Goal: Task Accomplishment & Management: Use online tool/utility

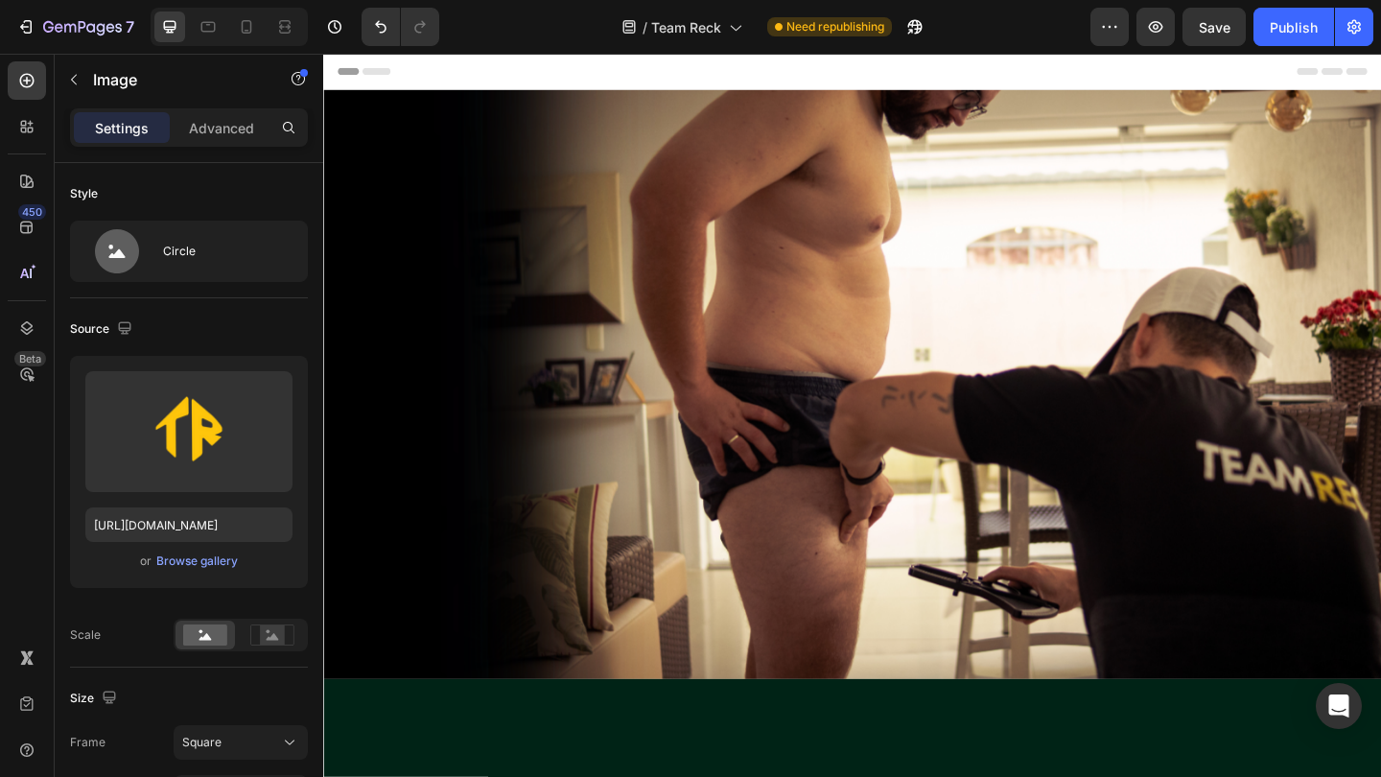
scroll to position [5120, 0]
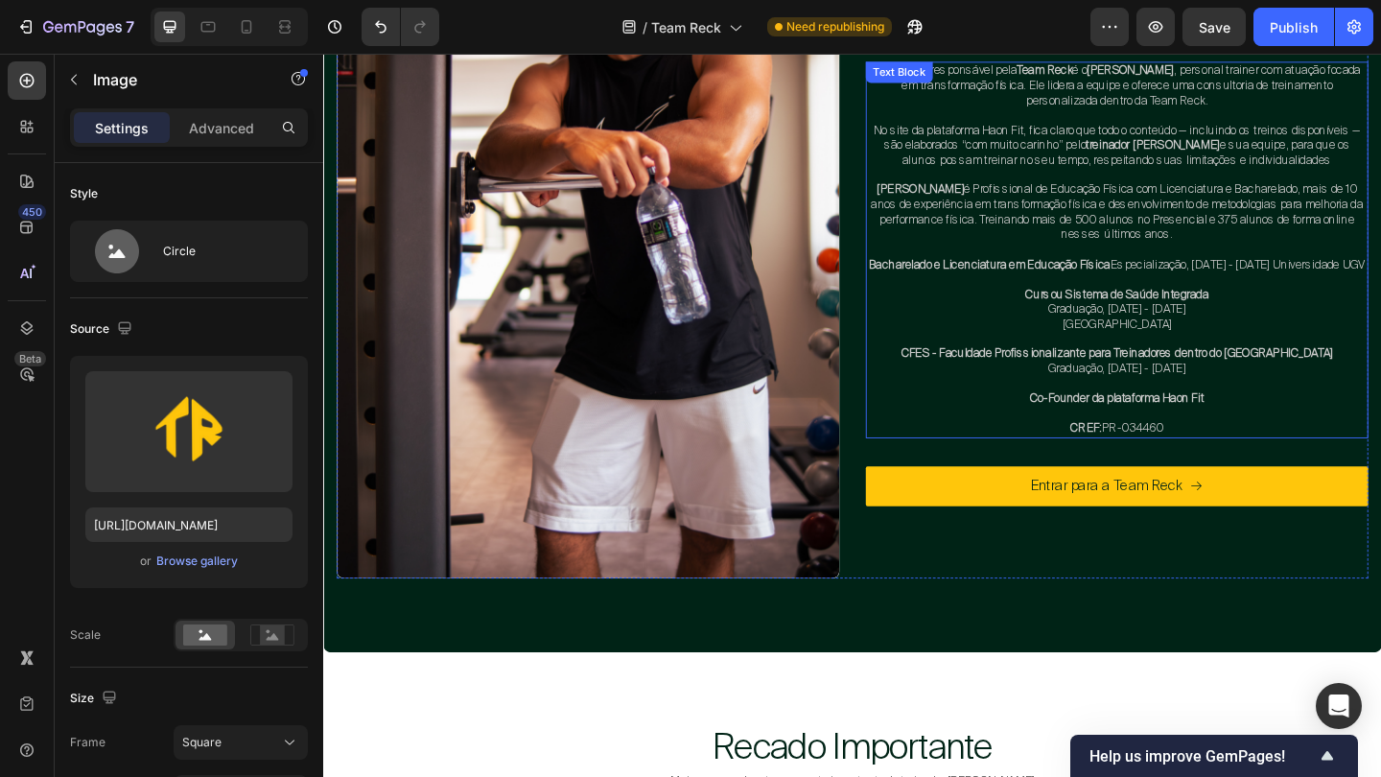
click at [975, 139] on span "No site da plataforma Haon Fit, fica claro que todo o conteúdo — incluindo os t…" at bounding box center [1185, 152] width 529 height 49
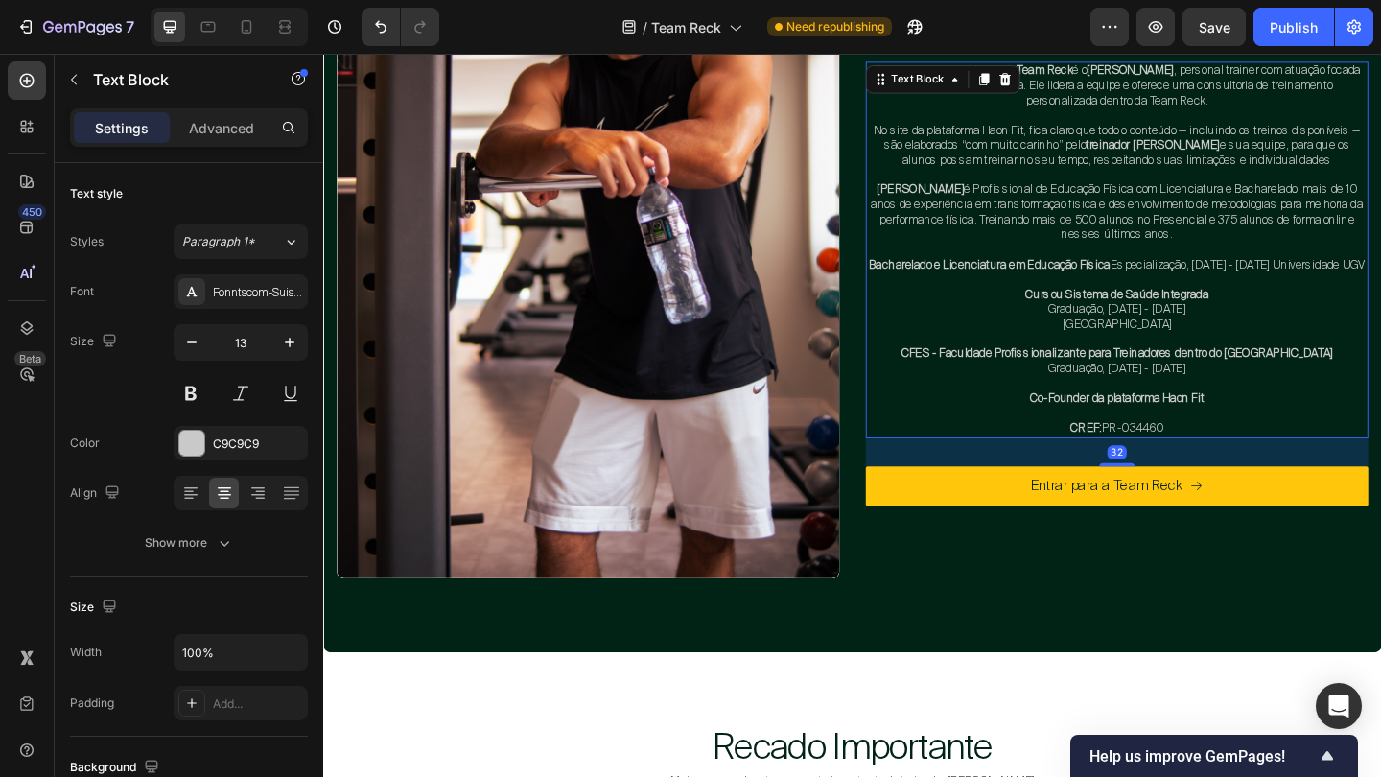
click at [975, 139] on span "No site da plataforma Haon Fit, fica claro que todo o conteúdo — incluindo os t…" at bounding box center [1185, 152] width 529 height 49
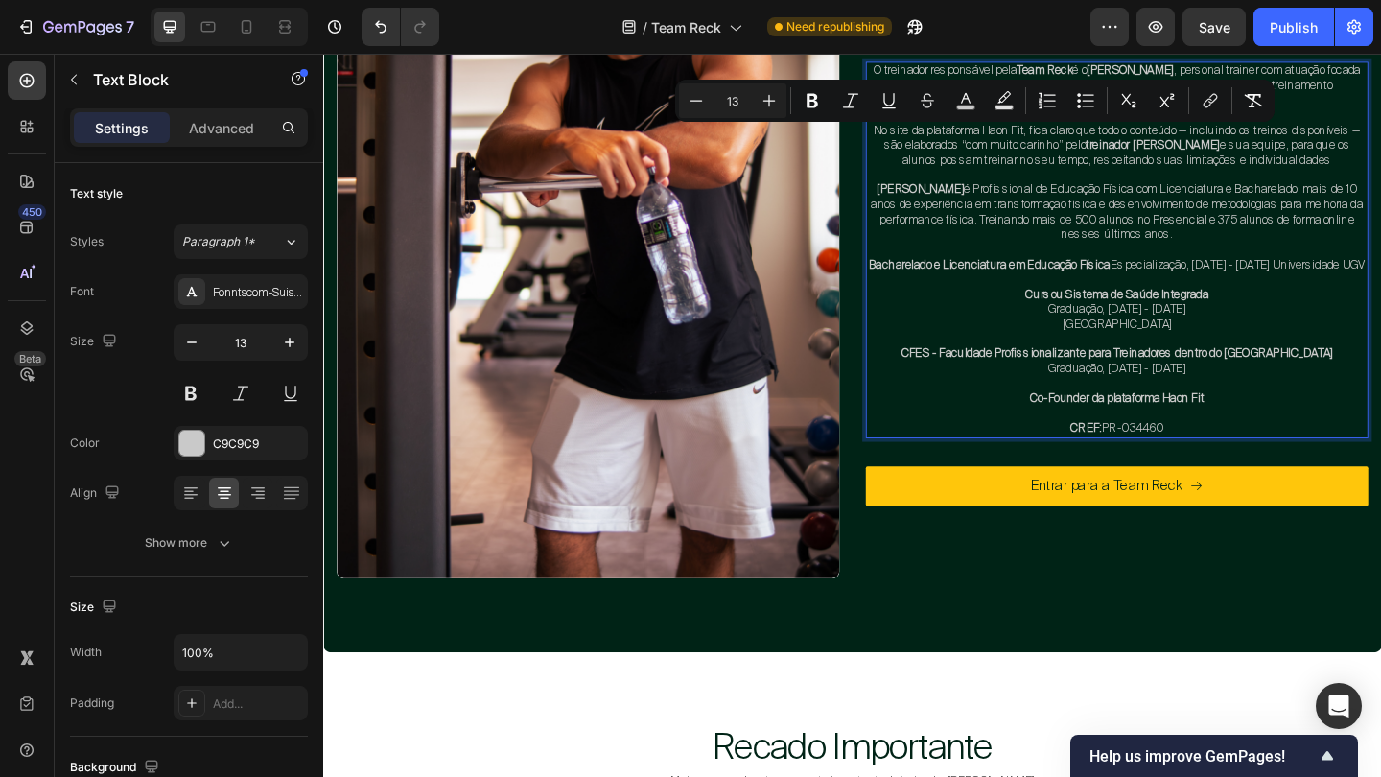
click at [1212, 387] on span "Graduação, 2022 - 2023" at bounding box center [1186, 395] width 150 height 16
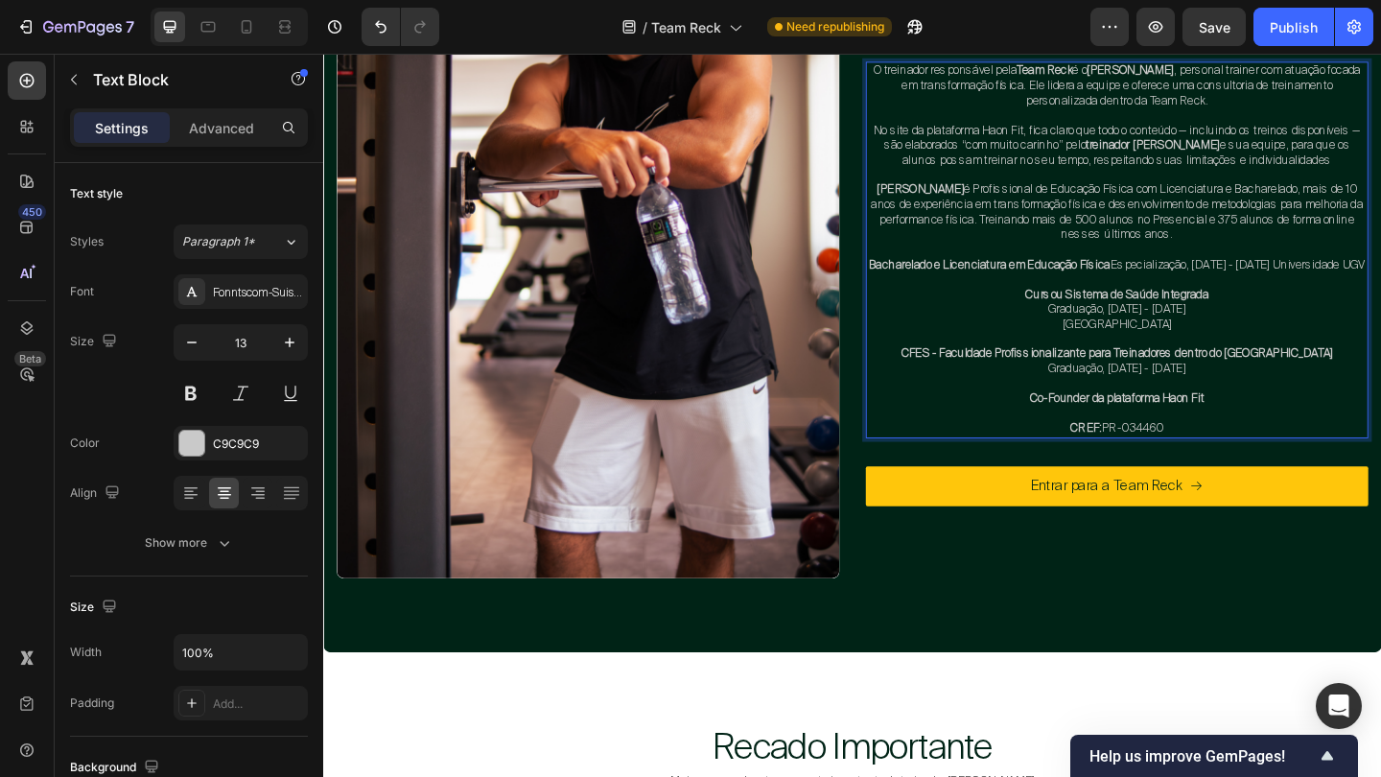
drag, startPoint x: 1210, startPoint y: 64, endPoint x: 1063, endPoint y: 375, distance: 343.5
click at [1063, 375] on strong "CFES - Faculdade Profissionalizante para Treinadores dentro do Canadá" at bounding box center [1186, 379] width 470 height 16
click at [1182, 255] on span "Jean Skudlareck é Profissional de Educação Física com Licenciatura e Bacharelad…" at bounding box center [1186, 225] width 535 height 65
click at [1202, 361] on p "Rich Text Editor. Editing area: main" at bounding box center [1186, 364] width 543 height 16
click at [1268, 466] on div "Image Treinador - Jean Skudlareck Heading O treinador responsável pela Team Rec…" at bounding box center [1186, 232] width 547 height 784
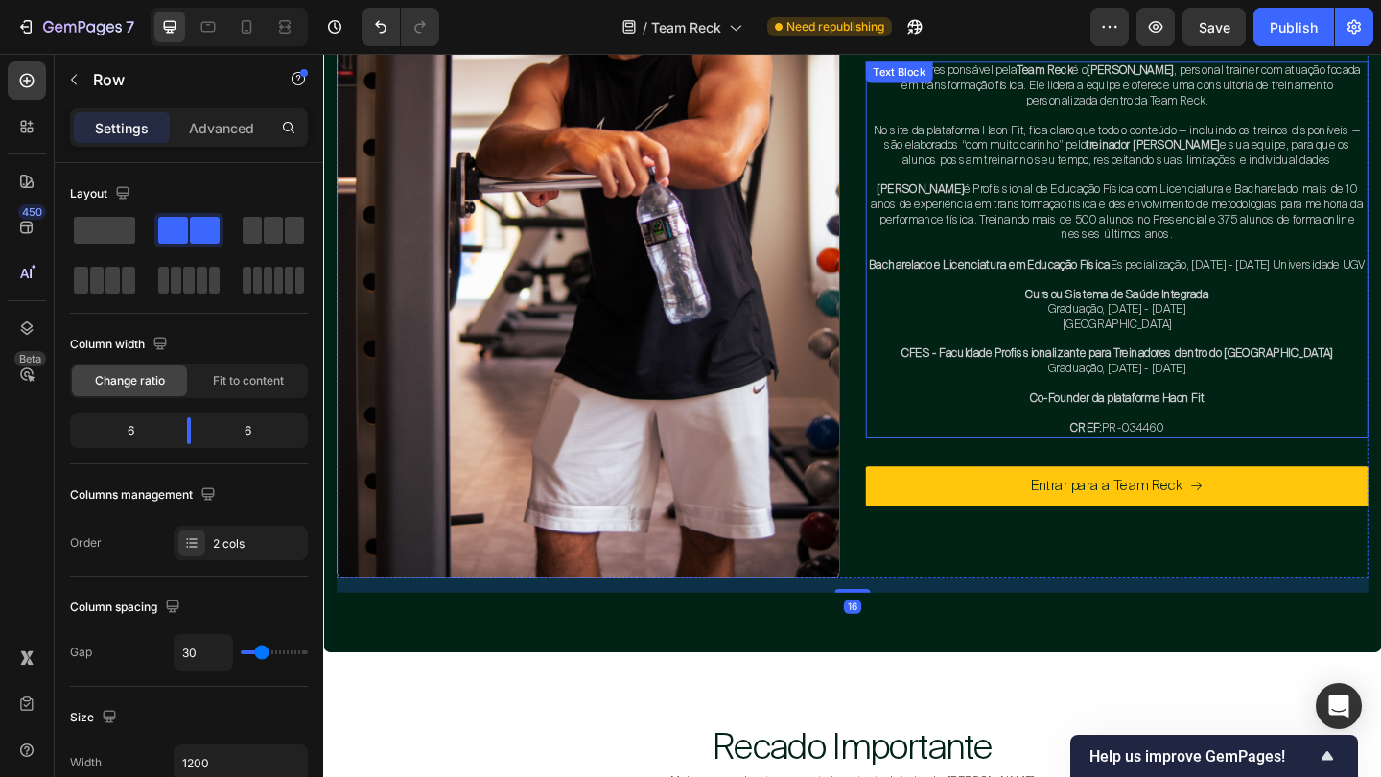
click at [1260, 454] on p "CREF: PR-034460" at bounding box center [1186, 462] width 543 height 16
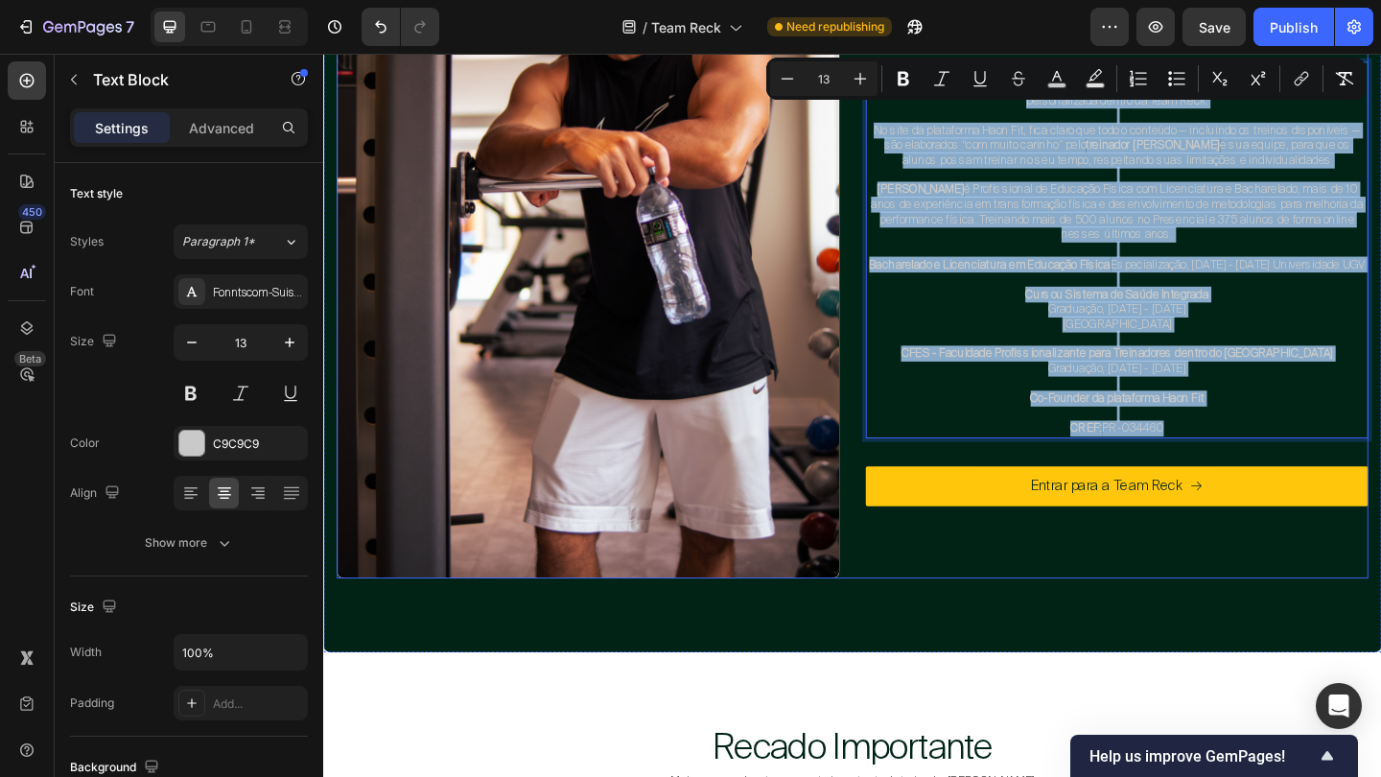
drag, startPoint x: 1260, startPoint y: 448, endPoint x: 921, endPoint y: 61, distance: 513.7
click at [921, 61] on div "Image Treinador - Jean Skudlareck Heading O treinador responsável pela Team Rec…" at bounding box center [1186, 232] width 547 height 784
copy div "O treinador responsável pela Team Reck é o Jean Skudlareck , personal trainer c…"
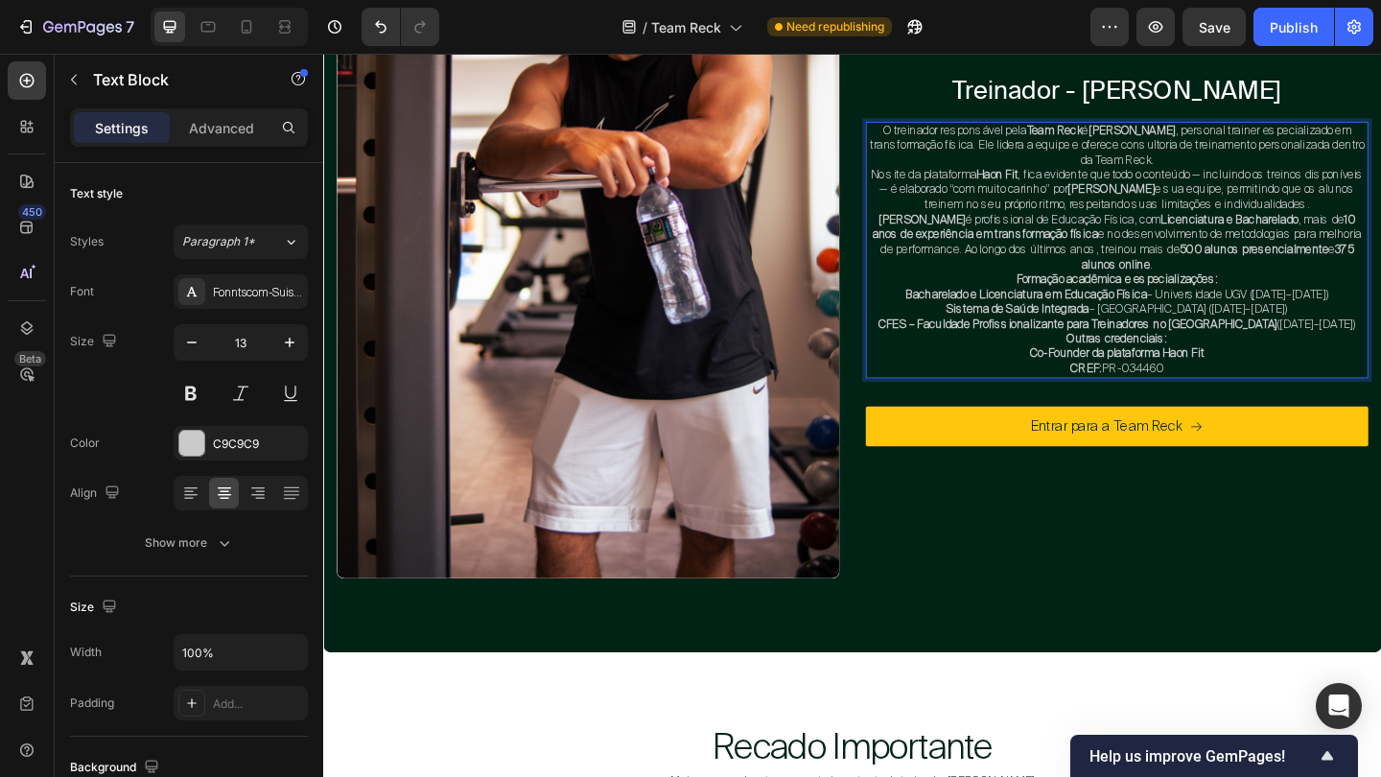
click at [1260, 177] on p "O treinador responsável pela Team Reck é Jean Skudlareck , personal trainer esp…" at bounding box center [1186, 153] width 543 height 49
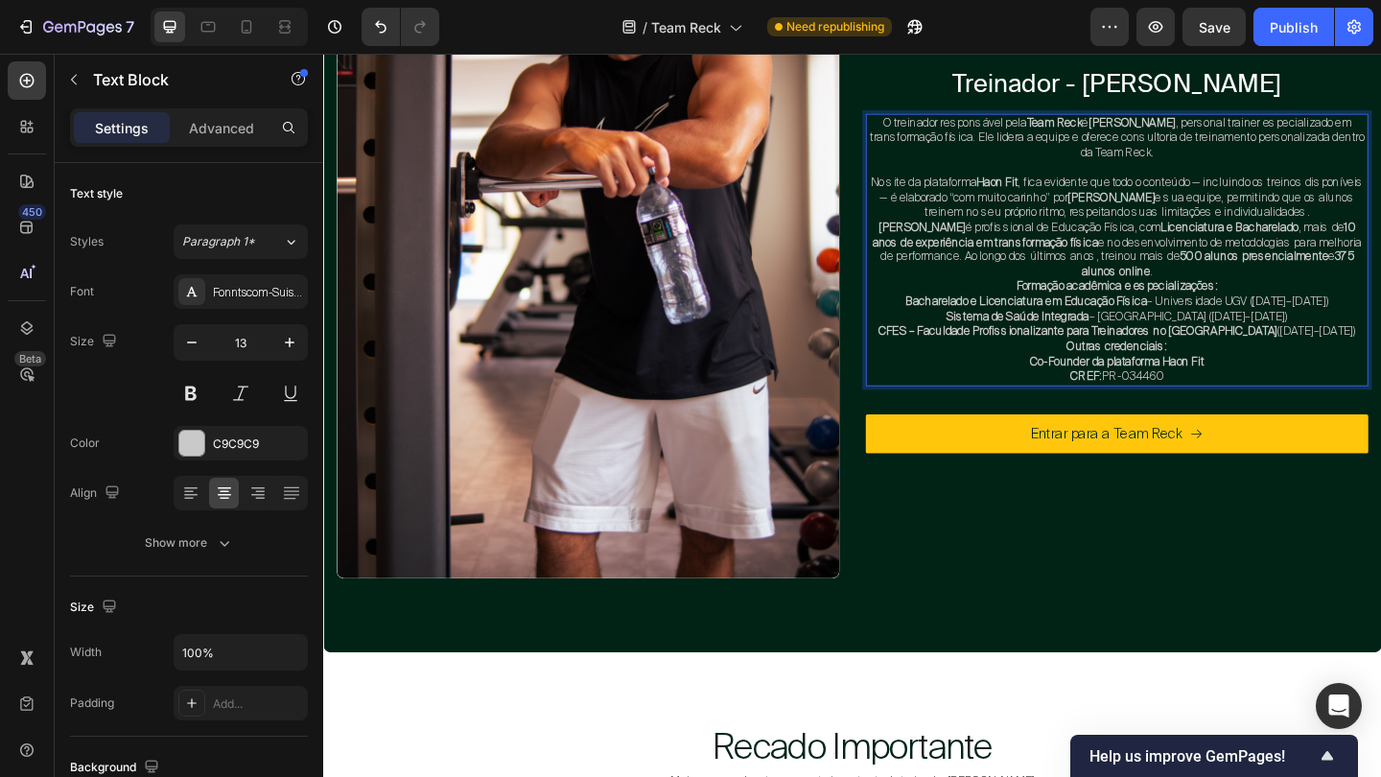
click at [1380, 230] on p "No site da plataforma Haon Fit , fica evidente que todo o conteúdo — incluindo …" at bounding box center [1186, 210] width 543 height 49
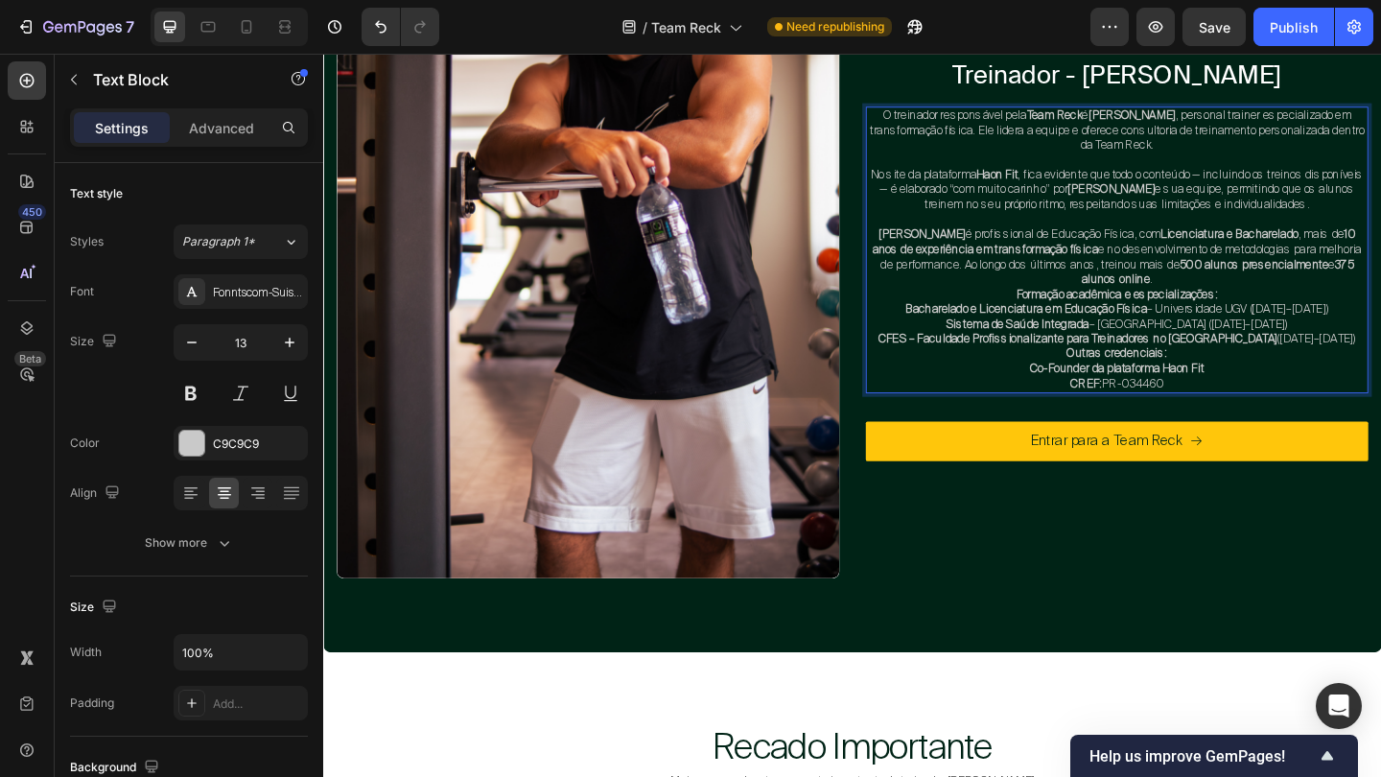
click at [1303, 301] on p "Jean Skudlareck é profissional de Educação Física, com Licenciatura e Bacharela…" at bounding box center [1186, 275] width 543 height 65
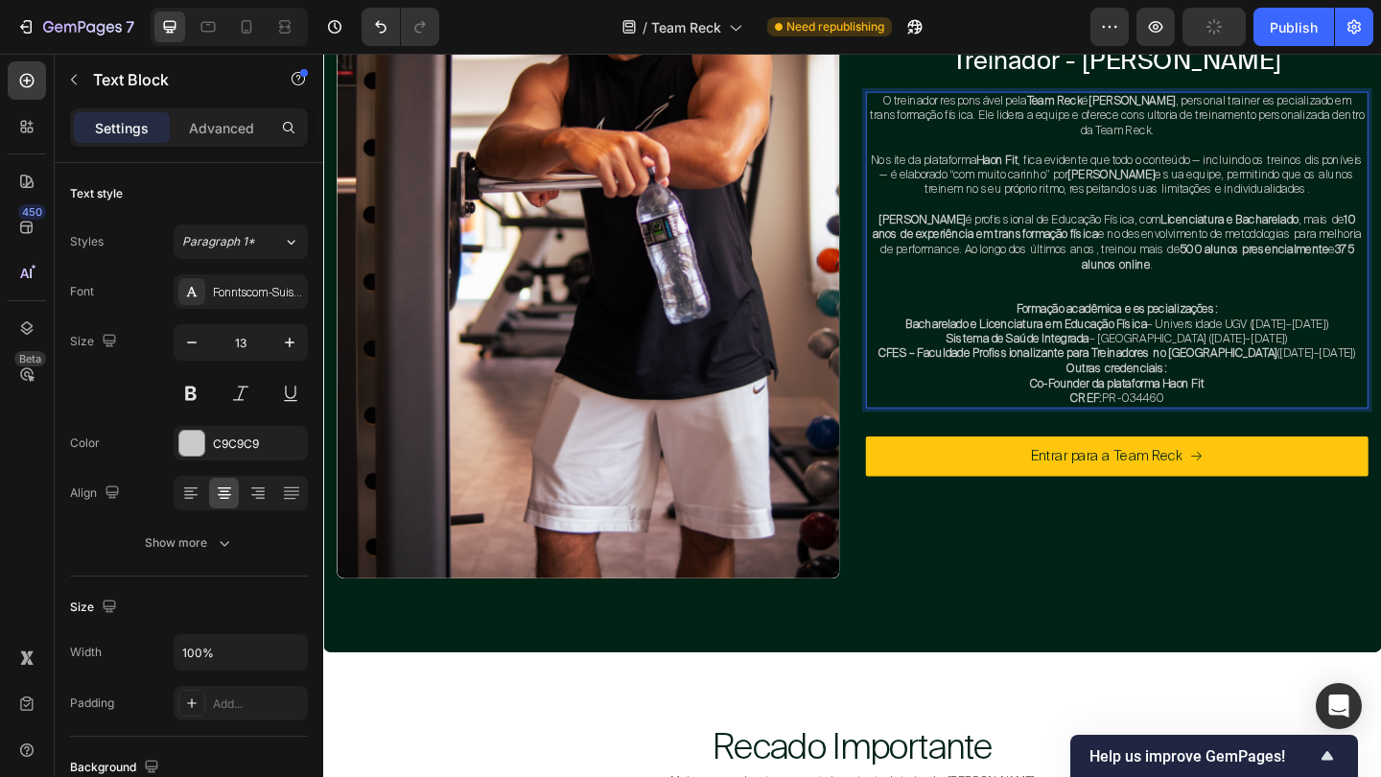
click at [1380, 375] on p "CFES – Faculdade Profissionalizante para Treinadores no Canadá (2022–2023)" at bounding box center [1186, 380] width 543 height 16
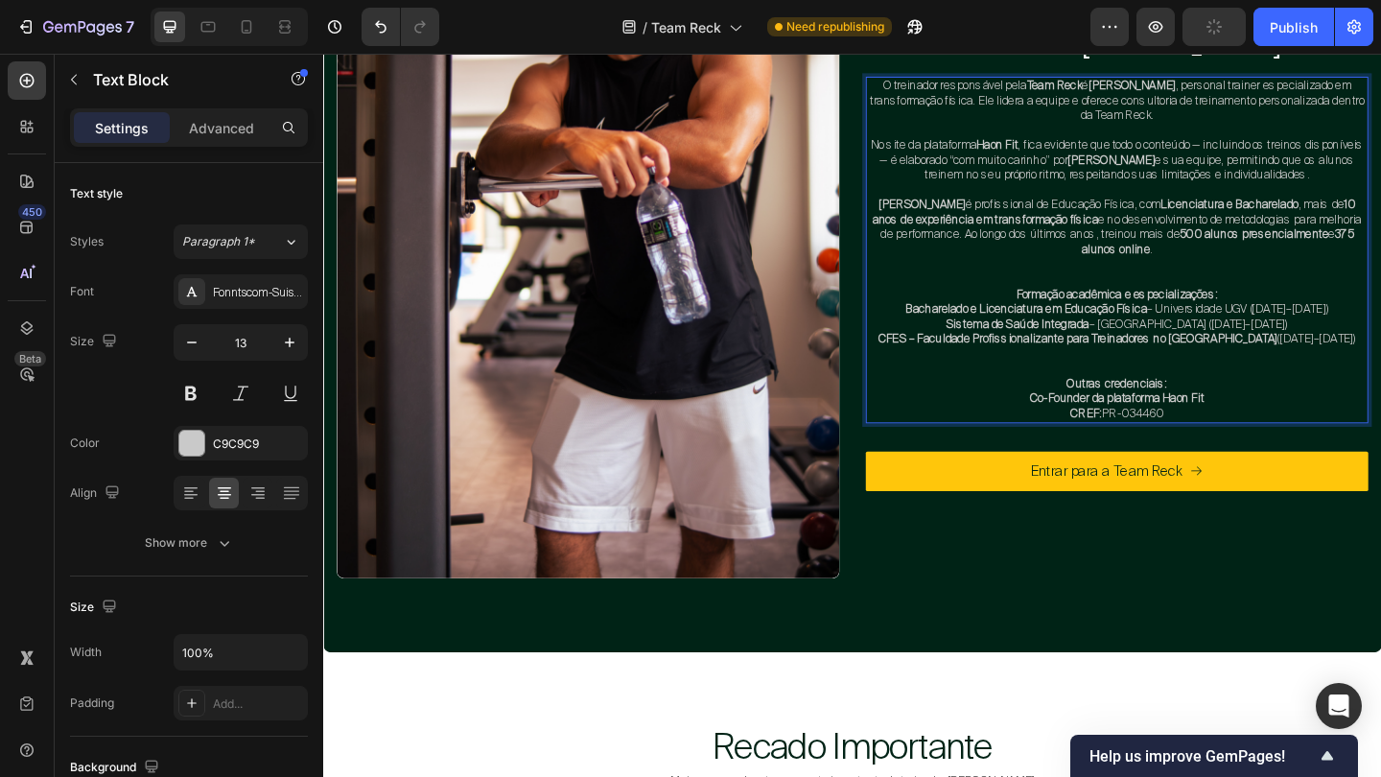
click at [1154, 421] on strong "Co-Founder da plataforma Haon Fit" at bounding box center [1186, 428] width 189 height 16
click at [1344, 412] on div "O treinador responsável pela Team Reck é Jean Skudlareck , personal trainer esp…" at bounding box center [1186, 267] width 547 height 377
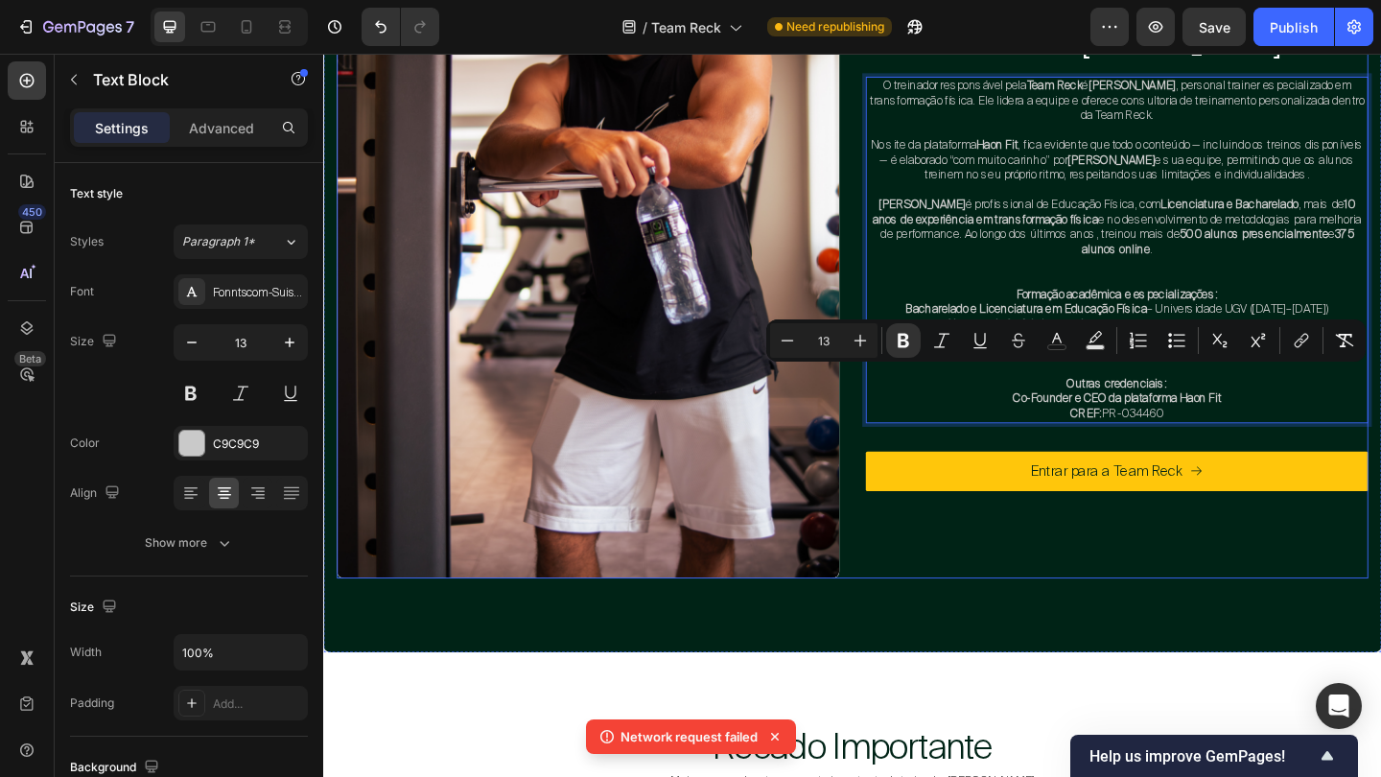
click at [1229, 578] on div "Image Treinador - Jean Skudlareck Heading O treinador responsável pela Team Rec…" at bounding box center [1186, 232] width 547 height 784
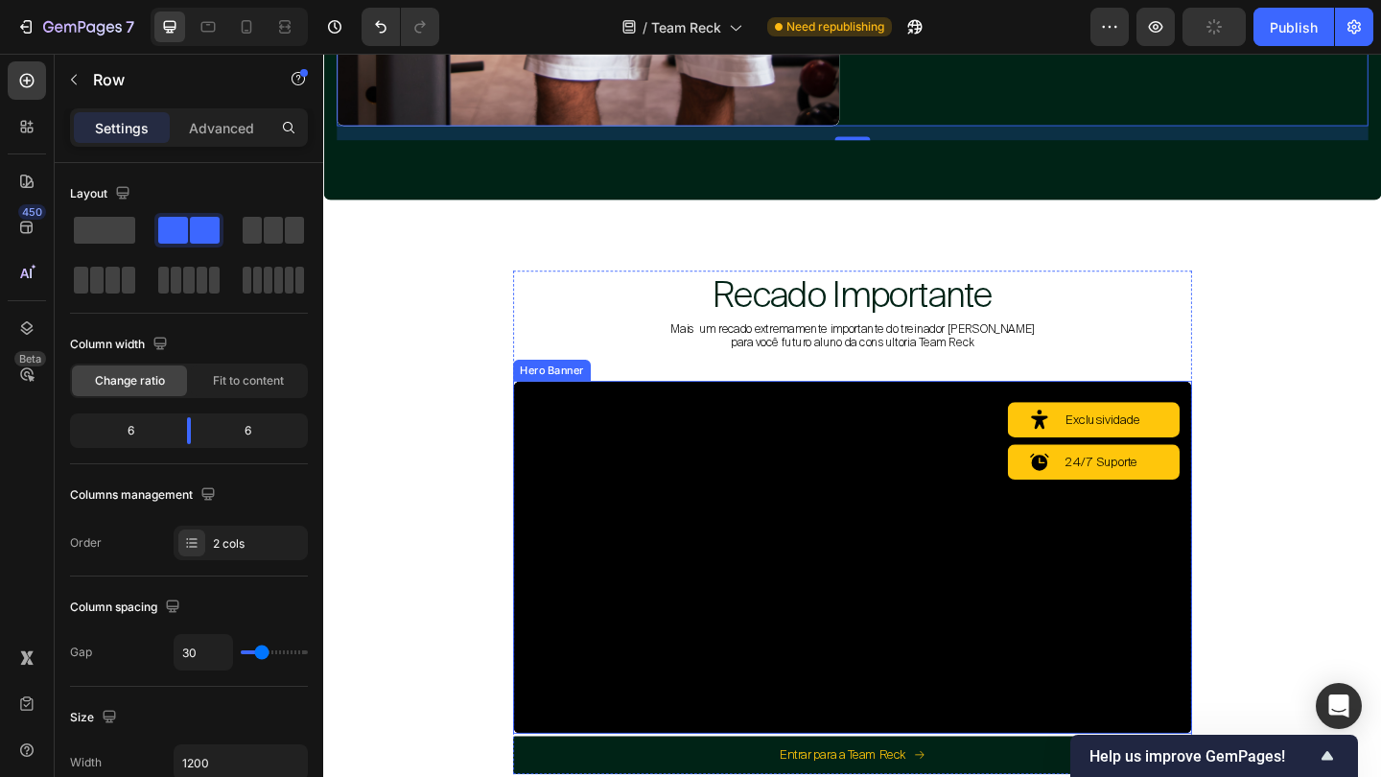
scroll to position [5615, 0]
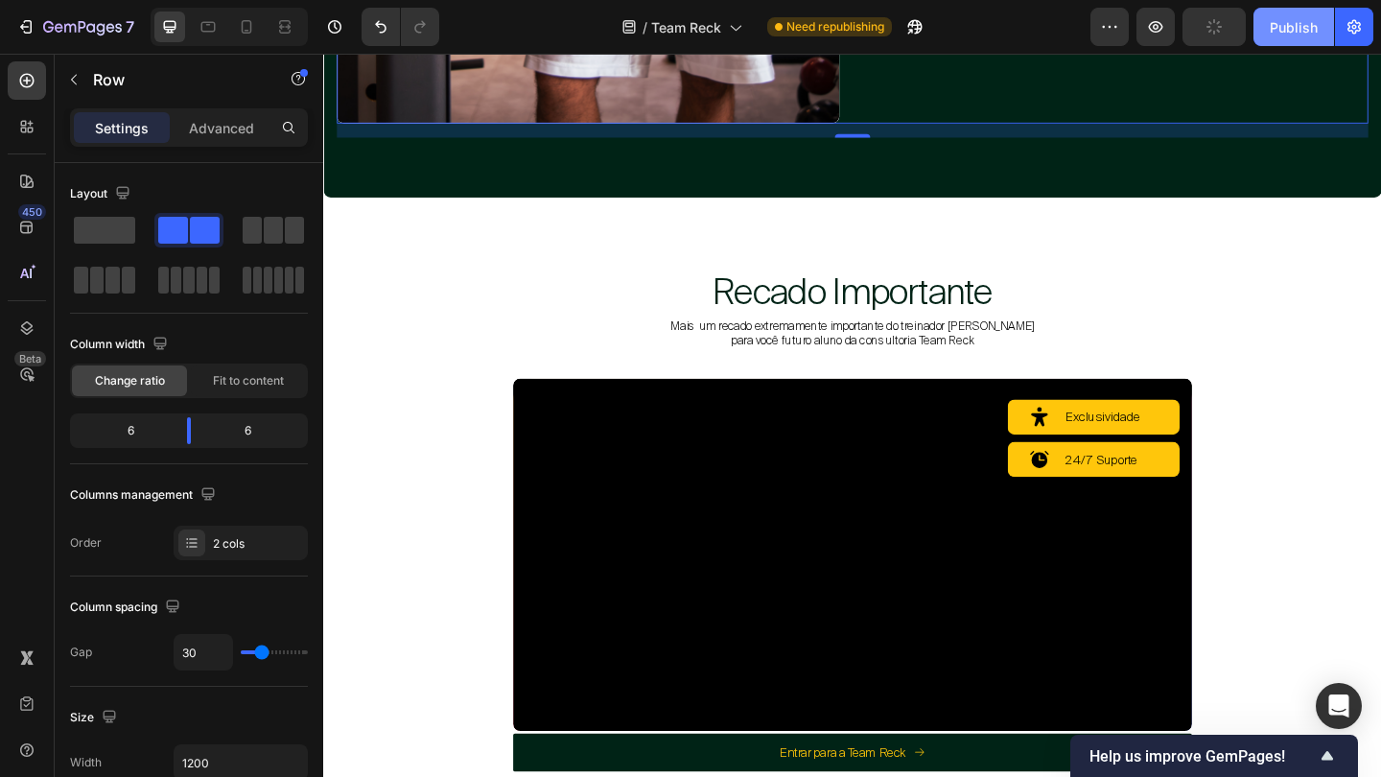
click at [1309, 25] on div "Publish" at bounding box center [1293, 27] width 48 height 20
click at [1380, 329] on div "Recado Importante Heading Mais um recado extremamente importante do treinador J…" at bounding box center [898, 568] width 1122 height 563
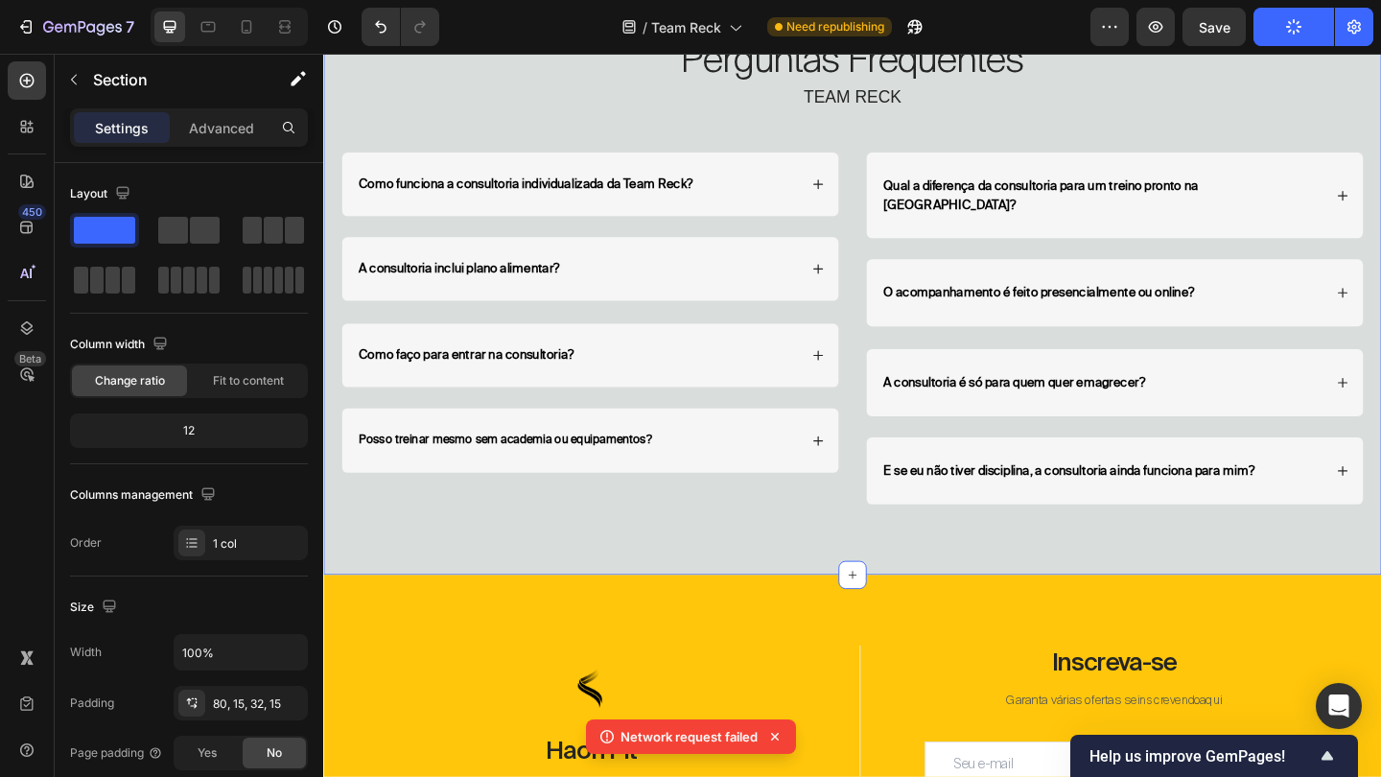
scroll to position [6539, 0]
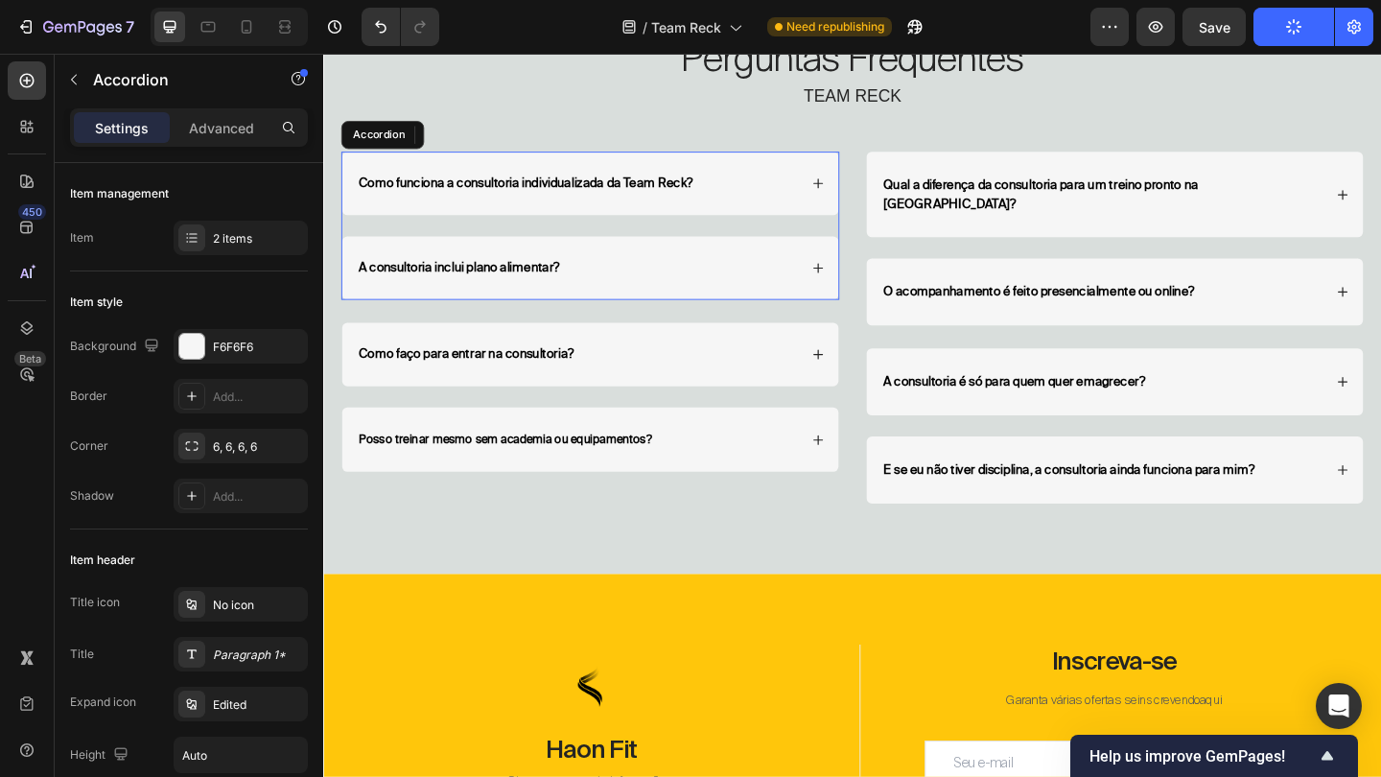
click at [850, 193] on div "Como funciona a consultoria individualizada da Team Reck?" at bounding box center [613, 194] width 540 height 69
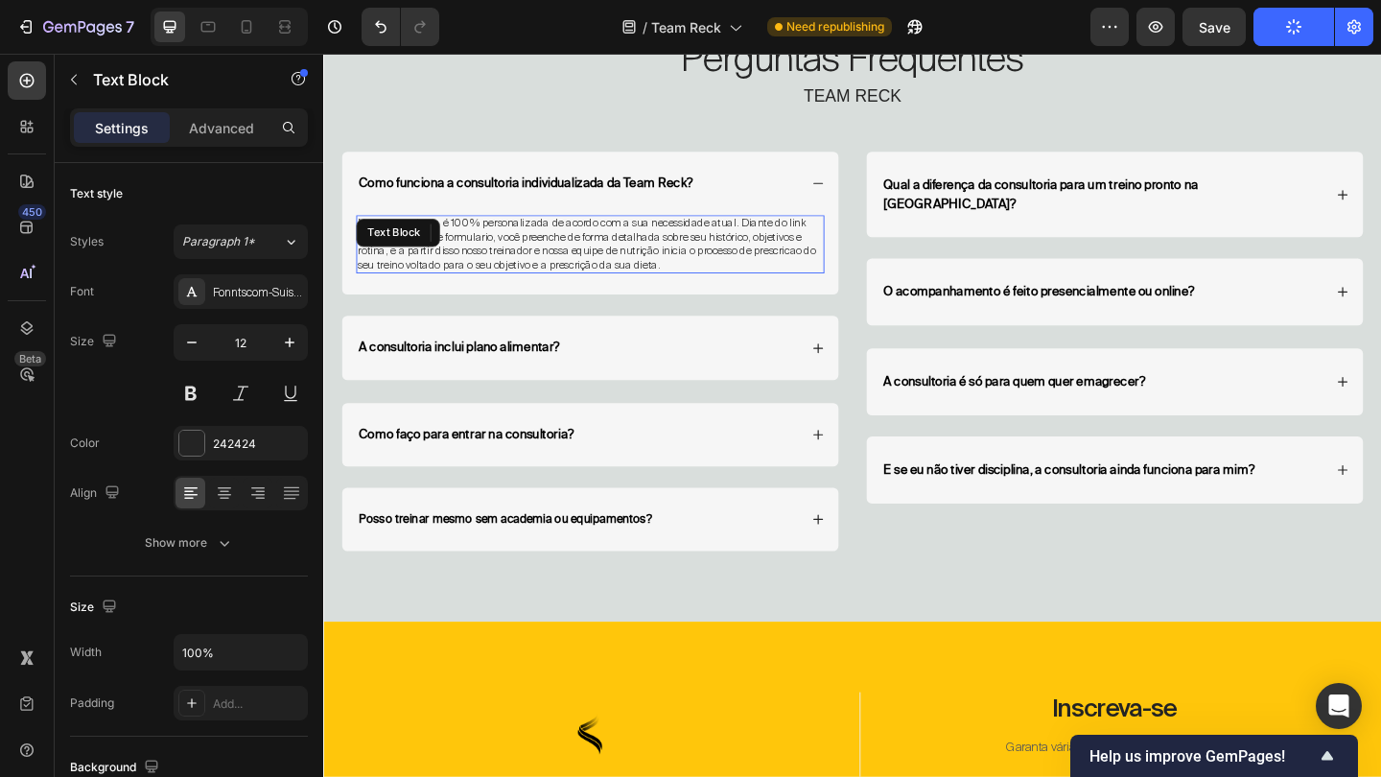
click at [653, 258] on p "Nossa consultoria é 100% personalizada de acordo com a sua necessidade atual. D…" at bounding box center [613, 260] width 505 height 59
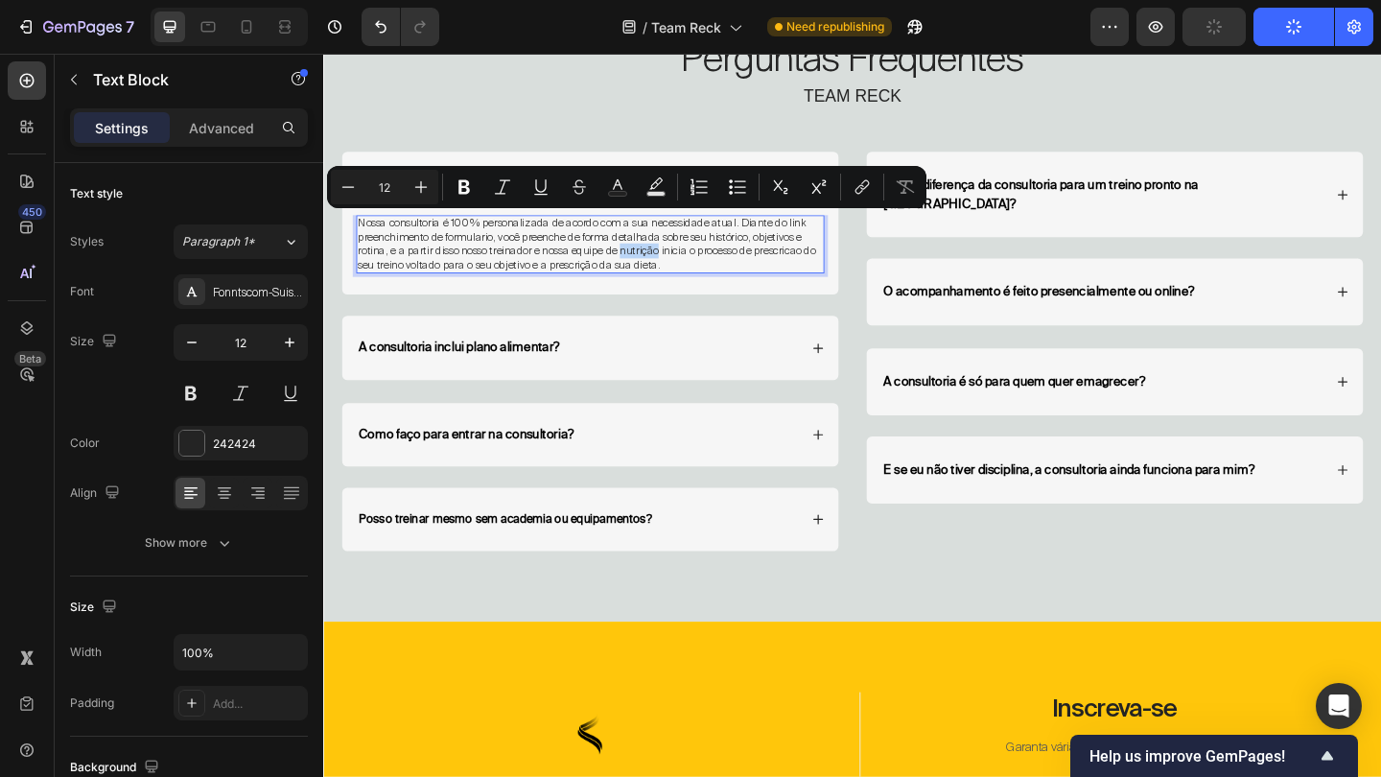
copy p "Nossa consultoria é 100% personalizada de acordo com a sua necessidade atual. D…"
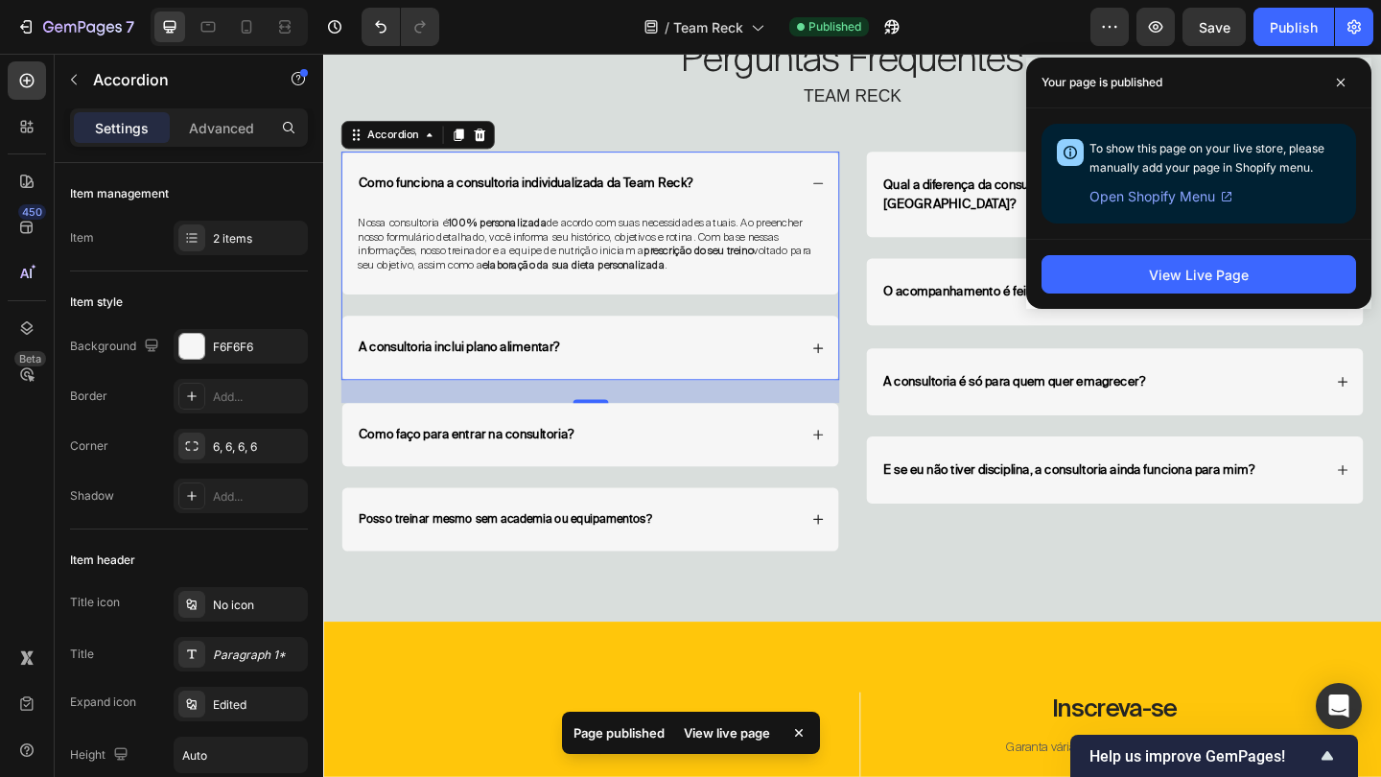
click at [834, 376] on div "A consultoria inclui plano alimentar?" at bounding box center [599, 372] width 480 height 23
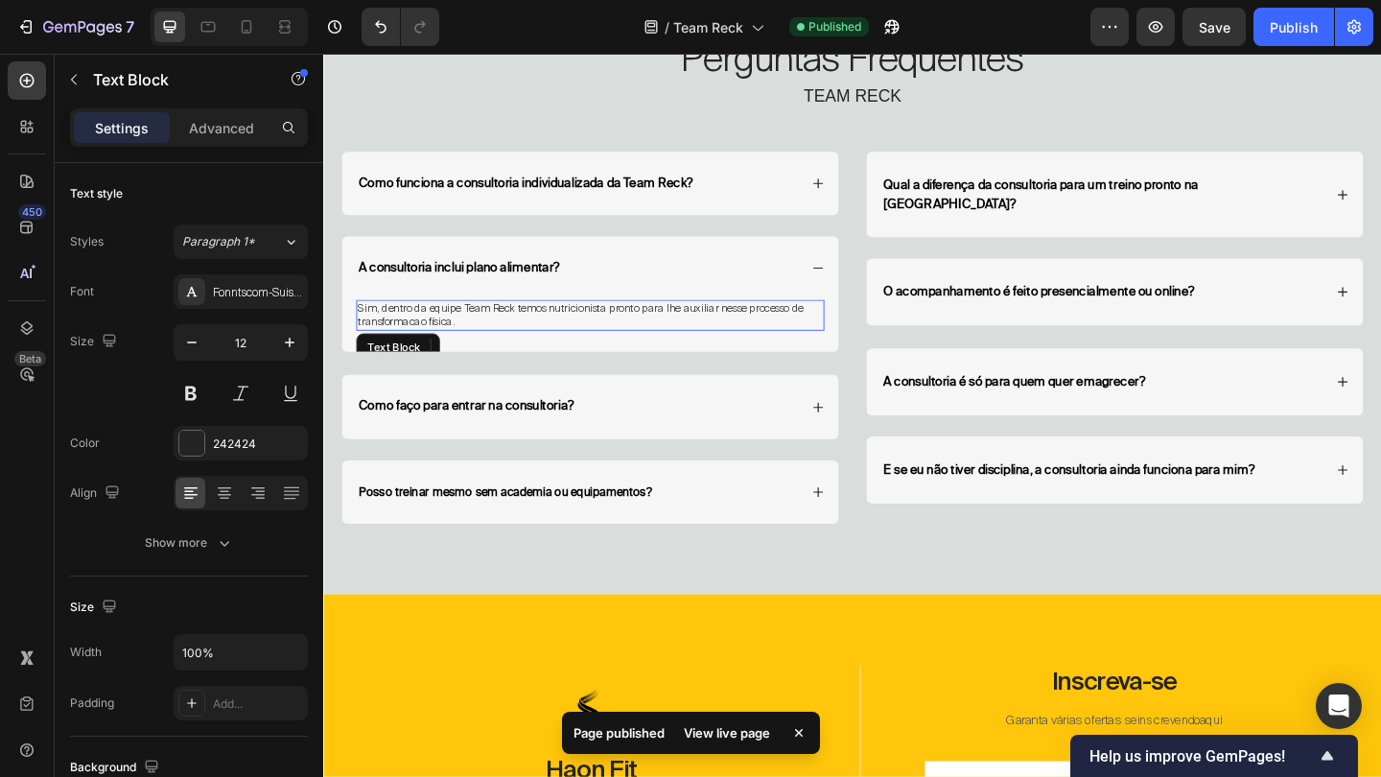
click at [694, 338] on p "Sim, dentro da equipe Team Reck temos nutricionista pronto para lhe auxiliar ne…" at bounding box center [613, 338] width 505 height 30
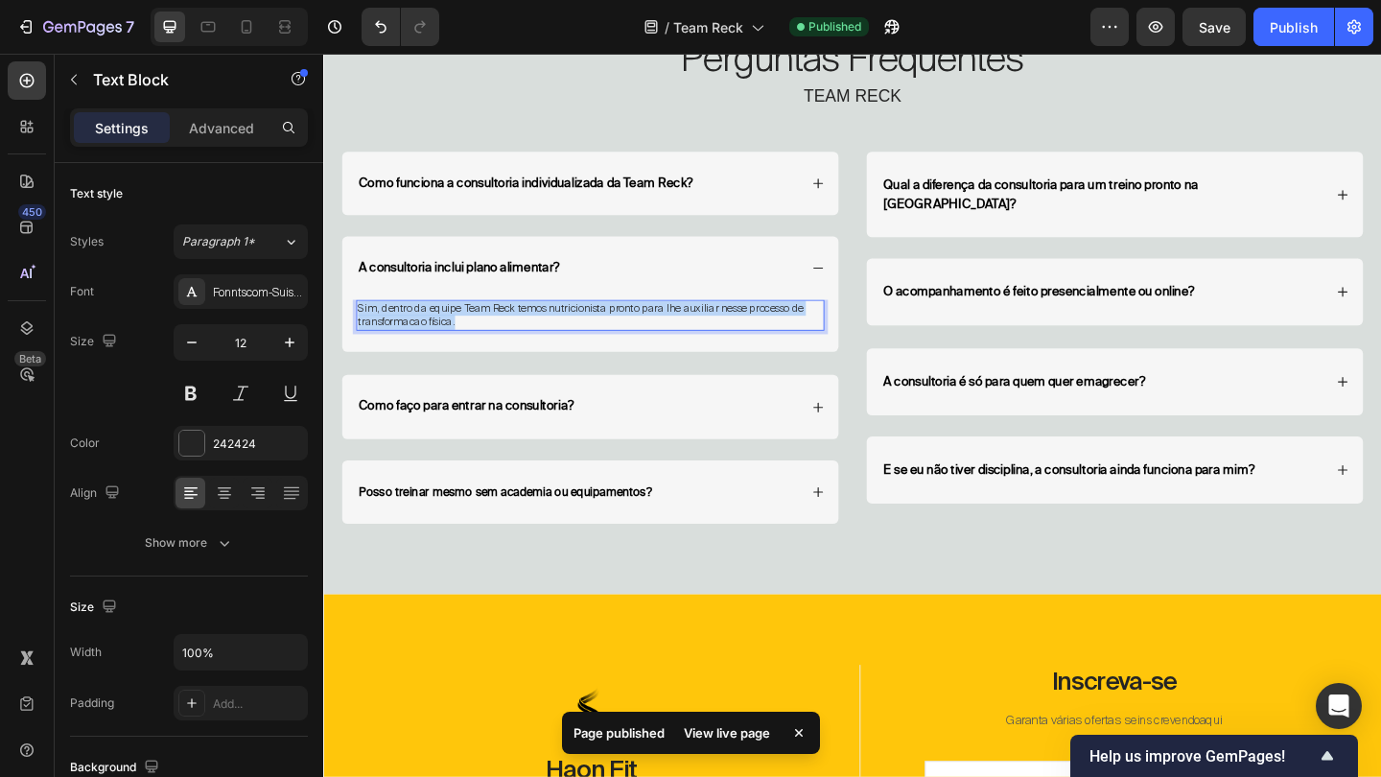
click at [694, 338] on p "Sim, dentro da equipe Team Reck temos nutricionista pronto para lhe auxiliar ne…" at bounding box center [613, 338] width 505 height 30
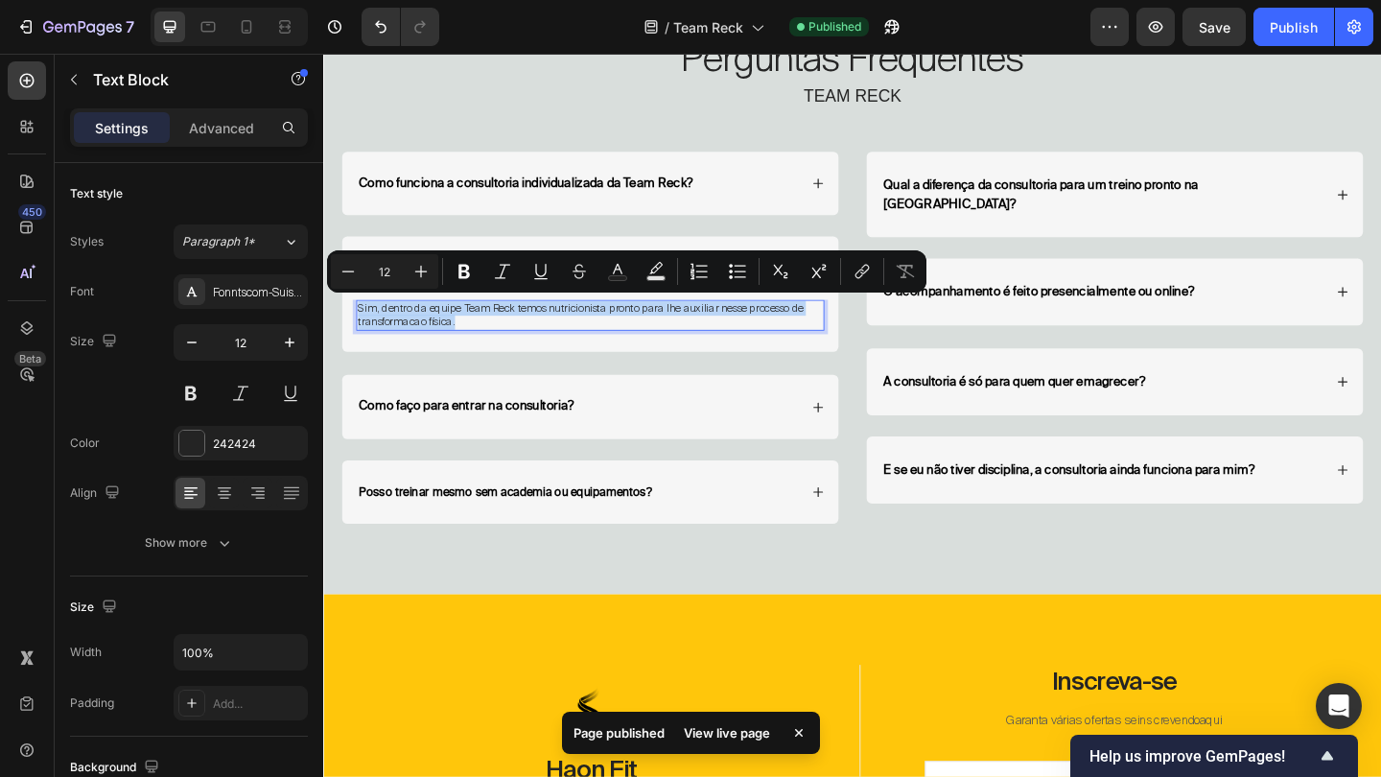
copy p "Sim, dentro da equipe Team Reck temos nutricionista pronto para lhe auxiliar ne…"
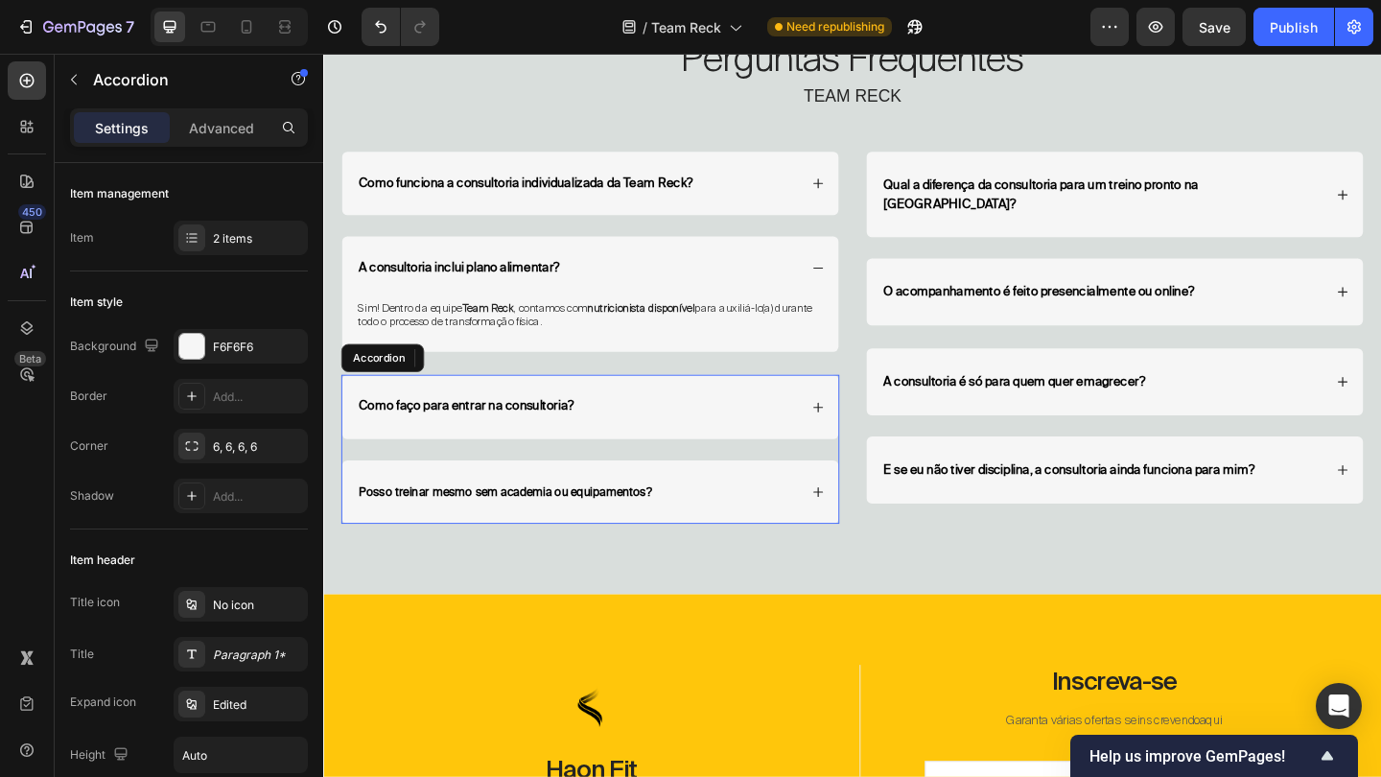
click at [810, 418] on div "Como faço para entrar na consultoria?" at bounding box center [613, 437] width 540 height 69
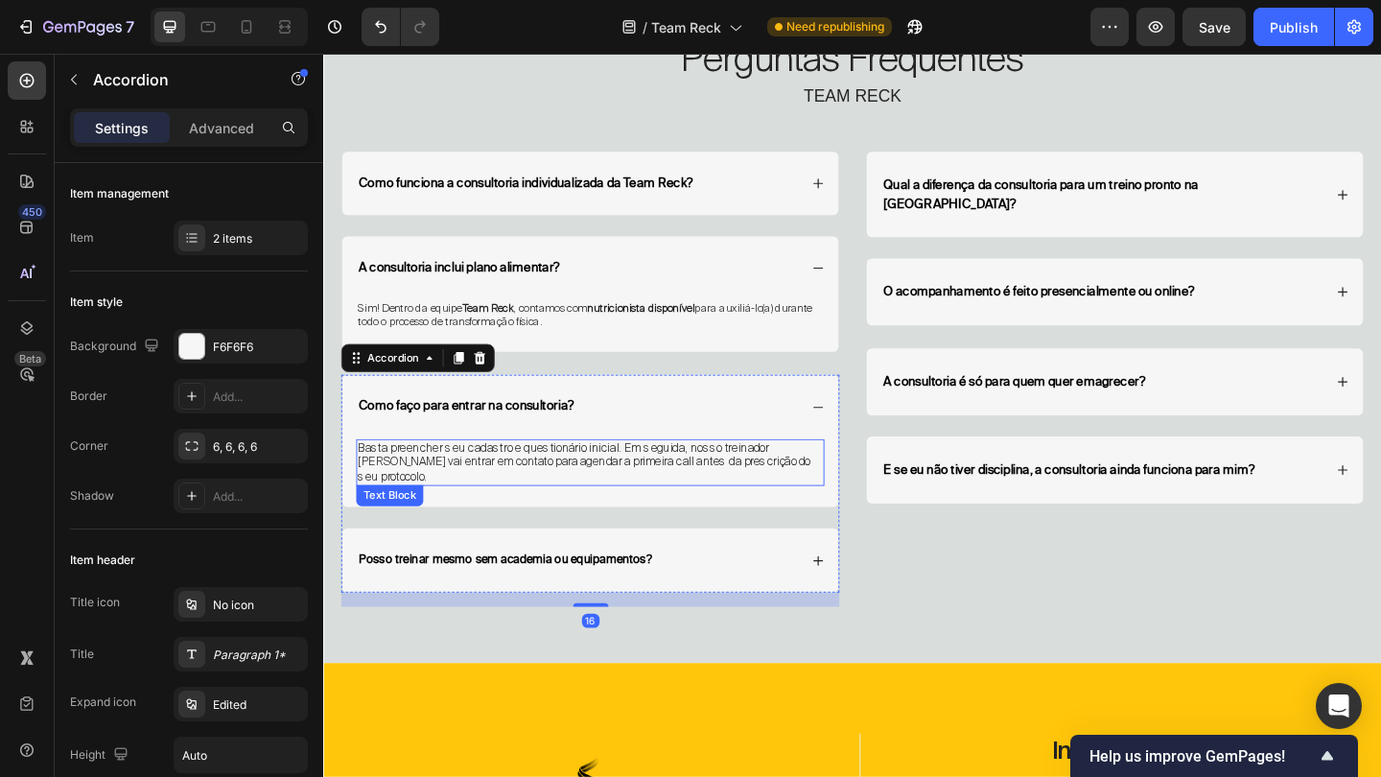
click at [620, 485] on span "Basta preencher seu cadastro e questionário inicial. Em seguida, nosso treinado…" at bounding box center [607, 498] width 492 height 48
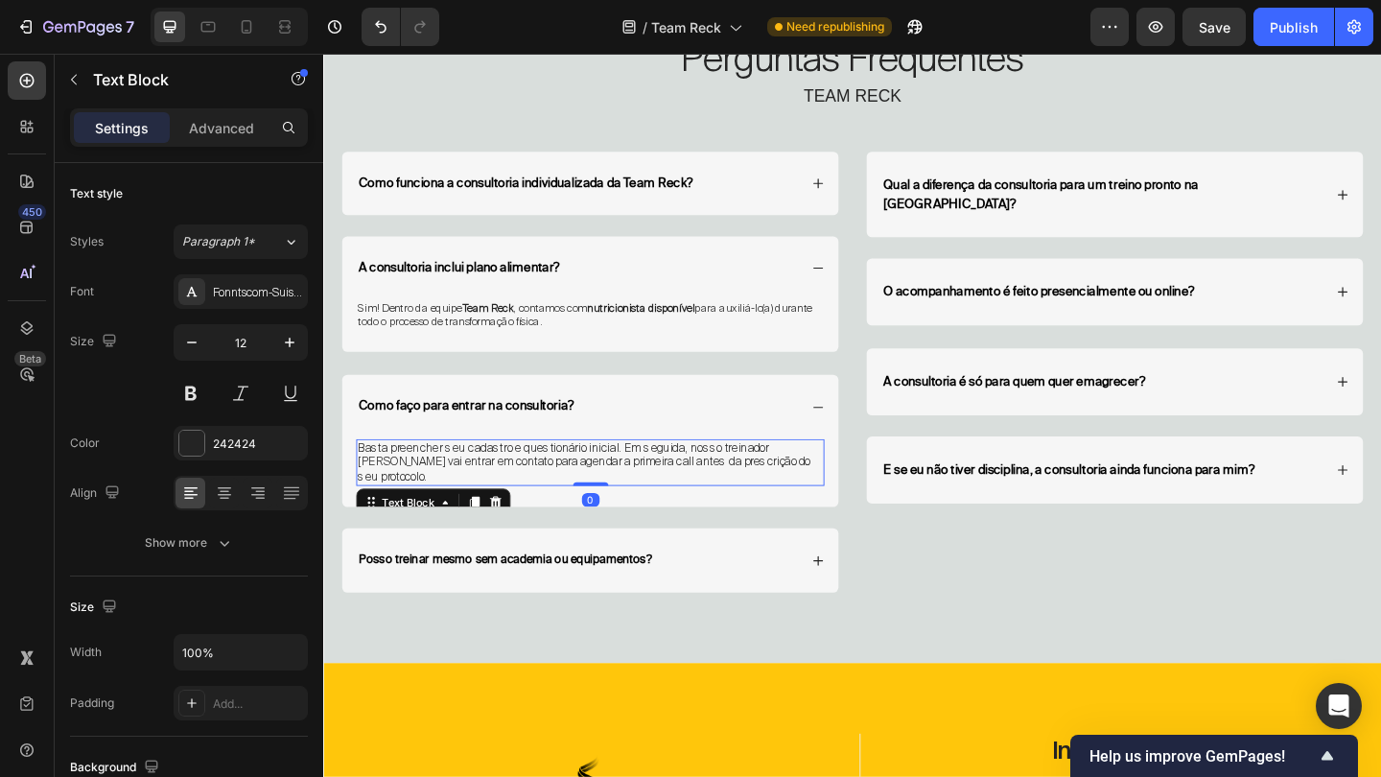
click at [620, 485] on span "Basta preencher seu cadastro e questionário inicial. Em seguida, nosso treinado…" at bounding box center [607, 498] width 492 height 48
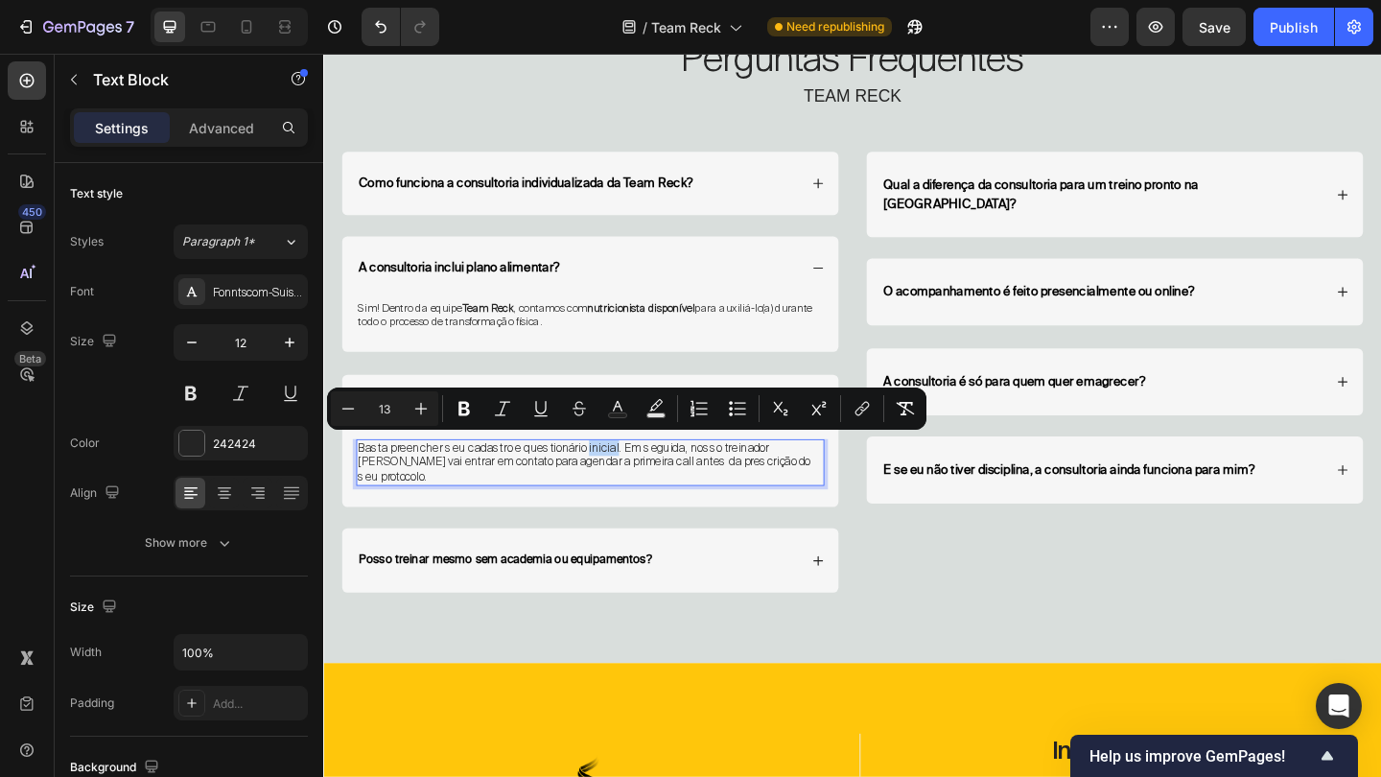
copy span "Basta preencher seu cadastro e questionário inicial. Em seguida, nosso treinado…"
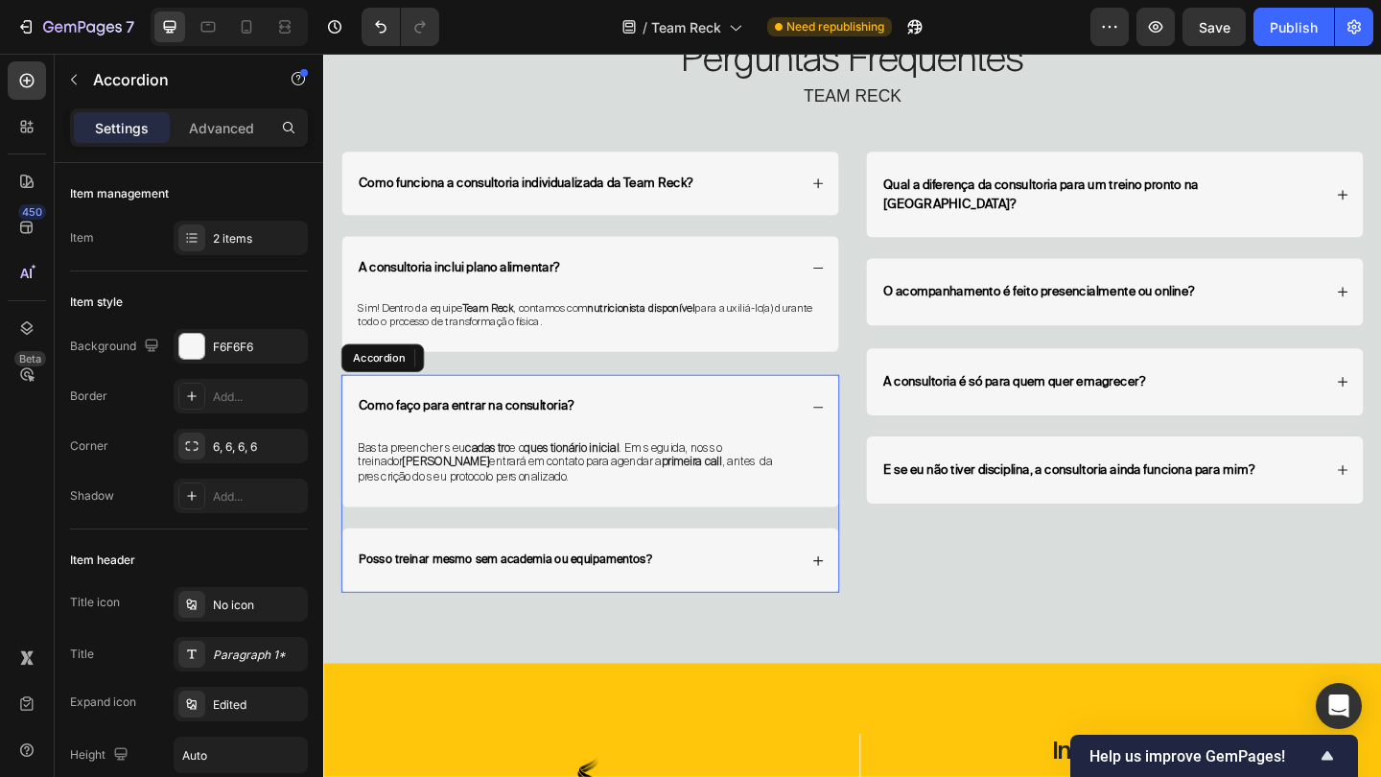
click at [821, 598] on div "Posso treinar mesmo sem academia ou equipamentos?" at bounding box center [599, 604] width 480 height 23
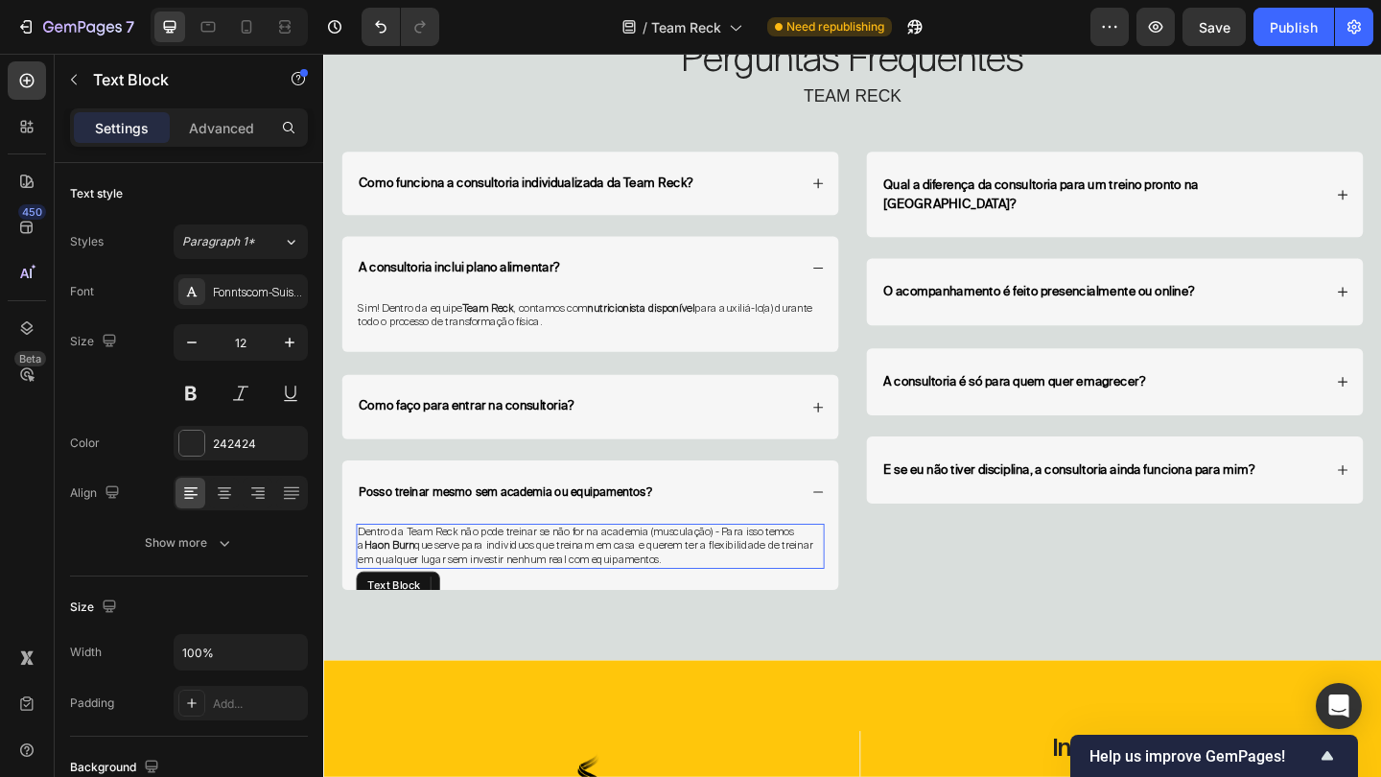
click at [728, 593] on p "Dentro da Team Reck não pode treinar se não for na academia (musculação) - Para…" at bounding box center [613, 589] width 505 height 45
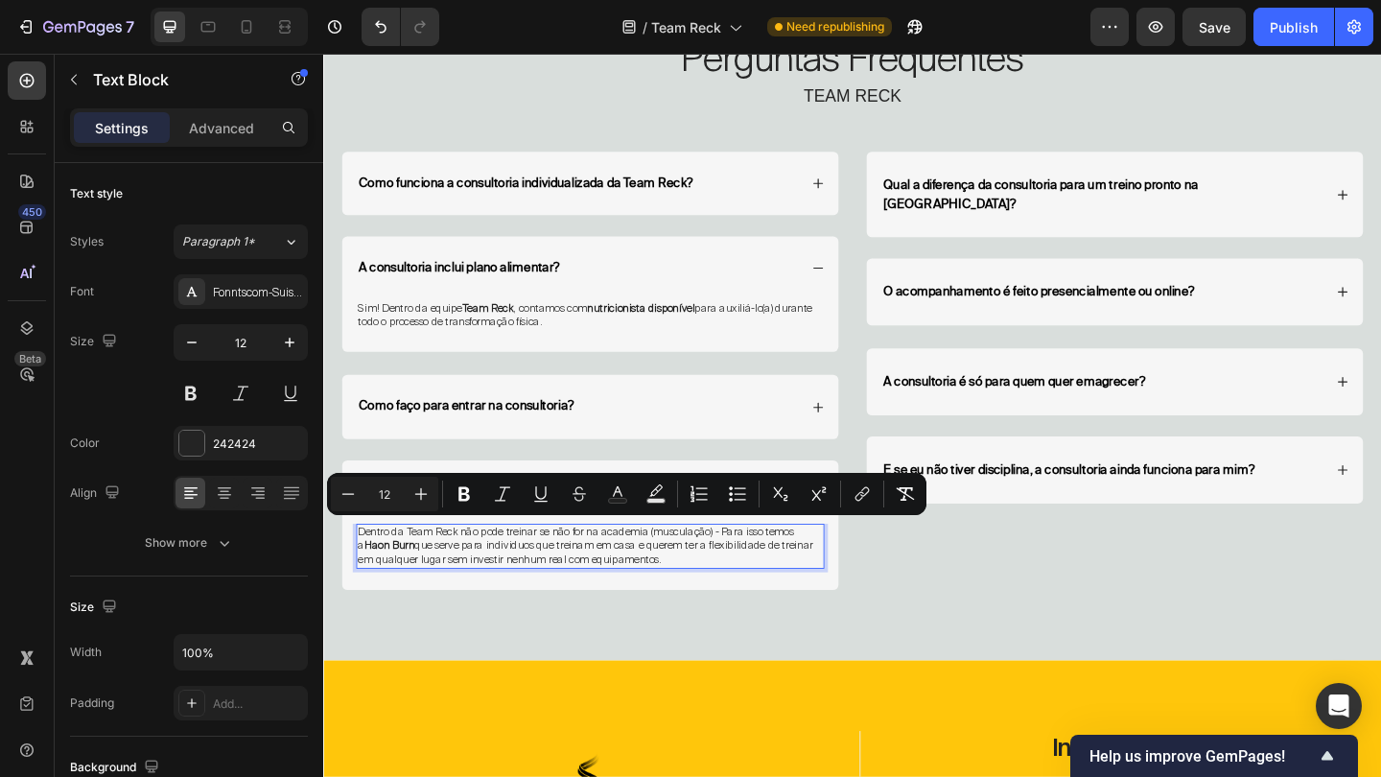
copy p "Dentro da Team Reck não pode treinar se não for na academia (musculação) - Para…"
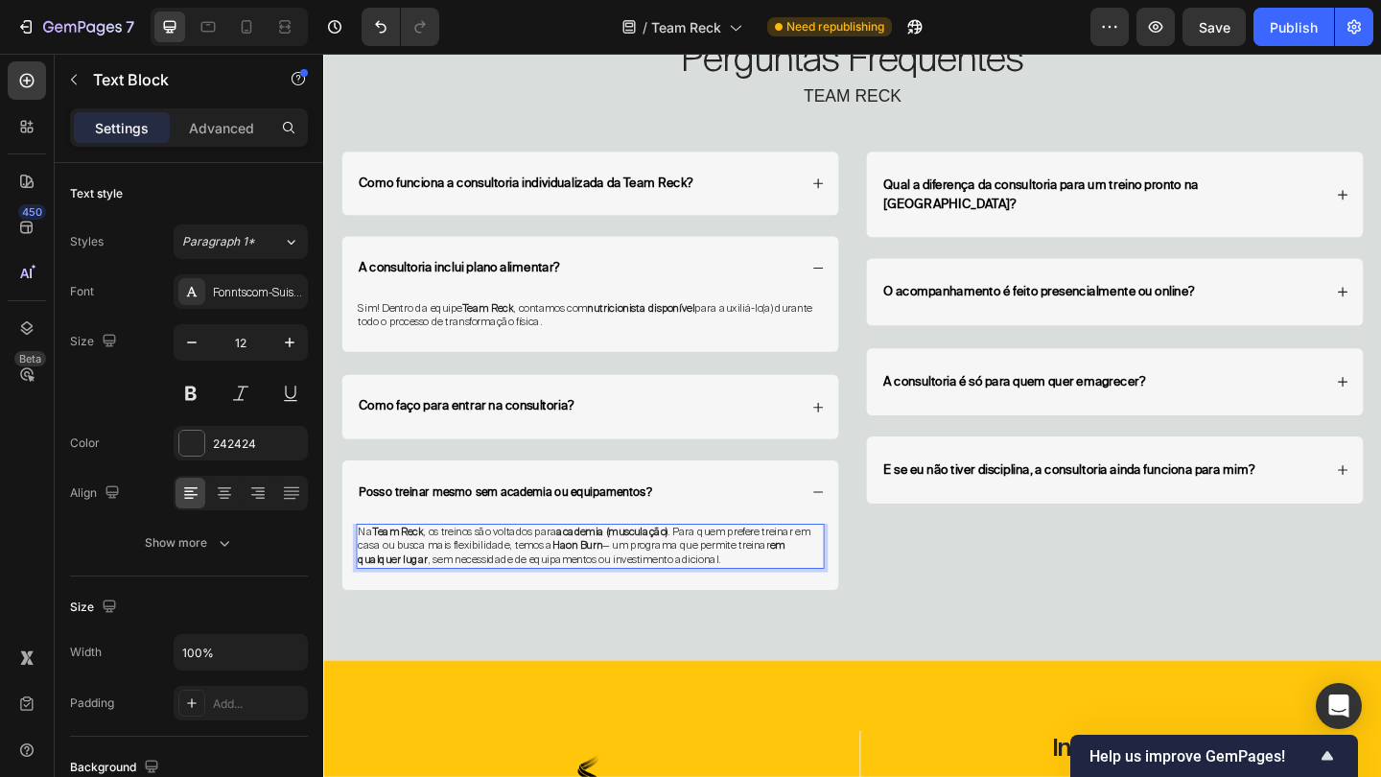
click at [607, 584] on strong "Haon Burn" at bounding box center [598, 587] width 55 height 15
click at [588, 585] on strong "Haon Burn" at bounding box center [598, 587] width 55 height 15
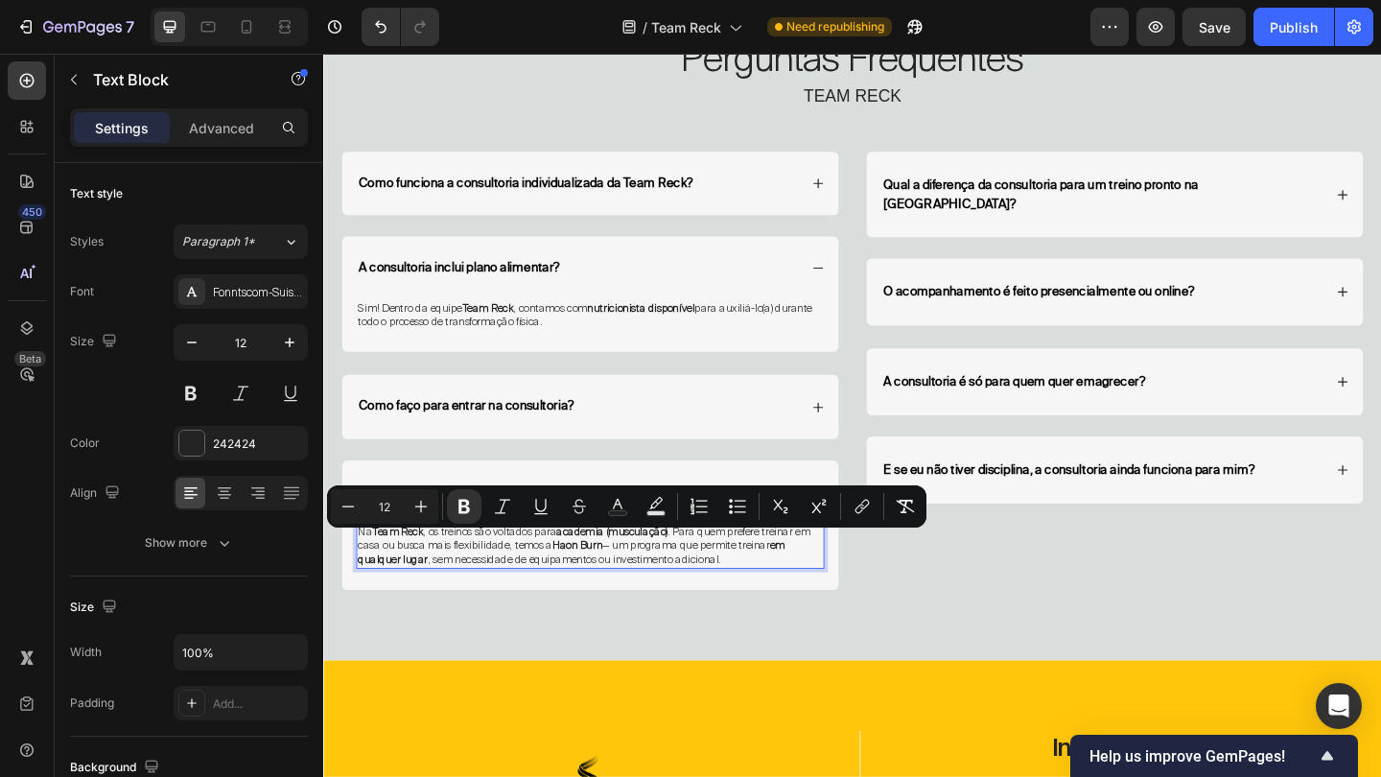
drag, startPoint x: 574, startPoint y: 587, endPoint x: 628, endPoint y: 588, distance: 53.7
click at [629, 588] on p "Na Team Reck , os treinos são voltados para academia (musculação) . Para quem p…" at bounding box center [613, 589] width 505 height 45
click at [855, 511] on icon "Editor contextual toolbar" at bounding box center [859, 509] width 9 height 10
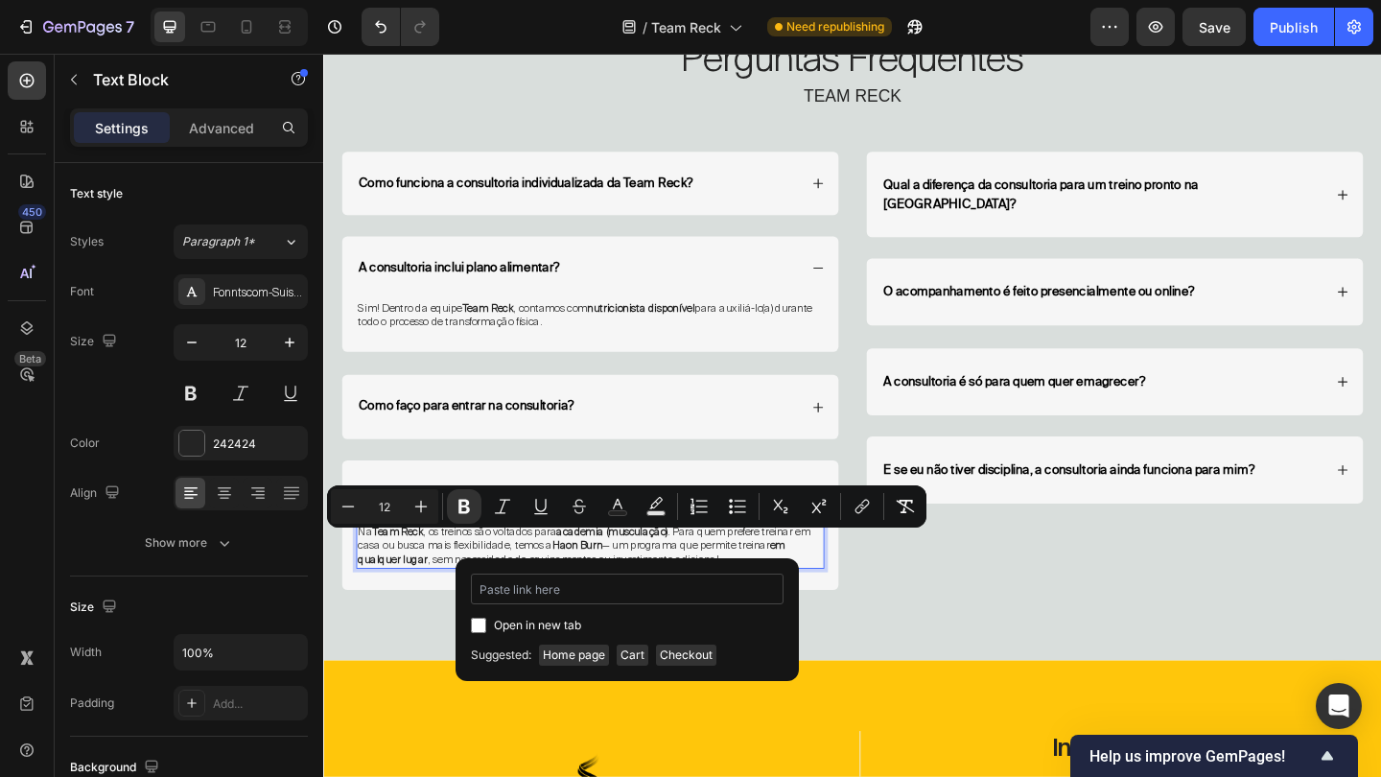
type input "https://haonfit.com.br/pages/haonburn"
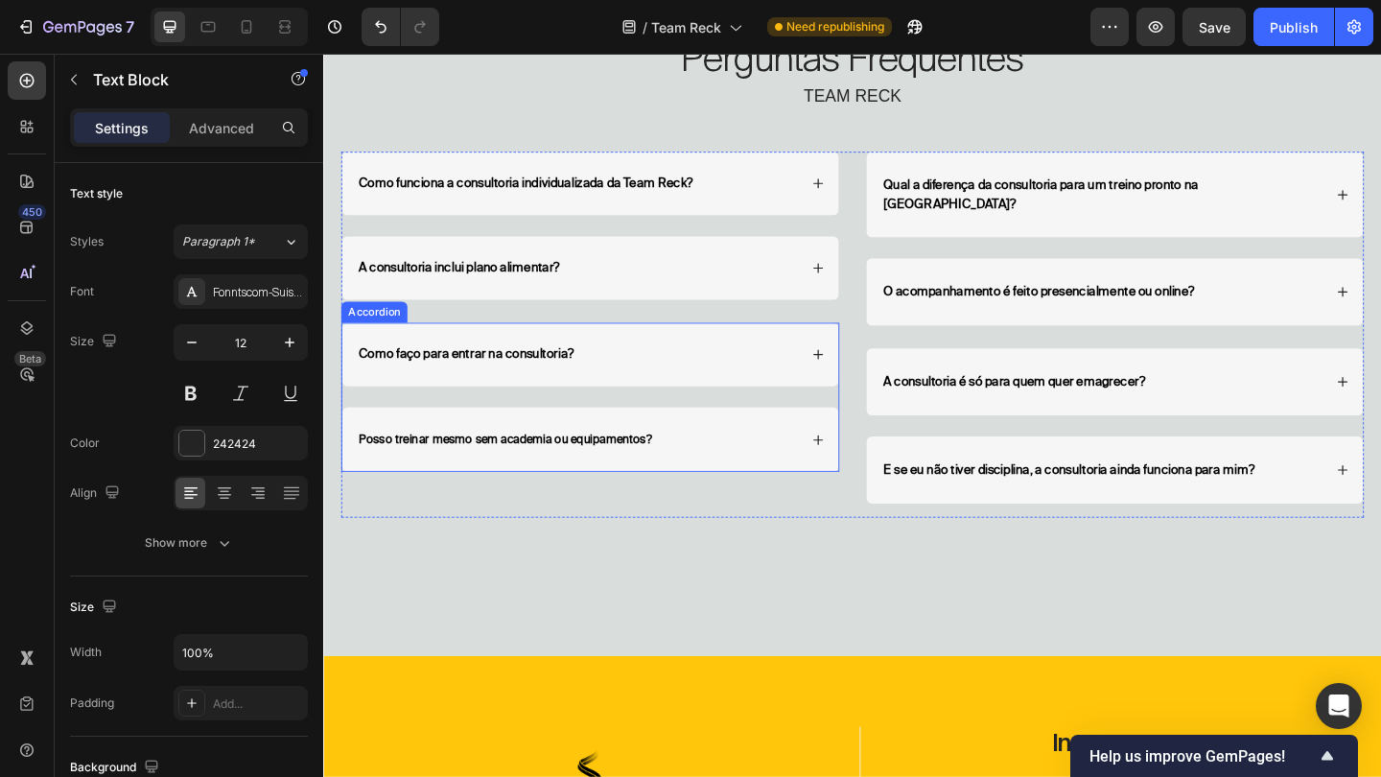
click at [832, 454] on div "Posso treinar mesmo sem academia ou equipamentos?" at bounding box center [613, 472] width 540 height 69
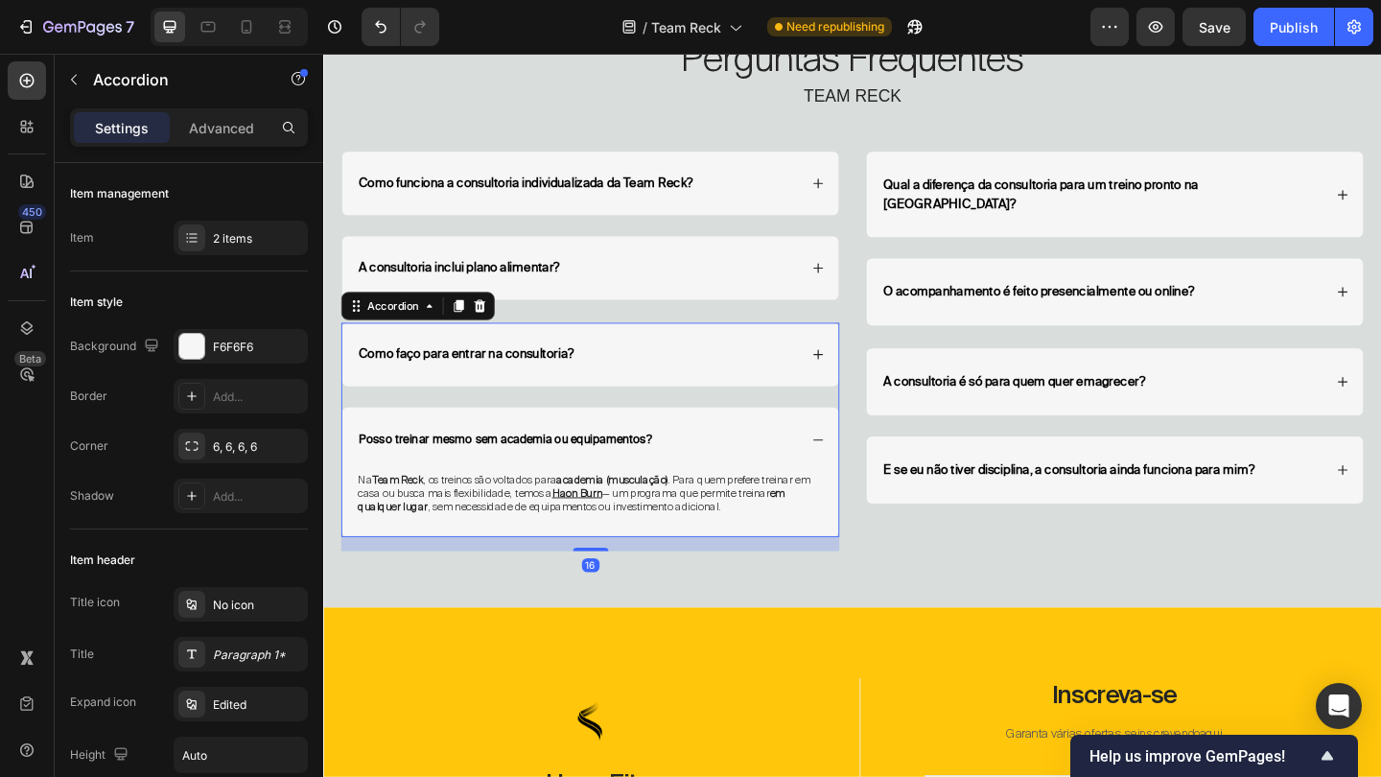
click at [832, 454] on div "Posso treinar mesmo sem academia ou equipamentos?" at bounding box center [613, 472] width 540 height 69
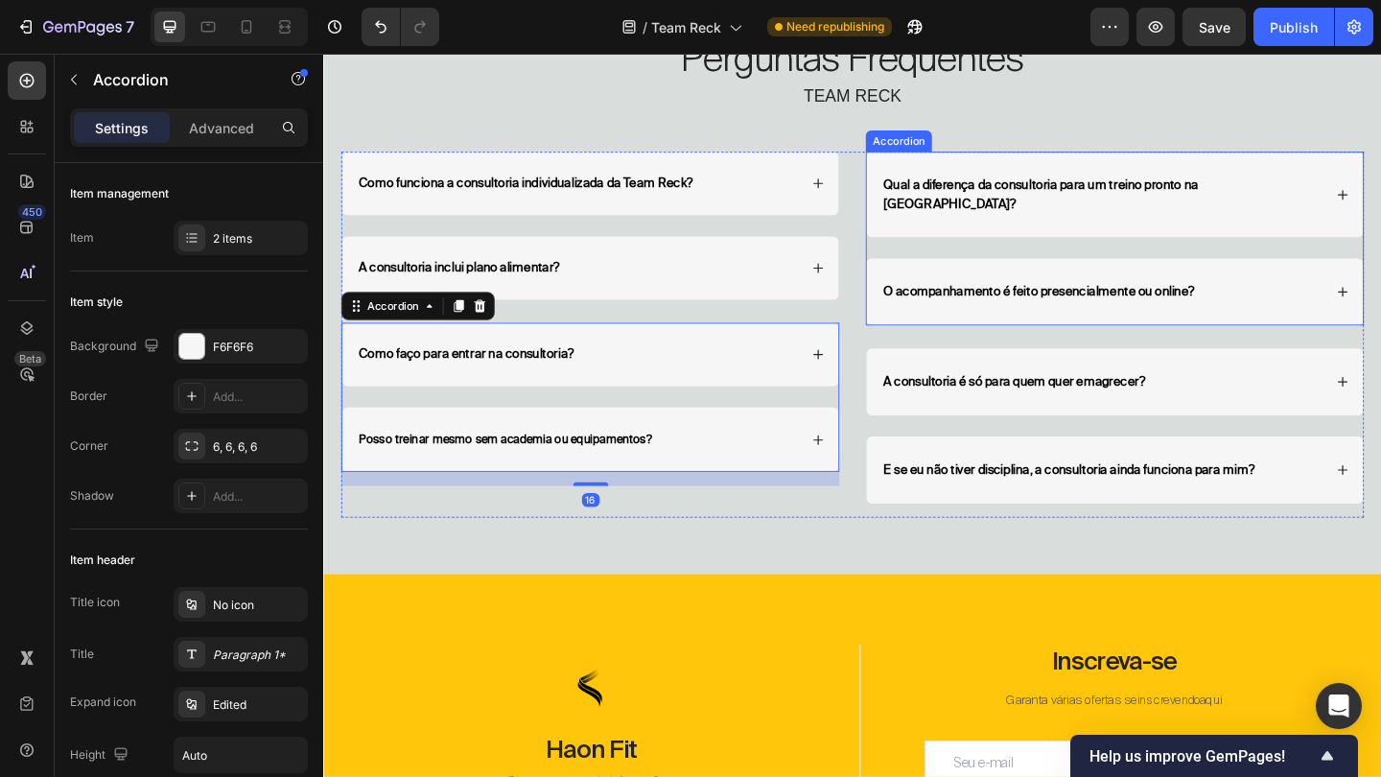
click at [1380, 179] on div "Qual a diferença da consultoria para um treino pronto na Haon Gym?" at bounding box center [1184, 207] width 540 height 94
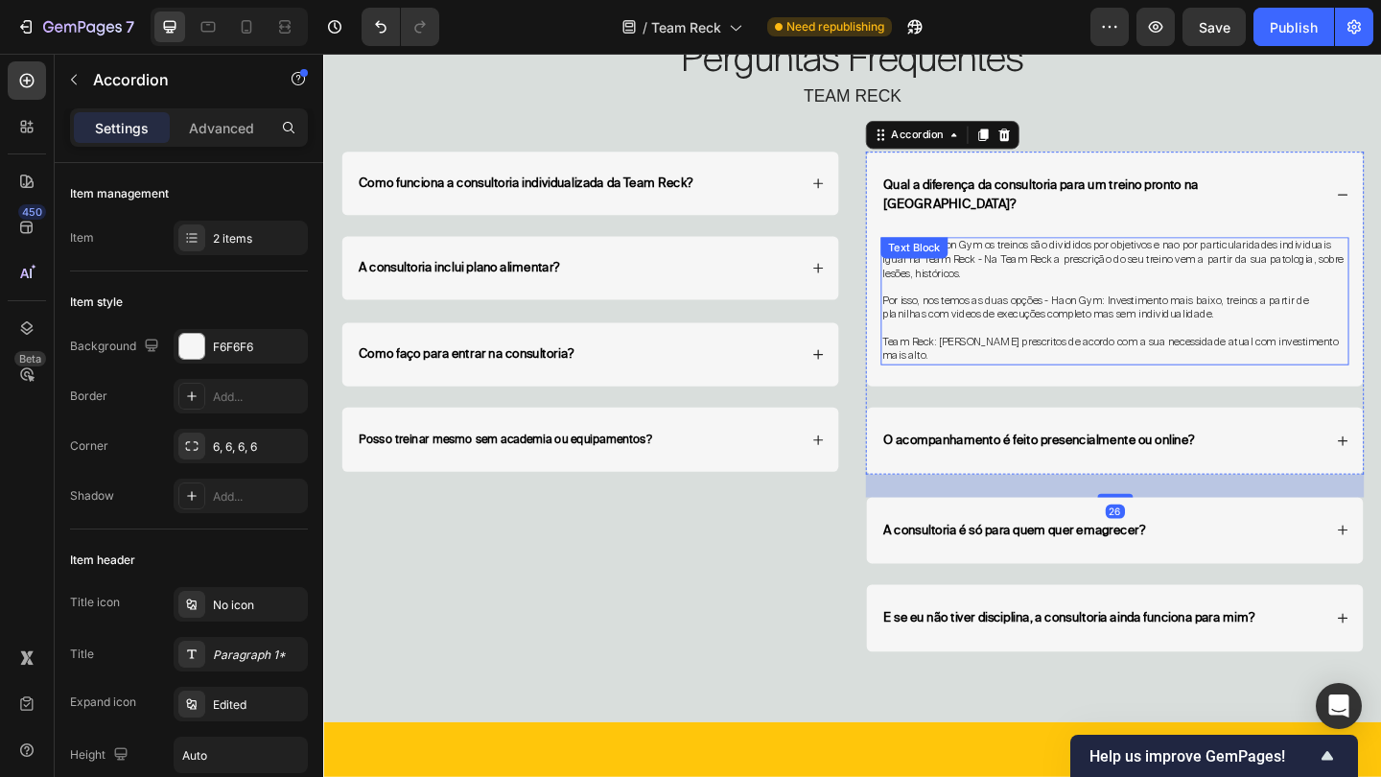
click at [1120, 255] on p "Dentro da Haon Gym os treinos são divididos por objetivos e nao por particulari…" at bounding box center [1183, 277] width 505 height 45
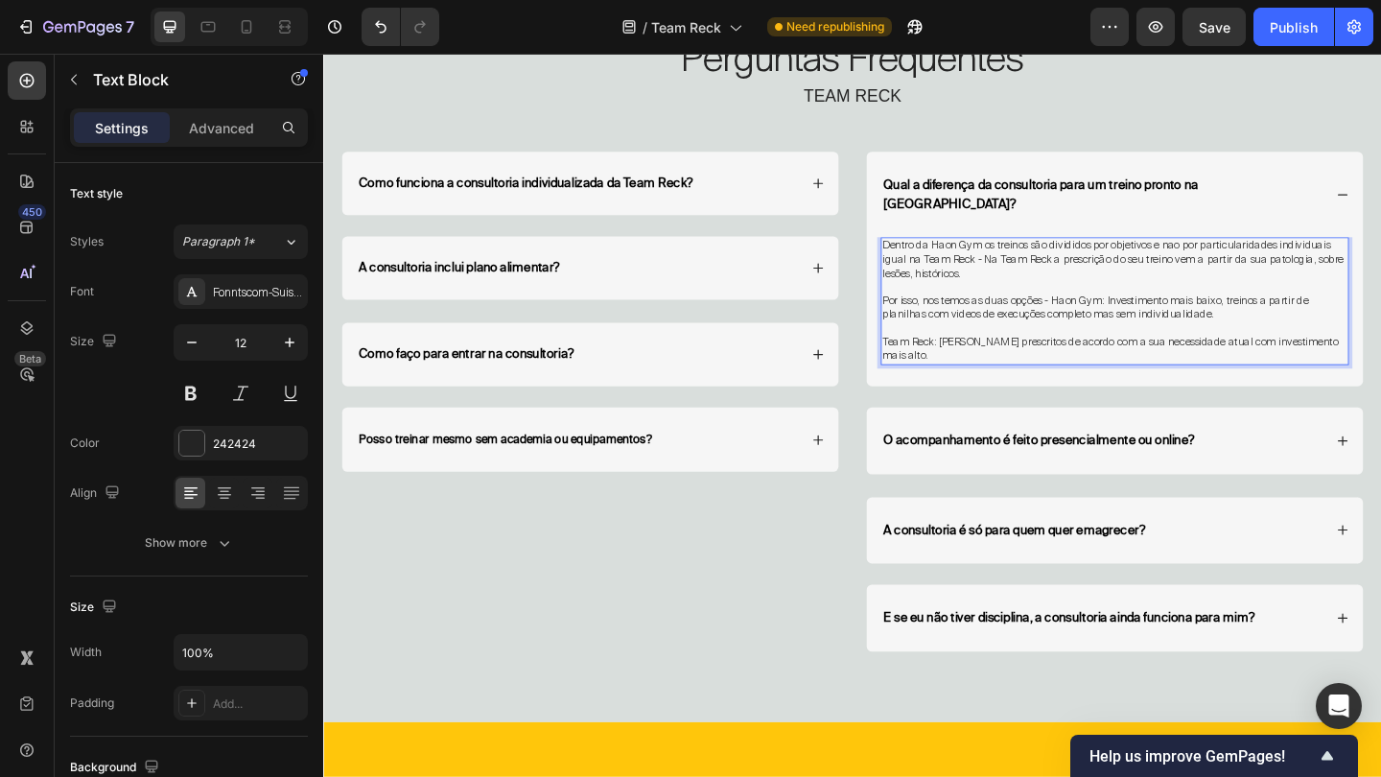
click at [1283, 361] on p "Team Reck: Treinos prescritos de acordo com a sua necessidade atual com investi…" at bounding box center [1183, 376] width 505 height 30
click at [1380, 361] on p "Team Reck: Treinos prescritos de acordo com a sua necessidade atual com investi…" at bounding box center [1183, 376] width 505 height 30
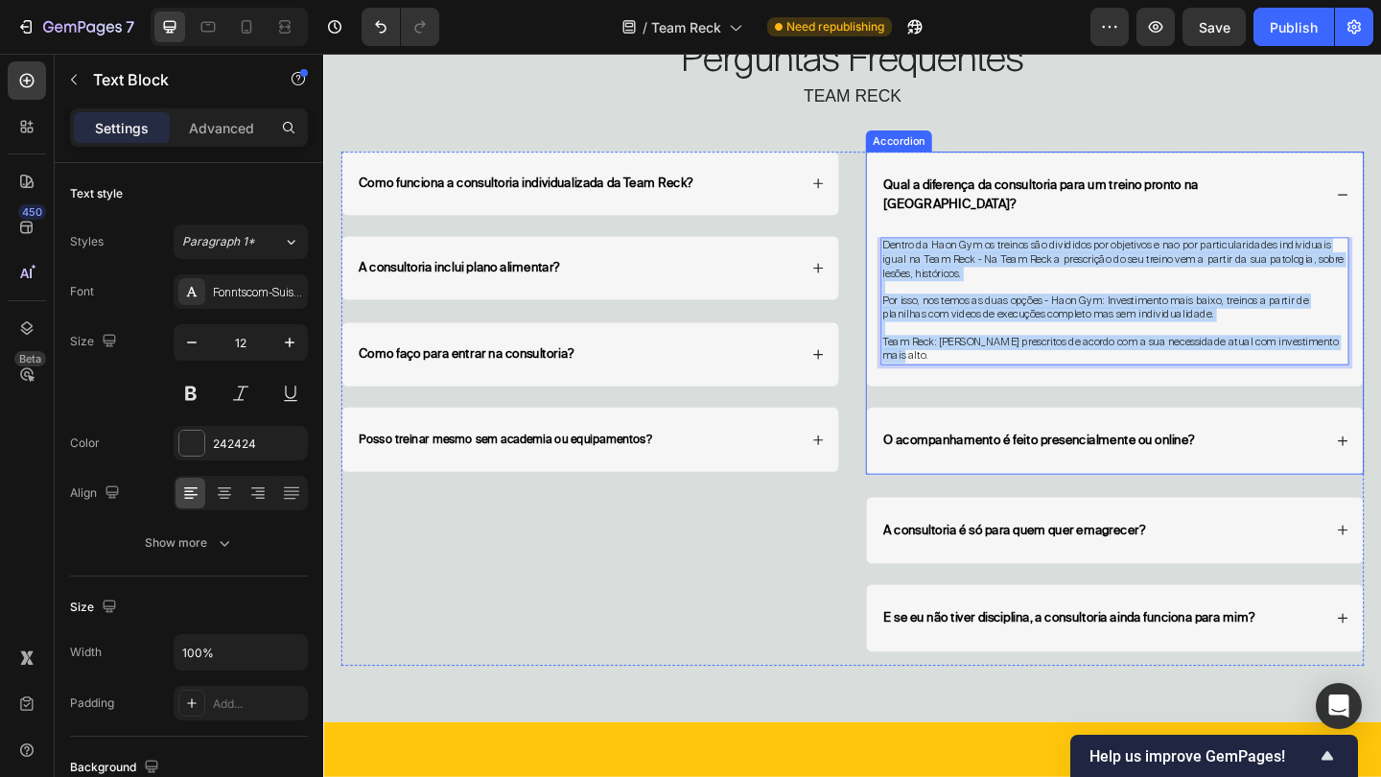
drag, startPoint x: 1435, startPoint y: 342, endPoint x: 926, endPoint y: 243, distance: 518.8
click at [926, 253] on div "Dentro da Haon Gym os treinos são divididos por objetivos e nao por particulari…" at bounding box center [1184, 333] width 540 height 161
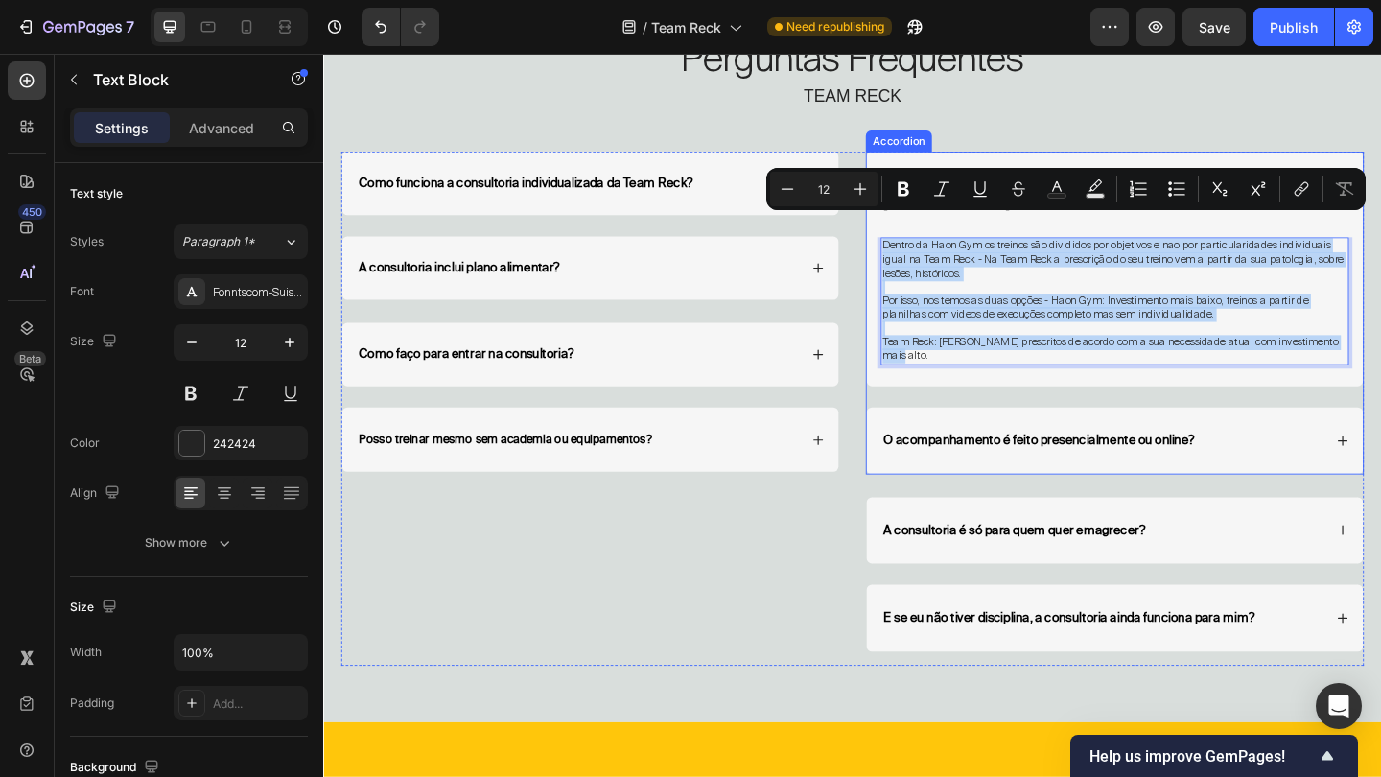
copy div "Dentro da Haon Gym os treinos são divididos por objetivos e nao por particulari…"
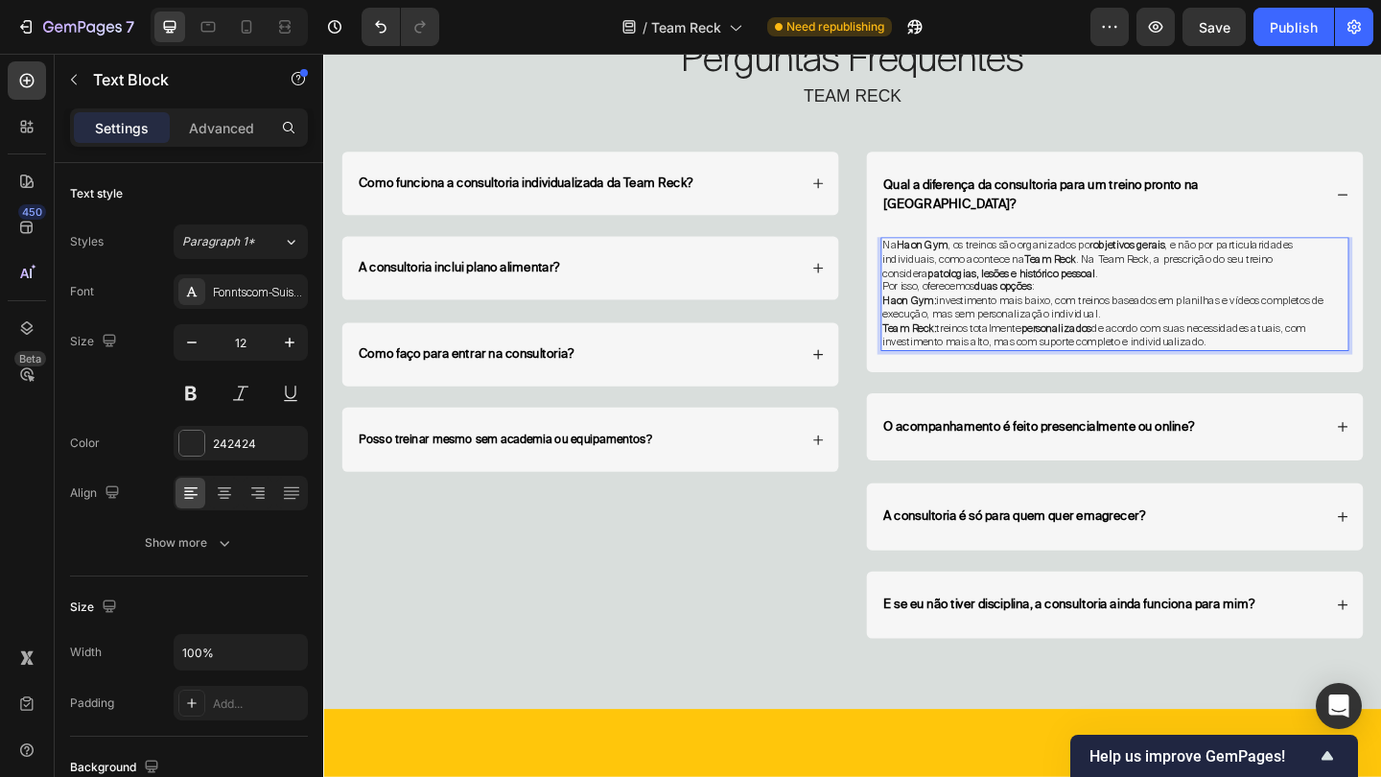
click at [1162, 268] on p "Na Haon Gym , os treinos são organizados por objetivos gerais , e não por parti…" at bounding box center [1183, 277] width 505 height 45
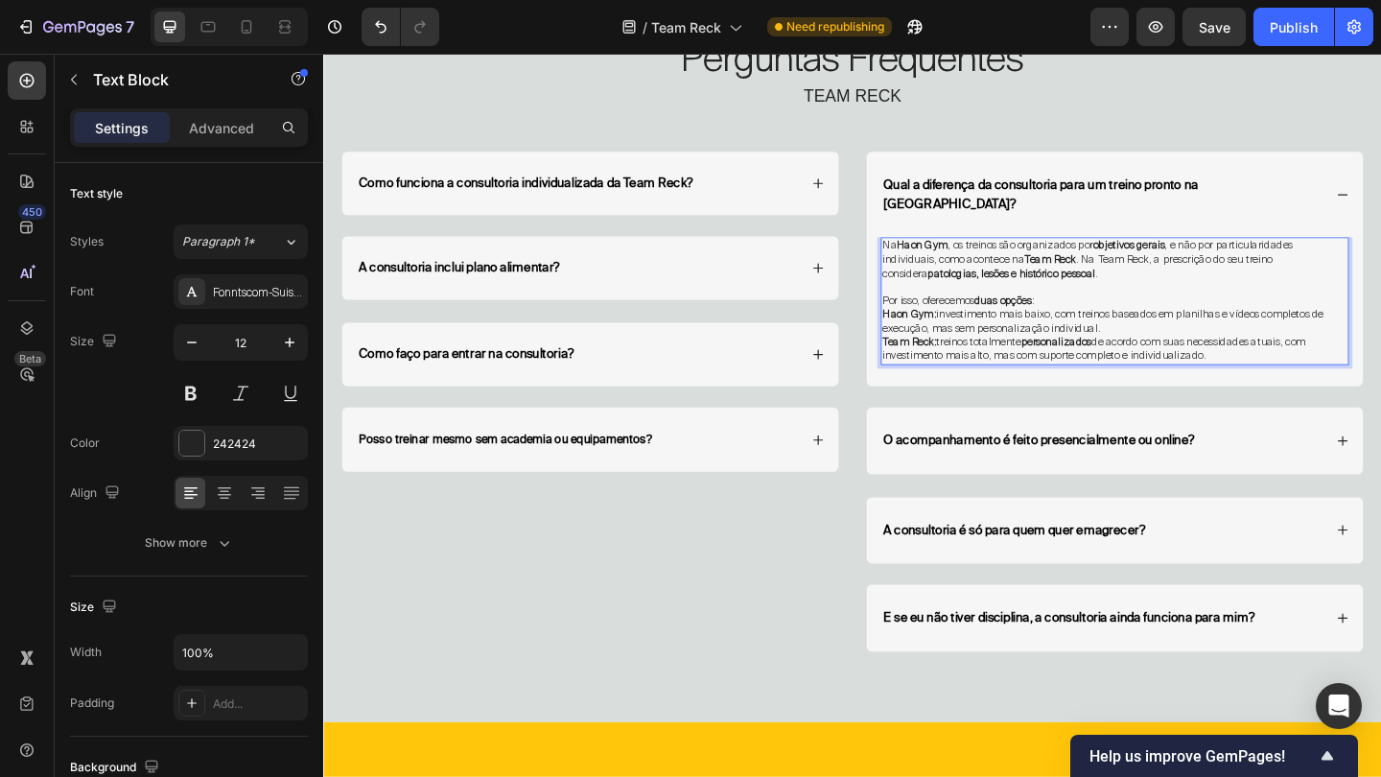
click at [1177, 330] on p "Haon Gym: investimento mais baixo, com treinos baseados em planilhas e vídeos c…" at bounding box center [1183, 345] width 505 height 30
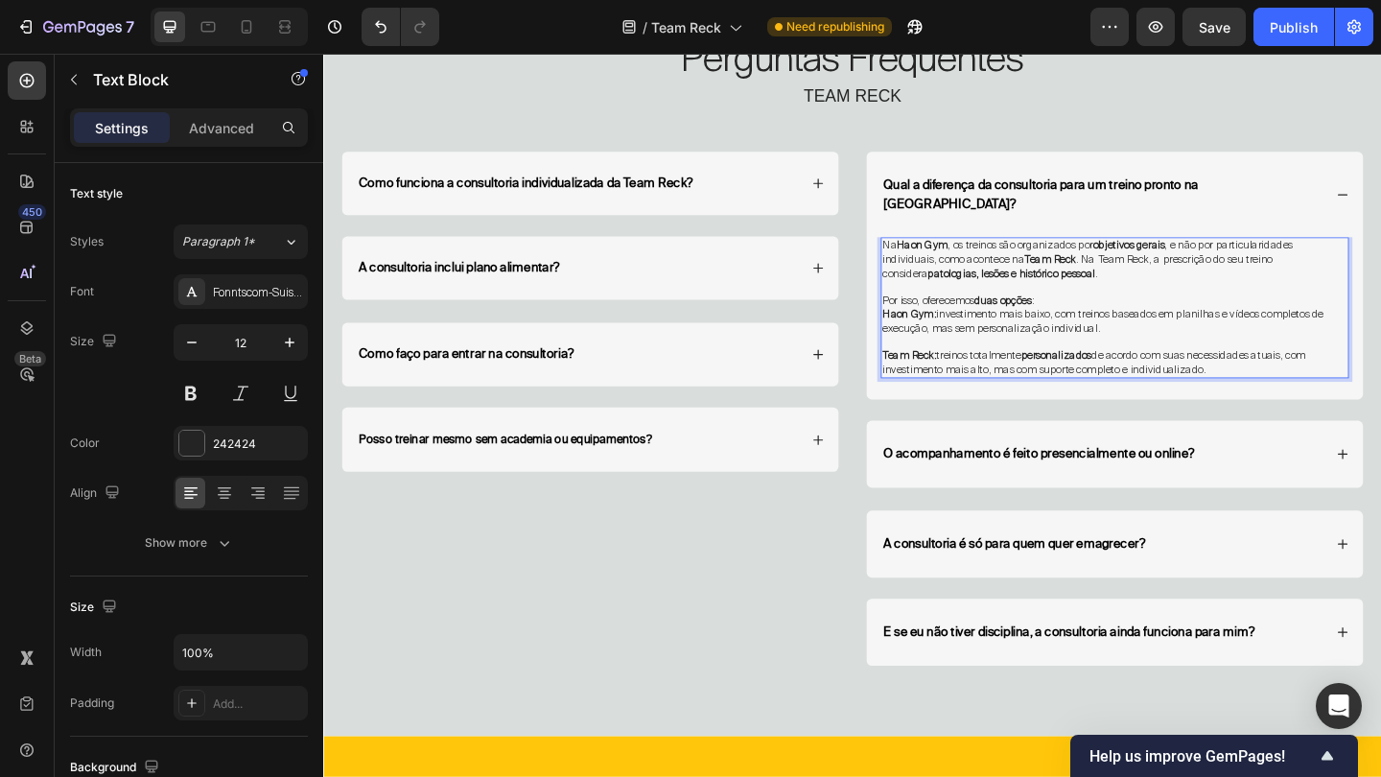
click at [985, 254] on strong "Haon Gym" at bounding box center [974, 261] width 56 height 15
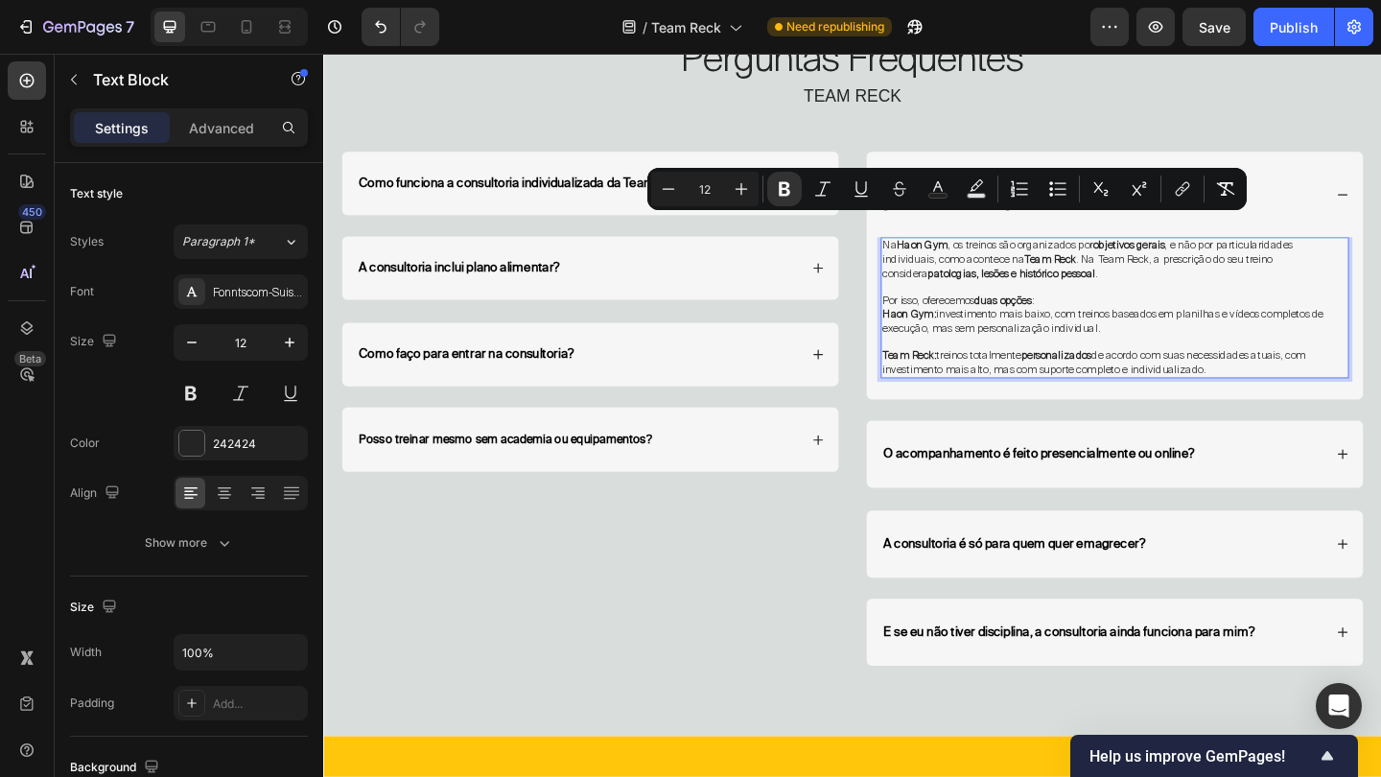
drag, startPoint x: 948, startPoint y: 241, endPoint x: 1002, endPoint y: 244, distance: 53.8
click at [1002, 254] on strong "Haon Gym" at bounding box center [974, 261] width 56 height 15
click at [1182, 187] on icon "Editor contextual toolbar" at bounding box center [1179, 192] width 9 height 10
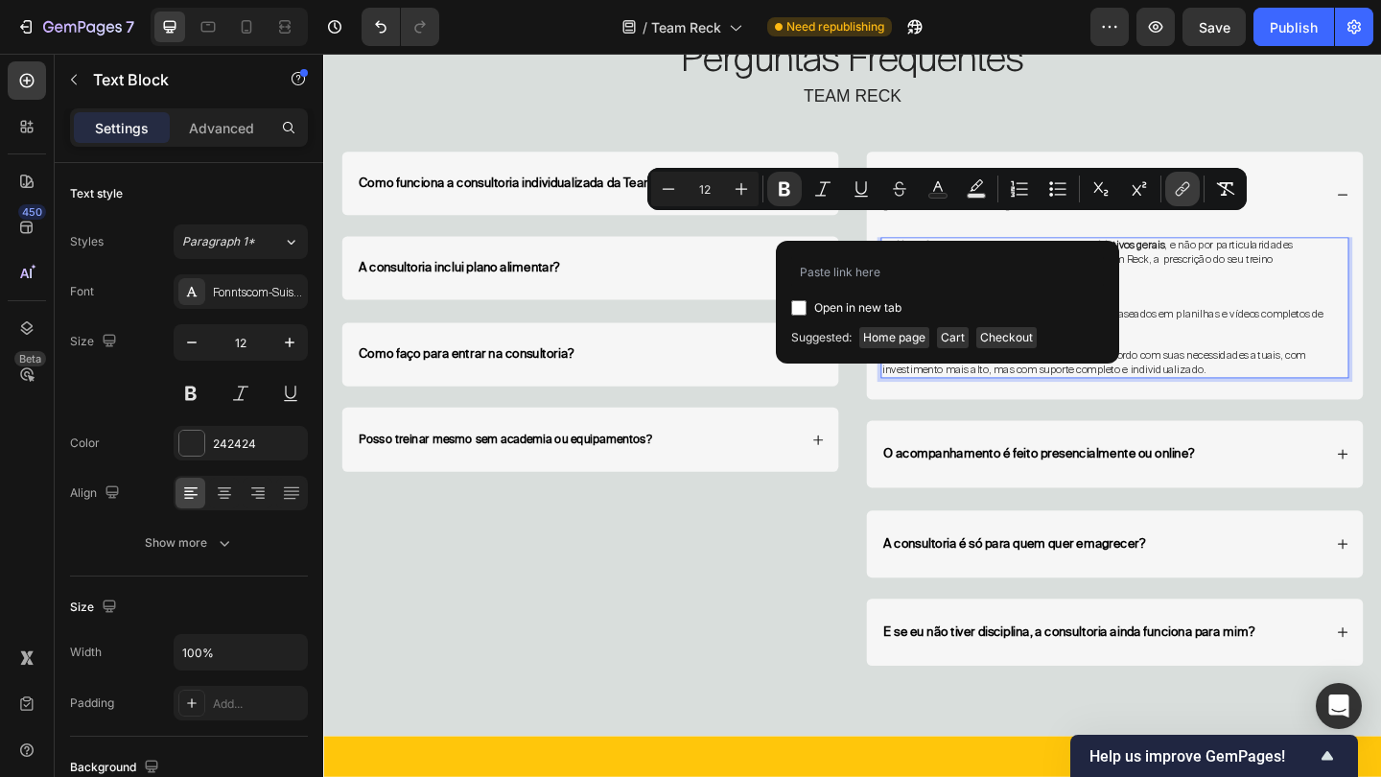
type input "https://haonfit.com.br/pages/haongym"
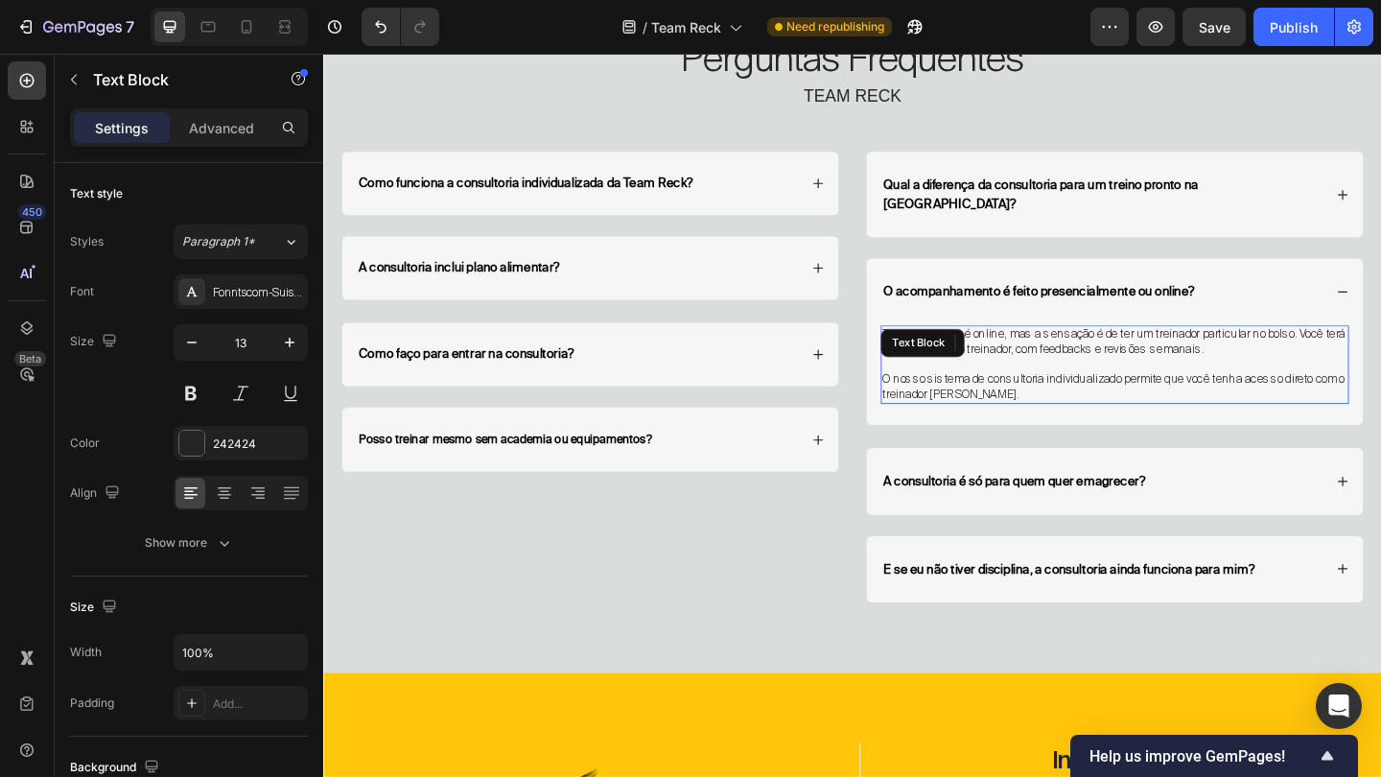
click at [1122, 400] on p "O nosso sistema de consultoria individualizado permite que você tenha acesso di…" at bounding box center [1183, 416] width 505 height 33
click at [1080, 400] on p "O nosso sistema de consultoria individualizado permite que você tenha acesso di…" at bounding box center [1183, 416] width 505 height 33
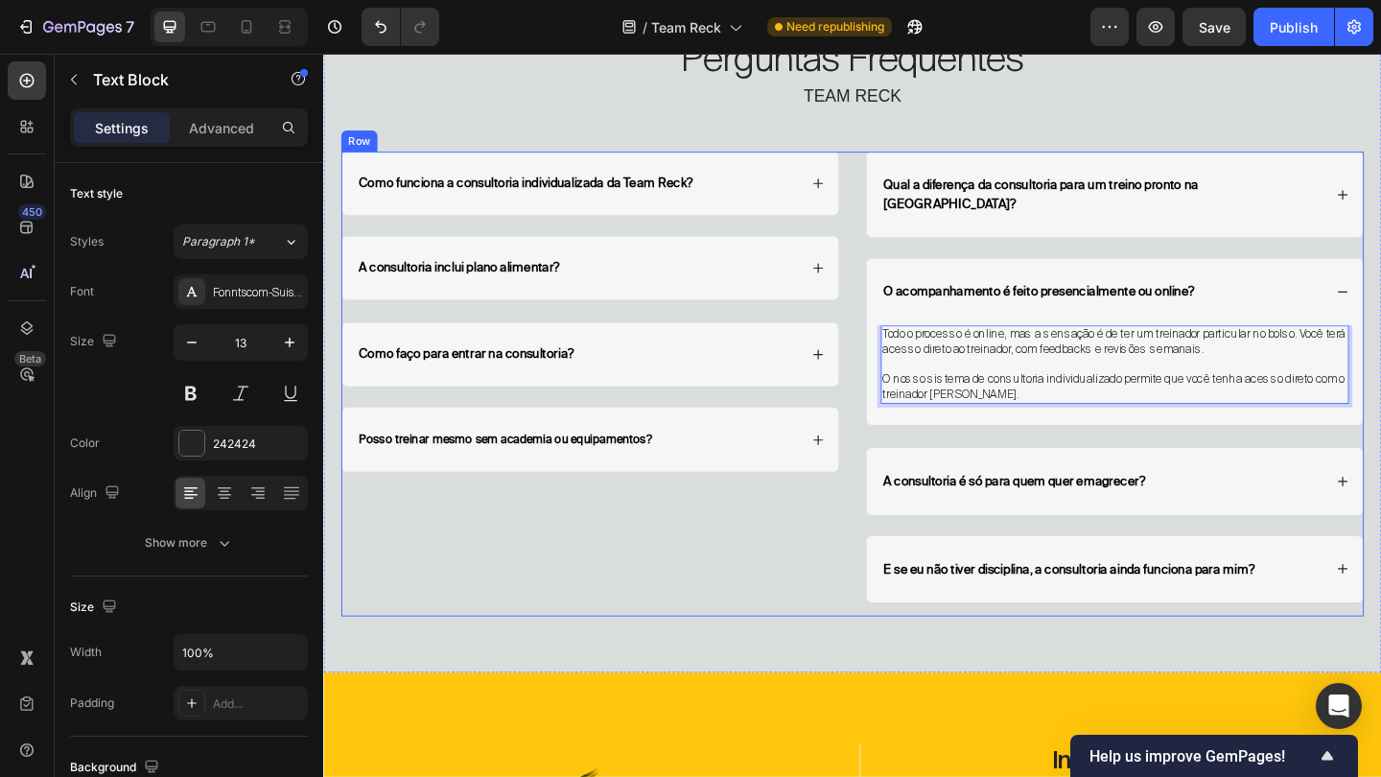
drag, startPoint x: 1080, startPoint y: 395, endPoint x: 913, endPoint y: 329, distance: 179.5
click at [913, 329] on div "Qual a diferença da consultoria para um treino pronto na Haon Gym? O acompanham…" at bounding box center [1184, 308] width 542 height 297
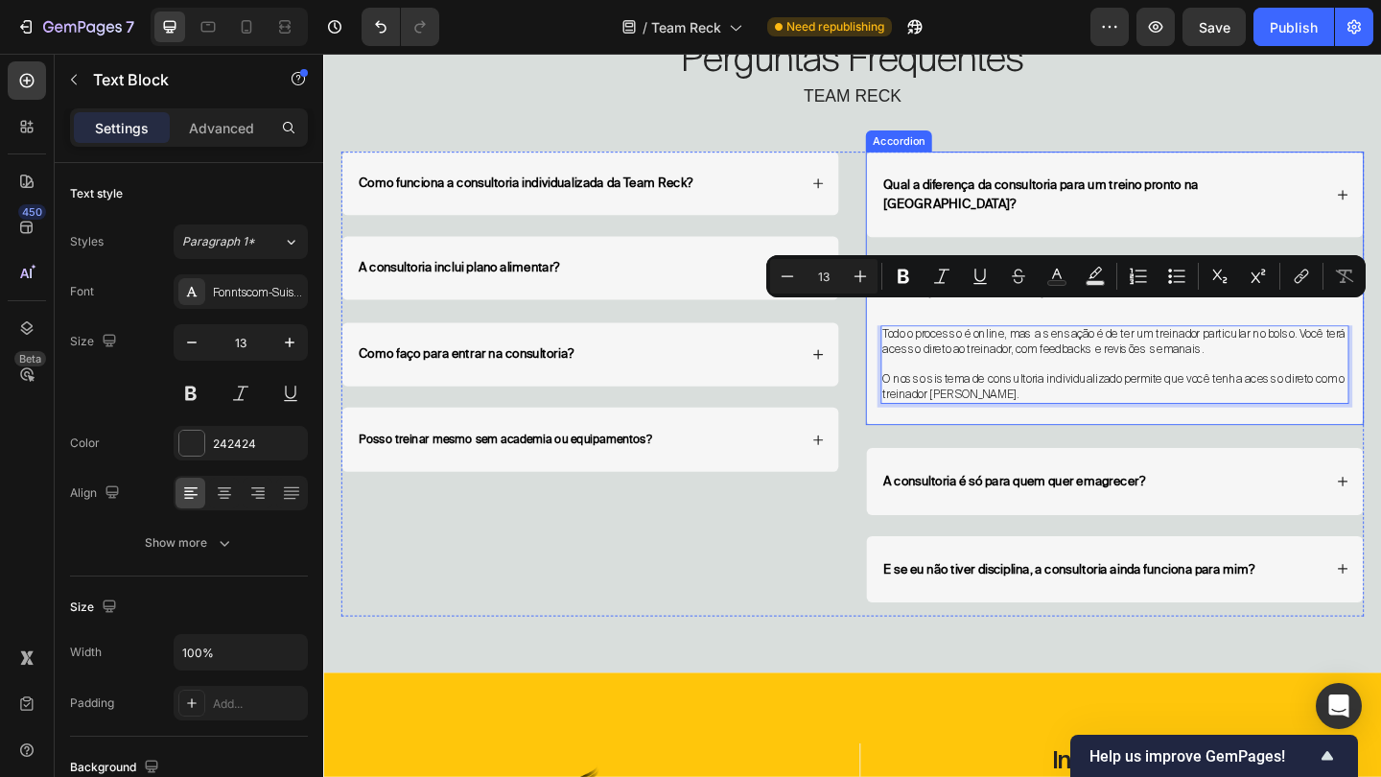
copy div "Todo o processo é online, mas a sensação é de ter um treinador particular no bo…"
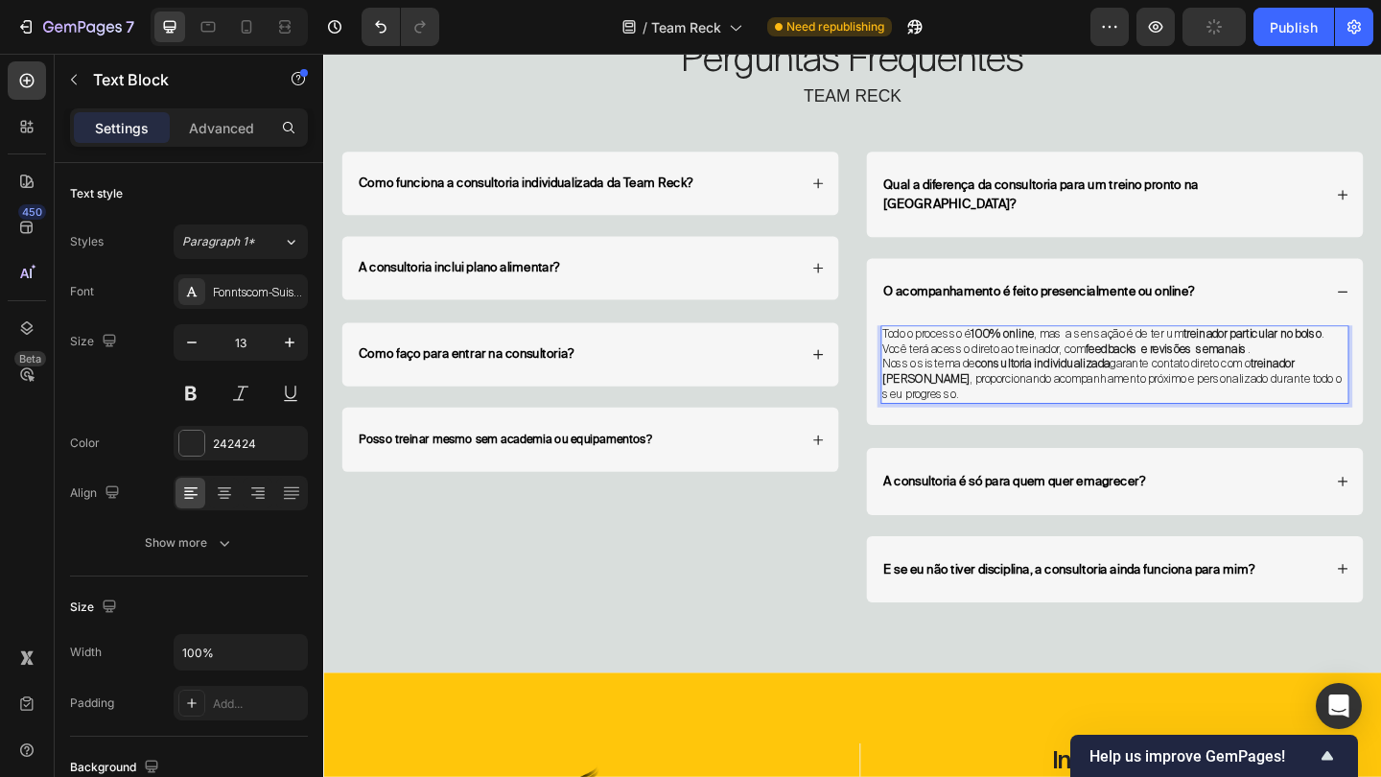
click at [1380, 351] on p "Todo o processo é 100% online , mas a sensação é de ter um treinador particular…" at bounding box center [1183, 367] width 505 height 33
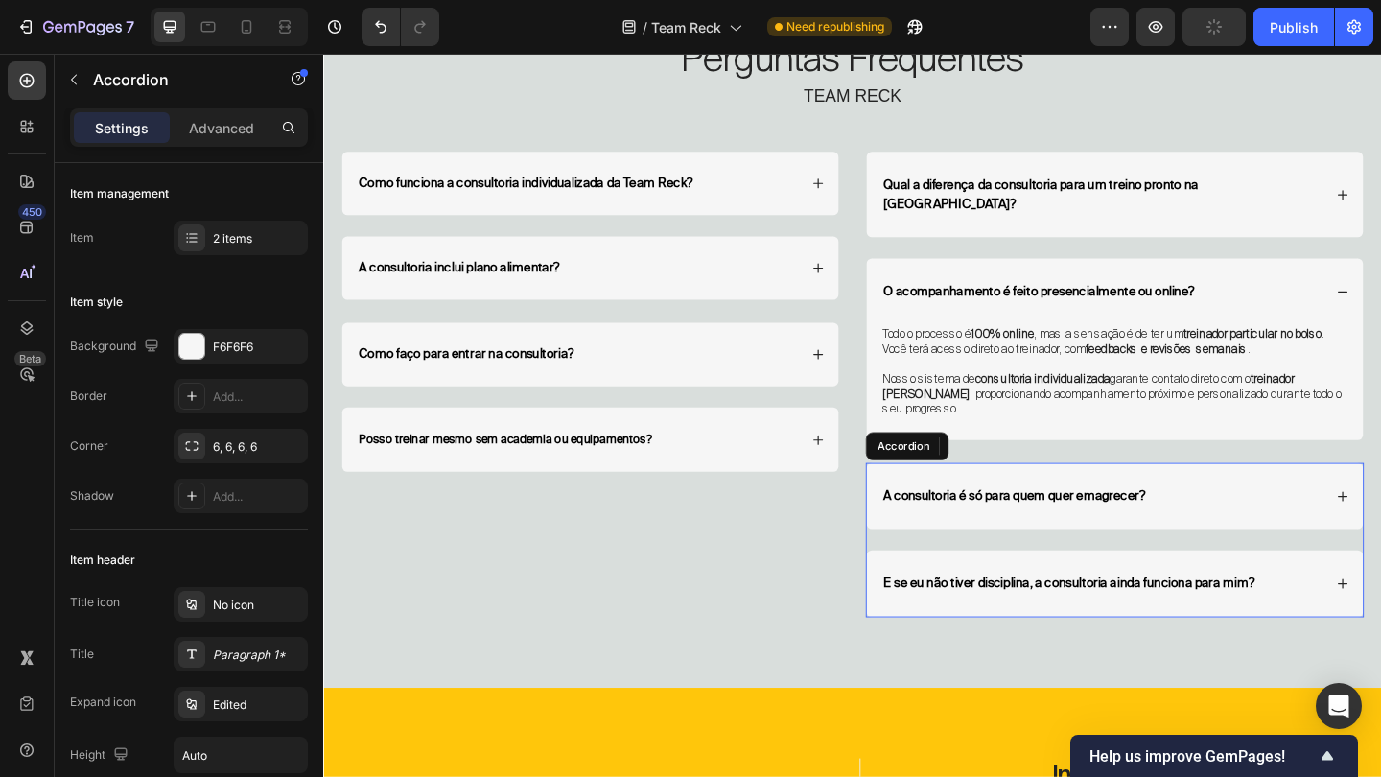
click at [1380, 522] on div "A consultoria é só para quem quer emagrecer?" at bounding box center [1169, 535] width 480 height 27
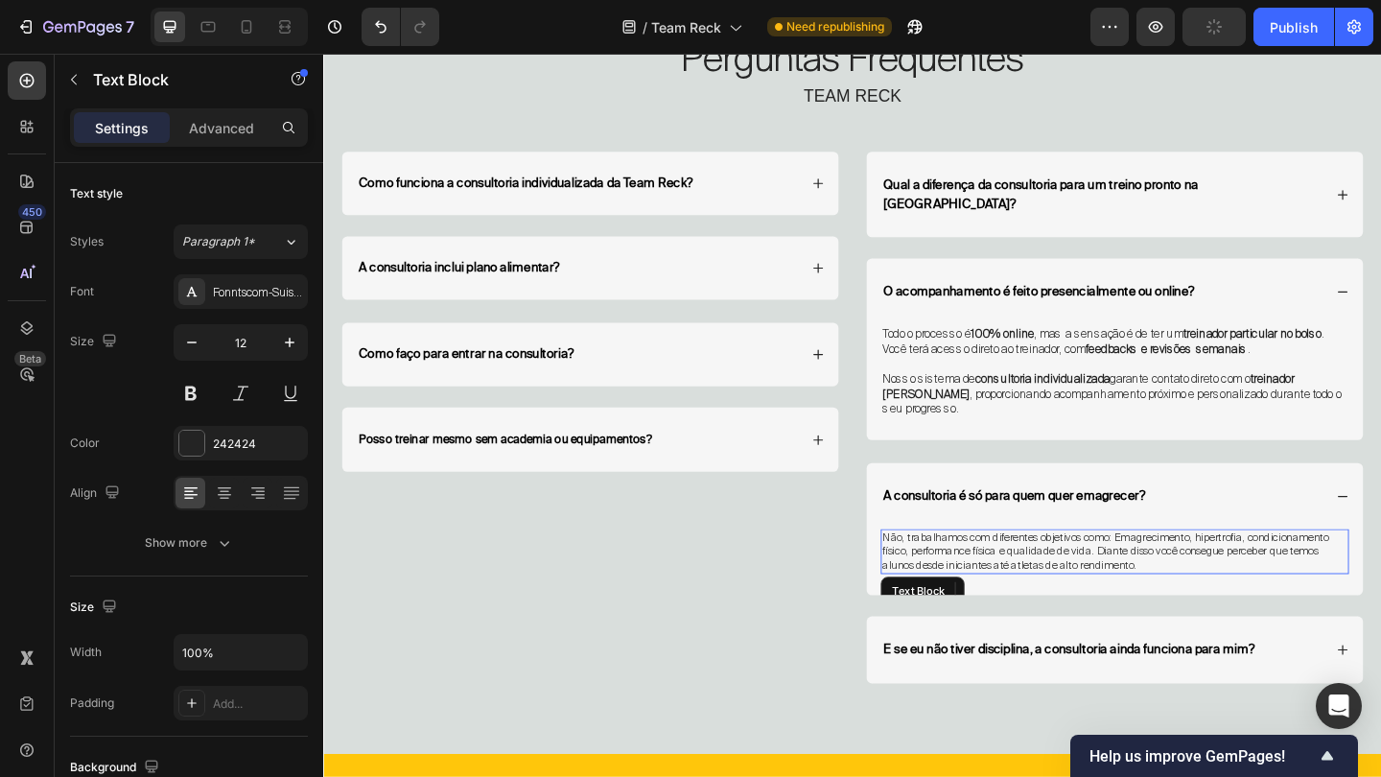
click at [1165, 572] on p "Não, trabalhamos com diferentes objetivos como: Emagrecimento, hipertrofia, con…" at bounding box center [1183, 594] width 505 height 45
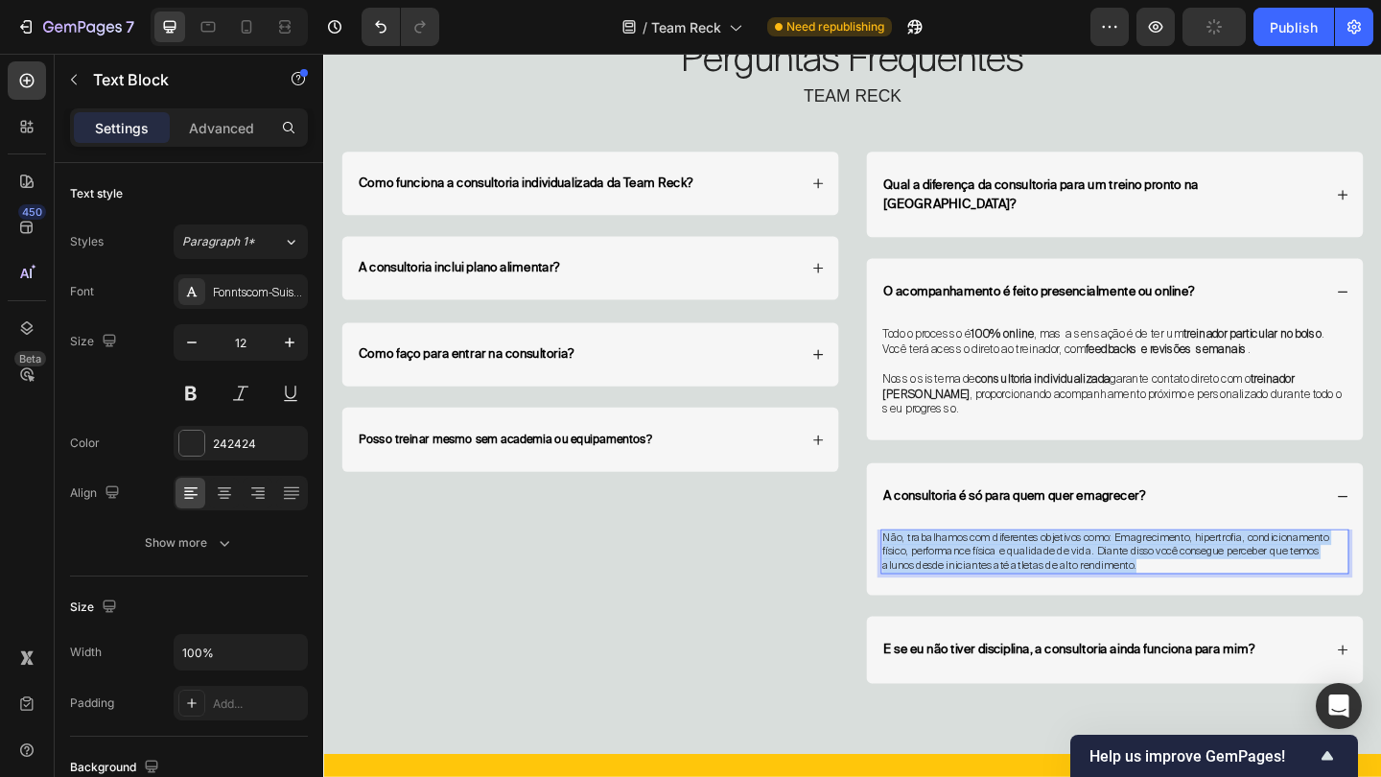
click at [1165, 572] on p "Não, trabalhamos com diferentes objetivos como: Emagrecimento, hipertrofia, con…" at bounding box center [1183, 594] width 505 height 45
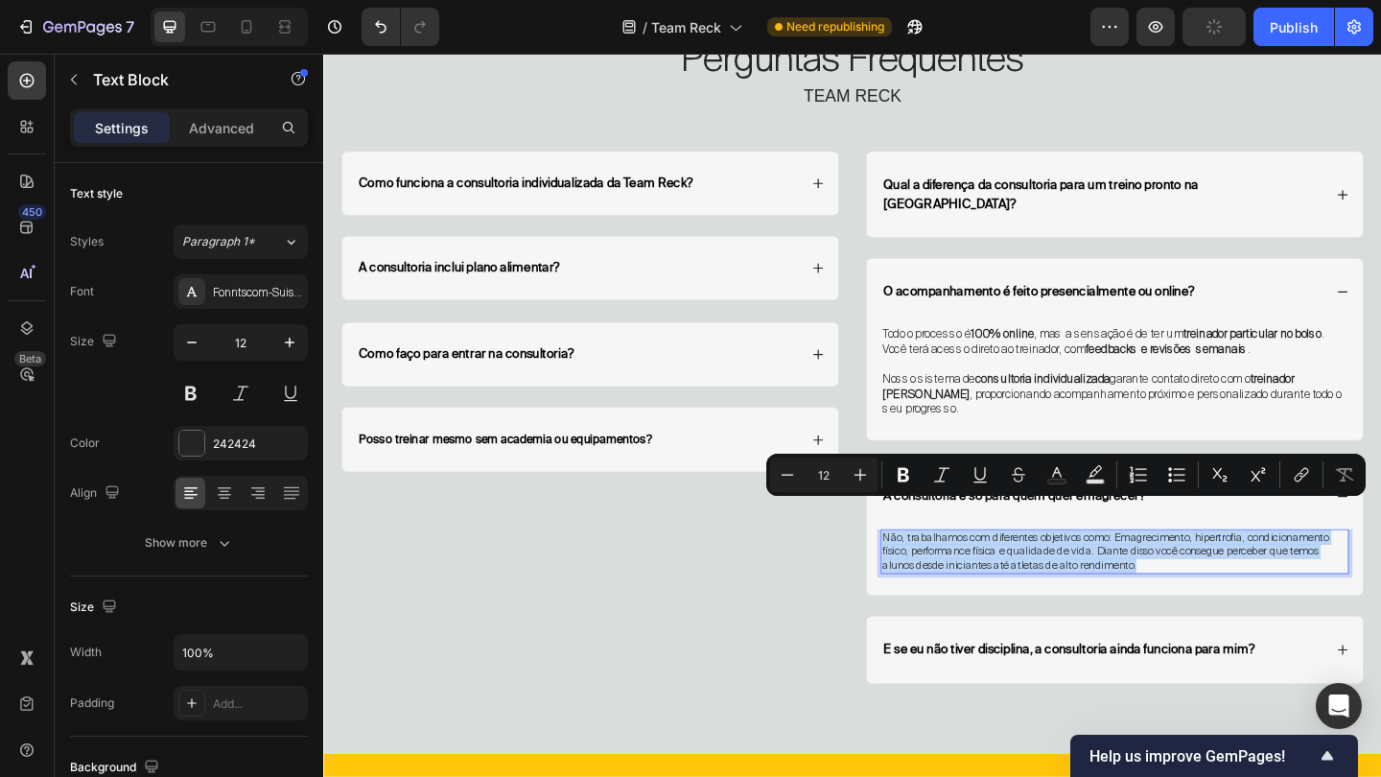
copy p "Não, trabalhamos com diferentes objetivos como: Emagrecimento, hipertrofia, con…"
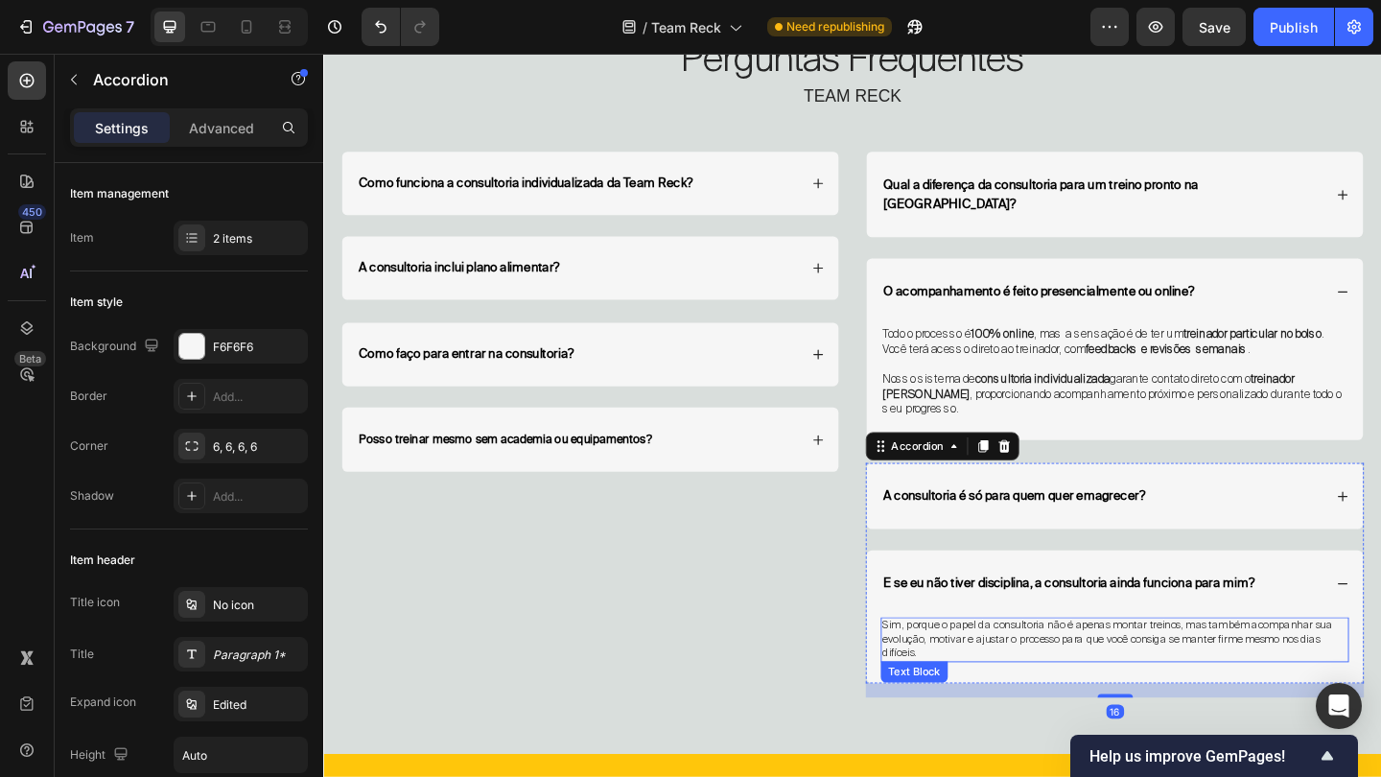
click at [1241, 668] on p "Sim, porque o papel da consultoria não é apenas montar treinos, mas também acom…" at bounding box center [1183, 690] width 505 height 45
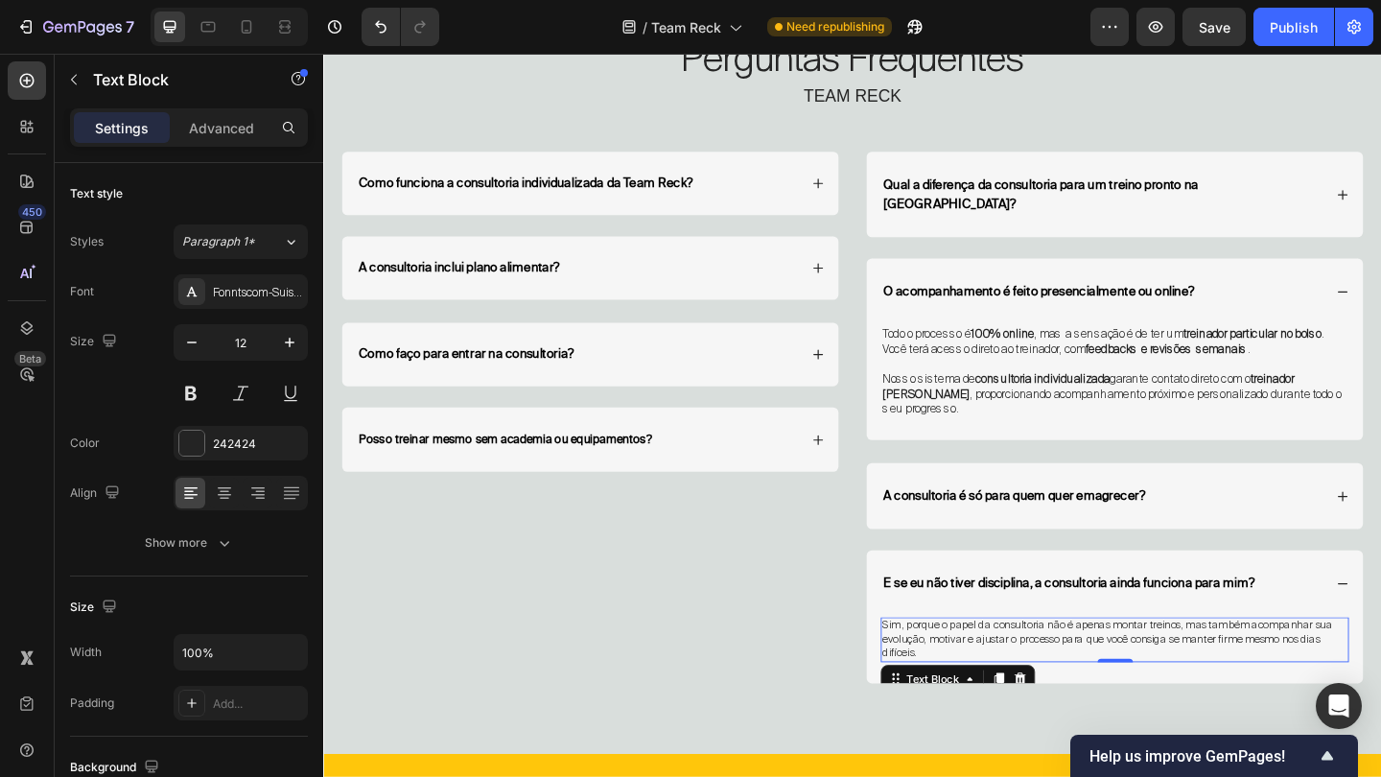
click at [1241, 668] on p "Sim, porque o papel da consultoria não é apenas montar treinos, mas também acom…" at bounding box center [1183, 690] width 505 height 45
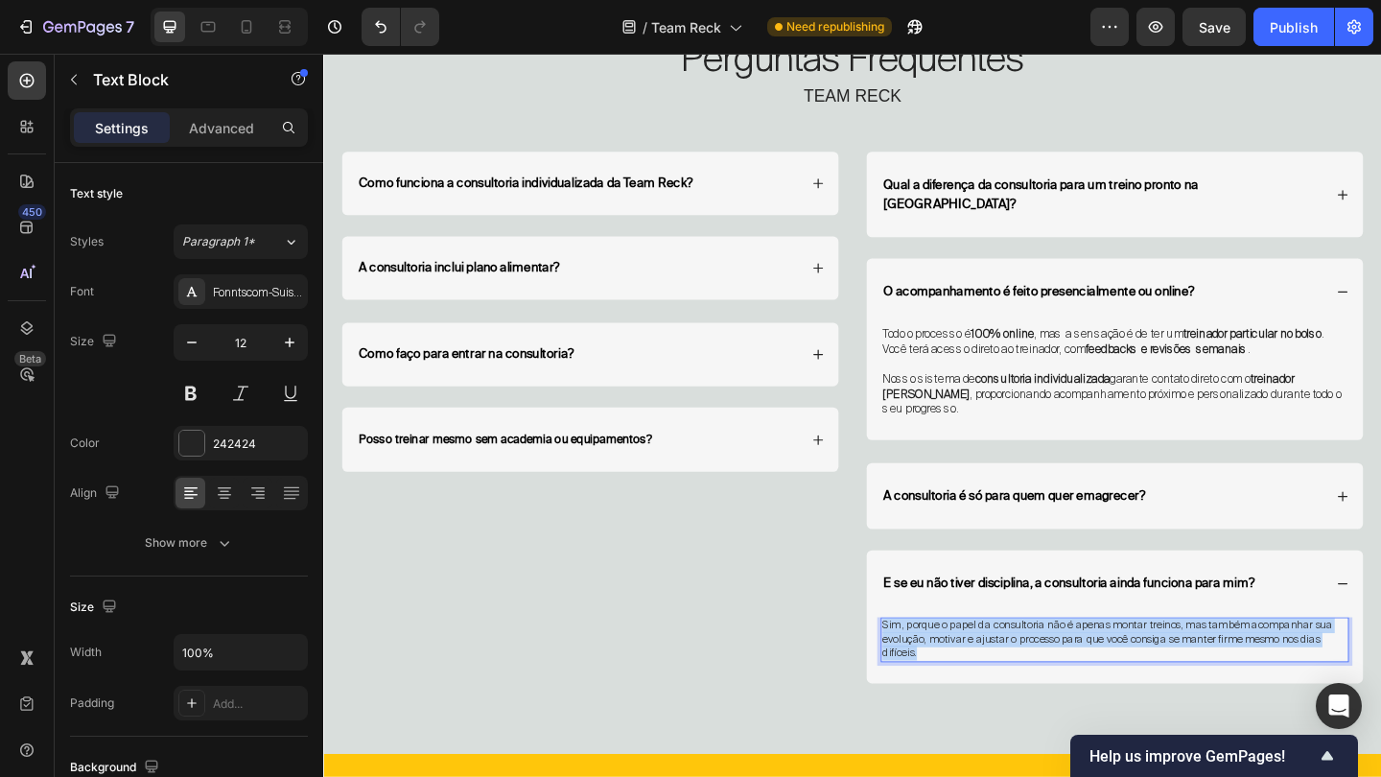
click at [1241, 668] on p "Sim, porque o papel da consultoria não é apenas montar treinos, mas também acom…" at bounding box center [1183, 690] width 505 height 45
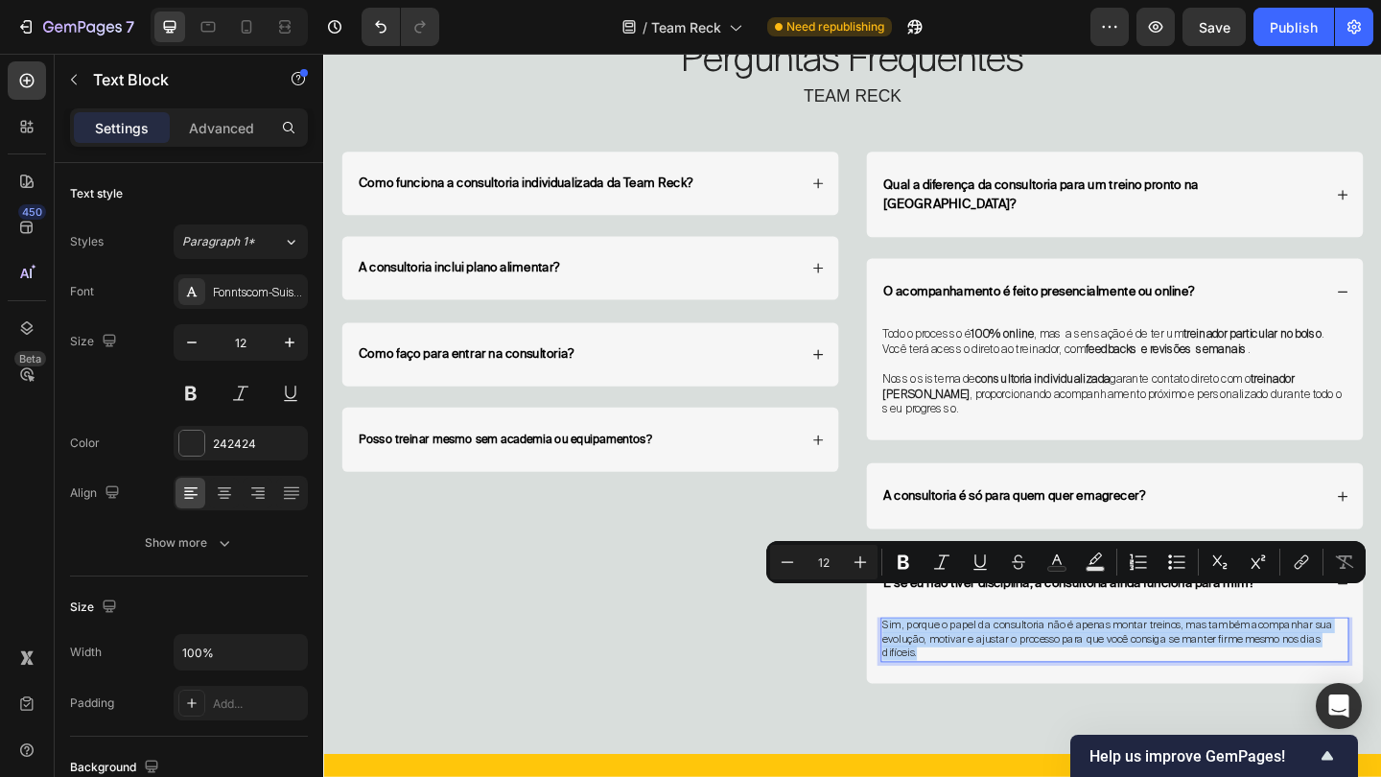
copy p "Sim, porque o papel da consultoria não é apenas montar treinos, mas também acom…"
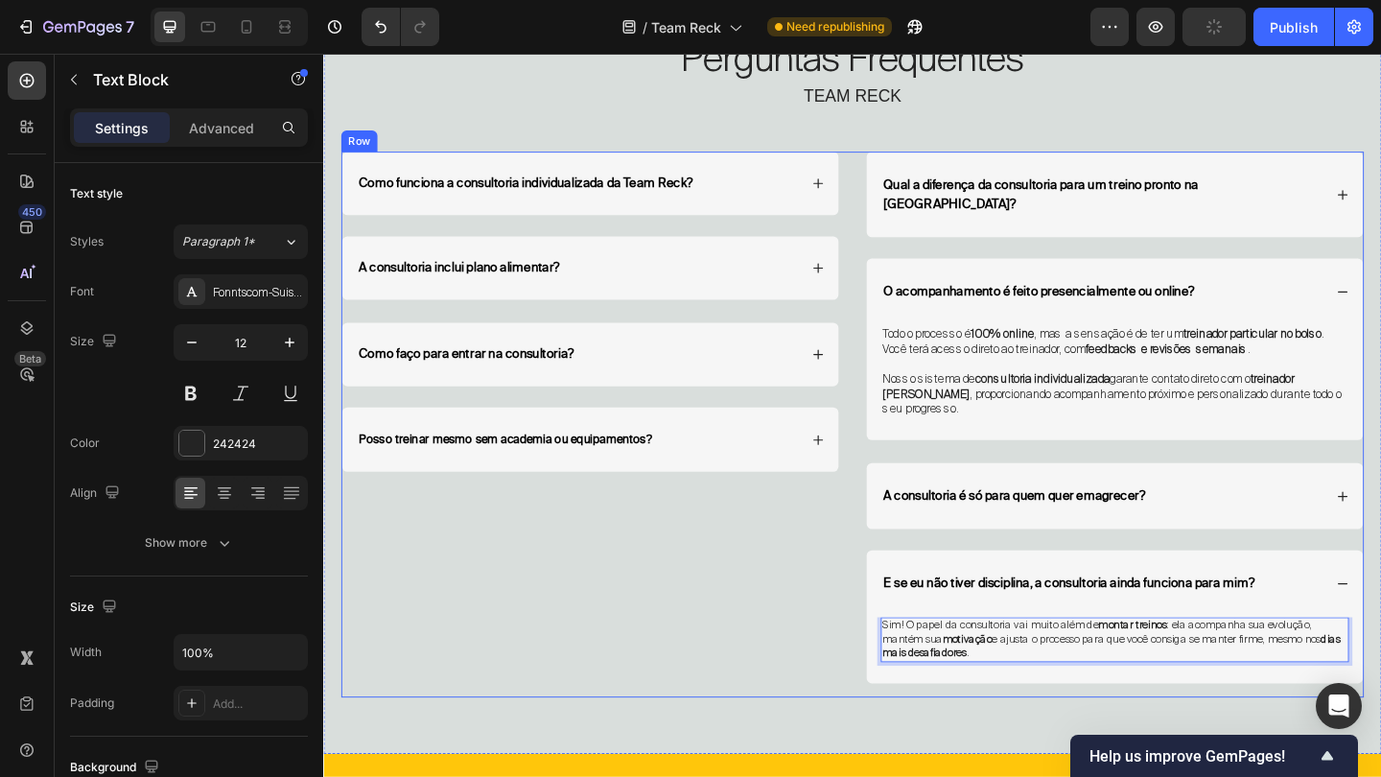
click at [790, 642] on div "Como funciona a consultoria individualizada da Team Reck? A consultoria inclui …" at bounding box center [613, 456] width 542 height 593
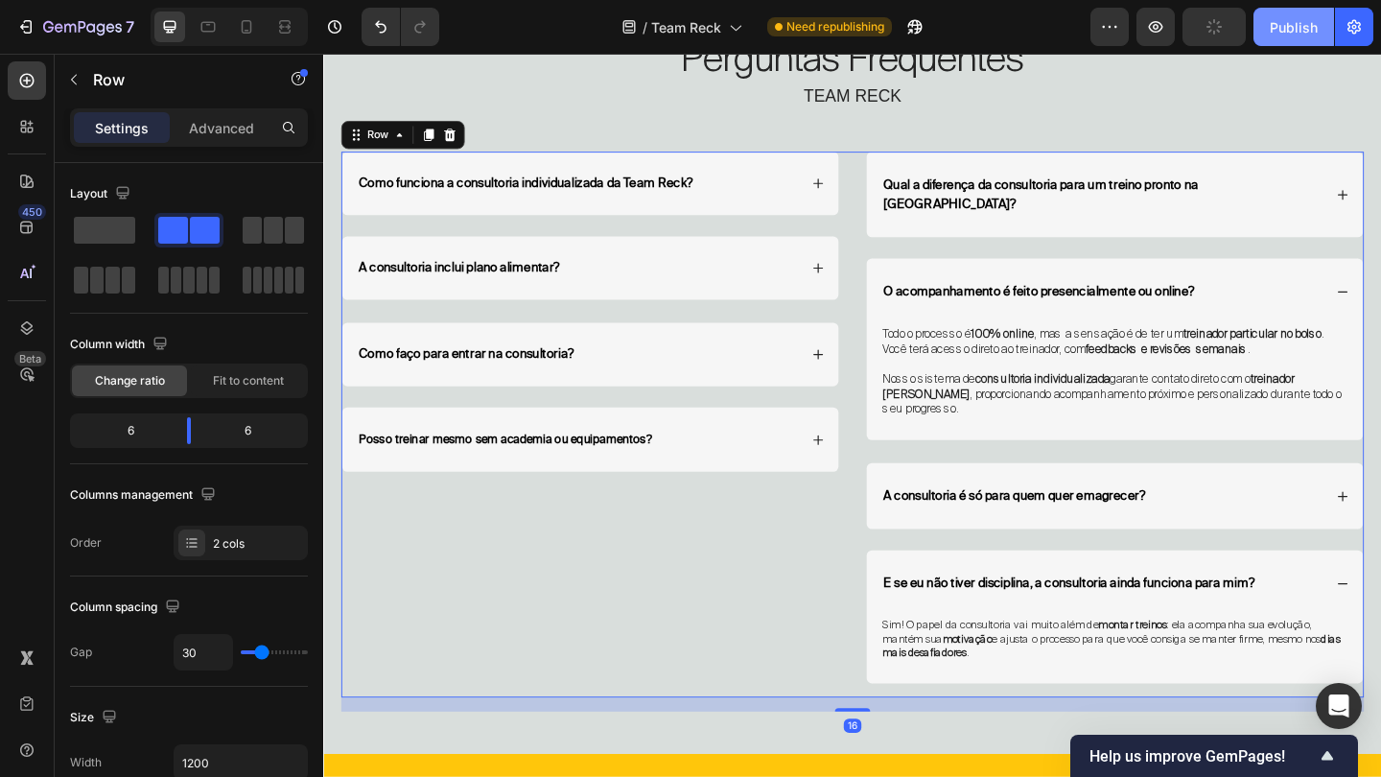
click at [1298, 28] on div "Publish" at bounding box center [1293, 27] width 48 height 20
click at [845, 685] on div "Como funciona a consultoria individualizada da Team Reck? A consultoria inclui …" at bounding box center [613, 456] width 542 height 593
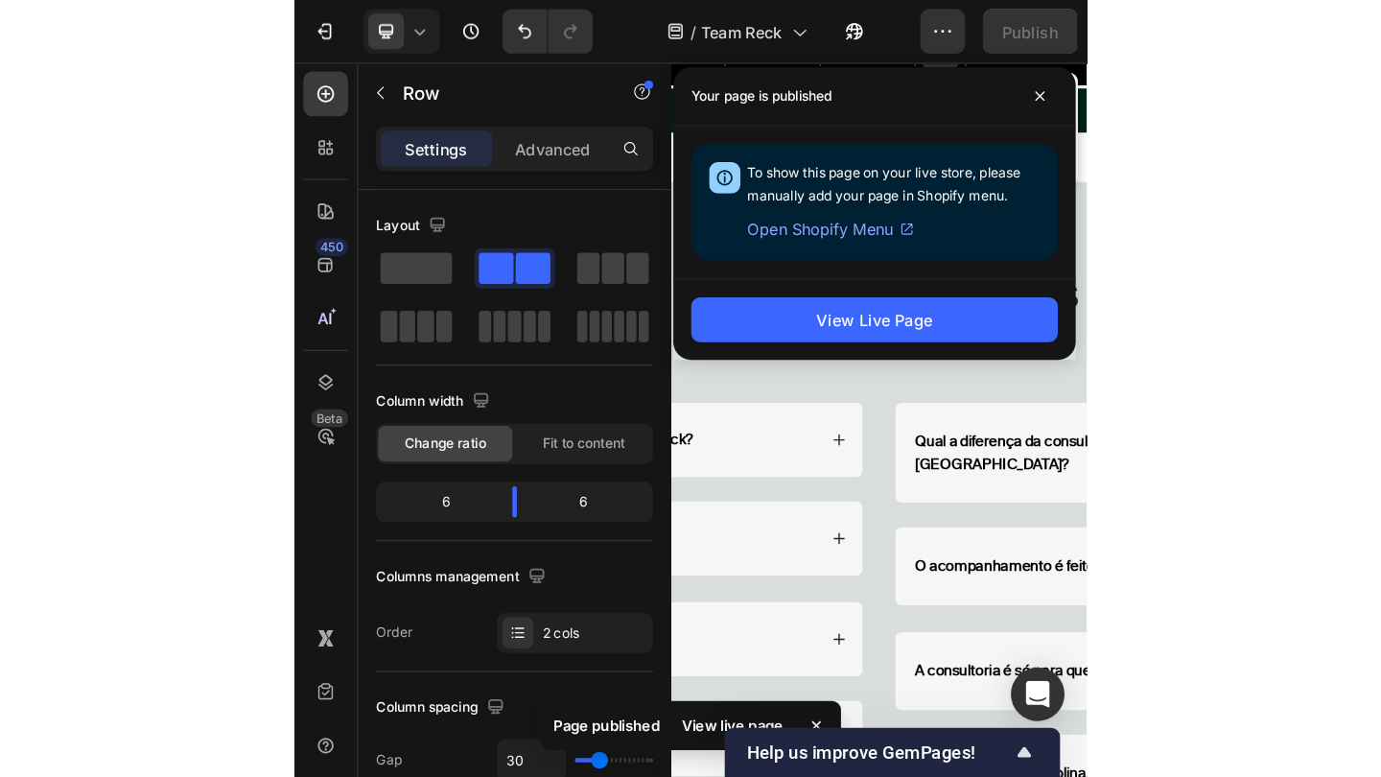
scroll to position [6141, 0]
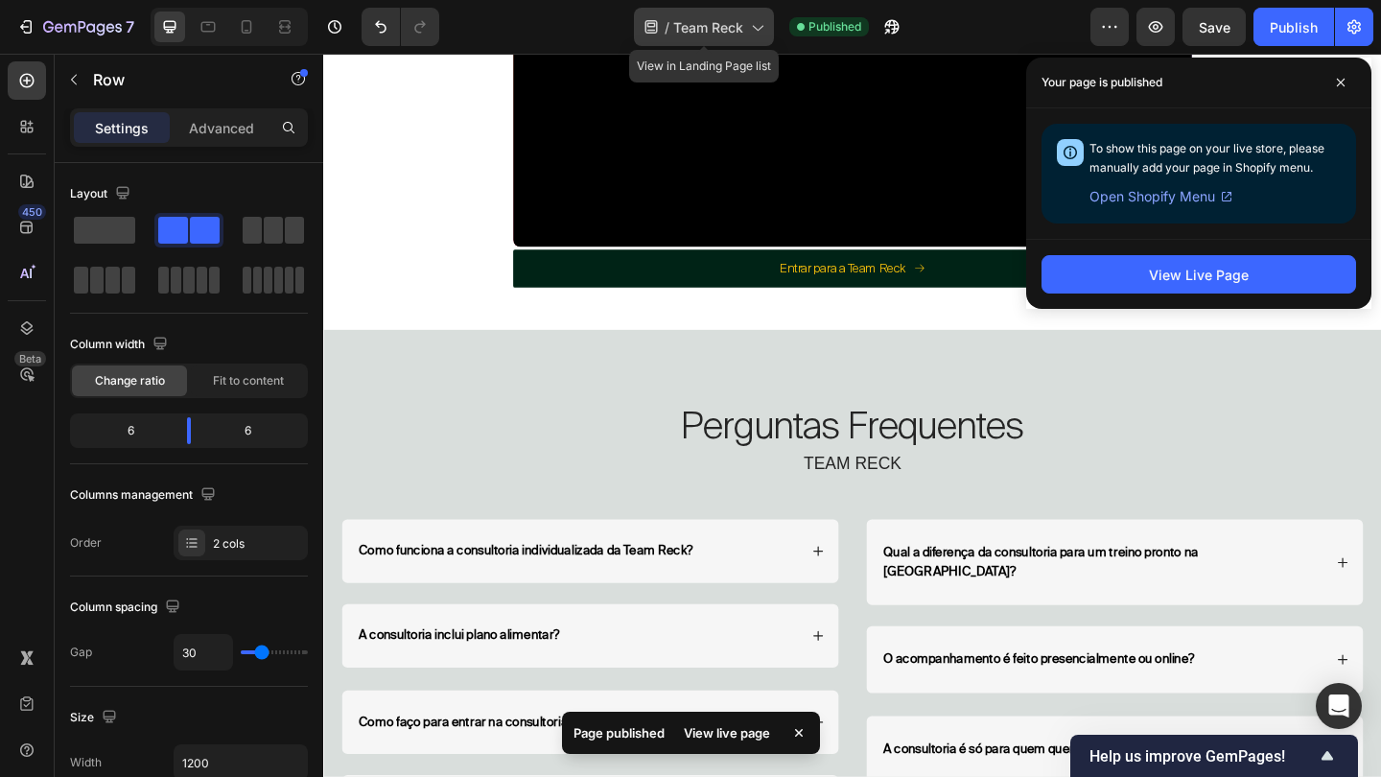
click at [733, 31] on span "Team Reck" at bounding box center [708, 27] width 70 height 20
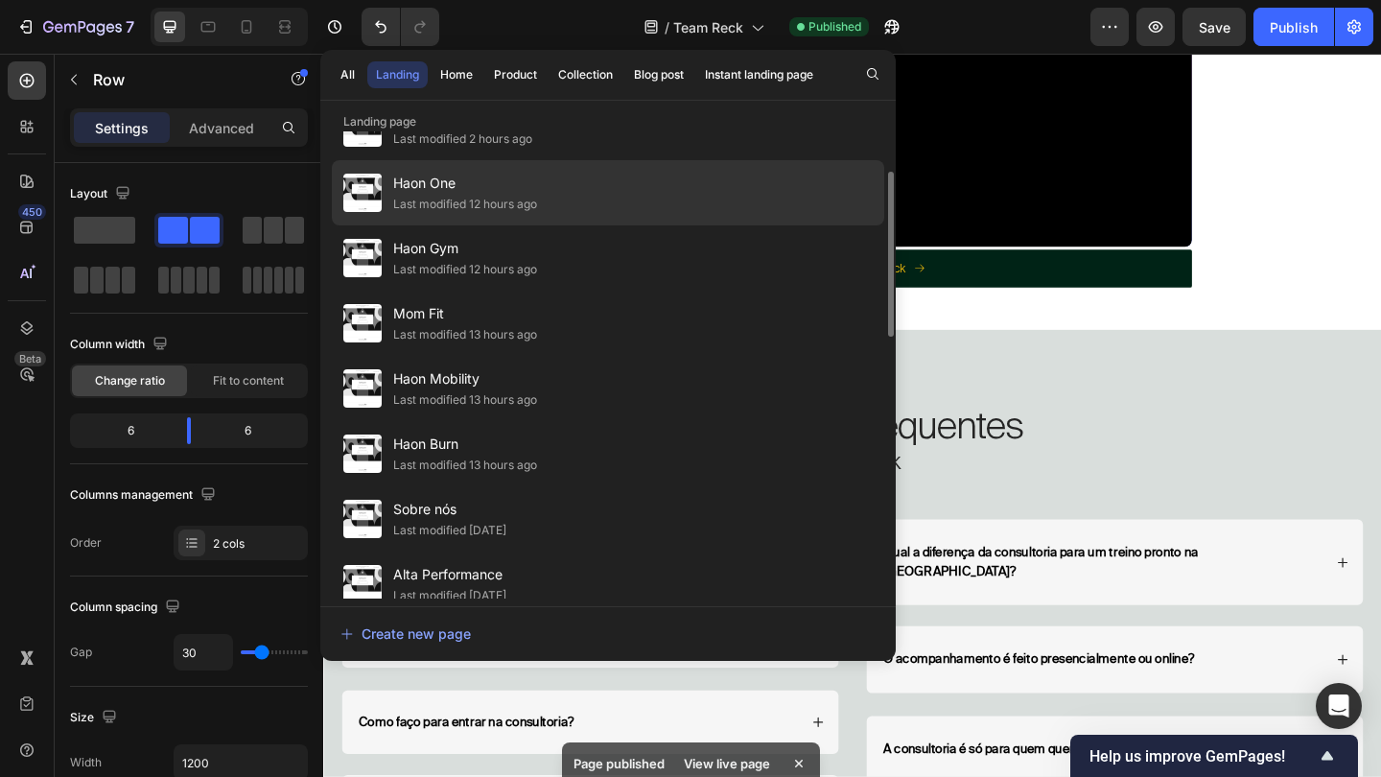
scroll to position [144, 0]
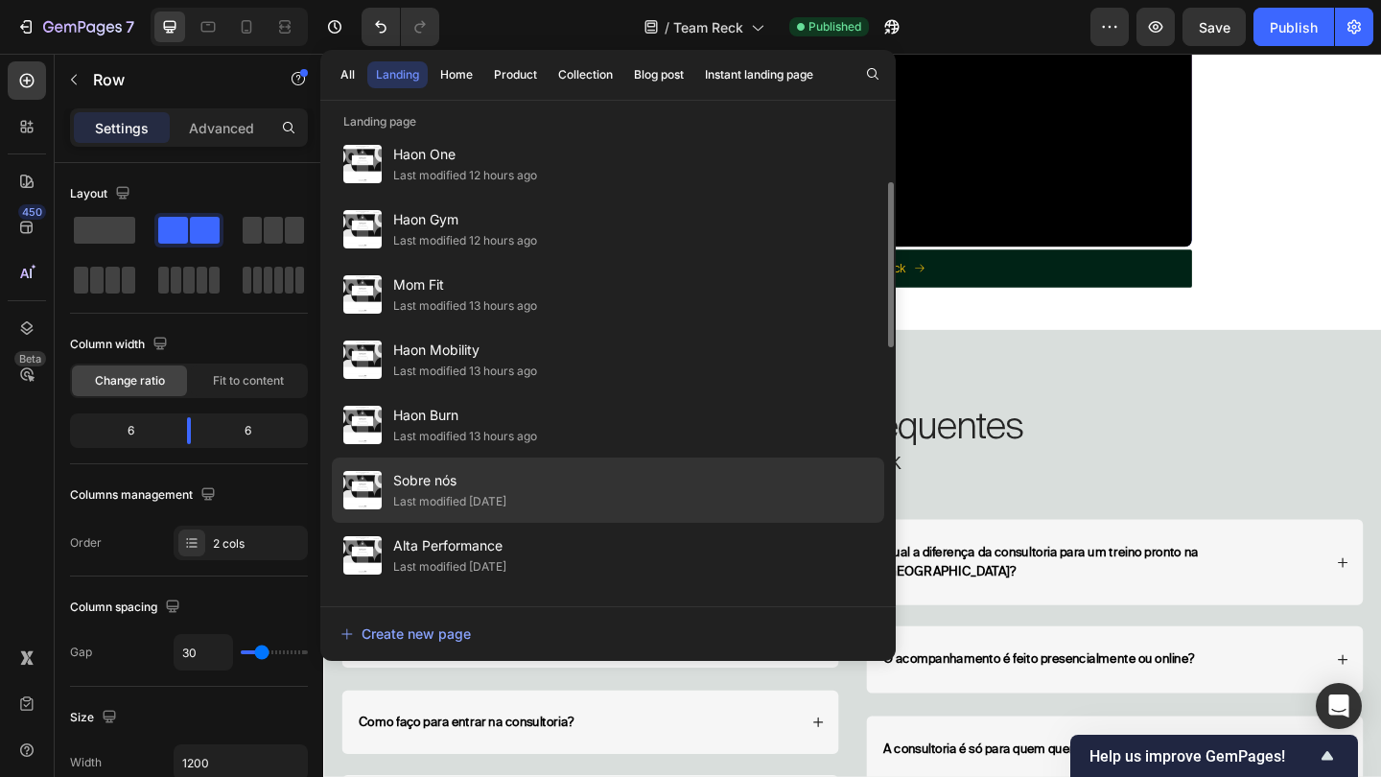
click at [487, 508] on div "Last modified 9 days ago" at bounding box center [449, 501] width 113 height 19
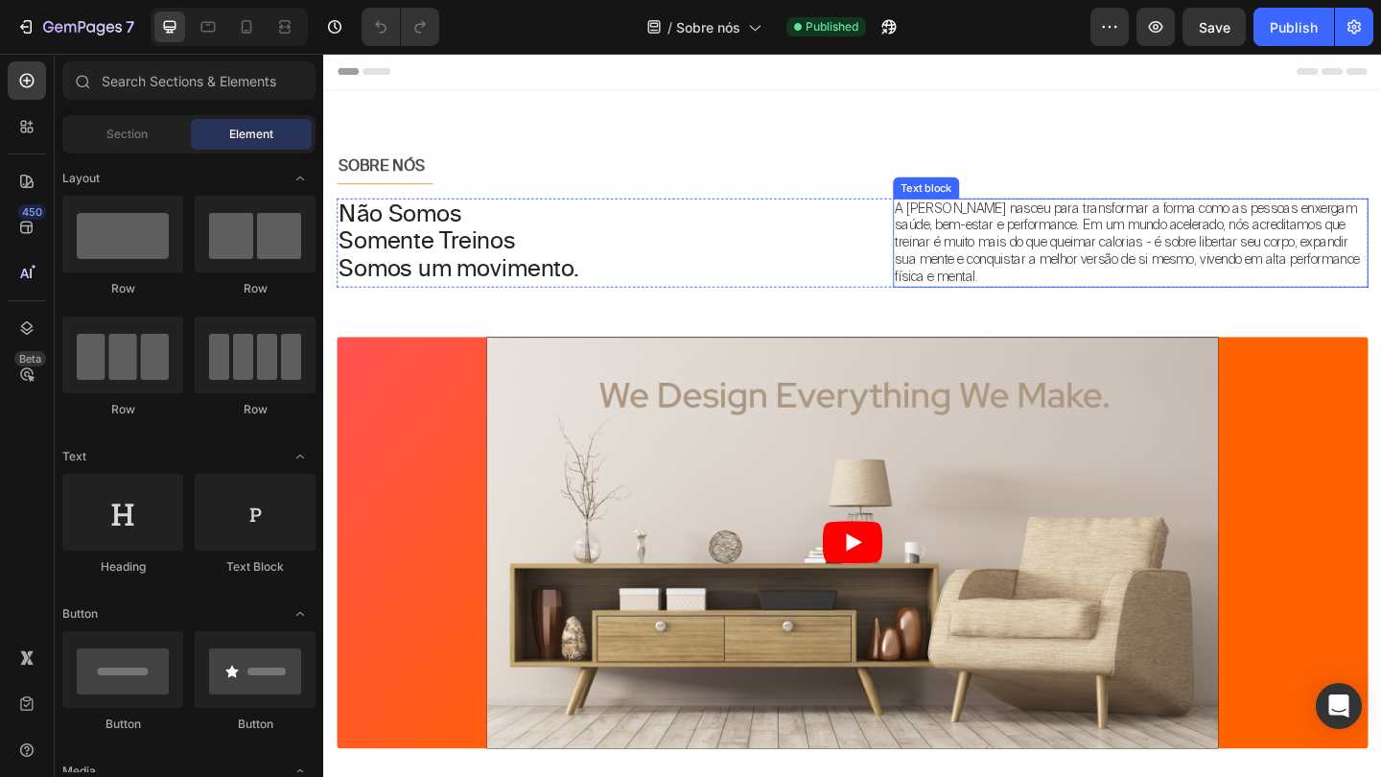
click at [1122, 257] on p "A Haon Fit nasceu para transformar a forma como as pessoas enxergam saúde, bem-…" at bounding box center [1200, 260] width 513 height 94
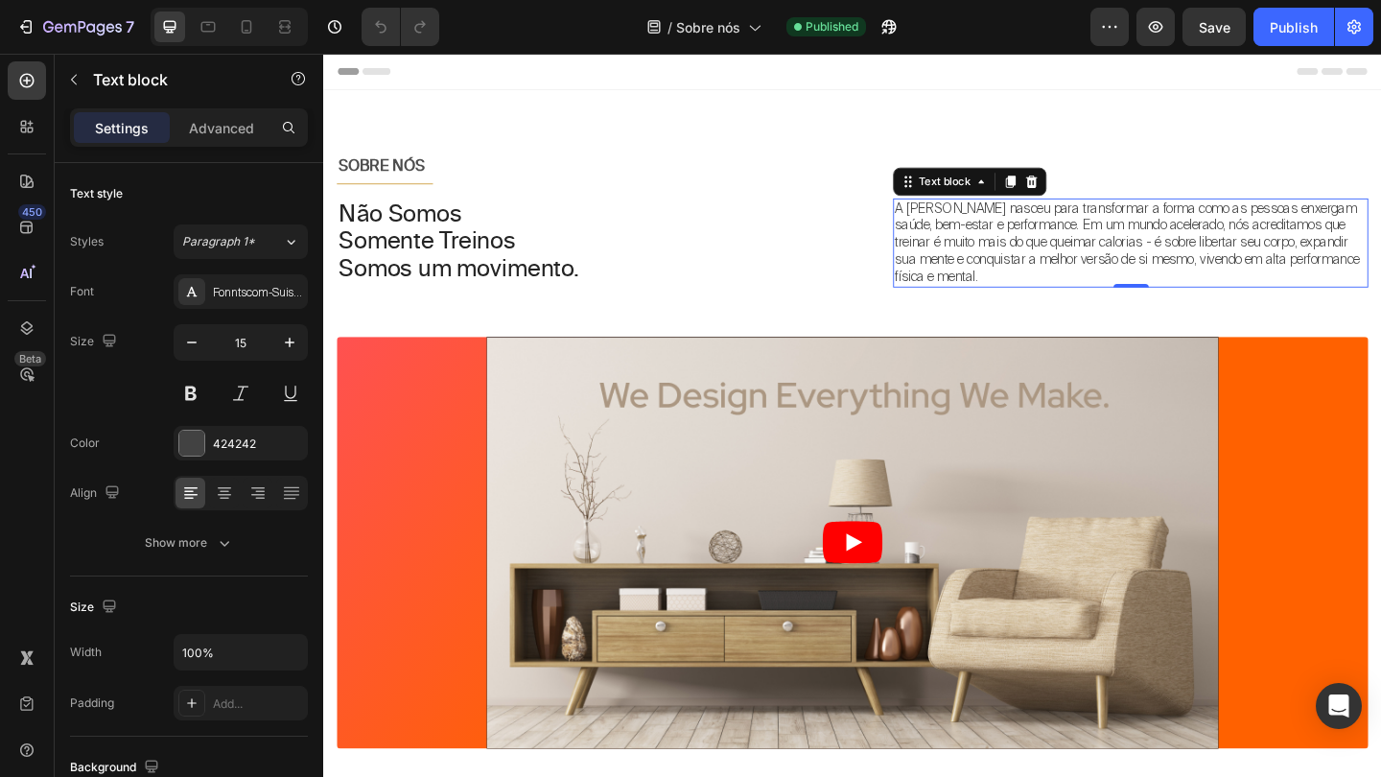
click at [1122, 257] on p "A Haon Fit nasceu para transformar a forma como as pessoas enxergam saúde, bem-…" at bounding box center [1200, 260] width 513 height 94
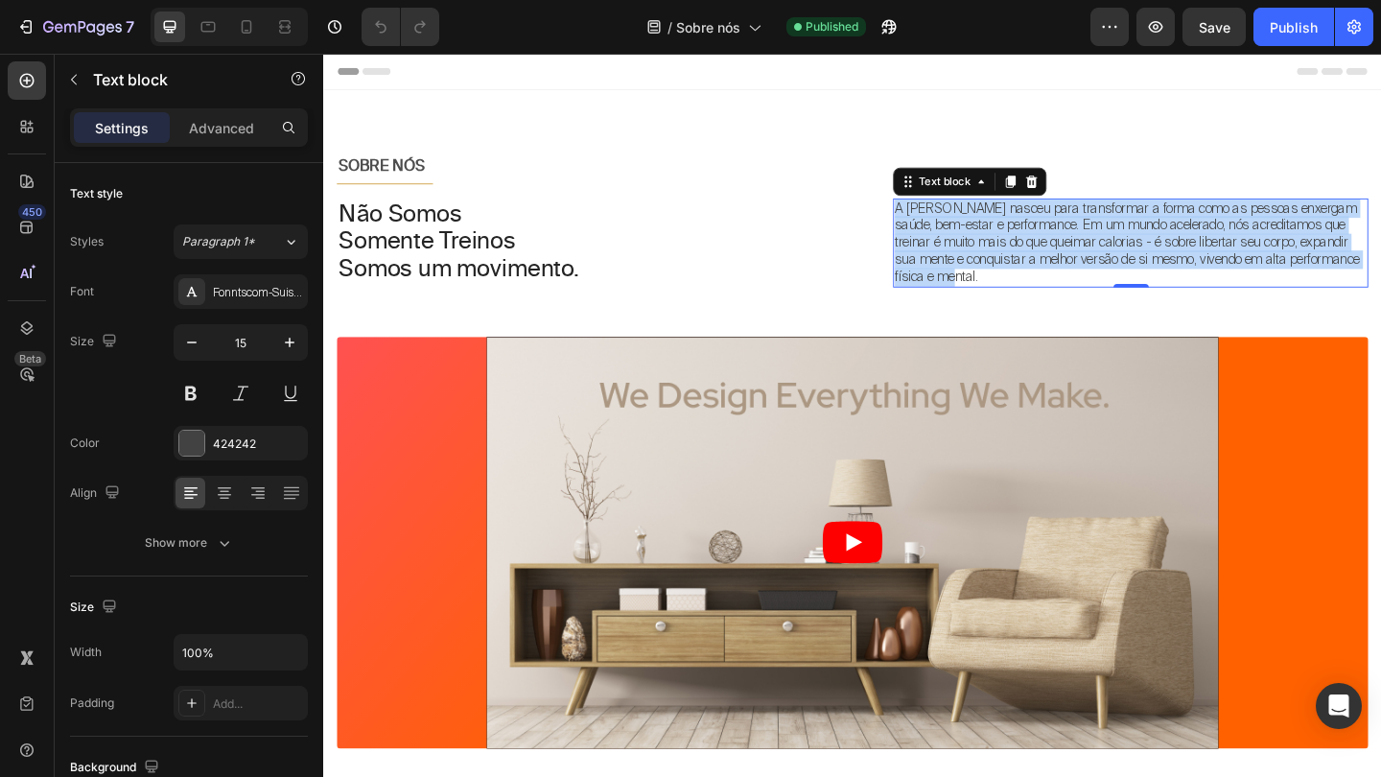
click at [1122, 257] on p "A Haon Fit nasceu para transformar a forma como as pessoas enxergam saúde, bem-…" at bounding box center [1200, 260] width 513 height 94
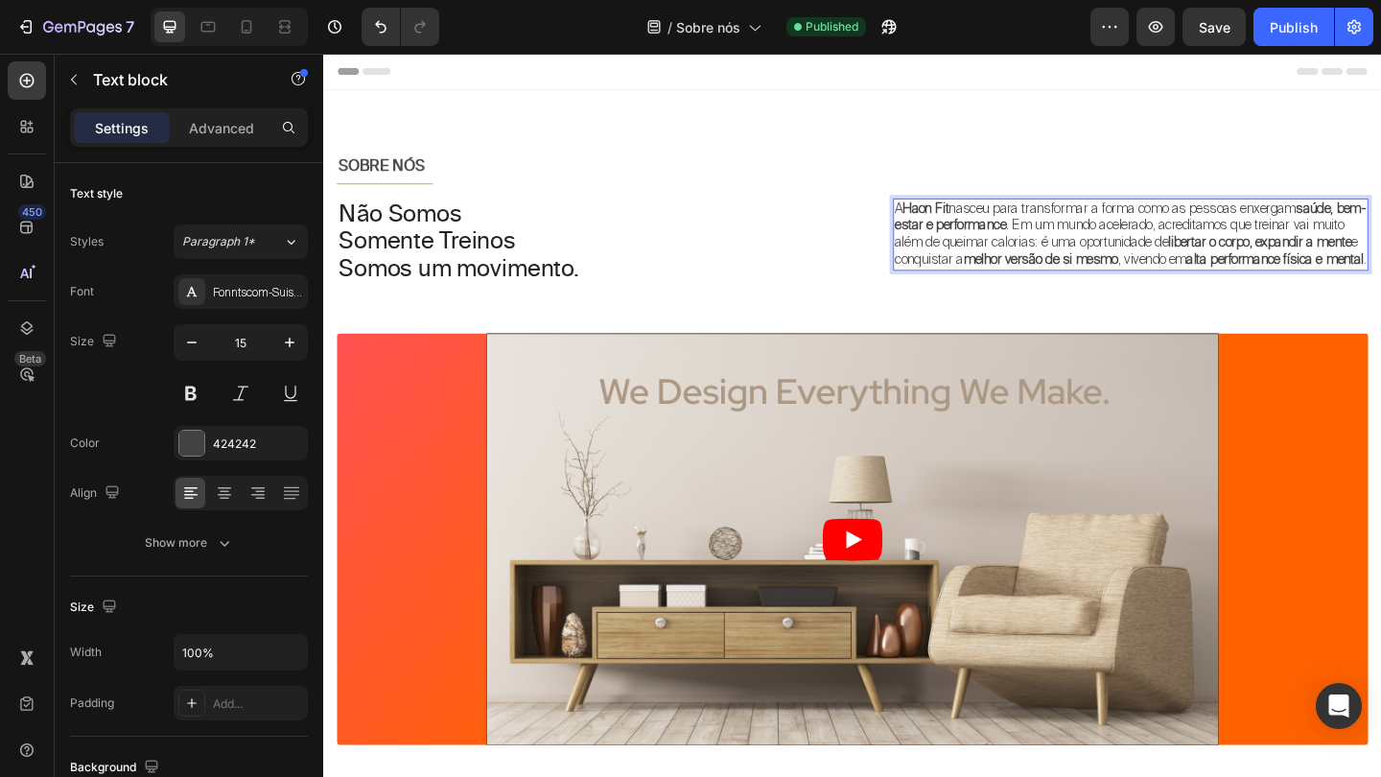
click at [1081, 235] on strong "saúde, bem-estar e performance" at bounding box center [1200, 231] width 513 height 38
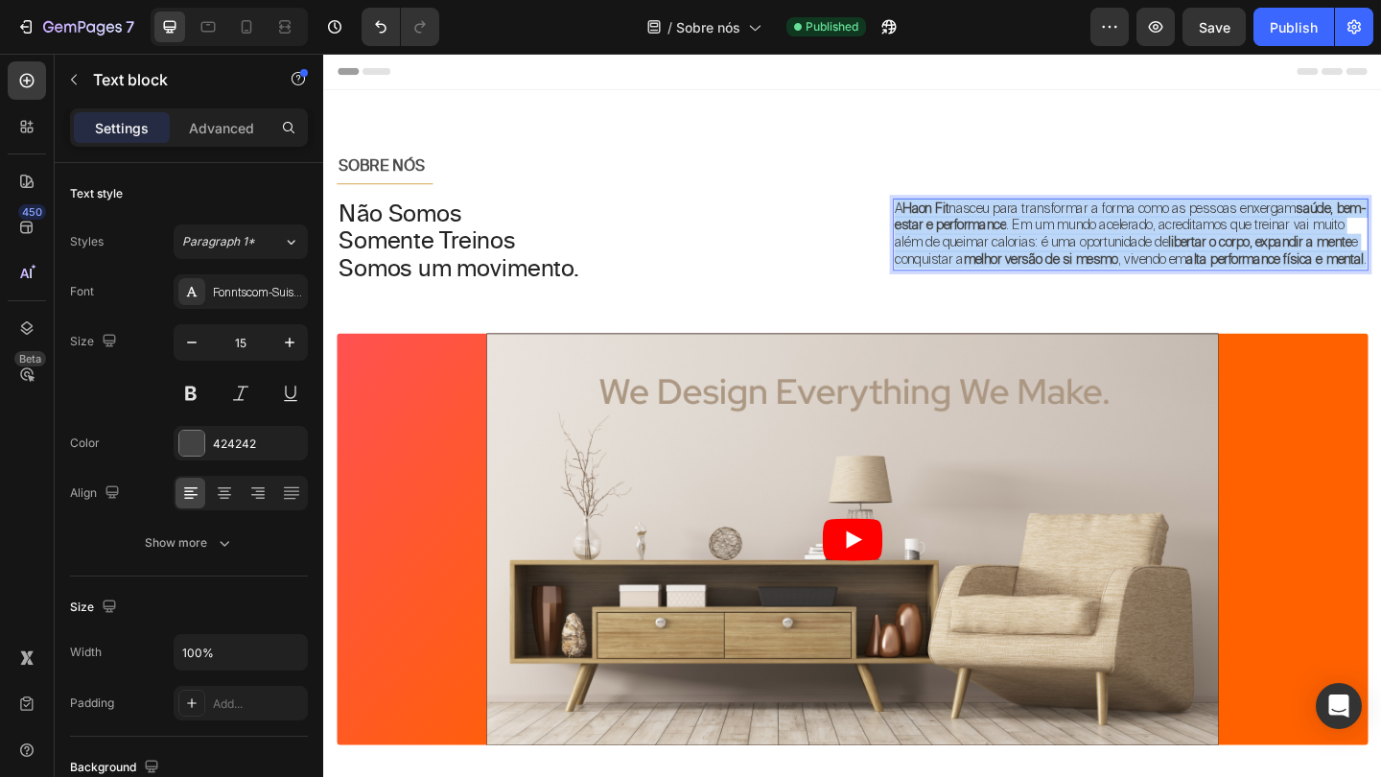
click at [1081, 235] on strong "saúde, bem-estar e performance" at bounding box center [1200, 231] width 513 height 38
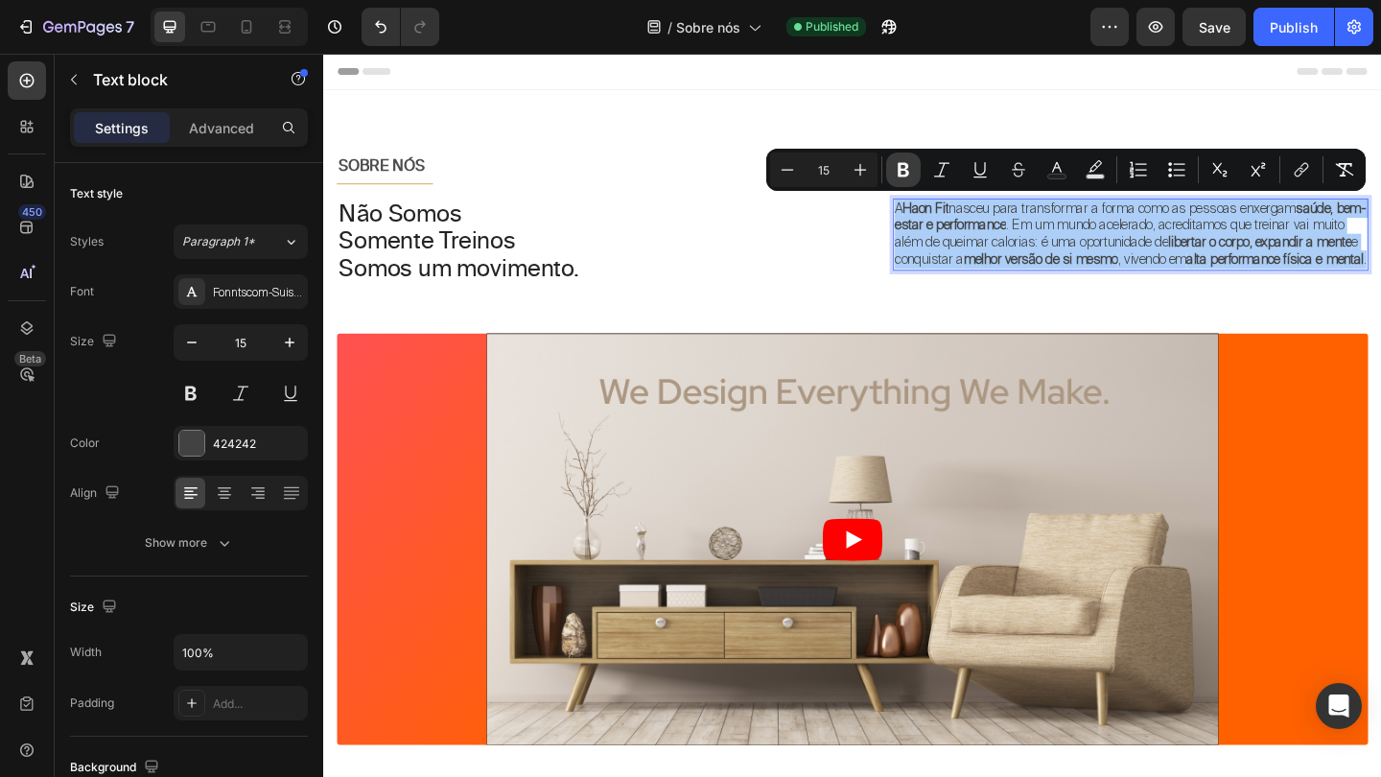
click at [907, 172] on icon "Editor contextual toolbar" at bounding box center [903, 170] width 12 height 14
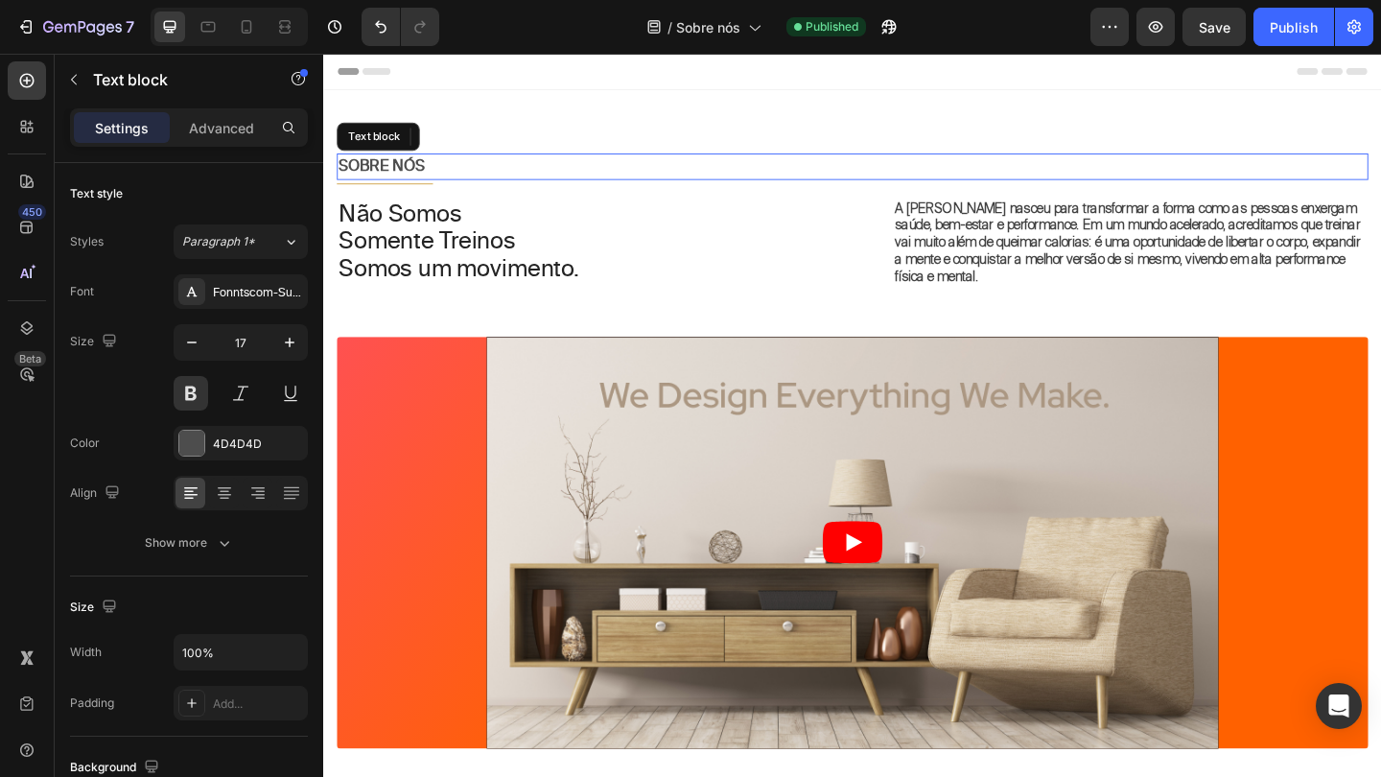
click at [959, 182] on p "SOBRE NÓS" at bounding box center [898, 176] width 1118 height 25
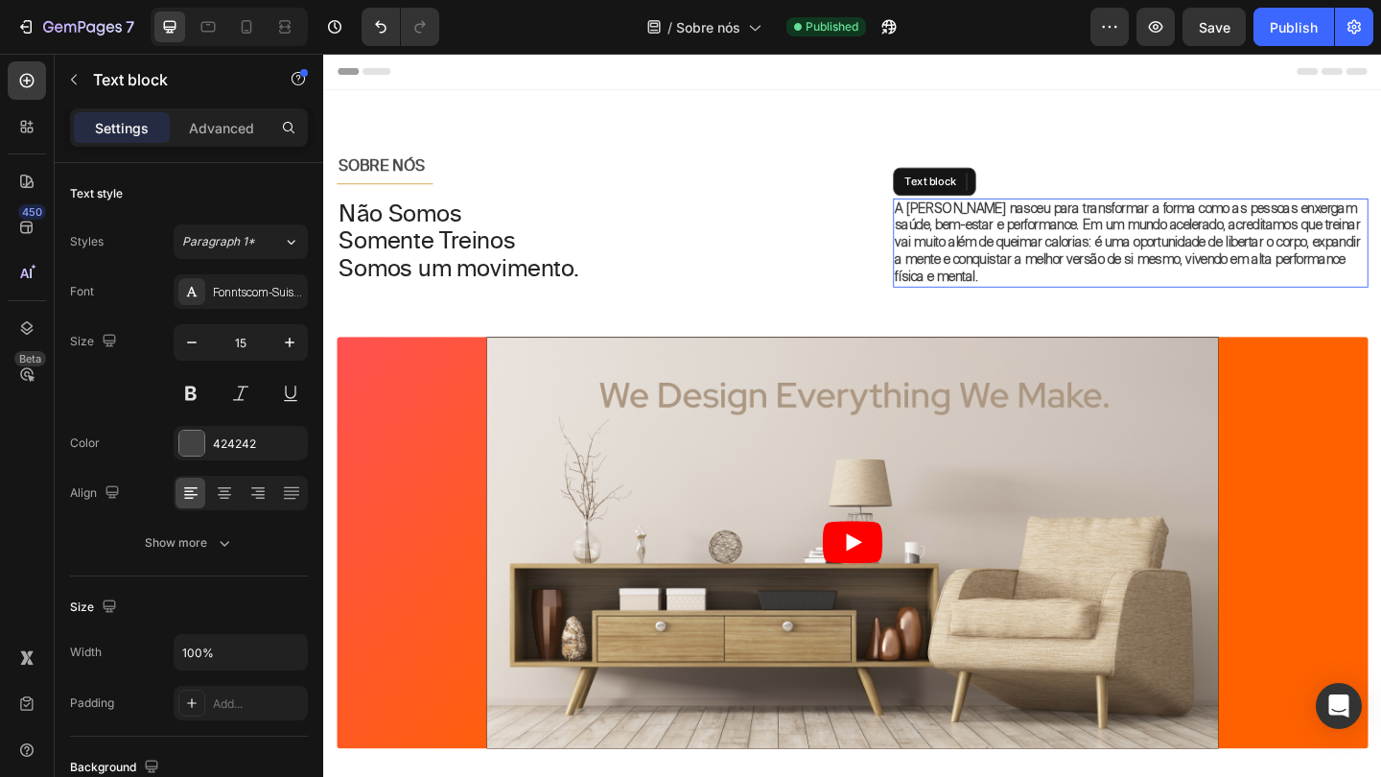
click at [979, 283] on strong "A Haon Fit nasceu para transformar a forma como as pessoas enxergam saúde, bem-…" at bounding box center [1197, 259] width 506 height 94
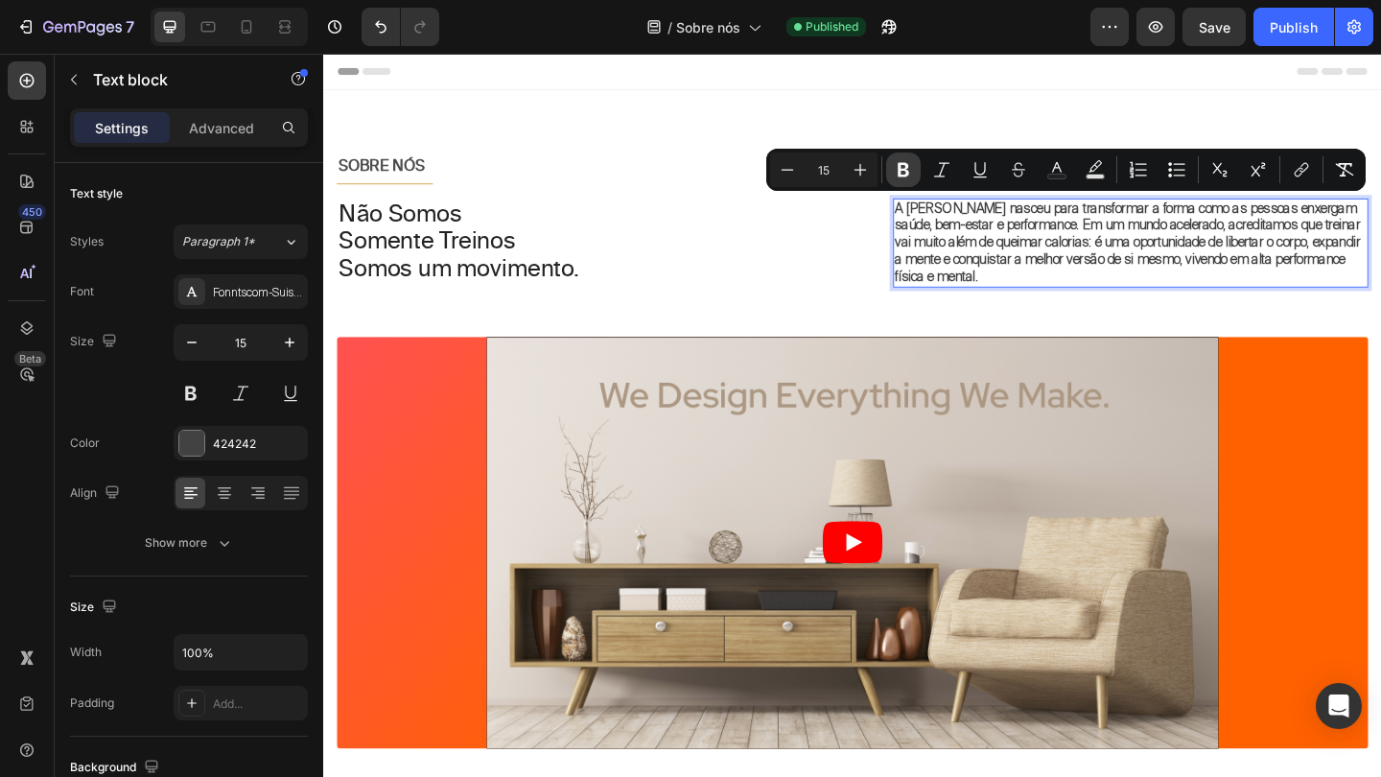
click at [896, 171] on icon "Editor contextual toolbar" at bounding box center [903, 169] width 19 height 19
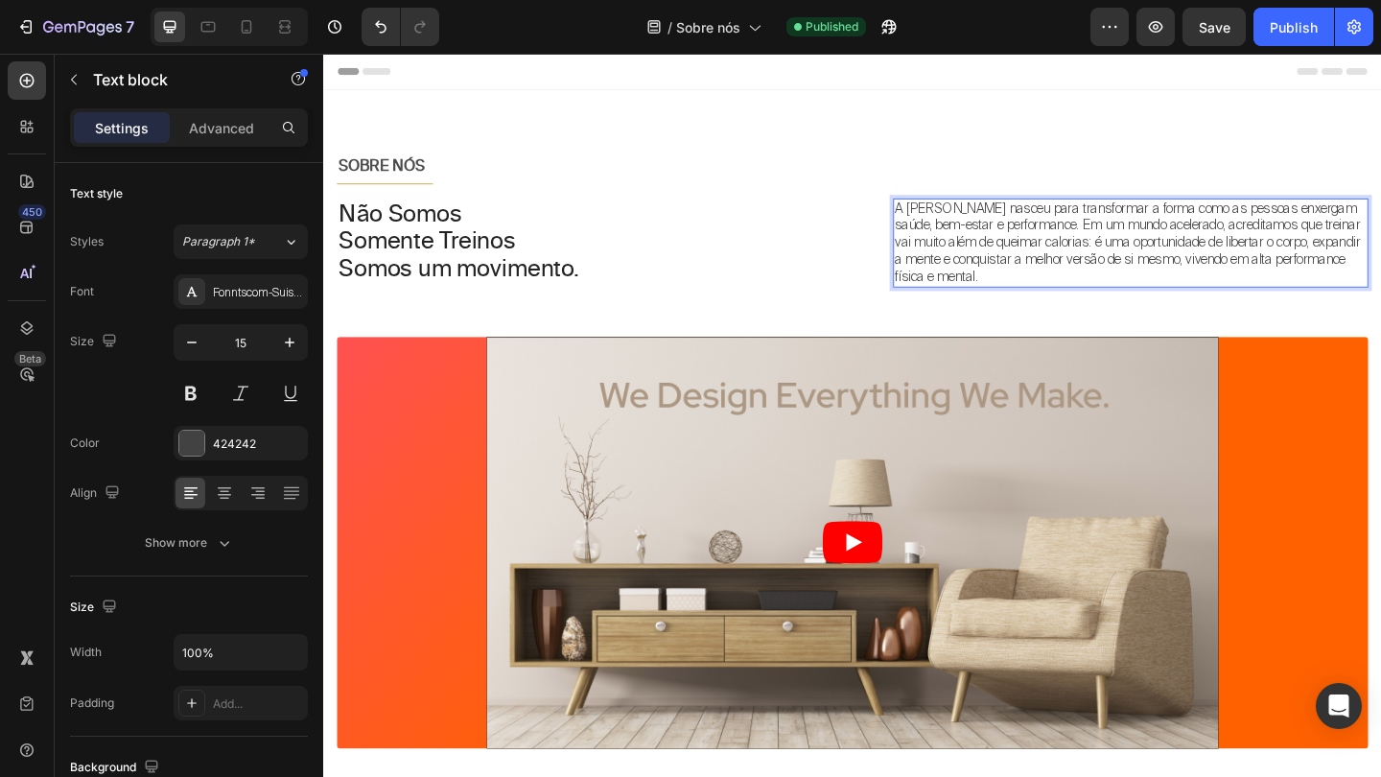
click at [986, 251] on p "A Haon Fit nasceu para transformar a forma como as pessoas enxergam saúde, bem-…" at bounding box center [1200, 260] width 513 height 94
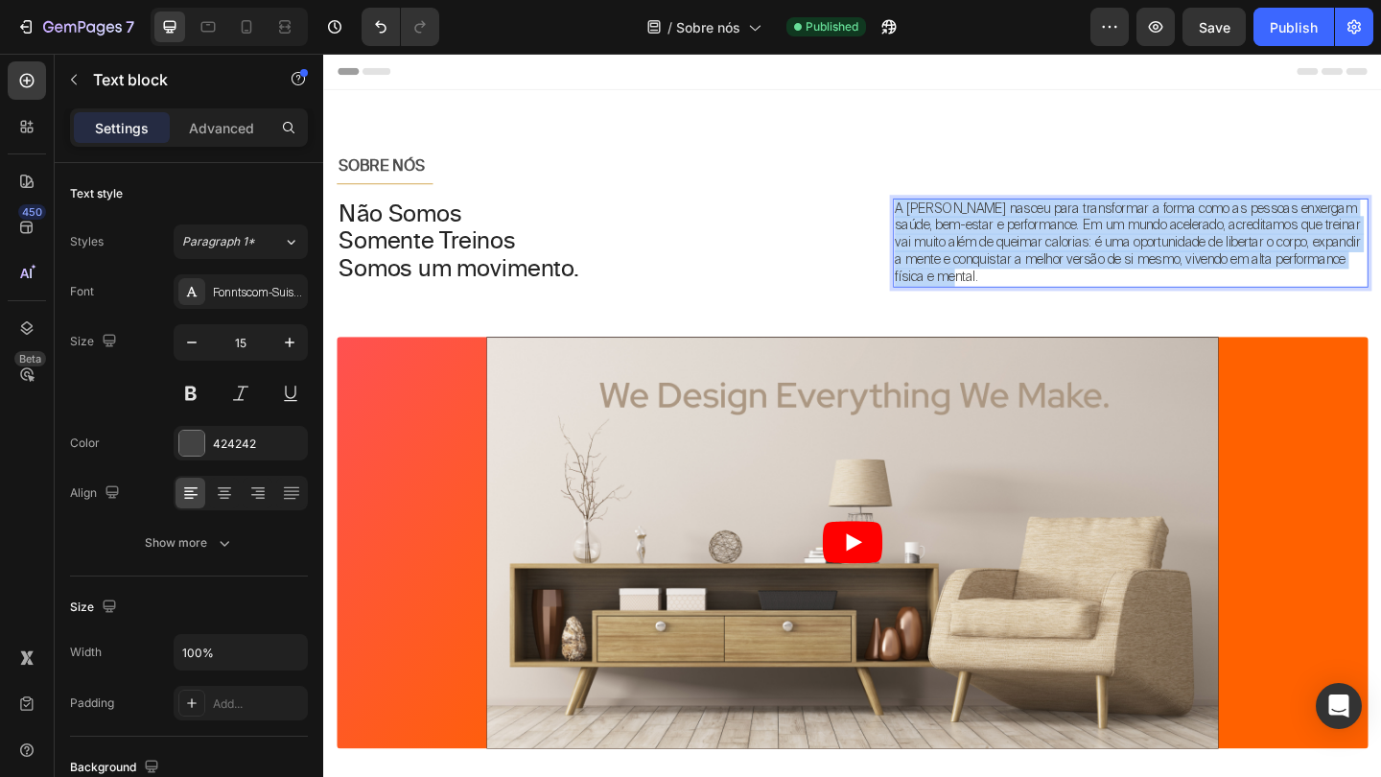
click at [986, 251] on p "A Haon Fit nasceu para transformar a forma como as pessoas enxergam saúde, bem-…" at bounding box center [1200, 260] width 513 height 94
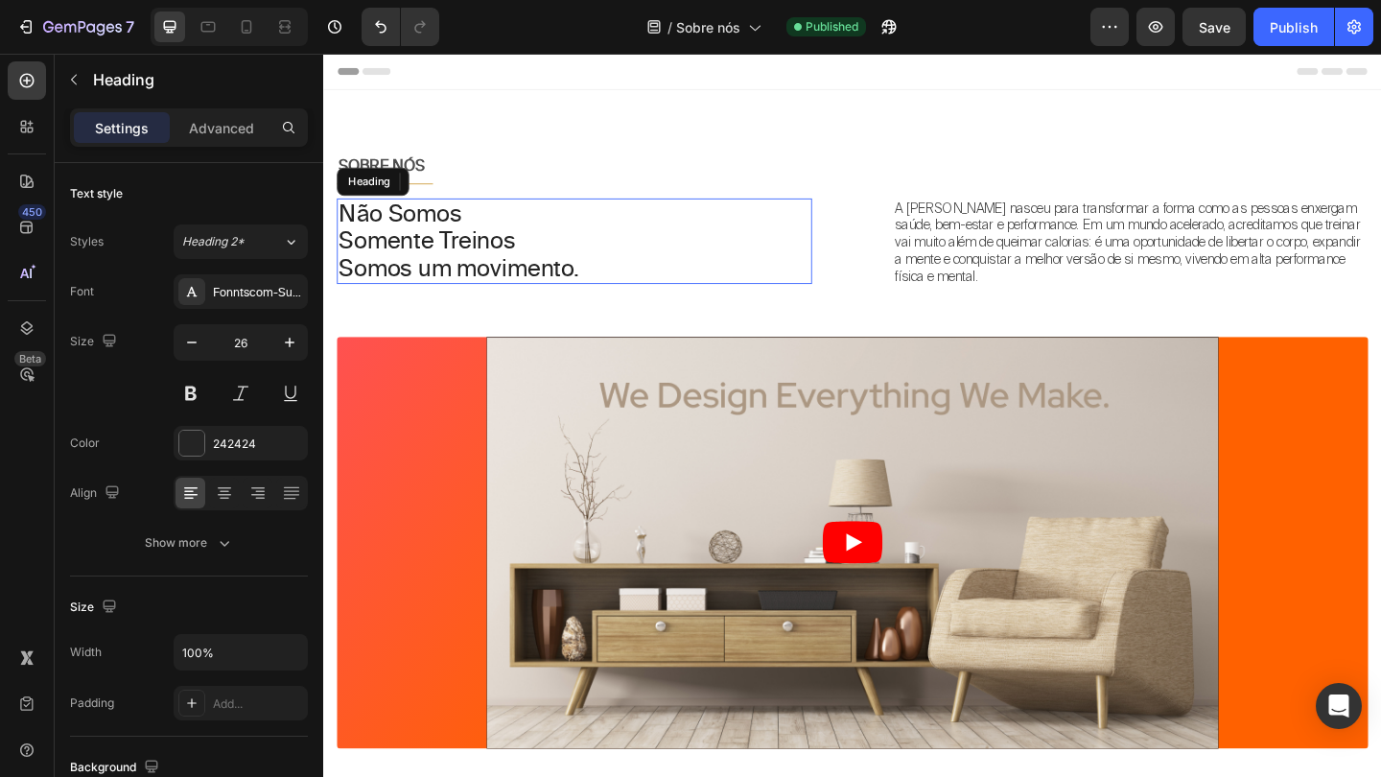
click at [853, 277] on h1 "Não Somos Somente Treinos Somos um movimento." at bounding box center [595, 258] width 517 height 94
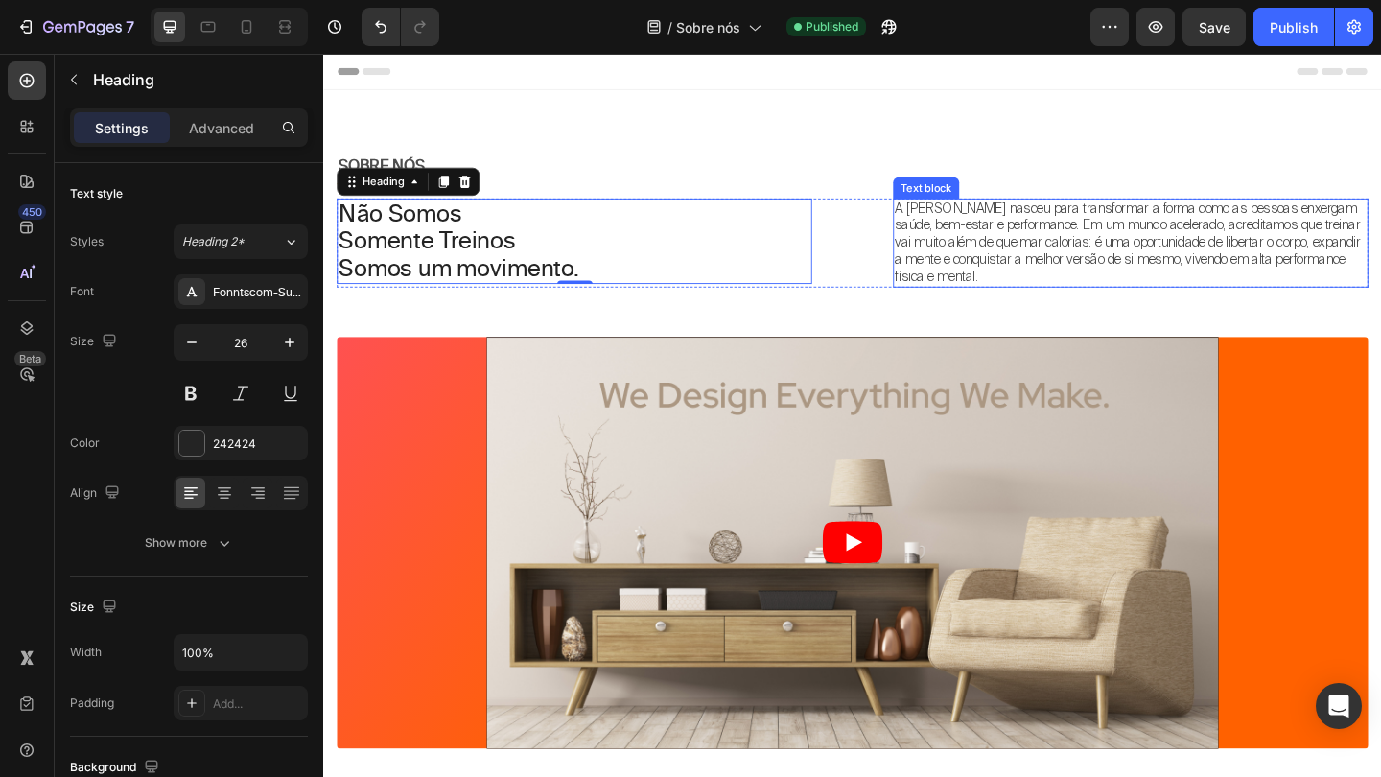
click at [1047, 267] on p "A Haon Fit nasceu para transformar a forma como as pessoas enxergam saúde, bem-…" at bounding box center [1200, 260] width 513 height 94
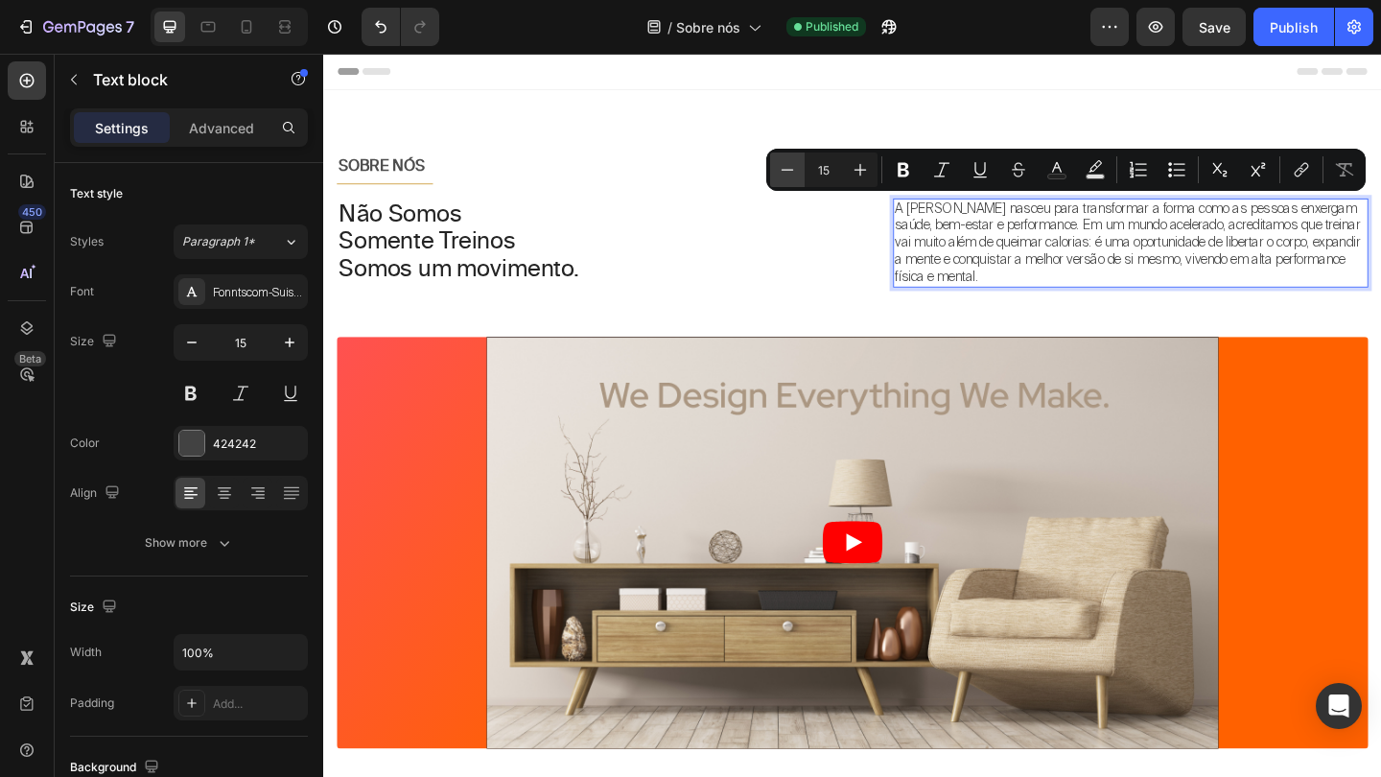
click at [792, 173] on icon "Editor contextual toolbar" at bounding box center [787, 169] width 19 height 19
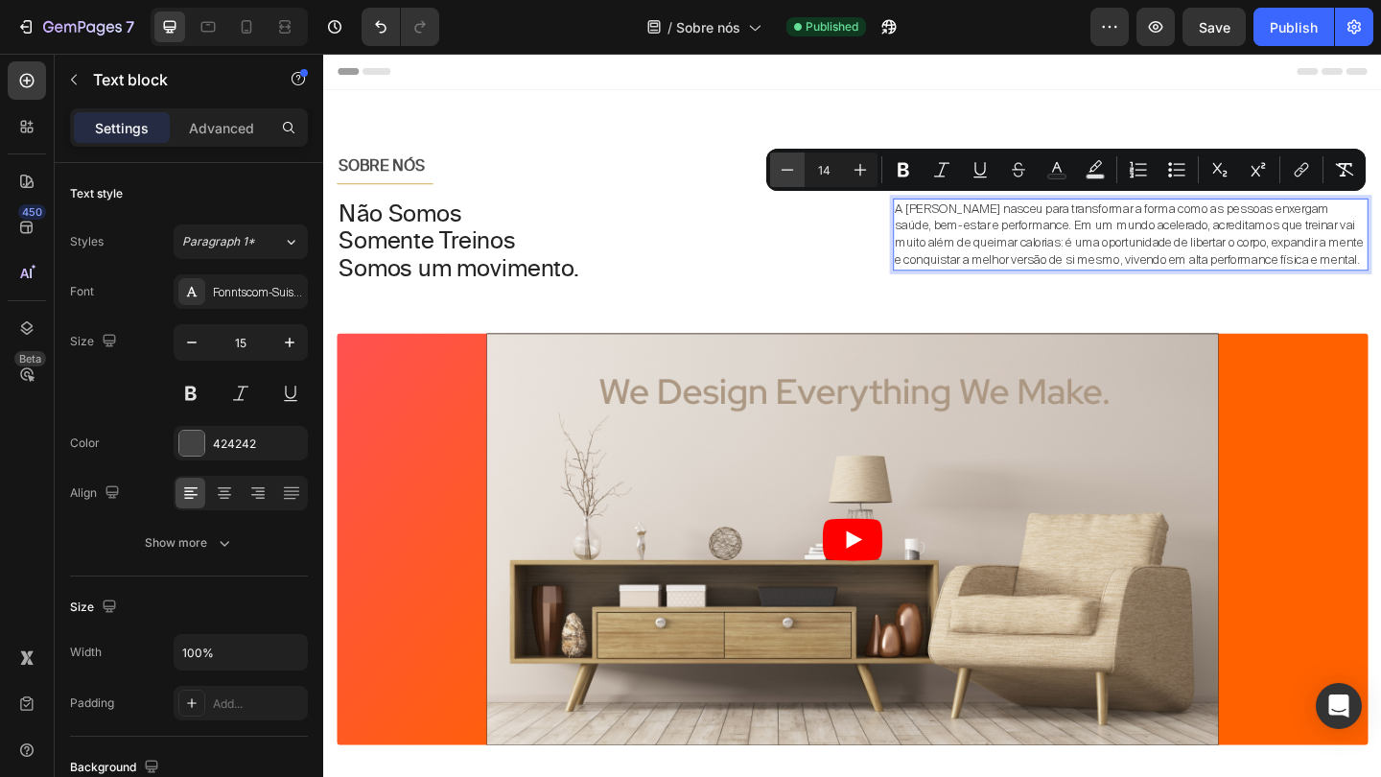
click at [792, 173] on icon "Editor contextual toolbar" at bounding box center [787, 169] width 19 height 19
type input "13"
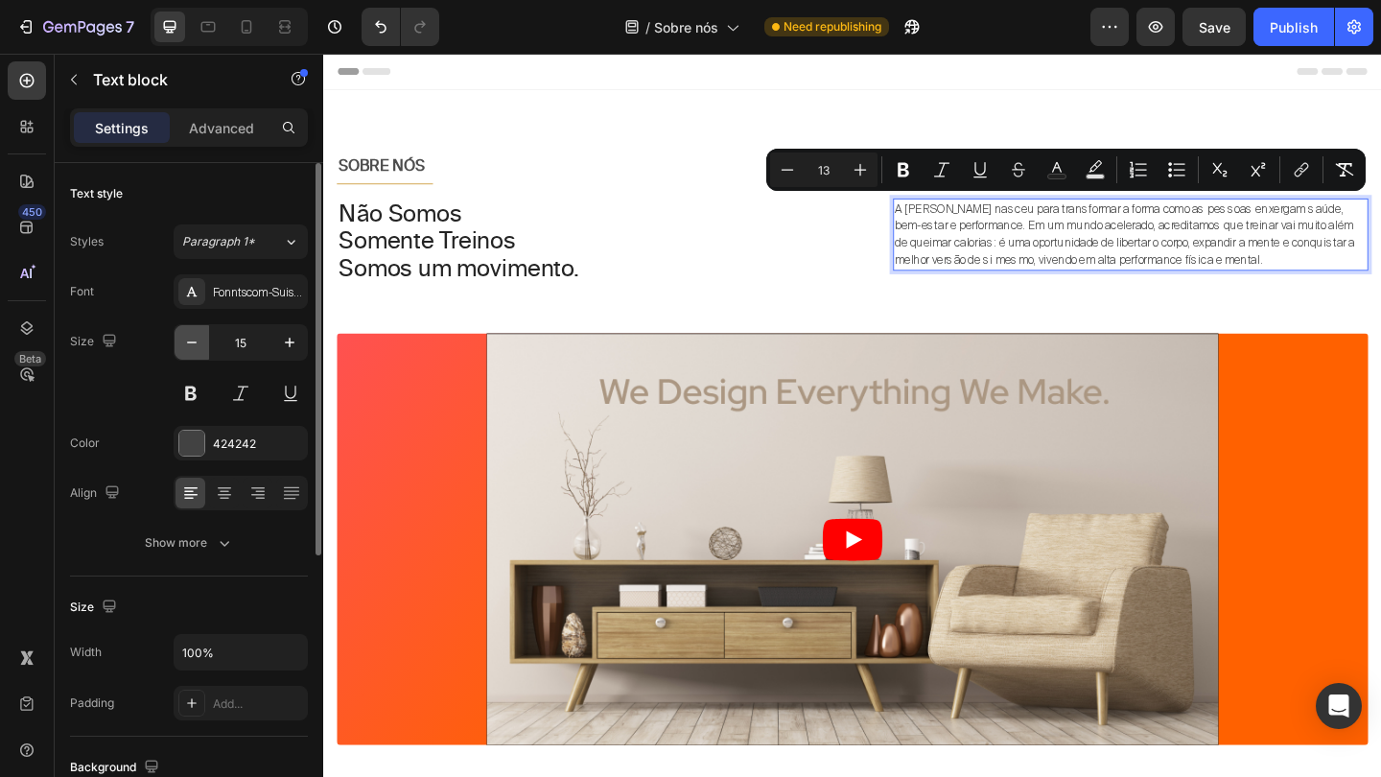
click at [195, 341] on icon "button" at bounding box center [191, 342] width 19 height 19
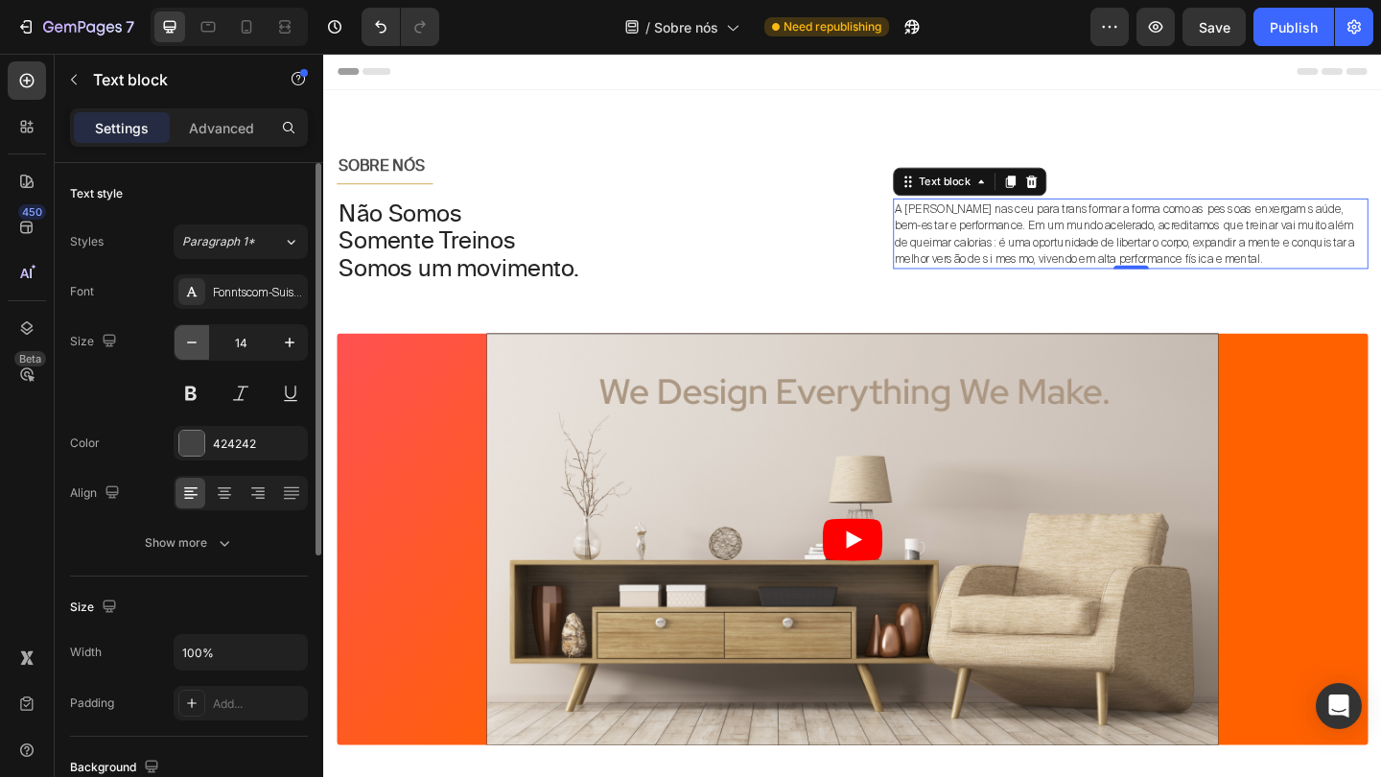
click at [195, 341] on icon "button" at bounding box center [191, 342] width 19 height 19
type input "13"
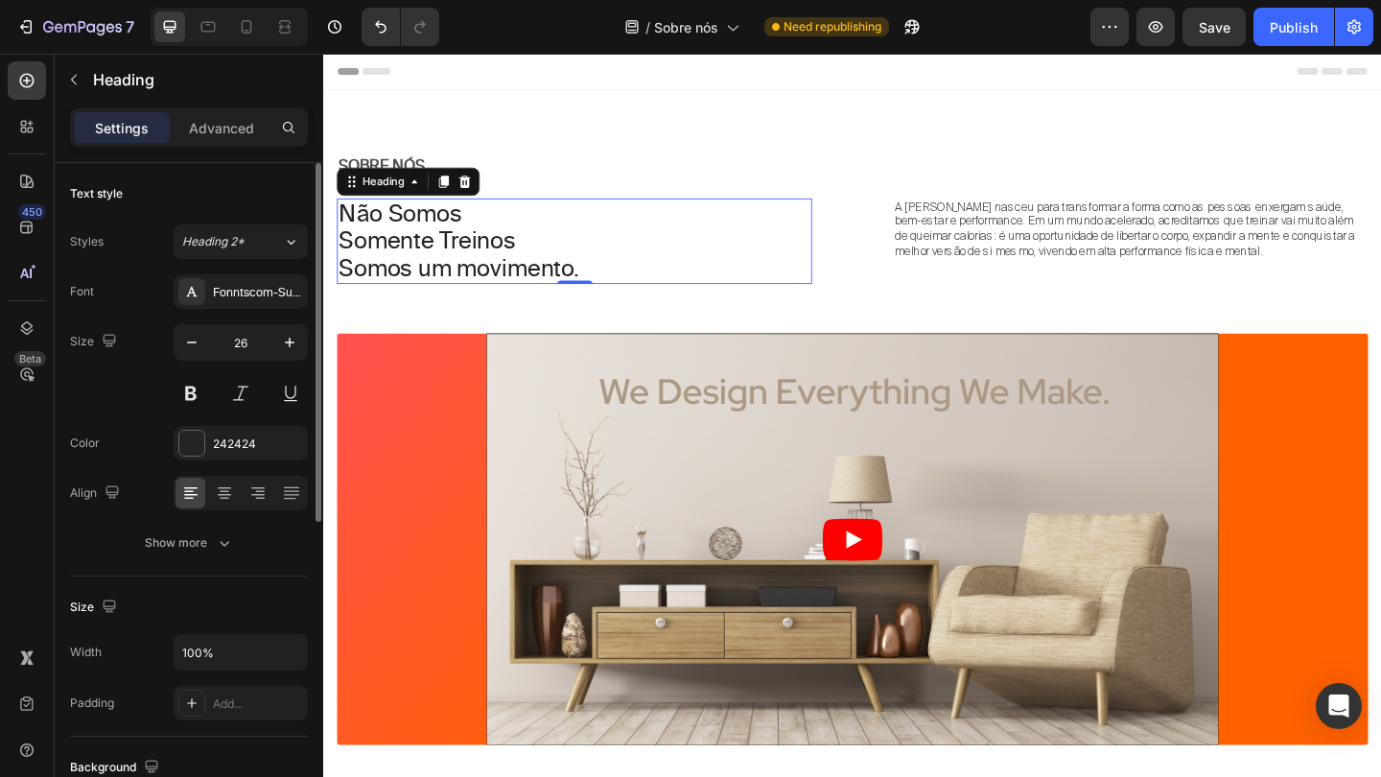
click at [678, 220] on h1 "Não Somos Somente Treinos Somos um movimento." at bounding box center [595, 258] width 517 height 94
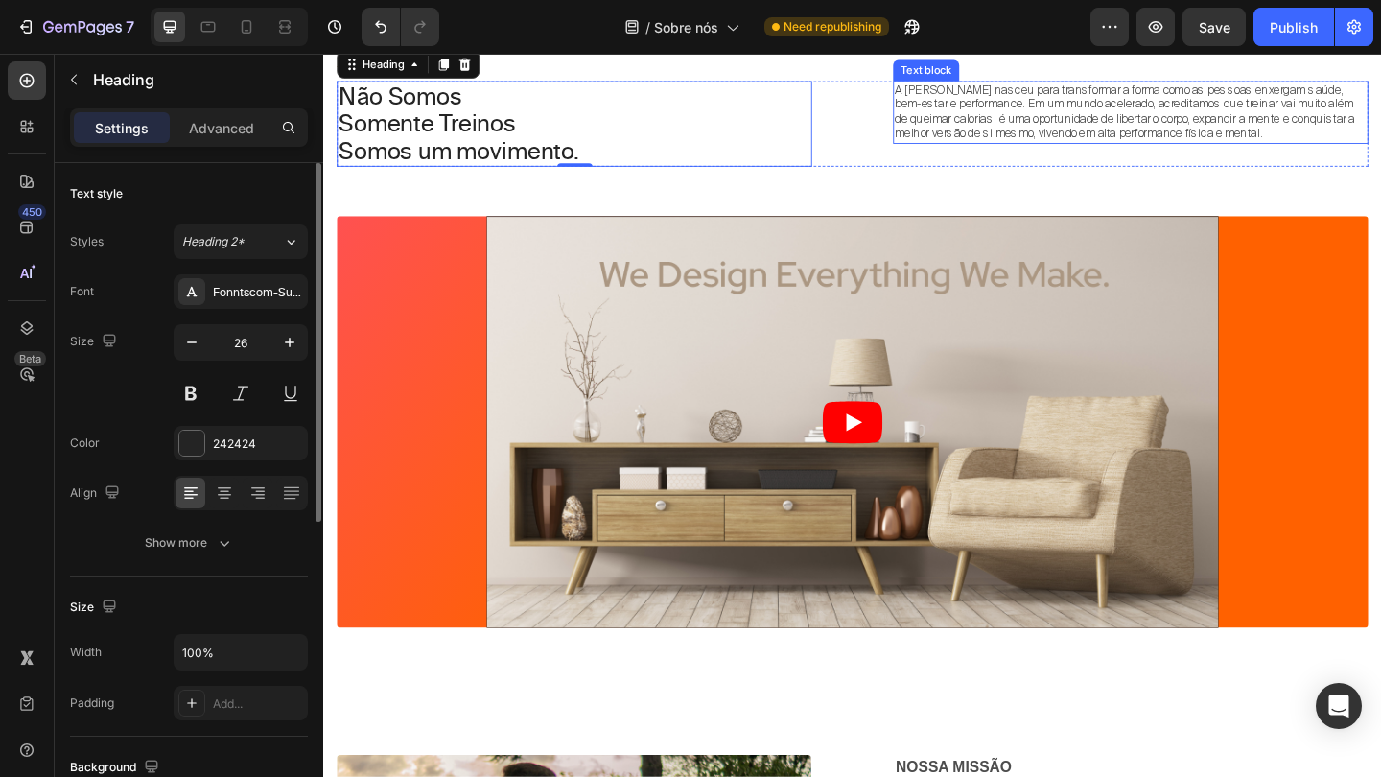
scroll to position [152, 0]
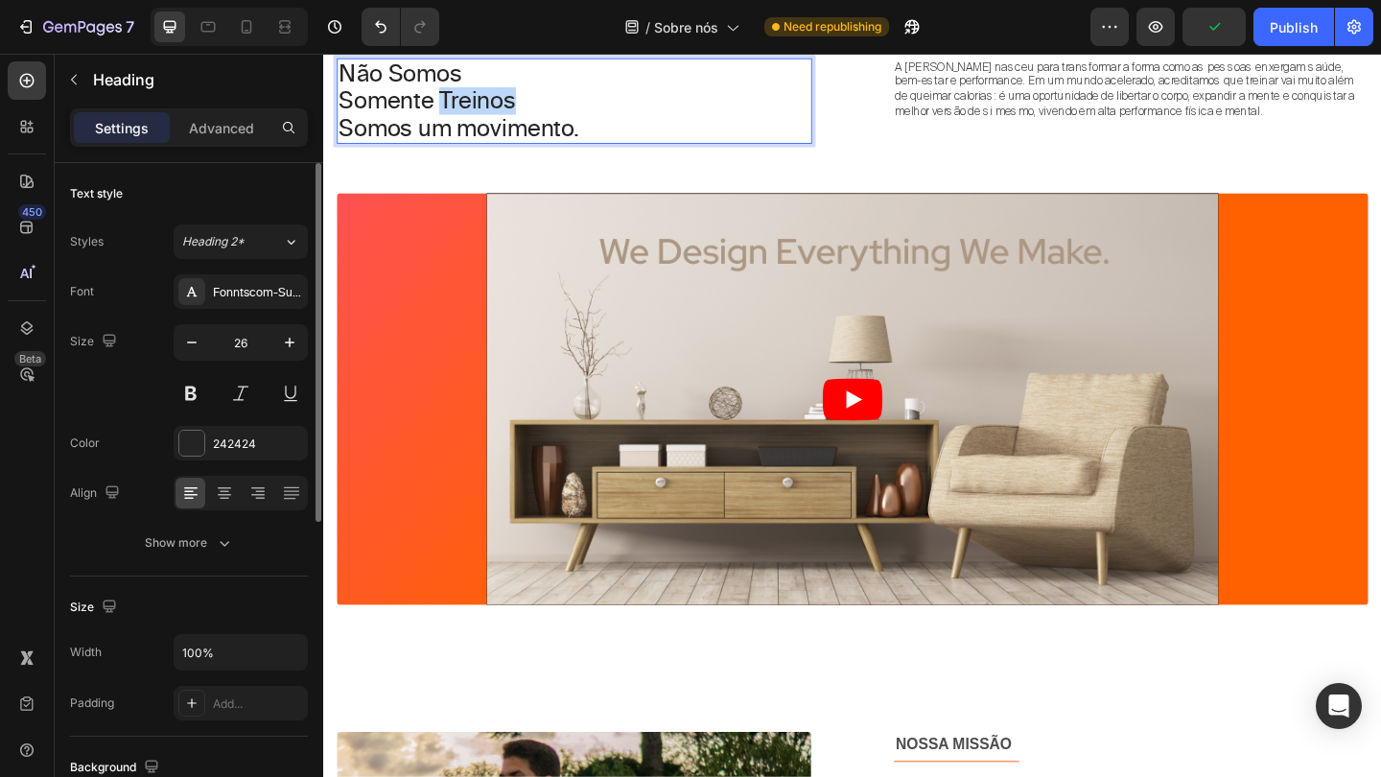
click at [524, 109] on p "Não Somos Somente Treinos Somos um movimento." at bounding box center [595, 105] width 513 height 90
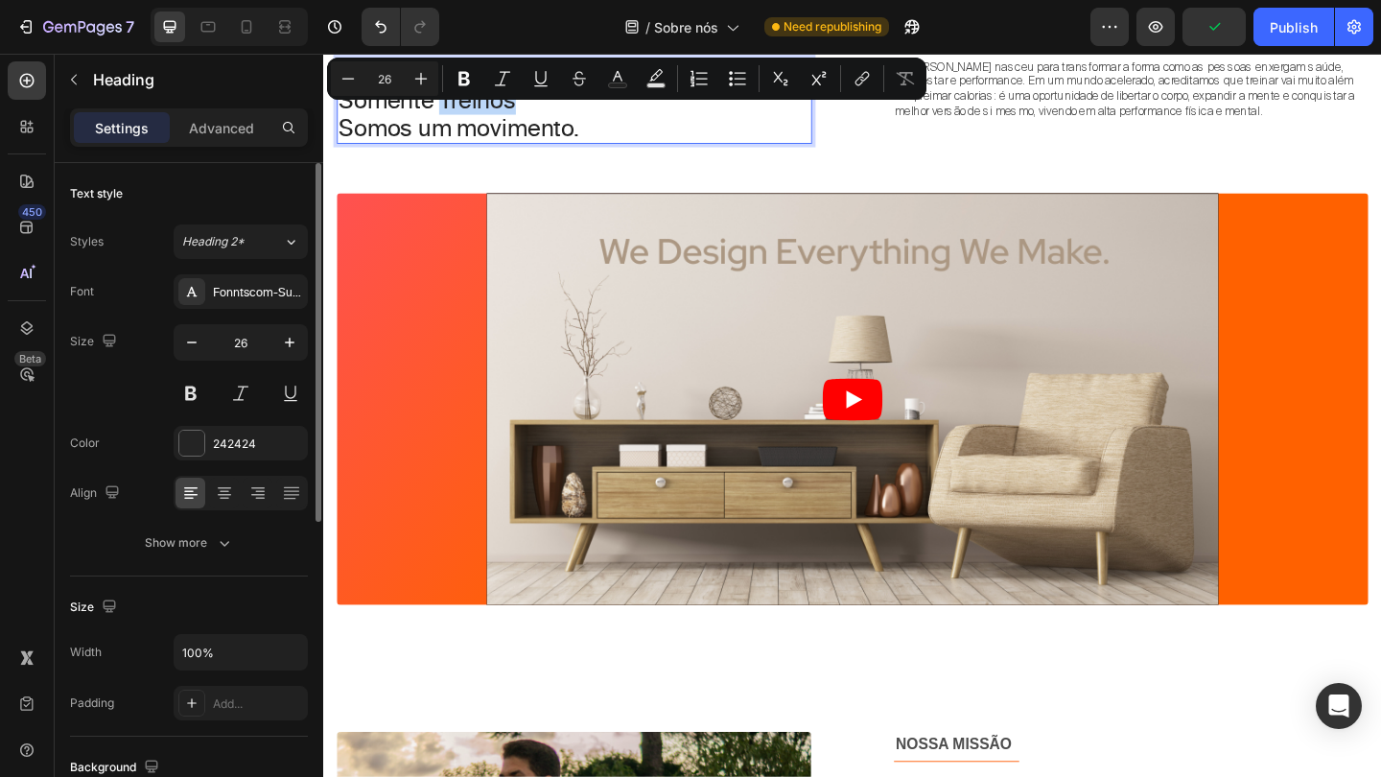
click at [542, 109] on p "Não Somos Somente Treinos Somos um movimento." at bounding box center [595, 105] width 513 height 90
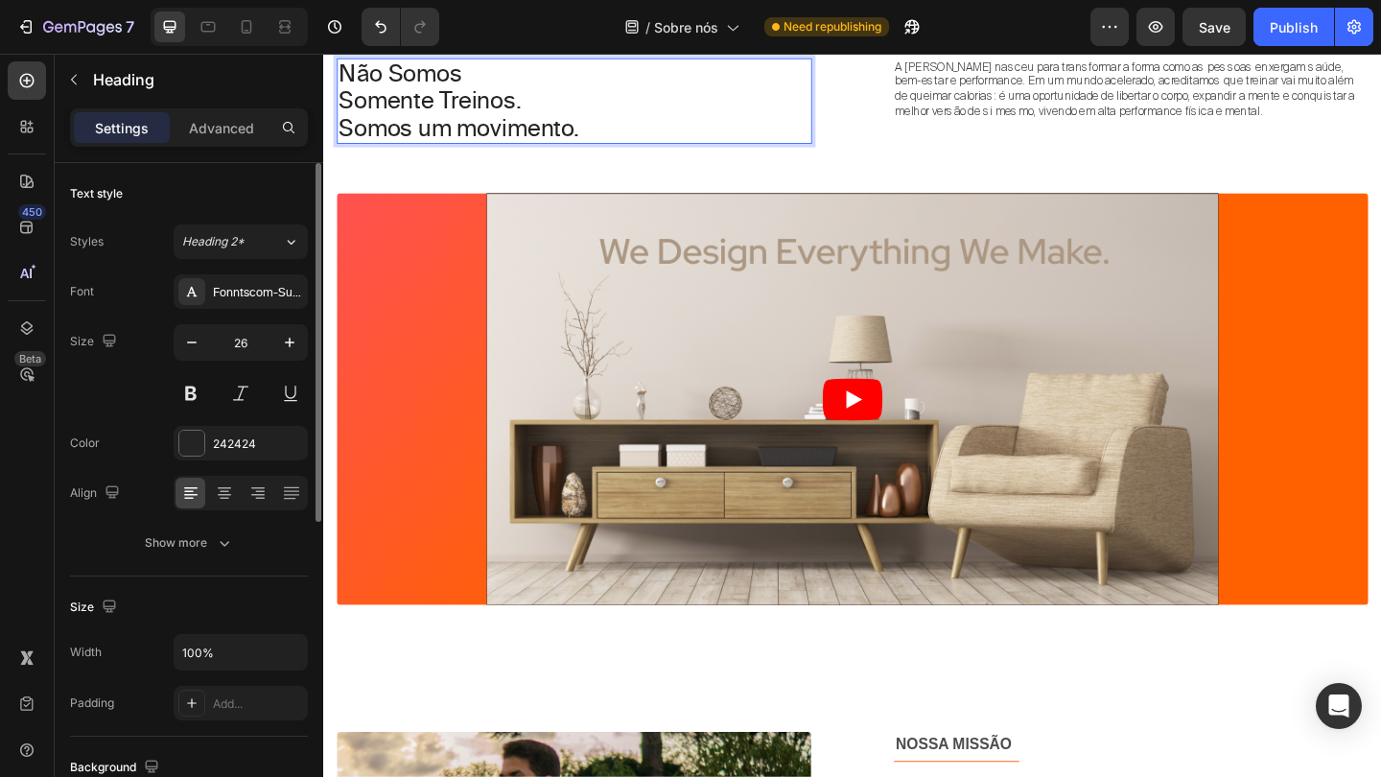
click at [342, 136] on p "Não Somos Somente Treinos. Somos um movimento." at bounding box center [595, 105] width 513 height 90
click at [624, 125] on p "Não Somos Somente Treinos. "Somos um movimento." at bounding box center [595, 105] width 513 height 90
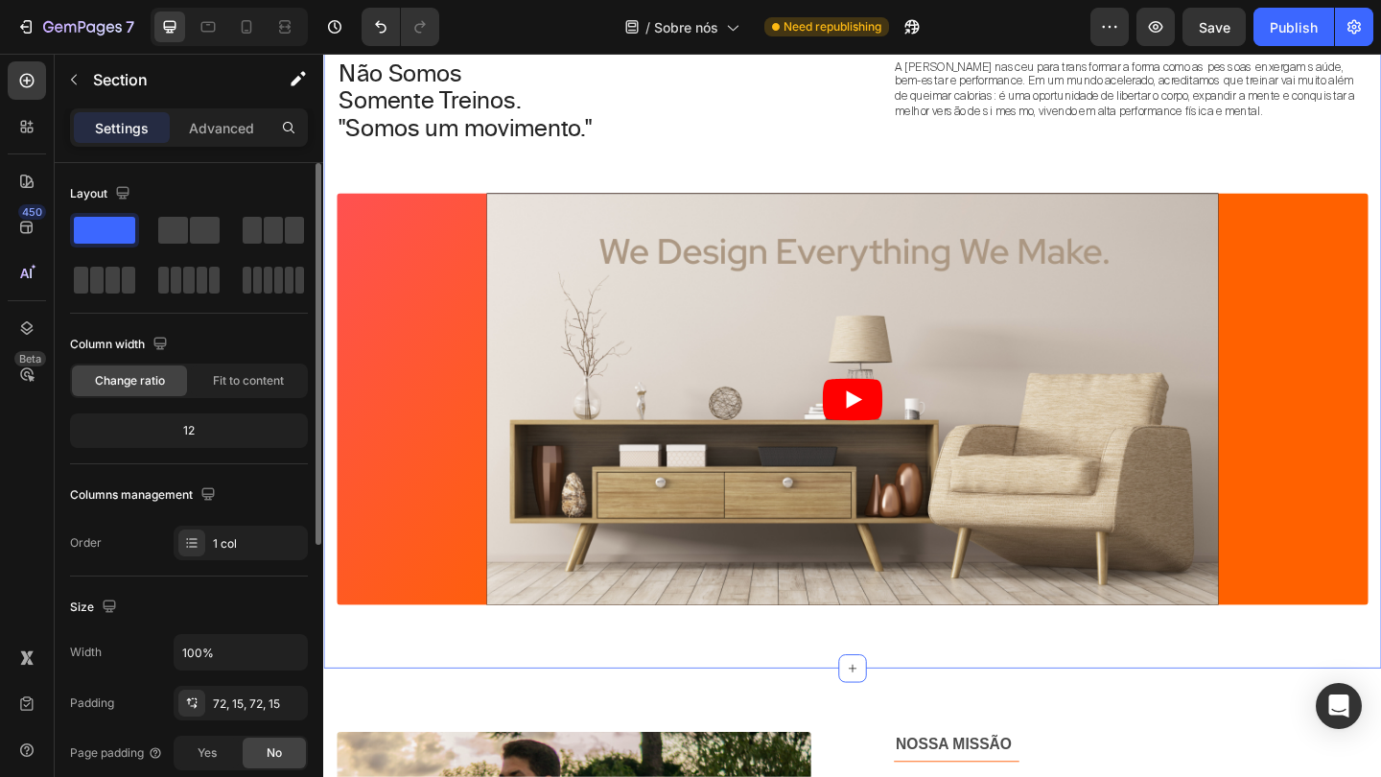
click at [1104, 151] on div "SOBRE NÓS Text block Title Line Row Não Somos Somente Treinos. "Somos um movime…" at bounding box center [898, 331] width 1122 height 643
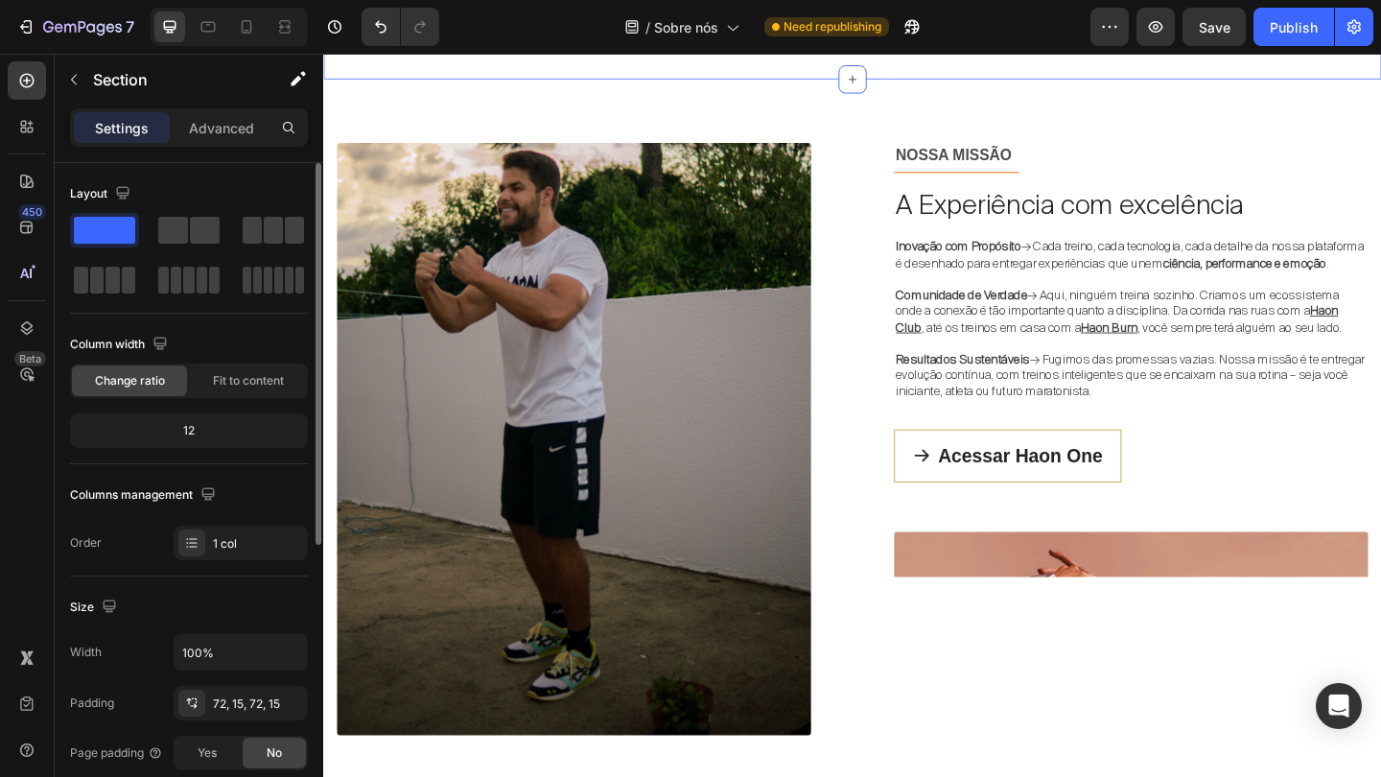
scroll to position [796, 0]
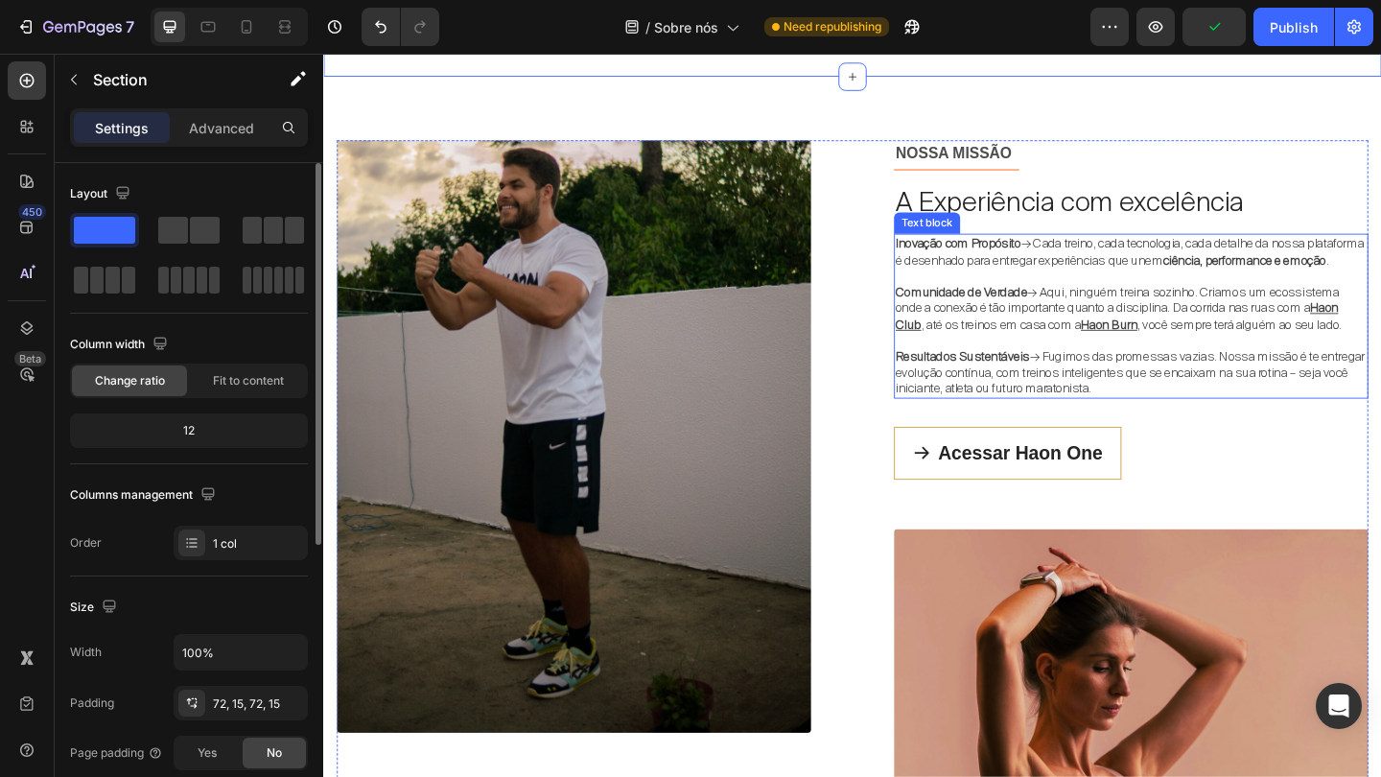
click at [1114, 279] on p "Inovação com Propósito → Cada treino, cada tecnologia, cada detalhe da nossa pl…" at bounding box center [1201, 268] width 512 height 35
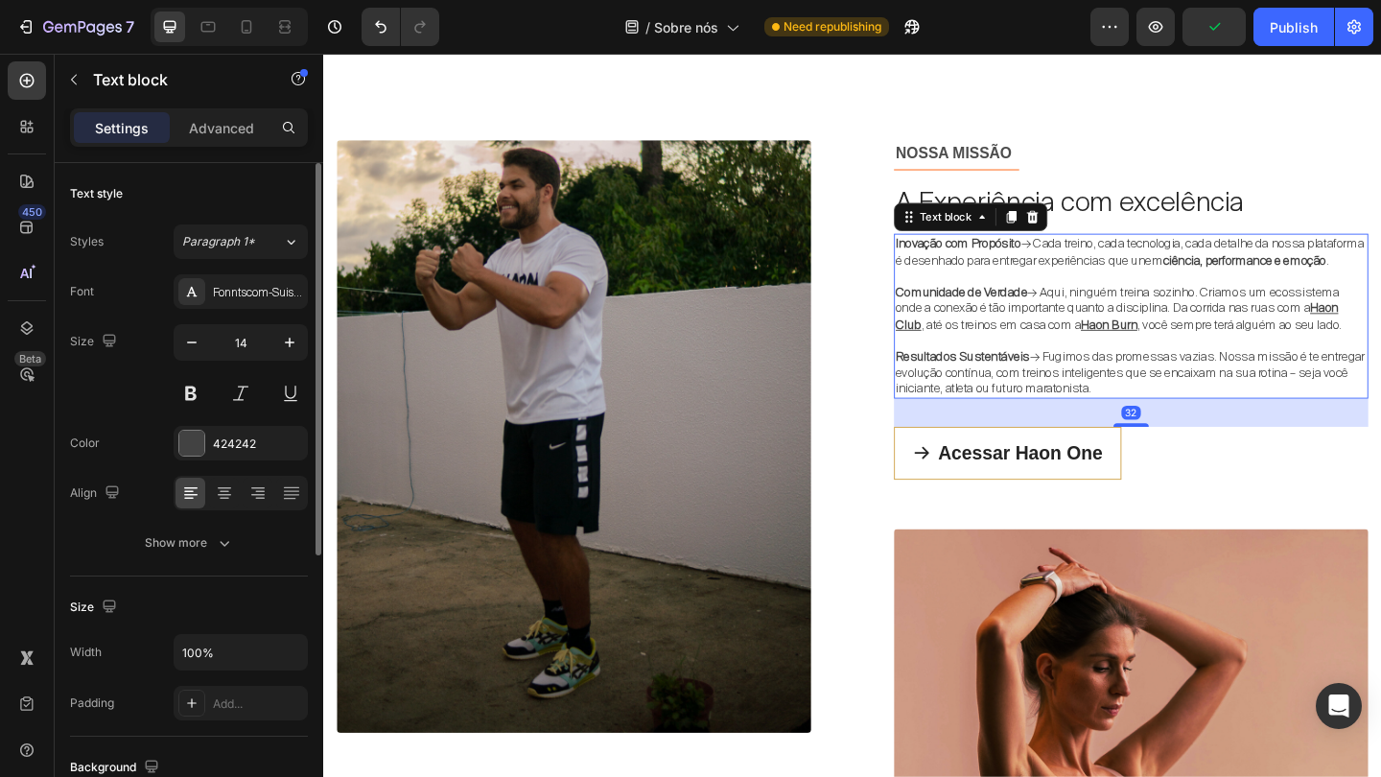
click at [1020, 277] on p "Inovação com Propósito → Cada treino, cada tecnologia, cada detalhe da nossa pl…" at bounding box center [1201, 268] width 512 height 35
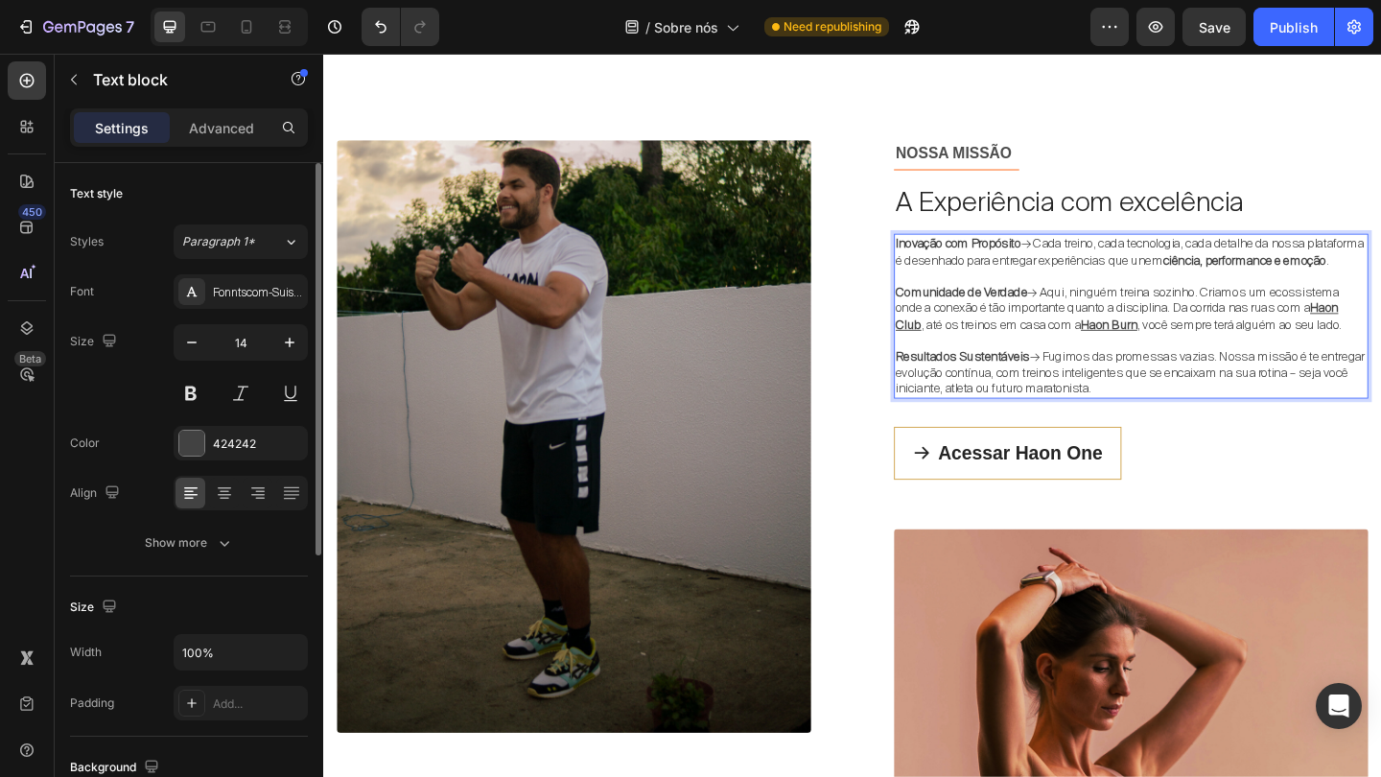
click at [949, 253] on strong "Inovação com Propósito" at bounding box center [1013, 259] width 136 height 17
drag, startPoint x: 943, startPoint y: 258, endPoint x: 1266, endPoint y: 433, distance: 366.8
click at [1266, 428] on div "Inovação com Propósito → Cada treino, cada tecnologia, cada detalhe da nossa pl…" at bounding box center [1201, 338] width 516 height 178
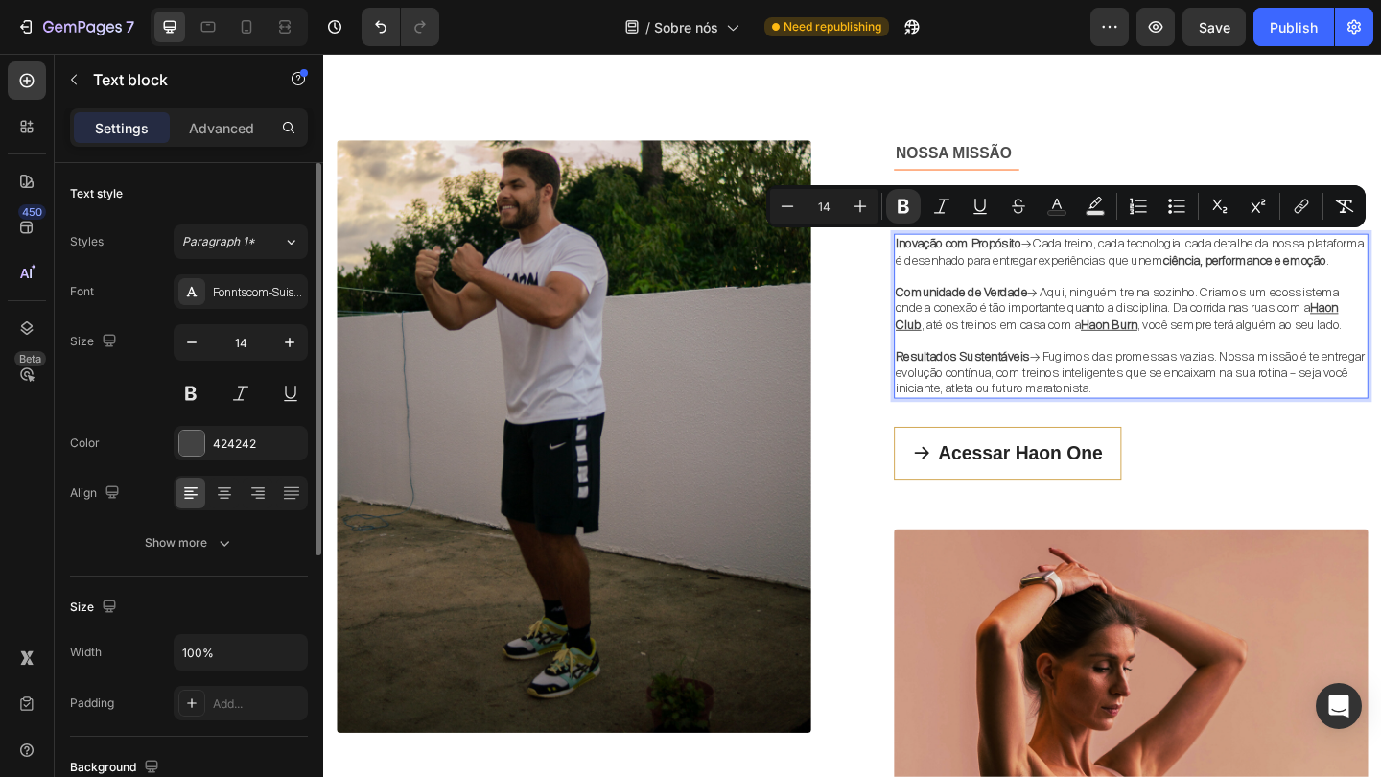
copy div "Inovação com Propósito → Cada treino, cada tecnologia, cada detalhe da nossa pl…"
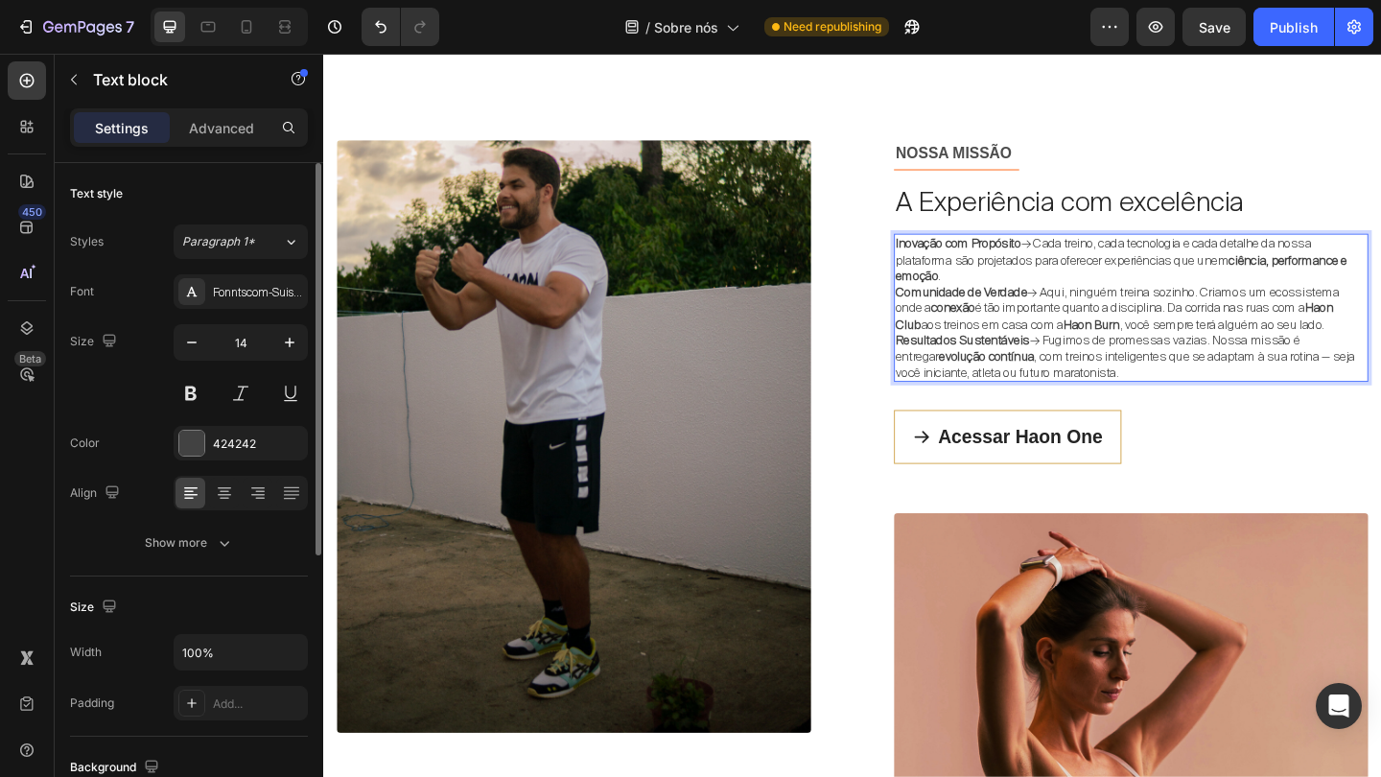
click at [1086, 289] on p "Inovação com Propósito → Cada treino, cada tecnologia e cada detalhe da nossa p…" at bounding box center [1201, 277] width 512 height 53
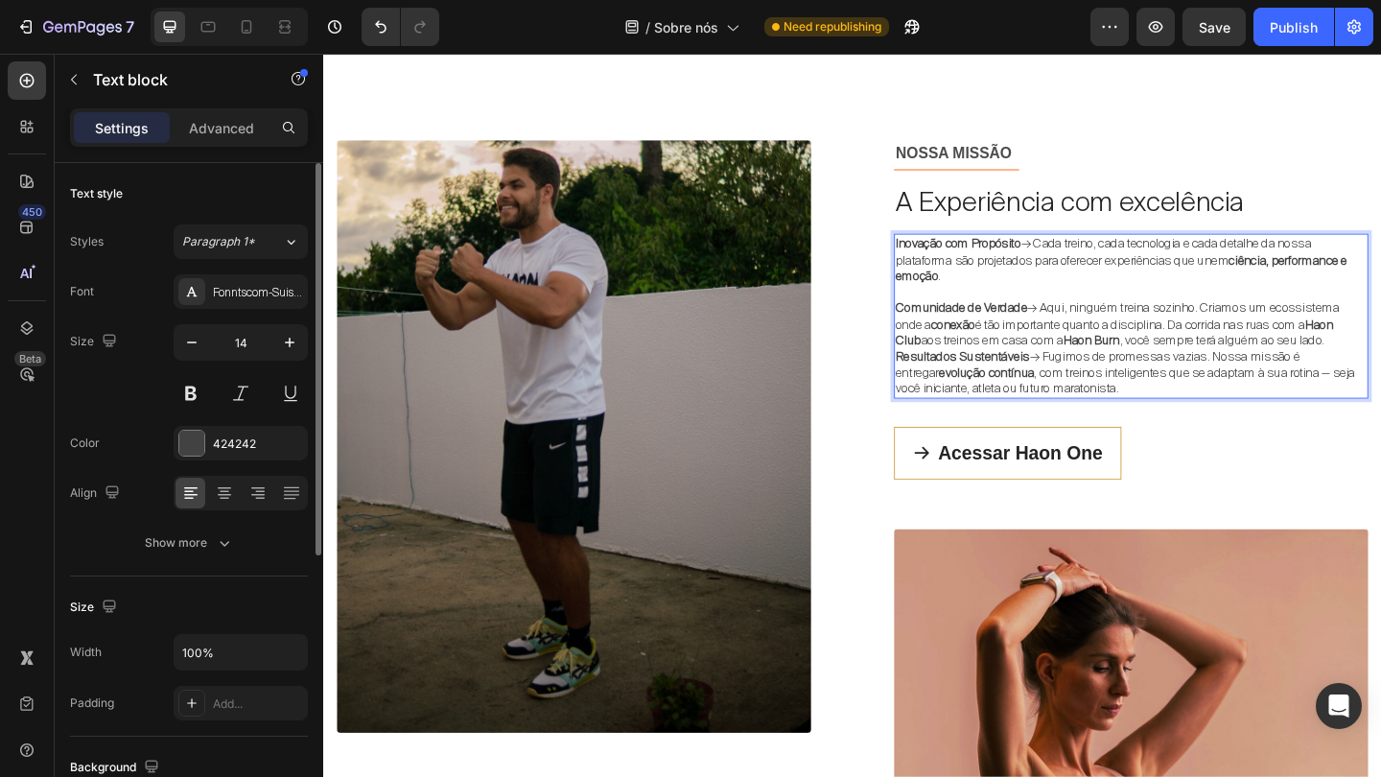
click at [1380, 356] on p "Comunidade de Verdade → Aqui, ninguém treina sozinho. Criamos um ecossistema on…" at bounding box center [1201, 347] width 512 height 53
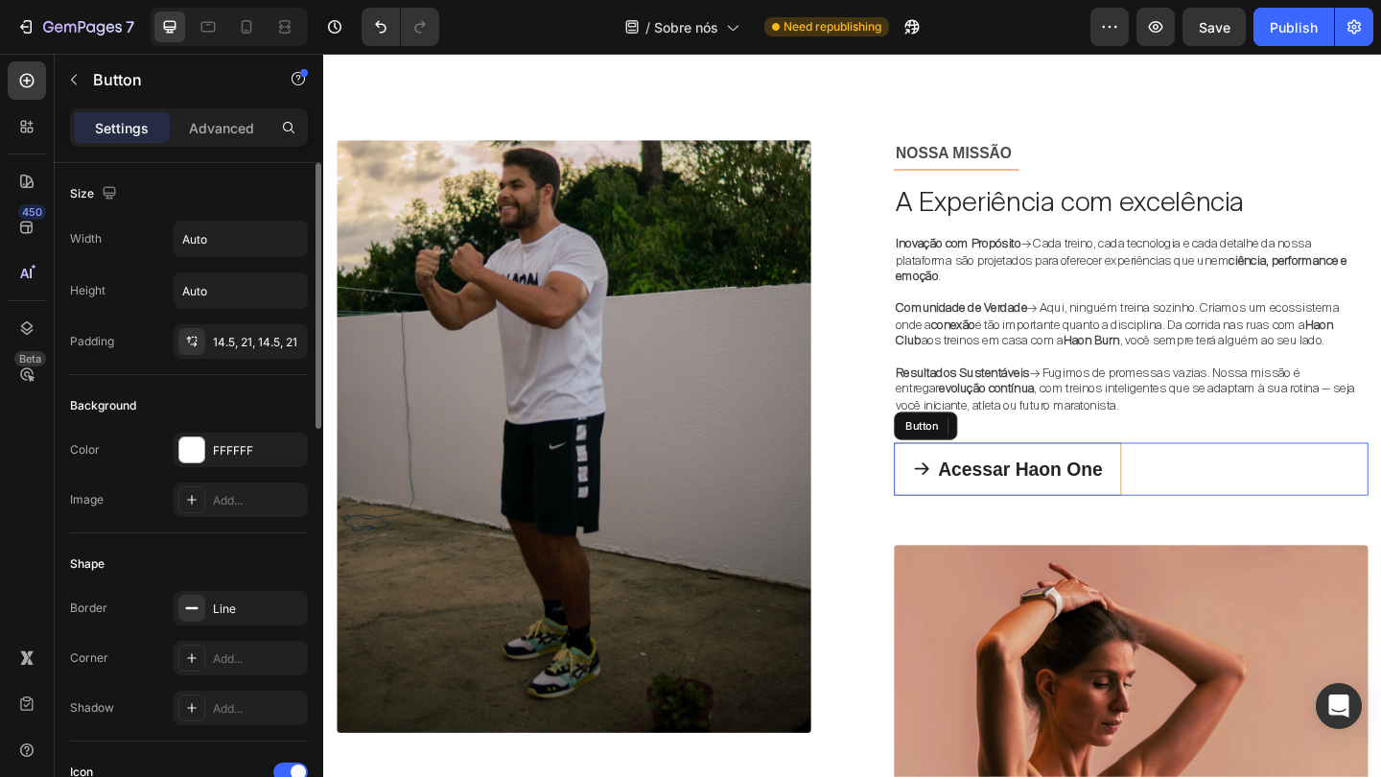
click at [1312, 477] on div "Acessar Haon One Button" at bounding box center [1201, 506] width 516 height 58
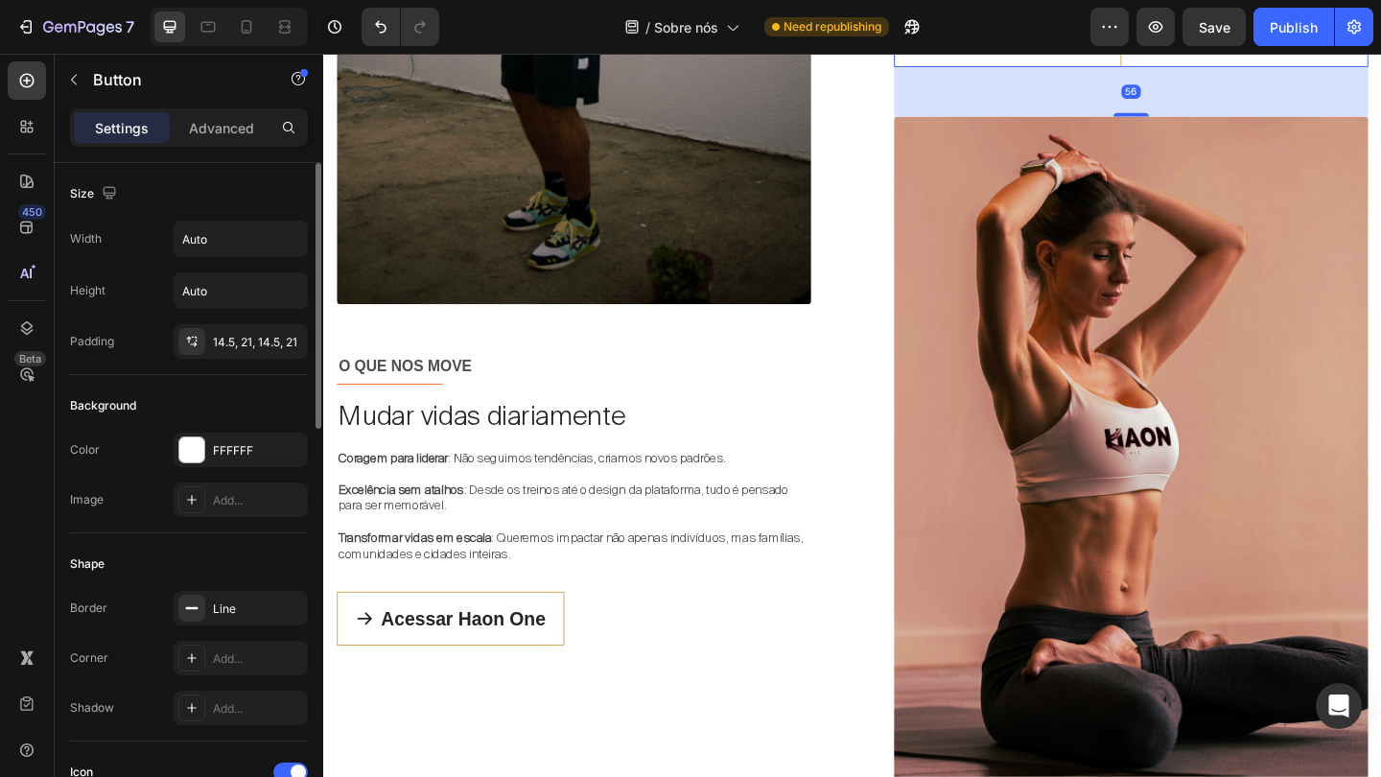
scroll to position [1282, 0]
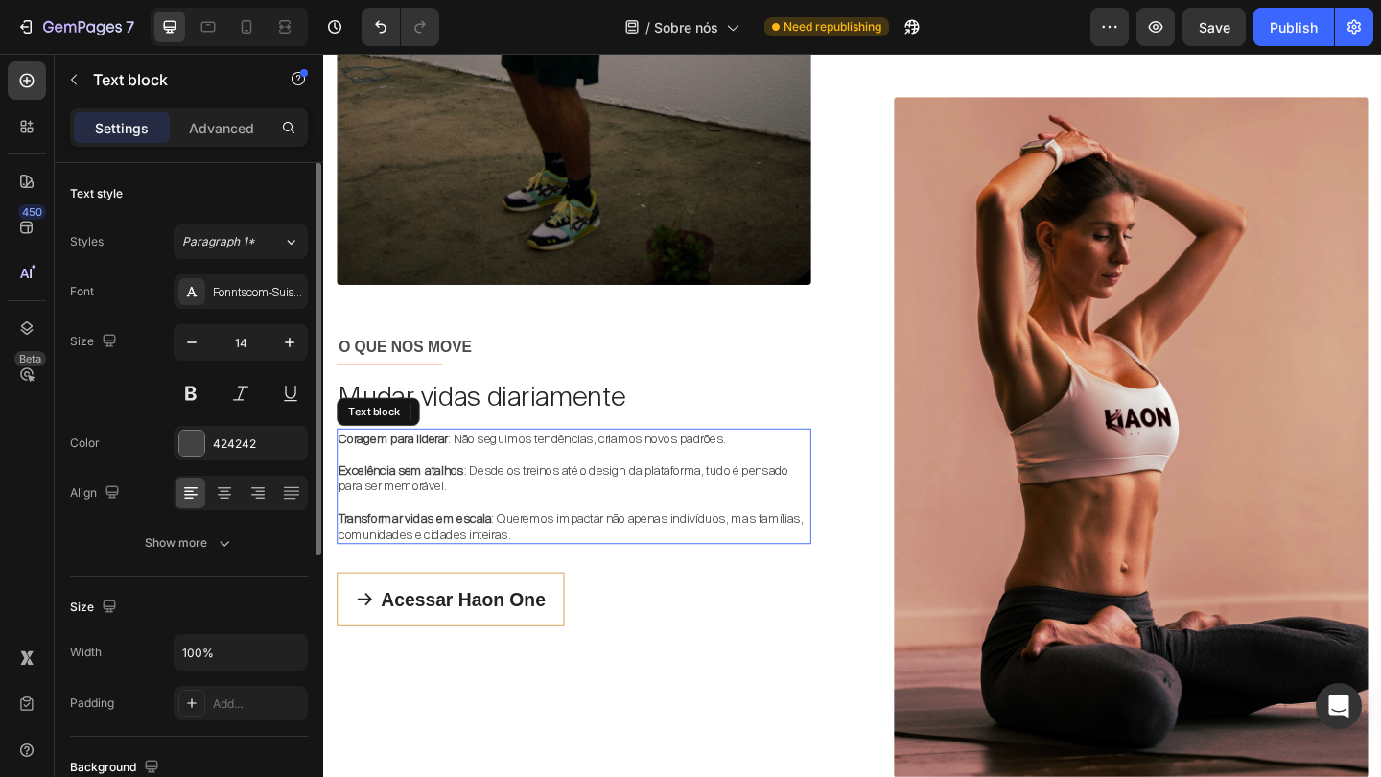
click at [503, 504] on p "Excelência sem atalhos : Desde os treinos até o design da plataforma, tudo é pe…" at bounding box center [595, 515] width 512 height 35
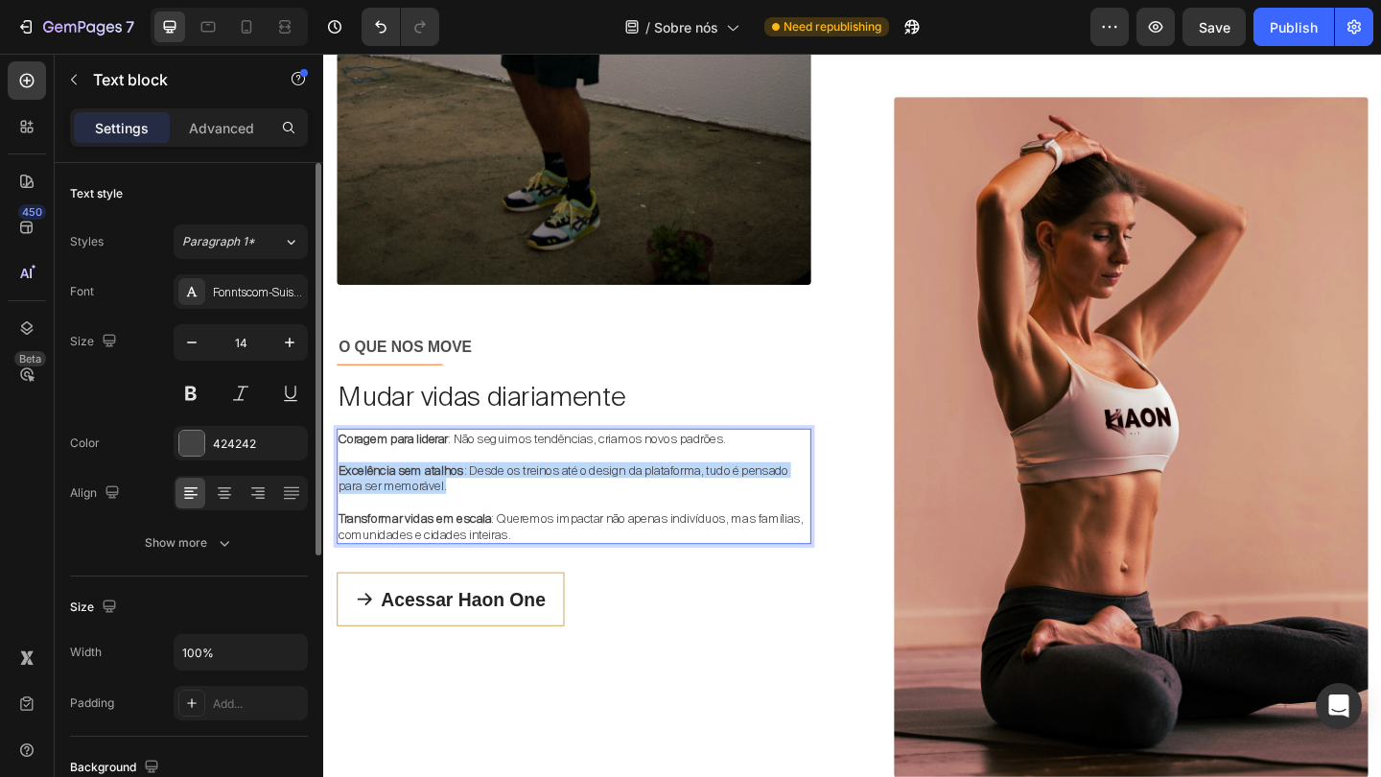
click at [503, 504] on p "Excelência sem atalhos : Desde os treinos até o design da plataforma, tudo é pe…" at bounding box center [595, 515] width 512 height 35
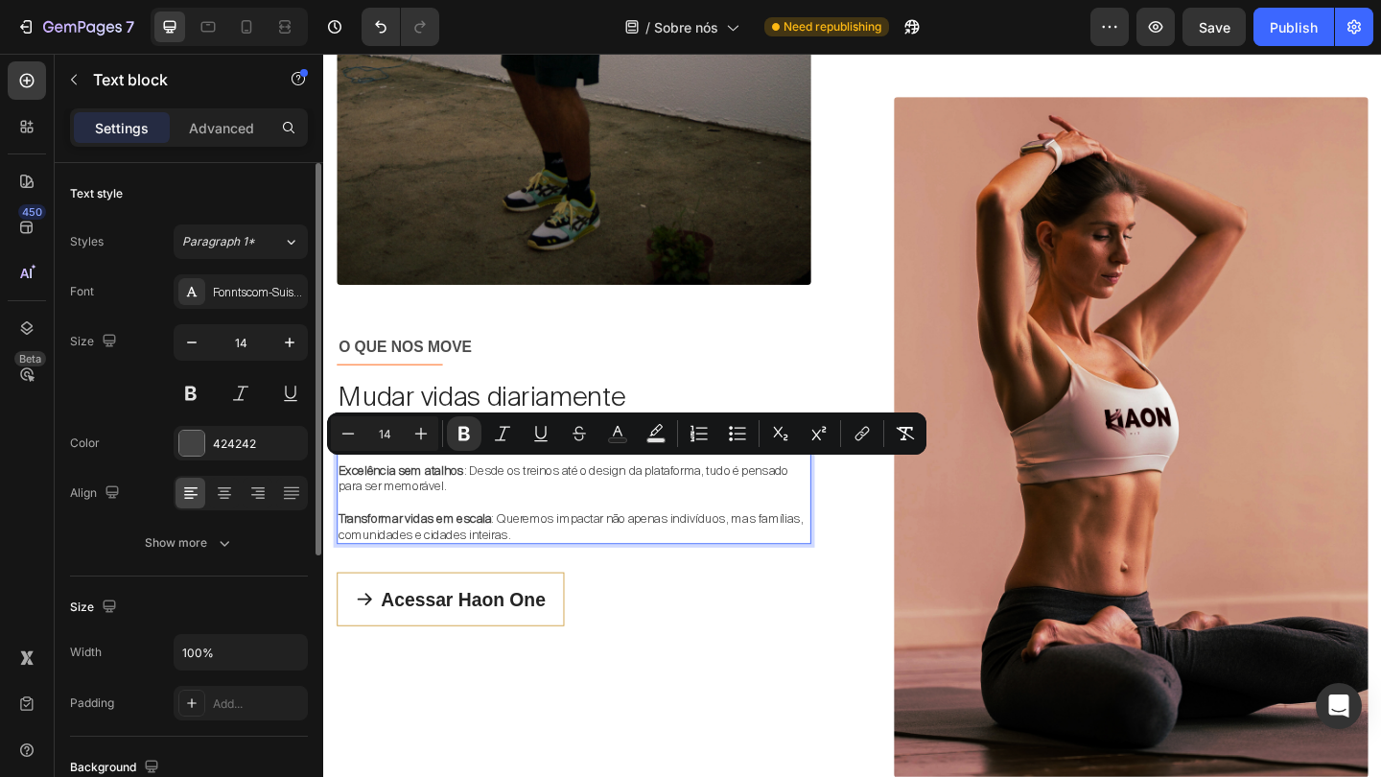
click at [505, 552] on strong "Transformar vidas em escala" at bounding box center [422, 558] width 166 height 17
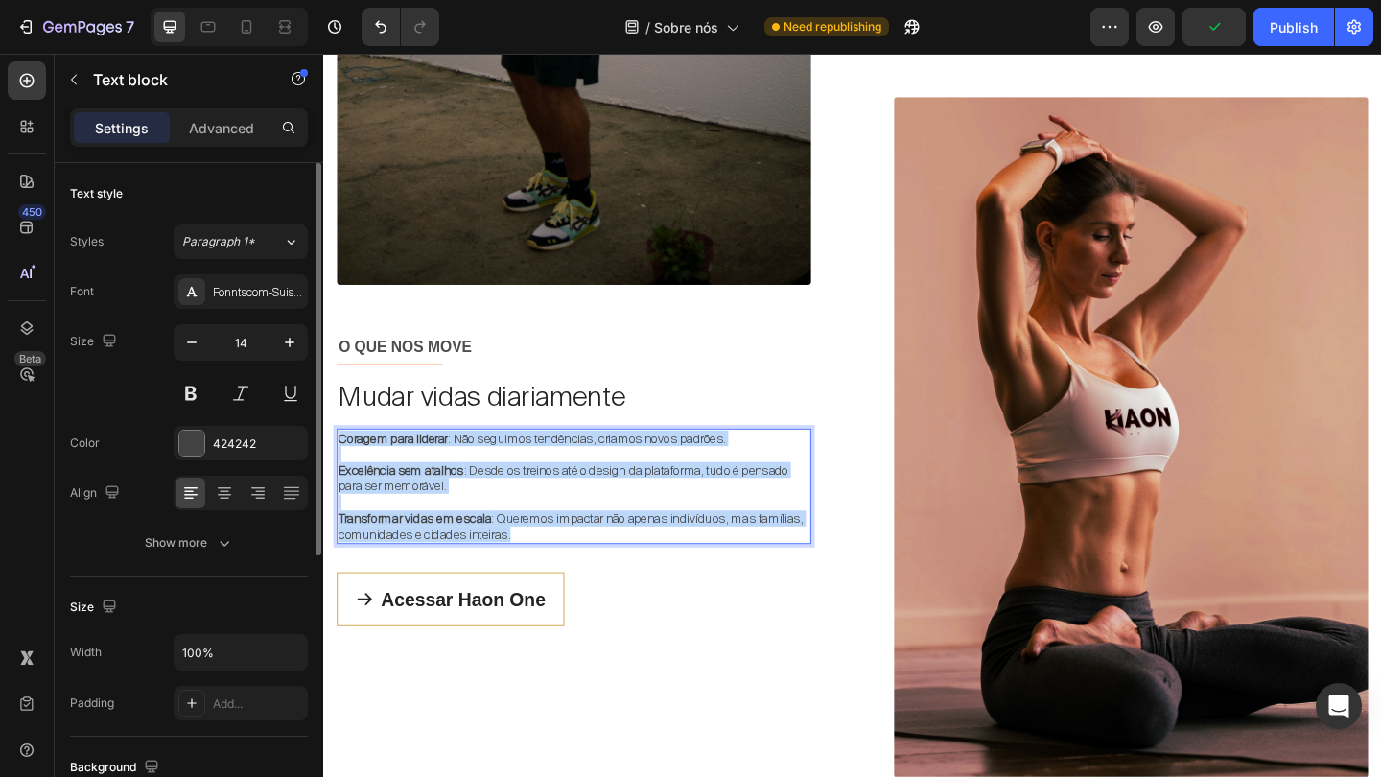
drag, startPoint x: 608, startPoint y: 572, endPoint x: 337, endPoint y: 472, distance: 288.5
click at [337, 472] on div "Coragem para liderar : Não seguimos tendências, criamos novos padrões. Excelênc…" at bounding box center [595, 524] width 516 height 126
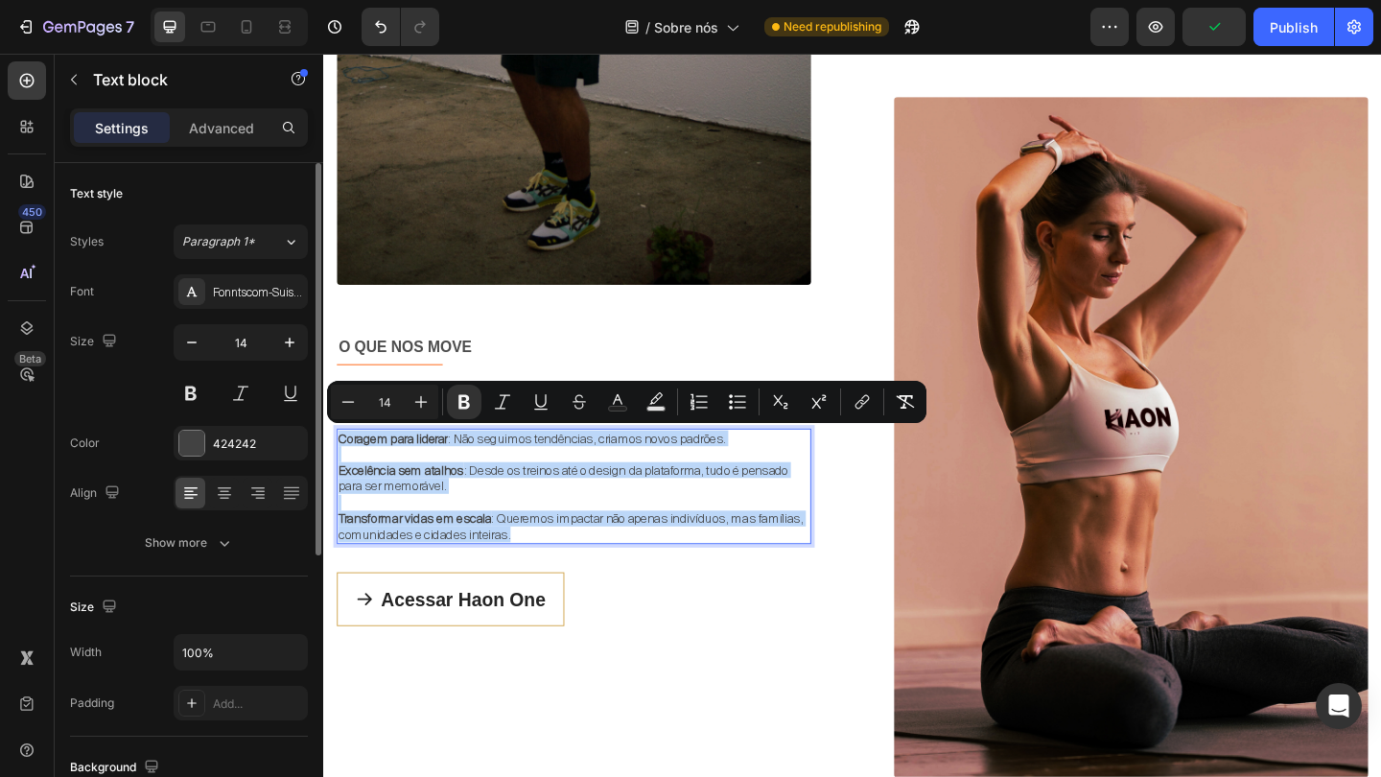
copy div "Coragem para liderar : Não seguimos tendências, criamos novos padrões. Excelênc…"
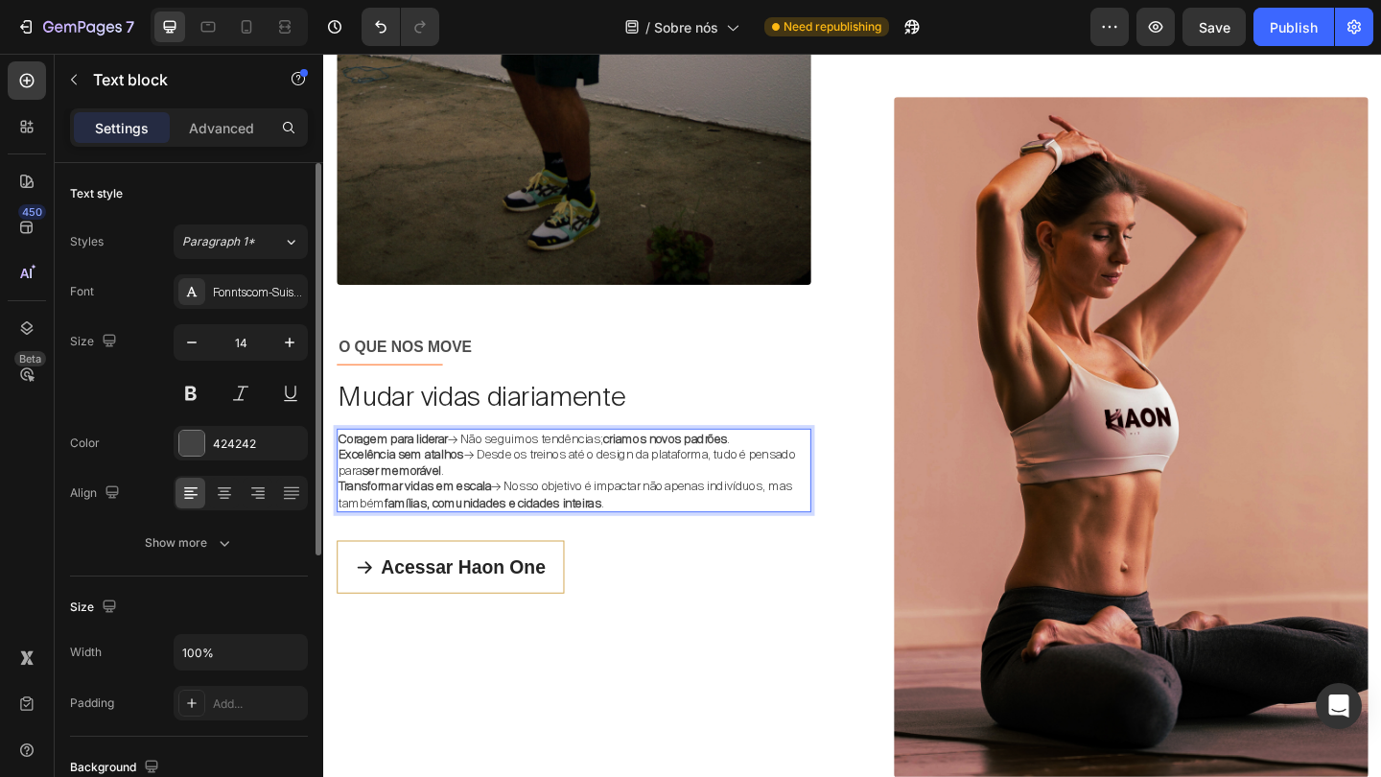
click at [817, 474] on p "Coragem para liderar → Não seguimos tendências; criamos novos padrões ." at bounding box center [595, 471] width 512 height 17
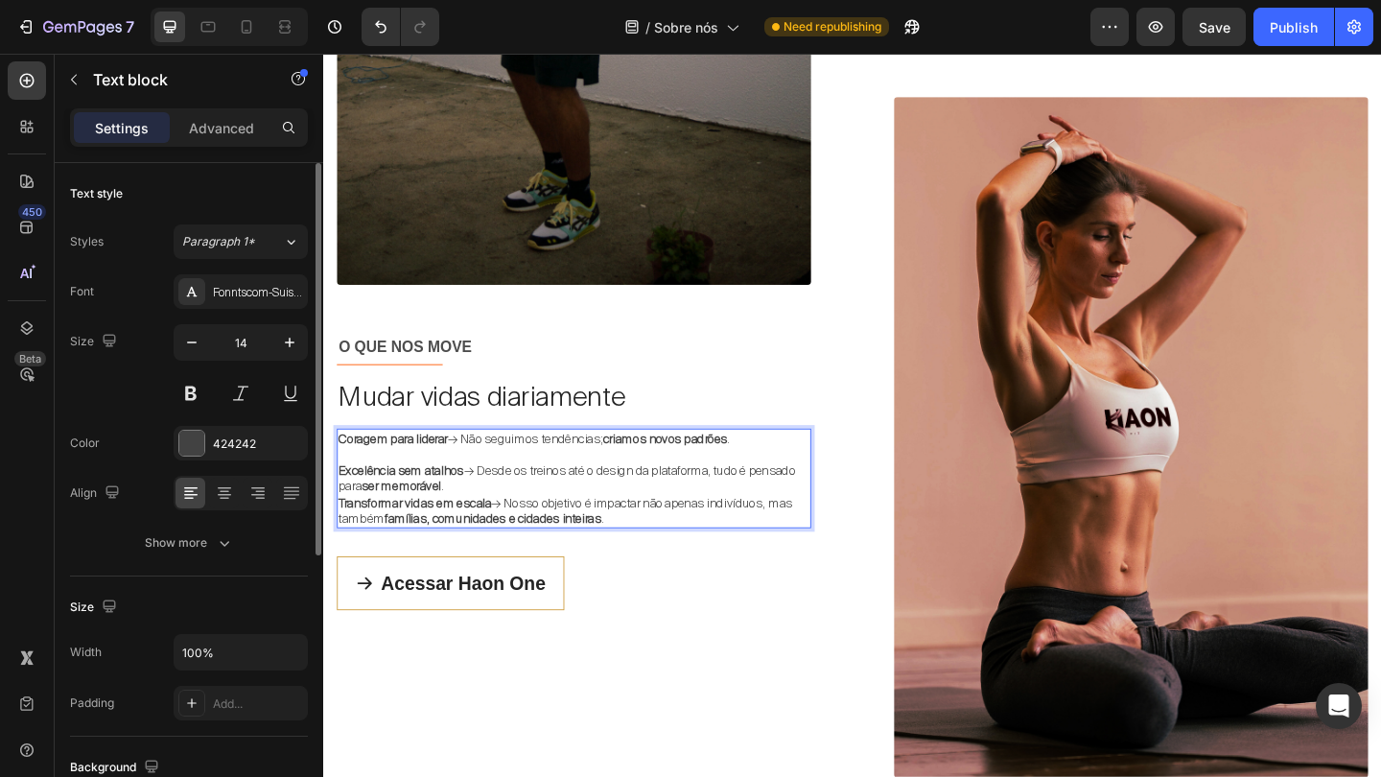
click at [553, 522] on p "Excelência sem atalhos → Desde os treinos até o design da plataforma, tudo é pe…" at bounding box center [595, 515] width 512 height 35
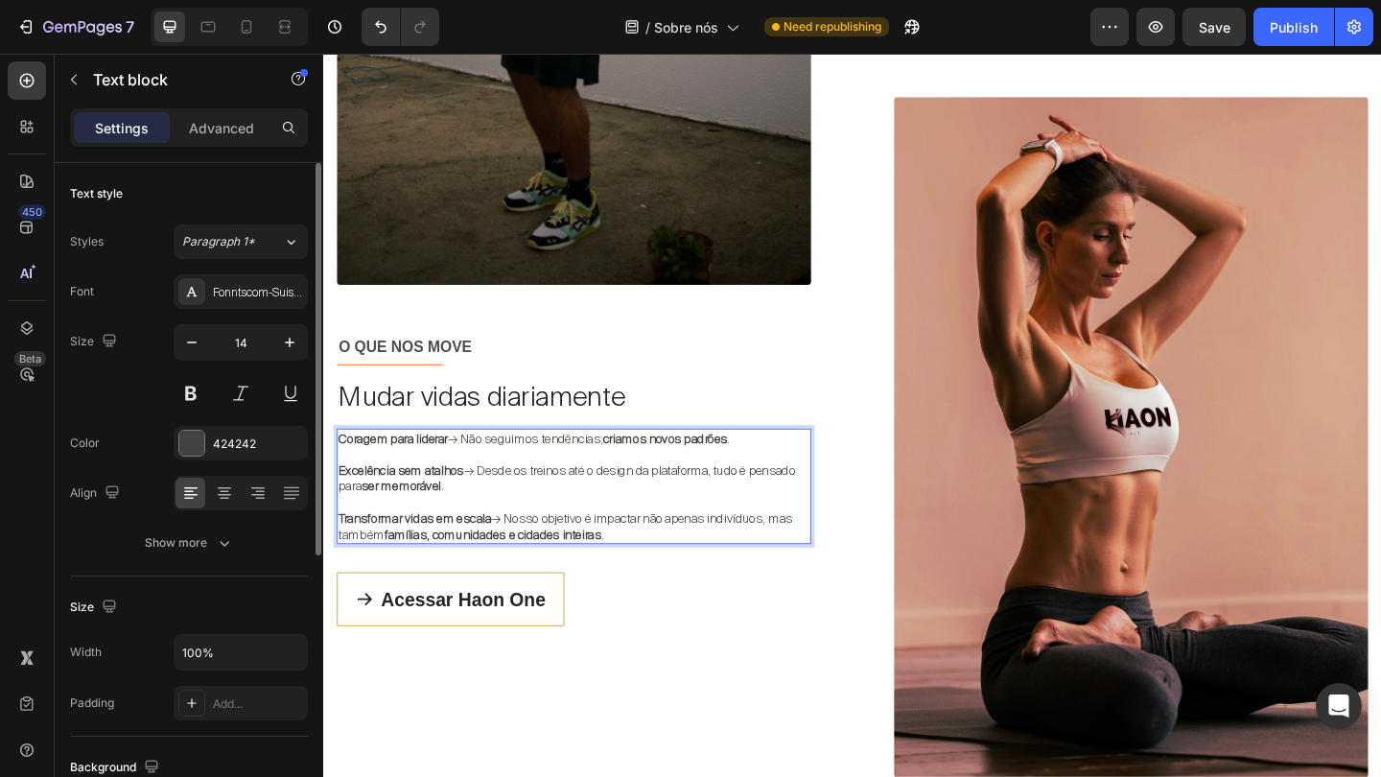
click at [700, 551] on p "Transformar vidas em escala → Nosso objetivo é impactar não apenas indivíduos, …" at bounding box center [595, 567] width 512 height 35
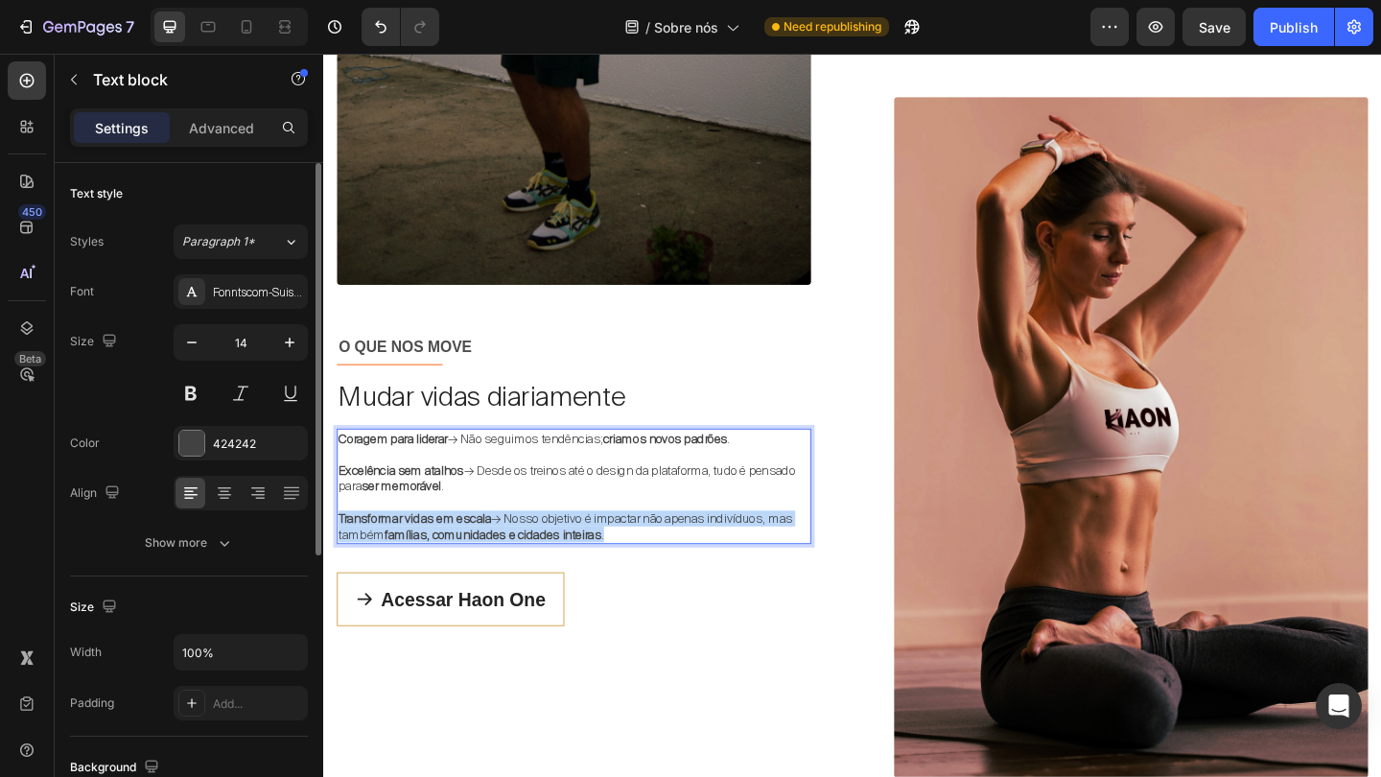
click at [700, 551] on p "Transformar vidas em escala → Nosso objetivo é impactar não apenas indivíduos, …" at bounding box center [595, 567] width 512 height 35
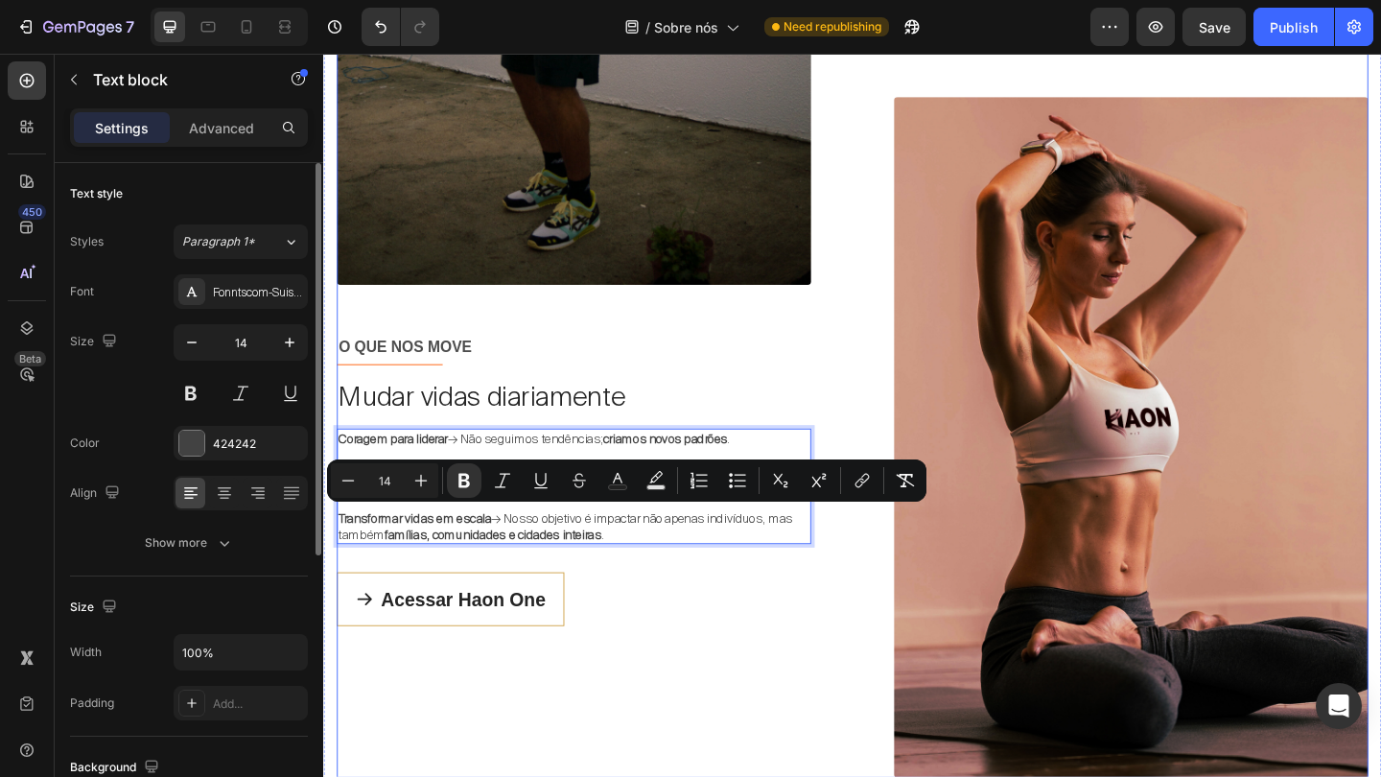
click at [719, 613] on div "Image O QUE NOS MOVE Text block Title Line Mudar vidas diariamente Heading Cora…" at bounding box center [595, 251] width 516 height 1180
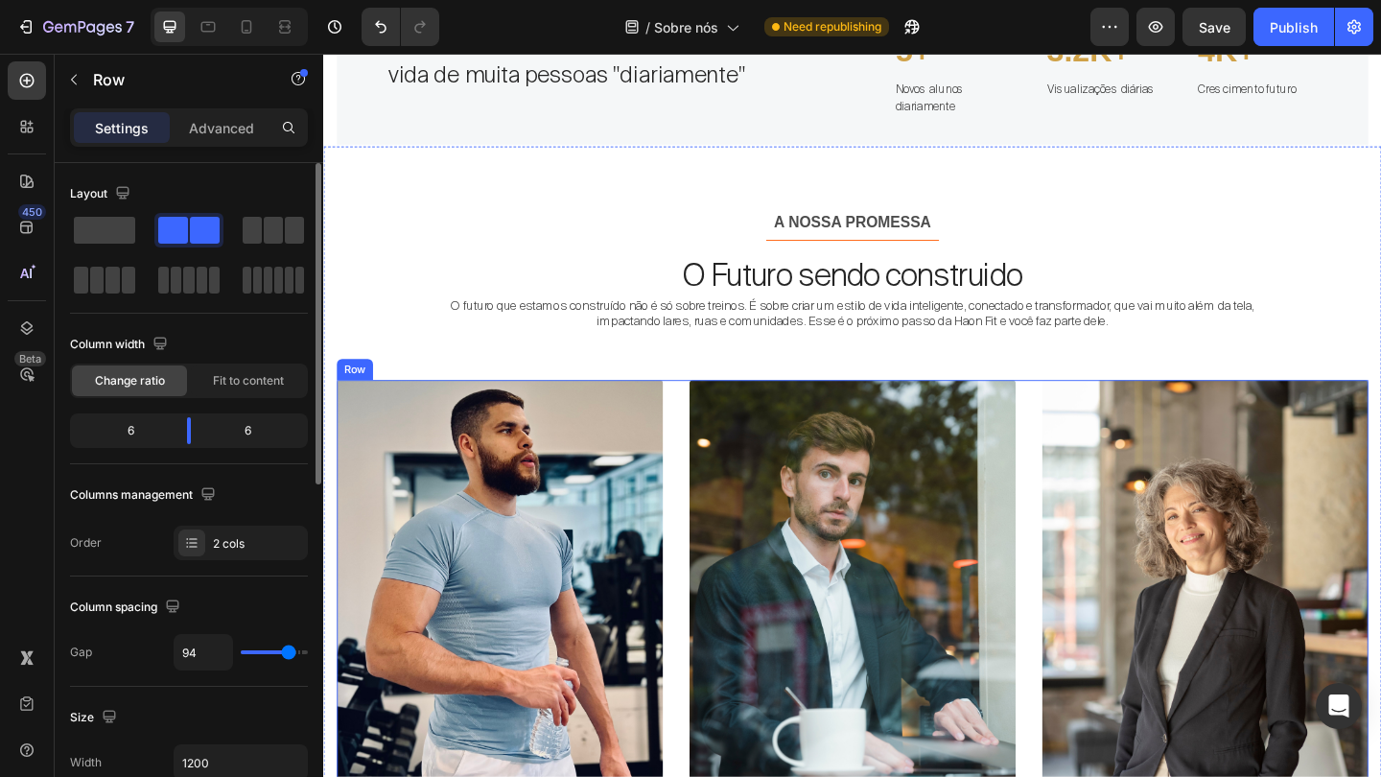
scroll to position [2490, 0]
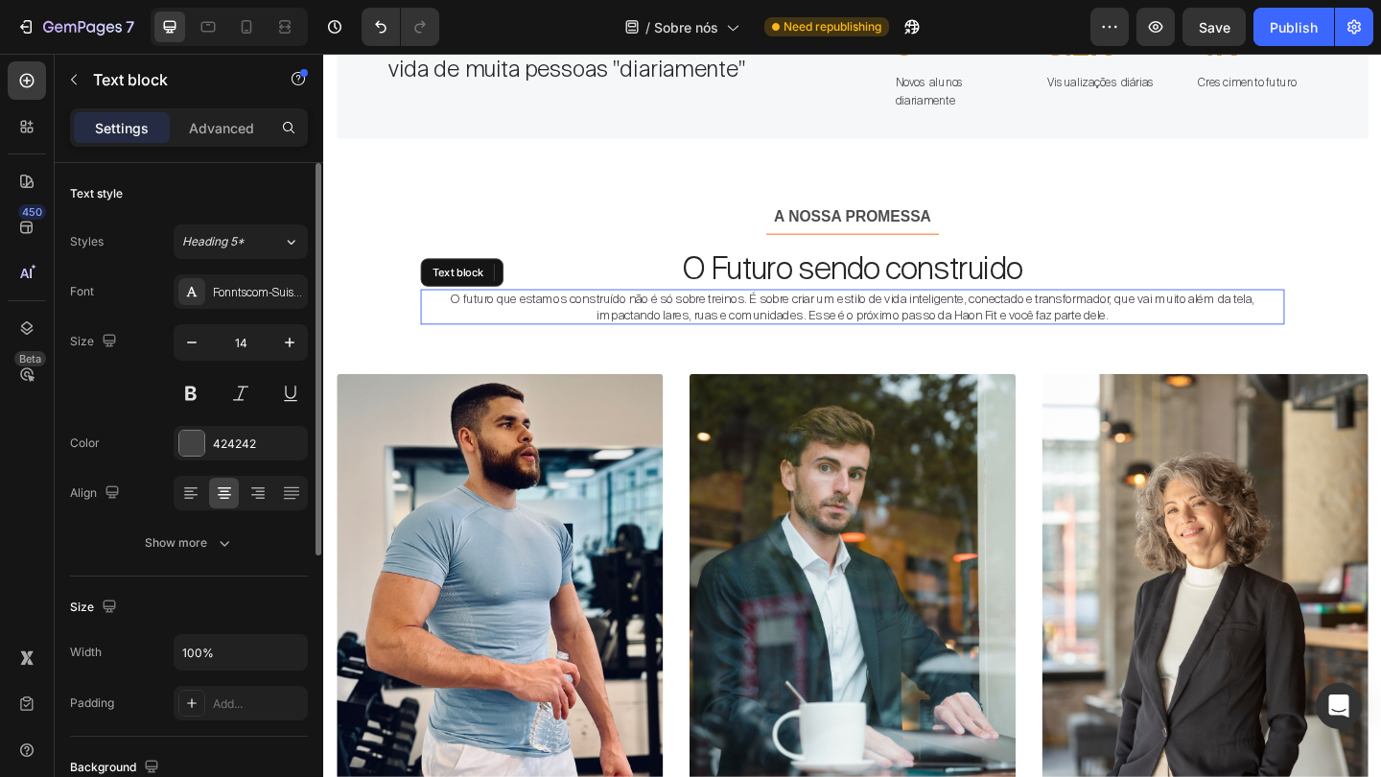
click at [880, 337] on p "O futuro que estamos construído não é só sobre treinos. É sobre criar um estilo…" at bounding box center [899, 329] width 936 height 35
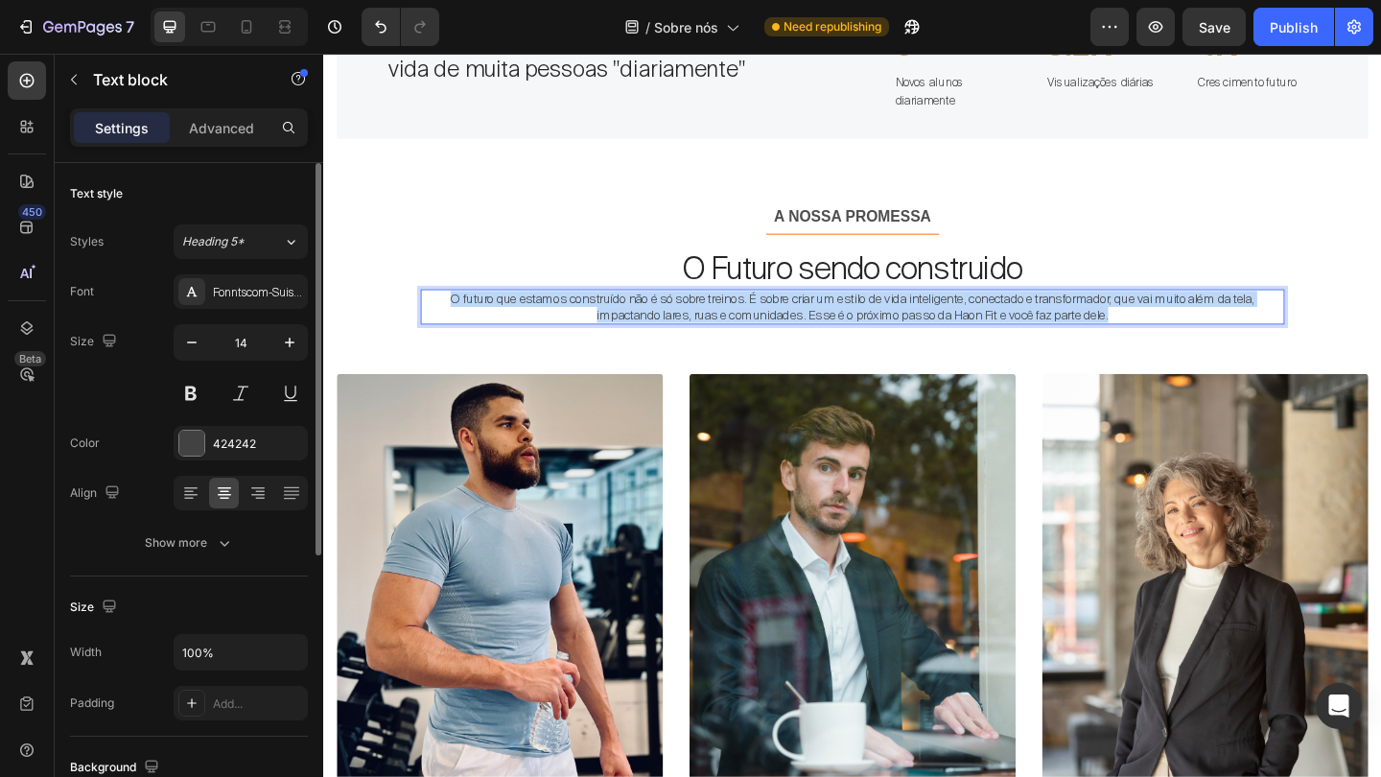
click at [880, 337] on p "O futuro que estamos construído não é só sobre treinos. É sobre criar um estilo…" at bounding box center [899, 329] width 936 height 35
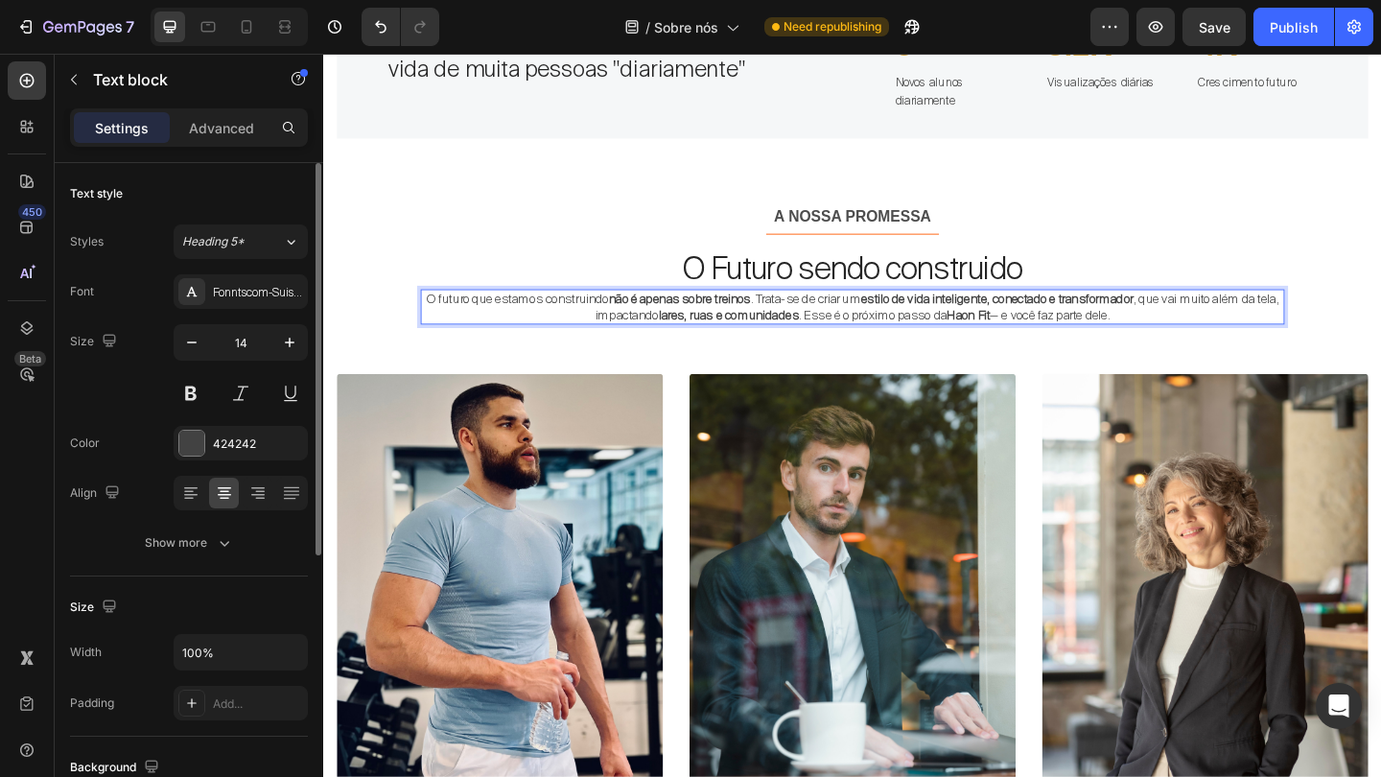
click at [797, 331] on strong "lares, ruas e comunidades" at bounding box center [763, 337] width 152 height 17
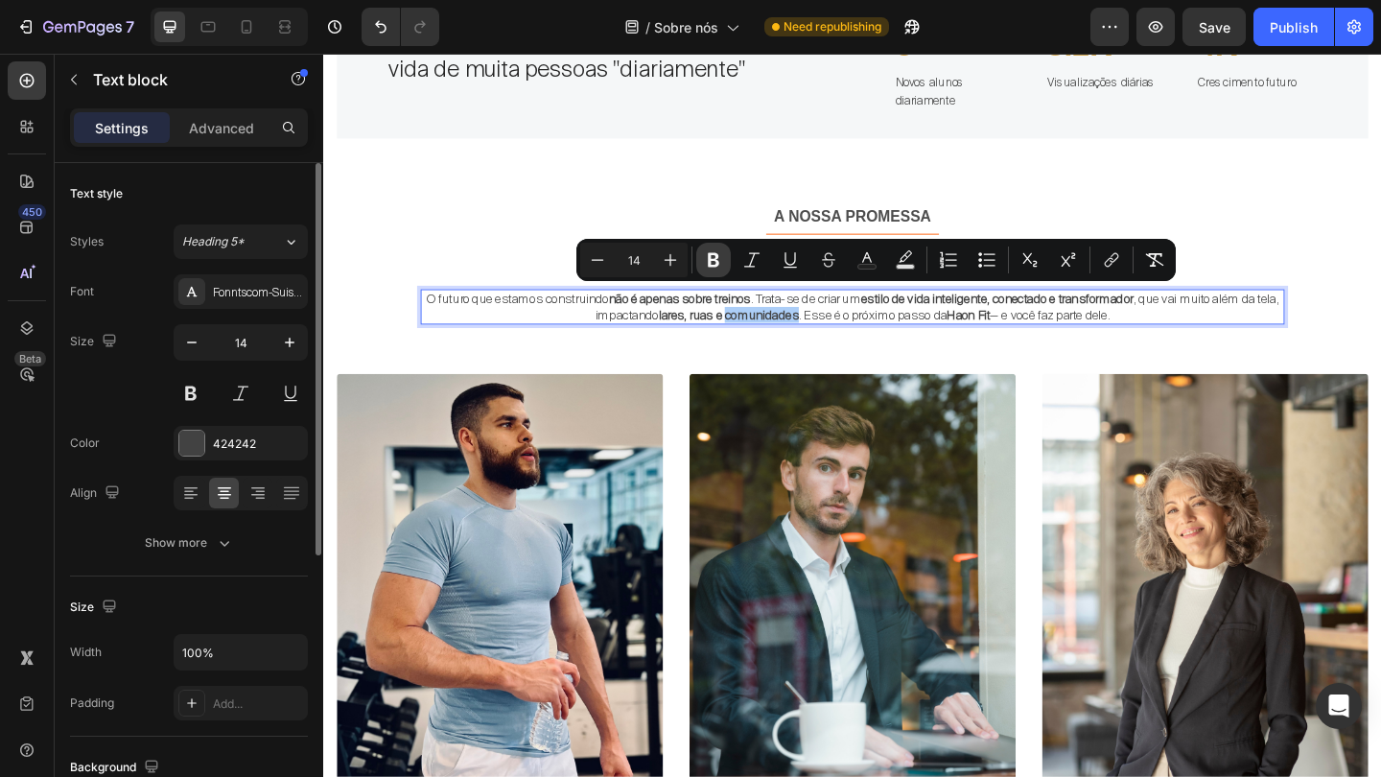
click at [720, 252] on icon "Editor contextual toolbar" at bounding box center [713, 259] width 19 height 19
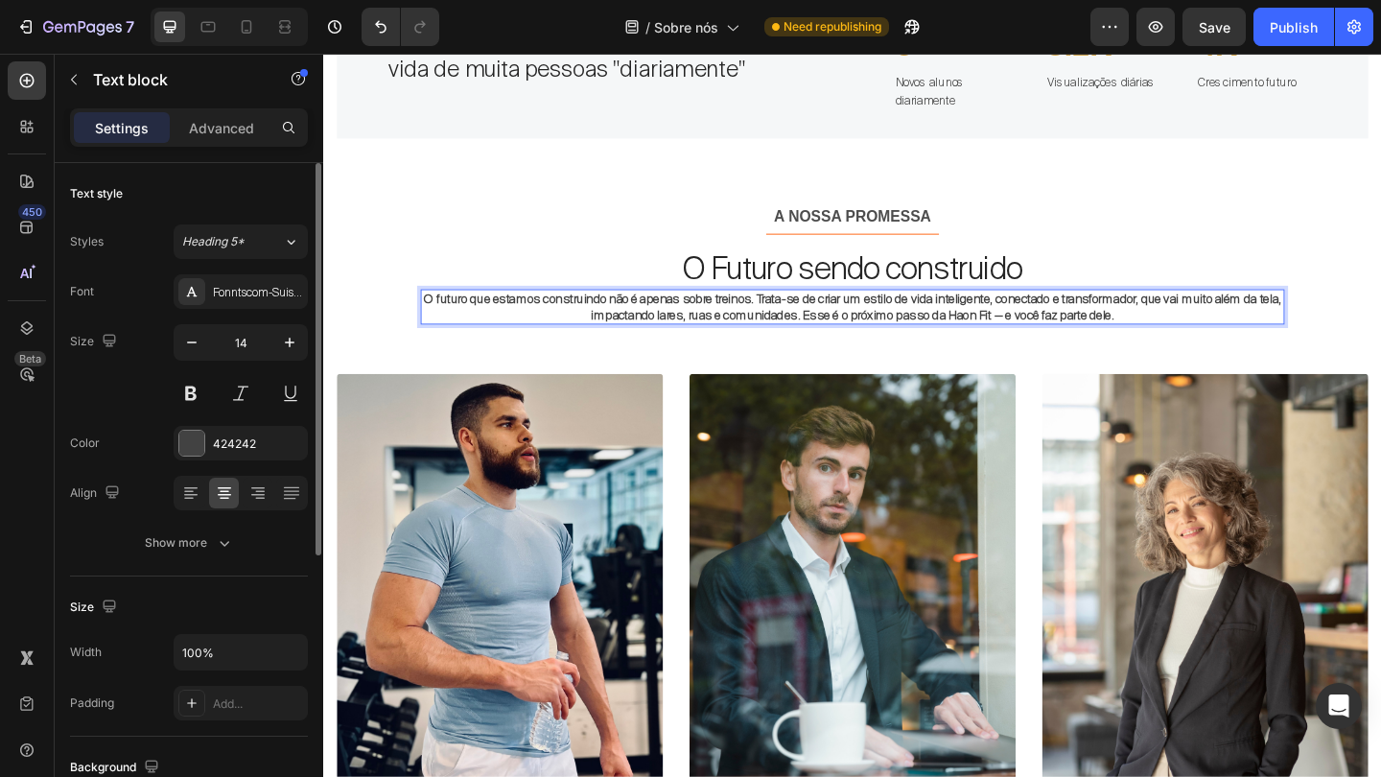
click at [726, 342] on strong "O futuro que estamos construindo não é apenas sobre treinos. Trata-se de criar …" at bounding box center [898, 329] width 932 height 35
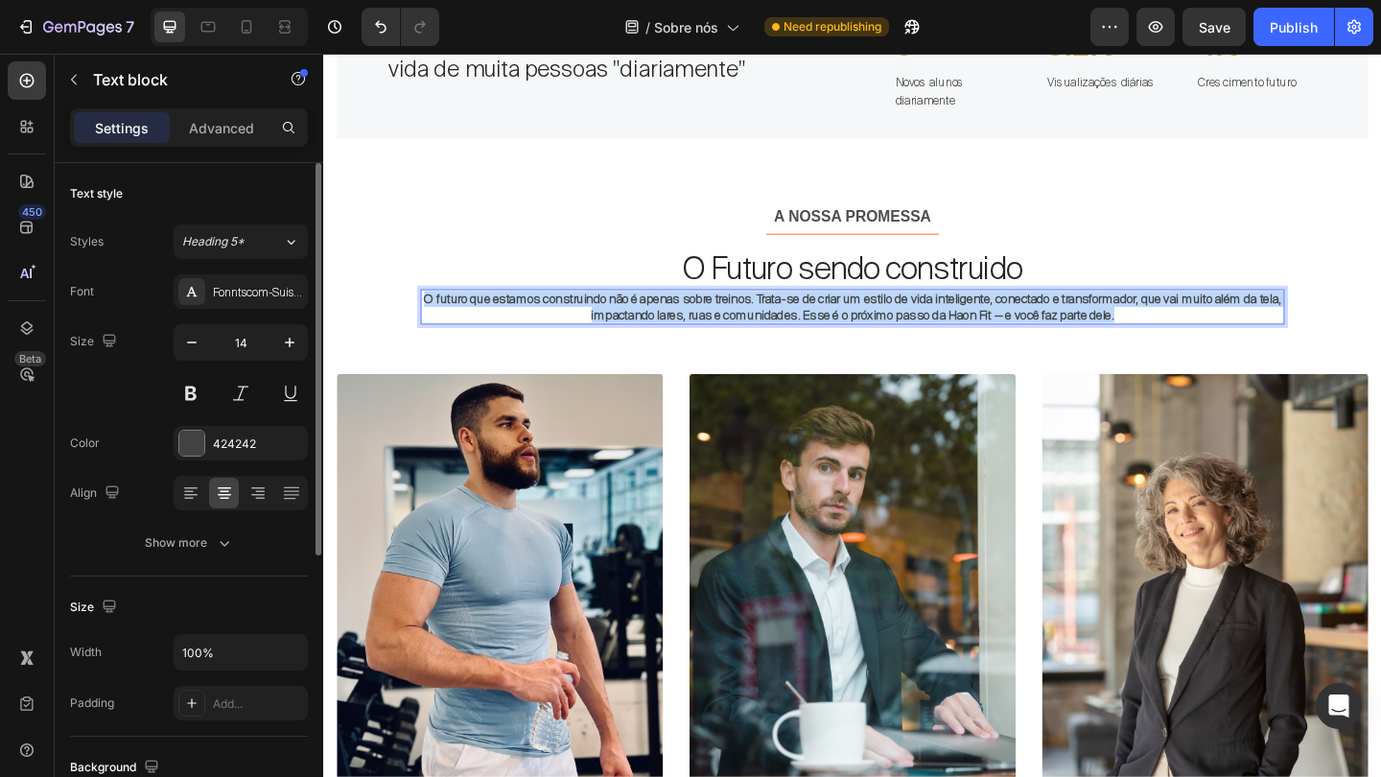
click at [726, 342] on strong "O futuro que estamos construindo não é apenas sobre treinos. Trata-se de criar …" at bounding box center [898, 329] width 932 height 35
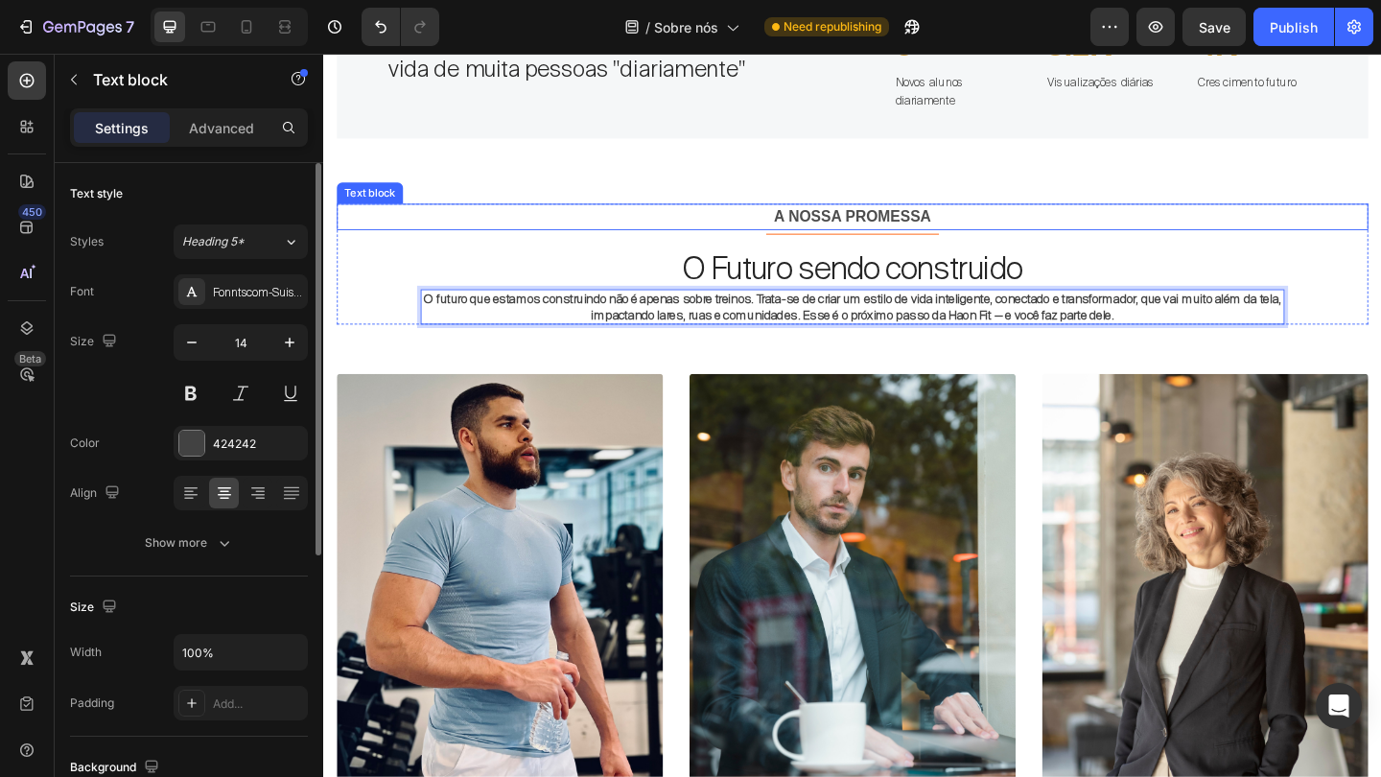
click at [726, 227] on p "A NOSSA PROMESSA" at bounding box center [898, 231] width 1118 height 25
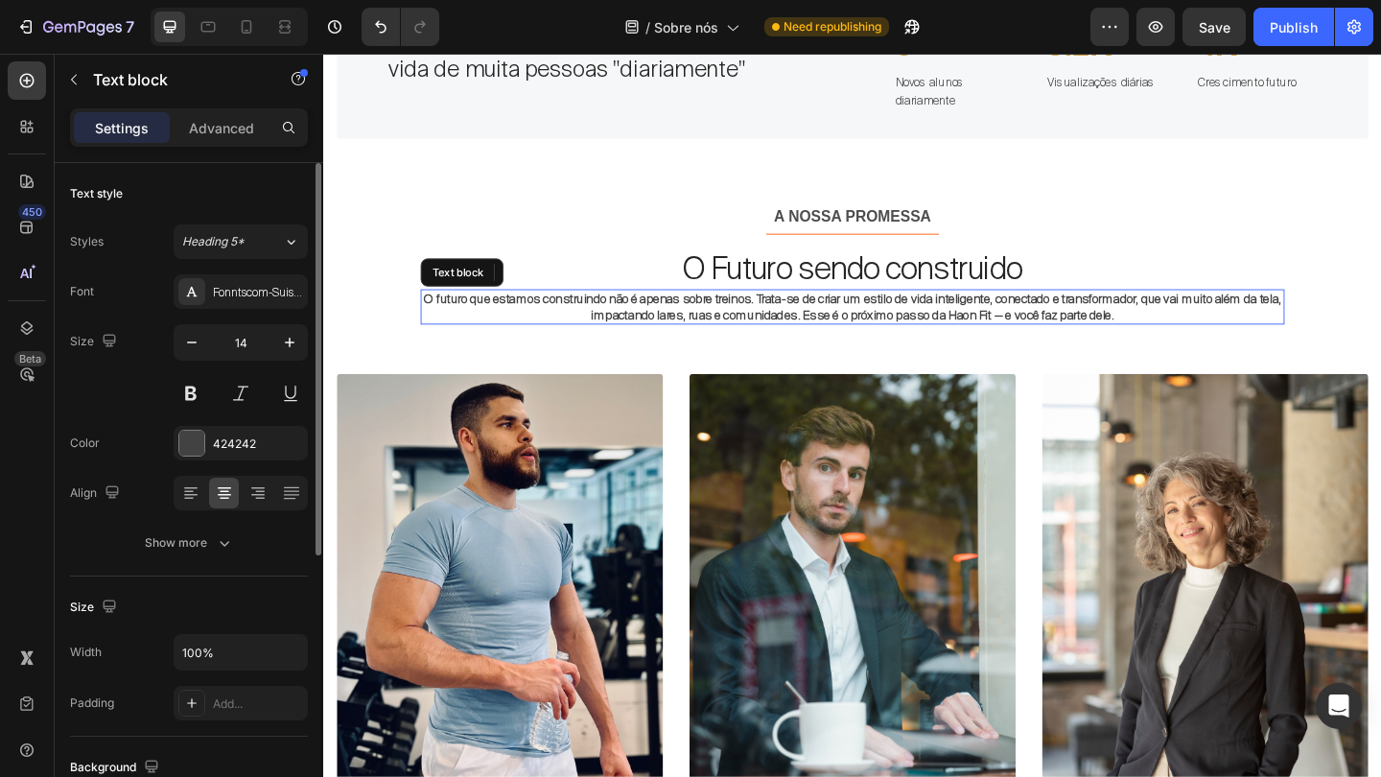
click at [716, 313] on strong "O futuro que estamos construindo não é apenas sobre treinos. Trata-se de criar …" at bounding box center [898, 329] width 932 height 35
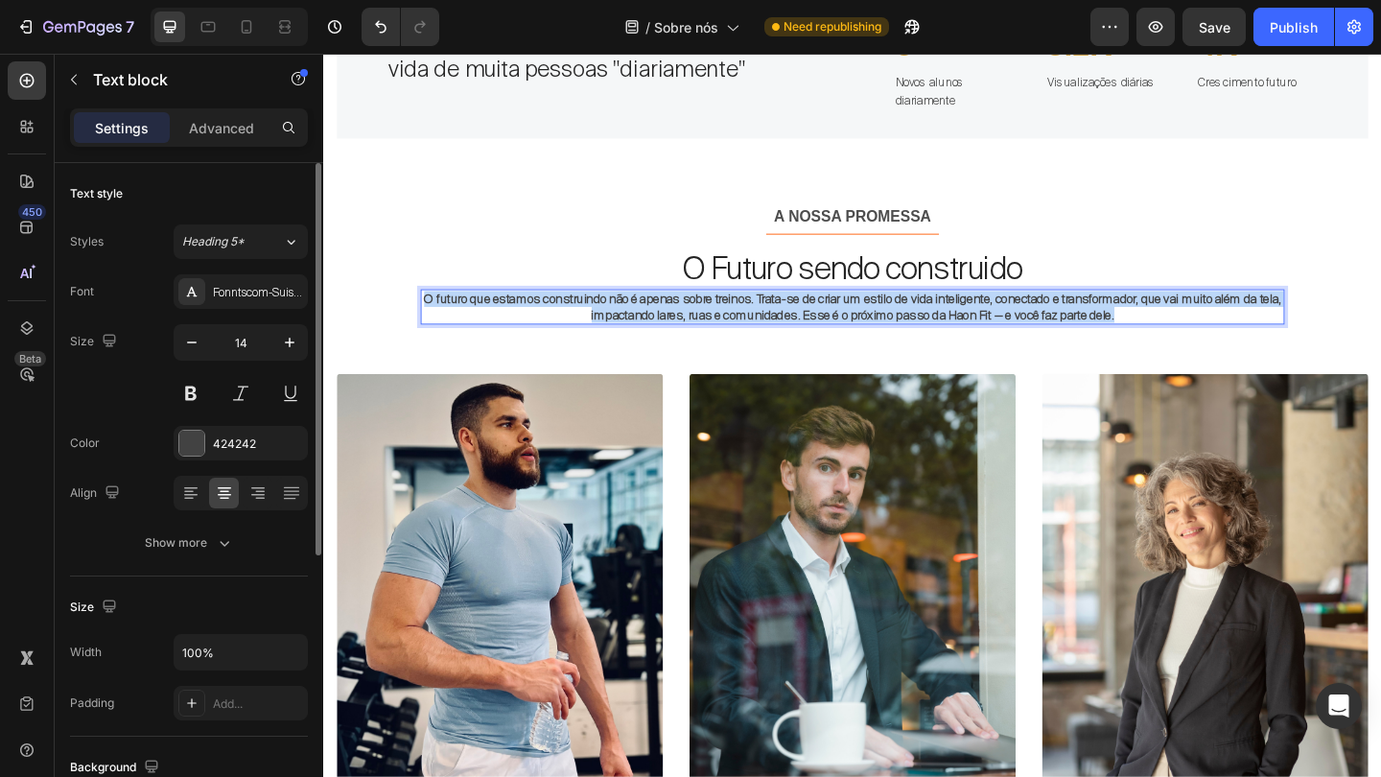
click at [716, 313] on strong "O futuro que estamos construindo não é apenas sobre treinos. Trata-se de criar …" at bounding box center [898, 329] width 932 height 35
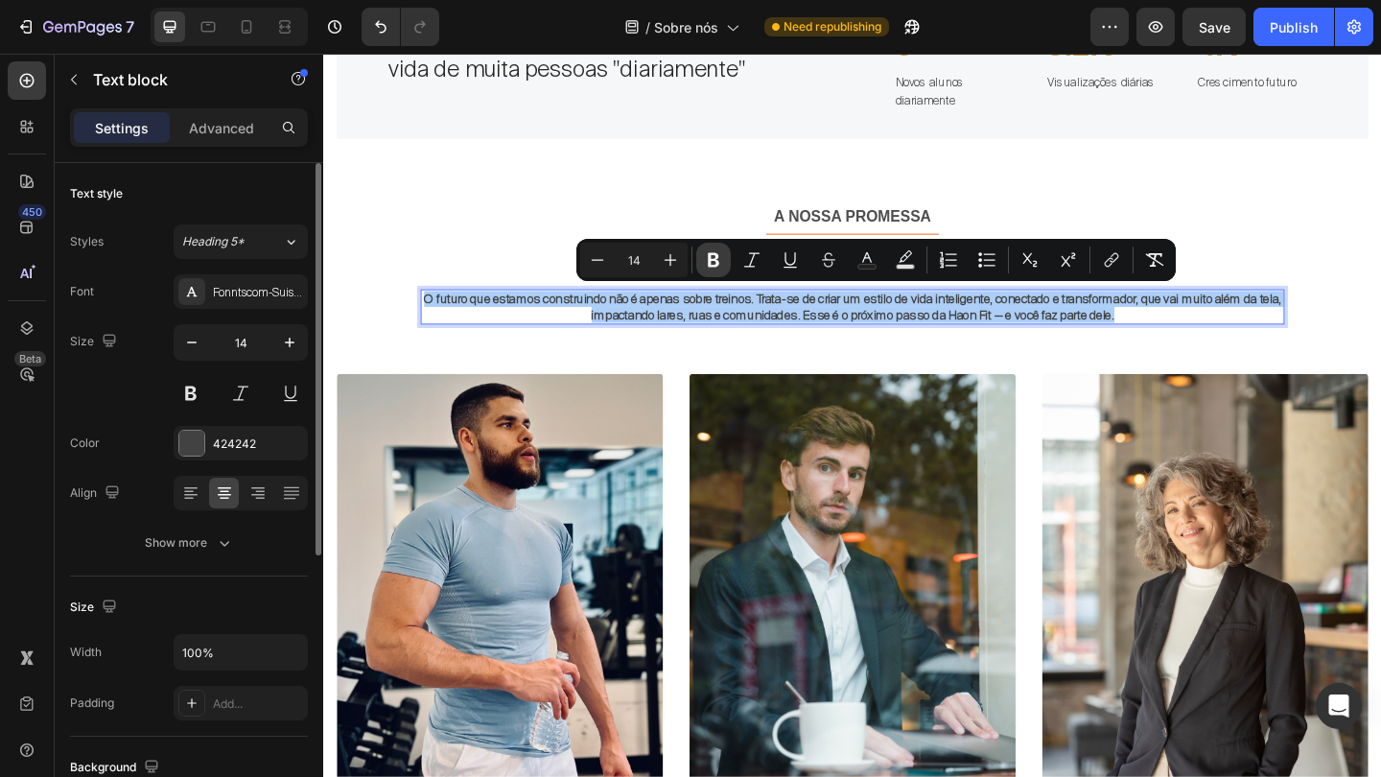
click at [709, 262] on icon "Editor contextual toolbar" at bounding box center [714, 260] width 12 height 14
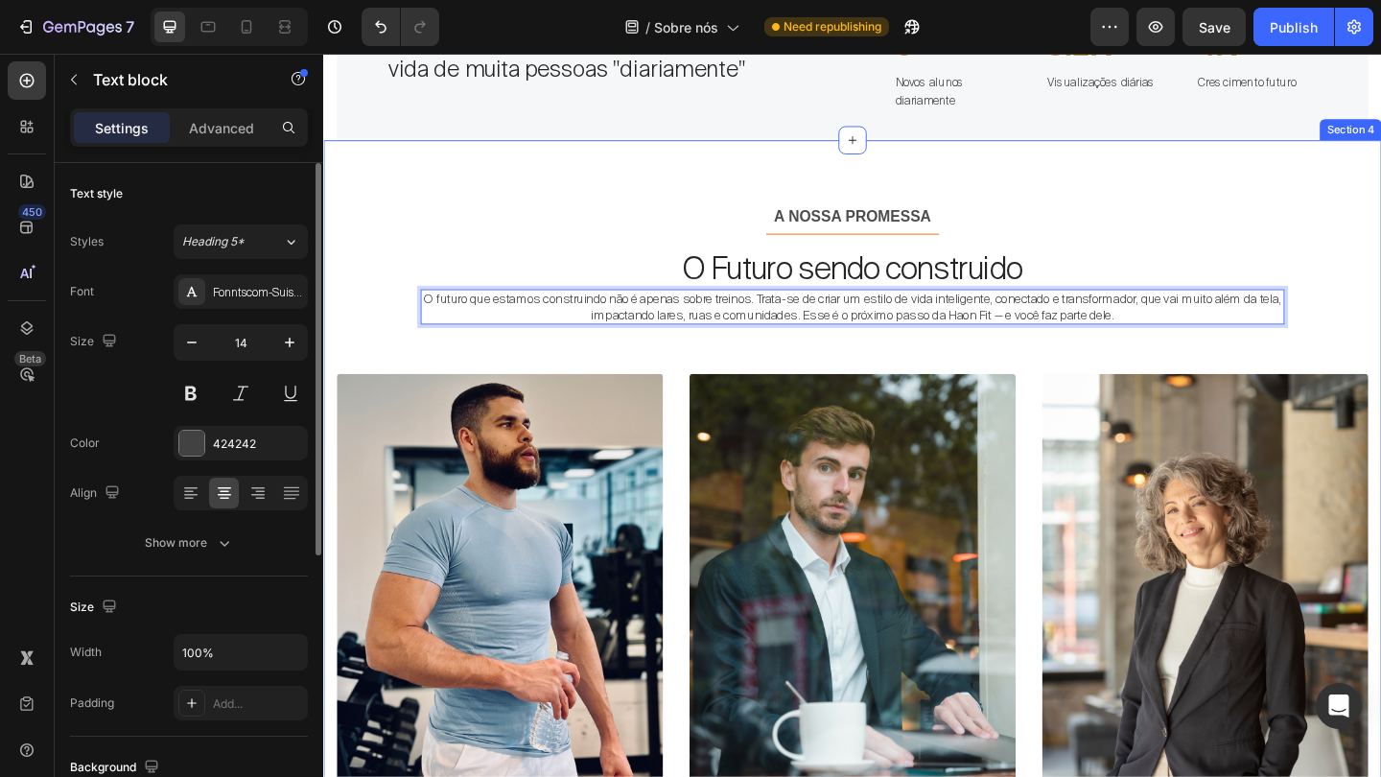
click at [857, 386] on div "A NOSSA PROMESSA Text block Title Line O Futuro sendo construido Heading O futu…" at bounding box center [898, 655] width 1122 height 876
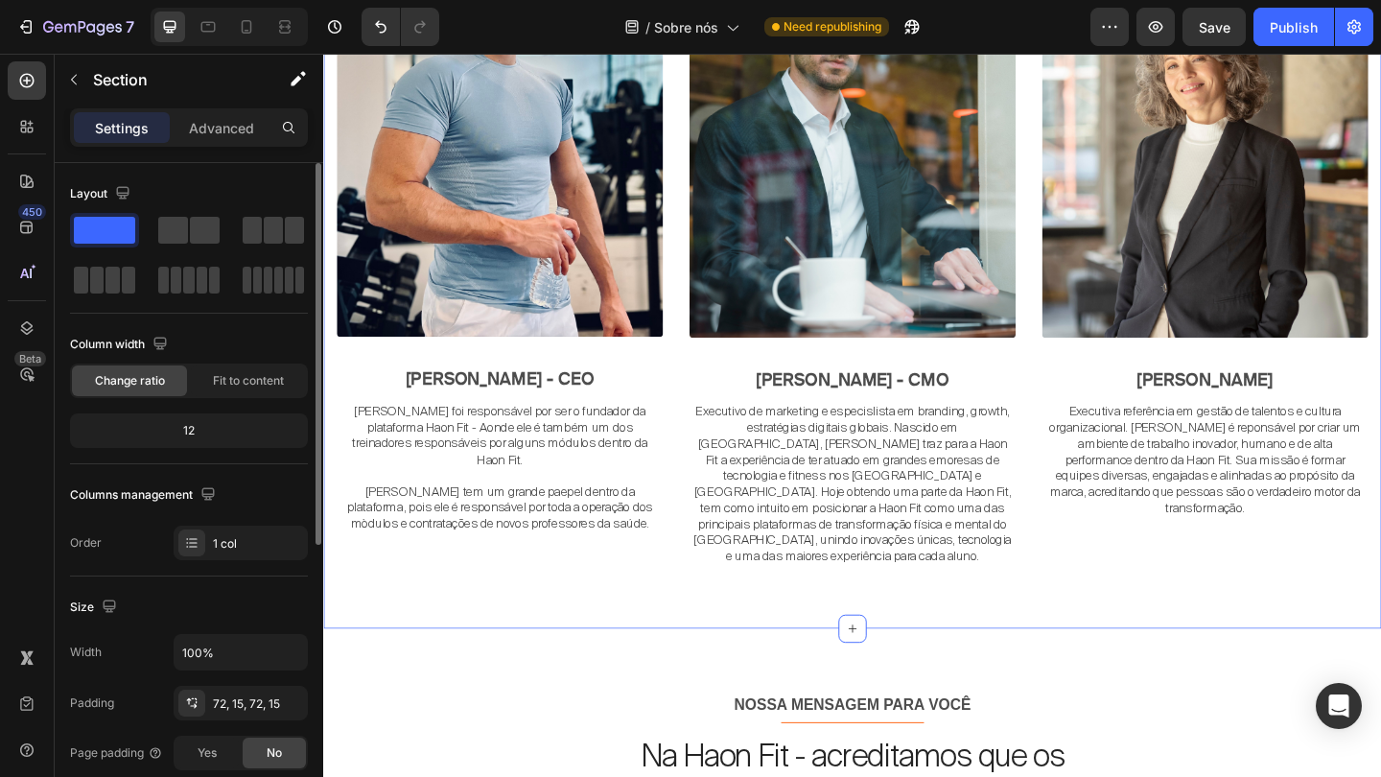
scroll to position [2992, 0]
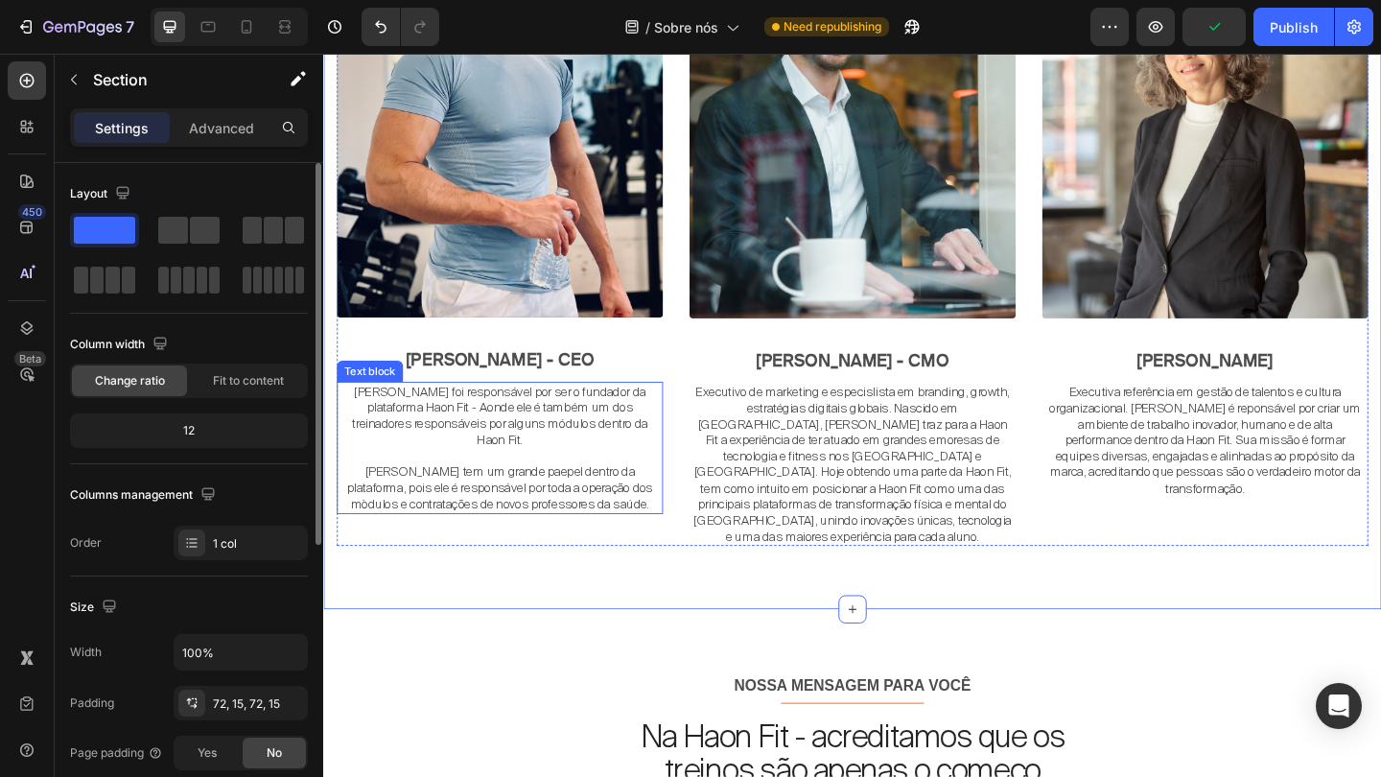
click at [502, 437] on p "Jean Skudlareck foi responsável por ser o fundador da plataforma Haon Fit - Aon…" at bounding box center [514, 447] width 351 height 70
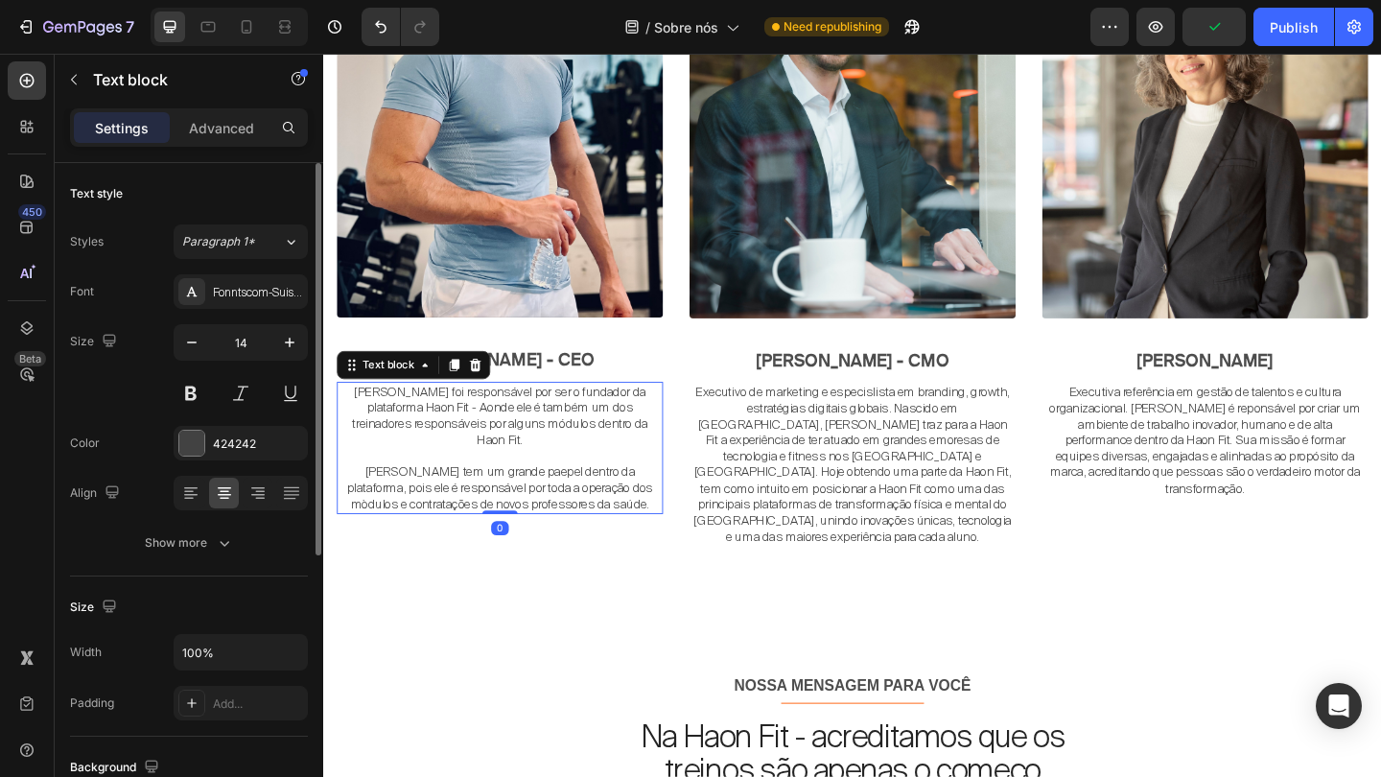
click at [502, 437] on p "Jean Skudlareck foi responsável por ser o fundador da plataforma Haon Fit - Aon…" at bounding box center [514, 447] width 351 height 70
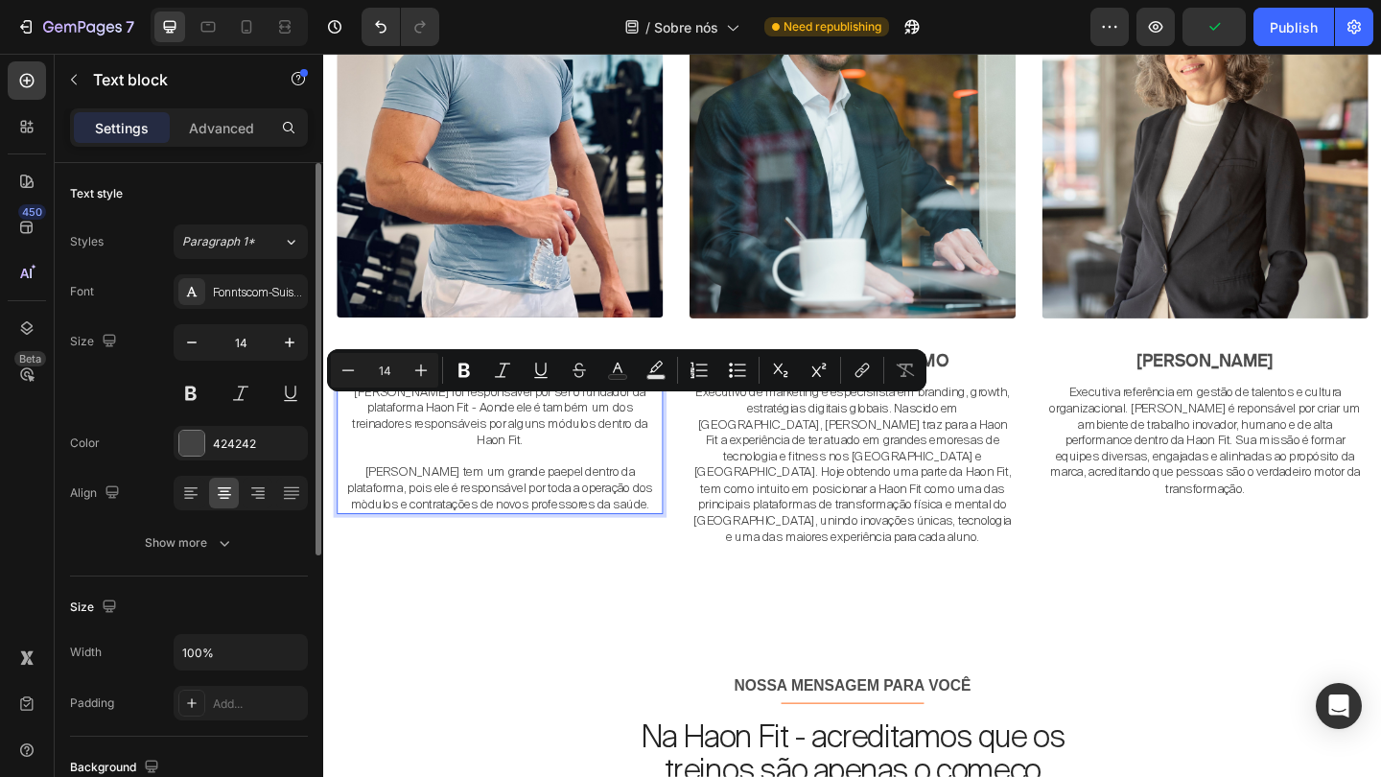
click at [389, 444] on p "Jean Skudlareck foi responsável por ser o fundador da plataforma Haon Fit - Aon…" at bounding box center [514, 447] width 351 height 70
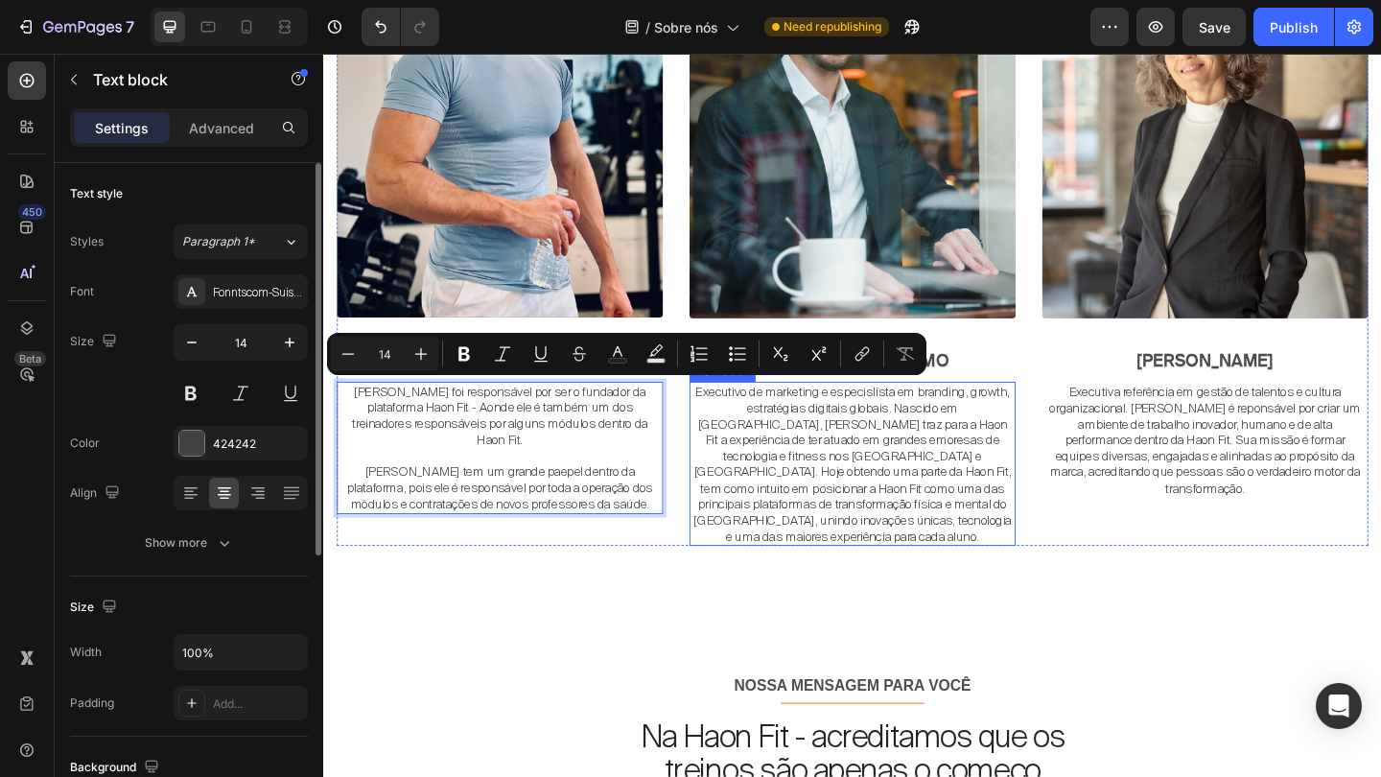
drag, startPoint x: 354, startPoint y: 414, endPoint x: 729, endPoint y: 562, distance: 402.9
click at [729, 562] on div "Image Jean Skudlareck - CEO Text block Jean Skudlareck foi responsável por ser …" at bounding box center [898, 243] width 1122 height 692
copy div "Jean Skudlareck foi responsável por ser o fundador da plataforma Haon Fit - Aon…"
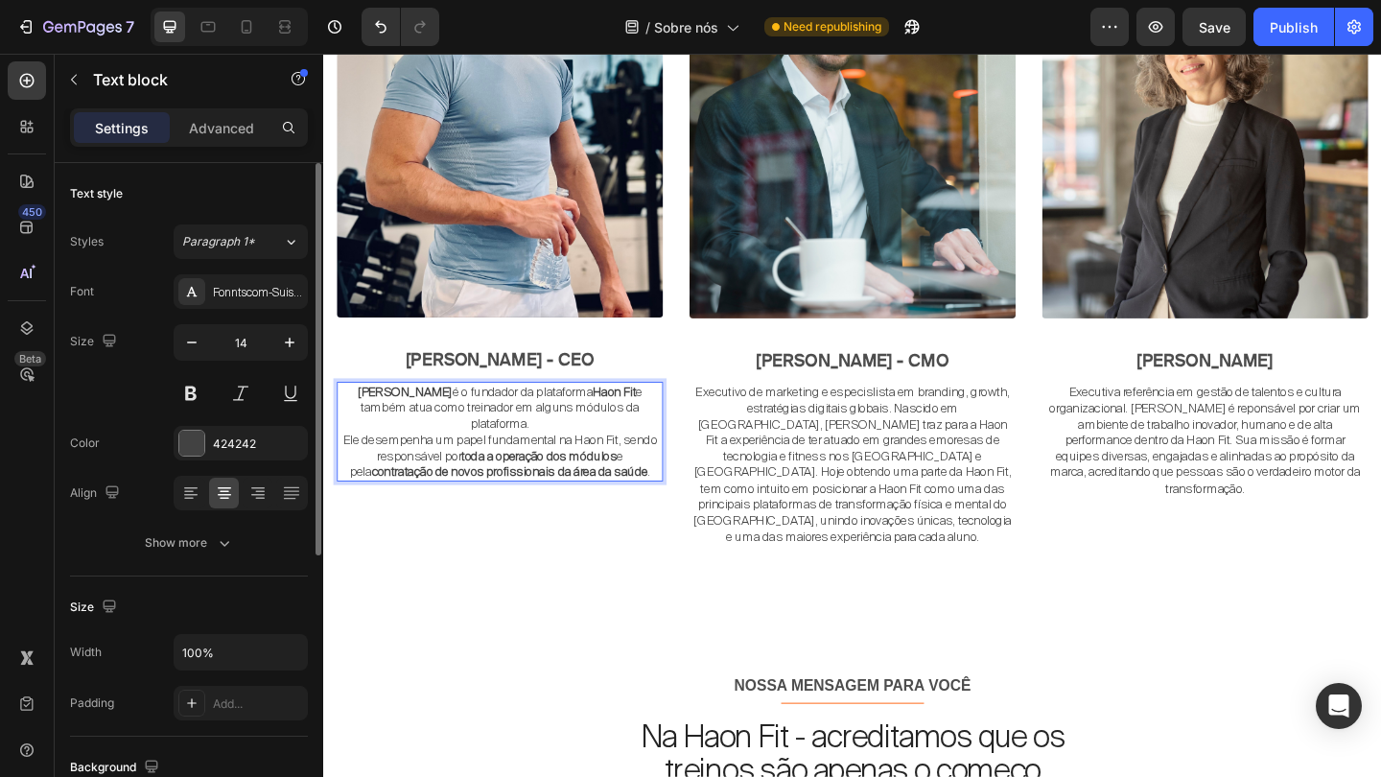
click at [581, 450] on p "Jean Skudlareck é o fundador da plataforma Haon Fit e também atua como treinado…" at bounding box center [514, 438] width 351 height 53
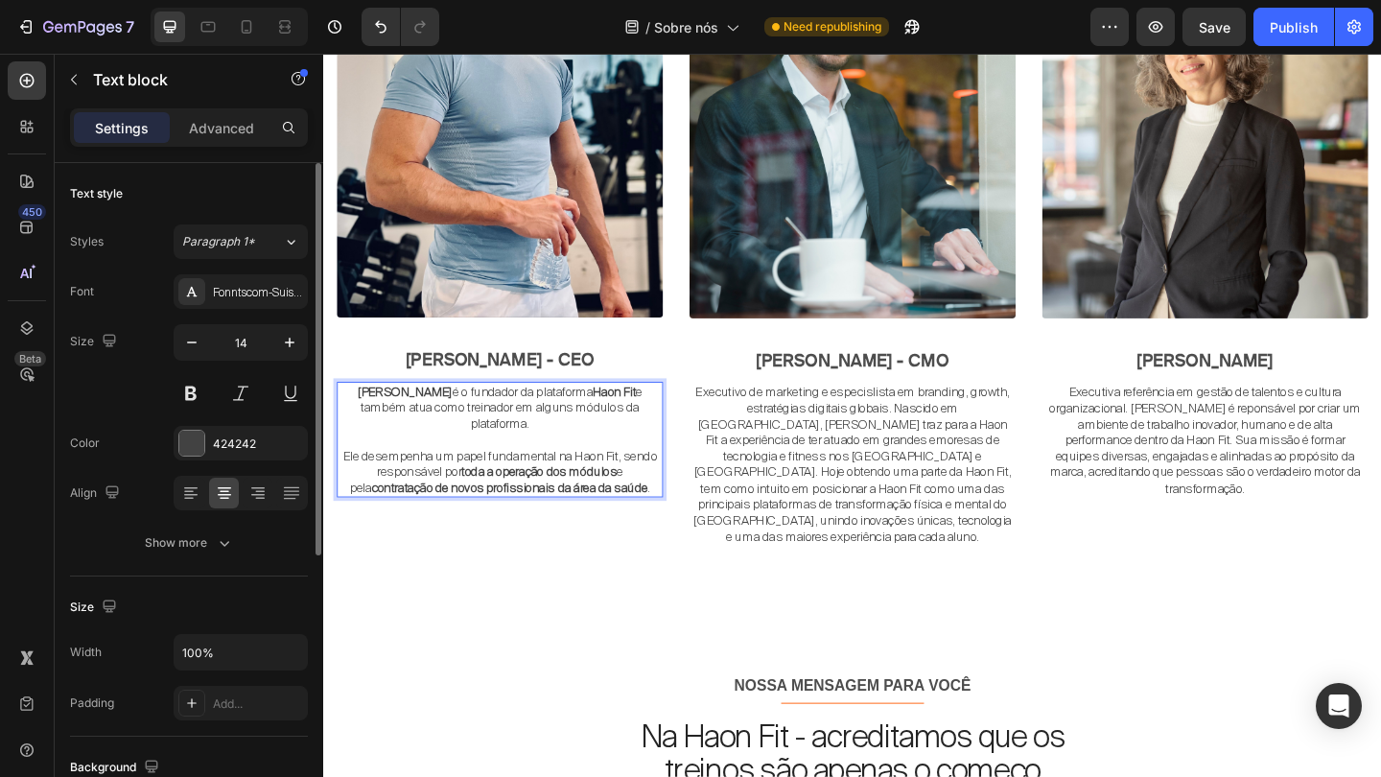
click at [566, 510] on strong "toda a operação dos módulos" at bounding box center [558, 508] width 169 height 17
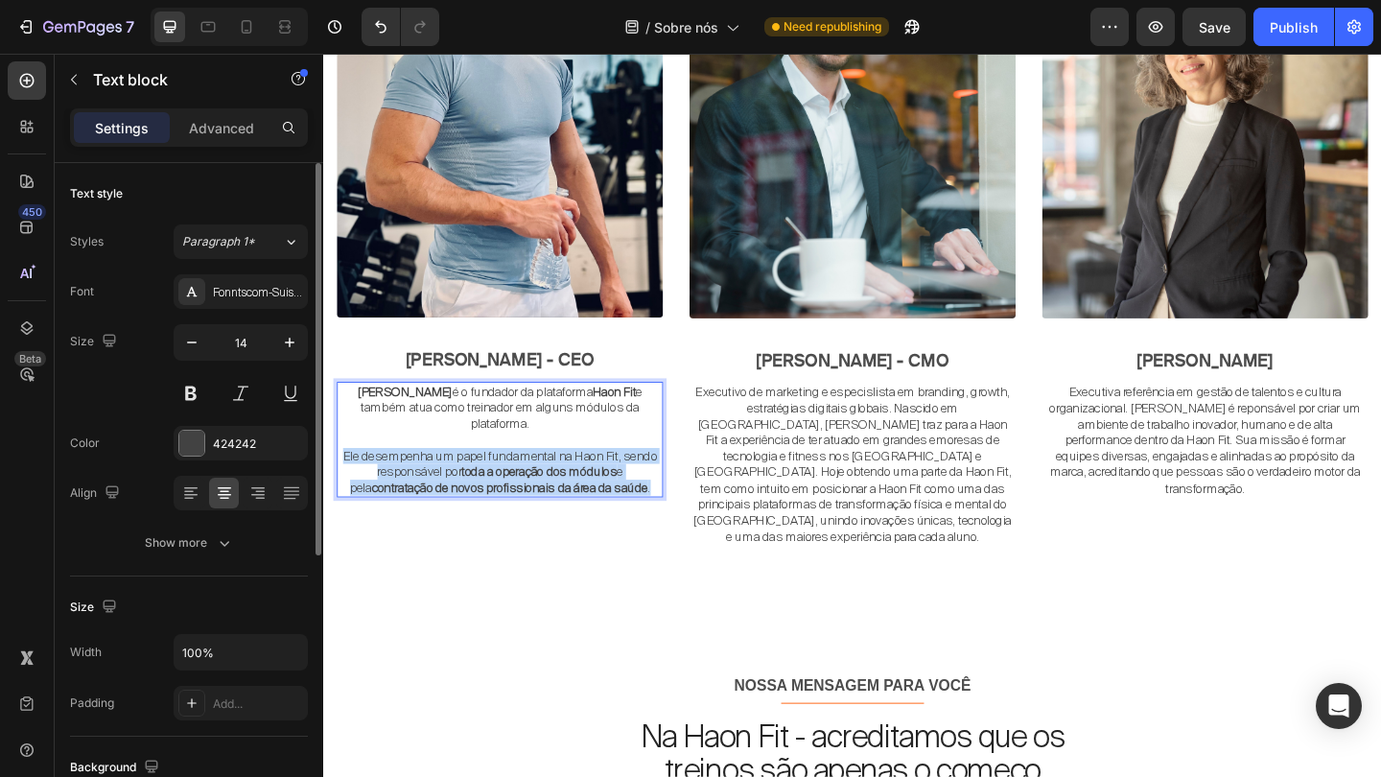
click at [566, 510] on strong "toda a operação dos módulos" at bounding box center [558, 508] width 169 height 17
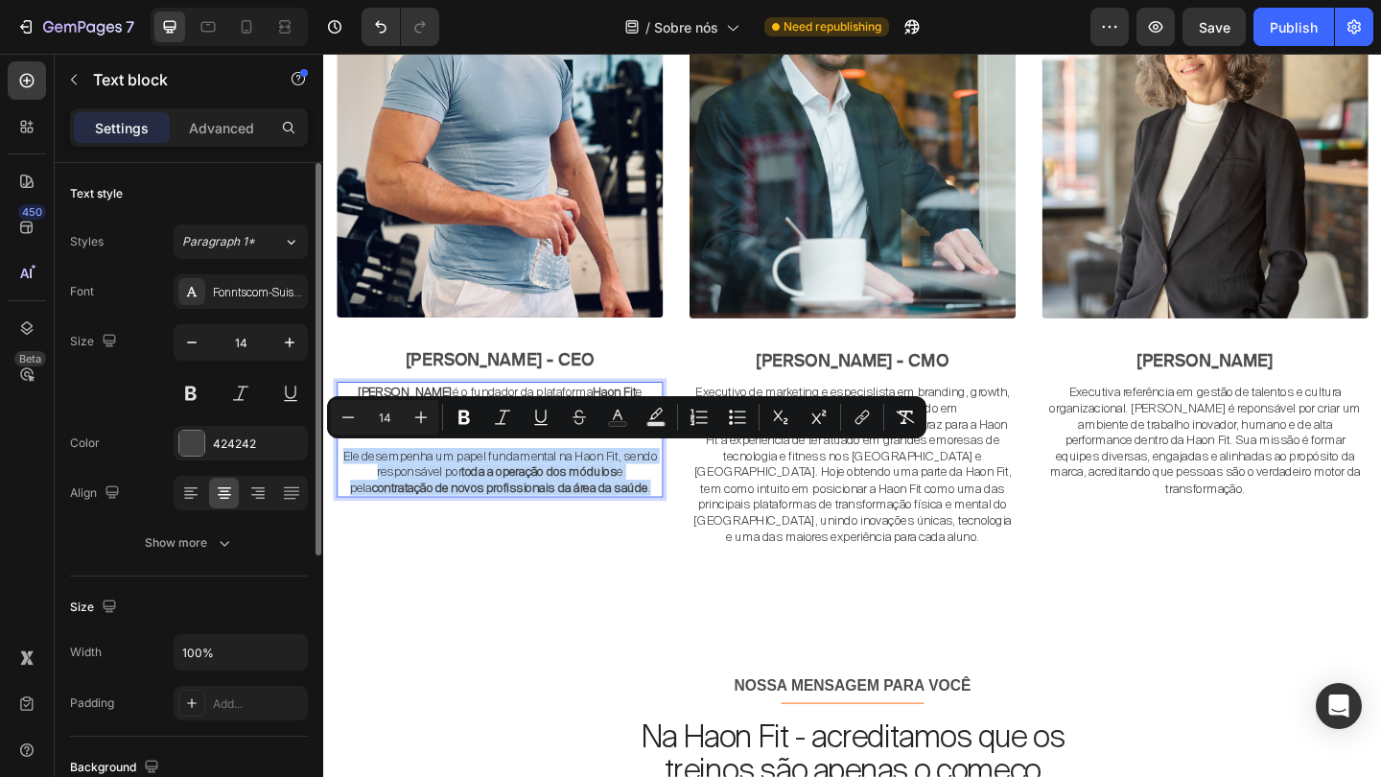
click at [646, 524] on strong "contratação de novos profissionais da área da saúde" at bounding box center [526, 525] width 300 height 17
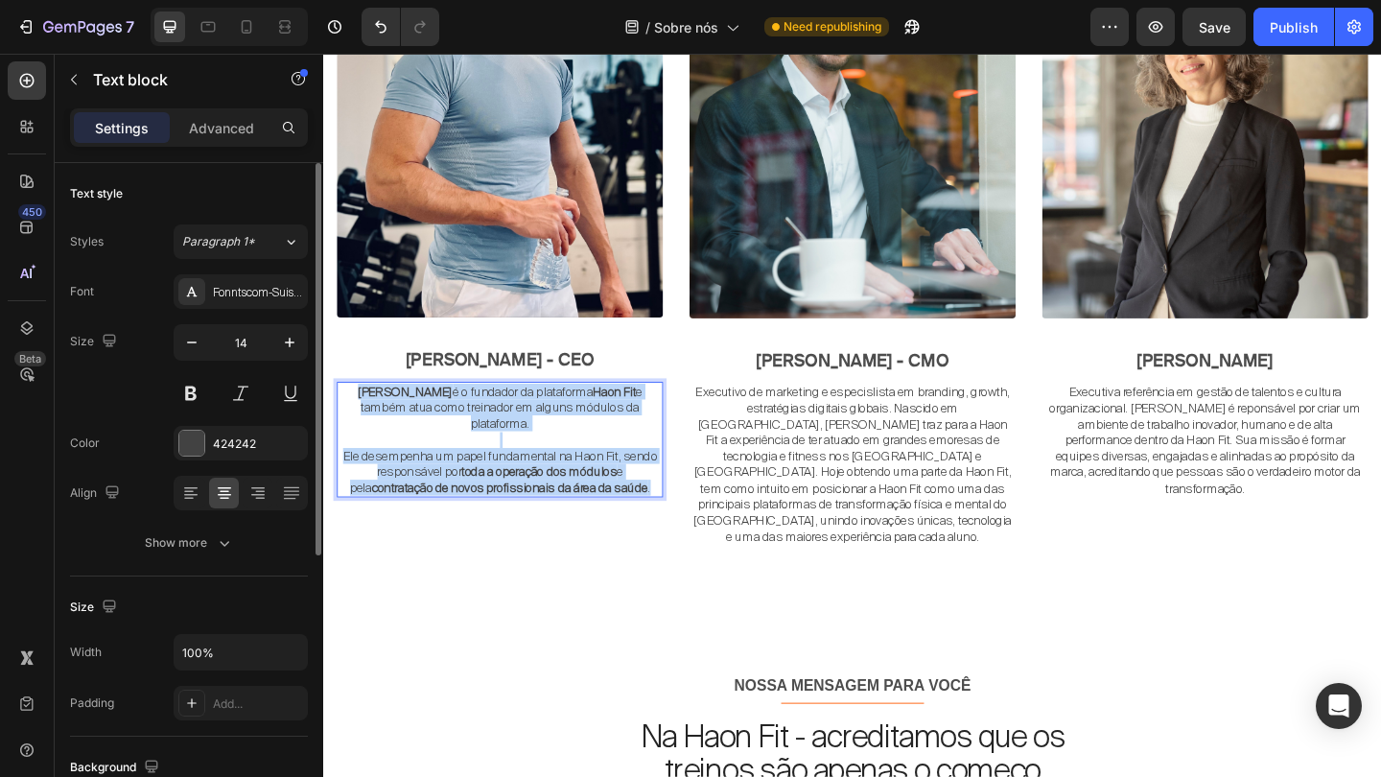
drag, startPoint x: 682, startPoint y: 524, endPoint x: 347, endPoint y: 420, distance: 350.3
click at [347, 420] on div "Jean Skudlareck é o fundador da plataforma Haon Fit e também atua como treinado…" at bounding box center [514, 473] width 355 height 126
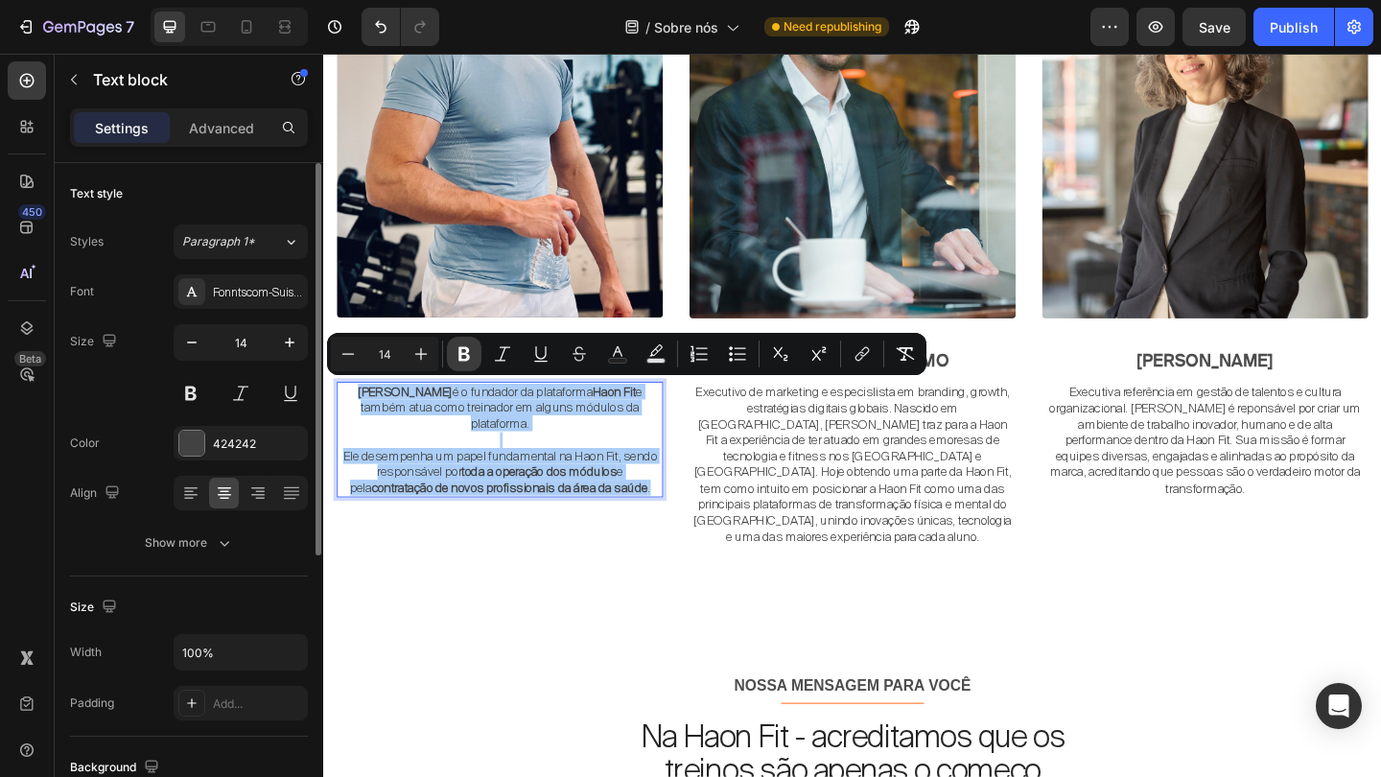
click at [472, 343] on button "Bold" at bounding box center [464, 354] width 35 height 35
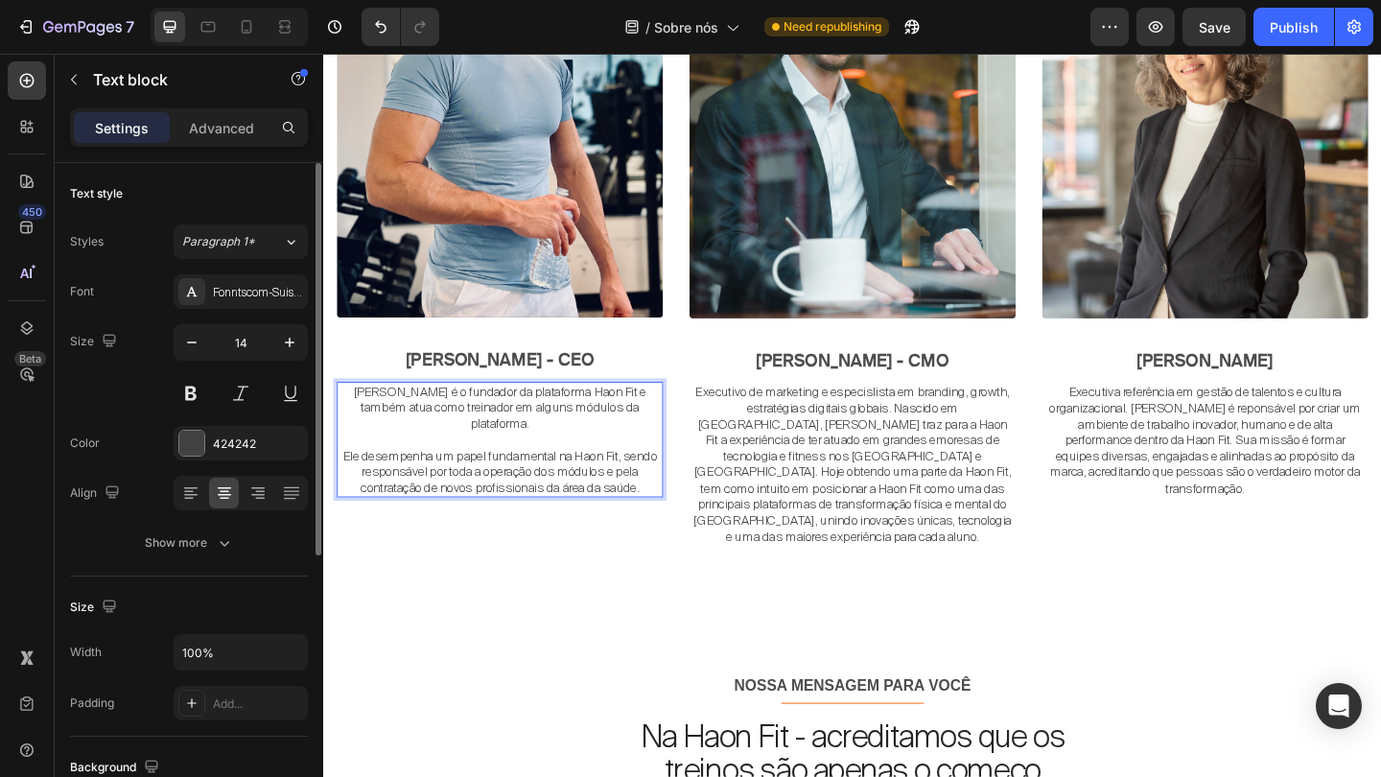
click at [559, 471] on p "Rich Text Editor. Editing area: main" at bounding box center [514, 473] width 351 height 17
click at [930, 457] on p "Executivo de marketing e especislista em branding, growth, estratégias digitais…" at bounding box center [898, 499] width 351 height 175
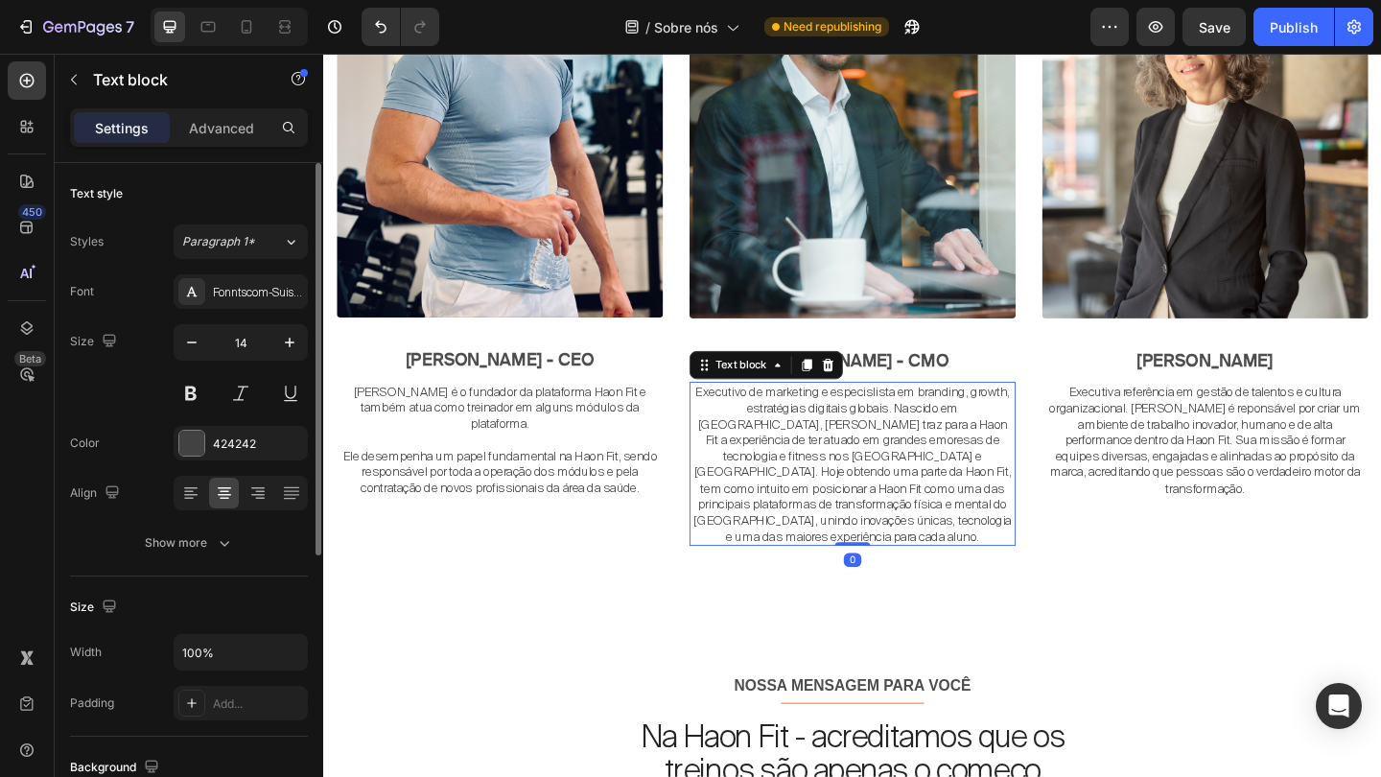
click at [930, 457] on p "Executivo de marketing e especislista em branding, growth, estratégias digitais…" at bounding box center [898, 499] width 351 height 175
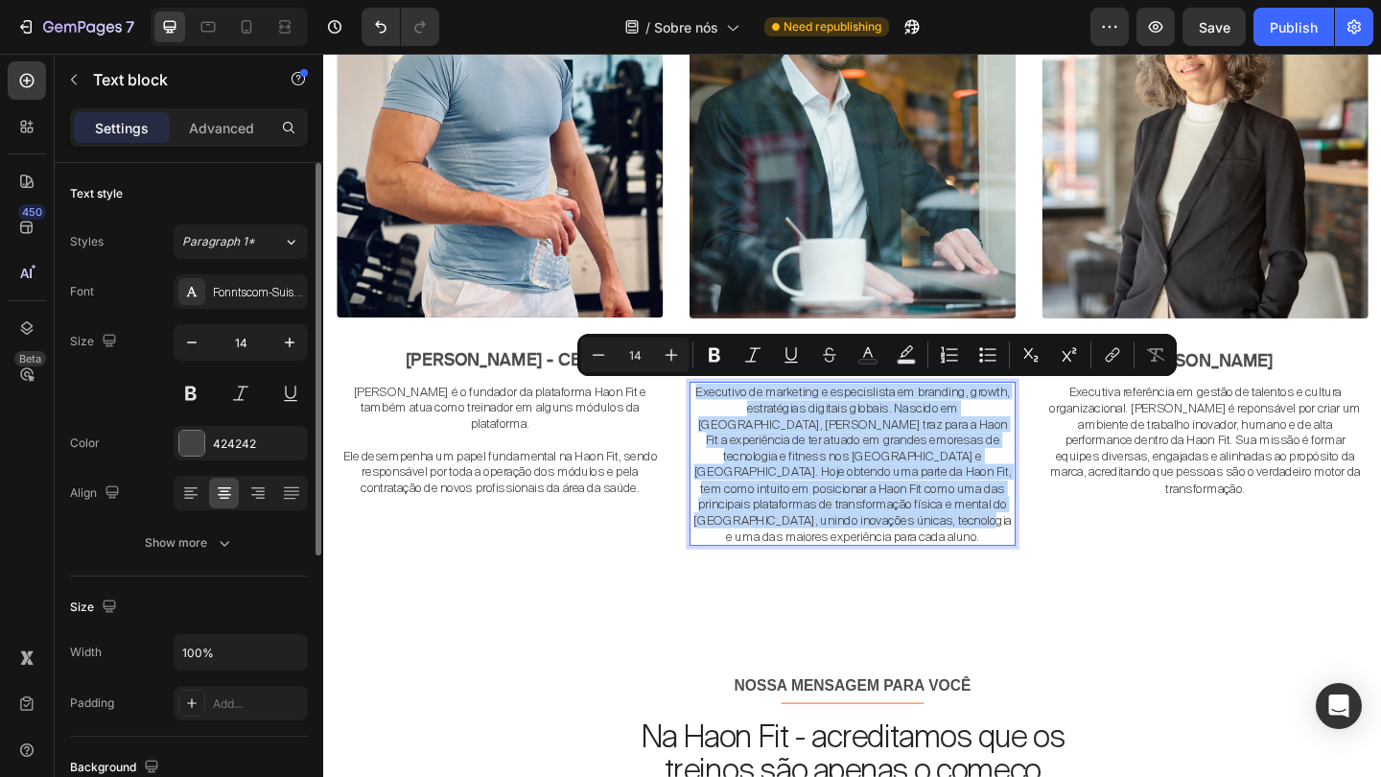
copy p "Executivo de marketing e especislista em branding, growth, estratégias digitais…"
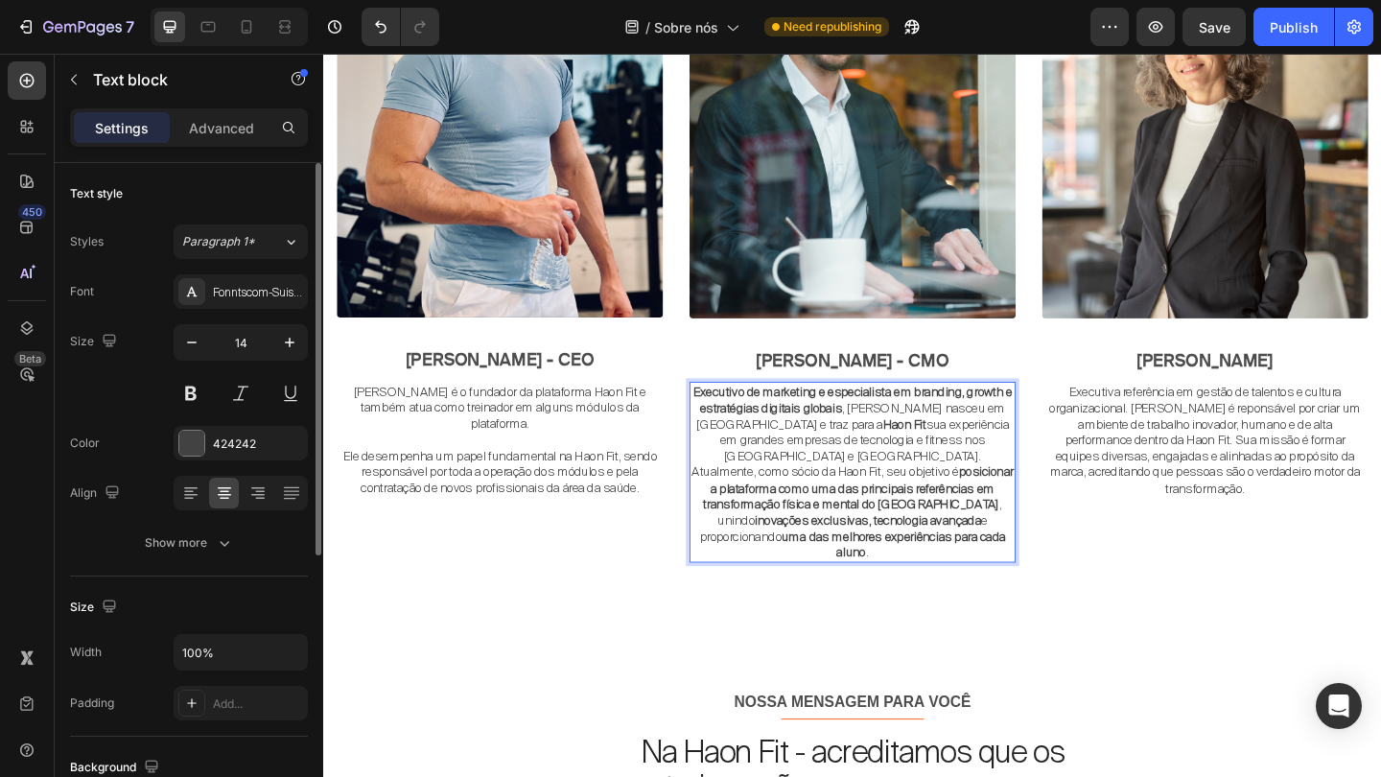
click at [943, 572] on strong "uma das melhores experiências para cada aluno" at bounding box center [944, 587] width 244 height 35
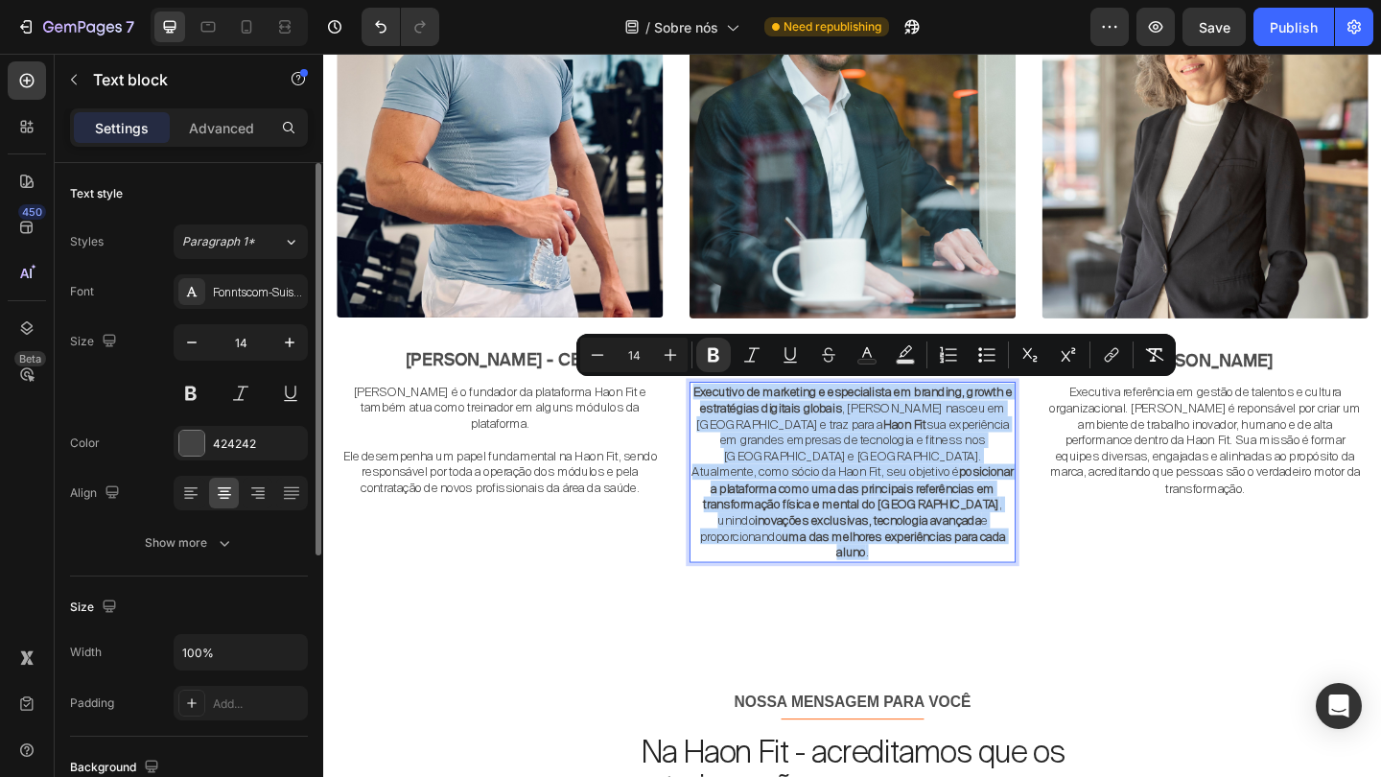
drag, startPoint x: 946, startPoint y: 589, endPoint x: 733, endPoint y: 411, distance: 277.1
click at [733, 411] on div "Executivo de marketing e especialista em branding, growth e estratégias digitai…" at bounding box center [898, 508] width 355 height 196
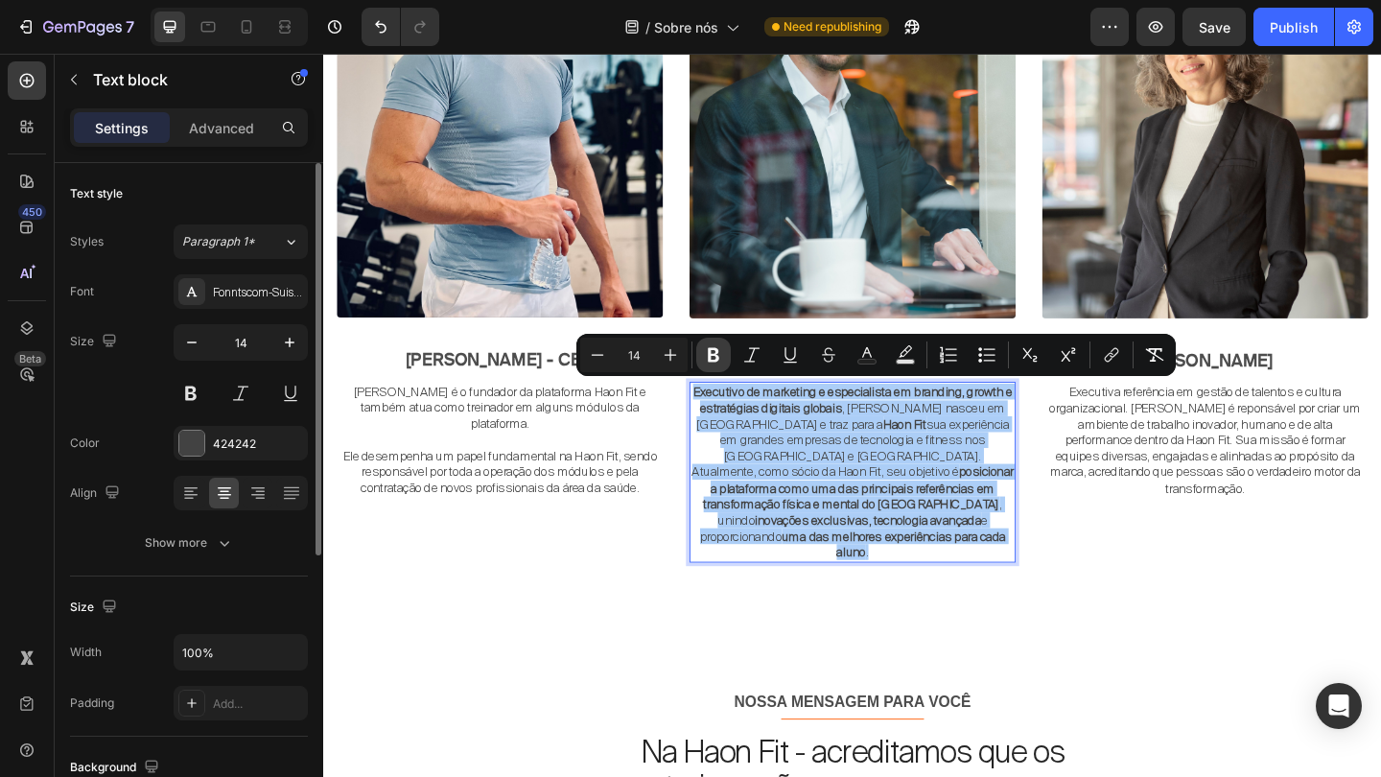
click at [715, 360] on icon "Editor contextual toolbar" at bounding box center [714, 355] width 12 height 14
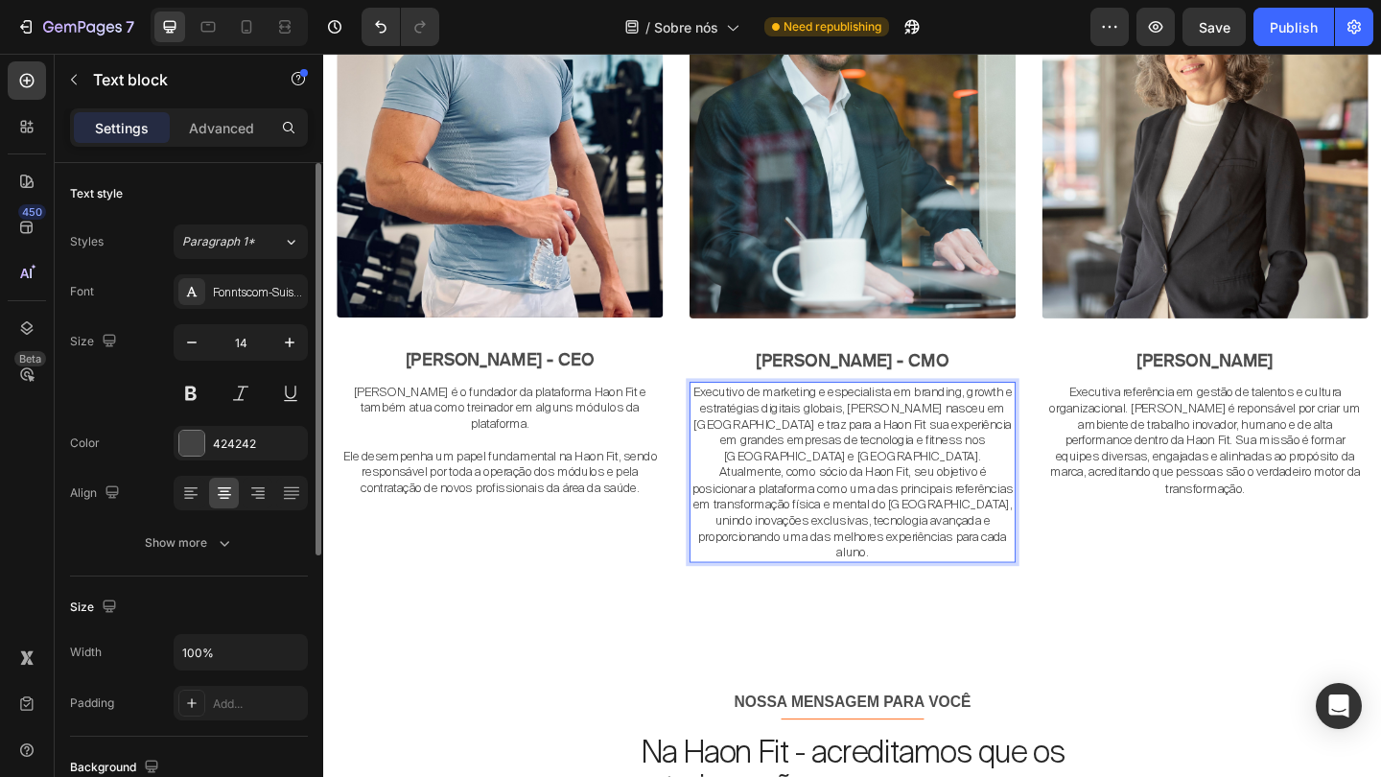
click at [894, 473] on p "Executivo de marketing e especialista em branding, growth e estratégias digitai…" at bounding box center [898, 455] width 351 height 87
click at [1259, 431] on p "Executiva referência em gestão de talentos e cultura organizacional. Carolina é…" at bounding box center [1281, 473] width 351 height 122
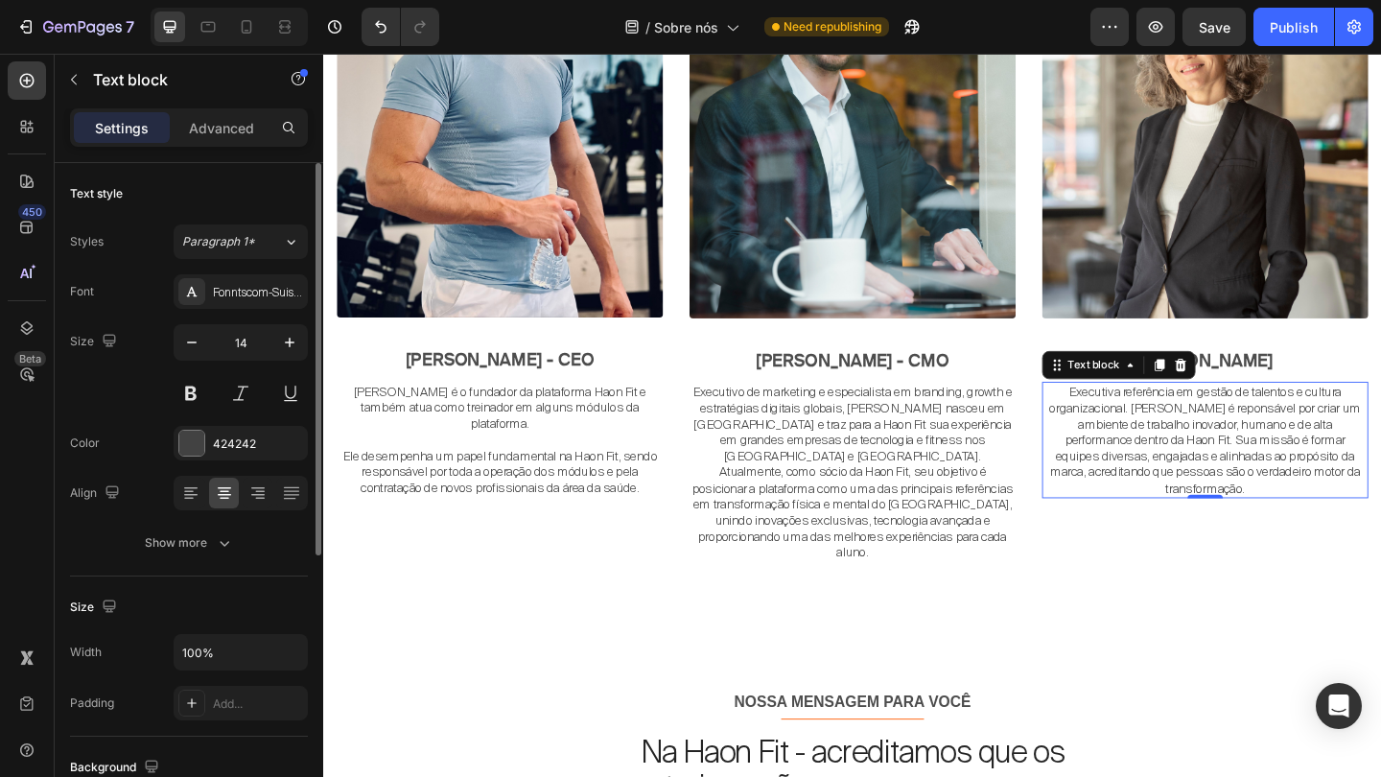
click at [1259, 431] on p "Executiva referência em gestão de talentos e cultura organizacional. Carolina é…" at bounding box center [1281, 473] width 351 height 122
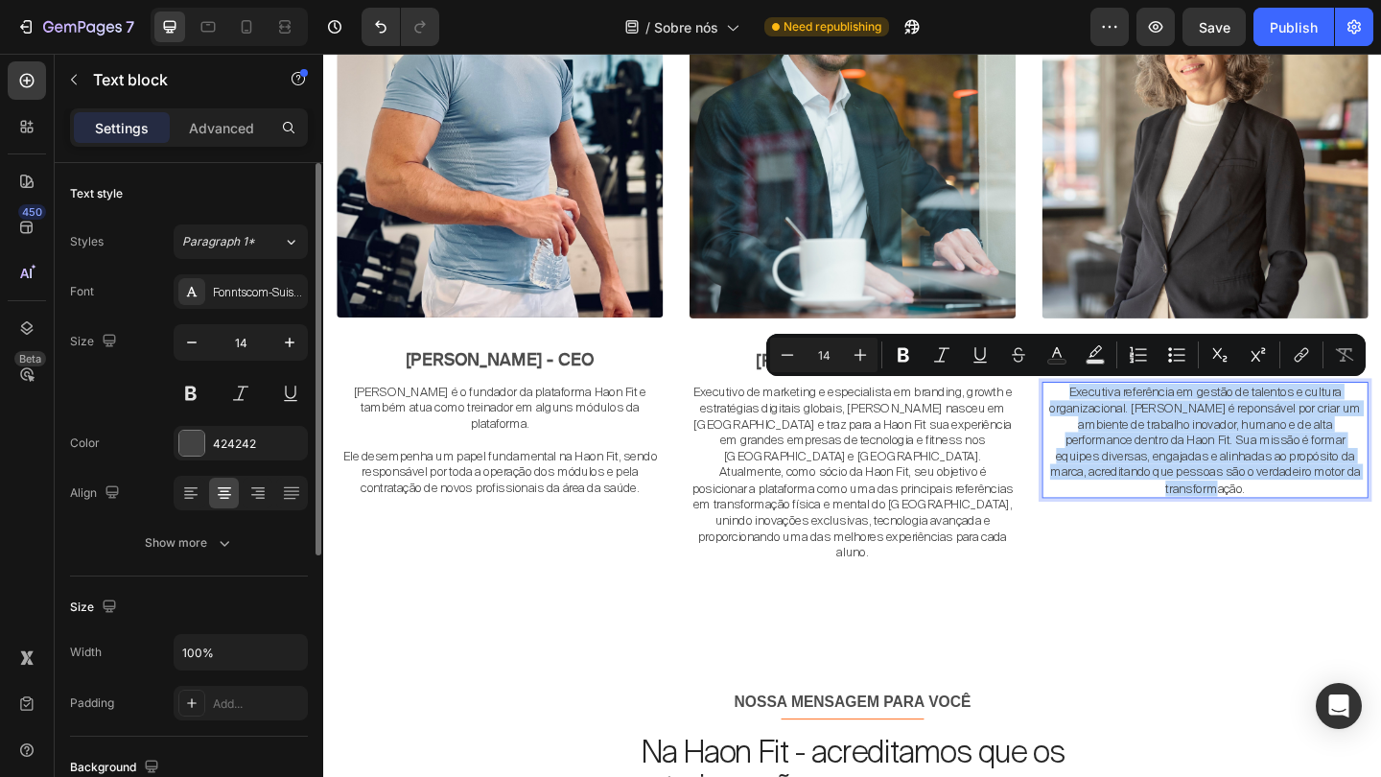
copy p "Executiva referência em gestão de talentos e cultura organizacional. Carolina é…"
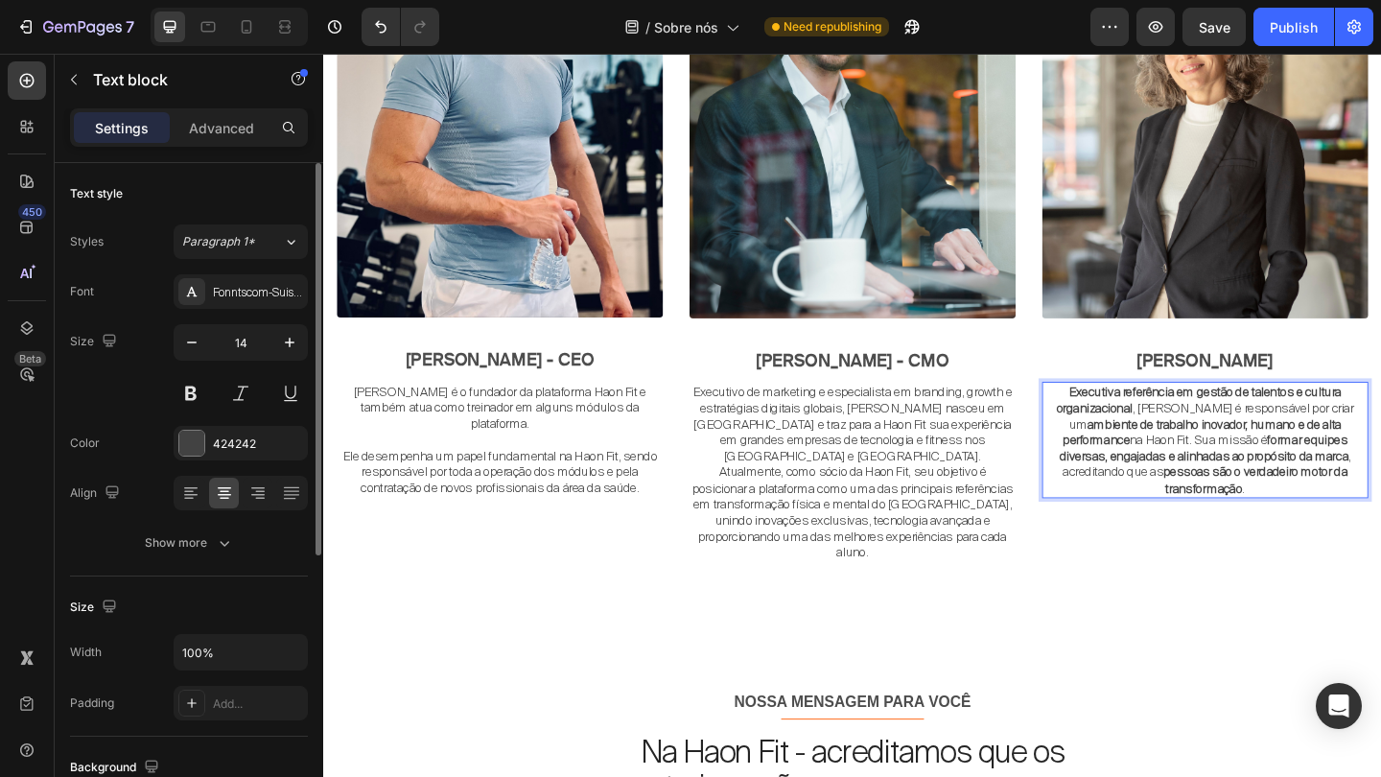
click at [1145, 438] on strong "Executiva referência em gestão de talentos e cultura organizacional" at bounding box center [1276, 429] width 310 height 35
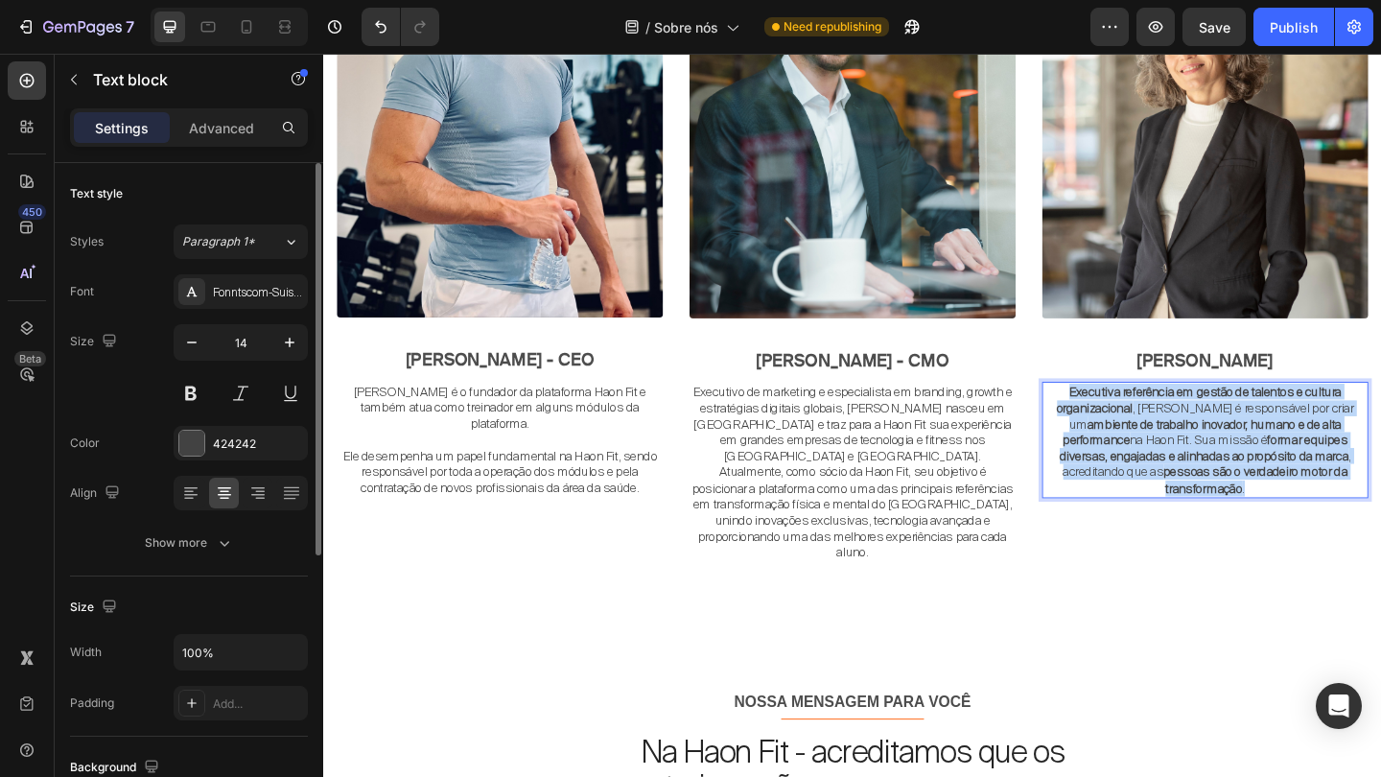
drag, startPoint x: 1111, startPoint y: 411, endPoint x: 1453, endPoint y: 549, distance: 368.2
click at [1380, 549] on div "Image Carolina Vasconcelos - CHRO Text block Executiva referência em gestão de …" at bounding box center [1282, 252] width 355 height 710
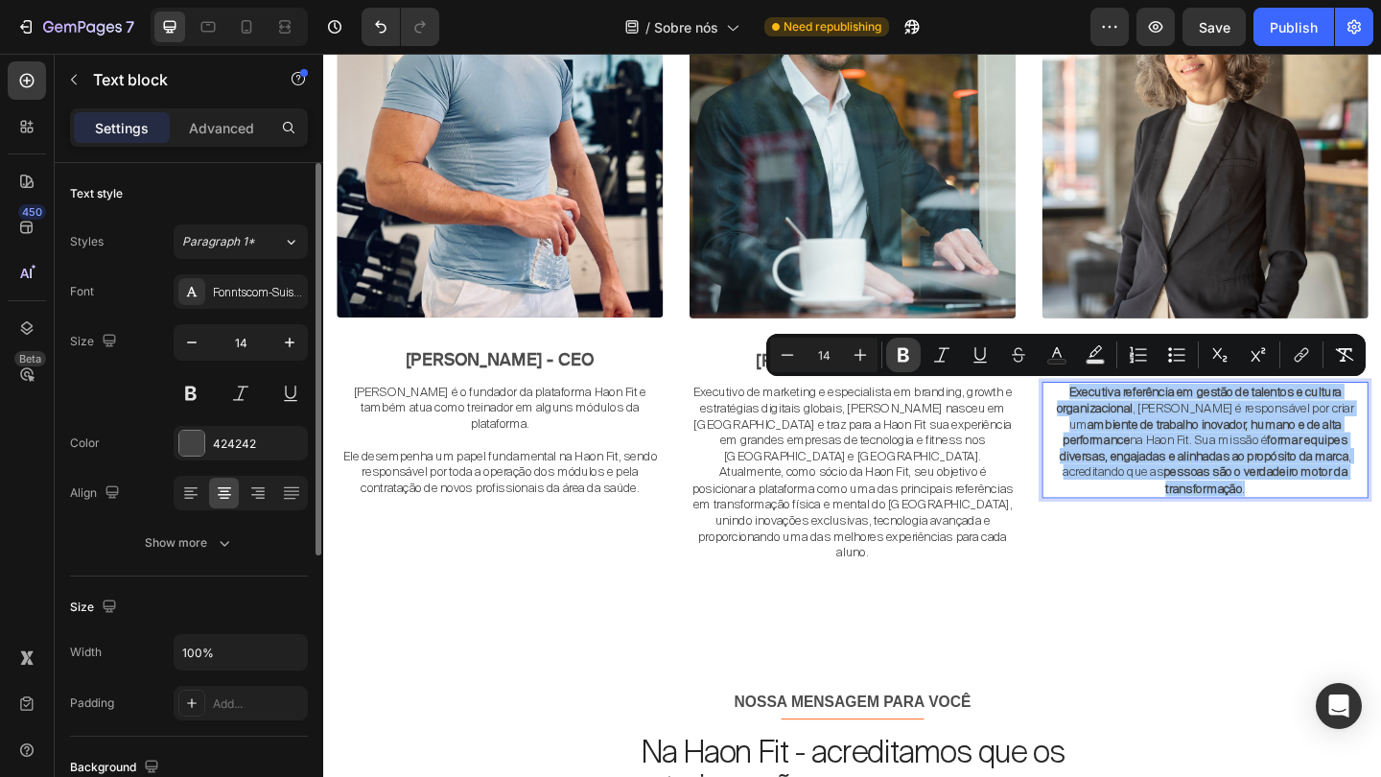
click at [906, 351] on icon "Editor contextual toolbar" at bounding box center [903, 355] width 12 height 14
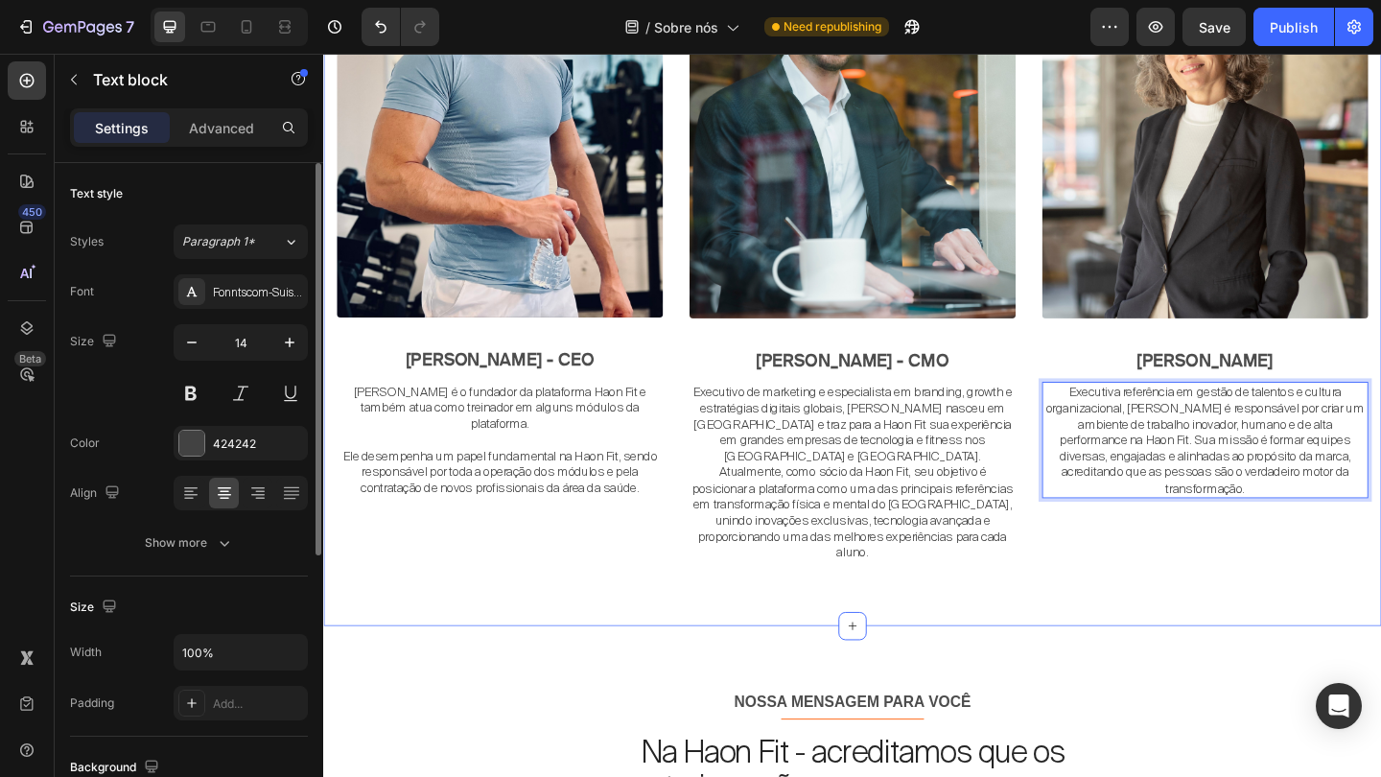
click at [1069, 592] on div "A NOSSA PROMESSA Text block Title Line O Futuro sendo construido Heading O futu…" at bounding box center [898, 159] width 1151 height 1033
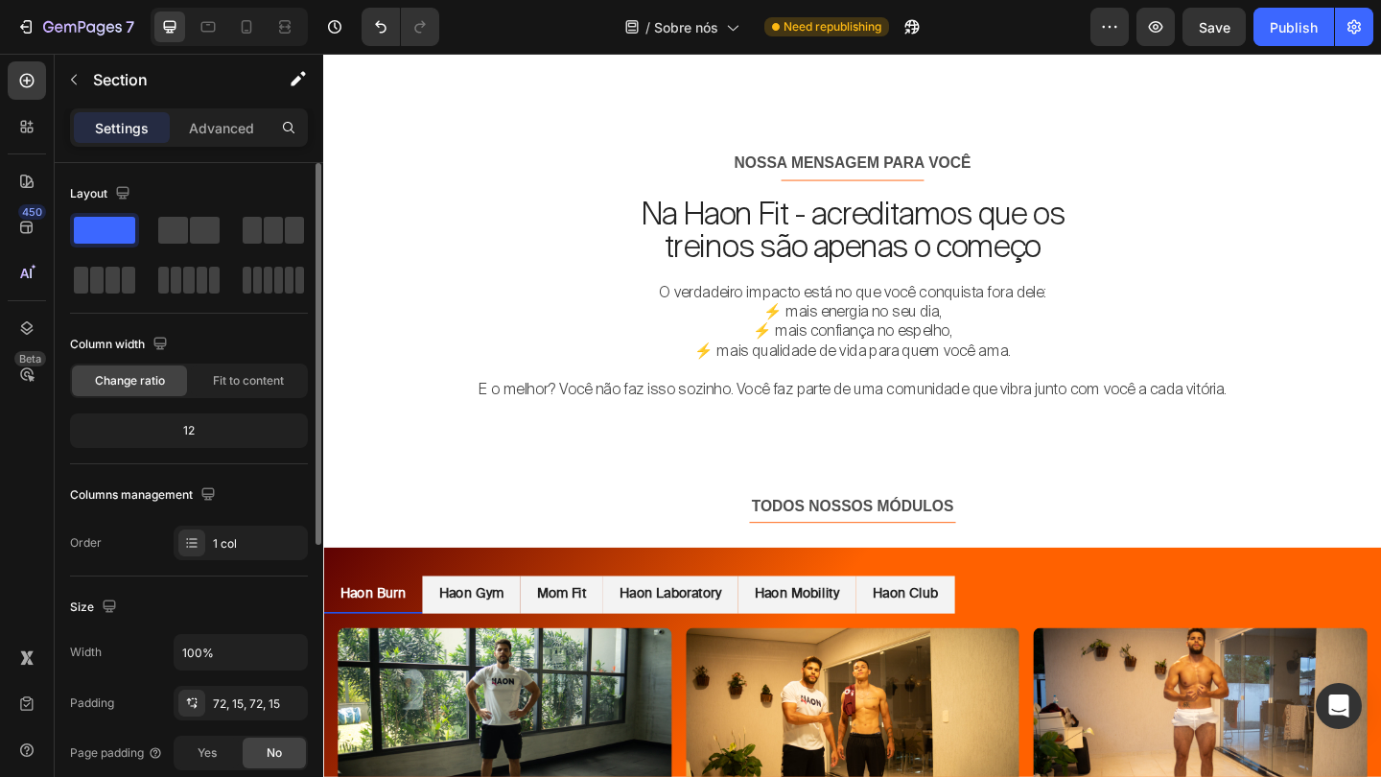
scroll to position [3621, 0]
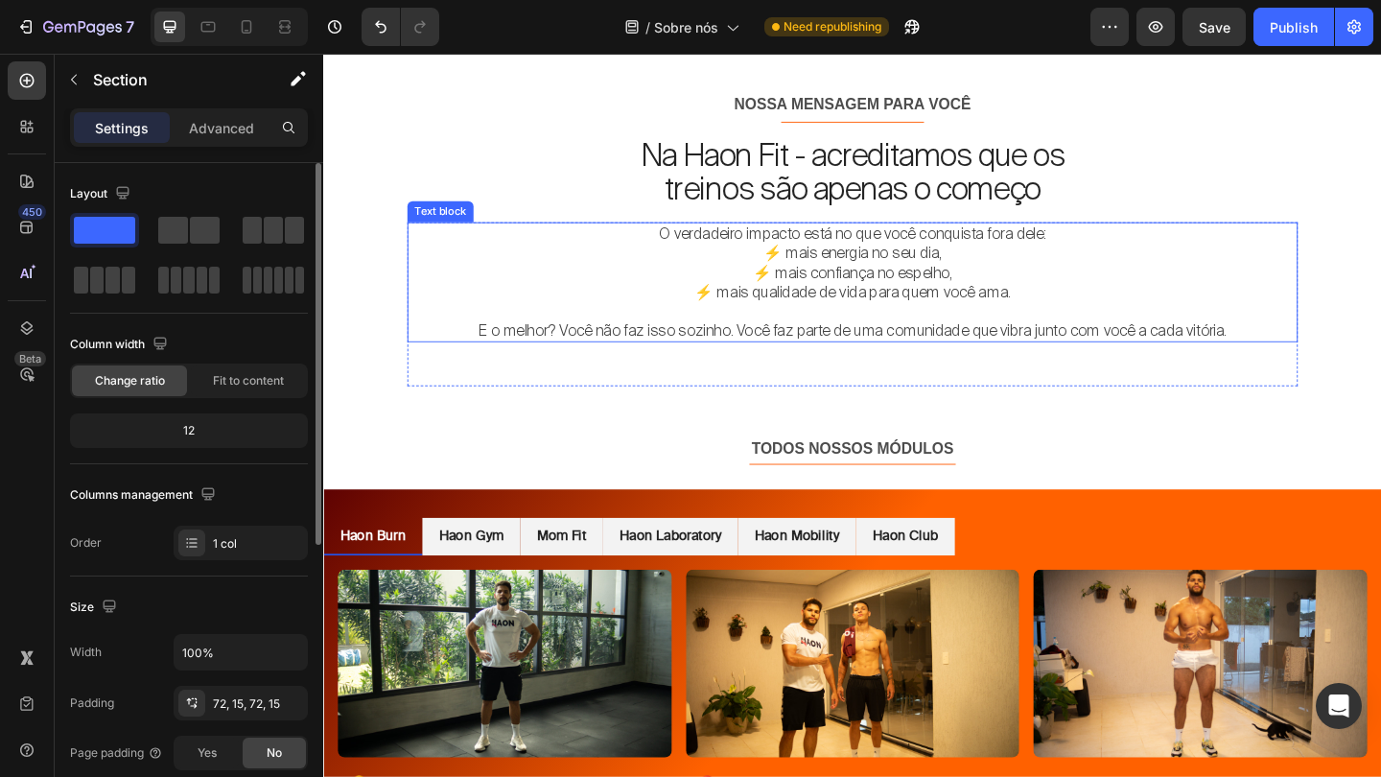
click at [917, 291] on p "O verdadeiro impacto está no que você conquista fora dele: ⚡ mais energia no se…" at bounding box center [898, 281] width 965 height 84
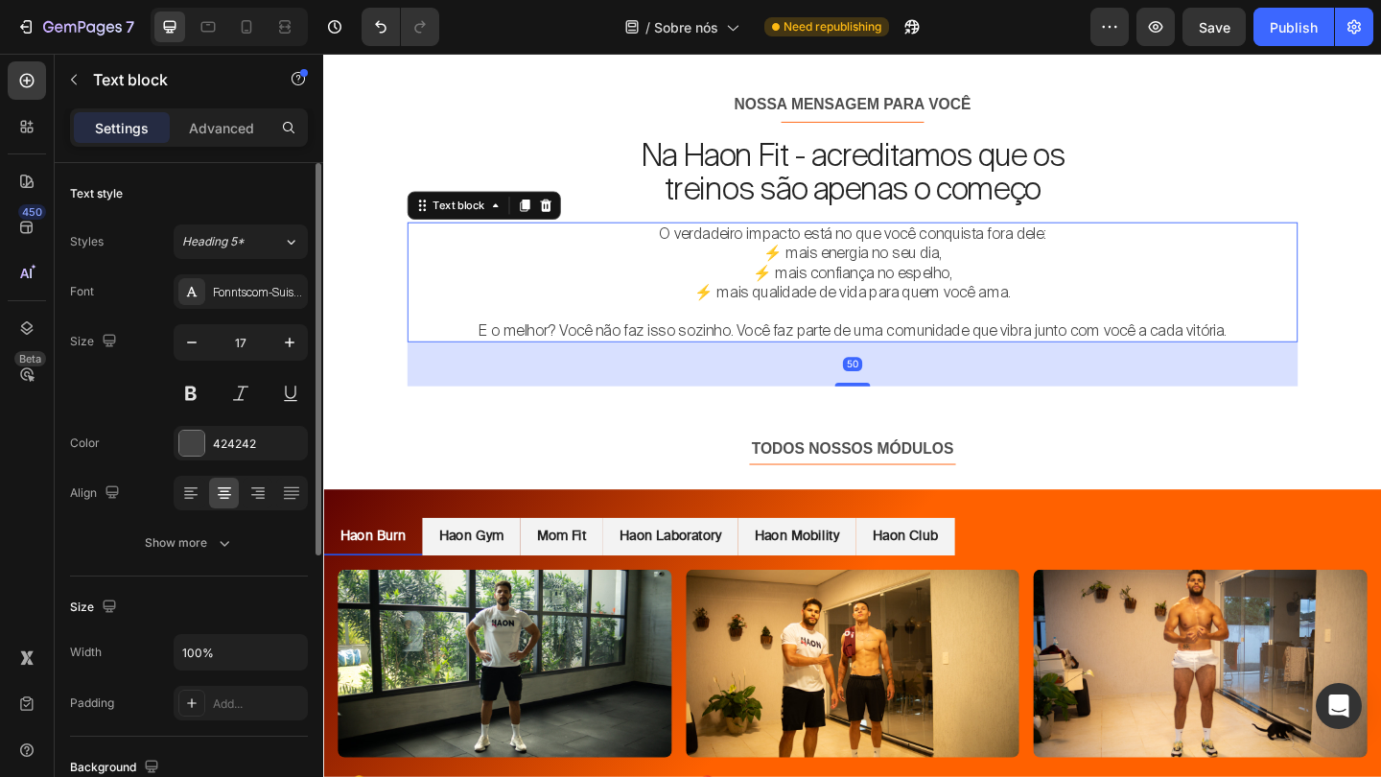
click at [698, 241] on p "O verdadeiro impacto está no que você conquista fora dele: ⚡ mais energia no se…" at bounding box center [898, 281] width 965 height 84
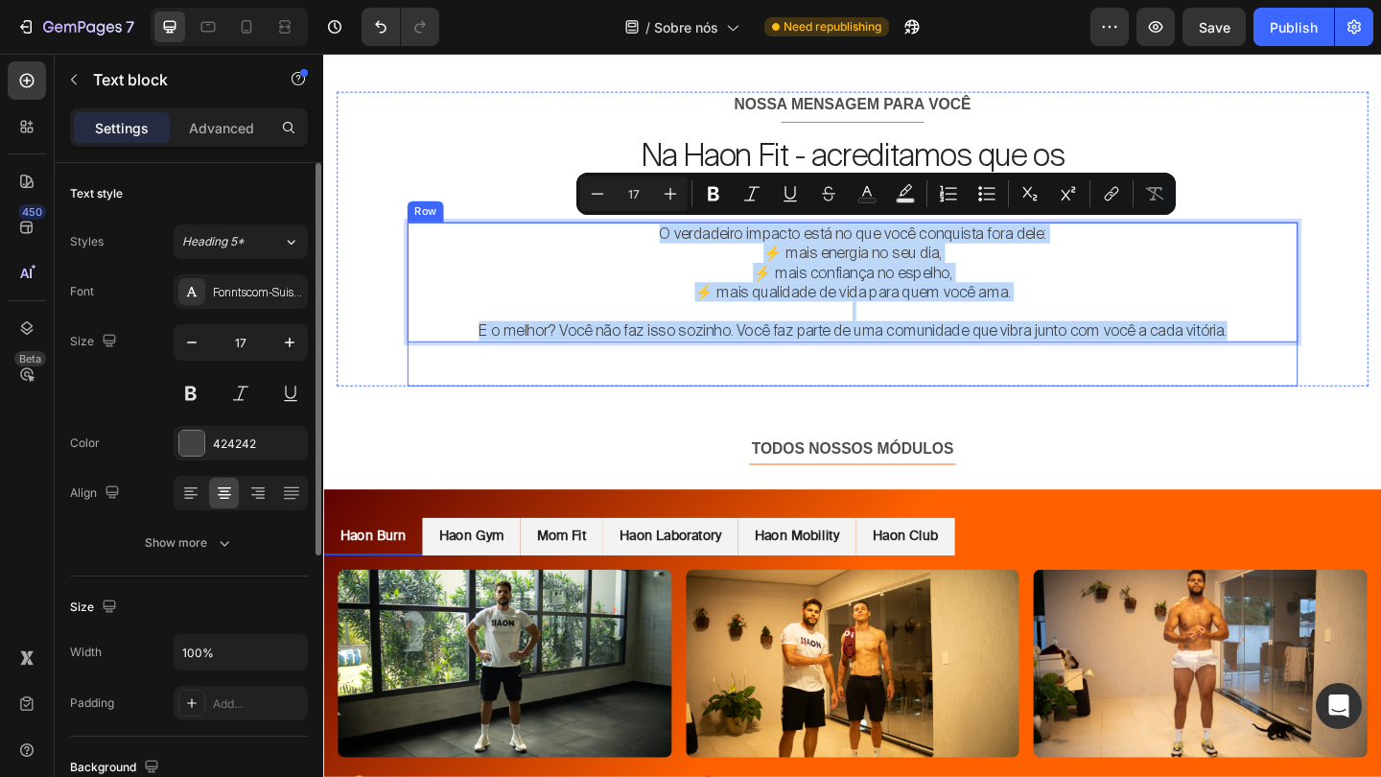
drag, startPoint x: 686, startPoint y: 244, endPoint x: 1350, endPoint y: 367, distance: 675.7
click at [1350, 367] on div "O verdadeiro impacto está no que você conquista fora dele: ⚡ mais energia no se…" at bounding box center [898, 326] width 968 height 179
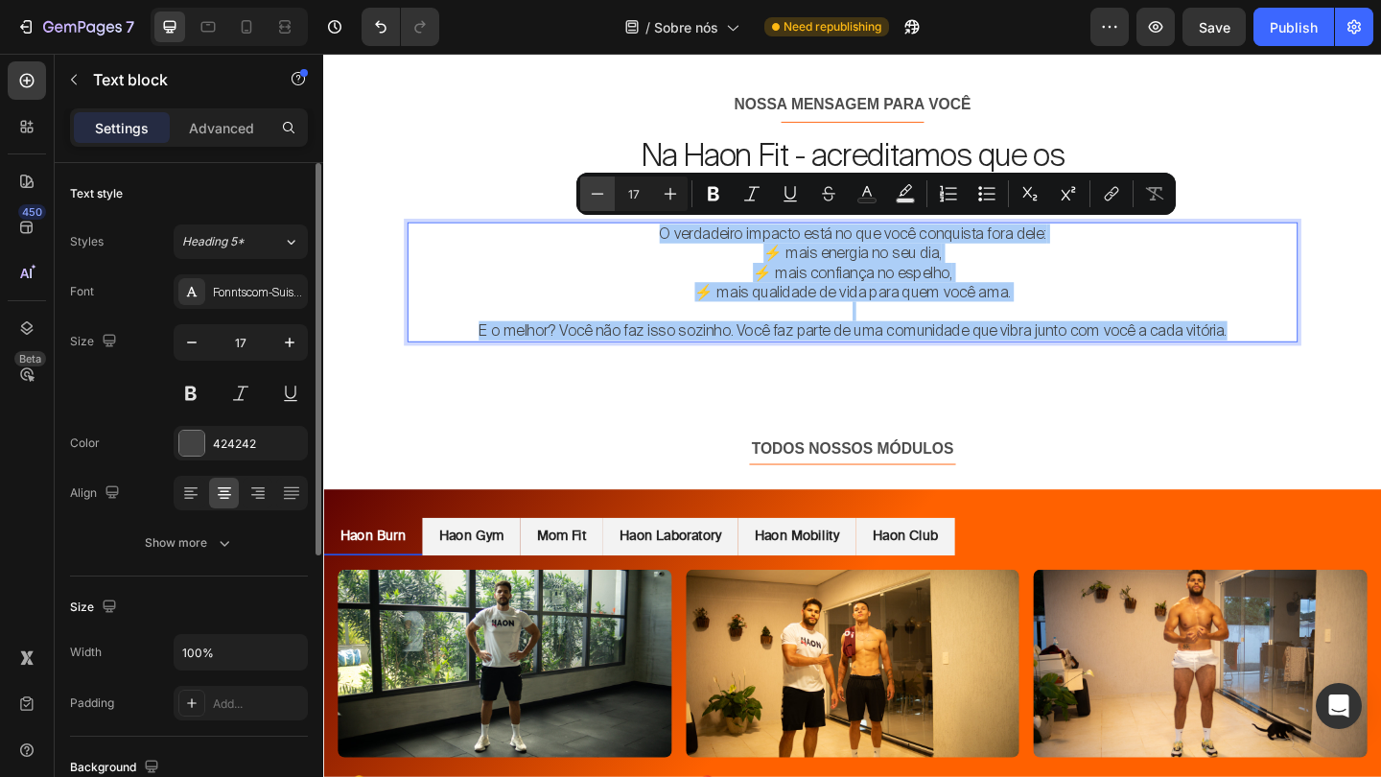
click at [592, 198] on icon "Editor contextual toolbar" at bounding box center [597, 193] width 19 height 19
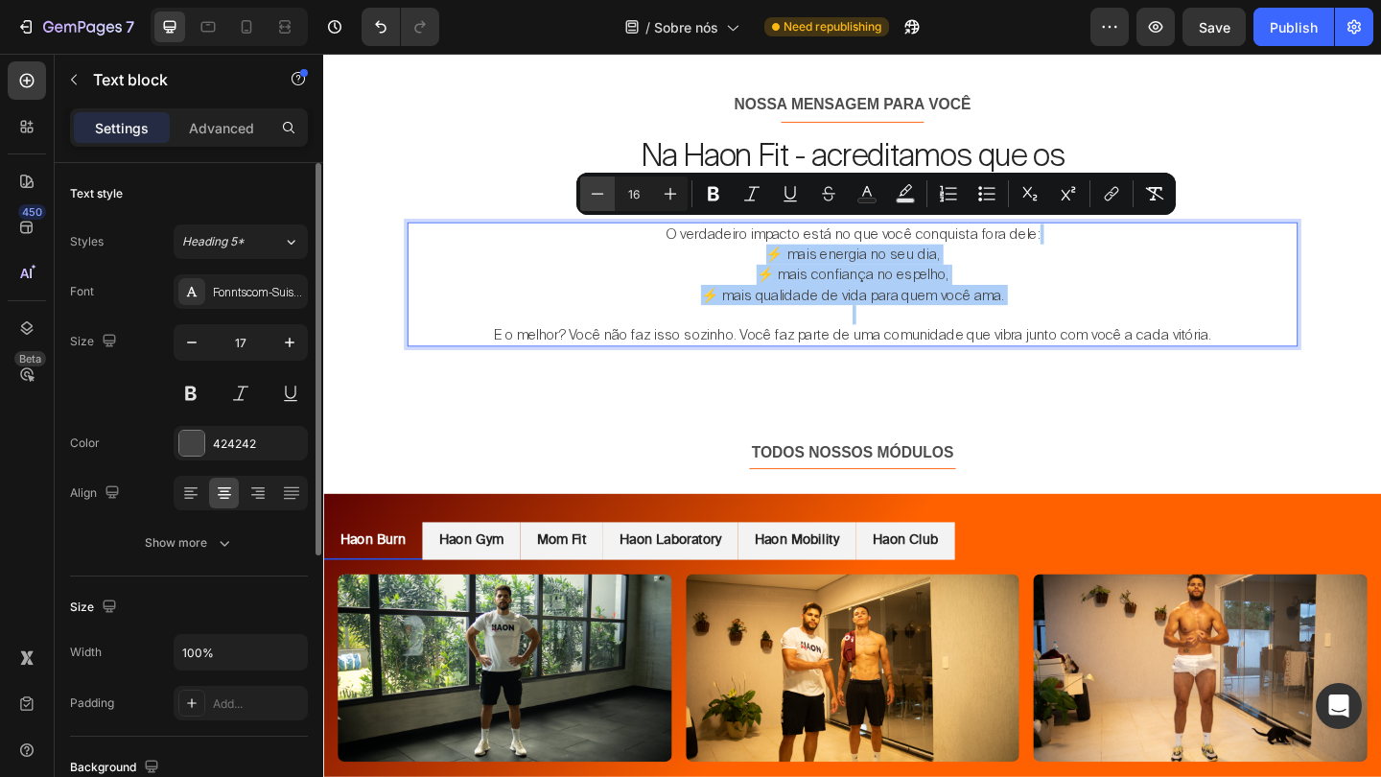
click at [592, 198] on icon "Editor contextual toolbar" at bounding box center [597, 193] width 19 height 19
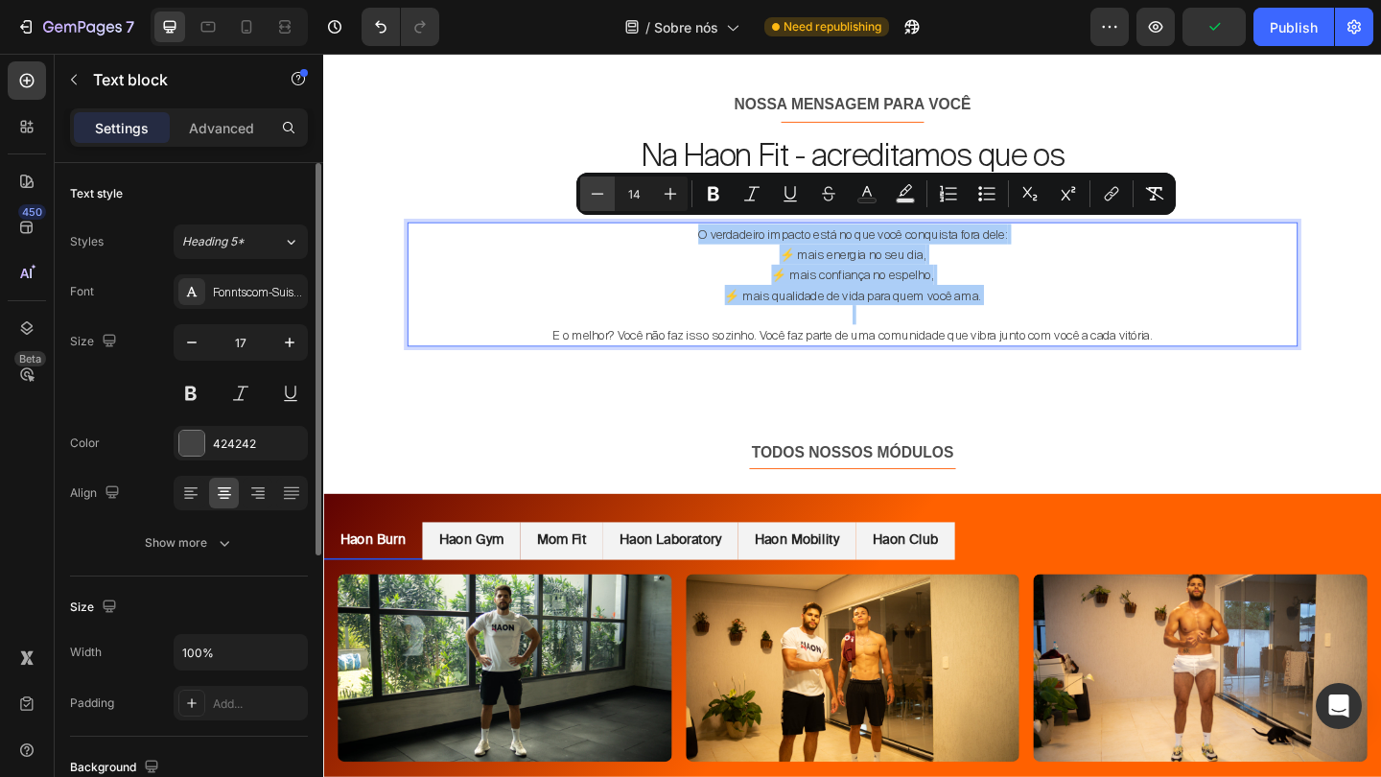
click at [592, 198] on icon "Editor contextual toolbar" at bounding box center [597, 193] width 19 height 19
type input "13"
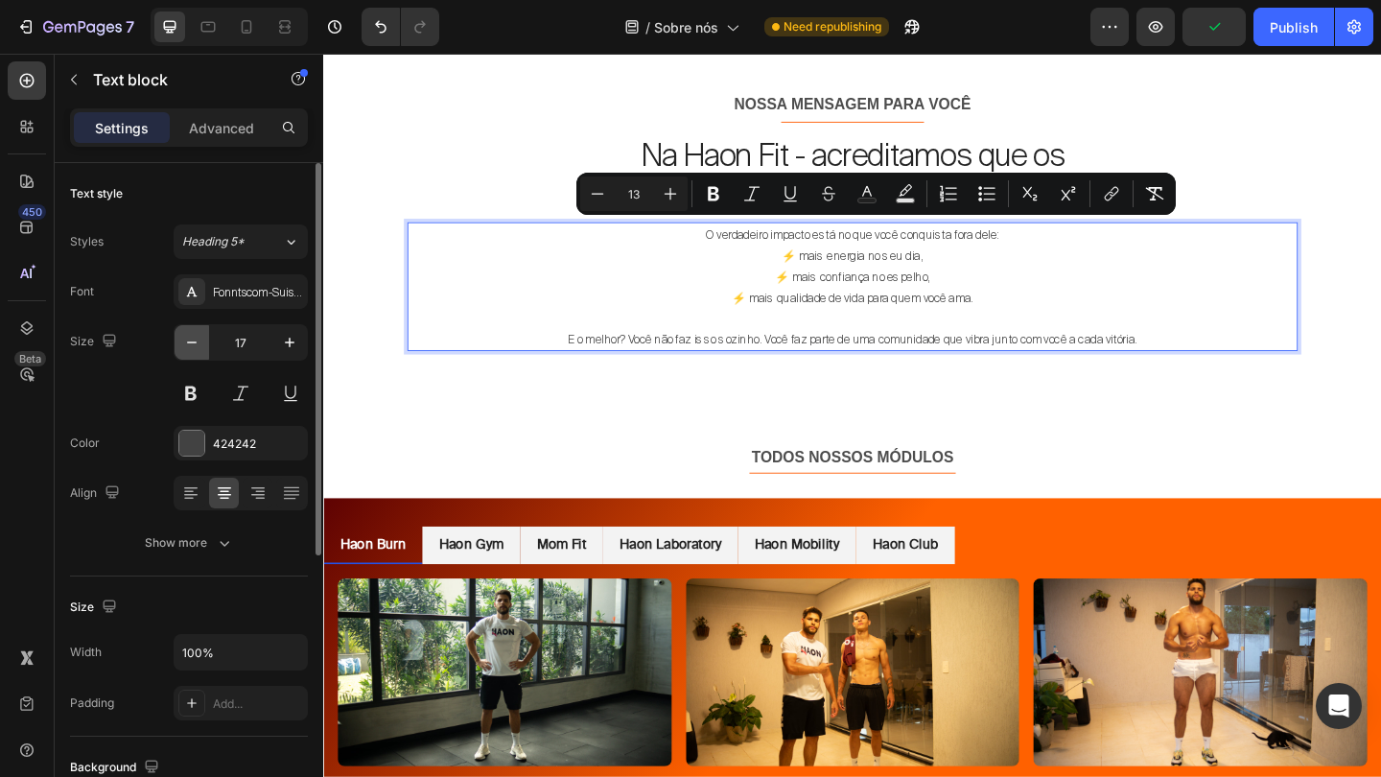
click at [192, 344] on icon "button" at bounding box center [191, 342] width 19 height 19
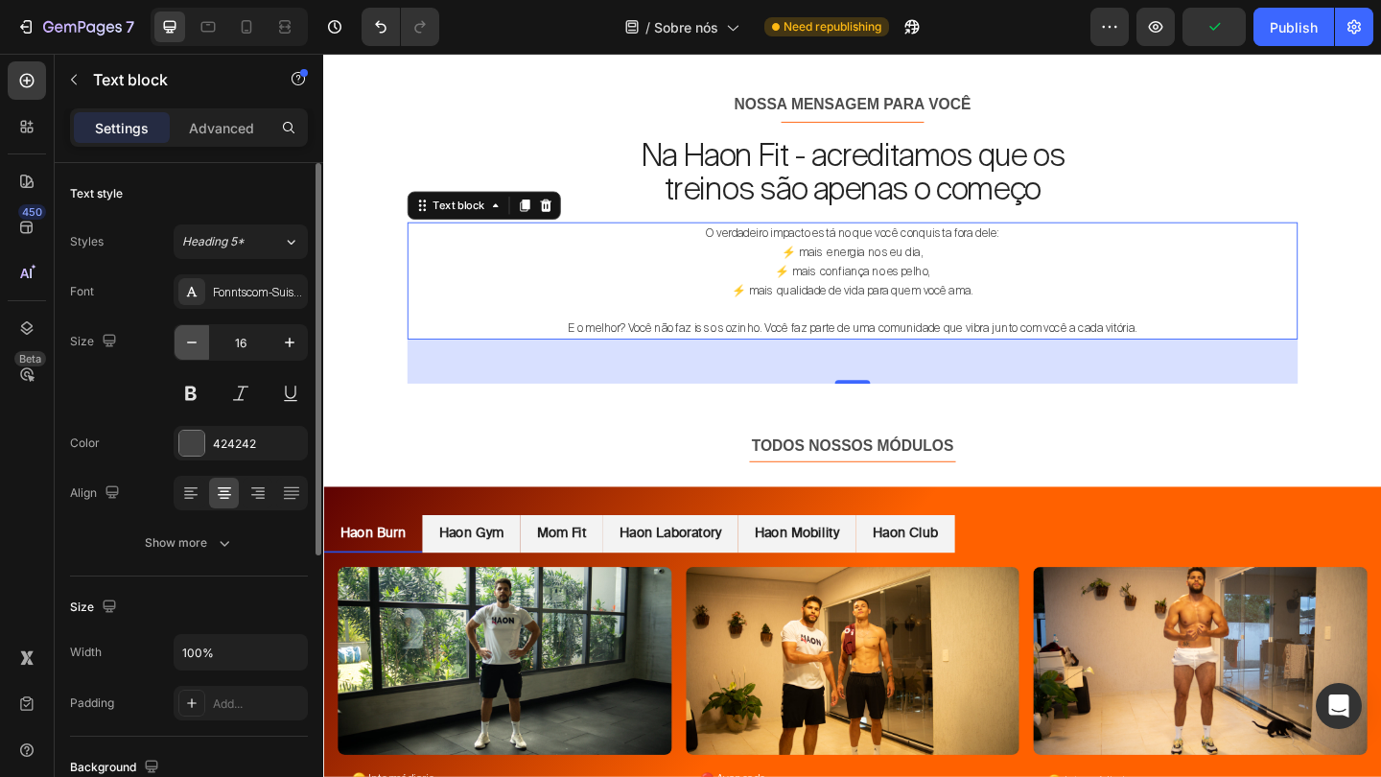
click at [192, 344] on icon "button" at bounding box center [191, 342] width 19 height 19
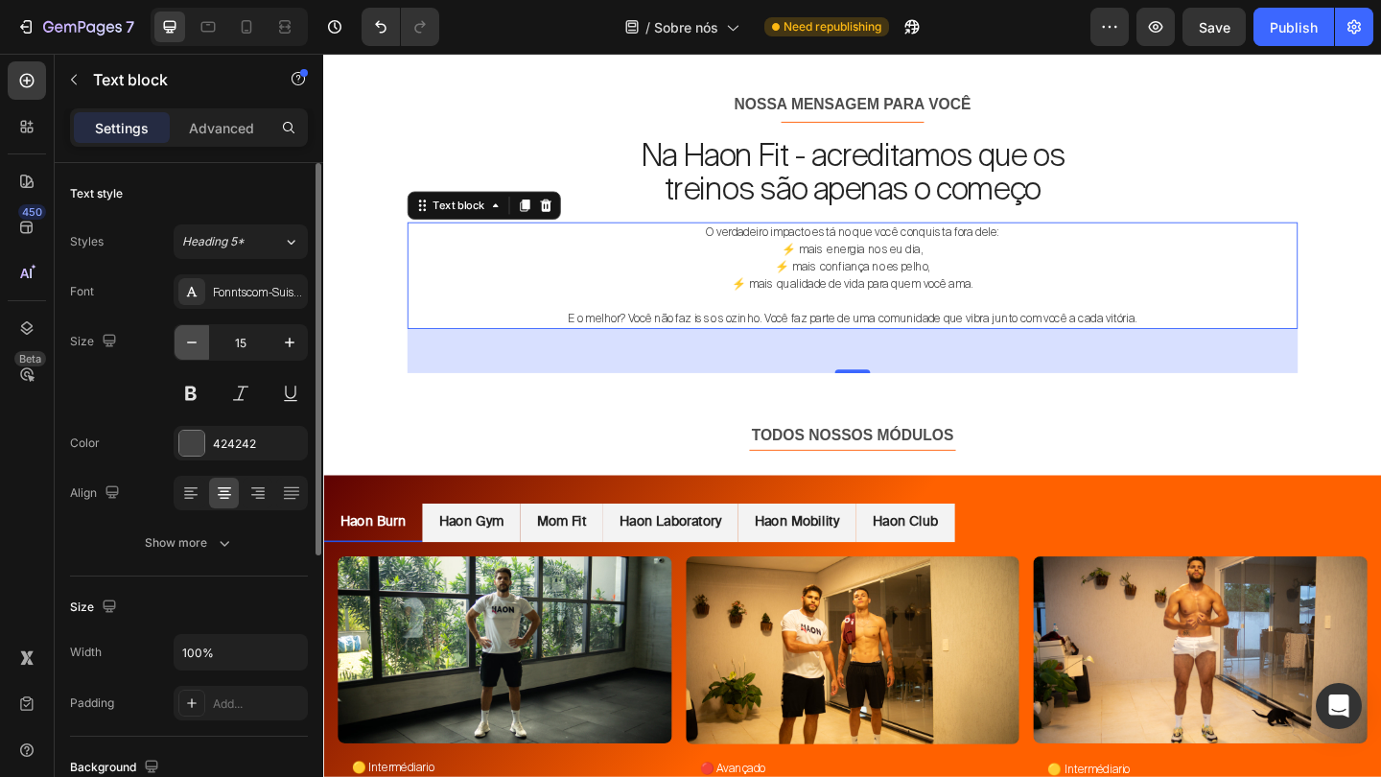
click at [192, 344] on icon "button" at bounding box center [191, 342] width 19 height 19
type input "13"
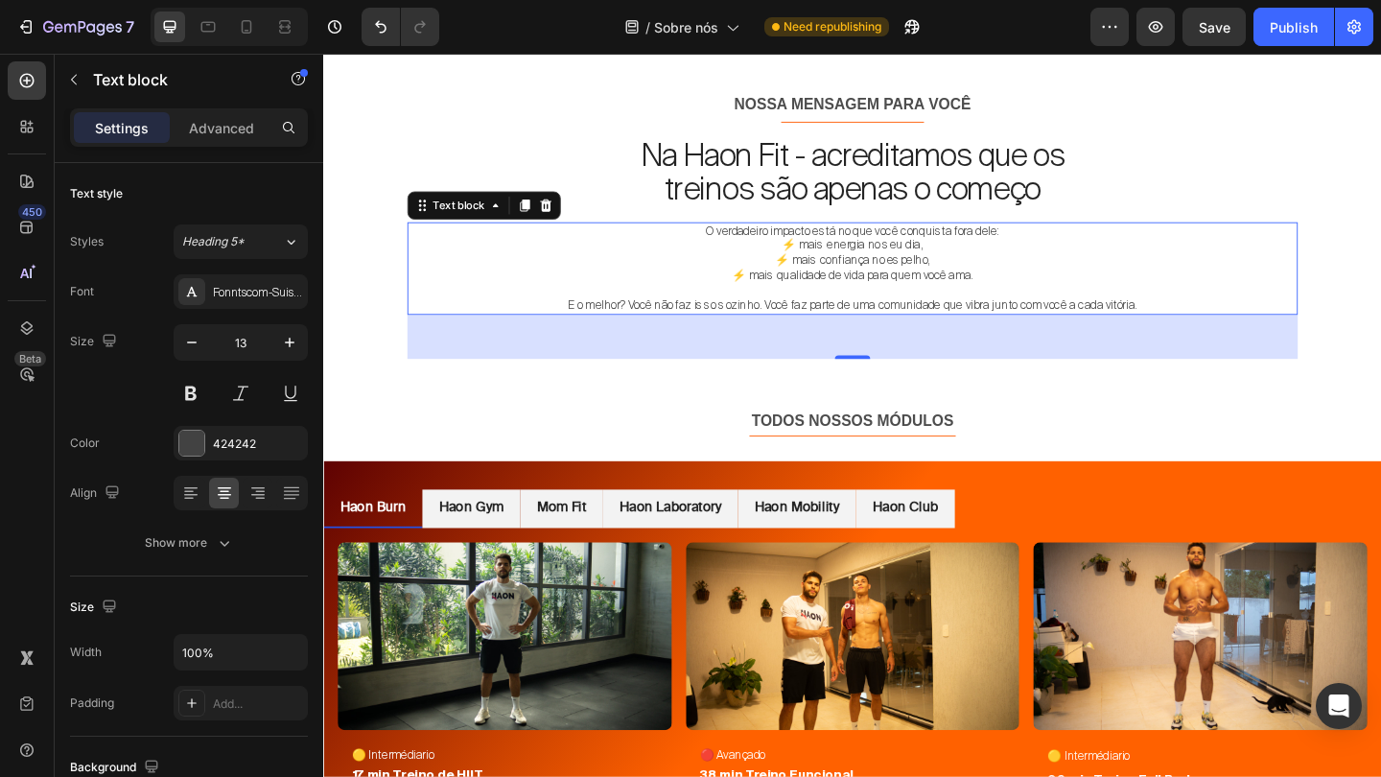
click at [1015, 376] on div "O verdadeiro impacto está no que você conquista fora dele: ⚡ mais energia no se…" at bounding box center [898, 311] width 968 height 149
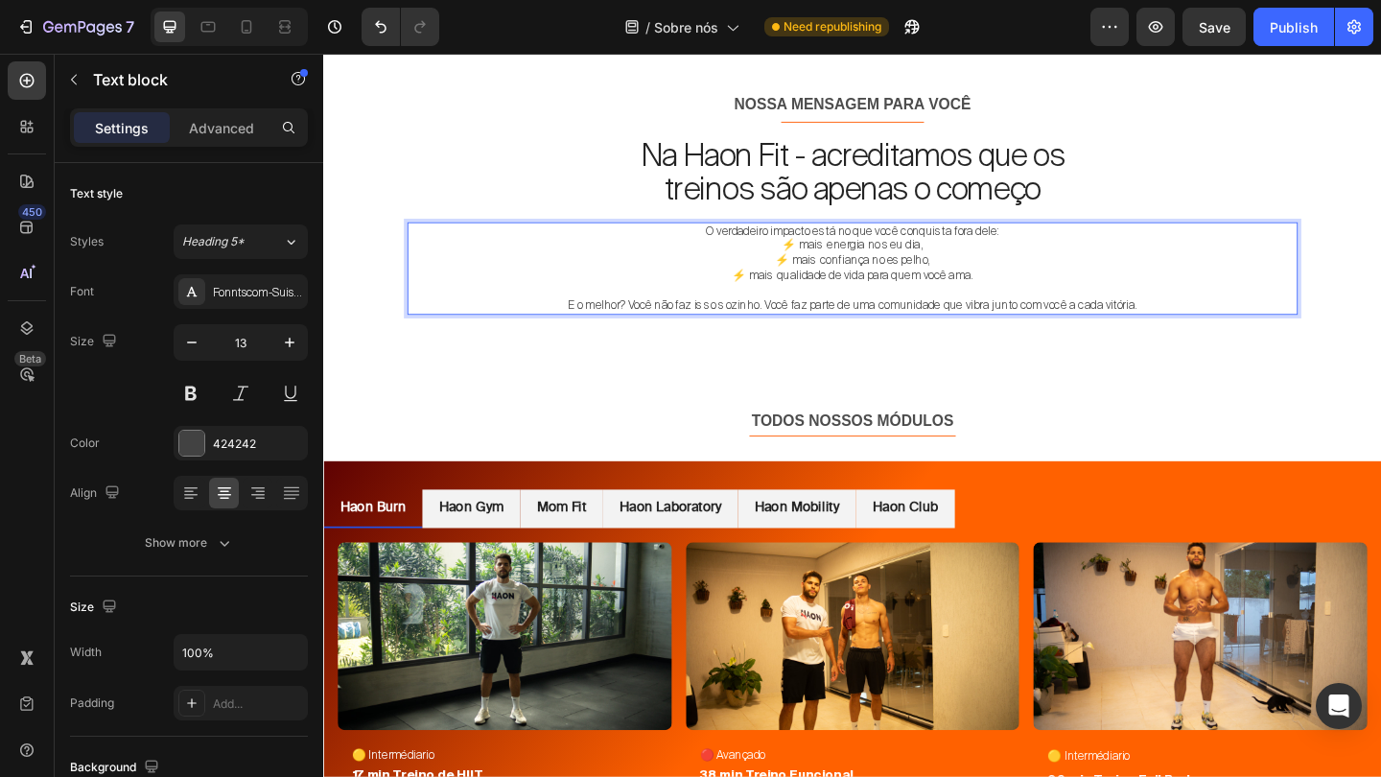
click at [1344, 222] on div "NOSSA MENSAGEM PARA VOCÊ Text block Title Line Na Haon Fit - acreditamos que os…" at bounding box center [898, 240] width 1122 height 291
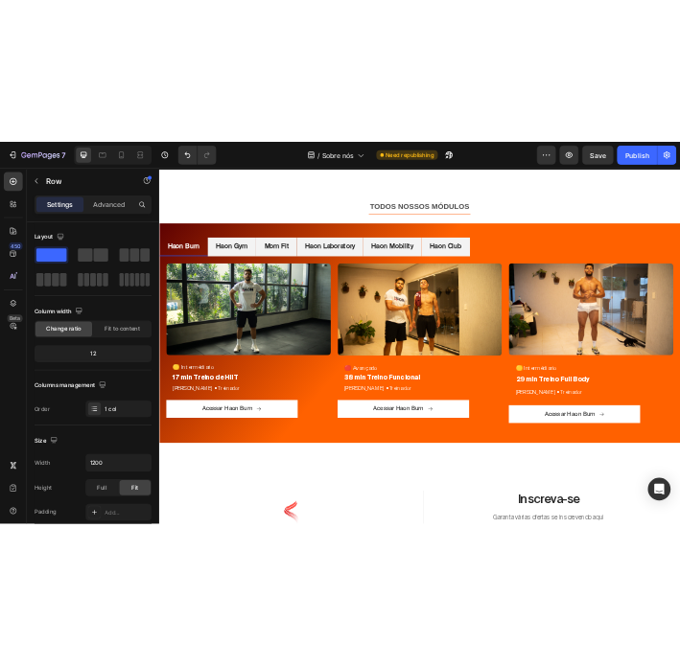
scroll to position [3933, 0]
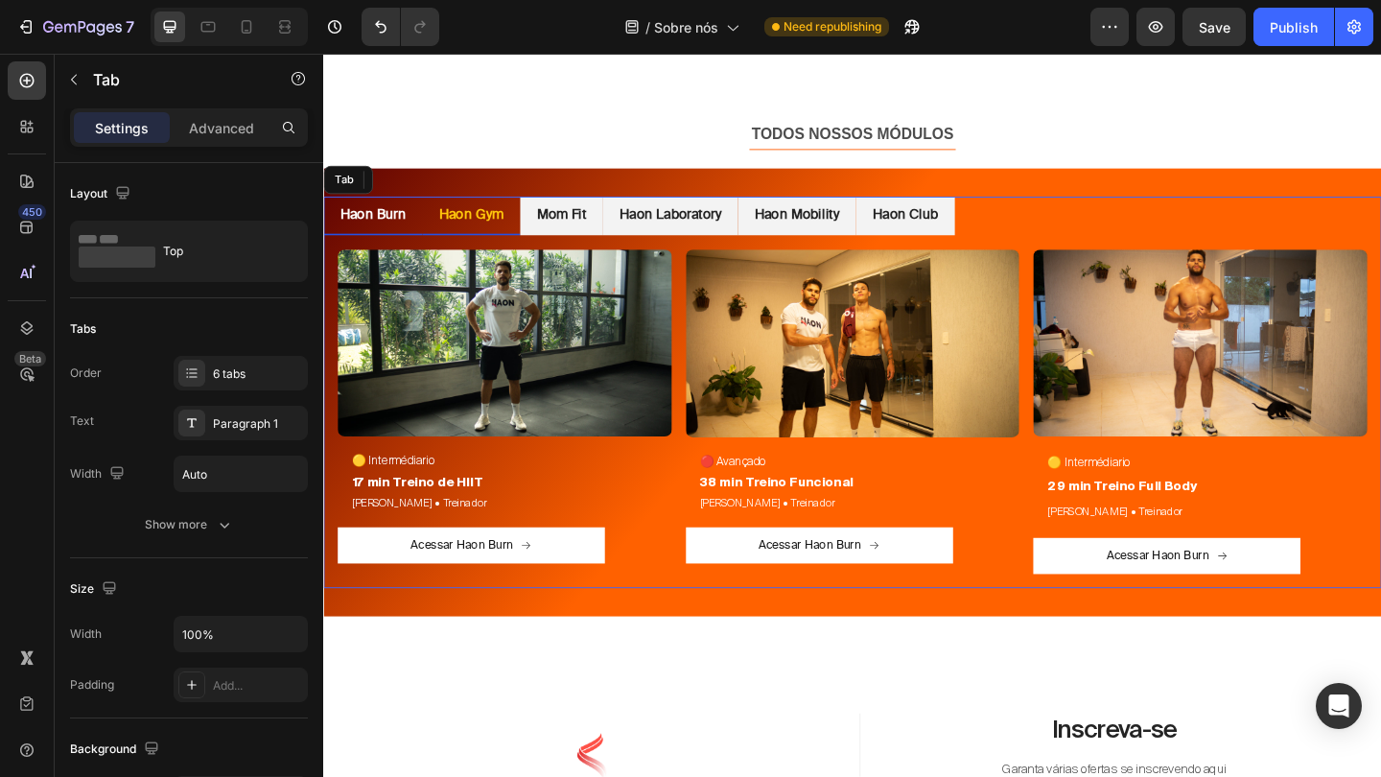
click at [504, 235] on p "Haon Gym" at bounding box center [484, 229] width 70 height 19
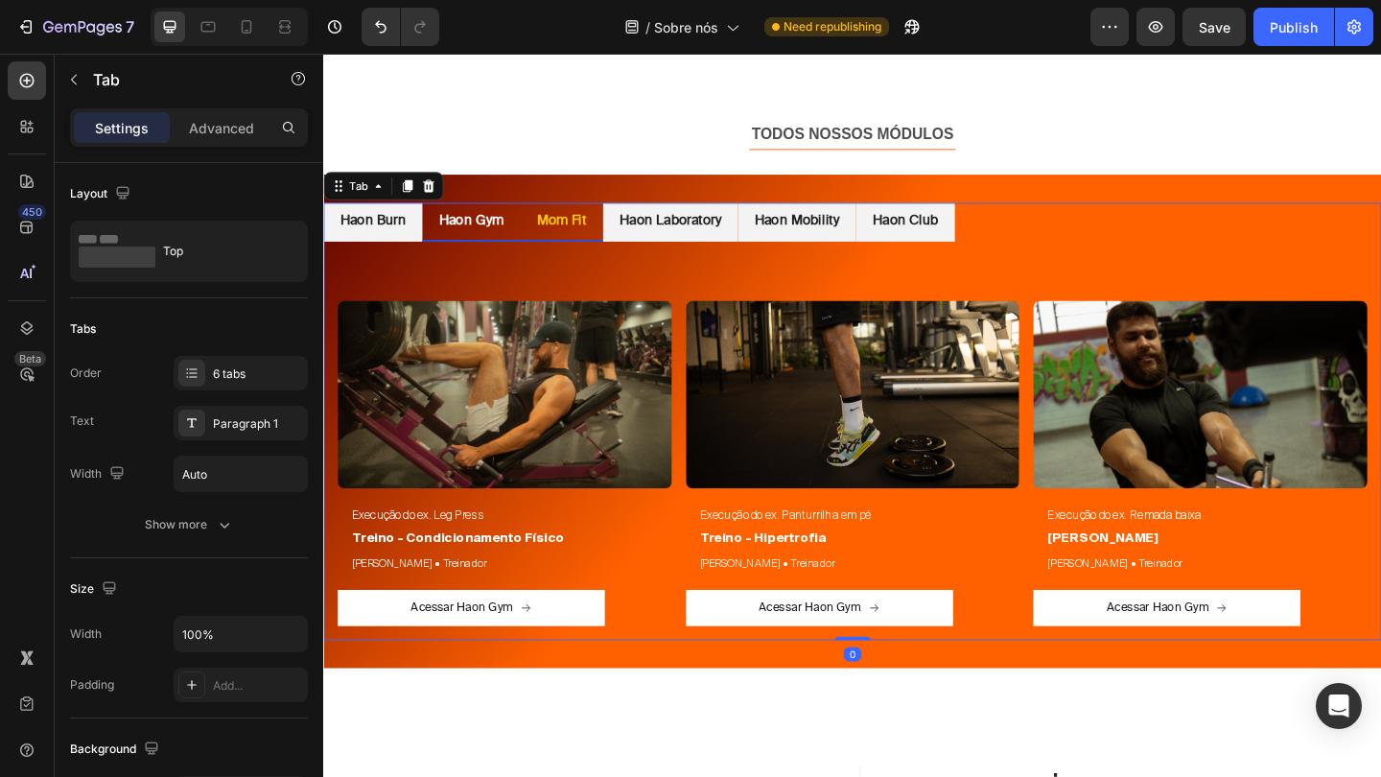
click at [585, 228] on p "Mom Fit" at bounding box center [582, 235] width 54 height 19
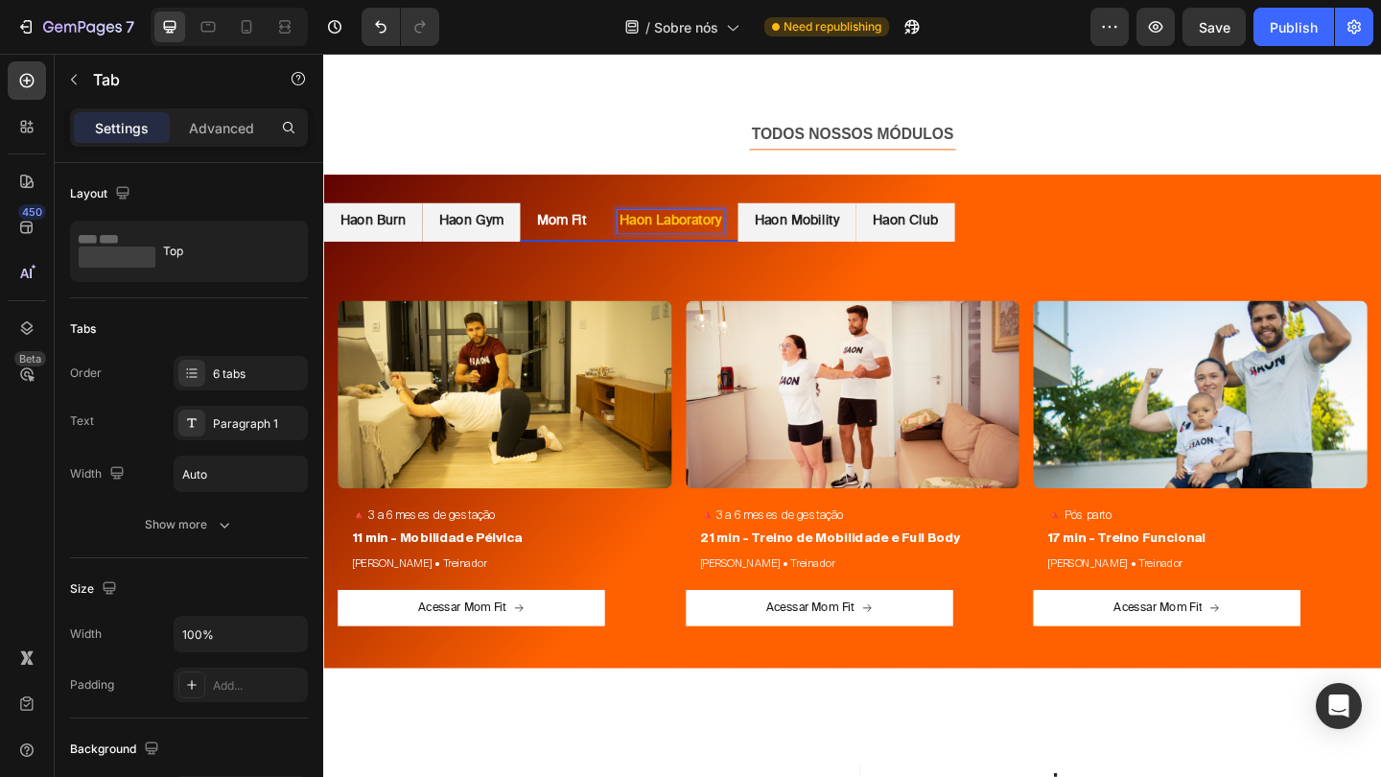
click at [675, 229] on p "Haon Laboratory" at bounding box center [700, 235] width 110 height 19
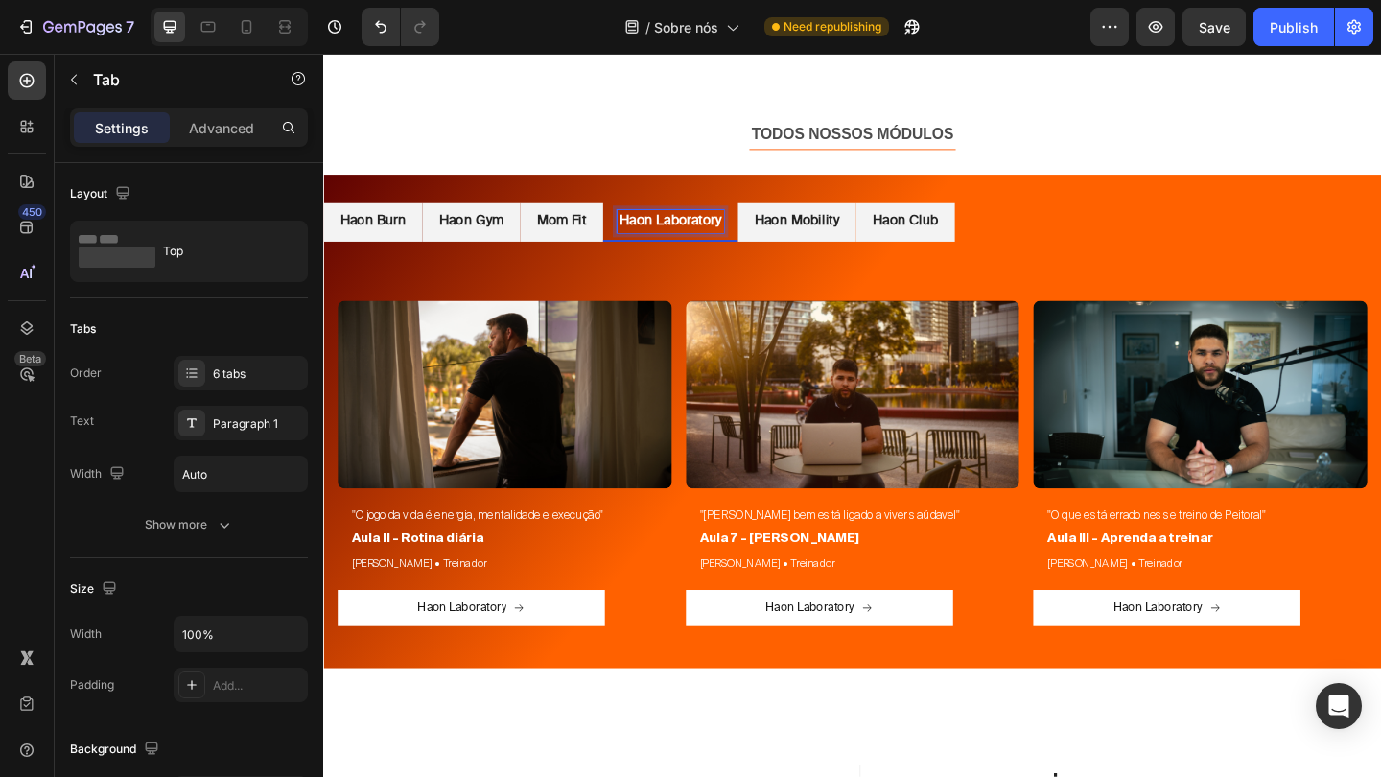
click at [756, 232] on p "Haon Laboratory" at bounding box center [700, 235] width 110 height 19
click at [831, 228] on p "Haon Mobility" at bounding box center [838, 235] width 92 height 19
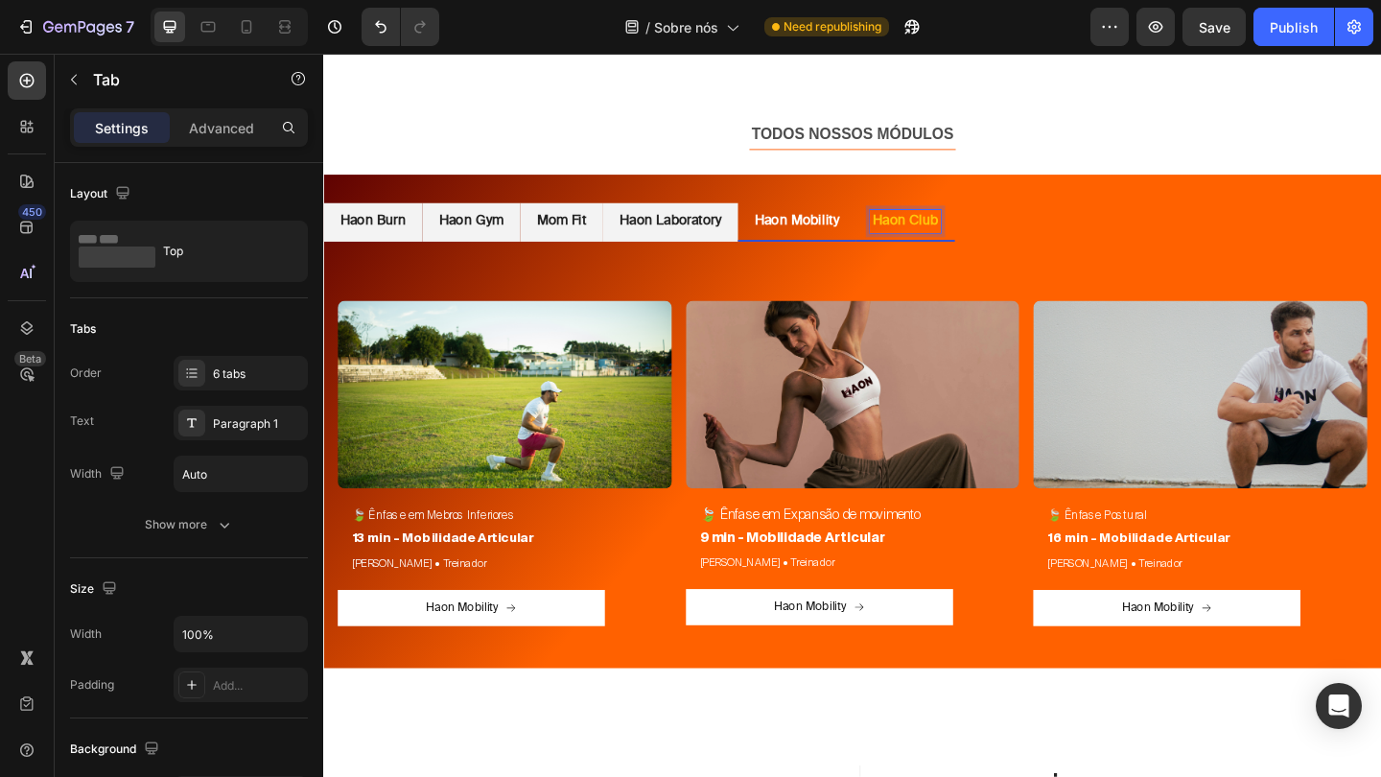
click at [975, 226] on p "Haon Club" at bounding box center [955, 235] width 71 height 19
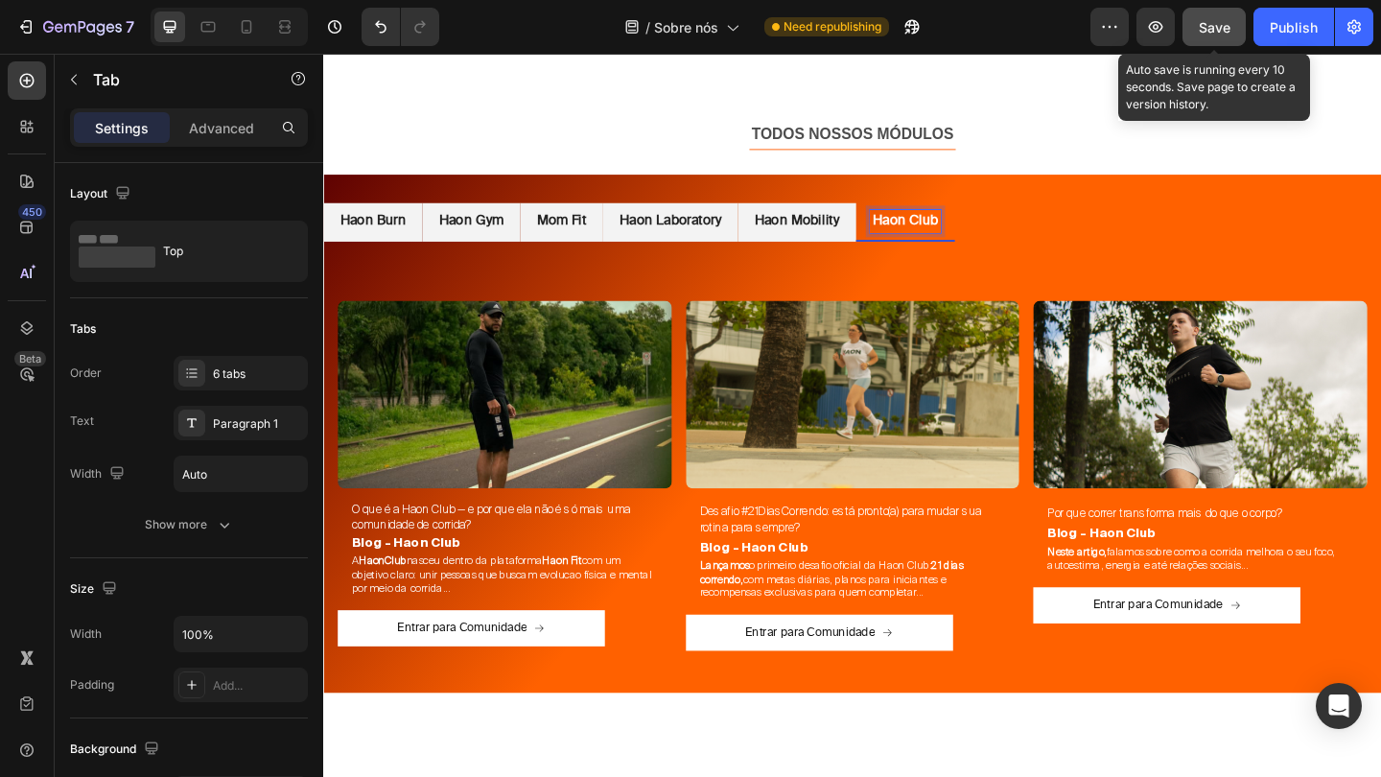
click at [1209, 29] on span "Save" at bounding box center [1215, 27] width 32 height 16
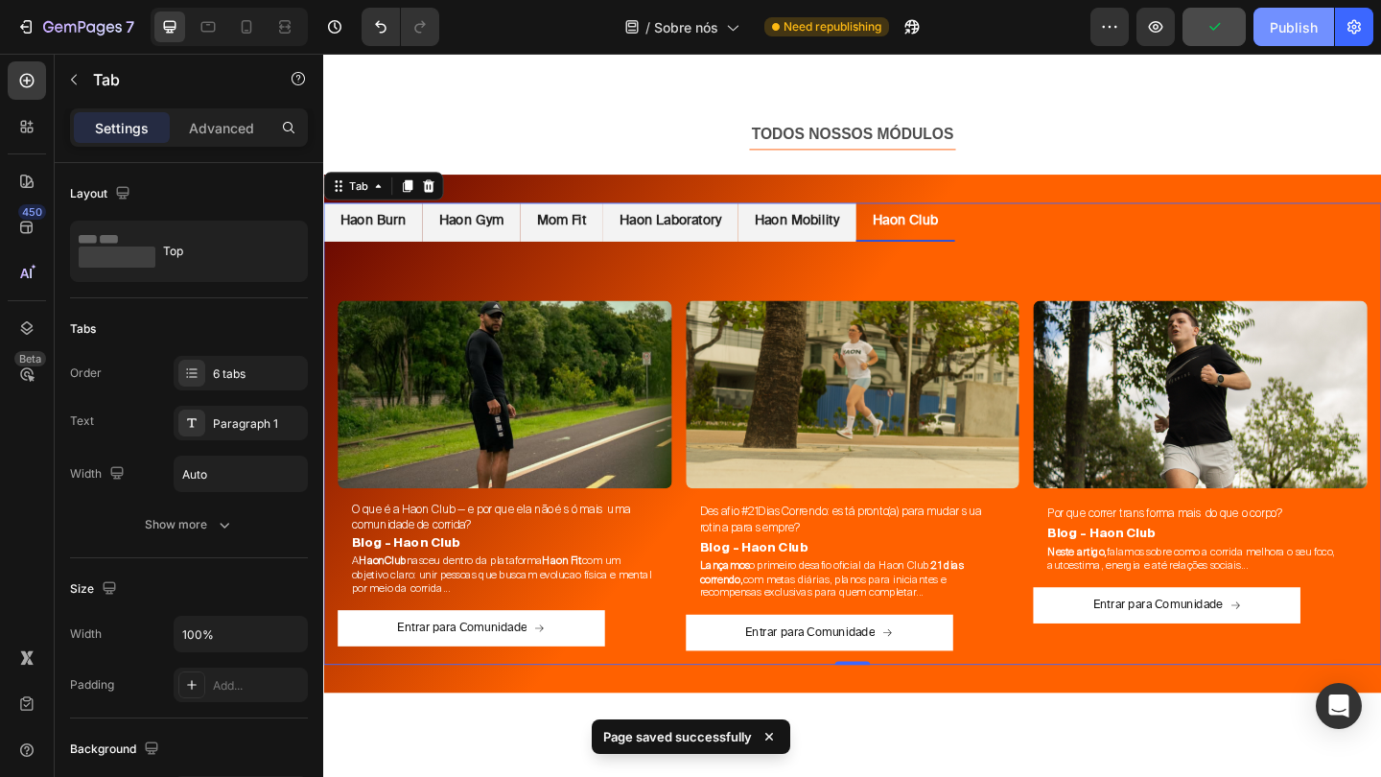
click at [1280, 33] on div "Publish" at bounding box center [1293, 27] width 48 height 20
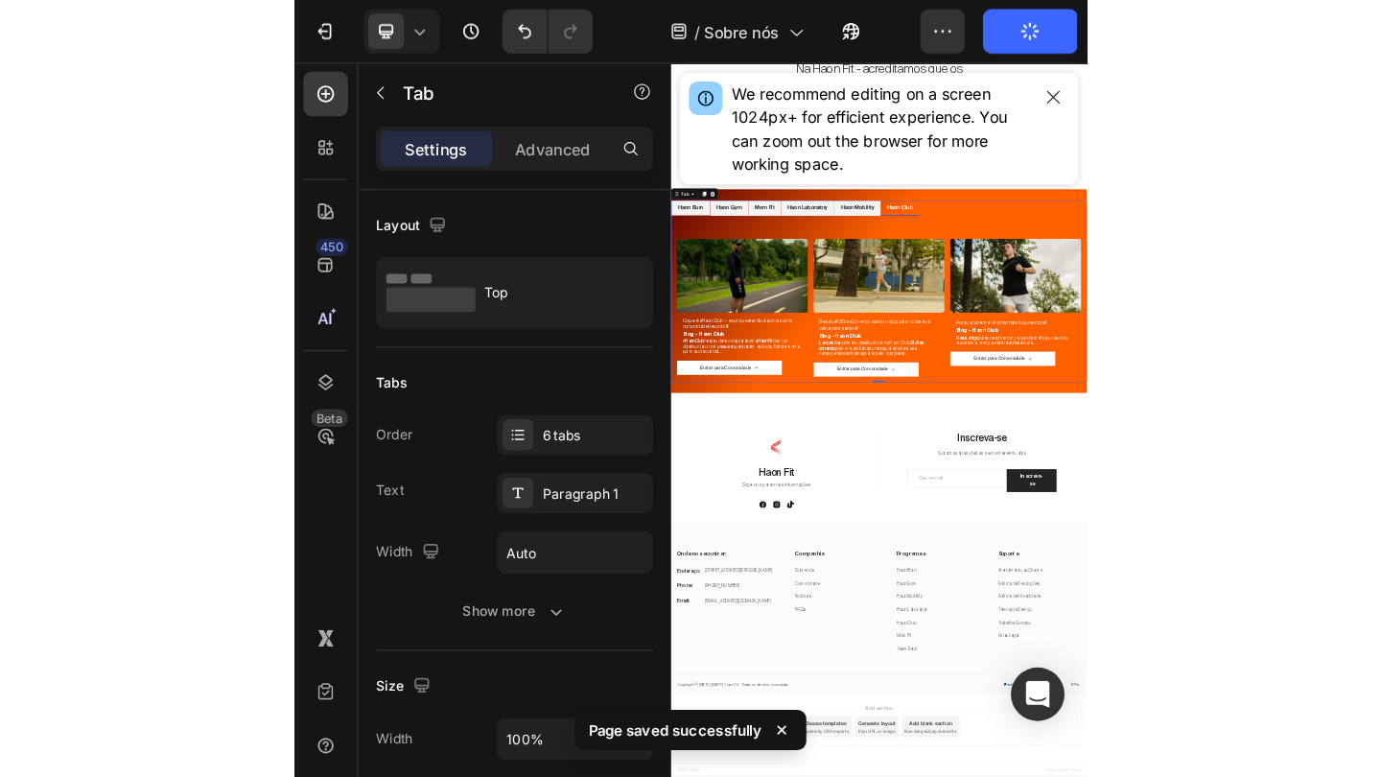
scroll to position [3698, 0]
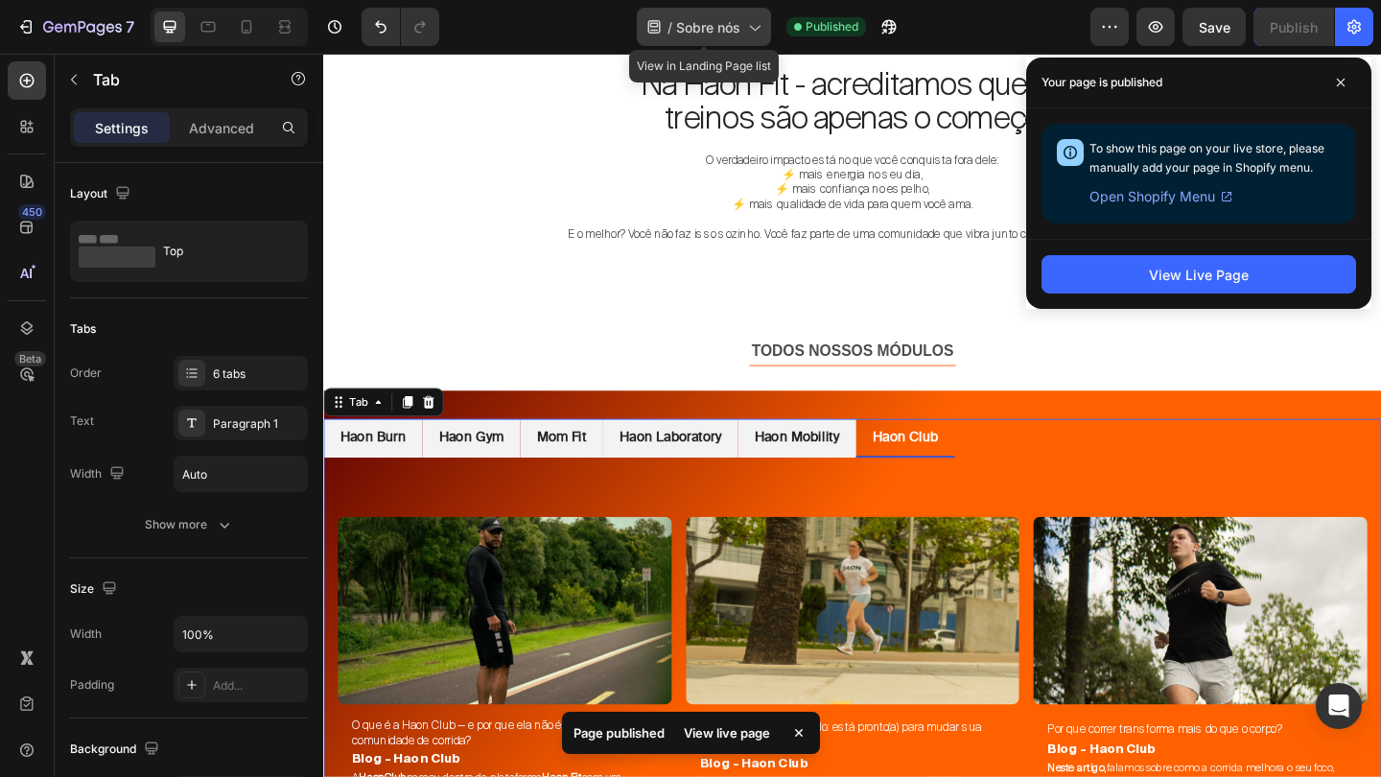
click at [723, 27] on span "Sobre nós" at bounding box center [708, 27] width 64 height 20
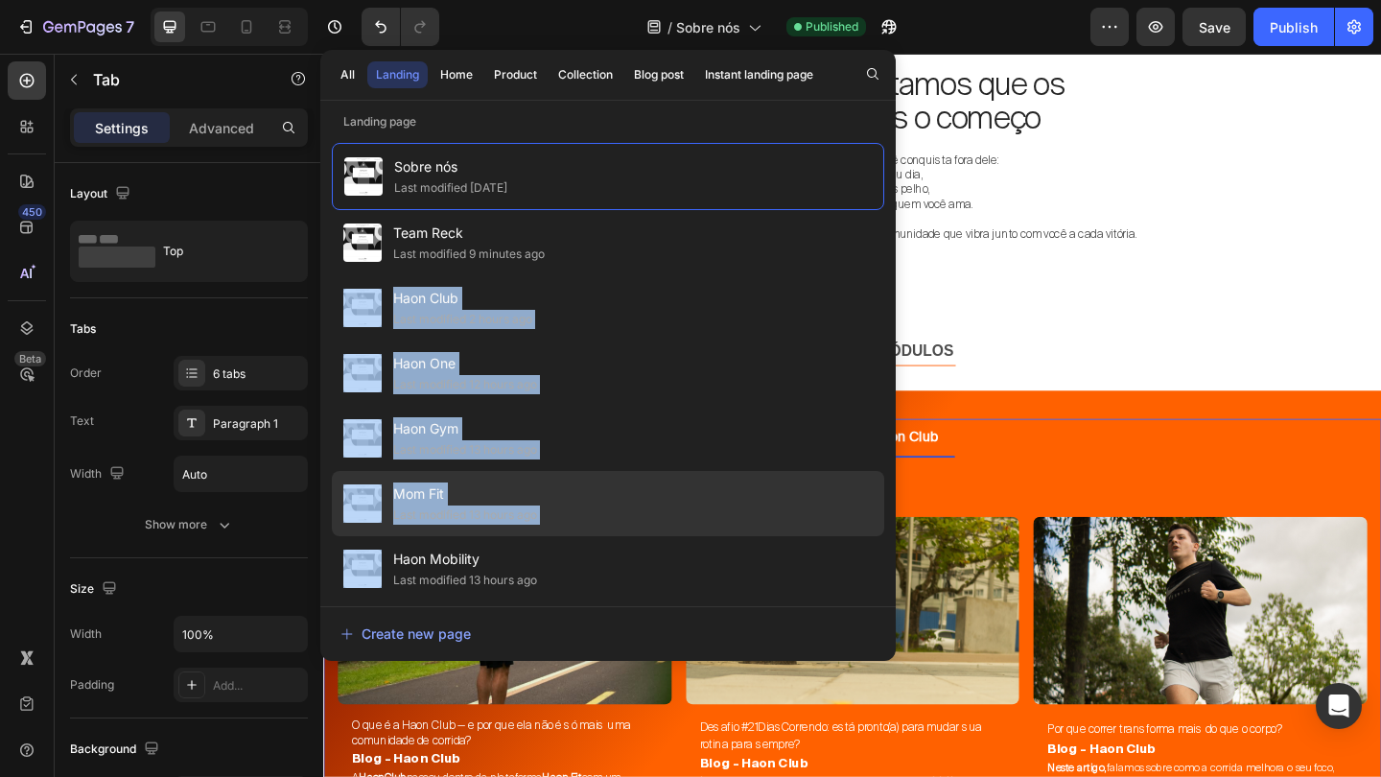
drag, startPoint x: 646, startPoint y: 273, endPoint x: 612, endPoint y: 535, distance: 264.0
click at [612, 535] on div "Sobre nós Last modified 9 days ago Team Reck Last modified 9 minutes ago Haon C…" at bounding box center [608, 365] width 552 height 444
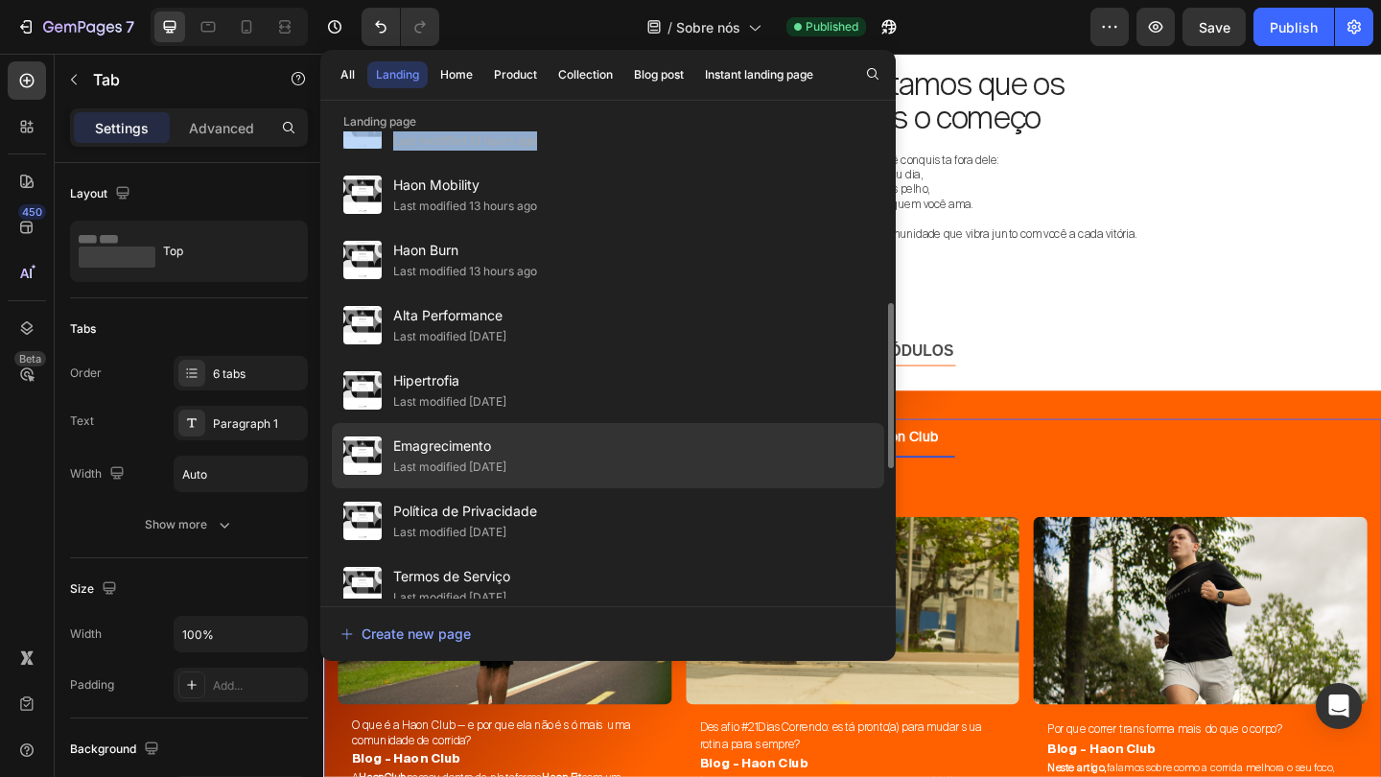
scroll to position [403, 0]
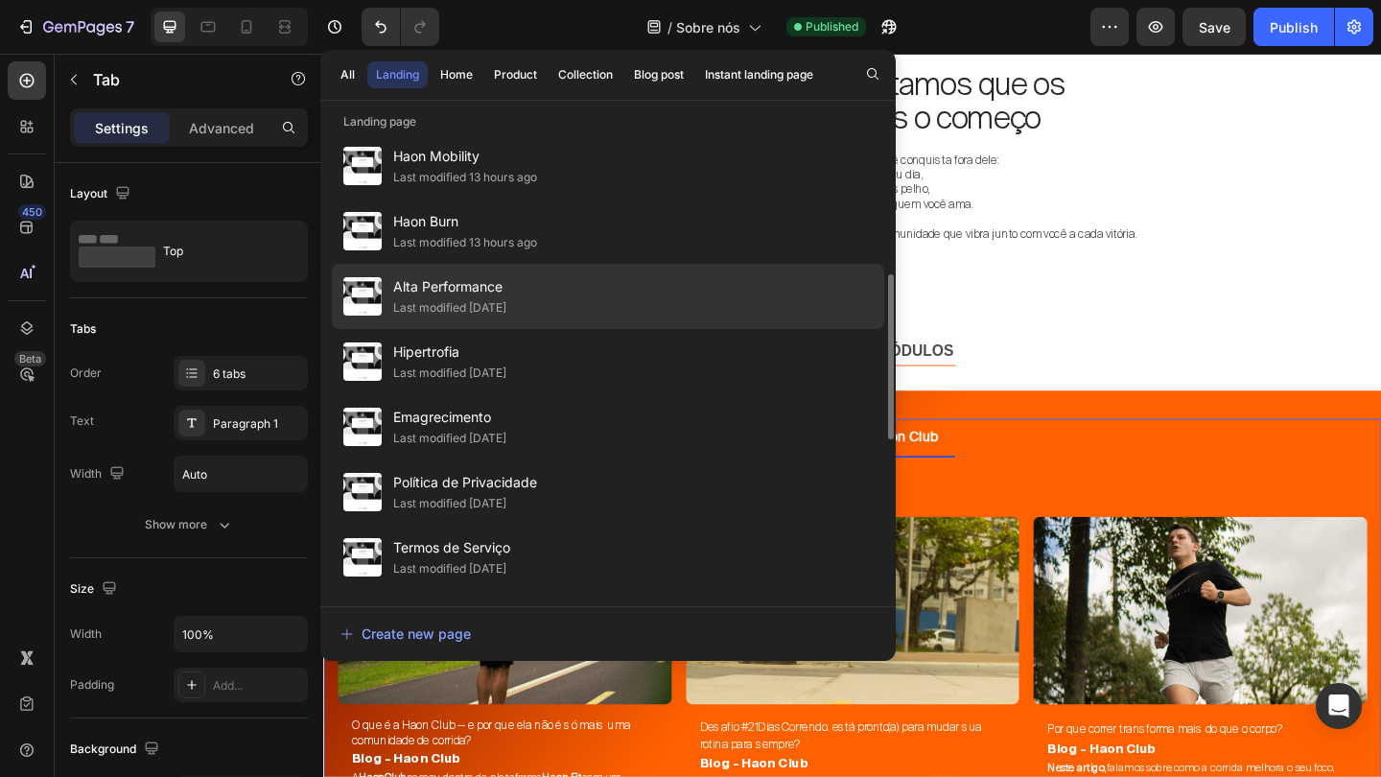
click at [493, 297] on span "Alta Performance" at bounding box center [449, 286] width 113 height 23
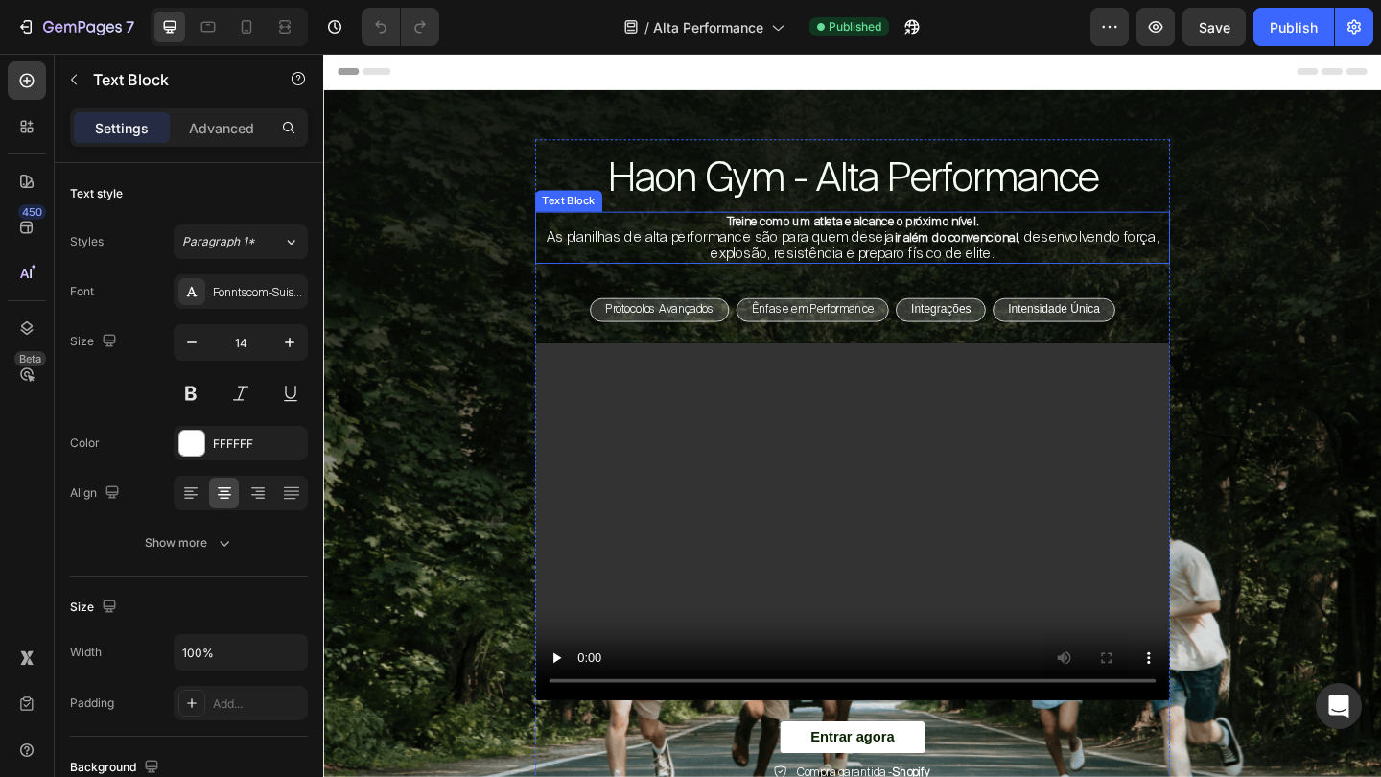
click at [894, 264] on span ", desenvolvendo força, explosão, resistência e preparo físico de elite." at bounding box center [988, 261] width 487 height 37
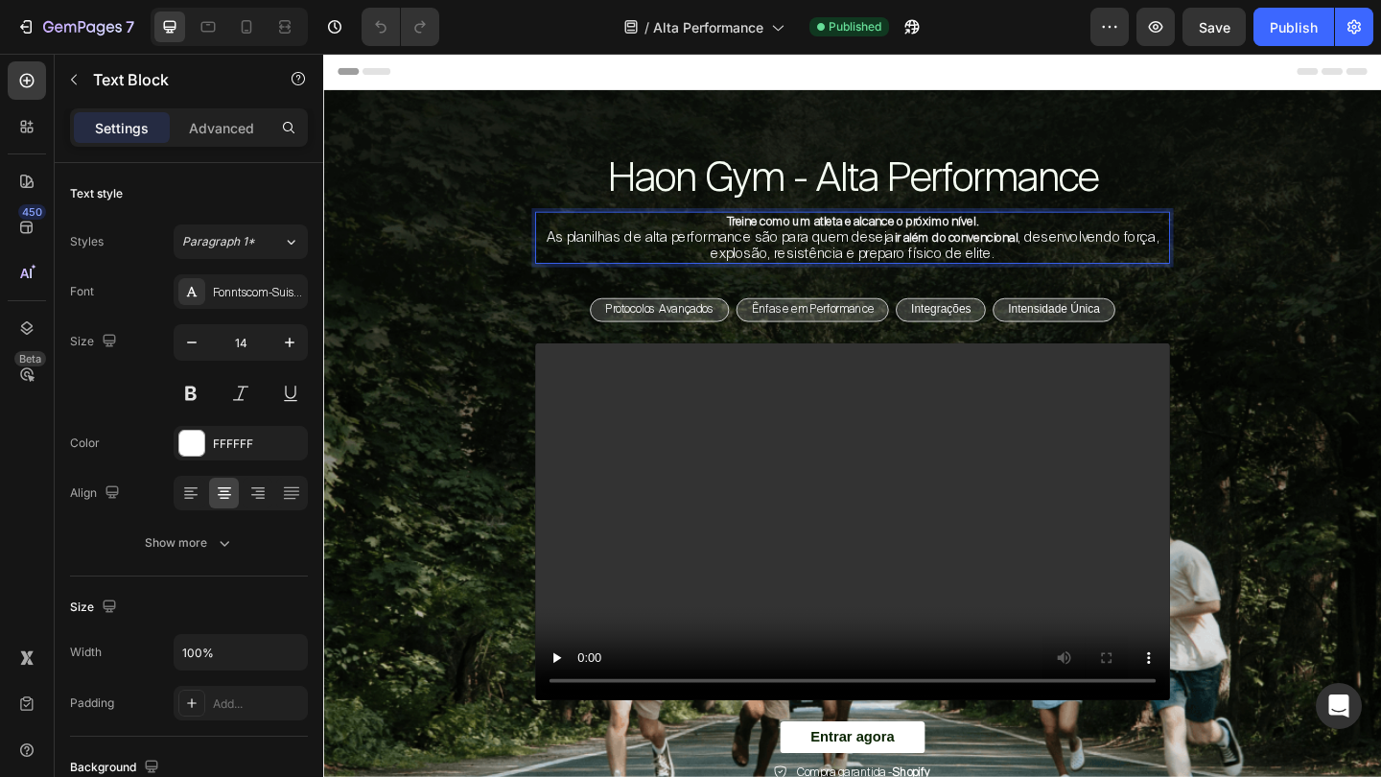
click at [894, 264] on span ", desenvolvendo força, explosão, resistência e preparo físico de elite." at bounding box center [988, 261] width 487 height 37
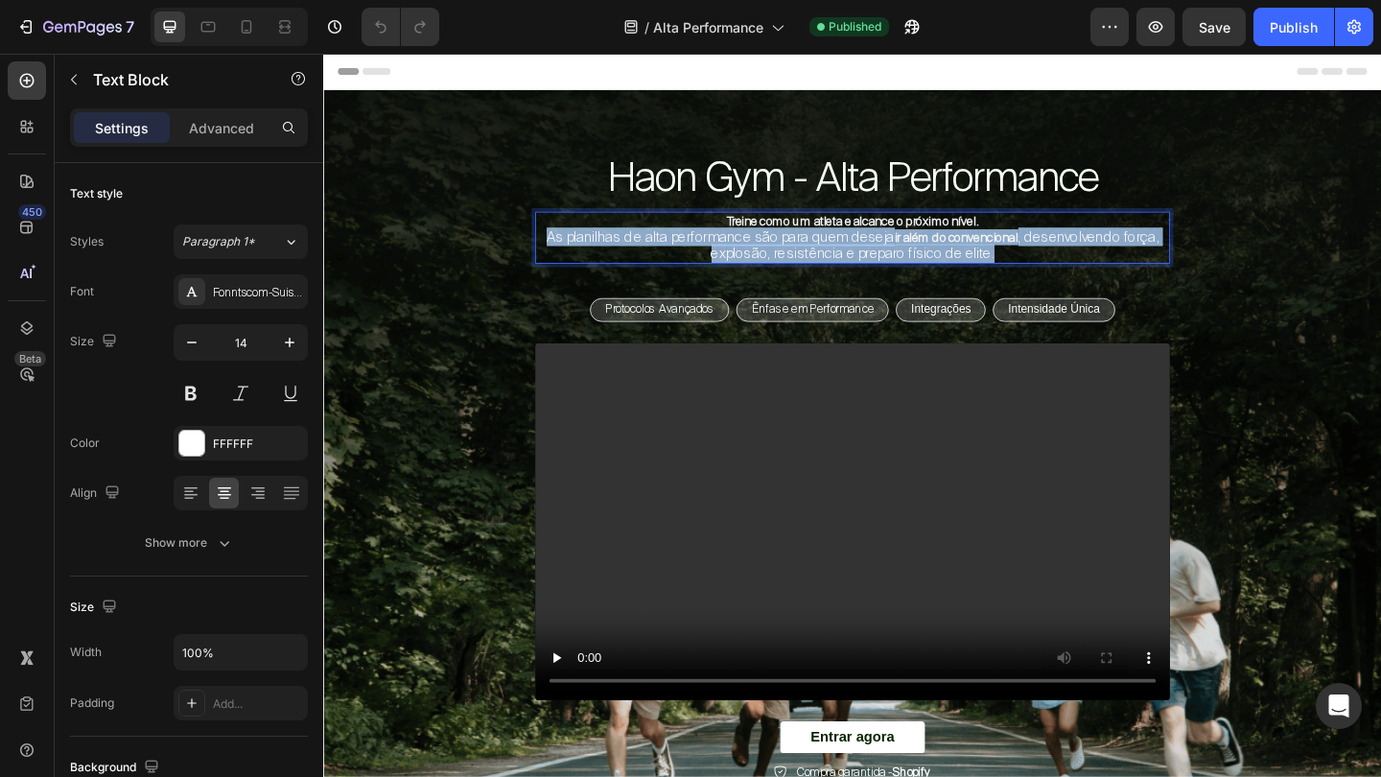
click at [894, 264] on span ", desenvolvendo força, explosão, resistência e preparo físico de elite." at bounding box center [988, 261] width 487 height 37
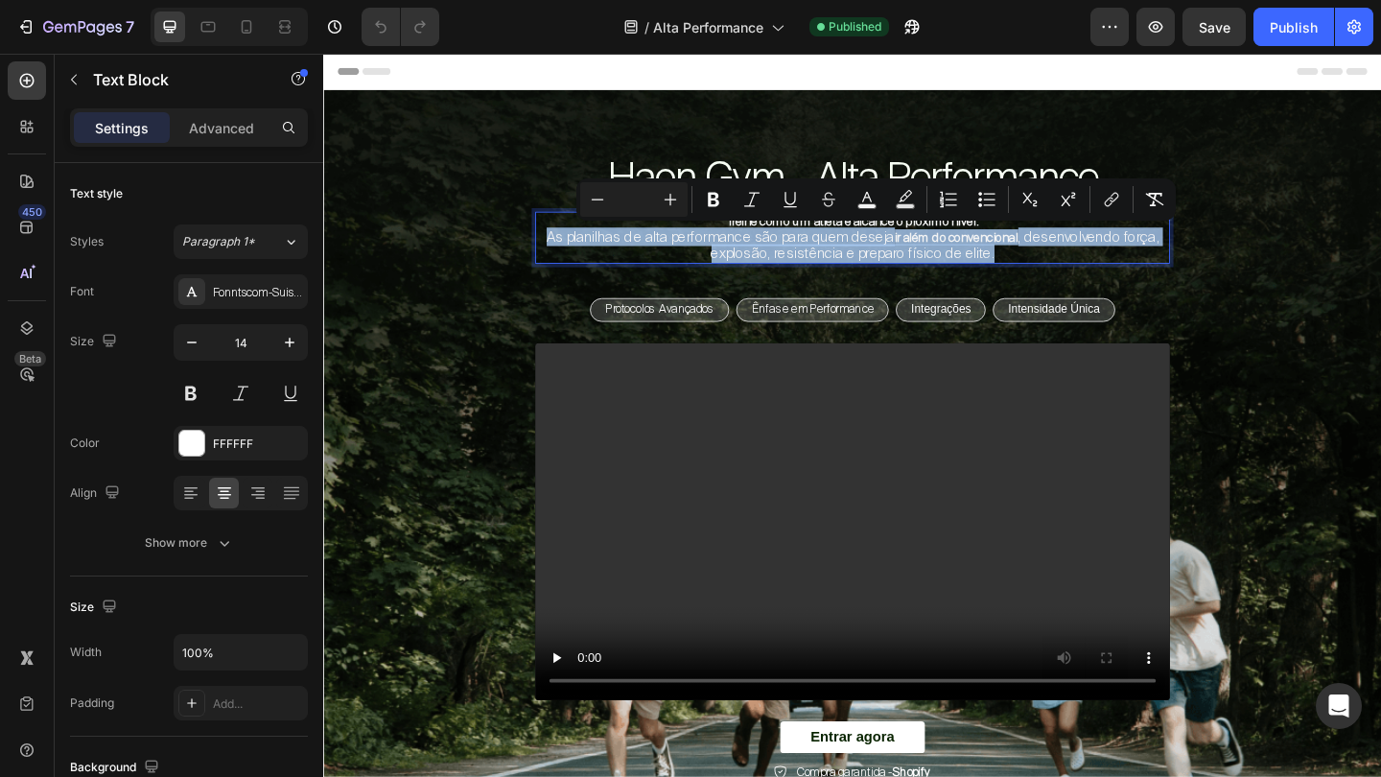
click at [894, 264] on span ", desenvolvendo força, explosão, resistência e preparo físico de elite." at bounding box center [988, 261] width 487 height 37
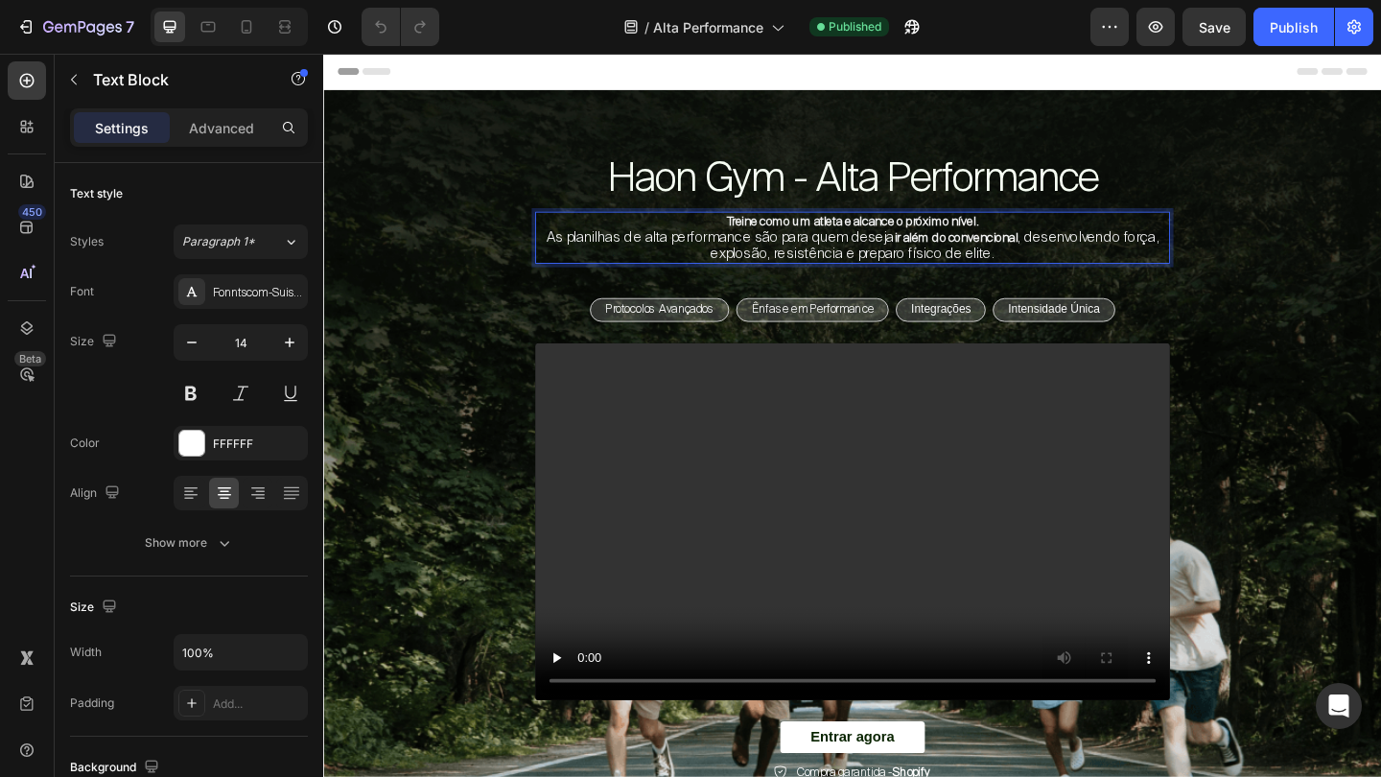
click at [1048, 274] on span ", desenvolvendo força, explosão, resistência e preparo físico de elite." at bounding box center [988, 261] width 487 height 37
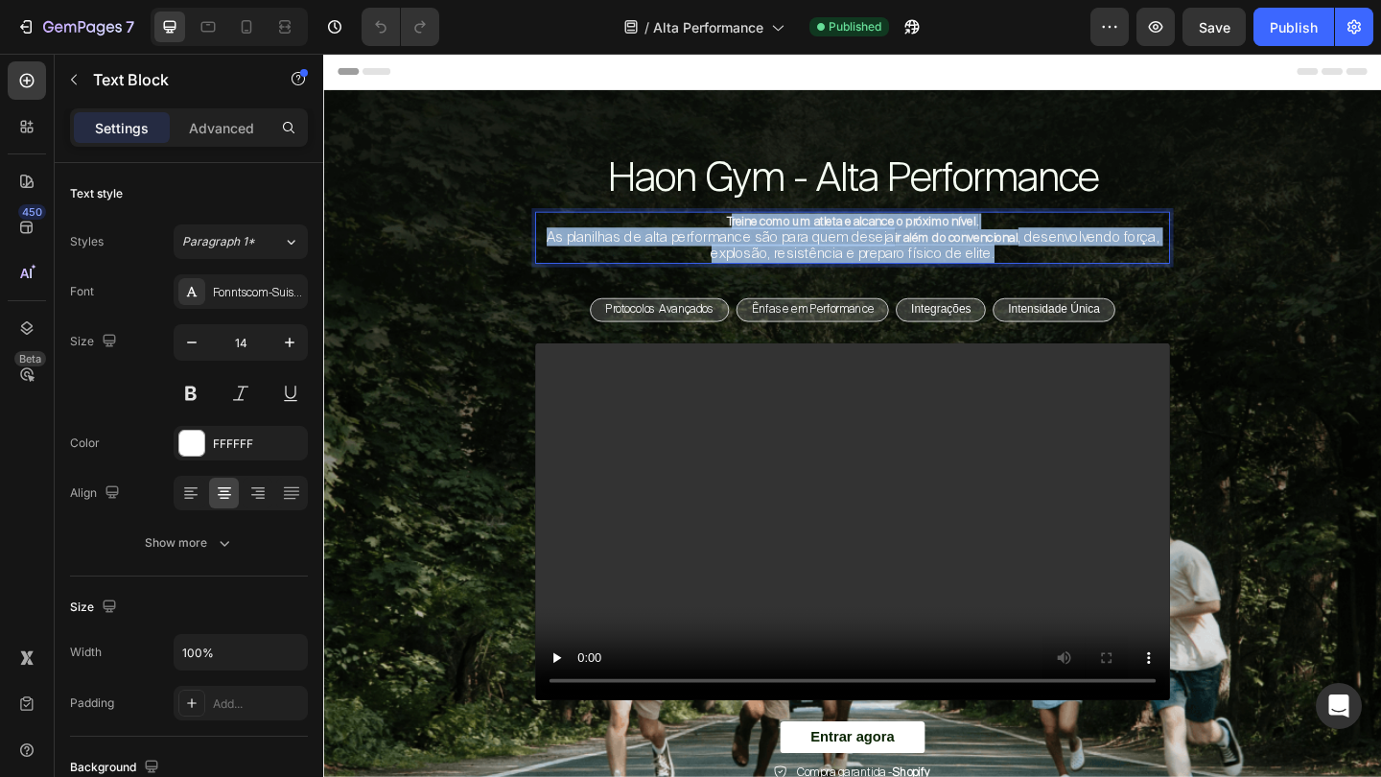
drag, startPoint x: 1067, startPoint y: 274, endPoint x: 751, endPoint y: 237, distance: 318.6
click at [751, 237] on p "Treine como um atleta e alcance o próximo nível. As planilhas de alta performan…" at bounding box center [898, 253] width 687 height 53
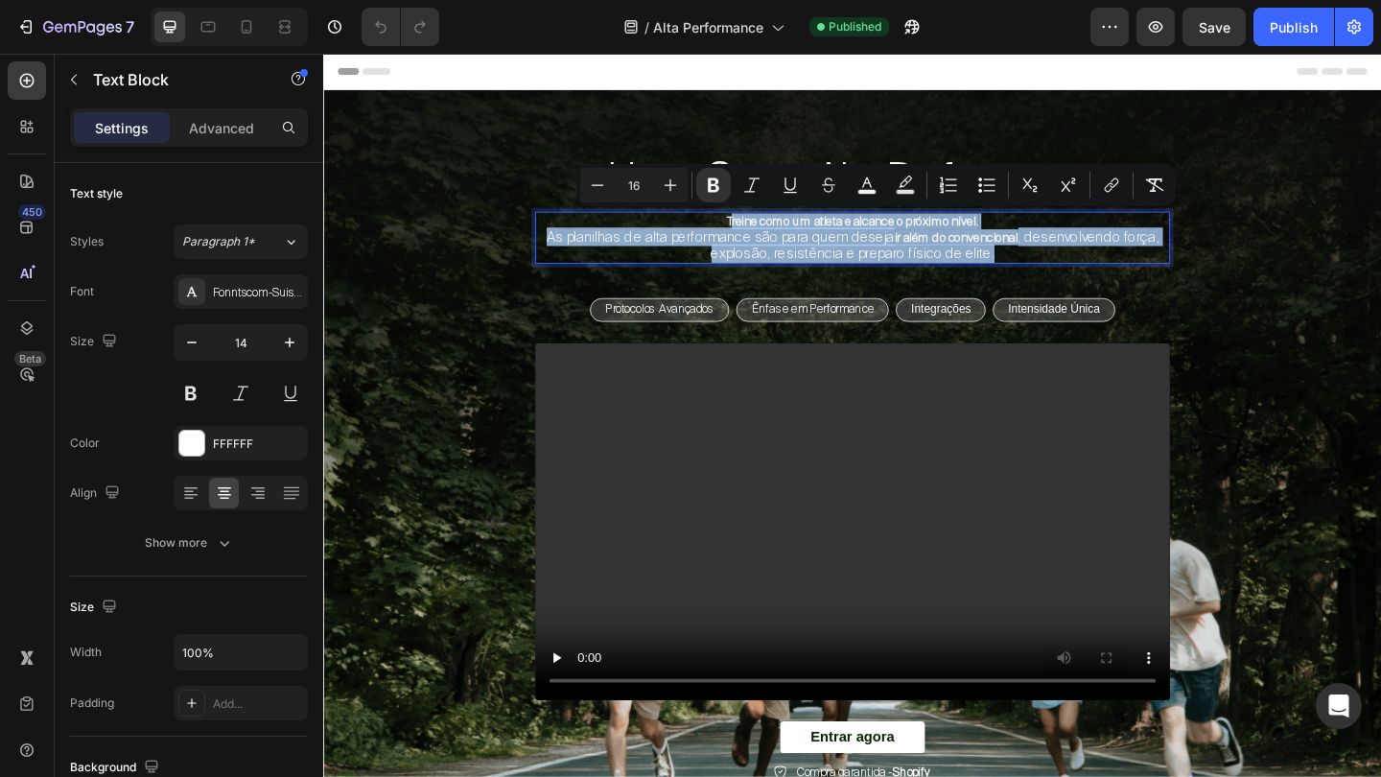
click at [761, 237] on strong "Treine como um atleta e alcance o próximo nível." at bounding box center [898, 235] width 274 height 17
type input "14"
drag, startPoint x: 742, startPoint y: 234, endPoint x: 1082, endPoint y: 271, distance: 341.5
click at [1082, 271] on p "Treine como um atleta e alcance o próximo nível. As planilhas de alta performan…" at bounding box center [898, 253] width 687 height 53
copy p "Treine como um atleta e alcance o próximo nível. As planilhas de alta performan…"
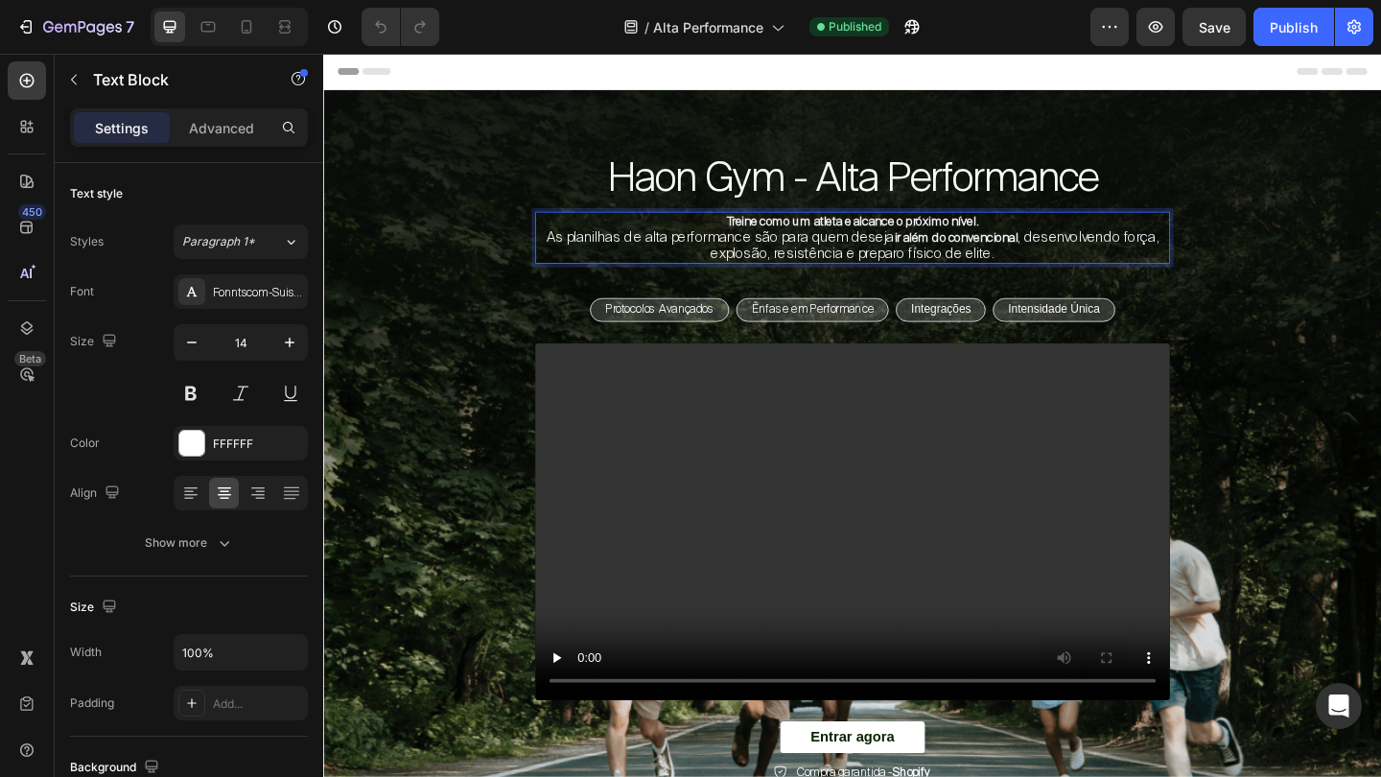
click at [857, 250] on span "As planilhas de alta performance são para quem deseja" at bounding box center [755, 253] width 379 height 20
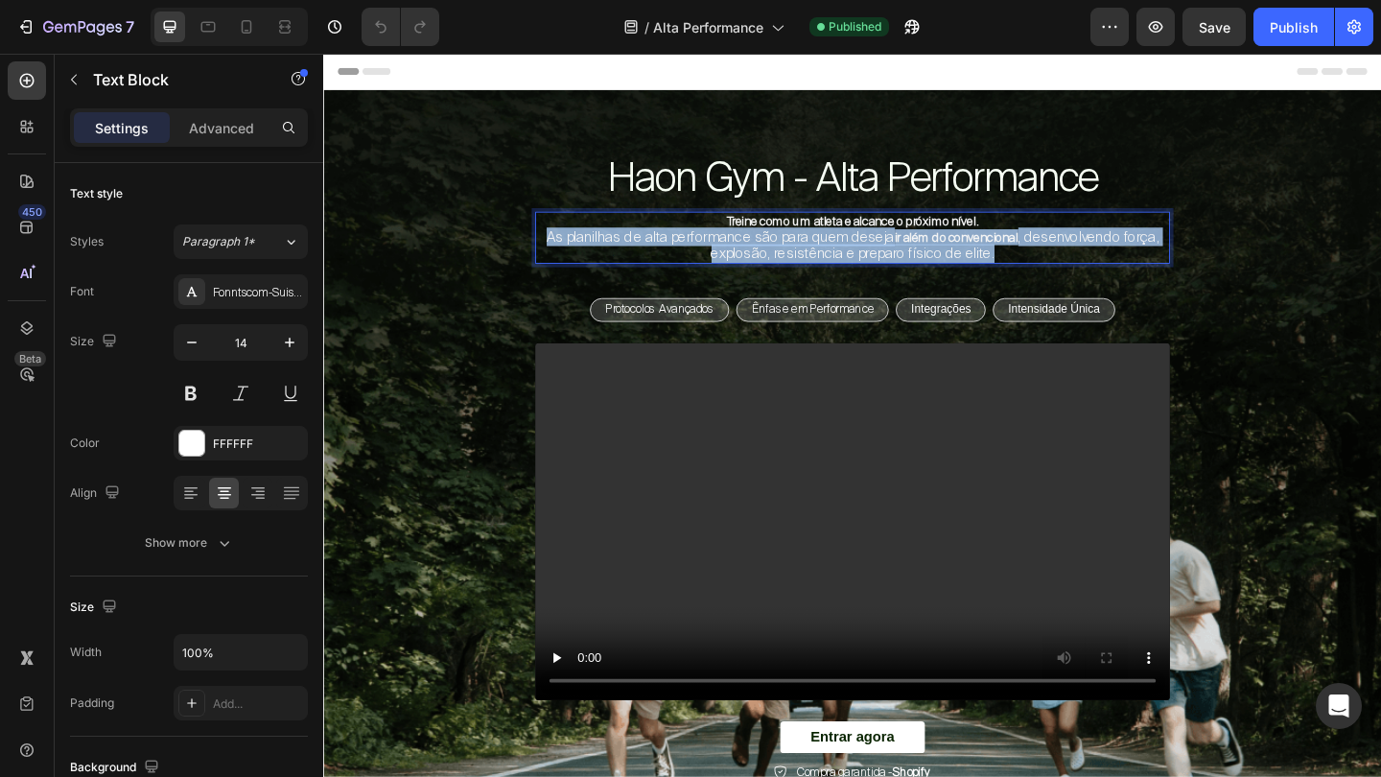
click at [857, 250] on span "As planilhas de alta performance são para quem deseja" at bounding box center [755, 253] width 379 height 20
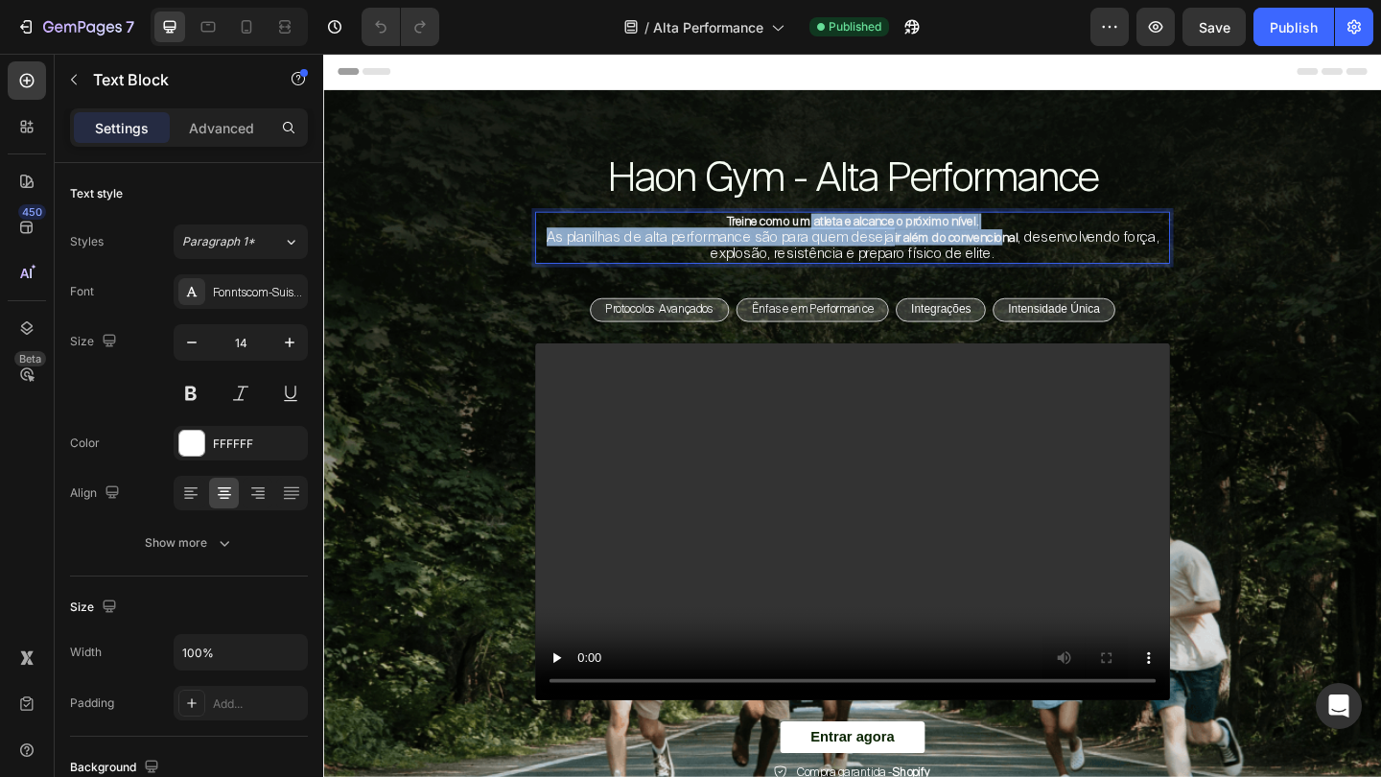
drag, startPoint x: 1068, startPoint y: 260, endPoint x: 835, endPoint y: 235, distance: 234.3
click at [835, 236] on p "Treine como um atleta e alcance o próximo nível. As planilhas de alta performan…" at bounding box center [898, 253] width 687 height 53
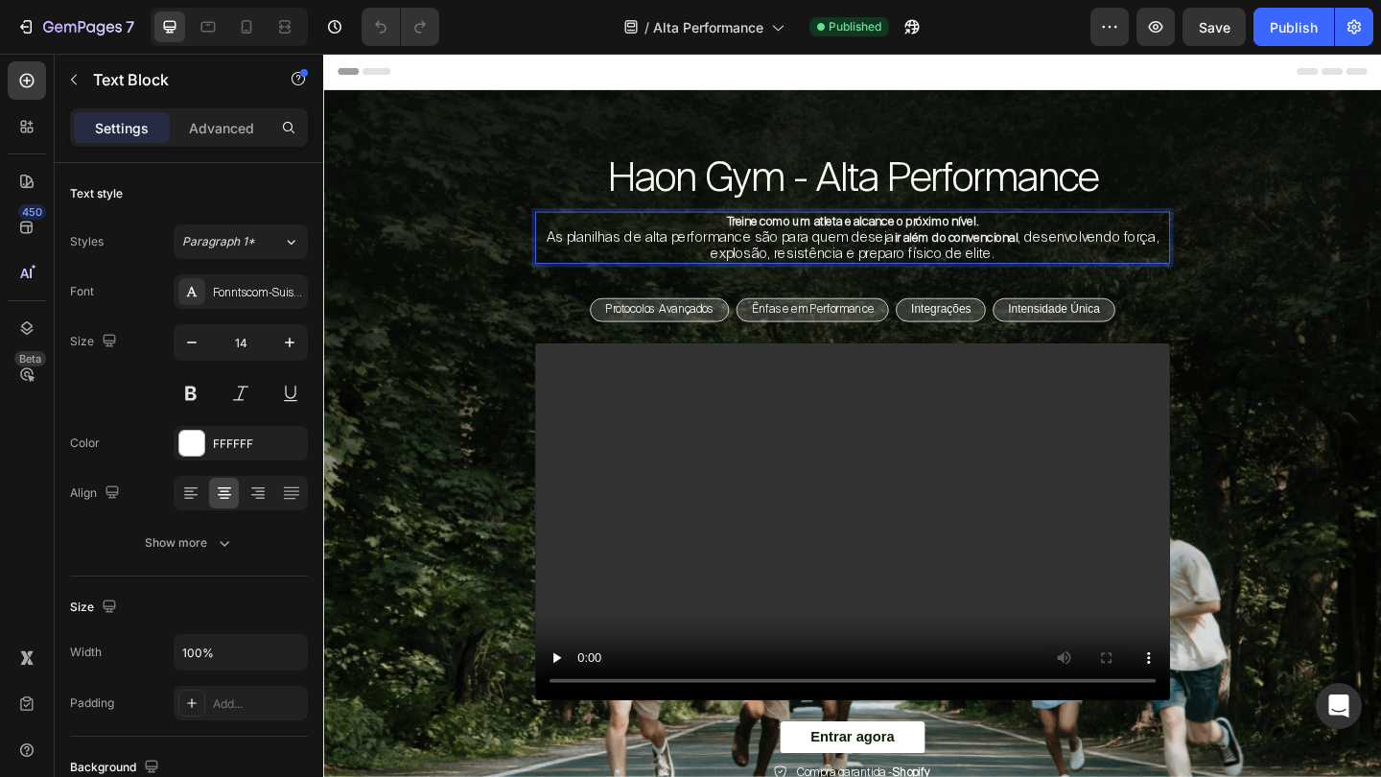
click at [761, 232] on strong "Treine como um atleta e alcance o próximo nível." at bounding box center [898, 235] width 274 height 17
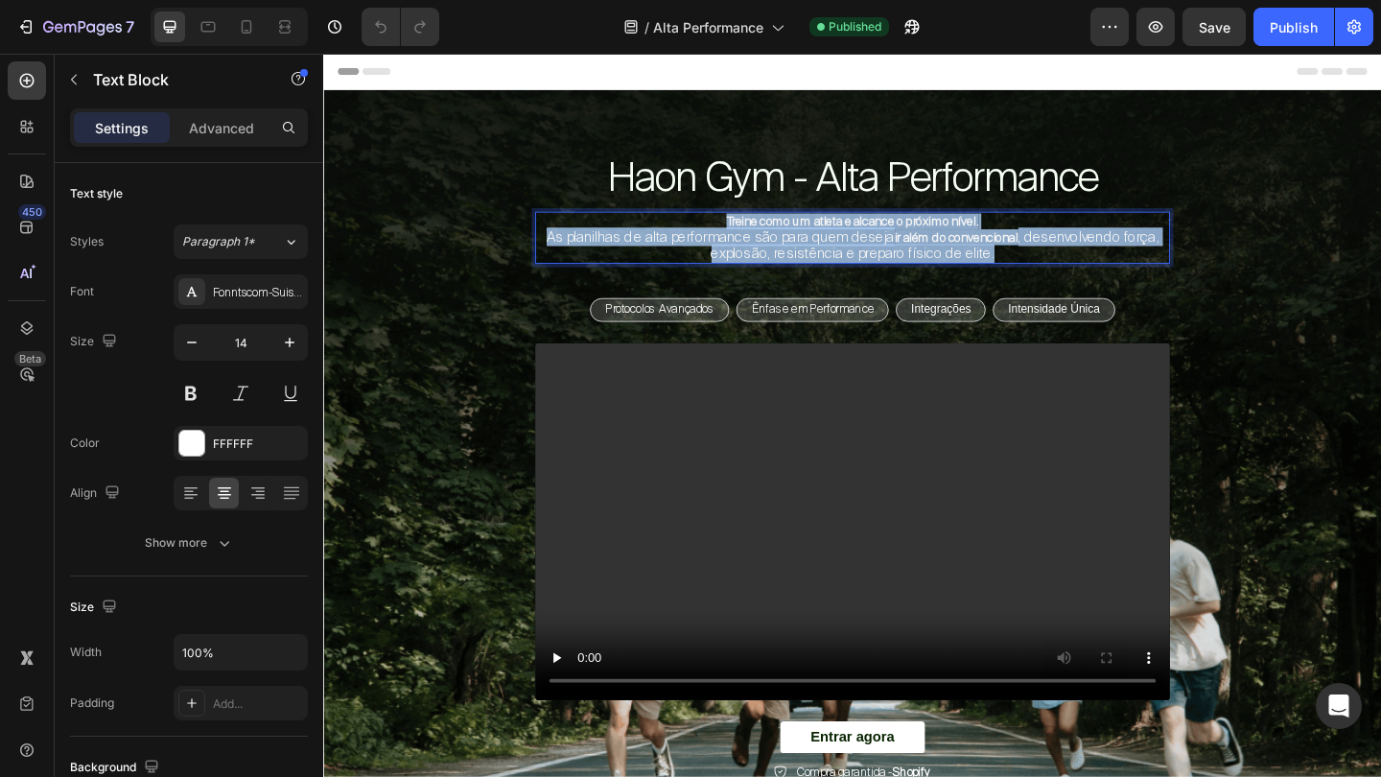
drag, startPoint x: 748, startPoint y: 232, endPoint x: 1108, endPoint y: 268, distance: 362.3
click at [1108, 268] on p "Treine como um atleta e alcance o próximo nível. As planilhas de alta performan…" at bounding box center [898, 253] width 687 height 53
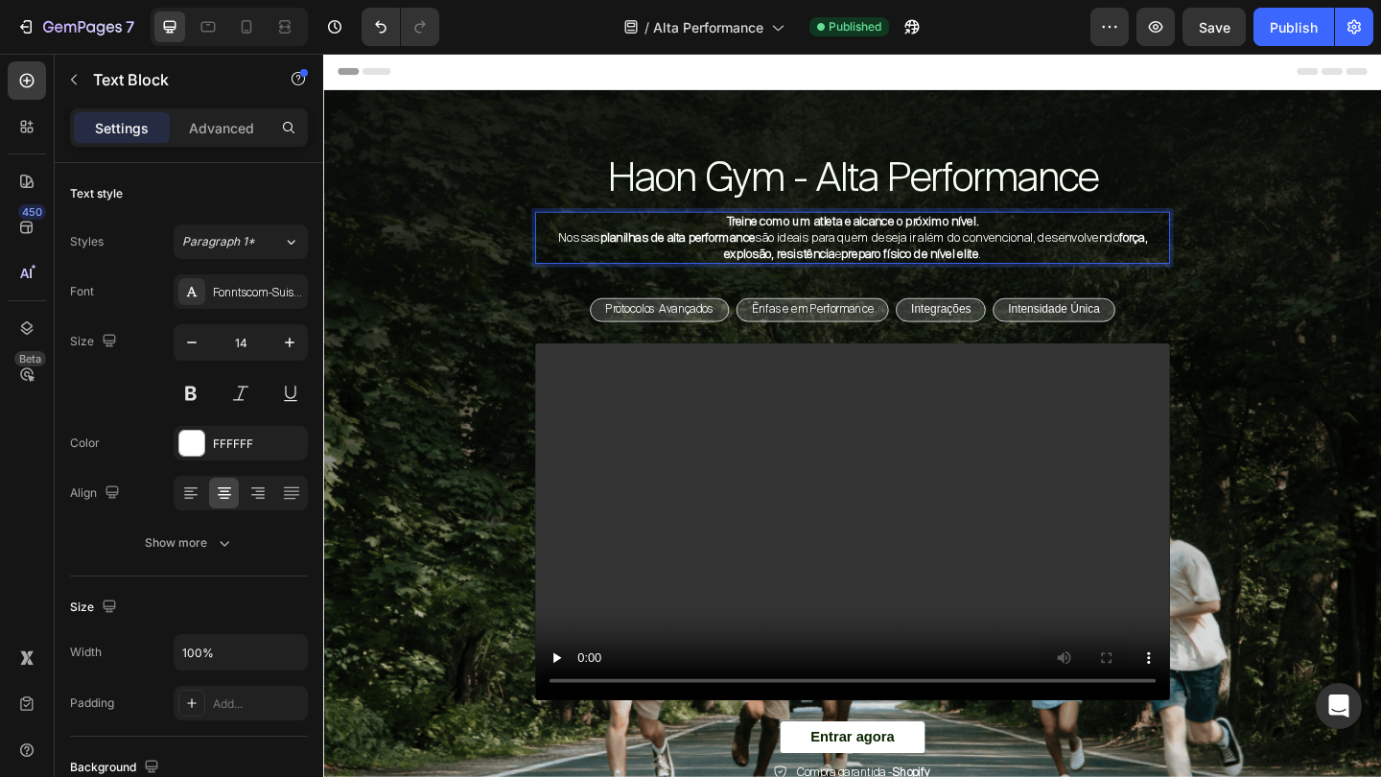
click at [967, 260] on p "Treine como um atleta e alcance o próximo nível. Nossas planilhas de alta perfo…" at bounding box center [898, 253] width 687 height 53
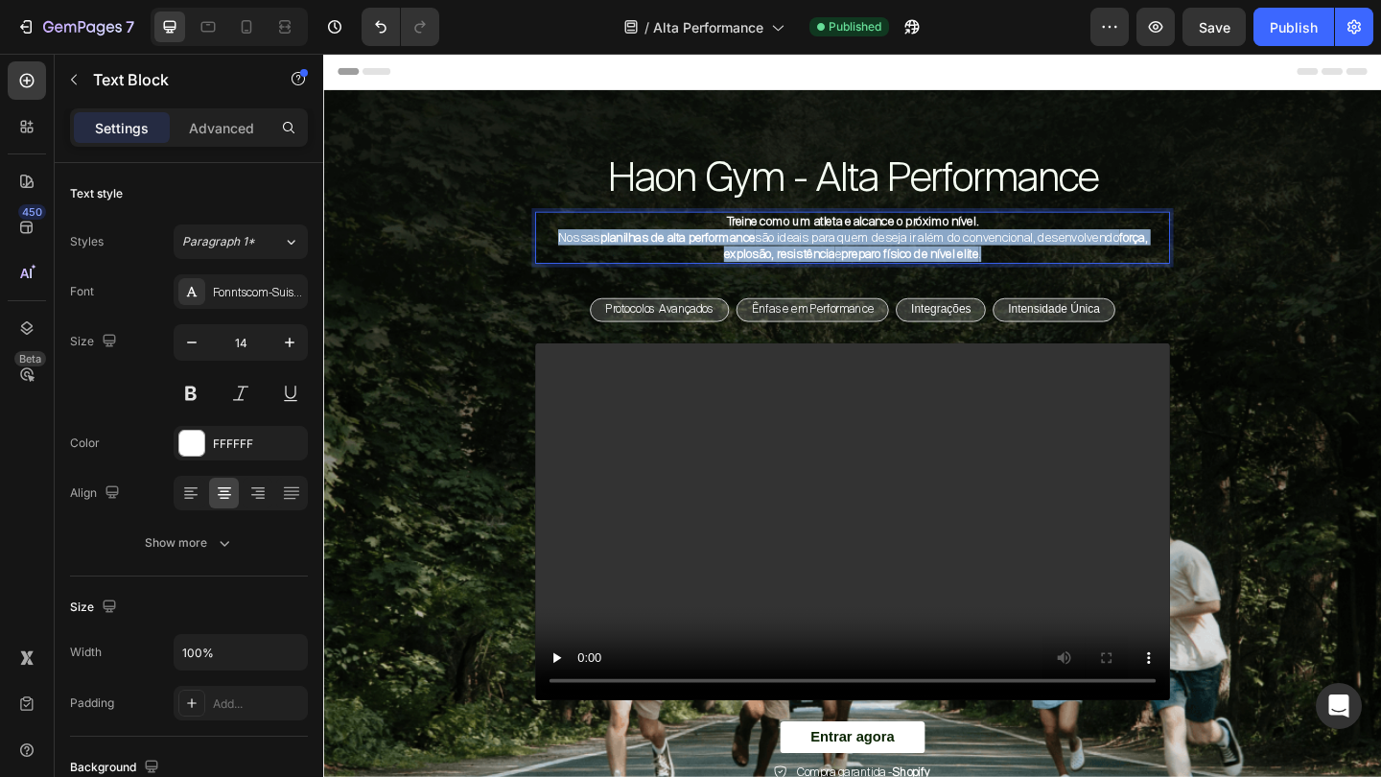
click at [967, 260] on p "Treine como um atleta e alcance o próximo nível. Nossas planilhas de alta perfo…" at bounding box center [898, 253] width 687 height 53
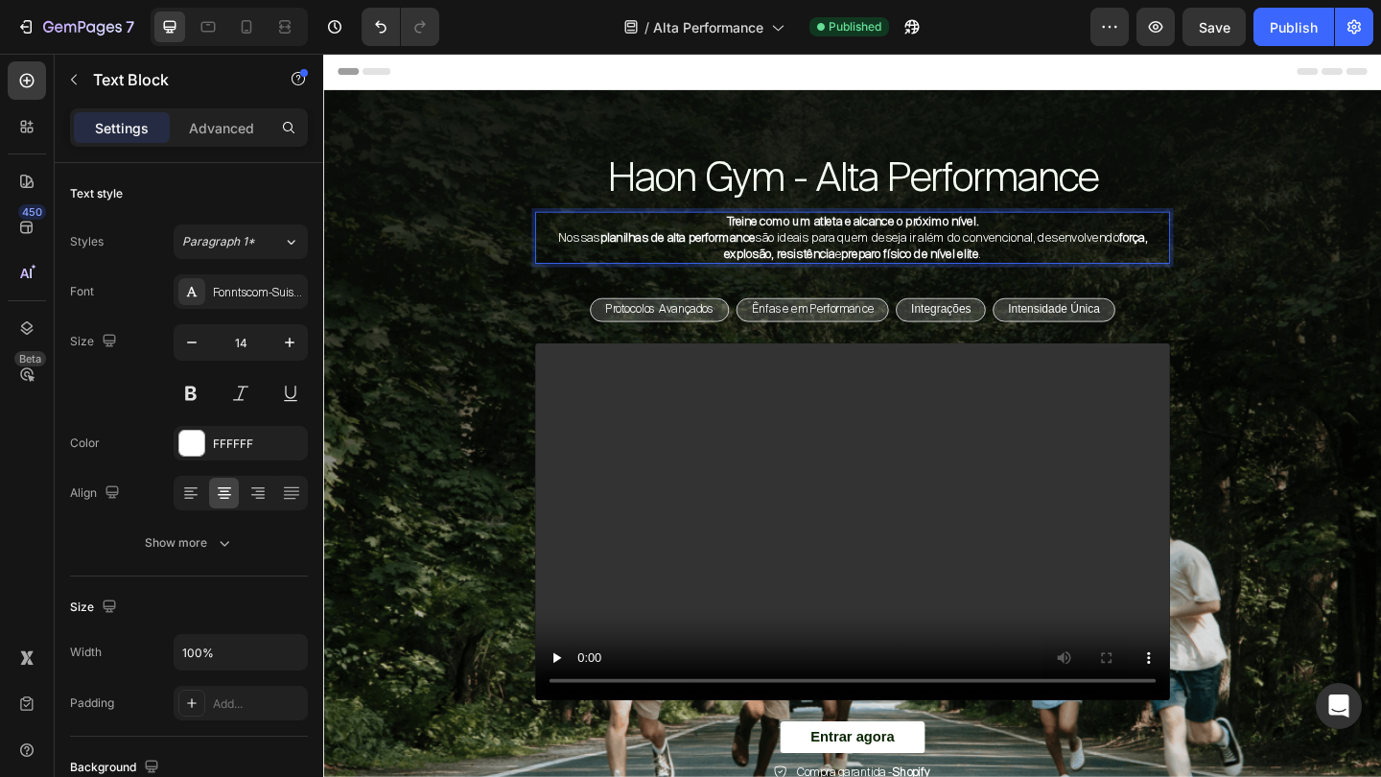
click at [967, 260] on p "Treine como um atleta e alcance o próximo nível. Nossas planilhas de alta perfo…" at bounding box center [898, 253] width 687 height 53
click at [1054, 272] on p "Treine como um atleta e alcance o próximo nível. Nossas planilhas de alta perfo…" at bounding box center [898, 253] width 687 height 53
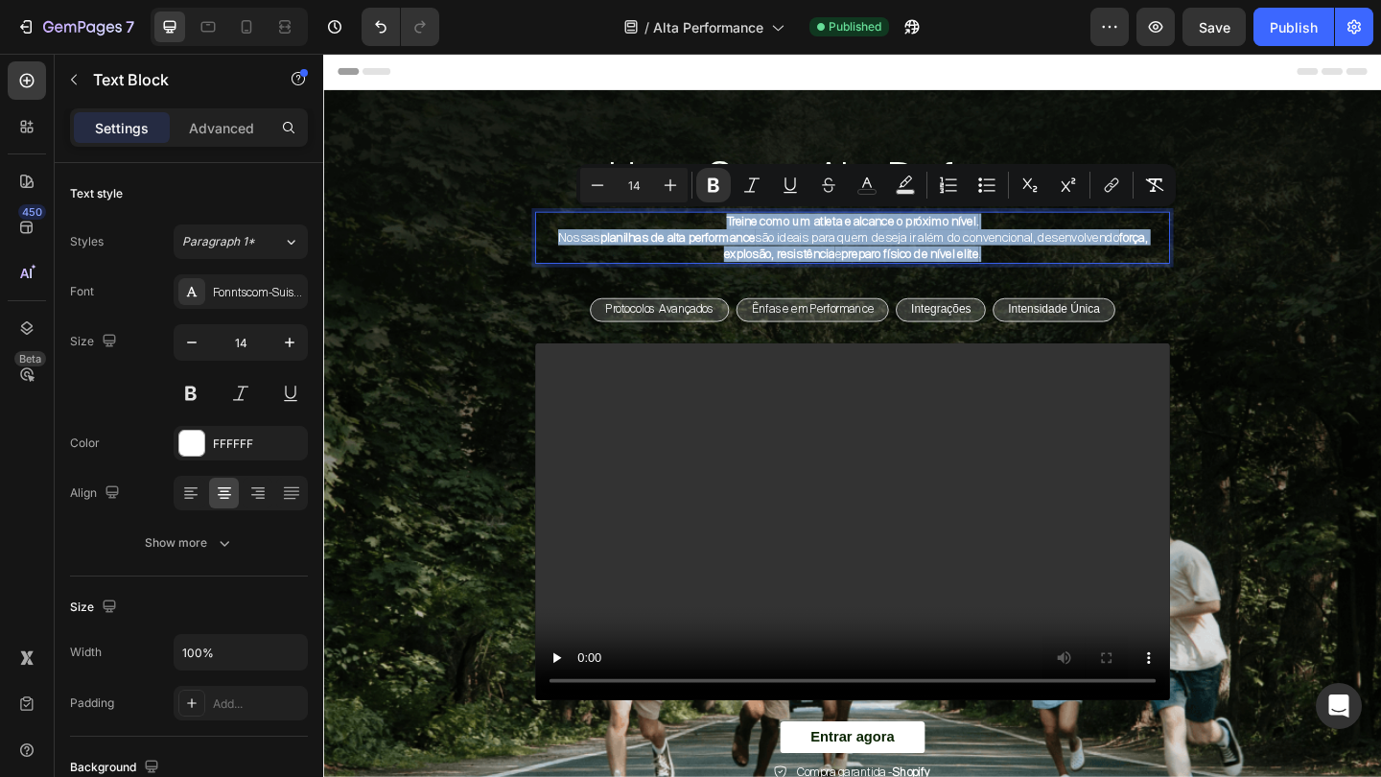
drag, startPoint x: 1069, startPoint y: 274, endPoint x: 741, endPoint y: 242, distance: 329.5
click at [741, 242] on p "Treine como um atleta e alcance o próximo nível. Nossas planilhas de alta perfo…" at bounding box center [898, 253] width 687 height 53
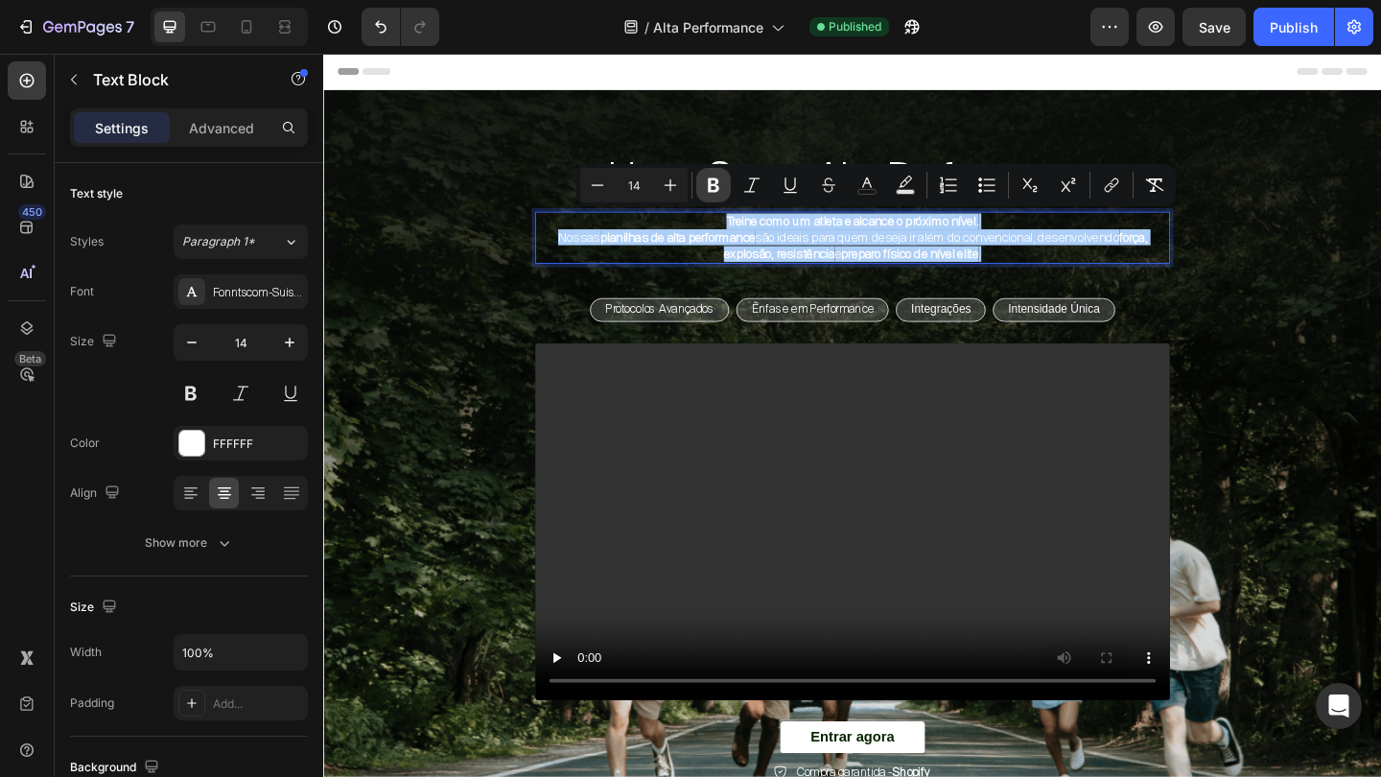
click at [702, 188] on button "Bold" at bounding box center [713, 185] width 35 height 35
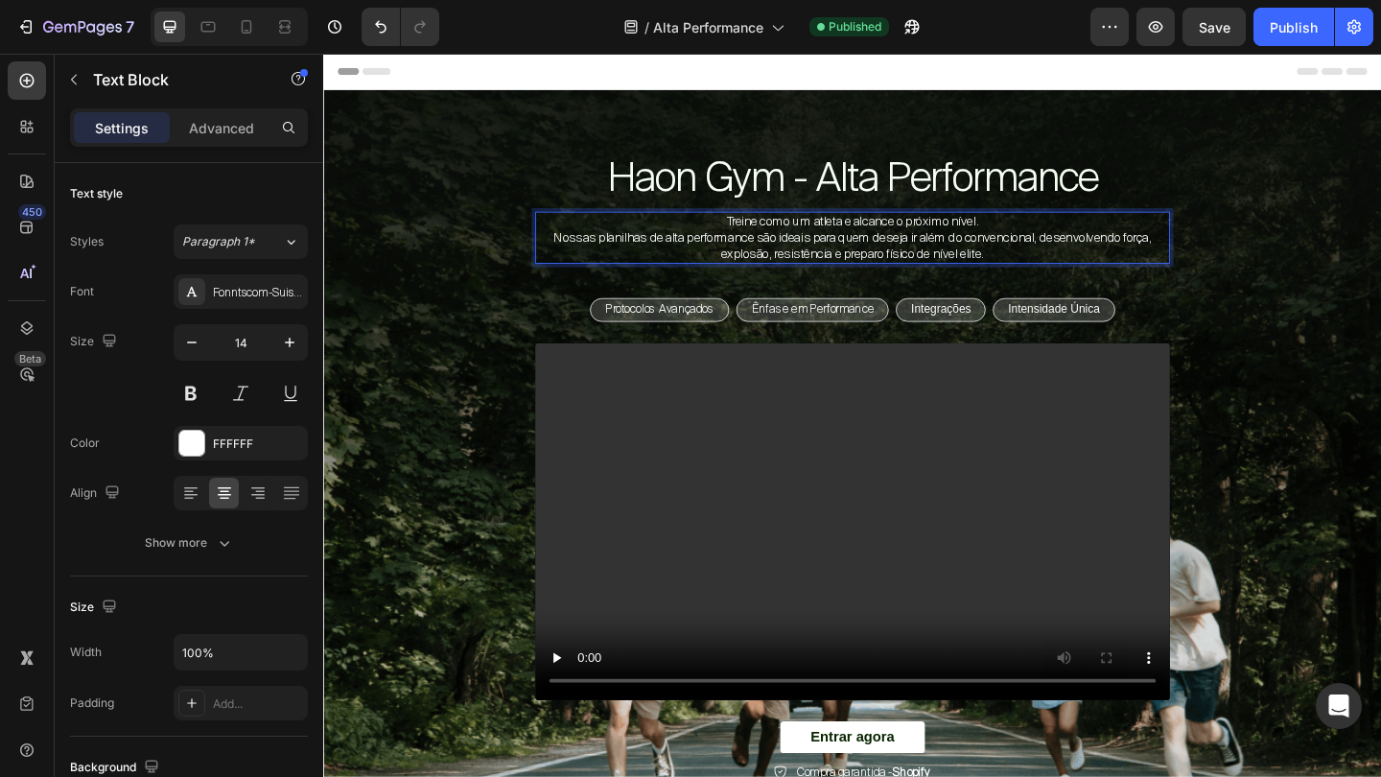
click at [842, 242] on p "Treine como um atleta e alcance o próximo nível. Nossas planilhas de alta perfo…" at bounding box center [898, 253] width 687 height 53
click at [563, 256] on p "Treine como um atleta e alcance o próximo nível. Nossas planilhas de alta perfo…" at bounding box center [898, 253] width 687 height 53
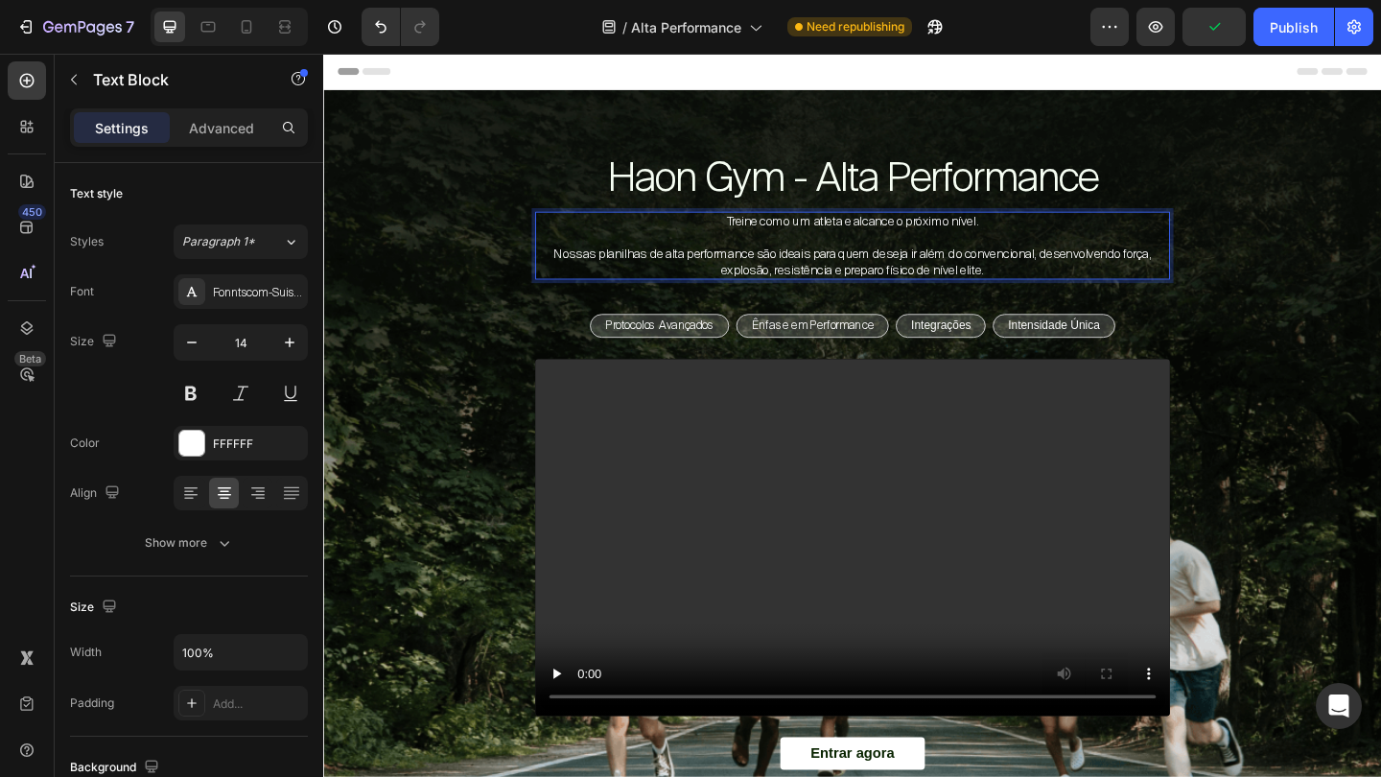
click at [570, 274] on p "Nossas planilhas de alta performance são ideais para quem deseja ir além do con…" at bounding box center [898, 280] width 687 height 35
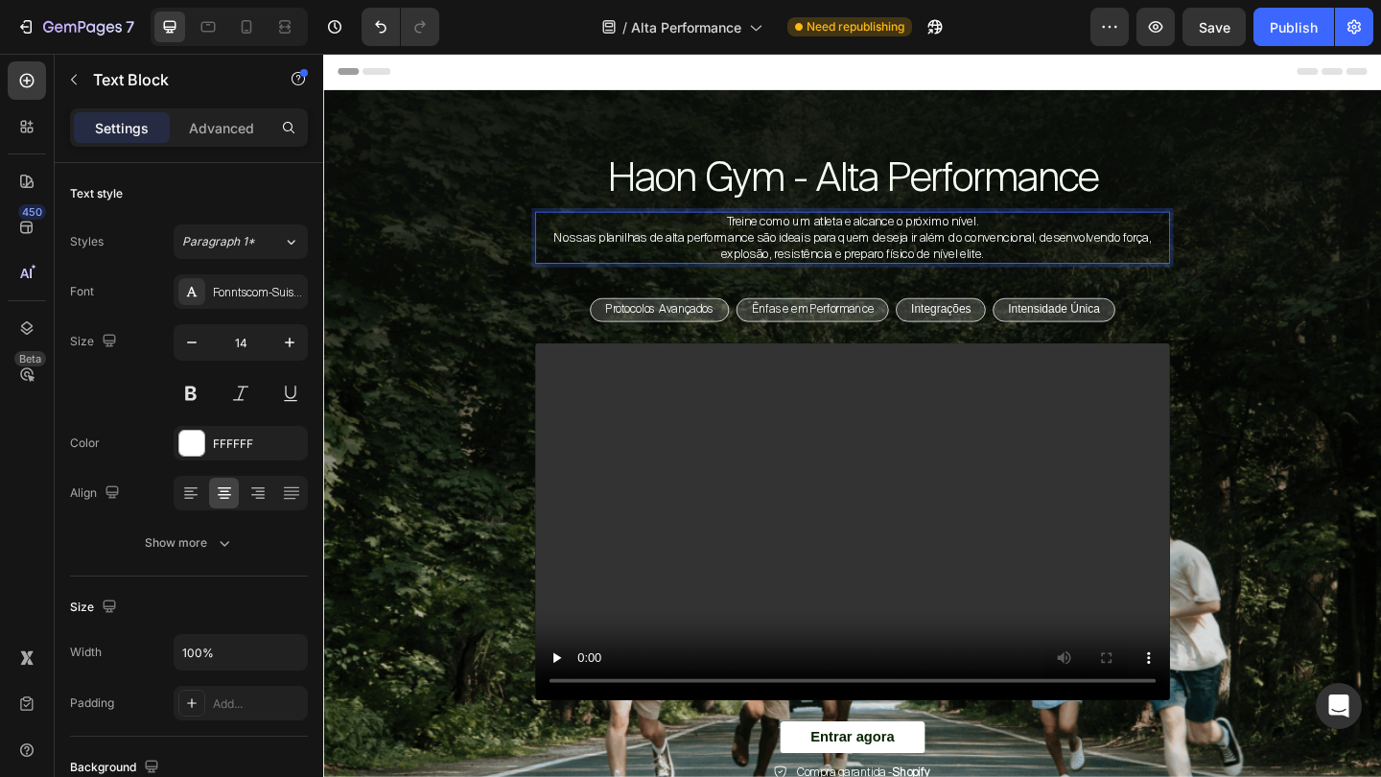
click at [565, 256] on p "Treine como um atleta e alcance o próximo nível. Nossas planilhas de alta perfo…" at bounding box center [898, 253] width 687 height 53
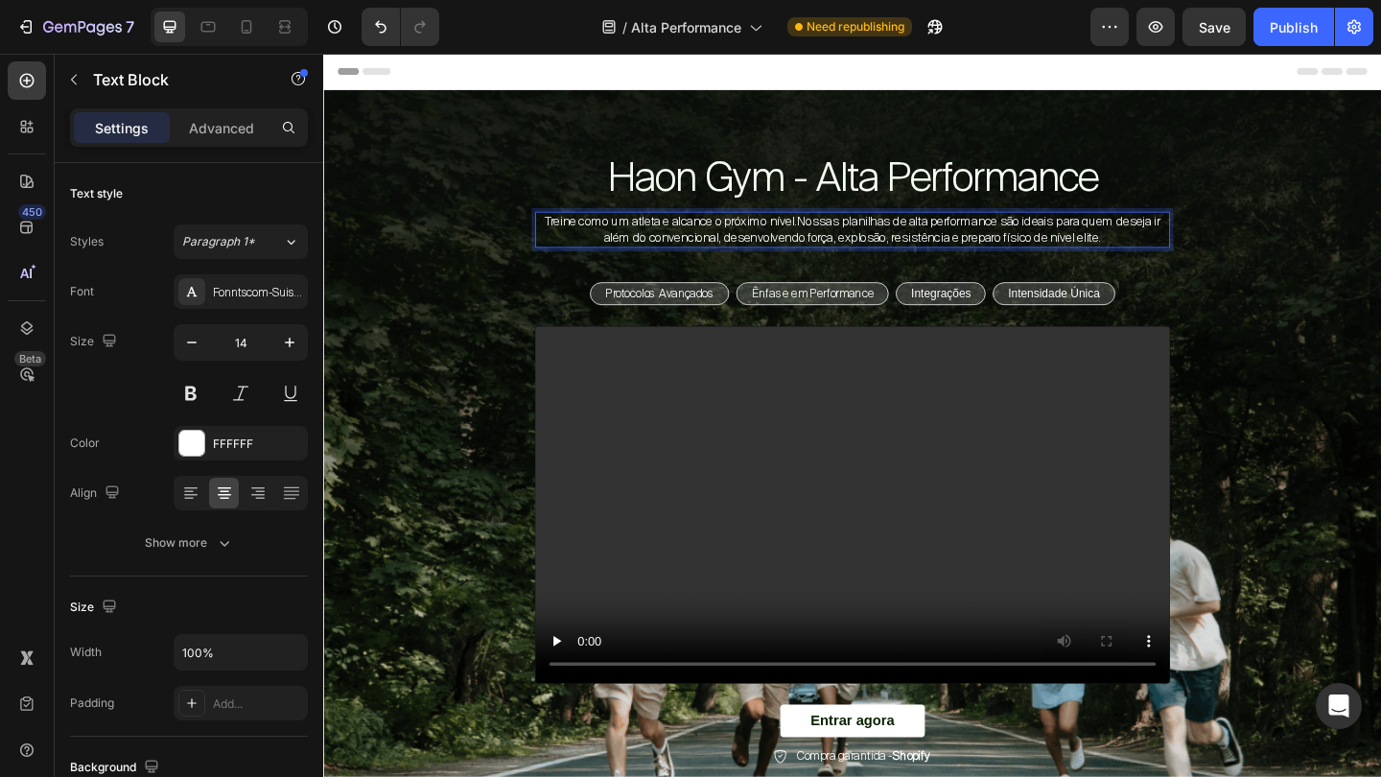
click at [844, 239] on p "Treine como um atleta e alcance o próximo nível.Nossas planilhas de alta perfor…" at bounding box center [898, 244] width 687 height 35
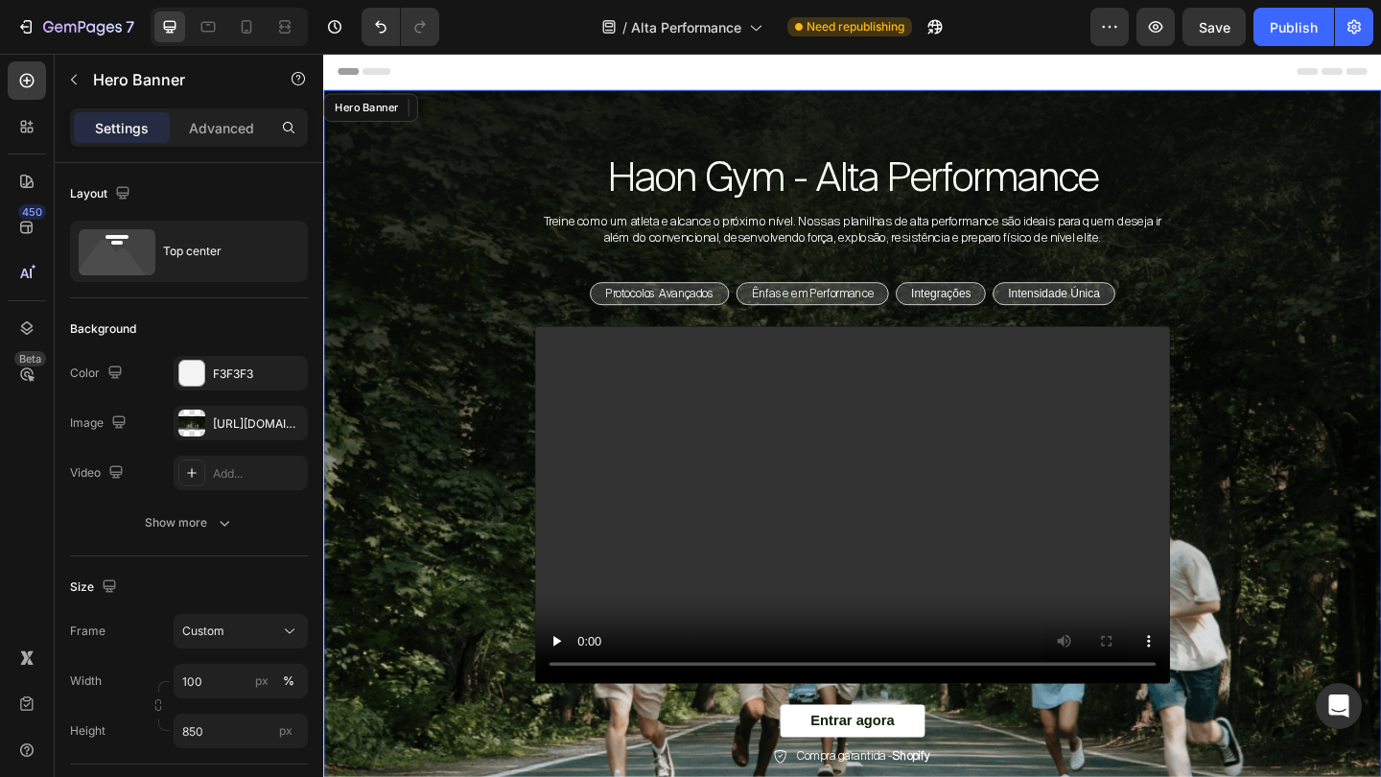
click at [1312, 276] on div "Haon Gym - Alta Performance Heading Treine como um atleta e alcance o próximo n…" at bounding box center [898, 489] width 1122 height 684
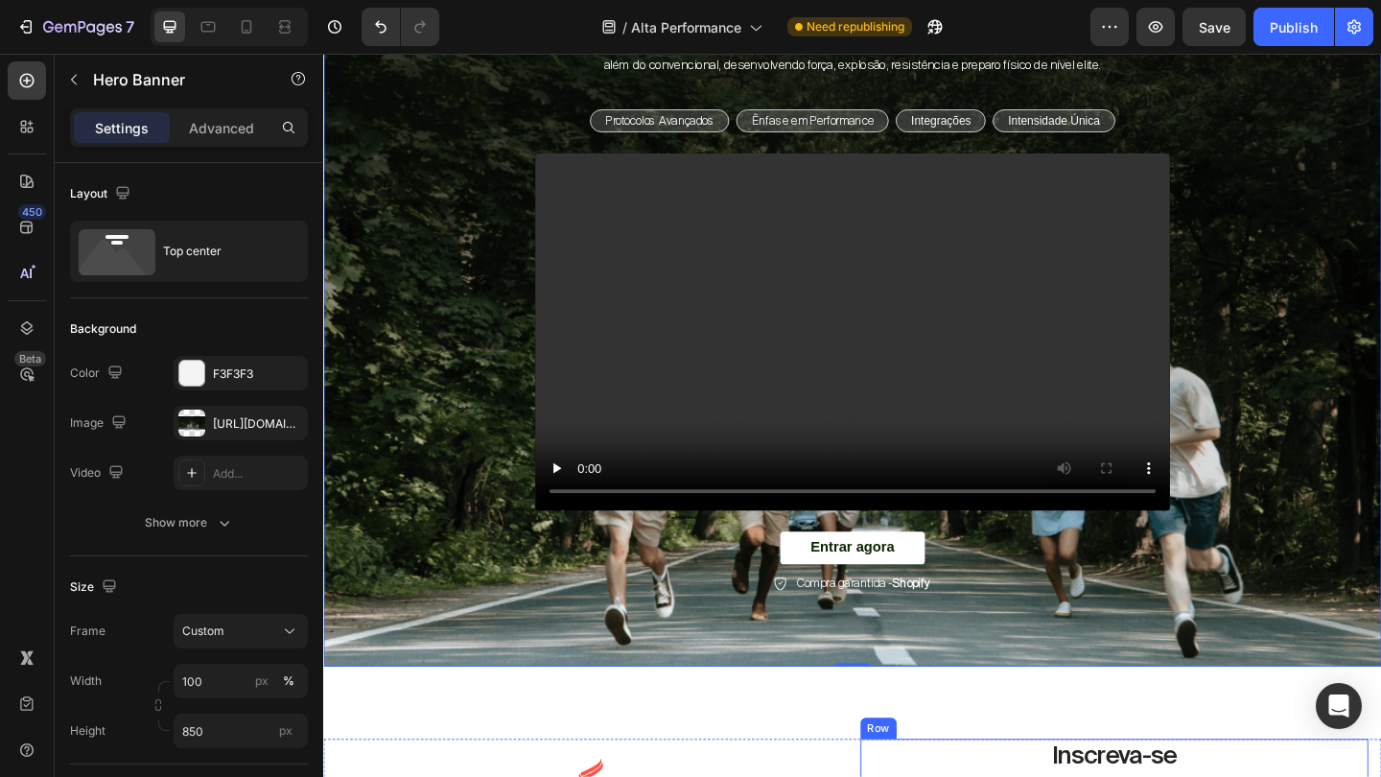
scroll to position [91, 0]
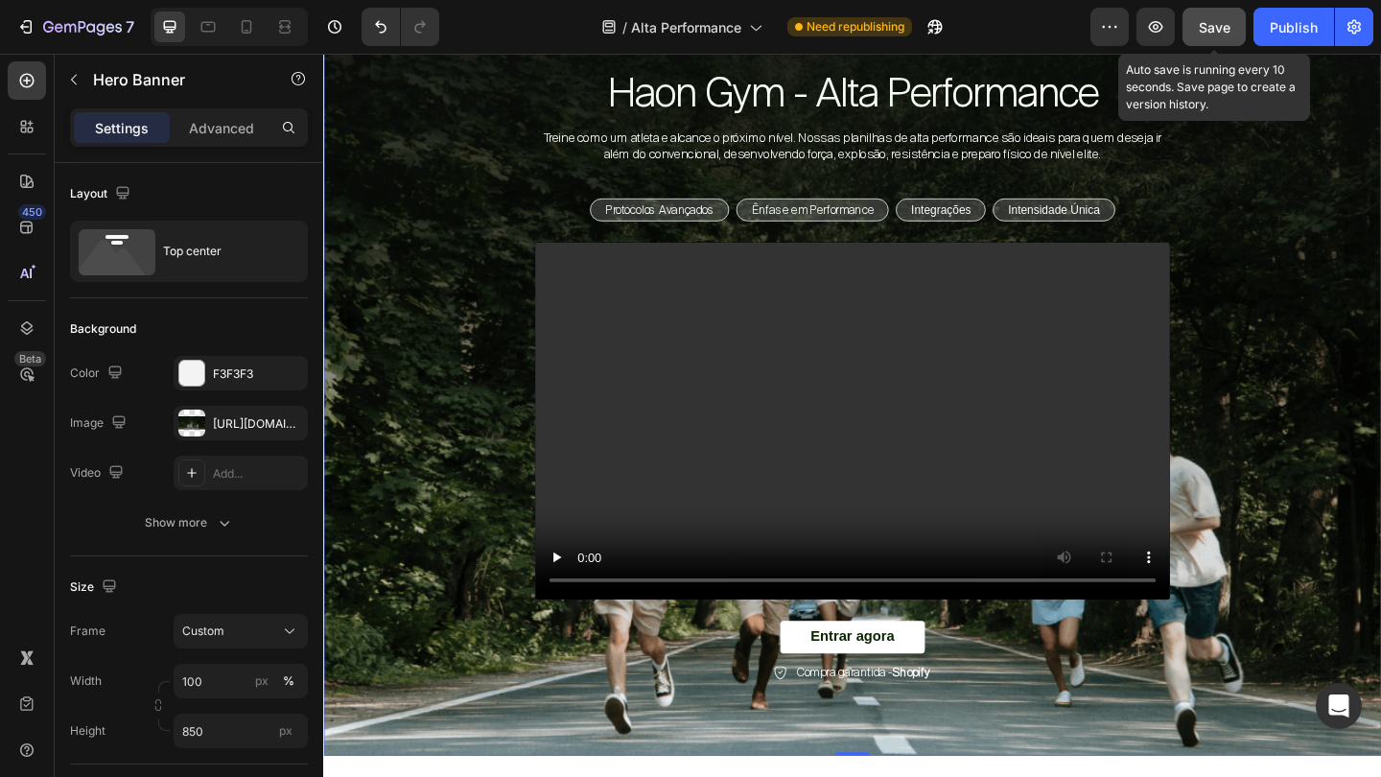
click at [1238, 35] on button "Save" at bounding box center [1213, 27] width 63 height 38
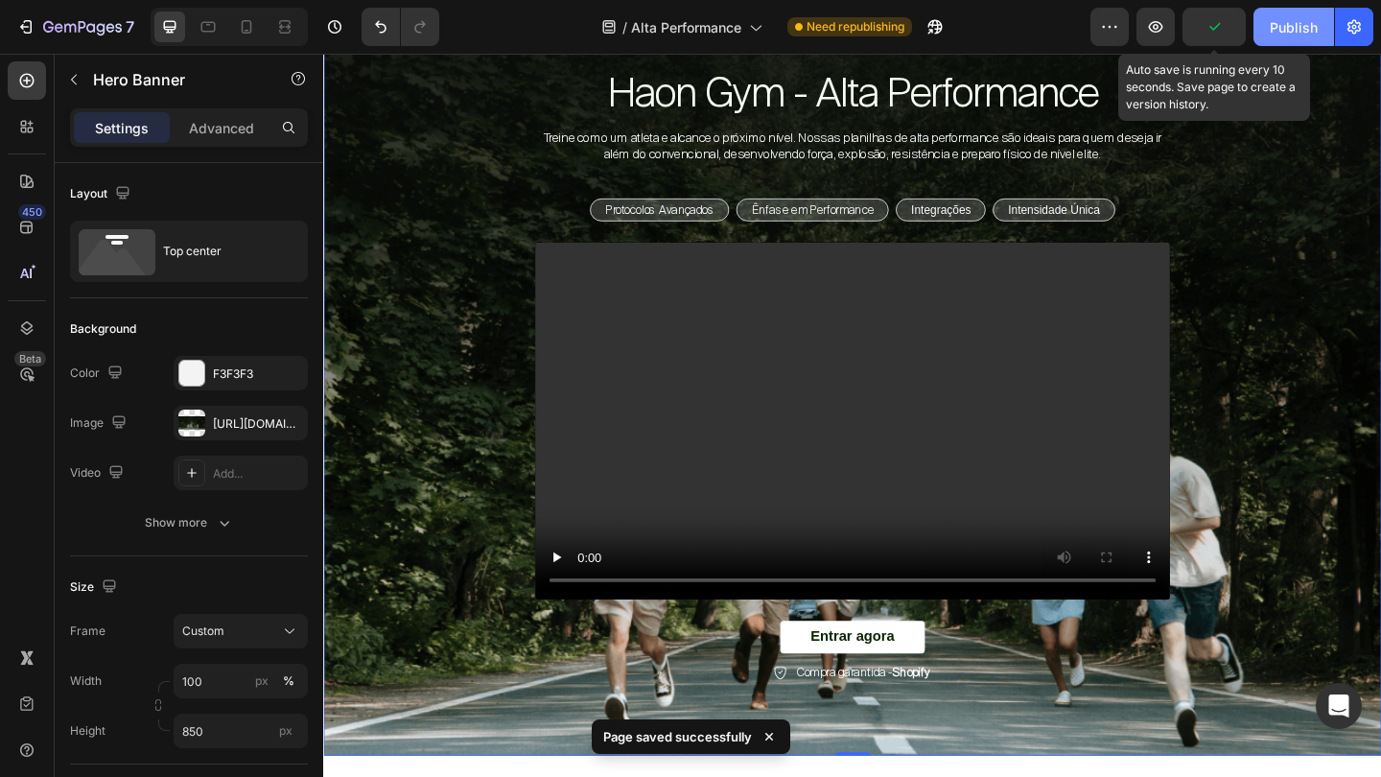
click at [1306, 27] on div "Publish" at bounding box center [1293, 27] width 48 height 20
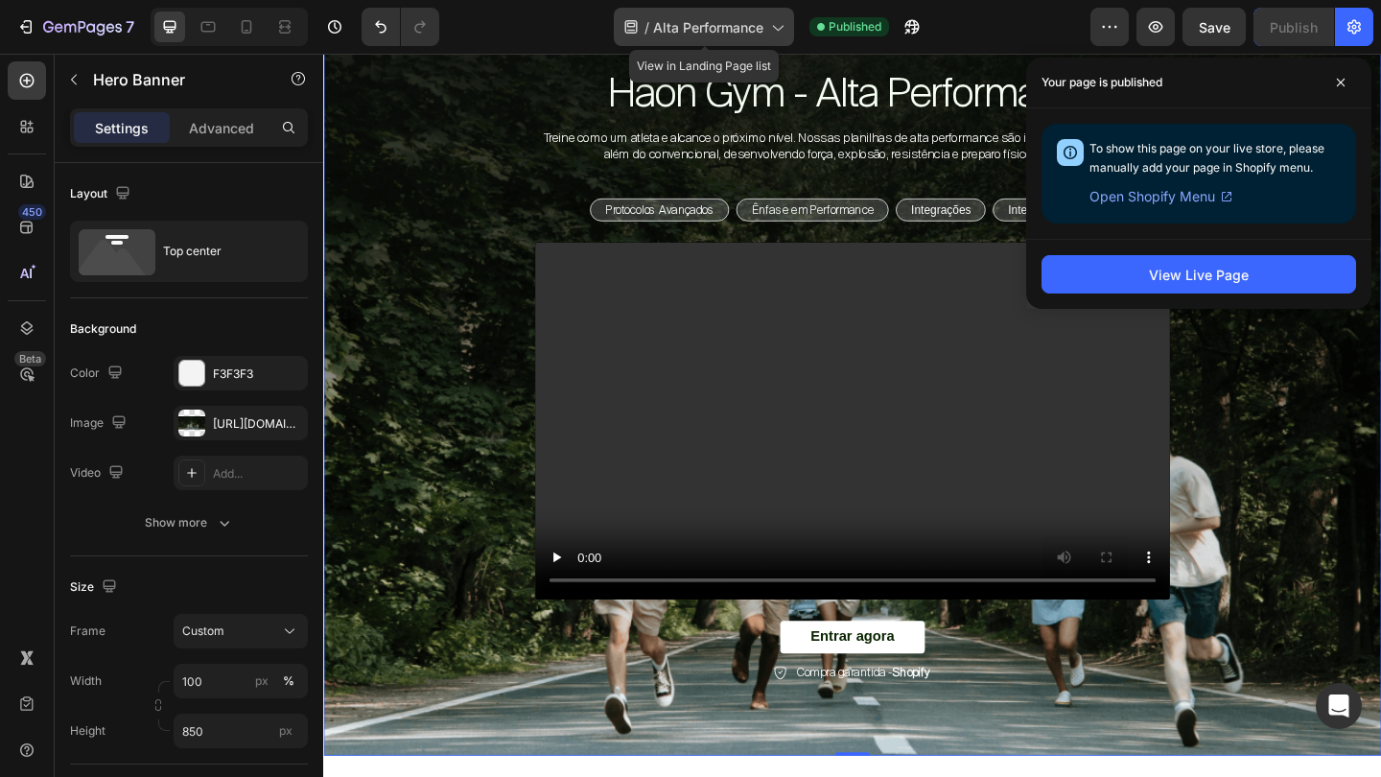
click at [702, 32] on span "Alta Performance" at bounding box center [708, 27] width 110 height 20
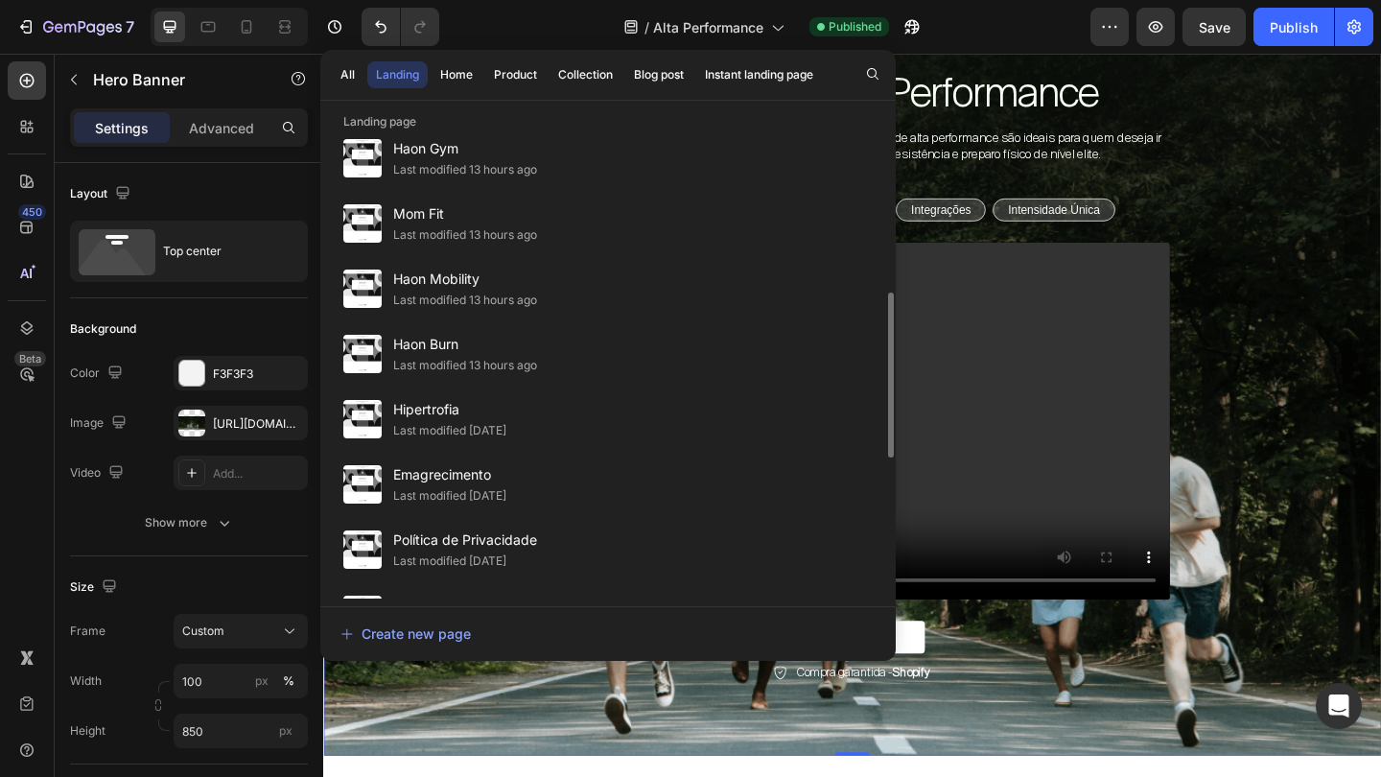
scroll to position [374, 0]
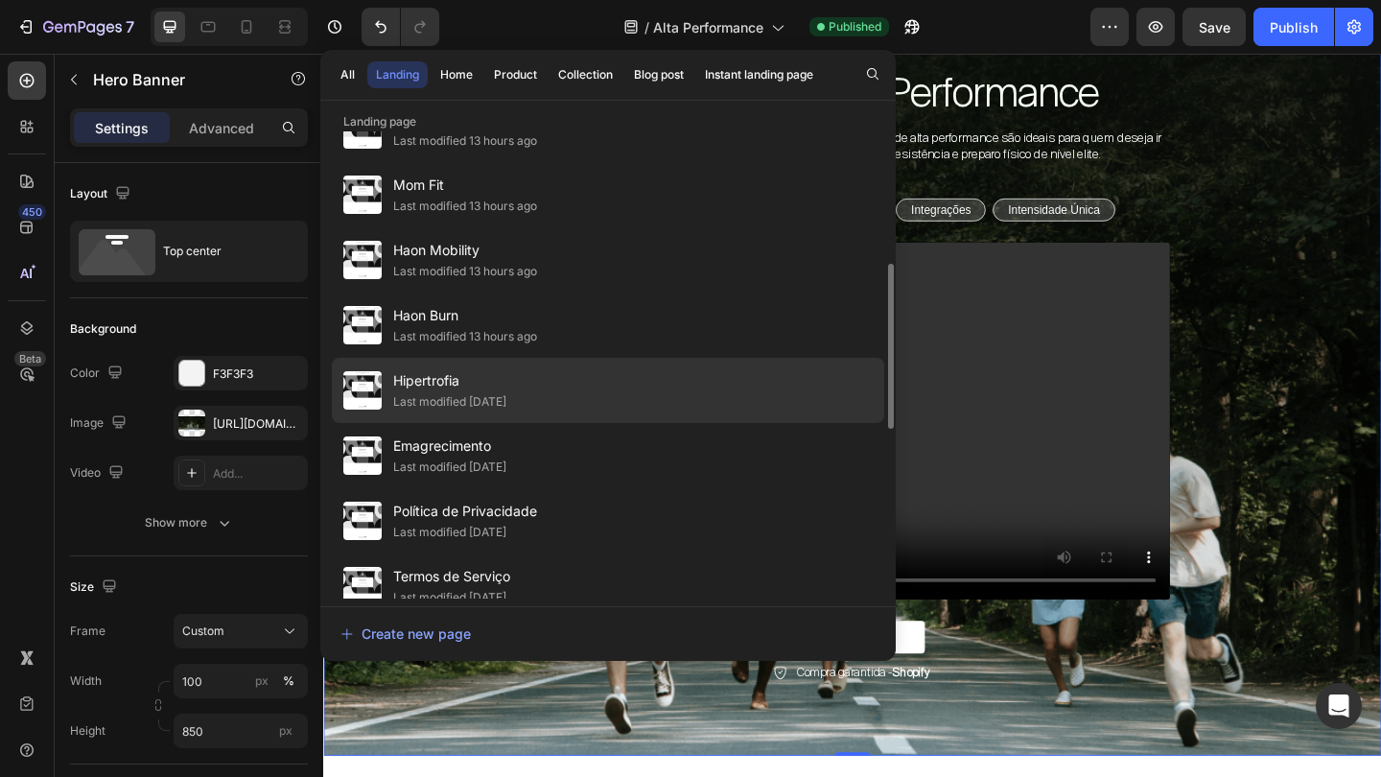
click at [506, 398] on div "Last modified [DATE]" at bounding box center [449, 401] width 113 height 19
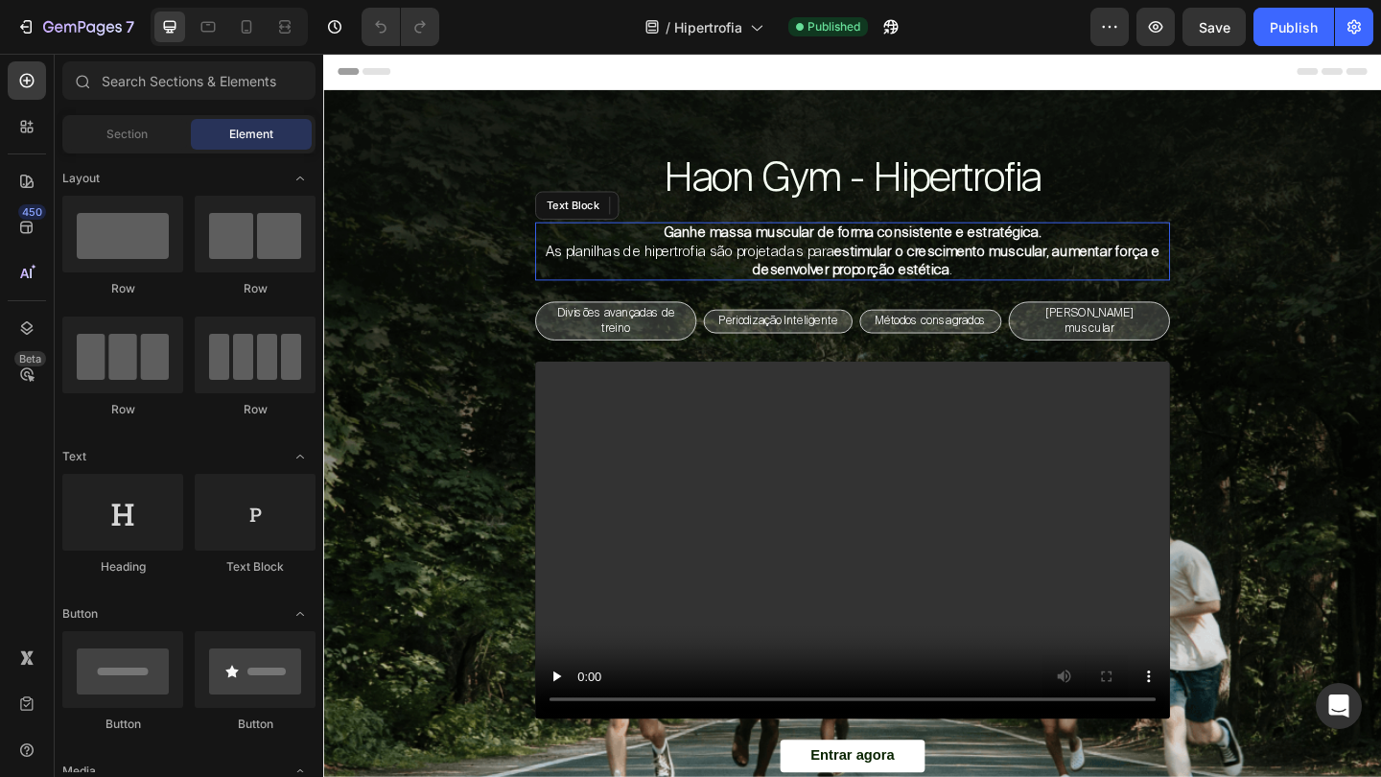
click at [822, 267] on span "As planilhas de hipertrofia são projetadas para" at bounding box center [722, 268] width 314 height 20
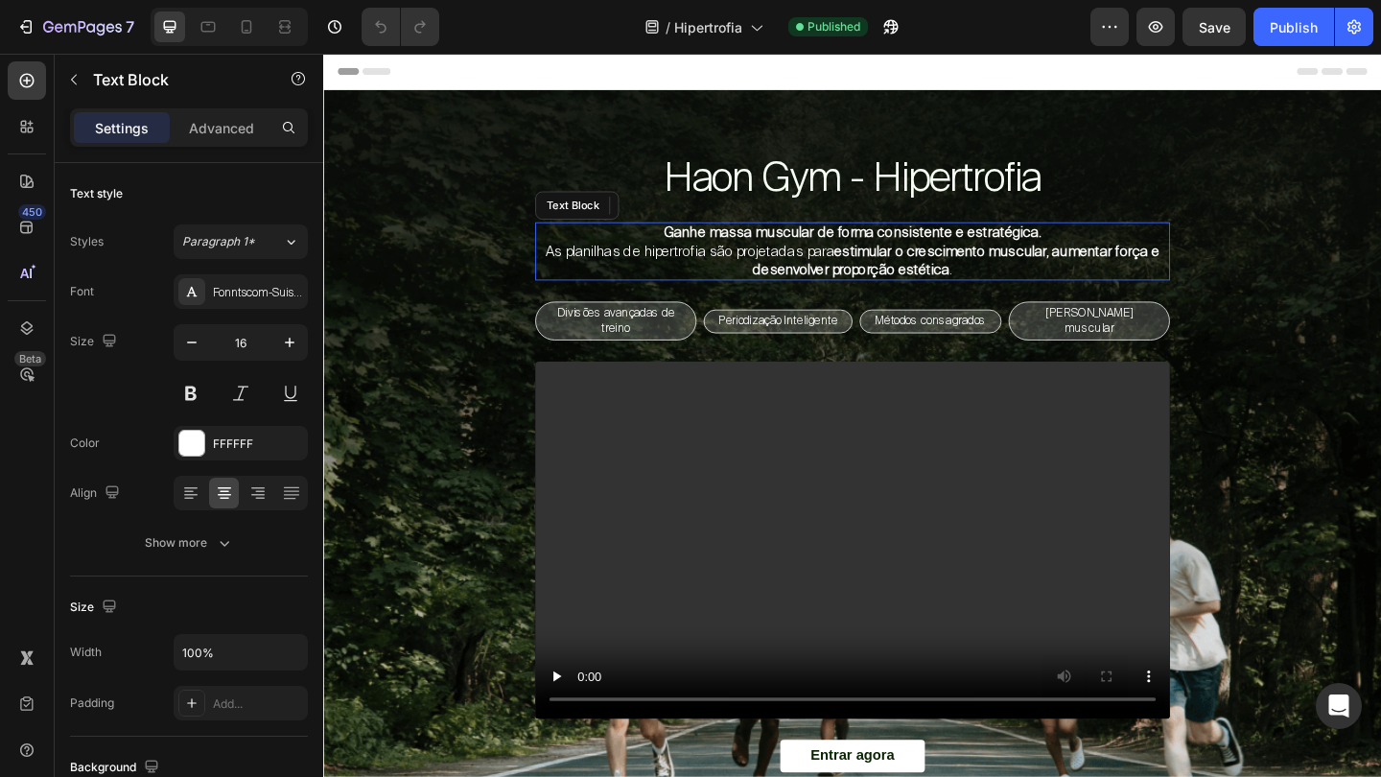
click at [822, 267] on span "As planilhas de hipertrofia são projetadas para" at bounding box center [722, 268] width 314 height 20
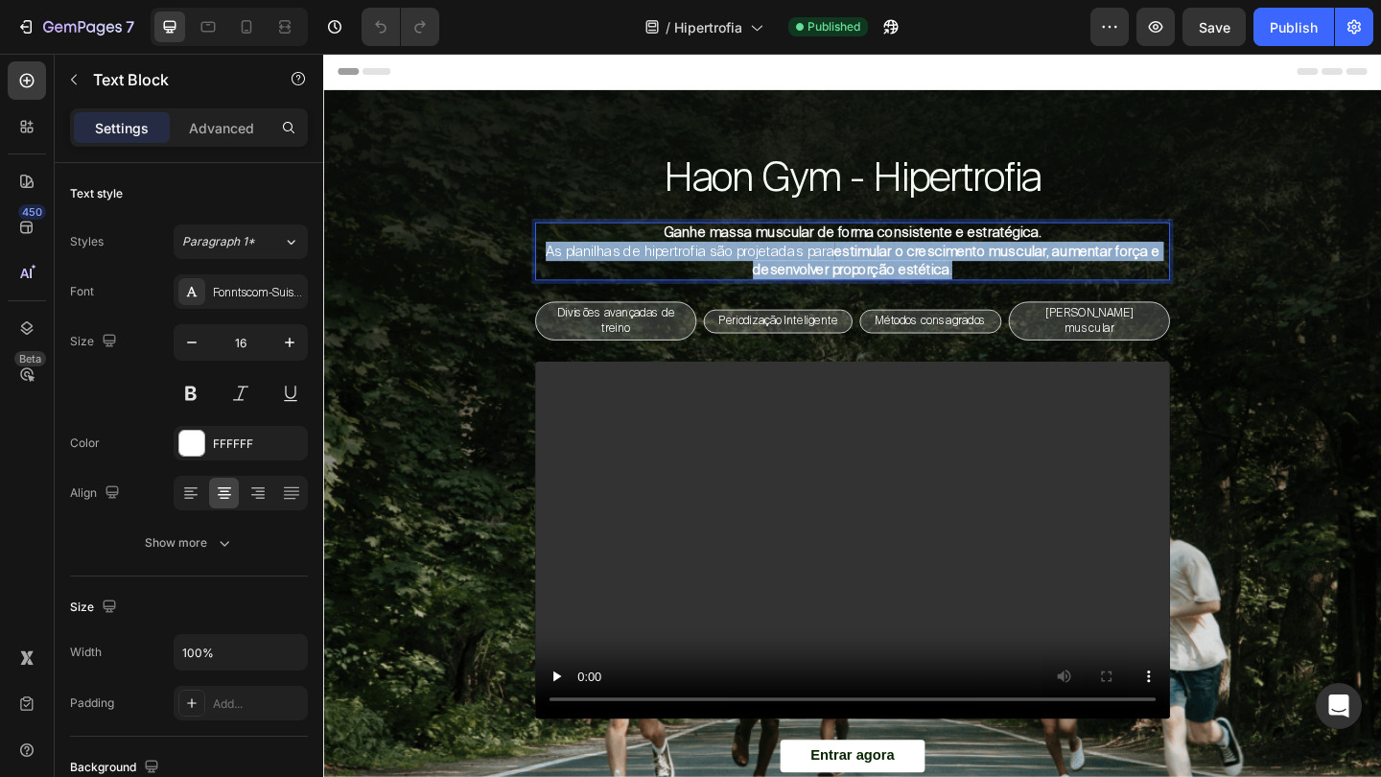
click at [822, 267] on span "As planilhas de hipertrofia são projetadas para" at bounding box center [722, 268] width 314 height 20
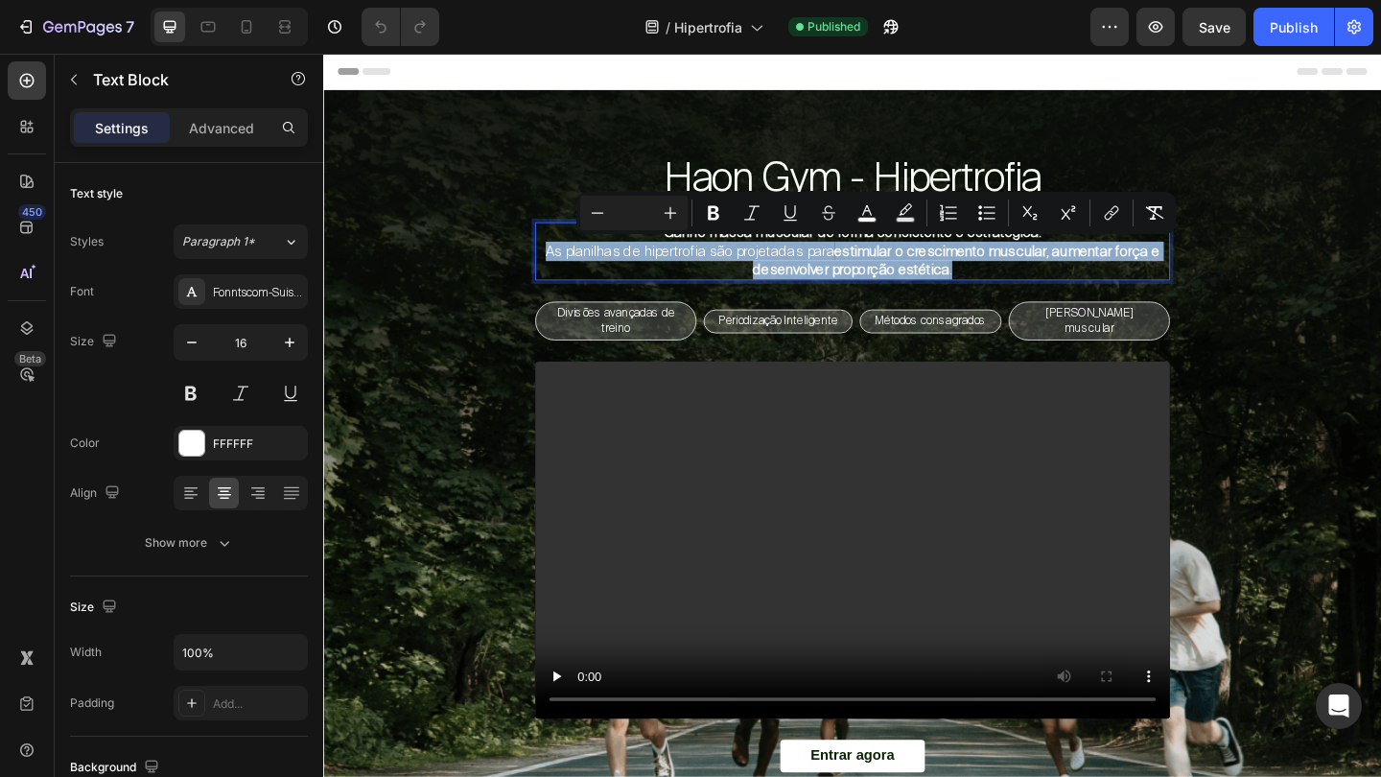
click at [673, 231] on div "Minus Plus Bold Italic Underline Strikethrough color Text Background Color Numb…" at bounding box center [875, 213] width 599 height 42
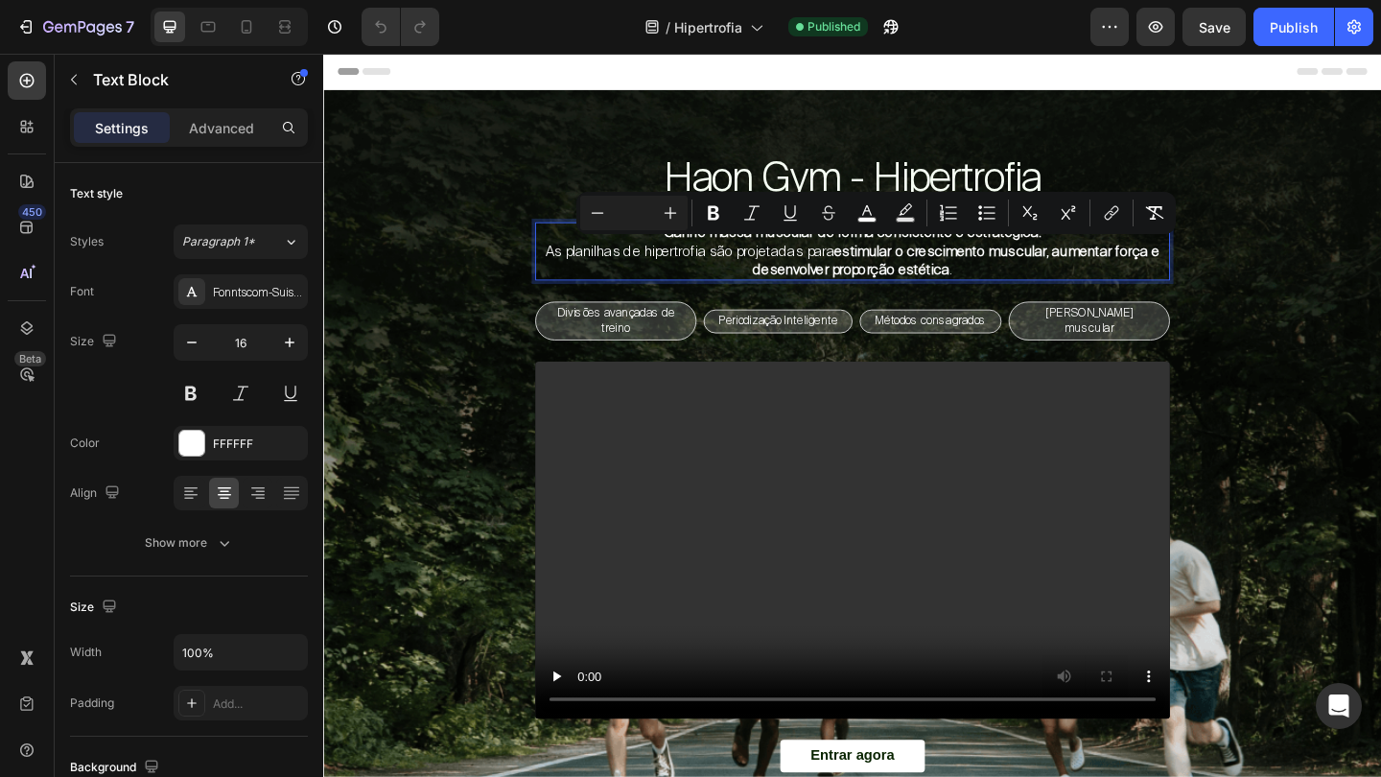
click at [699, 258] on span "As planilhas de hipertrofia são projetadas para" at bounding box center [722, 268] width 314 height 20
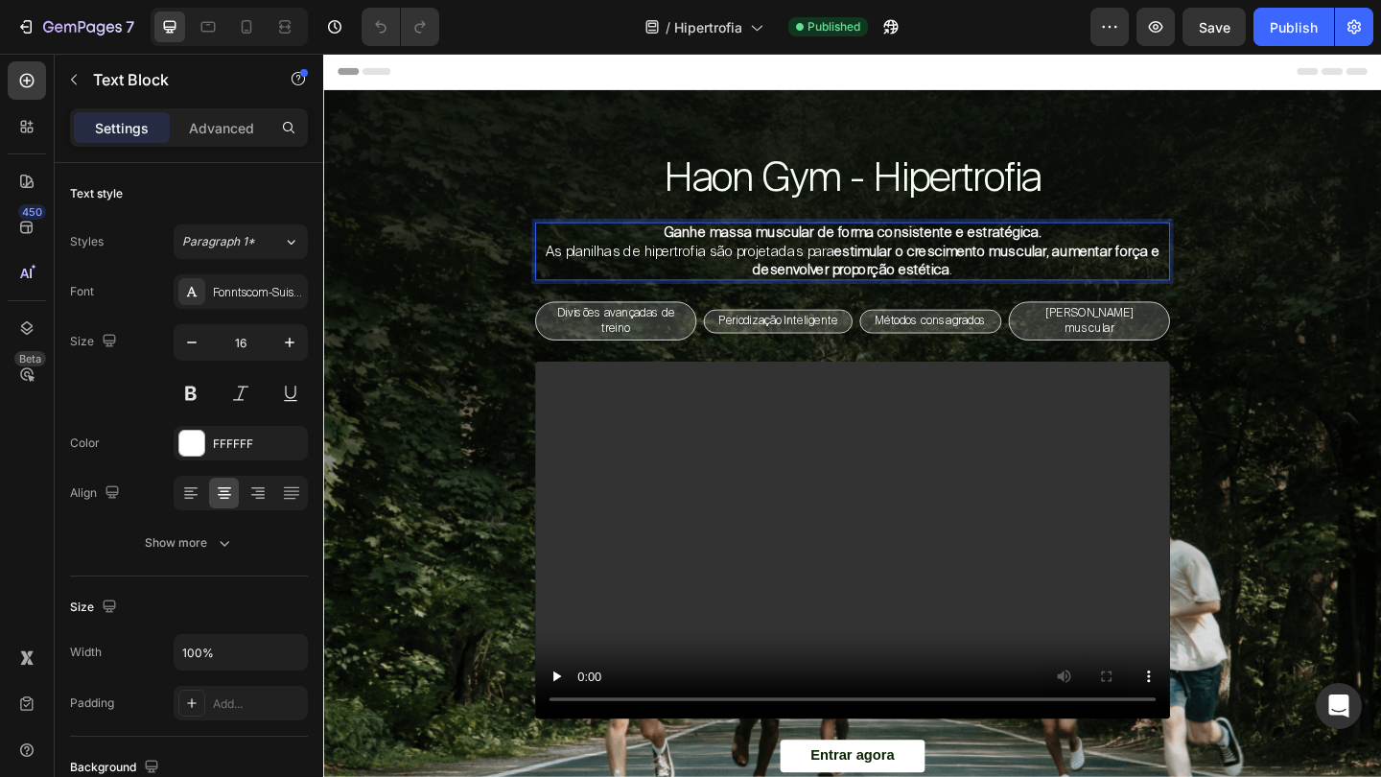
click at [684, 248] on p "Ganhe massa muscular de forma consistente e estratégica. As planilhas de hipert…" at bounding box center [898, 268] width 687 height 59
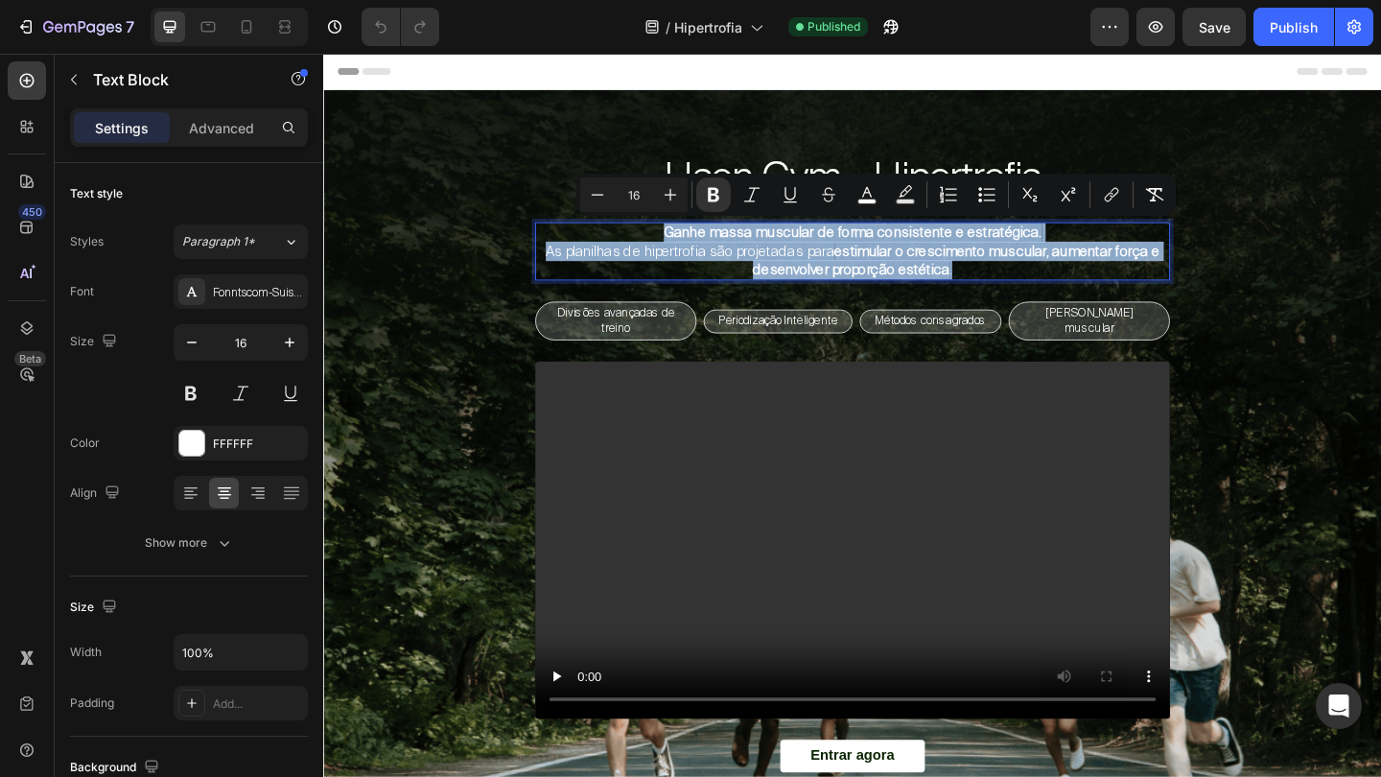
drag, startPoint x: 684, startPoint y: 248, endPoint x: 1081, endPoint y: 283, distance: 398.4
click at [1081, 283] on p "Ganhe massa muscular de forma consistente e estratégica. As planilhas de hipert…" at bounding box center [898, 268] width 687 height 59
copy p "Ganhe massa muscular de forma consistente e estratégica. As planilhas de hipert…"
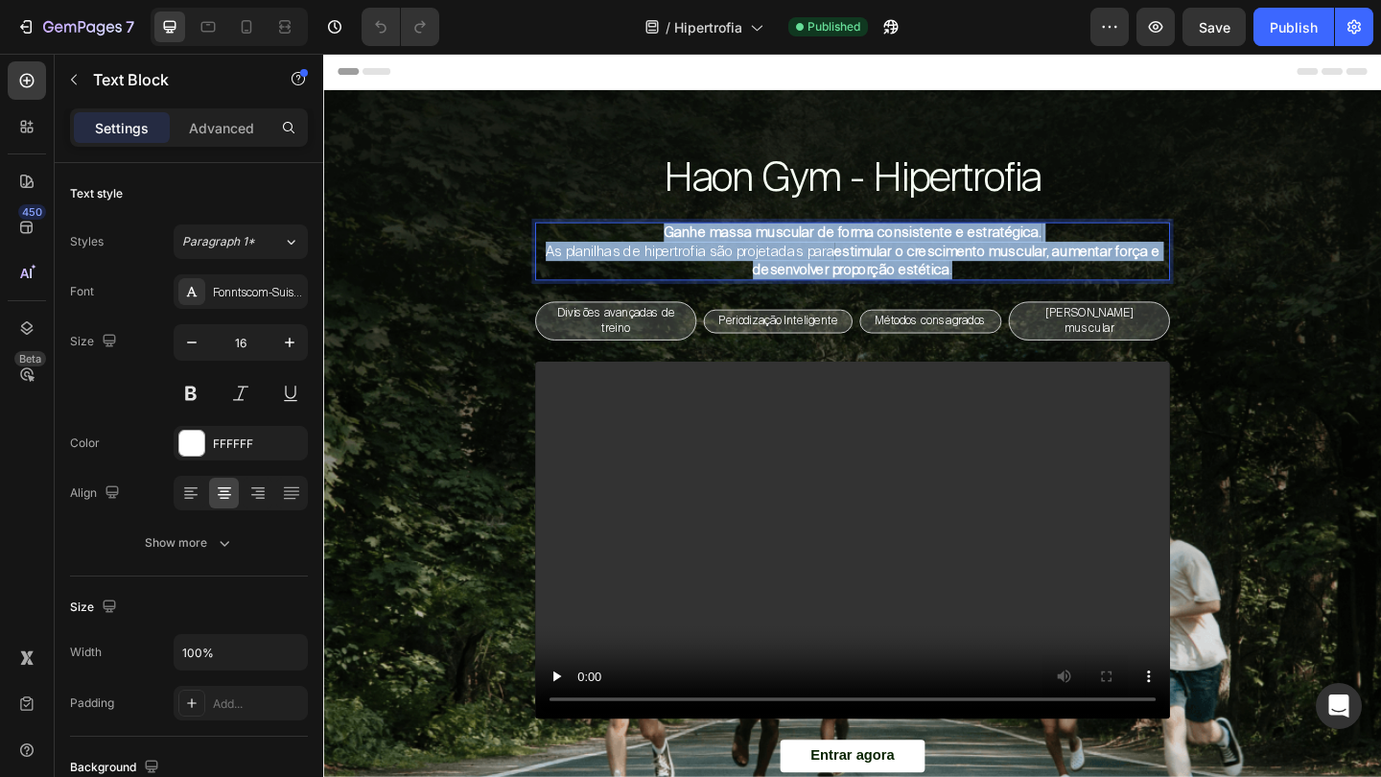
click at [772, 269] on span "As planilhas de hipertrofia são projetadas para" at bounding box center [722, 268] width 314 height 20
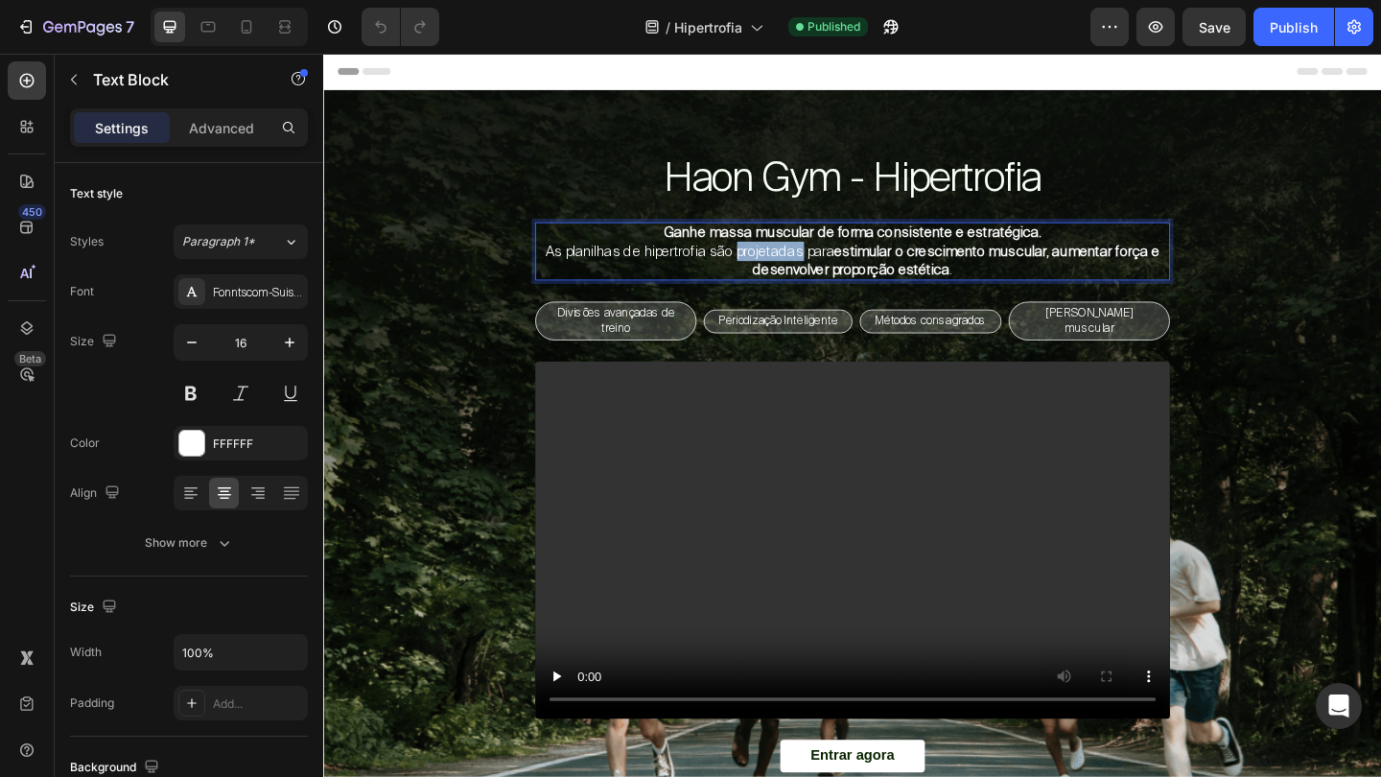
click at [772, 269] on span "As planilhas de hipertrofia são projetadas para" at bounding box center [722, 268] width 314 height 20
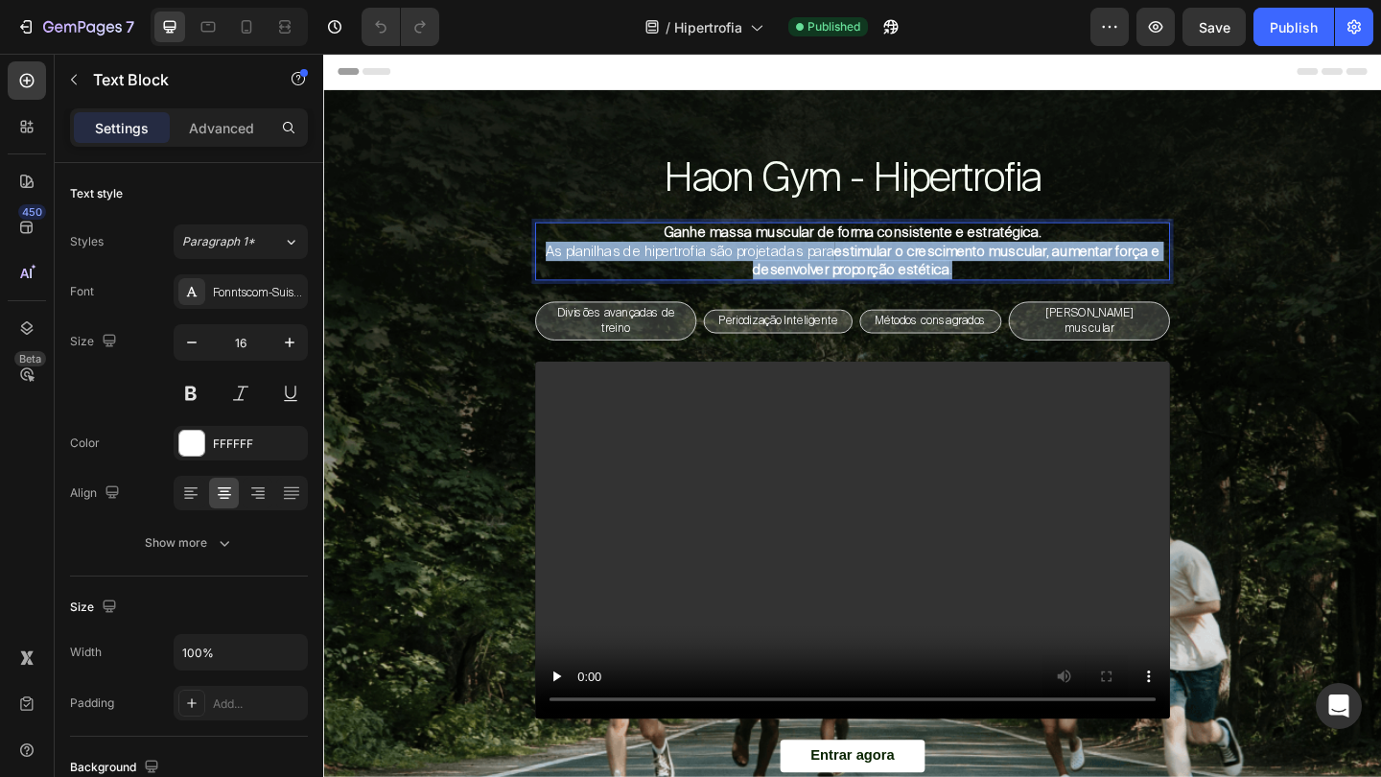
click at [772, 269] on span "As planilhas de hipertrofia são projetadas para" at bounding box center [722, 268] width 314 height 20
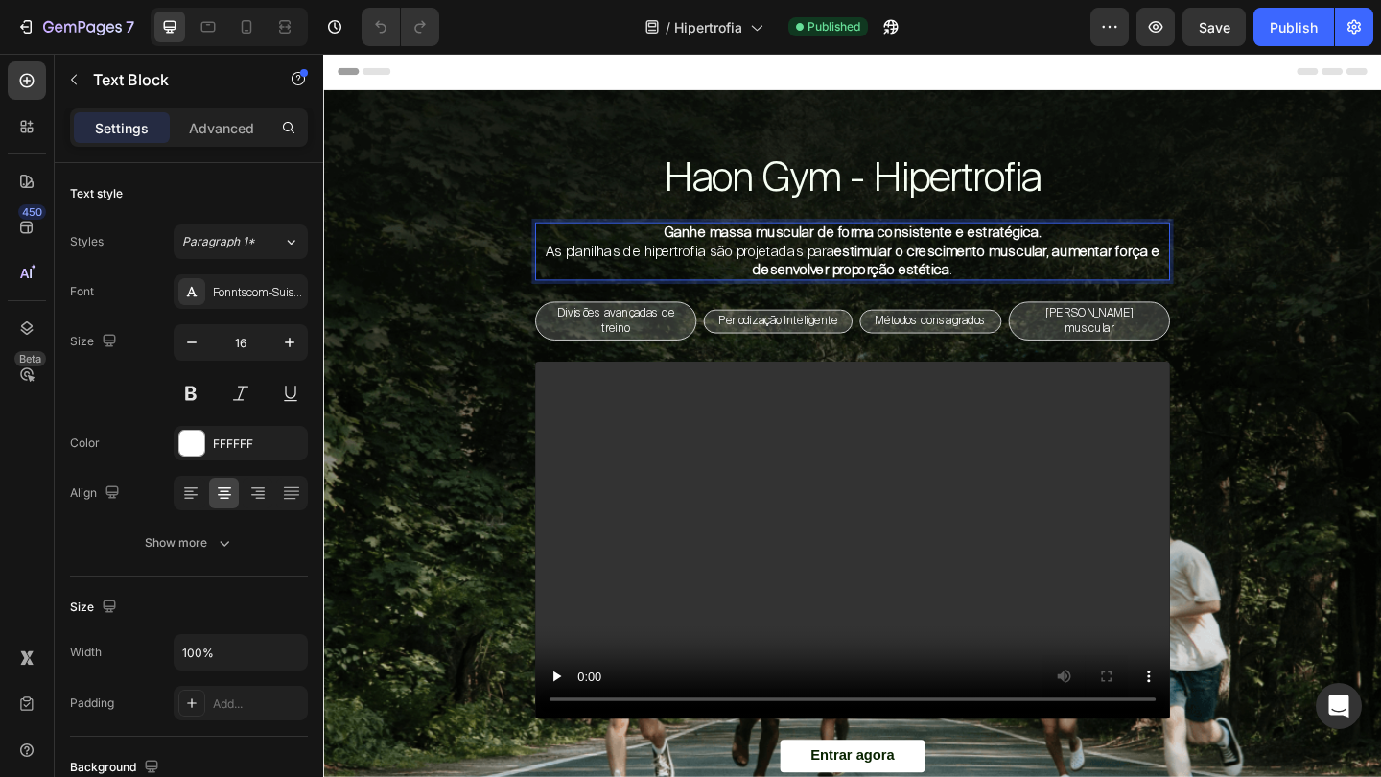
click at [710, 258] on span "As planilhas de hipertrofia são projetadas para" at bounding box center [722, 268] width 314 height 20
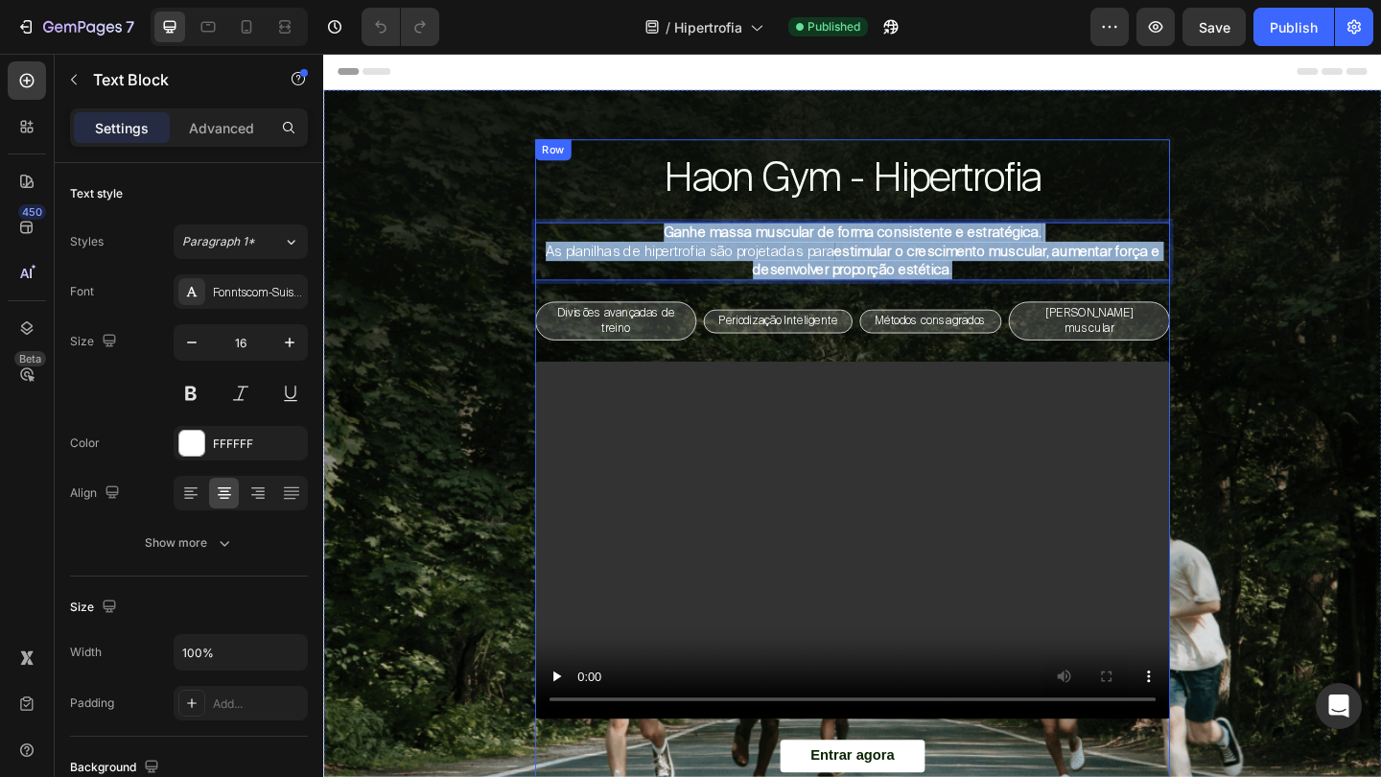
drag, startPoint x: 683, startPoint y: 244, endPoint x: 1132, endPoint y: 307, distance: 454.0
click at [1132, 307] on div "Haon Gym - Hipertrofia Heading Ganhe massa muscular de forma consistente e estr…" at bounding box center [898, 506] width 690 height 718
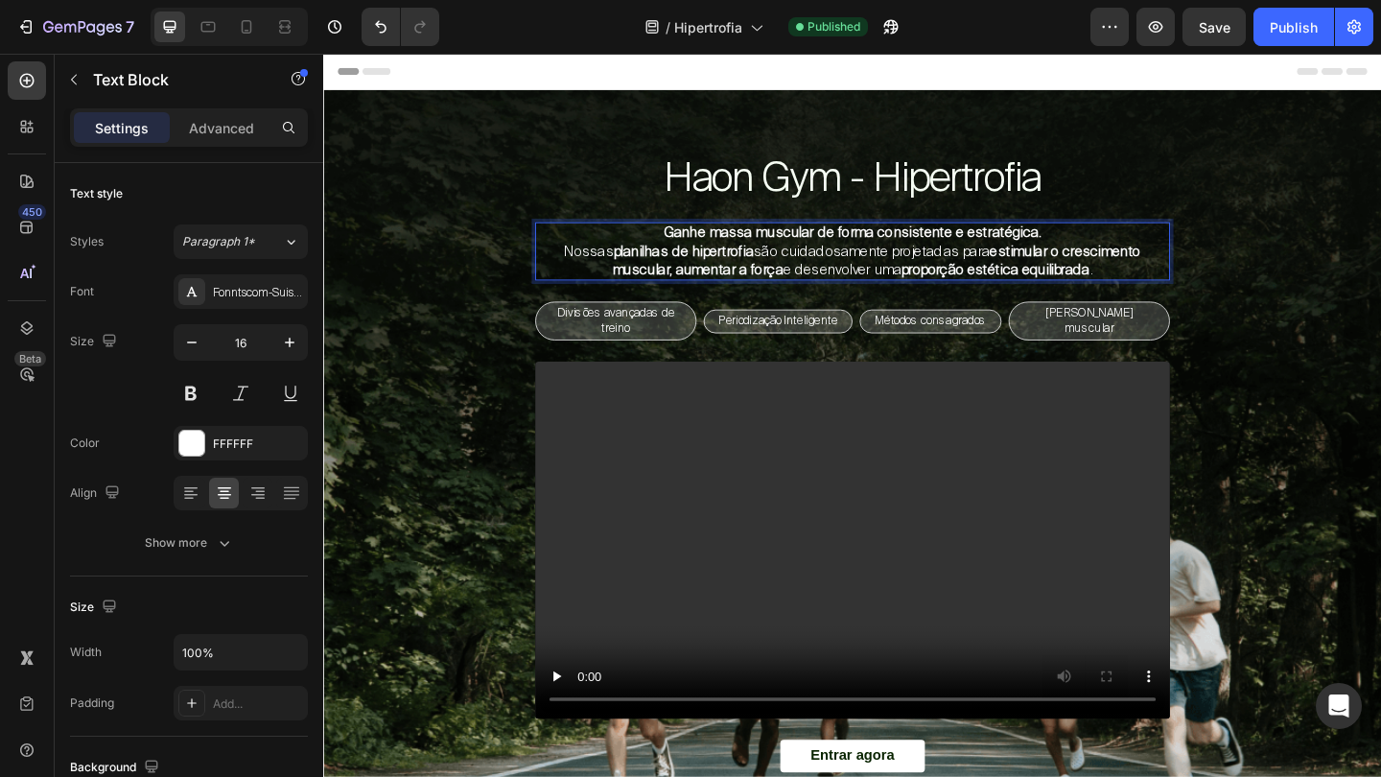
click at [894, 282] on p "Ganhe massa muscular de forma consistente e estratégica. Nossas planilhas de hi…" at bounding box center [898, 268] width 687 height 59
click at [693, 250] on strong "Ganhe massa muscular de forma consistente e estratégica." at bounding box center [898, 248] width 411 height 20
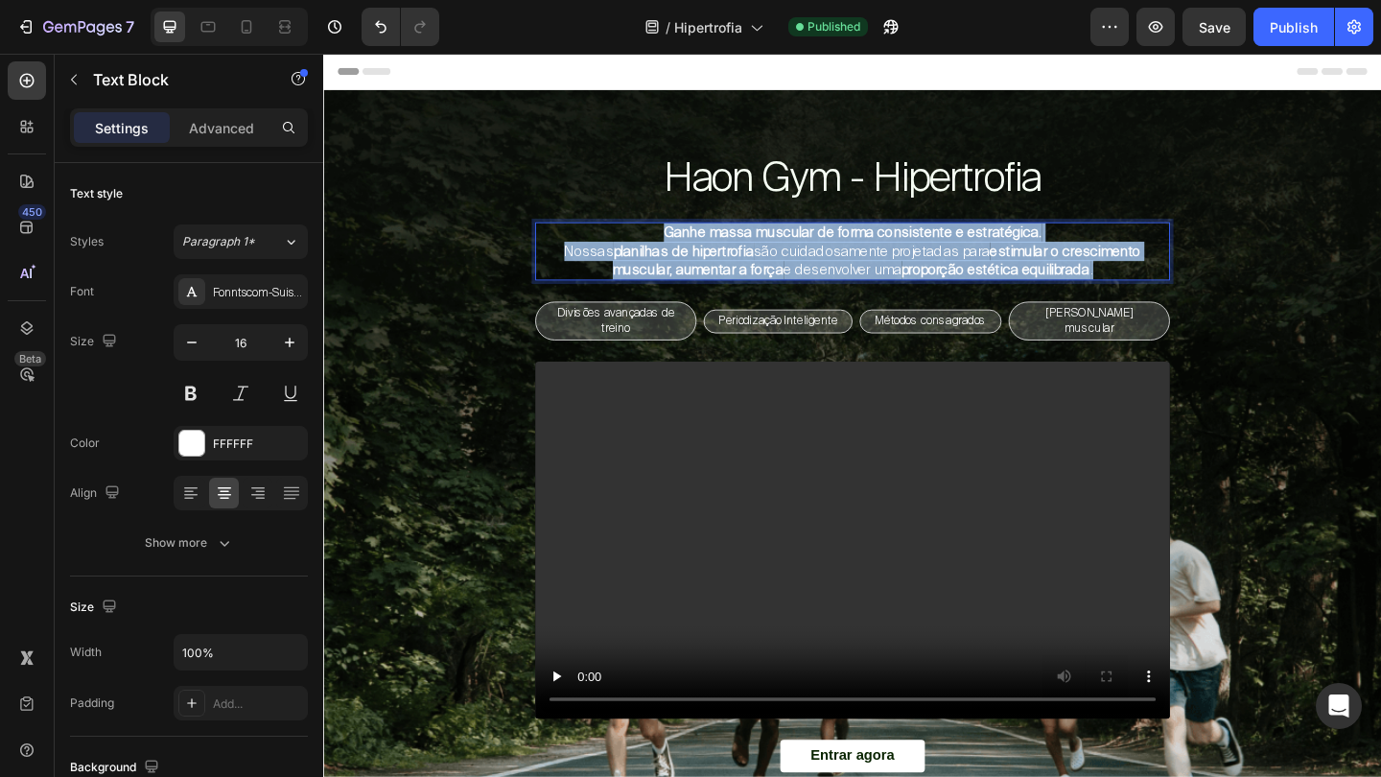
drag, startPoint x: 682, startPoint y: 246, endPoint x: 1235, endPoint y: 281, distance: 554.3
click at [1236, 282] on p "Ganhe massa muscular de forma consistente e estratégica. Nossas planilhas de hi…" at bounding box center [898, 268] width 687 height 59
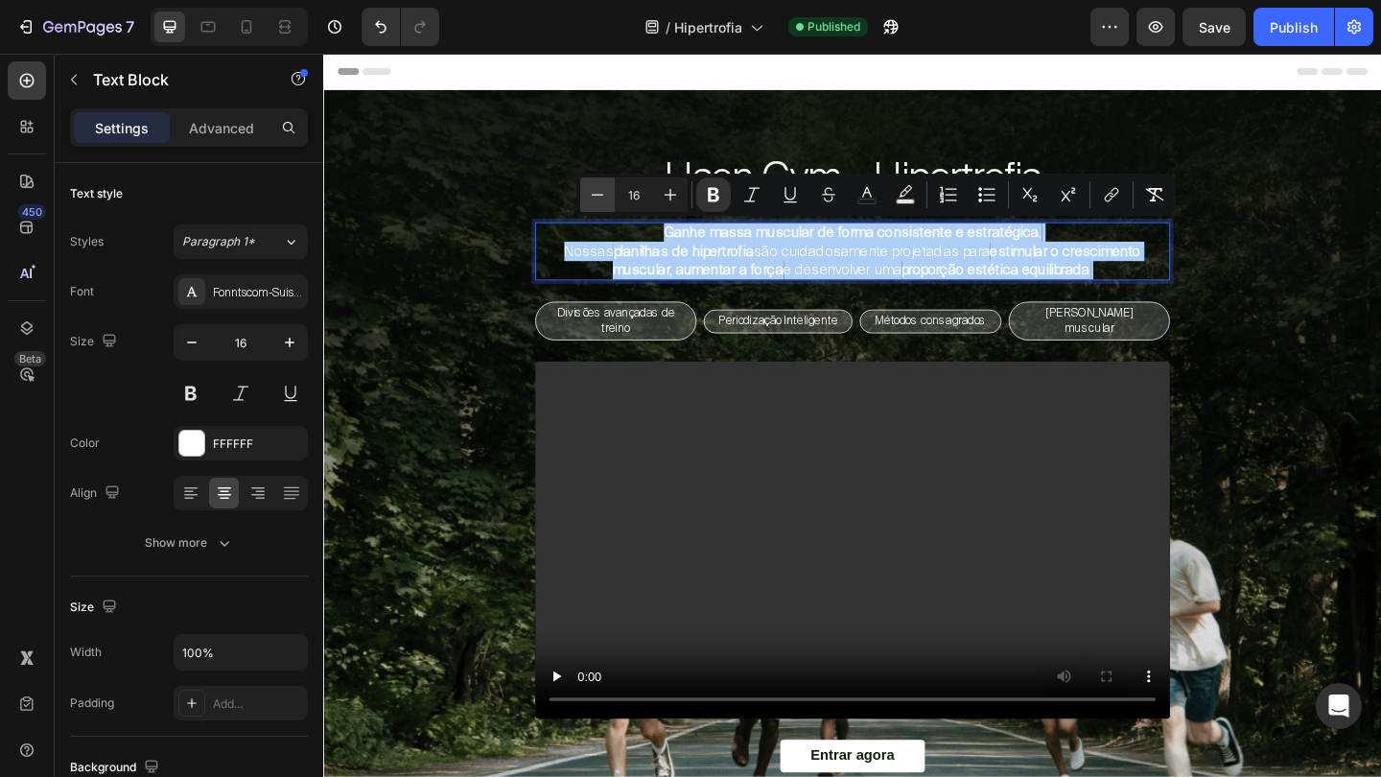
click at [600, 195] on icon "Editor contextual toolbar" at bounding box center [598, 194] width 12 height 1
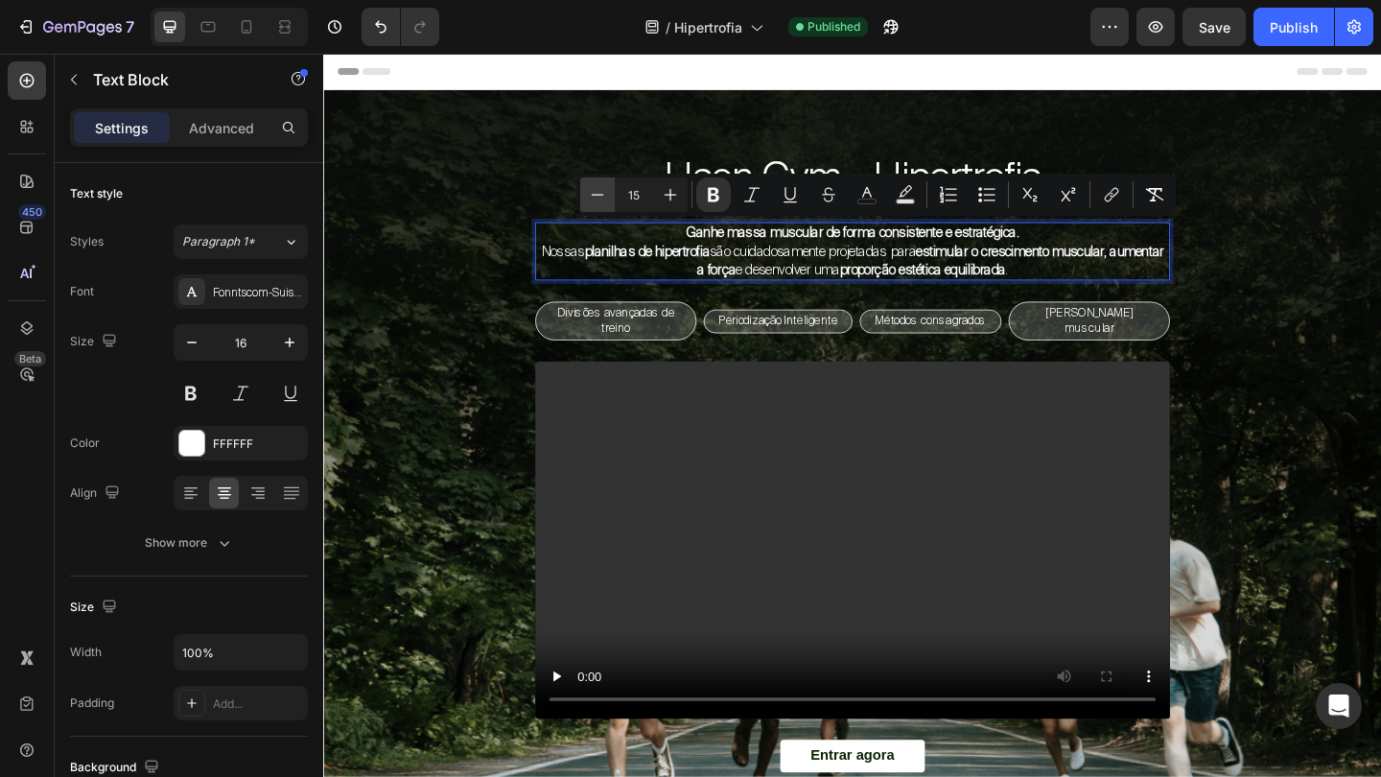
click at [600, 195] on icon "Editor contextual toolbar" at bounding box center [598, 194] width 12 height 1
type input "13"
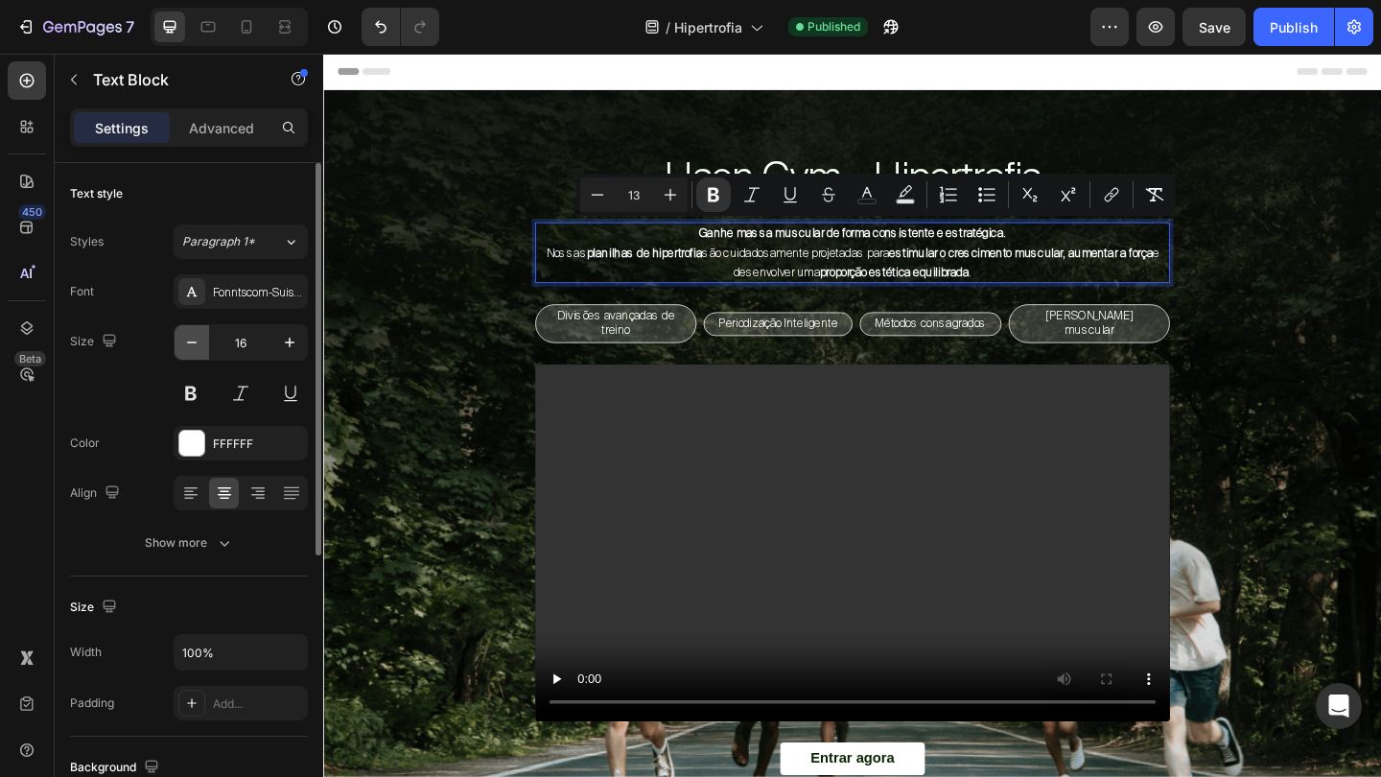
click at [202, 350] on button "button" at bounding box center [192, 342] width 35 height 35
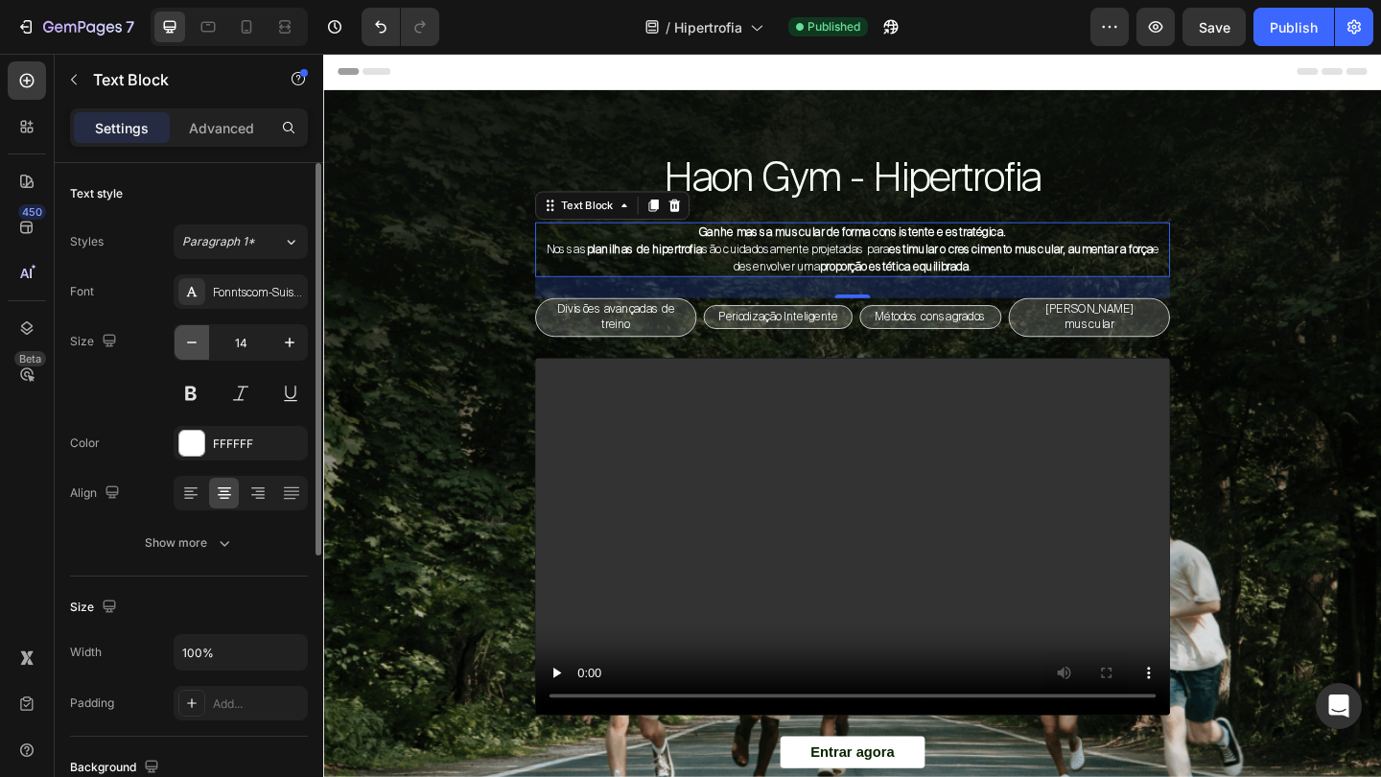
click at [202, 350] on button "button" at bounding box center [192, 342] width 35 height 35
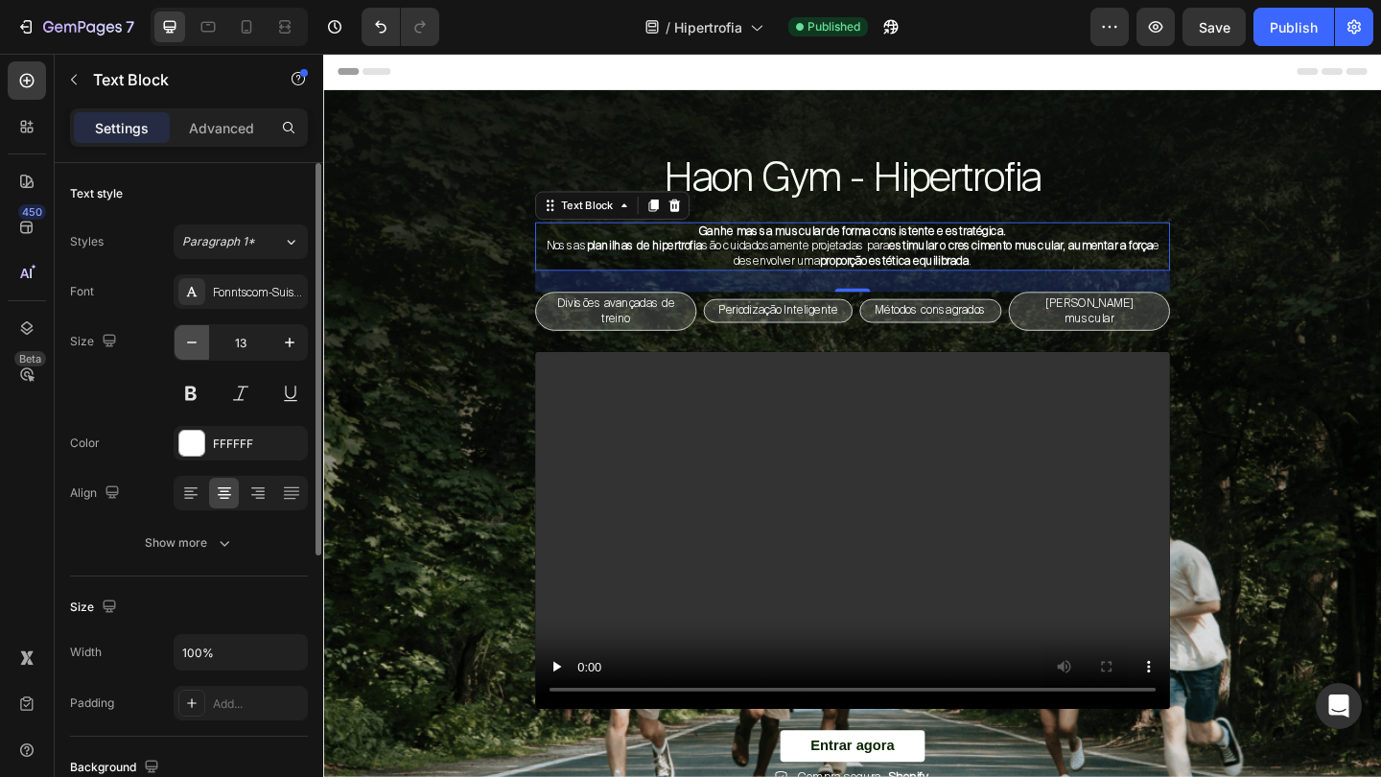
click at [202, 350] on button "button" at bounding box center [192, 342] width 35 height 35
click at [284, 337] on icon "button" at bounding box center [289, 342] width 19 height 19
type input "13"
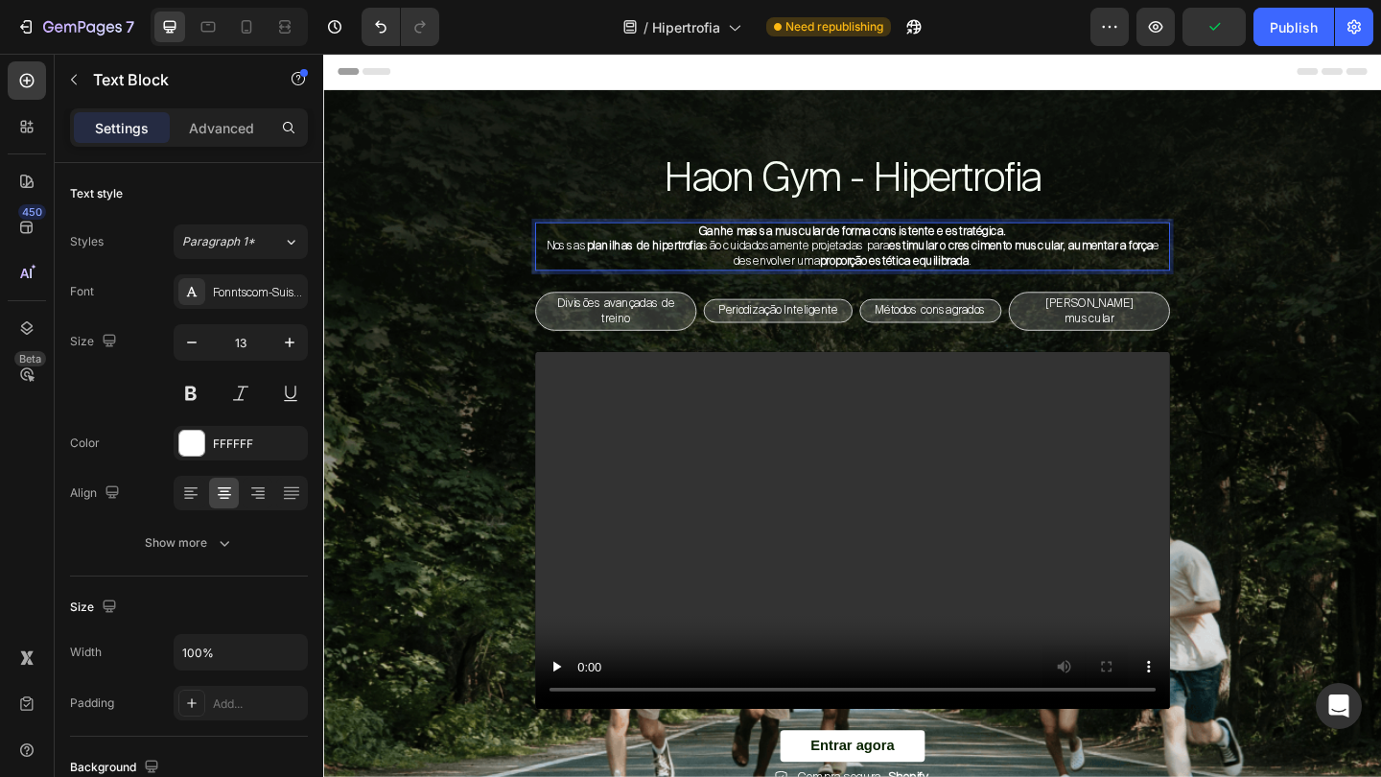
click at [701, 259] on strong "planilhas de hipertrofia" at bounding box center [673, 262] width 126 height 16
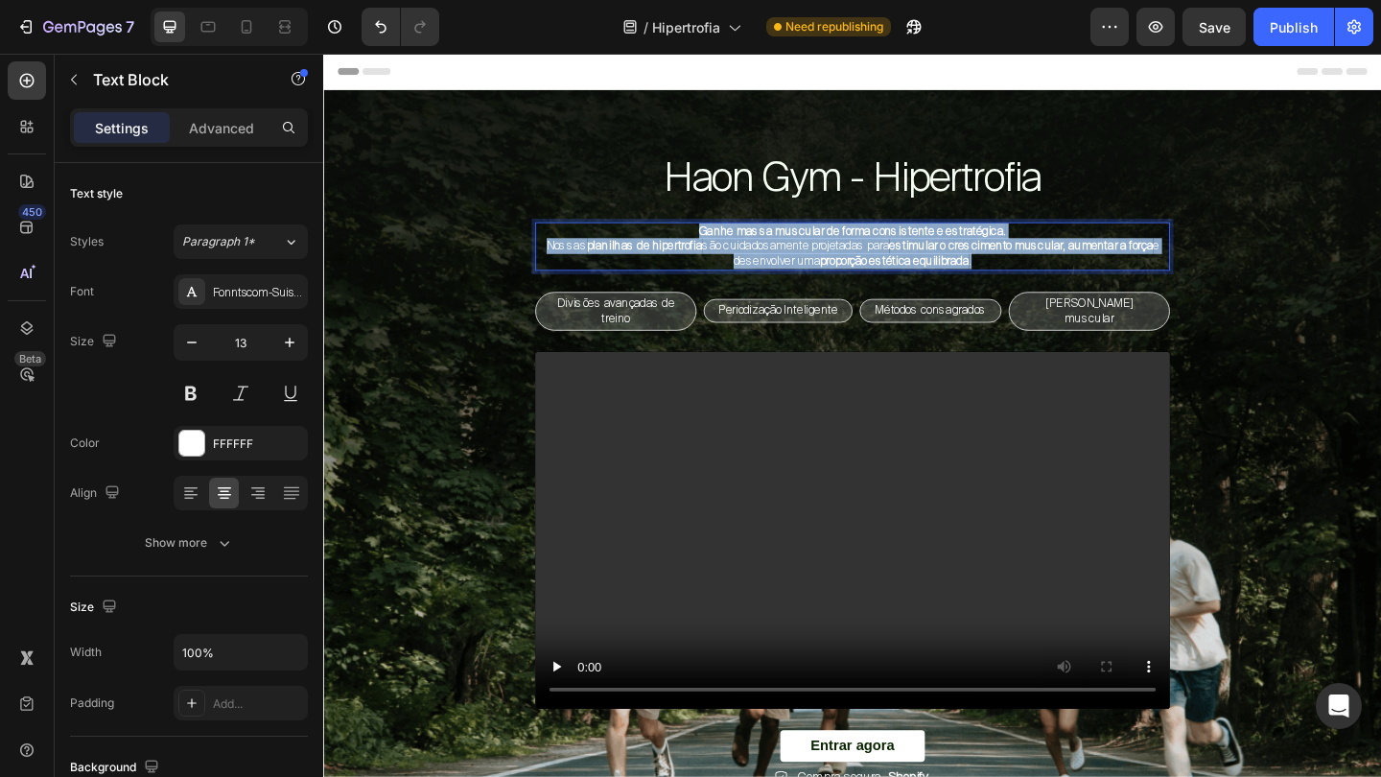
drag, startPoint x: 728, startPoint y: 245, endPoint x: 1072, endPoint y: 275, distance: 345.5
click at [1072, 275] on p "Ganhe massa muscular de forma consistente e estratégica. Nossas planilhas de hi…" at bounding box center [898, 263] width 687 height 49
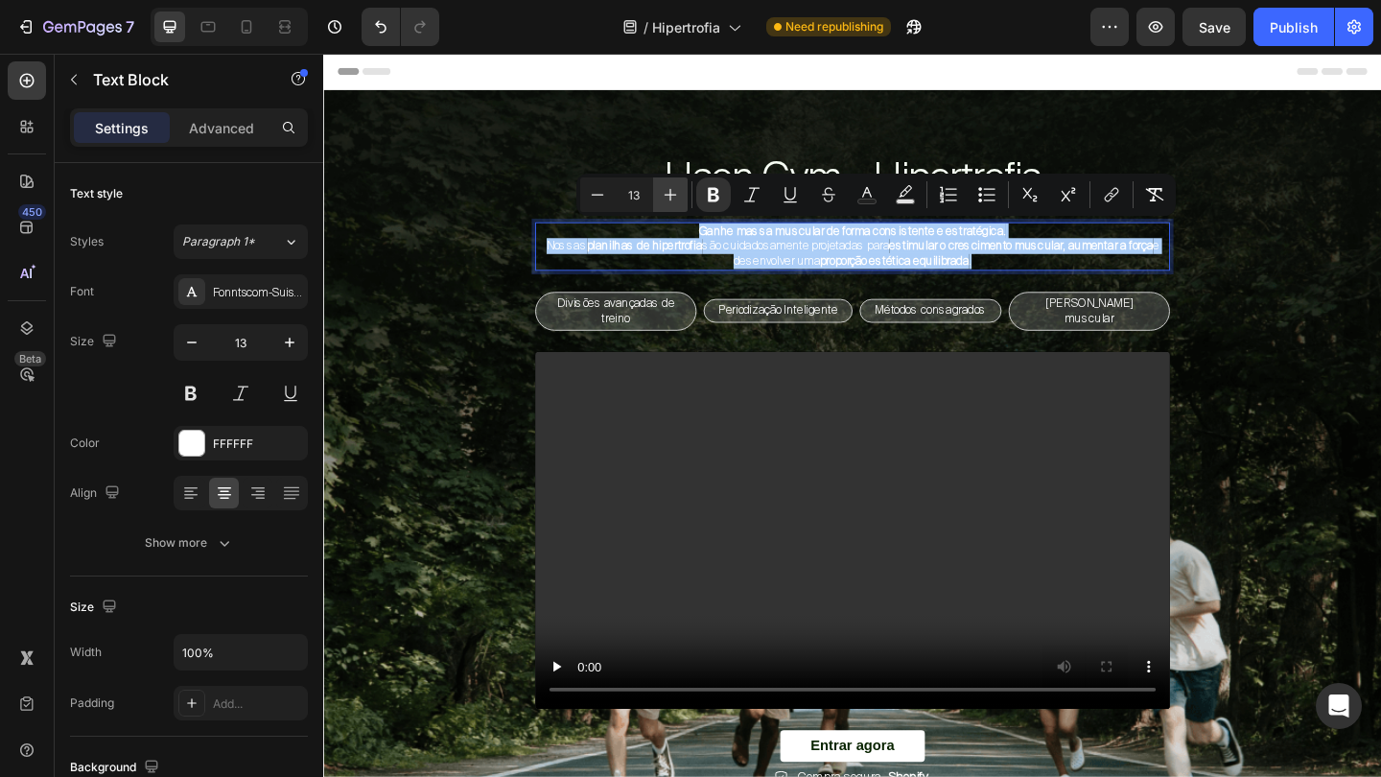
click at [668, 211] on button "Plus" at bounding box center [670, 194] width 35 height 35
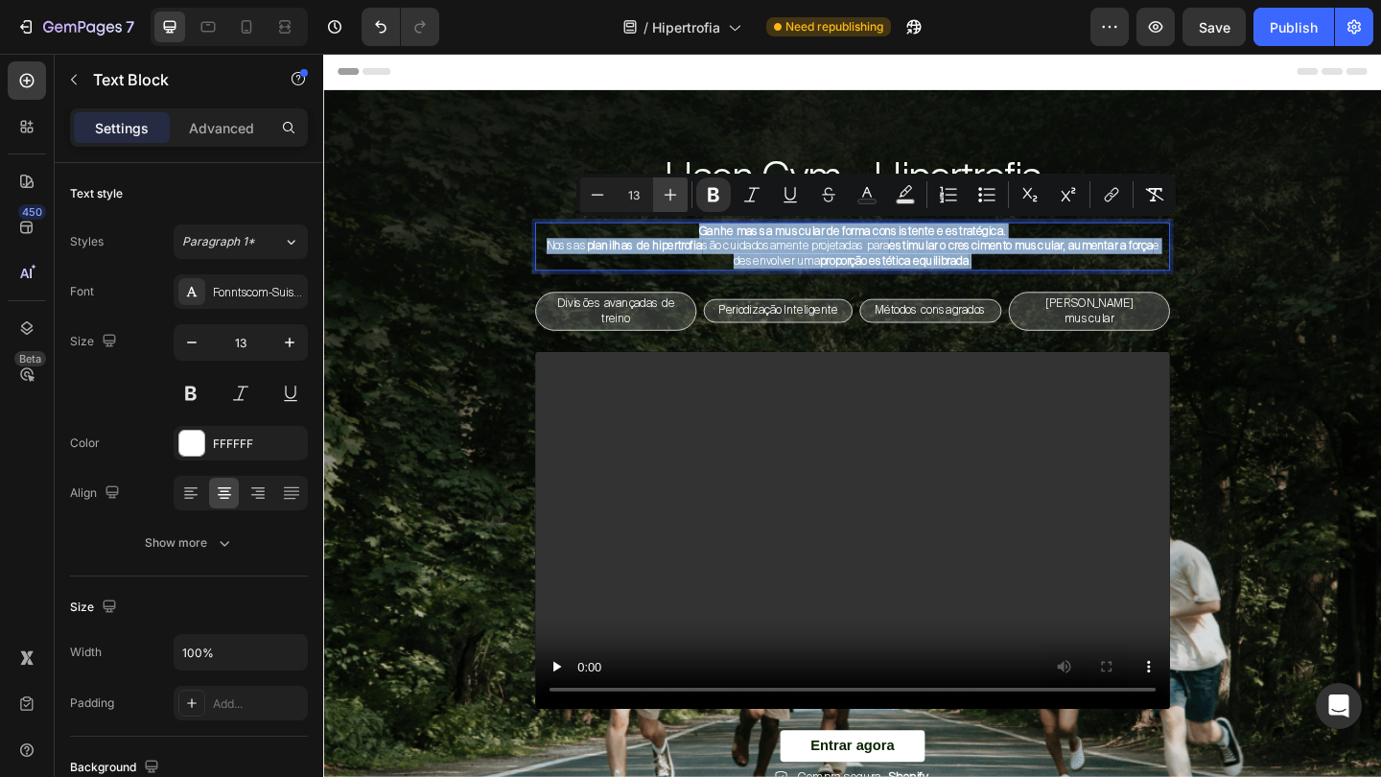
type input "14"
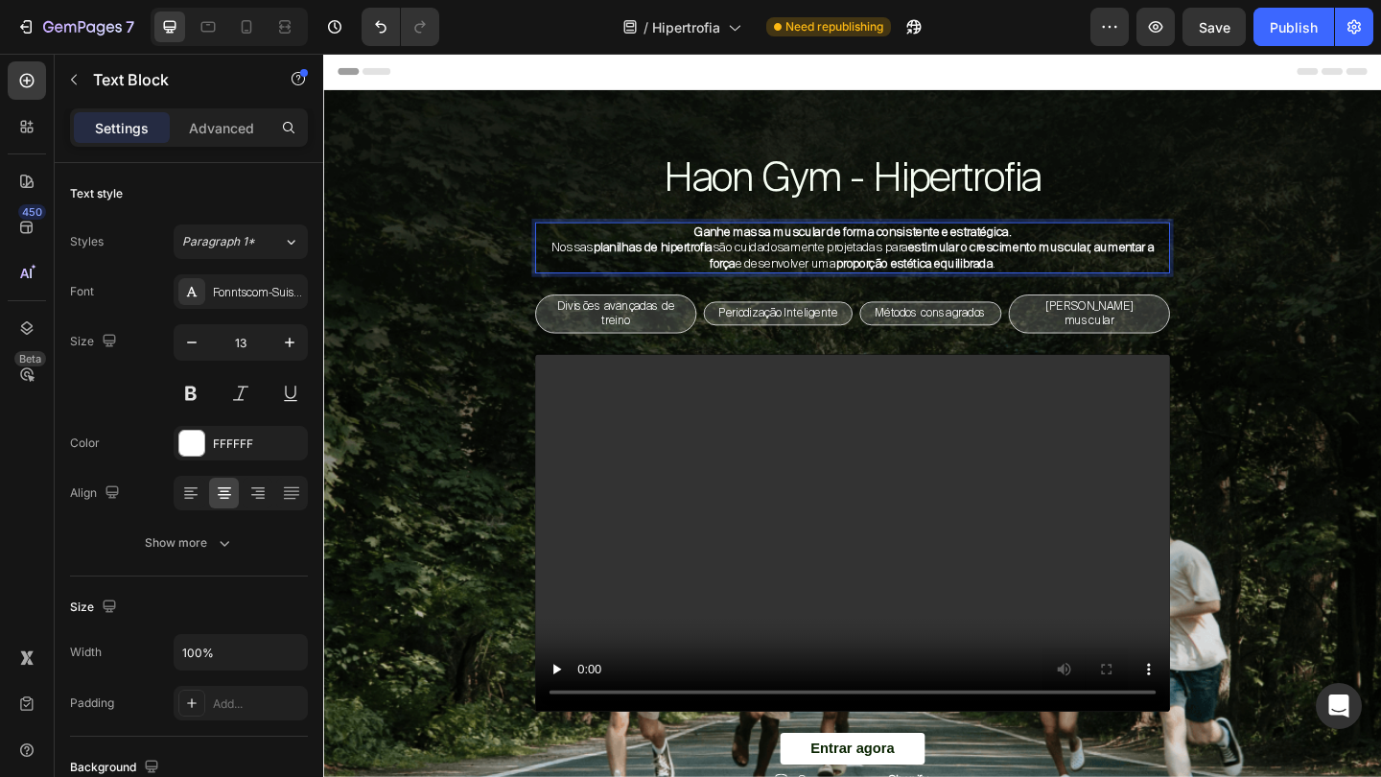
click at [776, 259] on span "Nossas planilhas de hipertrofia são cuidadosamente projetadas para estimular o …" at bounding box center [898, 272] width 656 height 35
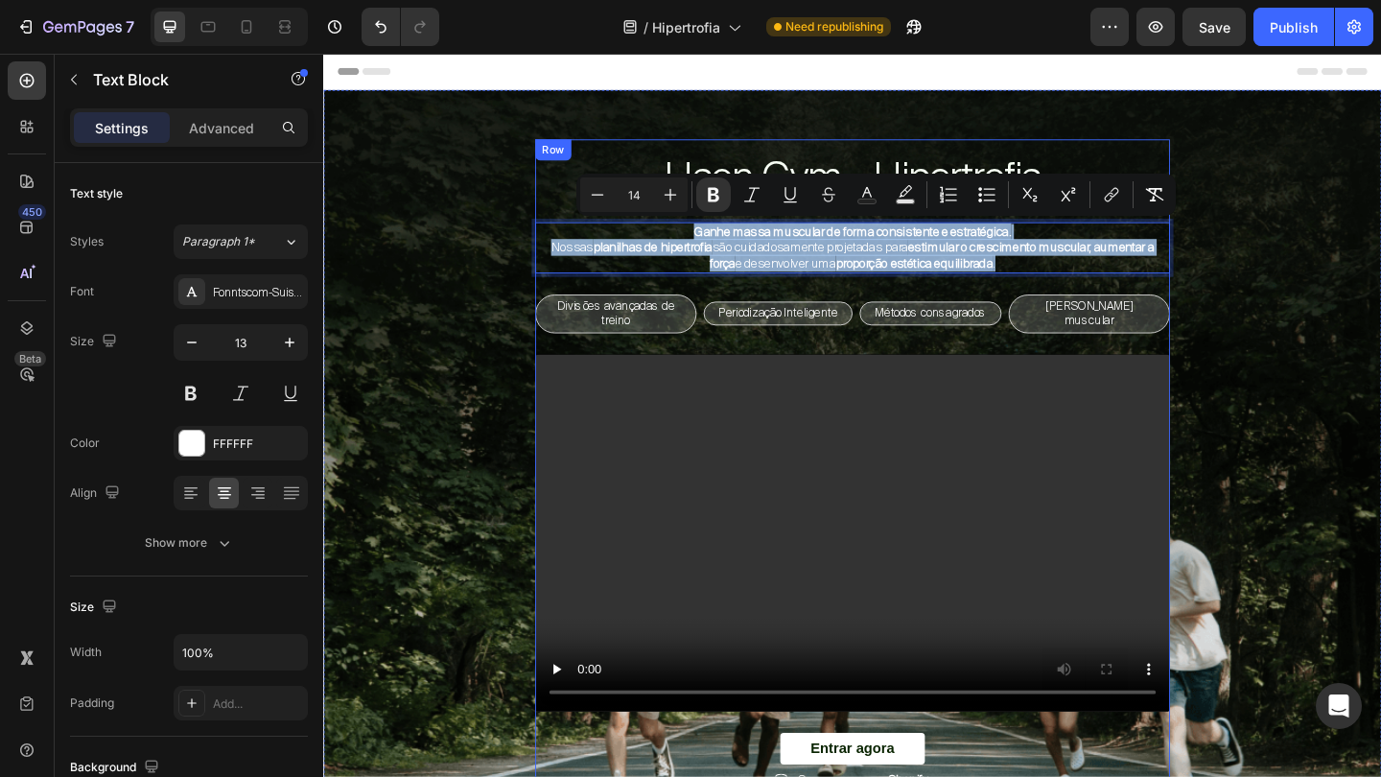
drag, startPoint x: 715, startPoint y: 244, endPoint x: 1129, endPoint y: 292, distance: 417.0
click at [1129, 292] on div "Haon Gym - Hipertrofia Heading Ganhe massa muscular de forma consistente e estr…" at bounding box center [898, 502] width 690 height 710
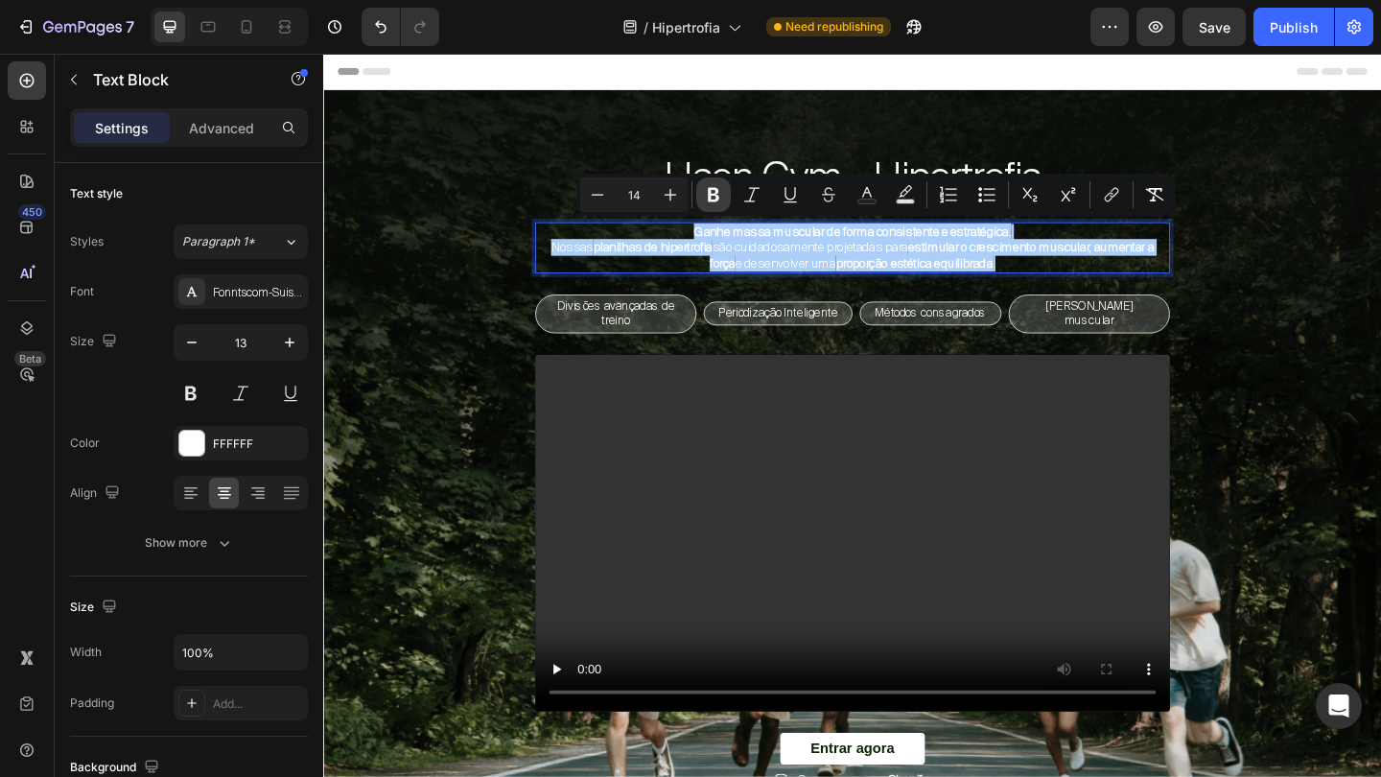
click at [716, 199] on icon "Editor contextual toolbar" at bounding box center [714, 195] width 12 height 14
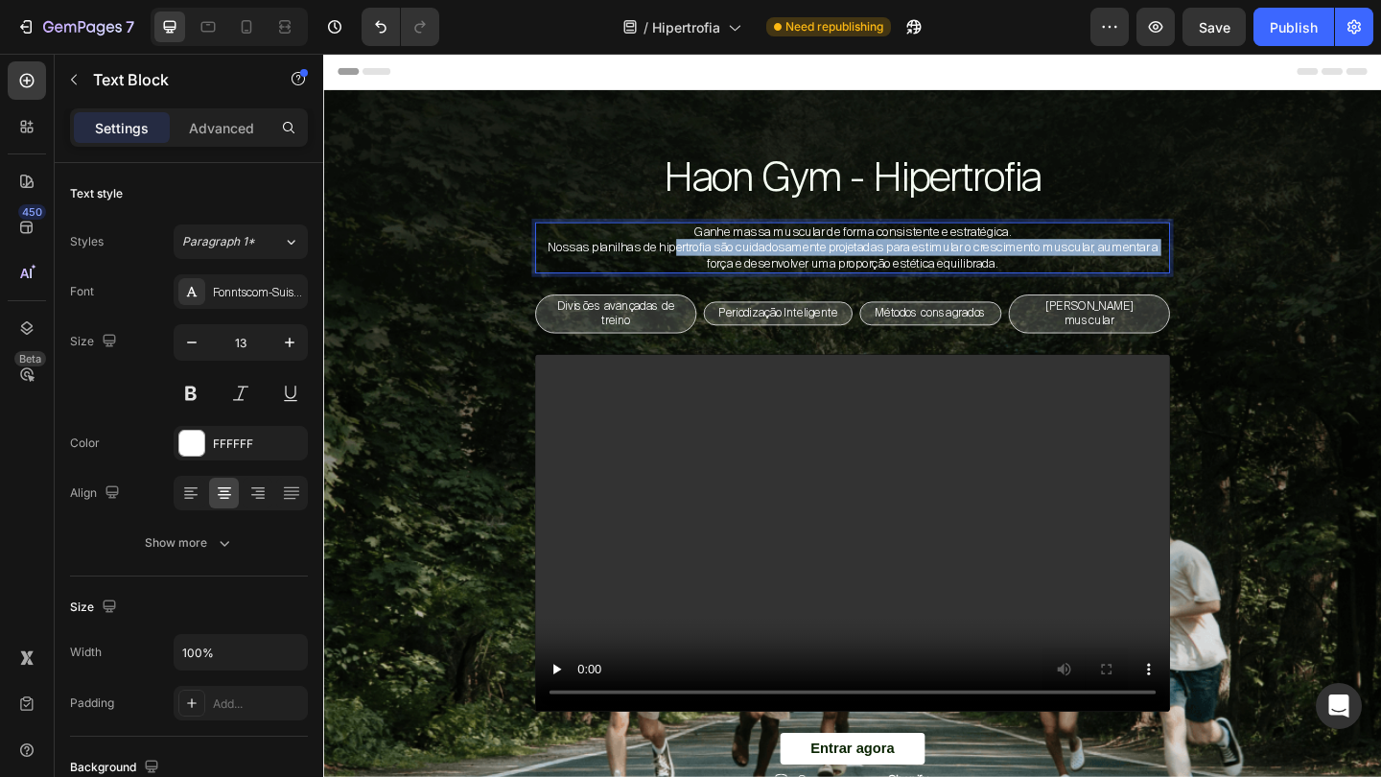
click at [696, 270] on span "Nossas planilhas de hipertrofia são cuidadosamente projetadas para estimular o …" at bounding box center [899, 272] width 664 height 35
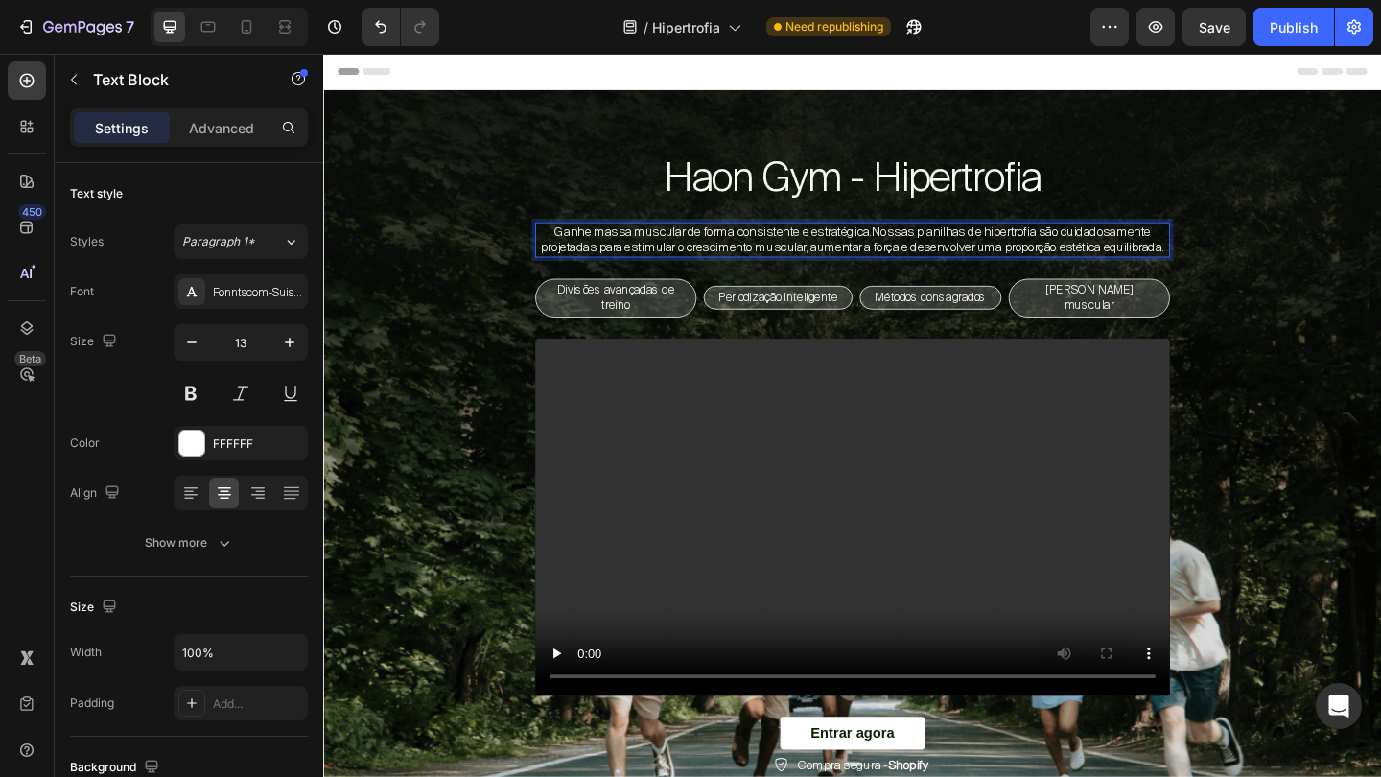
click at [920, 250] on span "Ganhe massa muscular de forma consistente e estratégica.Nossas planilhas de hip…" at bounding box center [899, 255] width 678 height 35
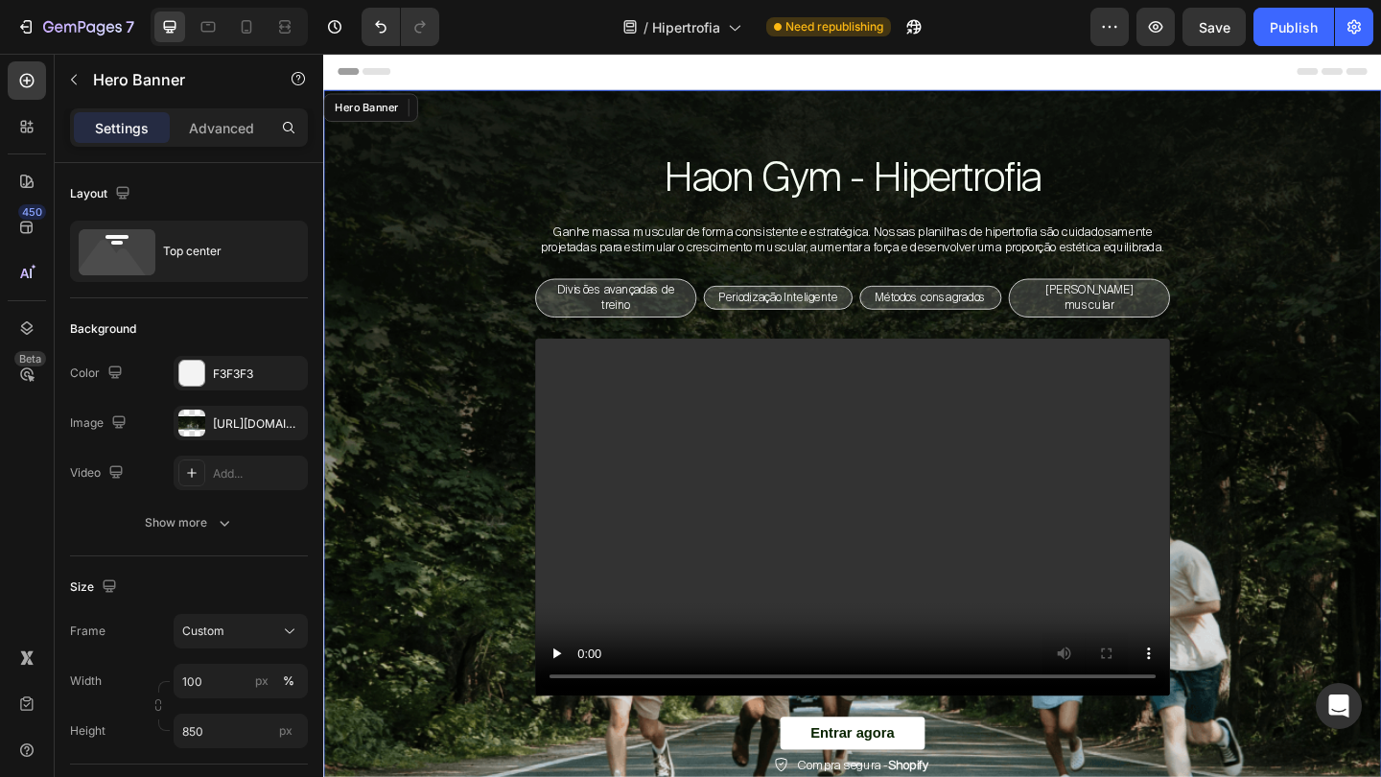
click at [1315, 349] on div "Haon Gym - Hipertrofia Heading Ganhe massa muscular de forma consistente e estr…" at bounding box center [898, 493] width 1122 height 693
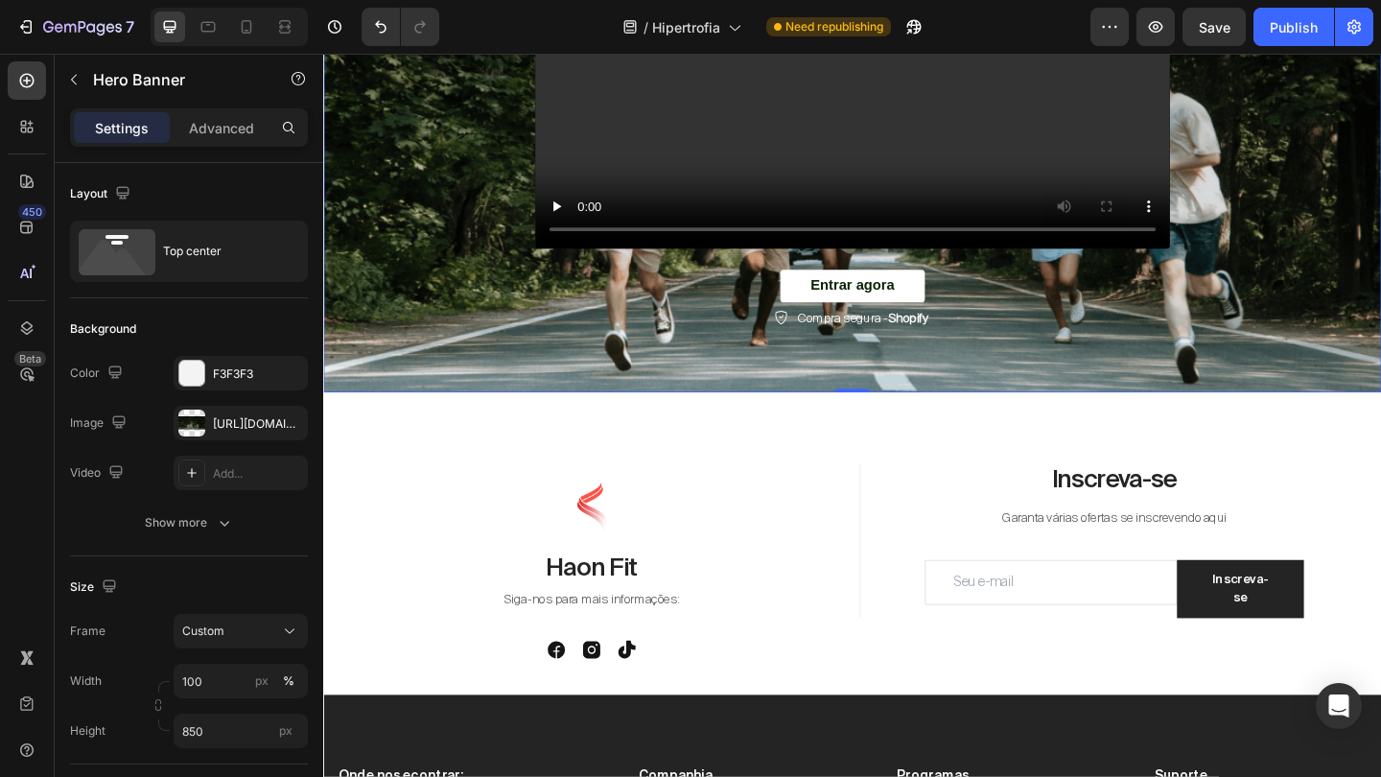
scroll to position [508, 0]
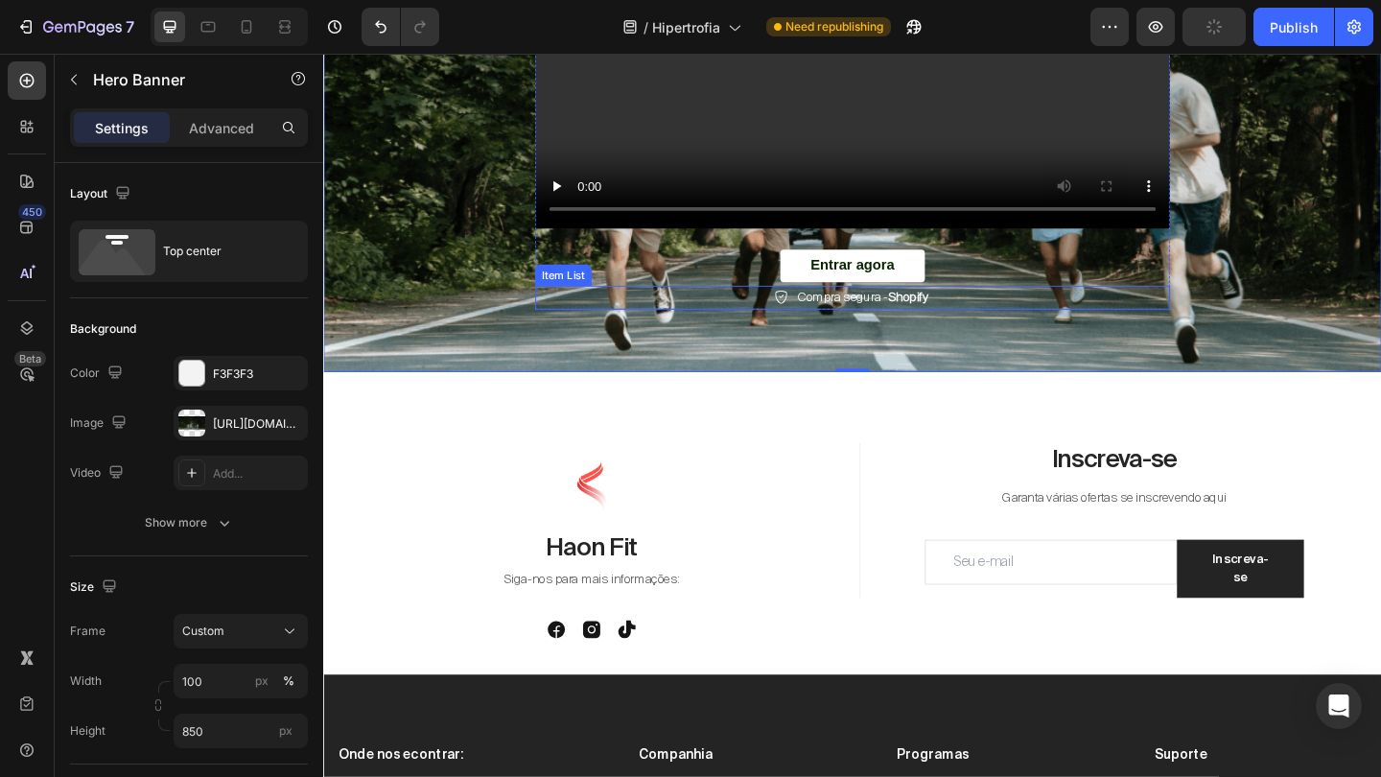
click at [1010, 332] on div "Compra segura - Shopify" at bounding box center [898, 319] width 690 height 26
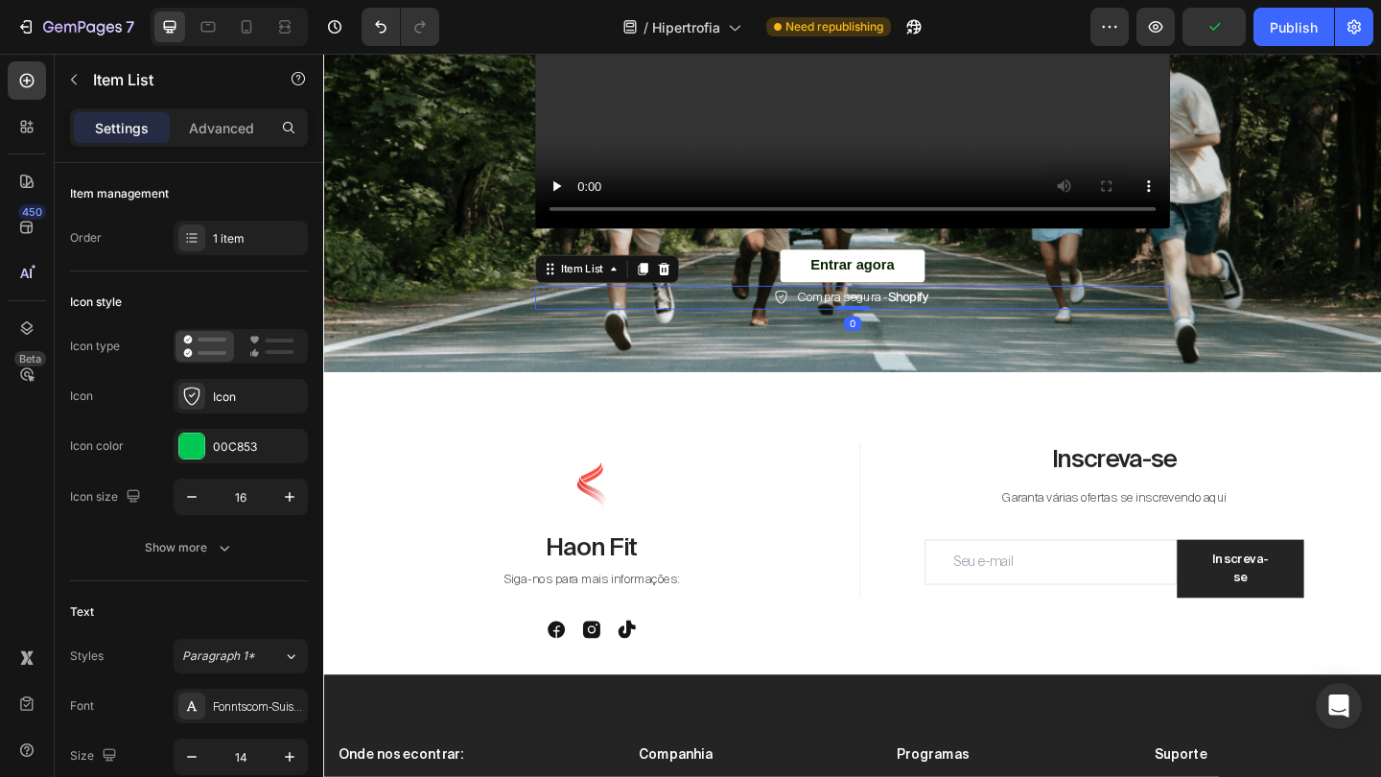
click at [1010, 332] on div "Compra segura - Shopify" at bounding box center [898, 319] width 690 height 26
click at [979, 324] on strong "Shopify" at bounding box center [960, 318] width 44 height 17
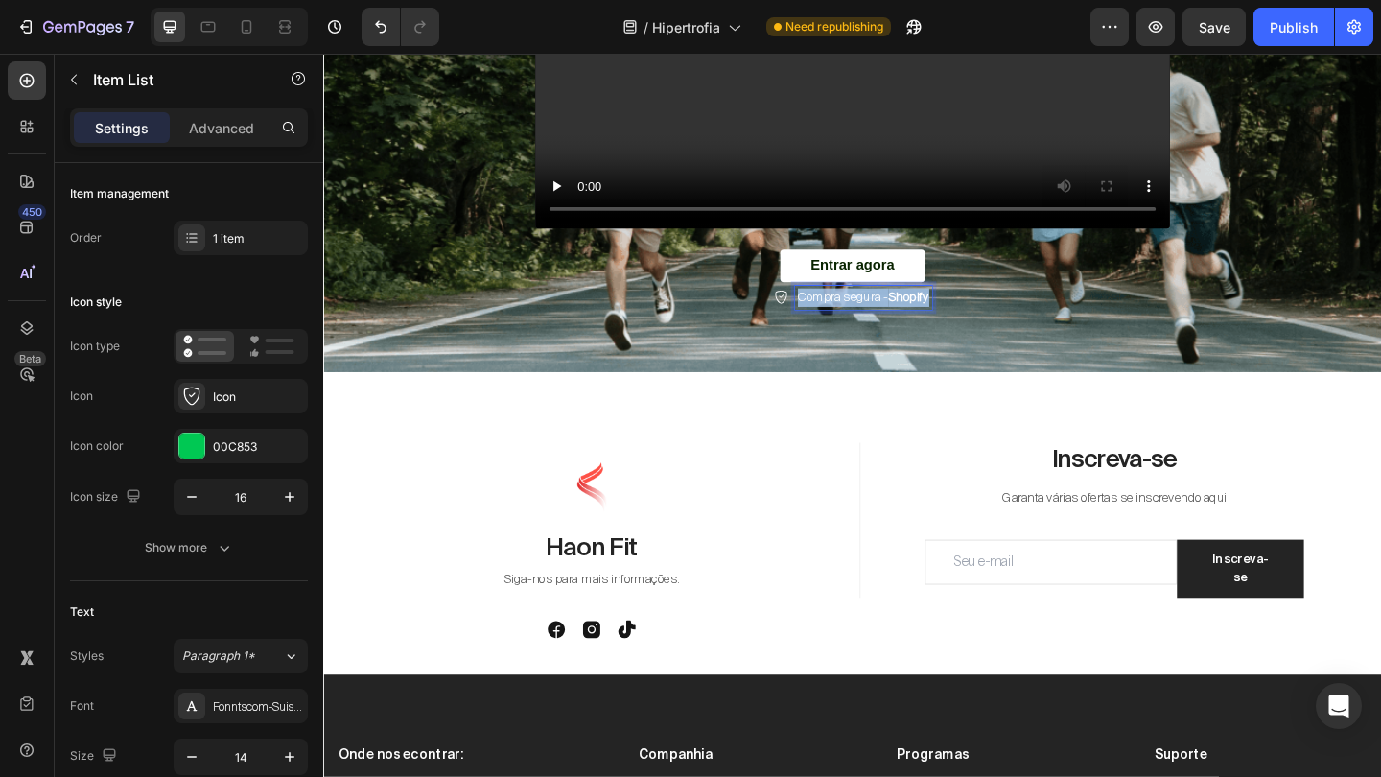
click at [979, 324] on strong "Shopify" at bounding box center [960, 318] width 44 height 17
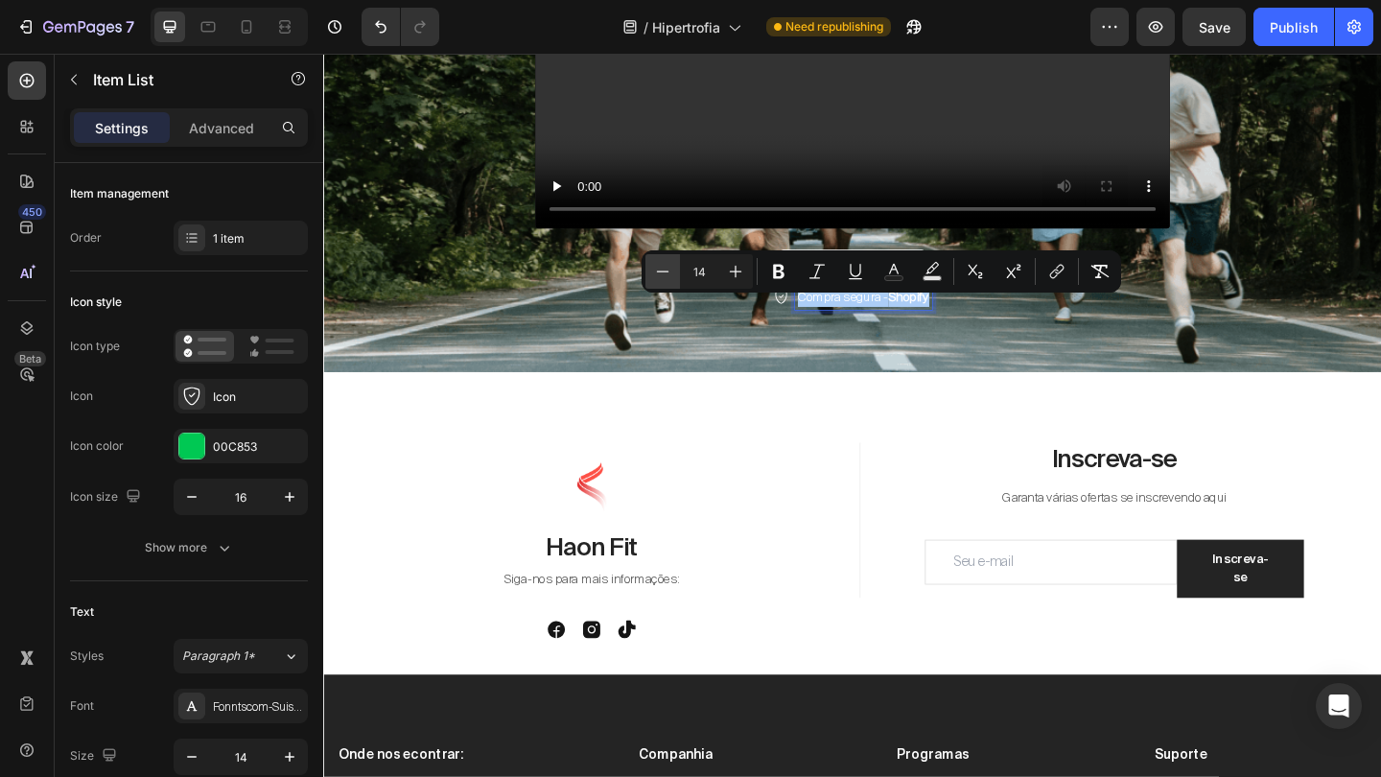
click at [651, 275] on button "Minus" at bounding box center [662, 271] width 35 height 35
type input "13"
click at [911, 401] on div at bounding box center [898, 399] width 31 height 31
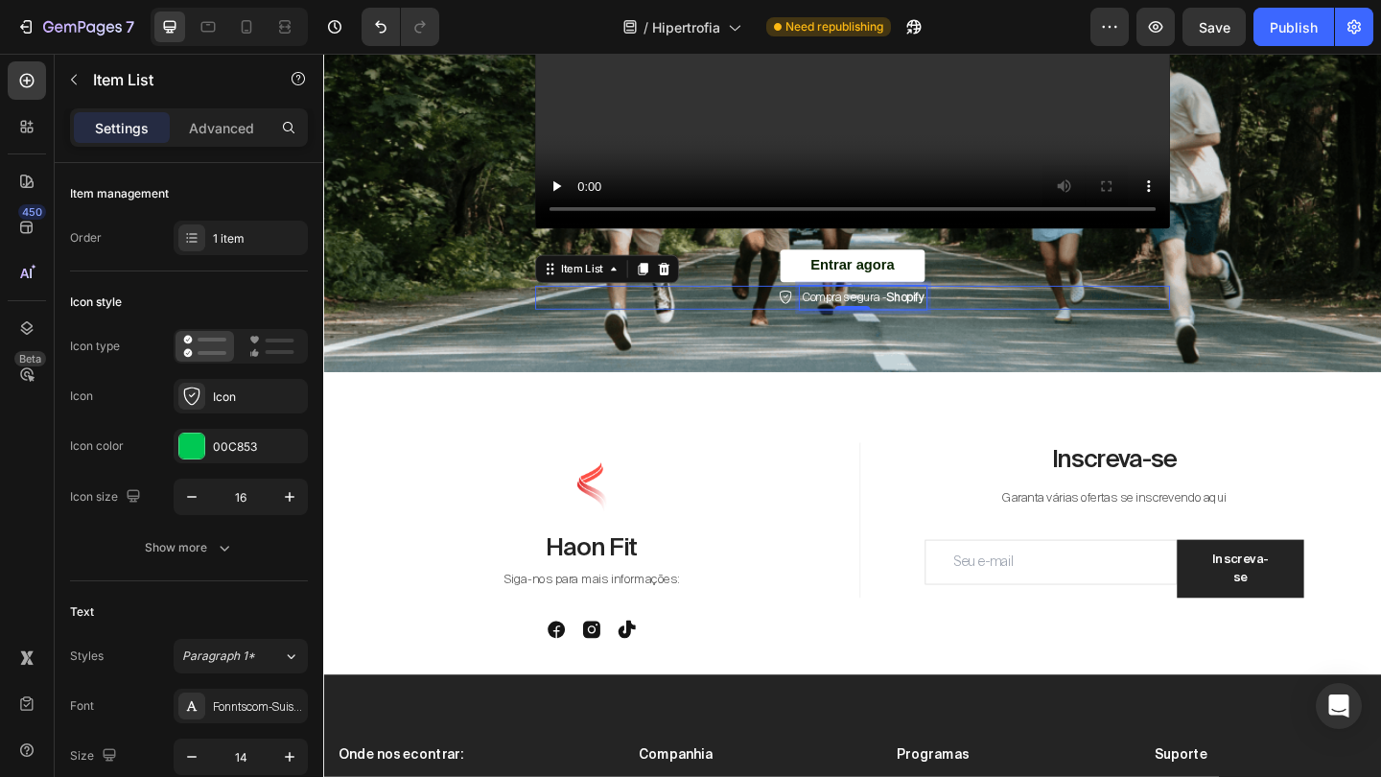
click at [955, 319] on p "Compra segura - Shopify" at bounding box center [910, 319] width 132 height 20
click at [952, 327] on strong "Shopify" at bounding box center [956, 319] width 40 height 16
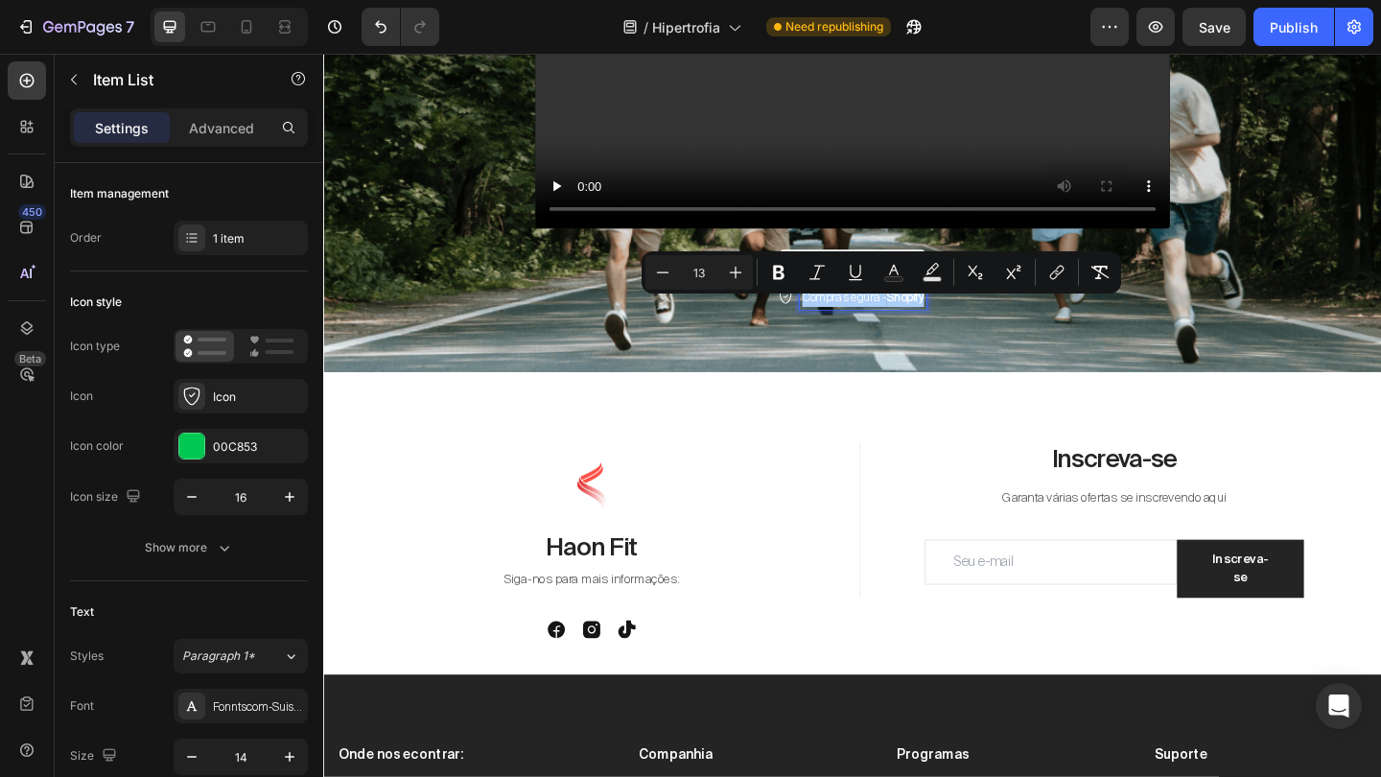
click at [683, 276] on input "13" at bounding box center [699, 272] width 38 height 23
click at [663, 276] on icon "Editor contextual toolbar" at bounding box center [662, 272] width 19 height 19
type input "12"
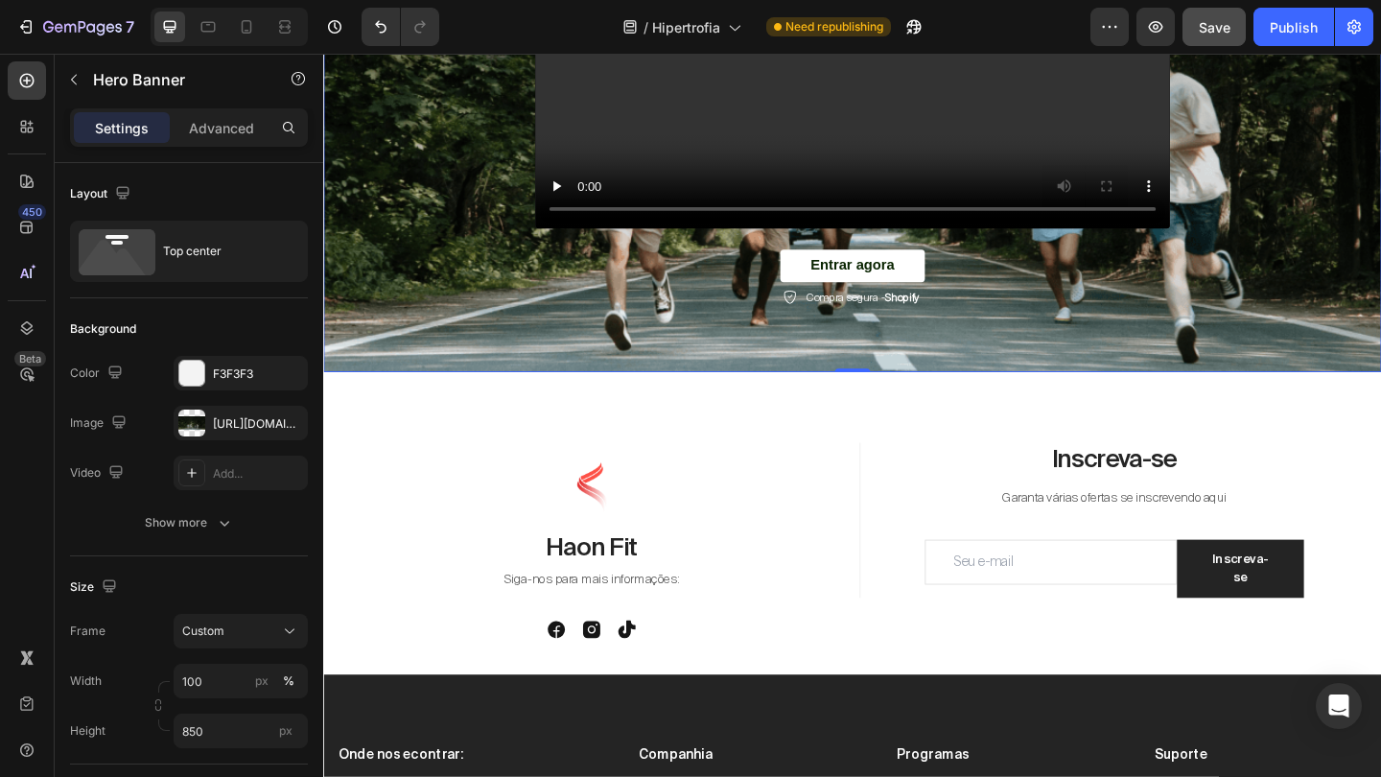
click at [1226, 36] on div "Save" at bounding box center [1215, 27] width 32 height 20
click at [1290, 27] on div "Publish" at bounding box center [1293, 27] width 48 height 20
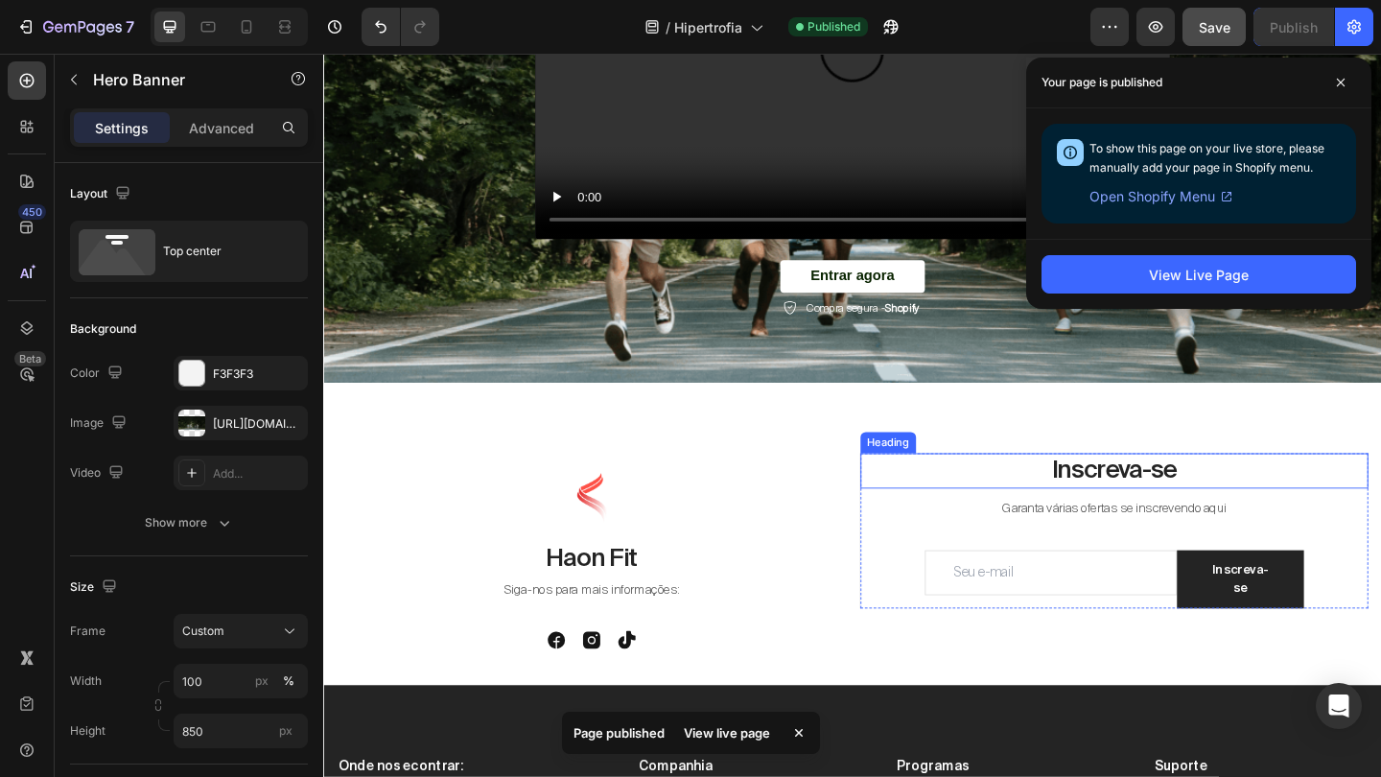
scroll to position [493, 0]
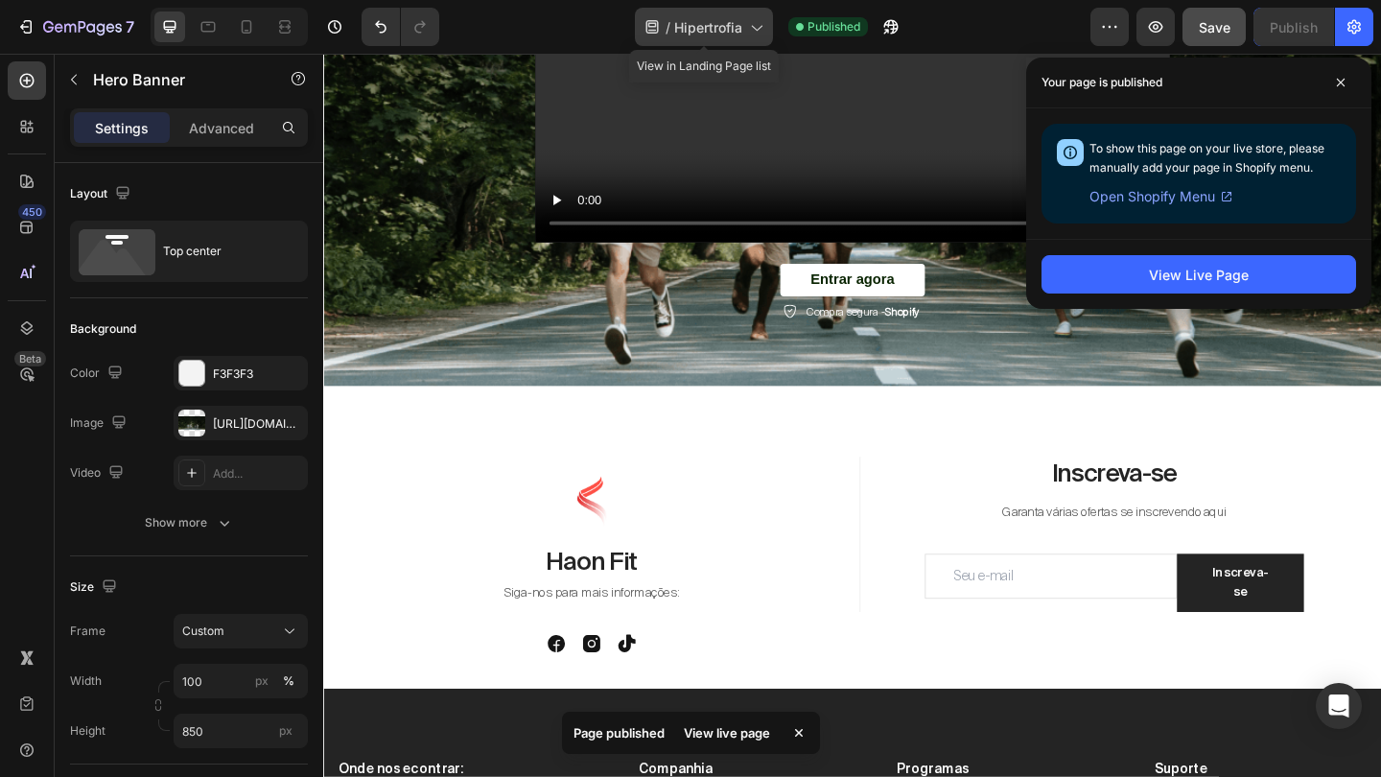
click at [721, 24] on span "Hipertrofia" at bounding box center [708, 27] width 68 height 20
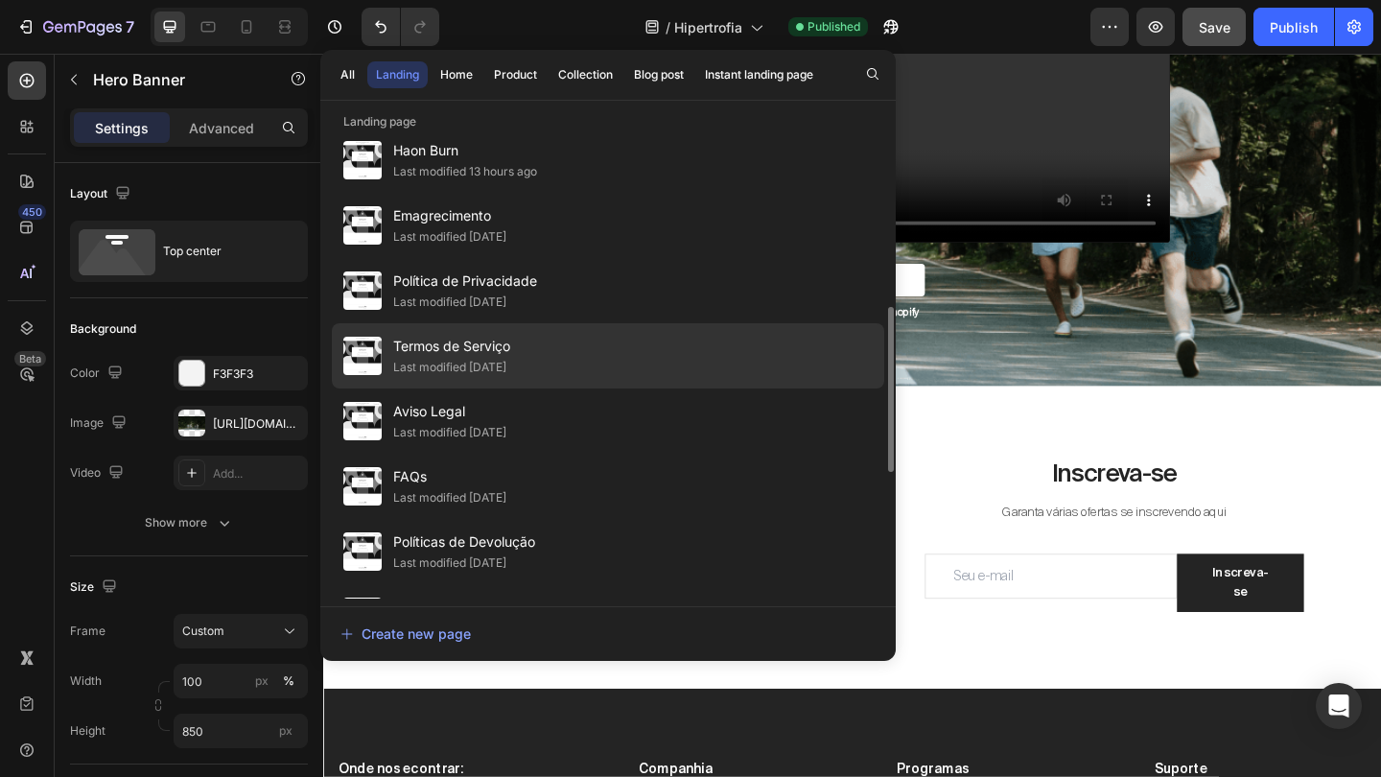
scroll to position [575, 0]
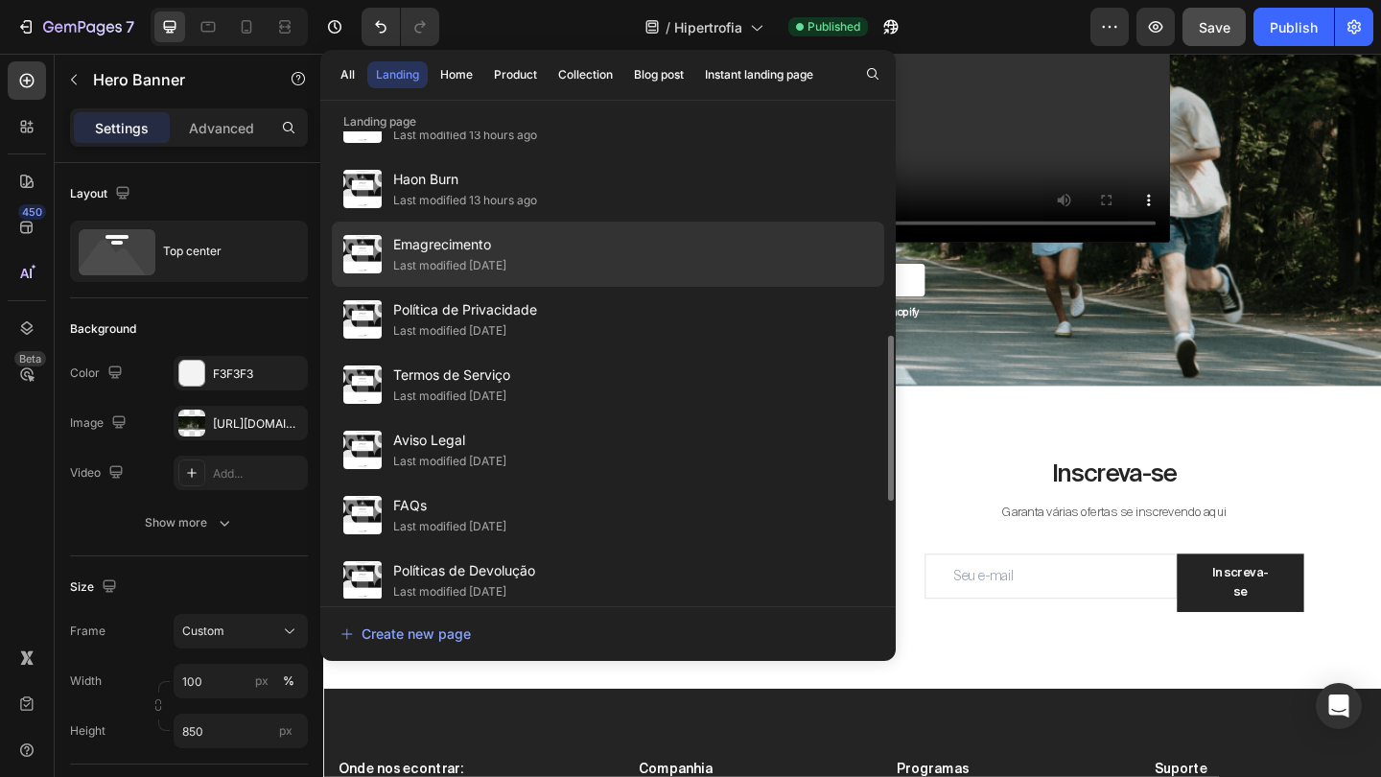
click at [439, 231] on div "Emagrecimento Last modified 12 days ago" at bounding box center [608, 253] width 552 height 65
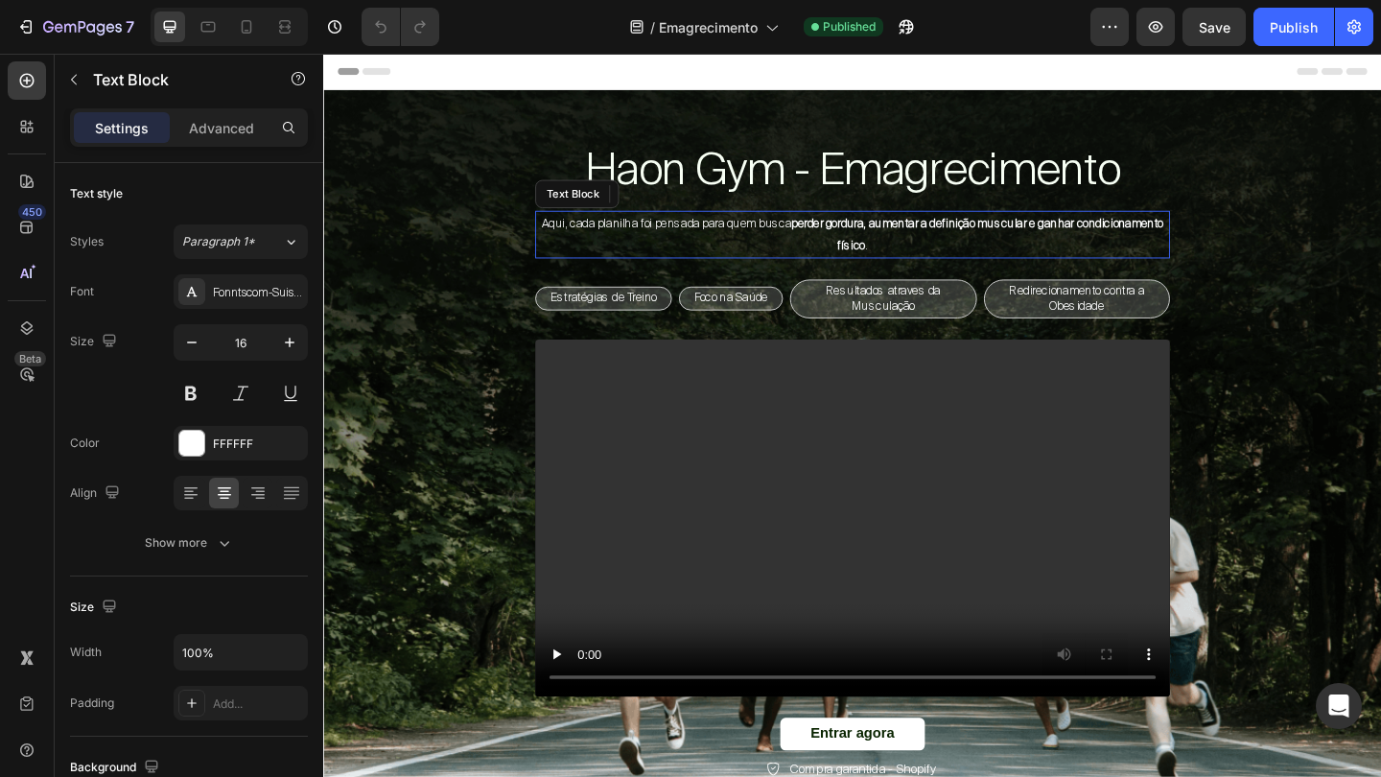
click at [782, 245] on span "Aqui, cada planilha foi pensada para quem busca perder gordura, aumentar a defi…" at bounding box center [899, 250] width 676 height 40
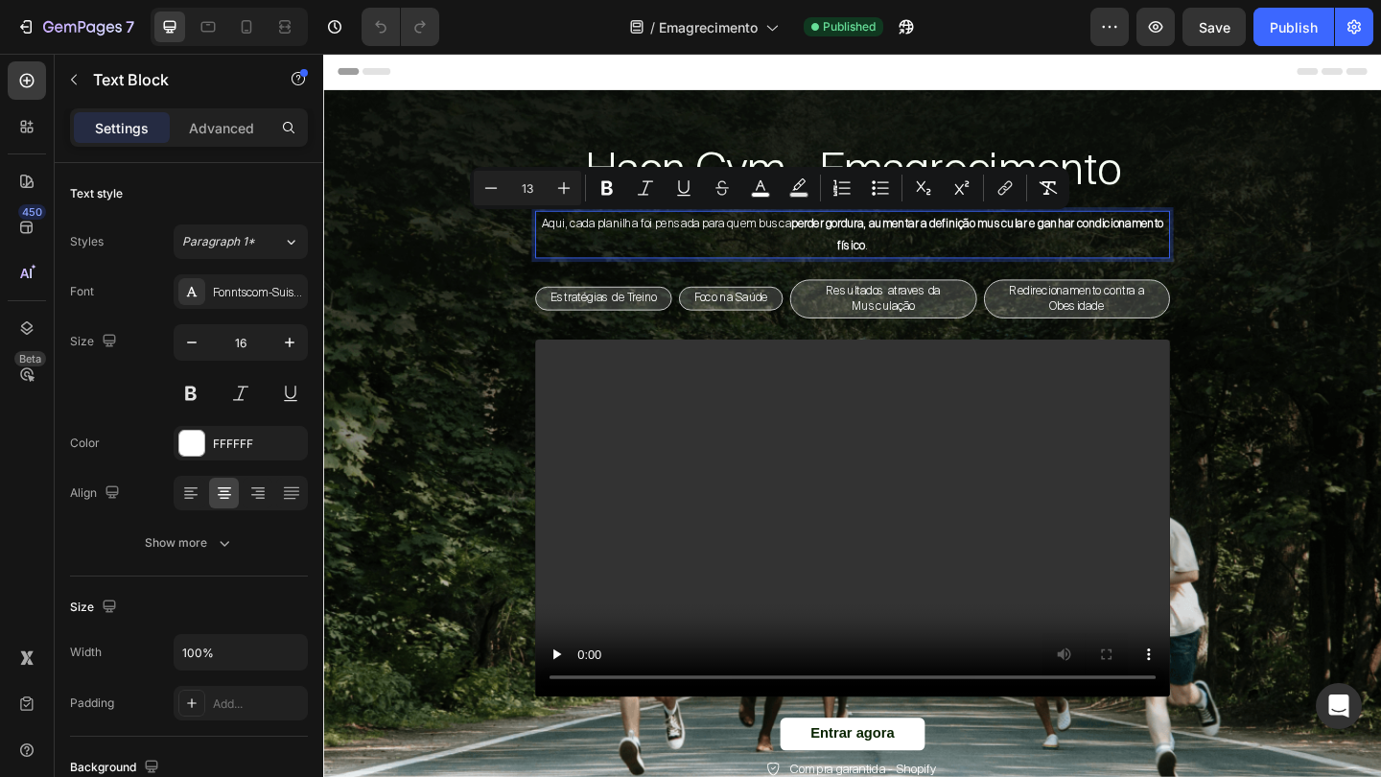
click at [618, 244] on span "Aqui, cada planilha foi pensada para quem busca perder gordura, aumentar a defi…" at bounding box center [899, 250] width 676 height 40
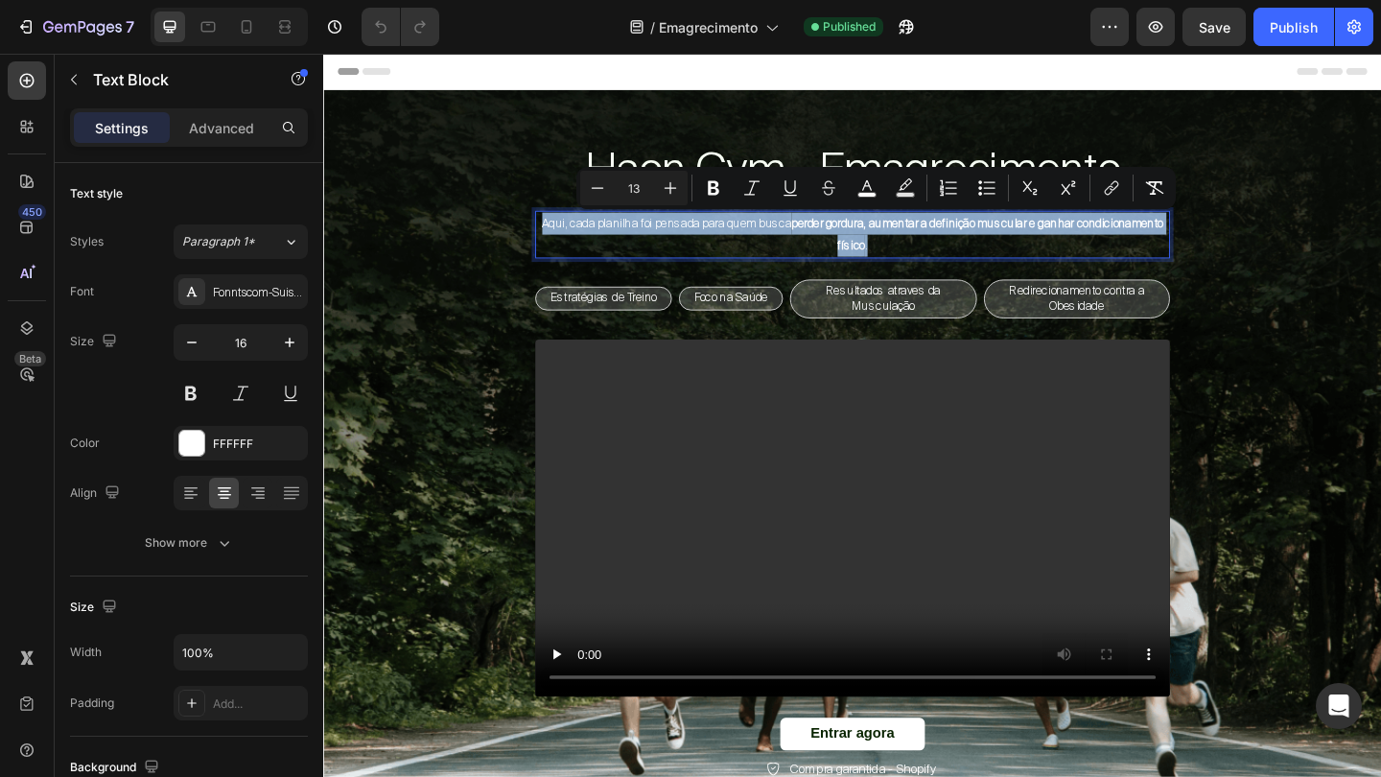
drag, startPoint x: 601, startPoint y: 239, endPoint x: 989, endPoint y: 270, distance: 389.6
click at [989, 270] on p "Aqui, cada planilha foi pensada para quem busca perder gordura, aumentar a defi…" at bounding box center [898, 250] width 687 height 48
copy span "Aqui, cada planilha foi pensada para quem busca perder gordura, aumentar a defi…"
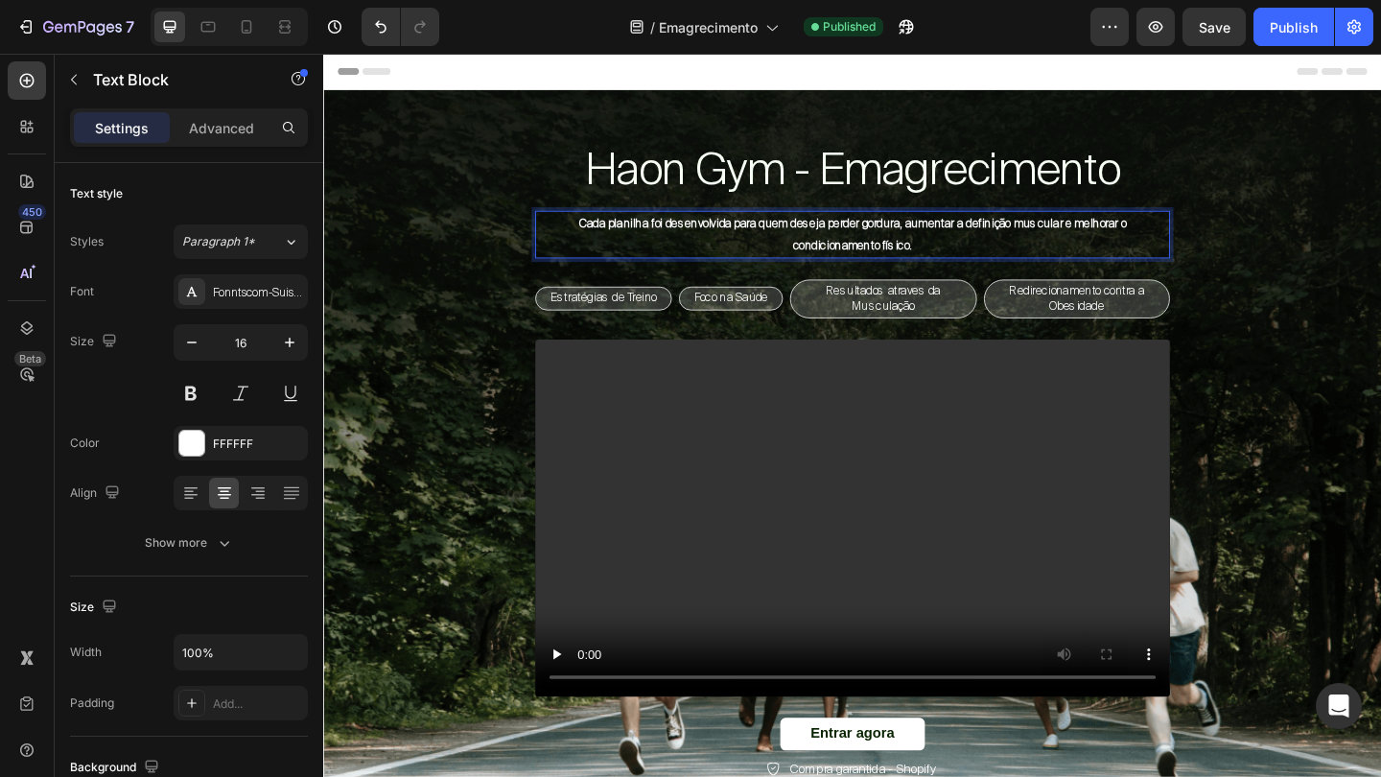
click at [799, 246] on p "Cada planilha foi desenvolvida para quem deseja perder gordura, aumentar a defi…" at bounding box center [898, 250] width 687 height 48
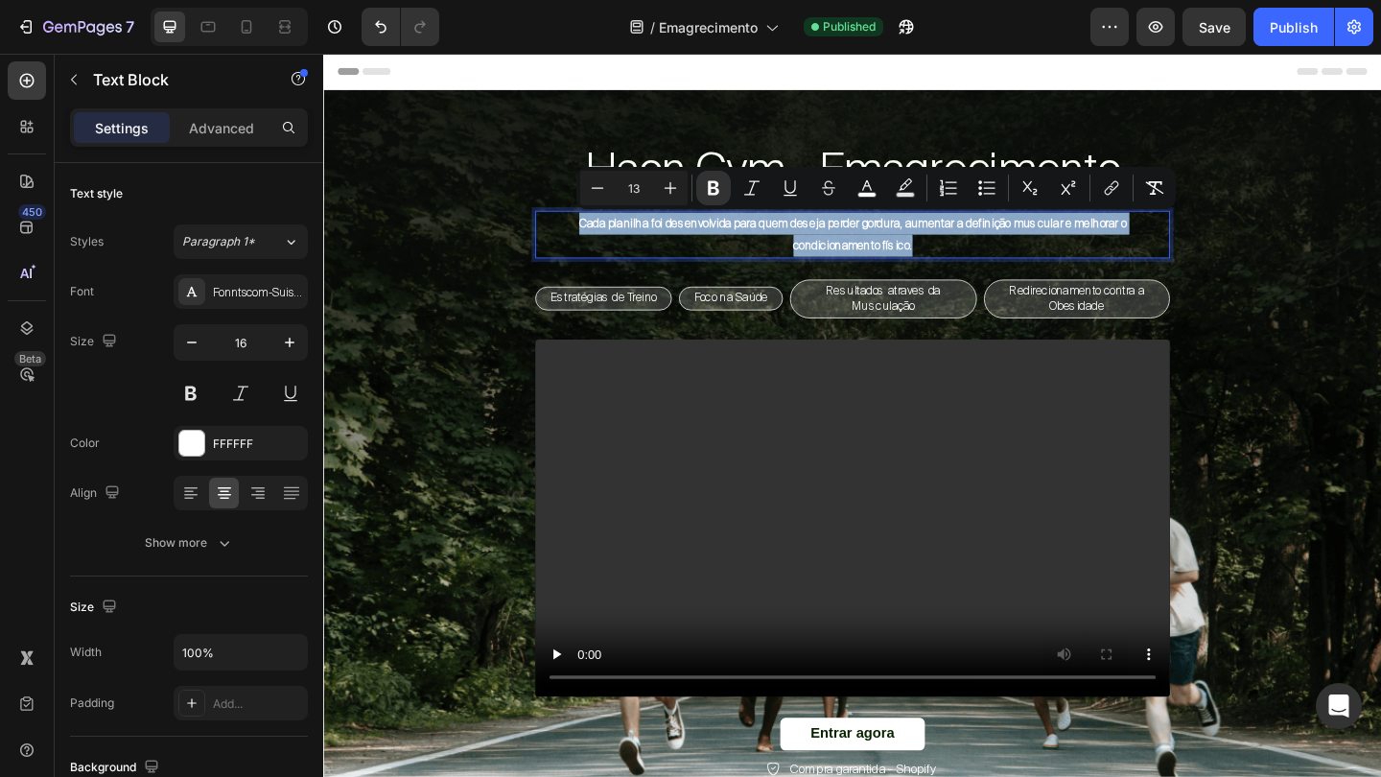
drag, startPoint x: 576, startPoint y: 237, endPoint x: 1048, endPoint y: 265, distance: 472.5
click at [1048, 265] on p "Cada planilha foi desenvolvida para quem deseja perder gordura, aumentar a defi…" at bounding box center [898, 250] width 687 height 48
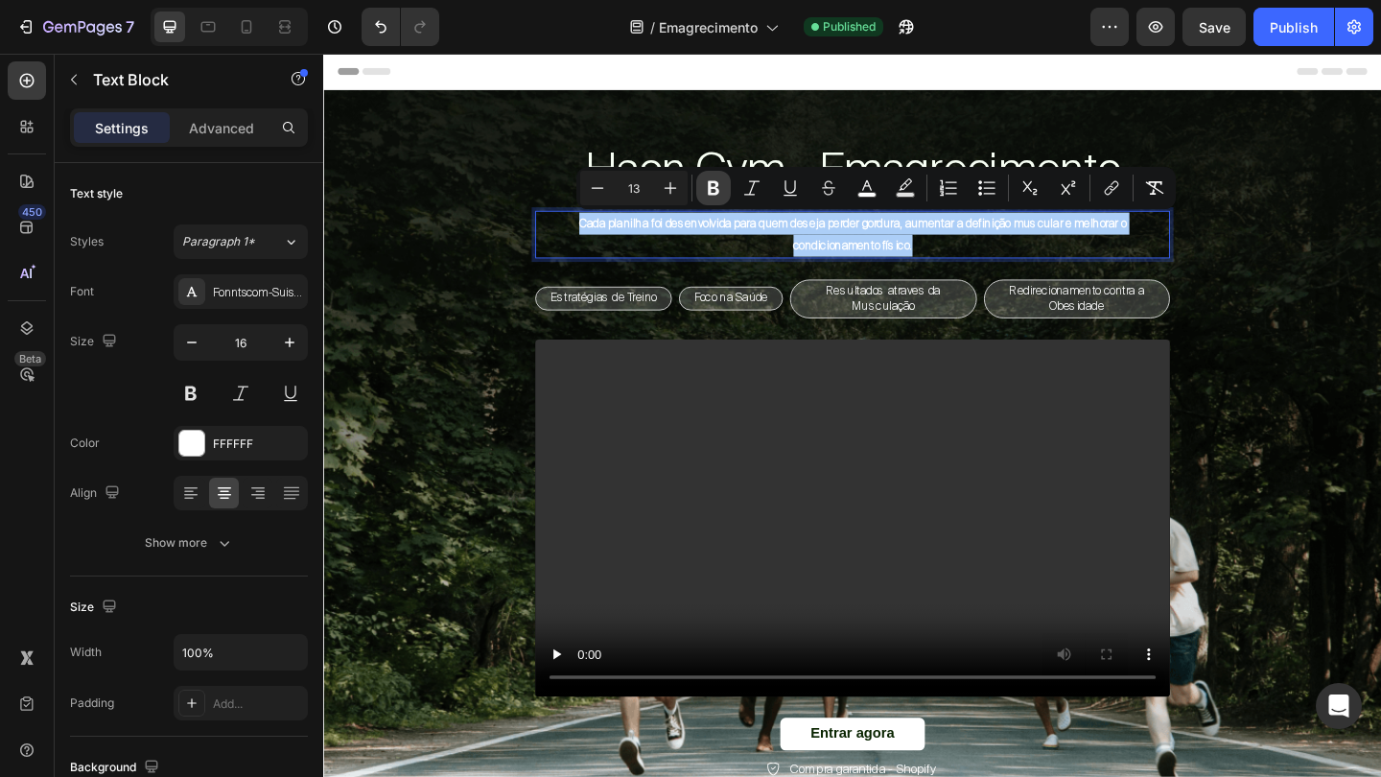
click at [709, 192] on icon "Editor contextual toolbar" at bounding box center [714, 188] width 12 height 14
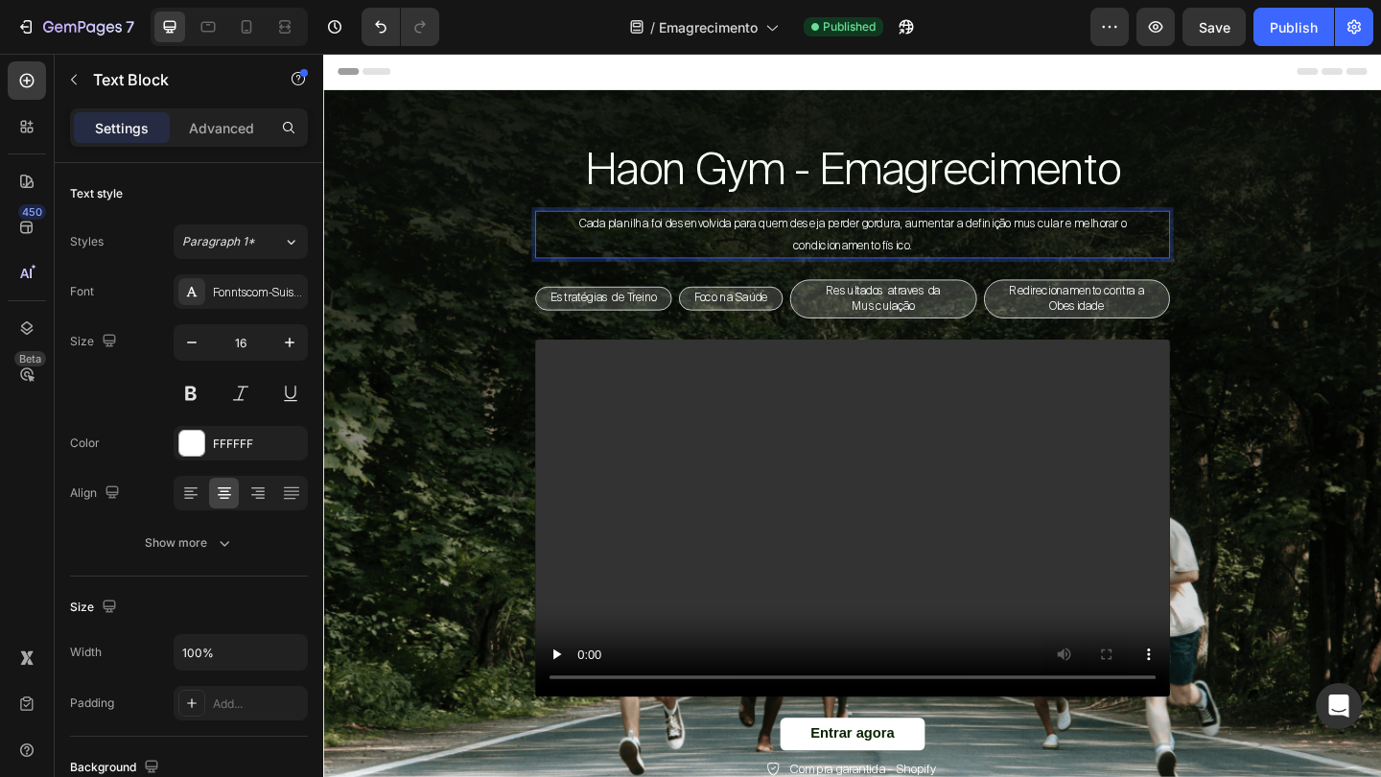
click at [626, 253] on p "Cada planilha foi desenvolvida para quem deseja perder gordura, aumentar a defi…" at bounding box center [898, 250] width 687 height 48
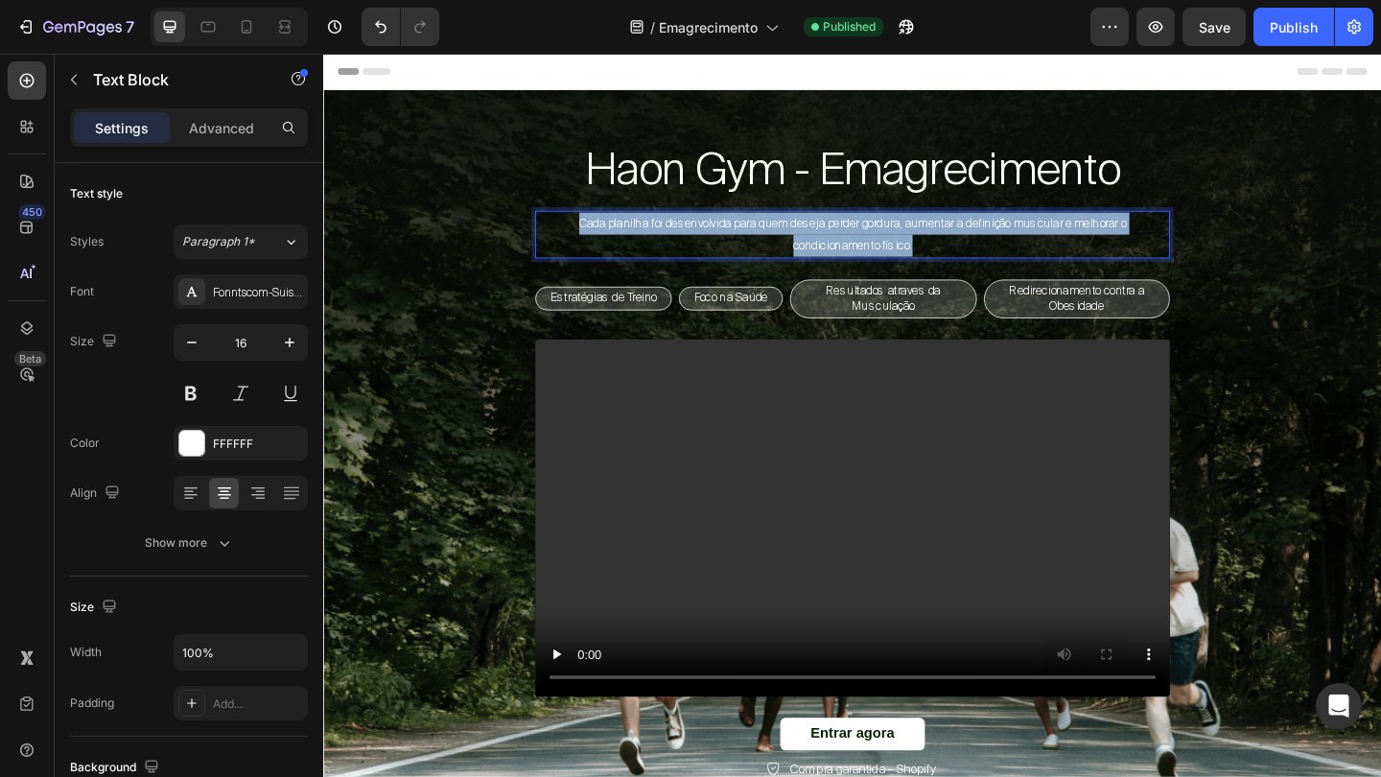
drag, startPoint x: 591, startPoint y: 232, endPoint x: 996, endPoint y: 260, distance: 406.5
click at [996, 260] on p "Cada planilha foi desenvolvida para quem deseja perder gordura, aumentar a defi…" at bounding box center [898, 250] width 687 height 48
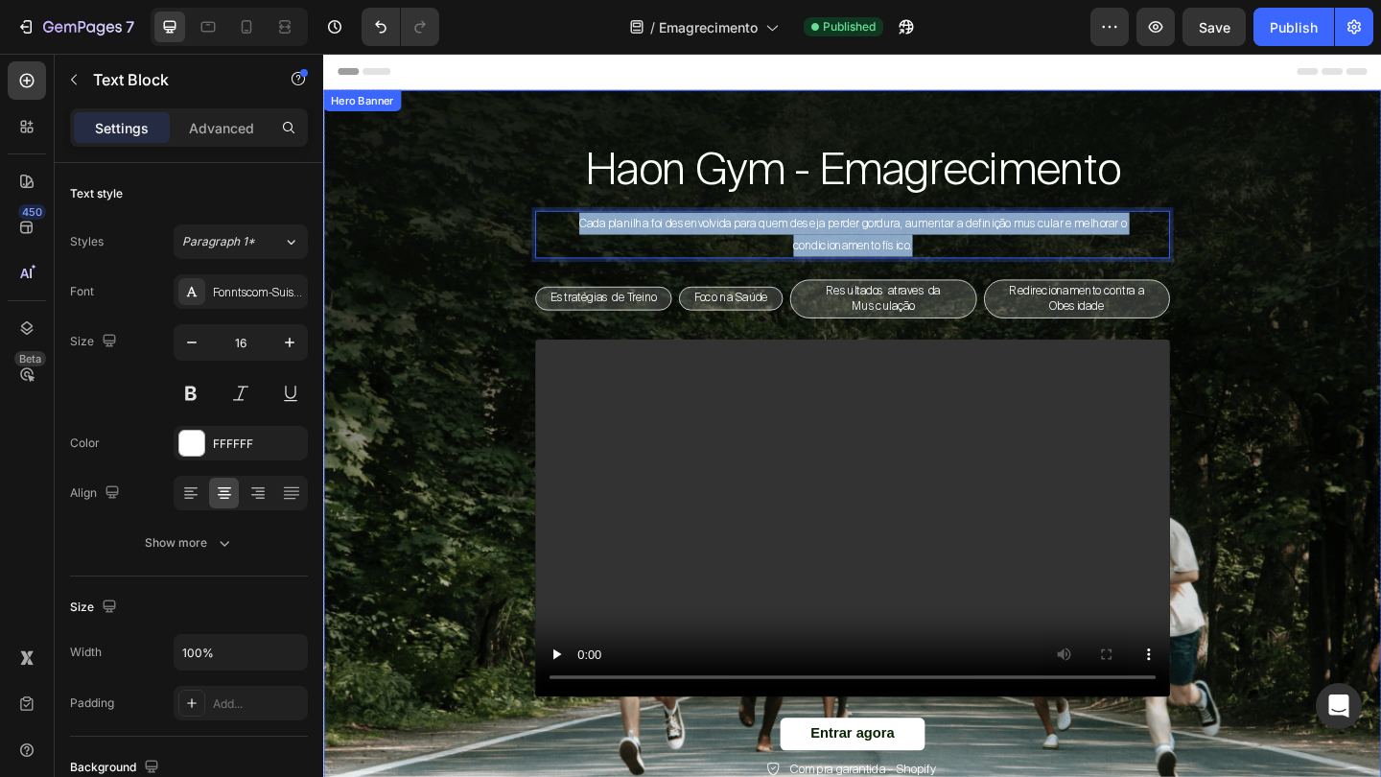
click at [485, 268] on div "Haon Gym - Emagrecimento Heading Cada planilha foi desenvolvida para quem desej…" at bounding box center [898, 496] width 1122 height 698
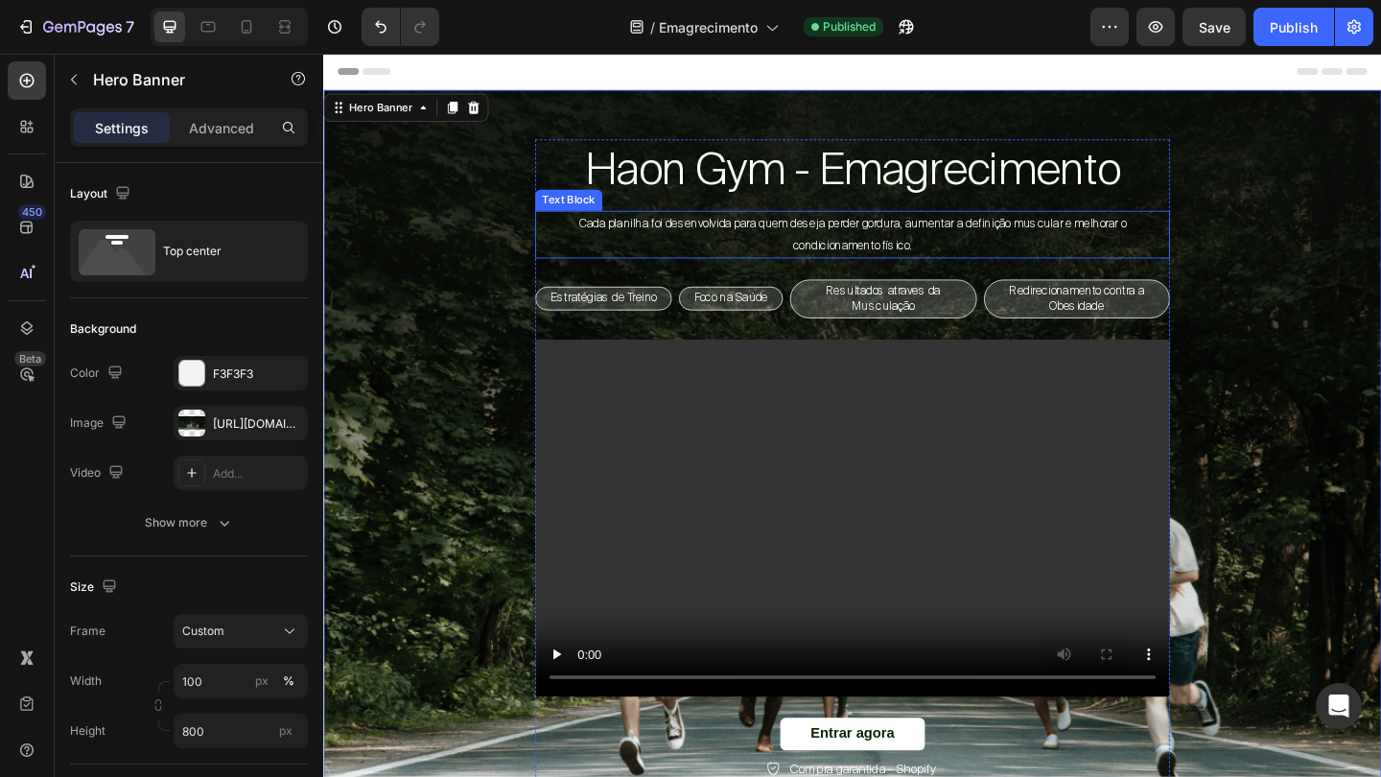
click at [619, 243] on span "Cada planilha foi desenvolvida para quem deseja perder gordura, aumentar a defi…" at bounding box center [898, 250] width 595 height 40
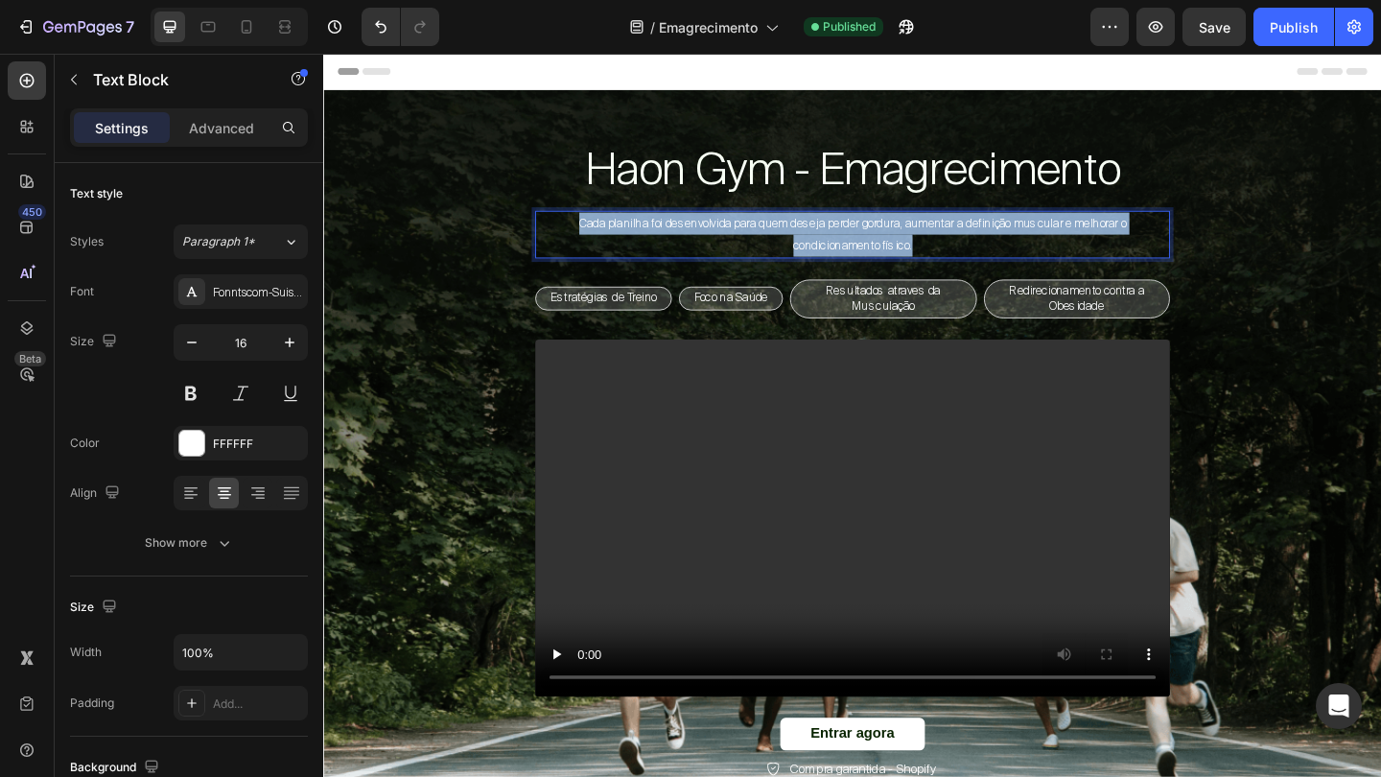
drag, startPoint x: 604, startPoint y: 242, endPoint x: 985, endPoint y: 263, distance: 381.2
click at [985, 263] on p "Cada planilha foi desenvolvida para quem deseja perder gordura, aumentar a defi…" at bounding box center [898, 250] width 687 height 48
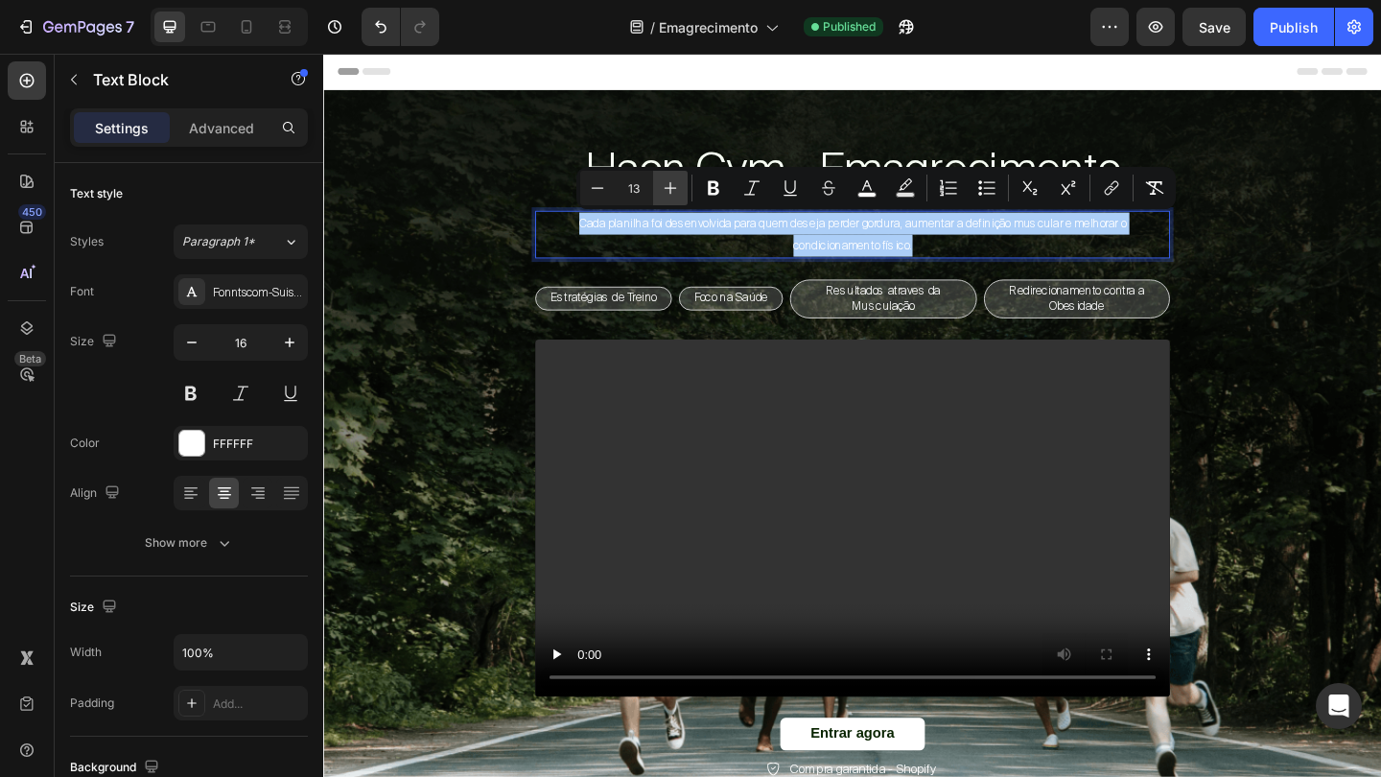
click at [677, 193] on icon "Editor contextual toolbar" at bounding box center [670, 187] width 19 height 19
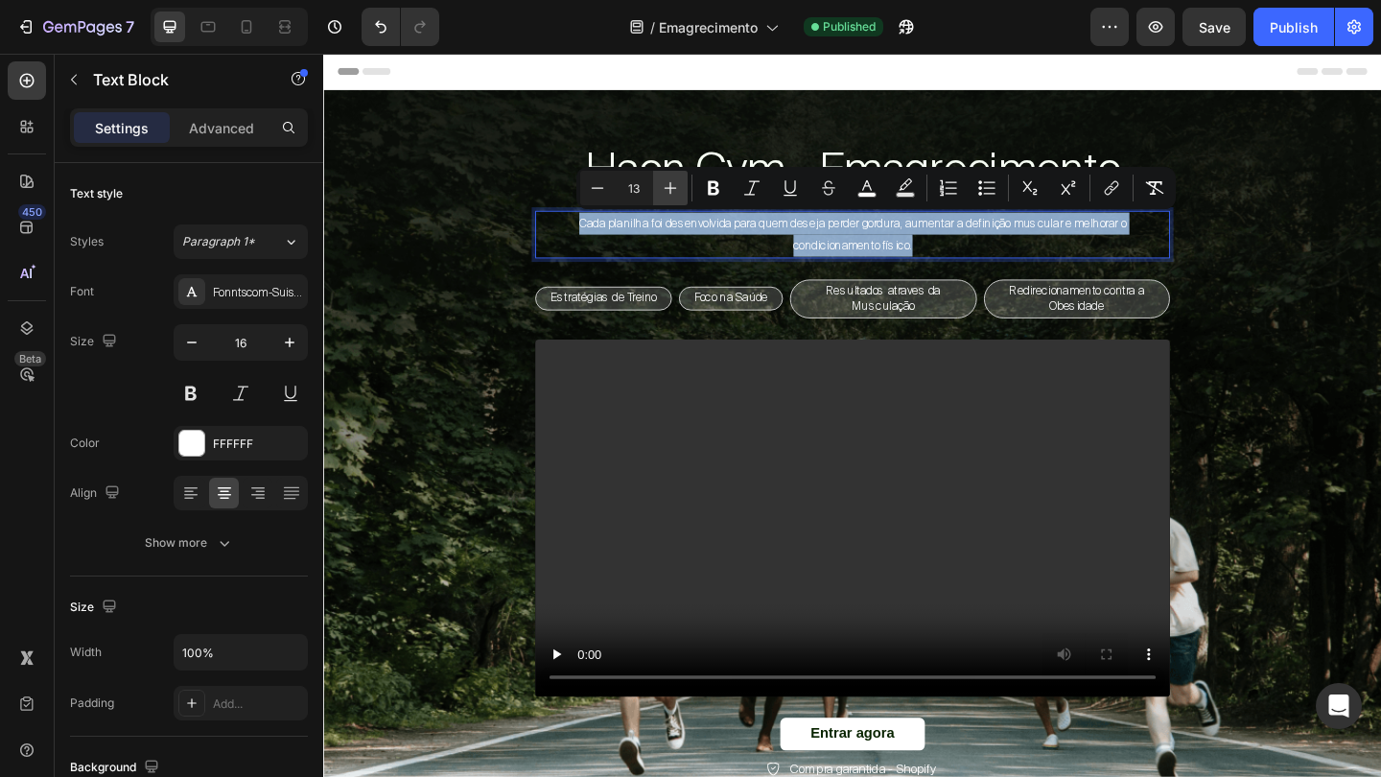
type input "14"
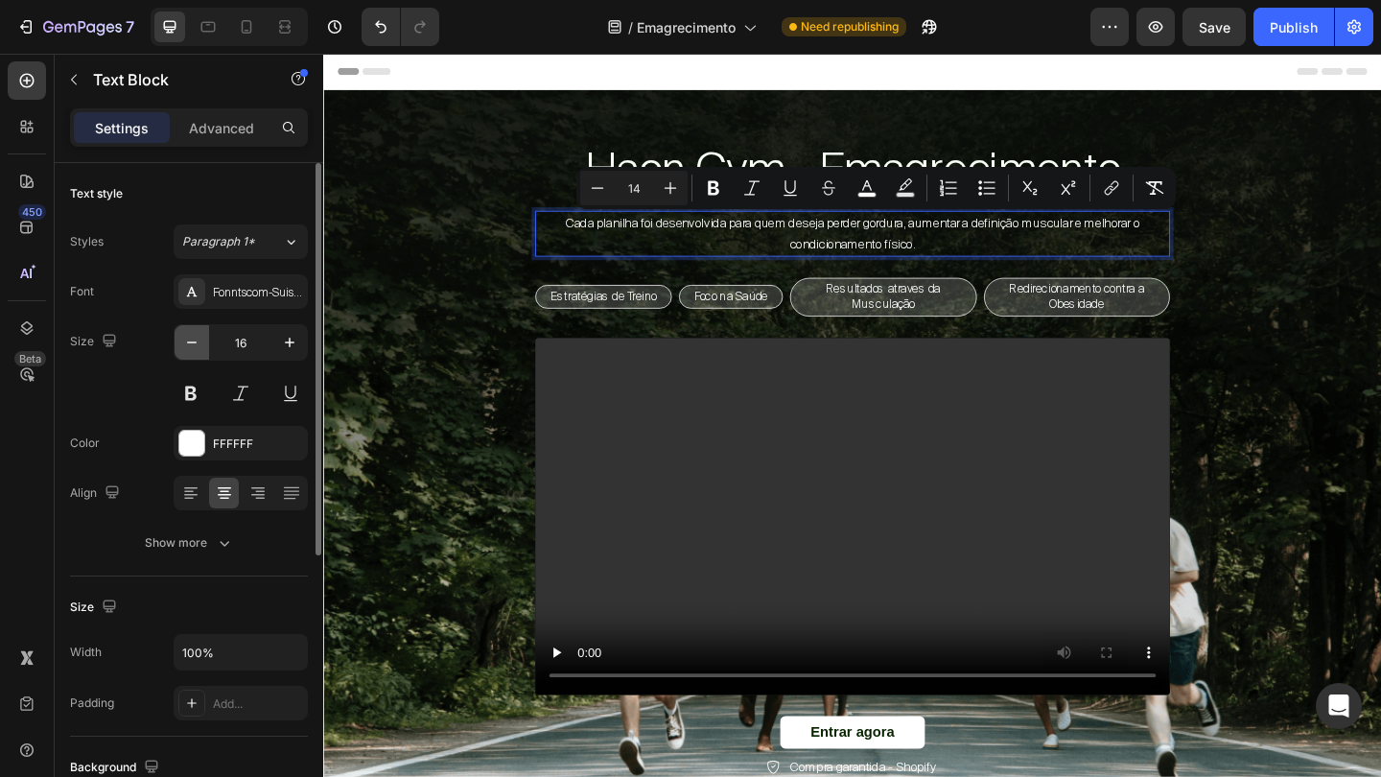
click at [198, 347] on icon "button" at bounding box center [191, 342] width 19 height 19
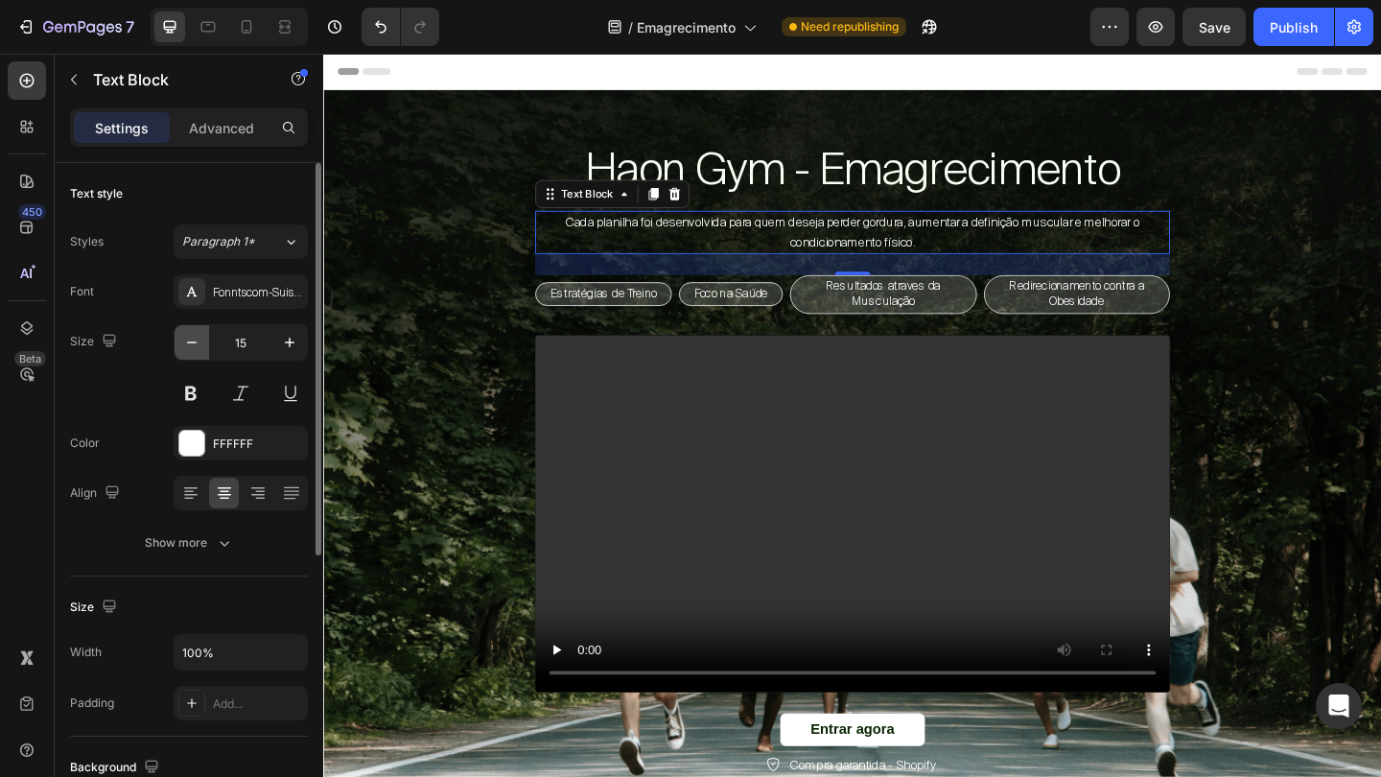
click at [198, 347] on icon "button" at bounding box center [191, 342] width 19 height 19
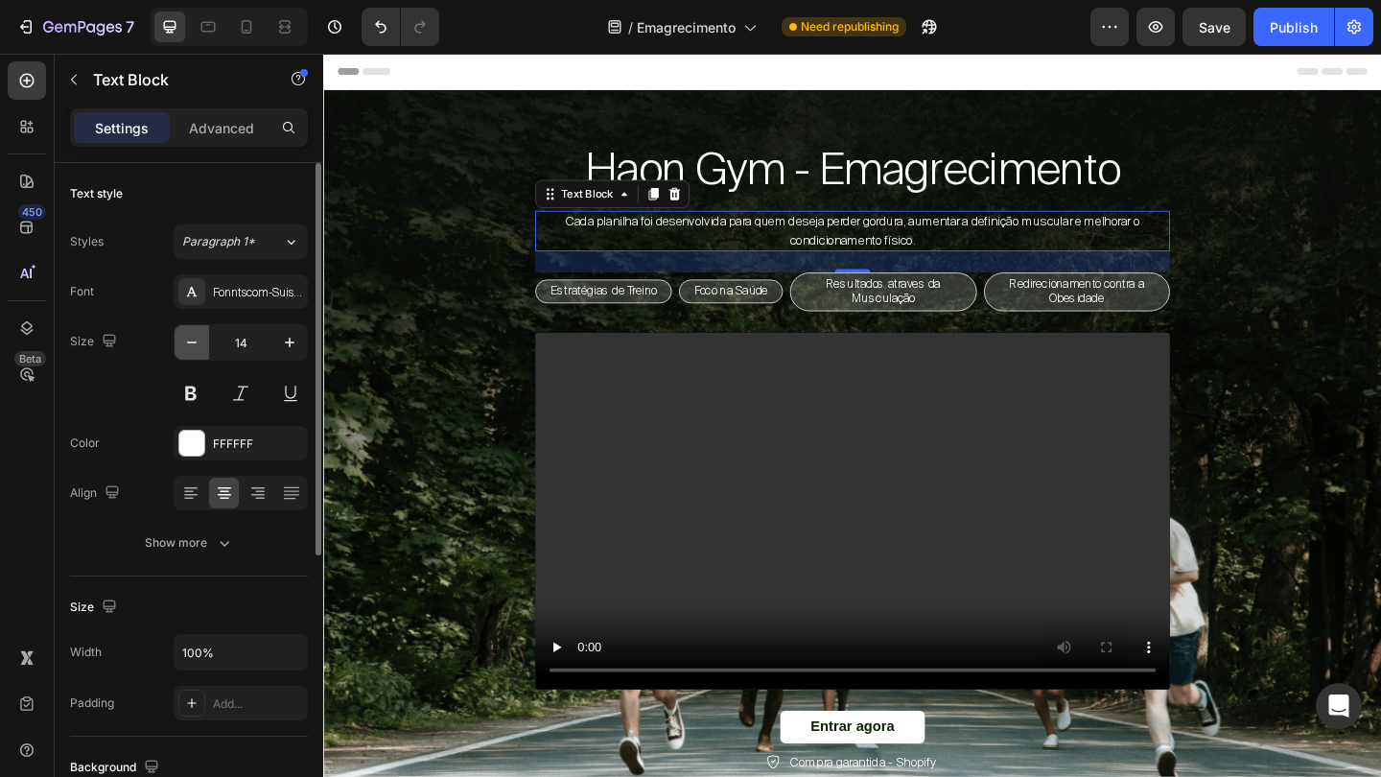
type input "13"
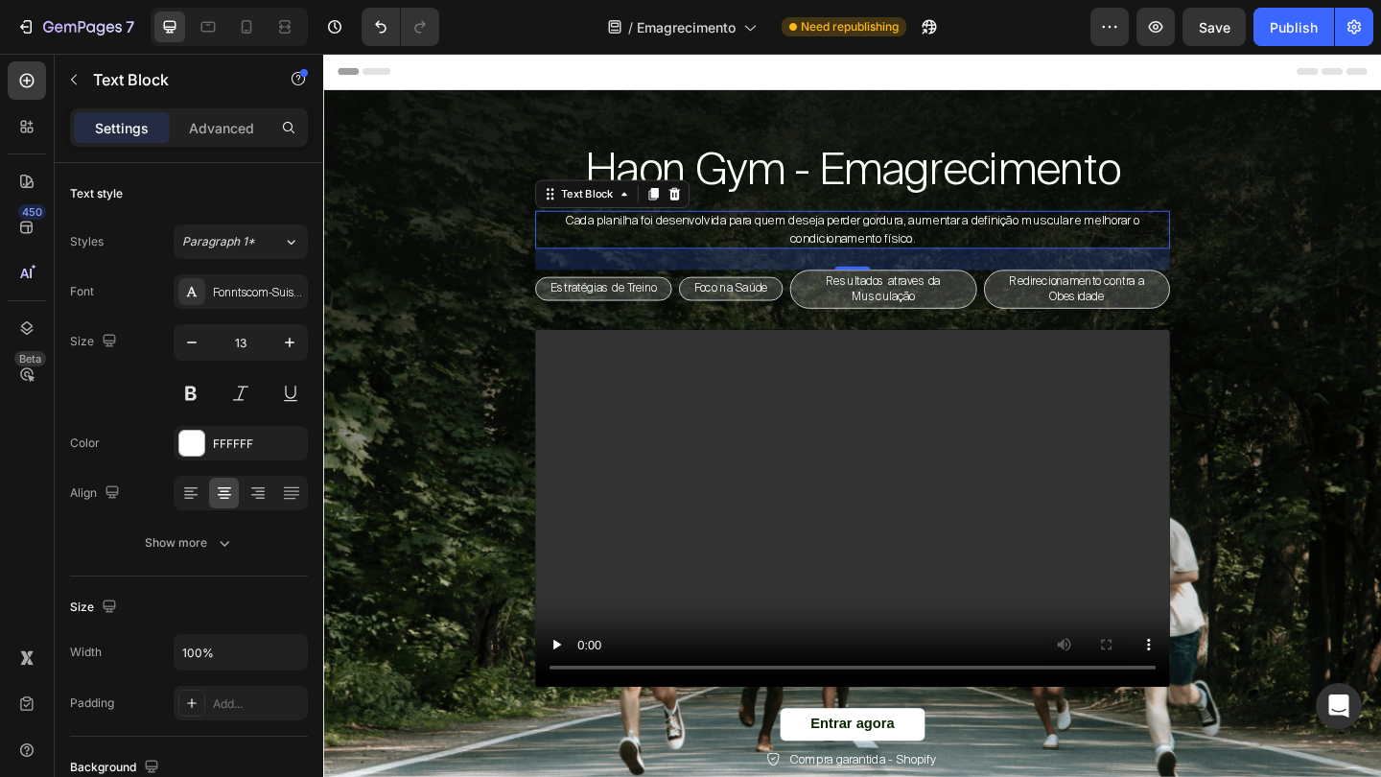
click at [766, 252] on p "Cada planilha foi desenvolvida para quem deseja perder gordura, aumentar a defi…" at bounding box center [898, 244] width 687 height 37
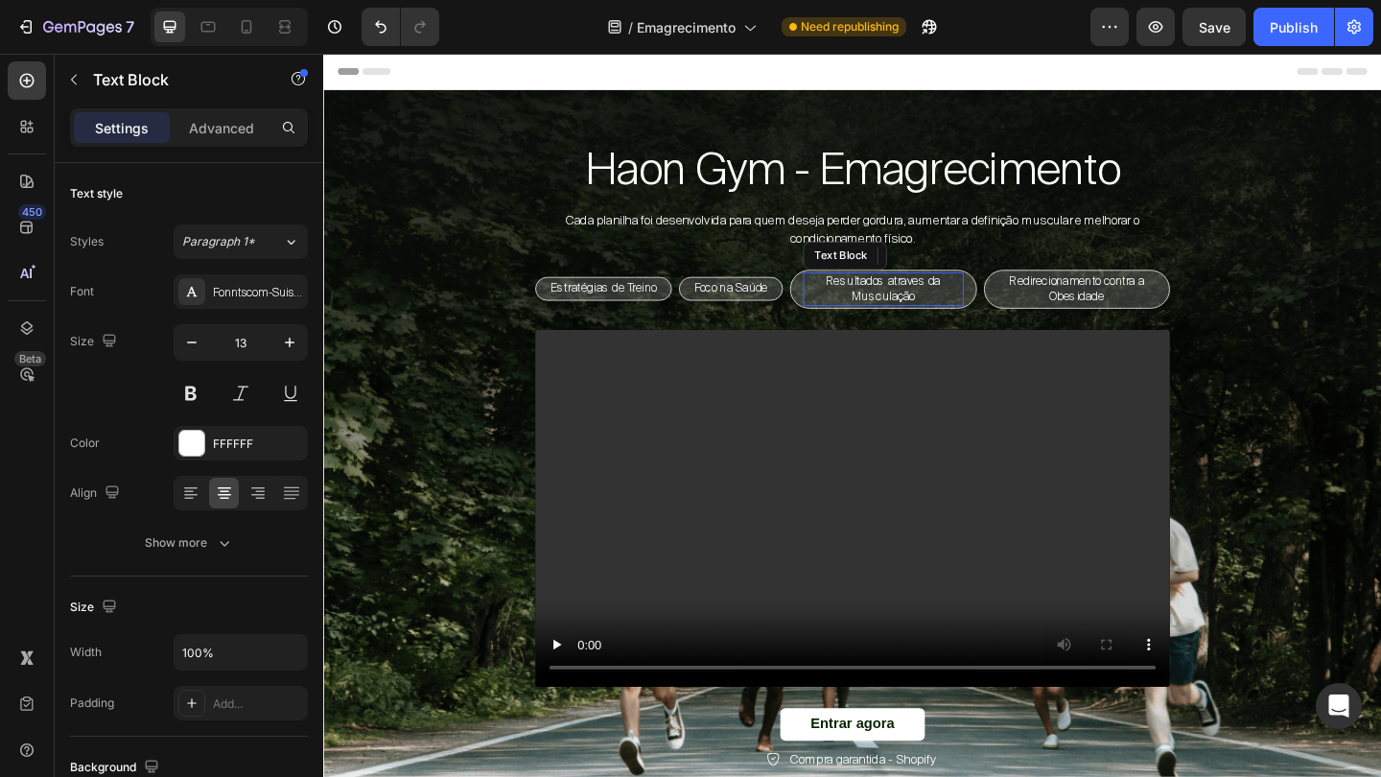
click at [966, 300] on p "Resultados atraves da Musculação" at bounding box center [932, 309] width 171 height 33
click at [971, 305] on p "Resultados atraves da Musculação" at bounding box center [932, 309] width 171 height 33
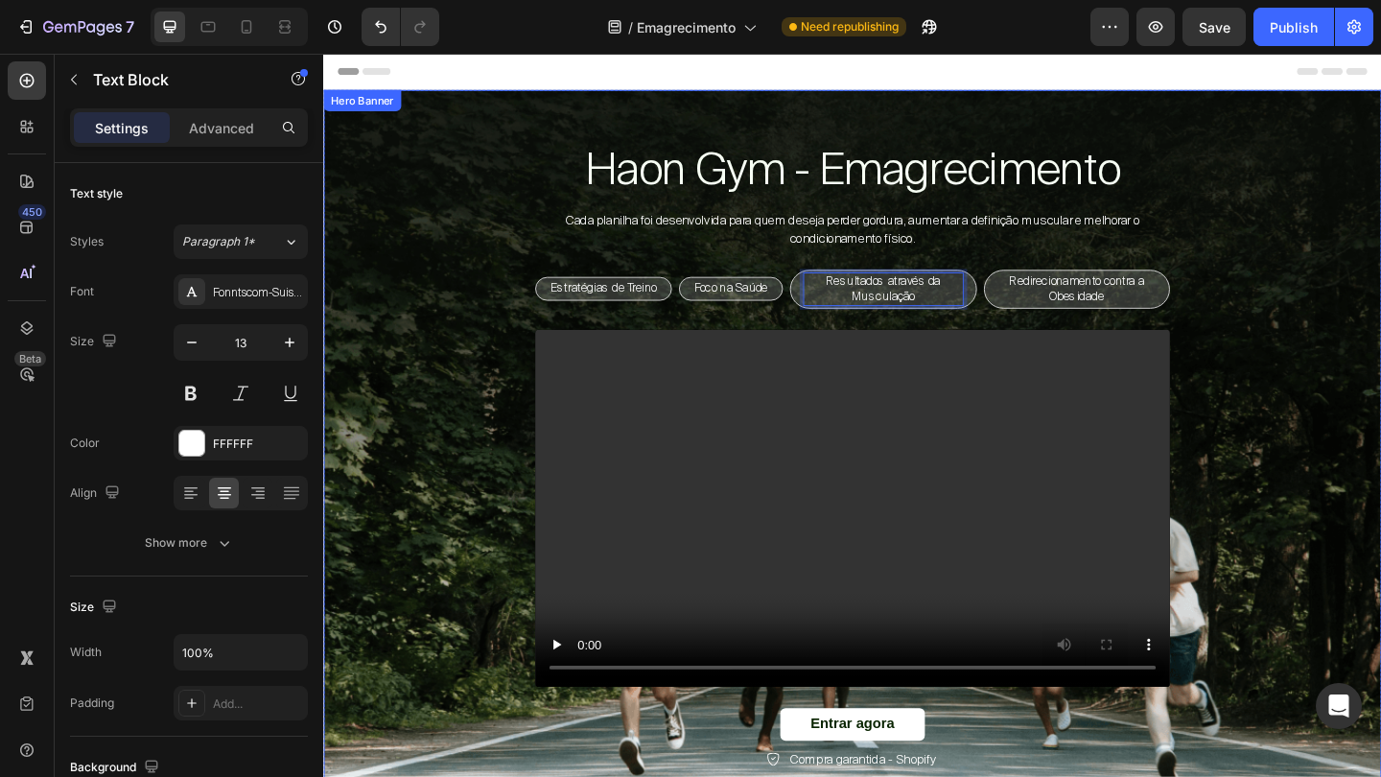
click at [1256, 324] on div "Haon Gym - Emagrecimento Heading Cada planilha foi desenvolvida para quem desej…" at bounding box center [898, 490] width 1122 height 687
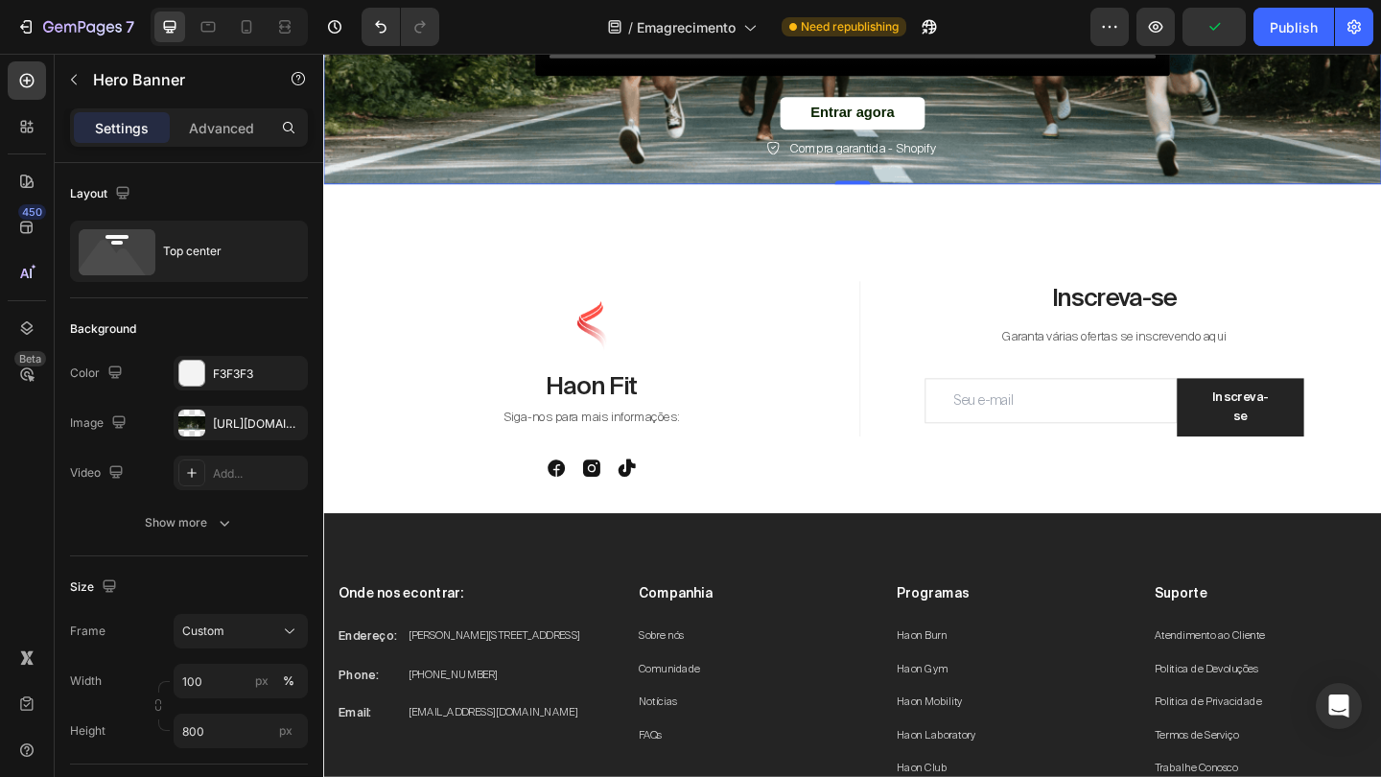
scroll to position [687, 0]
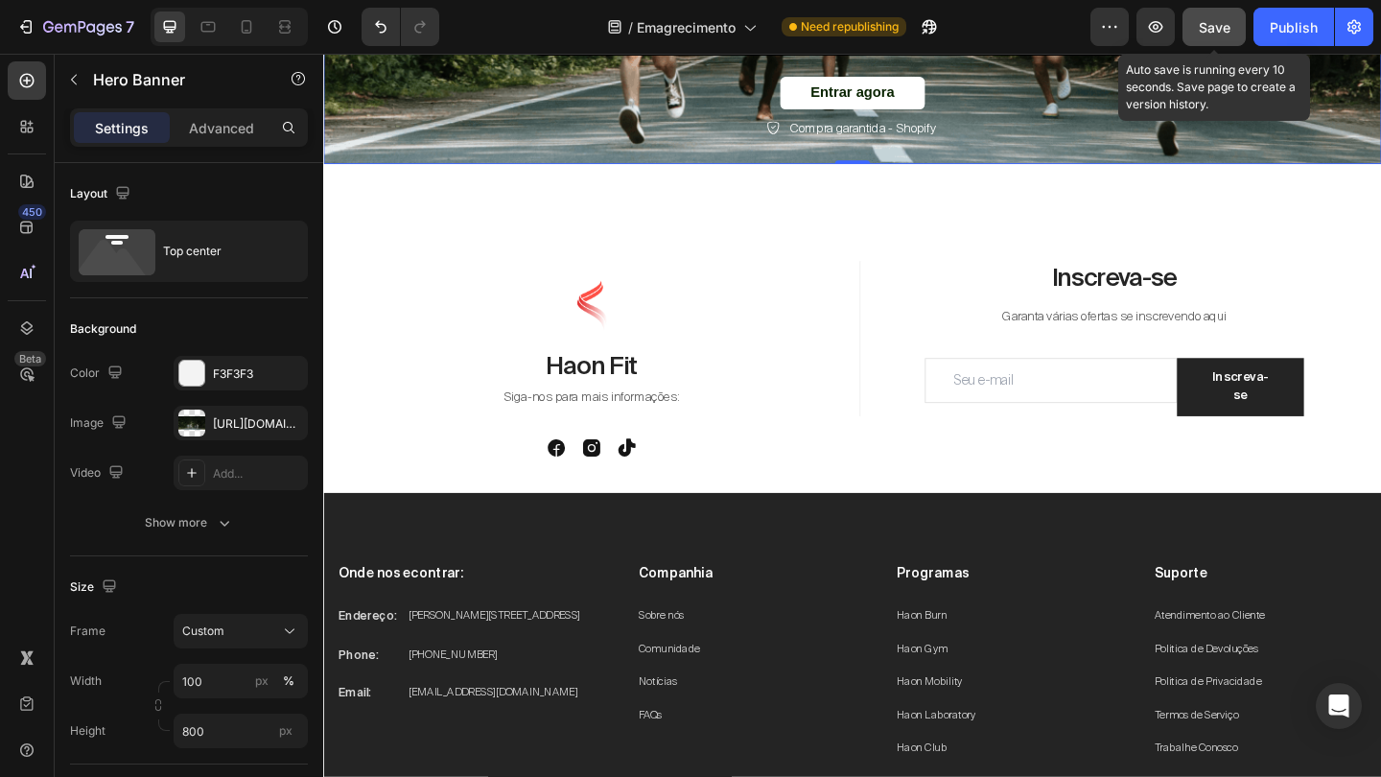
click at [1223, 24] on span "Save" at bounding box center [1215, 27] width 32 height 16
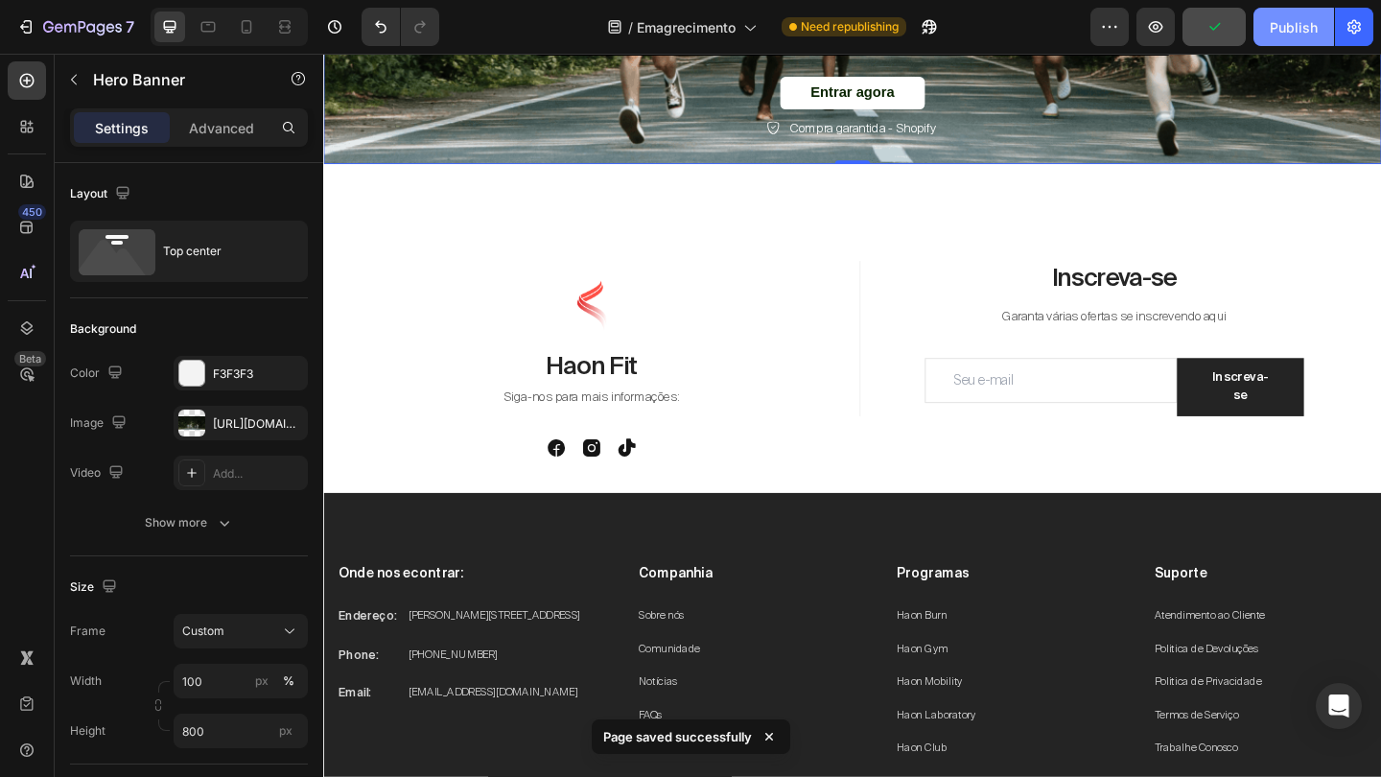
click at [1298, 34] on div "Publish" at bounding box center [1293, 27] width 48 height 20
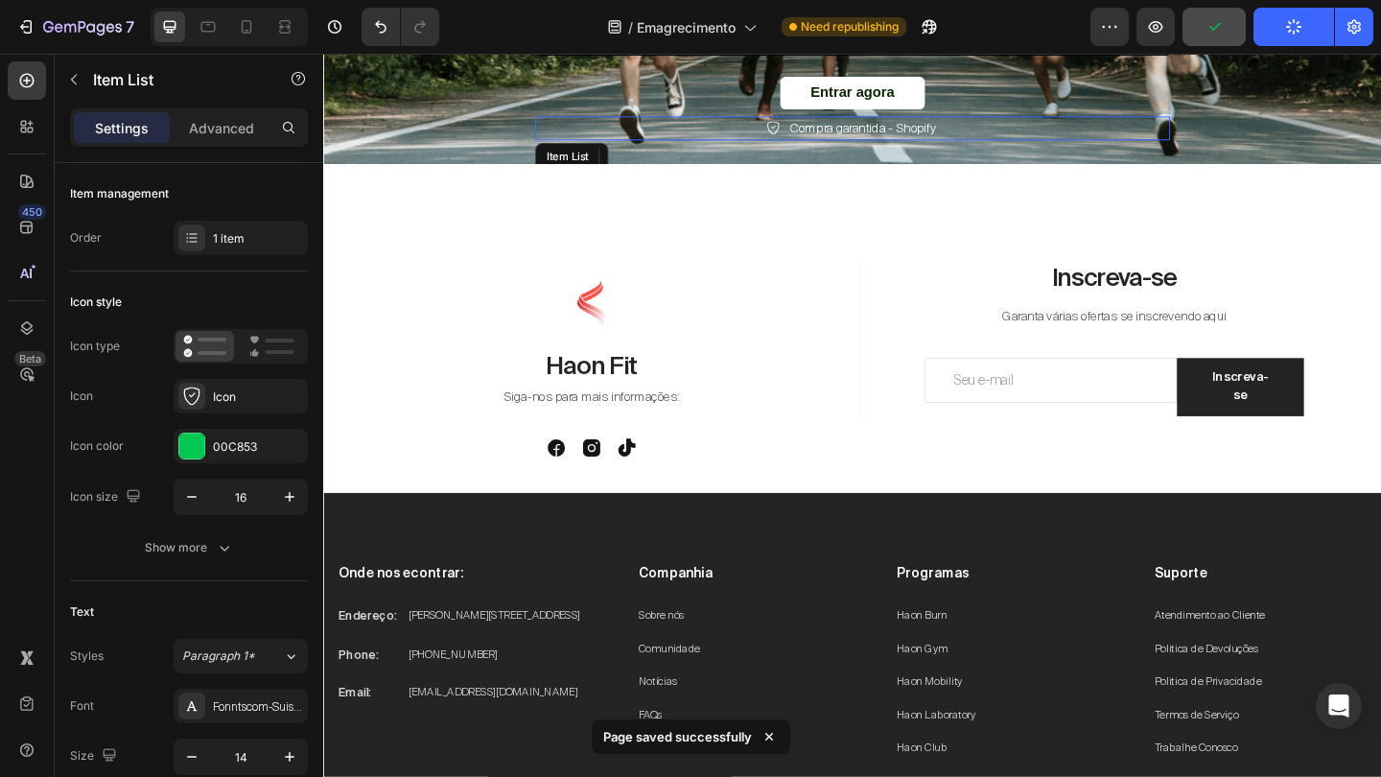
click at [1008, 135] on div "Compra garantida - Shopify" at bounding box center [898, 135] width 690 height 26
click at [977, 134] on p "Compra garantida - Shopify" at bounding box center [909, 135] width 159 height 20
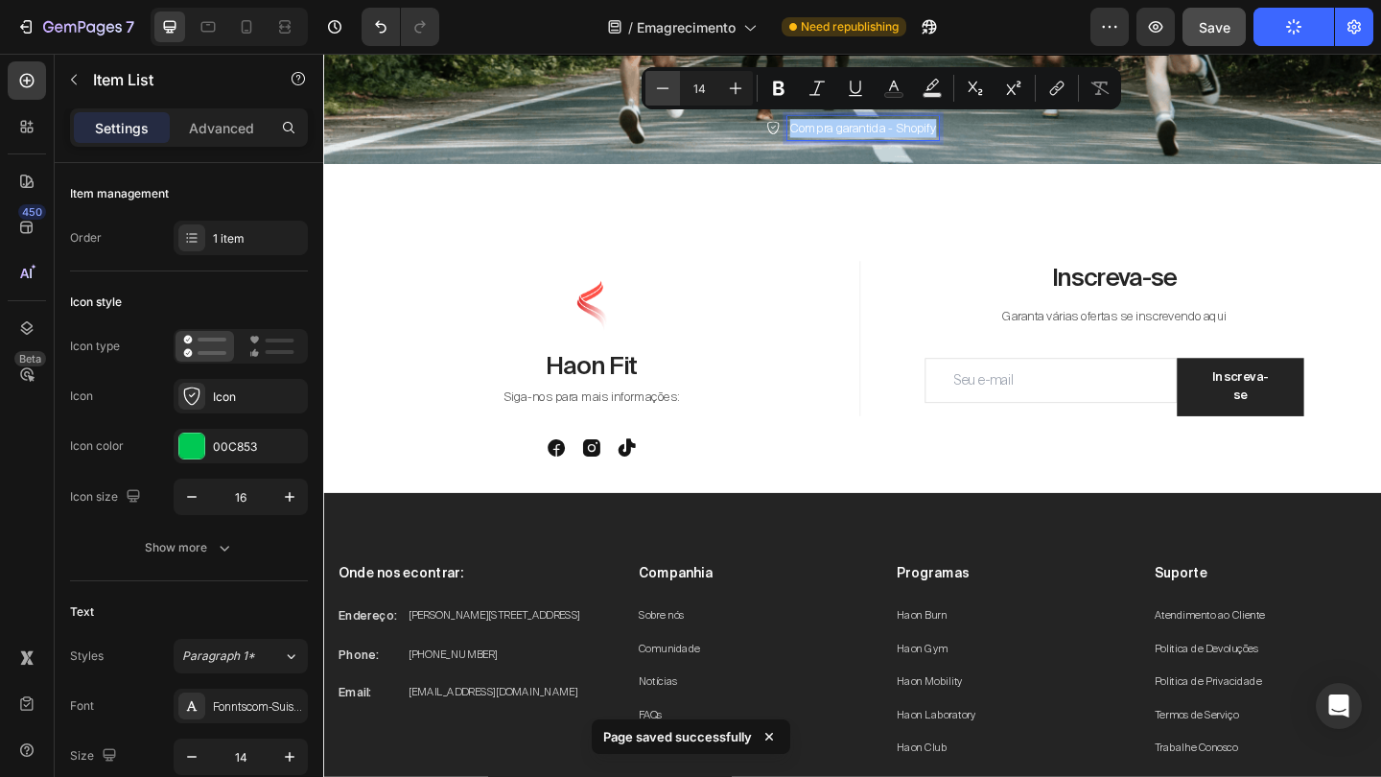
click at [668, 95] on icon "Editor contextual toolbar" at bounding box center [662, 88] width 19 height 19
type input "12"
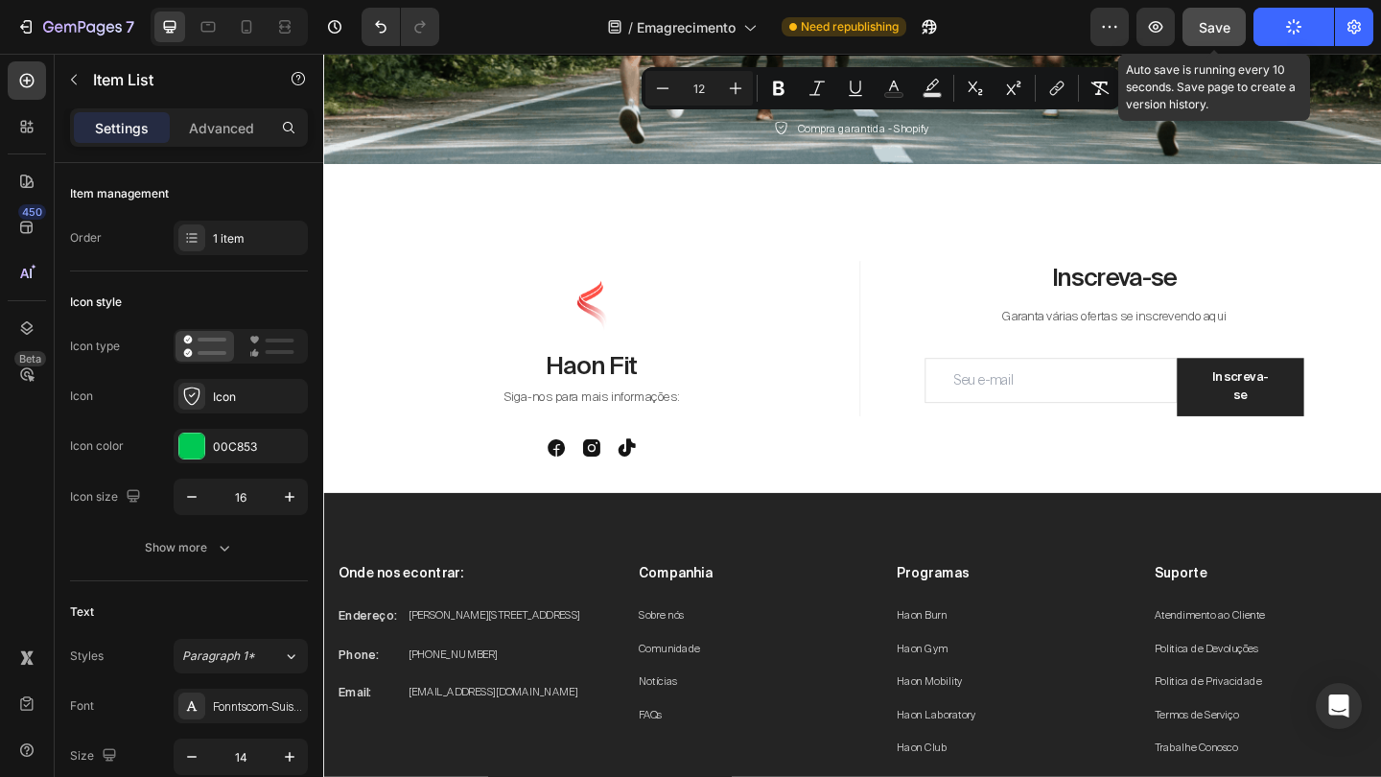
click at [1208, 22] on span "Save" at bounding box center [1215, 27] width 32 height 16
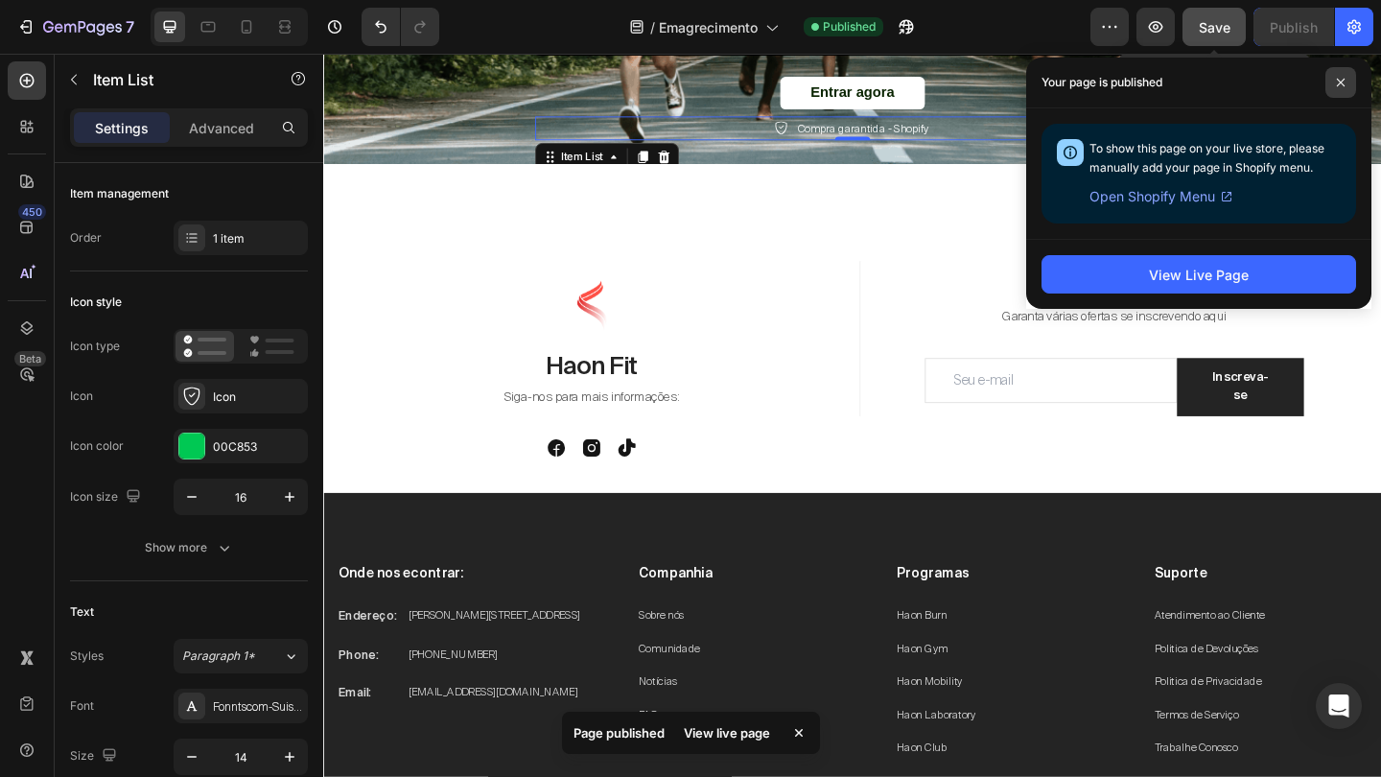
click at [1346, 76] on span at bounding box center [1340, 82] width 31 height 31
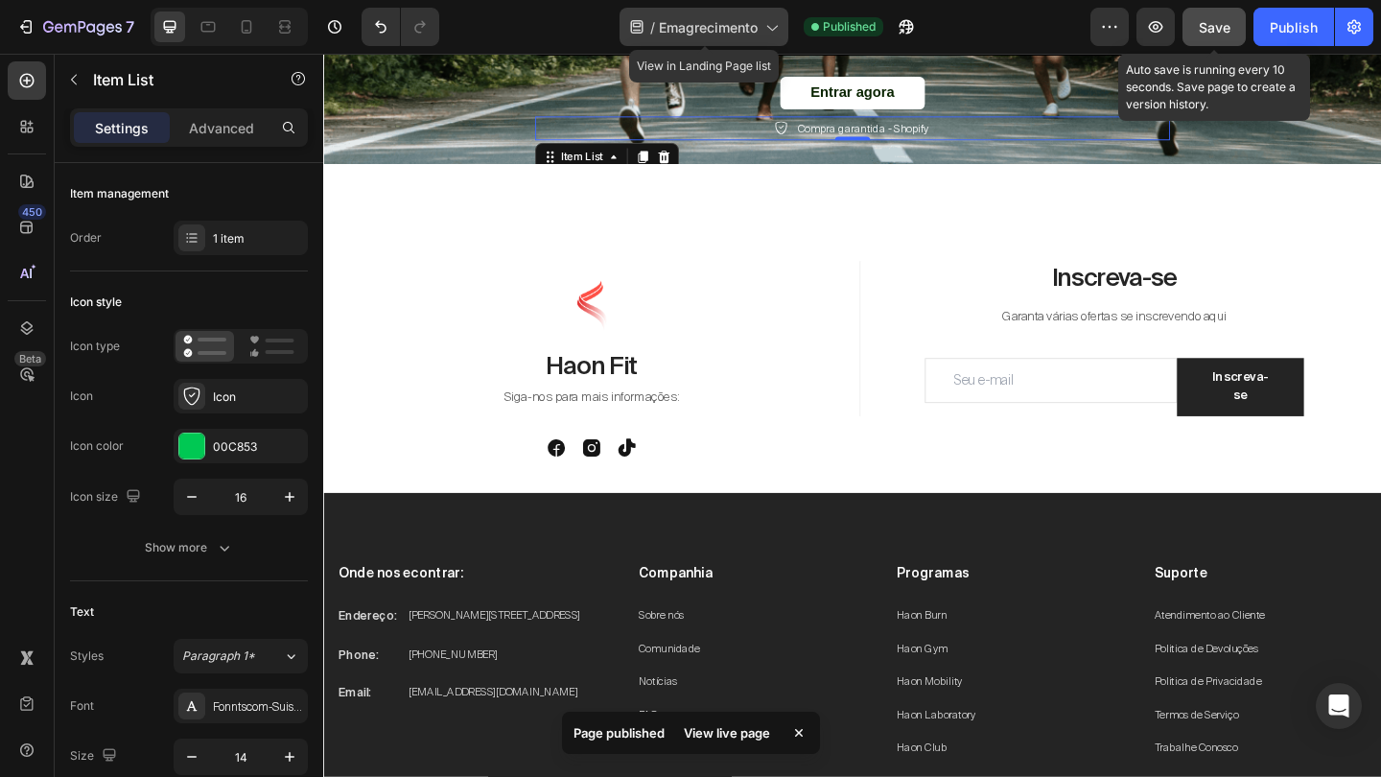
click at [759, 35] on div "/ Emagrecimento" at bounding box center [703, 27] width 169 height 38
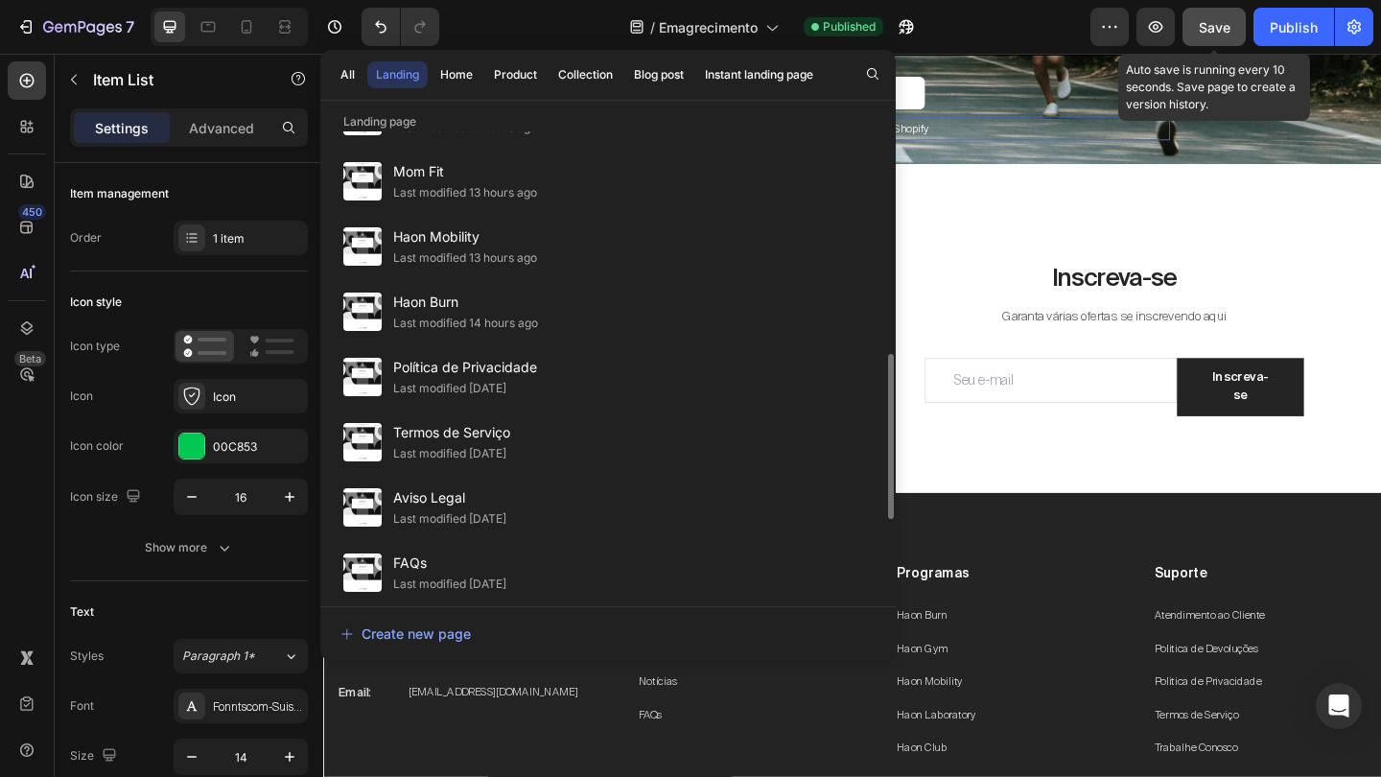
scroll to position [547, 0]
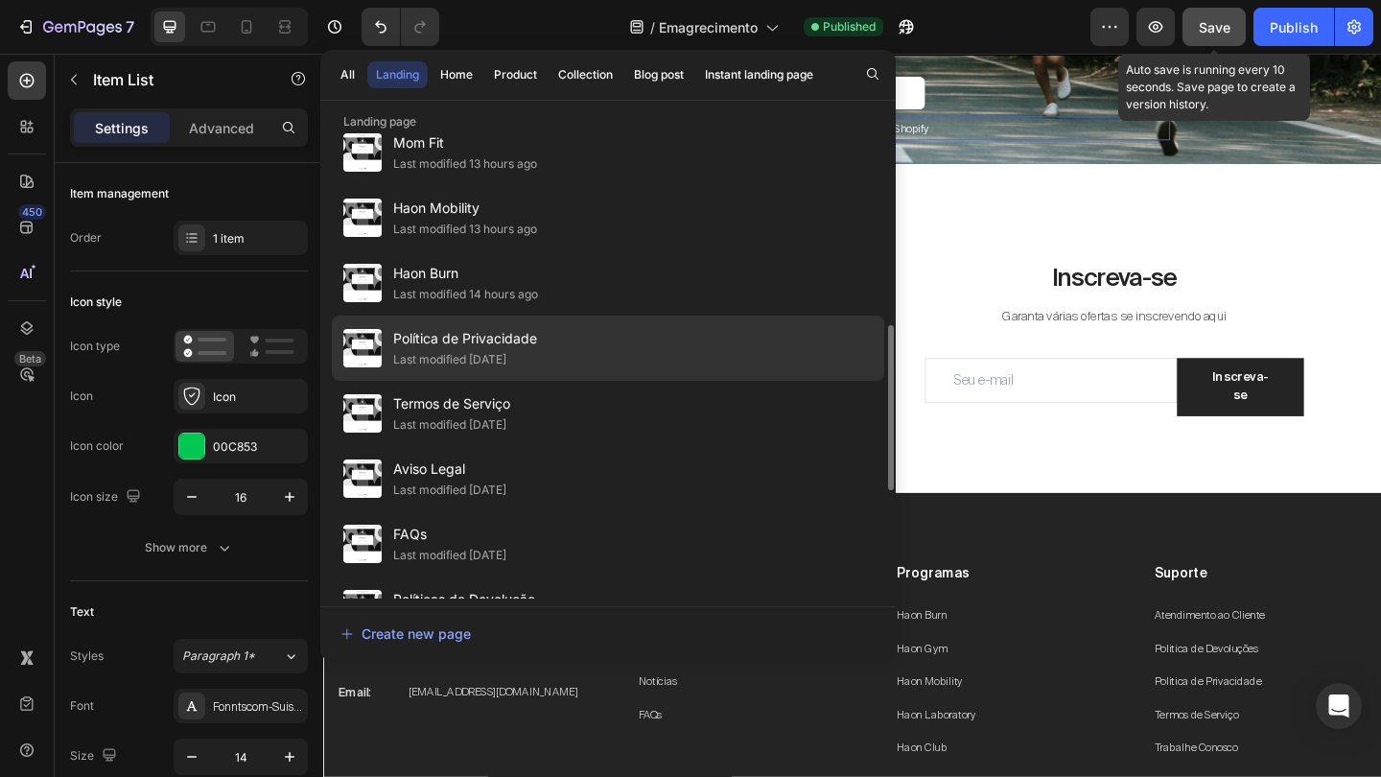
click at [639, 357] on div "Política de Privacidade Last modified 14 days ago" at bounding box center [608, 347] width 552 height 65
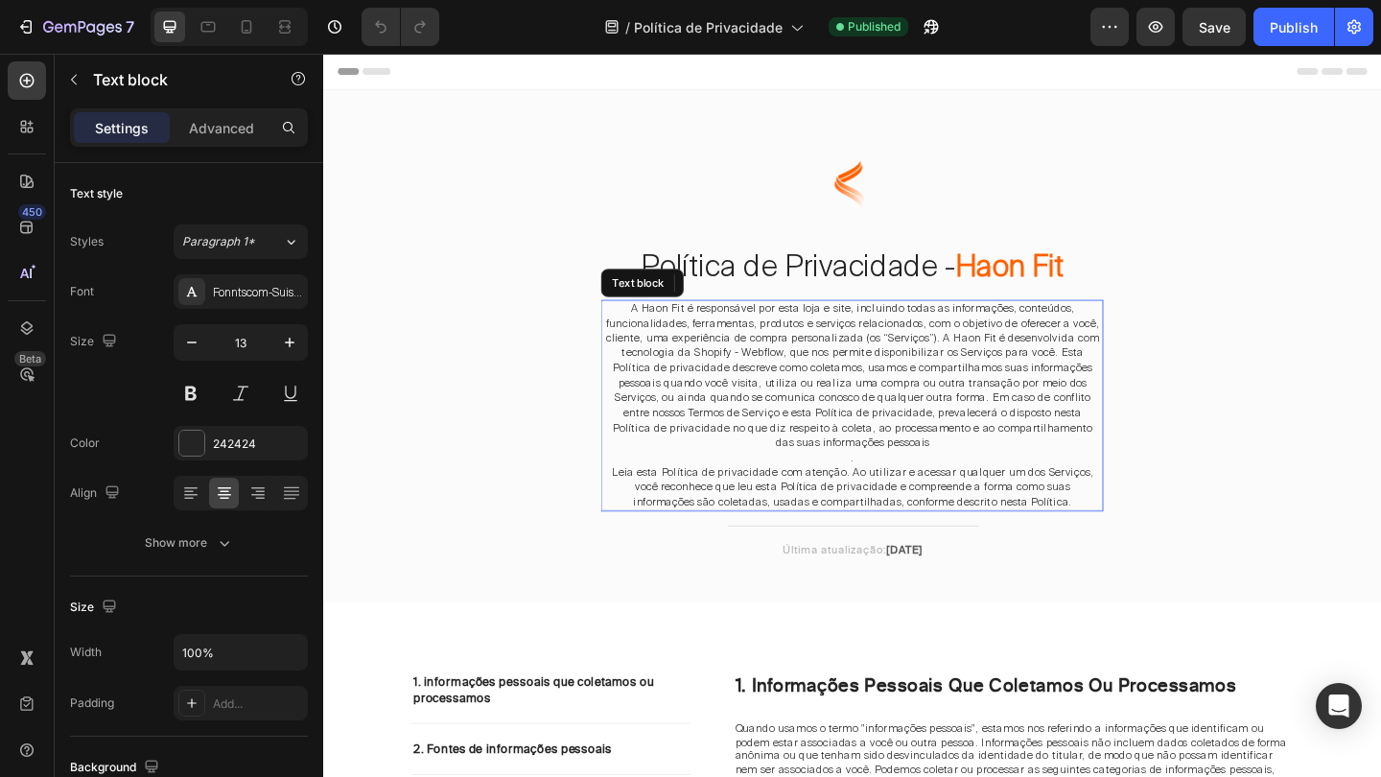
click at [691, 378] on span "A Haon Fit é responsável por esta loja e site, incluindo todas as informações, …" at bounding box center [898, 403] width 537 height 161
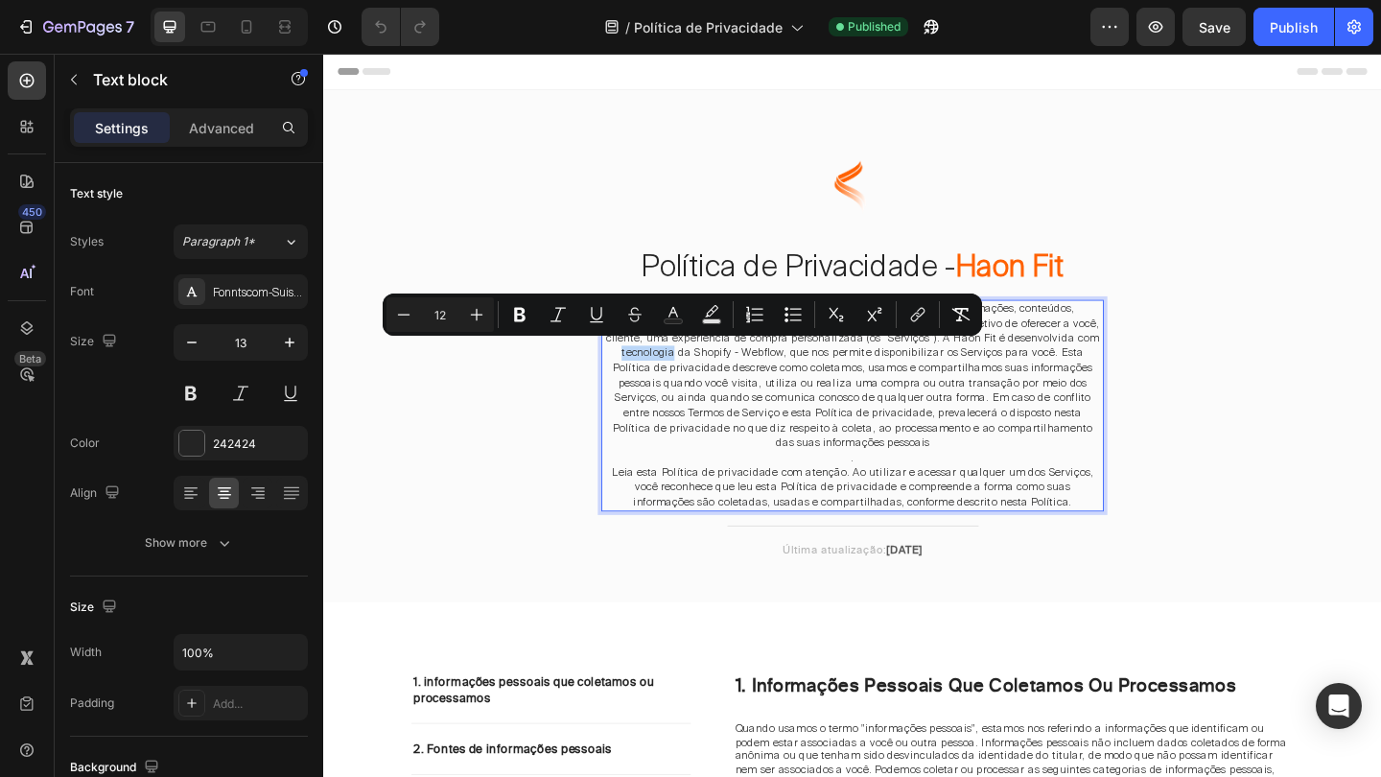
click at [672, 371] on span "A Haon Fit é responsável por esta loja e site, incluindo todas as informações, …" at bounding box center [898, 403] width 537 height 161
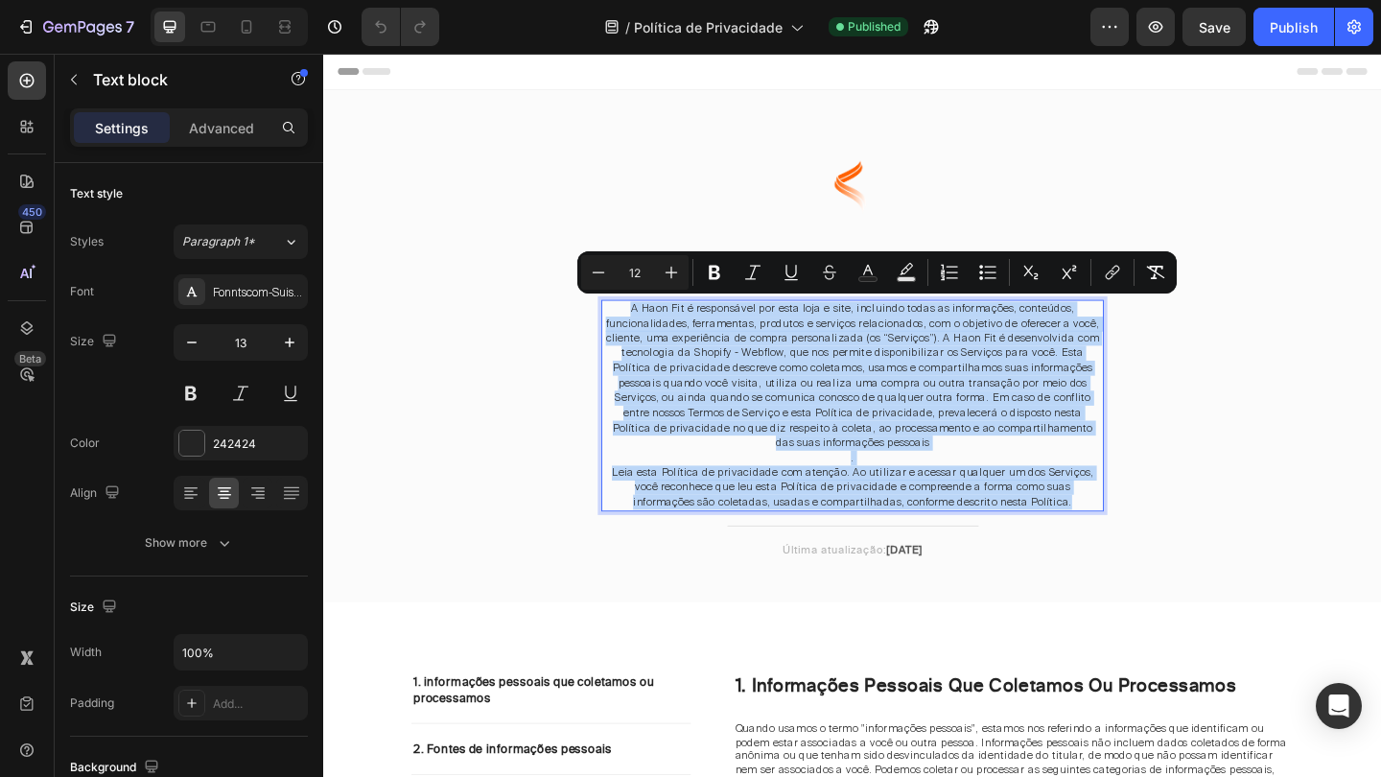
drag, startPoint x: 650, startPoint y: 334, endPoint x: 1152, endPoint y: 538, distance: 541.4
click at [1152, 538] on div "A Haon Fit é responsável por esta loja e site, incluindo todas as informações, …" at bounding box center [898, 436] width 547 height 231
copy div "L Ipsu Dol s ametconsect adi elit sedd e temp, incididun utlab et doloremagna, …"
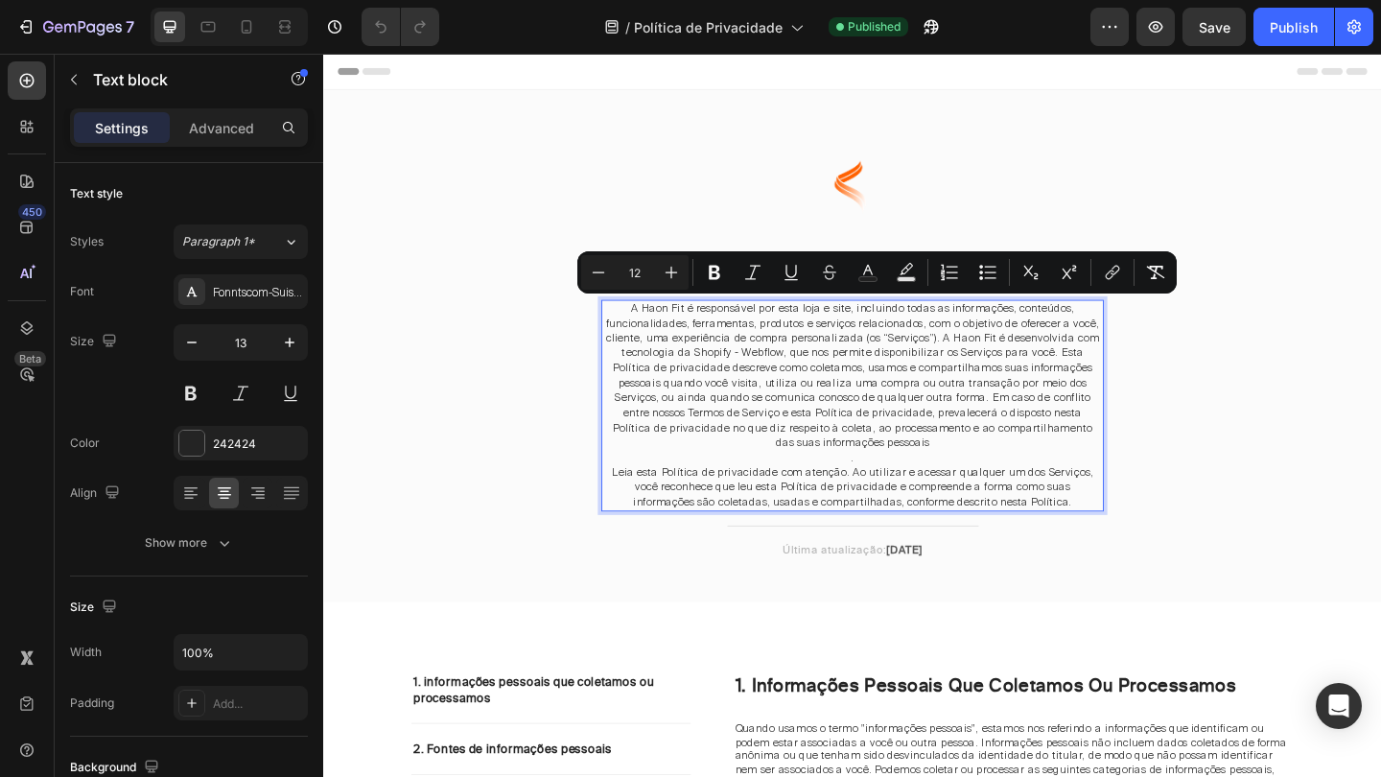
click at [962, 415] on span "A Haon Fit é responsável por esta loja e site, incluindo todas as informações, …" at bounding box center [898, 403] width 537 height 161
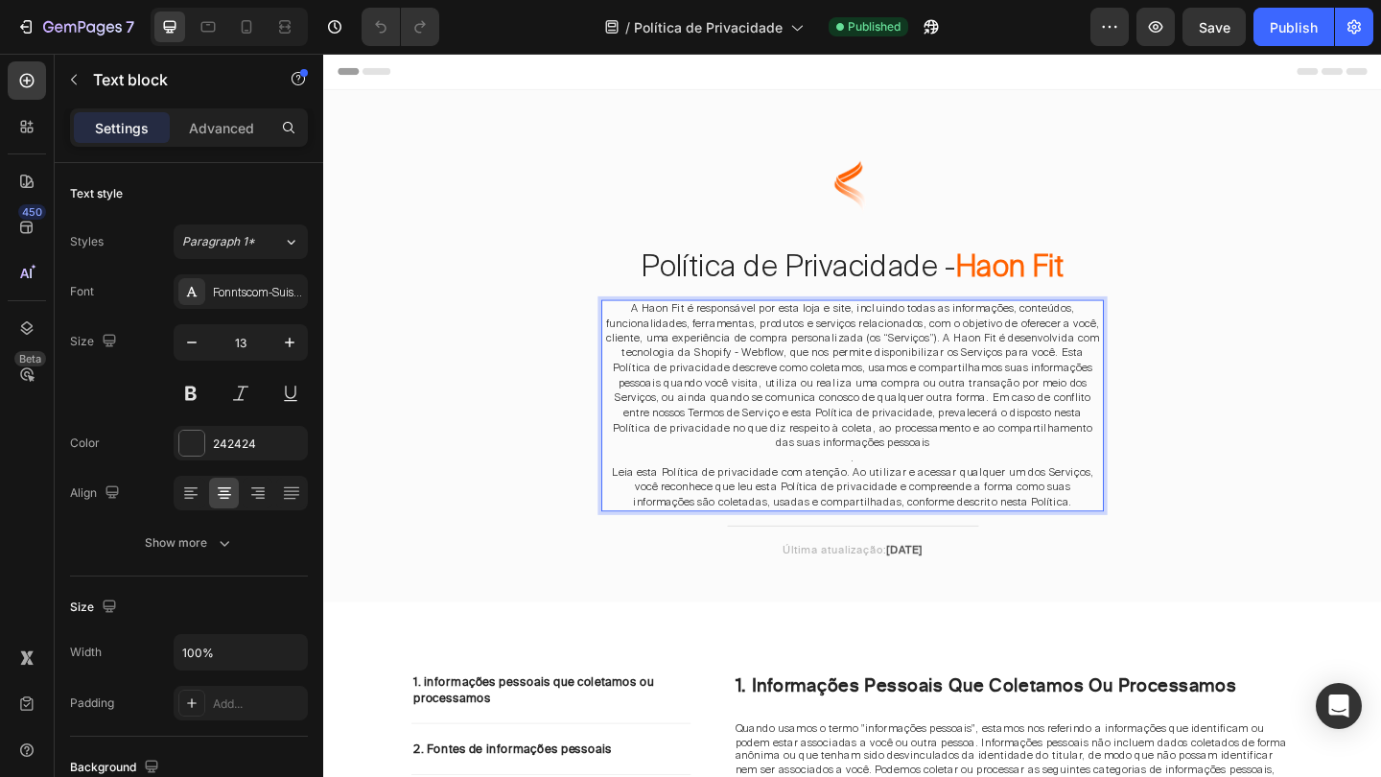
click at [1038, 501] on span "Leia esta Política de privacidade com atenção. Ao utilizar e acessar qualquer u…" at bounding box center [899, 525] width 524 height 48
click at [1143, 527] on p "Leia esta Política de privacidade com atenção. Ao utilizar e acessar qualquer u…" at bounding box center [898, 525] width 543 height 49
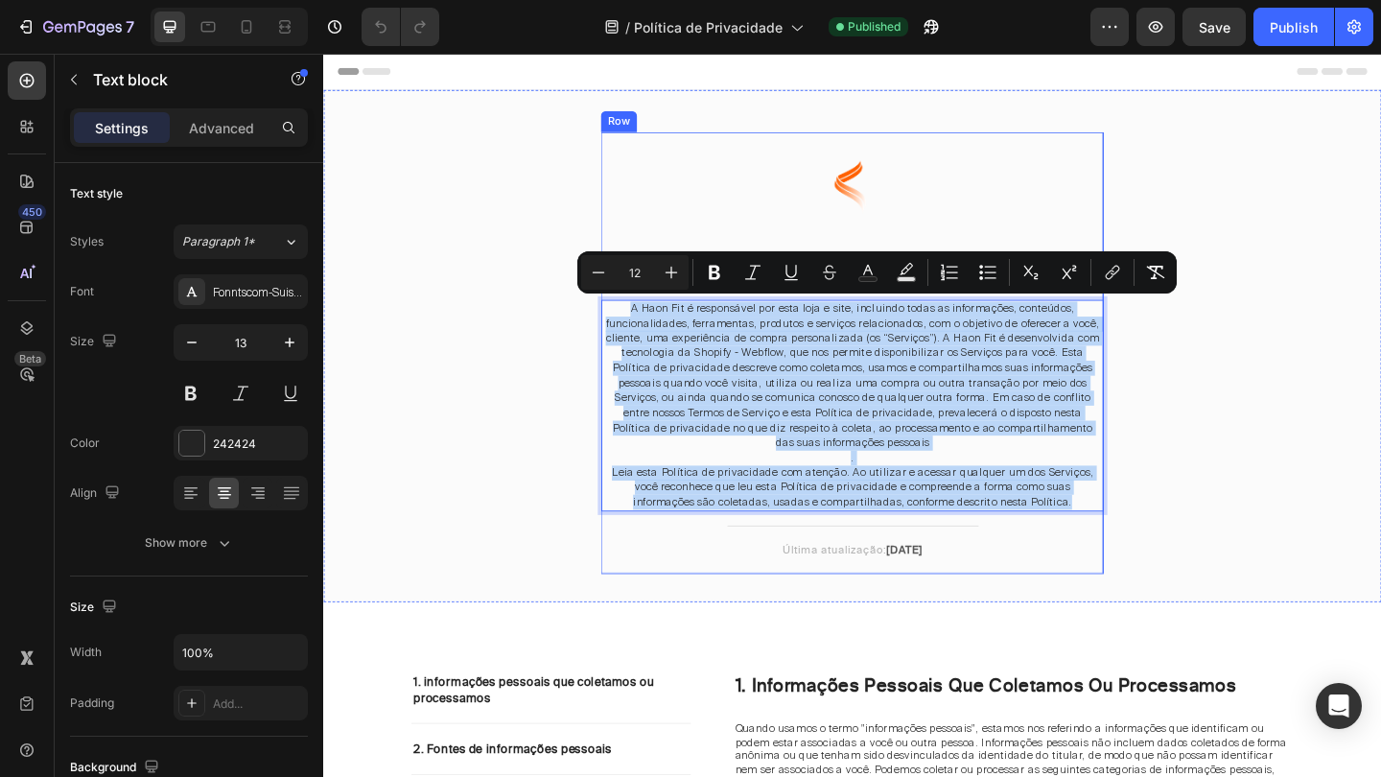
drag, startPoint x: 1143, startPoint y: 527, endPoint x: 646, endPoint y: 319, distance: 538.5
click at [646, 321] on div "A Haon Fit é responsável por esta loja e site, incluindo todas as informações, …" at bounding box center [898, 436] width 547 height 231
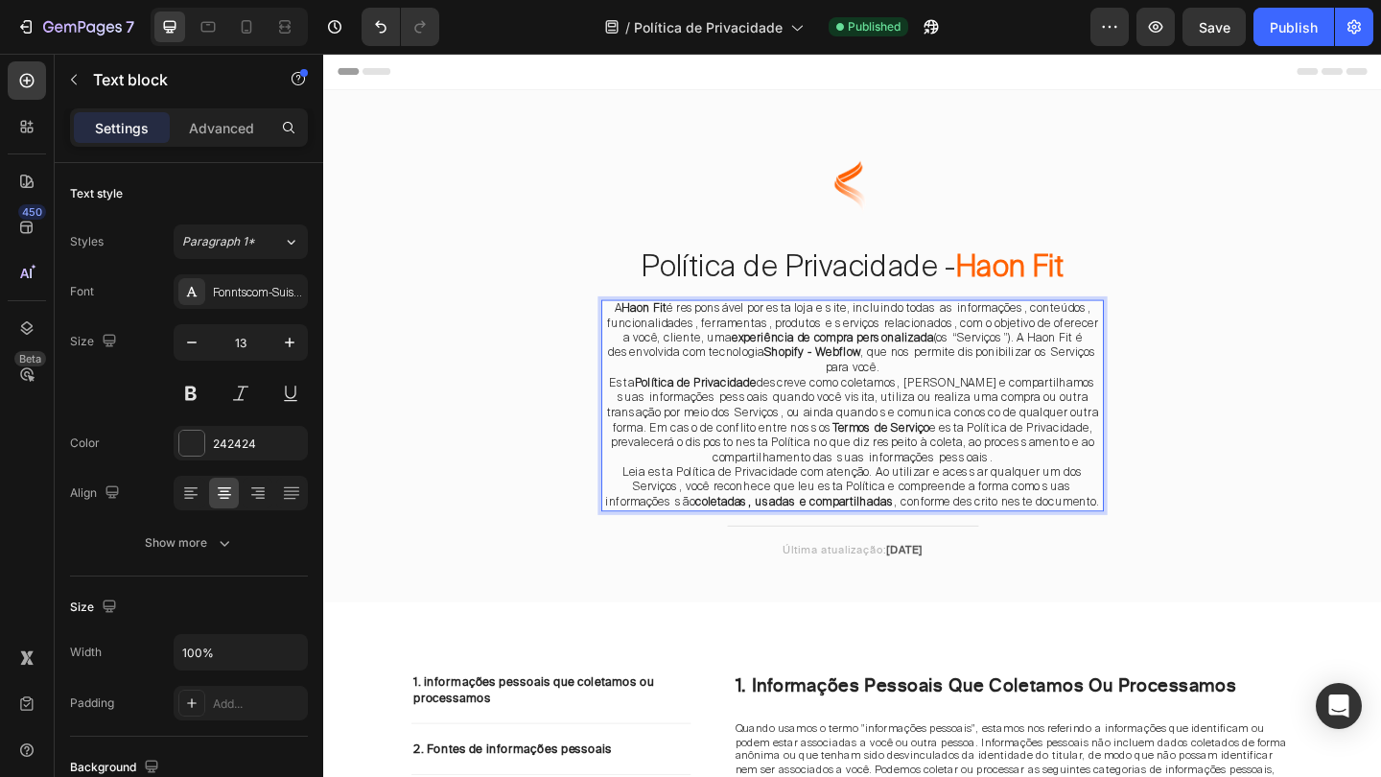
click at [693, 340] on p "A Haon Fit é responsável por esta loja e site, incluindo todas as informações, …" at bounding box center [898, 363] width 543 height 81
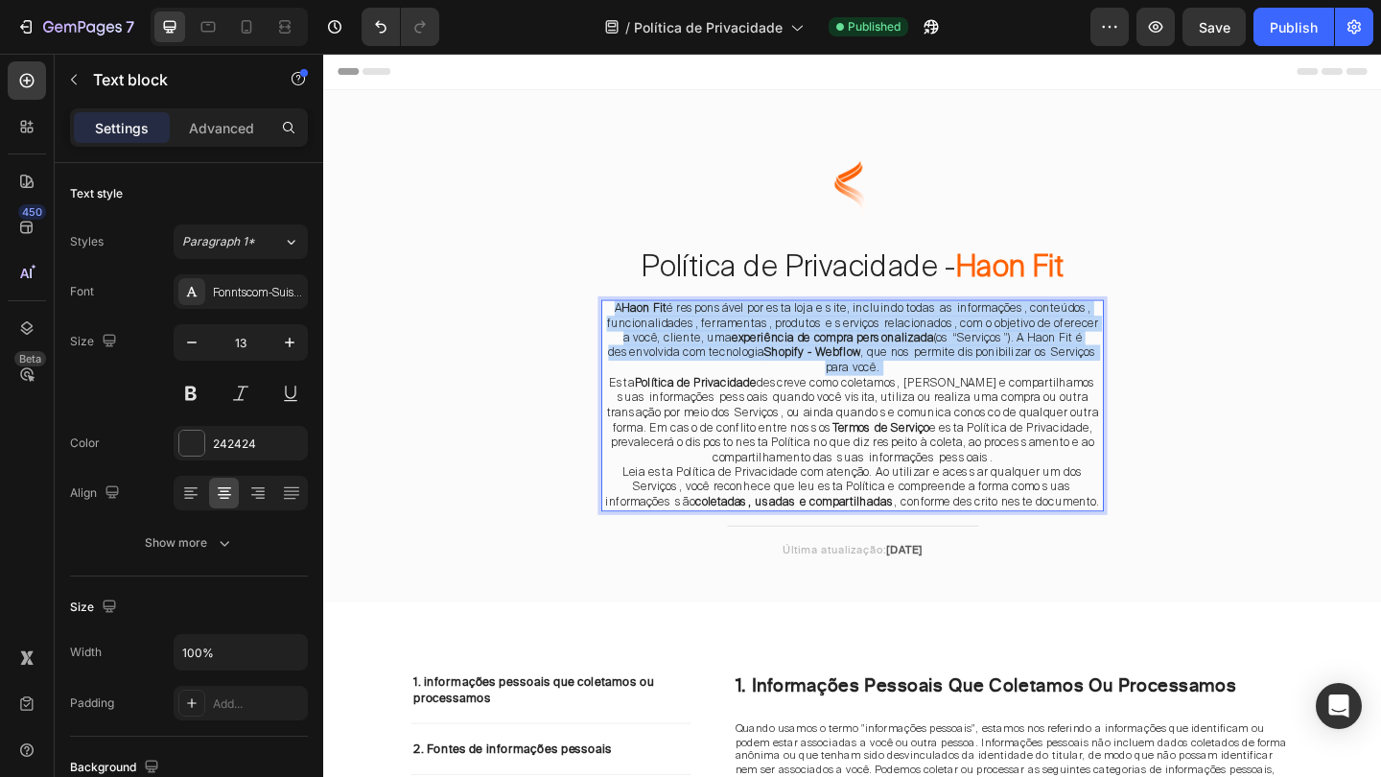
click at [693, 340] on p "A Haon Fit é responsável por esta loja e site, incluindo todas as informações, …" at bounding box center [898, 363] width 543 height 81
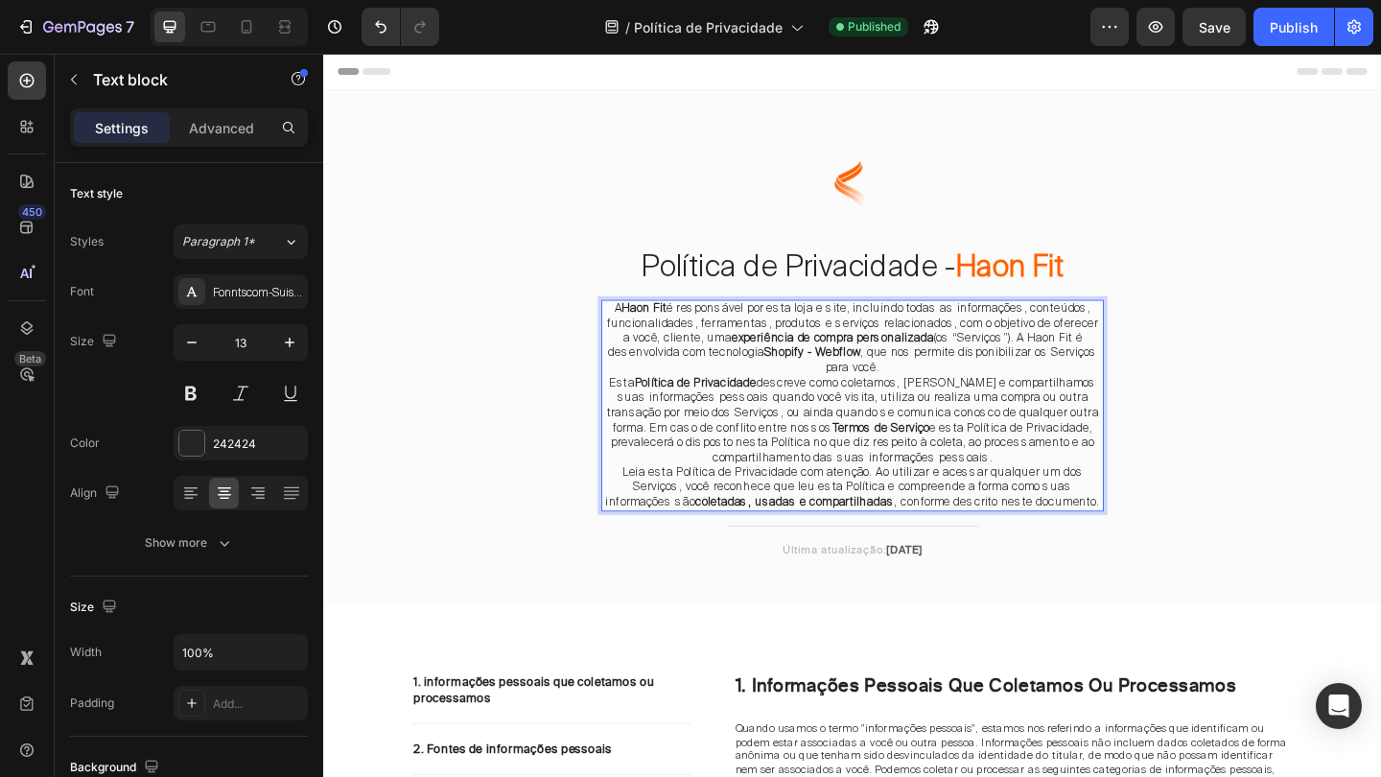
click at [745, 403] on strong "Política de Privacidade" at bounding box center [728, 411] width 133 height 16
click at [992, 390] on p "A Haon Fit é responsável por esta loja e site, incluindo todas as informações, …" at bounding box center [898, 363] width 543 height 81
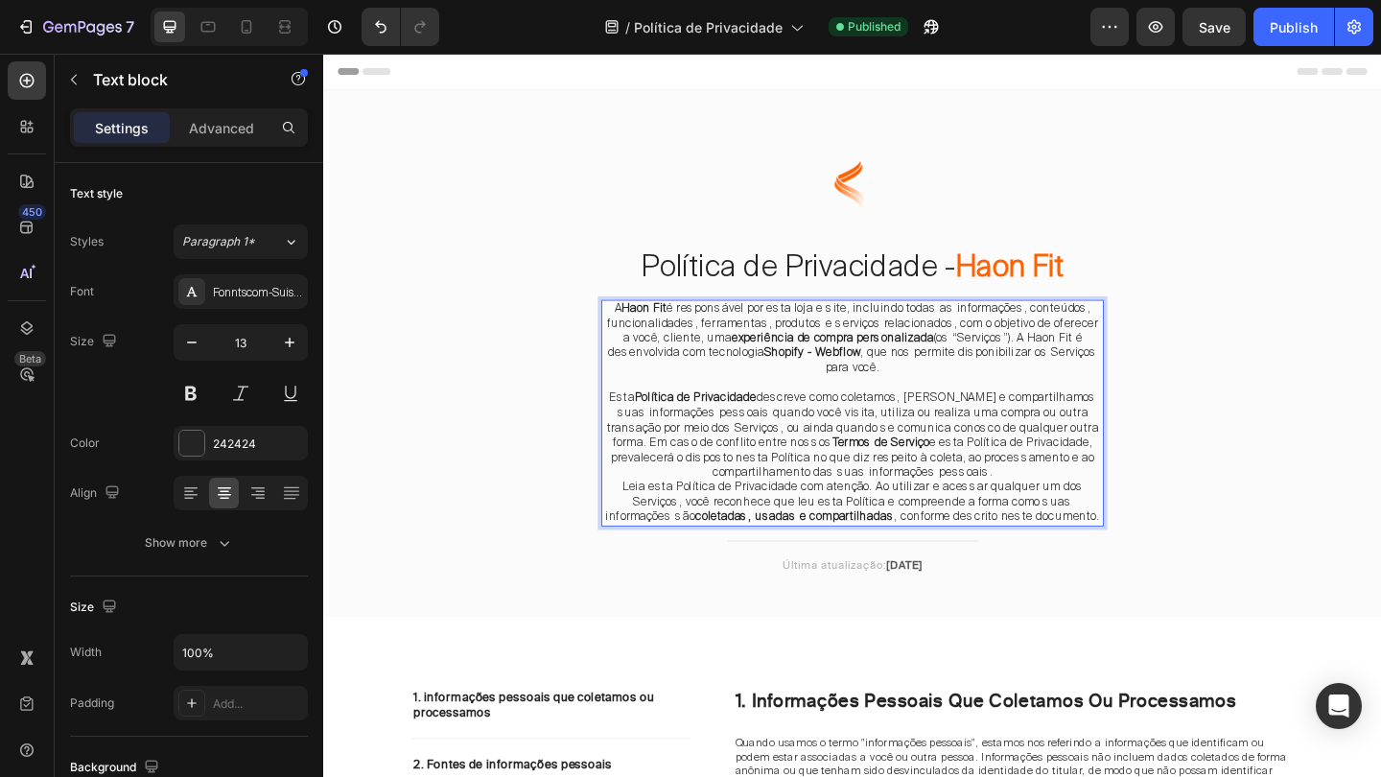
click at [1050, 502] on p "Esta Política de Privacidade descreve como coletamos, usamos e compartilhamos s…" at bounding box center [898, 468] width 543 height 97
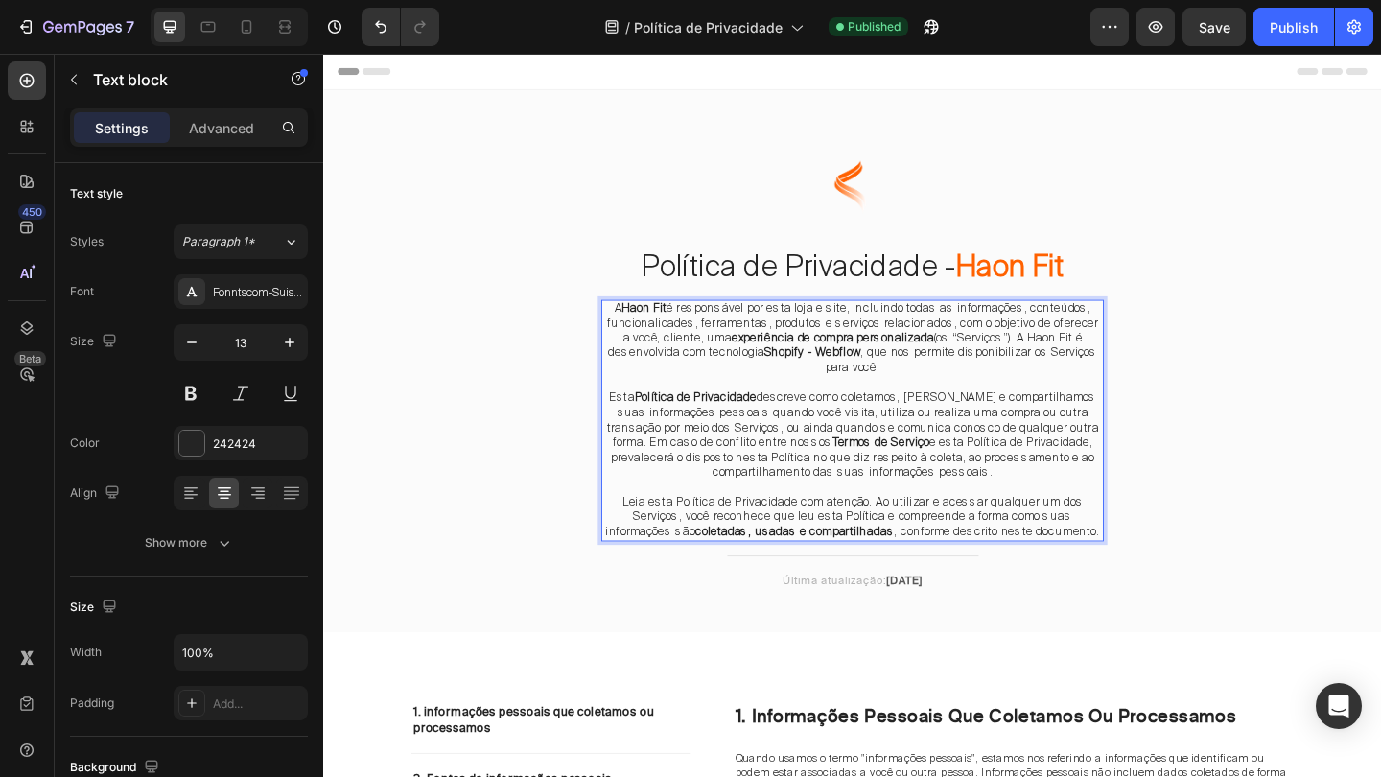
click at [714, 356] on p "A Haon Fit é responsável por esta loja e site, incluindo todas as informações, …" at bounding box center [898, 363] width 543 height 81
click at [631, 331] on p "A Haon Fit é responsável por esta loja e site, incluindo todas as informações, …" at bounding box center [898, 363] width 543 height 81
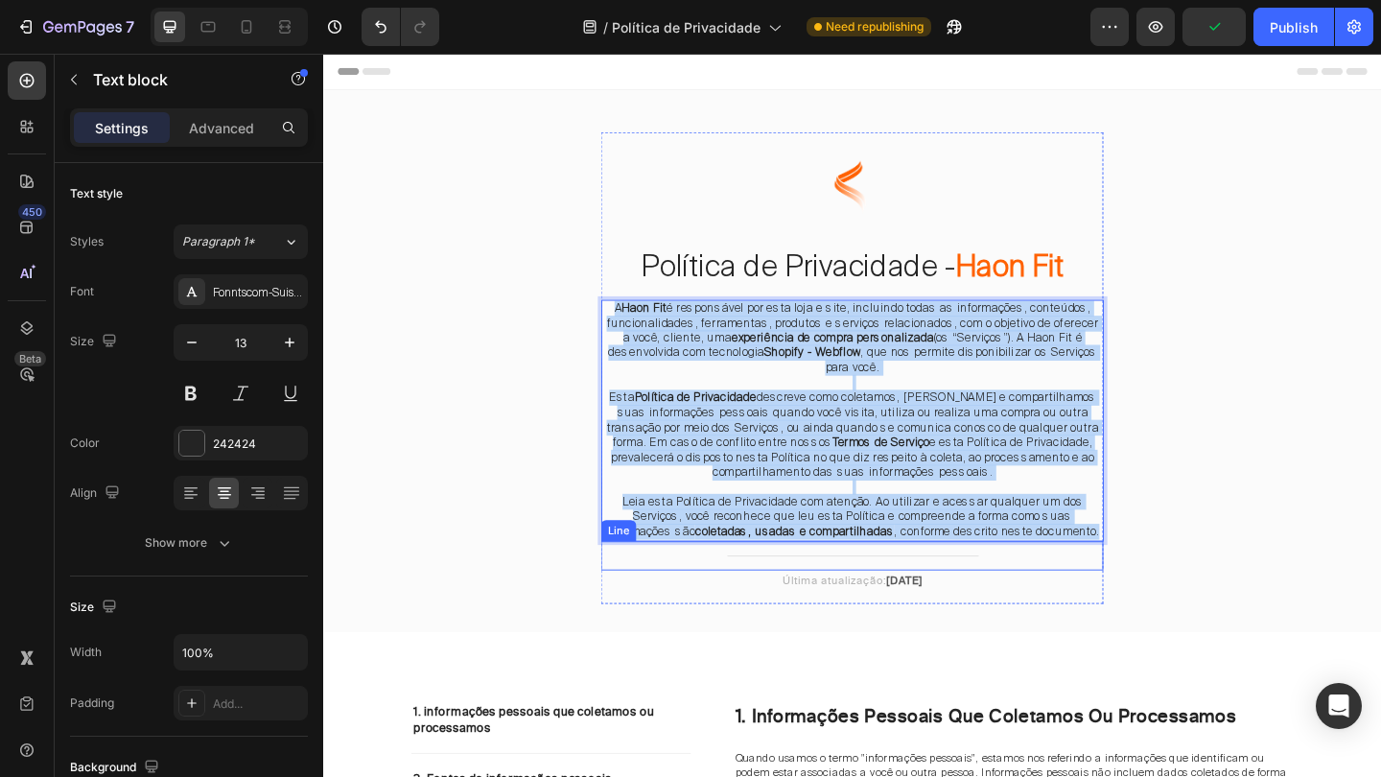
drag, startPoint x: 631, startPoint y: 331, endPoint x: 1004, endPoint y: 583, distance: 450.2
click at [1007, 584] on div "A Haon Fit é responsável por esta loja e site, incluindo todas as informações, …" at bounding box center [898, 453] width 547 height 264
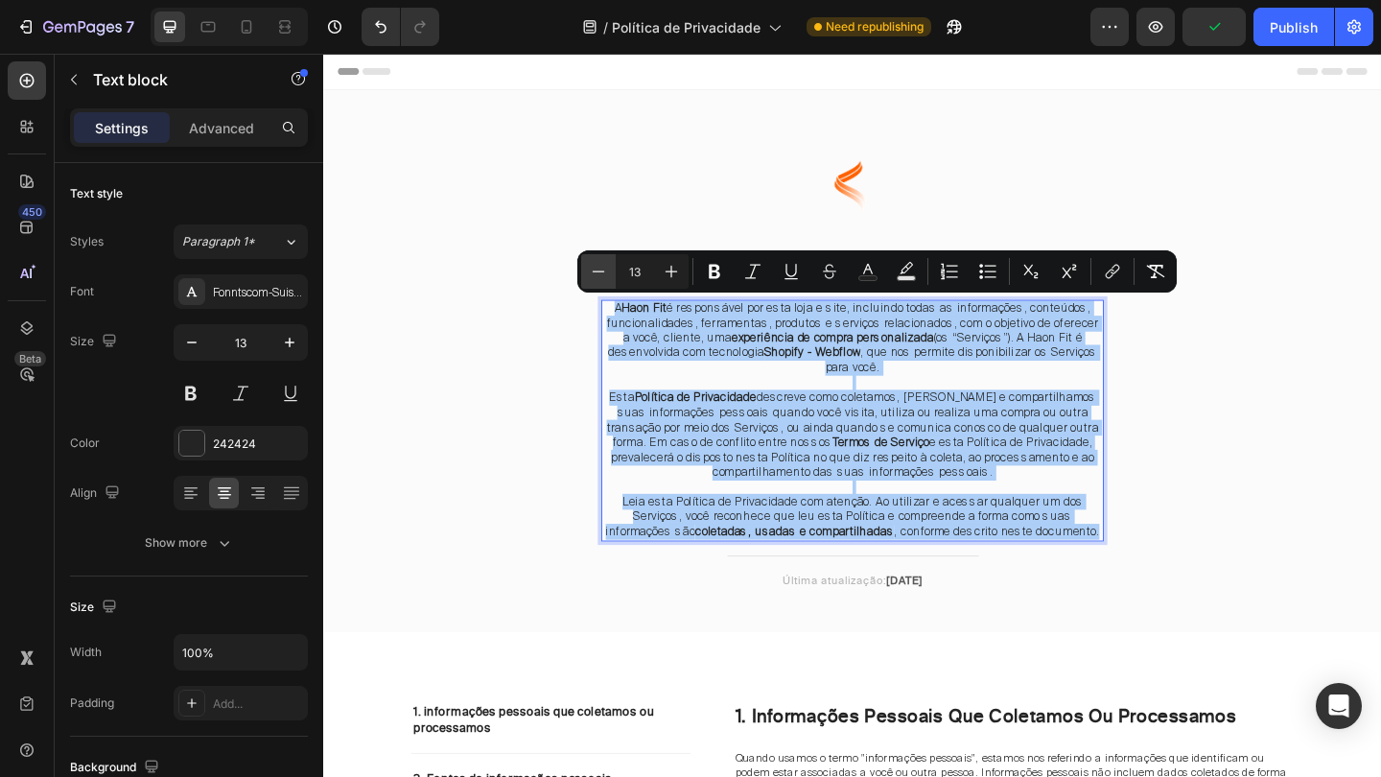
click at [606, 273] on icon "Editor contextual toolbar" at bounding box center [598, 271] width 19 height 19
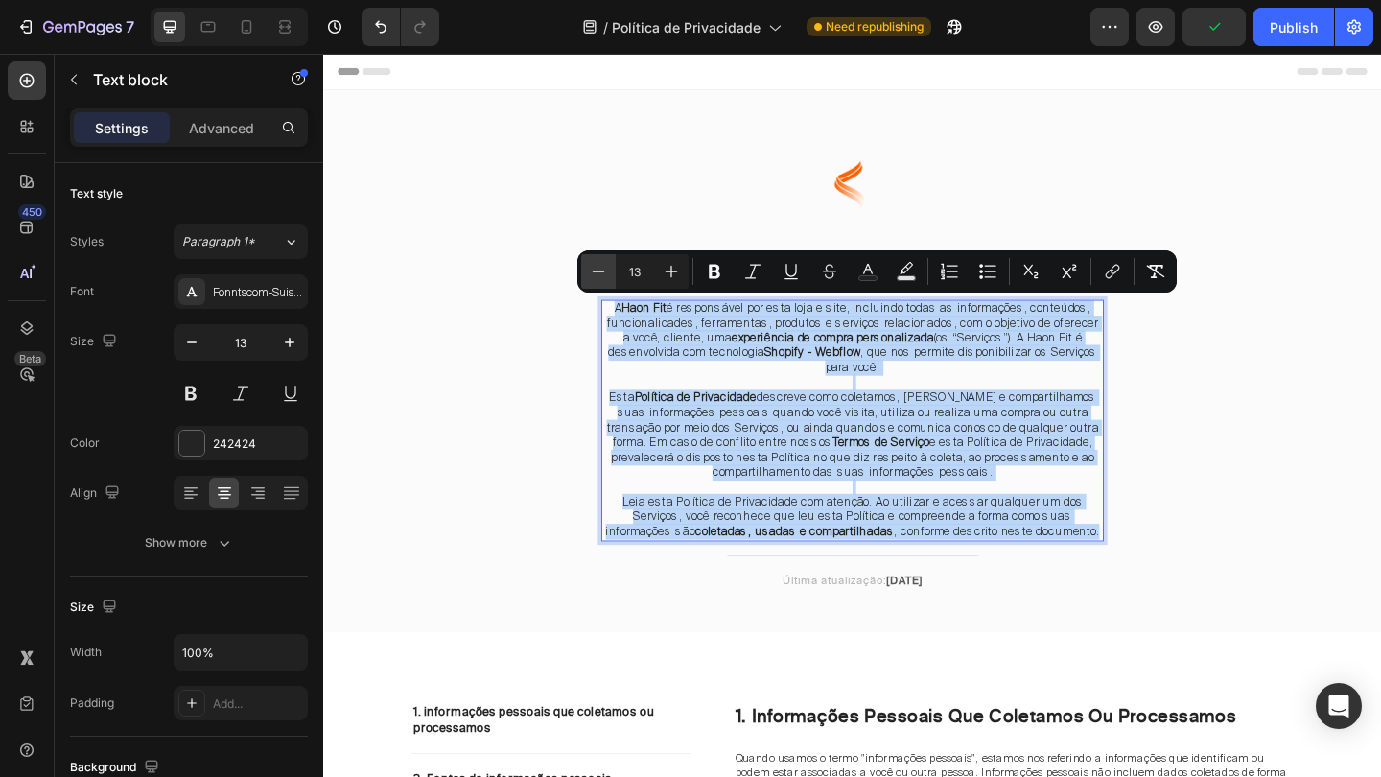
type input "12"
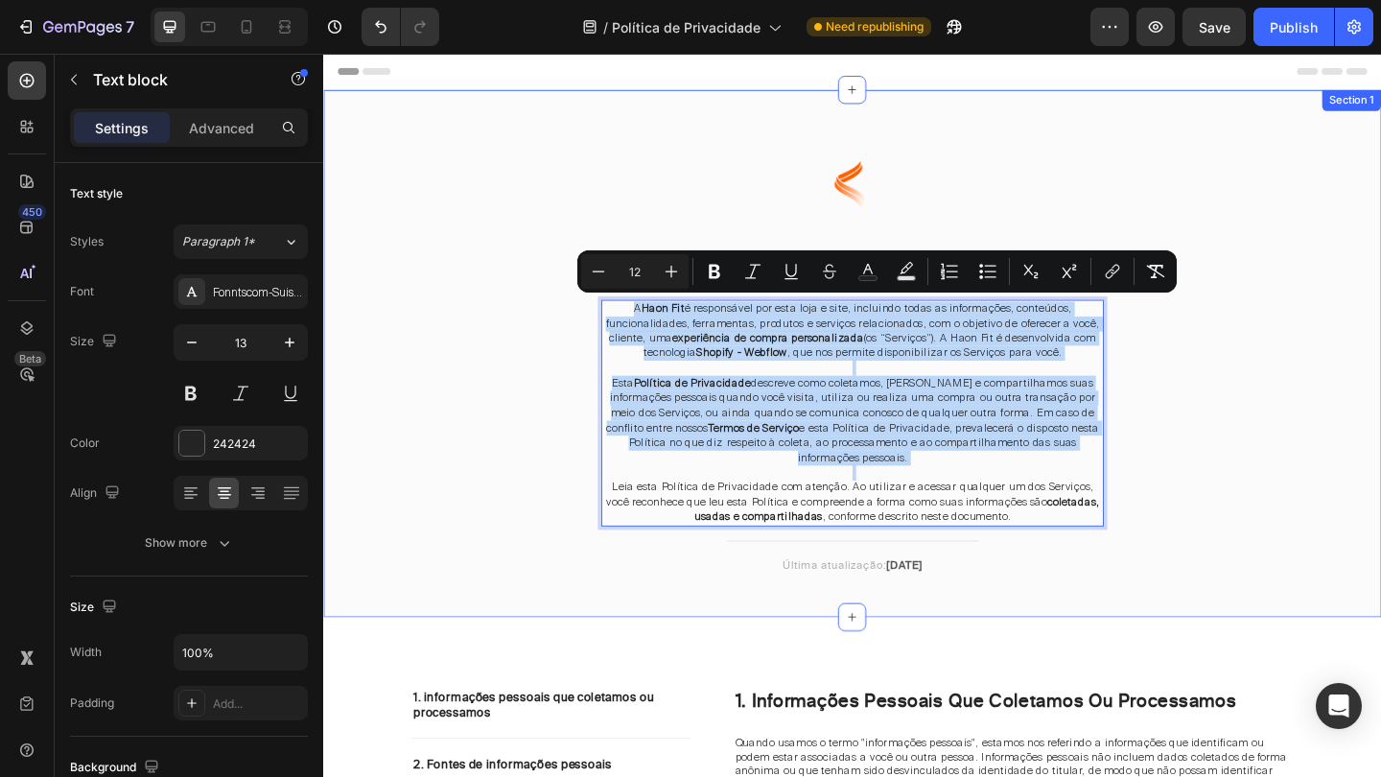
click at [1261, 476] on div "Image Política de Privacidade - Haon Fit Heading A Haon Fit é responsável por e…" at bounding box center [898, 395] width 1122 height 512
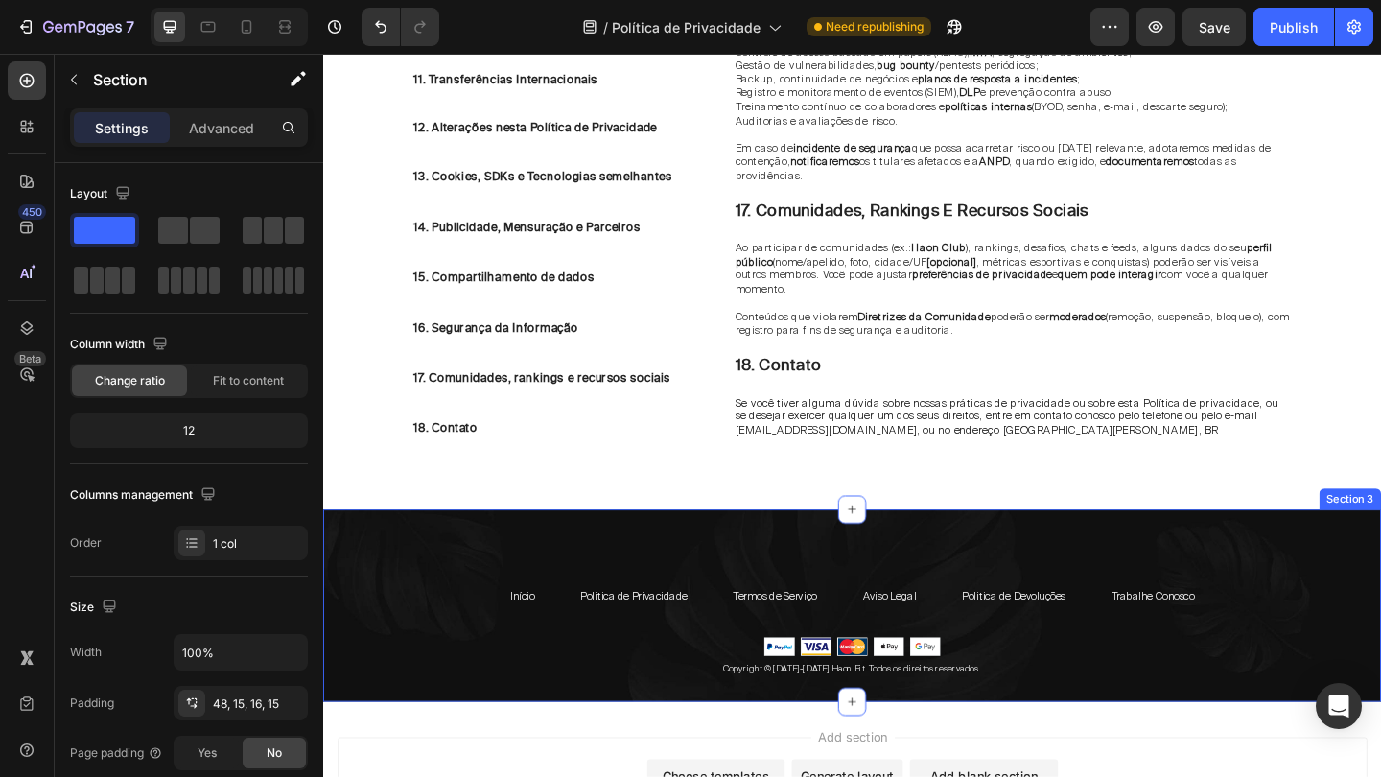
scroll to position [5265, 0]
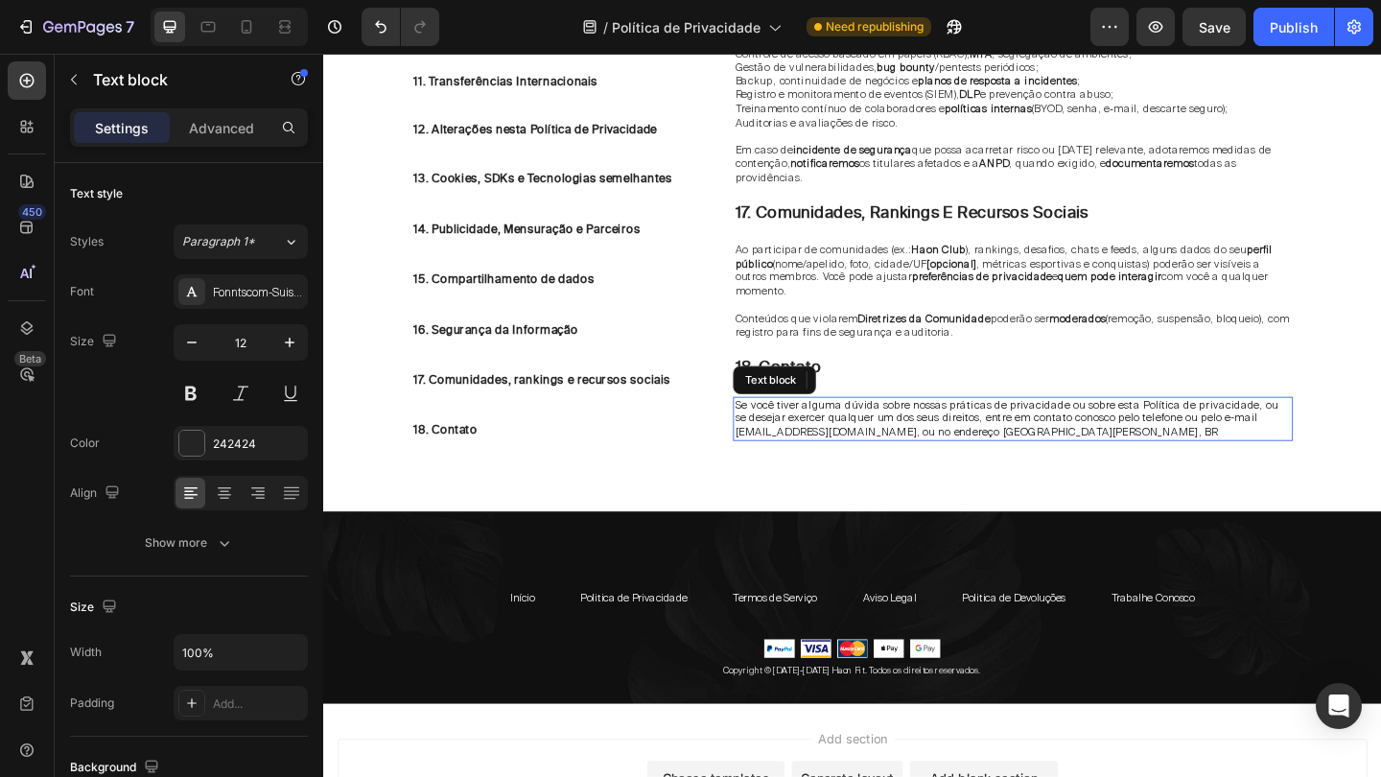
click at [1264, 428] on span "Se você tiver alguma dúvida sobre nossas práticas de privacidade ou sobre esta …" at bounding box center [1066, 450] width 591 height 45
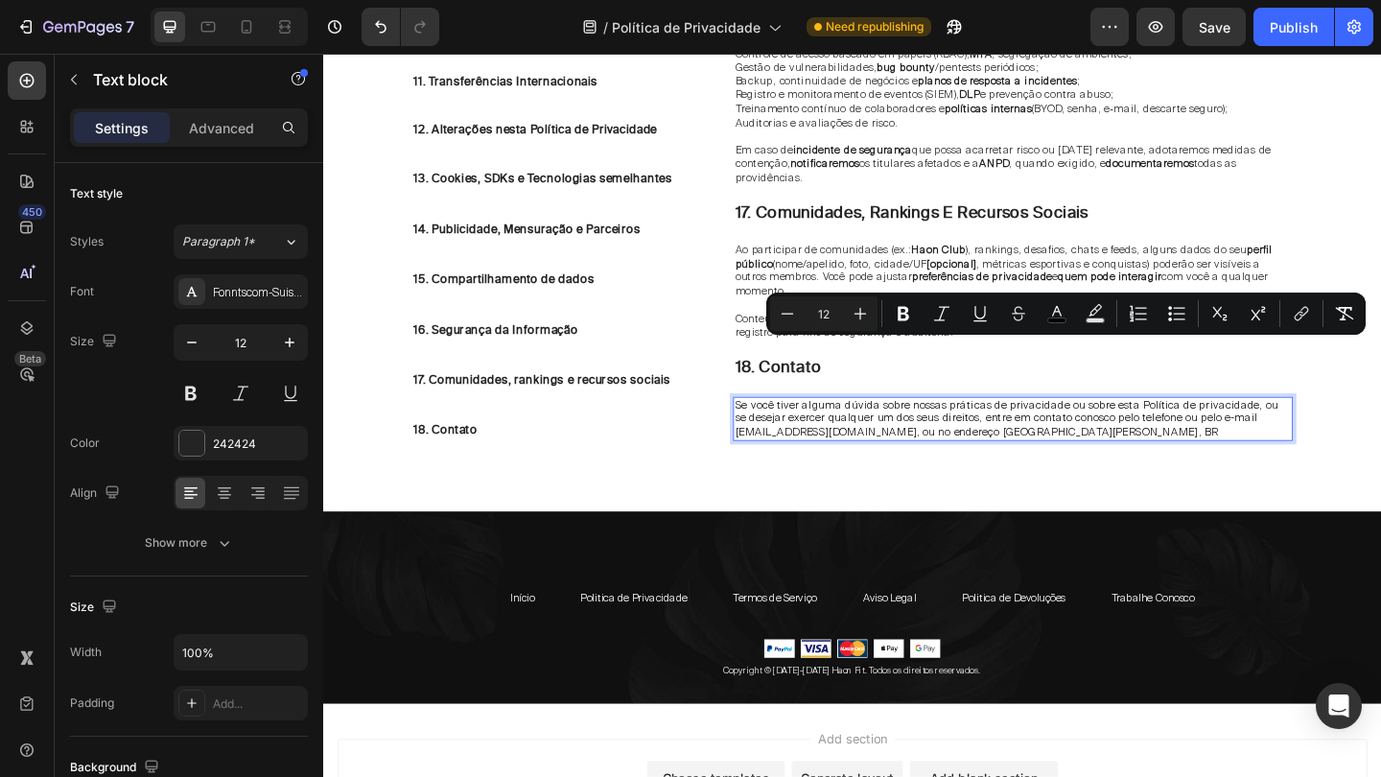
click at [1270, 428] on span "Se você tiver alguma dúvida sobre nossas práticas de privacidade ou sobre esta …" at bounding box center [1066, 450] width 591 height 45
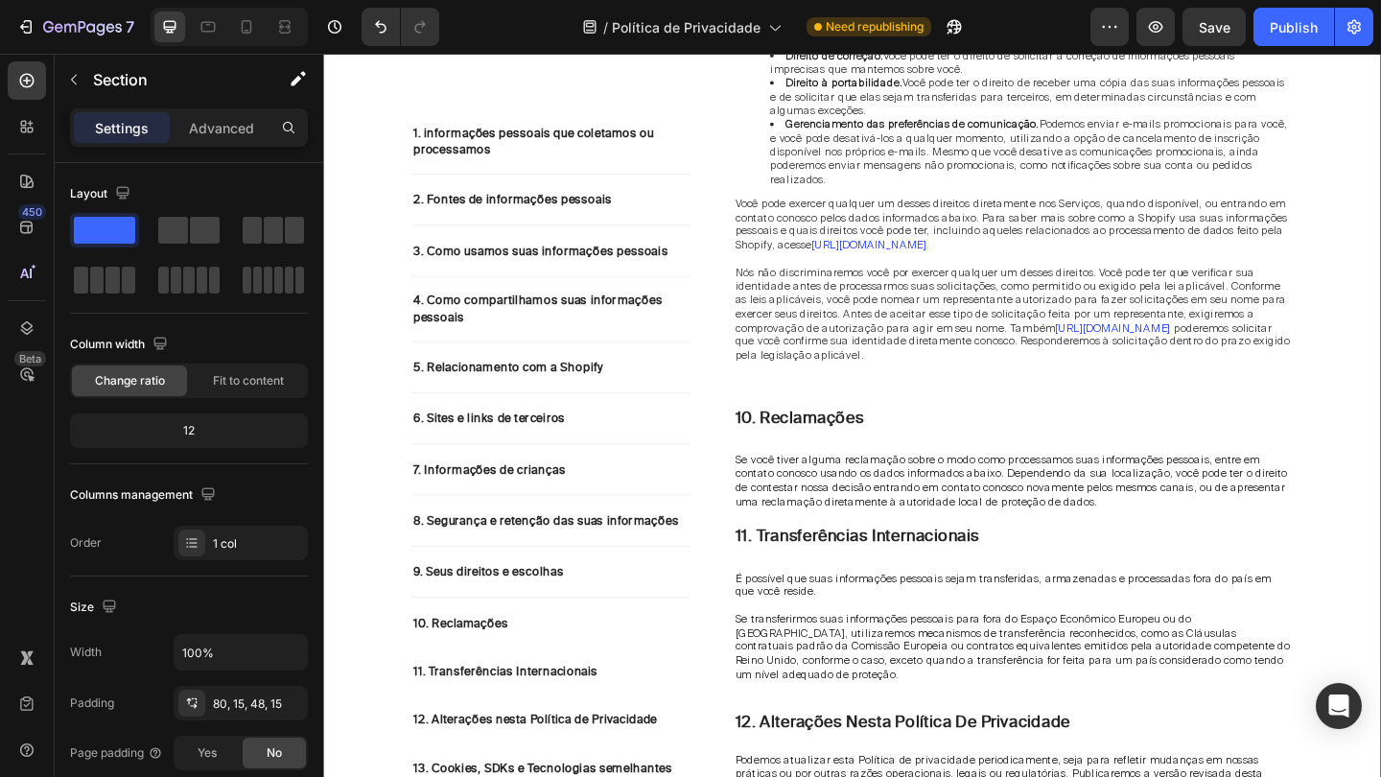
scroll to position [3619, 0]
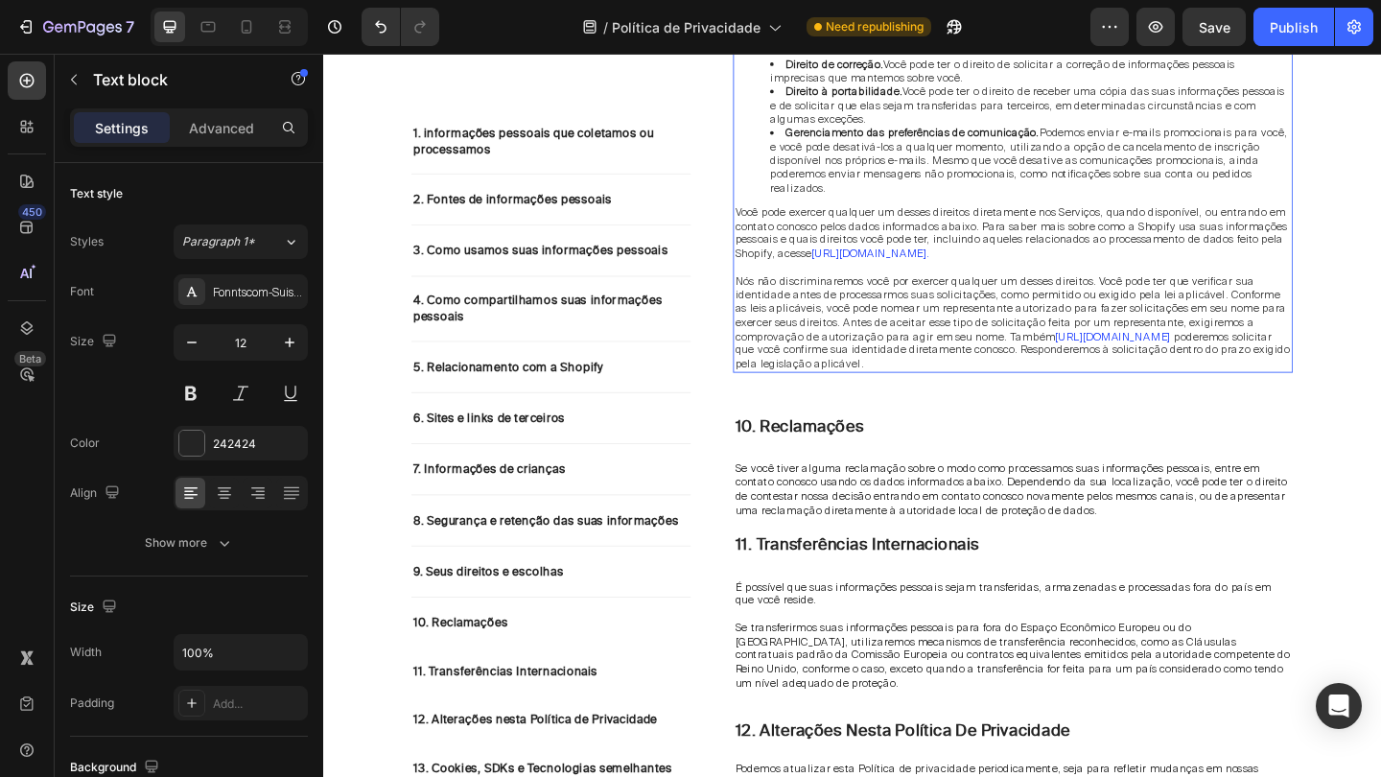
click at [1127, 231] on p "Você pode exercer qualquer um desses direitos diretamente nos Serviços, quando …" at bounding box center [1073, 249] width 605 height 59
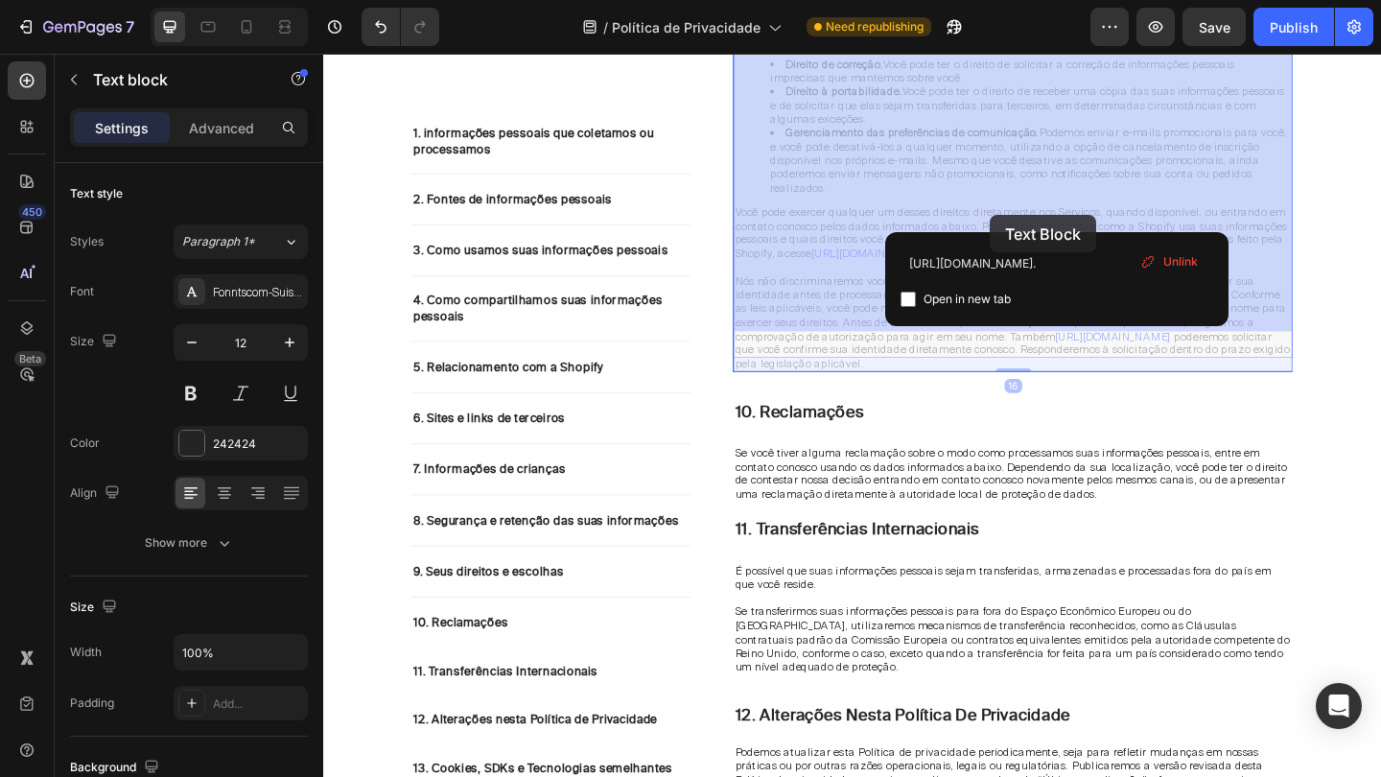
drag, startPoint x: 1127, startPoint y: 231, endPoint x: 1051, endPoint y: 229, distance: 75.8
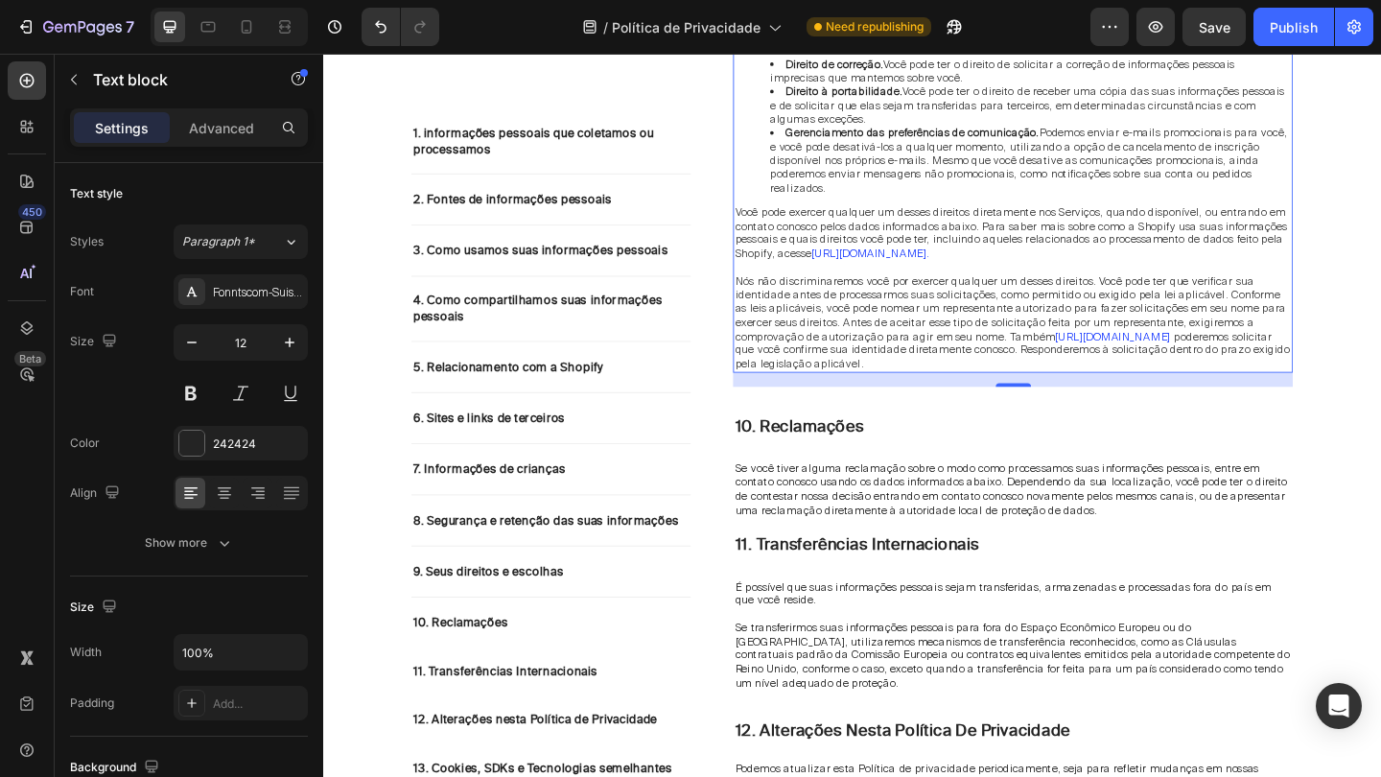
scroll to position [3079, 0]
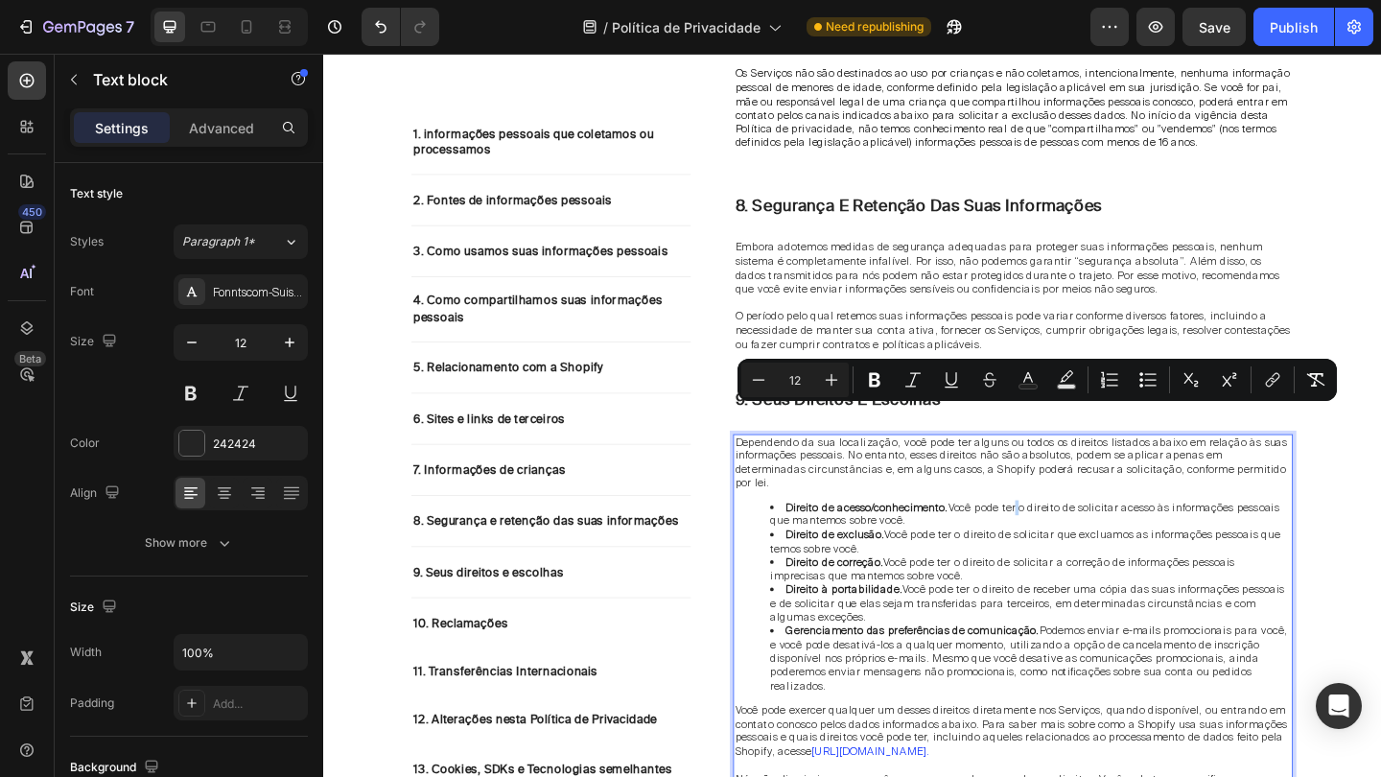
click at [1091, 539] on span "Direito de acesso/conhecimento. Você pode ter o direito de solicitar acesso às …" at bounding box center [1085, 554] width 553 height 31
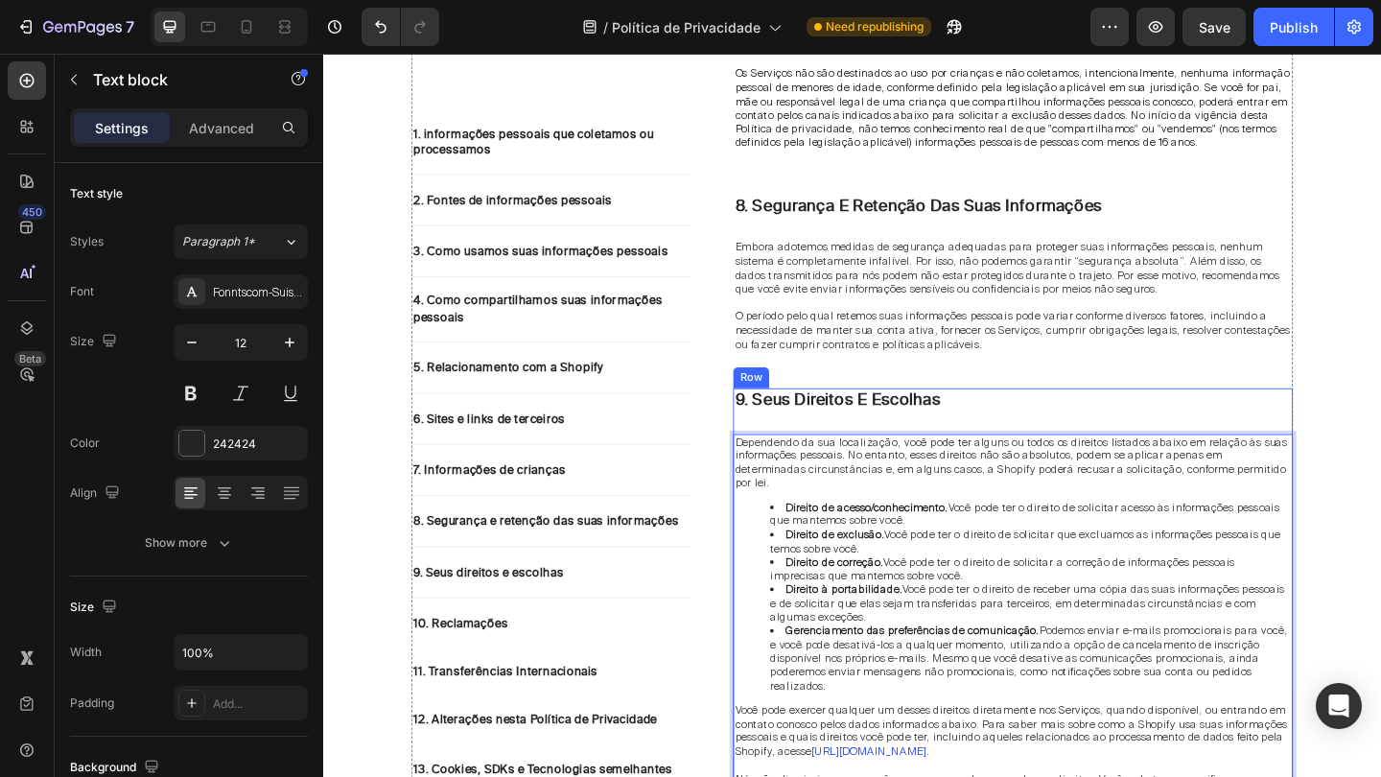
click at [1226, 426] on div "9. seus direitos e escolhas Heading Dependendo da sua localização, você pode te…" at bounding box center [1073, 687] width 609 height 540
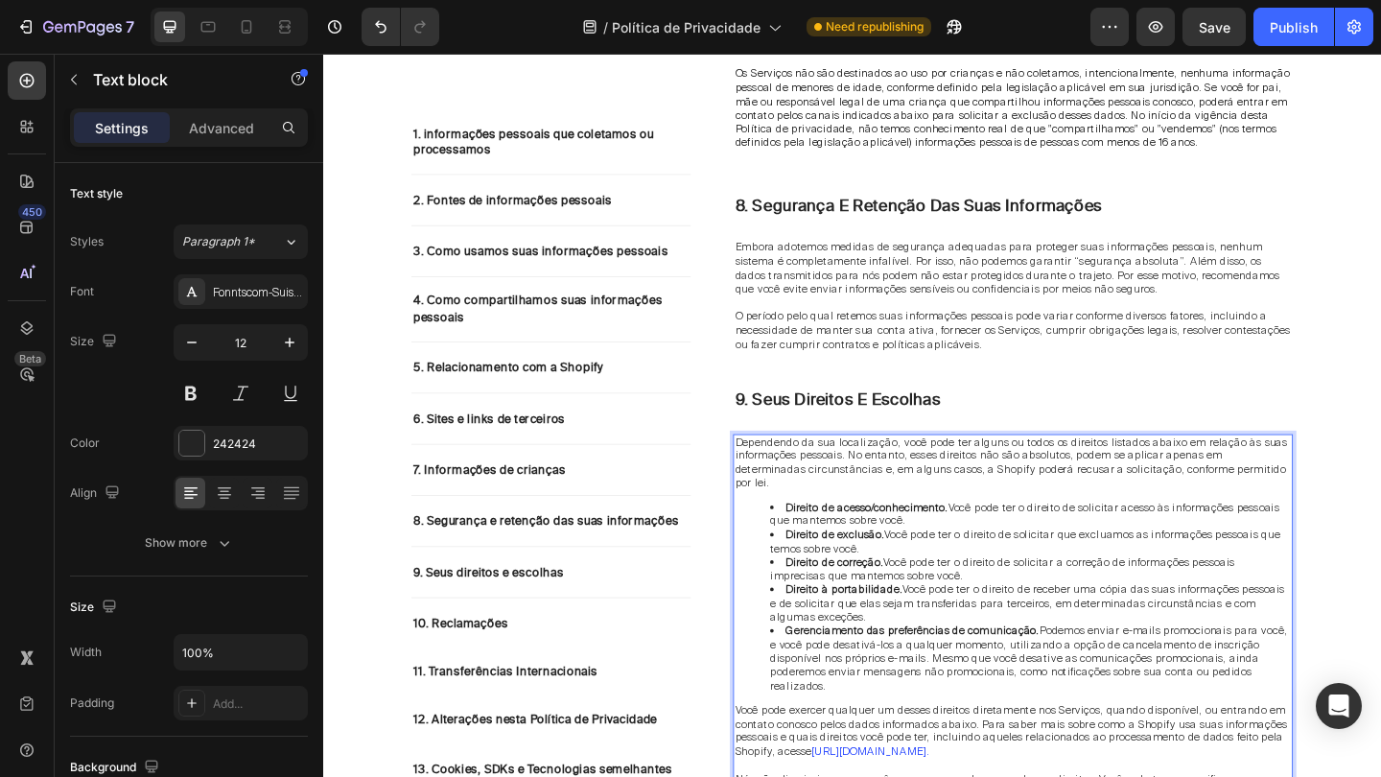
click at [950, 773] on span "Você pode exercer qualquer um desses direitos diretamente nos Serviços, quando …" at bounding box center [1071, 789] width 600 height 60
drag, startPoint x: 950, startPoint y: 773, endPoint x: 1145, endPoint y: 780, distance: 194.8
click at [1145, 776] on div "Dependendo da sua localização, você pode ter alguns ou todos os direitos listad…" at bounding box center [1073, 705] width 609 height 476
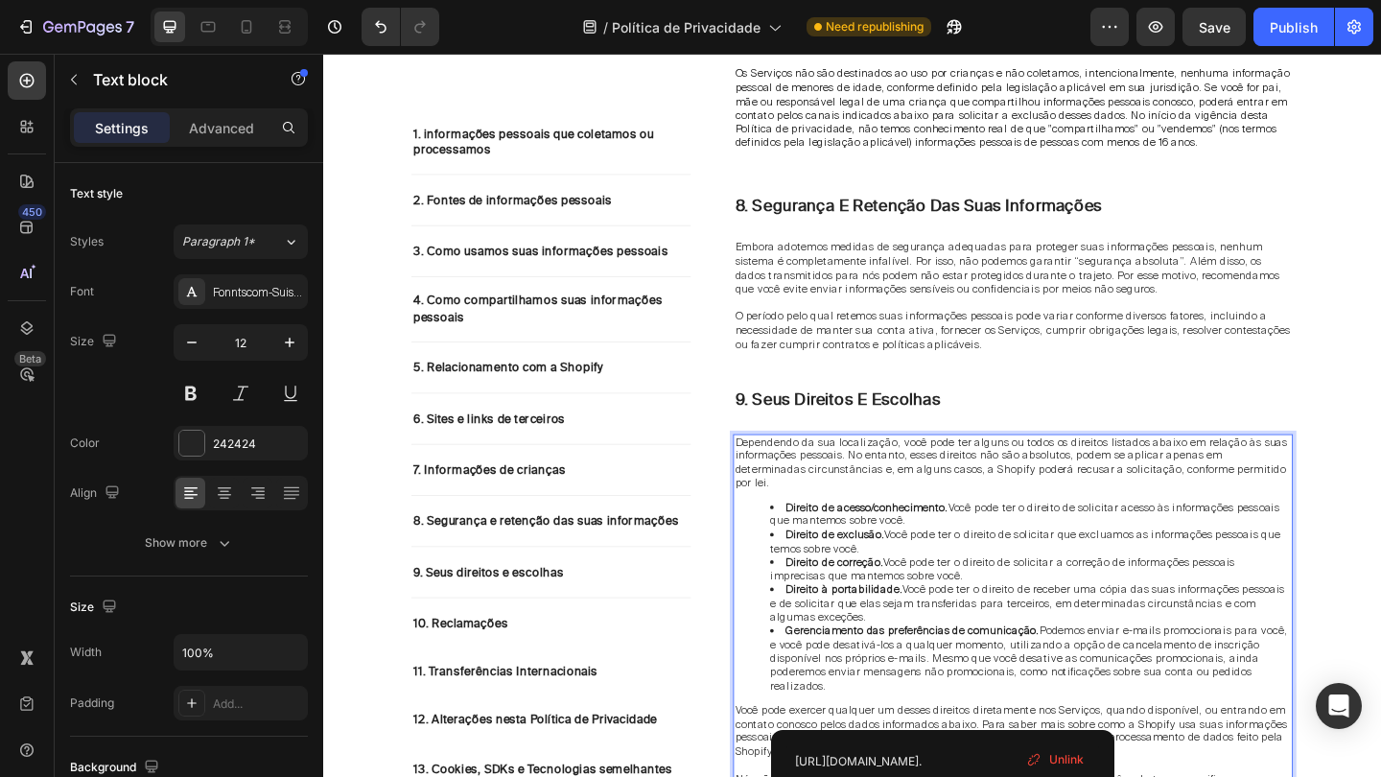
drag, startPoint x: 1000, startPoint y: 777, endPoint x: 1035, endPoint y: 777, distance: 34.5
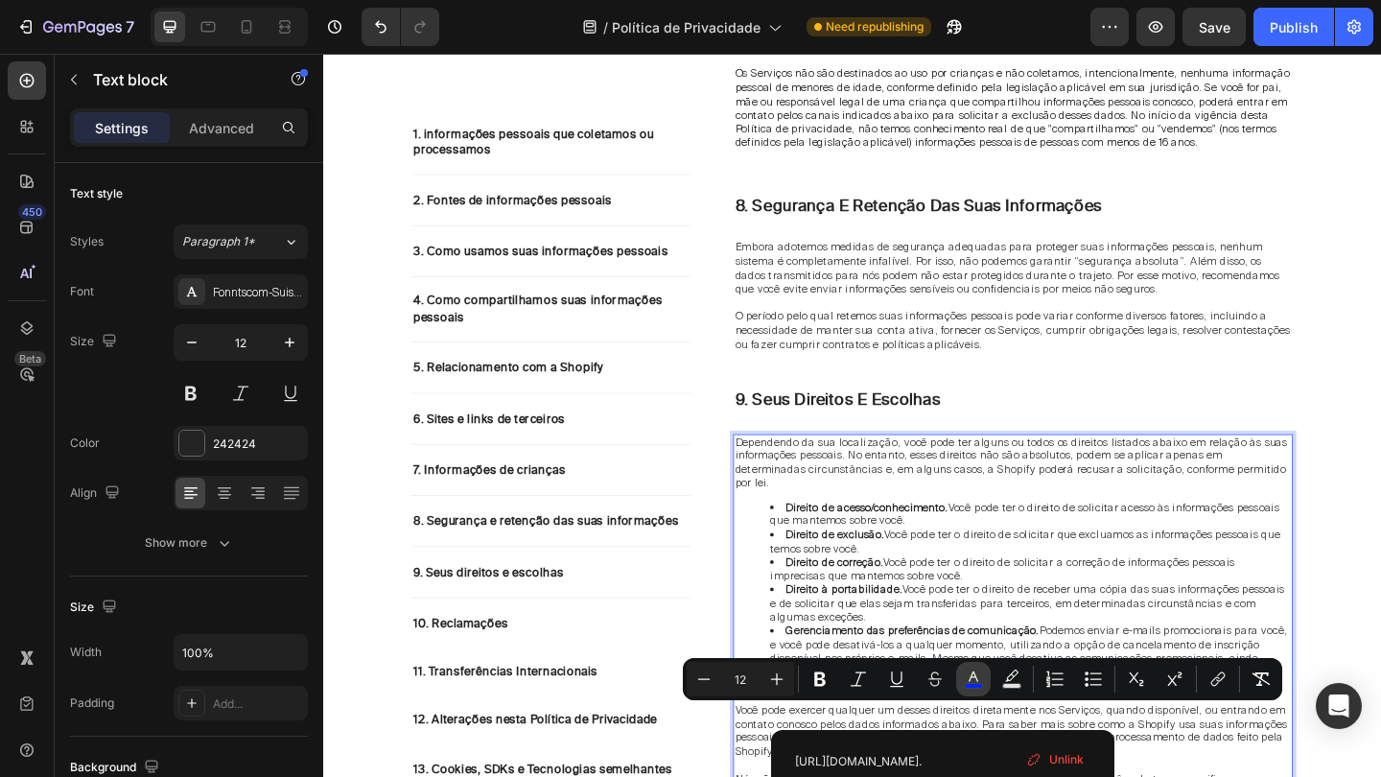
click at [977, 687] on rect "Editor contextual toolbar" at bounding box center [974, 686] width 18 height 5
type input "0026FF"
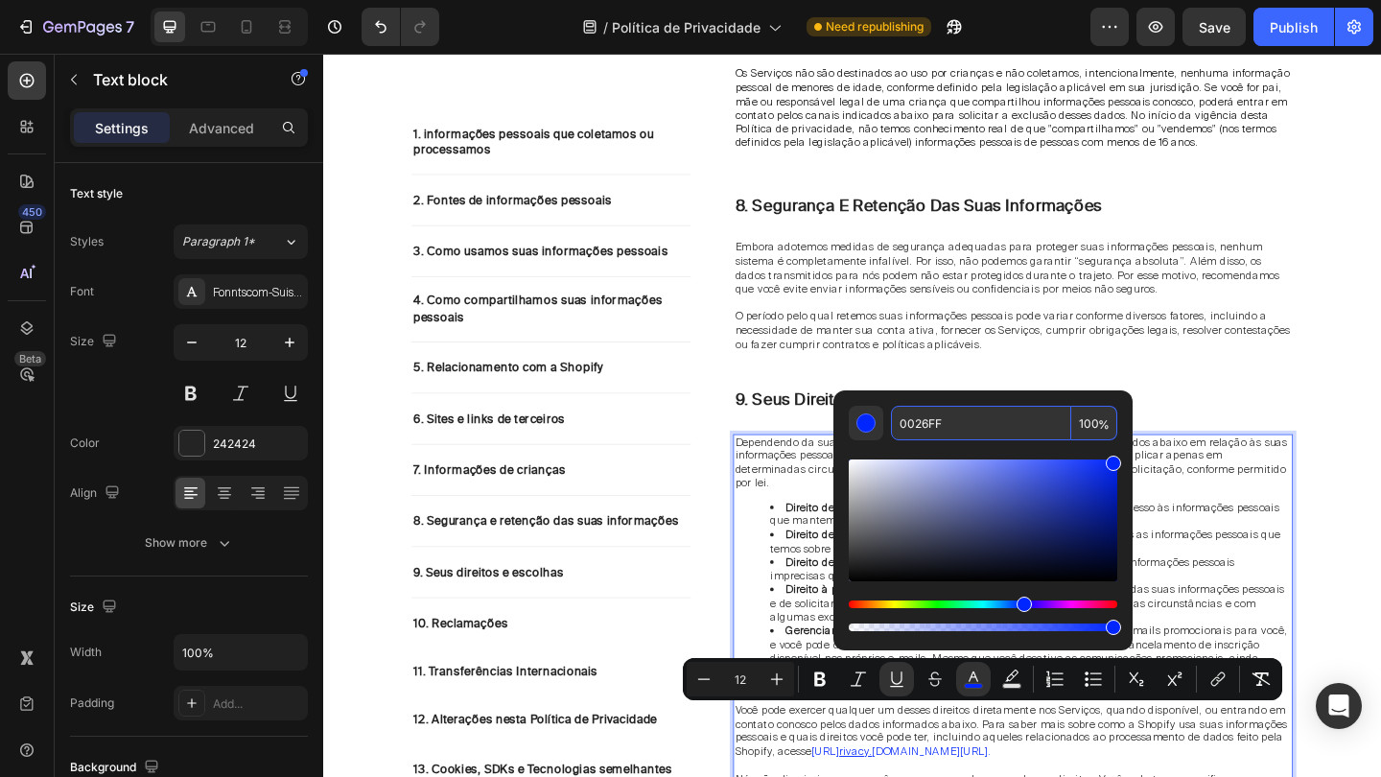
click at [1002, 434] on input "0026FF" at bounding box center [981, 423] width 180 height 35
click at [1288, 420] on div "9. seus direitos e escolhas Heading Dependendo da sua localização, você pode te…" at bounding box center [1073, 687] width 609 height 540
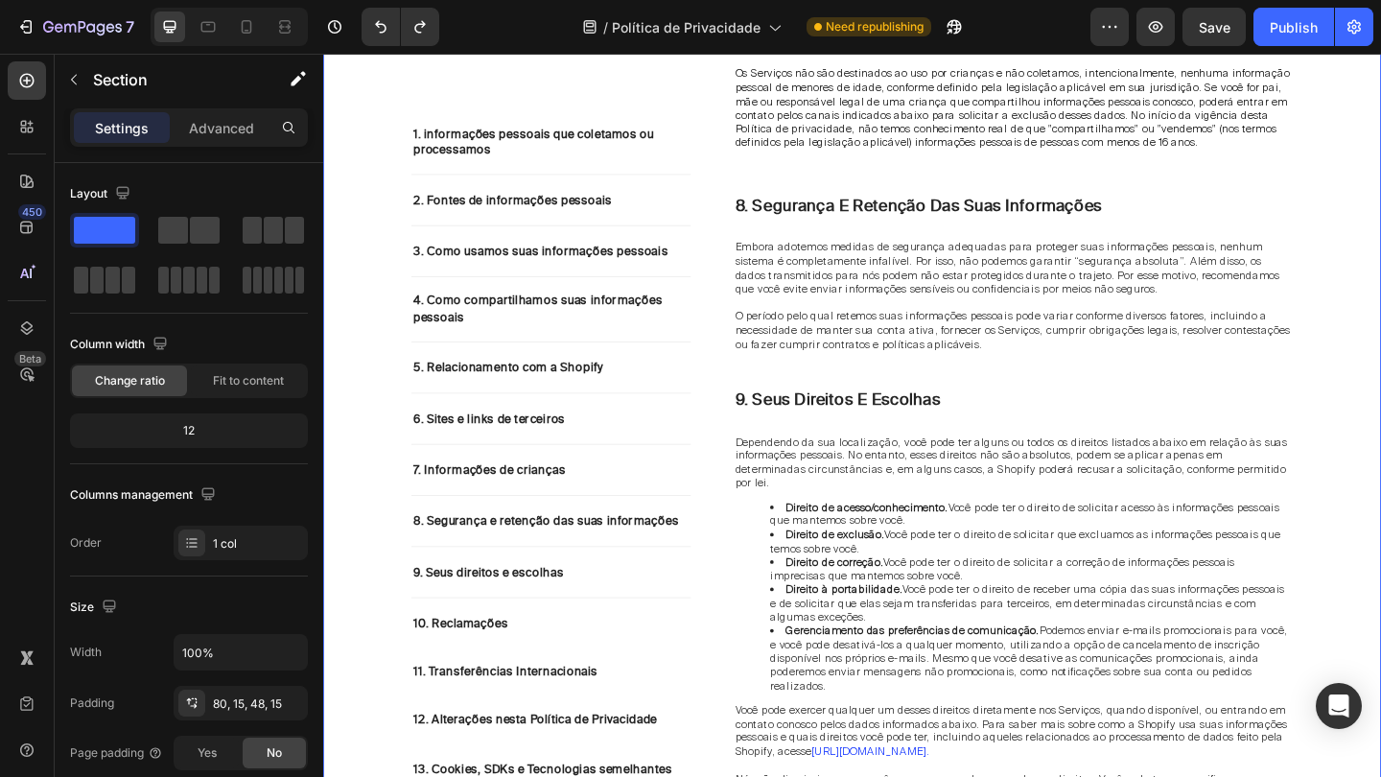
click at [1380, 572] on div "1. informações pessoais que coletamos ou processamos Text block 2. Fontes de in…" at bounding box center [898, 186] width 1122 height 5040
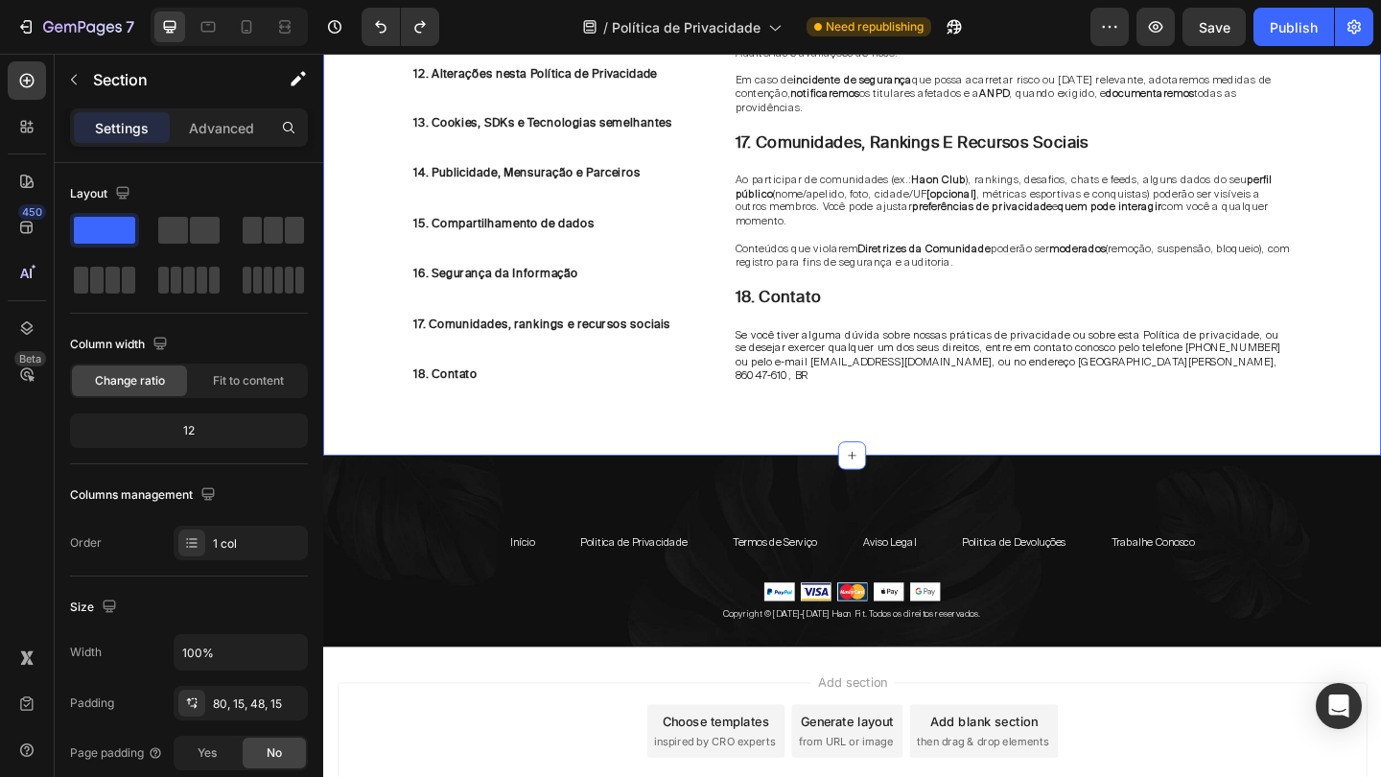
scroll to position [5353, 0]
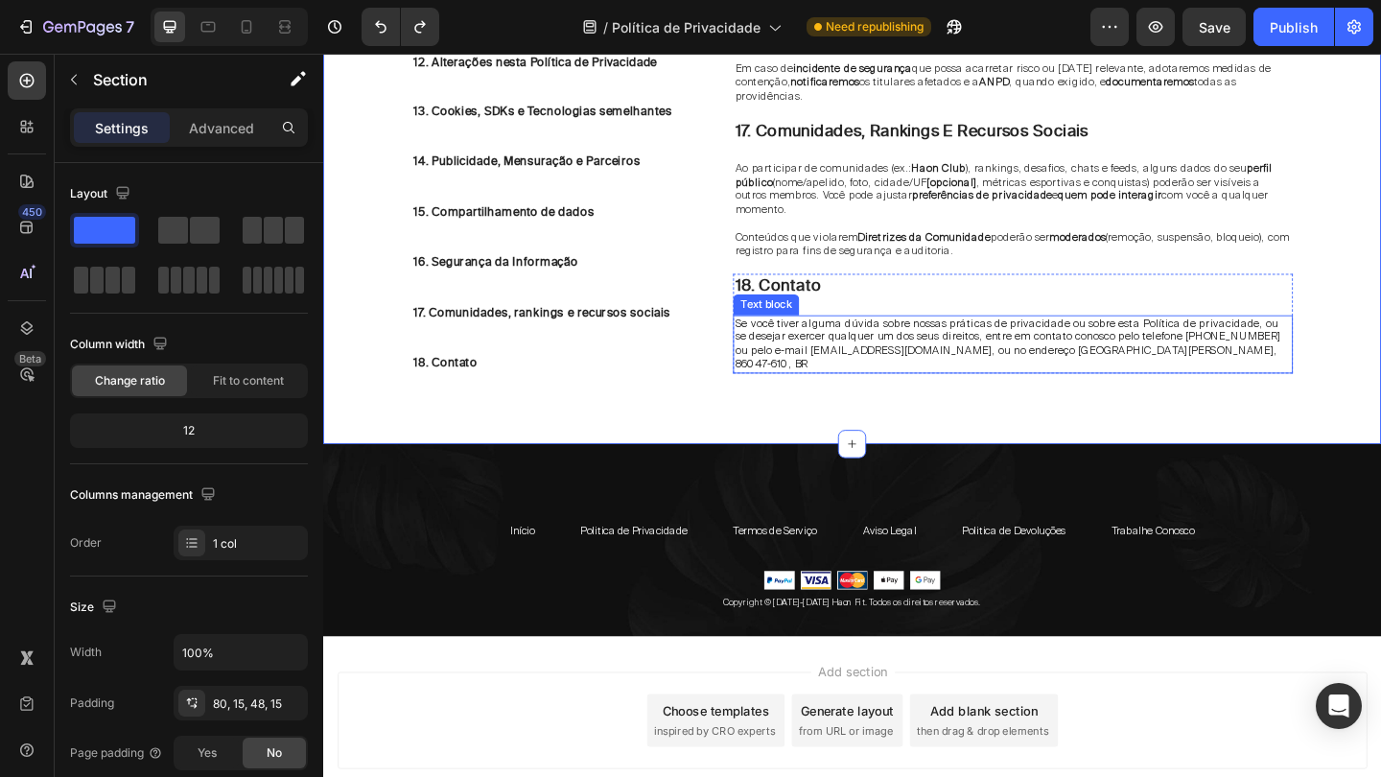
click at [793, 339] on span "Se você tiver alguma dúvida sobre nossas práticas de privacidade ou sobre esta …" at bounding box center [1067, 369] width 593 height 60
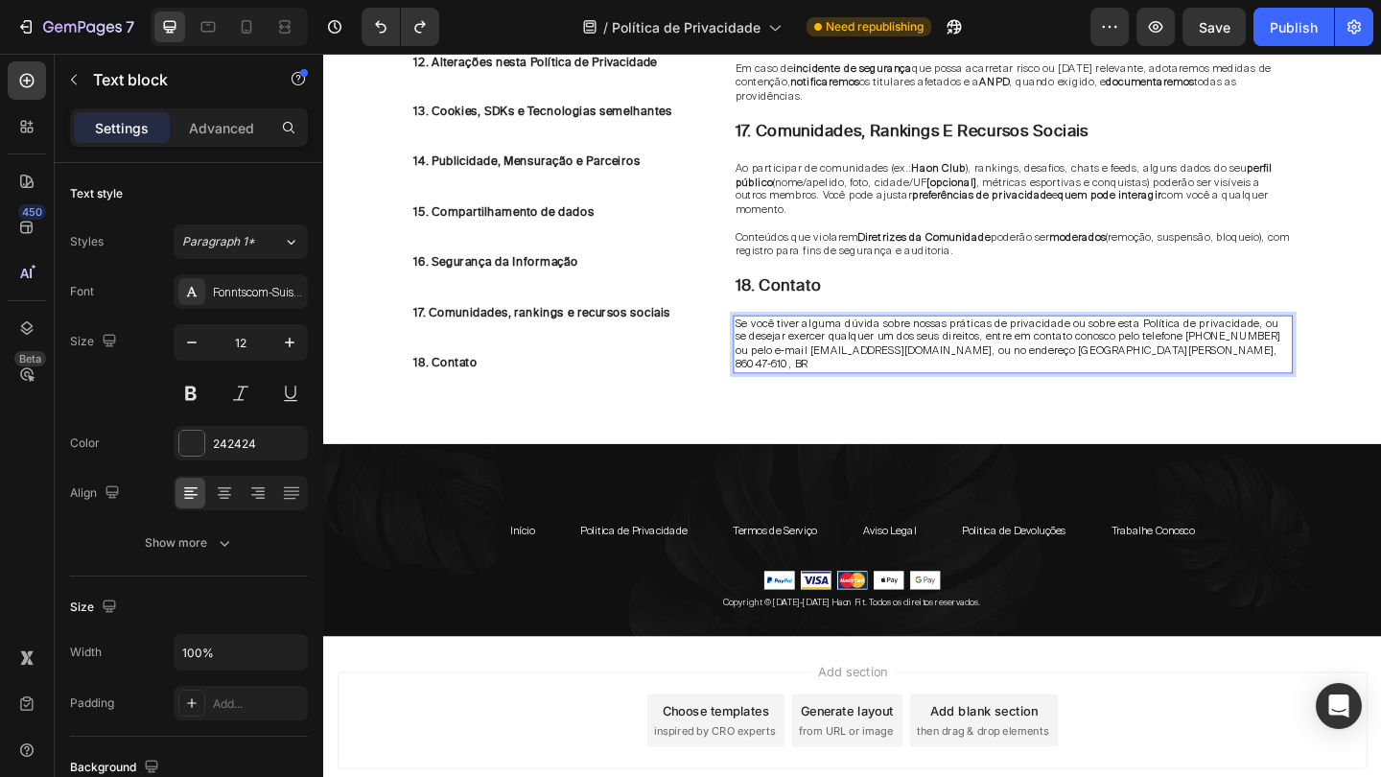
click at [776, 339] on span "Se você tiver alguma dúvida sobre nossas práticas de privacidade ou sobre esta …" at bounding box center [1067, 369] width 593 height 60
drag, startPoint x: 771, startPoint y: 302, endPoint x: 877, endPoint y: 300, distance: 106.4
click at [877, 339] on span "Se você tiver alguma dúvida sobre nossas práticas de privacidade ou sobre esta …" at bounding box center [1067, 369] width 593 height 60
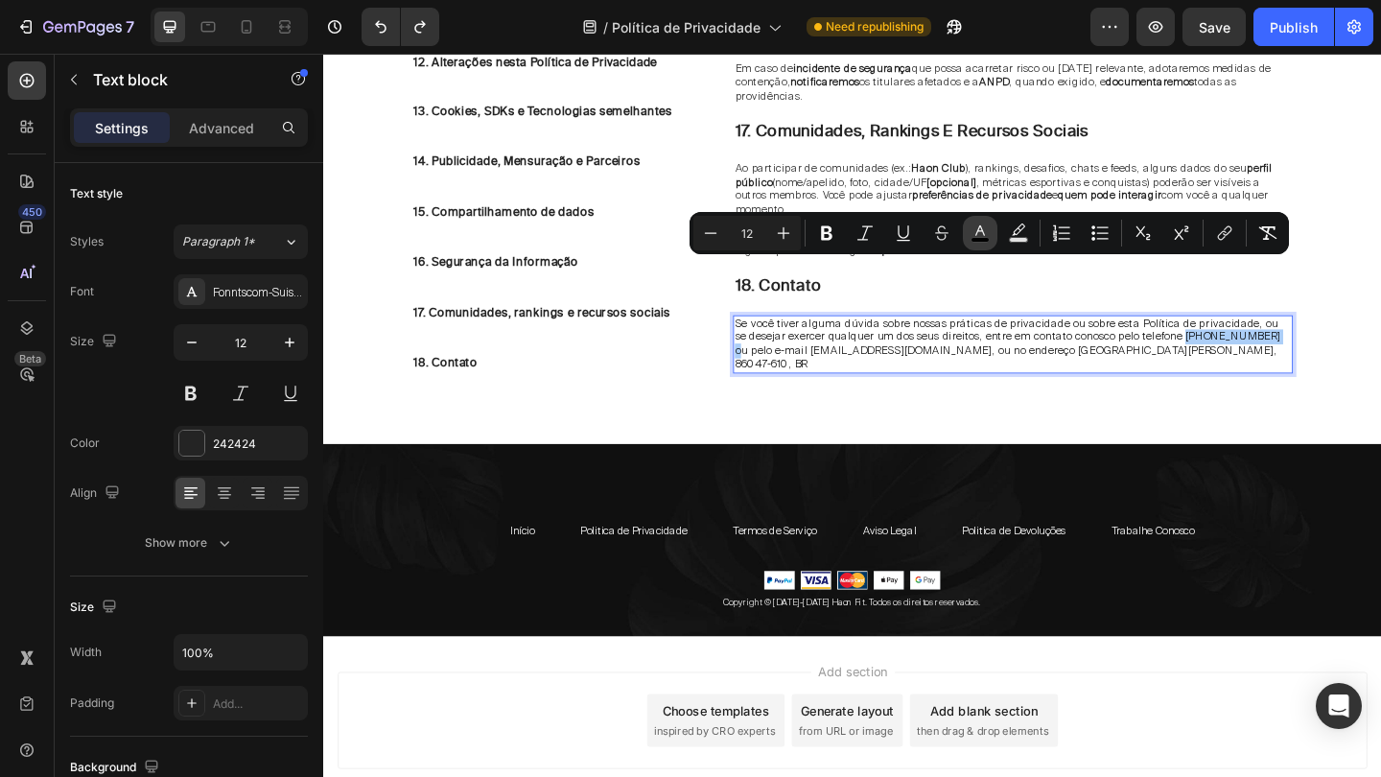
click at [989, 225] on icon "Editor contextual toolbar" at bounding box center [979, 232] width 19 height 19
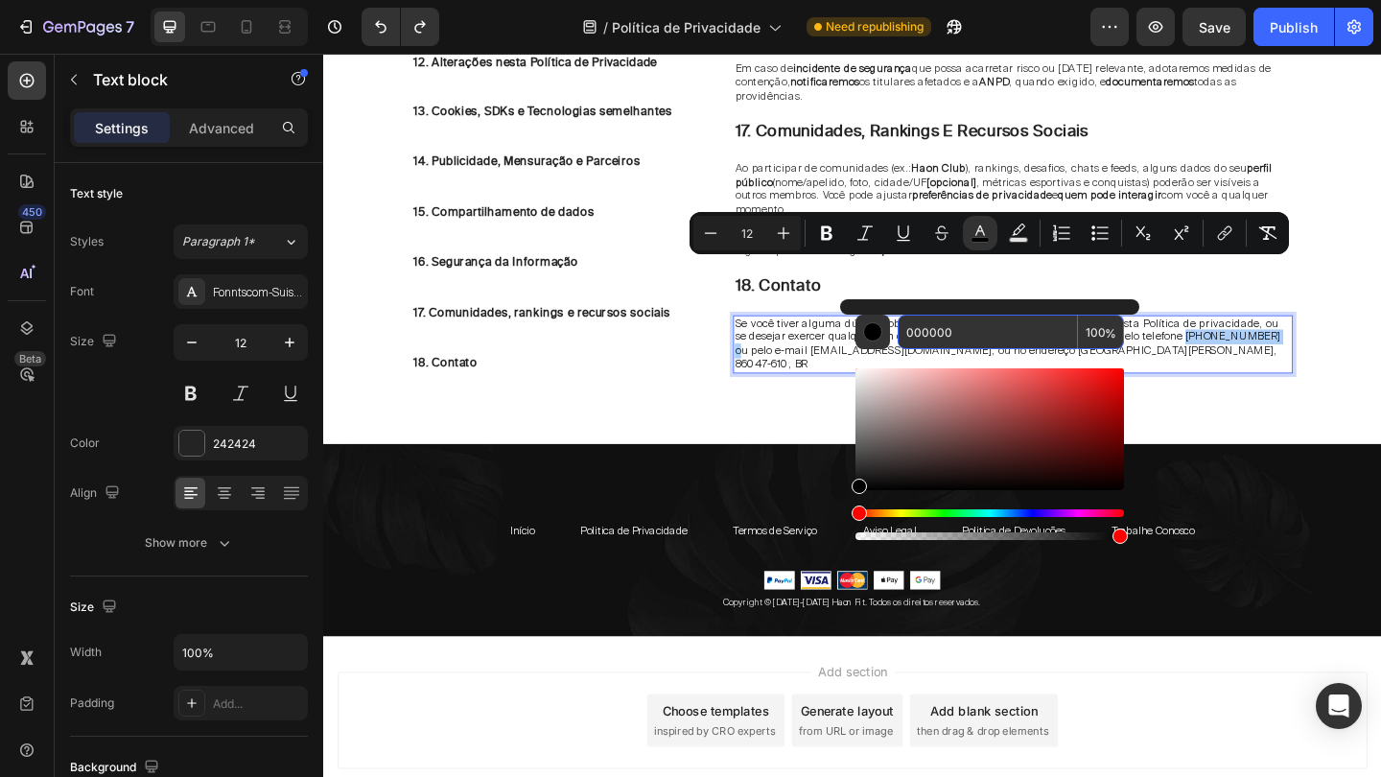
click at [968, 322] on input "000000" at bounding box center [987, 331] width 180 height 35
paste input "26FF"
type input "0026FF"
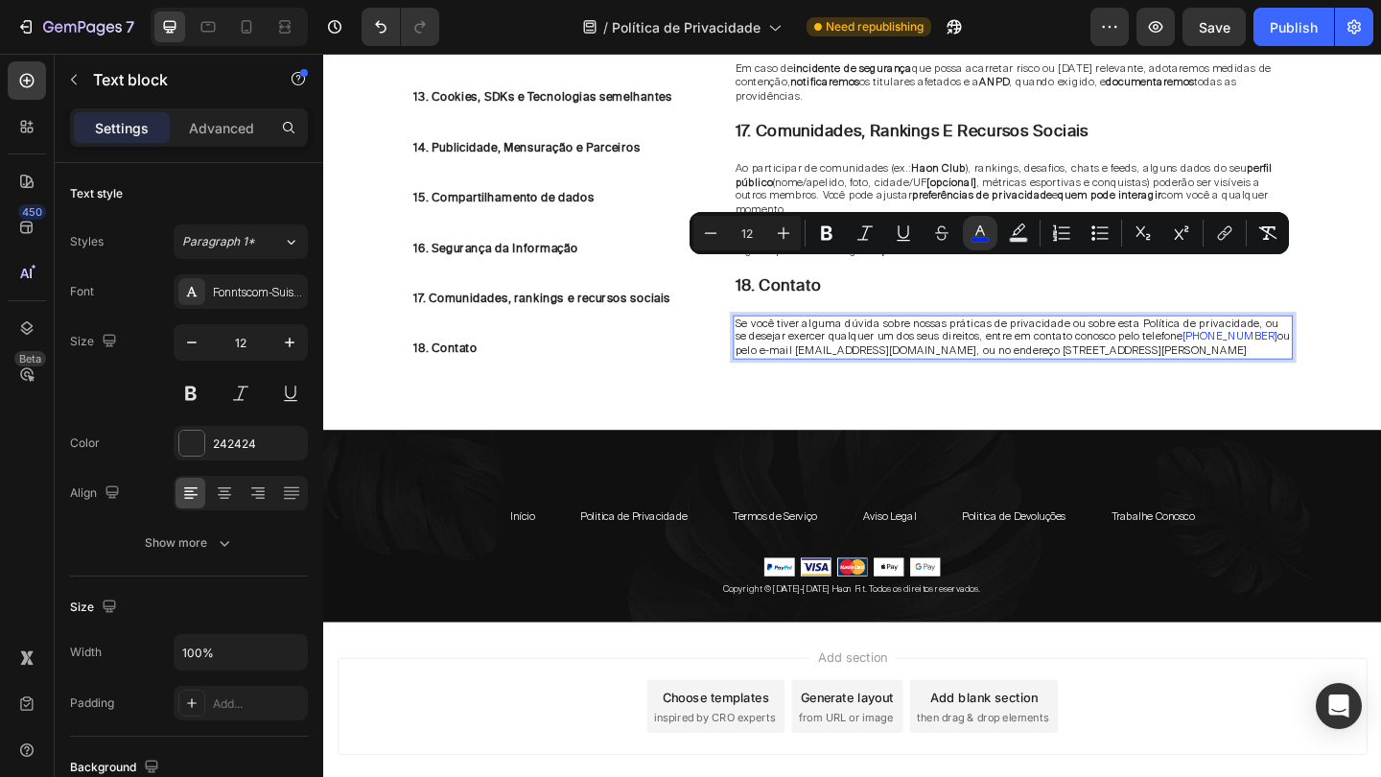
click at [1015, 354] on span "ou pelo e-mail haonfit@gmail.com, ou no endereço Rua Luiz Lerco, Londrina, PR, …" at bounding box center [1072, 369] width 603 height 31
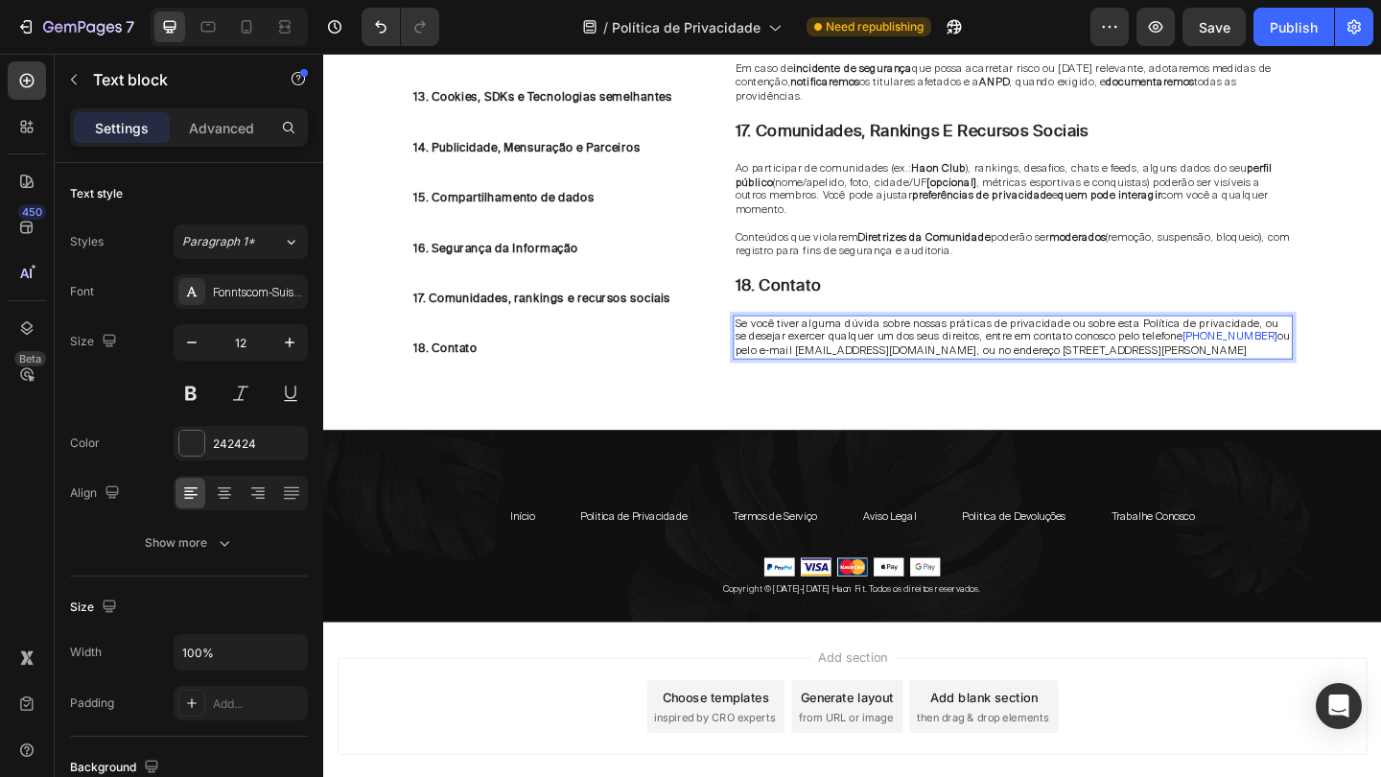
click at [989, 354] on span "ou pelo e-mail haonfit@gmail.com, ou no endereço Rua Luiz Lerco, Londrina, PR, …" at bounding box center [1072, 369] width 603 height 31
click at [965, 354] on span "ou pelo e-mail haonfit@gmail.com, ou no endereço Rua Luiz Lerco, Londrina, PR, …" at bounding box center [1072, 369] width 603 height 31
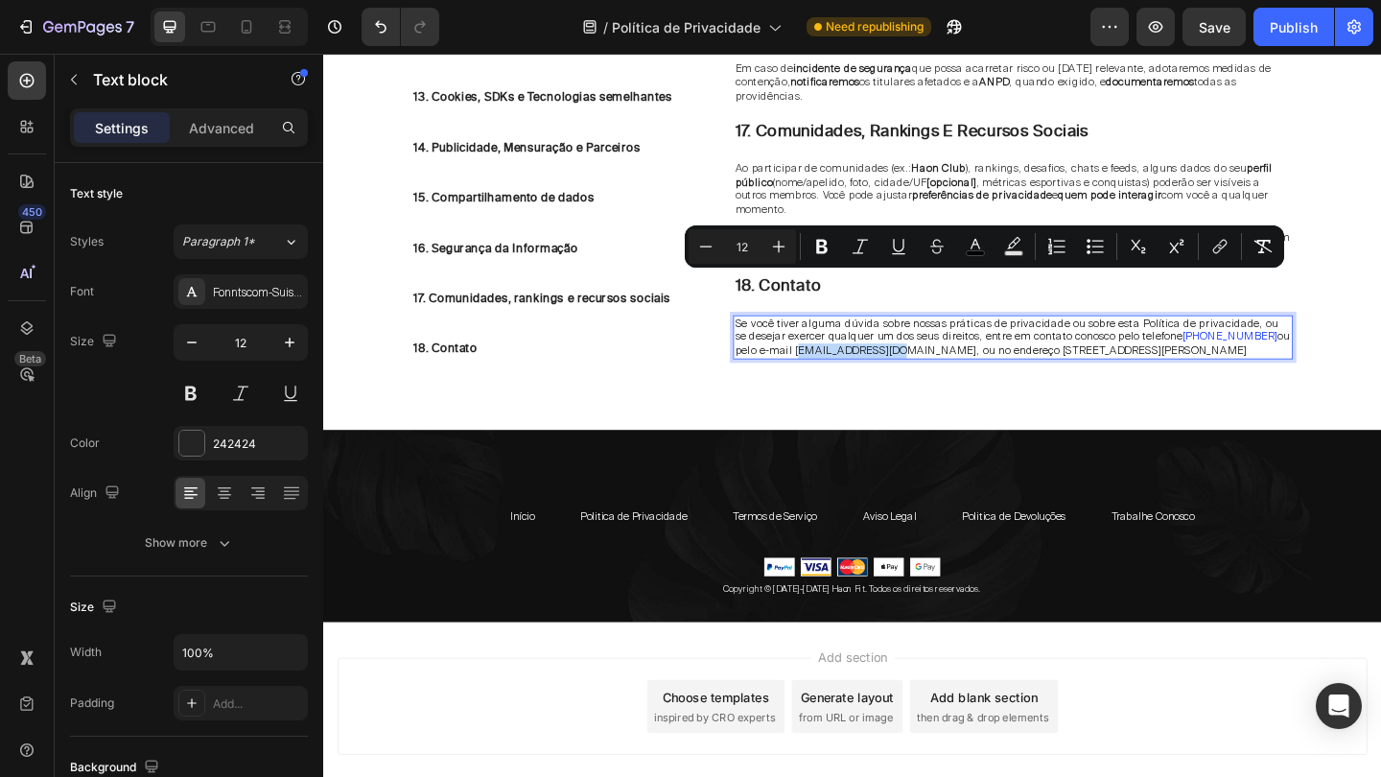
drag, startPoint x: 965, startPoint y: 298, endPoint x: 1055, endPoint y: 299, distance: 90.1
click at [1055, 354] on span "ou pelo e-mail haonfit@gmail.com, ou no endereço Rua Luiz Lerco, Londrina, PR, …" at bounding box center [1072, 369] width 603 height 31
click at [984, 241] on icon "Editor contextual toolbar" at bounding box center [975, 246] width 19 height 19
type input "000000"
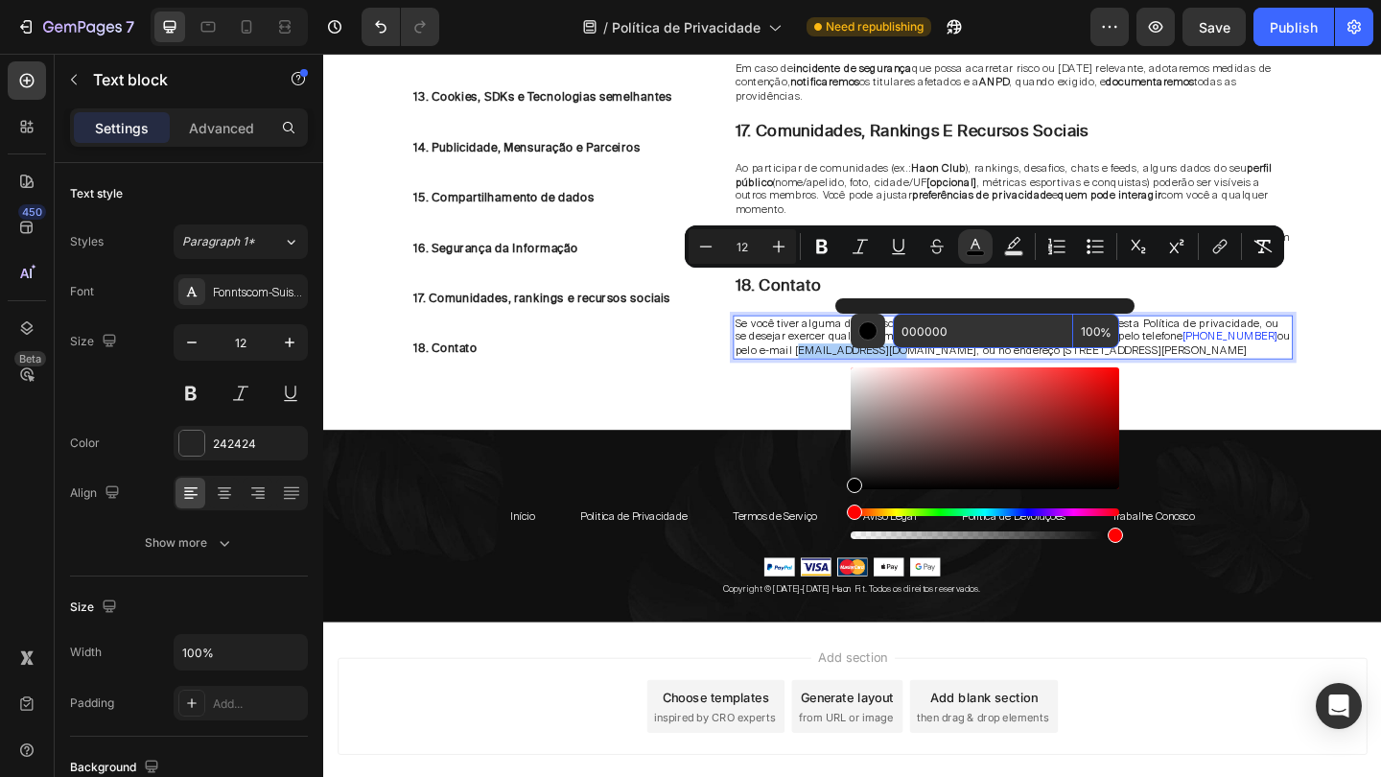
click at [951, 330] on input "000000" at bounding box center [983, 331] width 180 height 35
paste input "26FF"
type input "0026FF"
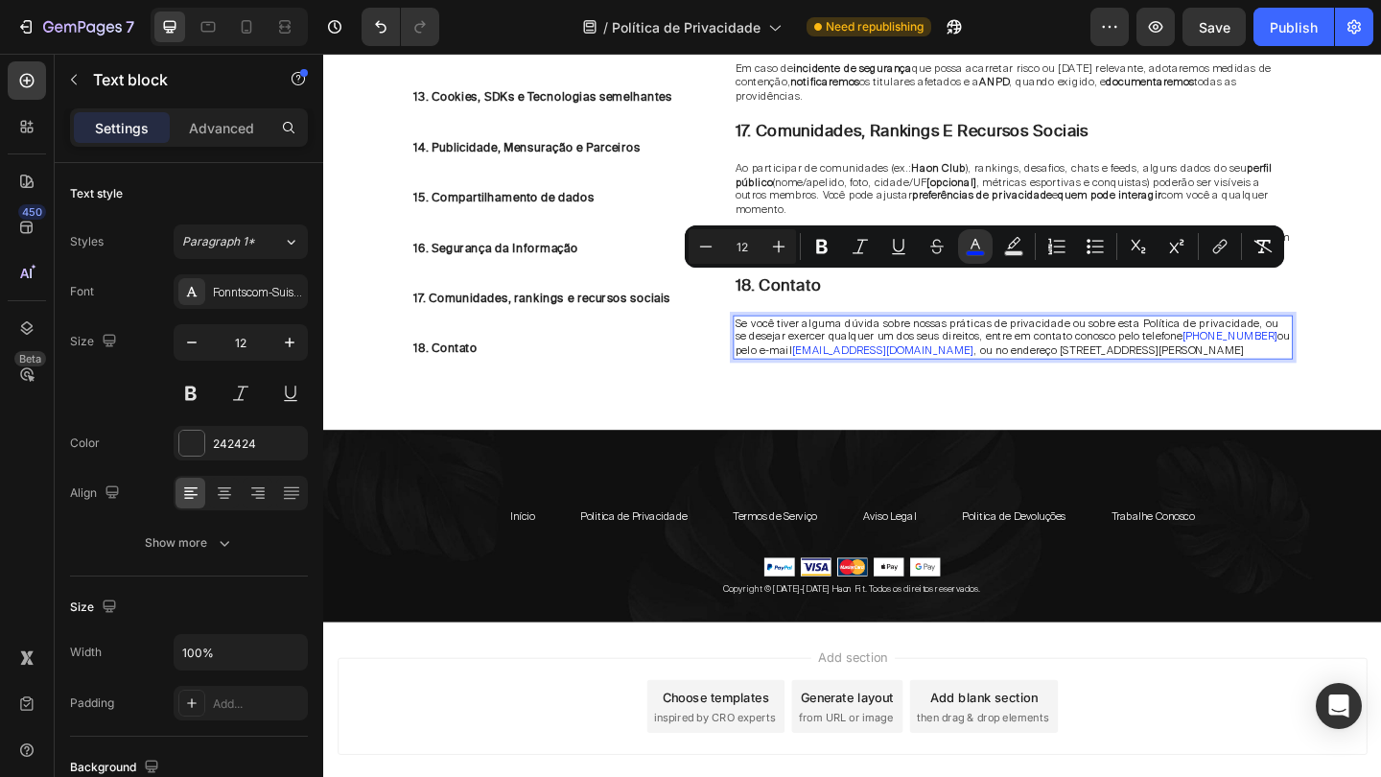
click at [1068, 369] on span ", ou no endereço Rua Luiz Lerco, Londrina, PR, 86047-610, BR" at bounding box center [1178, 376] width 294 height 15
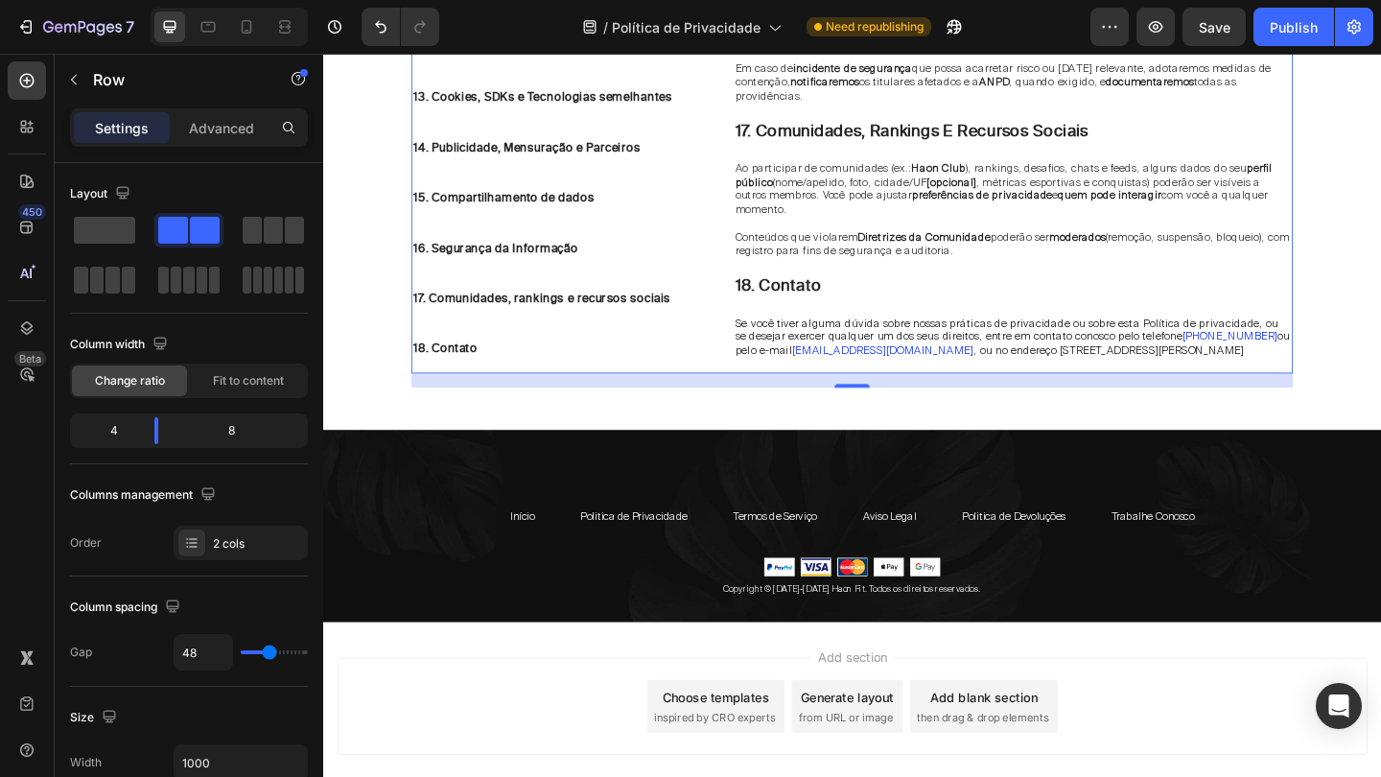
click at [988, 186] on strong "[opcional]" at bounding box center [1007, 193] width 54 height 15
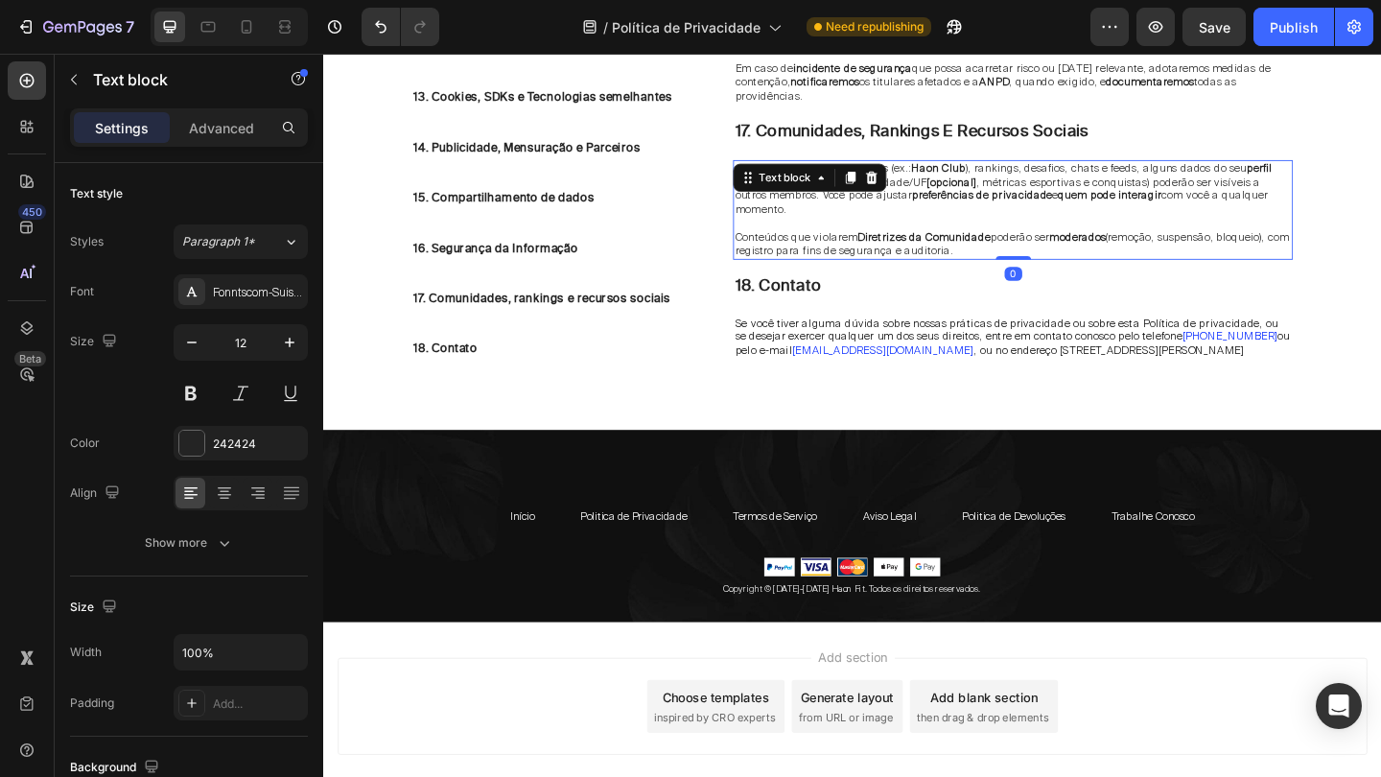
click at [977, 171] on span "Ao participar de comunidades (ex.: Haon Club ), rankings, desafios, chats e fee…" at bounding box center [1063, 201] width 584 height 60
click at [987, 186] on strong "[opcional]" at bounding box center [1007, 193] width 54 height 15
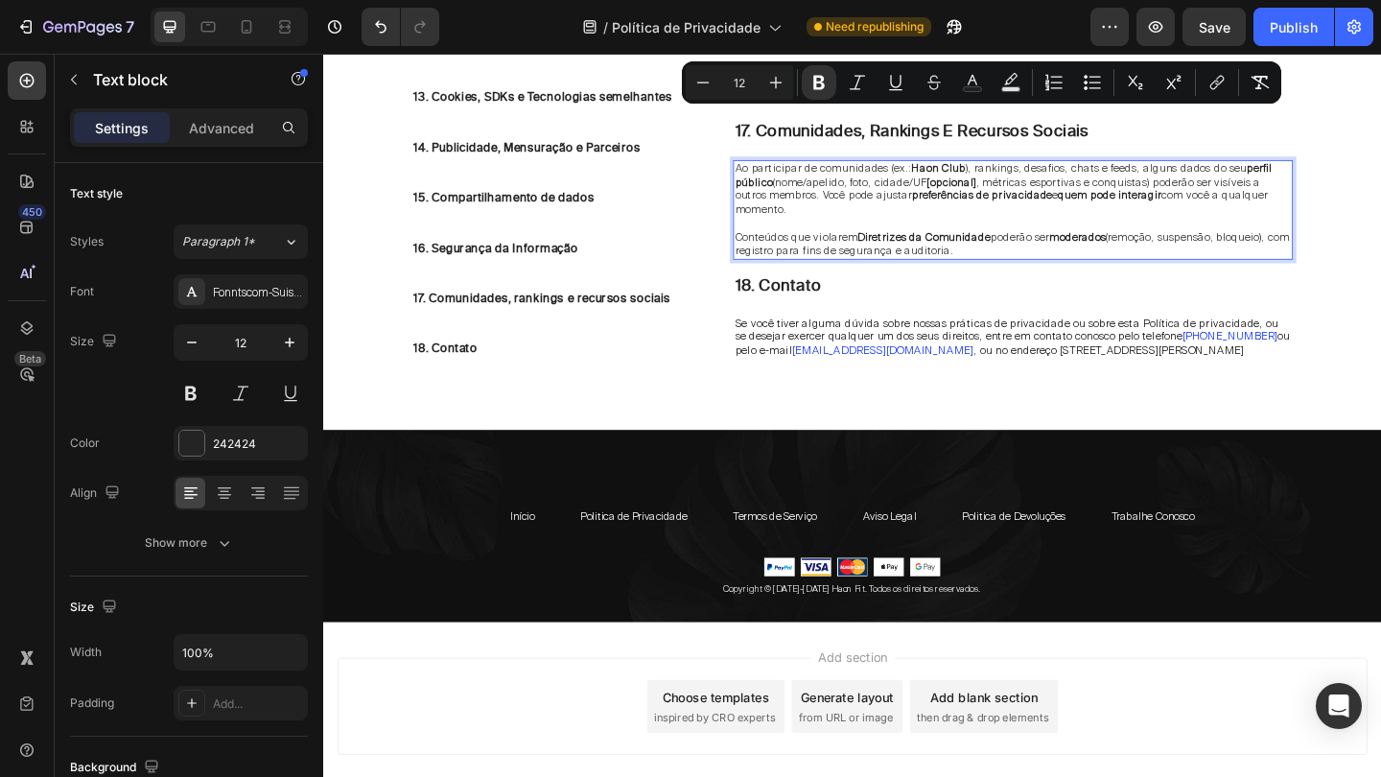
drag, startPoint x: 987, startPoint y: 127, endPoint x: 1041, endPoint y: 126, distance: 54.7
click at [1034, 186] on strong "[opcional]" at bounding box center [1007, 193] width 54 height 15
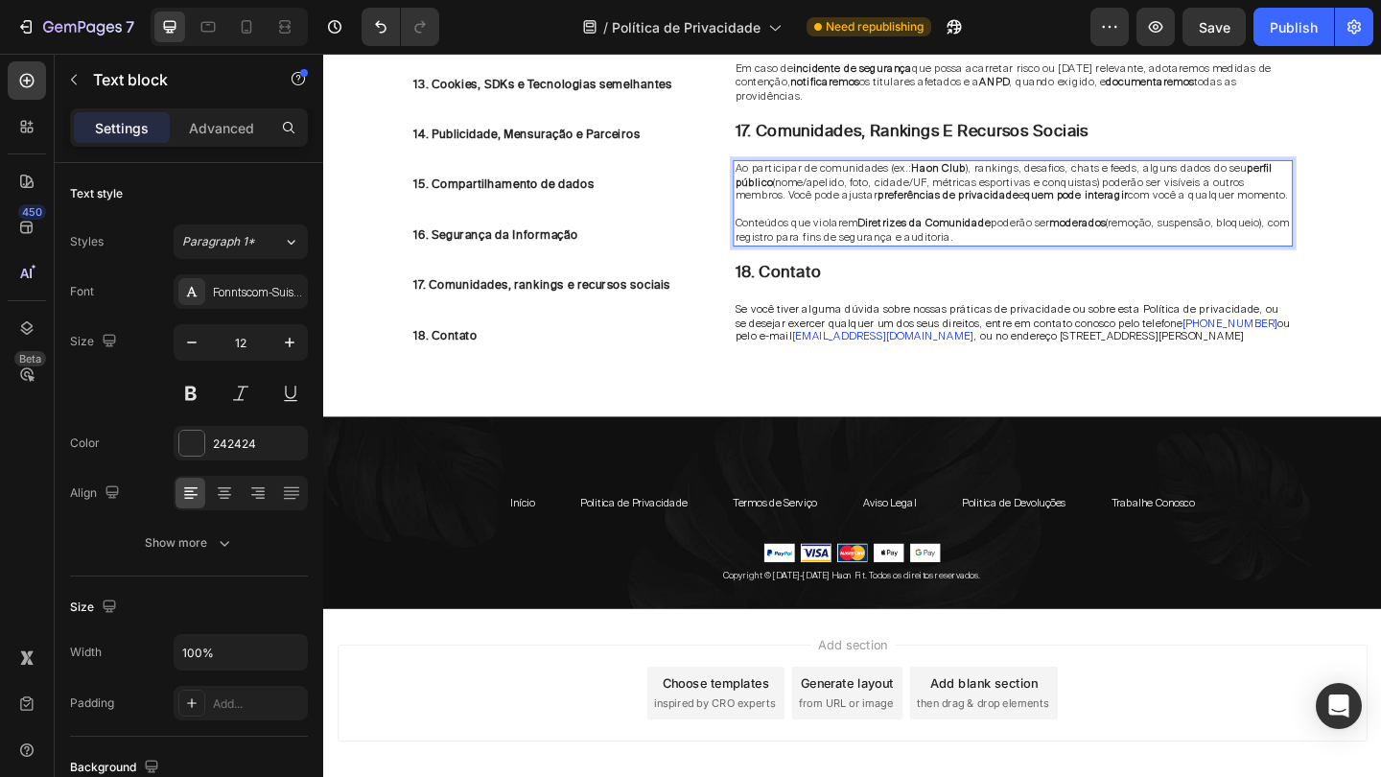
click at [1104, 172] on p "Ao participar de comunidades (ex.: Haon Club ), rankings, desafios, chats e fee…" at bounding box center [1073, 194] width 605 height 45
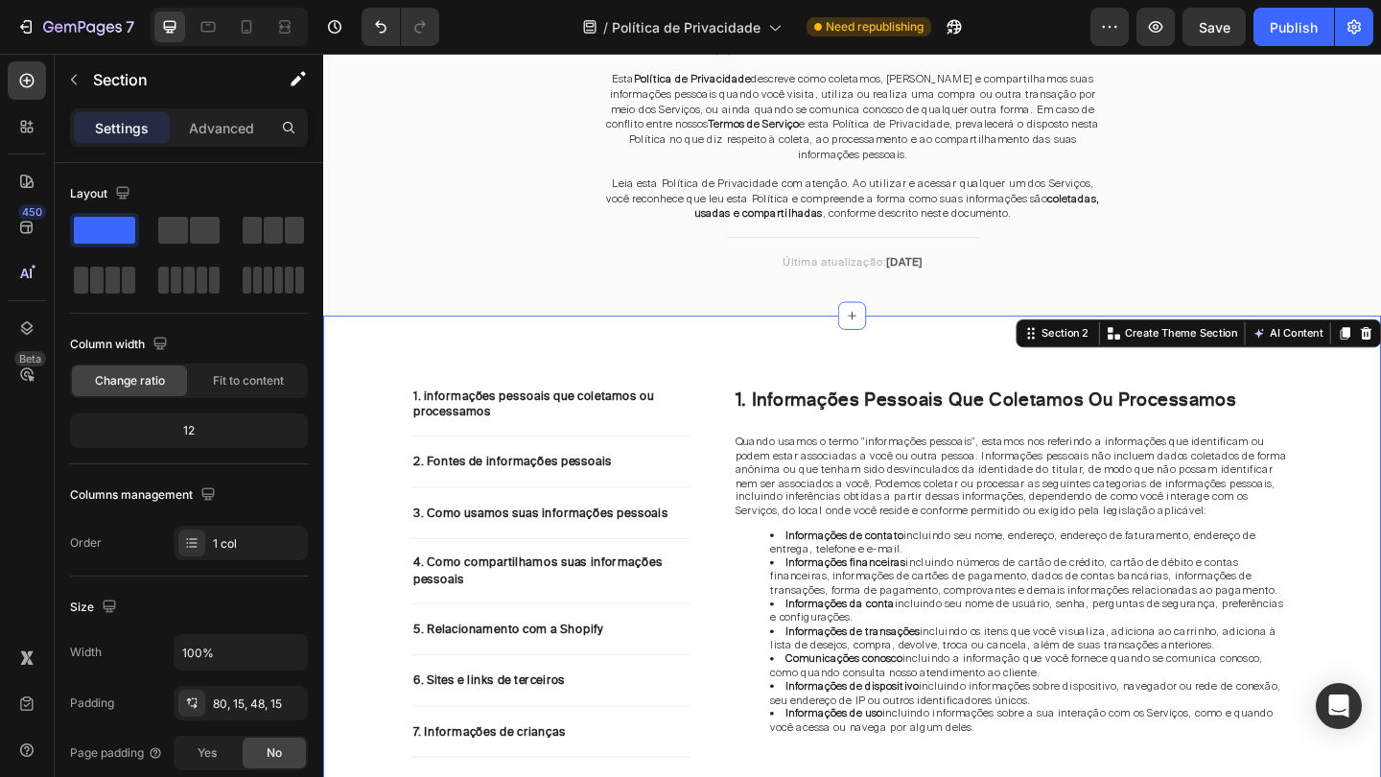
scroll to position [282, 0]
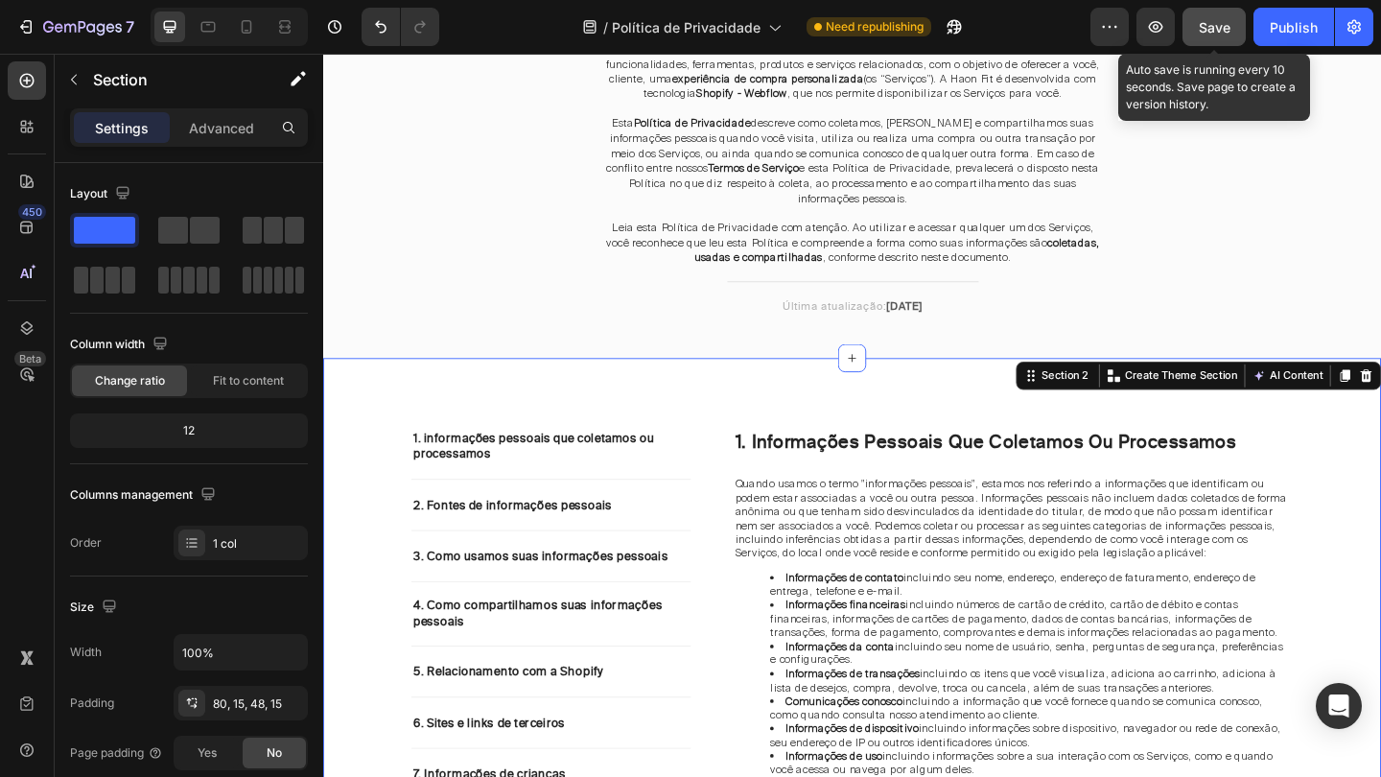
click at [1223, 19] on span "Save" at bounding box center [1215, 27] width 32 height 16
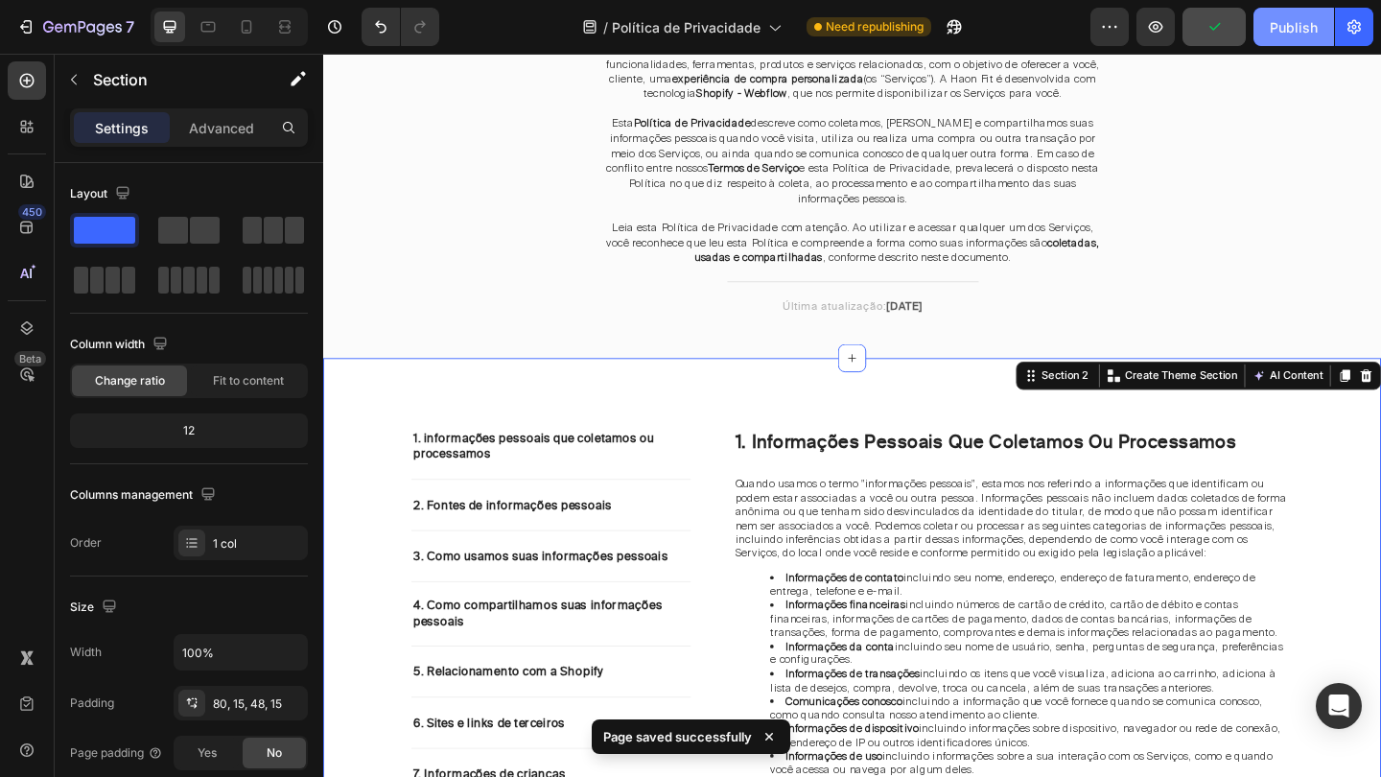
click at [1258, 19] on button "Publish" at bounding box center [1293, 27] width 81 height 38
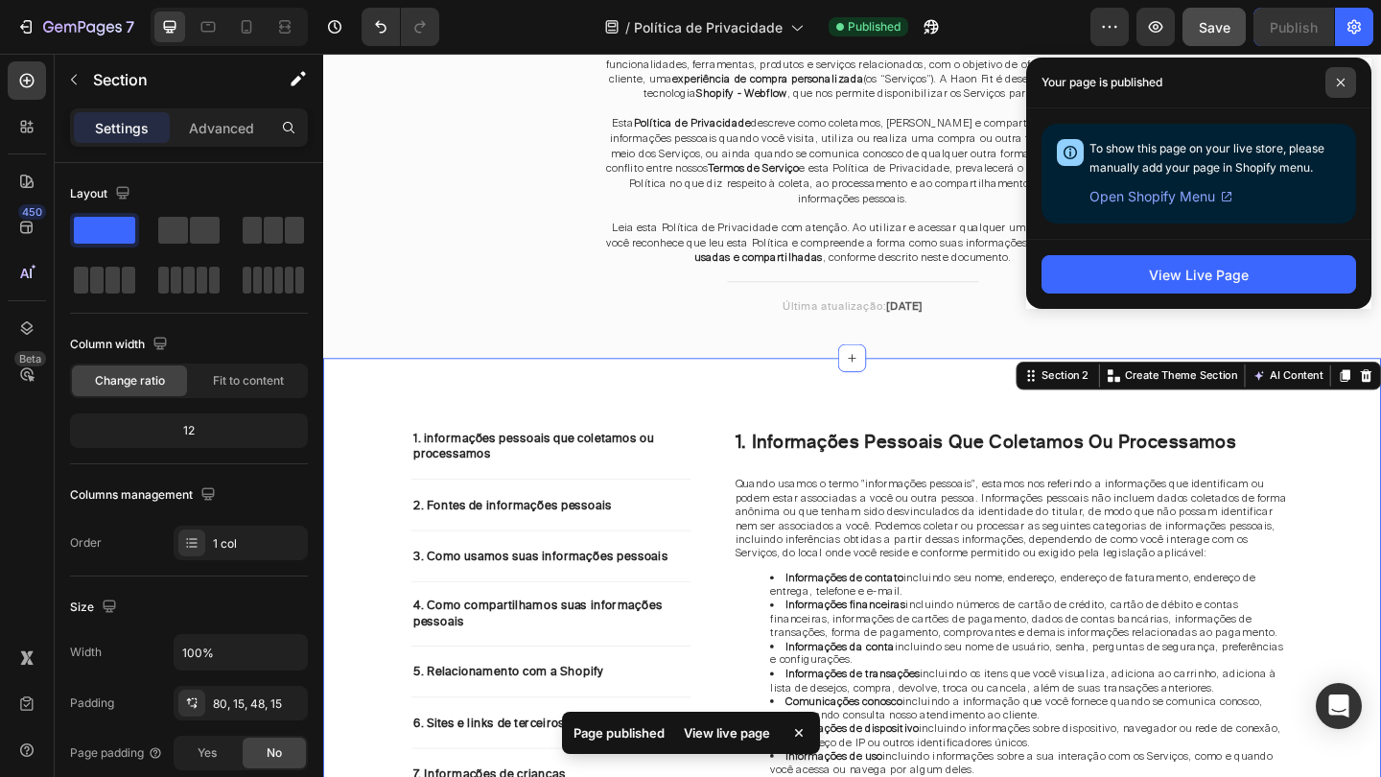
click at [1340, 81] on icon at bounding box center [1341, 83] width 10 height 10
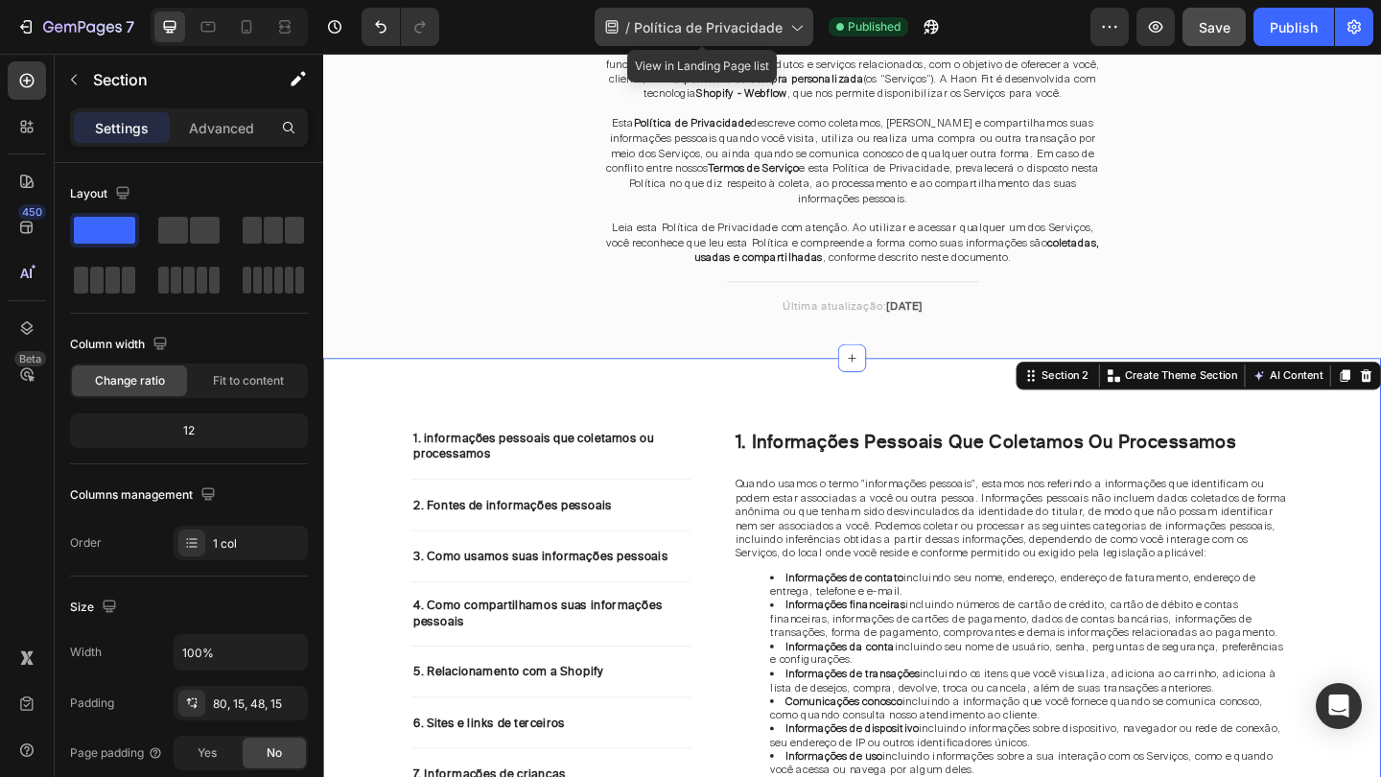
click at [781, 34] on div "/ Política de Privacidade" at bounding box center [703, 27] width 219 height 38
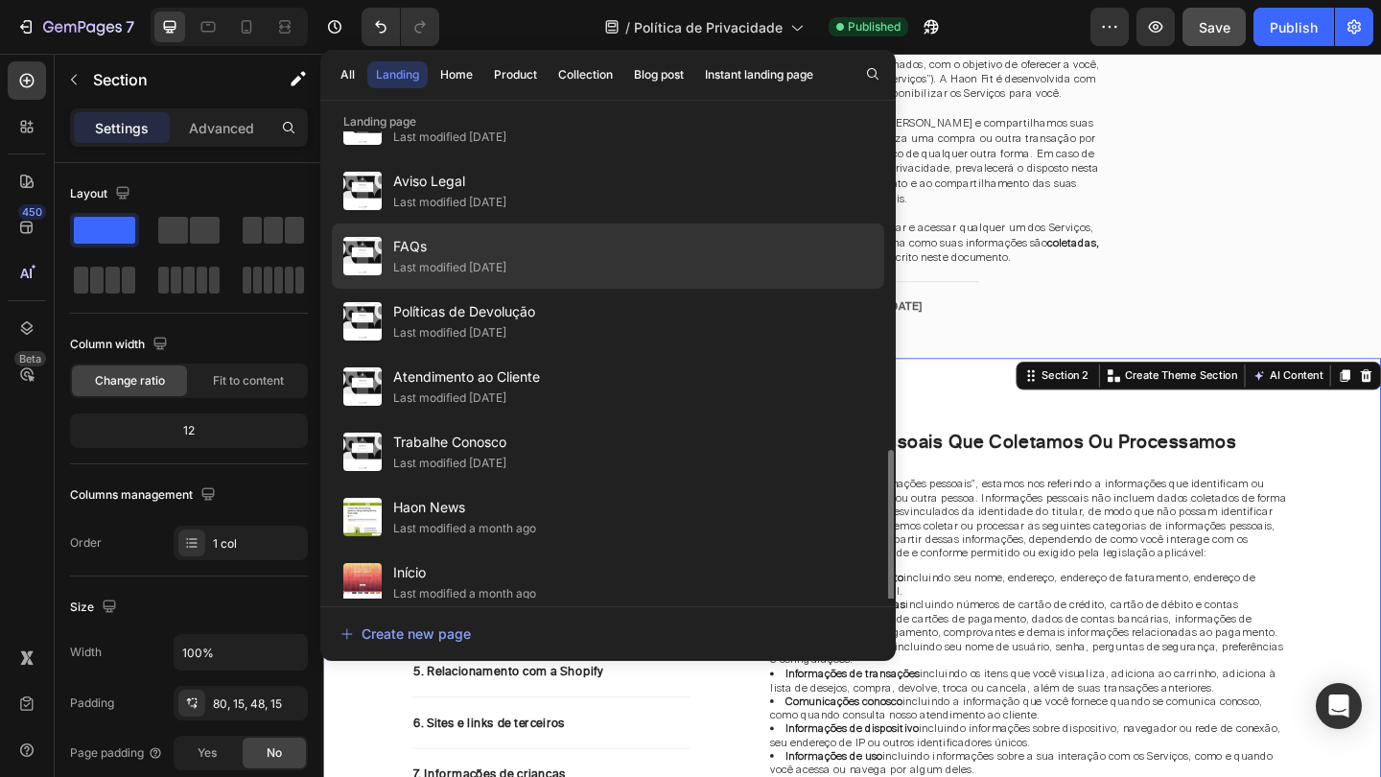
scroll to position [850, 0]
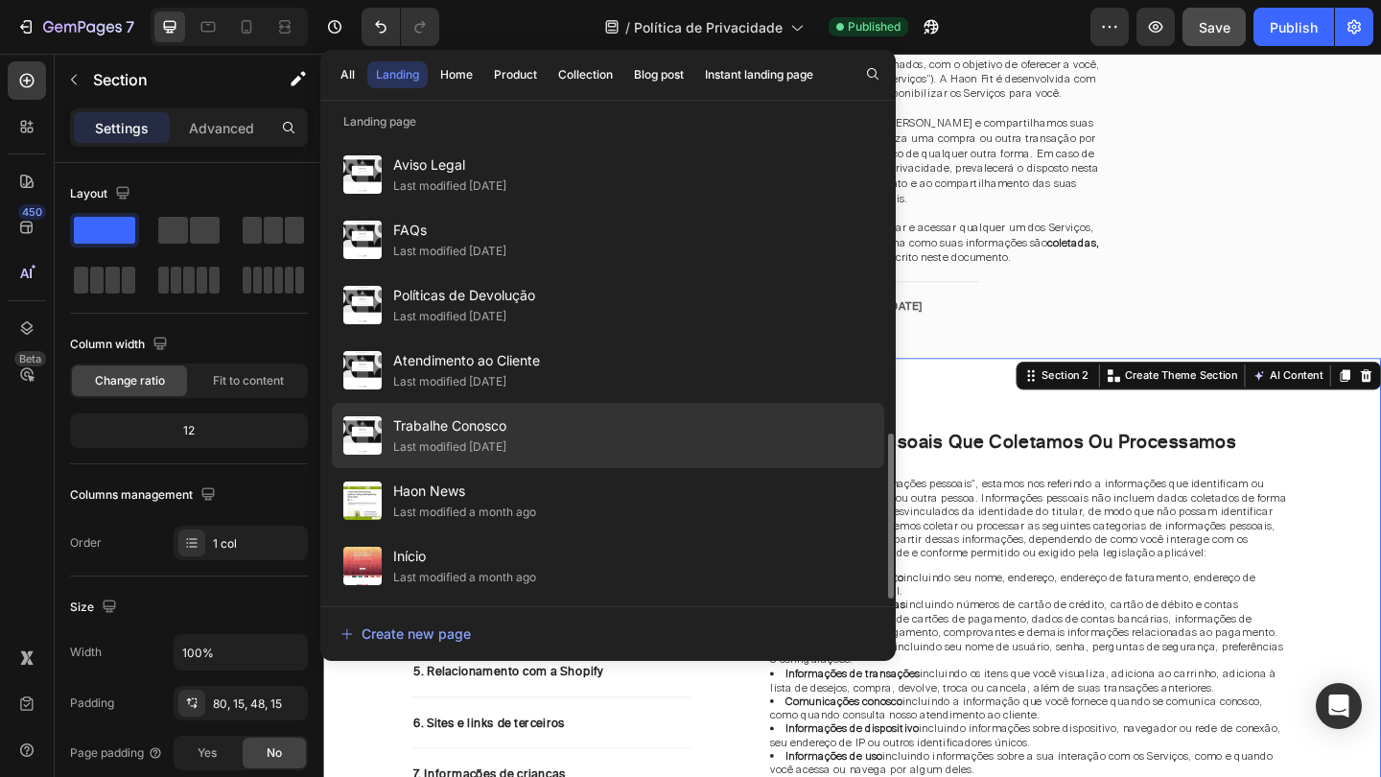
click at [476, 452] on div "Last modified [DATE]" at bounding box center [449, 446] width 113 height 19
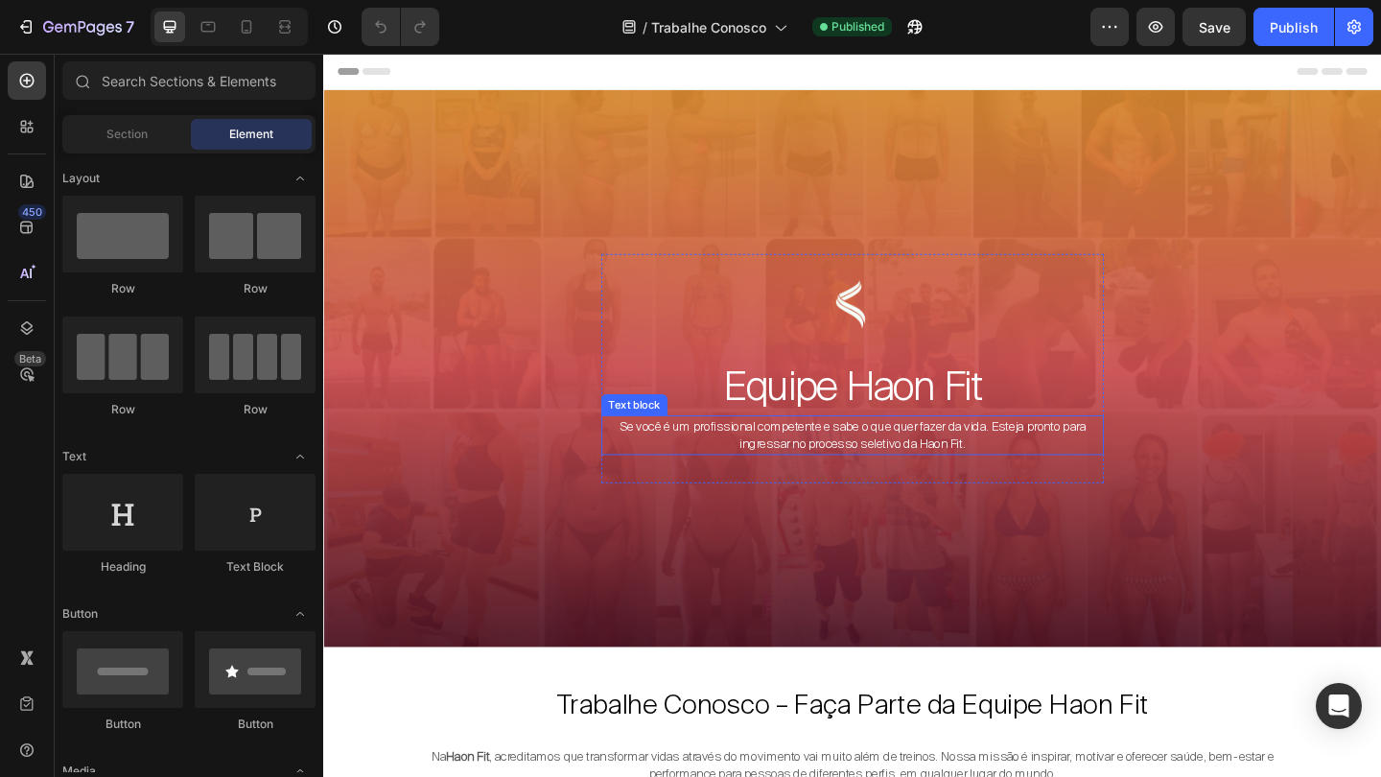
click at [788, 468] on span "Se você é um profissional competente e sabe o que quer fazer da vida. Esteja pr…" at bounding box center [898, 468] width 507 height 37
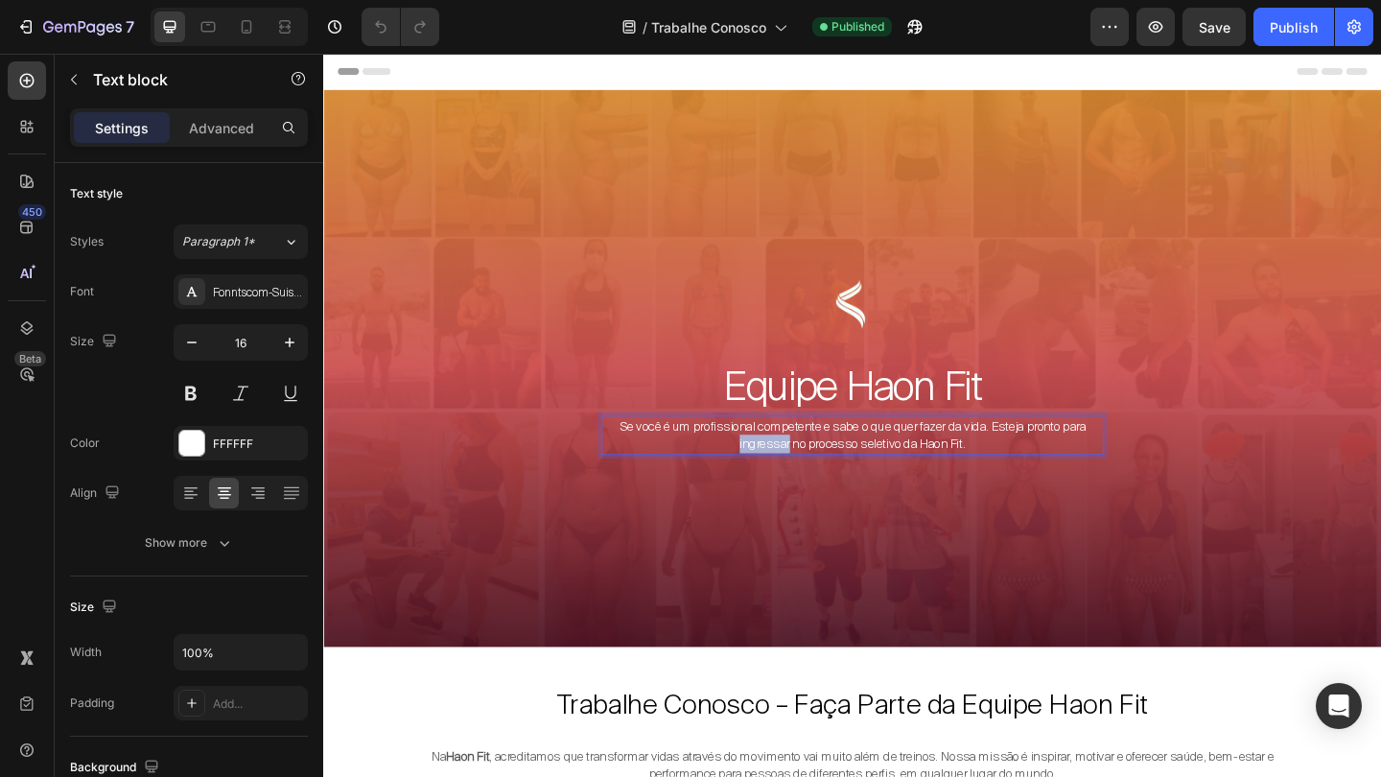
click at [788, 468] on span "Se você é um profissional competente e sabe o que quer fazer da vida. Esteja pr…" at bounding box center [898, 468] width 507 height 37
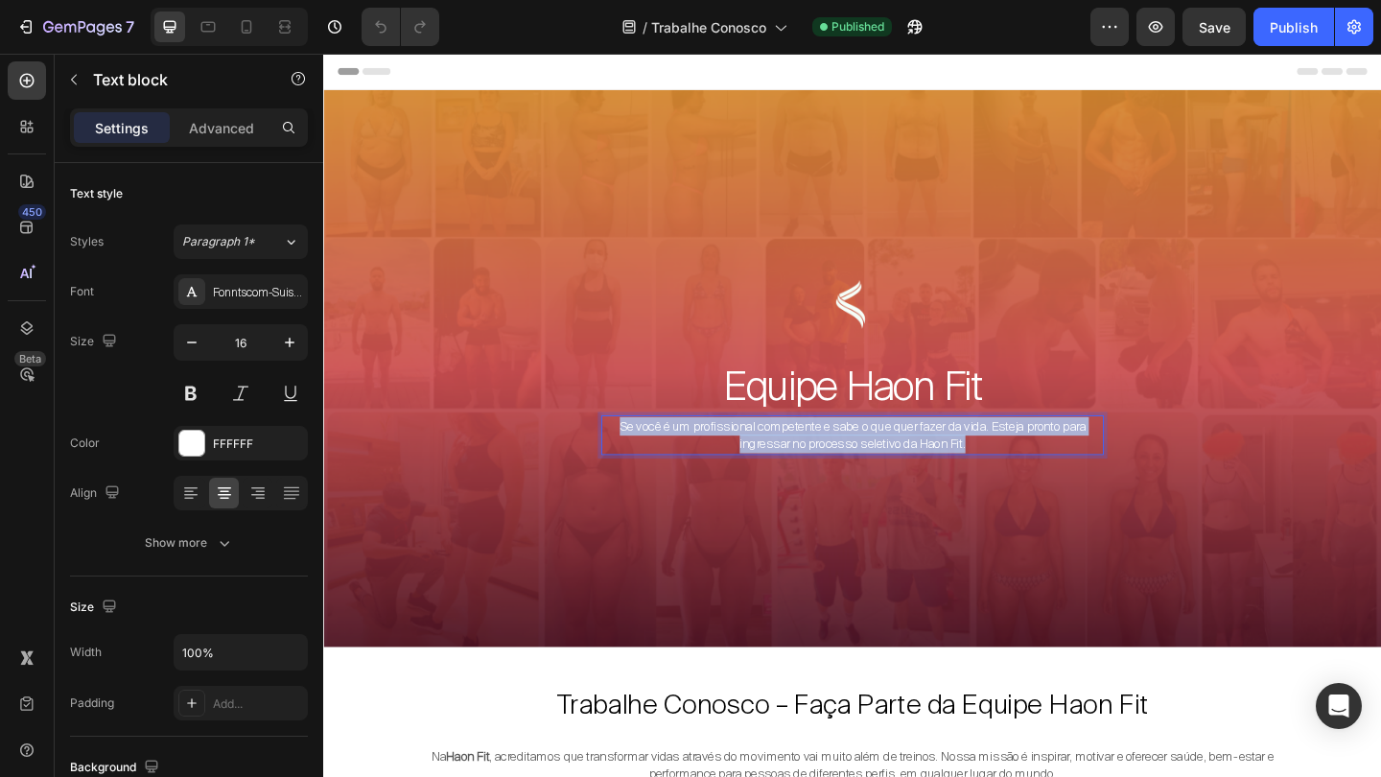
click at [788, 468] on span "Se você é um profissional competente e sabe o que quer fazer da vida. Esteja pr…" at bounding box center [898, 468] width 507 height 37
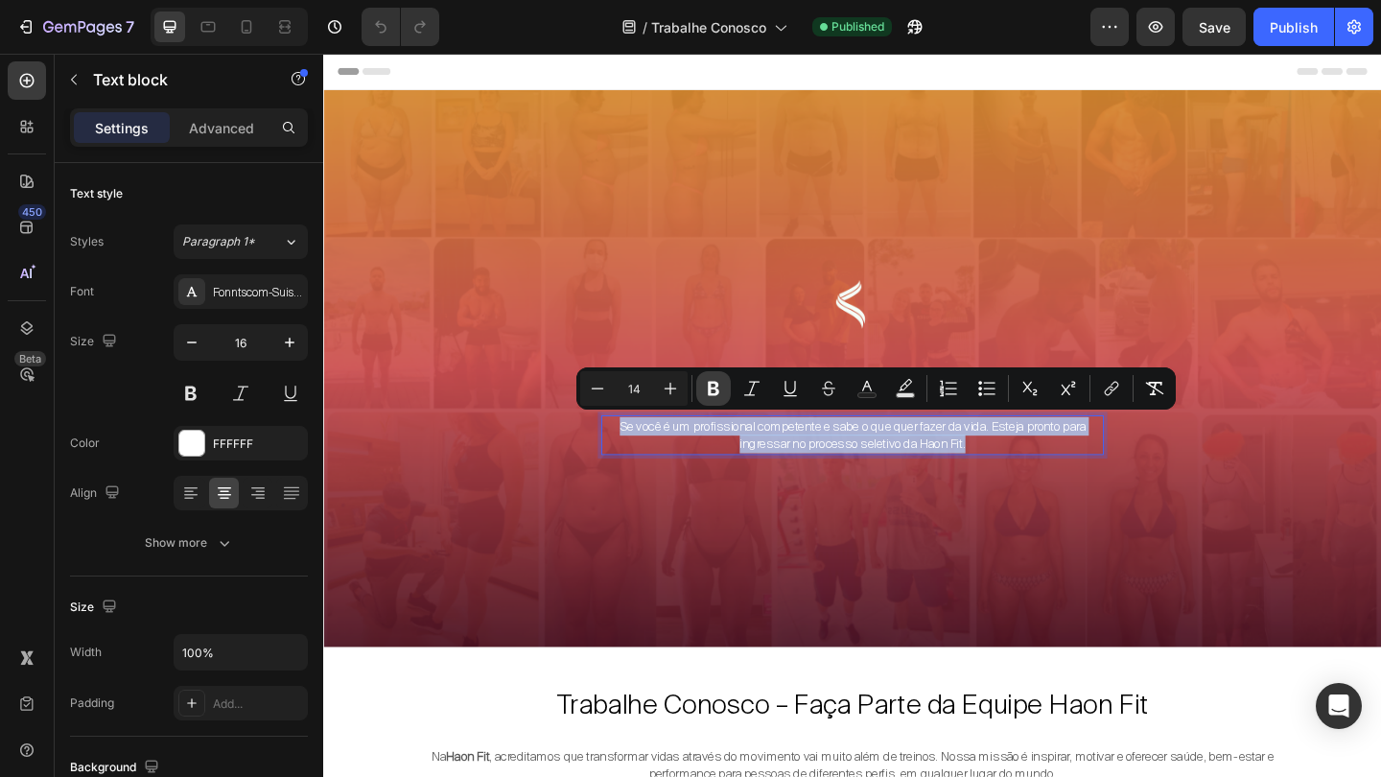
copy span "Se você é um profissional competente e sabe o que quer fazer da vida. Esteja pr…"
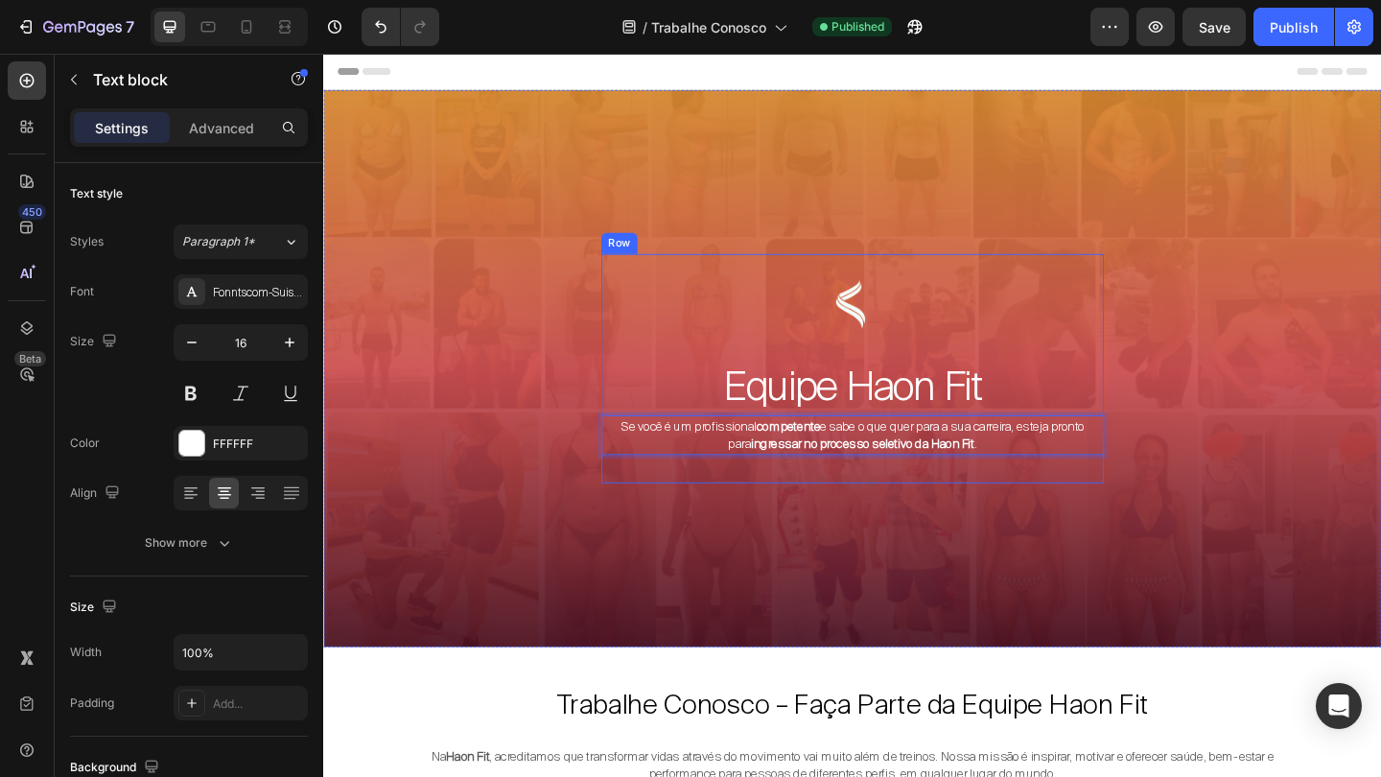
click at [777, 491] on div "Image Equipe Haon Fit Heading Se você é um profissional competente e sabe o que…" at bounding box center [898, 395] width 547 height 249
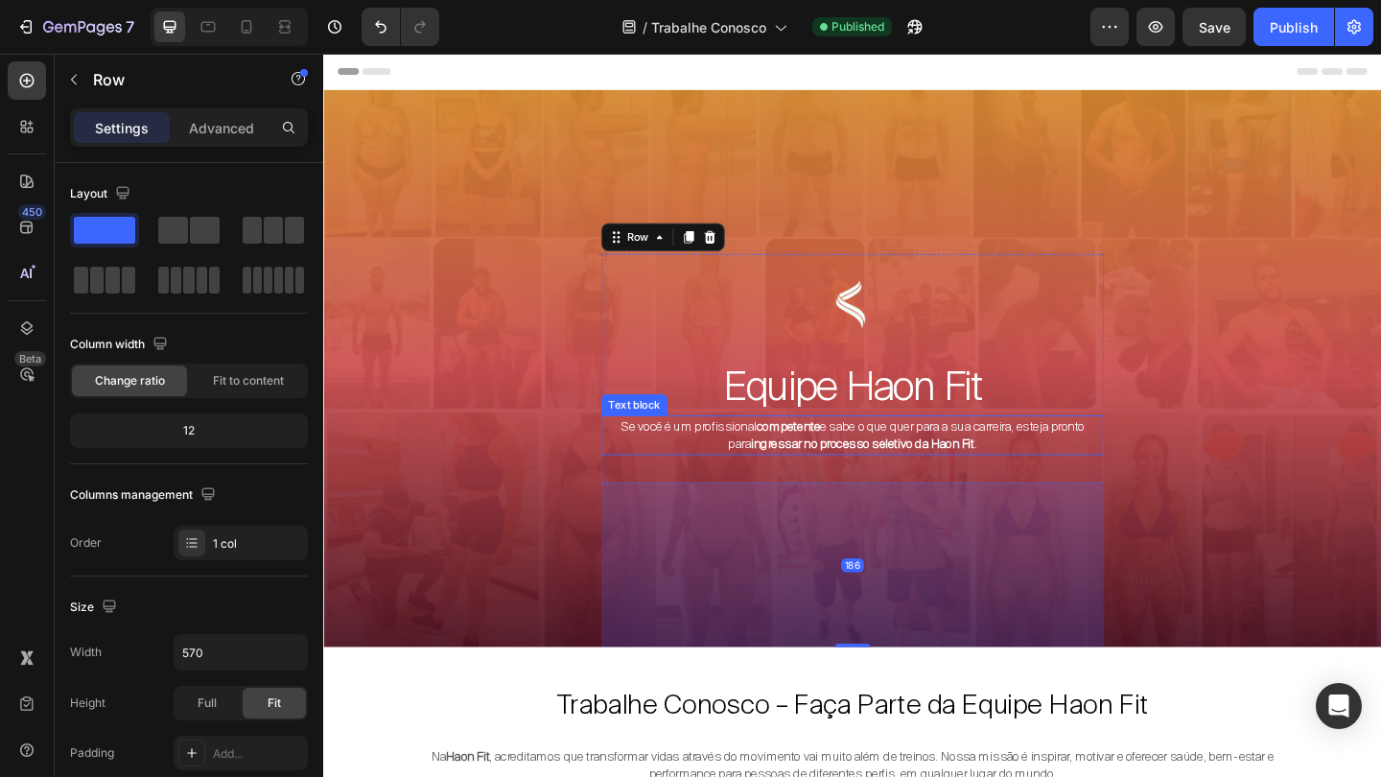
click at [729, 458] on span "Se você é um profissional competente e sabe o que quer para a sua carreira, est…" at bounding box center [898, 468] width 504 height 37
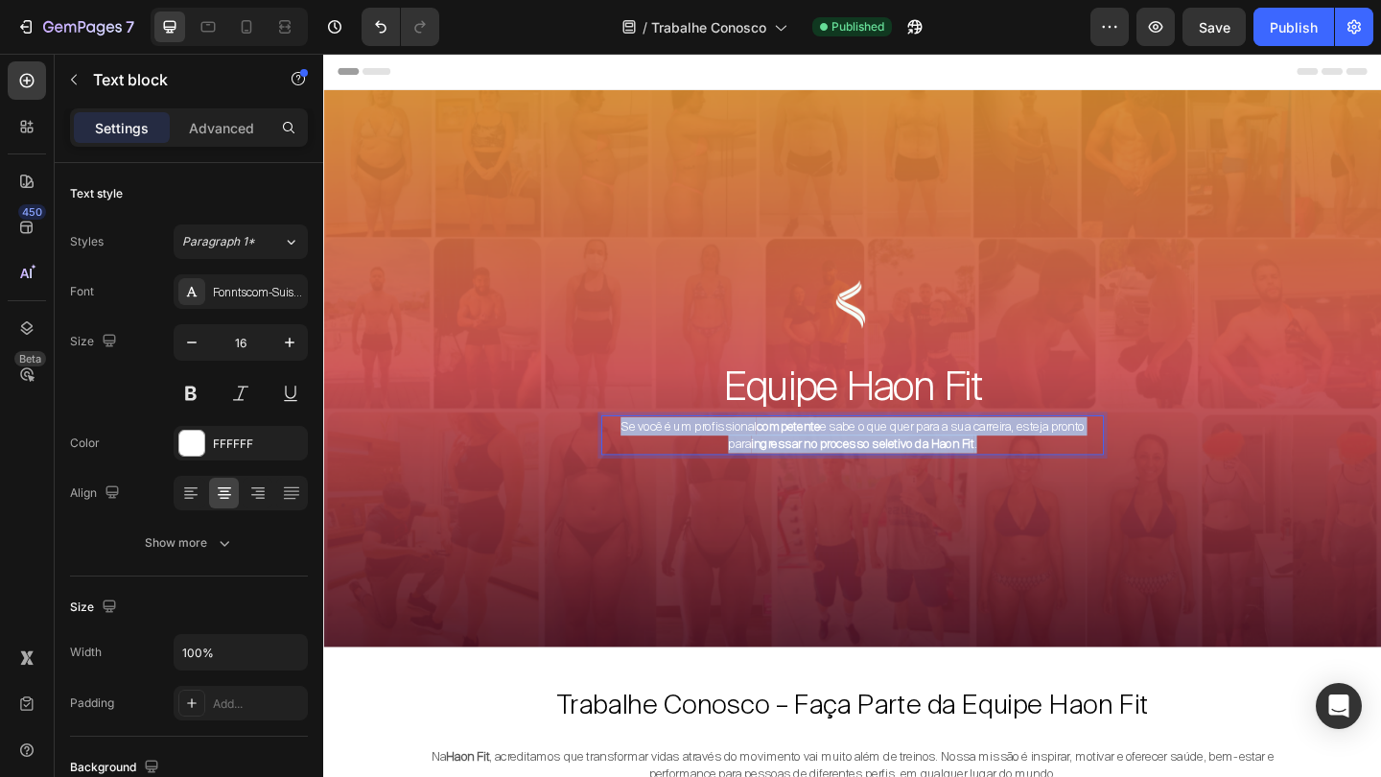
drag, startPoint x: 631, startPoint y: 457, endPoint x: 1059, endPoint y: 483, distance: 429.4
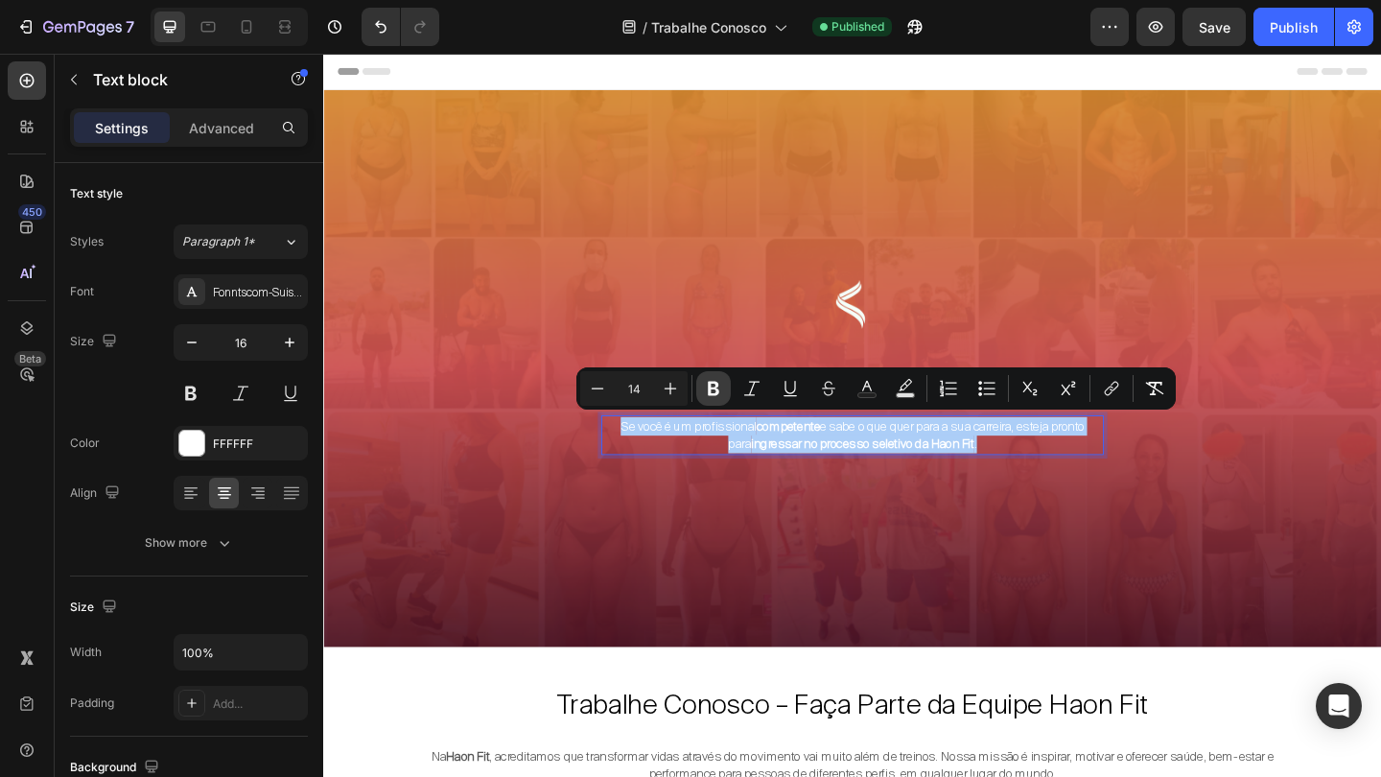
click at [722, 384] on icon "Editor contextual toolbar" at bounding box center [713, 388] width 19 height 19
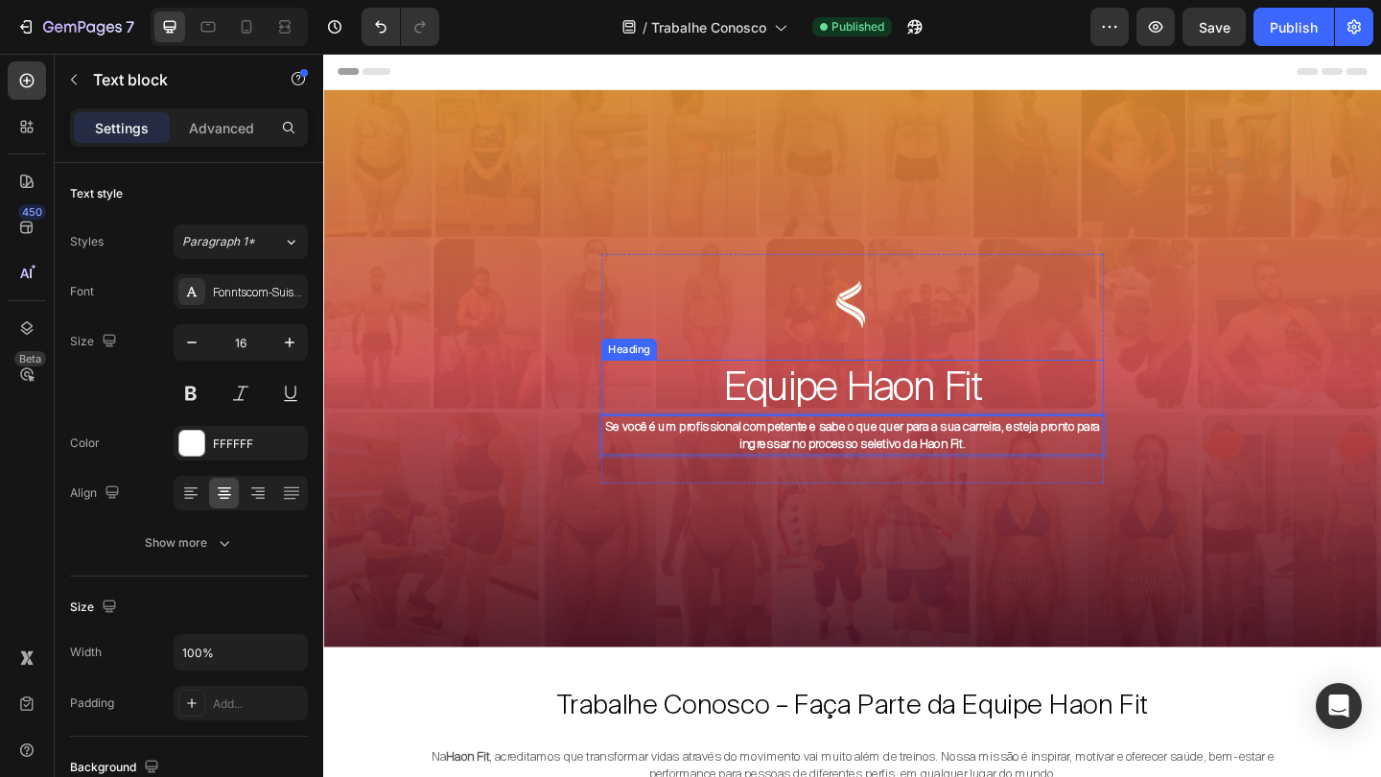
click at [691, 467] on p "Se você é um profissional competente e sabe o que quer para a sua carreira, est…" at bounding box center [898, 469] width 543 height 40
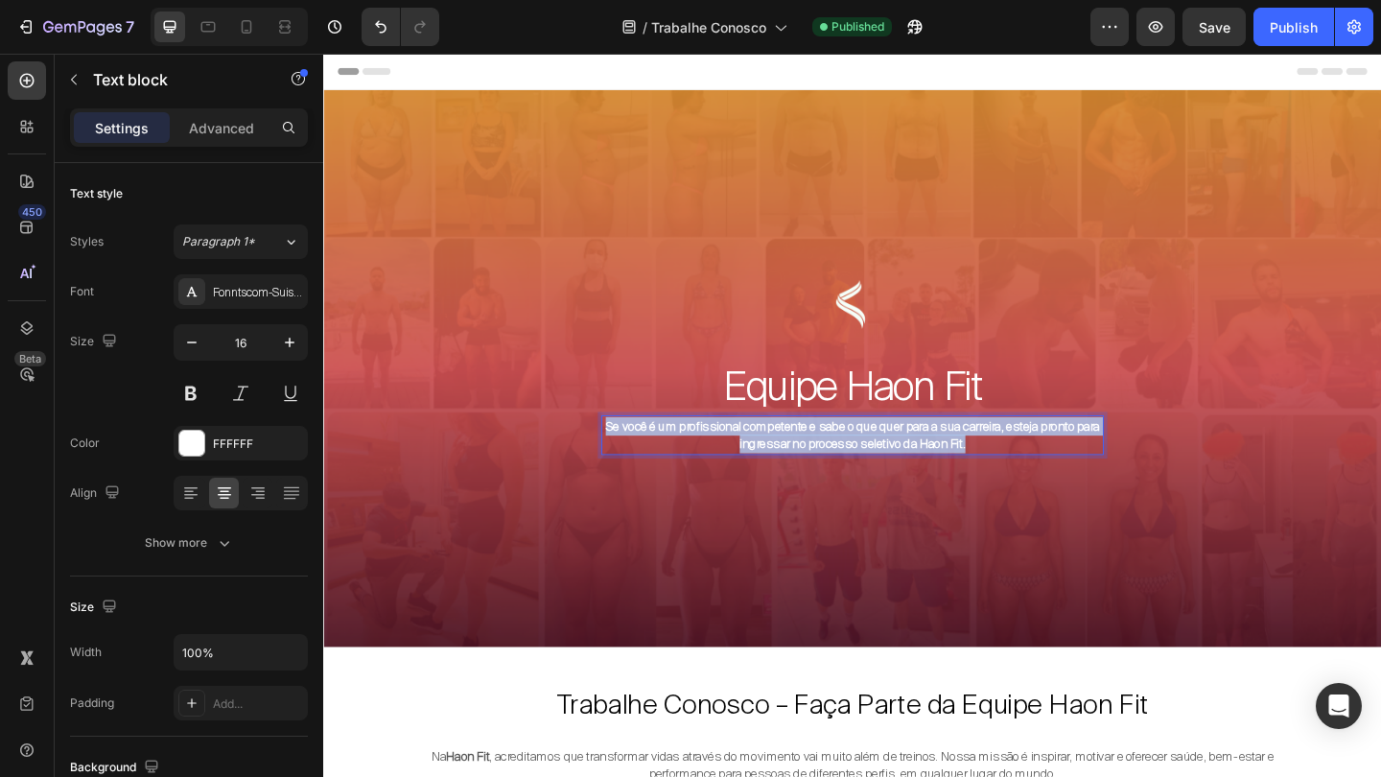
drag, startPoint x: 636, startPoint y: 457, endPoint x: 1094, endPoint y: 484, distance: 459.1
click at [1138, 396] on h2 "Equipe Haon Fit" at bounding box center [898, 416] width 547 height 60
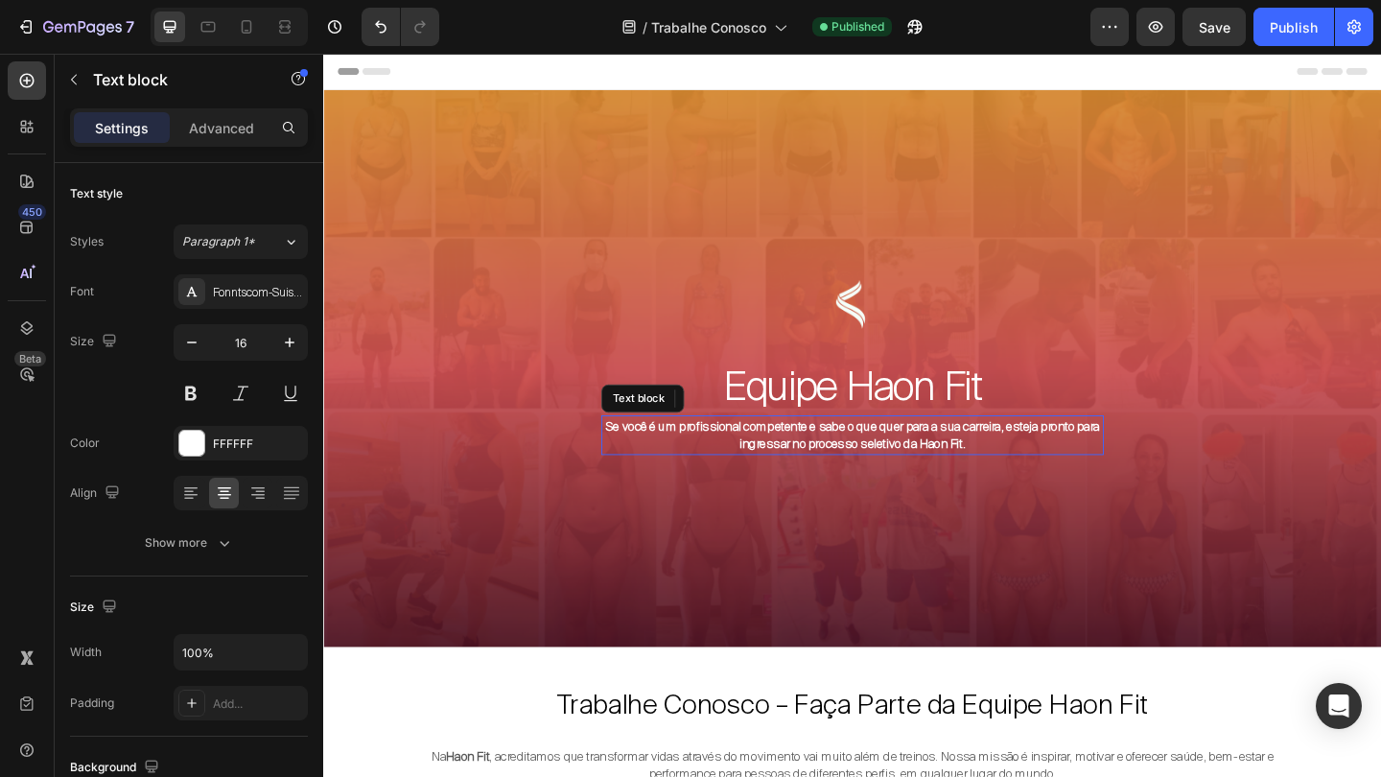
click at [773, 459] on strong "Se você é um profissional competente e sabe o que quer para a sua carreira, est…" at bounding box center [899, 468] width 538 height 37
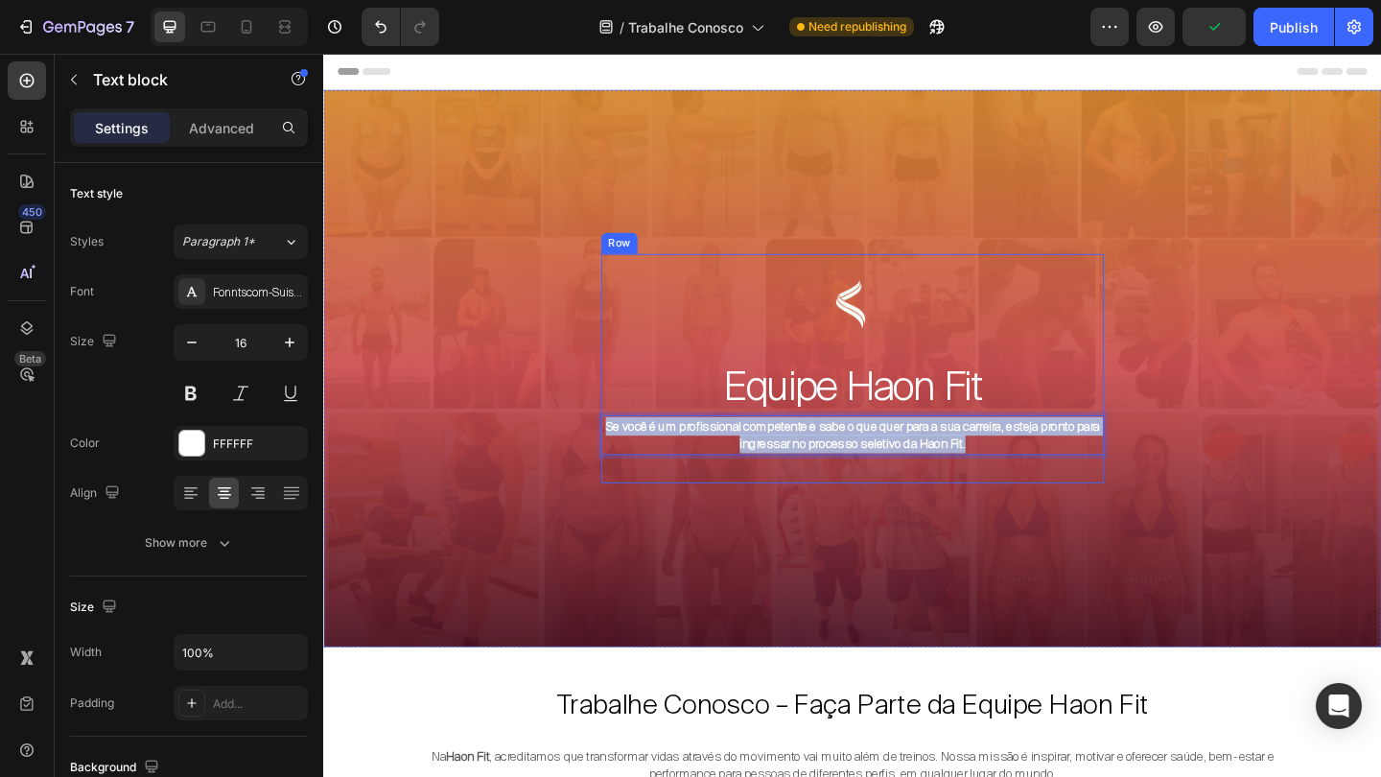
drag, startPoint x: 639, startPoint y: 458, endPoint x: 1093, endPoint y: 492, distance: 455.7
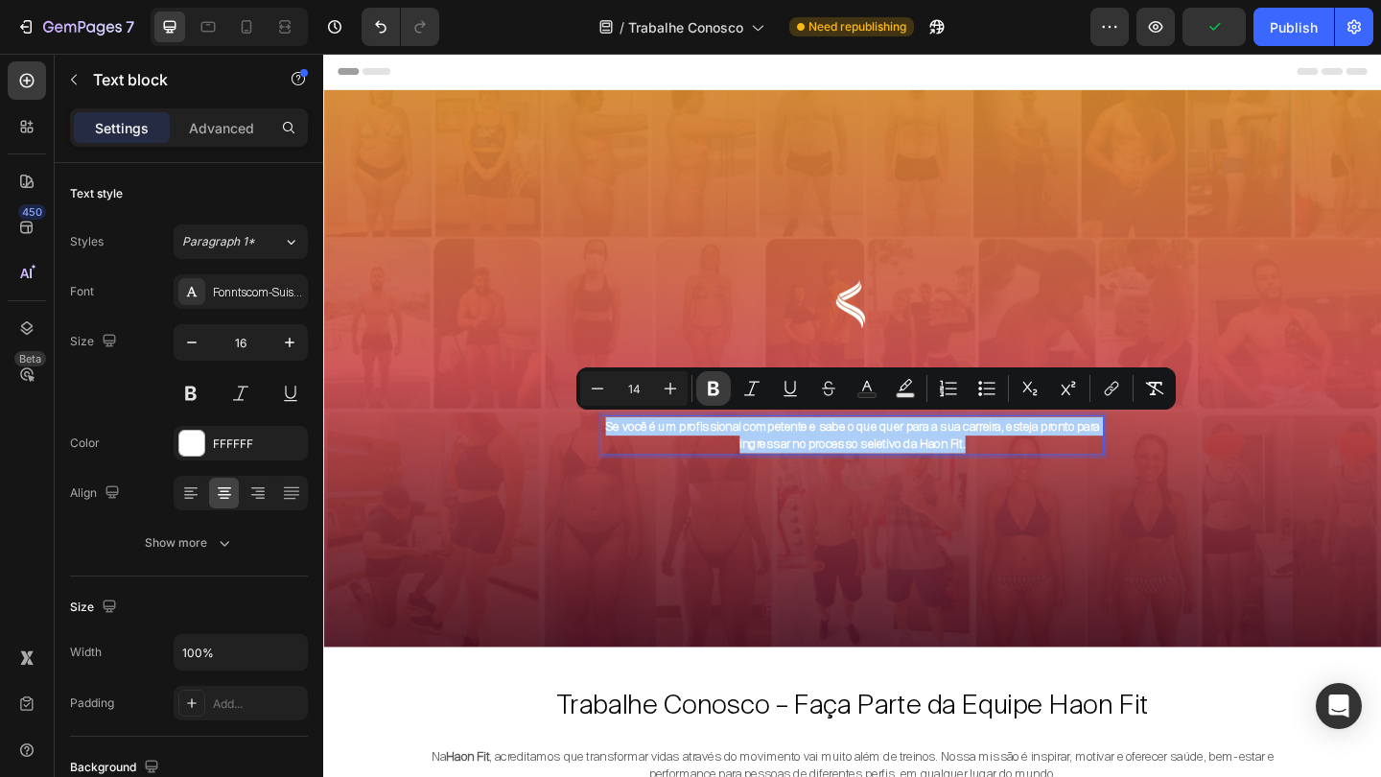
click at [713, 390] on icon "Editor contextual toolbar" at bounding box center [713, 388] width 19 height 19
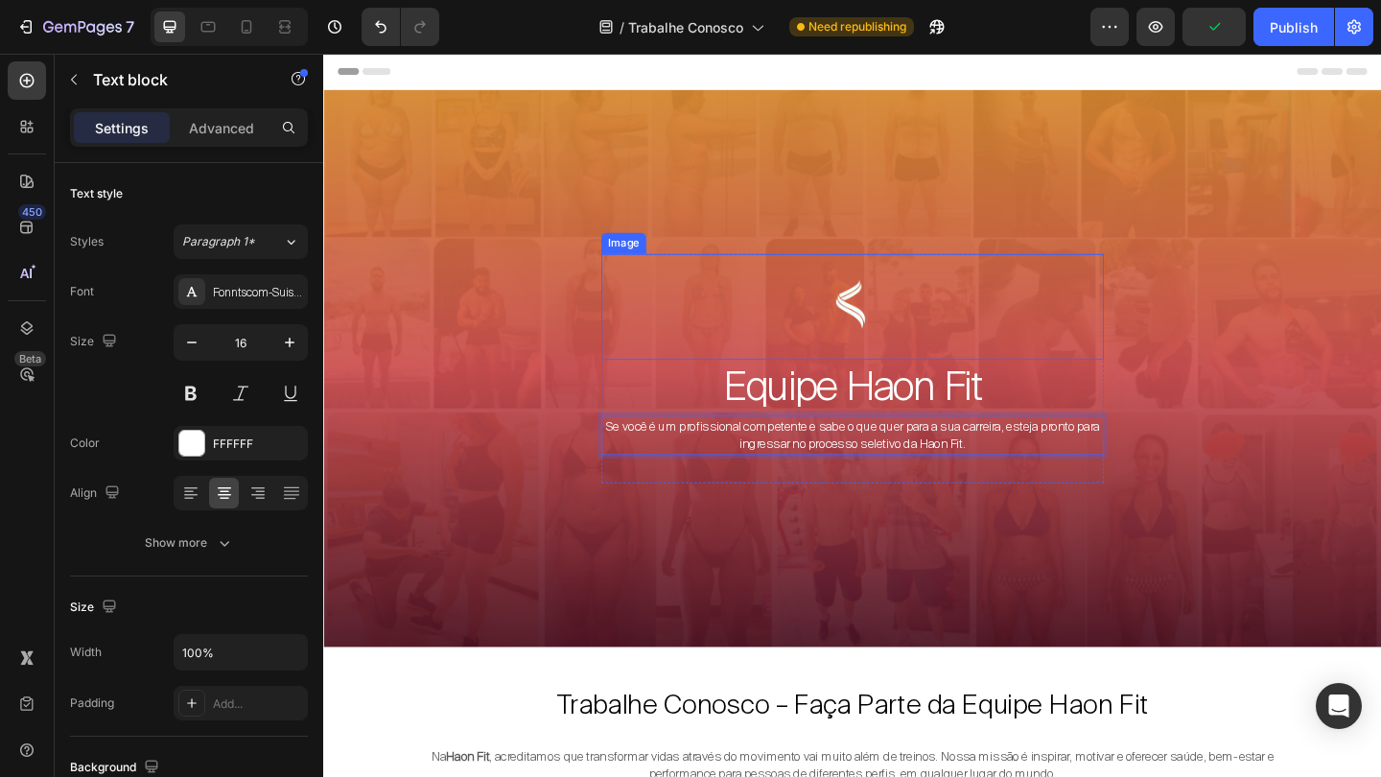
click at [1193, 311] on div "Image Equipe Haon Fit Heading Se você é um profissional competente e sabe o que…" at bounding box center [898, 396] width 1151 height 606
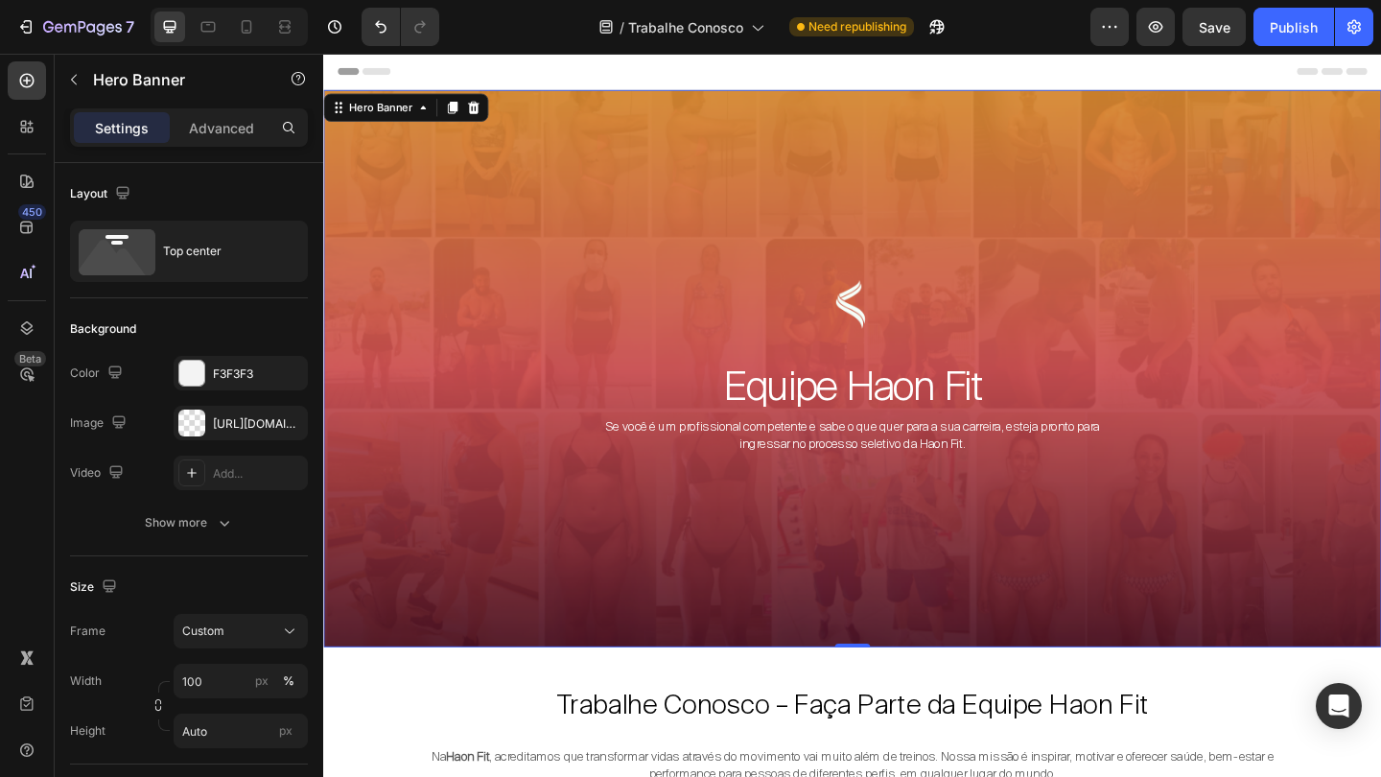
click at [1213, 358] on div "Image Equipe Haon Fit Heading Se você é um profissional competente e sabe o que…" at bounding box center [898, 396] width 1151 height 606
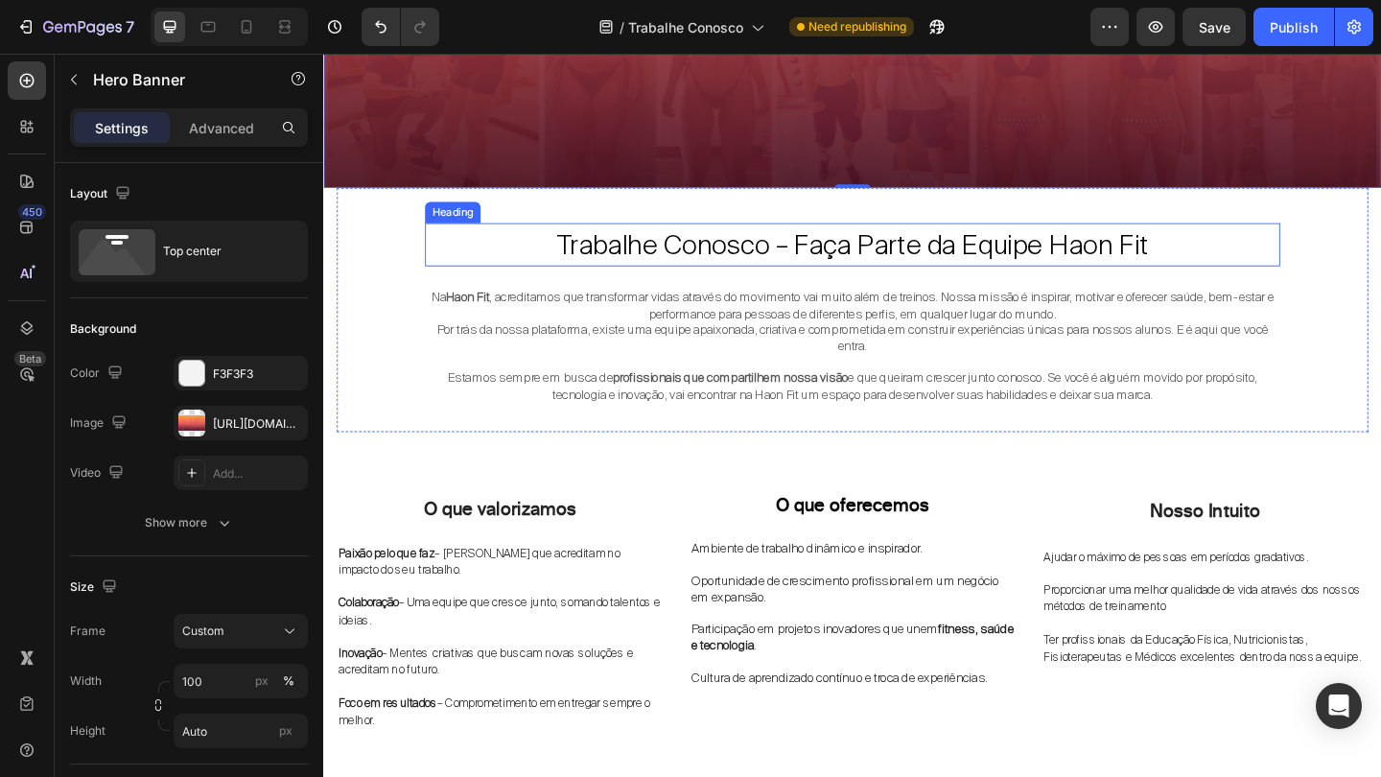
scroll to position [500, 0]
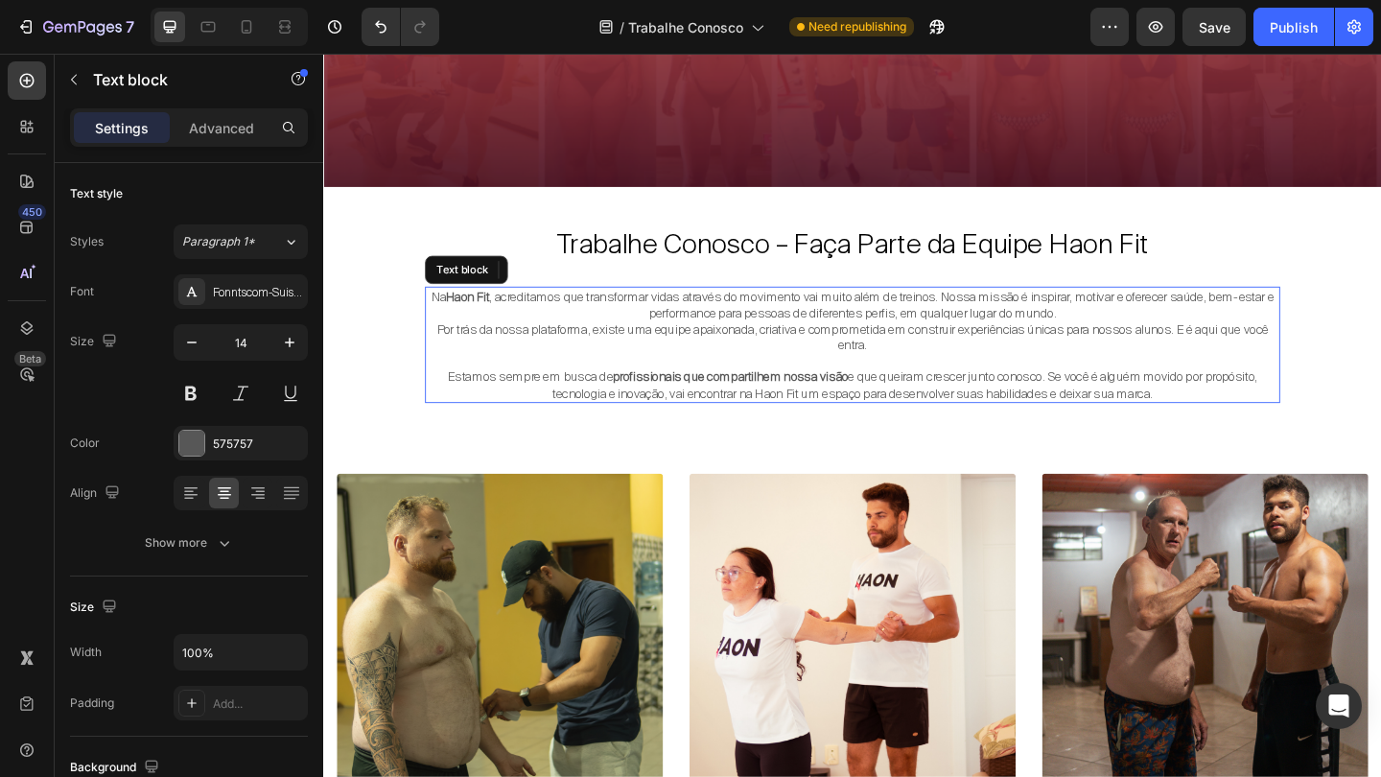
click at [517, 323] on p "Na Haon Fit , acreditamos que transformar vidas através do movimento vai muito …" at bounding box center [898, 326] width 926 height 35
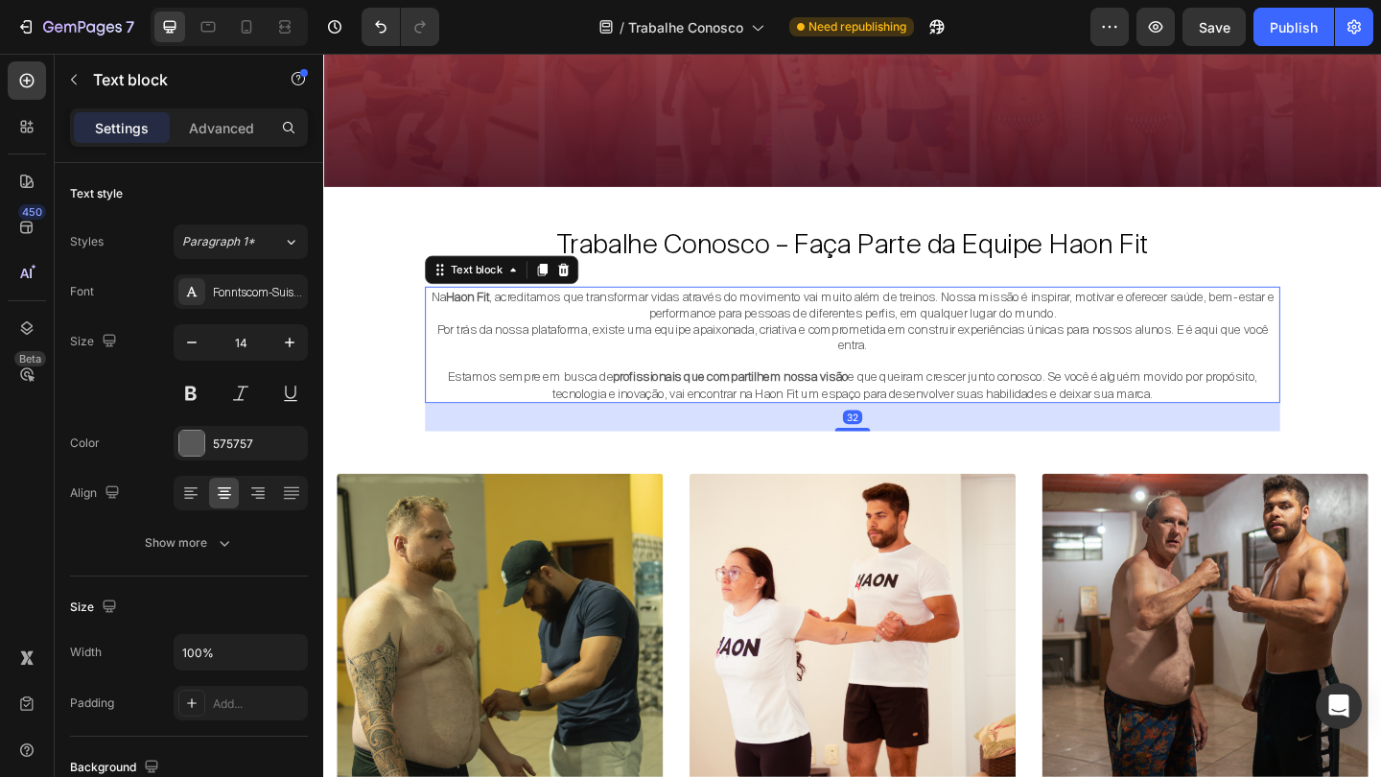
click at [482, 319] on strong "Haon Fit" at bounding box center [479, 317] width 47 height 17
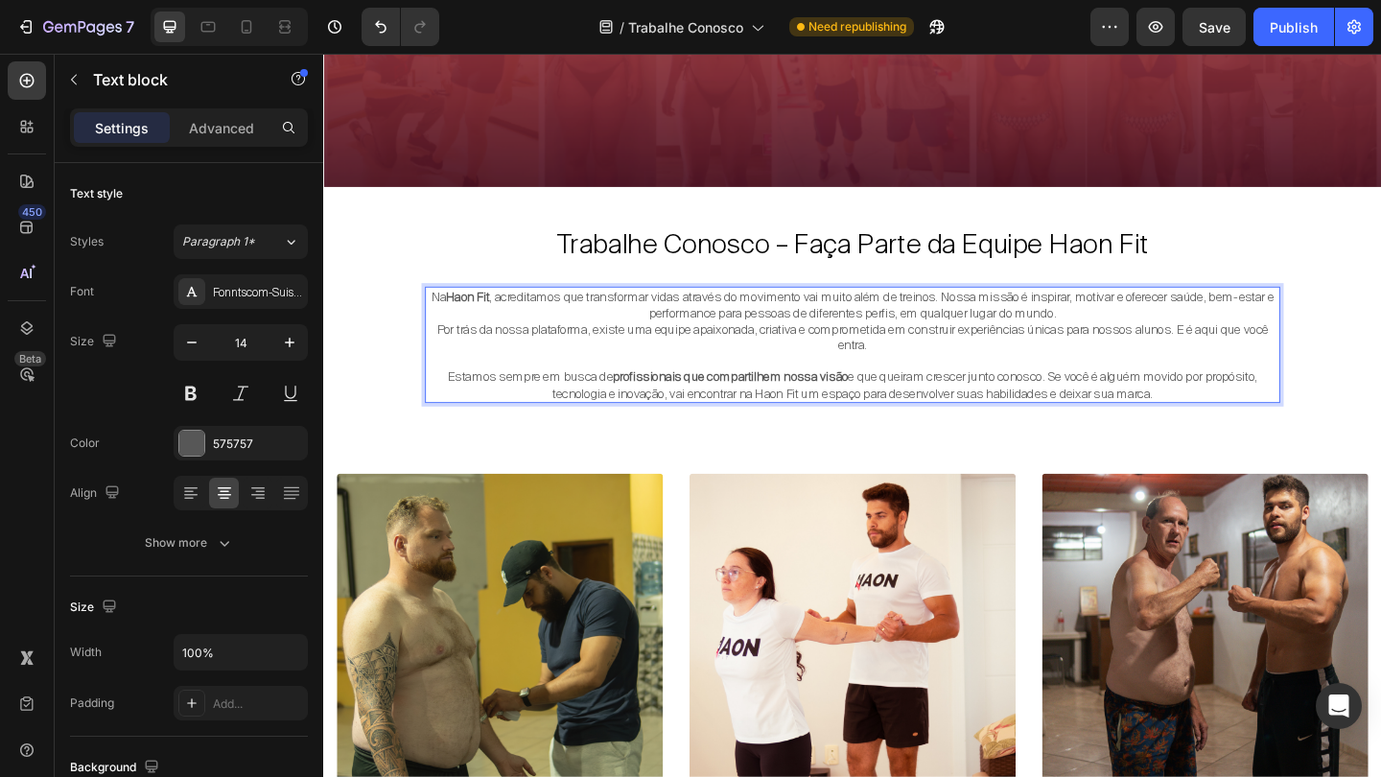
click at [444, 316] on p "Na Haon Fit , acreditamos que transformar vidas através do movimento vai muito …" at bounding box center [898, 326] width 926 height 35
drag, startPoint x: 444, startPoint y: 316, endPoint x: 1234, endPoint y: 431, distance: 798.4
click at [1234, 431] on div "Trabalhe Conosco – Faça Parte da Equipe Haon Fit Heading Na Haon Fit , acredita…" at bounding box center [898, 331] width 930 height 266
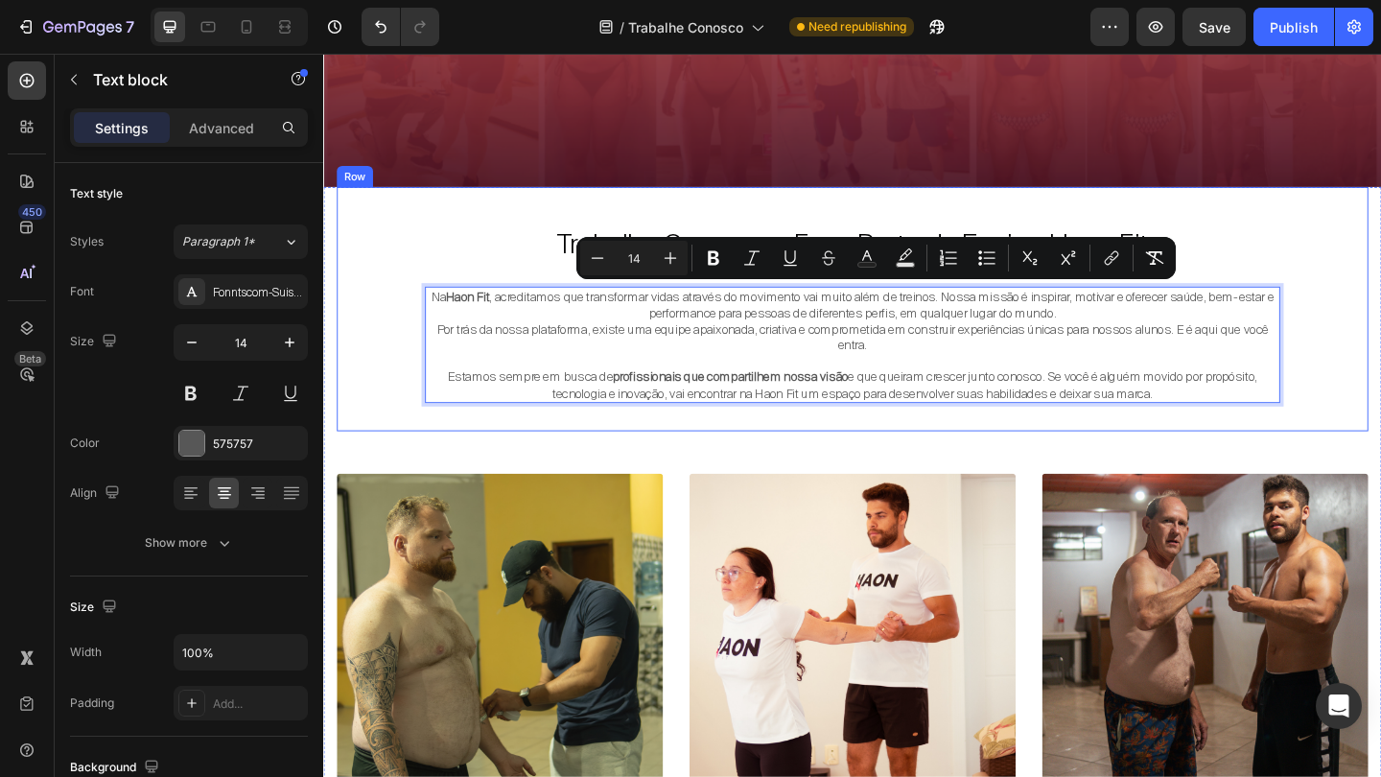
copy div "Na Haon Fit , acreditamos que transformar vidas através do movimento vai muito …"
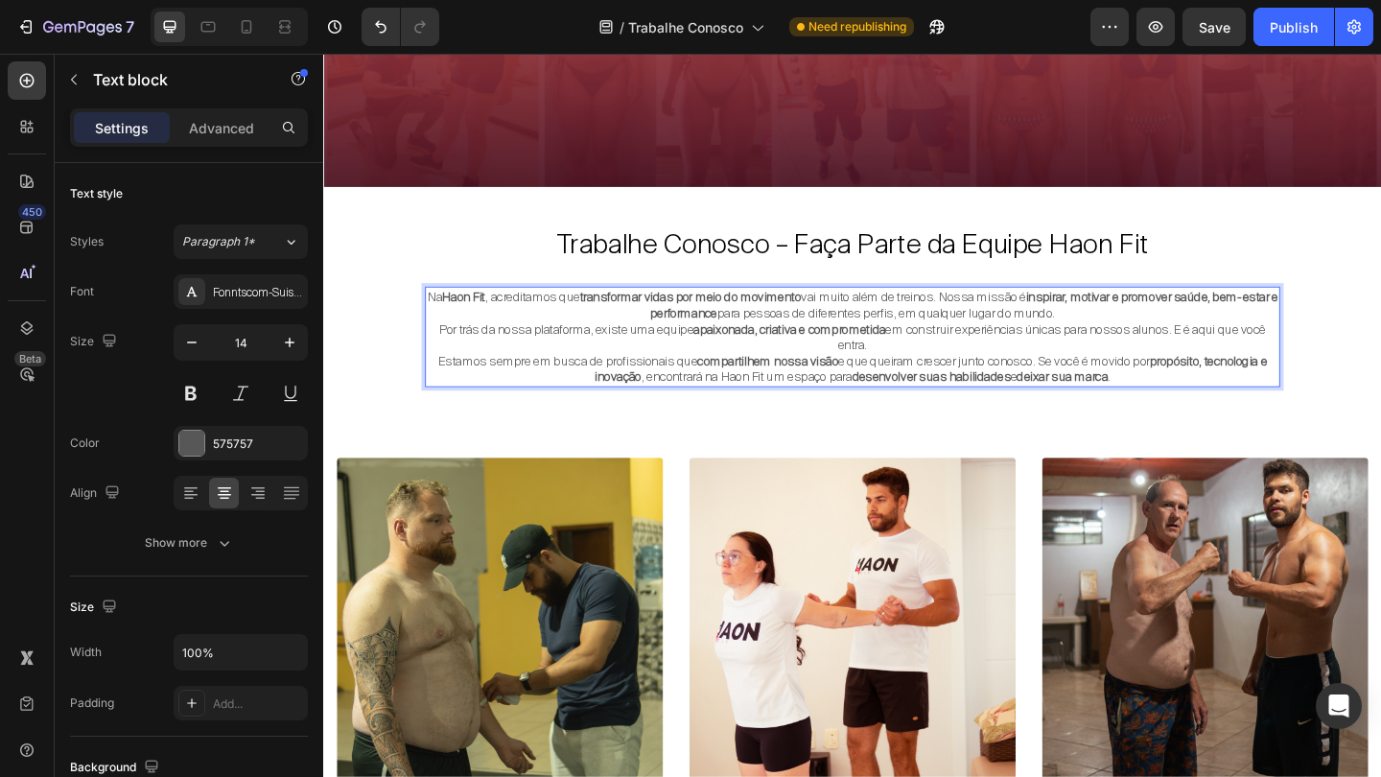
click at [950, 370] on p "Por trás da nossa plataforma, existe uma equipe apaixonada, criativa e comprome…" at bounding box center [898, 361] width 926 height 35
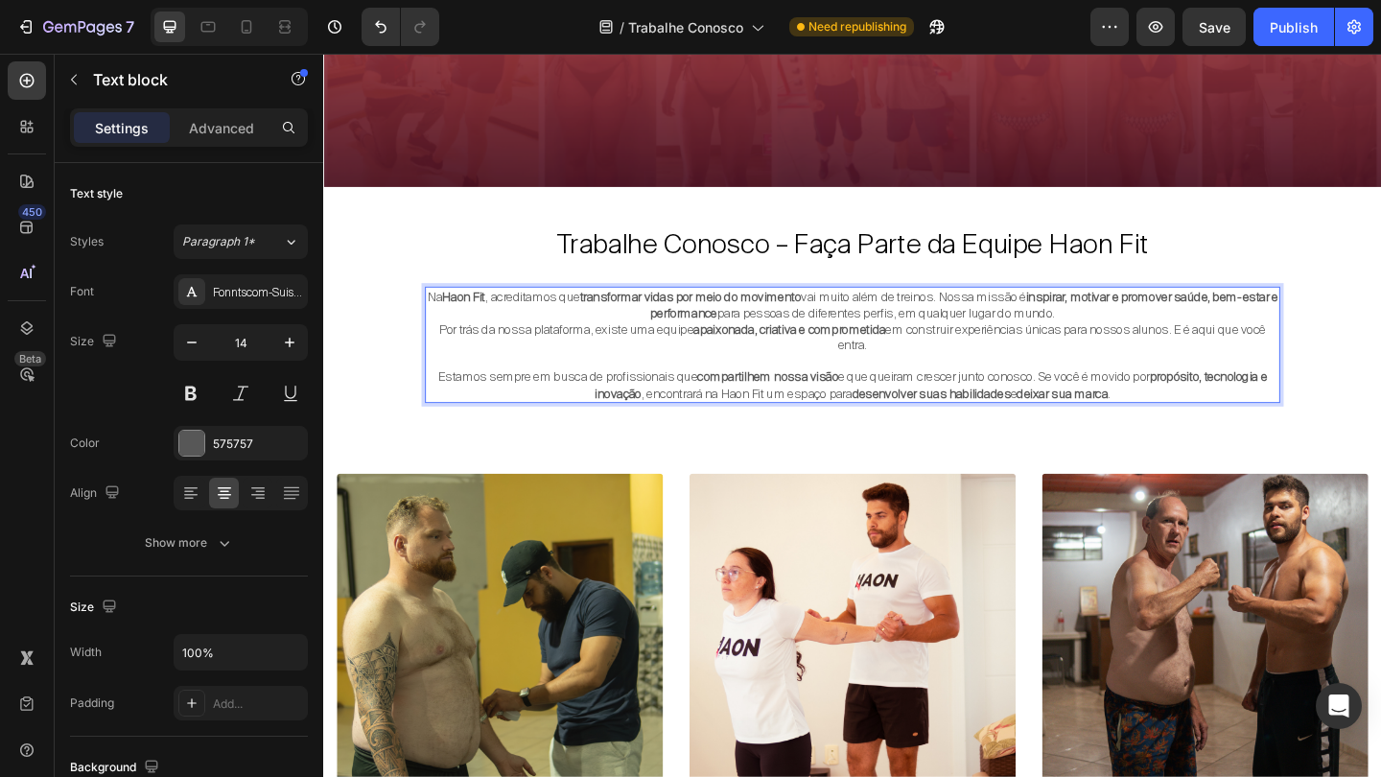
click at [443, 347] on p "Por trás da nossa plataforma, existe uma equipe apaixonada, criativa e comprome…" at bounding box center [898, 361] width 926 height 35
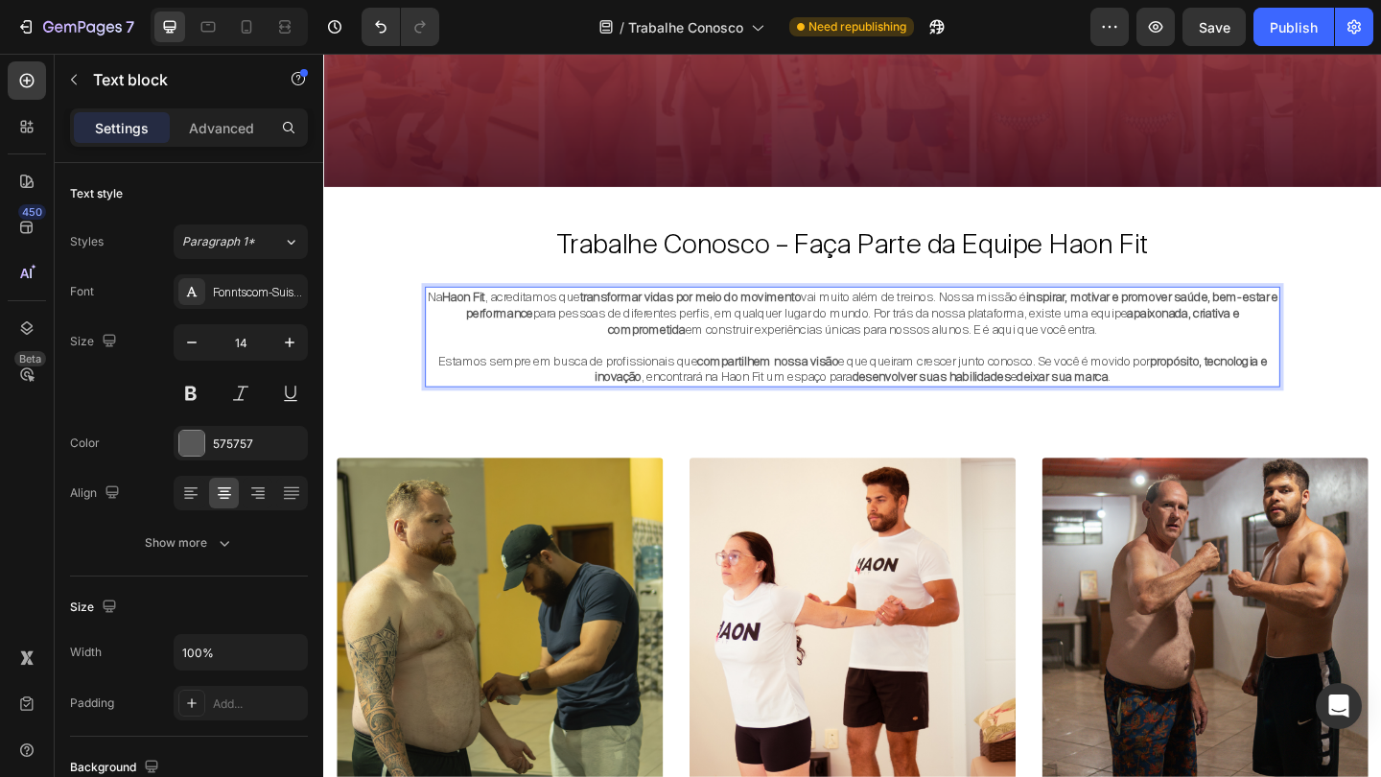
drag, startPoint x: 571, startPoint y: 307, endPoint x: 559, endPoint y: 307, distance: 12.5
click at [559, 309] on p "Na Haon Fit , acreditamos que transformar vidas por meio do movimento vai muito…" at bounding box center [898, 335] width 926 height 53
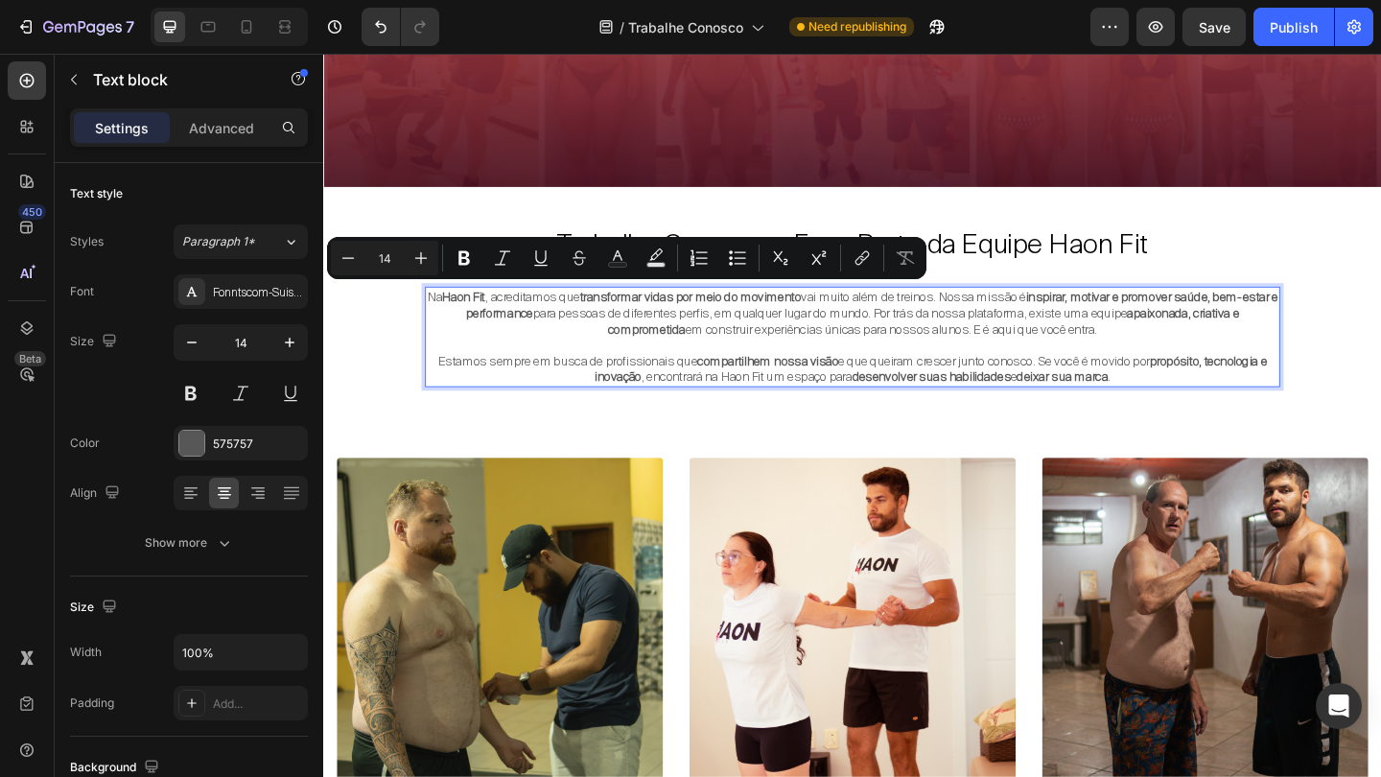
click at [447, 314] on p "Na Haon Fit , acreditamos que transformar vidas por meio do movimento vai muito…" at bounding box center [898, 335] width 926 height 53
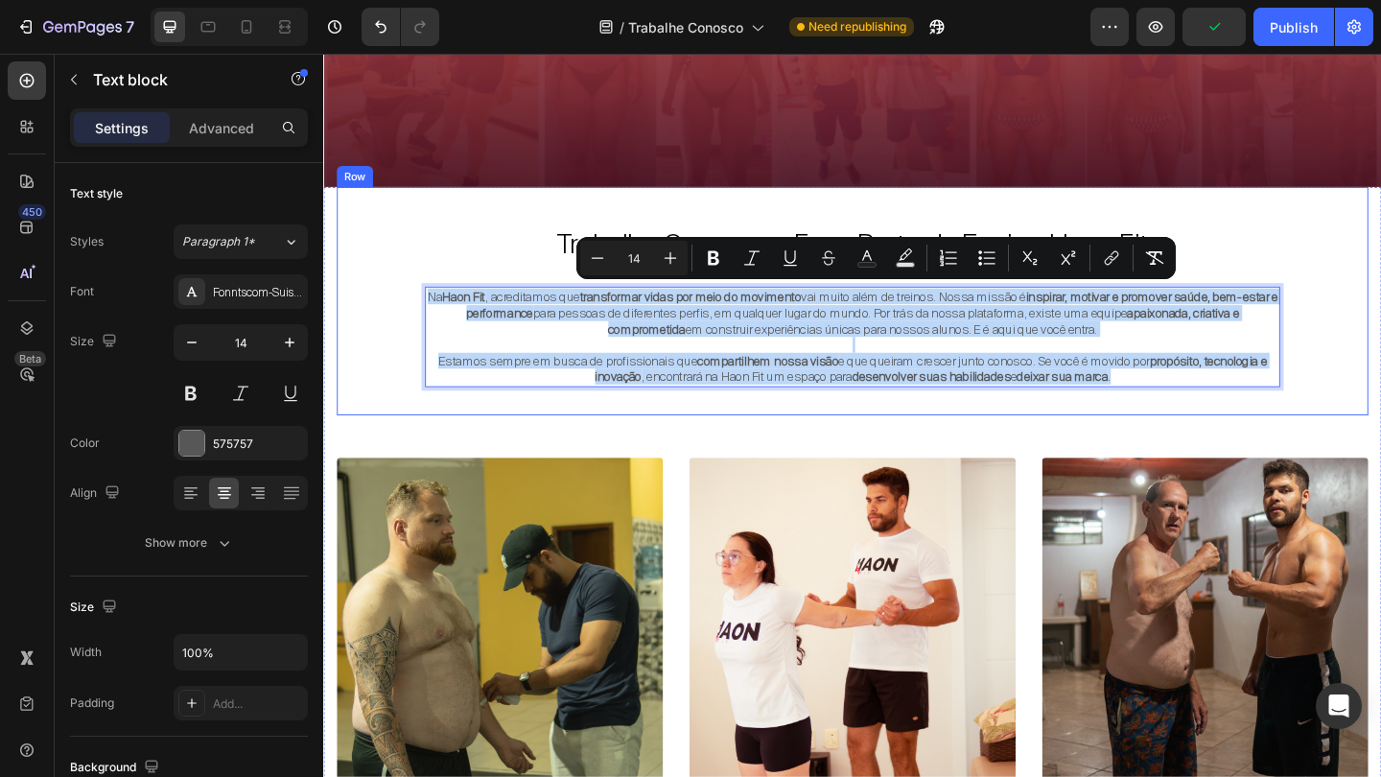
drag, startPoint x: 435, startPoint y: 314, endPoint x: 1250, endPoint y: 436, distance: 824.2
click at [1251, 436] on div "Trabalhe Conosco – Faça Parte da Equipe Haon Fit Heading Na Haon Fit , acredita…" at bounding box center [898, 321] width 930 height 247
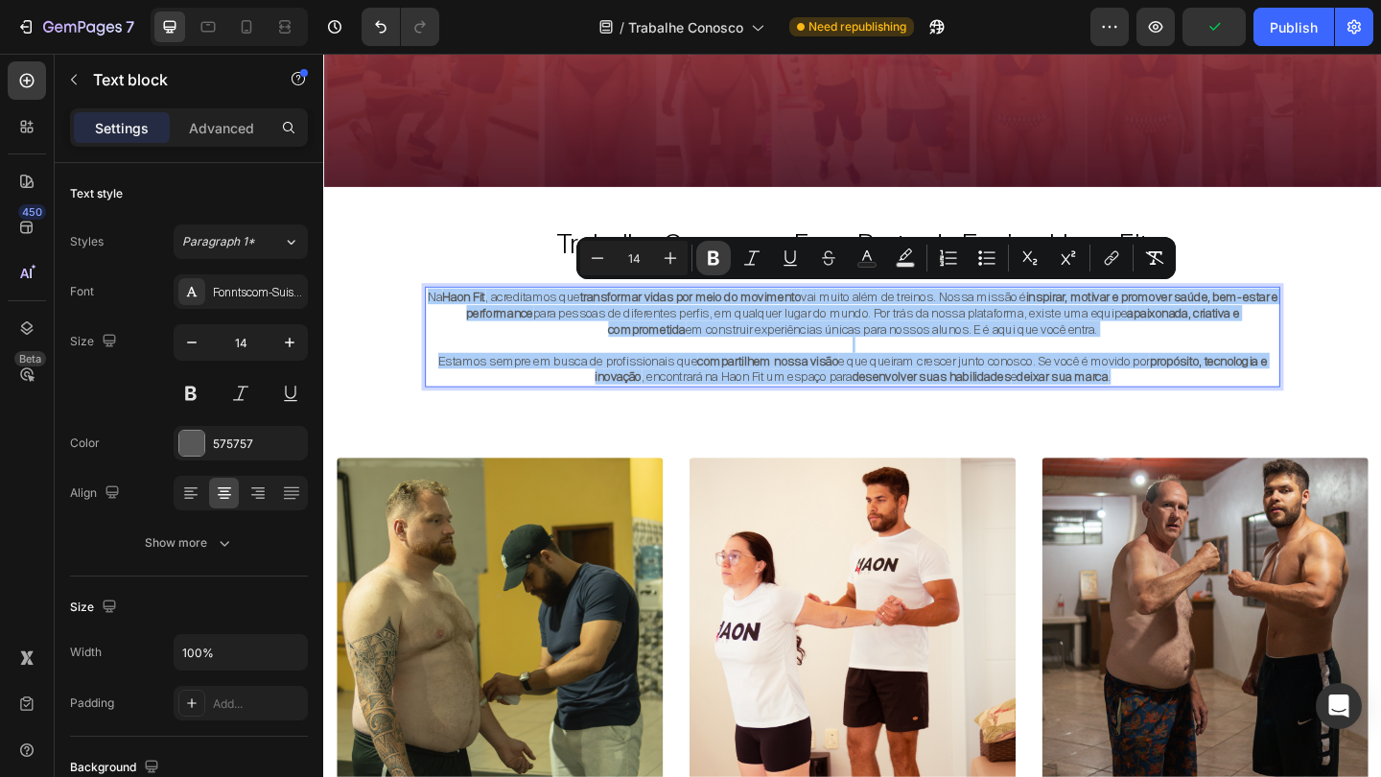
click at [715, 256] on icon "Editor contextual toolbar" at bounding box center [714, 258] width 12 height 14
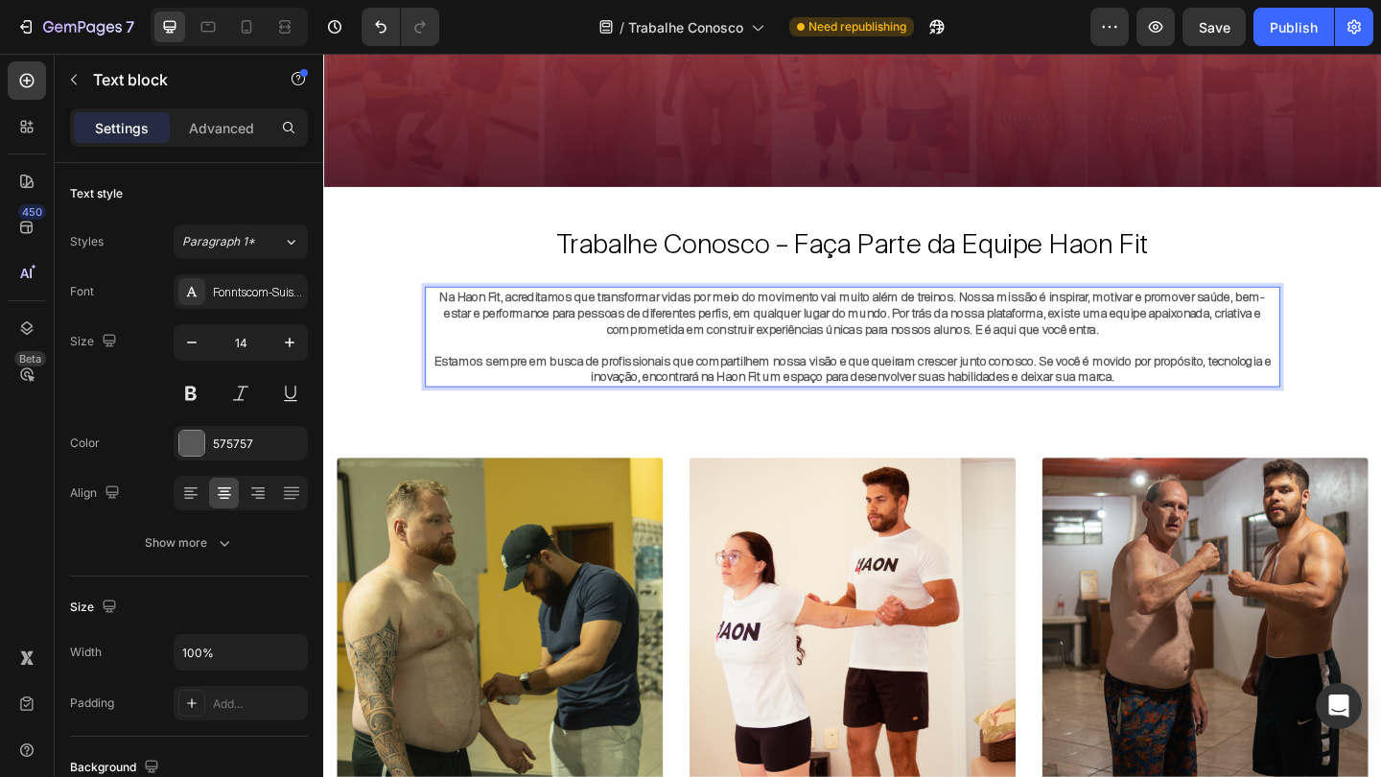
click at [527, 349] on p "Na Haon Fit, acreditamos que transformar vidas por meio do movimento vai muito …" at bounding box center [898, 335] width 926 height 53
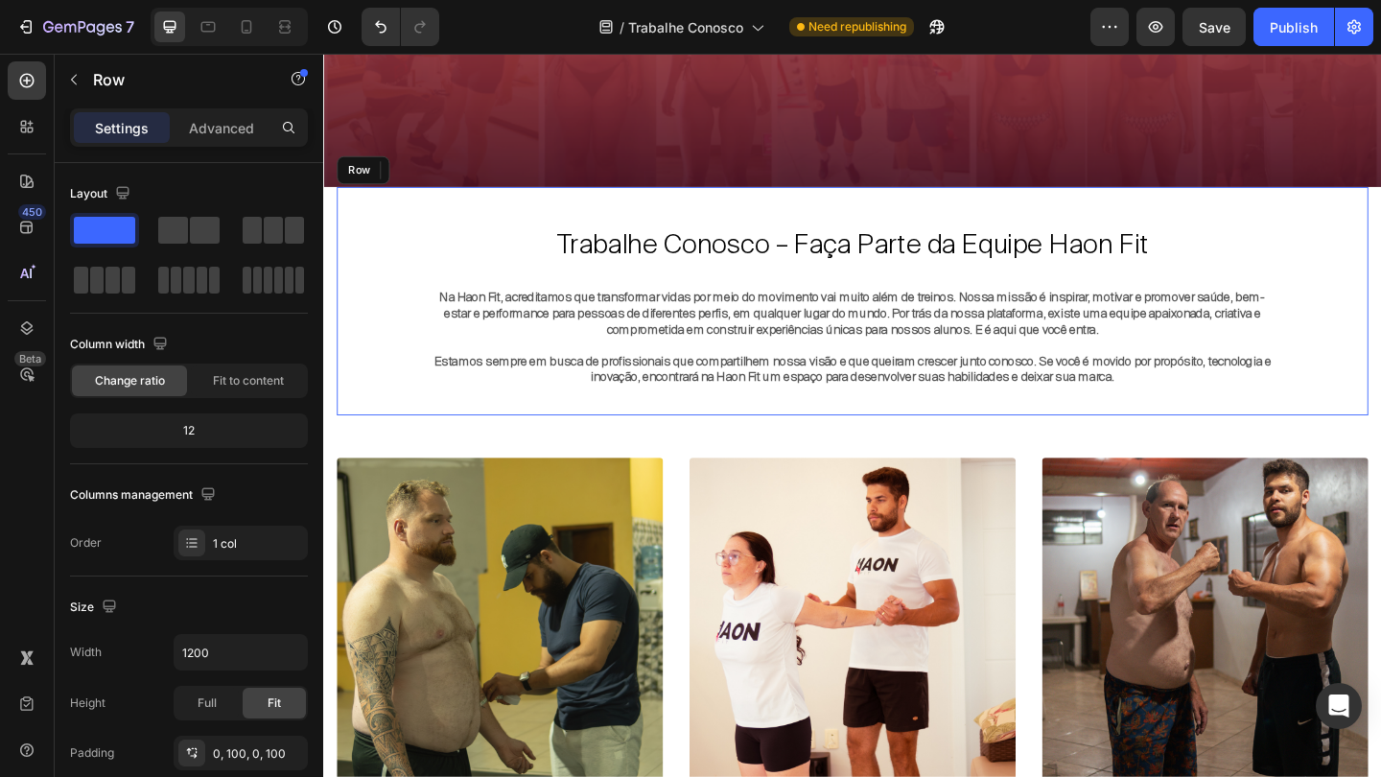
click at [498, 221] on div "Trabalhe Conosco – Faça Parte da Equipe Haon Fit Heading Na Haon Fit, acreditam…" at bounding box center [898, 321] width 930 height 247
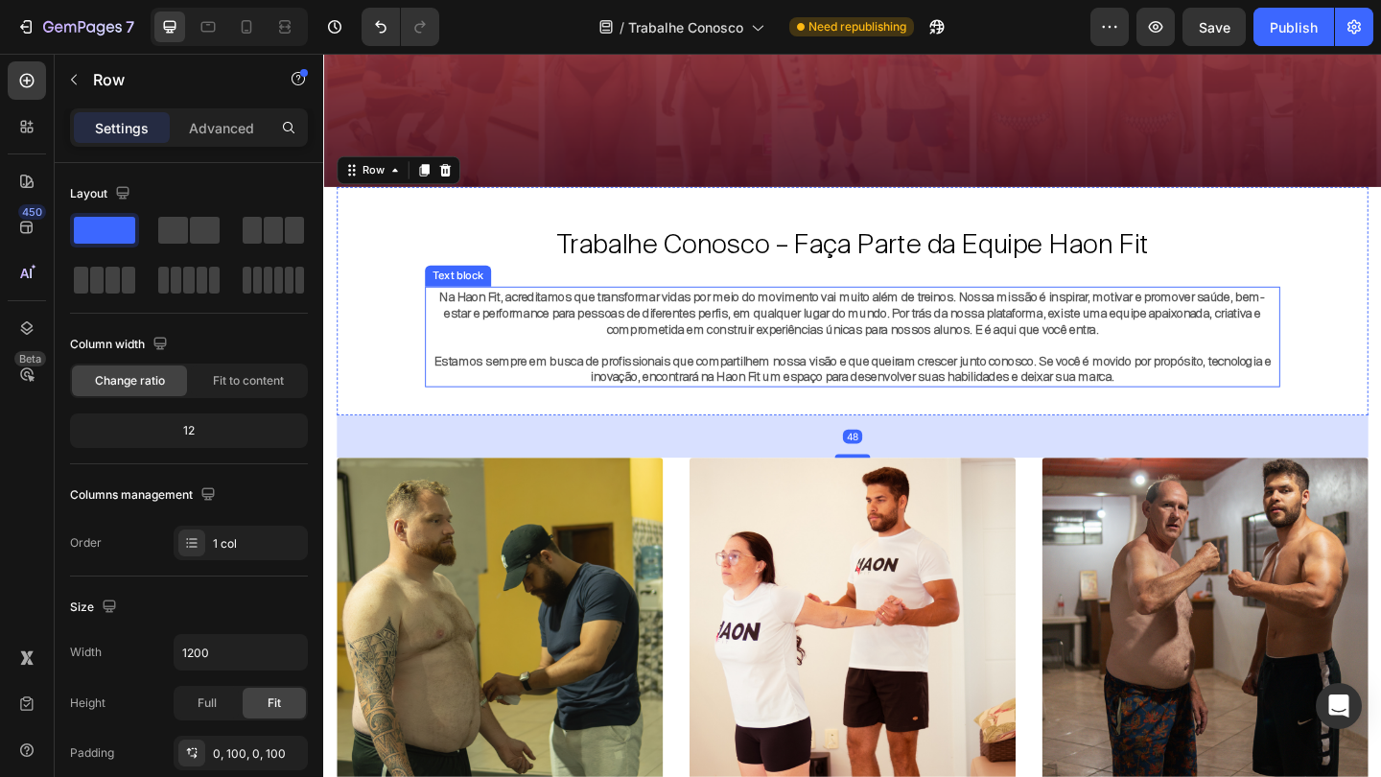
click at [477, 322] on strong "Na Haon Fit, acreditamos que transformar vidas por meio do movimento vai muito …" at bounding box center [899, 335] width 898 height 52
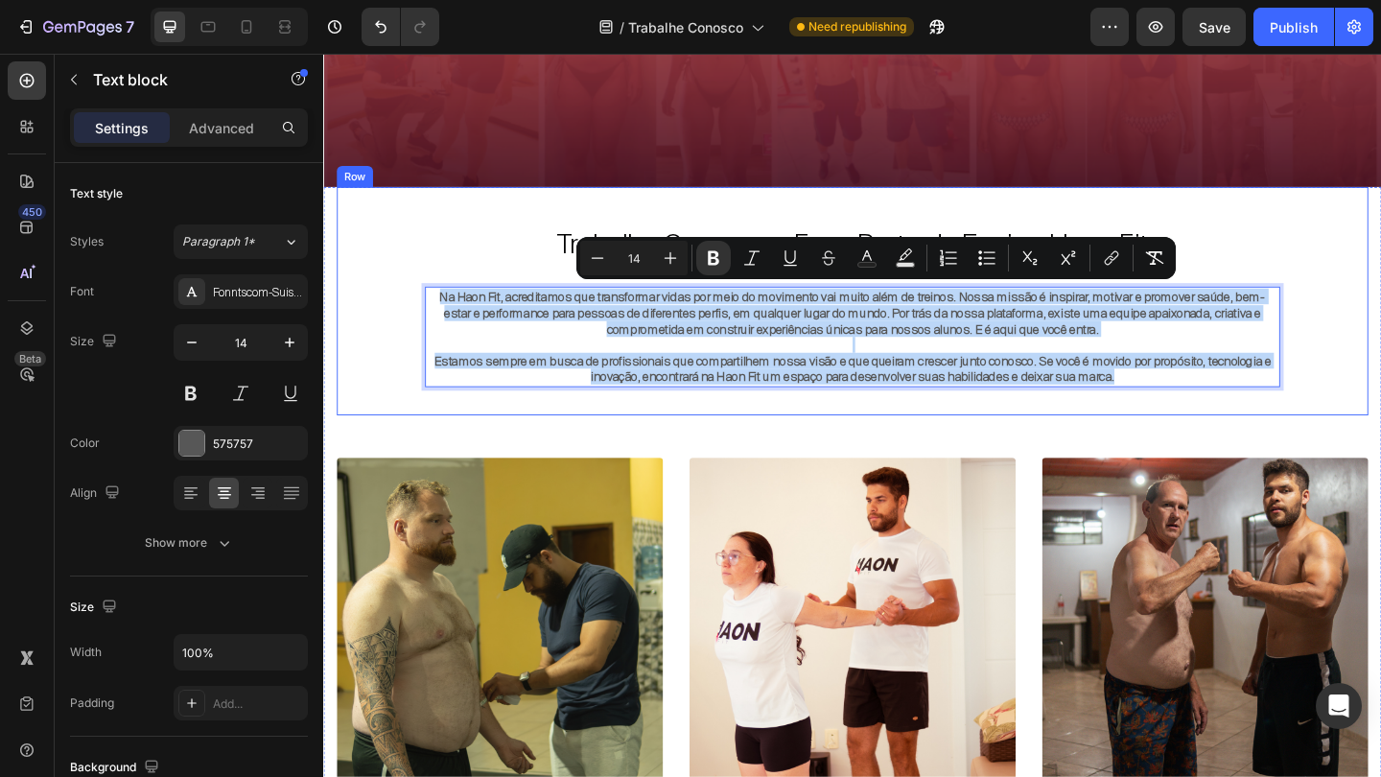
drag, startPoint x: 444, startPoint y: 316, endPoint x: 1249, endPoint y: 434, distance: 814.0
click at [1249, 434] on div "Trabalhe Conosco – Faça Parte da Equipe Haon Fit Heading Na Haon Fit, acreditam…" at bounding box center [898, 321] width 930 height 247
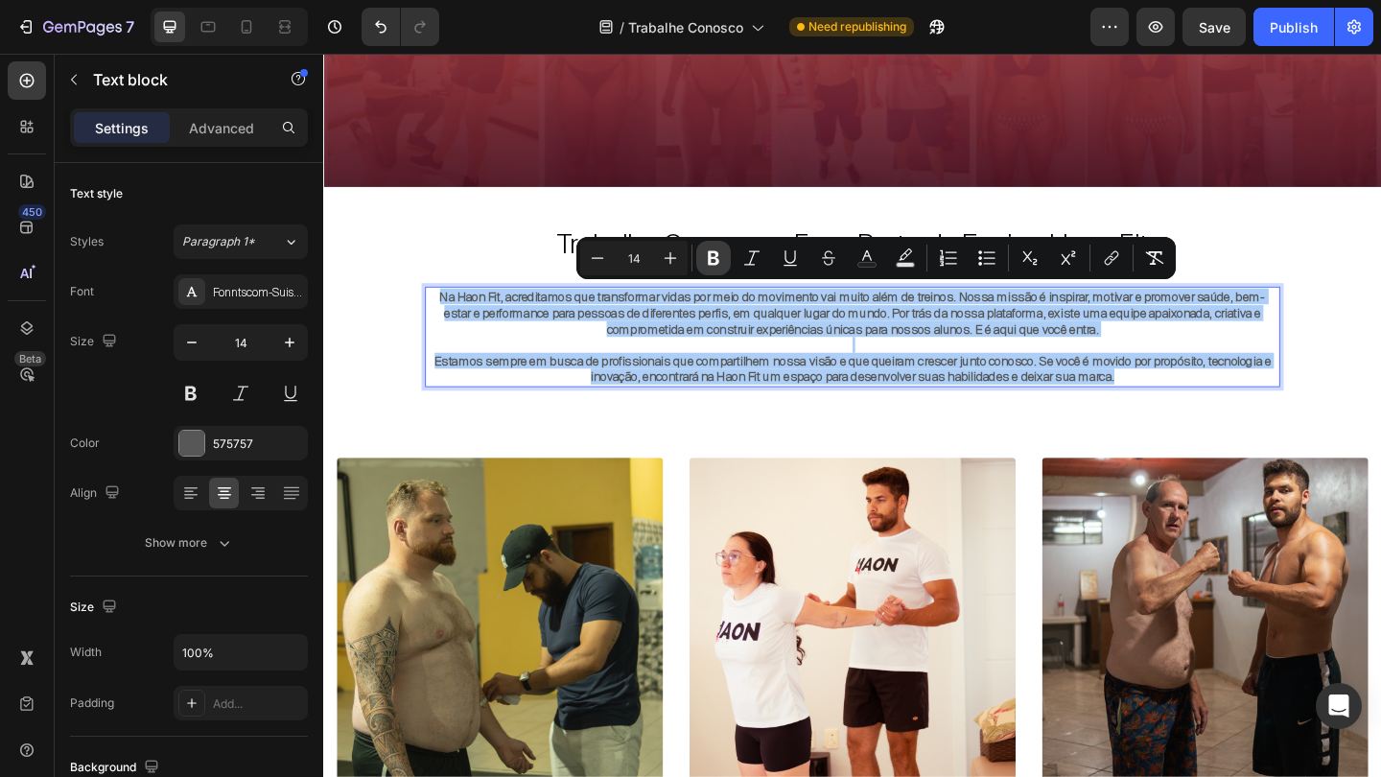
click at [723, 264] on button "Bold" at bounding box center [713, 258] width 35 height 35
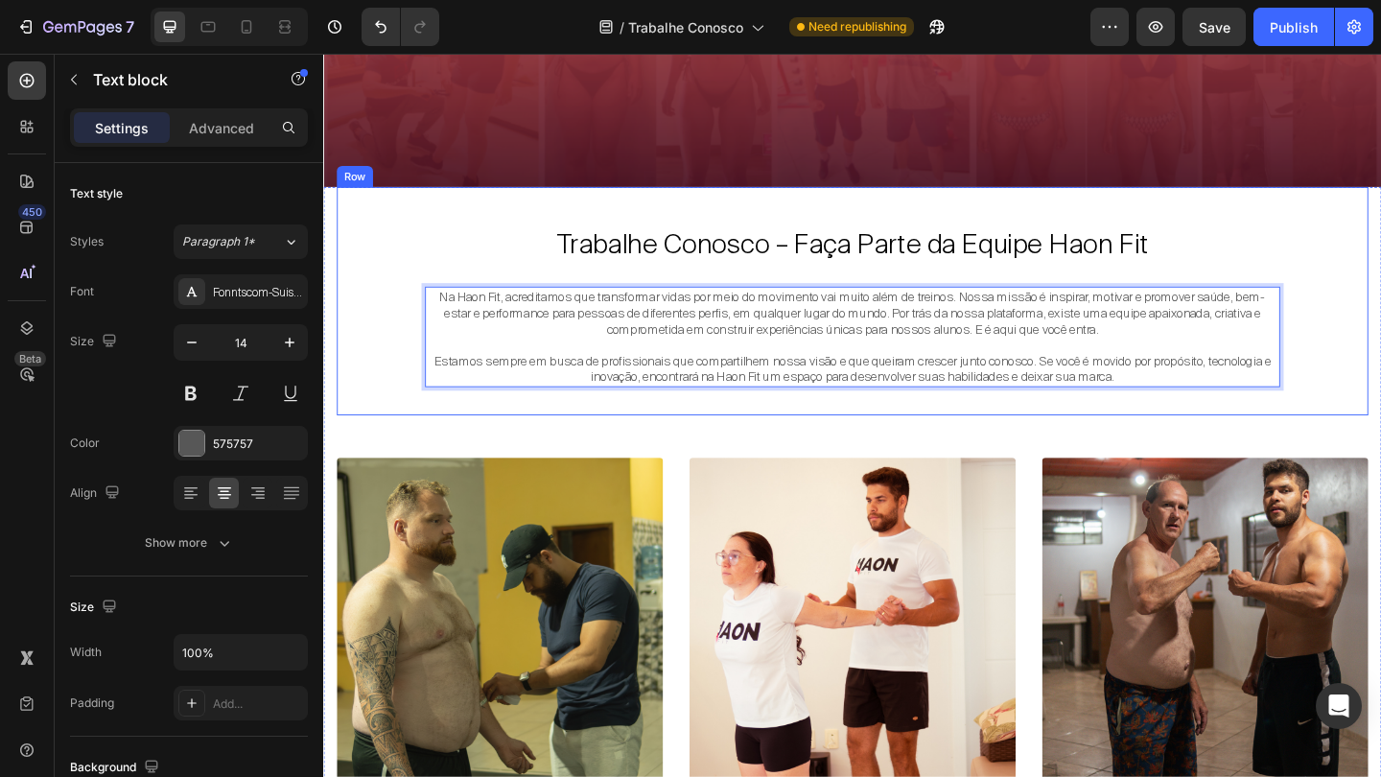
click at [1038, 218] on div "Trabalhe Conosco – Faça Parte da Equipe Haon Fit Heading Na Haon Fit, acreditam…" at bounding box center [898, 321] width 930 height 247
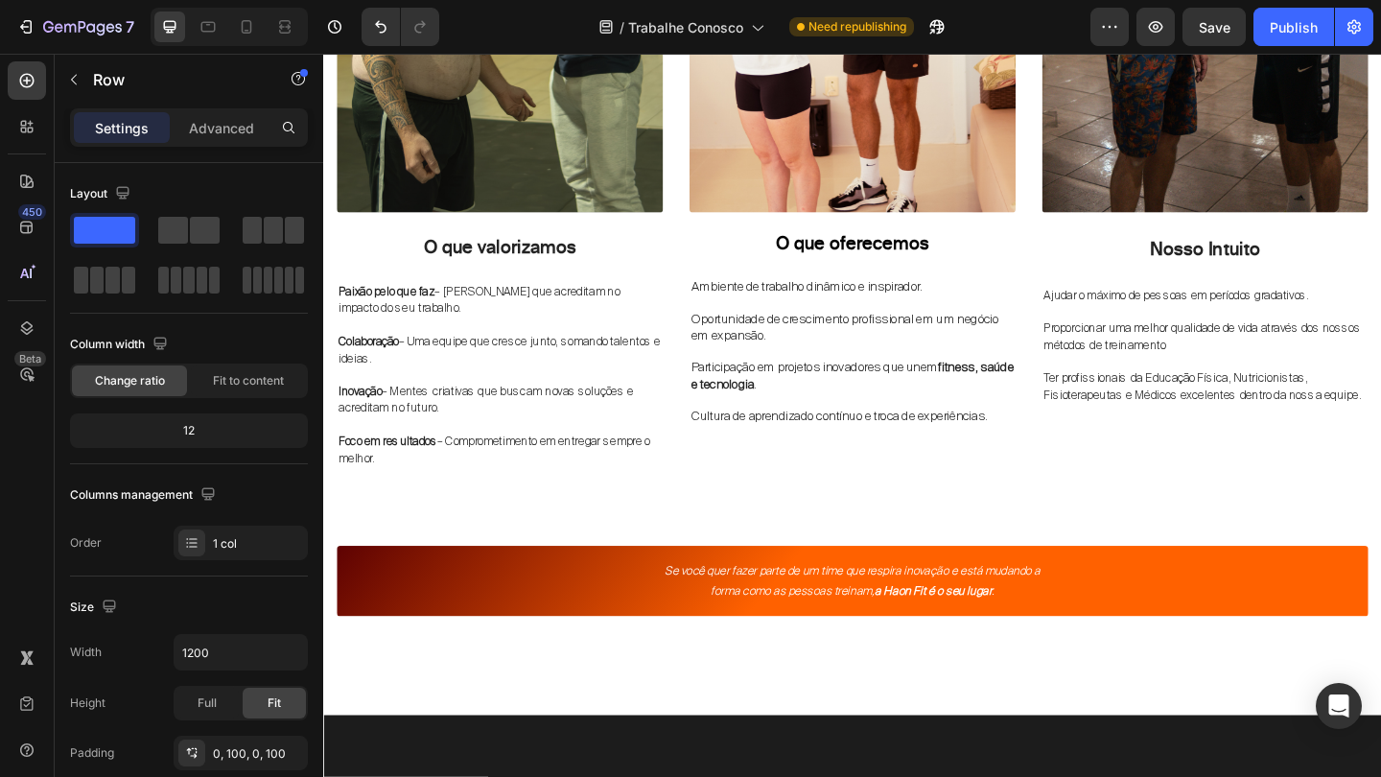
scroll to position [1230, 0]
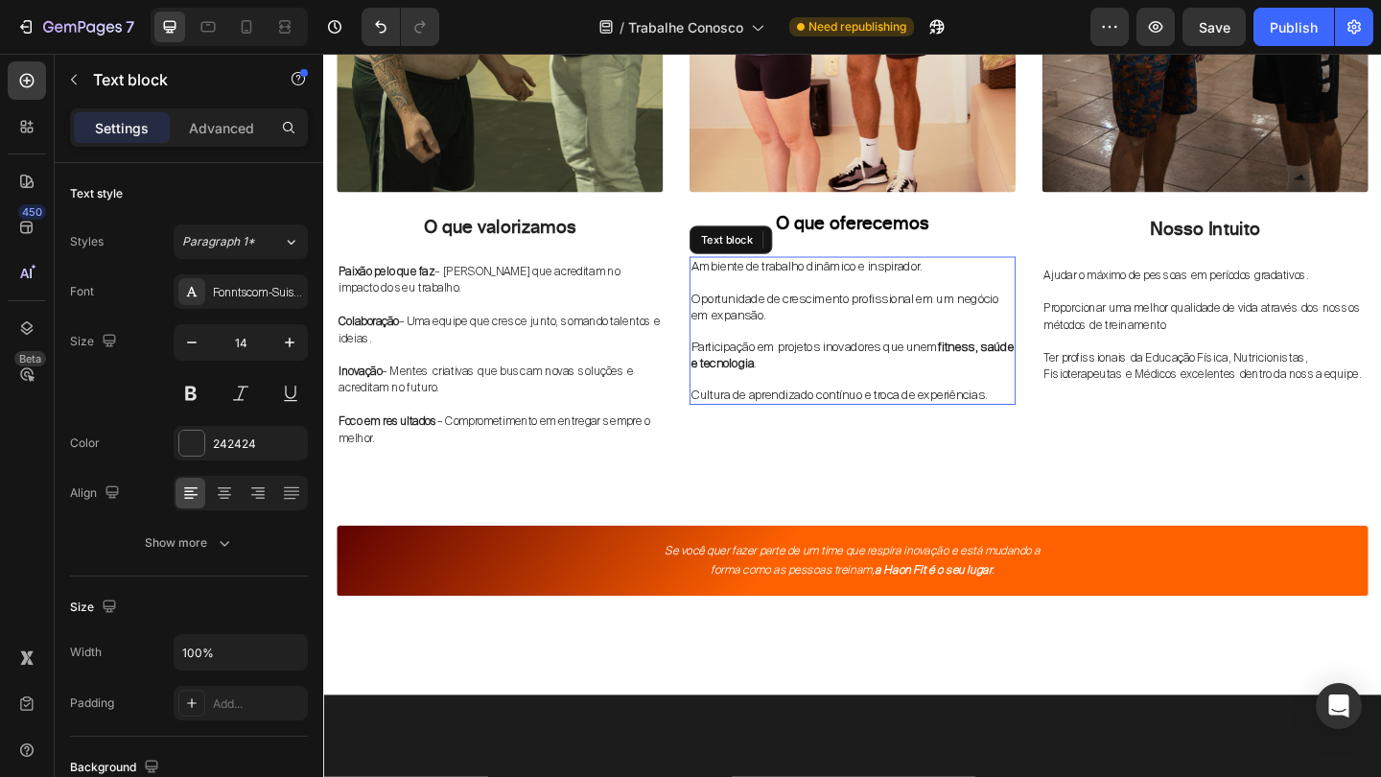
click at [779, 347] on p at bounding box center [898, 354] width 351 height 17
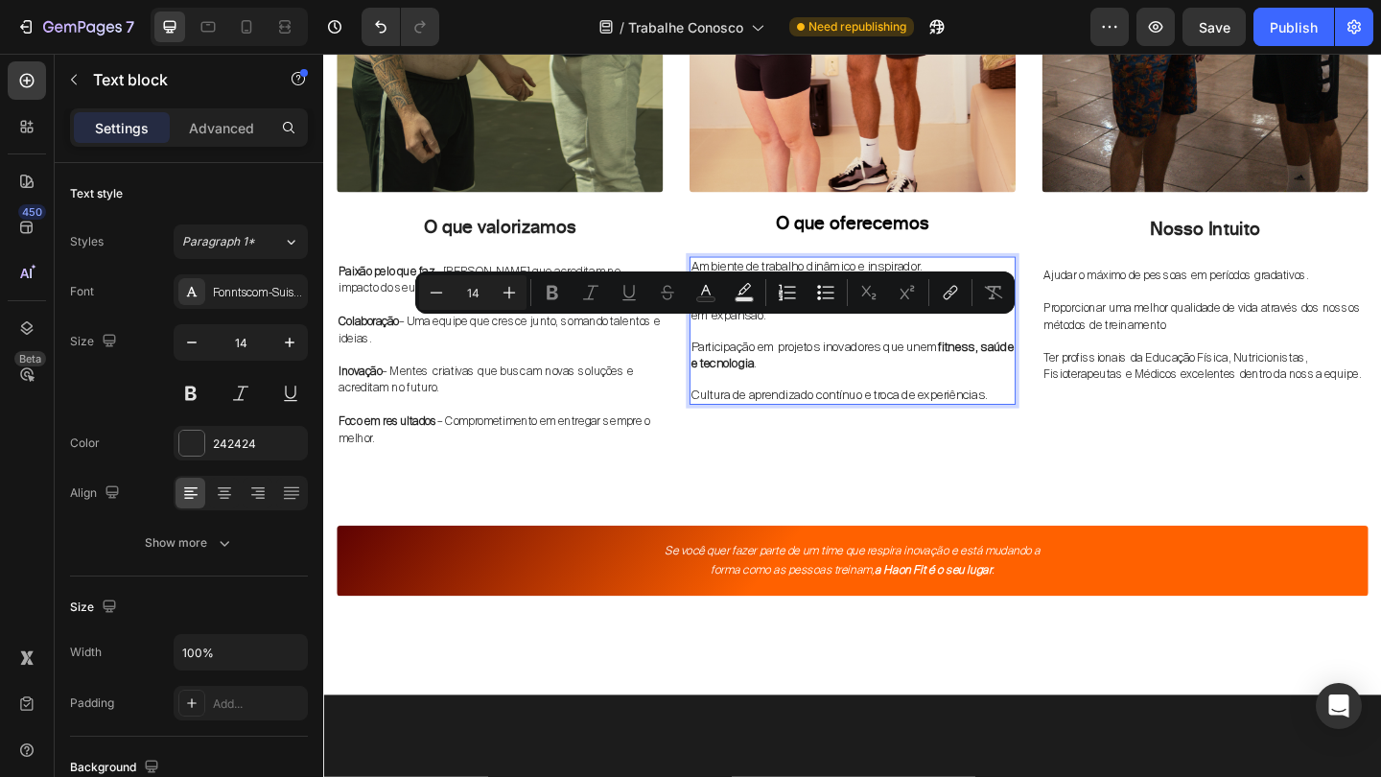
click at [781, 337] on p "Oportunidade de crescimento profissional em um negócio em expansão." at bounding box center [898, 329] width 351 height 35
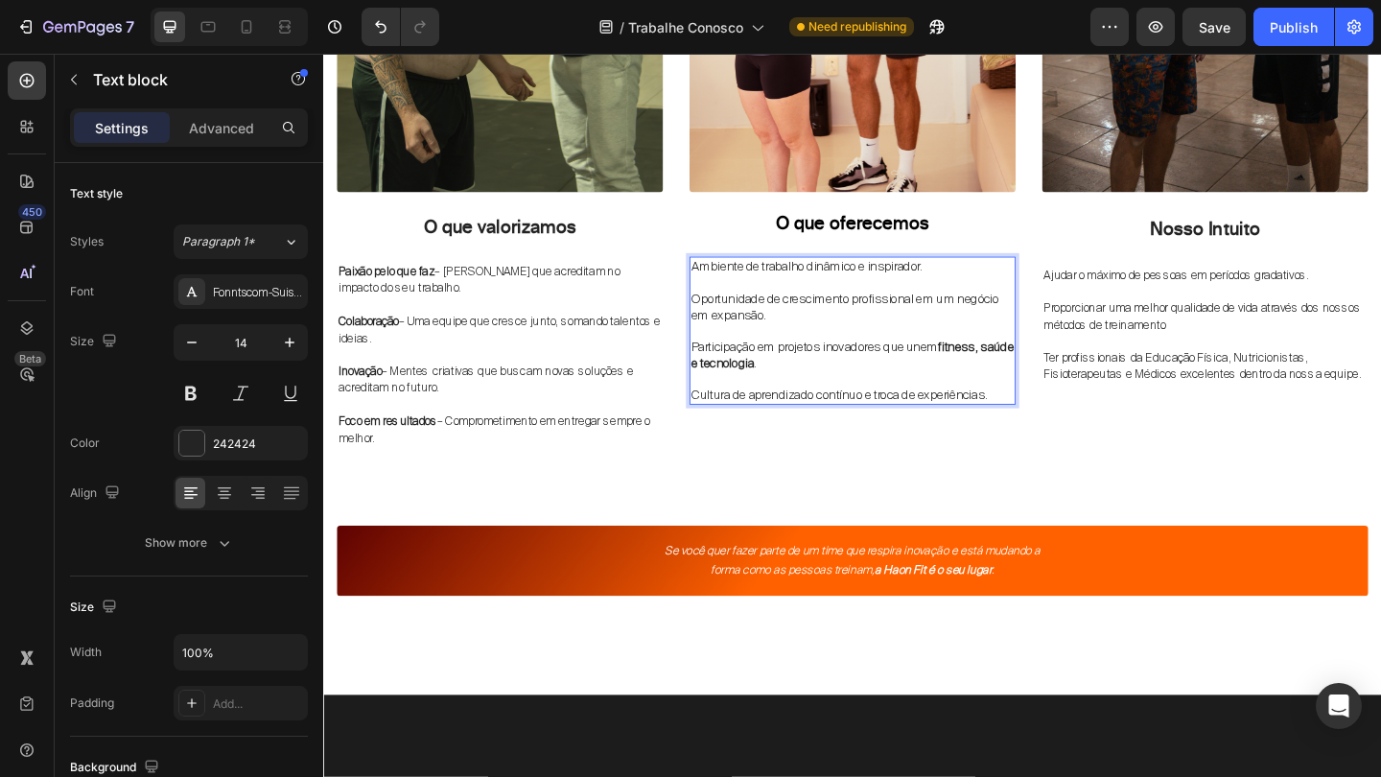
click at [781, 337] on p "Oportunidade de crescimento profissional em um negócio em expansão." at bounding box center [898, 329] width 351 height 35
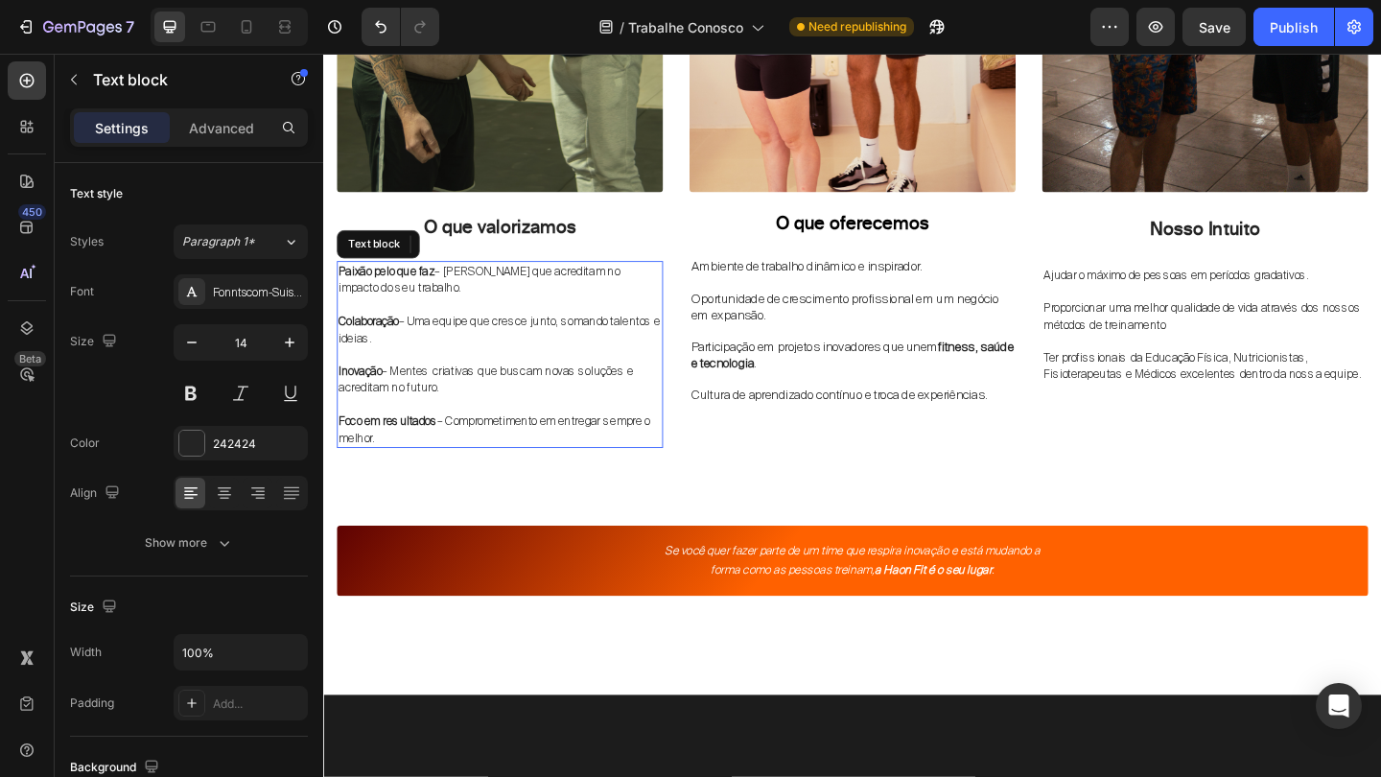
click at [536, 346] on span "Colaboração – Uma equipe que cresce junto, somando talentos e ideias." at bounding box center [514, 354] width 350 height 35
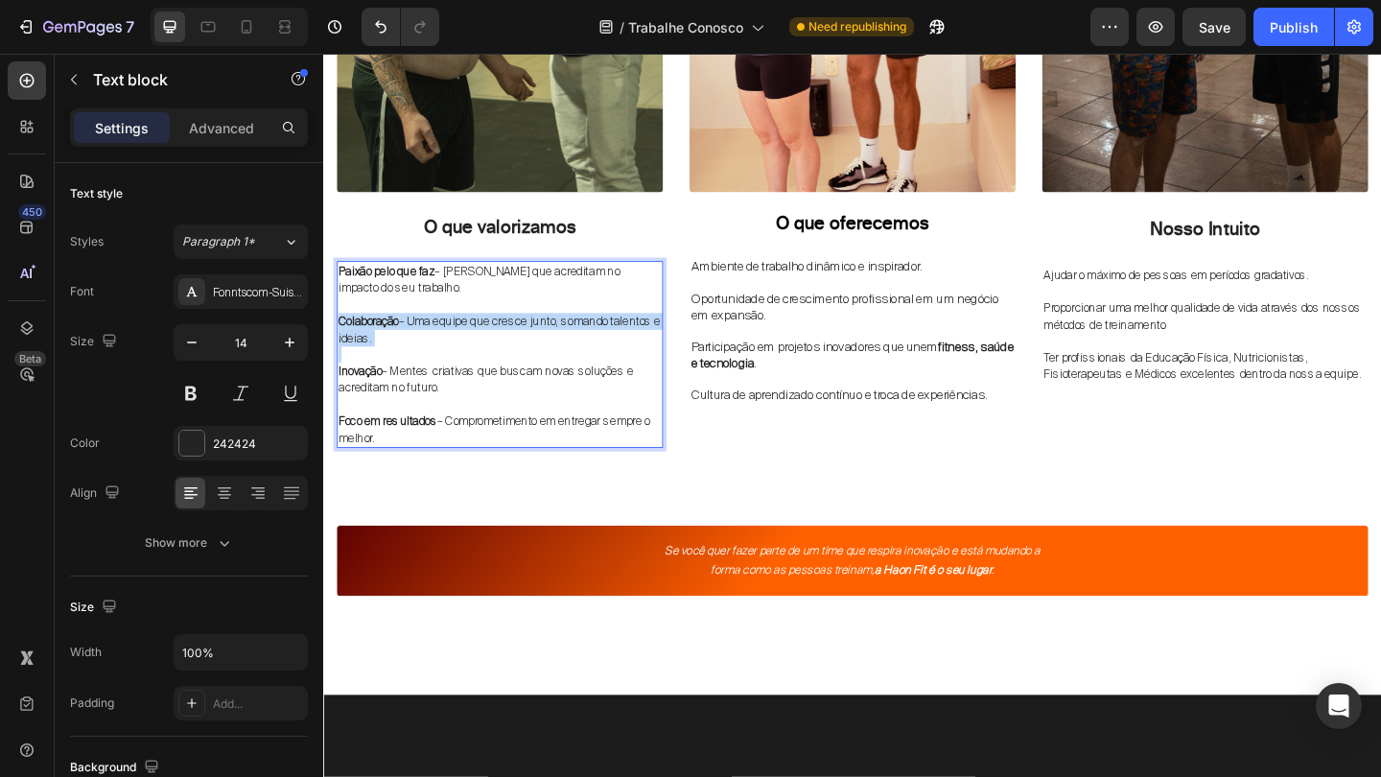
click at [536, 346] on span "Colaboração – Uma equipe que cresce junto, somando talentos e ideias." at bounding box center [514, 354] width 350 height 35
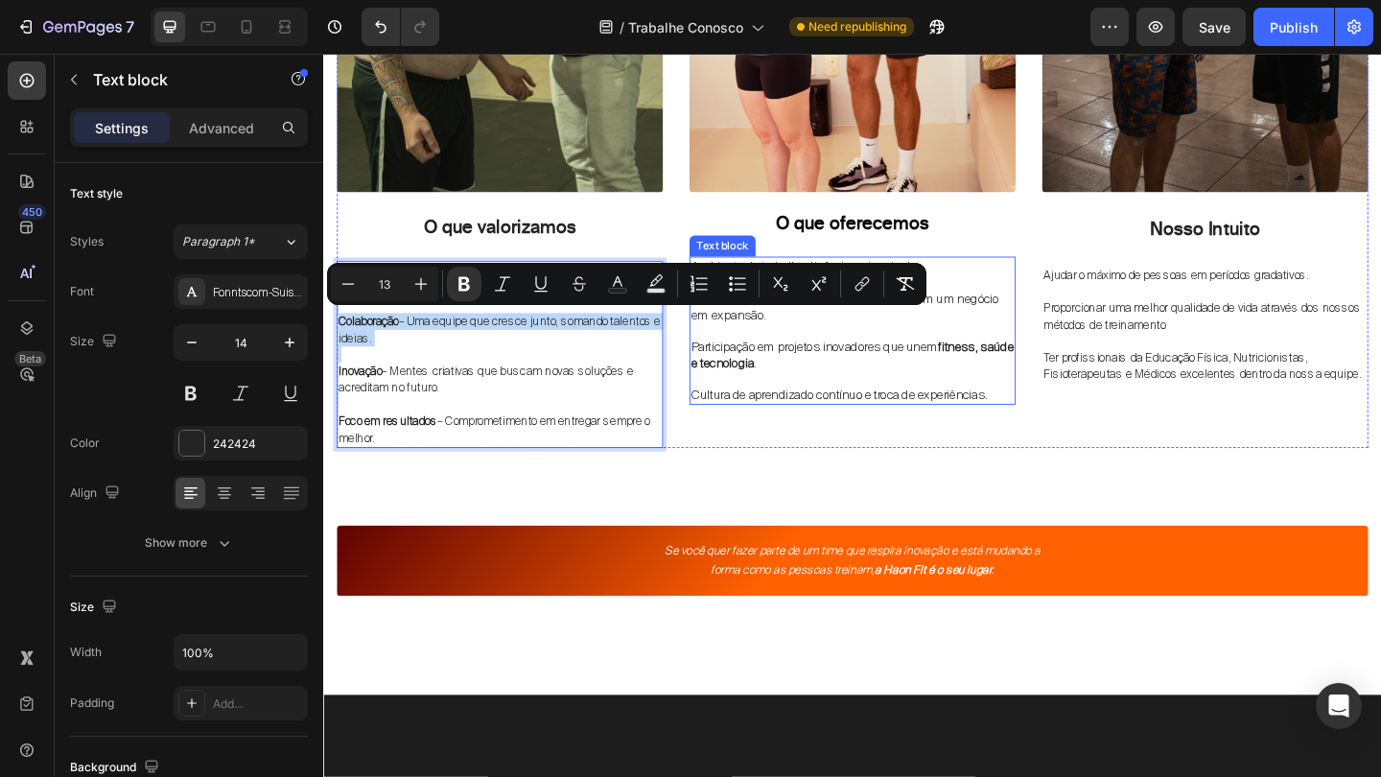
click at [751, 359] on p "Rich Text Editor. Editing area: main" at bounding box center [898, 354] width 351 height 17
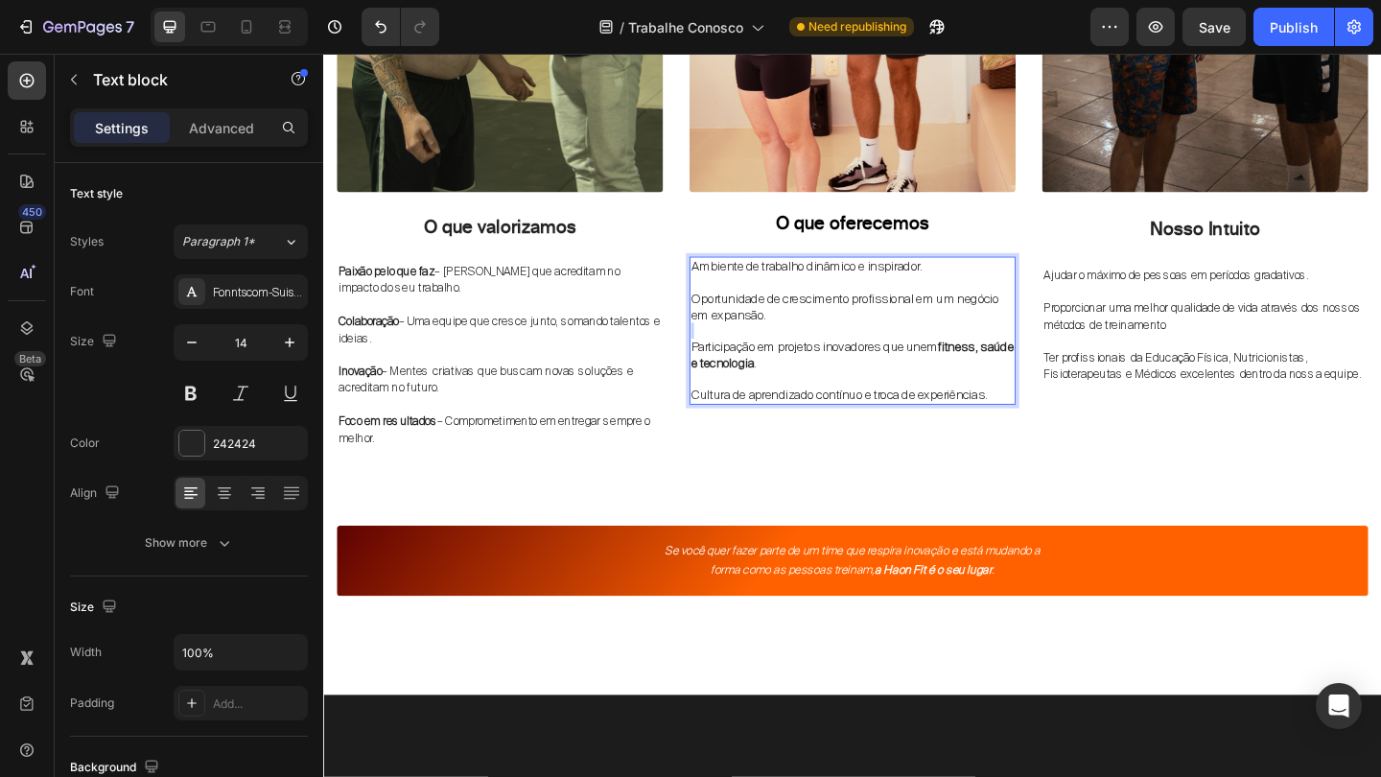
click at [786, 358] on p "Rich Text Editor. Editing area: main" at bounding box center [898, 354] width 351 height 17
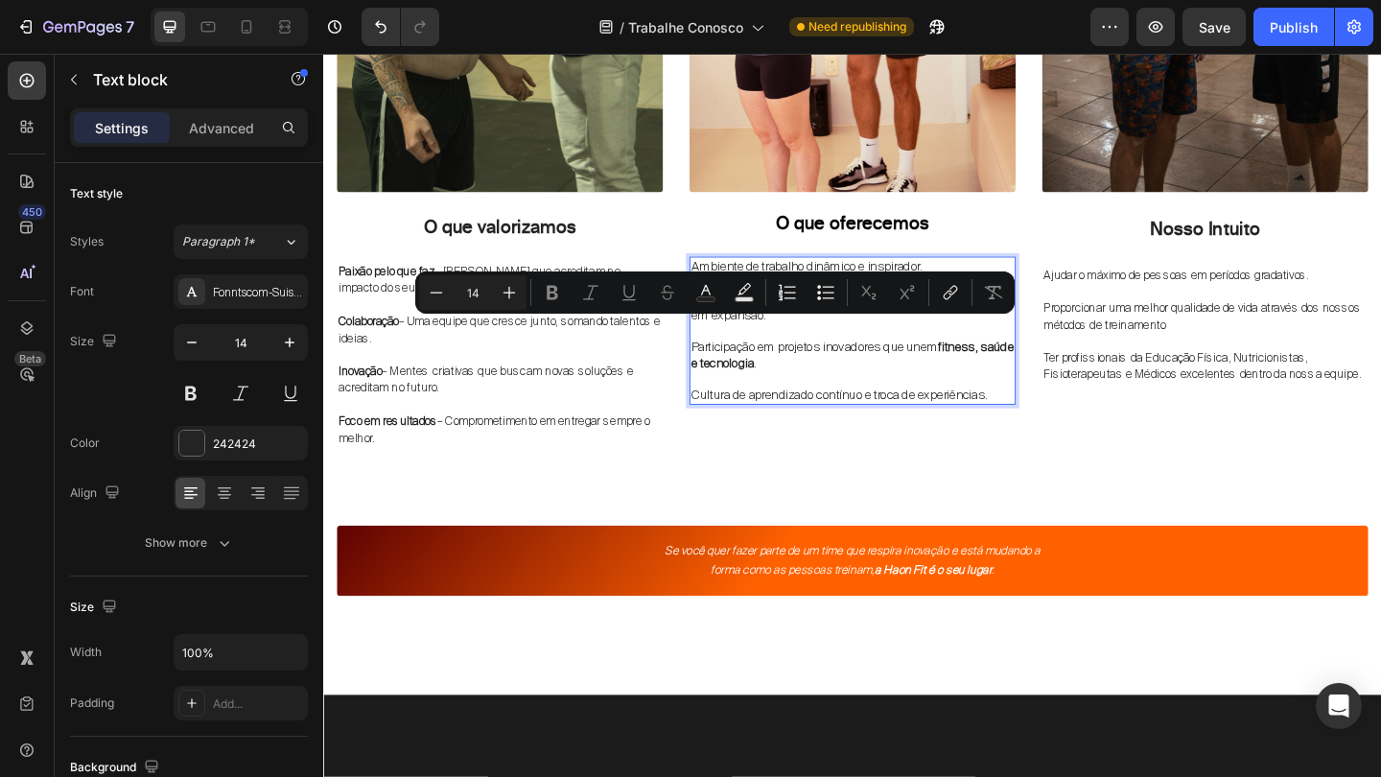
click at [784, 283] on p "Ambiente de trabalho dinâmico e inspirador." at bounding box center [898, 284] width 351 height 17
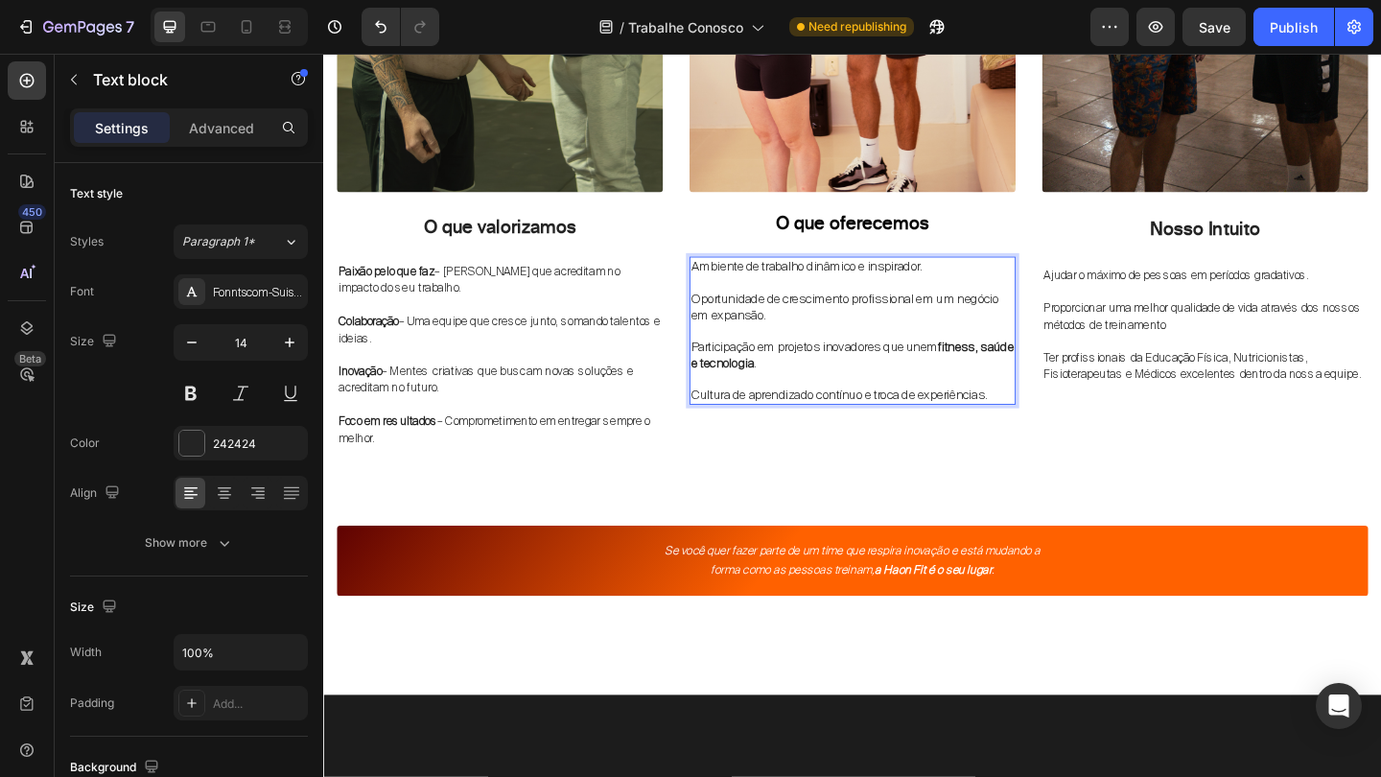
click at [724, 283] on p "Ambiente de trabalho dinâmico e inspirador." at bounding box center [898, 284] width 351 height 17
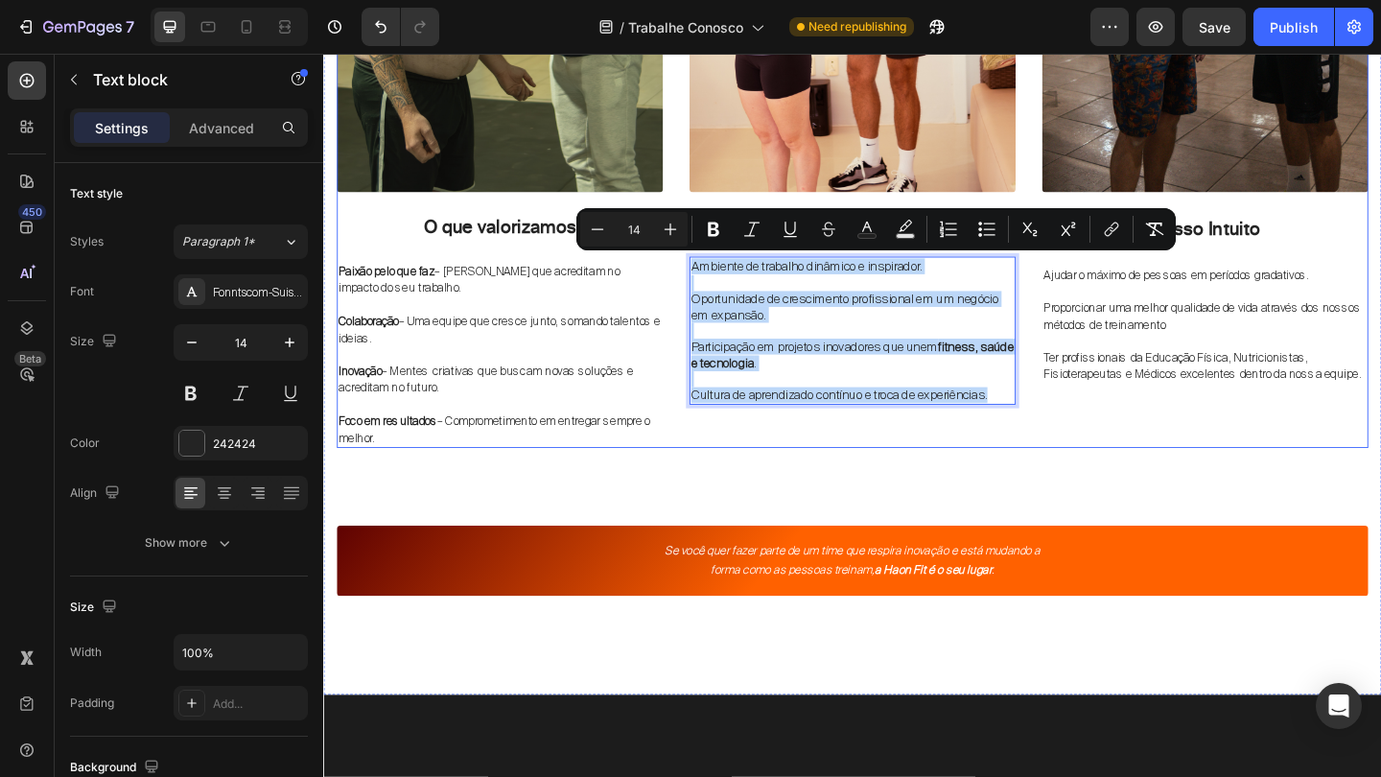
drag, startPoint x: 724, startPoint y: 283, endPoint x: 1048, endPoint y: 430, distance: 355.7
click at [1049, 431] on div "Ambiente de trabalho dinâmico e inspirador. Oportunidade de crescimento profiss…" at bounding box center [898, 354] width 355 height 161
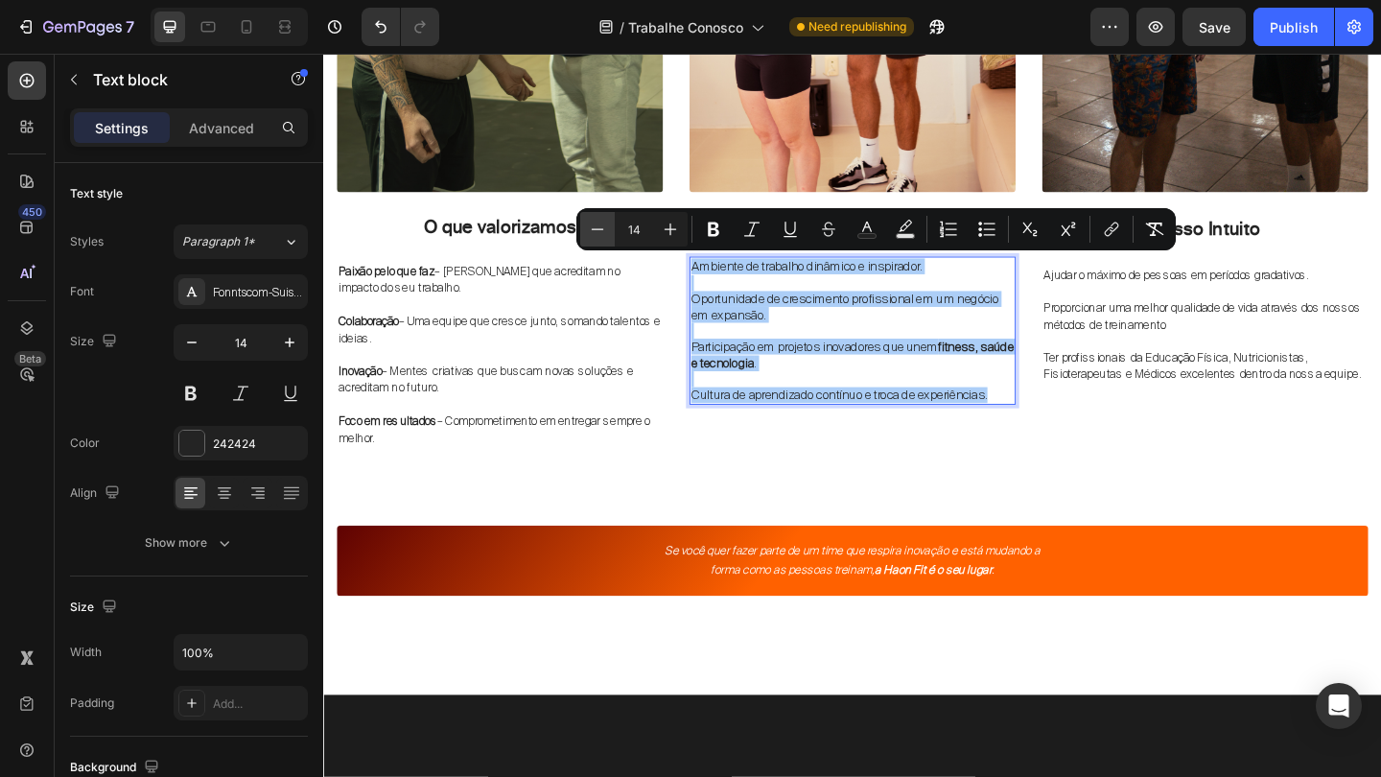
click at [600, 236] on icon "Editor contextual toolbar" at bounding box center [597, 229] width 19 height 19
type input "13"
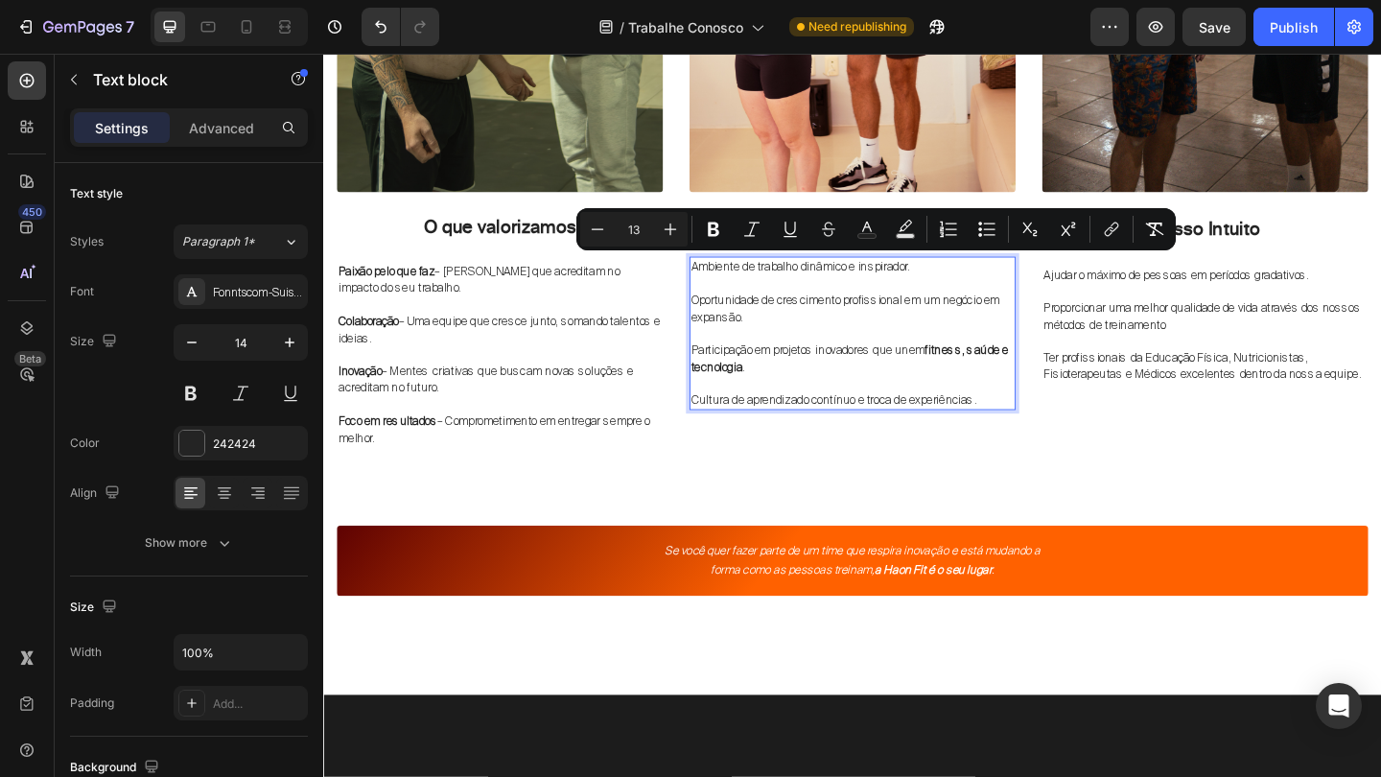
click at [919, 369] on span "Participação em projetos inovadores que unem fitness, saúde e tecnologia ." at bounding box center [895, 384] width 345 height 35
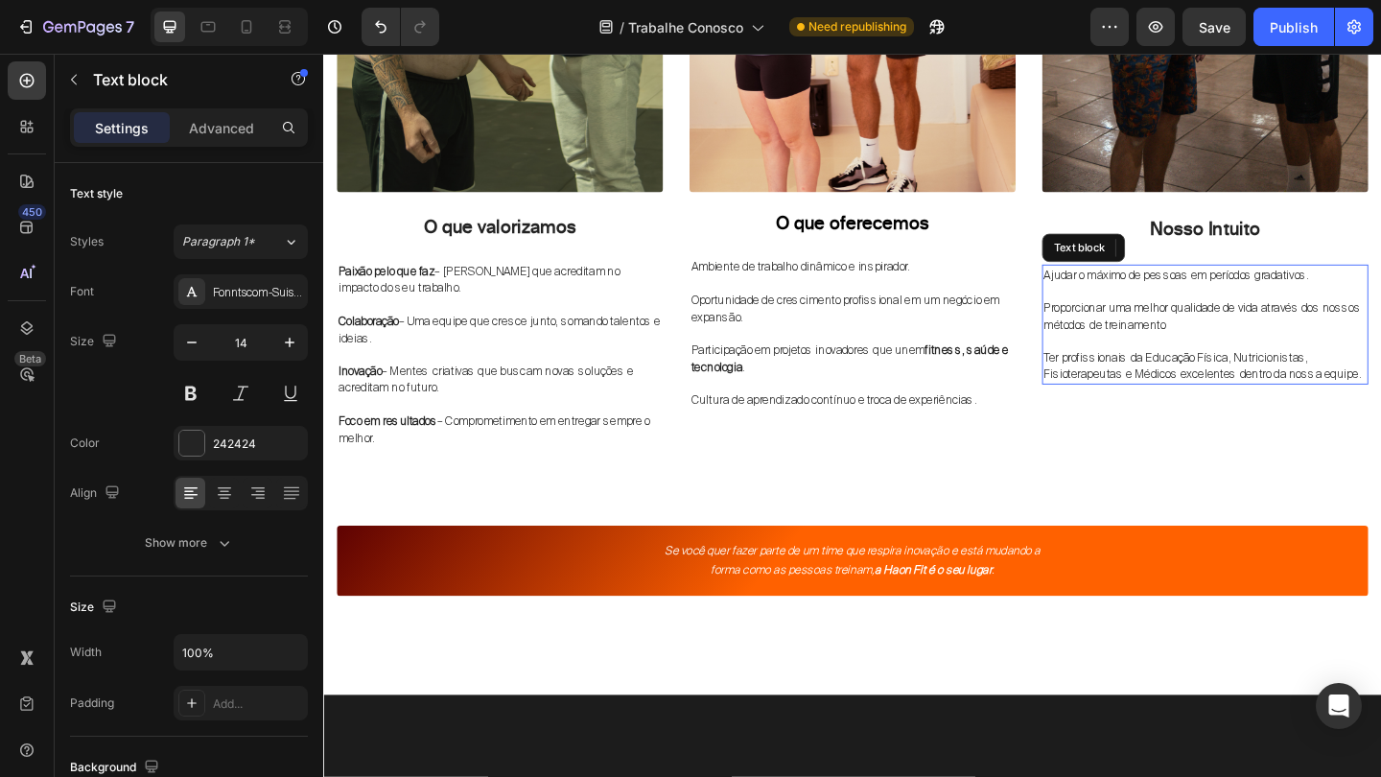
click at [1209, 347] on span "Proporcionar uma melhor qualidade de vida através dos nossos métodos de treinam…" at bounding box center [1278, 338] width 345 height 35
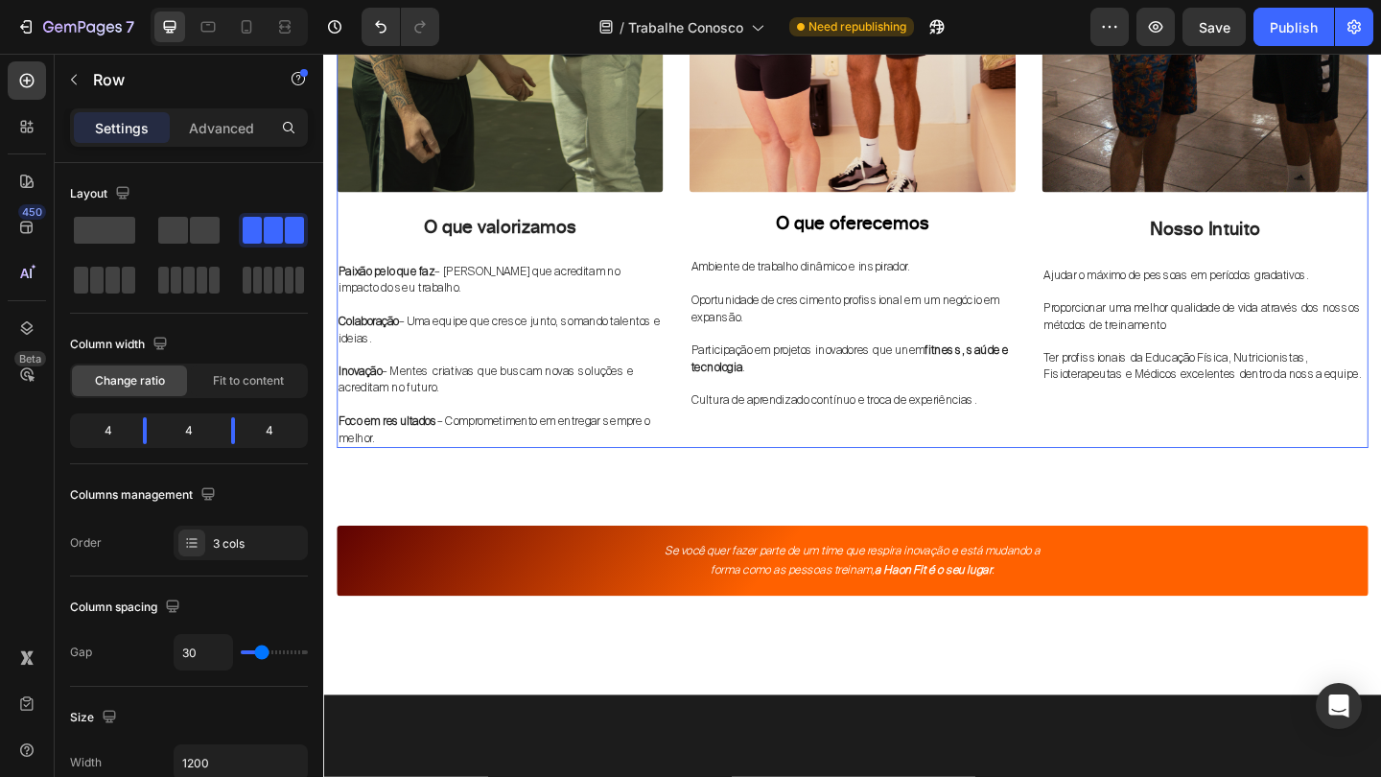
click at [1120, 467] on div "Image Nosso Intuito Text block Ajudar o máximo de pessoas em períodos gradativo…" at bounding box center [1282, 121] width 355 height 722
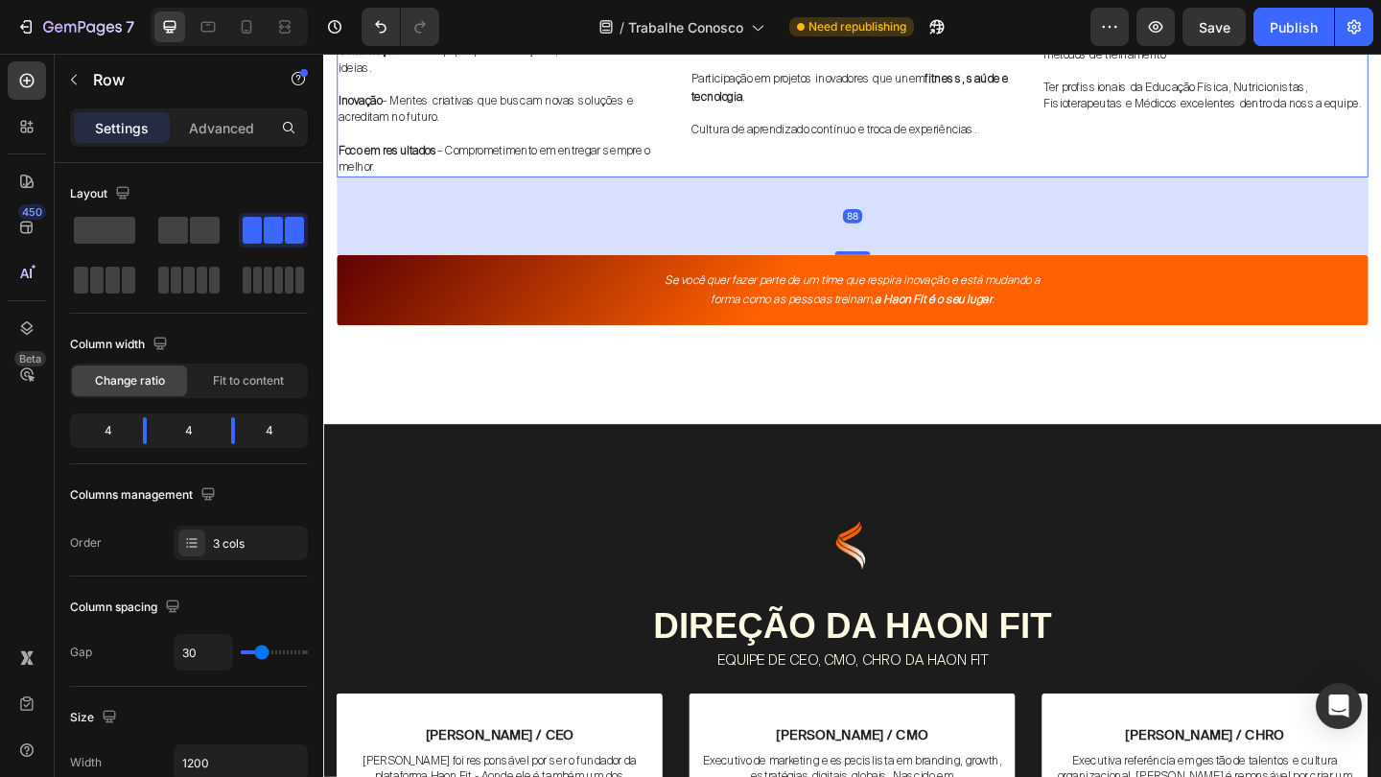
scroll to position [1525, 0]
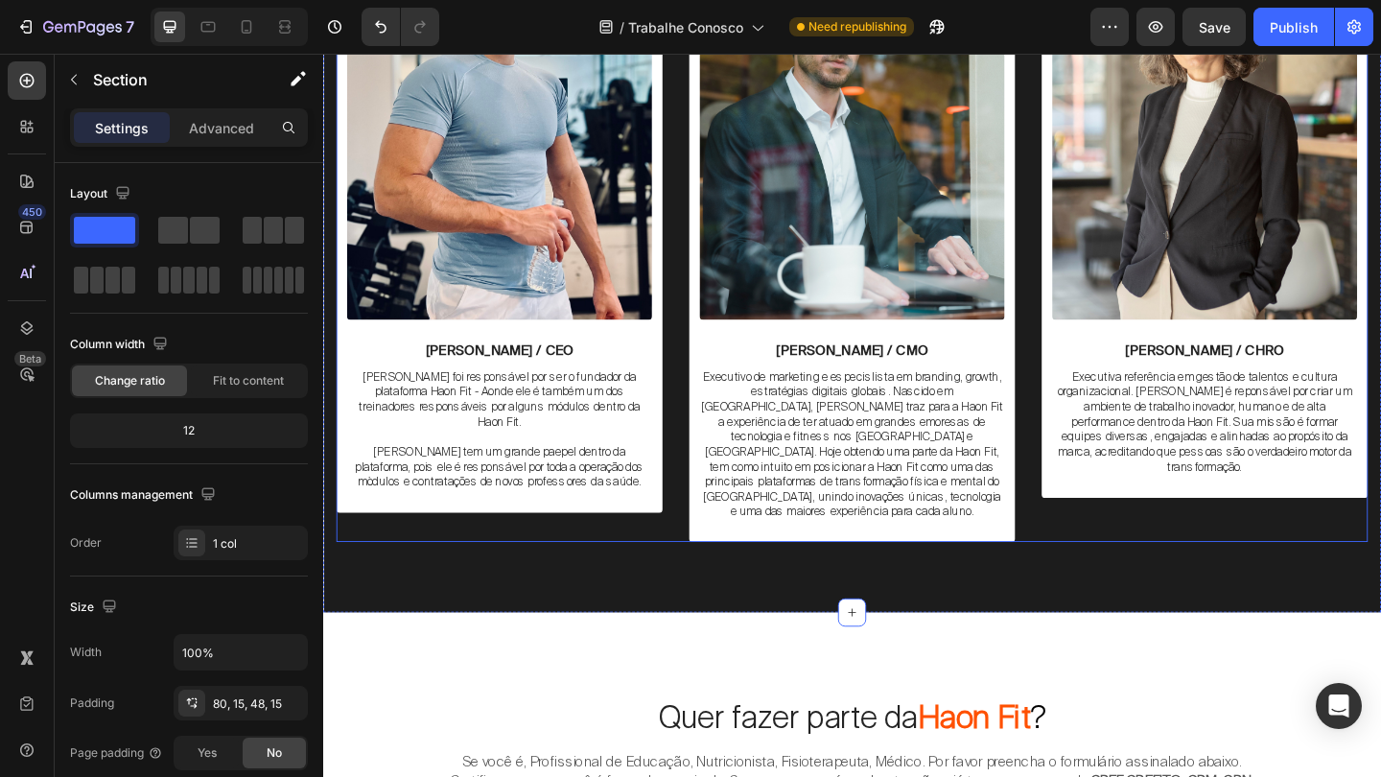
scroll to position [2359, 0]
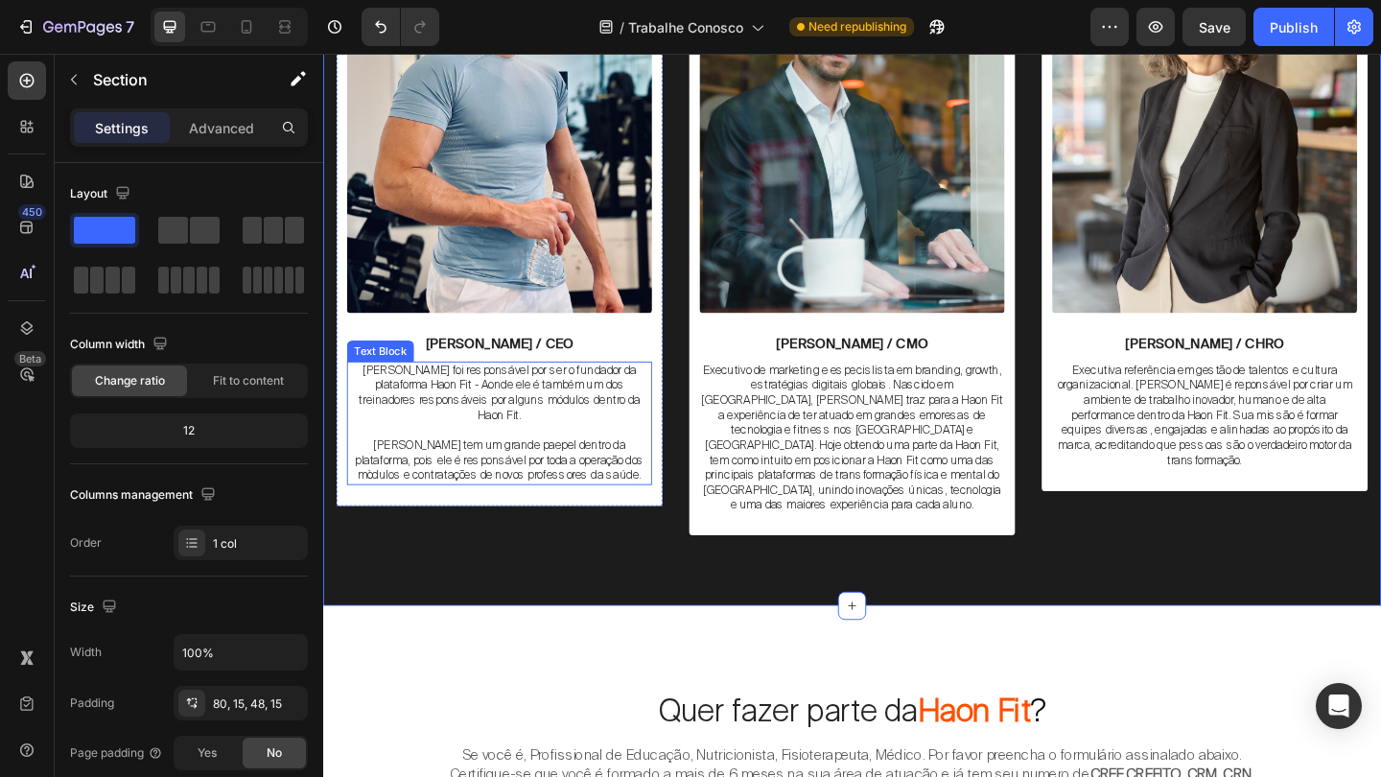
click at [468, 431] on p "Jean Skudlareck foi responsável por ser o fundador da plataforma Haon Fit - Aon…" at bounding box center [515, 422] width 328 height 65
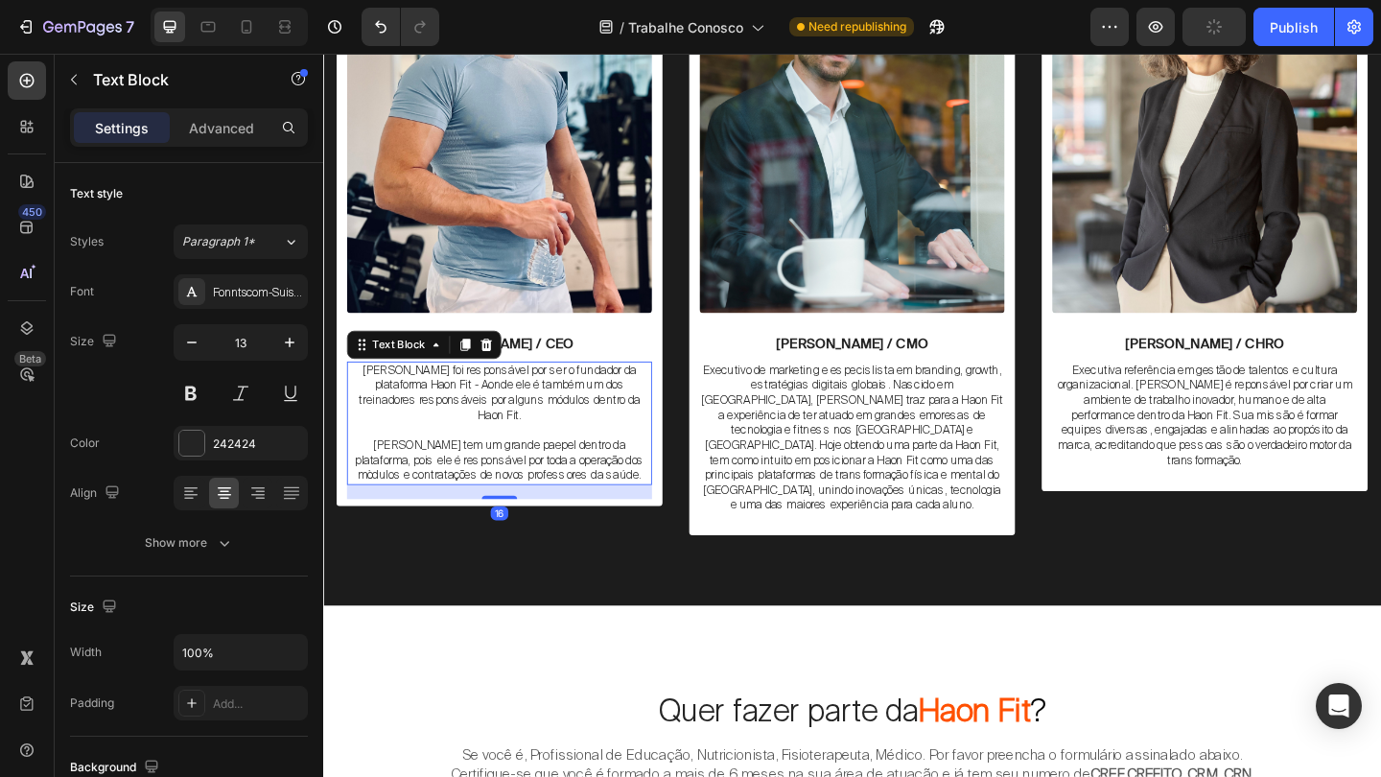
click at [384, 390] on p "Jean Skudlareck foi responsável por ser o fundador da plataforma Haon Fit - Aon…" at bounding box center [515, 422] width 328 height 65
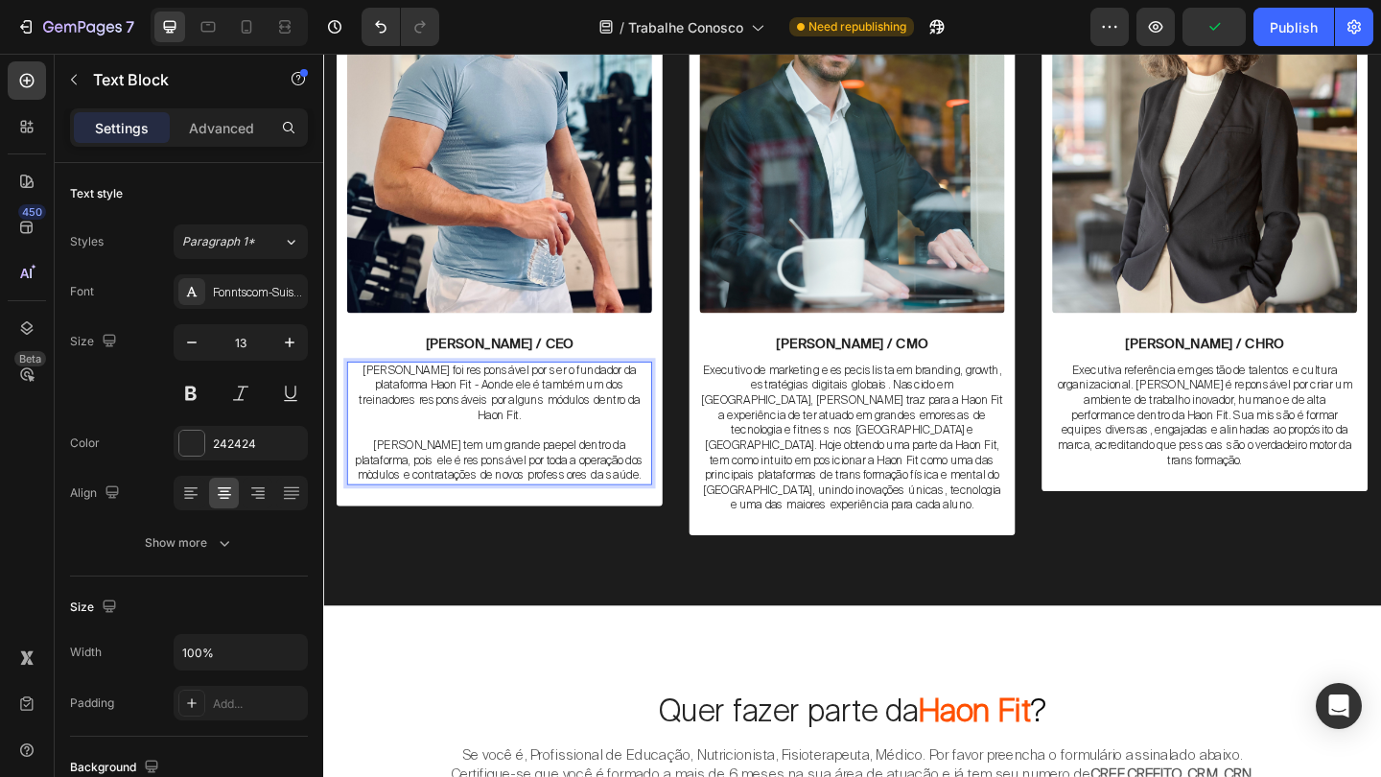
click at [369, 395] on p "Jean Skudlareck foi responsável por ser o fundador da plataforma Haon Fit - Aon…" at bounding box center [515, 422] width 328 height 65
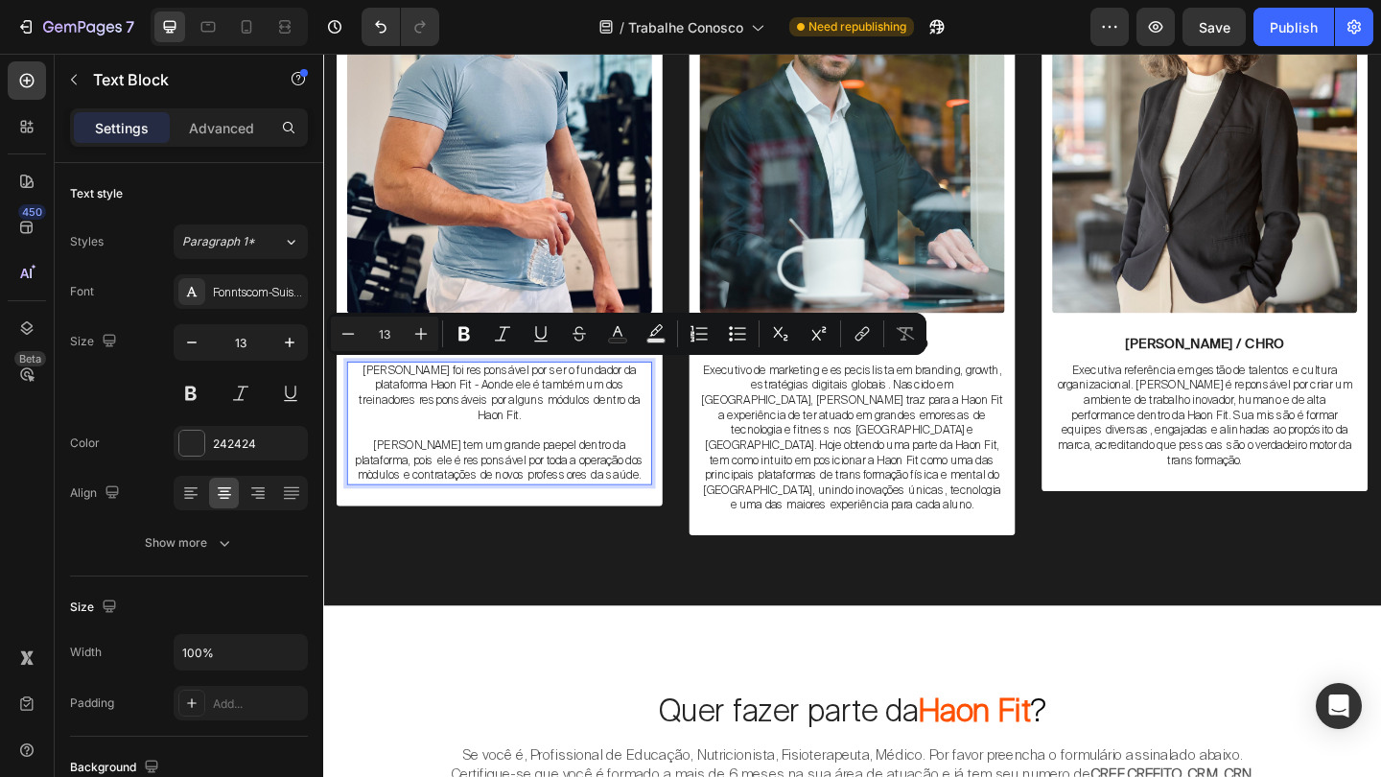
drag, startPoint x: 365, startPoint y: 395, endPoint x: 676, endPoint y: 510, distance: 331.3
click at [676, 510] on div "Jean Skudlareck foi responsável por ser o fundador da plataforma Haon Fit - Aon…" at bounding box center [515, 454] width 332 height 133
copy div "Jean Skudlareck foi responsável por ser o fundador da plataforma Haon Fit - Aon…"
click at [493, 417] on p "Jean Skudlareck foi responsável por ser o fundador da plataforma Haon Fit - Aon…" at bounding box center [515, 422] width 328 height 65
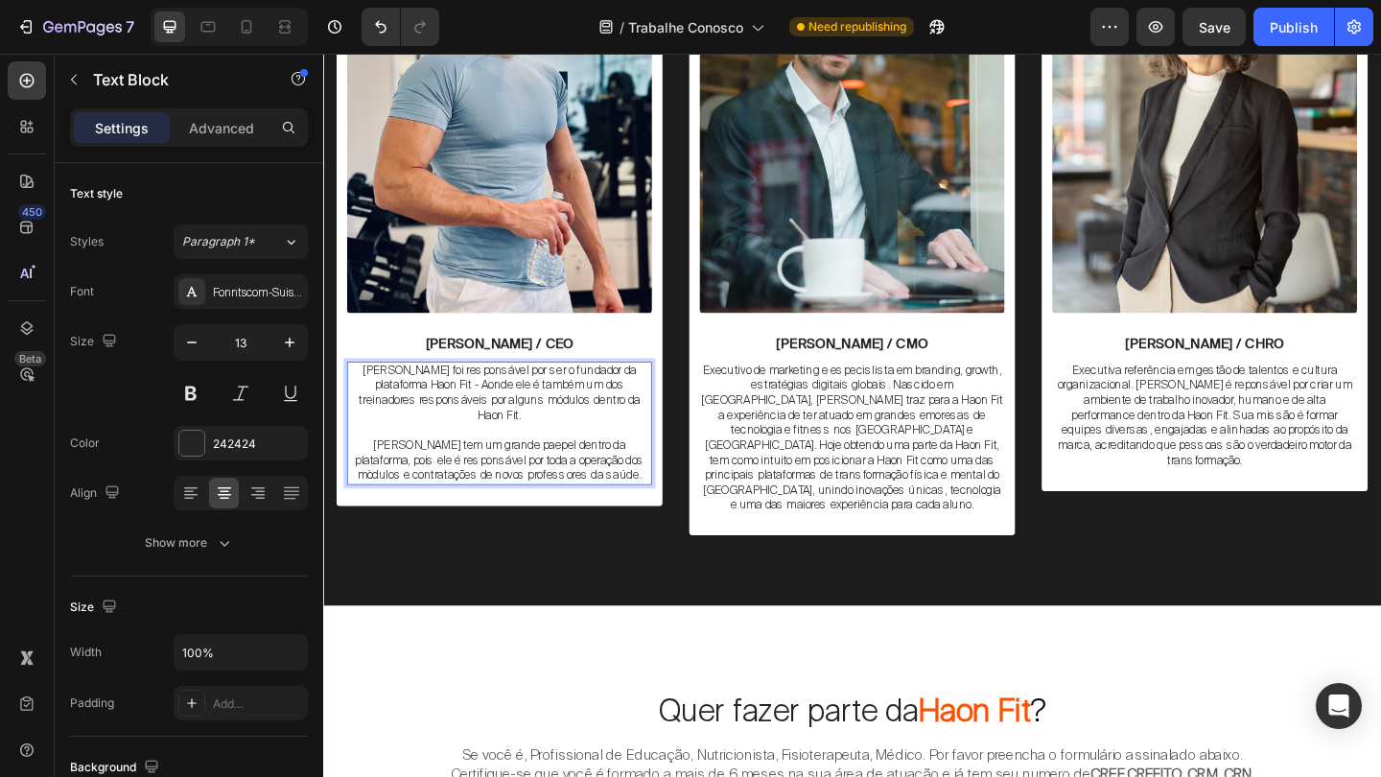
click at [608, 411] on p "Jean Skudlareck foi responsável por ser o fundador da plataforma Haon Fit - Aon…" at bounding box center [515, 422] width 328 height 65
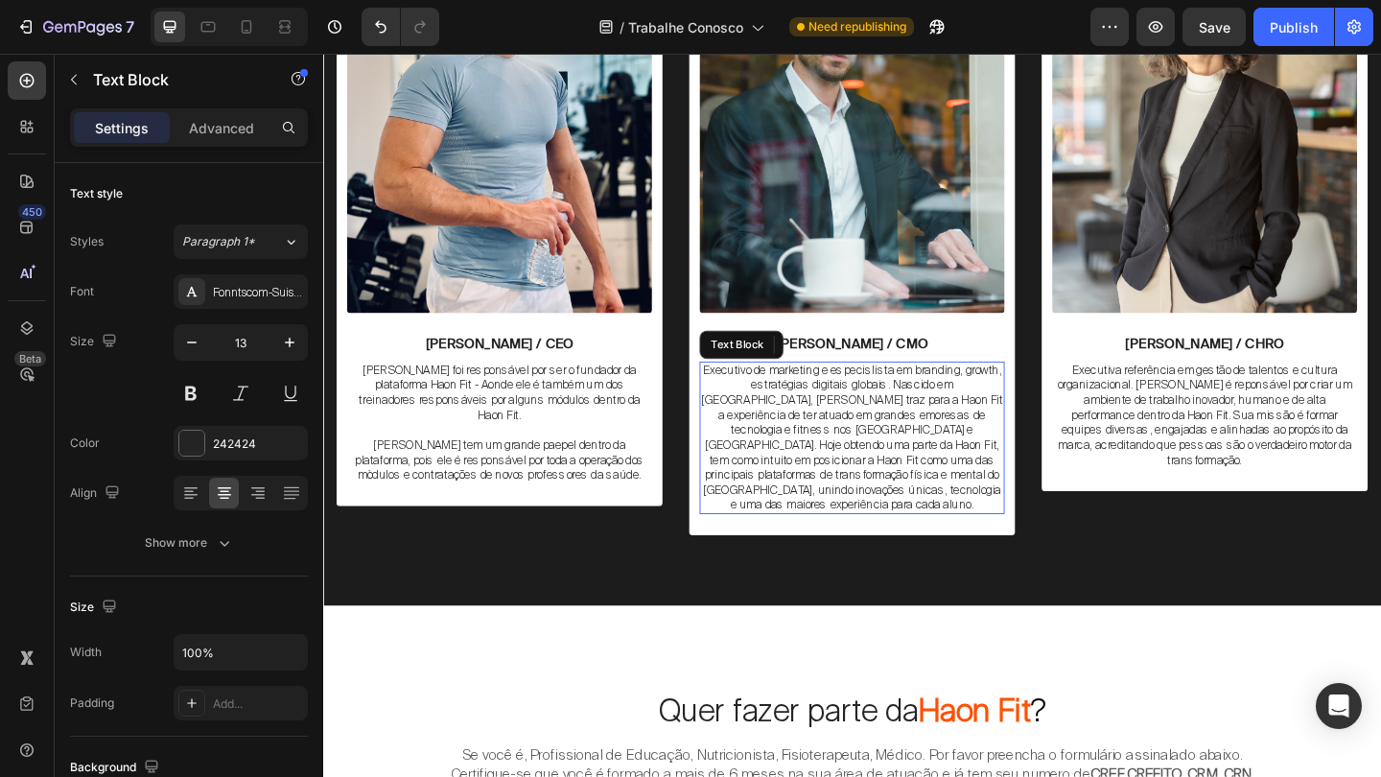
click at [764, 441] on p "Executivo de marketing e especislista em branding, growth, estratégias digitais…" at bounding box center [898, 471] width 328 height 162
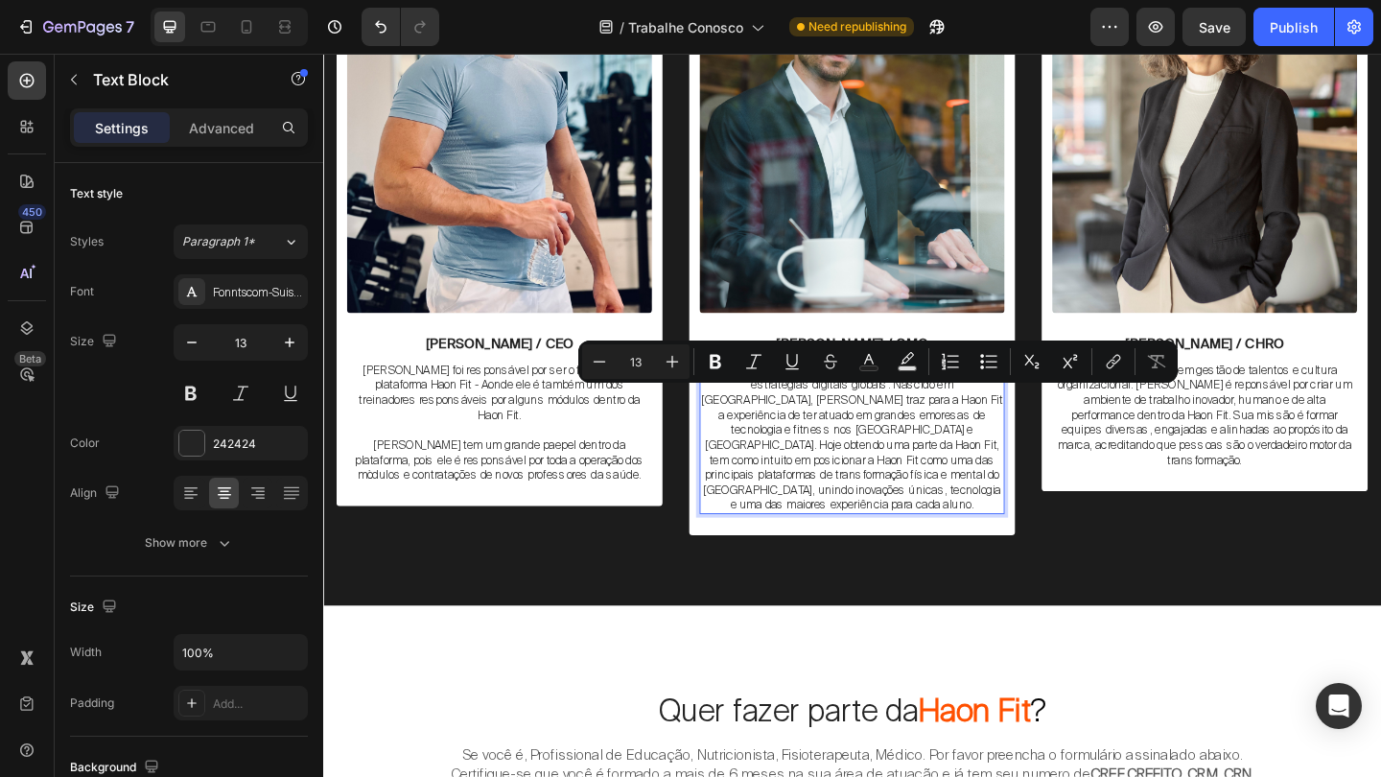
click at [765, 442] on p "Executivo de marketing e especislista em branding, growth, estratégias digitais…" at bounding box center [898, 471] width 328 height 162
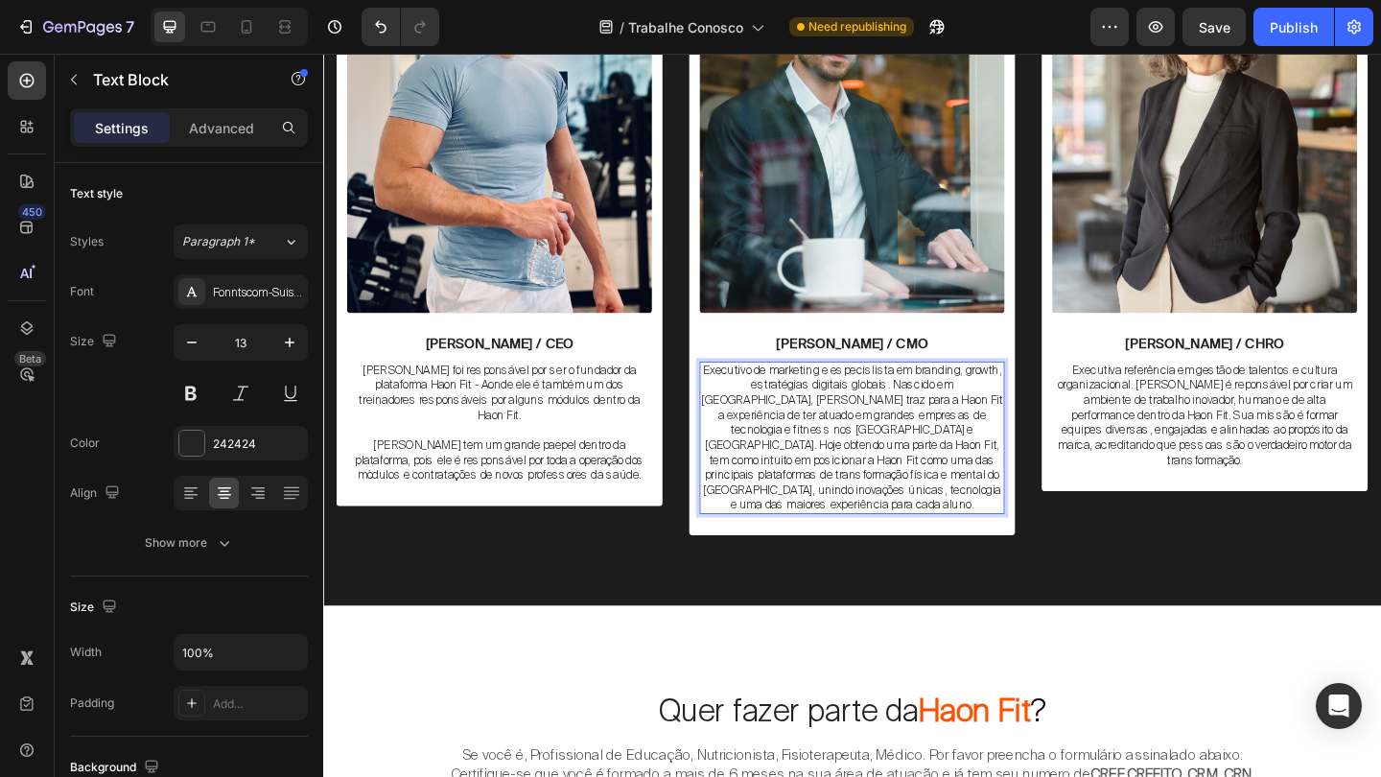
click at [893, 415] on p "Executivo de marketing e especislista em branding, growth, estratégias digitais…" at bounding box center [898, 471] width 328 height 162
click at [883, 521] on p "Executivo de marketing e especislista em branding, growth, estratégias digitais…" at bounding box center [898, 471] width 328 height 162
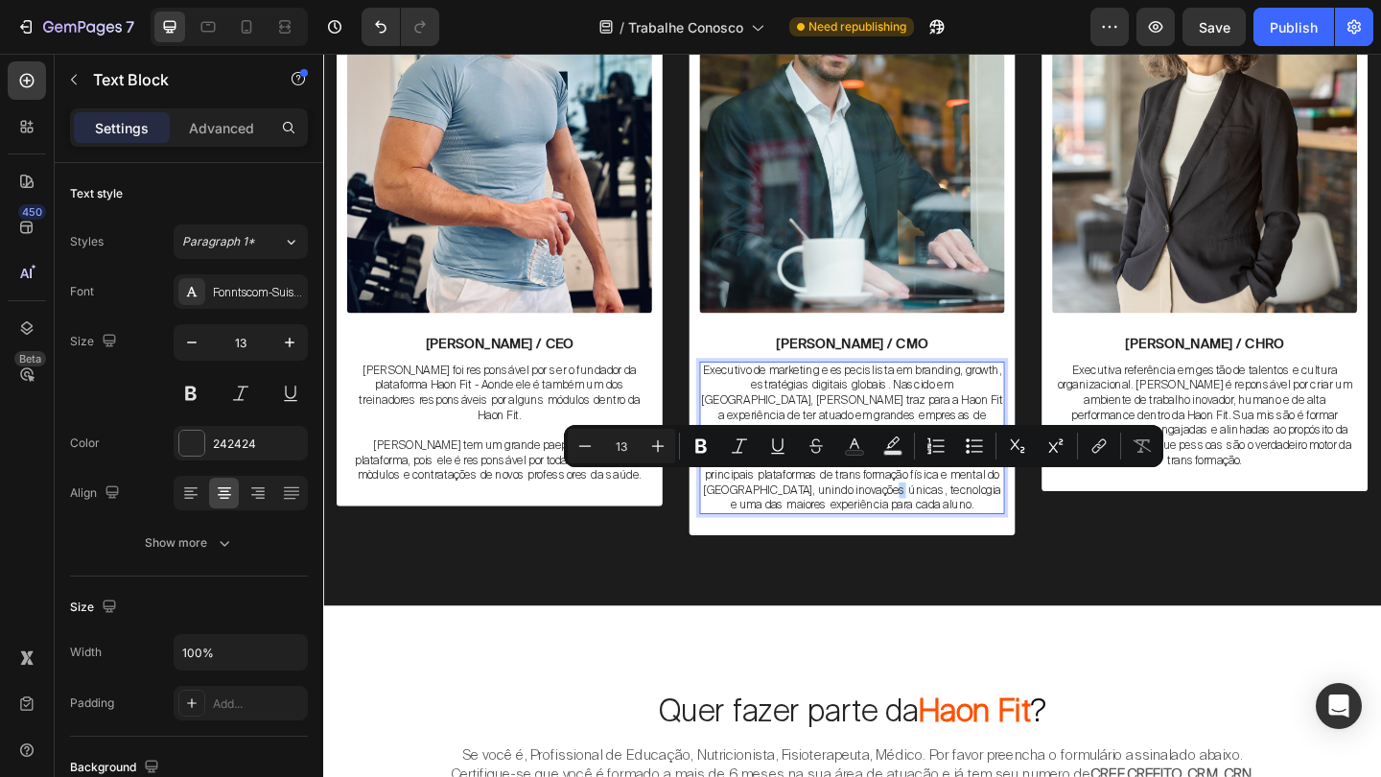
click at [883, 521] on p "Executivo de marketing e especislista em branding, growth, estratégias digitais…" at bounding box center [898, 471] width 328 height 162
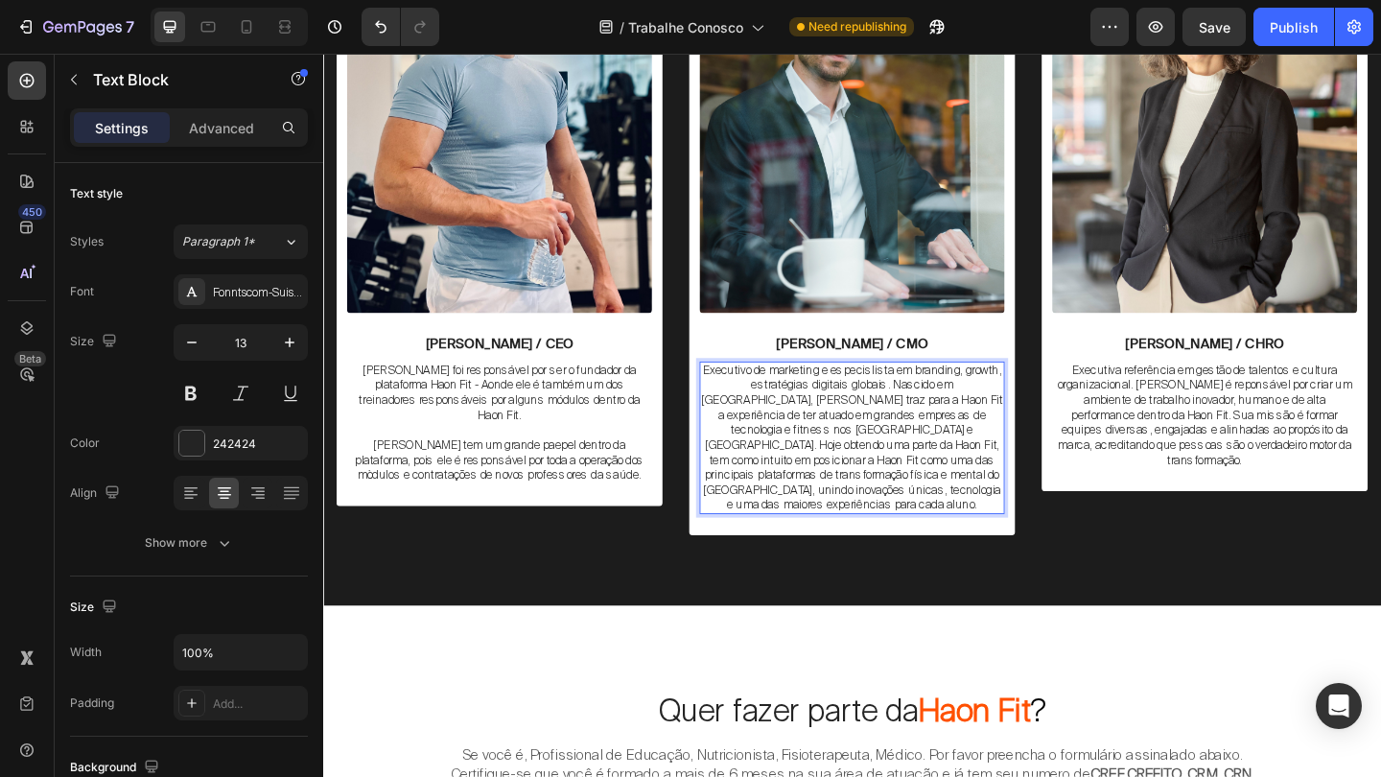
click at [964, 466] on p "Executivo de marketing e especislista em branding, growth, estratégias digitais…" at bounding box center [898, 471] width 328 height 162
click at [943, 517] on p "Executivo de marketing e especislista em branding, growth, estratégias digitais…" at bounding box center [898, 471] width 328 height 162
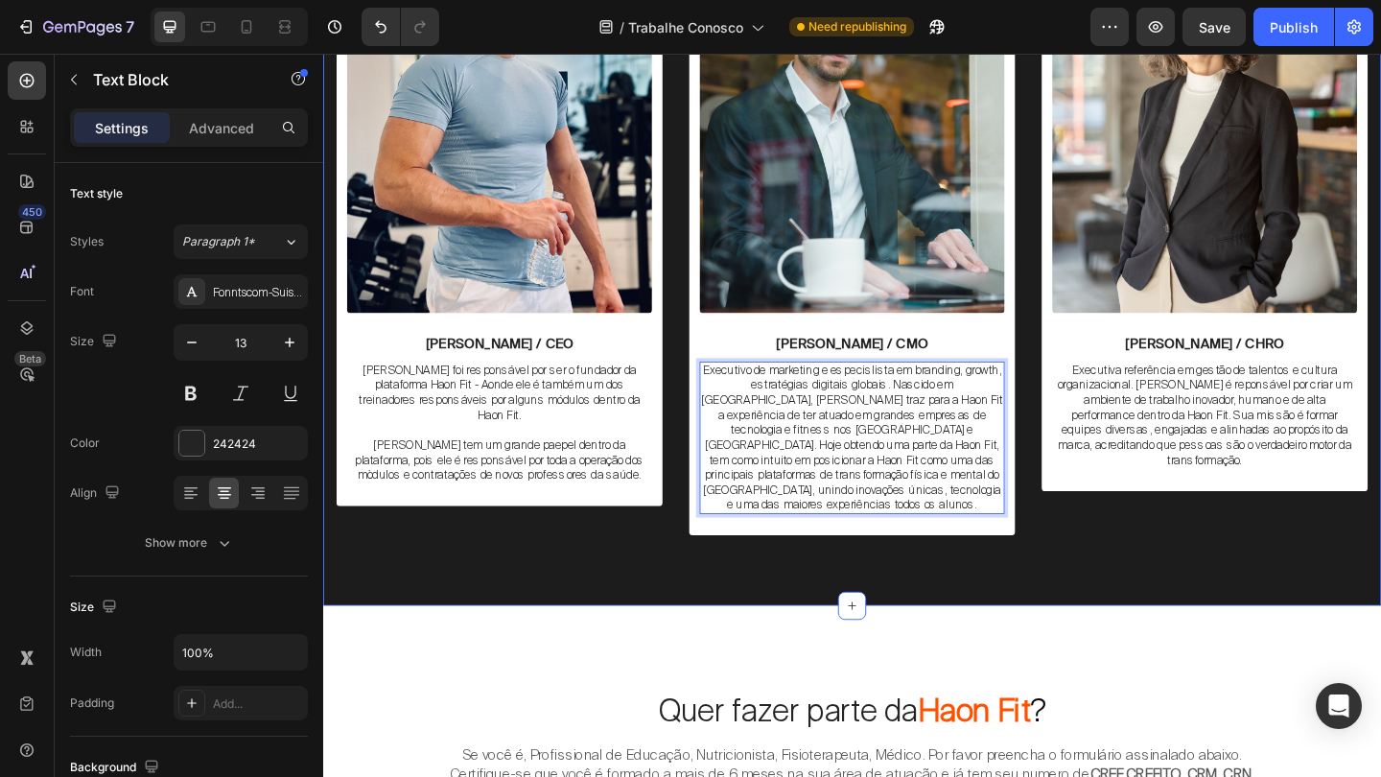
click at [1149, 576] on div "Image Jean Skudlareck / CEO Text Block Jean Skudlareck foi responsável por ser …" at bounding box center [898, 258] width 1122 height 699
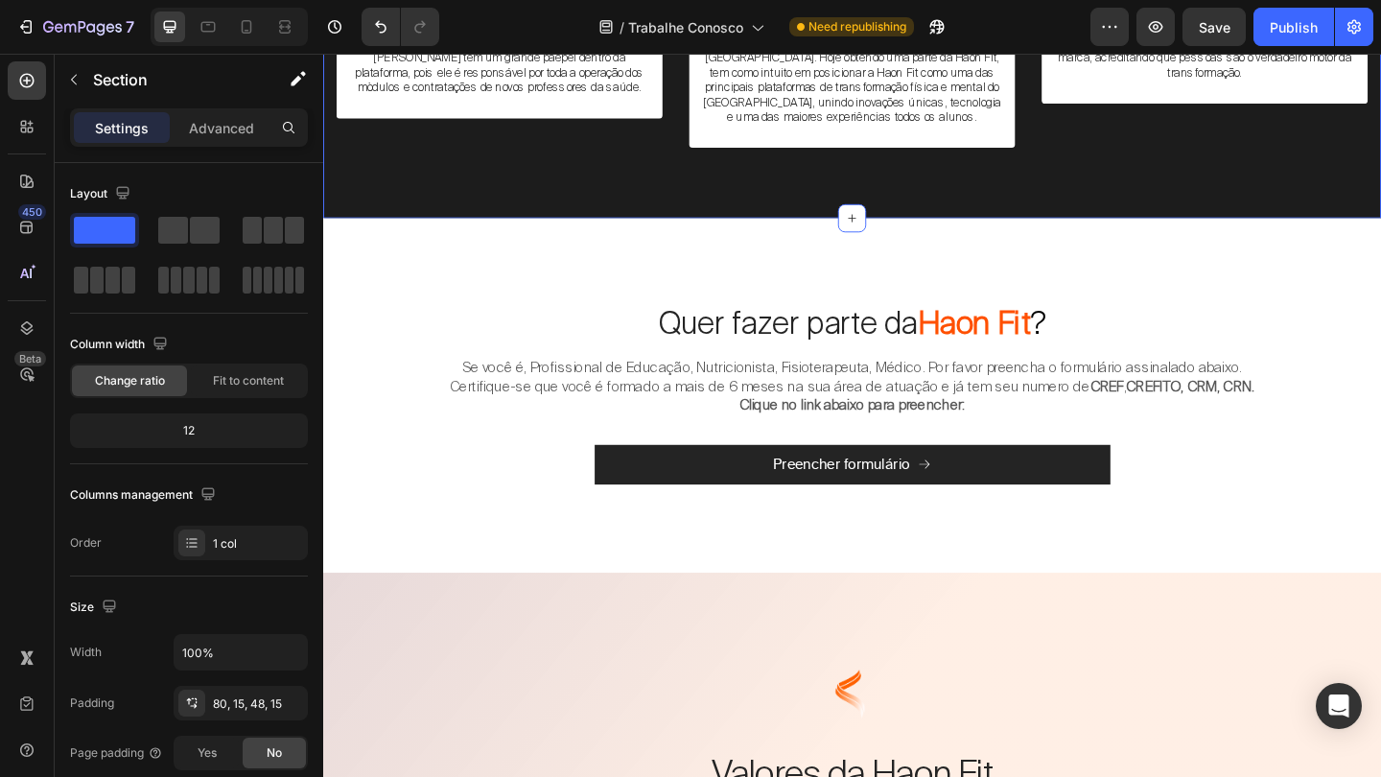
scroll to position [2782, 0]
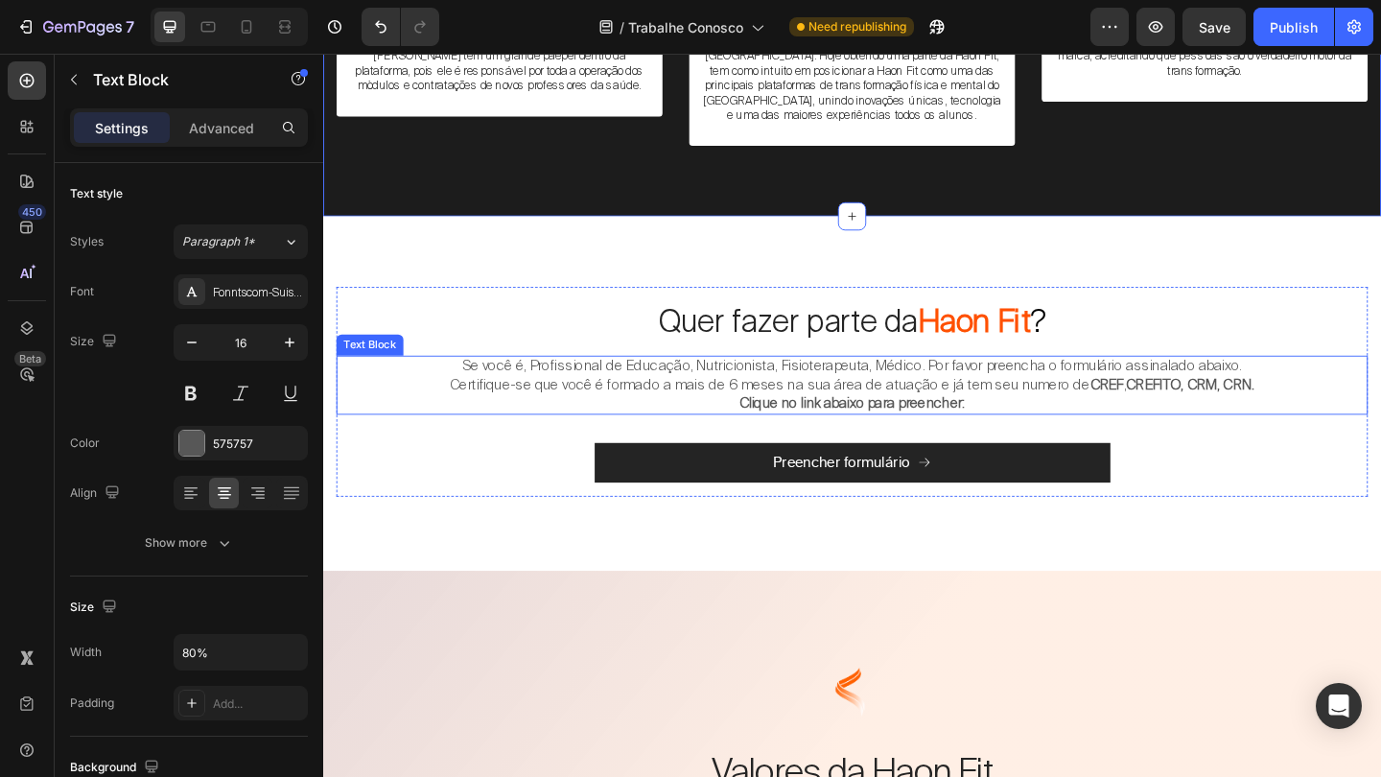
click at [873, 384] on p "Se você é, Profissional de Educação, Nutricionista, Fisioterapeuta, Médico. Por…" at bounding box center [899, 413] width 894 height 59
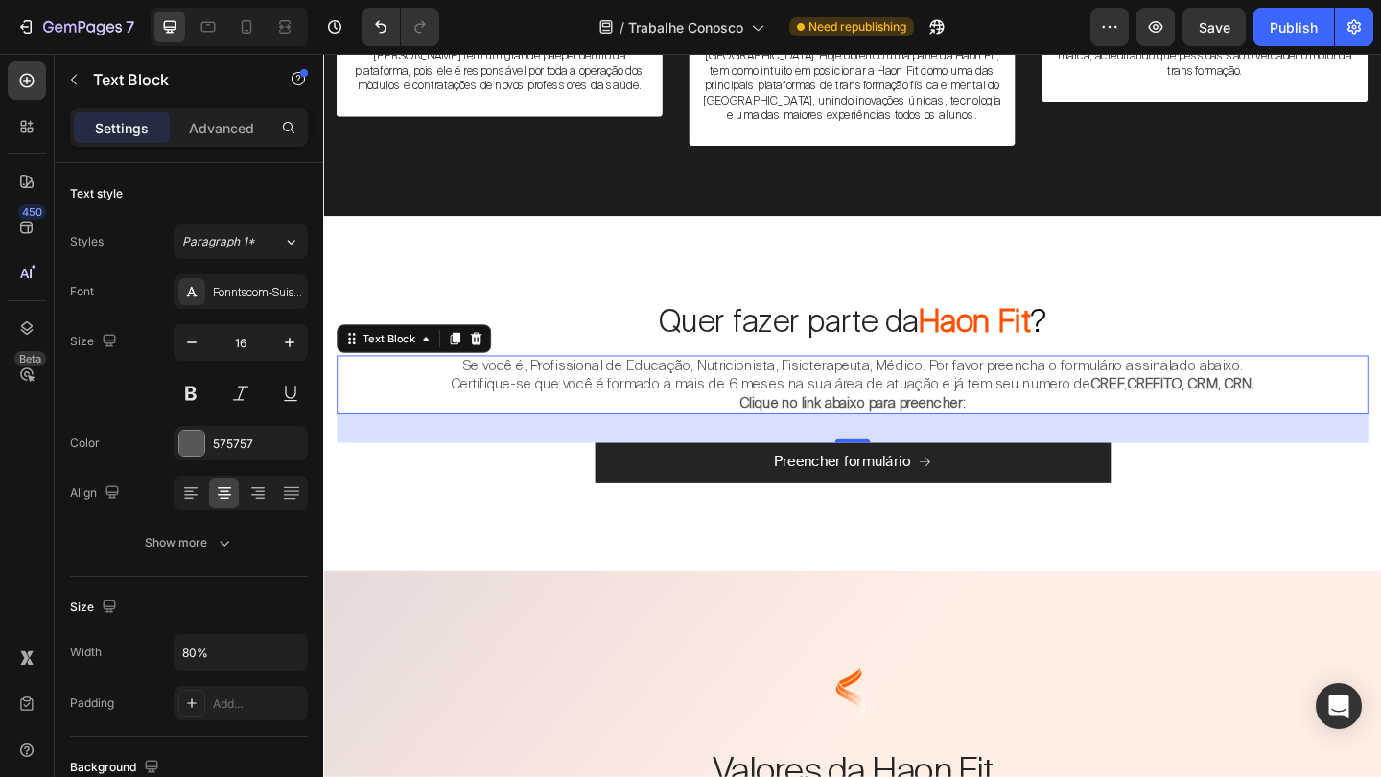
click at [873, 384] on p "Se você é, Profissional de Educação, Nutricionista, Fisioterapeuta, Médico. Por…" at bounding box center [899, 413] width 894 height 59
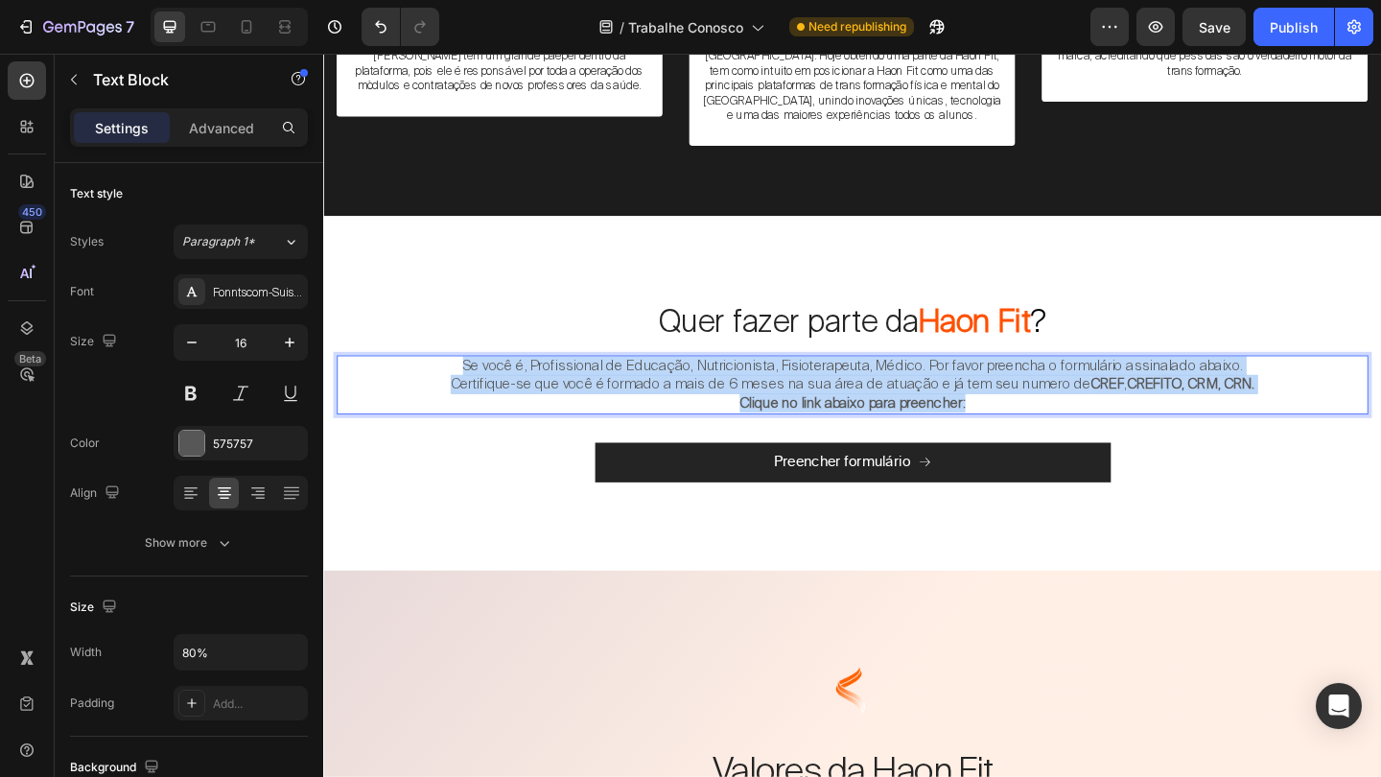
click at [873, 384] on p "Se você é, Profissional de Educação, Nutricionista, Fisioterapeuta, Médico. Por…" at bounding box center [899, 413] width 894 height 59
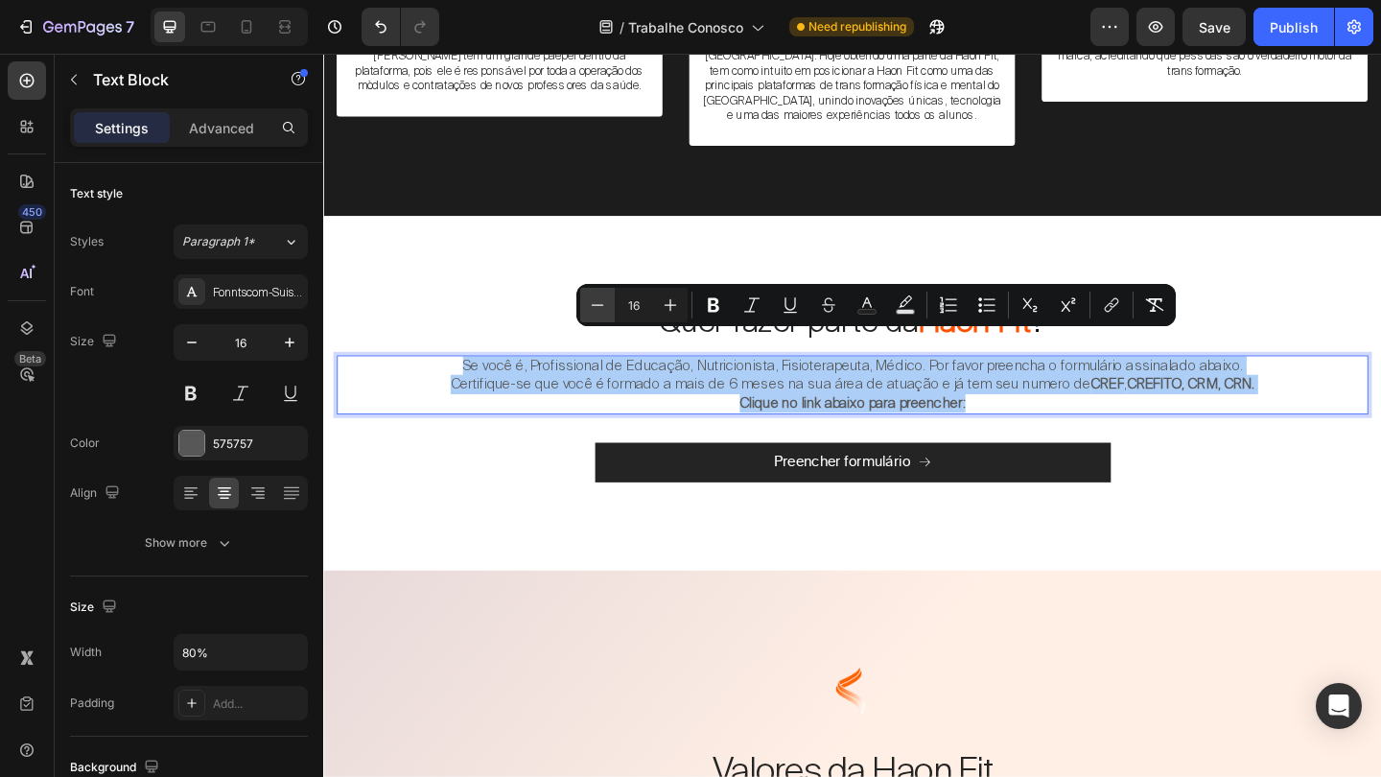
click at [592, 313] on icon "Editor contextual toolbar" at bounding box center [597, 304] width 19 height 19
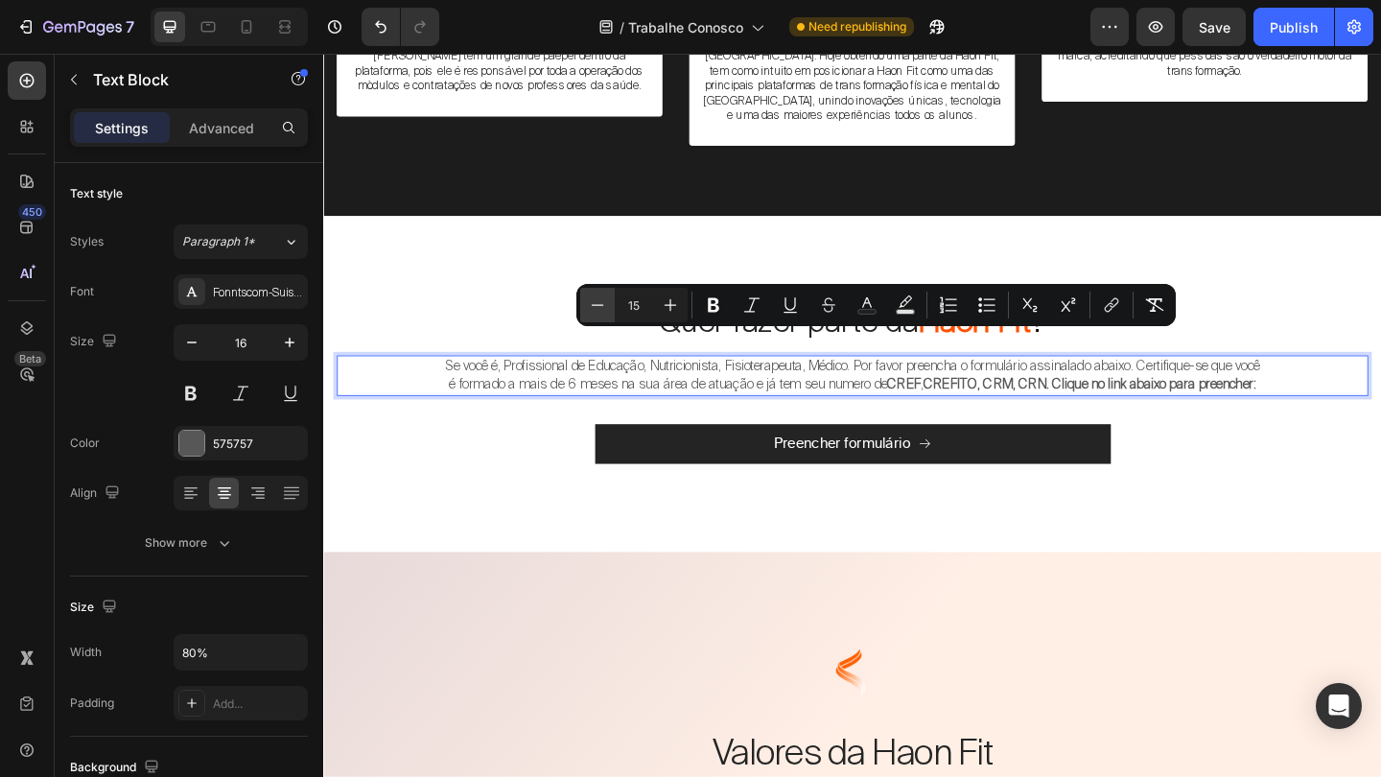
click at [592, 313] on icon "Editor contextual toolbar" at bounding box center [597, 304] width 19 height 19
type input "14"
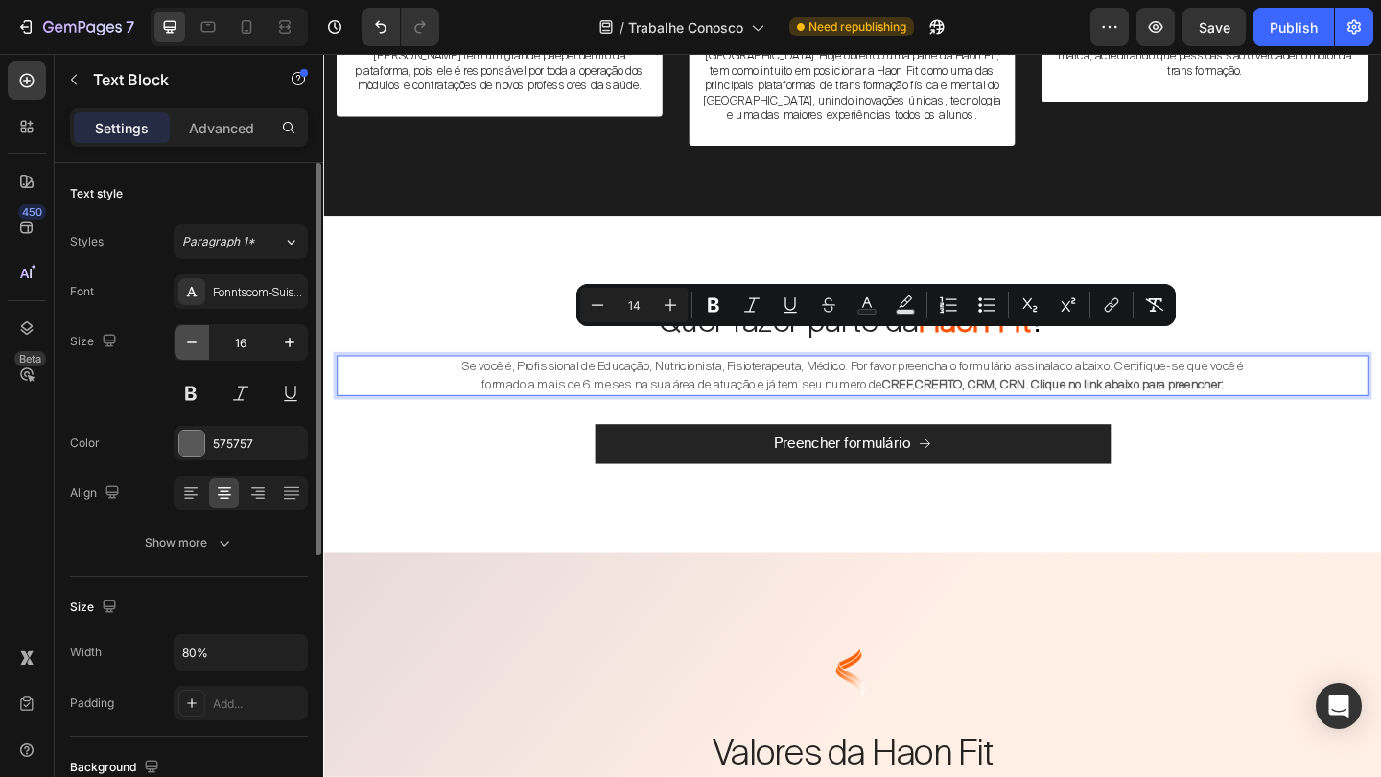
click at [194, 347] on icon "button" at bounding box center [191, 342] width 19 height 19
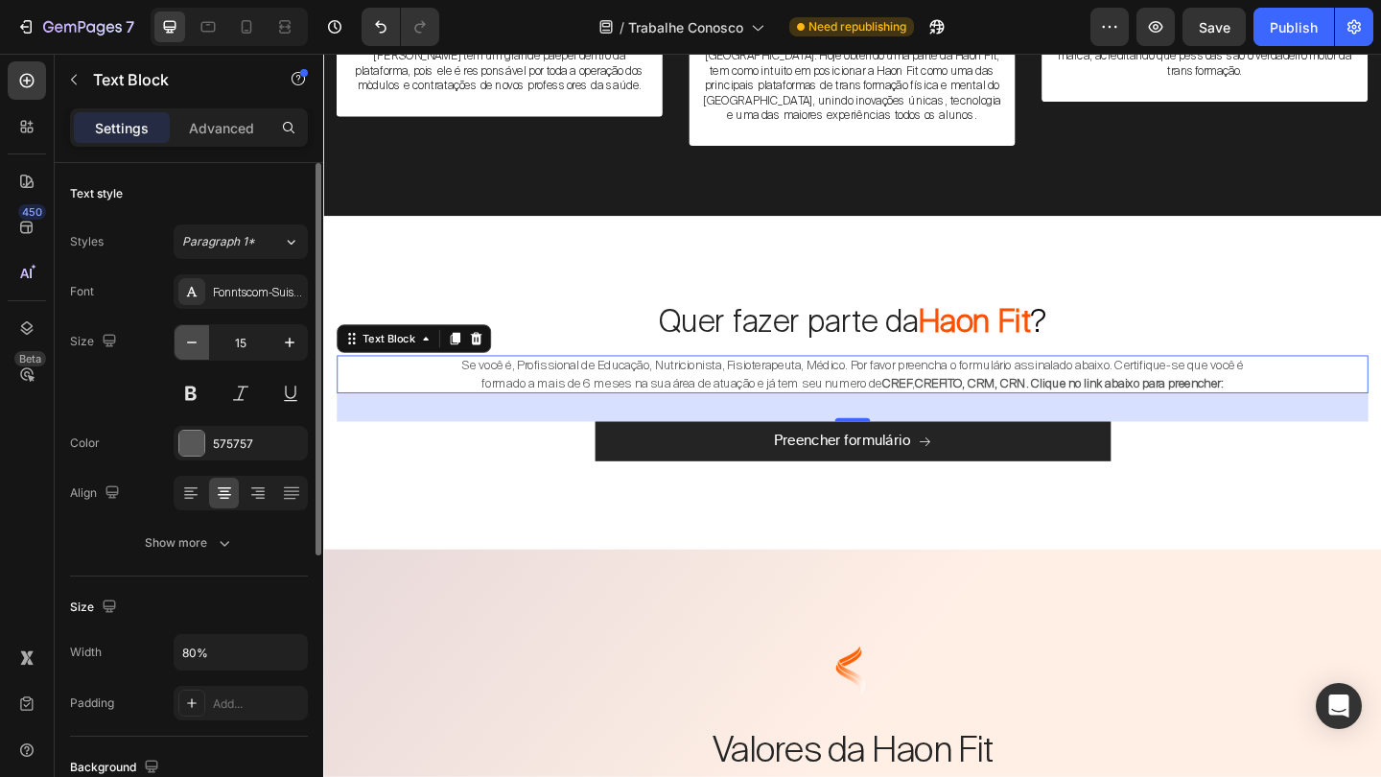
click at [194, 347] on icon "button" at bounding box center [191, 342] width 19 height 19
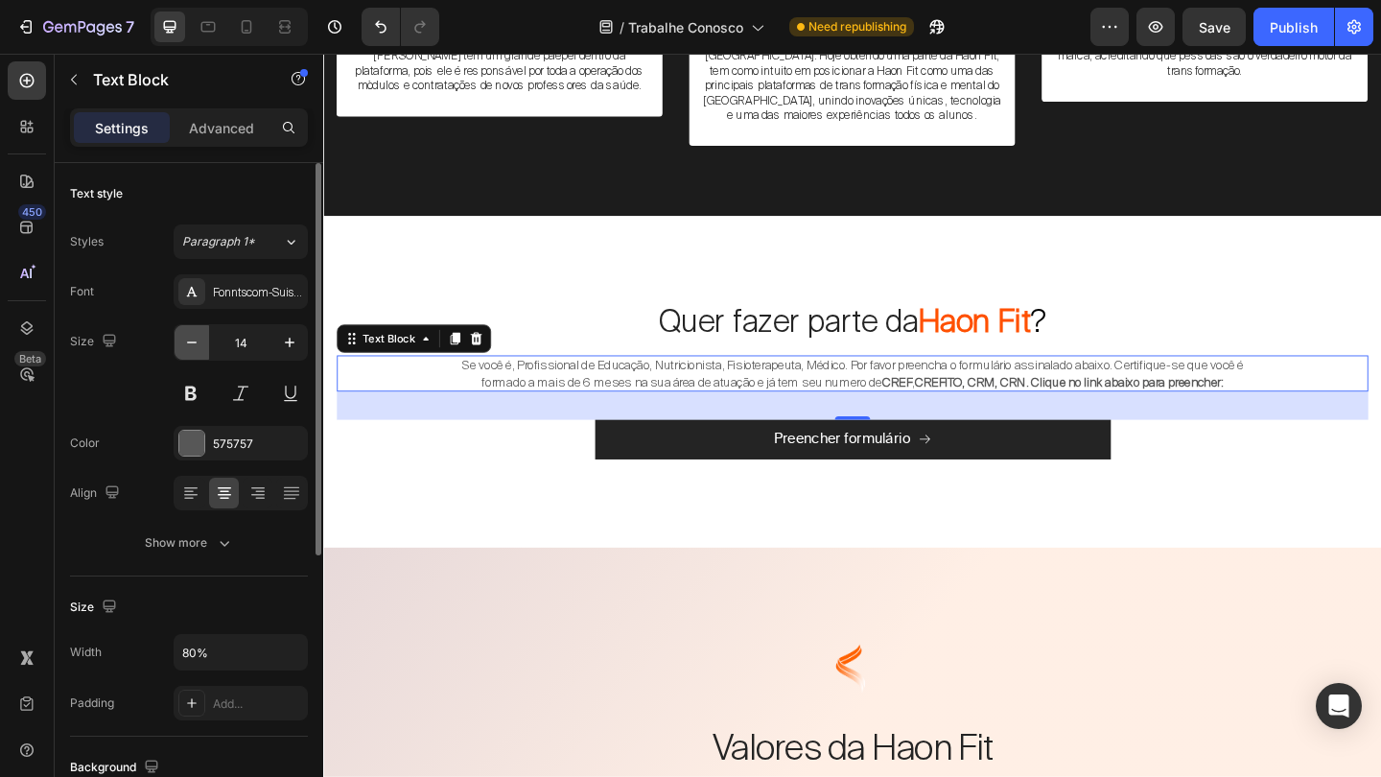
type input "13"
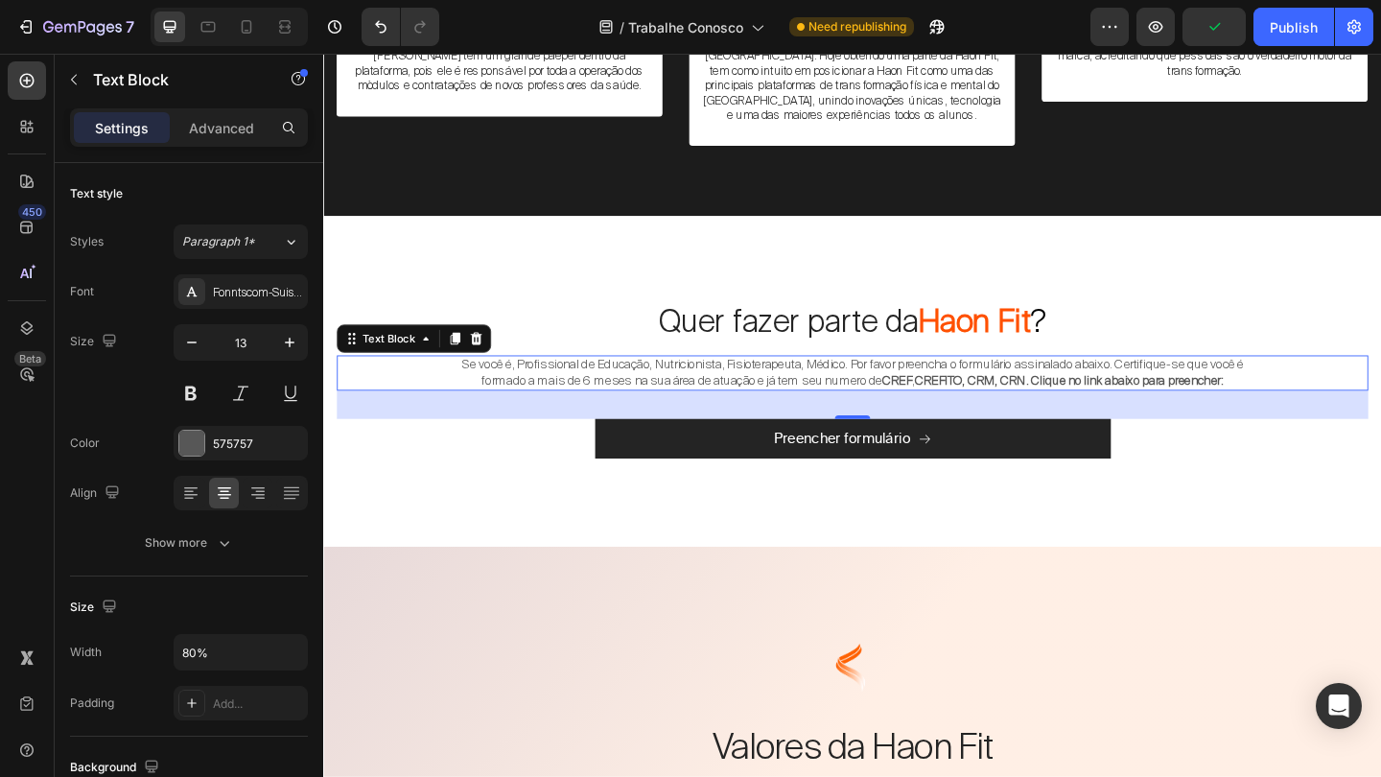
click at [668, 383] on span "Se você é, Profissional de Educação, Nutricionista, Fisioterapeuta, Médico. Por…" at bounding box center [899, 400] width 850 height 35
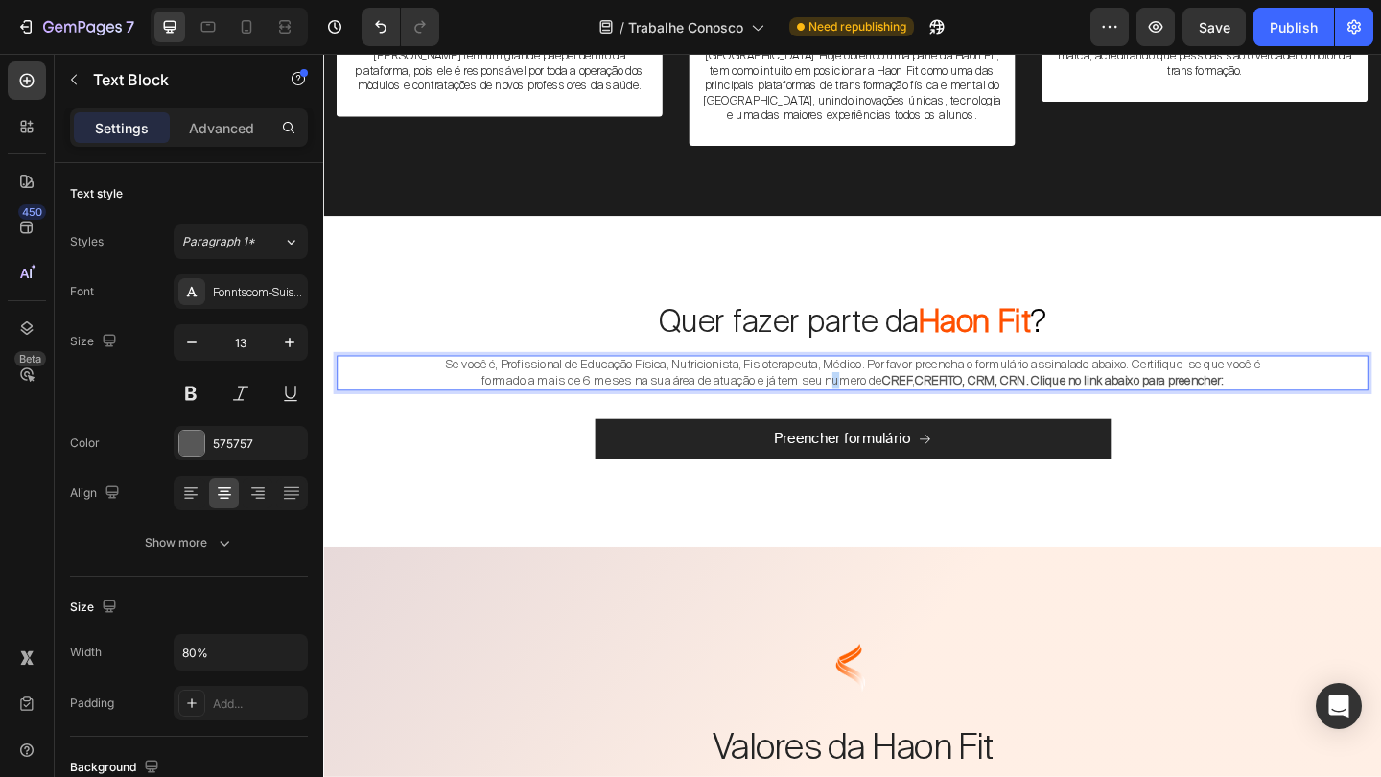
click at [920, 384] on span "Se você é, Profissional de Educação Física, Nutricionista, Fisioterapeuta, Médi…" at bounding box center [898, 400] width 887 height 35
click at [1336, 426] on div "Quer fazer parte da Haon Fit ? Heading Se você é, Profissional de Educação Físi…" at bounding box center [898, 408] width 1122 height 202
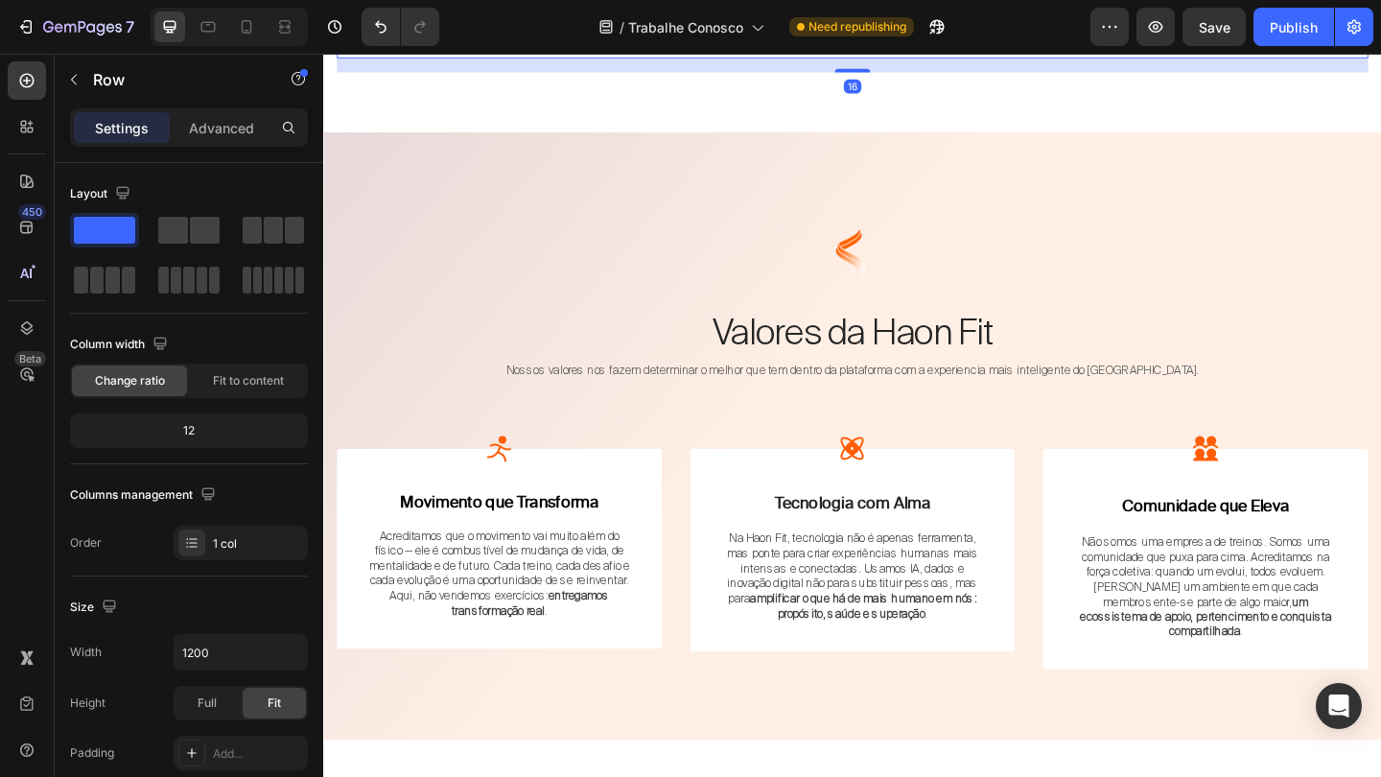
scroll to position [3211, 0]
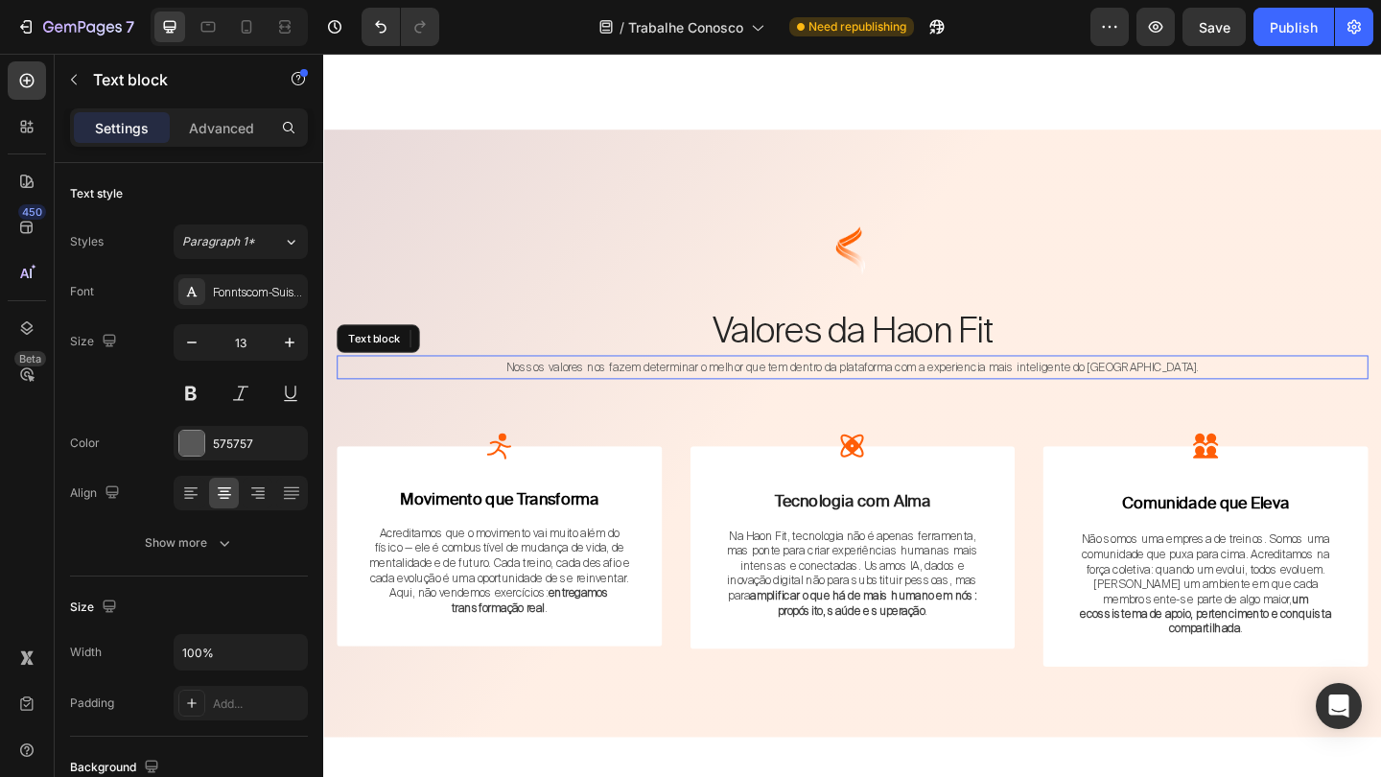
click at [888, 402] on p "Nossos valores nos fazem determinar o melhor que tem dentro da plataforma com a…" at bounding box center [898, 395] width 1118 height 22
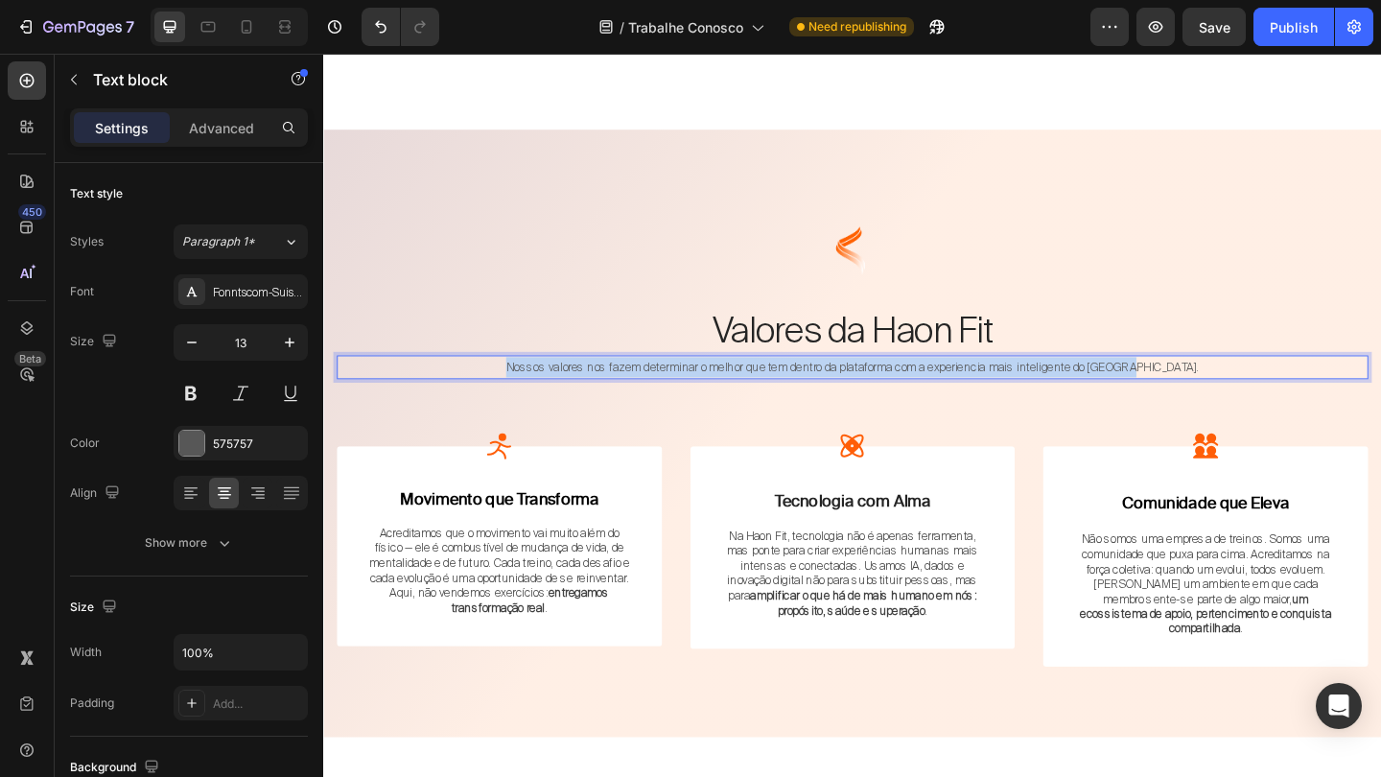
click at [888, 402] on p "Nossos valores nos fazem determinar o melhor que tem dentro da plataforma com a…" at bounding box center [898, 395] width 1118 height 22
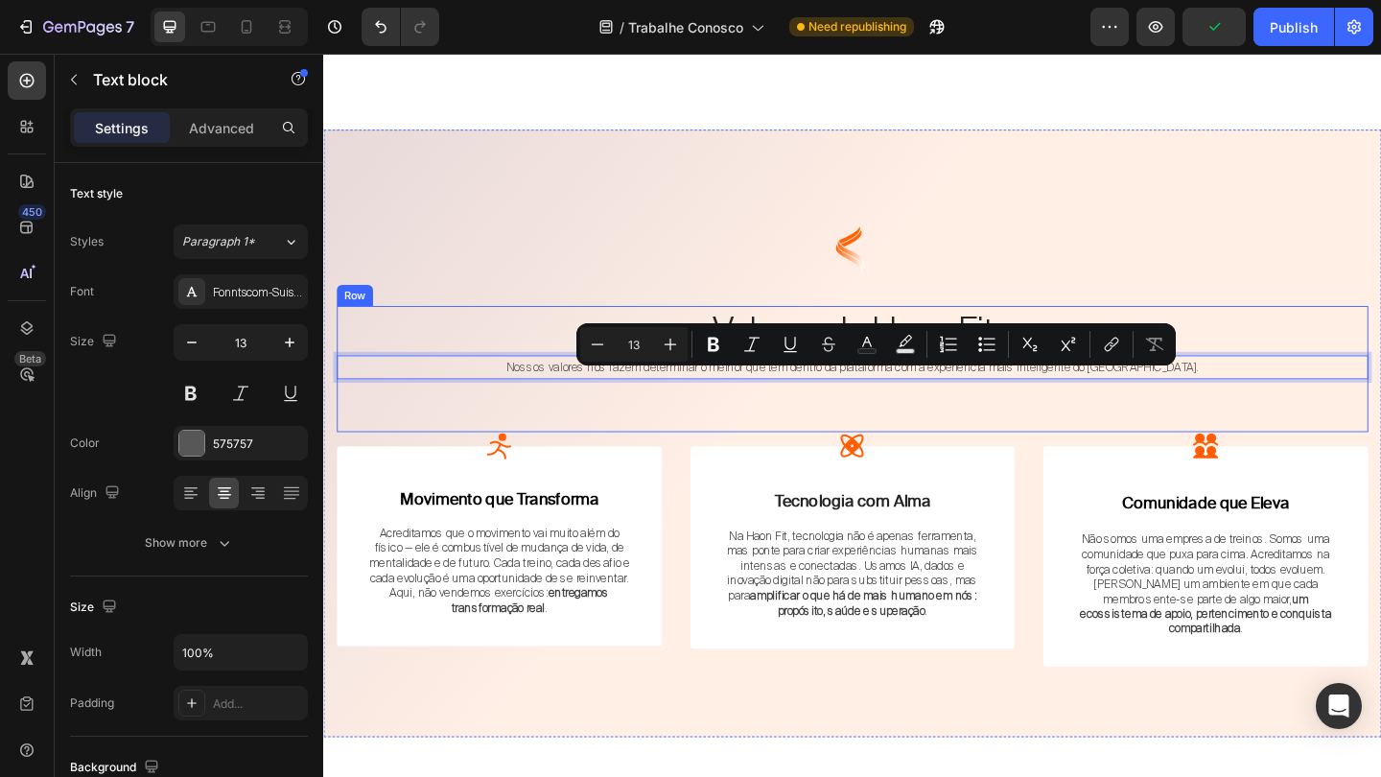
click at [791, 429] on div "Valores da Haon Fit Heading Nossos valores nos fazem determinar o melhor que te…" at bounding box center [898, 396] width 1122 height 137
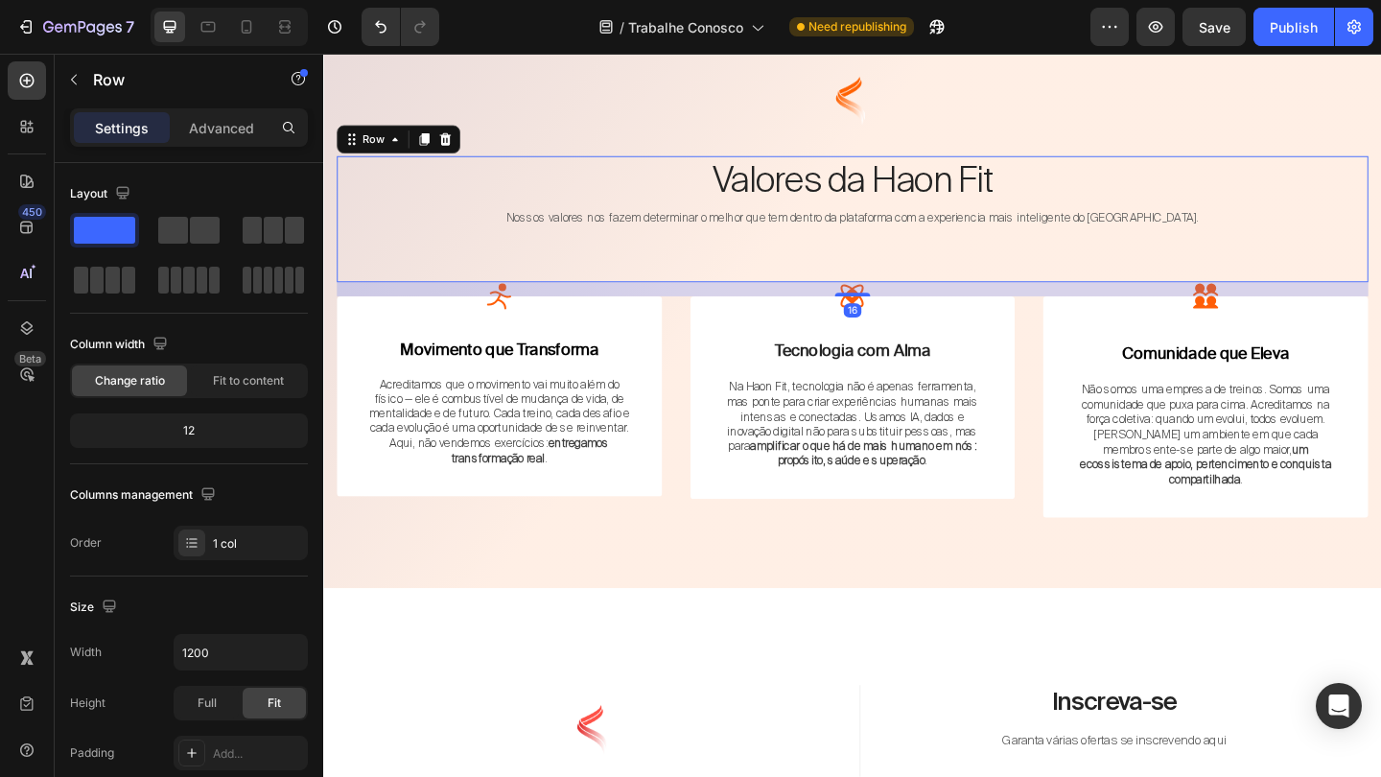
scroll to position [3392, 0]
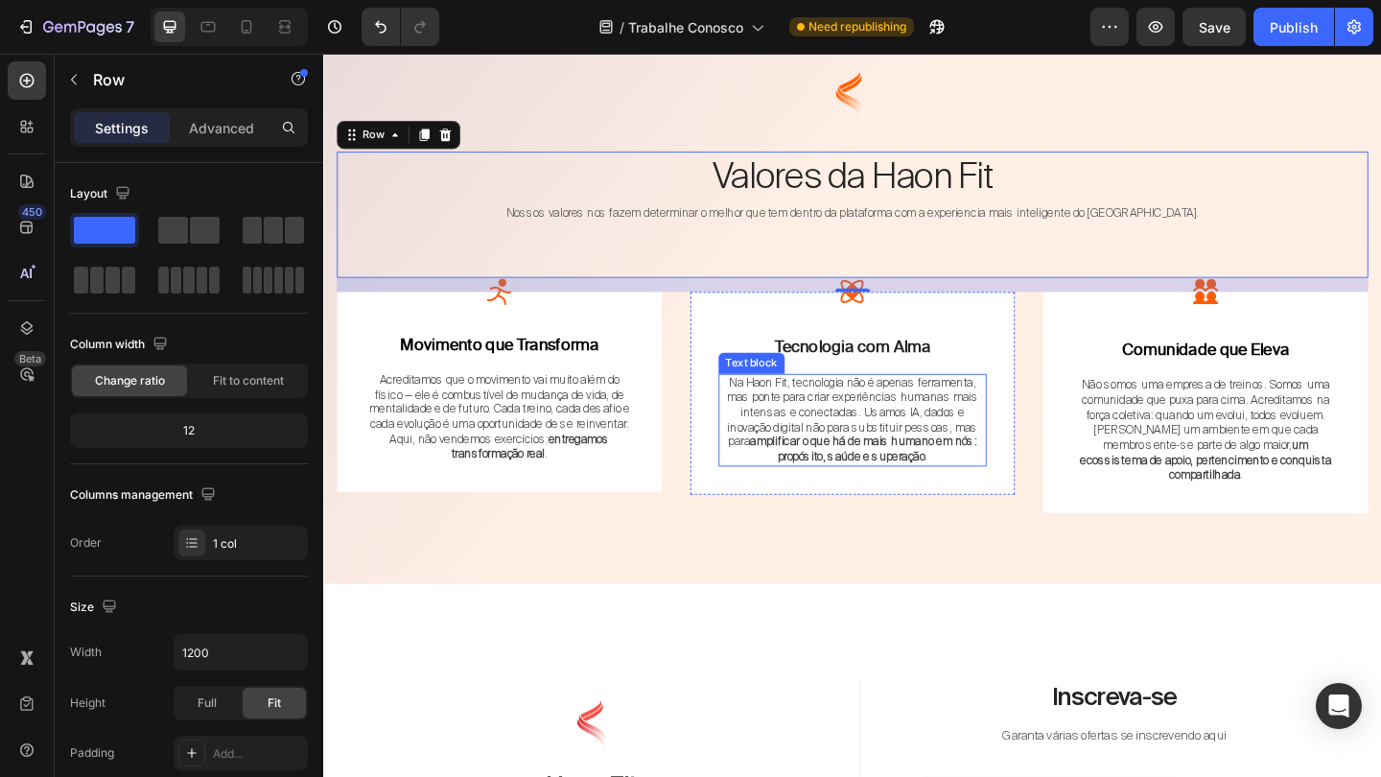
click at [789, 425] on p "Na Haon Fit, tecnologia não é apenas ferramenta, mas ponte para criar experiênc…" at bounding box center [899, 452] width 289 height 97
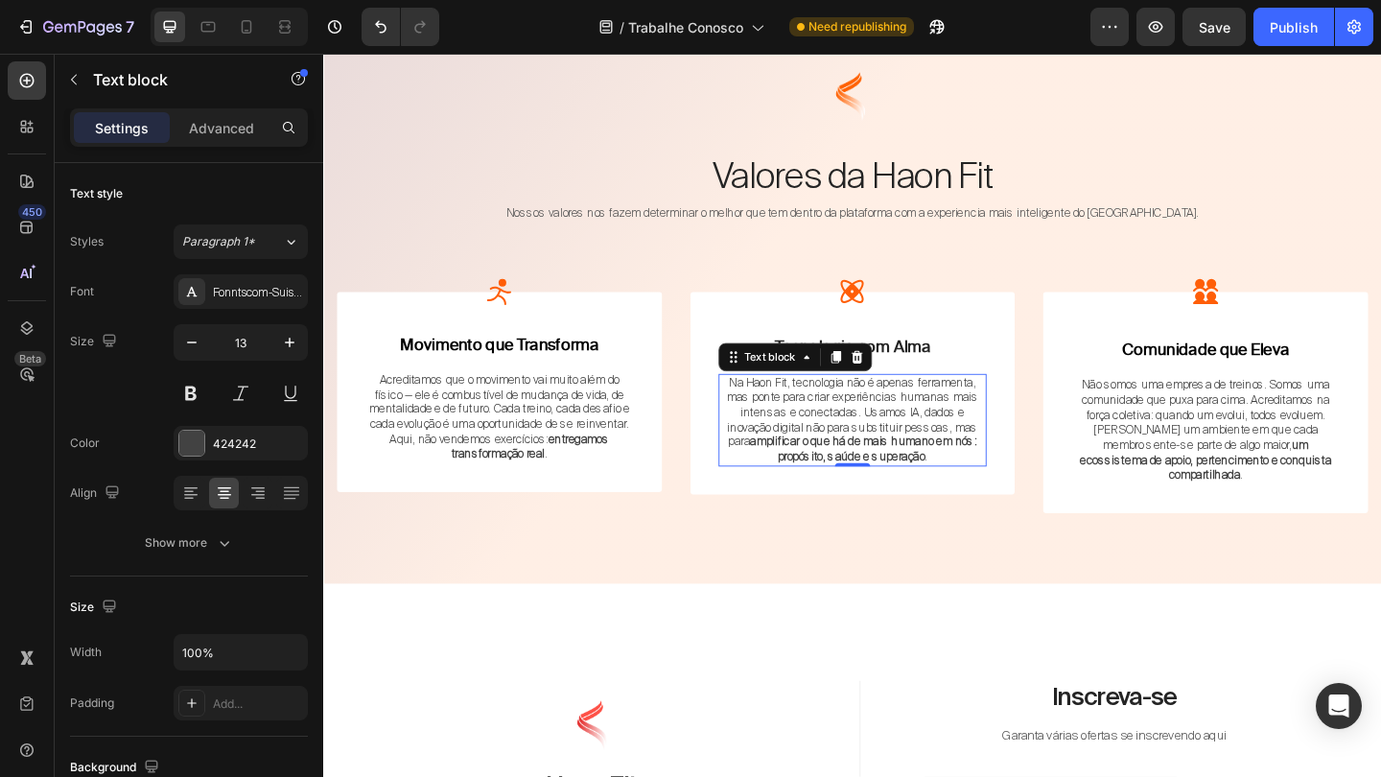
click at [789, 425] on p "Na Haon Fit, tecnologia não é apenas ferramenta, mas ponte para criar experiênc…" at bounding box center [899, 452] width 289 height 97
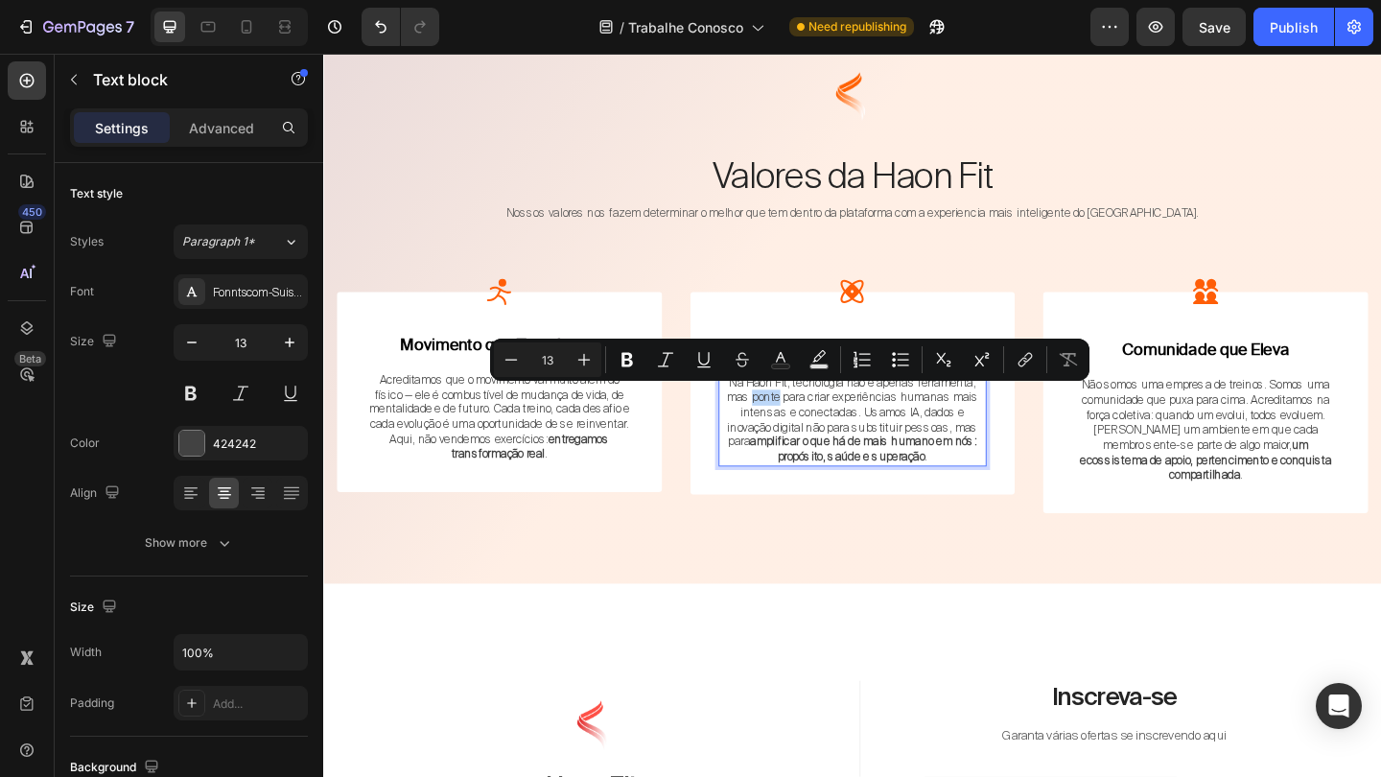
click at [789, 425] on p "Na Haon Fit, tecnologia não é apenas ferramenta, mas ponte para criar experiênc…" at bounding box center [899, 452] width 289 height 97
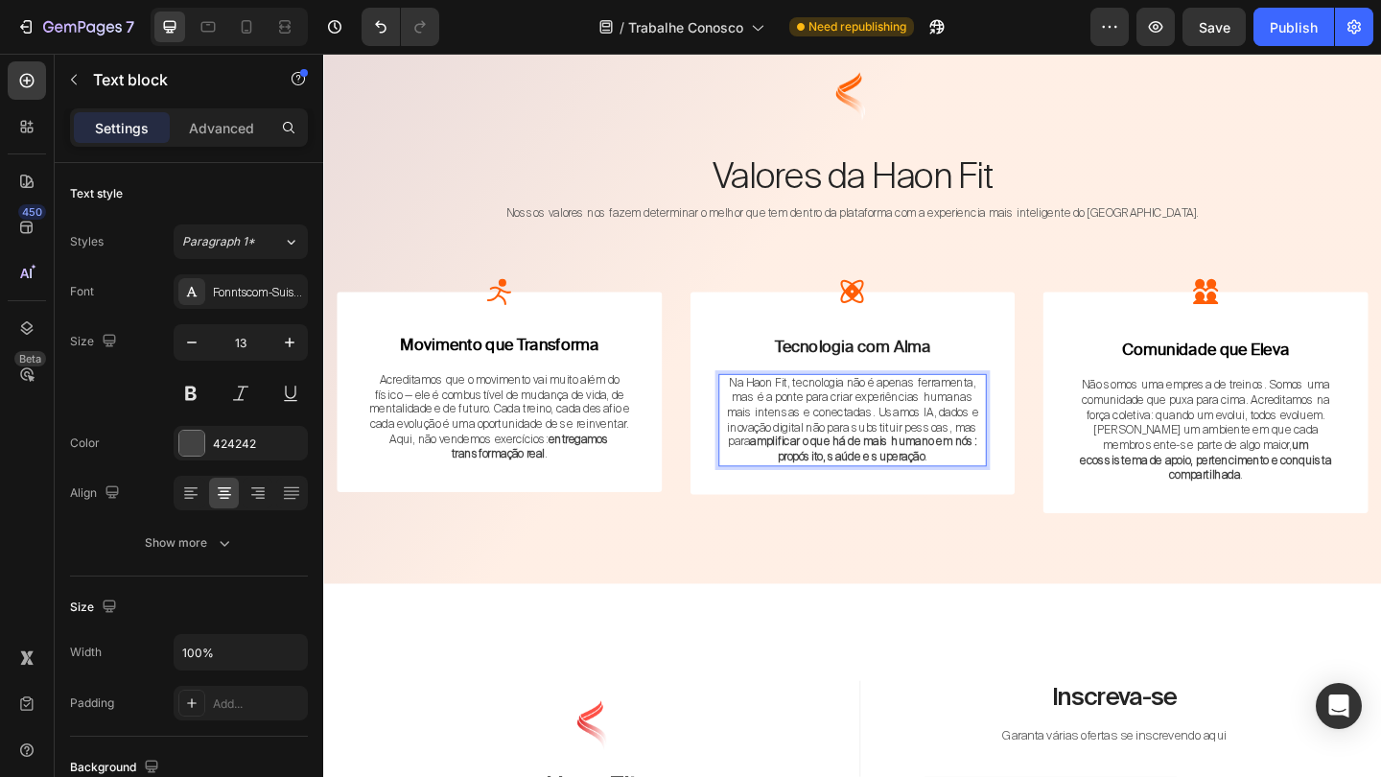
click at [854, 456] on p "Na Haon Fit, tecnologia não é apenas ferramenta, mas é a ponte para criar exper…" at bounding box center [899, 452] width 289 height 97
drag, startPoint x: 850, startPoint y: 456, endPoint x: 995, endPoint y: 461, distance: 144.9
click at [995, 461] on p "Na Haon Fit, tecnologia não é apenas ferramenta, mas é a ponte para criar exper…" at bounding box center [899, 452] width 289 height 97
click at [853, 455] on p "Na Haon Fit, tecnologia não é apenas ferramenta, mas é a ponte para criar exper…" at bounding box center [899, 452] width 289 height 97
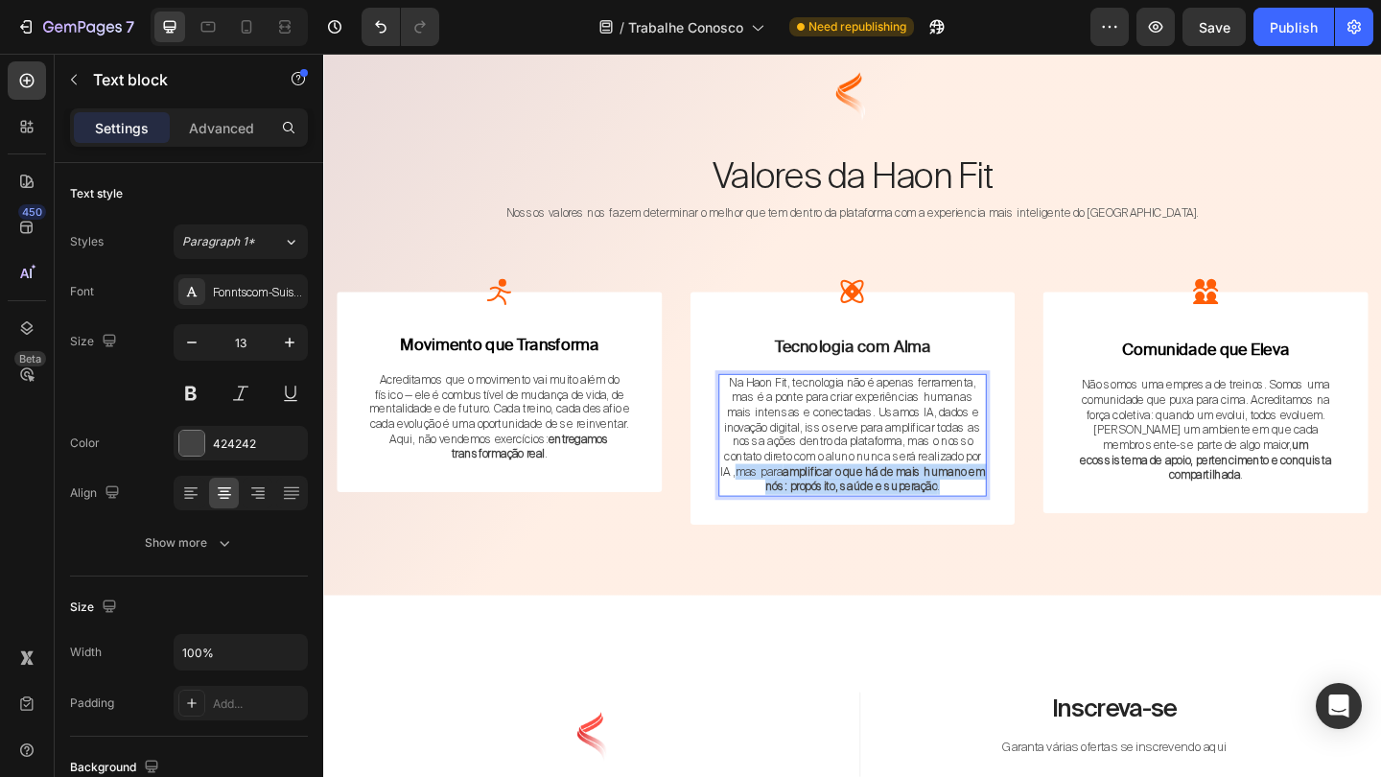
drag, startPoint x: 1021, startPoint y: 515, endPoint x: 776, endPoint y: 500, distance: 245.9
click at [776, 500] on p "Na Haon Fit, tecnologia não é apenas ferramenta, mas é a ponte para criar exper…" at bounding box center [899, 468] width 289 height 129
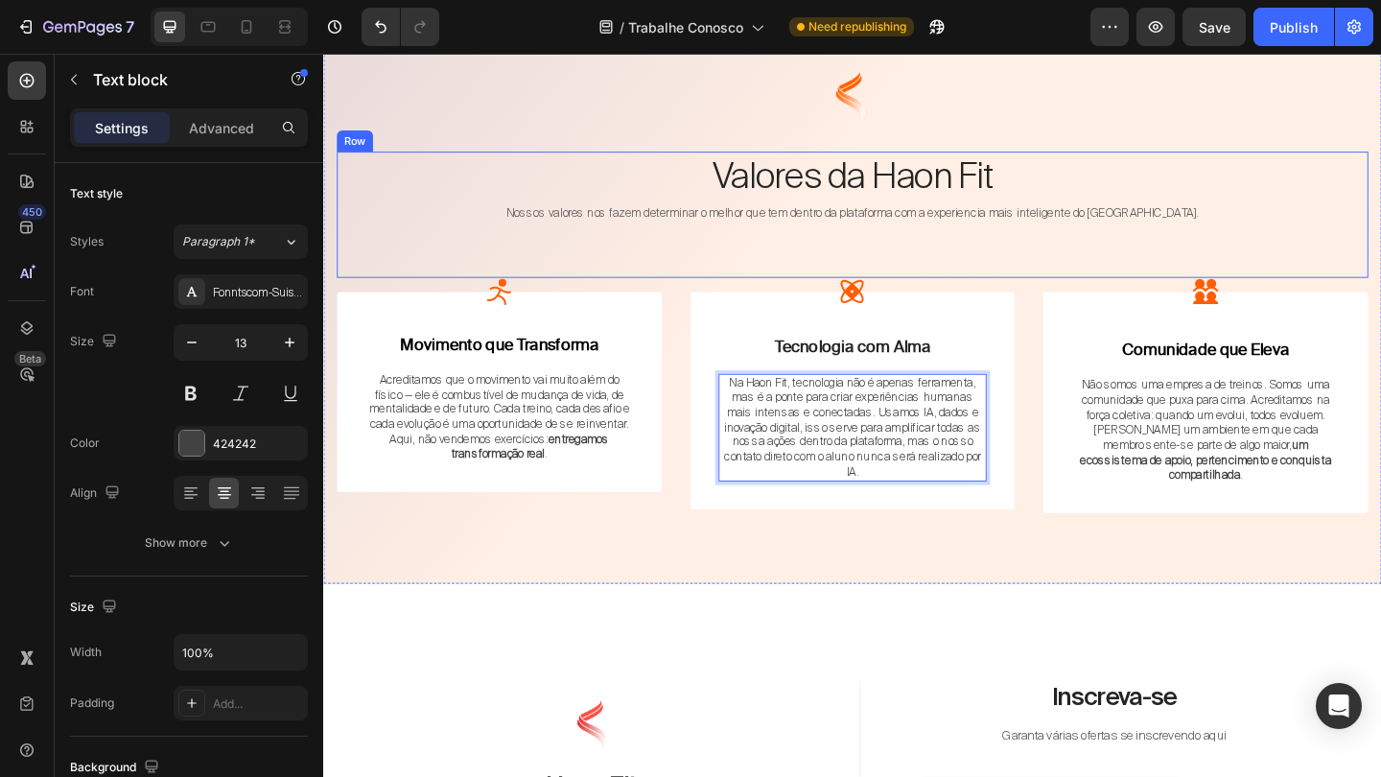
click at [1380, 268] on div "Valores da Haon Fit Heading Nossos valores nos fazem determinar o melhor que te…" at bounding box center [898, 228] width 1122 height 137
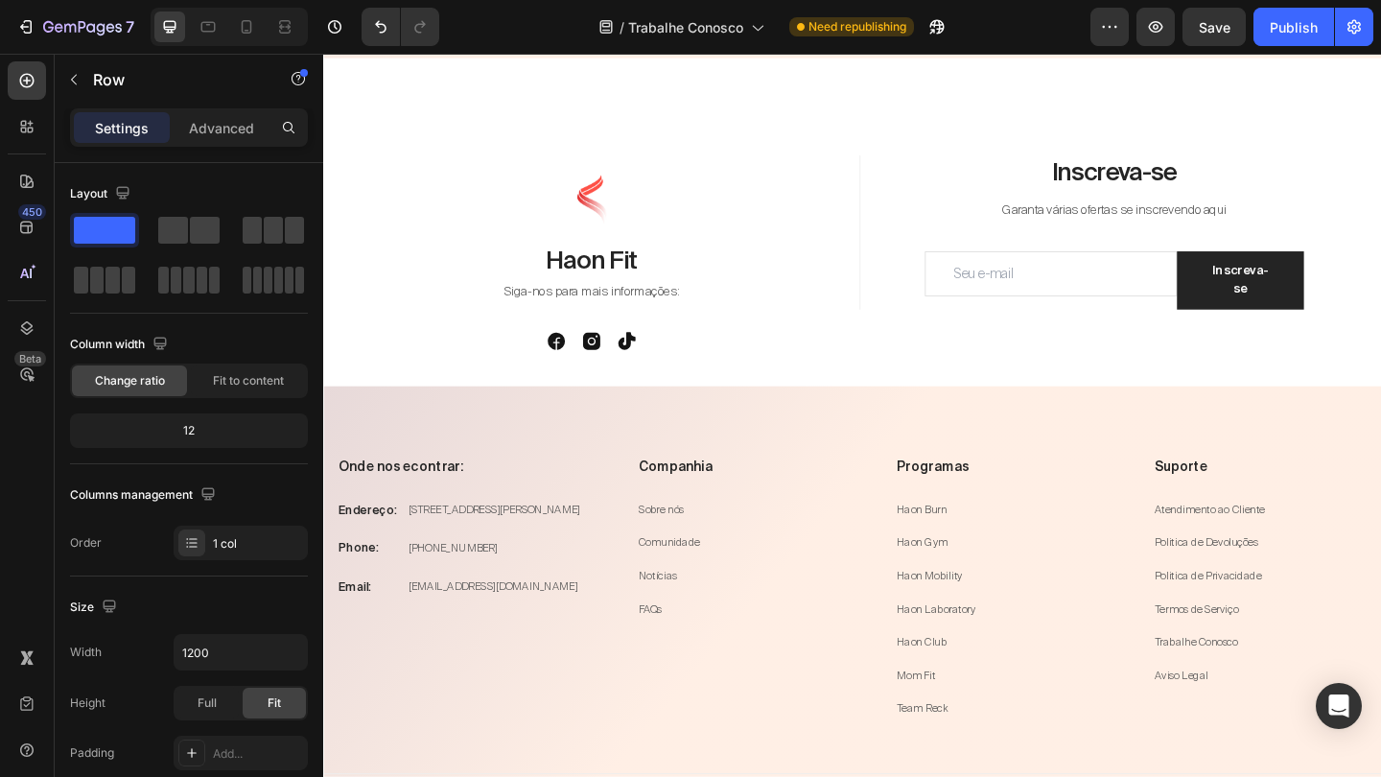
scroll to position [3974, 0]
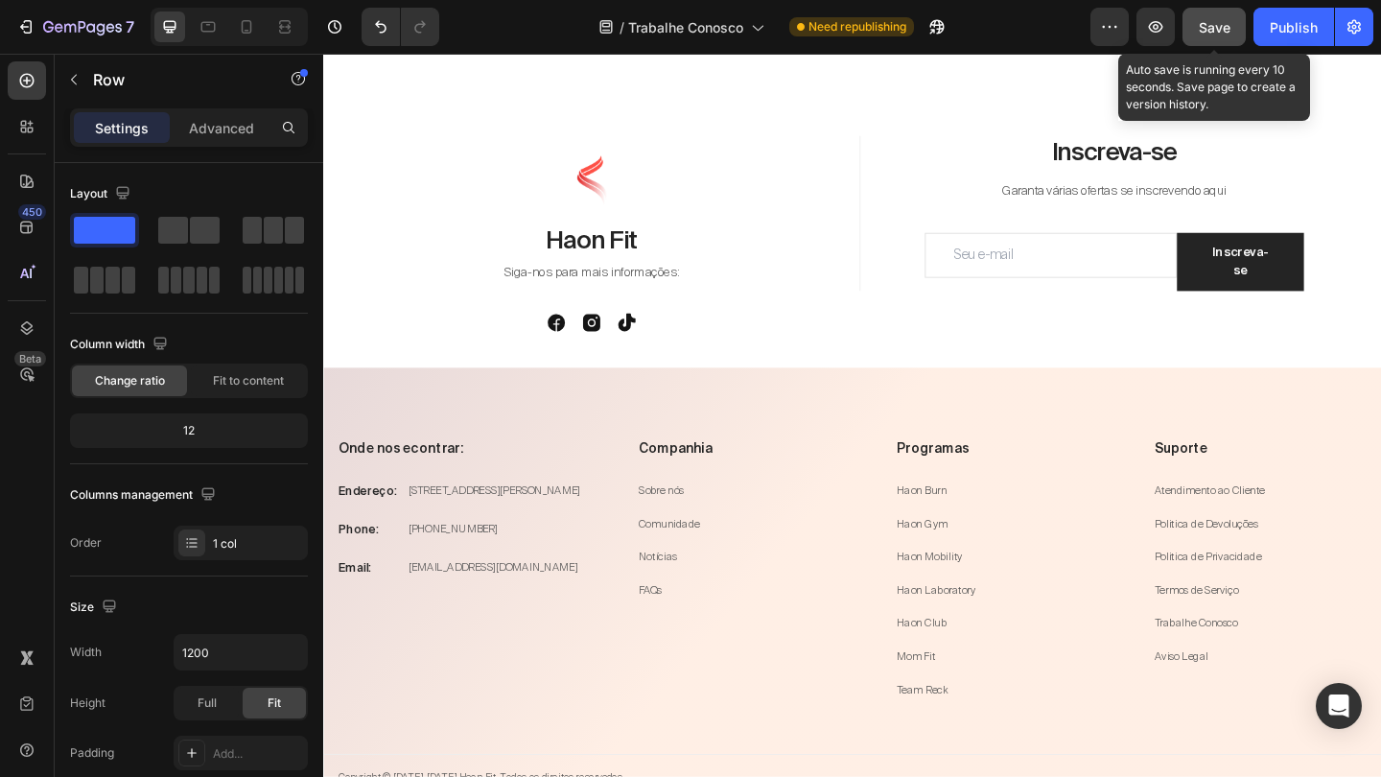
click at [1219, 25] on span "Save" at bounding box center [1215, 27] width 32 height 16
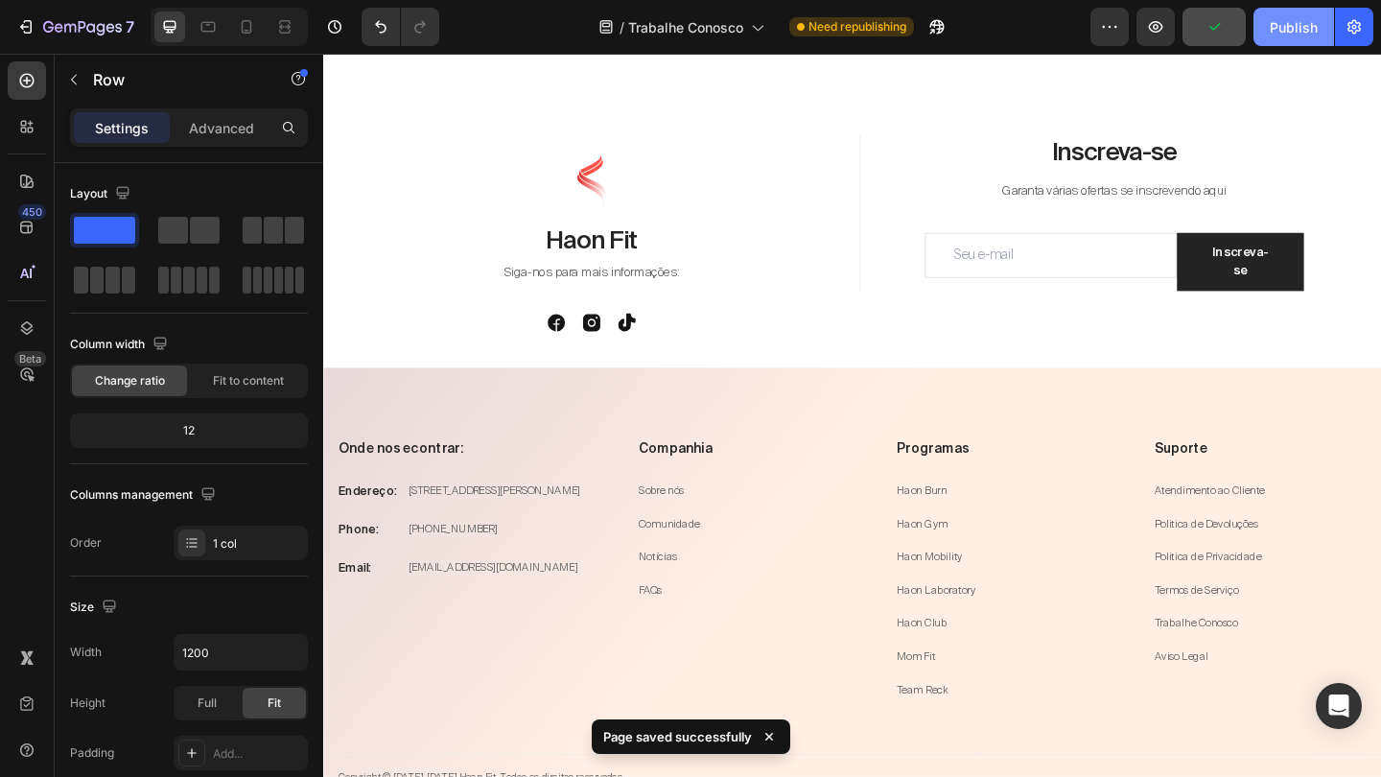
click at [1285, 26] on div "Publish" at bounding box center [1293, 27] width 48 height 20
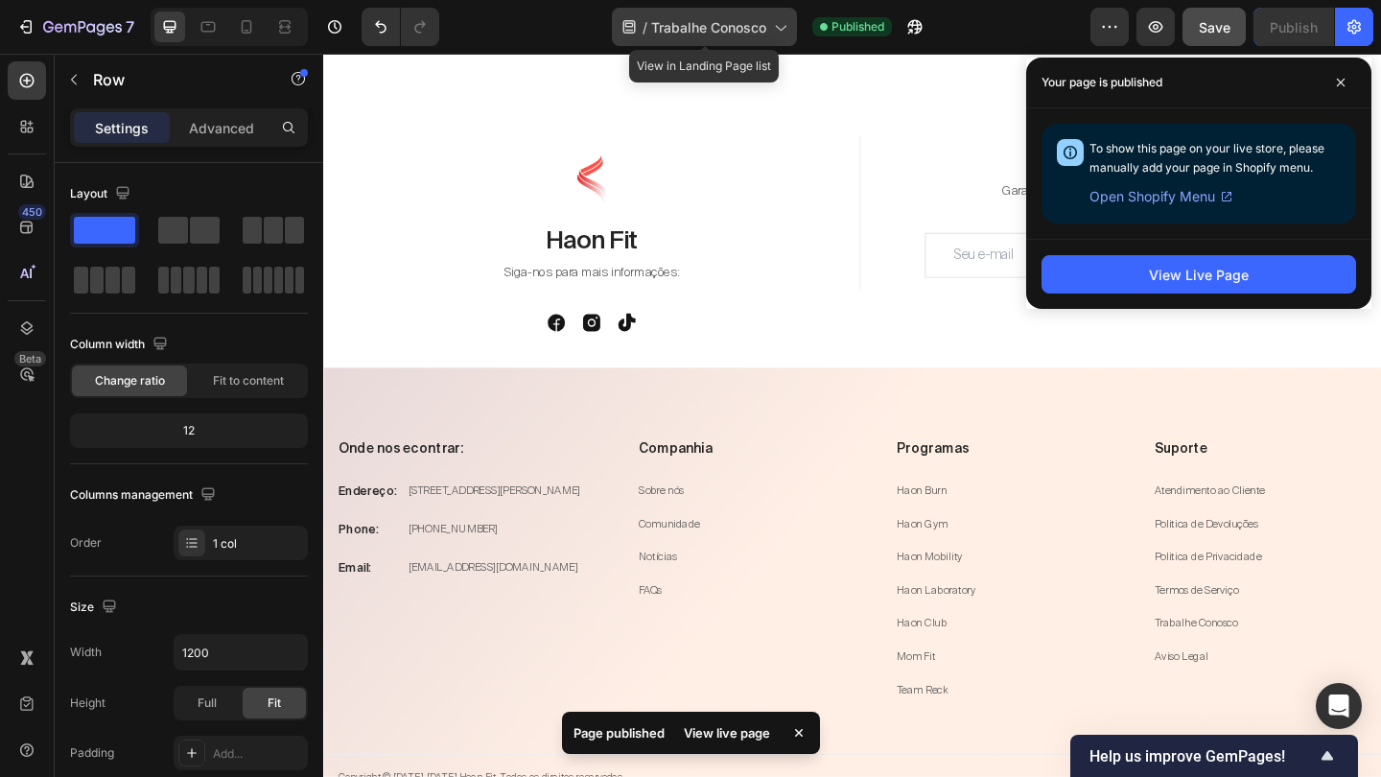
click at [778, 19] on icon at bounding box center [779, 26] width 19 height 19
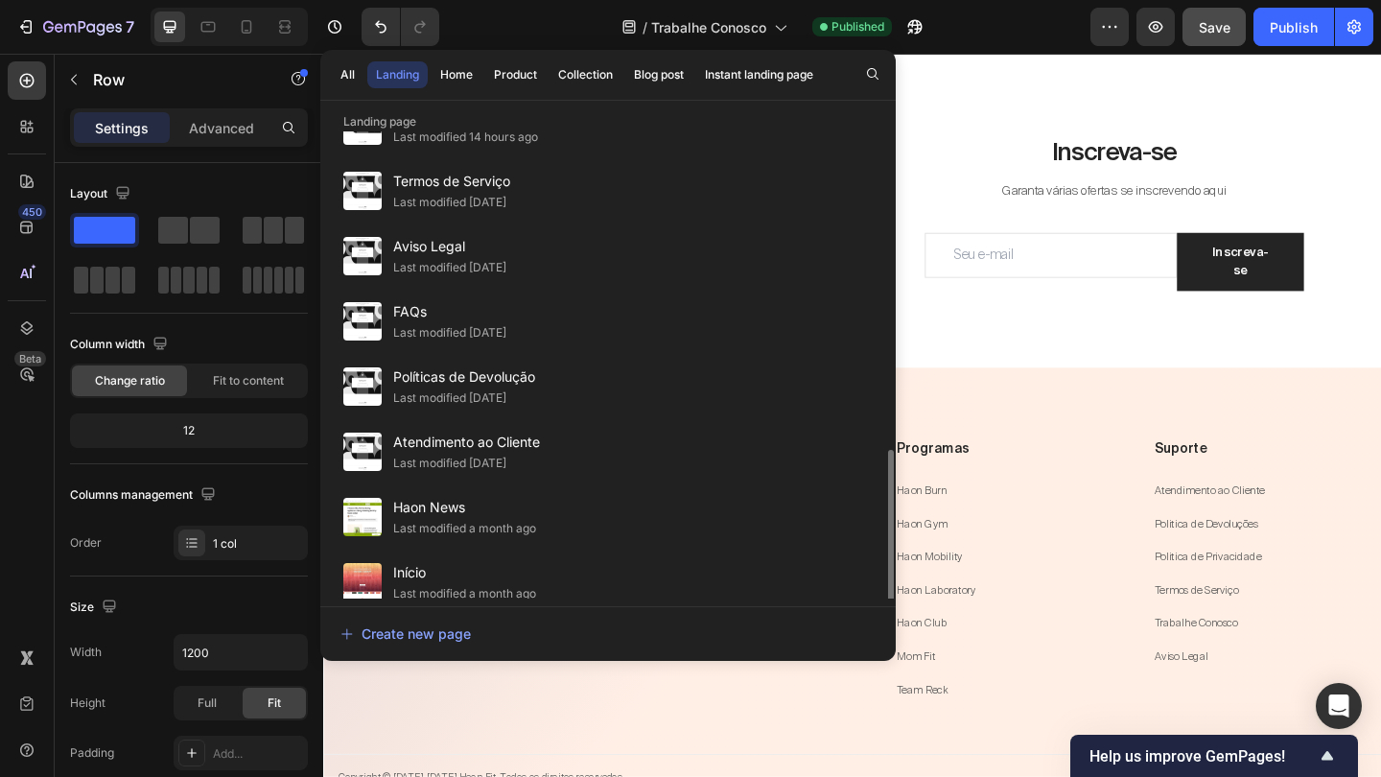
scroll to position [850, 0]
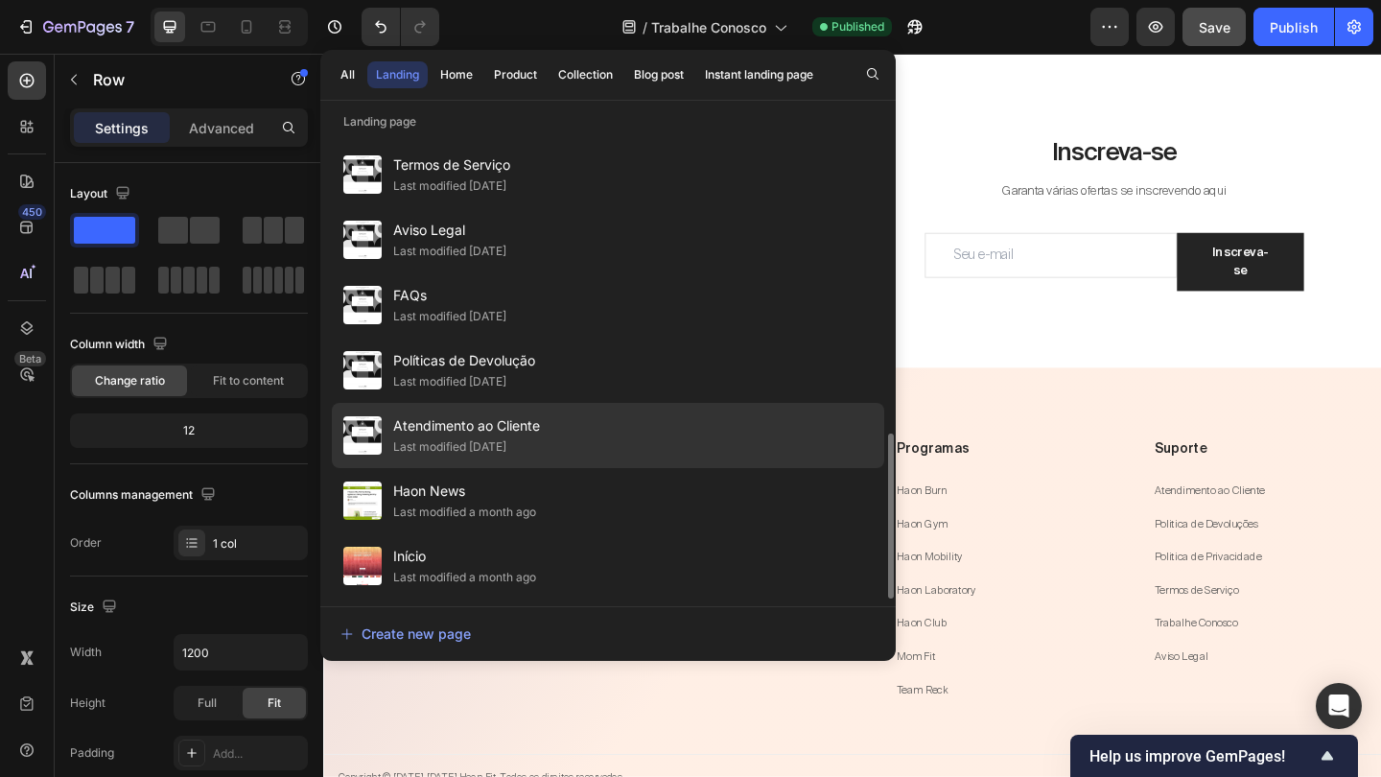
click at [560, 431] on div "Atendimento ao Cliente Last modified 15 days ago" at bounding box center [608, 435] width 552 height 65
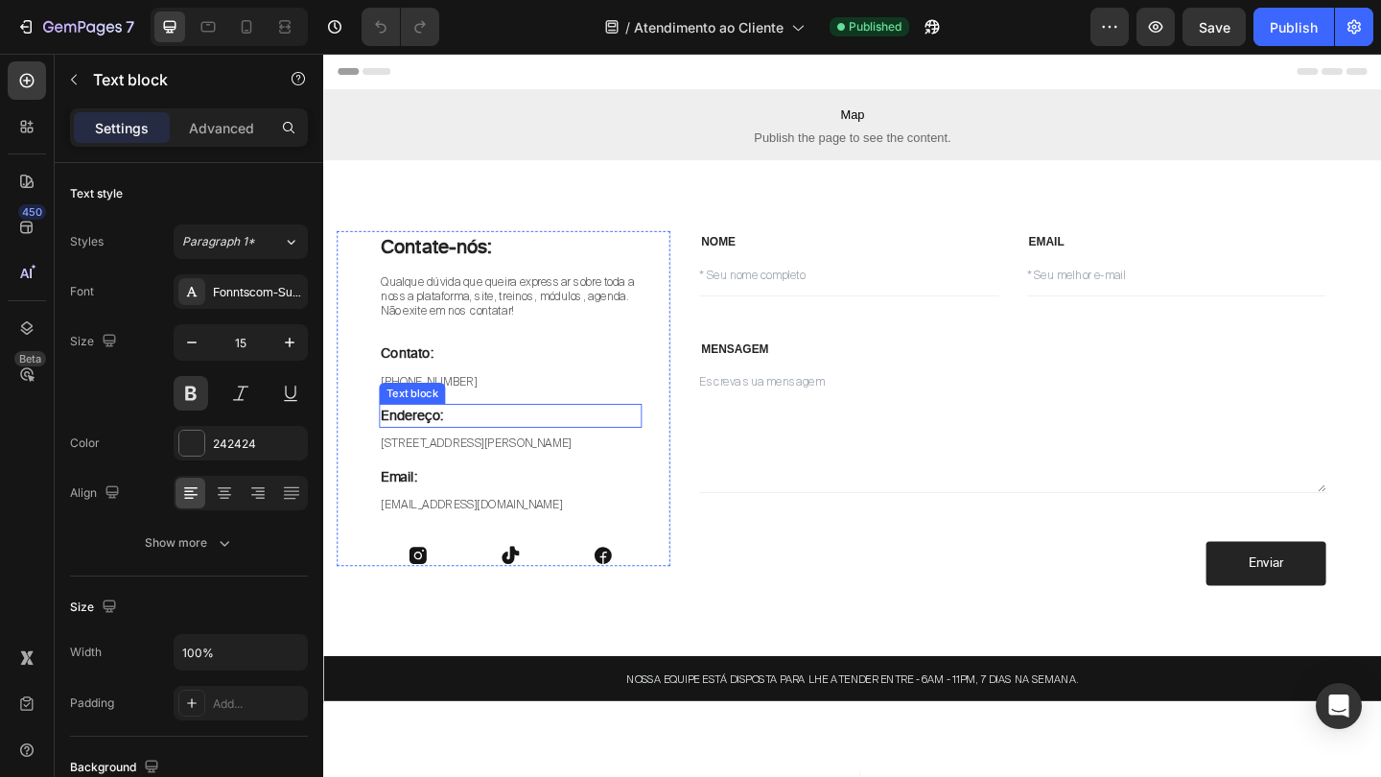
click at [595, 454] on p "Endereço:" at bounding box center [526, 447] width 282 height 22
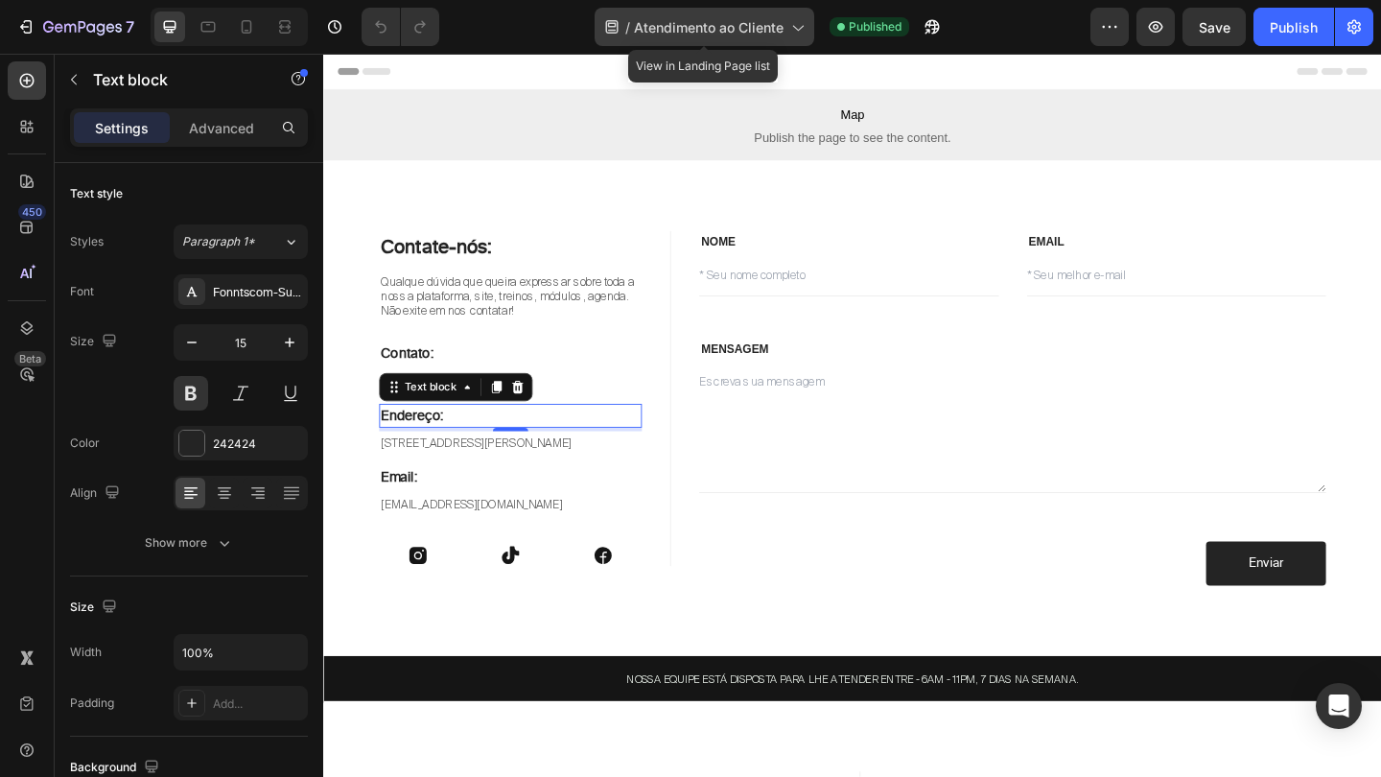
click at [788, 17] on icon at bounding box center [796, 26] width 19 height 19
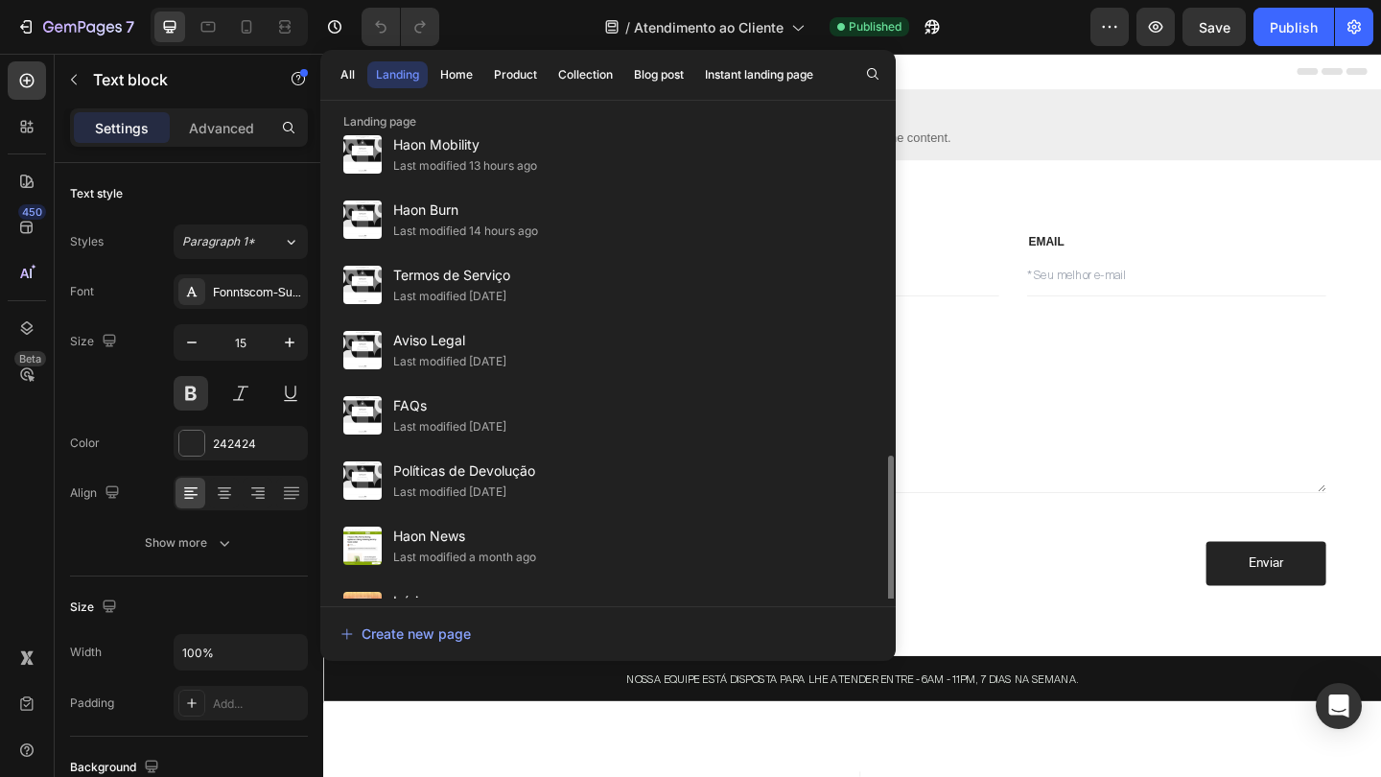
scroll to position [834, 0]
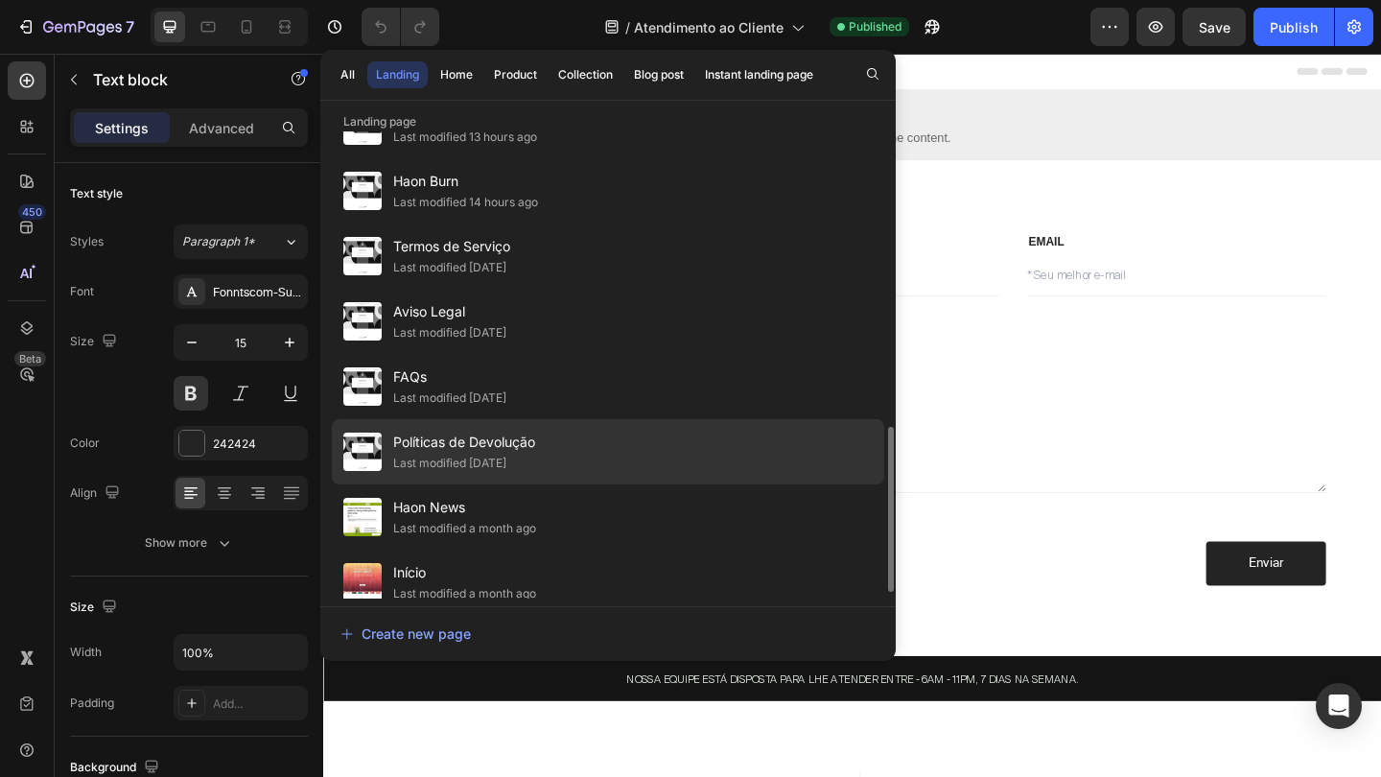
click at [492, 449] on span "Políticas de Devolução" at bounding box center [464, 442] width 142 height 23
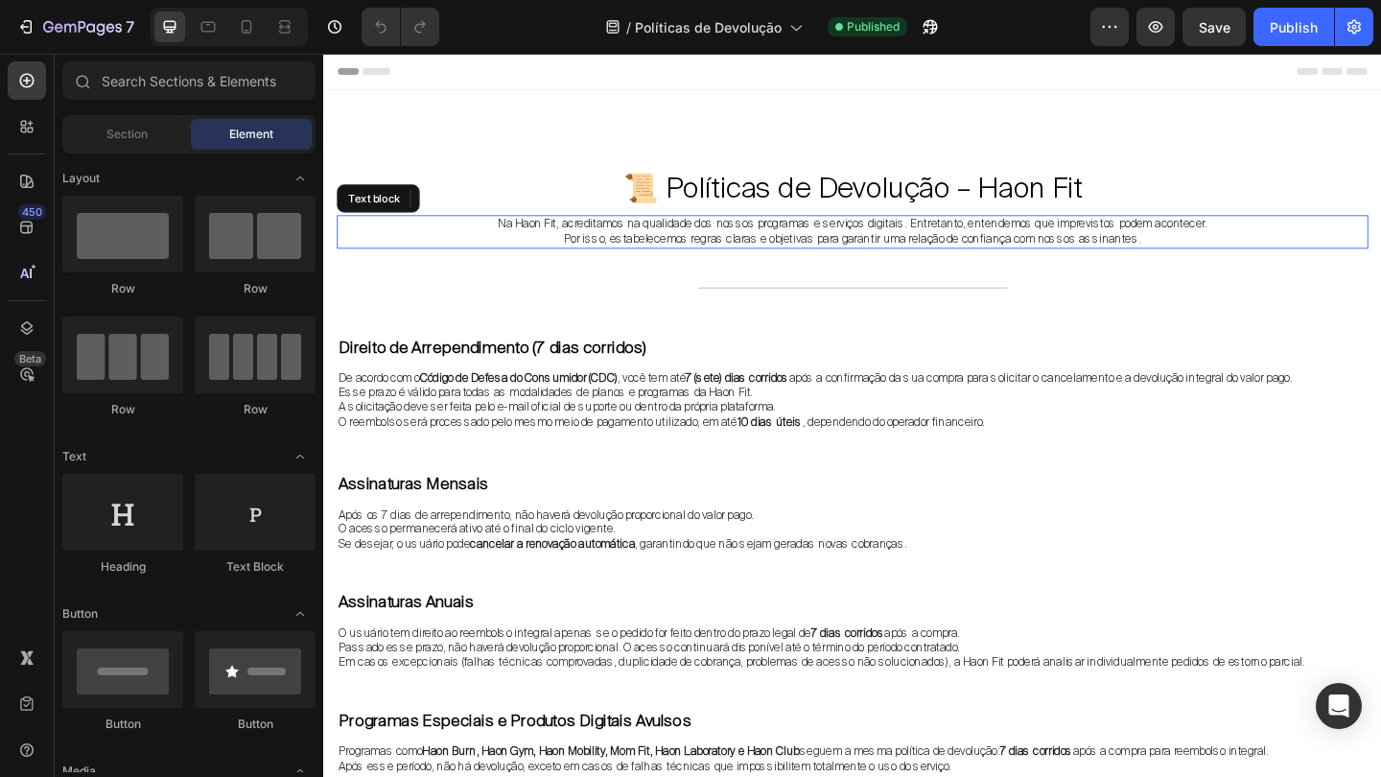
click at [777, 252] on span "Na Haon Fit, acreditamos na qualidade dos nossos programas e serviços digitais.…" at bounding box center [898, 246] width 771 height 33
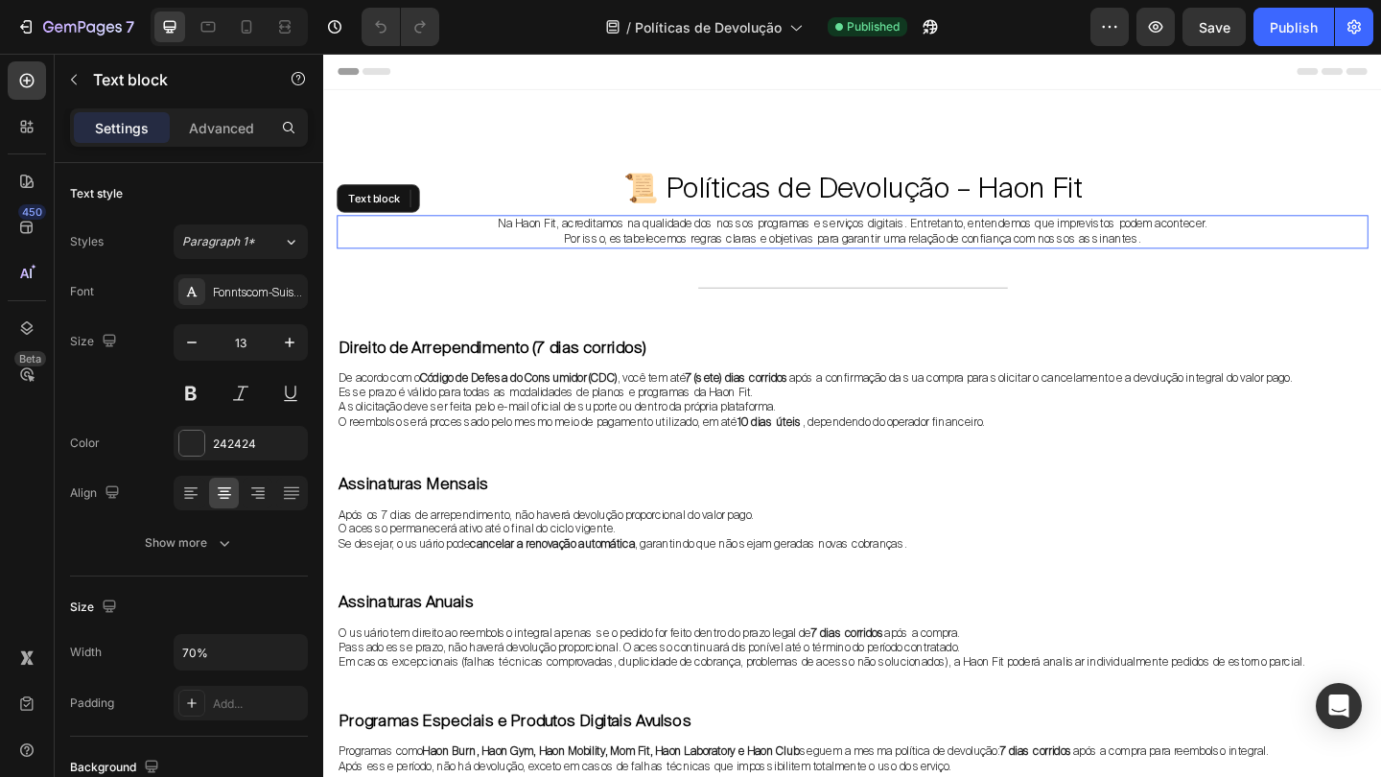
click at [777, 252] on span "Na Haon Fit, acreditamos na qualidade dos nossos programas e serviços digitais.…" at bounding box center [898, 246] width 771 height 33
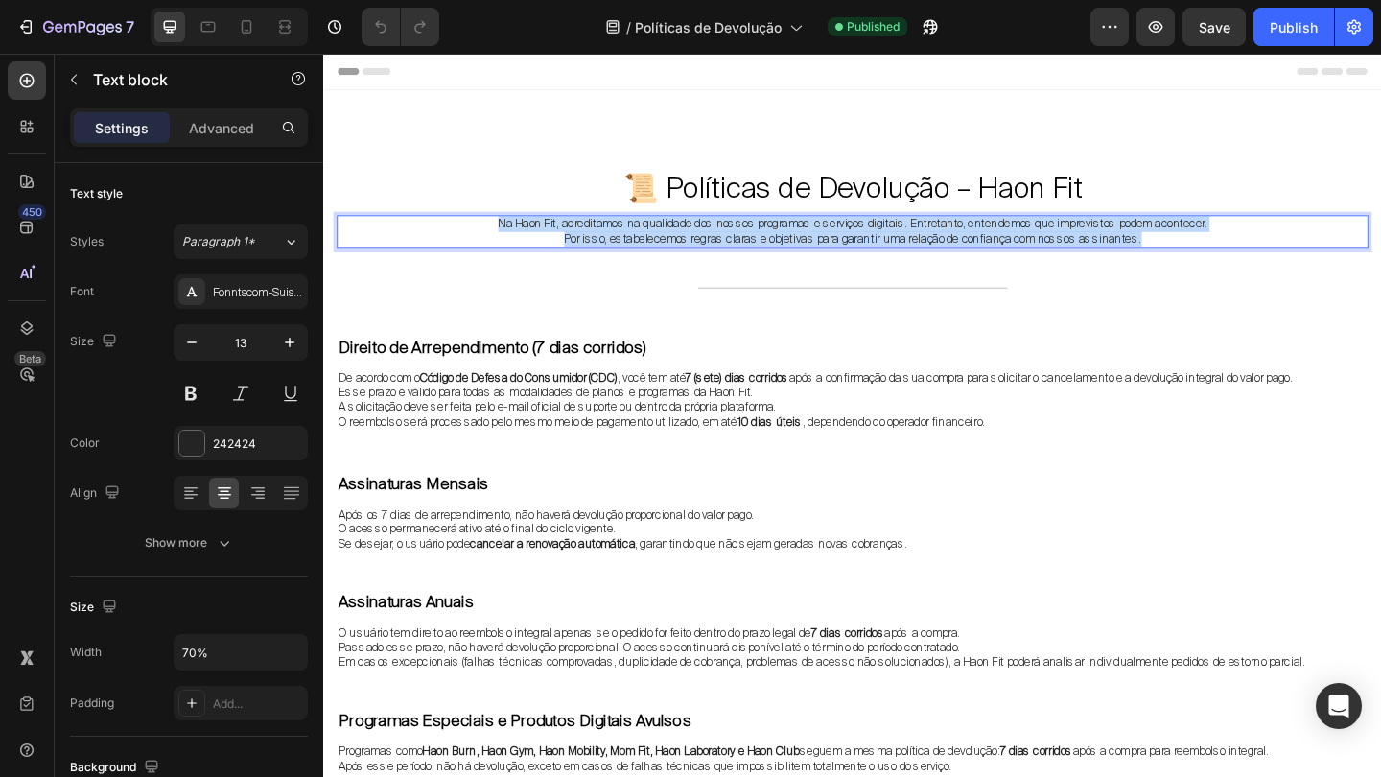
click at [777, 252] on span "Na Haon Fit, acreditamos na qualidade dos nossos programas e serviços digitais.…" at bounding box center [898, 246] width 771 height 33
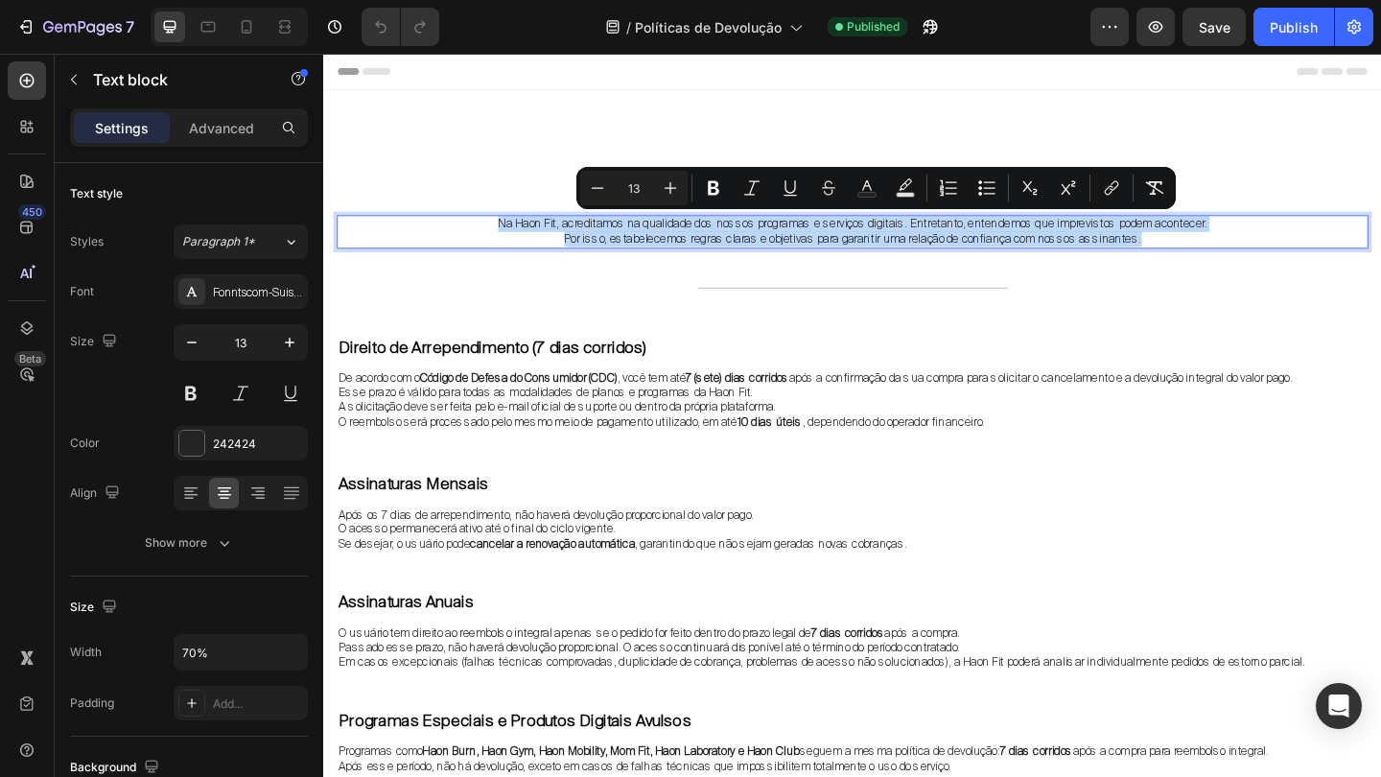
copy span "Na Haon Fit, acreditamos na qualidade dos nossos programas e serviços digitais.…"
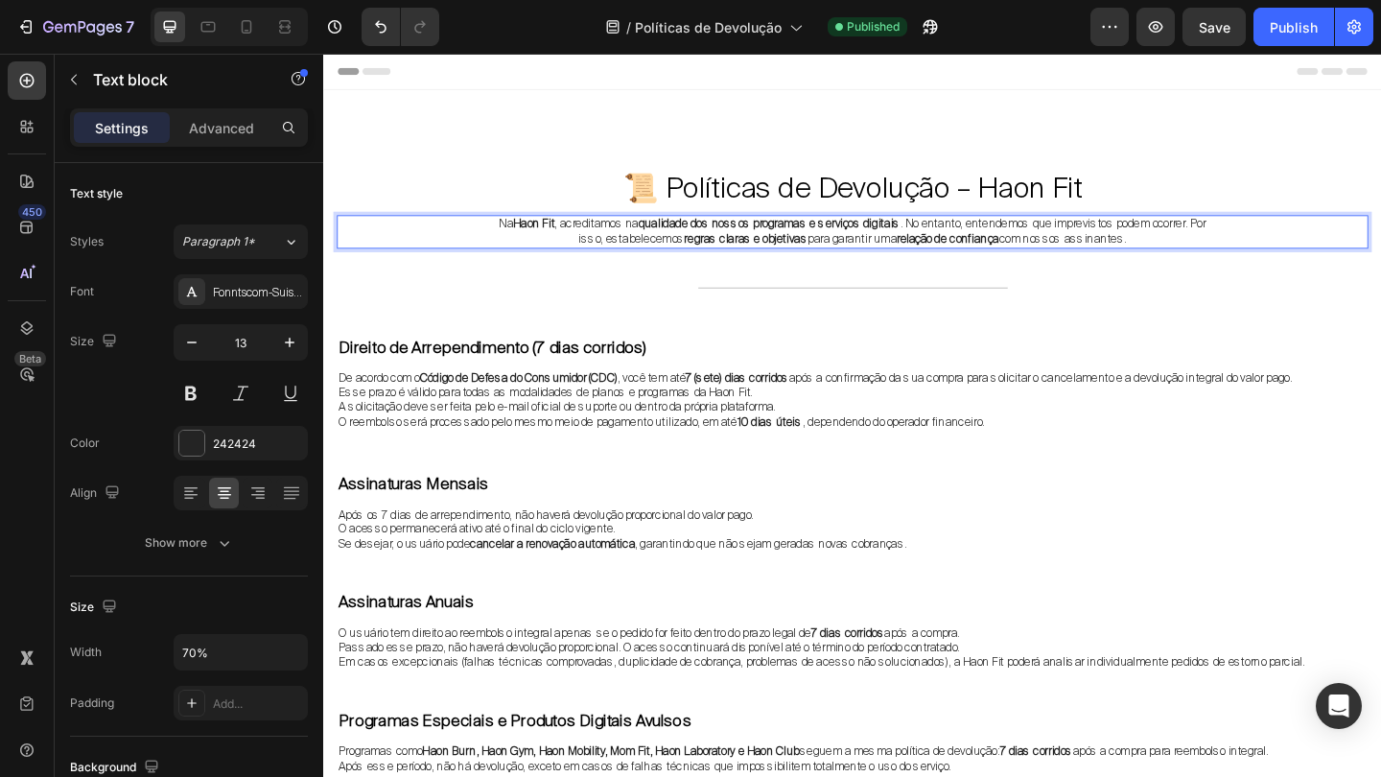
click at [722, 247] on strong "regras claras e objetivas" at bounding box center [782, 254] width 134 height 16
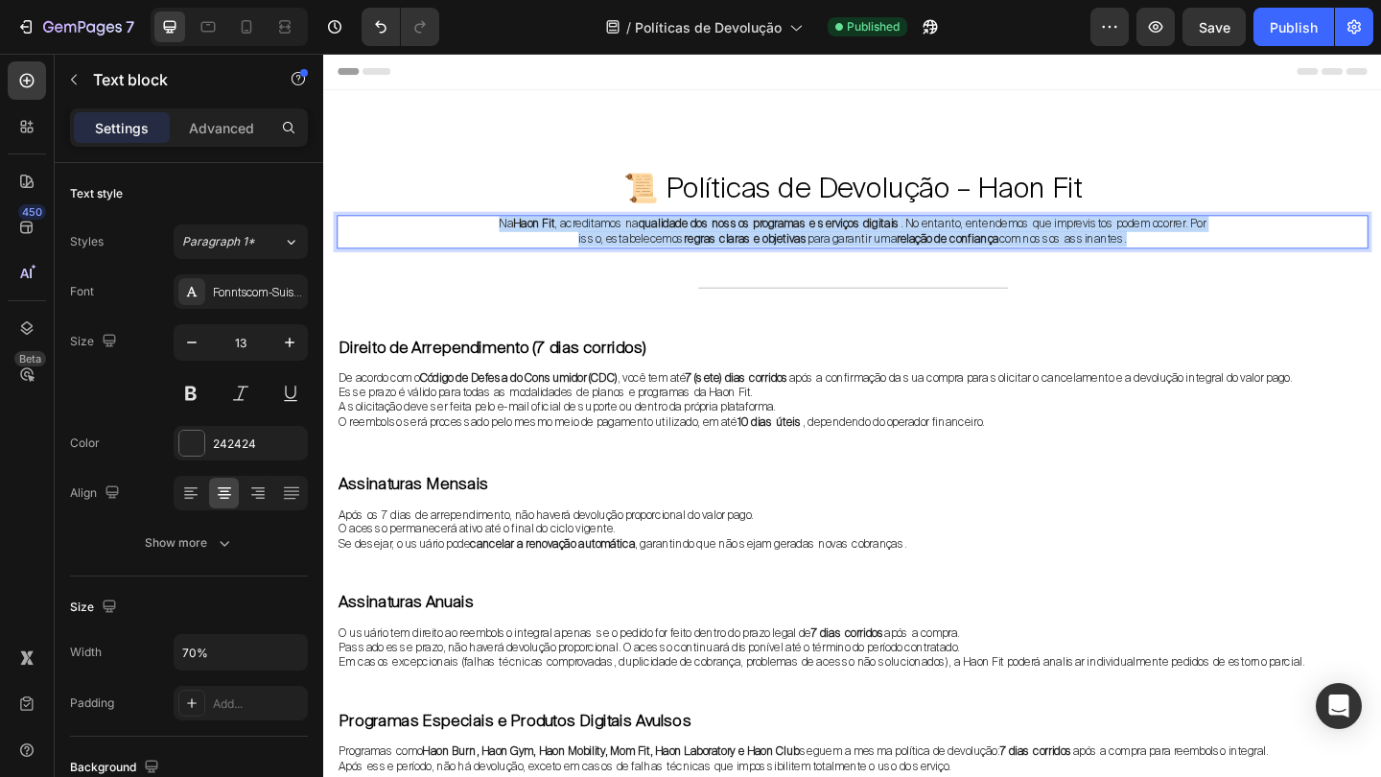
click at [722, 247] on strong "regras claras e objetivas" at bounding box center [782, 254] width 134 height 16
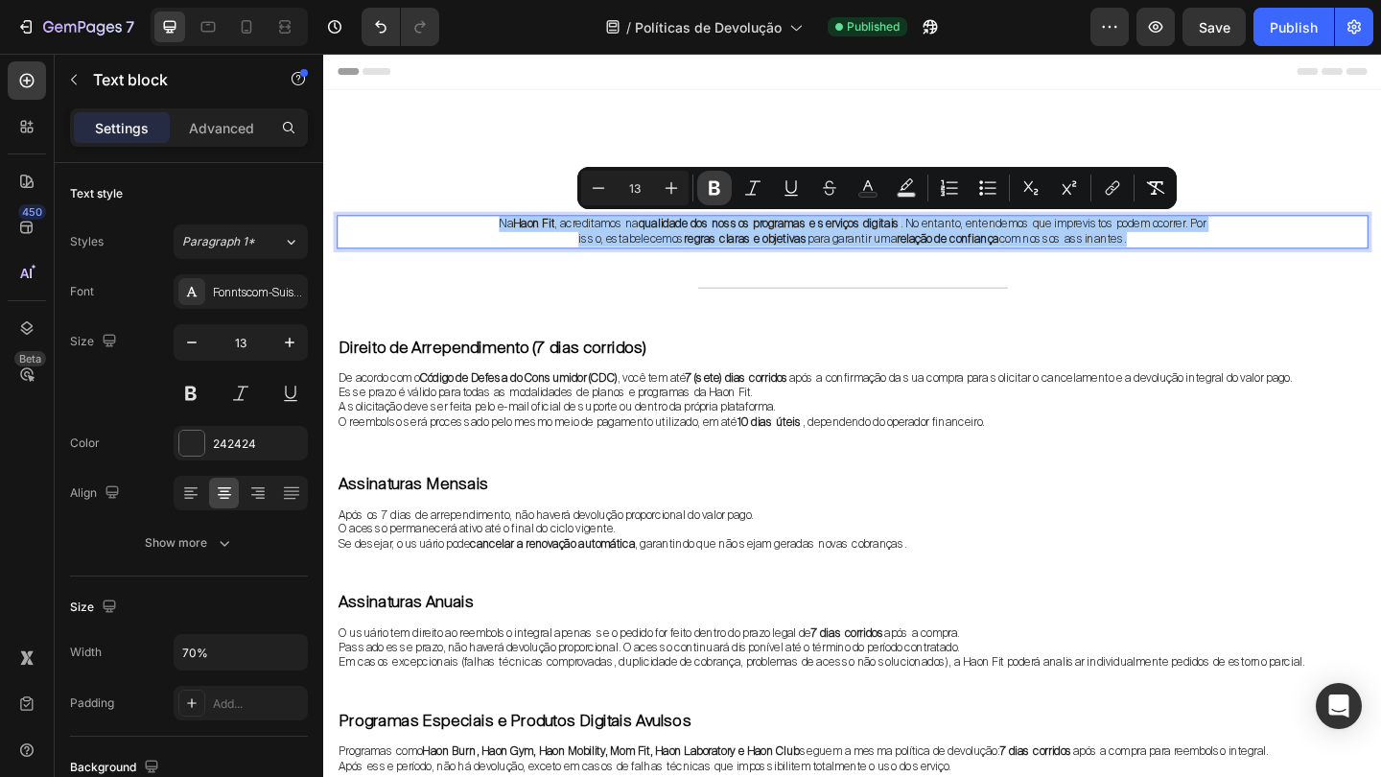
click at [720, 184] on icon "Editor contextual toolbar" at bounding box center [714, 187] width 19 height 19
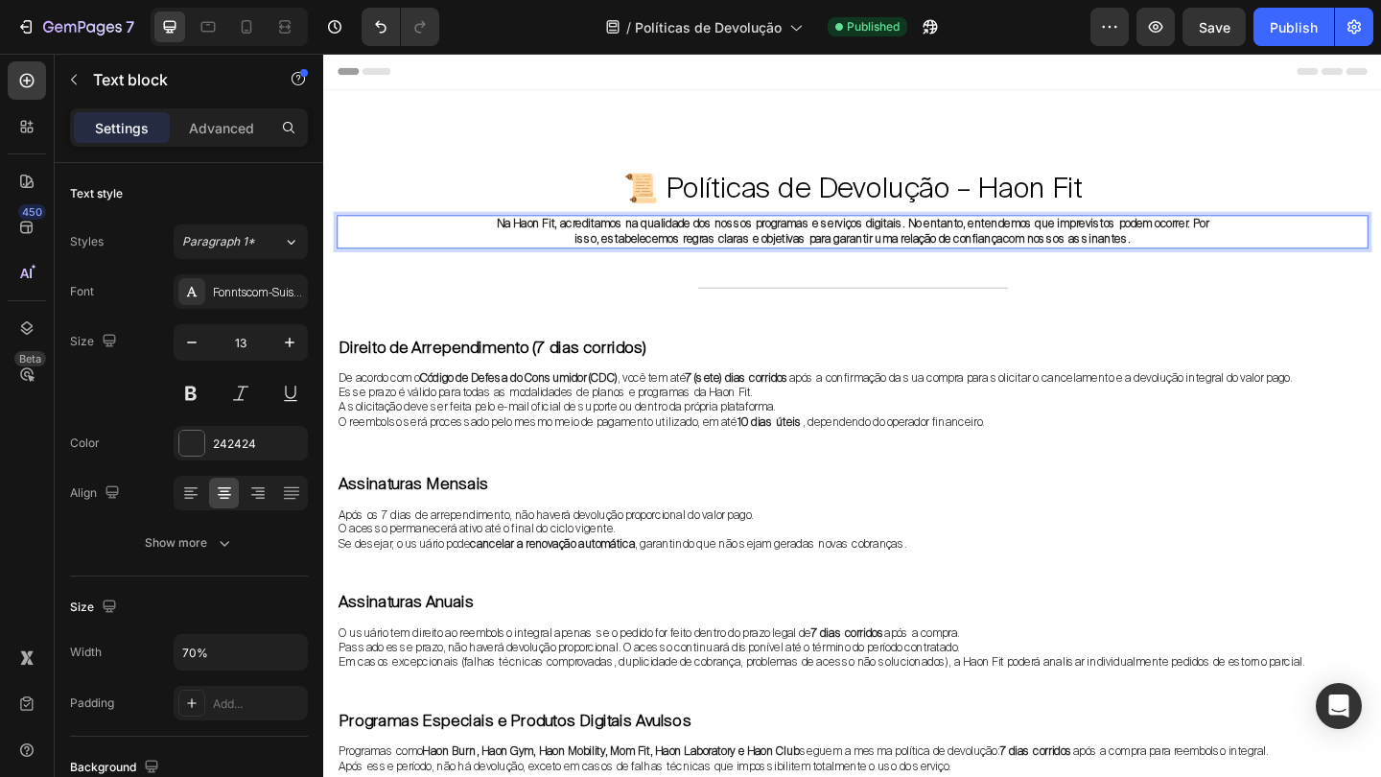
click at [738, 234] on strong "Na Haon Fit, acreditamos na qualidade dos nossos programas e serviços digitais.…" at bounding box center [898, 246] width 775 height 33
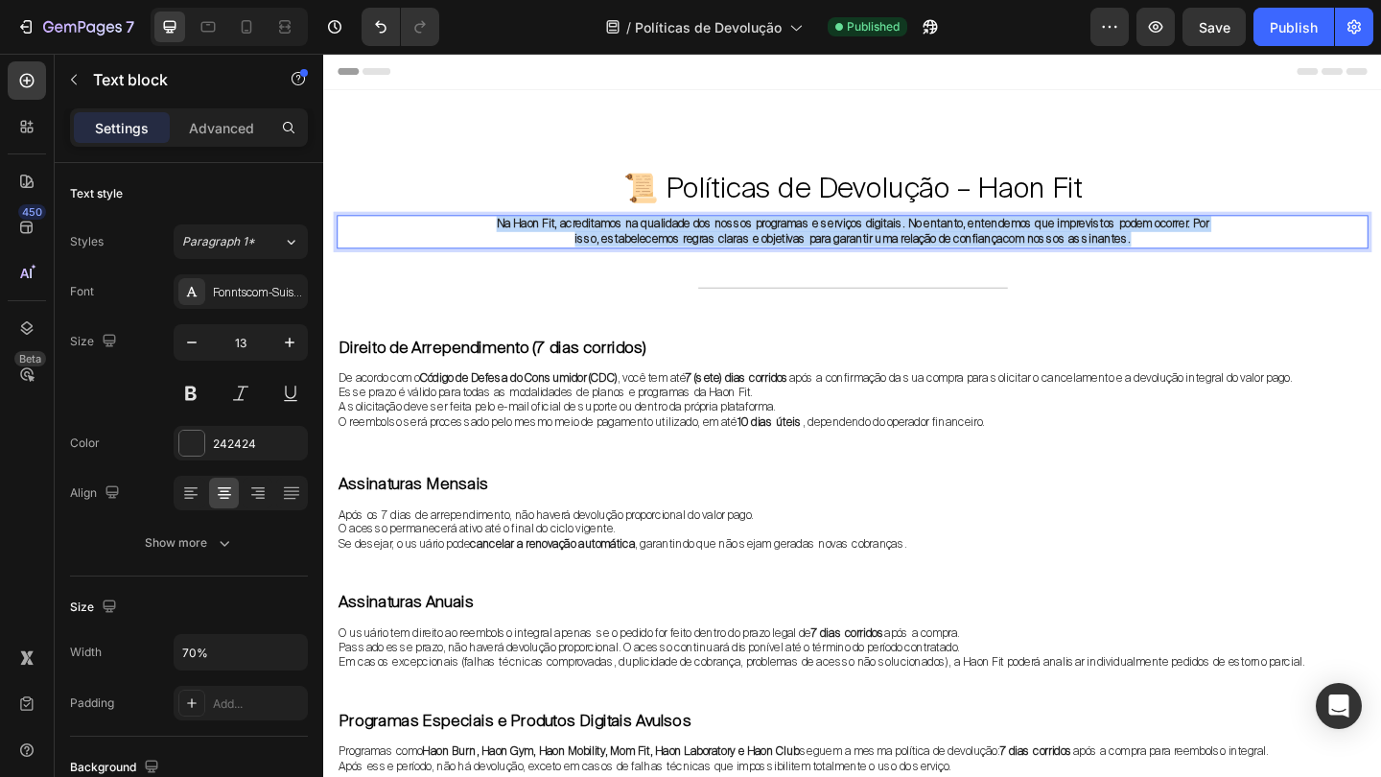
click at [738, 234] on strong "Na Haon Fit, acreditamos na qualidade dos nossos programas e serviços digitais.…" at bounding box center [898, 246] width 775 height 33
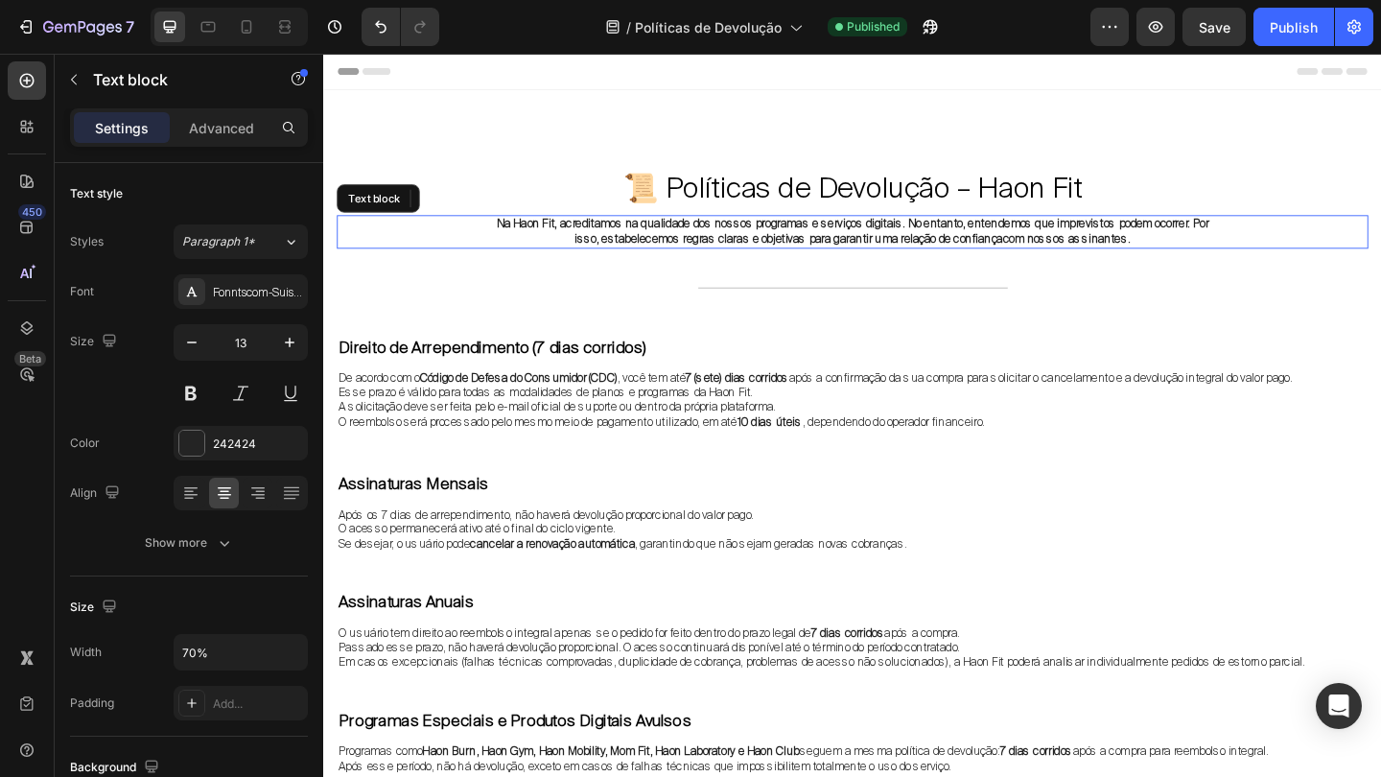
click at [683, 250] on strong "Na Haon Fit, acreditamos na qualidade dos nossos programas e serviços digitais.…" at bounding box center [898, 246] width 775 height 33
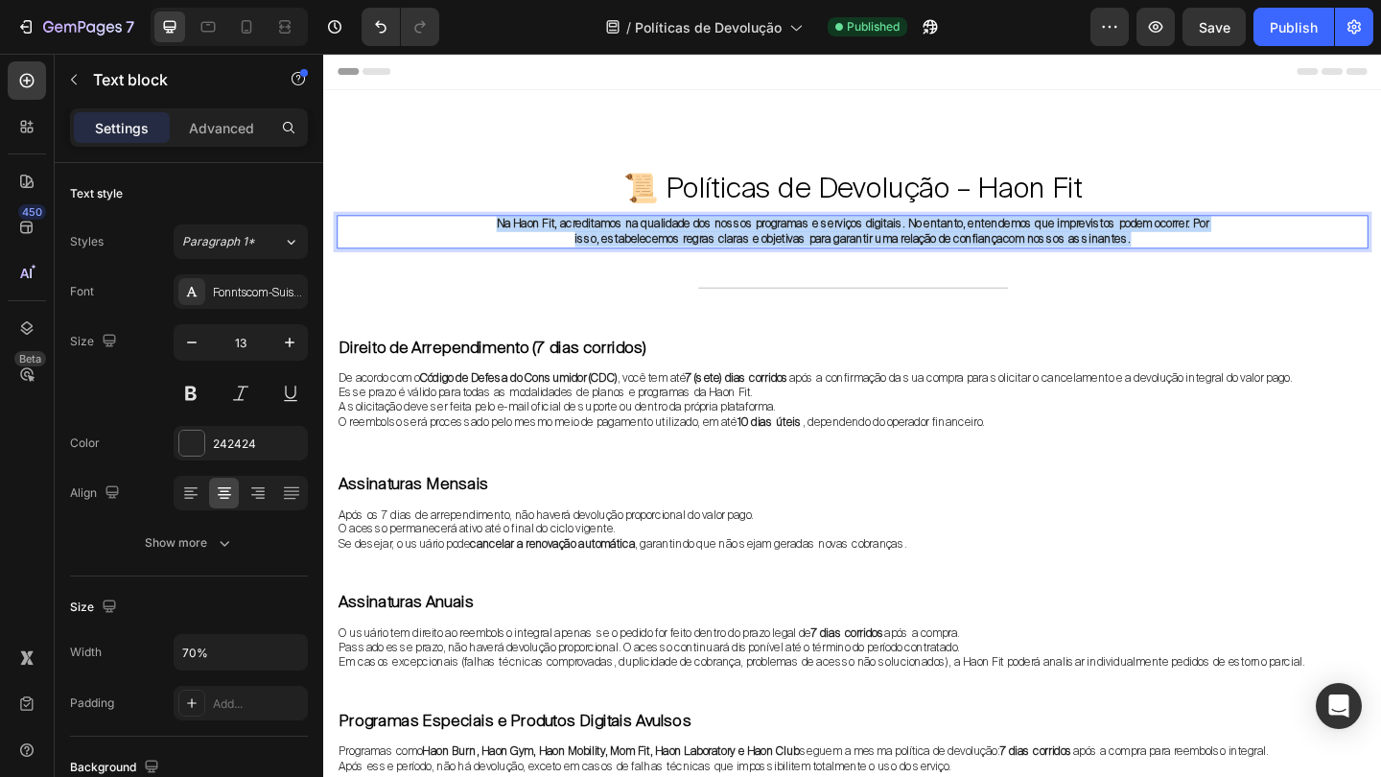
click at [683, 250] on strong "Na Haon Fit, acreditamos na qualidade dos nossos programas e serviços digitais.…" at bounding box center [898, 246] width 775 height 33
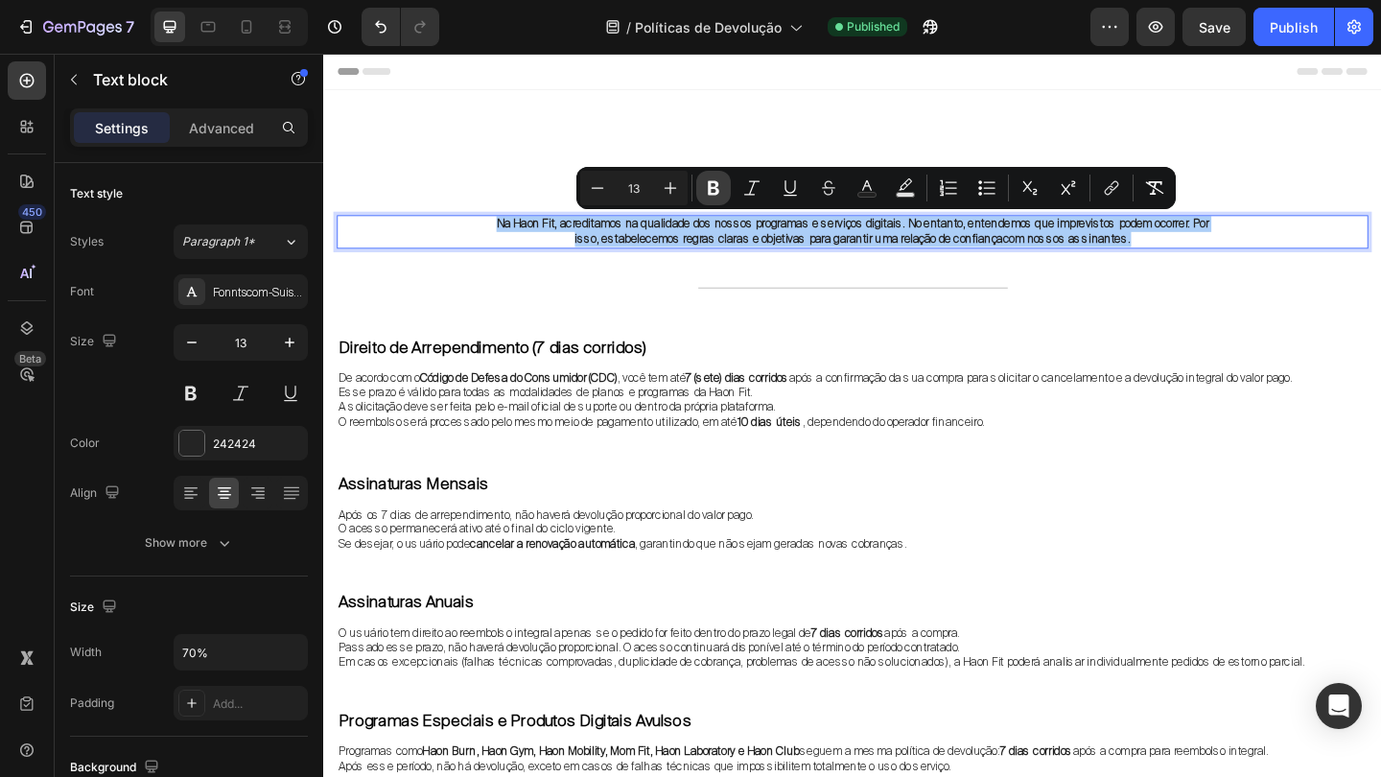
click at [703, 187] on button "Bold" at bounding box center [713, 188] width 35 height 35
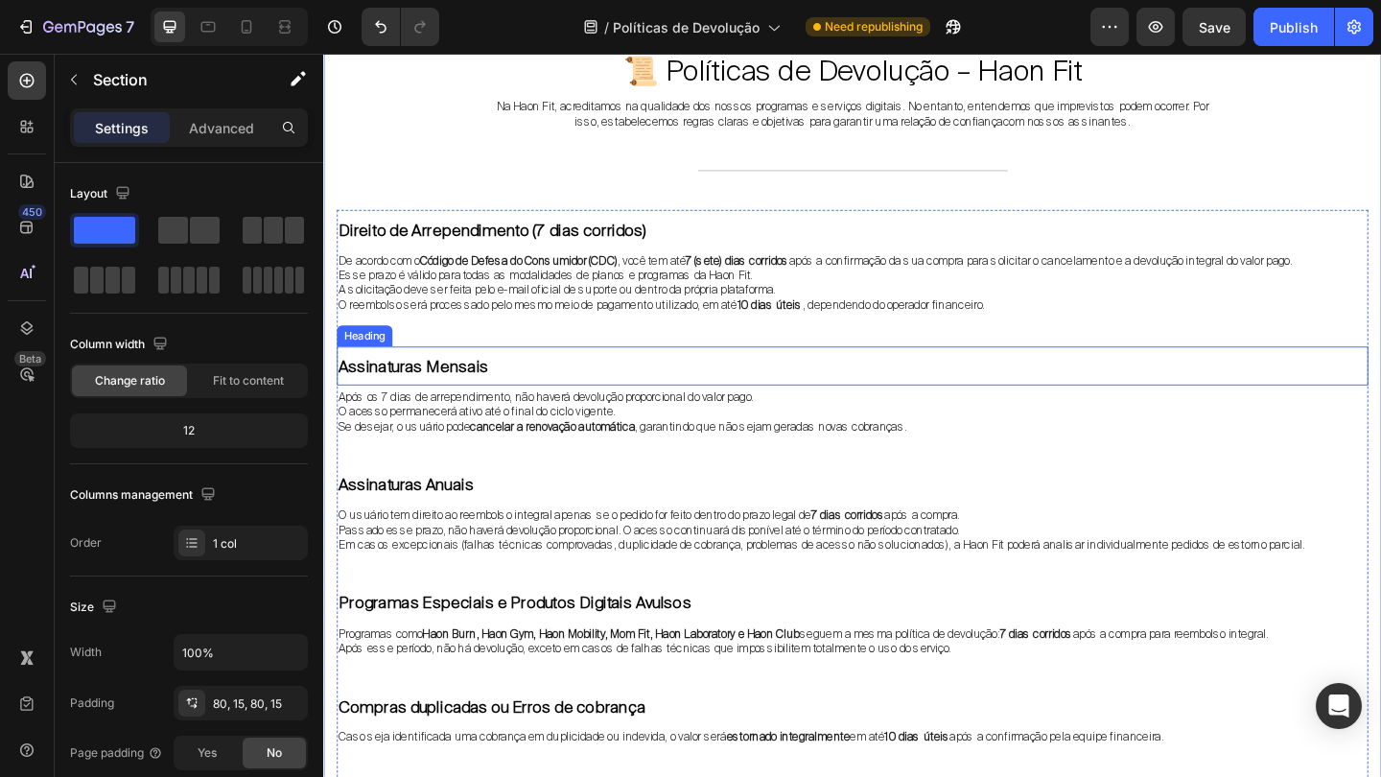
scroll to position [130, 0]
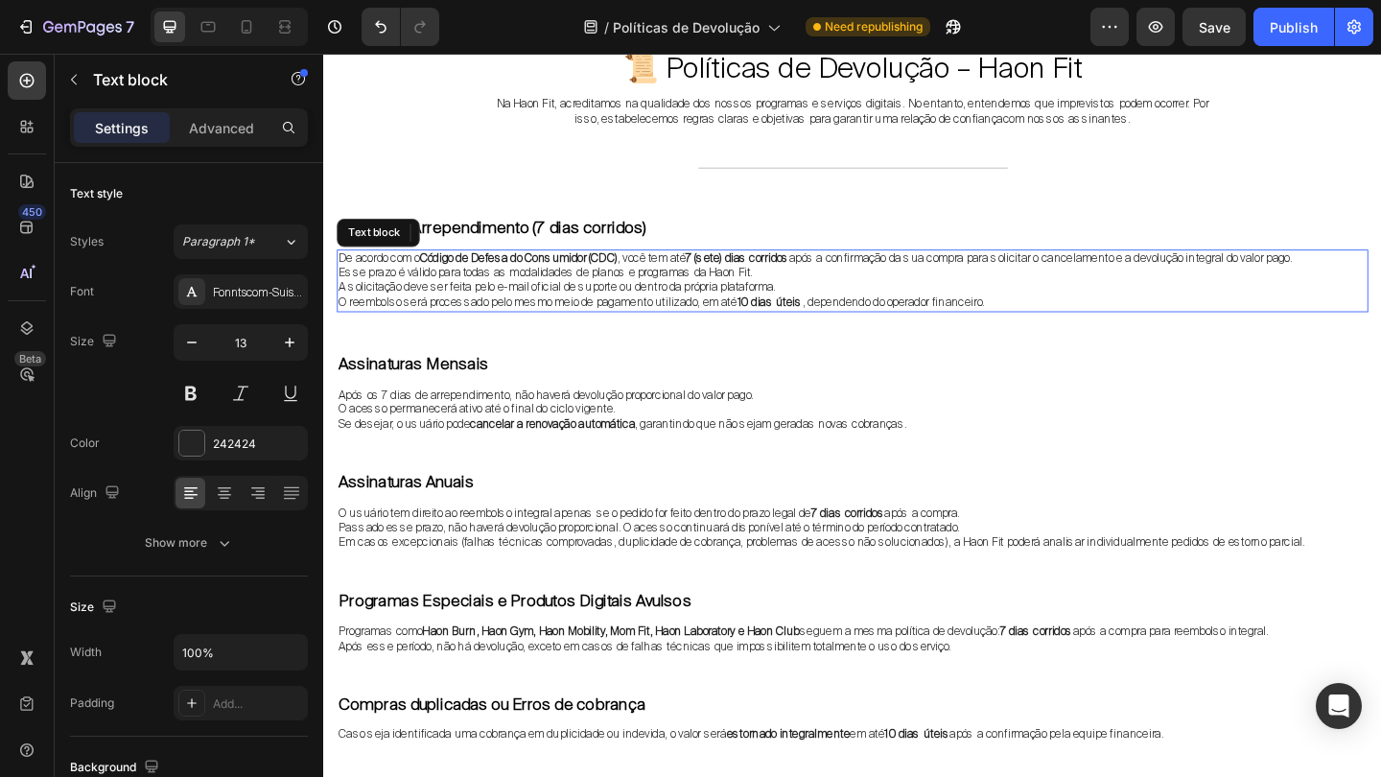
click at [645, 307] on p "A solicitação deve ser feita pelo e-mail oficial de suporte ou dentro da própri…" at bounding box center [898, 308] width 1118 height 16
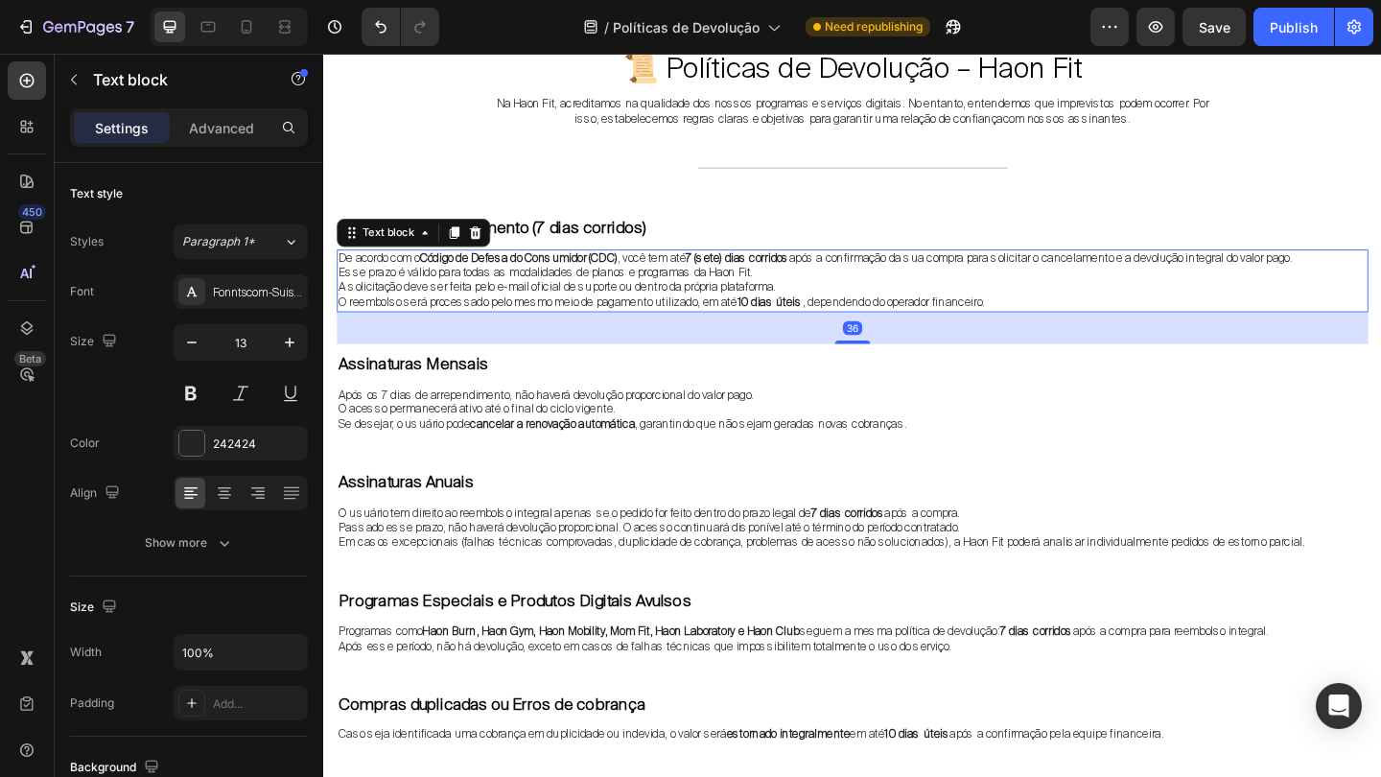
click at [644, 307] on p "A solicitação deve ser feita pelo e-mail oficial de suporte ou dentro da própri…" at bounding box center [898, 308] width 1118 height 16
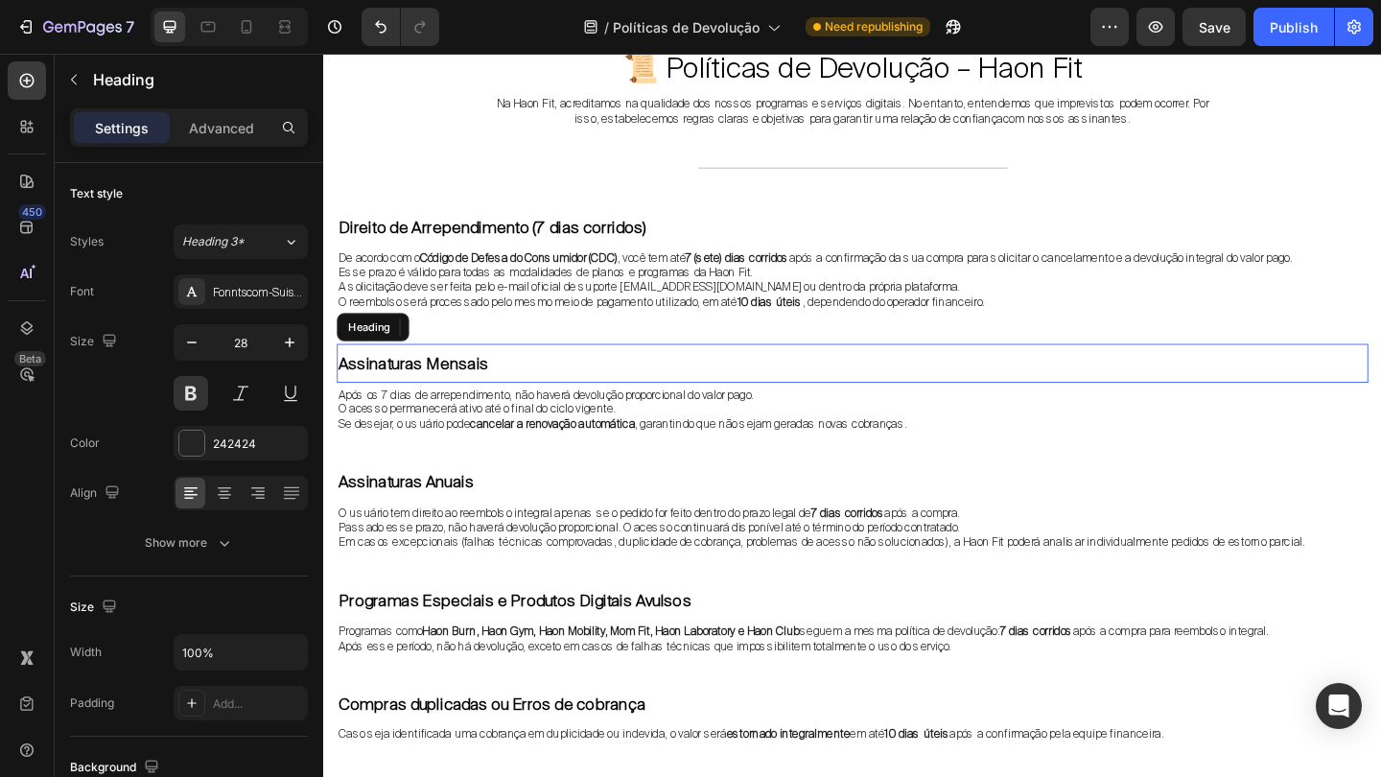
click at [692, 401] on h2 "Assinaturas Mensais" at bounding box center [898, 389] width 1122 height 41
click at [864, 415] on div "Após os 7 dias de arrependimento, não haverá devolução proporcional do valor pa…" at bounding box center [898, 441] width 1122 height 53
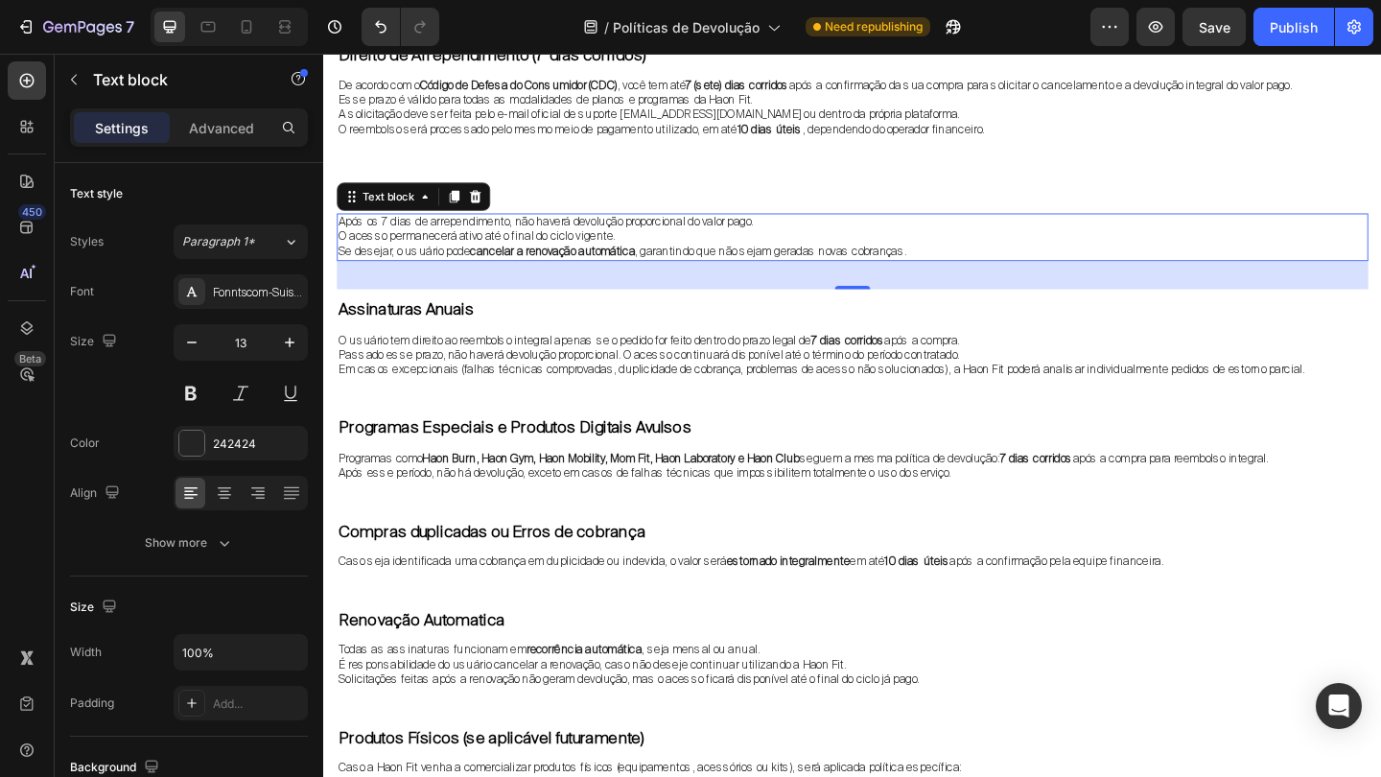
scroll to position [341, 0]
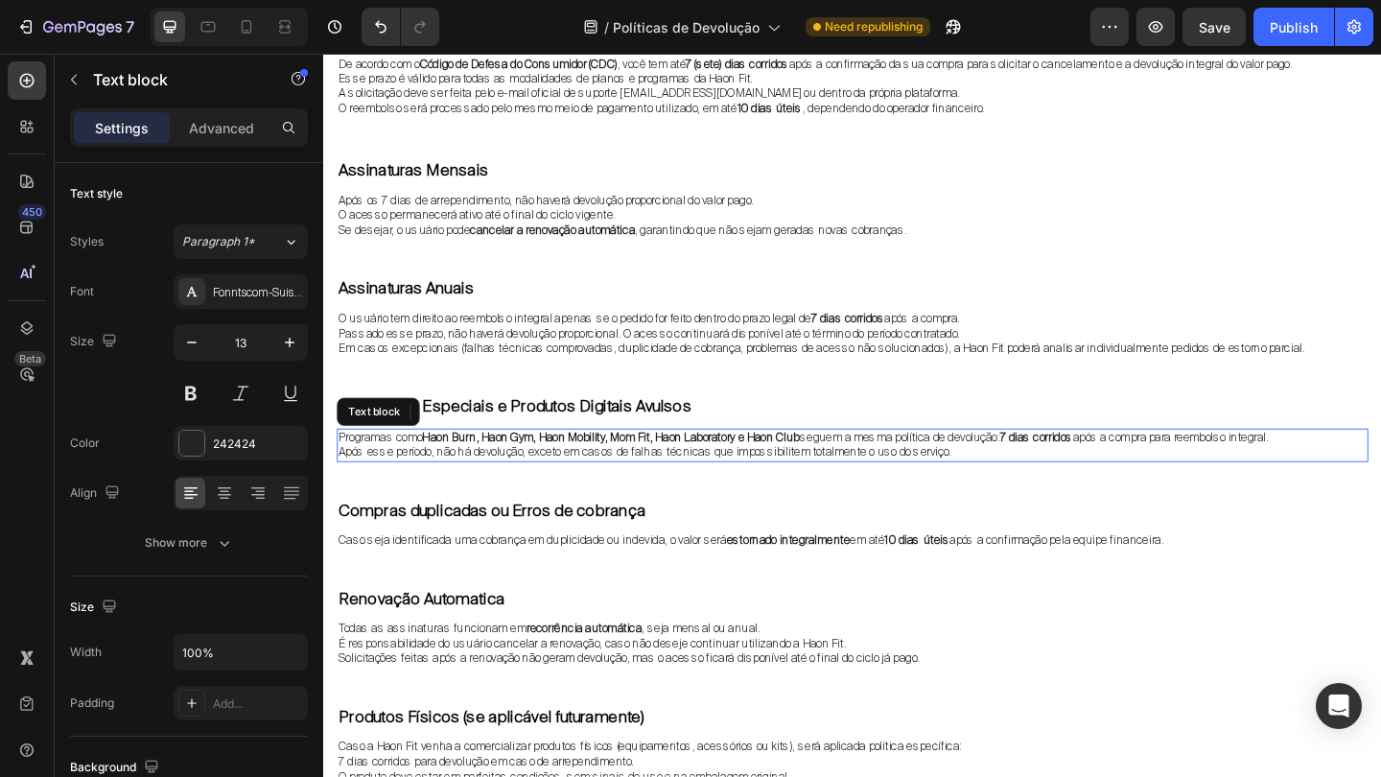
click at [803, 479] on p "Após esse período, não há devolução, exceto em casos de falhas técnicas que imp…" at bounding box center [898, 487] width 1118 height 16
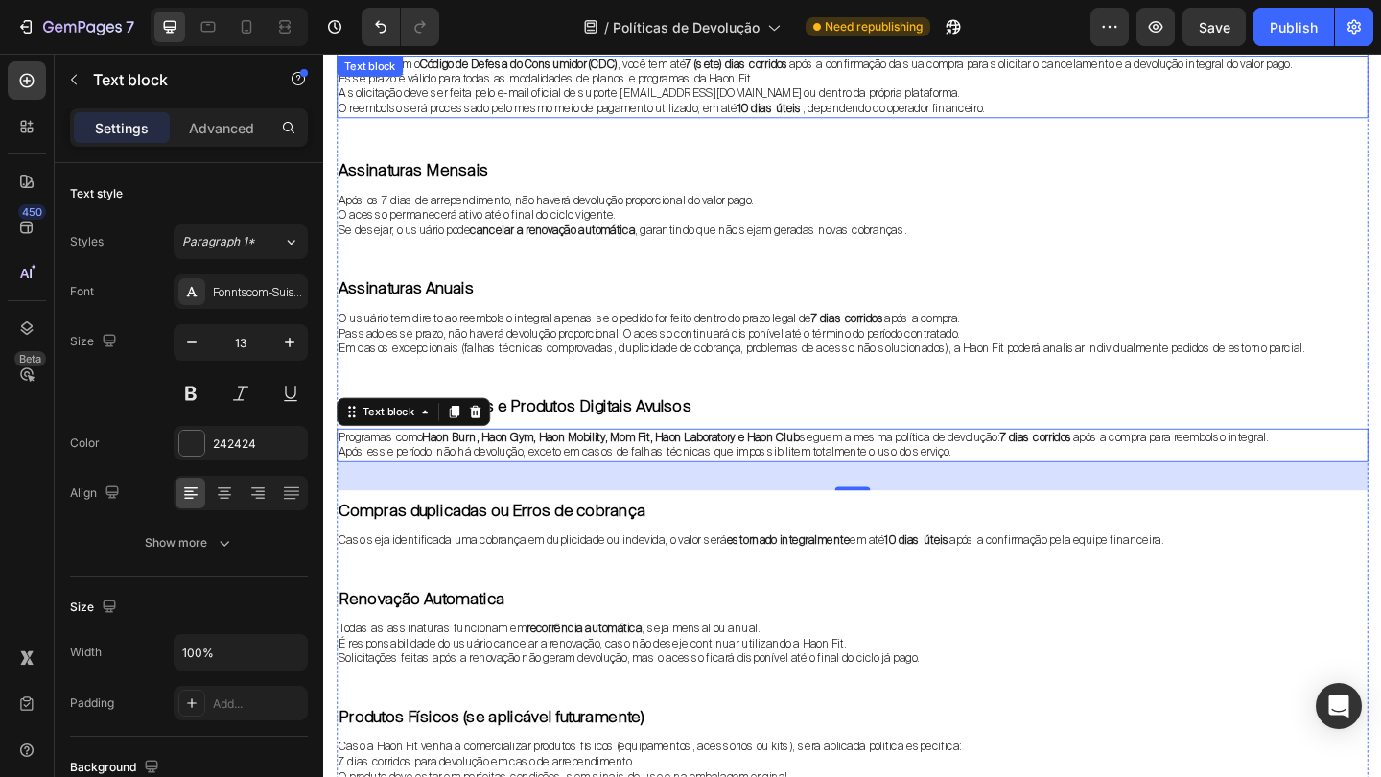
click at [665, 95] on p "A solicitação deve ser feita pelo e-mail oficial de suporte [EMAIL_ADDRESS][DOM…" at bounding box center [898, 97] width 1118 height 16
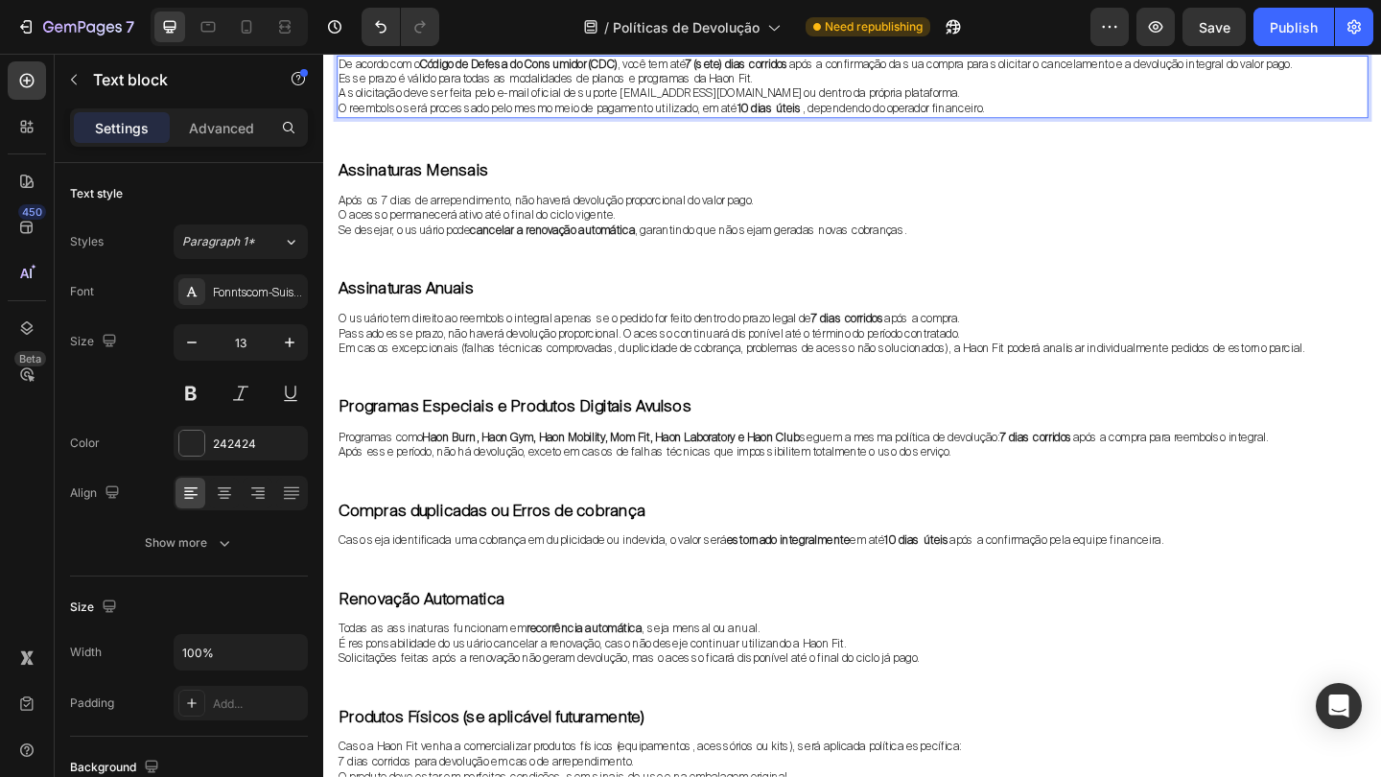
click at [655, 94] on p "A solicitação deve ser feita pelo e-mail oficial de suporte [EMAIL_ADDRESS][DOM…" at bounding box center [898, 97] width 1118 height 16
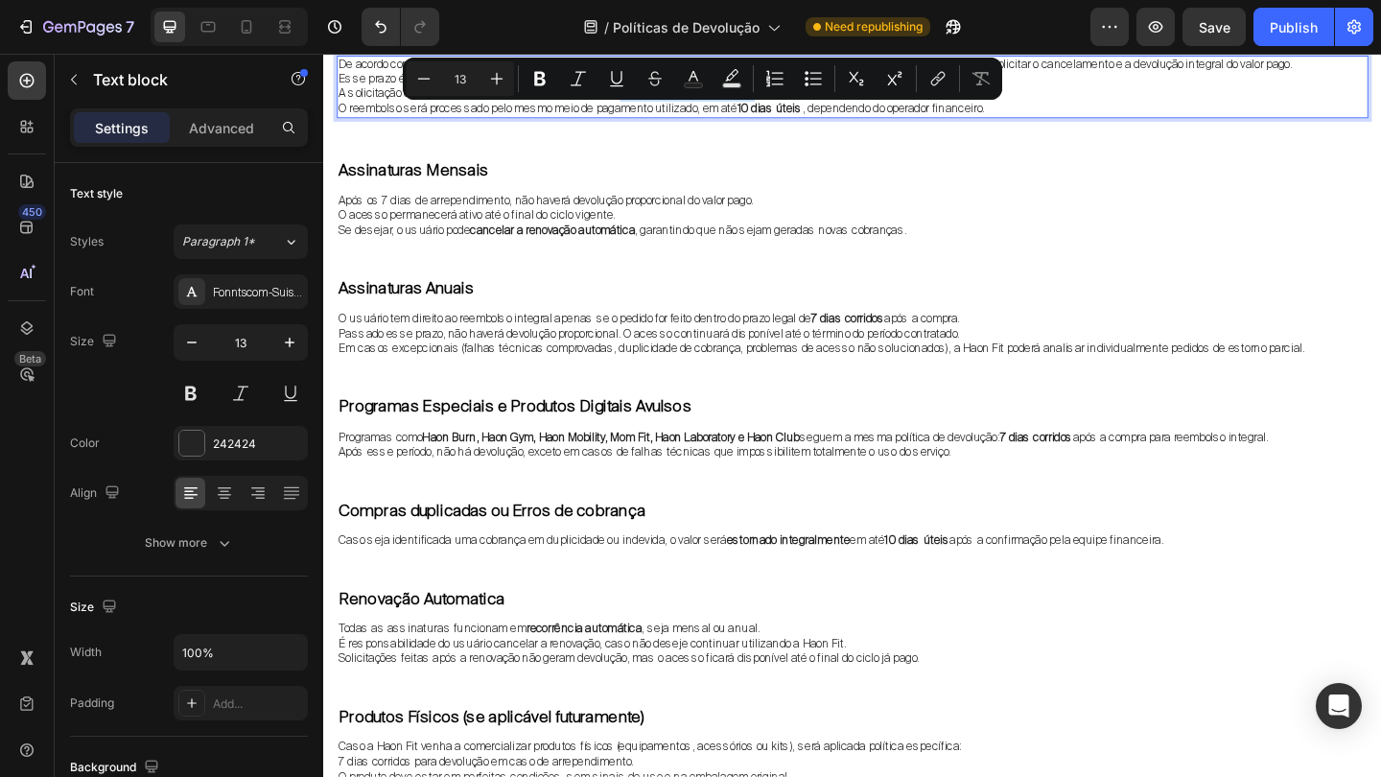
drag, startPoint x: 650, startPoint y: 93, endPoint x: 769, endPoint y: 95, distance: 118.9
click at [769, 95] on p "A solicitação deve ser feita pelo e-mail oficial de suporte [EMAIL_ADDRESS][DOM…" at bounding box center [898, 97] width 1118 height 16
click at [570, 67] on button "Italic" at bounding box center [578, 78] width 35 height 35
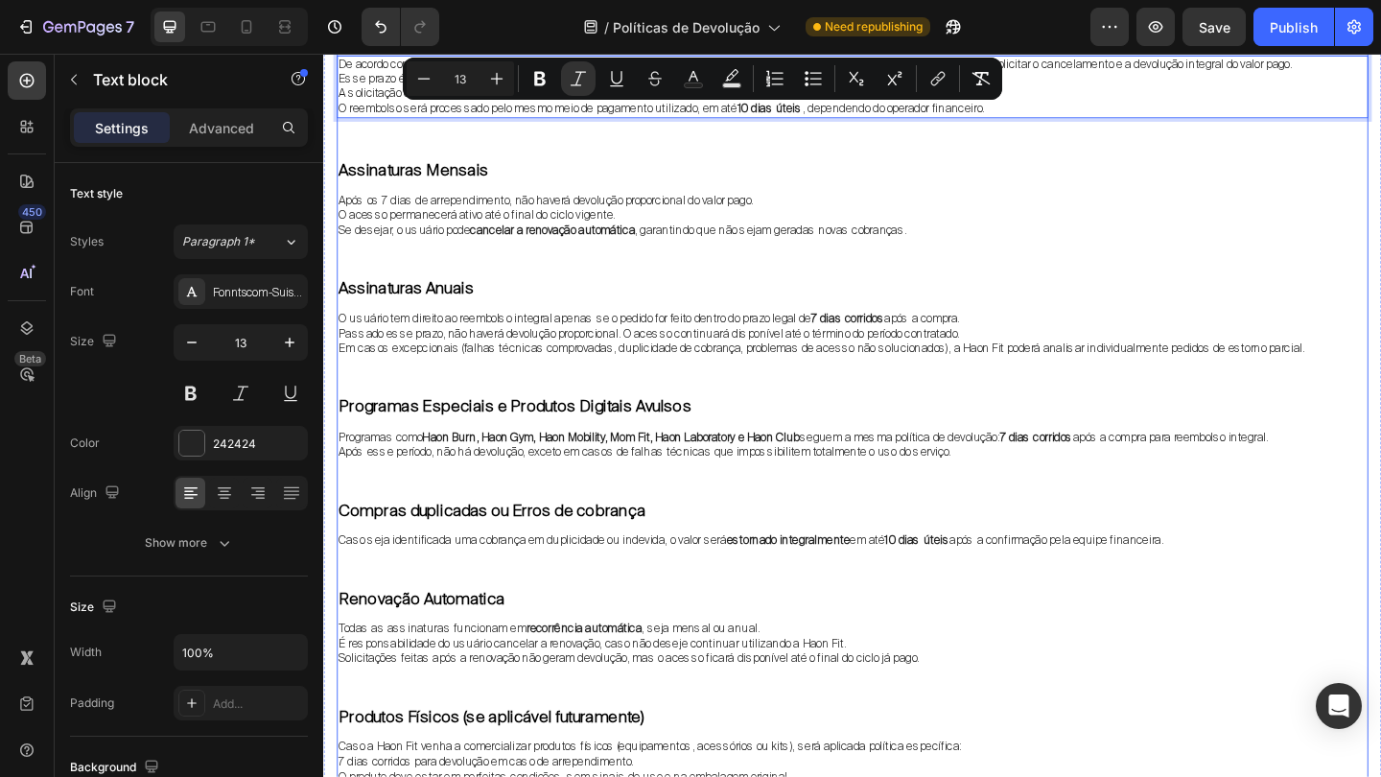
click at [736, 169] on h2 "Assinaturas Mensais" at bounding box center [898, 178] width 1122 height 41
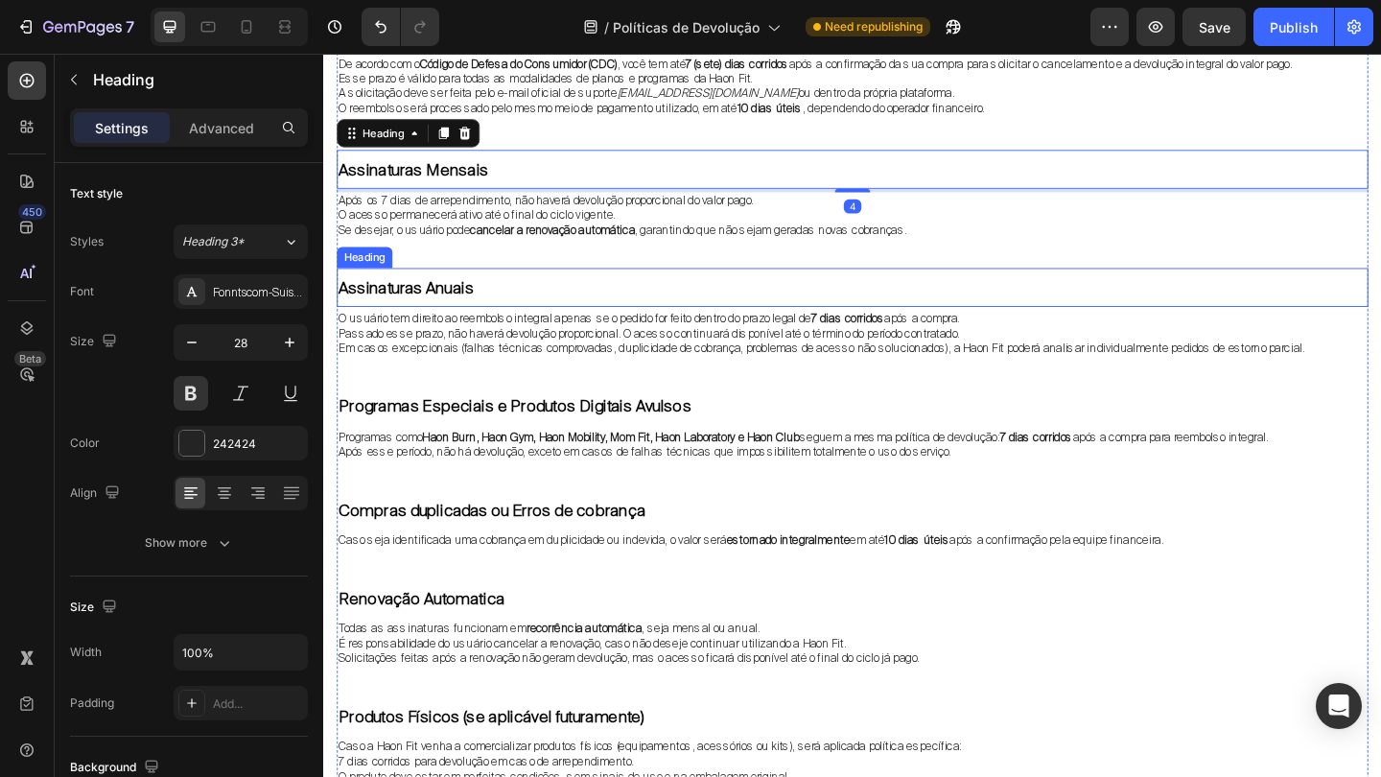
click at [796, 295] on h2 "Assinaturas Anuais" at bounding box center [898, 307] width 1122 height 41
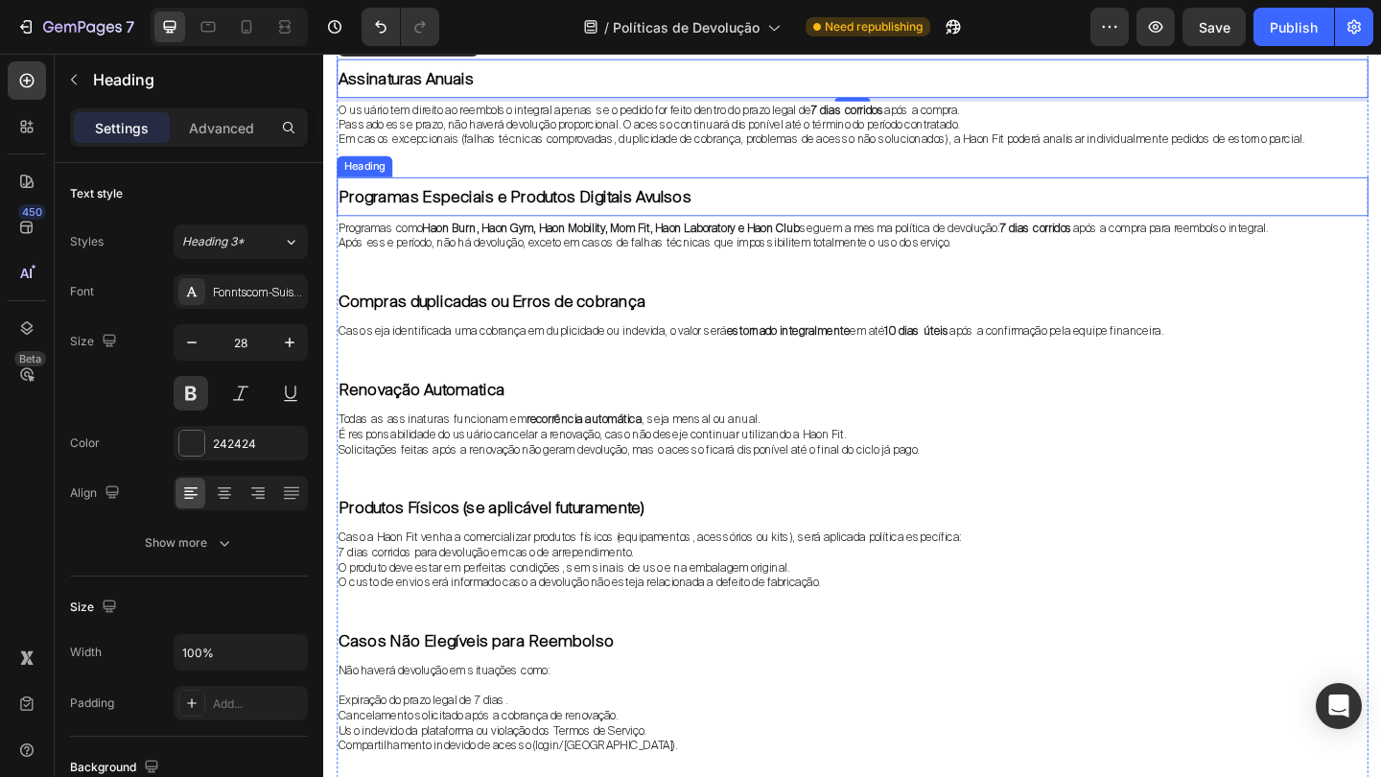
scroll to position [577, 0]
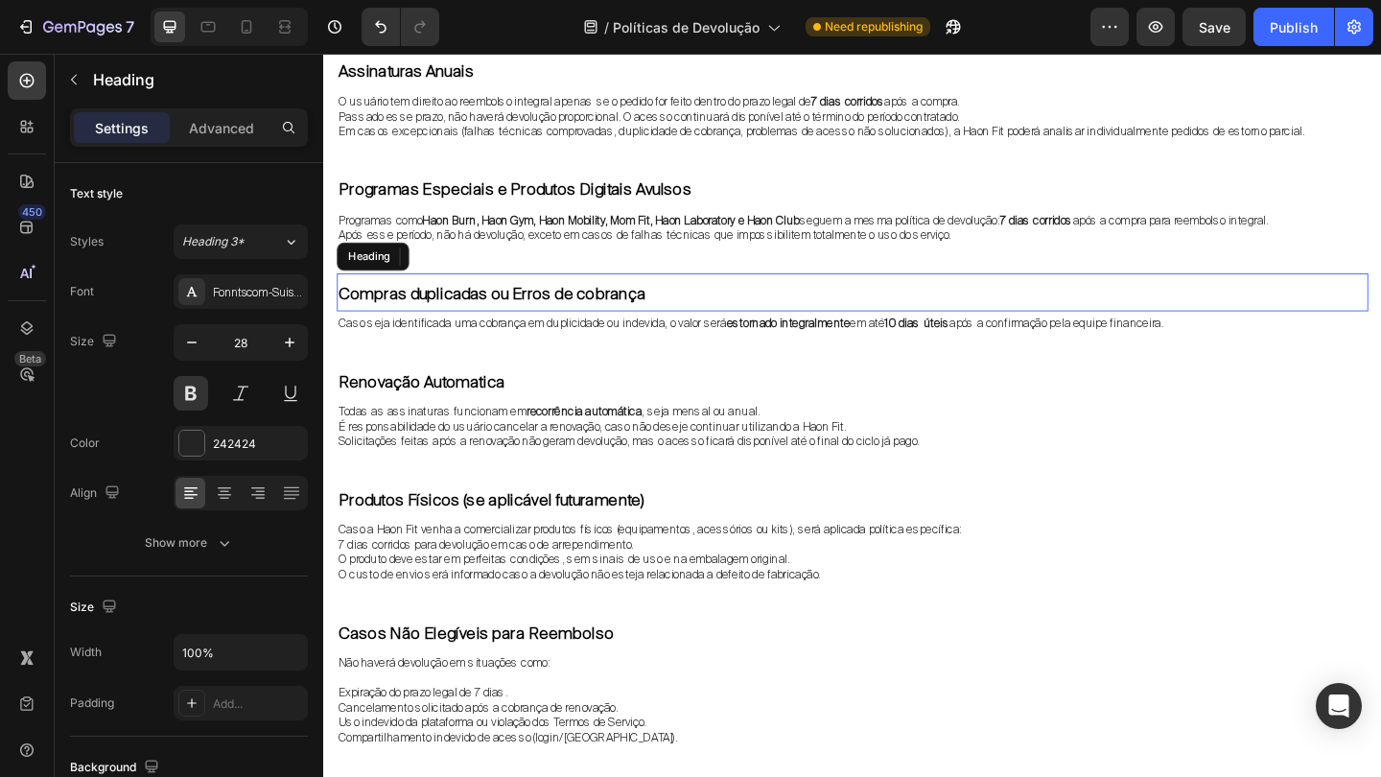
click at [743, 292] on h2 "Compras duplicadas ou Erros de cobrança" at bounding box center [898, 312] width 1122 height 41
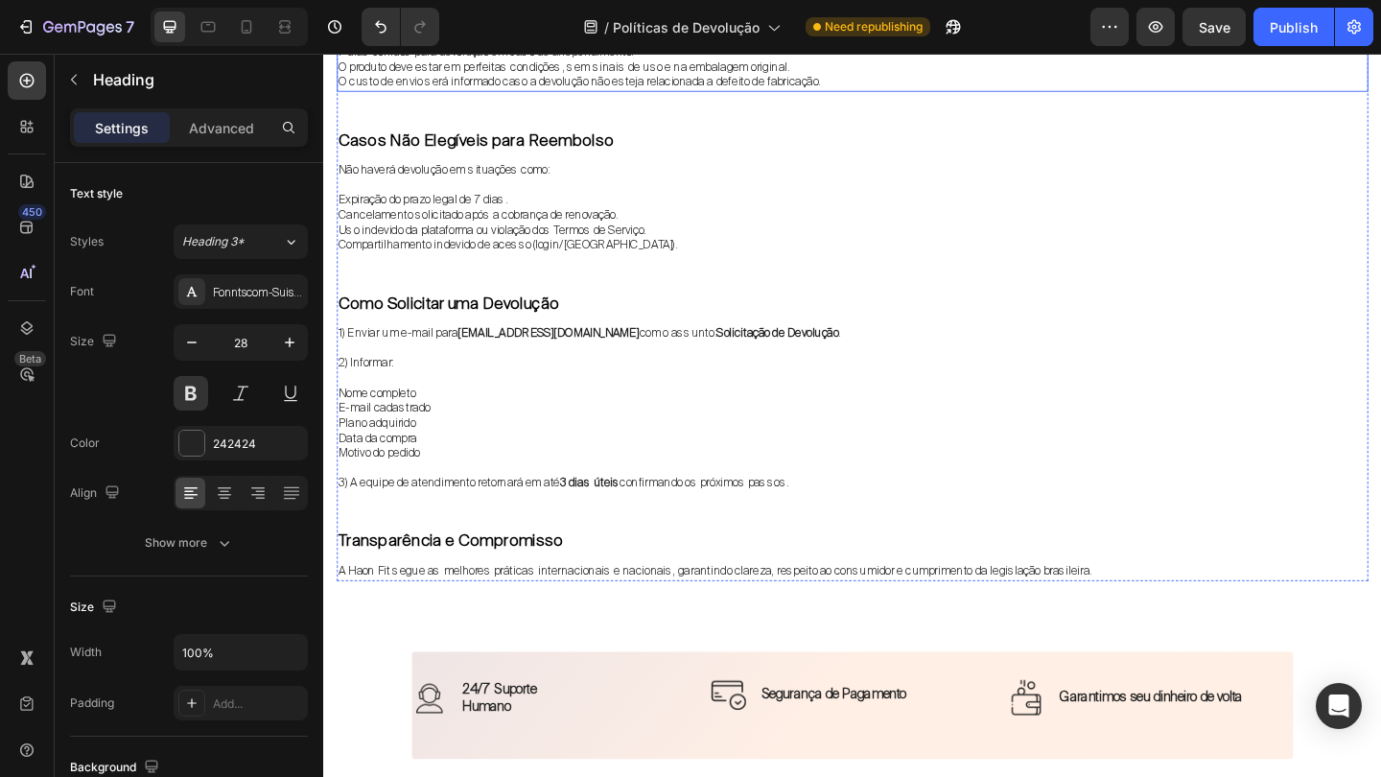
scroll to position [1191, 0]
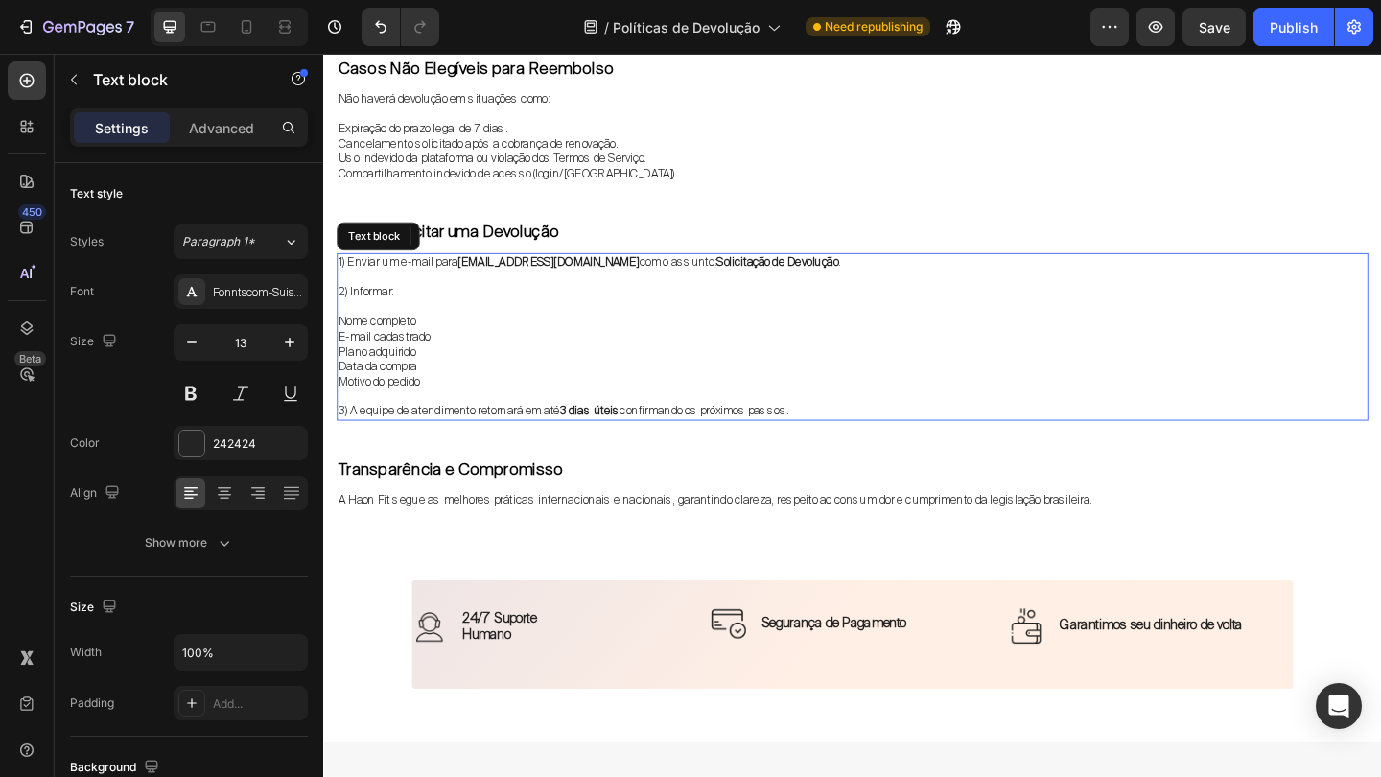
click at [593, 271] on strong "suporte@haonfit.com" at bounding box center [568, 279] width 198 height 16
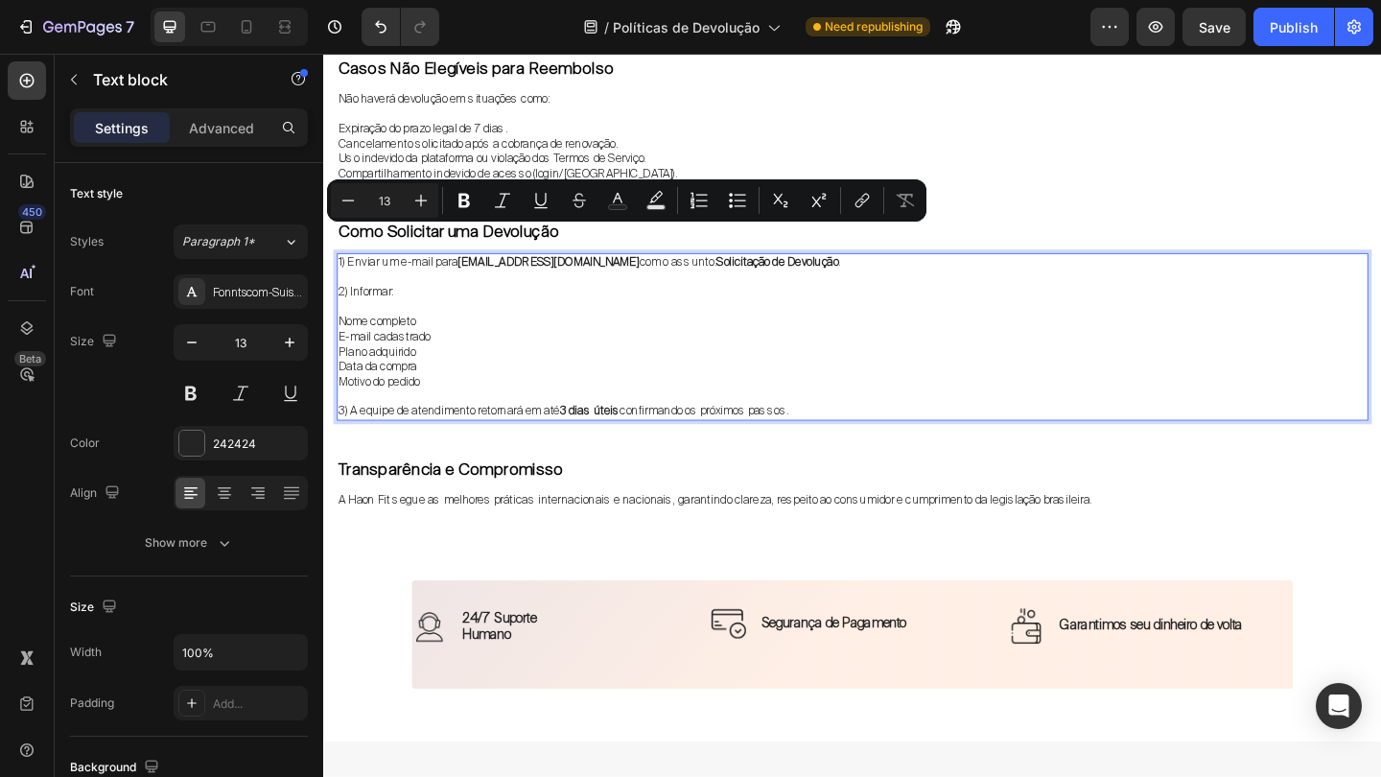
click at [594, 272] on p "1) Enviar um e-mail para suporte@haonfit.com com o assunto: Solicitação de Devo…" at bounding box center [898, 280] width 1118 height 16
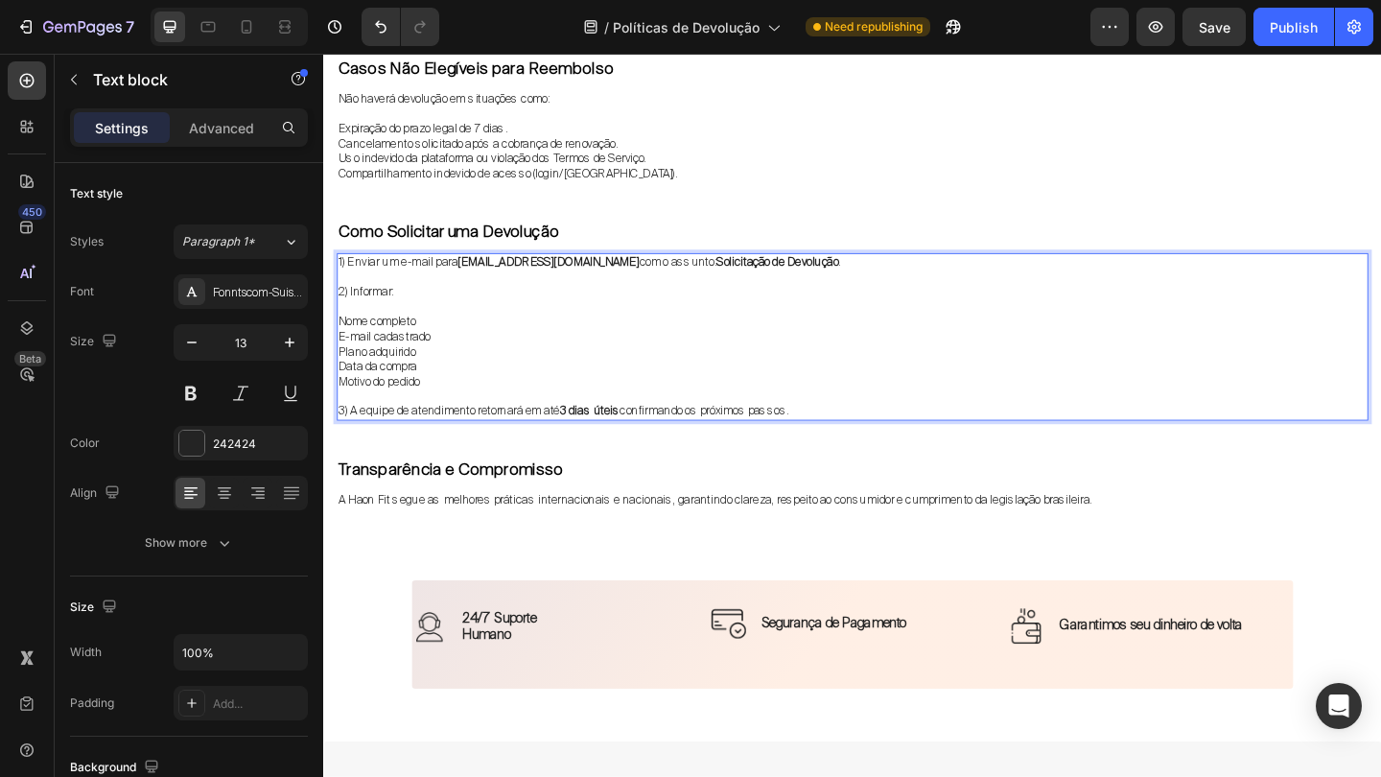
click at [681, 354] on p "E-mail cadastrado" at bounding box center [898, 362] width 1118 height 16
click at [664, 531] on p "A Haon Fit segue as melhores práticas internacionais e nacionais, garantindo cl…" at bounding box center [898, 539] width 1118 height 16
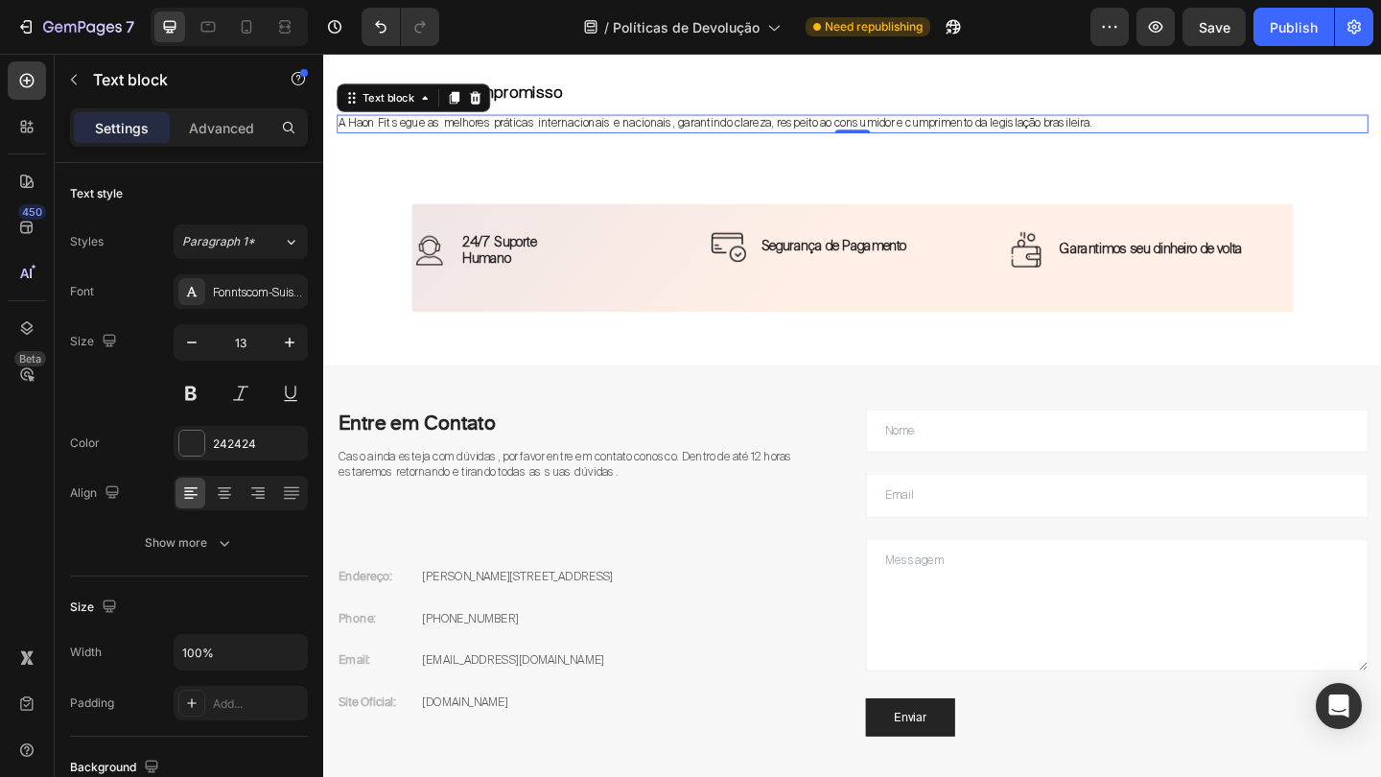
scroll to position [1627, 0]
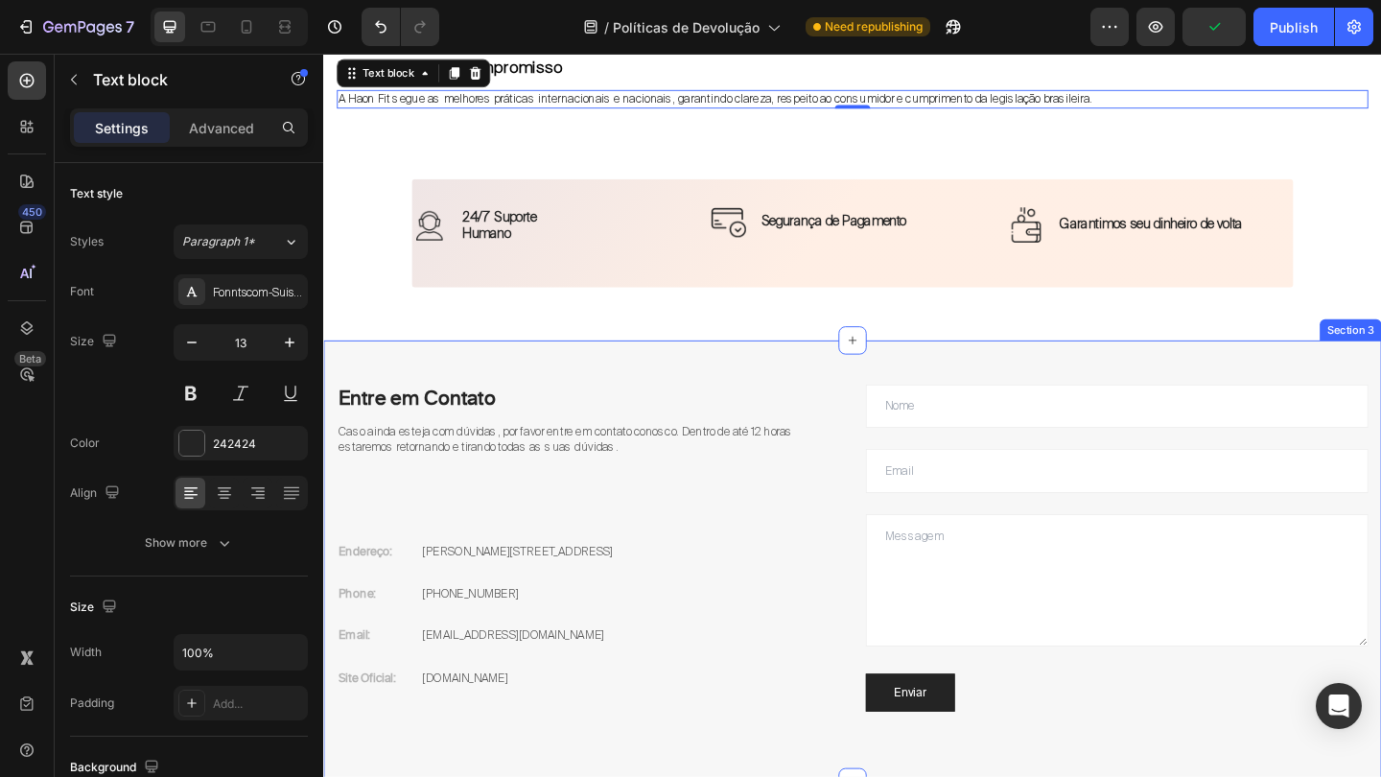
click at [784, 365] on div "Entre em Contato Heading Caso ainda esteja com dúvidas, por favor entre em cont…" at bounding box center [898, 605] width 1122 height 481
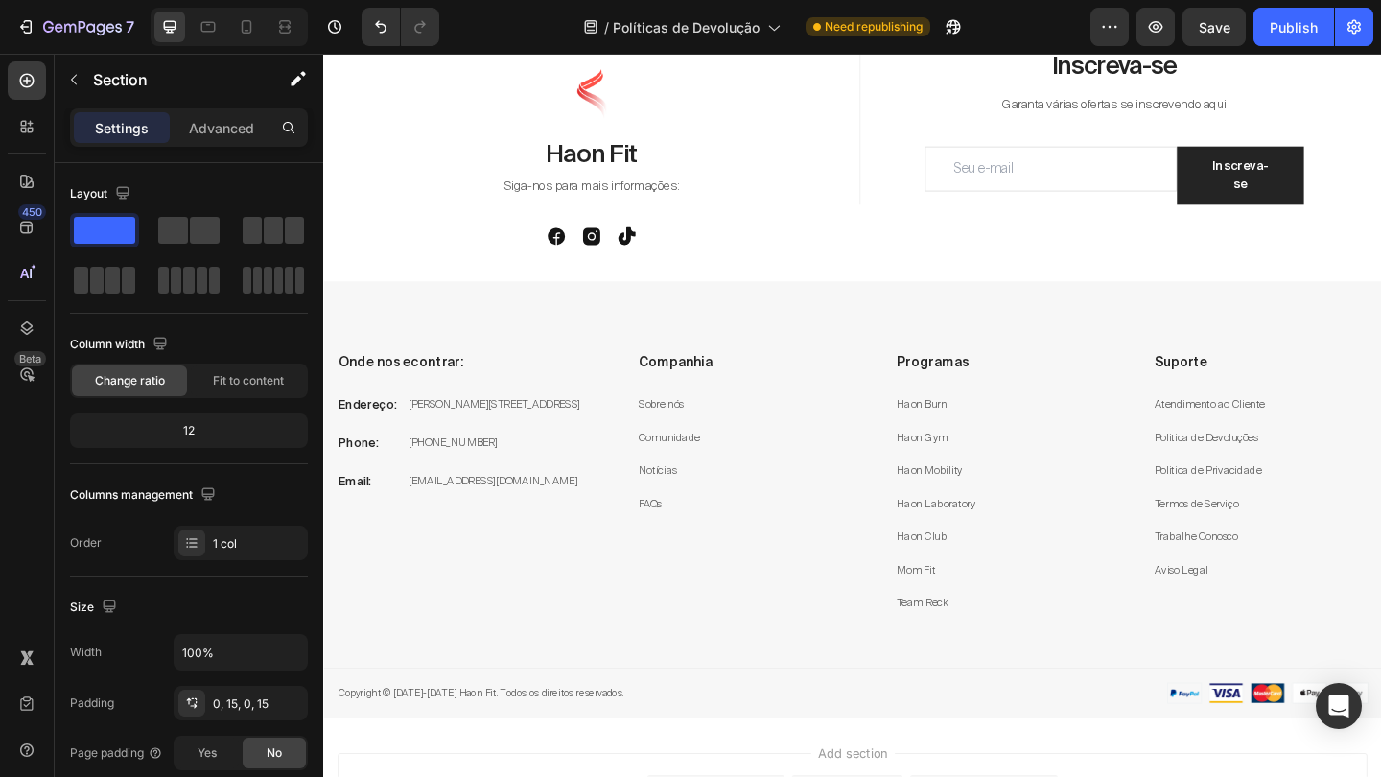
scroll to position [2504, 0]
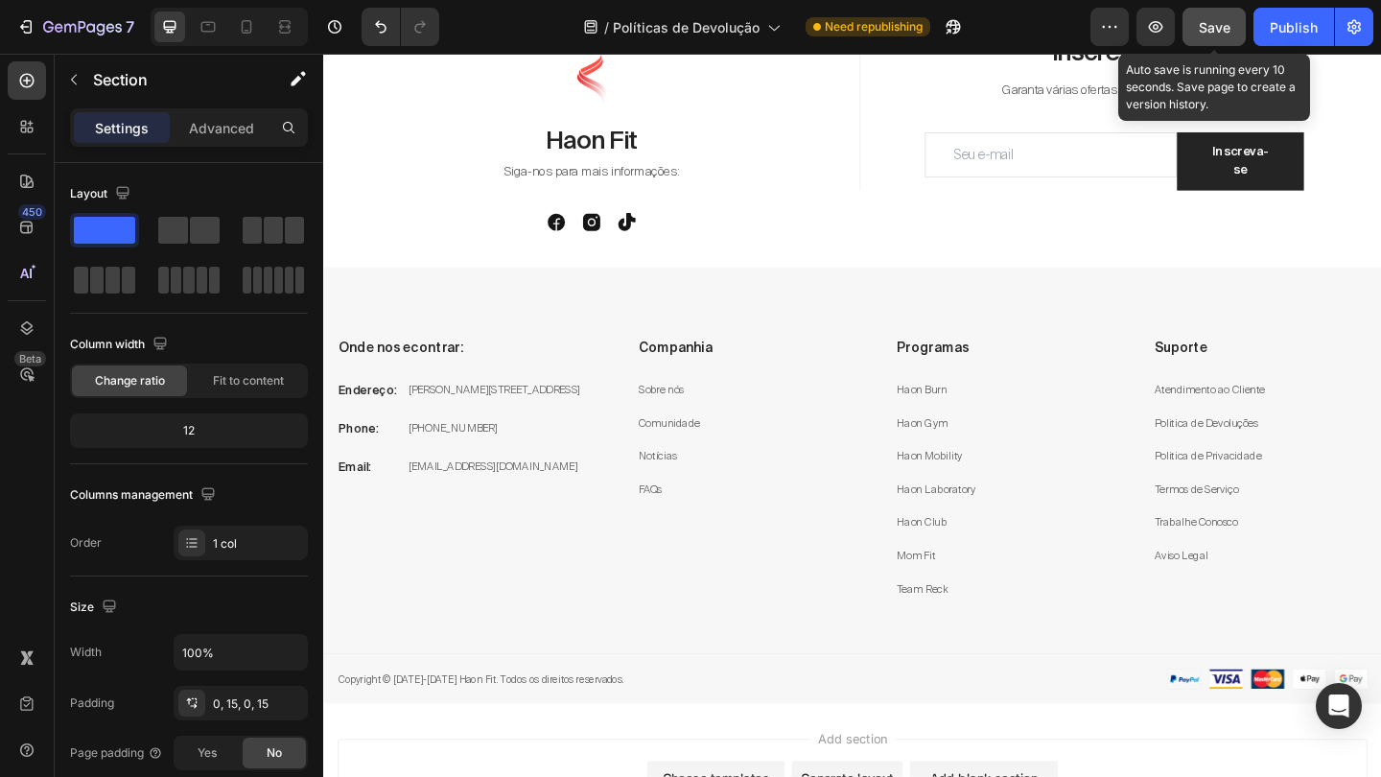
click at [1207, 22] on span "Save" at bounding box center [1215, 27] width 32 height 16
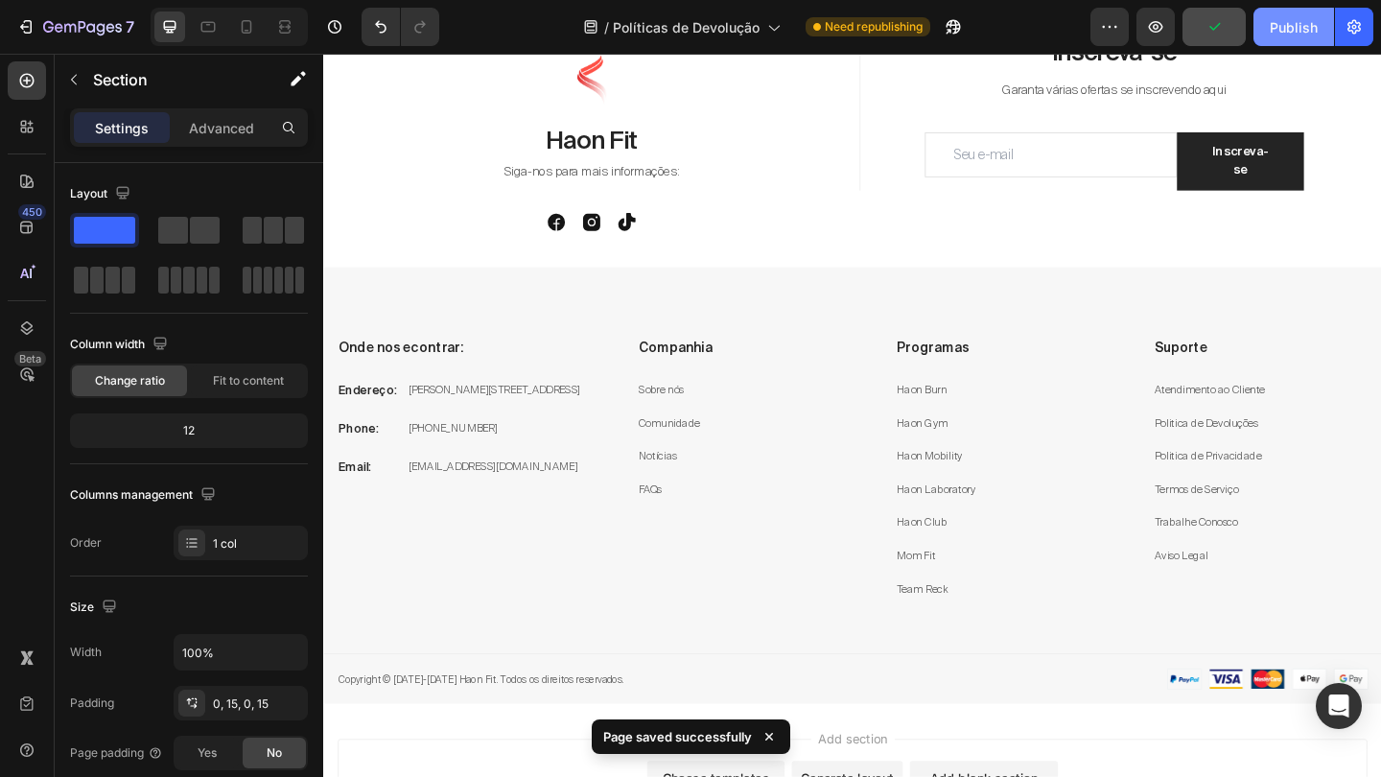
click at [1300, 32] on div "Publish" at bounding box center [1293, 27] width 48 height 20
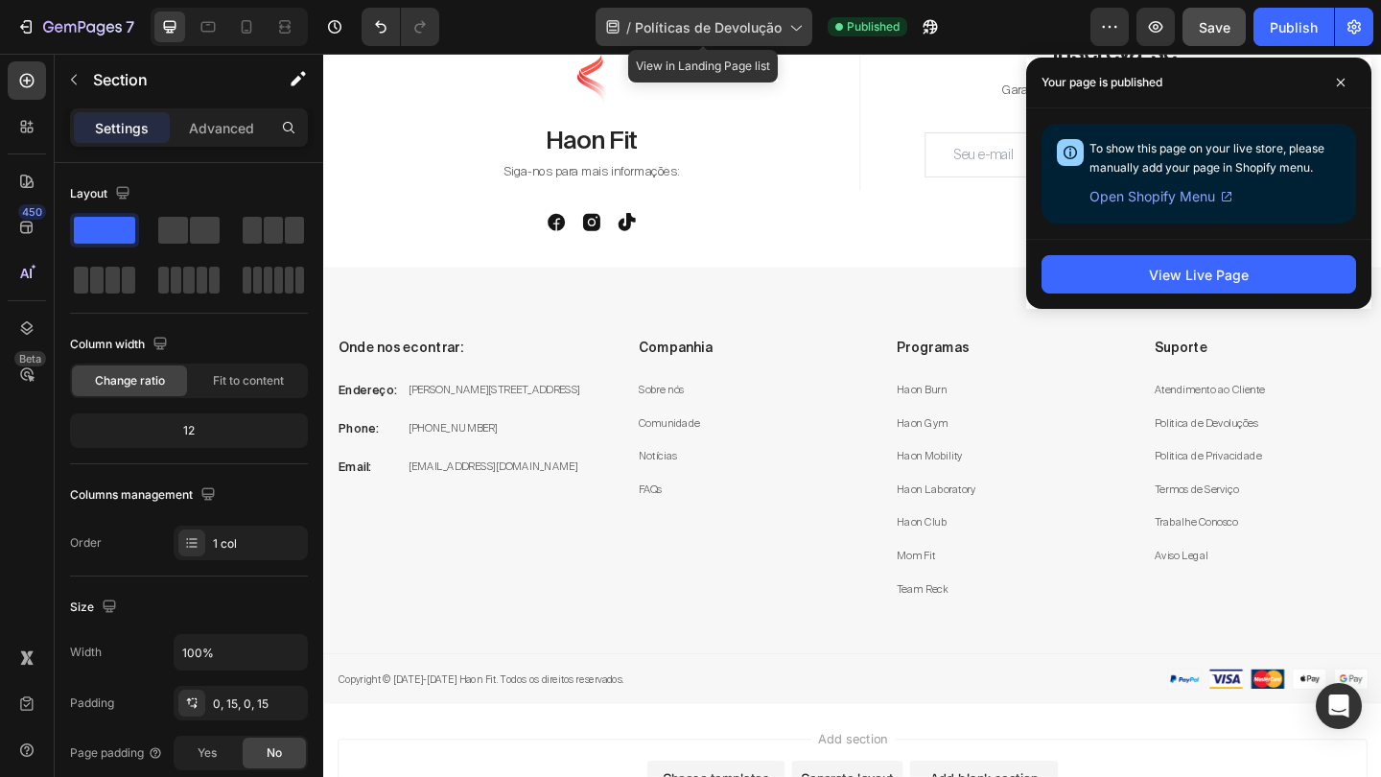
click at [786, 25] on icon at bounding box center [794, 26] width 19 height 19
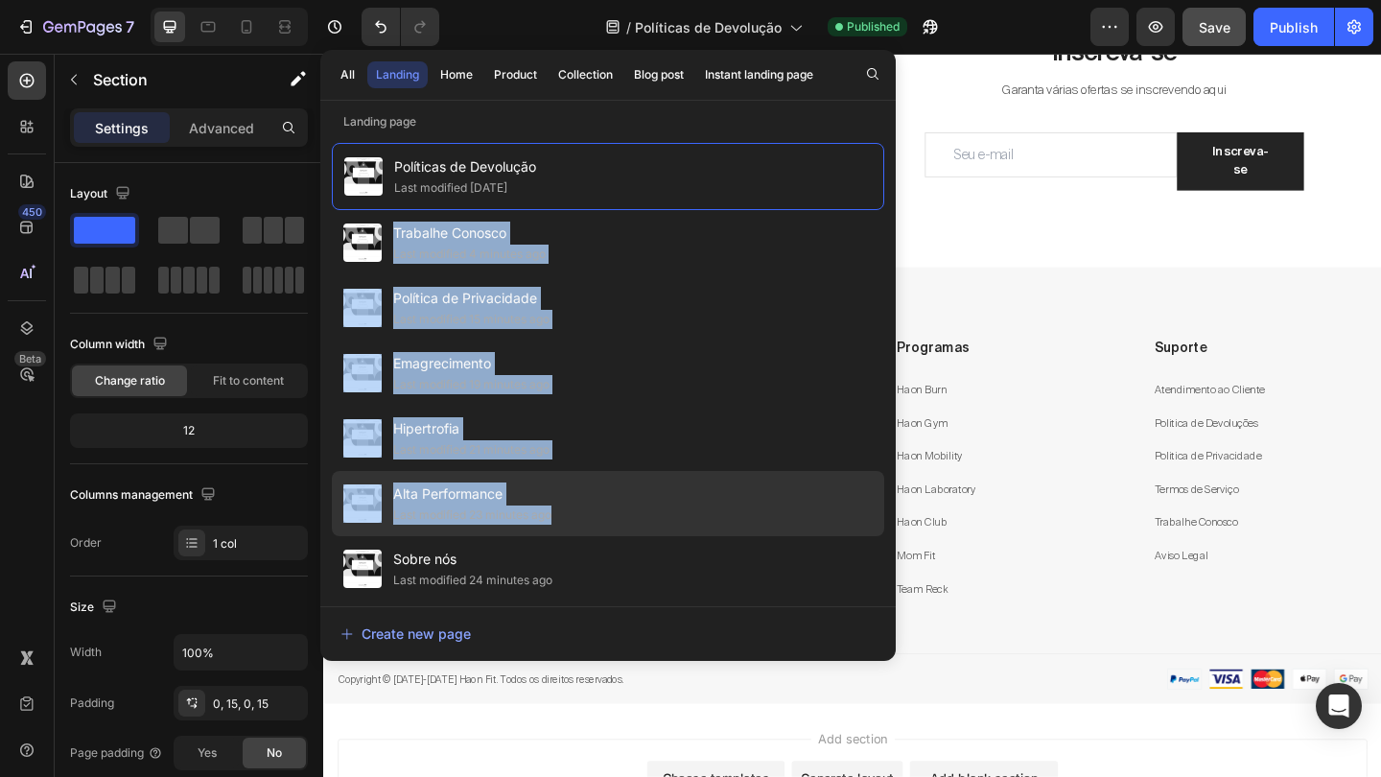
drag, startPoint x: 683, startPoint y: 220, endPoint x: 657, endPoint y: 512, distance: 293.6
click at [657, 512] on div "Políticas de Devolução Last modified 15 days ago Trabalhe Conosco Last modified…" at bounding box center [608, 365] width 552 height 444
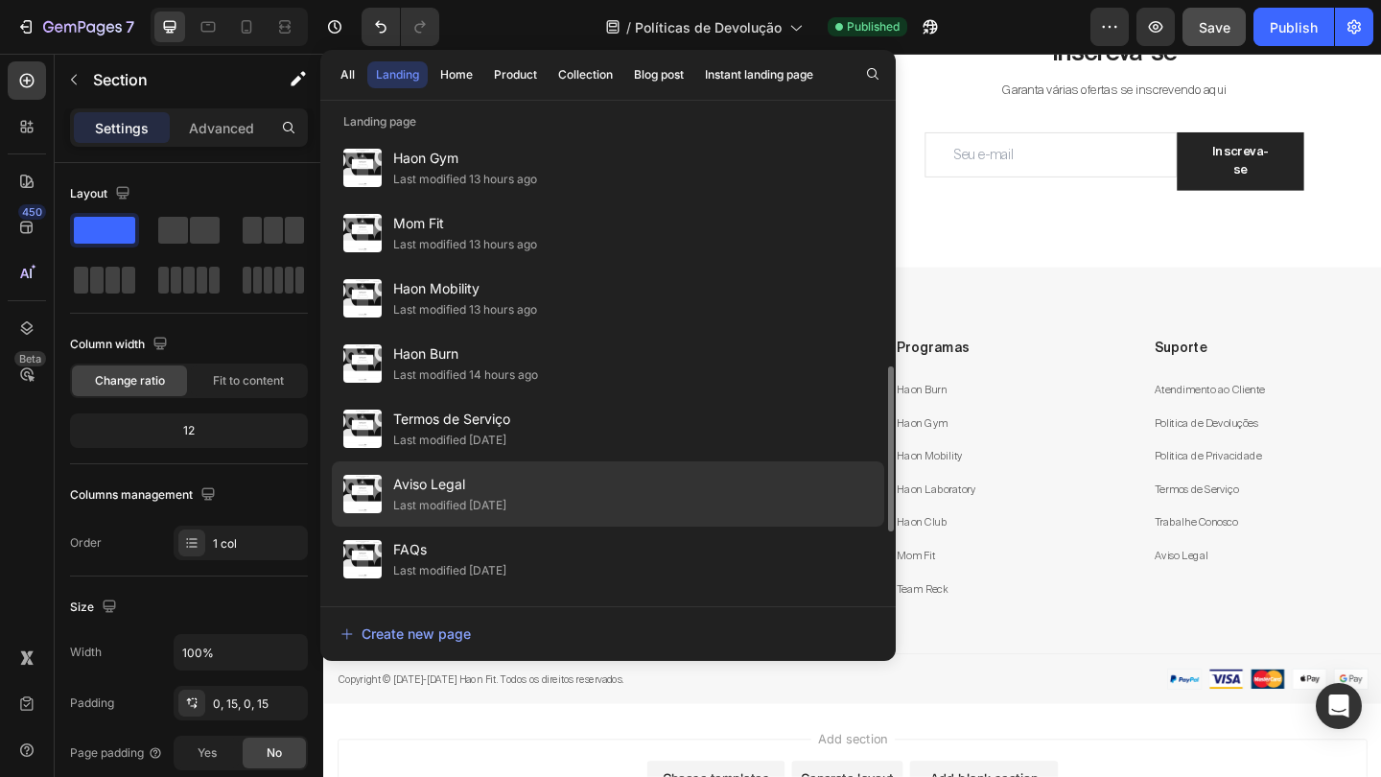
scroll to position [690, 0]
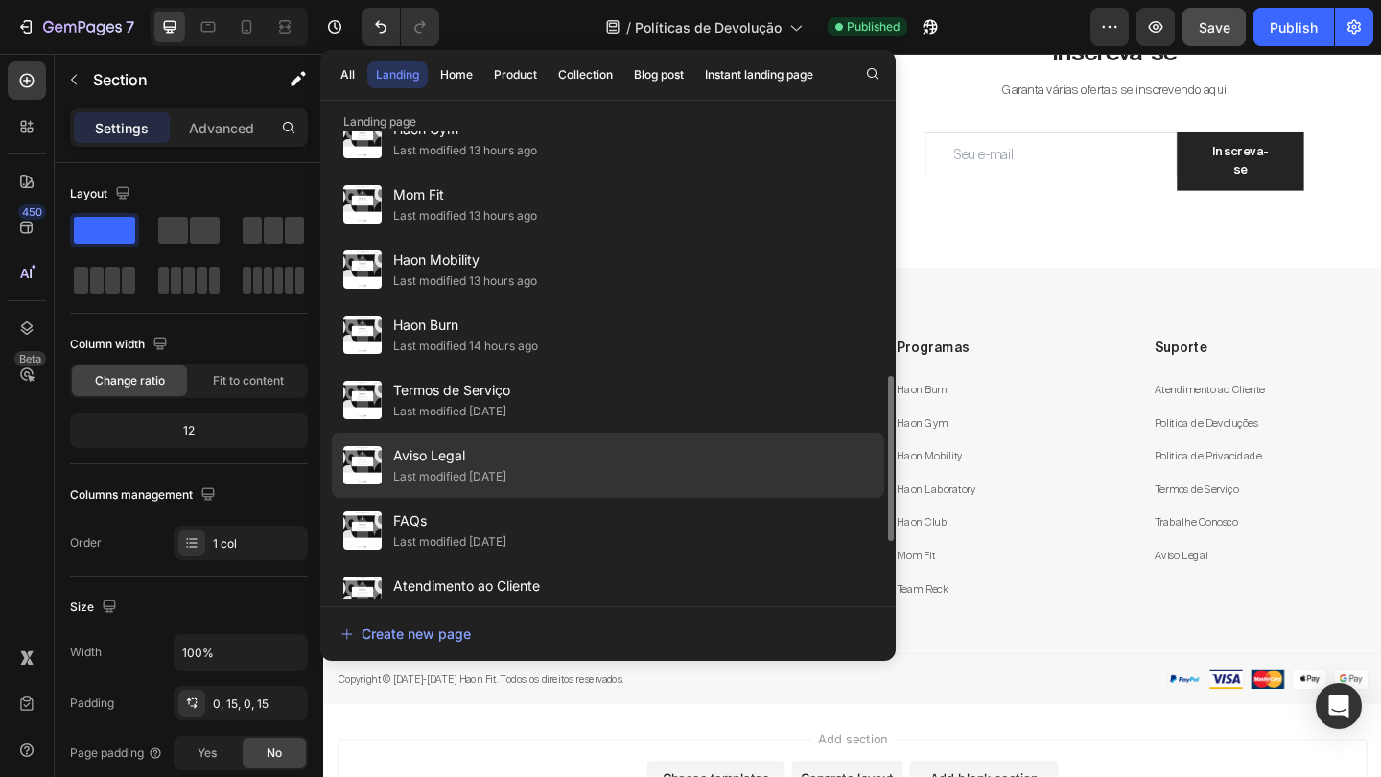
click at [572, 461] on div "Aviso Legal Last modified 15 days ago" at bounding box center [608, 464] width 552 height 65
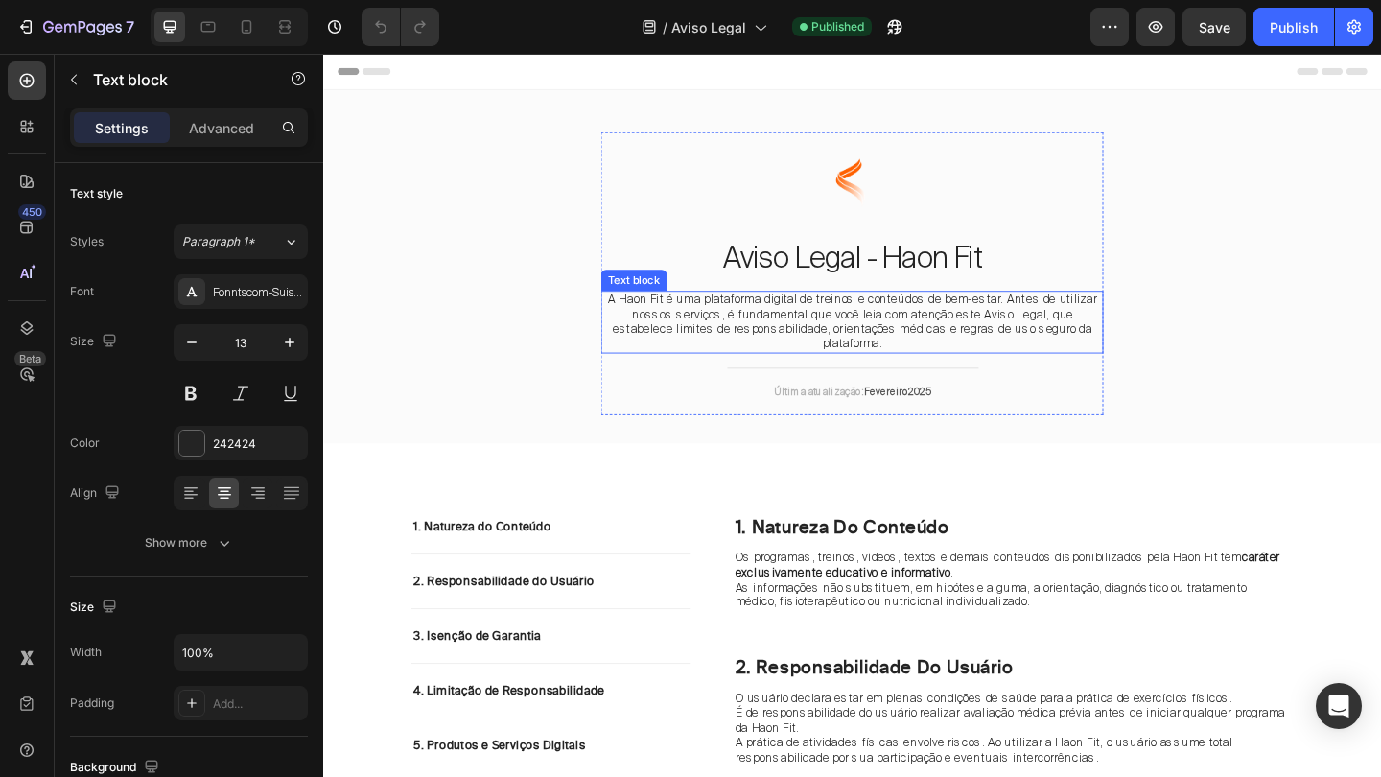
click at [801, 328] on p "A Haon Fit é uma plataforma digital de treinos e conteúdos de bem-estar. Antes …" at bounding box center [898, 346] width 543 height 65
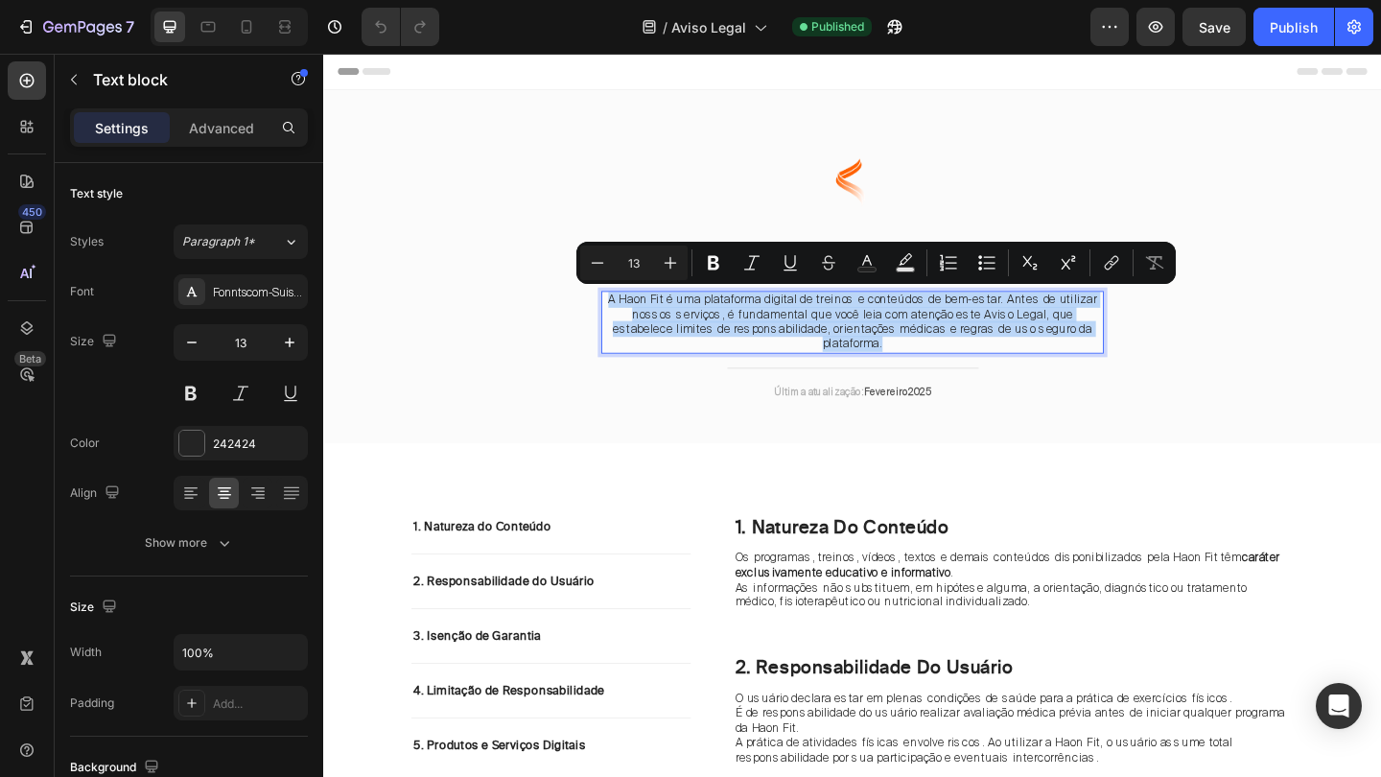
copy p "A Haon Fit é uma plataforma digital de treinos e conteúdos de bem-estar. Antes …"
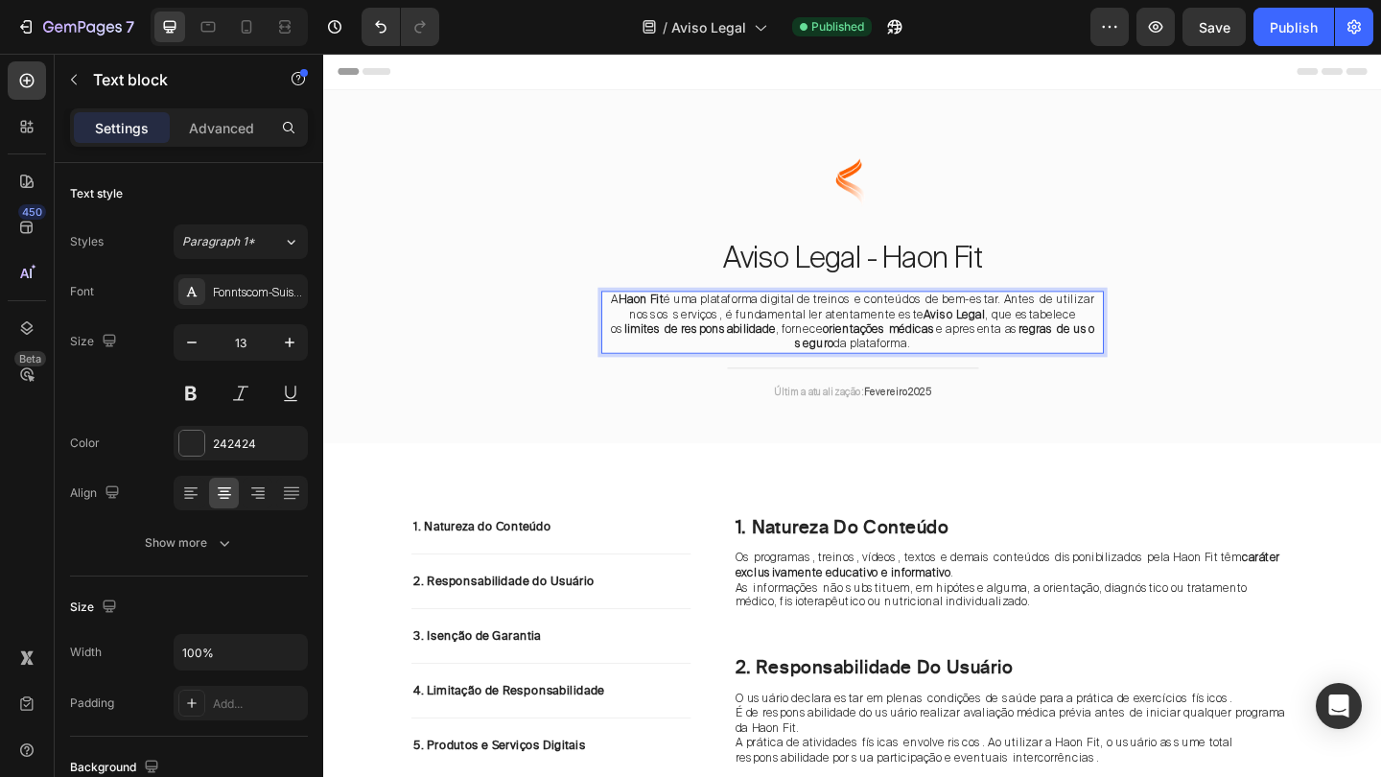
click at [754, 337] on p "A Haon Fit é uma plataforma digital de treinos e conteúdos de bem-estar. Antes …" at bounding box center [898, 346] width 543 height 65
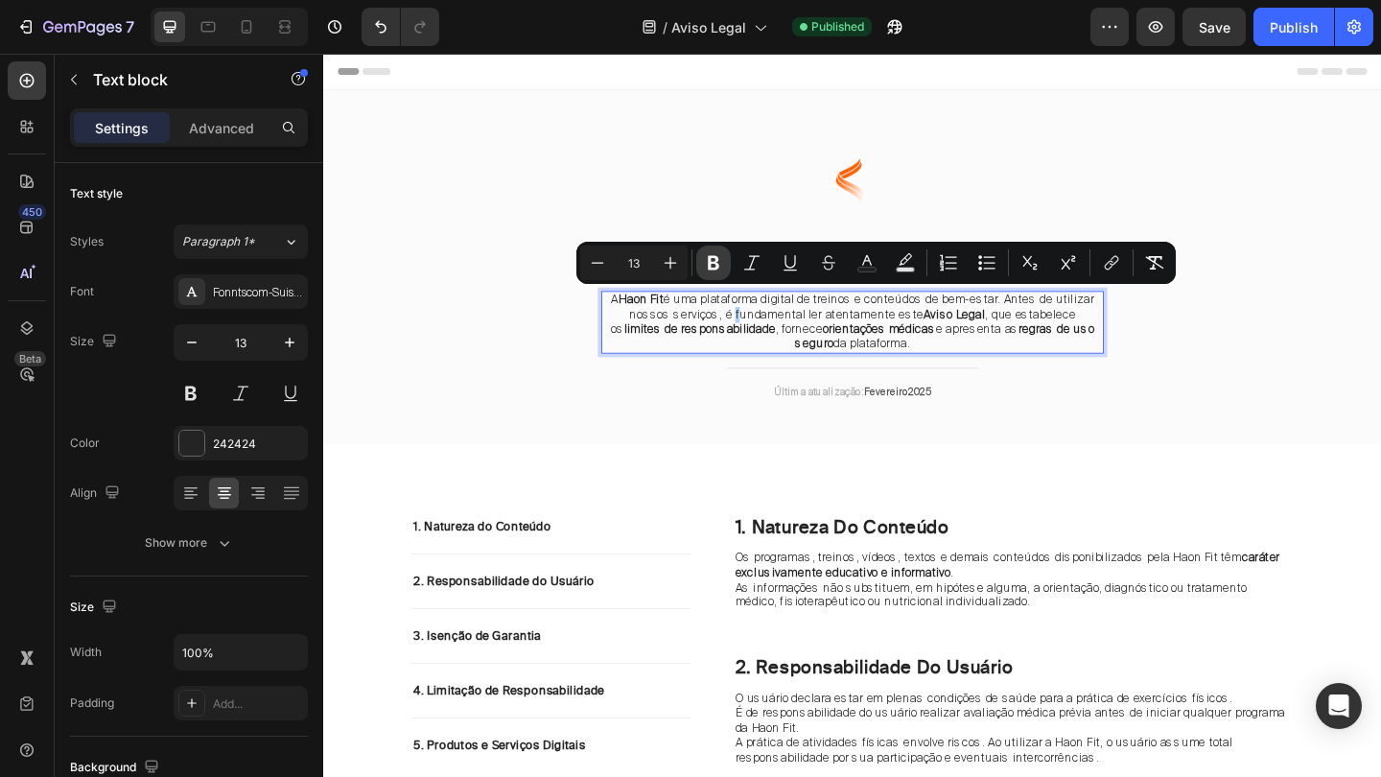
click at [711, 259] on icon "Editor contextual toolbar" at bounding box center [713, 262] width 19 height 19
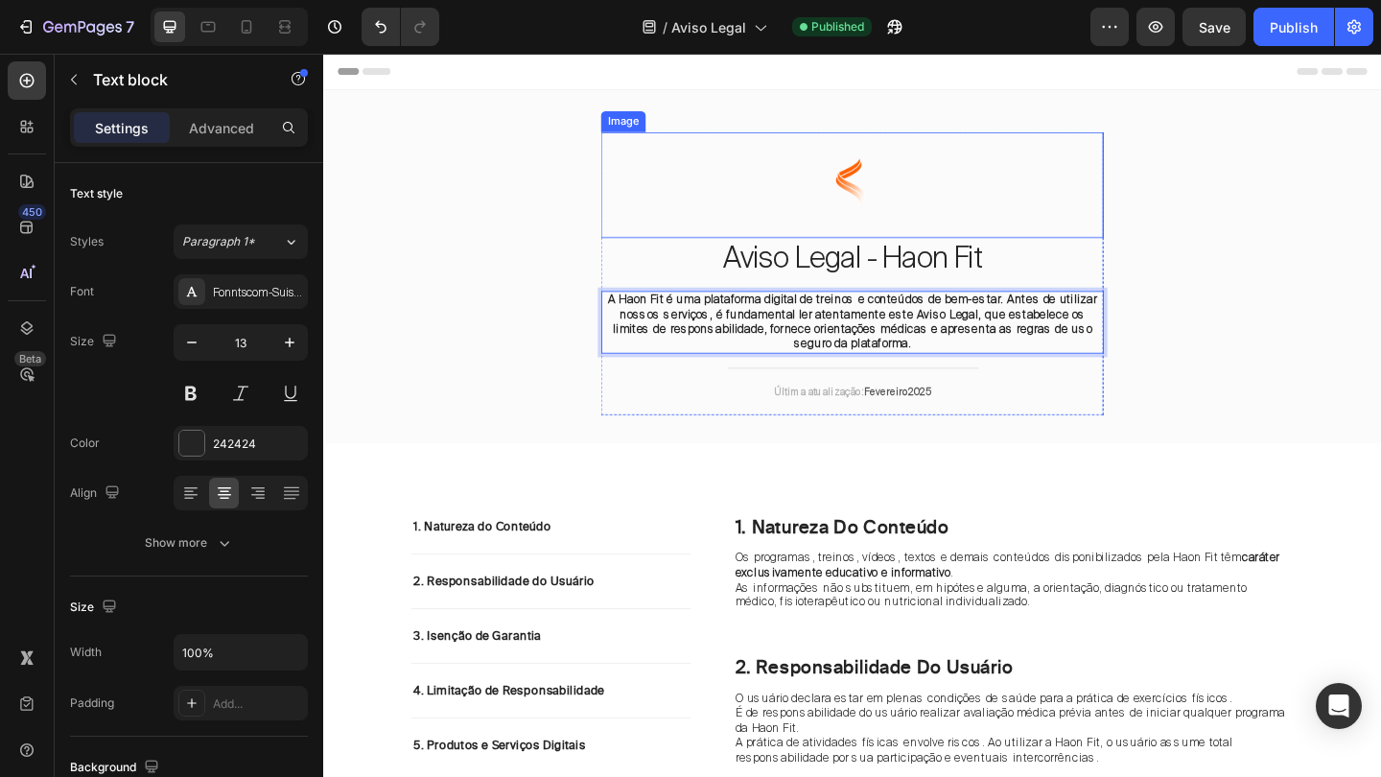
click at [713, 229] on div at bounding box center [898, 196] width 547 height 115
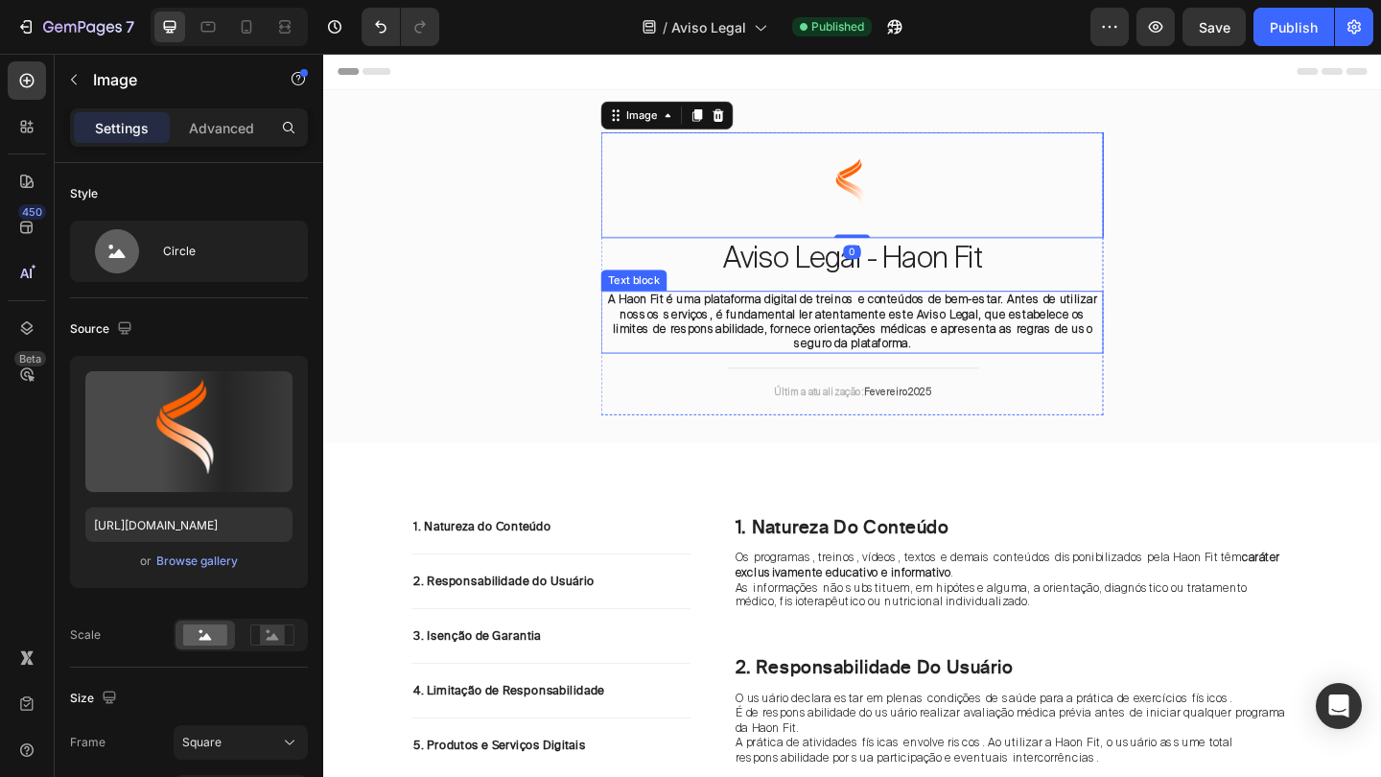
click at [705, 366] on p "A Haon Fit é uma plataforma digital de treinos e conteúdos de bem-estar. Antes …" at bounding box center [898, 346] width 543 height 65
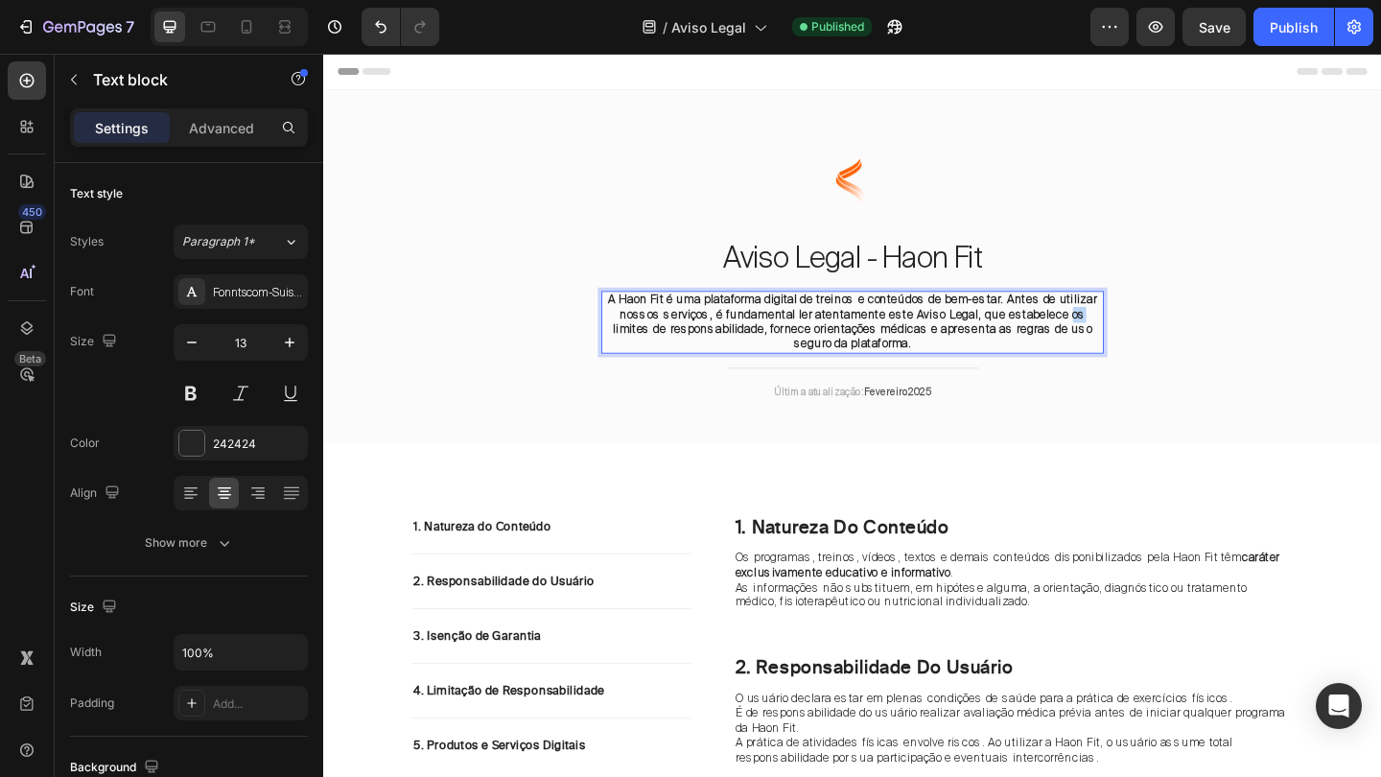
click at [710, 356] on strong "A Haon Fit é uma plataforma digital de treinos e conteúdos de bem-estar. Antes …" at bounding box center [899, 345] width 532 height 65
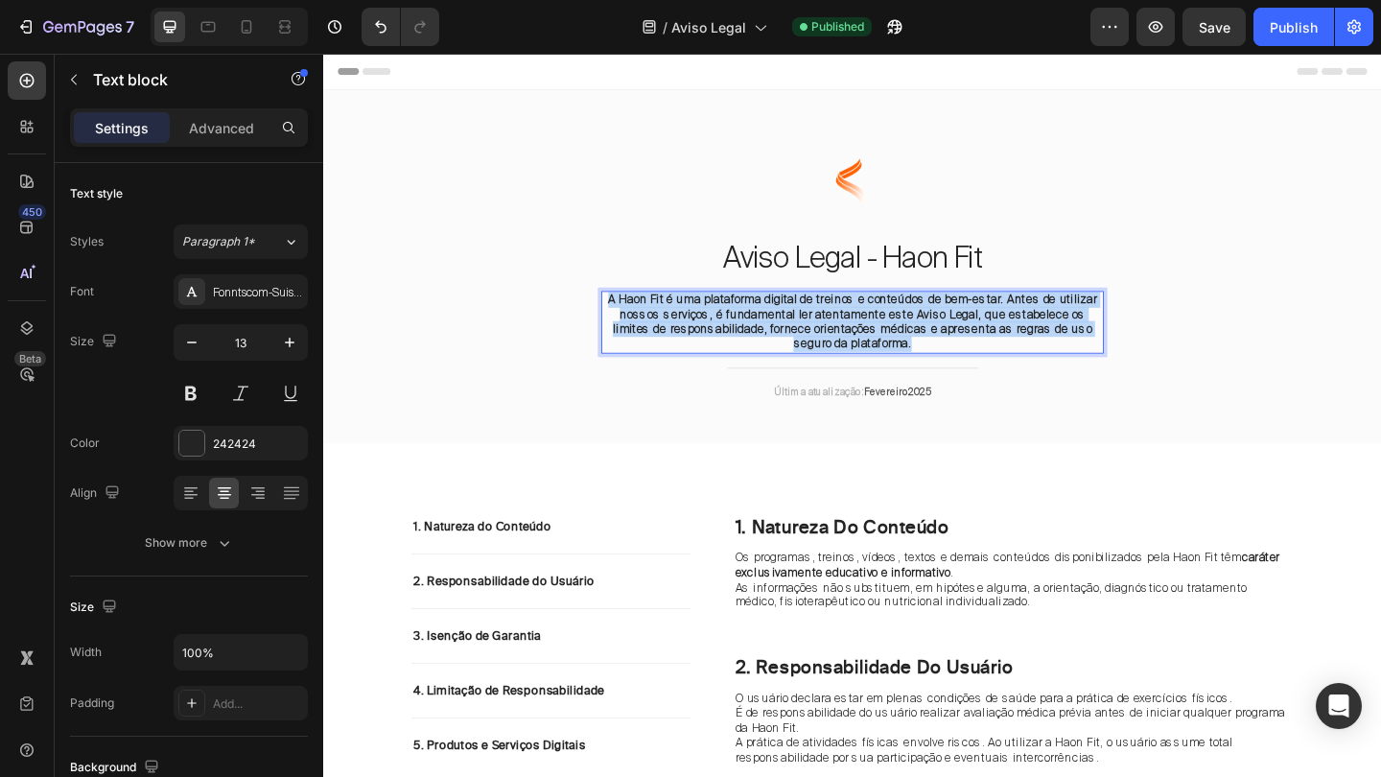
click at [710, 356] on strong "A Haon Fit é uma plataforma digital de treinos e conteúdos de bem-estar. Antes …" at bounding box center [899, 345] width 532 height 65
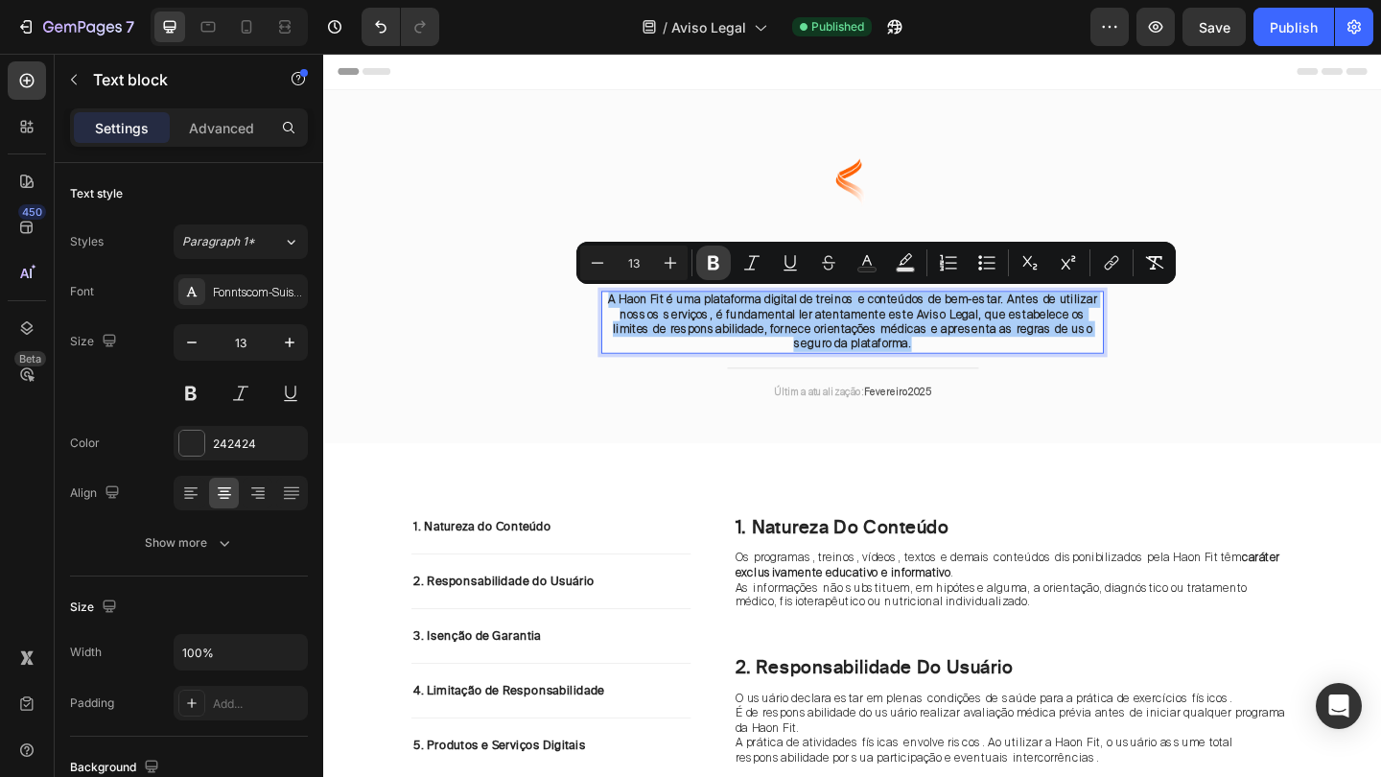
click at [713, 263] on icon "Editor contextual toolbar" at bounding box center [714, 263] width 12 height 14
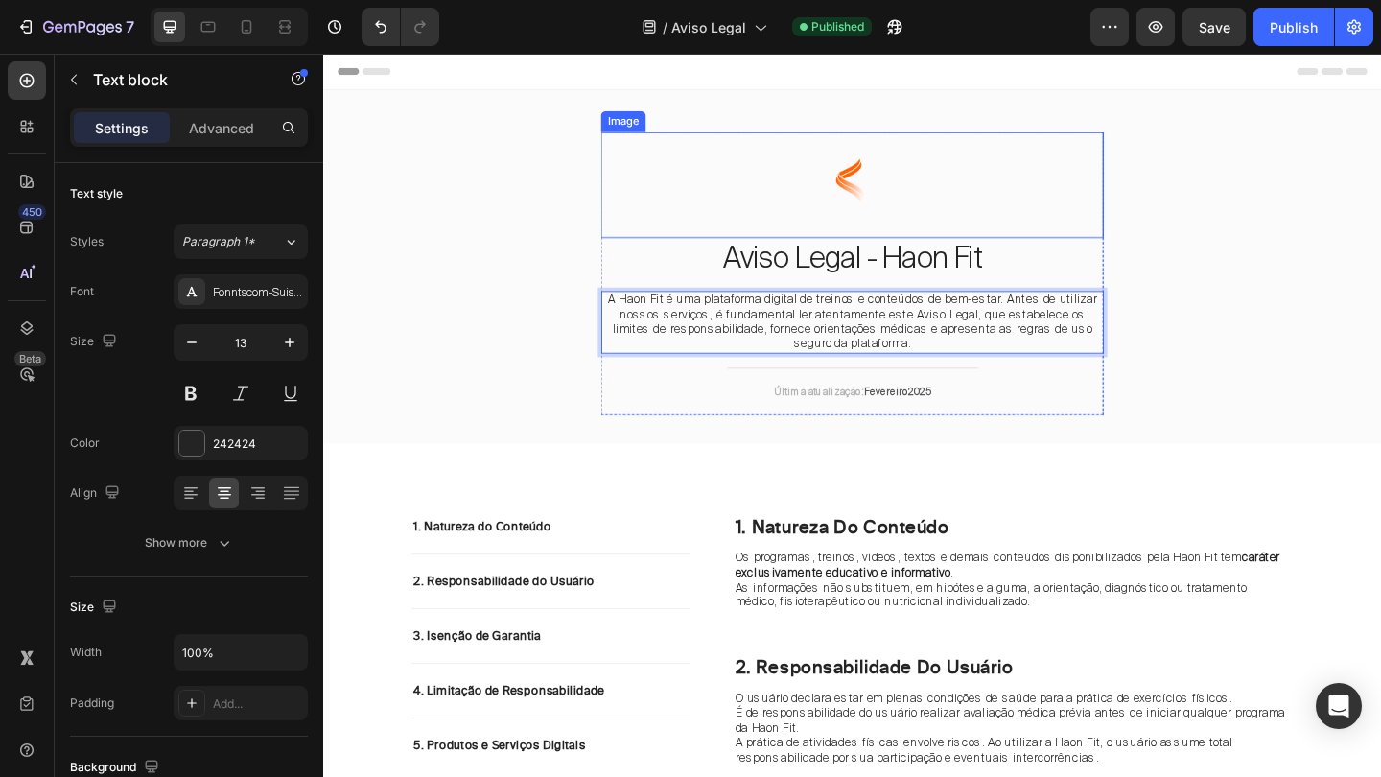
click at [846, 177] on img at bounding box center [898, 196] width 115 height 115
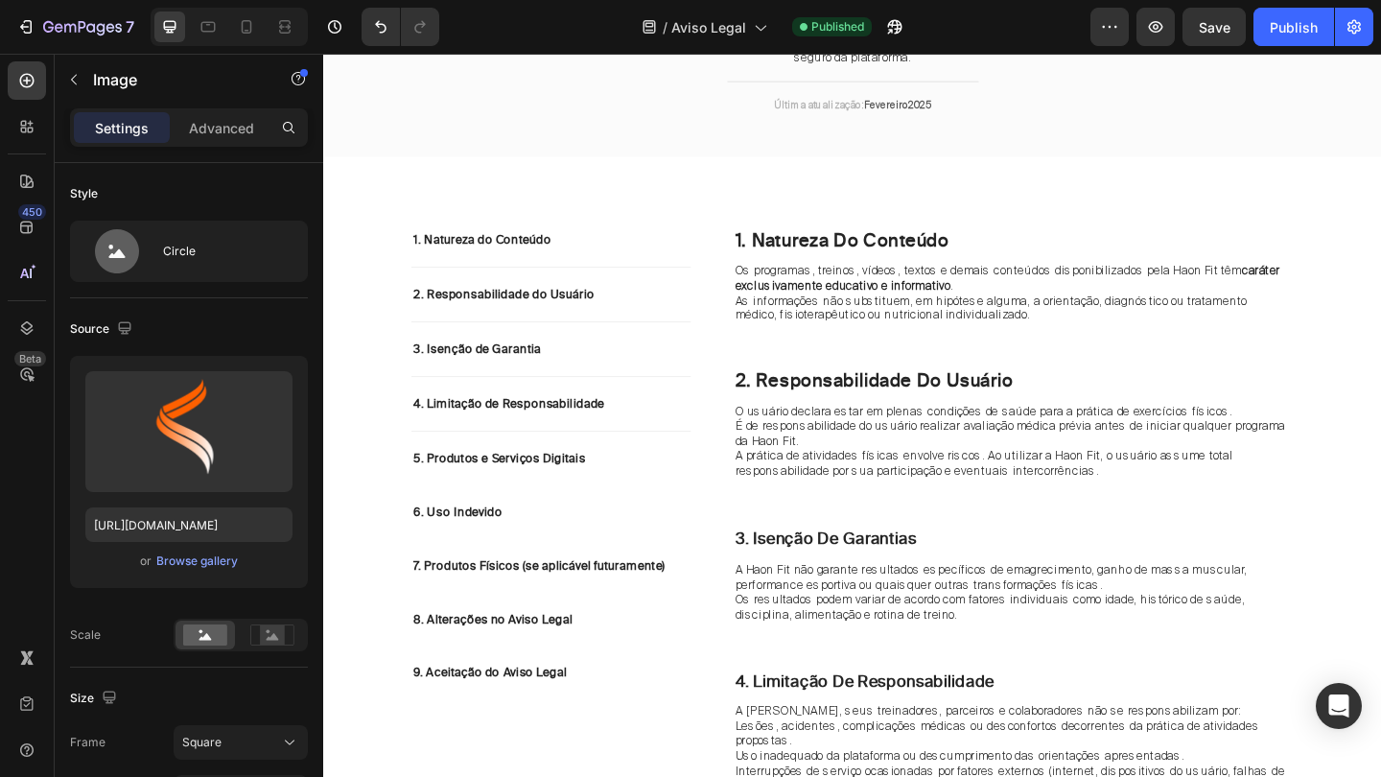
scroll to position [334, 0]
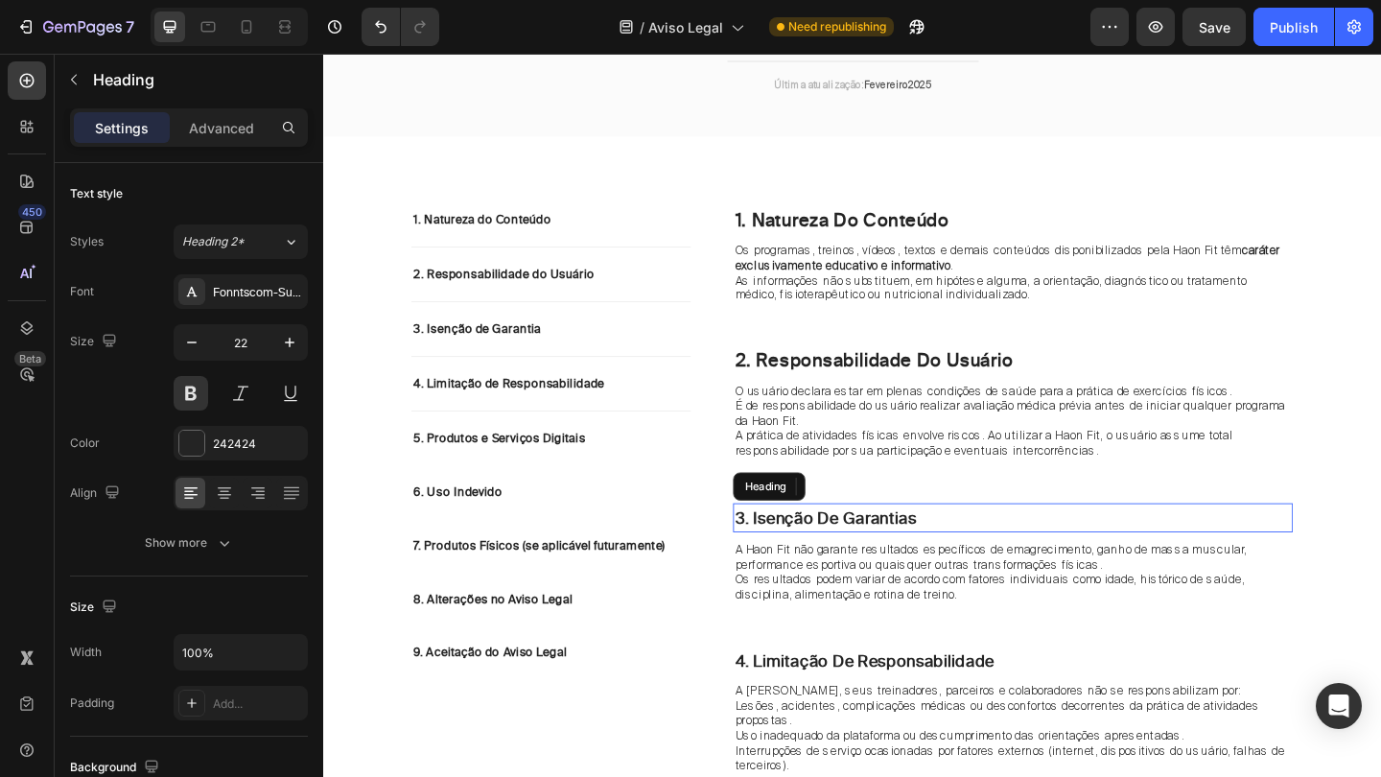
click at [1170, 543] on h2 "3. isenção de garantias" at bounding box center [1073, 559] width 609 height 33
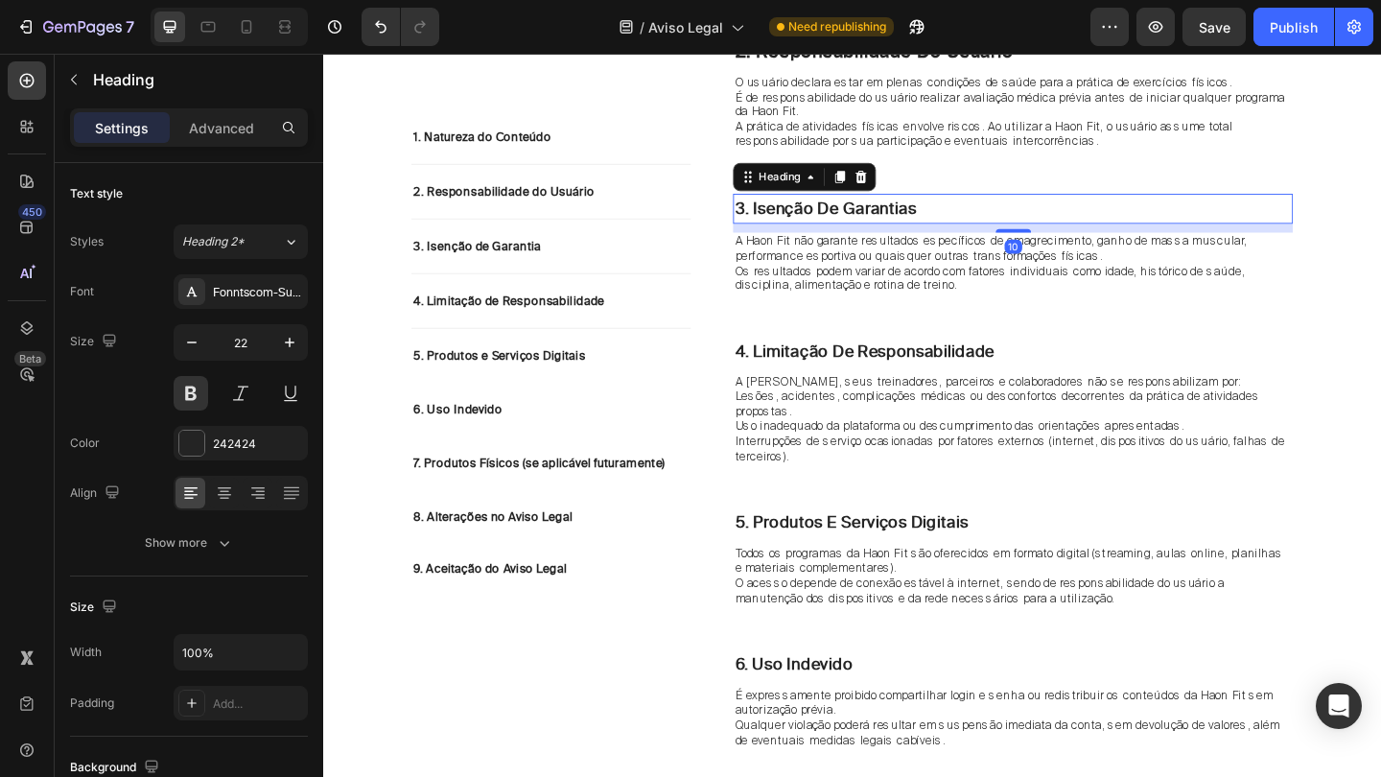
scroll to position [681, 0]
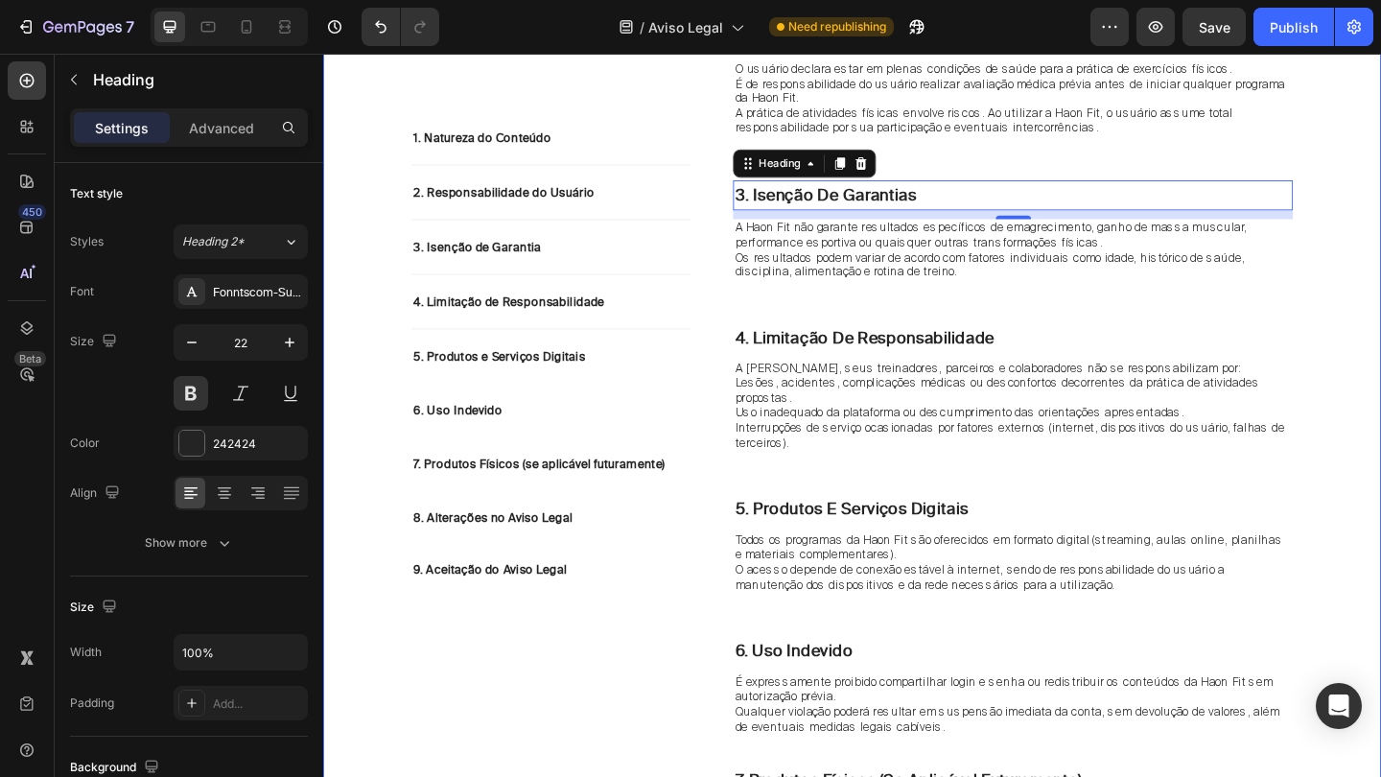
click at [1380, 327] on div "1. Natureza do Conteúdo Text block 2. Responsabilidade do Usuário Text block 3.…" at bounding box center [898, 516] width 1122 height 1295
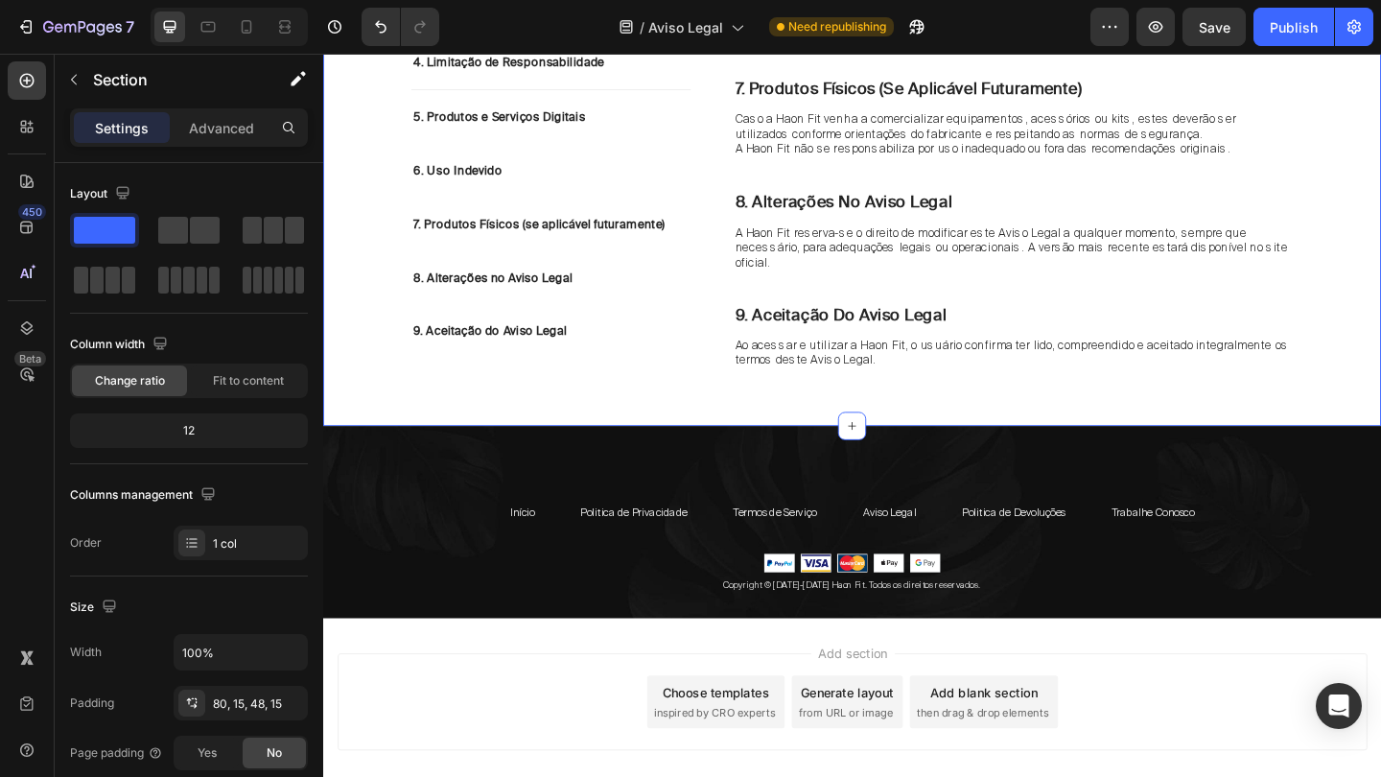
scroll to position [1435, 0]
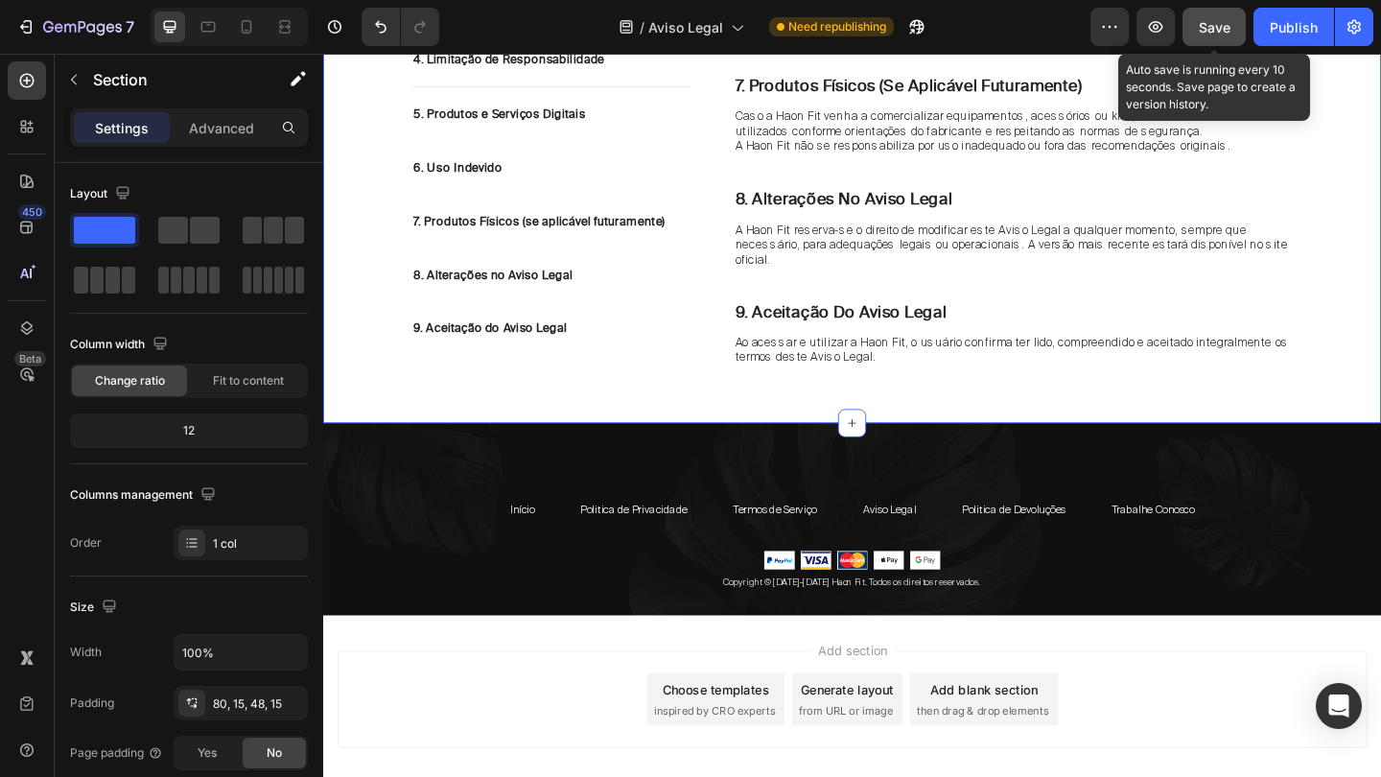
click at [1220, 27] on span "Save" at bounding box center [1215, 27] width 32 height 16
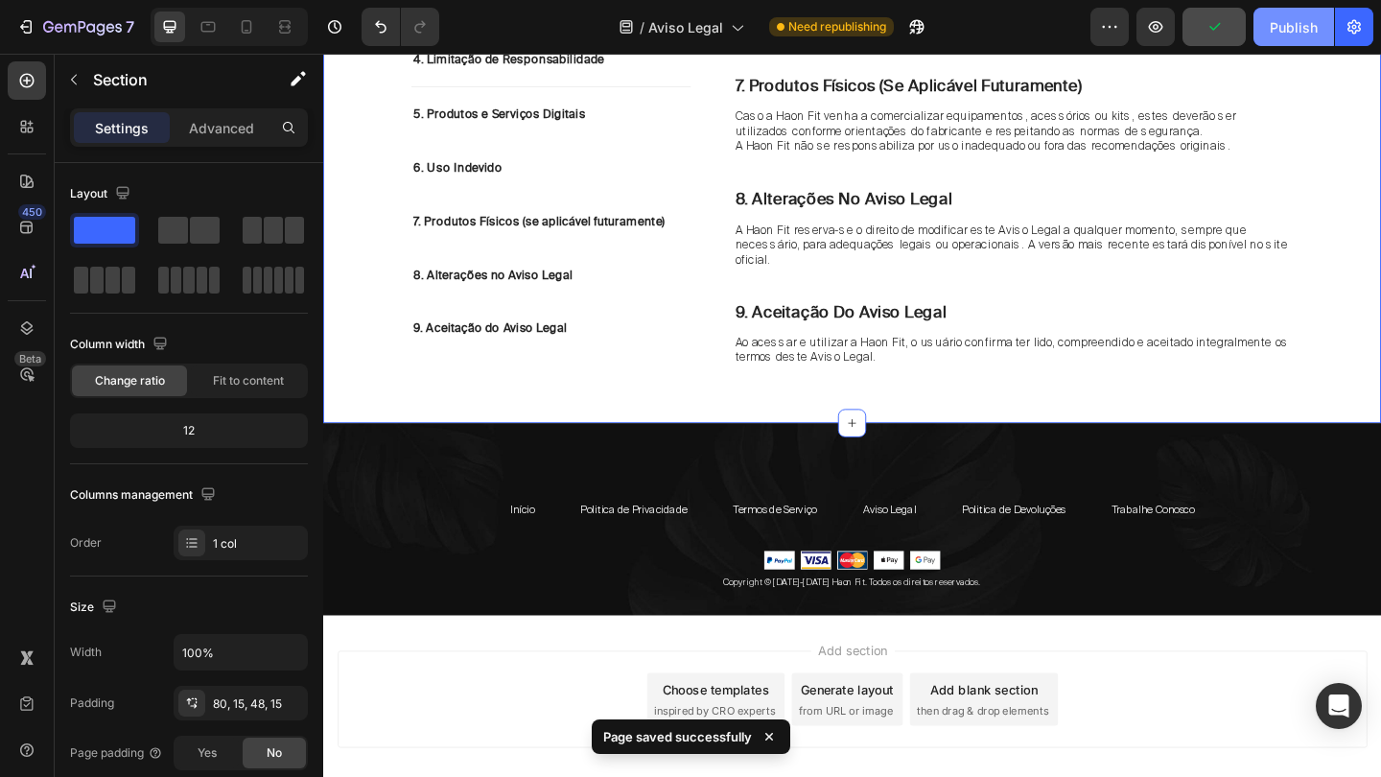
click at [1301, 28] on div "Publish" at bounding box center [1293, 27] width 48 height 20
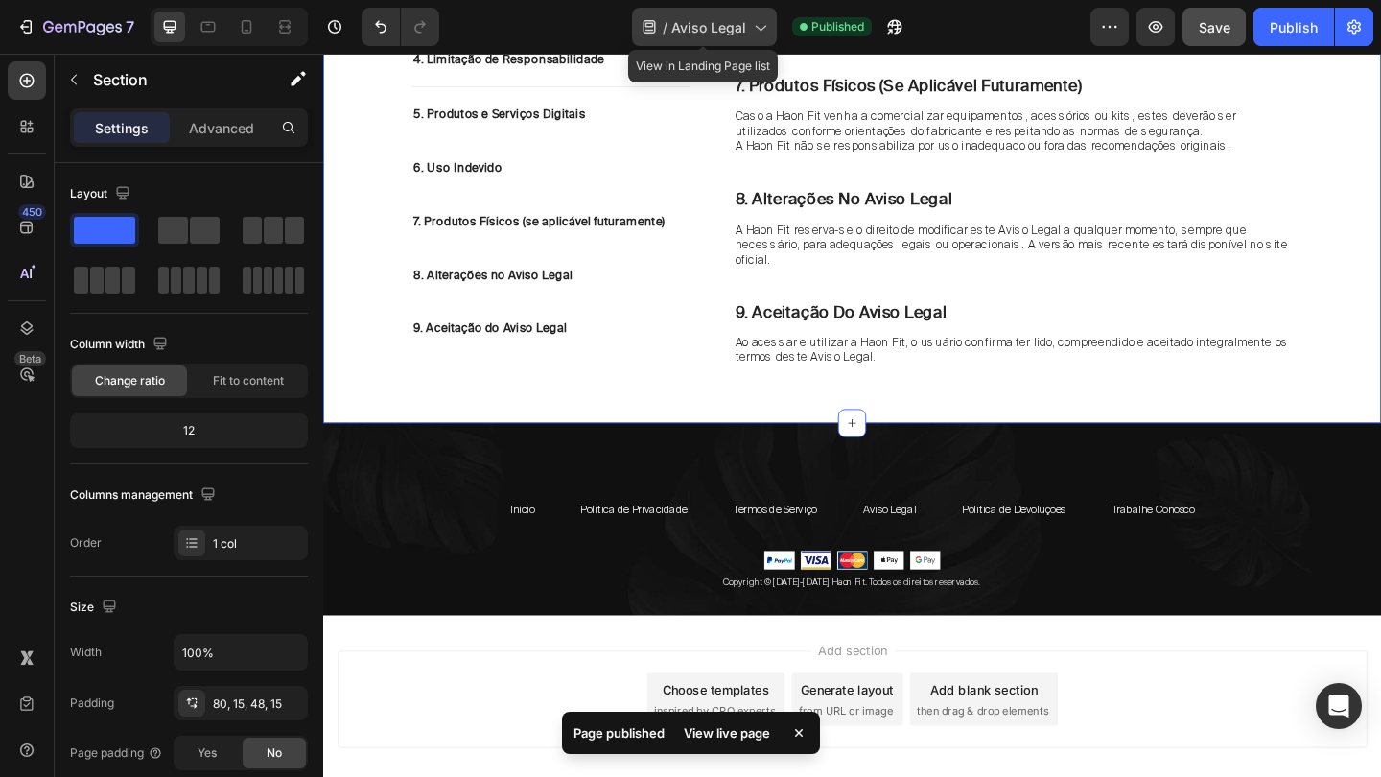
click at [717, 38] on div "/ Aviso Legal" at bounding box center [704, 27] width 145 height 38
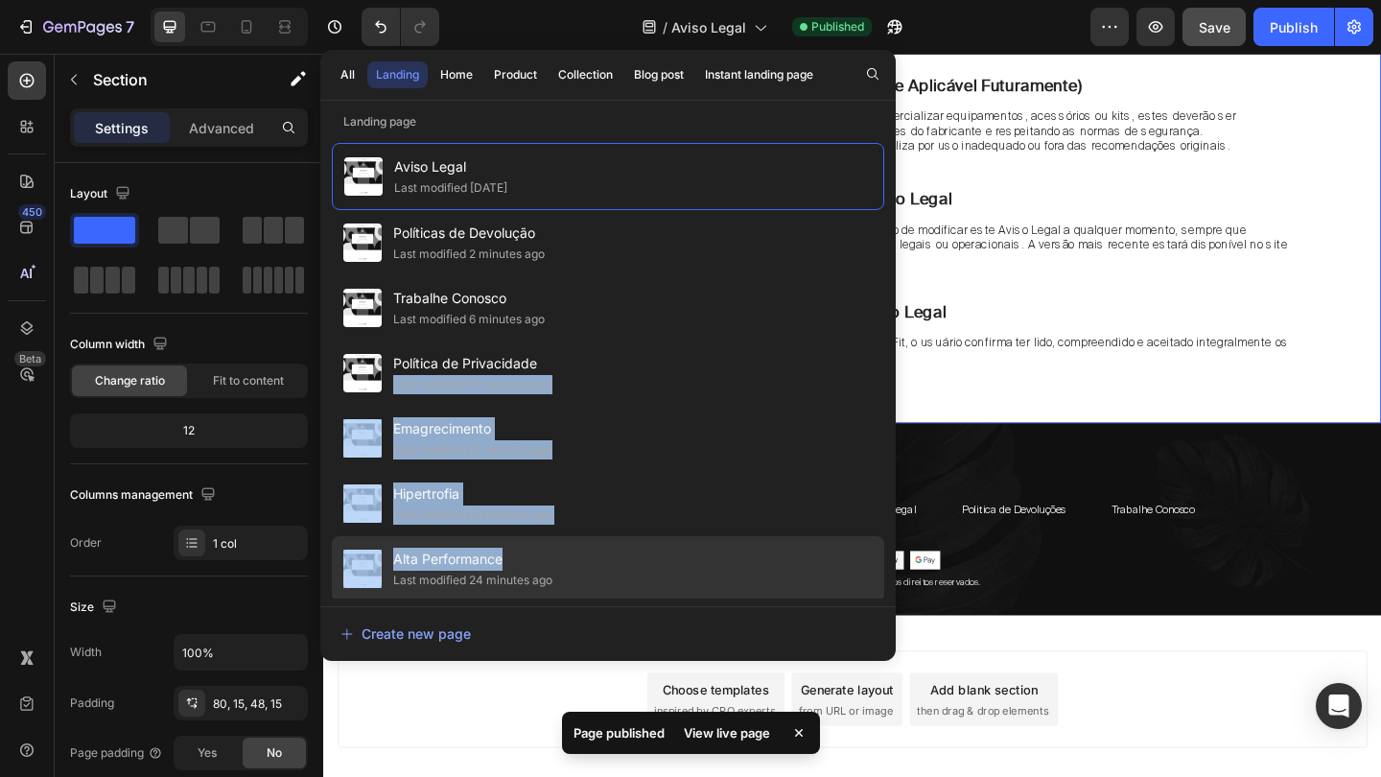
drag, startPoint x: 645, startPoint y: 356, endPoint x: 615, endPoint y: 551, distance: 198.0
click at [615, 551] on div "Aviso Legal Last modified 15 days ago Políticas de Devolução Last modified 2 mi…" at bounding box center [608, 365] width 552 height 444
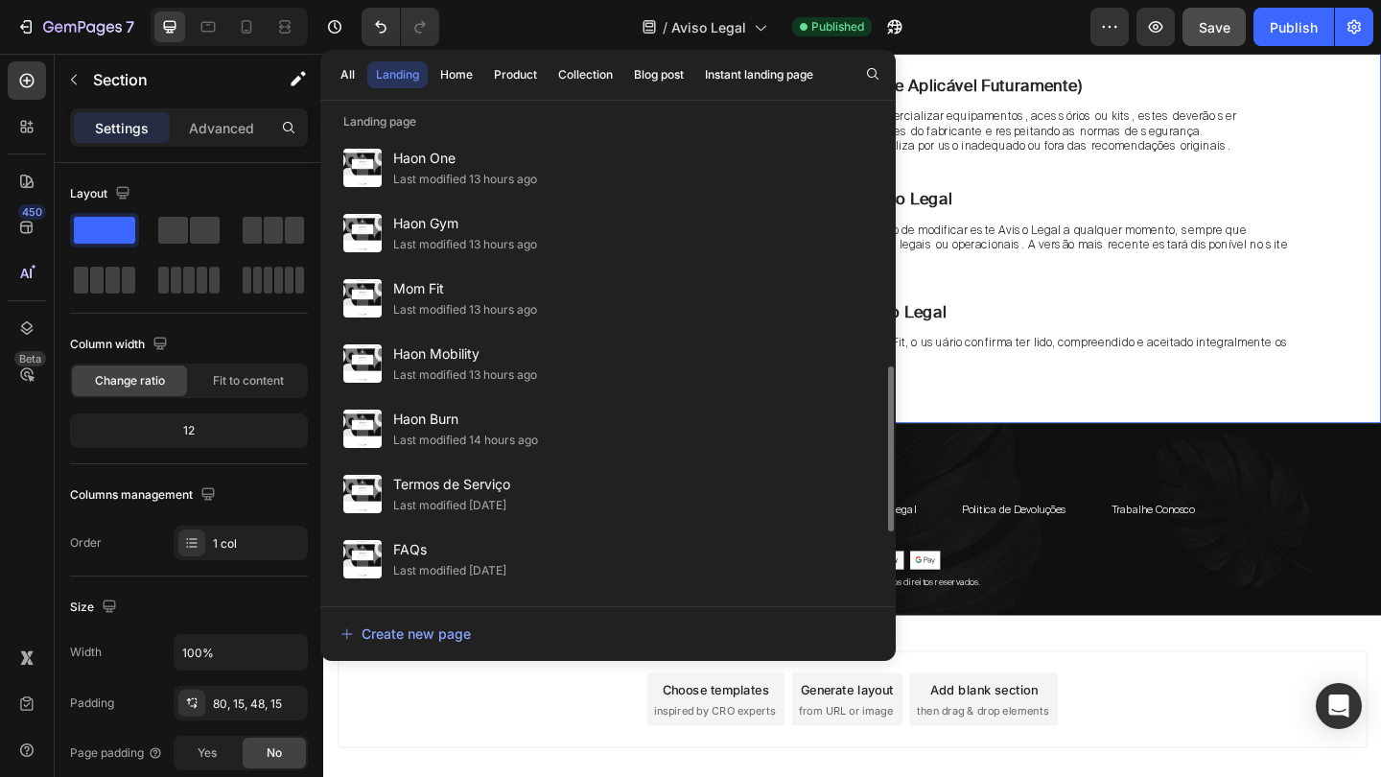
scroll to position [690, 0]
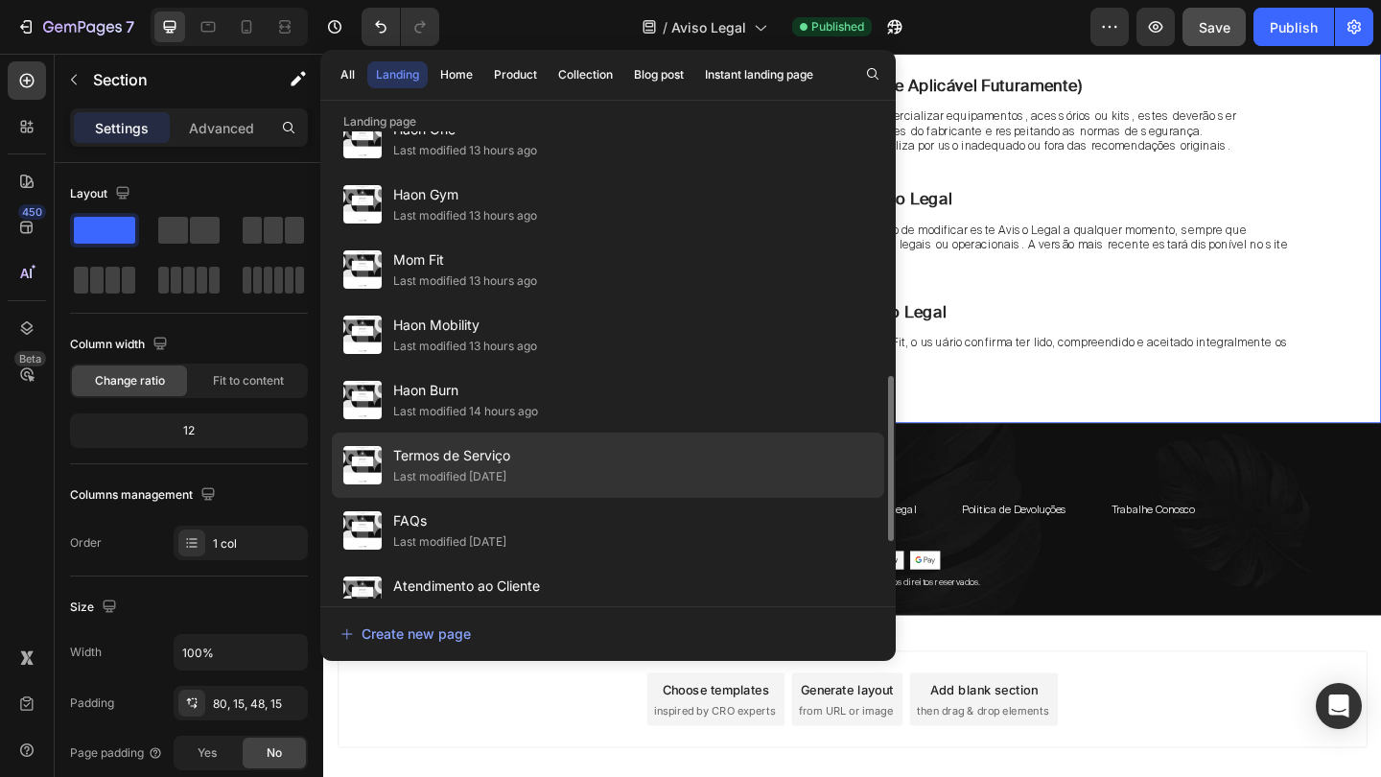
click at [539, 475] on div "Termos de Serviço Last modified 15 days ago" at bounding box center [608, 464] width 552 height 65
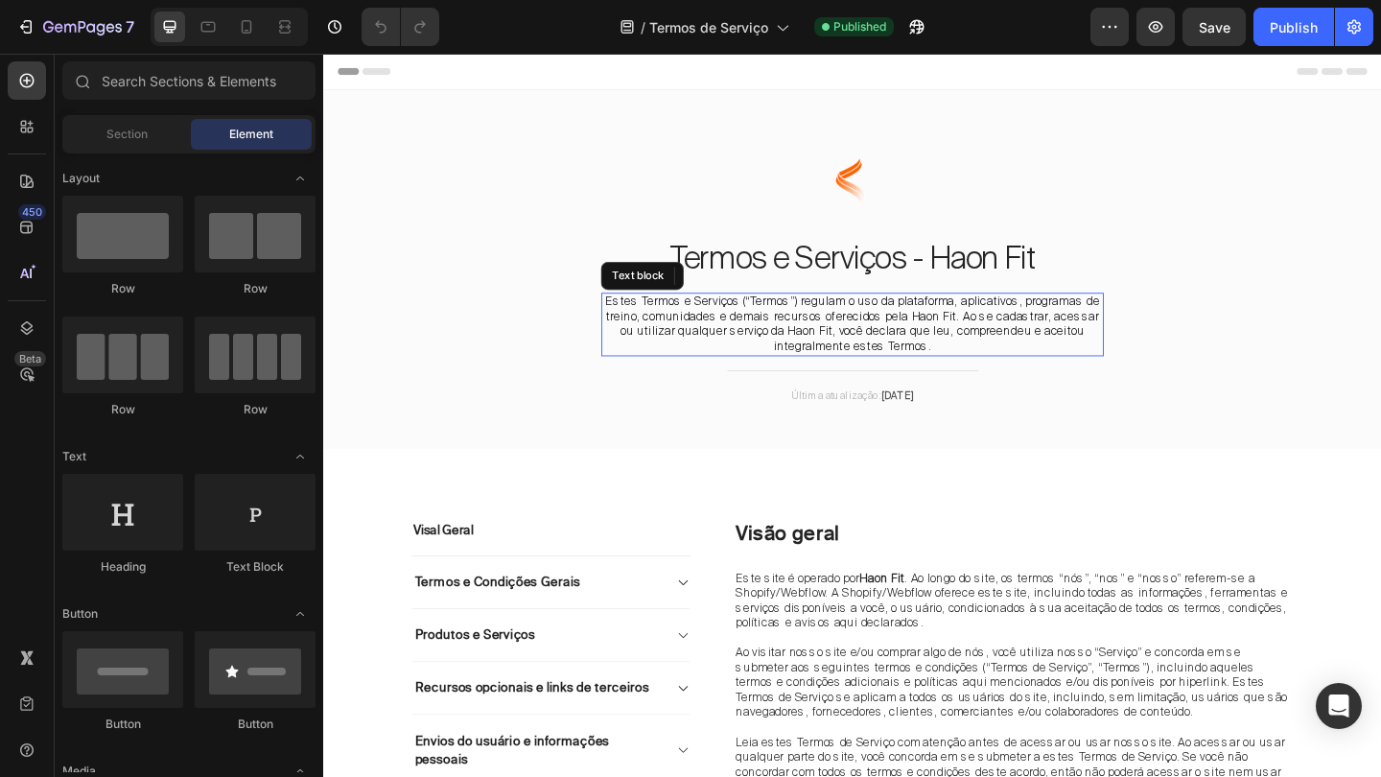
click at [913, 338] on span "Estes Termos e Serviços (“Termos”) regulam o uso da plataforma, aplicativos, pr…" at bounding box center [899, 346] width 538 height 65
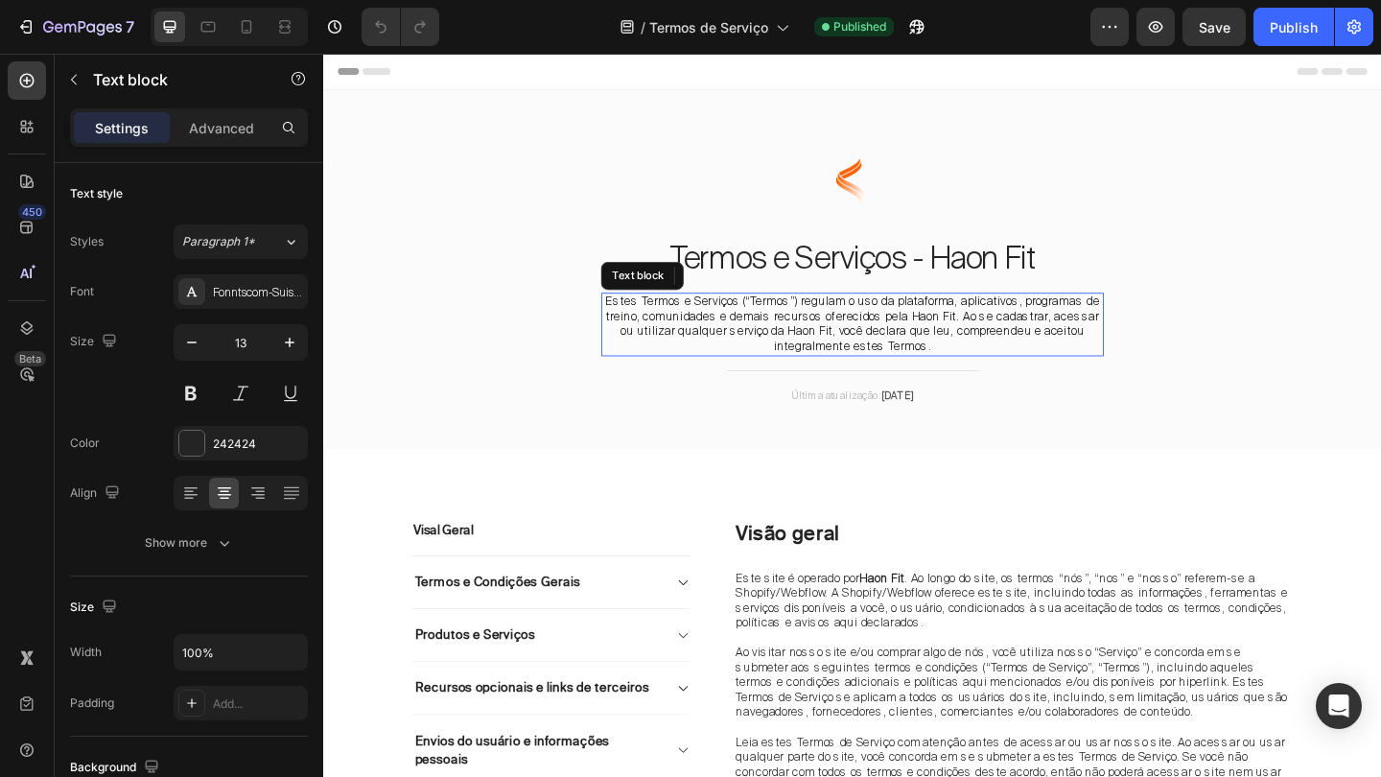
click at [913, 338] on span "Estes Termos e Serviços (“Termos”) regulam o uso da plataforma, aplicativos, pr…" at bounding box center [899, 346] width 538 height 65
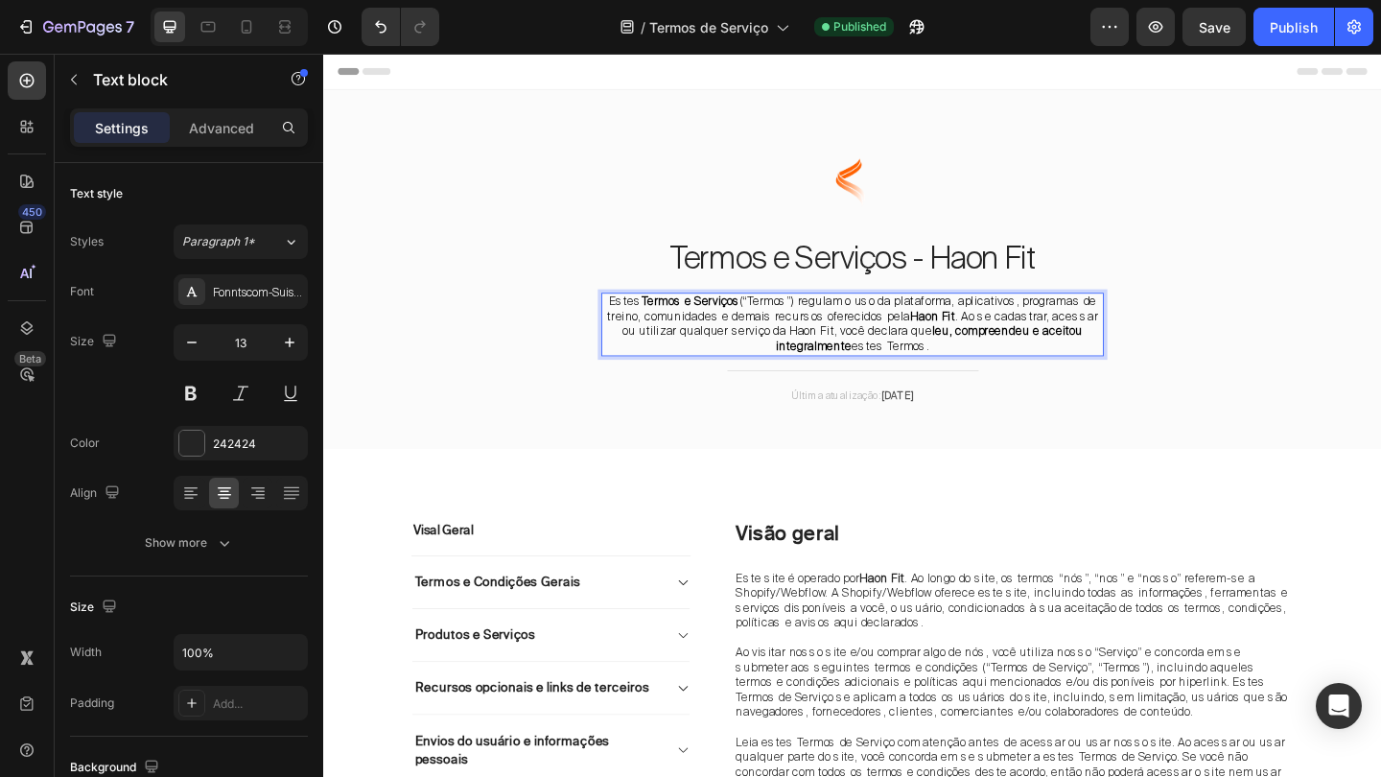
click at [797, 342] on span "Estes Termos e Serviços (“Termos”) regulam o uso da plataforma, aplicativos, pr…" at bounding box center [899, 346] width 534 height 65
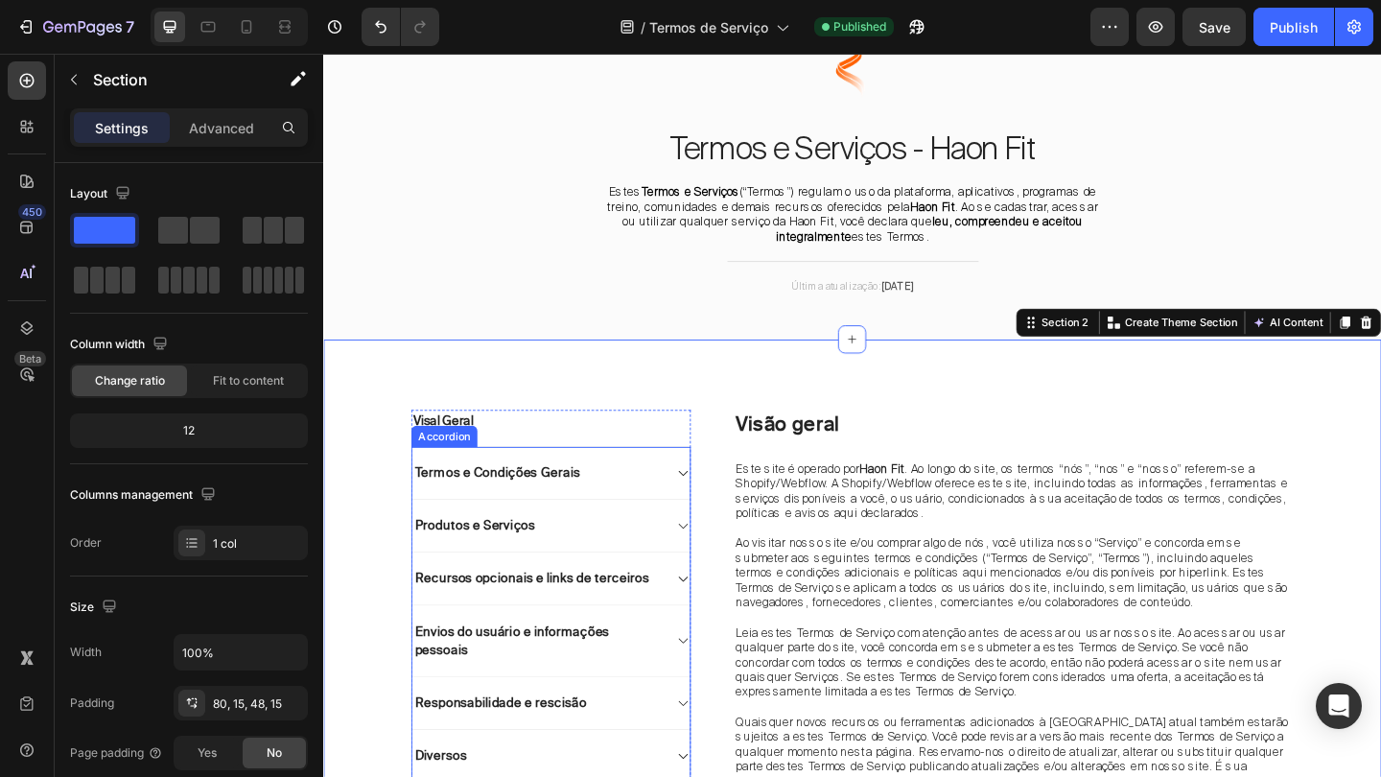
scroll to position [117, 0]
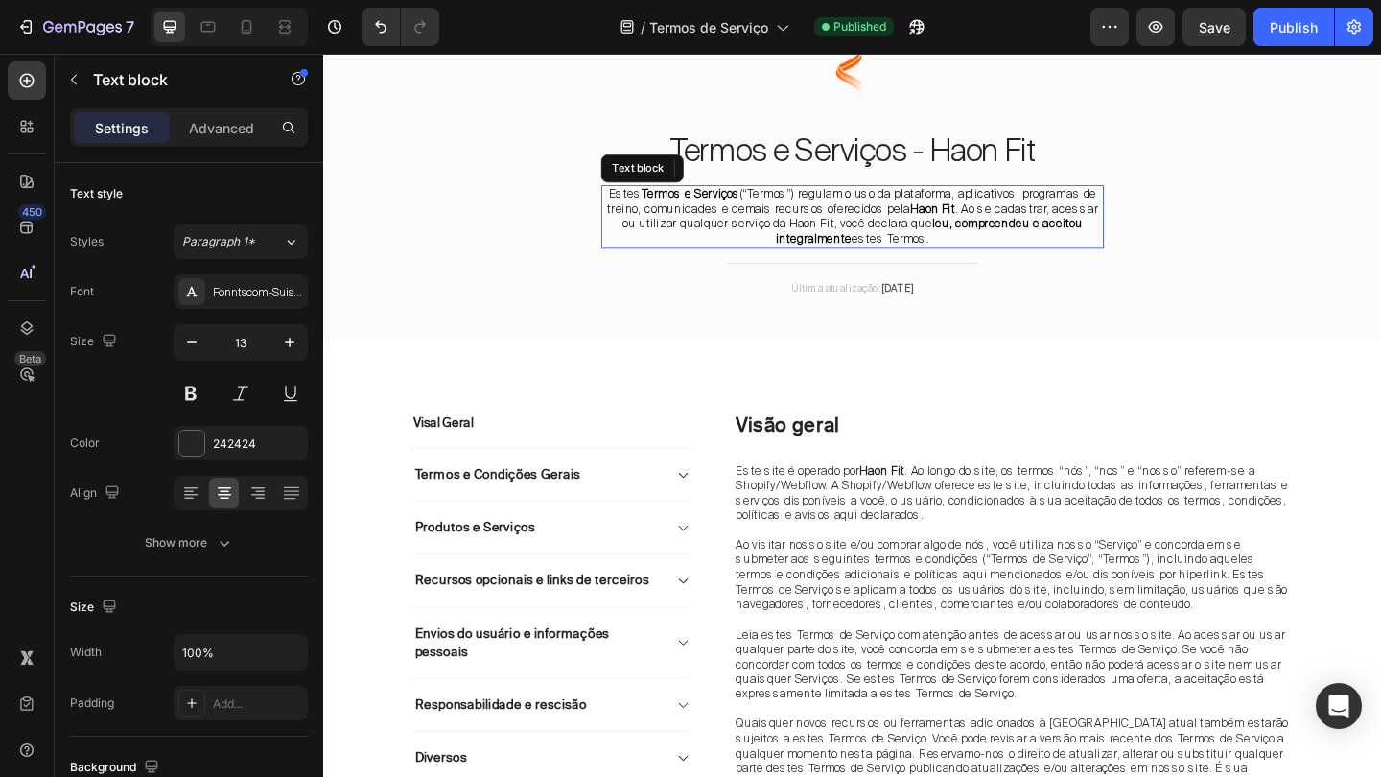
click at [923, 244] on span "Estes Termos e Serviços (“Termos”) regulam o uso da plataforma, aplicativos, pr…" at bounding box center [899, 230] width 534 height 65
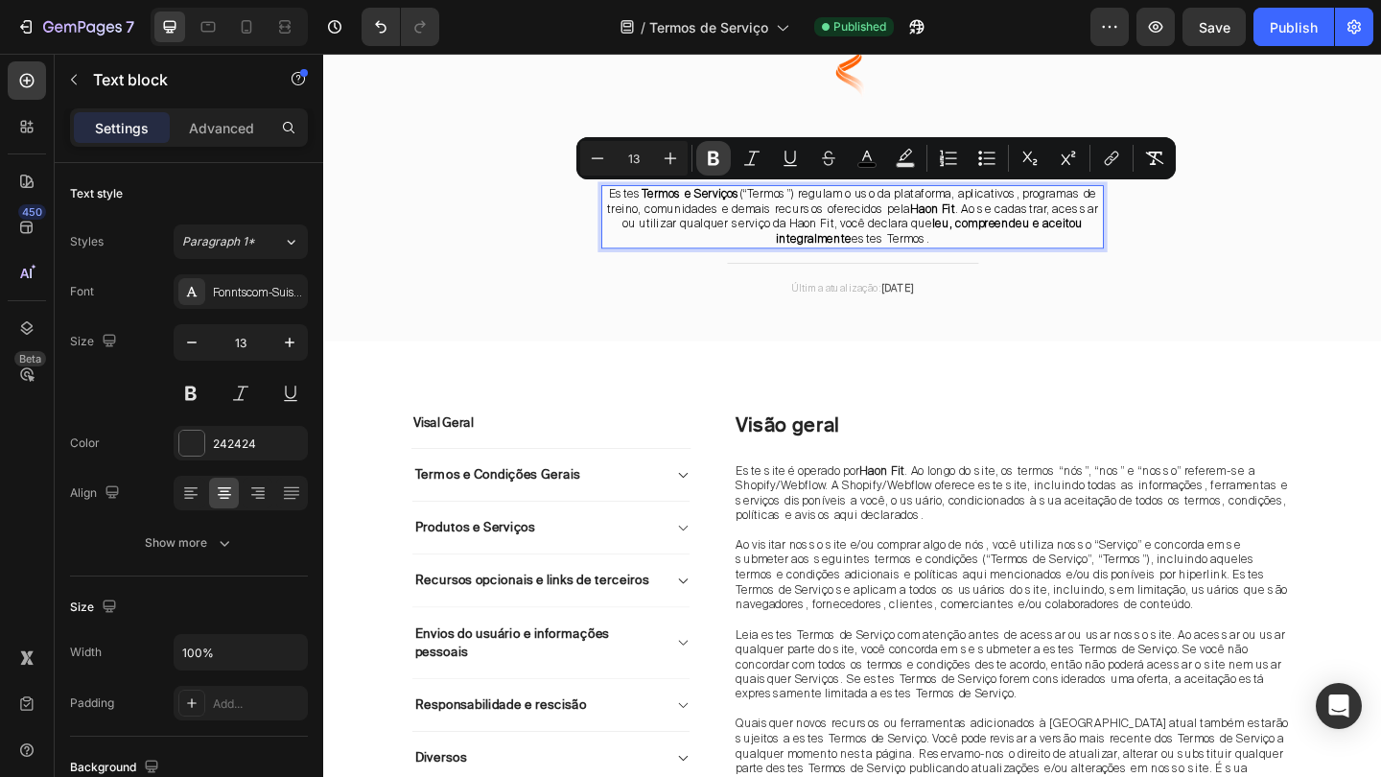
click at [720, 148] on button "Bold" at bounding box center [713, 158] width 35 height 35
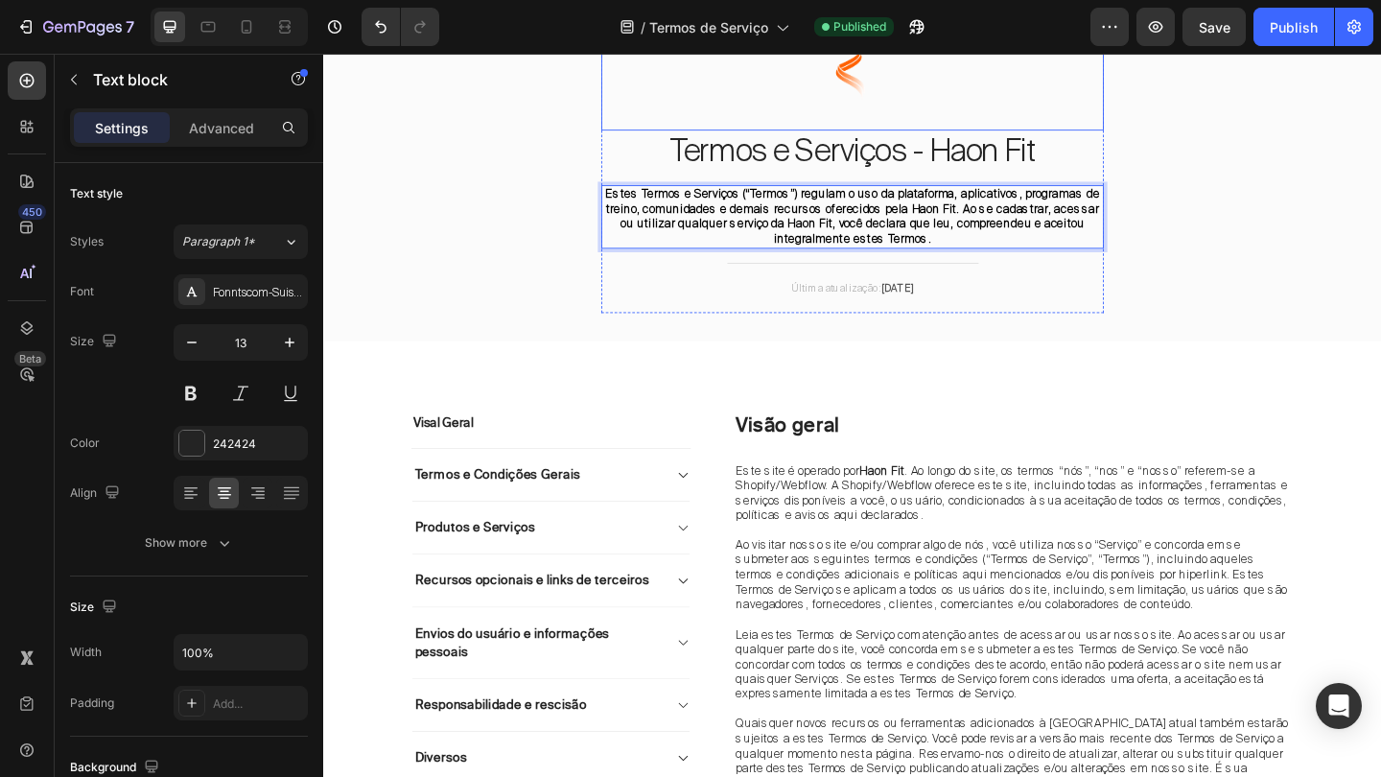
click at [847, 113] on div at bounding box center [898, 79] width 547 height 115
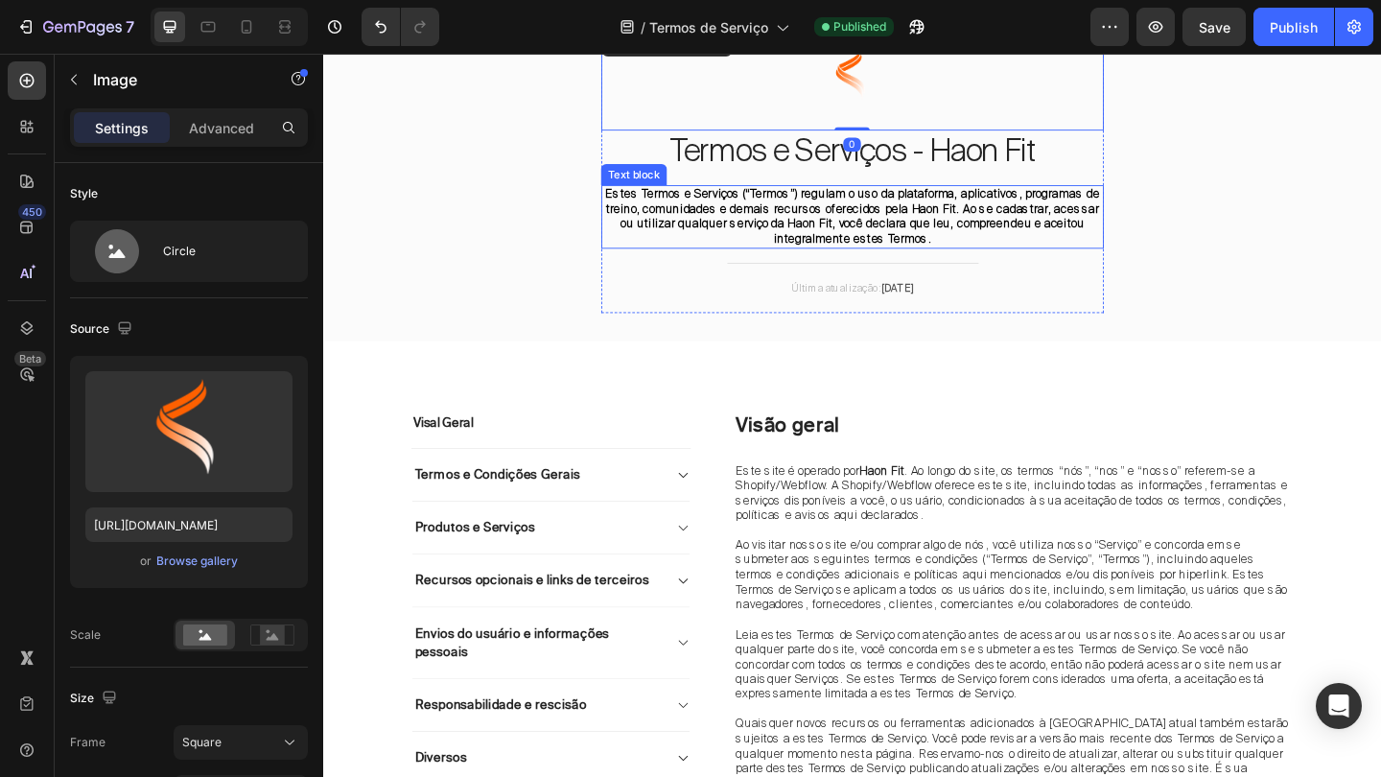
click at [800, 221] on strong "Estes Termos e Serviços (“Termos”) regulam o uso da plataforma, aplicativos, pr…" at bounding box center [899, 230] width 538 height 65
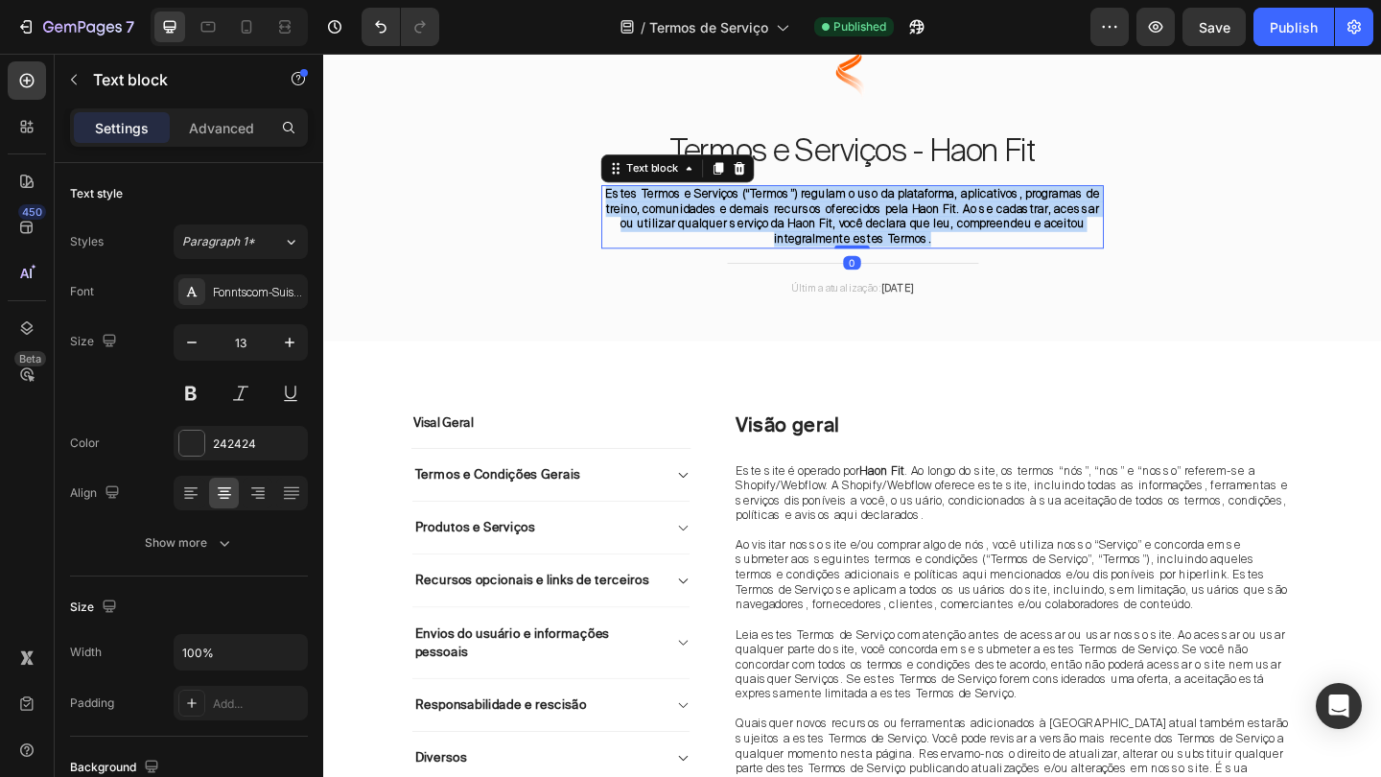
click at [800, 221] on strong "Estes Termos e Serviços (“Termos”) regulam o uso da plataforma, aplicativos, pr…" at bounding box center [899, 230] width 538 height 65
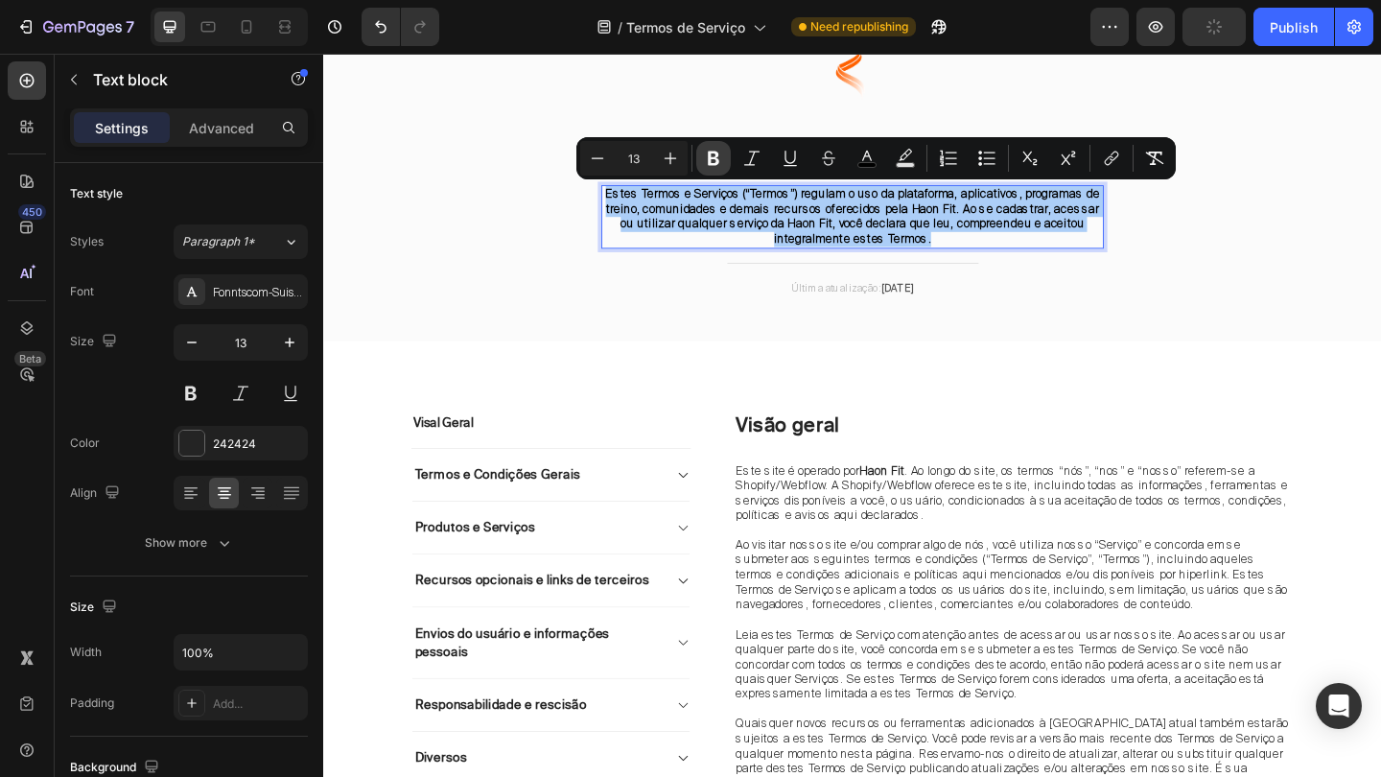
click at [721, 161] on icon "Editor contextual toolbar" at bounding box center [713, 158] width 19 height 19
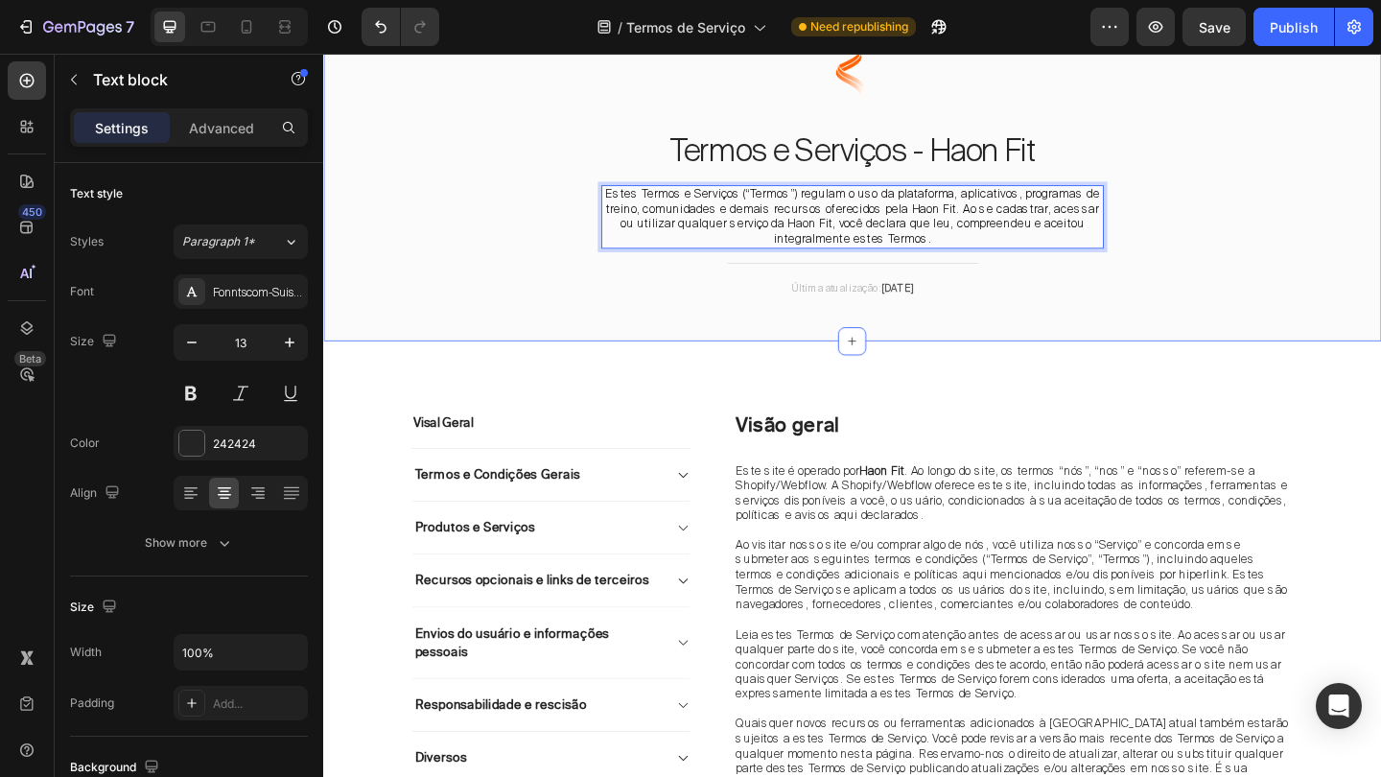
click at [1201, 254] on div "Image Termos e Serviços - Haon Fit Heading Estes Termos e Serviços (“Termos”) r…" at bounding box center [898, 186] width 1122 height 329
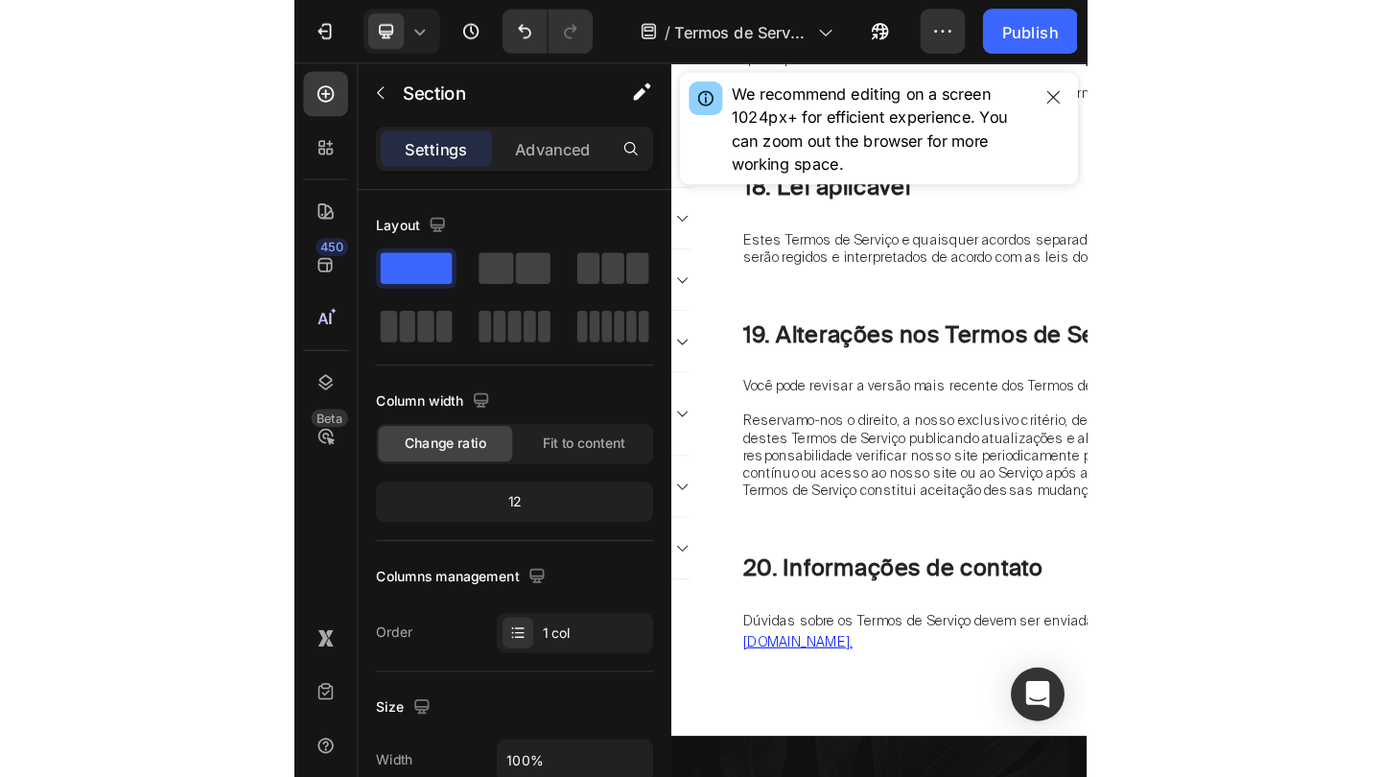
scroll to position [5224, 0]
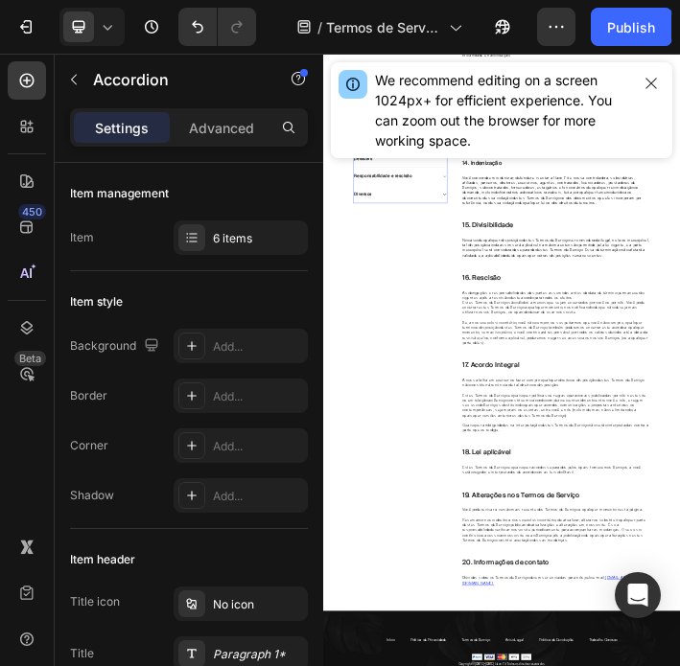
click at [453, 443] on div "Responsabilidade e rescisão" at bounding box center [571, 450] width 302 height 58
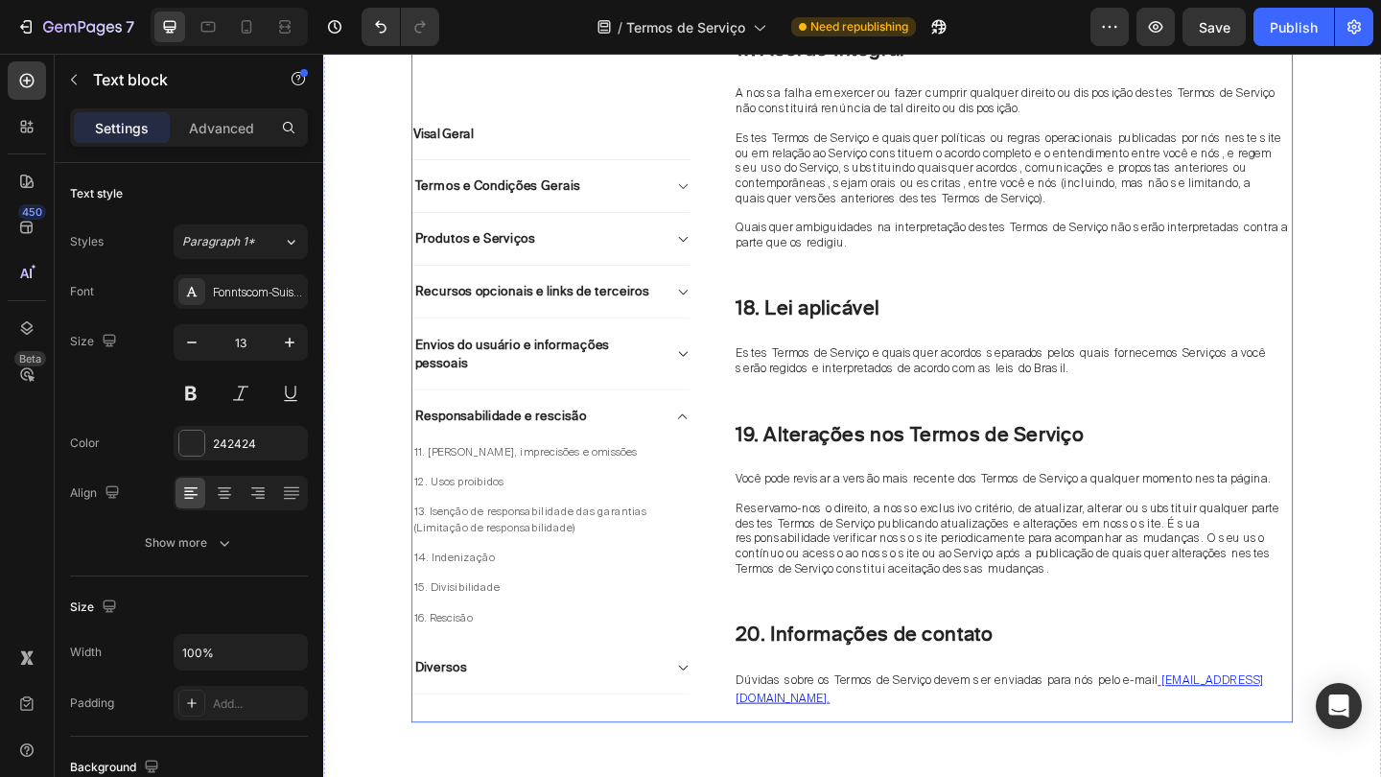
scroll to position [6296, 0]
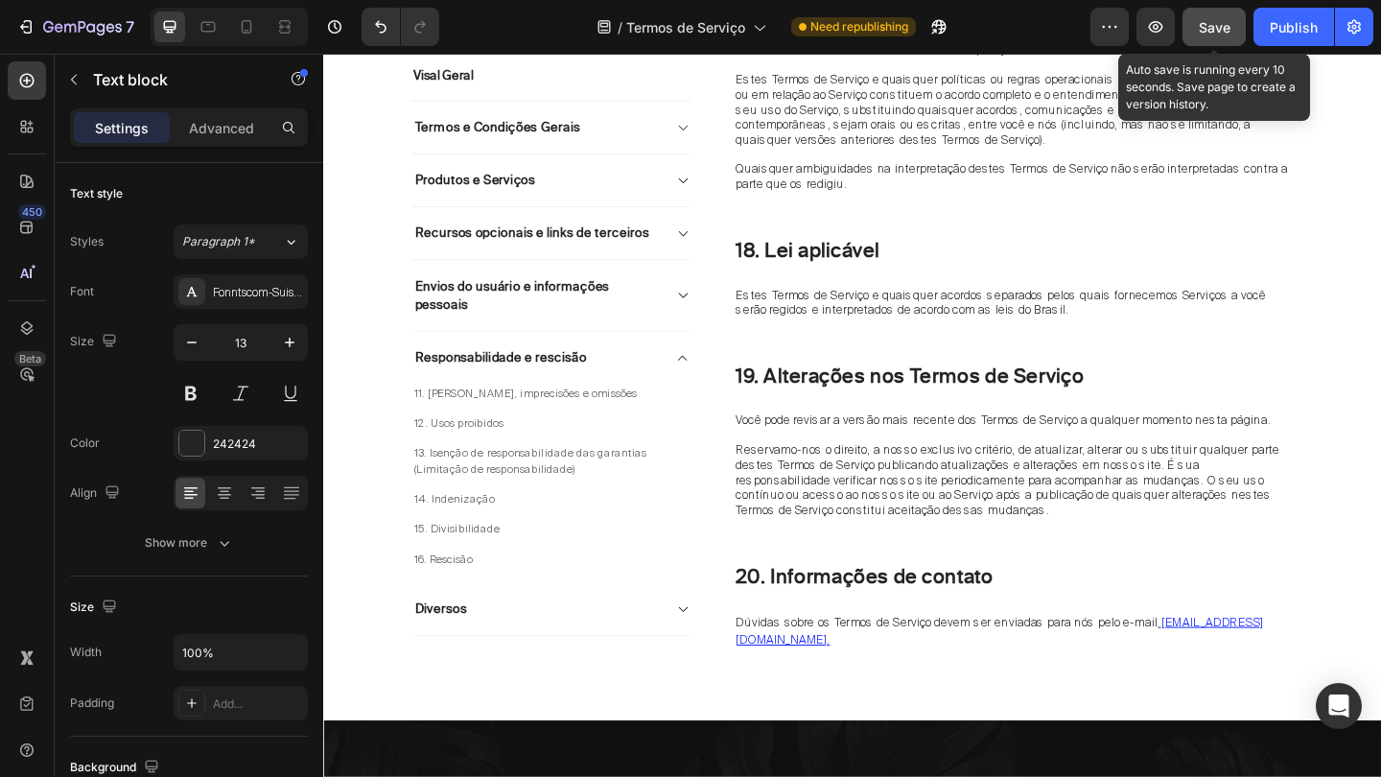
click at [1230, 31] on span "Save" at bounding box center [1215, 27] width 32 height 16
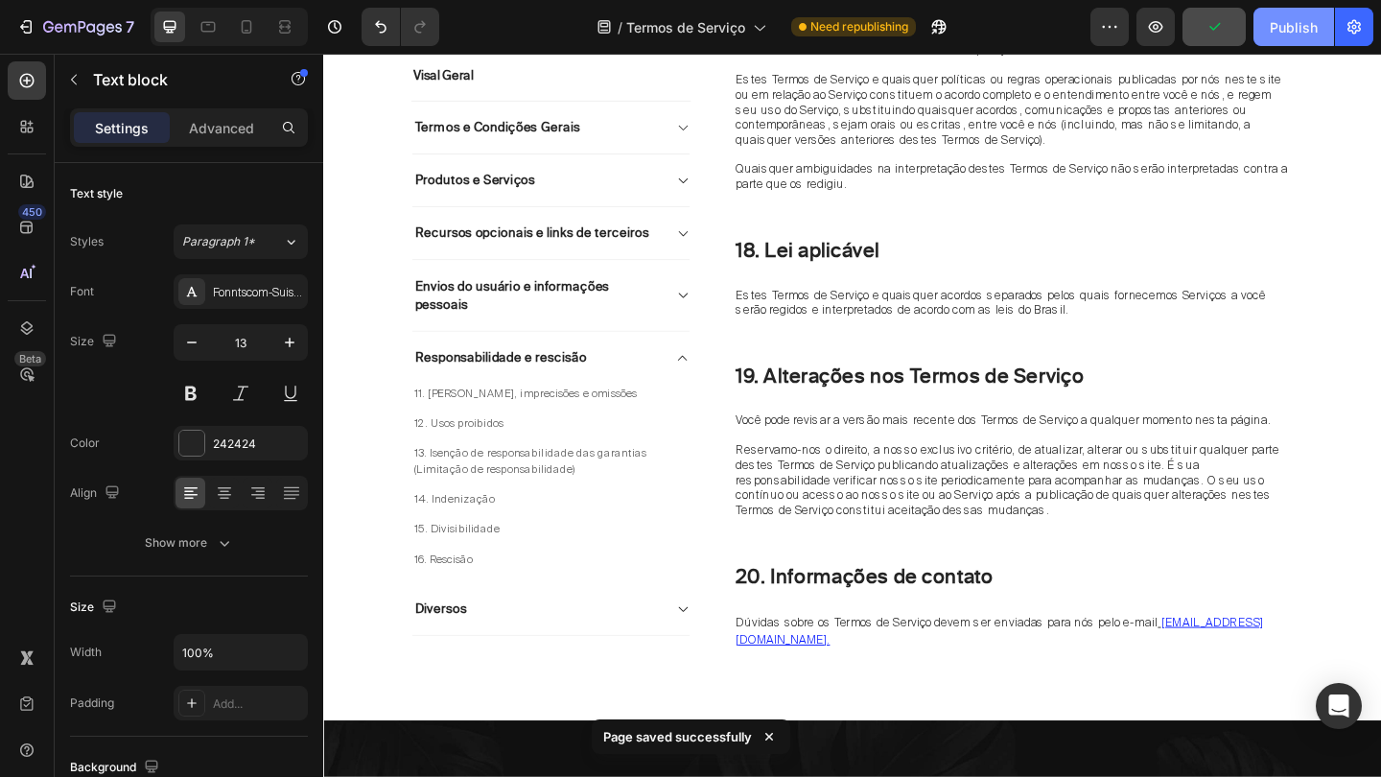
click at [1299, 30] on div "Publish" at bounding box center [1293, 27] width 48 height 20
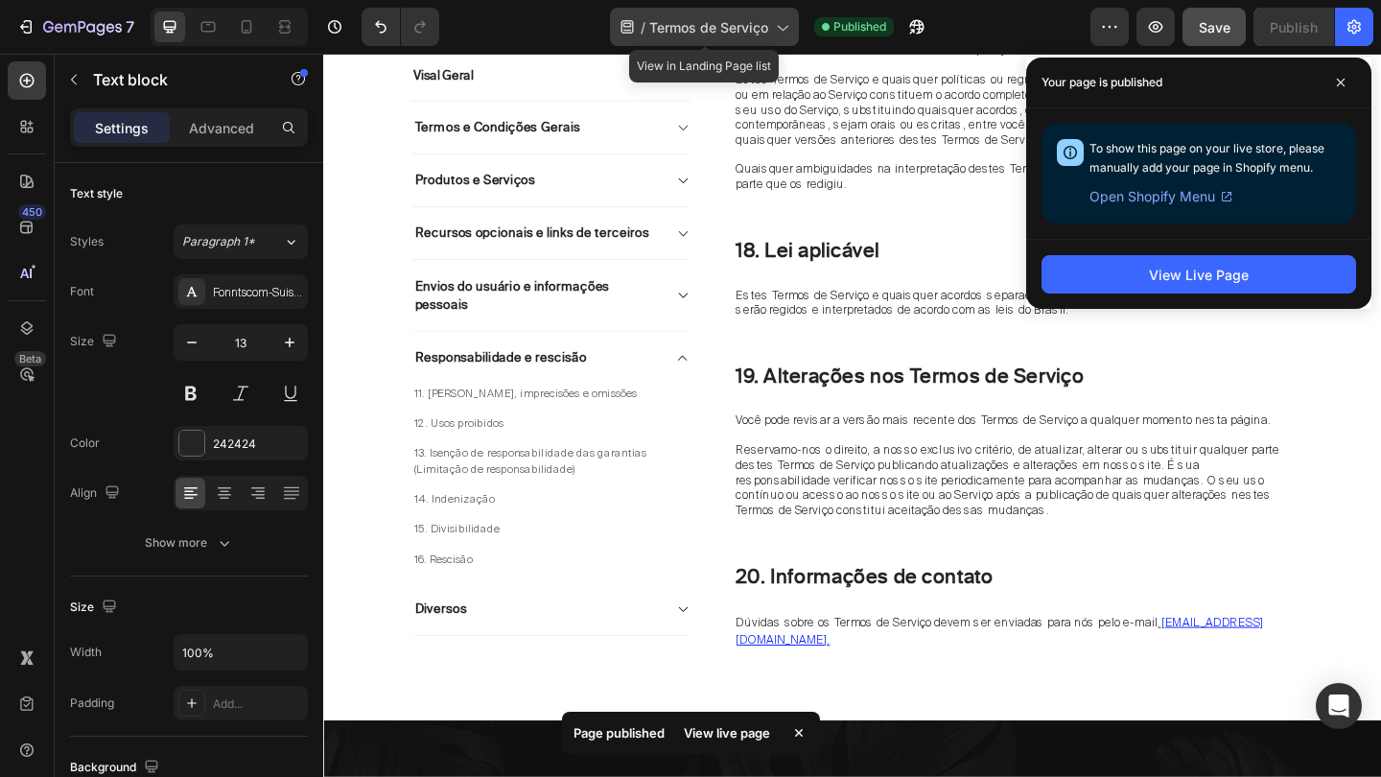
click at [777, 36] on div "/ Termos de Serviço" at bounding box center [704, 27] width 189 height 38
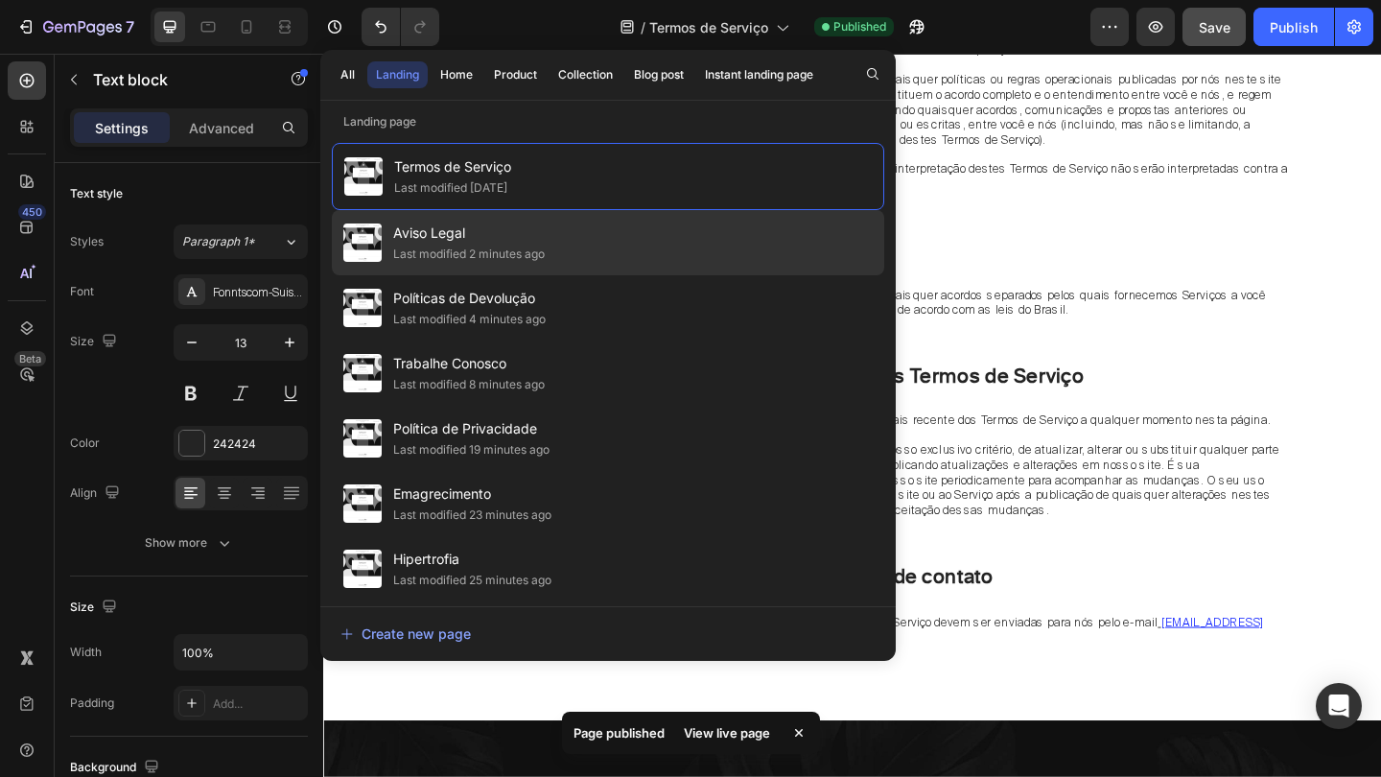
click at [555, 236] on div "Aviso Legal Last modified 2 minutes ago" at bounding box center [608, 242] width 552 height 65
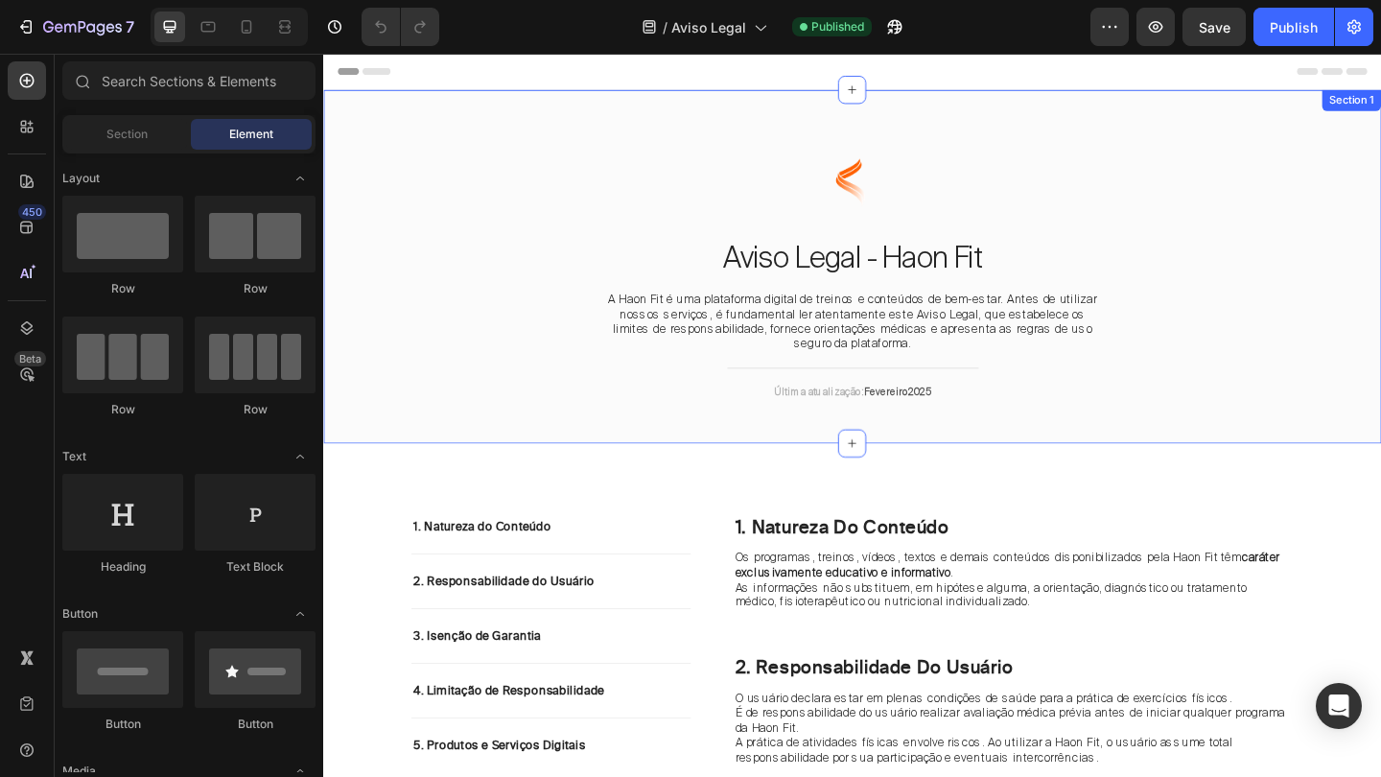
click at [1174, 461] on div "Image Aviso Legal - Haon Fit Heading A Haon Fit é uma plataforma digital de tre…" at bounding box center [898, 285] width 1151 height 384
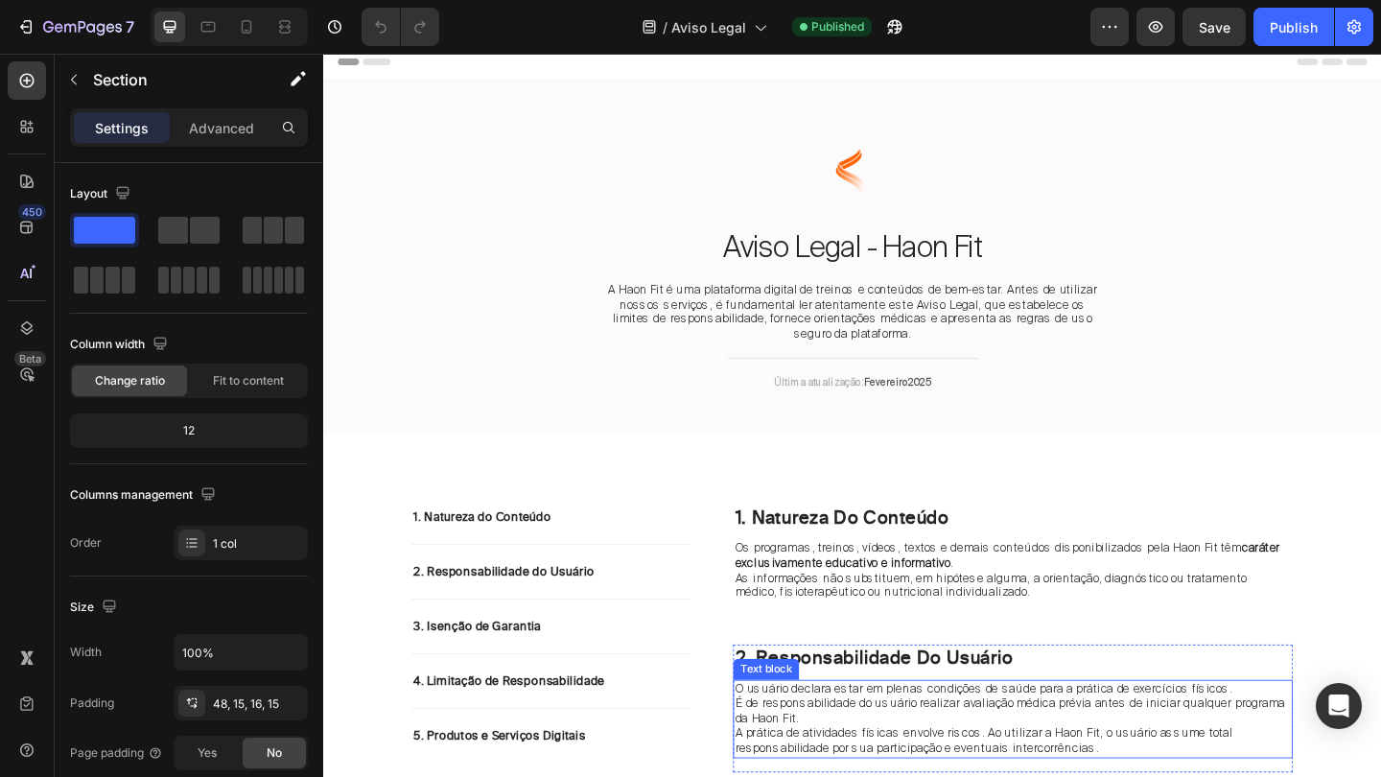
scroll to position [10, 0]
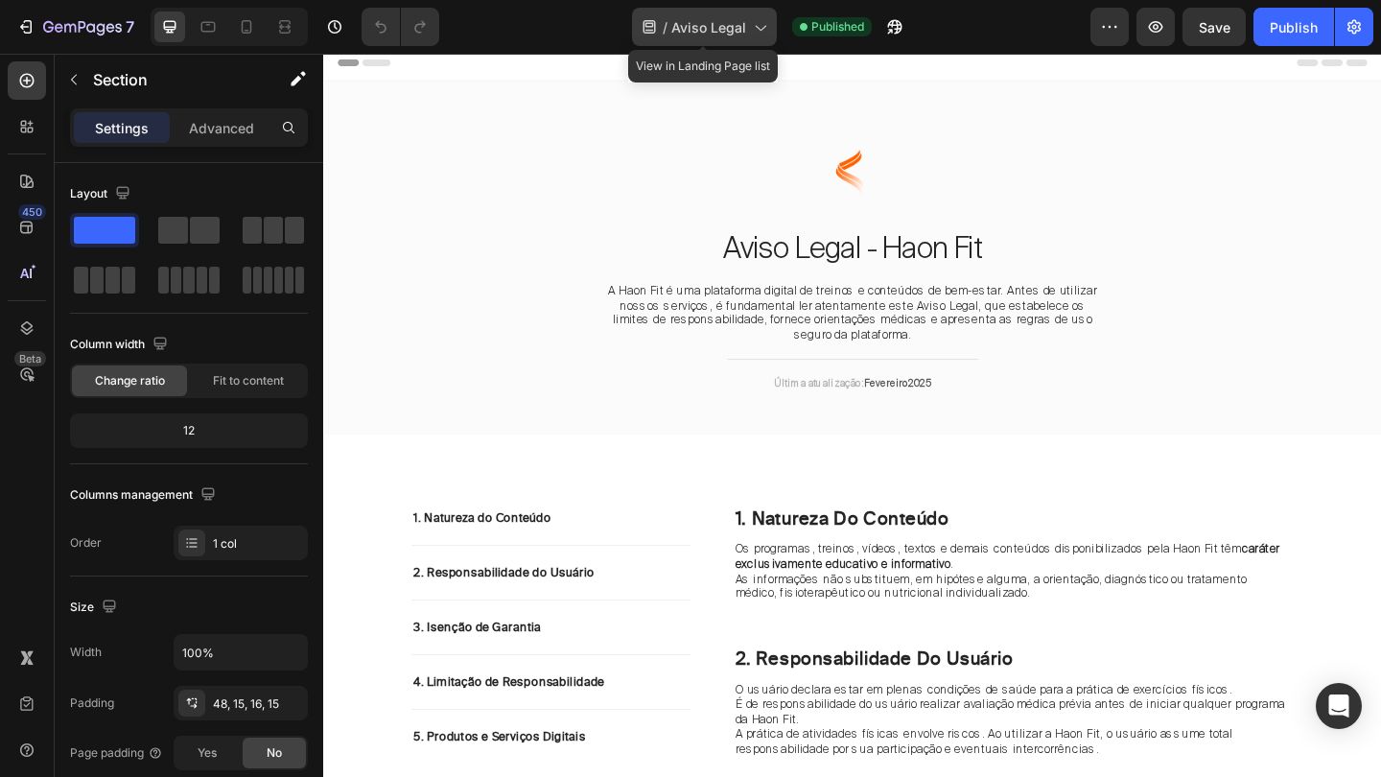
click at [708, 29] on span "Aviso Legal" at bounding box center [708, 27] width 75 height 20
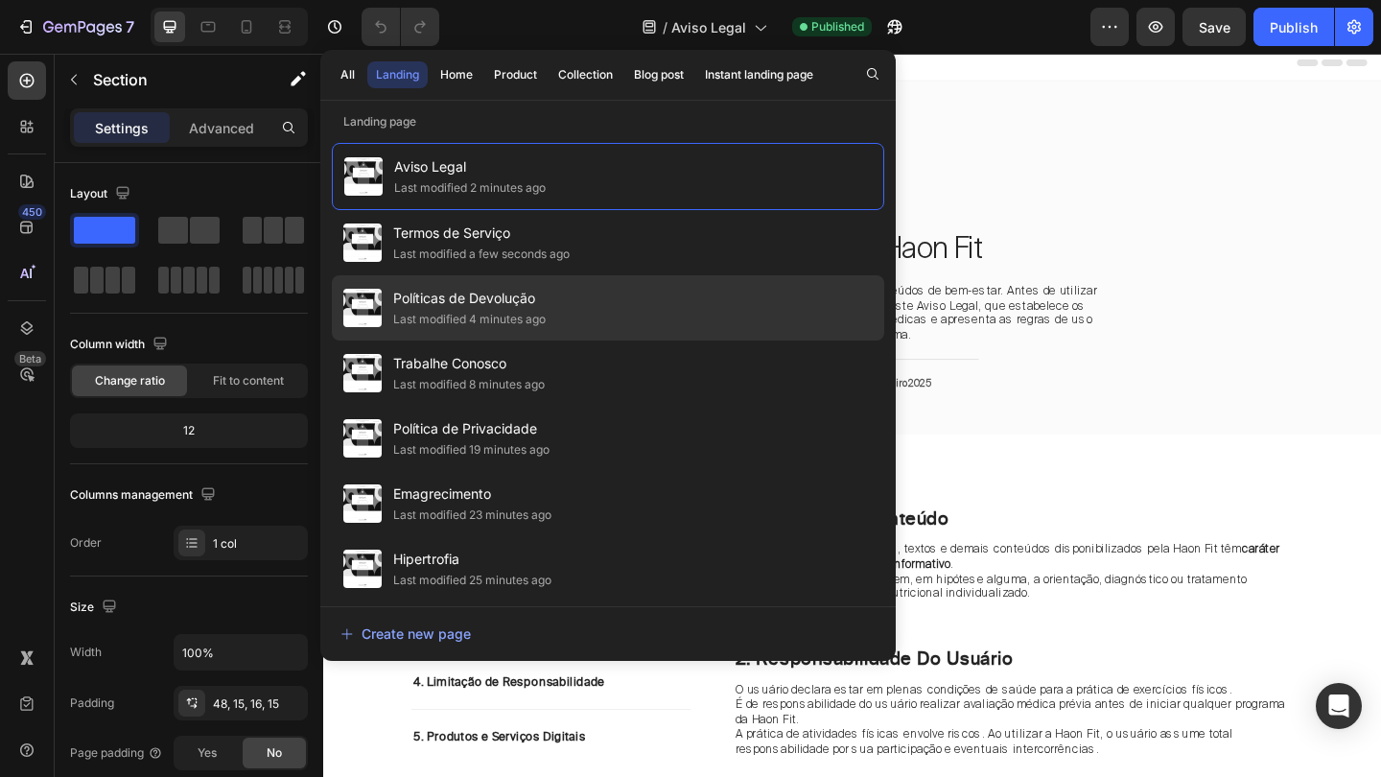
click at [489, 309] on span "Políticas de Devolução" at bounding box center [469, 298] width 152 height 23
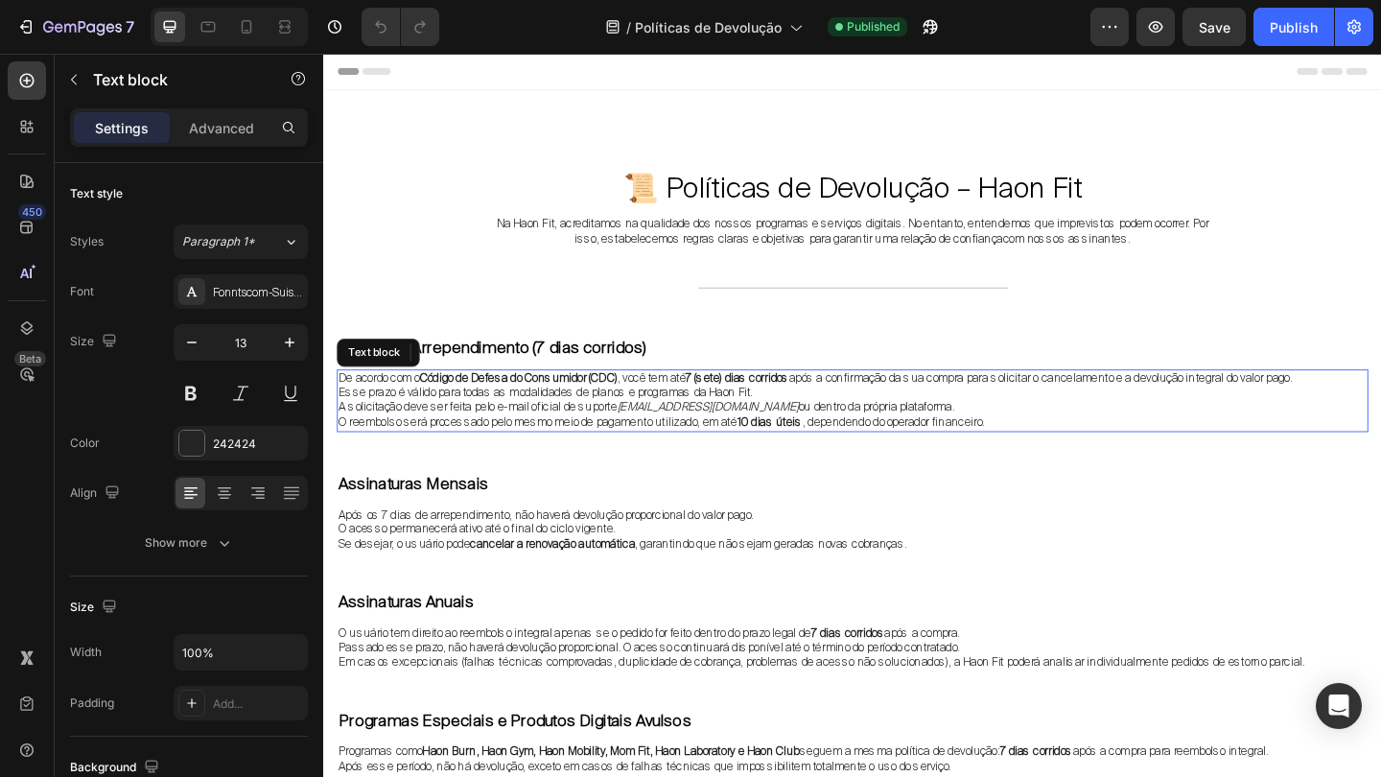
click at [760, 440] on icon "[EMAIL_ADDRESS][DOMAIN_NAME]" at bounding box center [741, 438] width 198 height 16
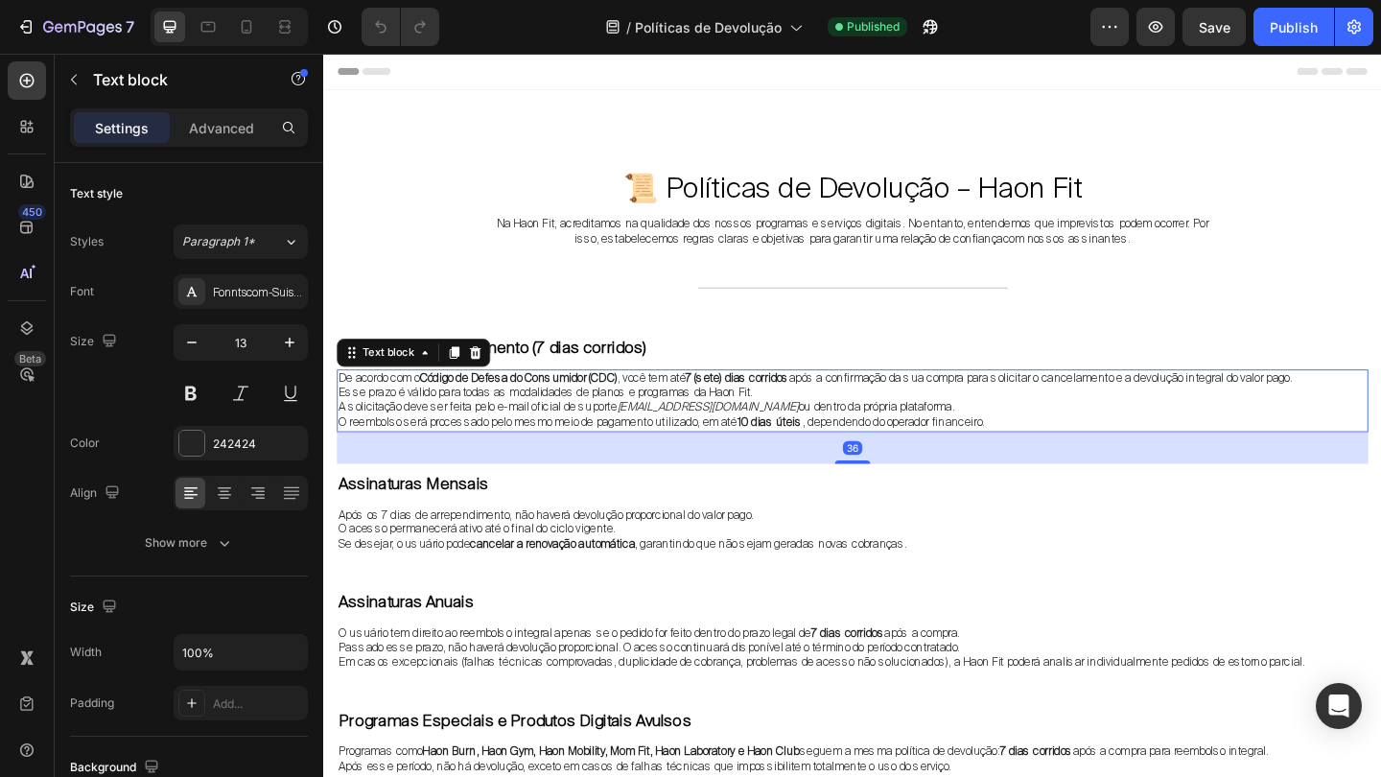
click at [764, 436] on icon "[EMAIL_ADDRESS][DOMAIN_NAME]" at bounding box center [741, 438] width 198 height 16
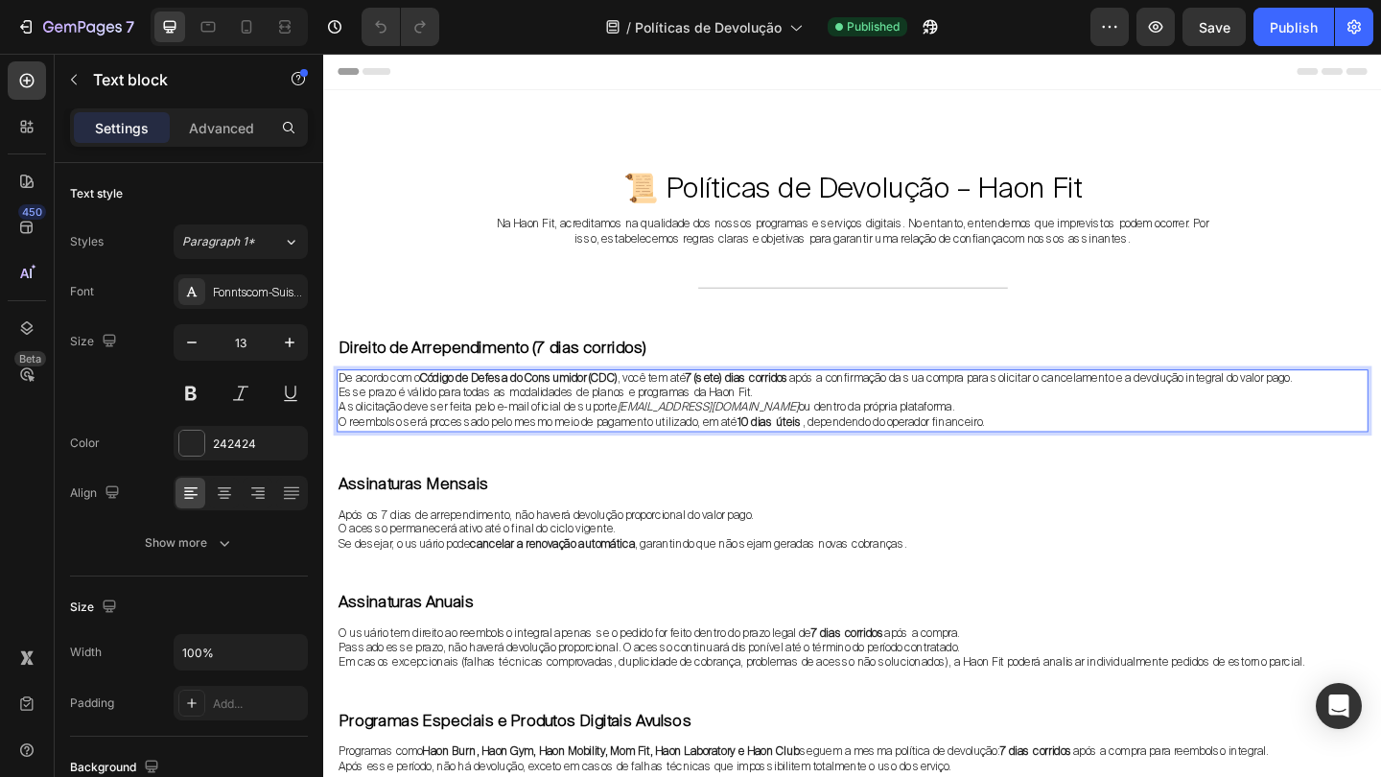
click at [770, 435] on p "A solicitação deve ser feita pelo e-mail oficial de suporte [EMAIL_ADDRESS][DOM…" at bounding box center [898, 439] width 1118 height 16
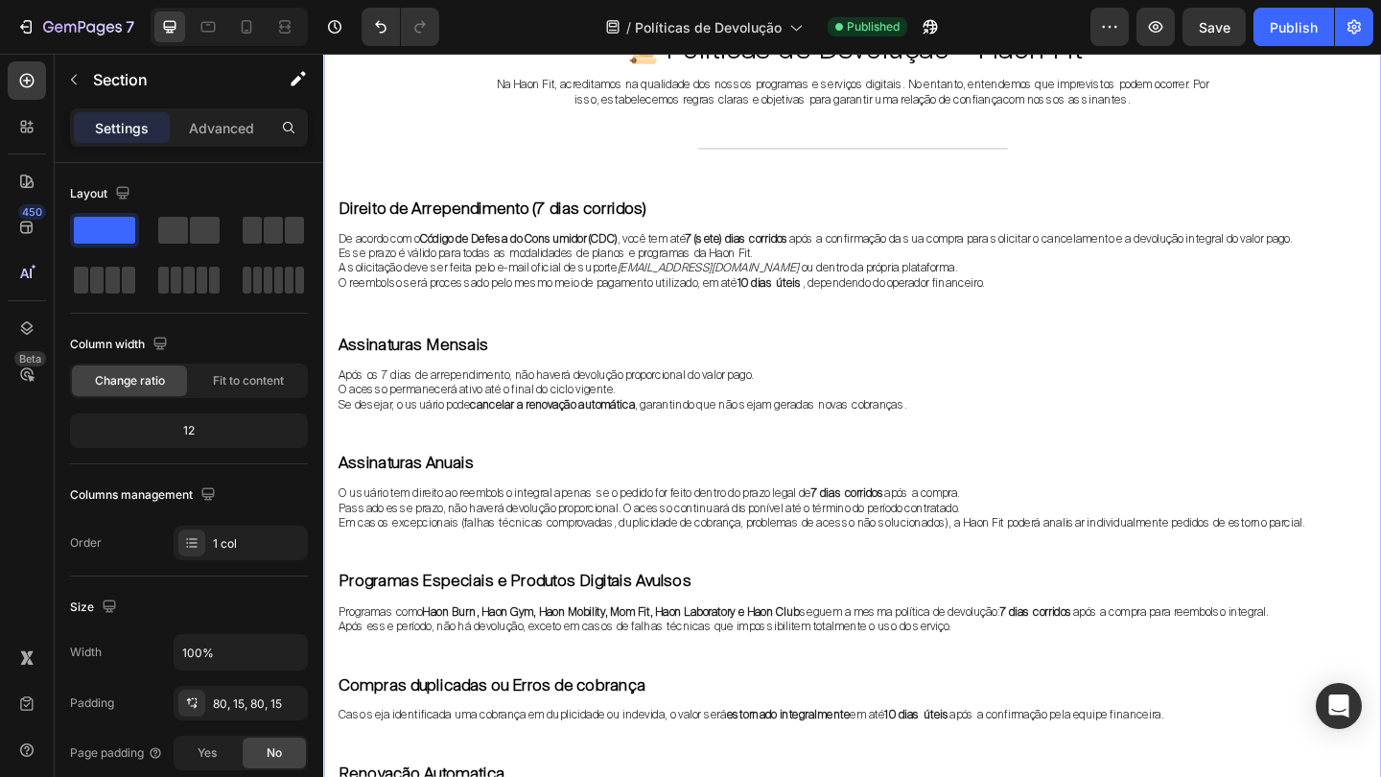
scroll to position [153, 0]
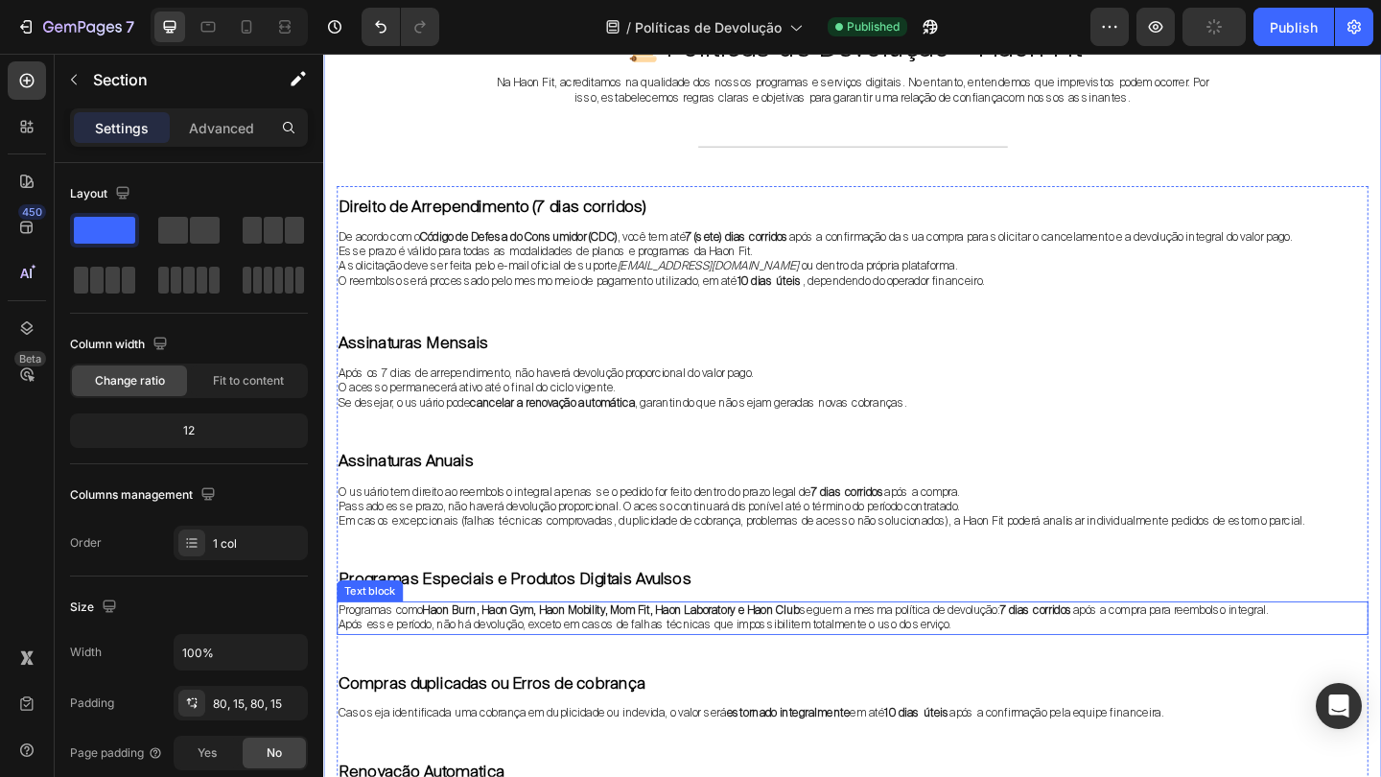
click at [841, 650] on strong "Haon Burn, Haon Gym, Haon Mobility, Mom Fit, Haon Laboratory e Haon Club" at bounding box center [636, 658] width 410 height 16
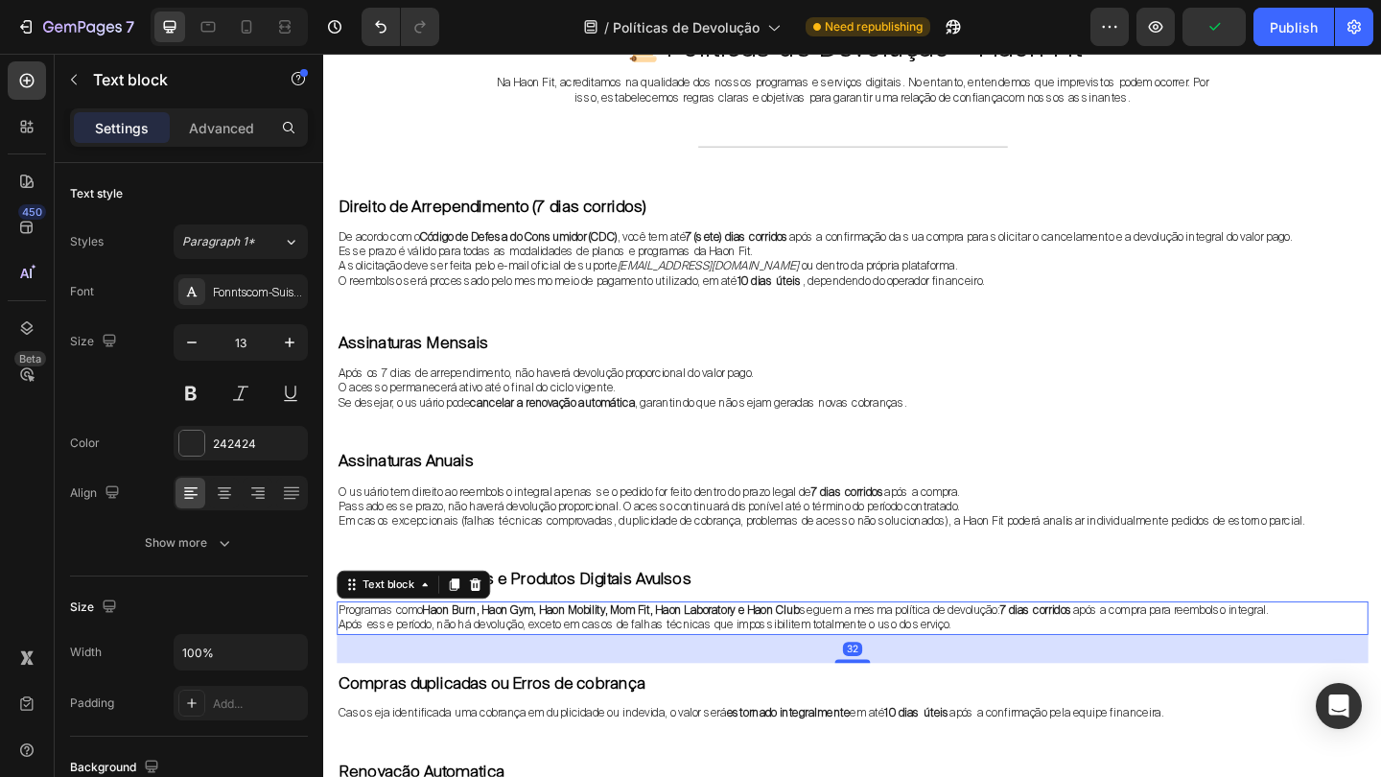
click at [841, 650] on strong "Haon Burn, Haon Gym, Haon Mobility, Mom Fit, Haon Laboratory e Haon Club" at bounding box center [636, 658] width 410 height 16
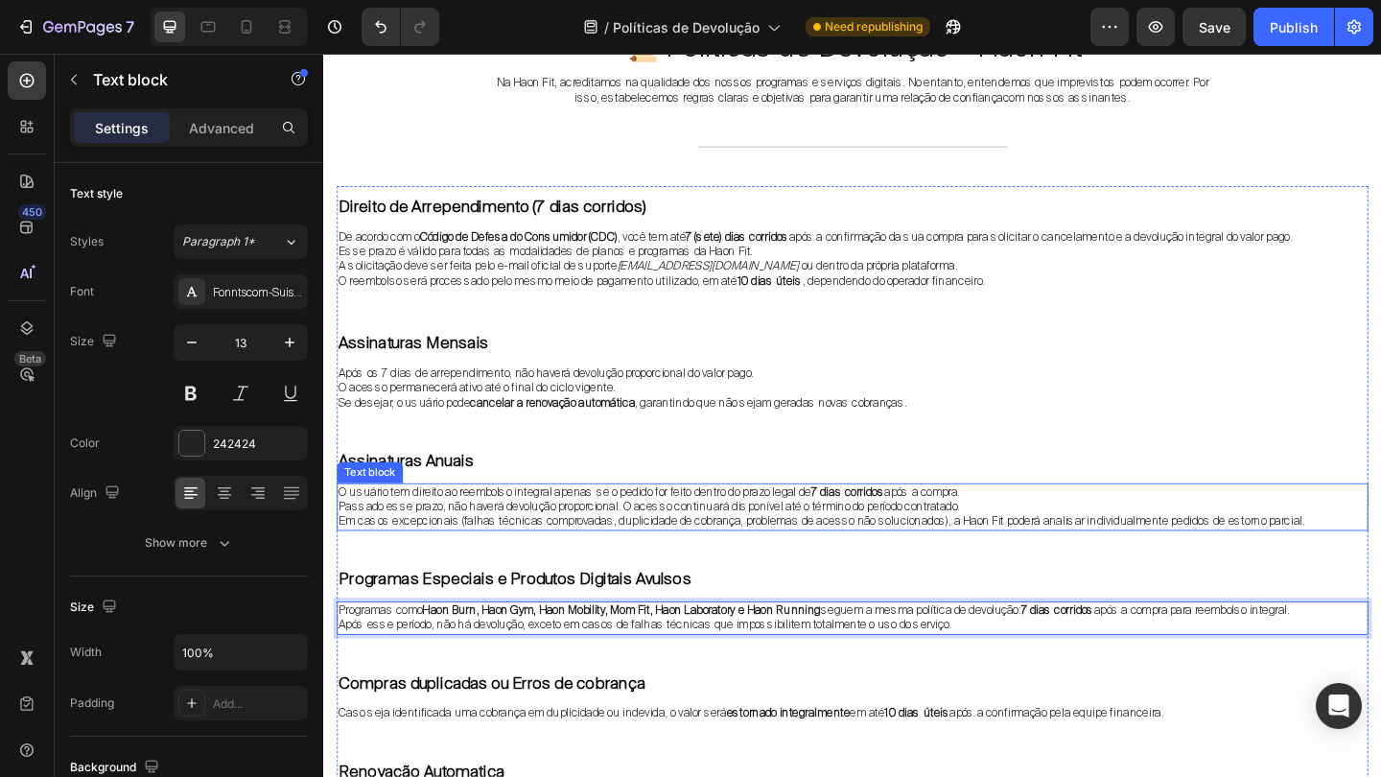
click at [1036, 556] on p "Em casos excepcionais (falhas técnicas comprovadas, duplicidade de cobrança, pr…" at bounding box center [898, 562] width 1118 height 16
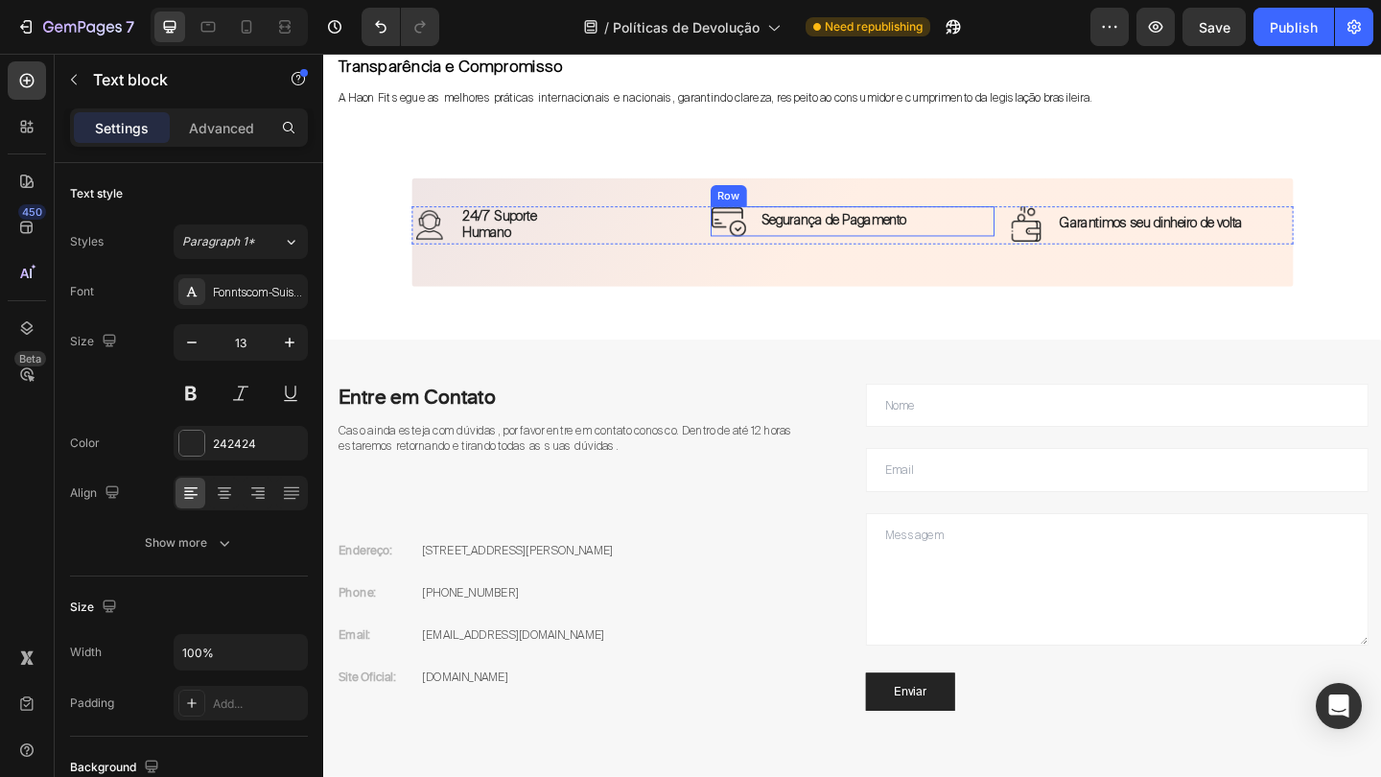
scroll to position [1691, 0]
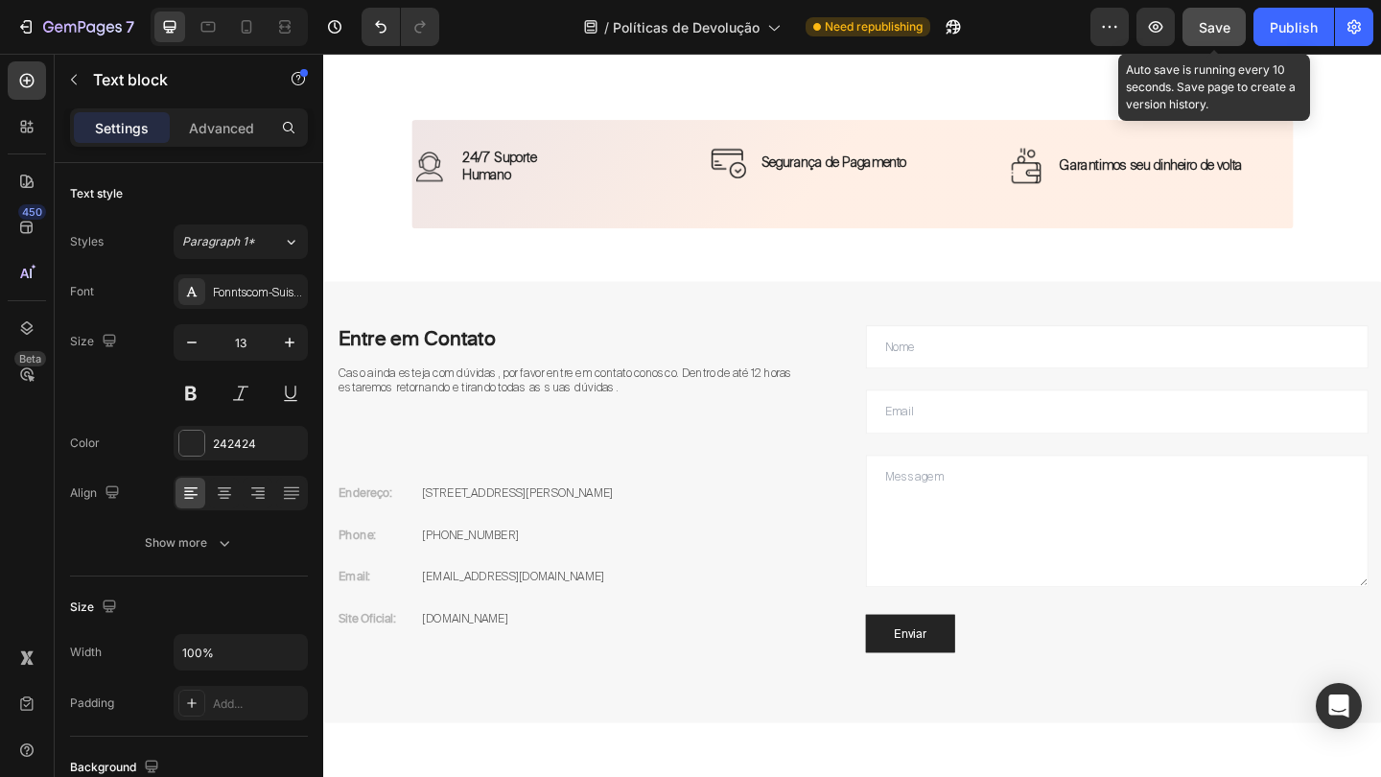
click at [1226, 44] on button "Save" at bounding box center [1213, 27] width 63 height 38
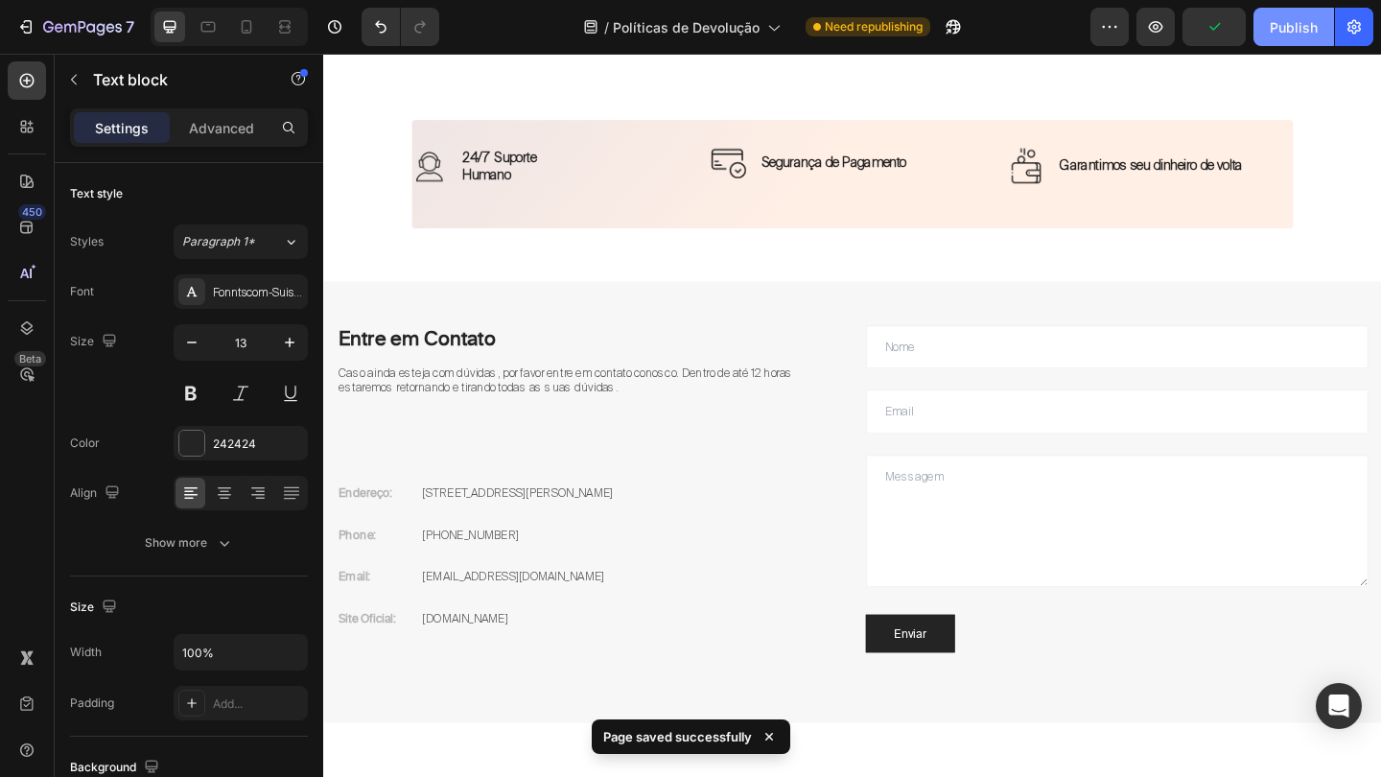
click at [1297, 21] on div "Publish" at bounding box center [1293, 27] width 48 height 20
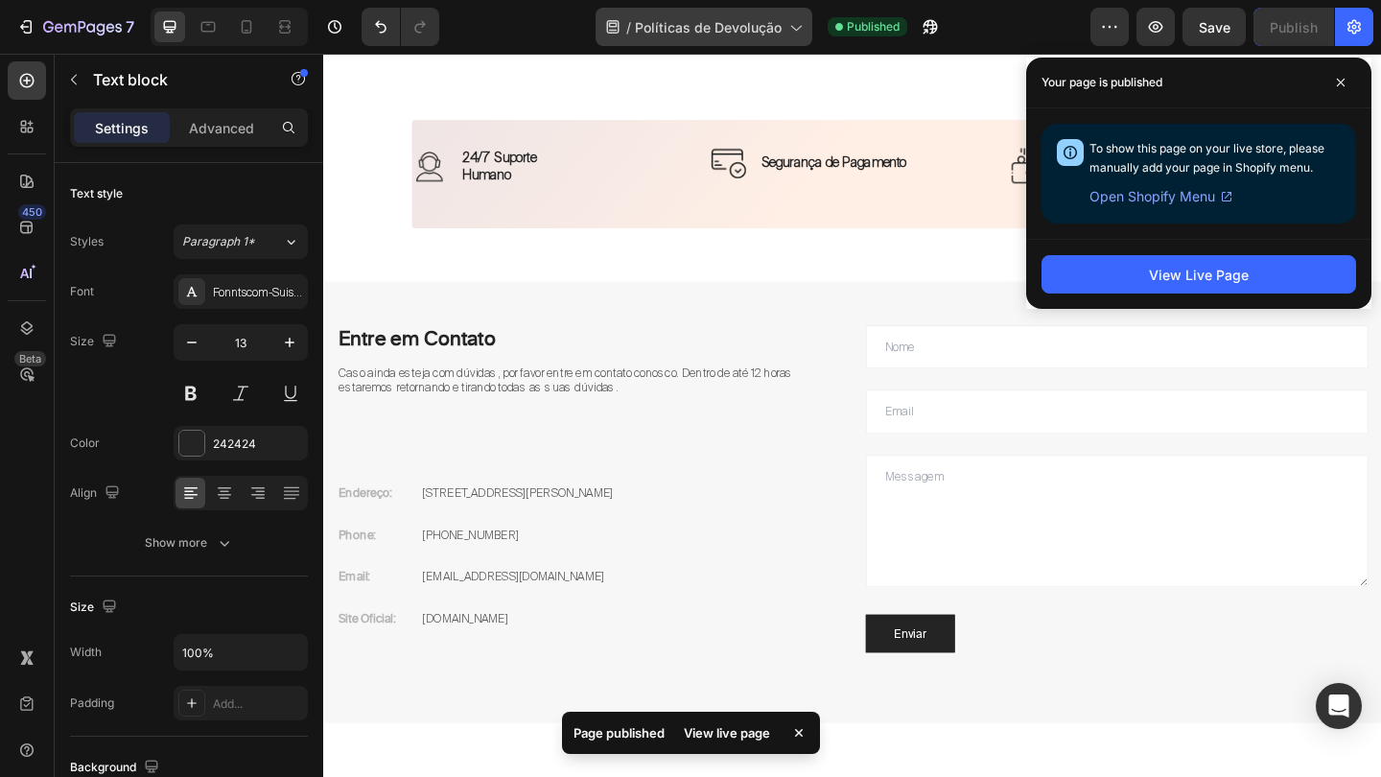
click at [722, 12] on div "/ Políticas de Devolução" at bounding box center [703, 27] width 217 height 38
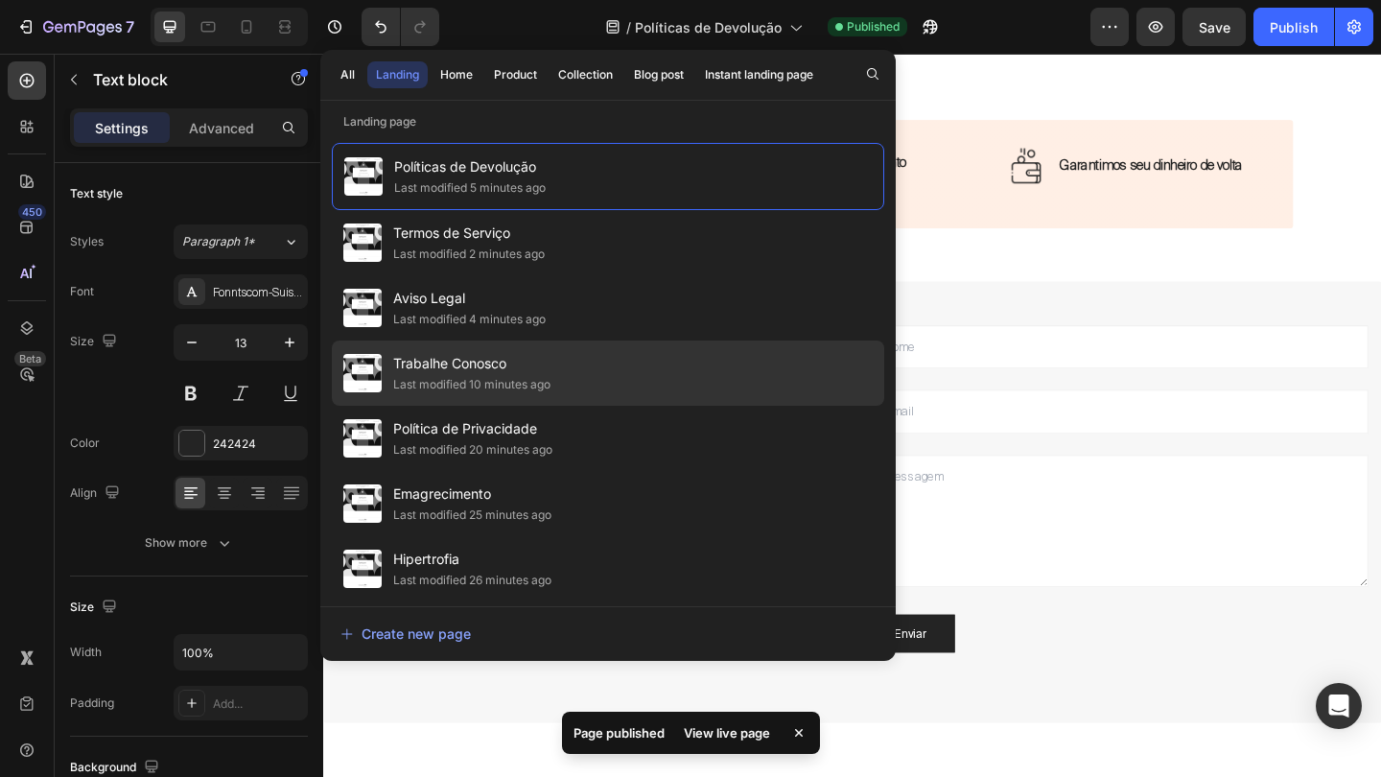
click at [513, 350] on div "Trabalhe Conosco Last modified 10 minutes ago" at bounding box center [608, 372] width 552 height 65
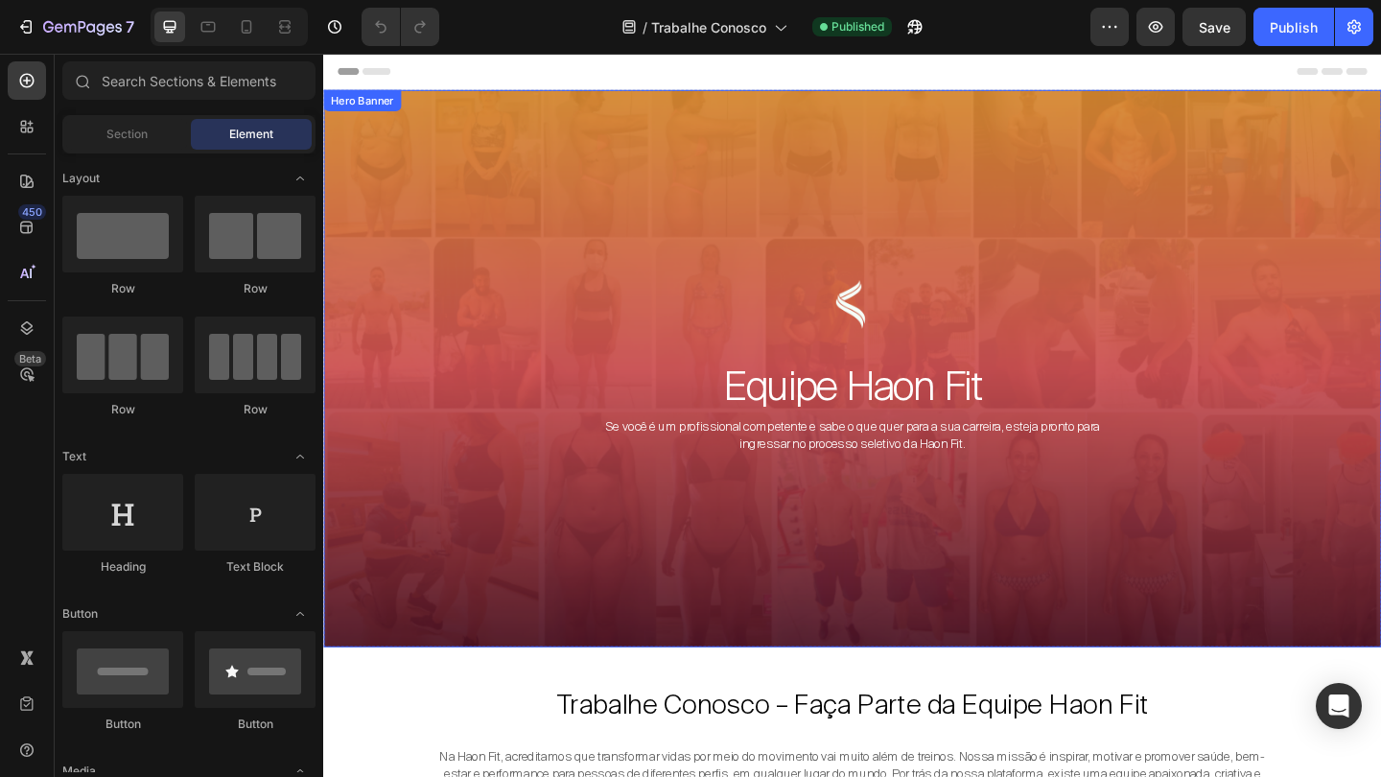
click at [654, 559] on div "Image Equipe Haon Fit Heading Se você é um profissional competente e sabe o que…" at bounding box center [898, 396] width 1151 height 606
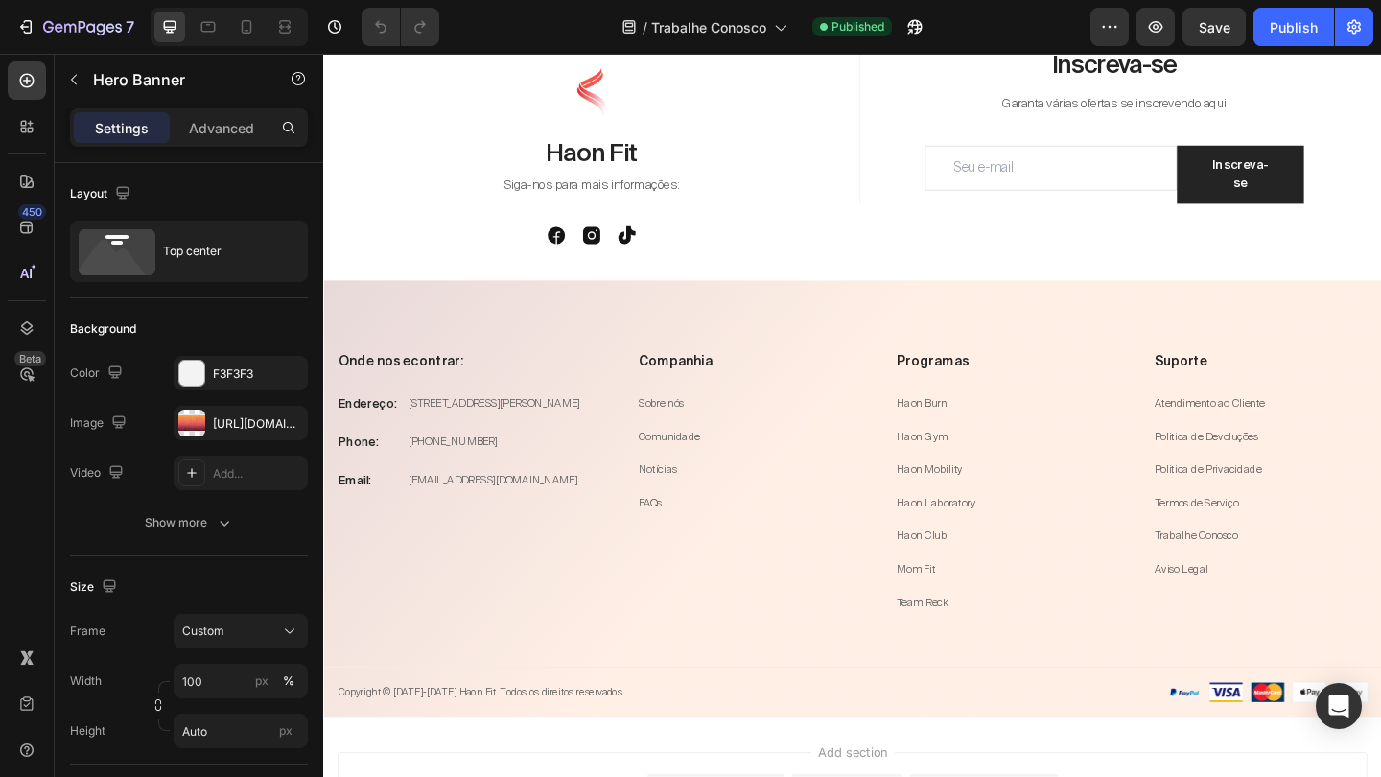
scroll to position [4077, 0]
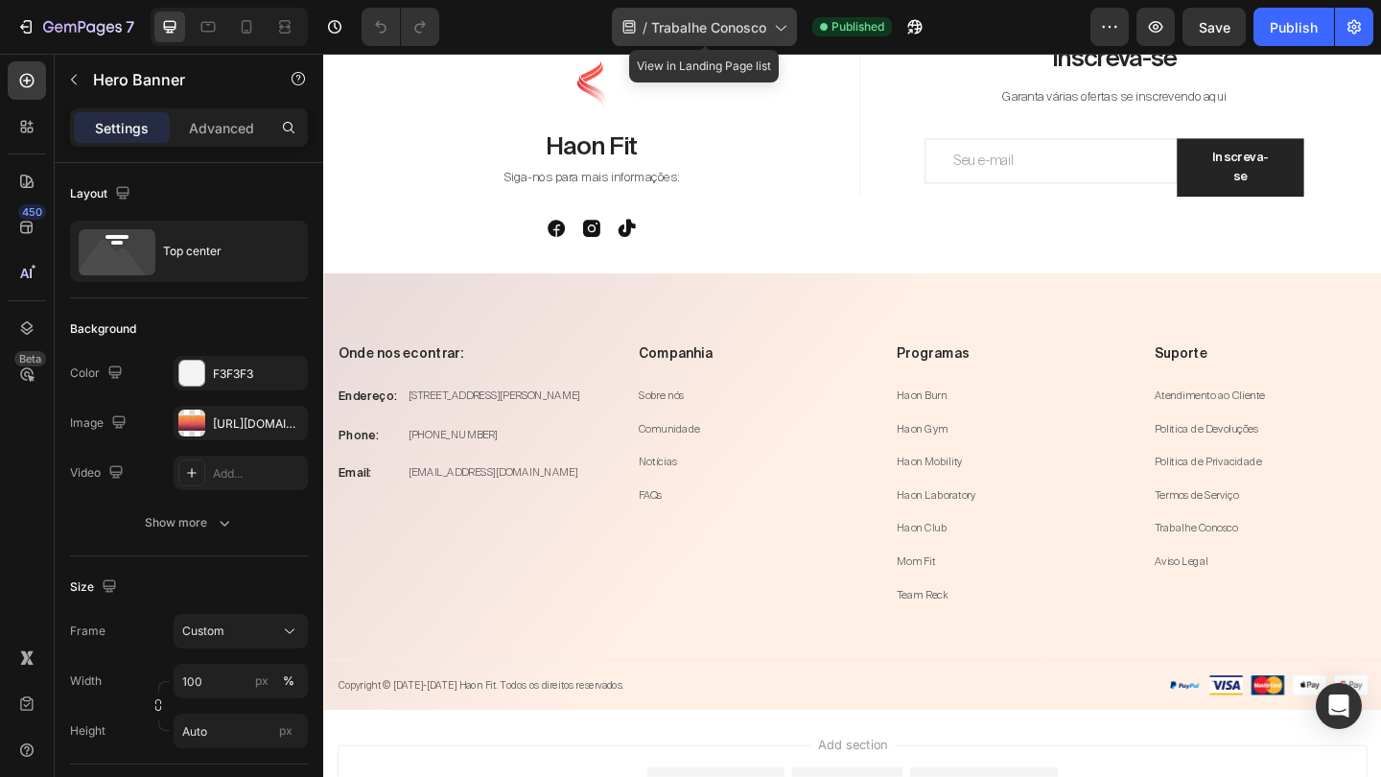
click at [778, 27] on icon at bounding box center [780, 29] width 11 height 6
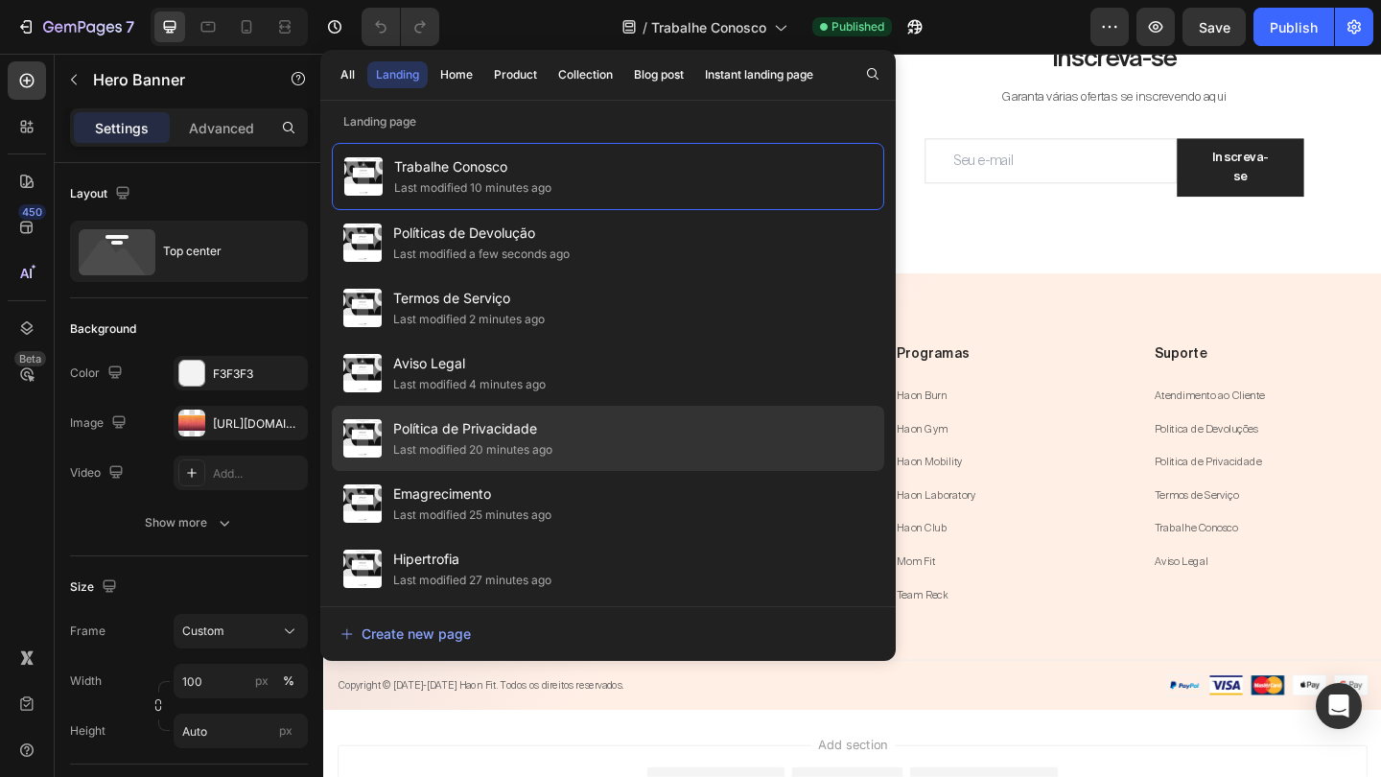
click at [534, 449] on div "Last modified 20 minutes ago" at bounding box center [472, 449] width 159 height 19
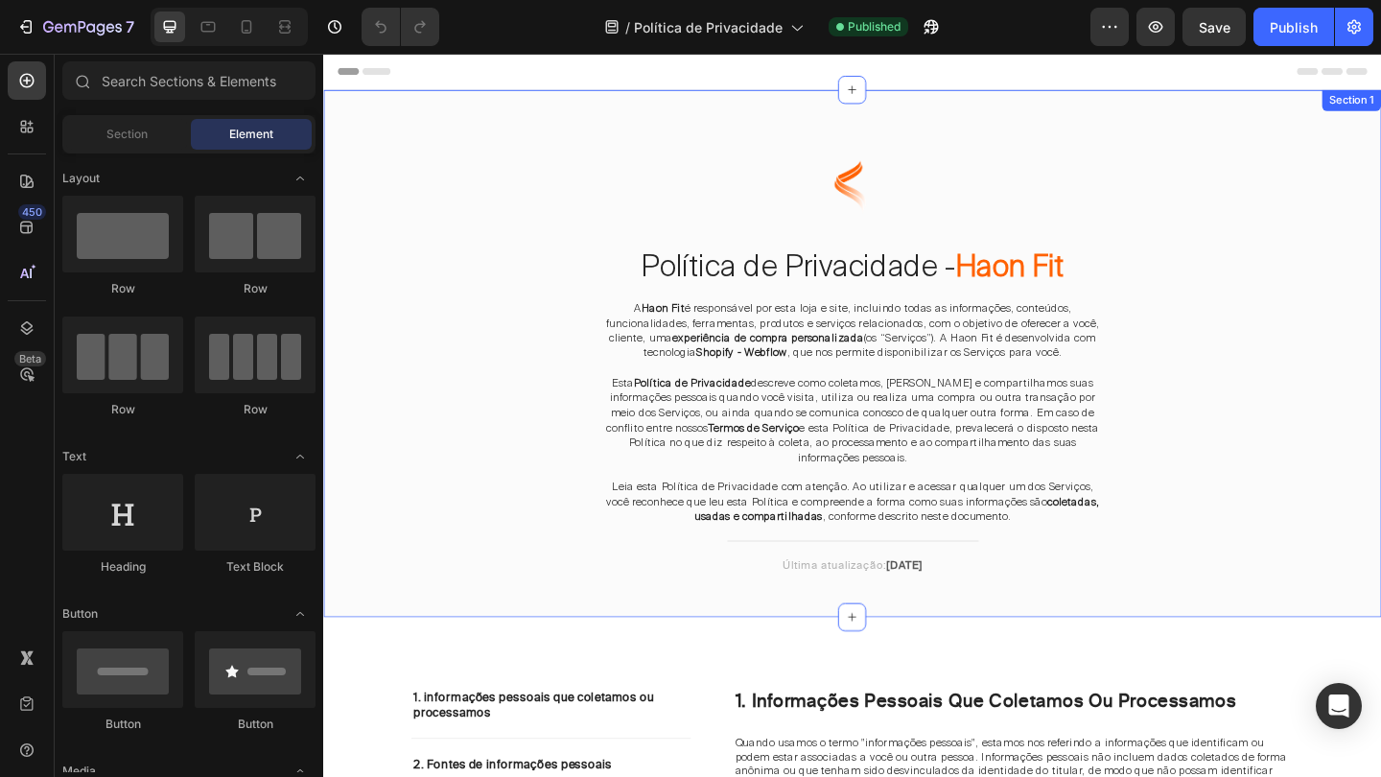
click at [1276, 362] on div "Image Política de Privacidade - Haon Fit Heading A Haon Fit é responsável por e…" at bounding box center [898, 395] width 1122 height 512
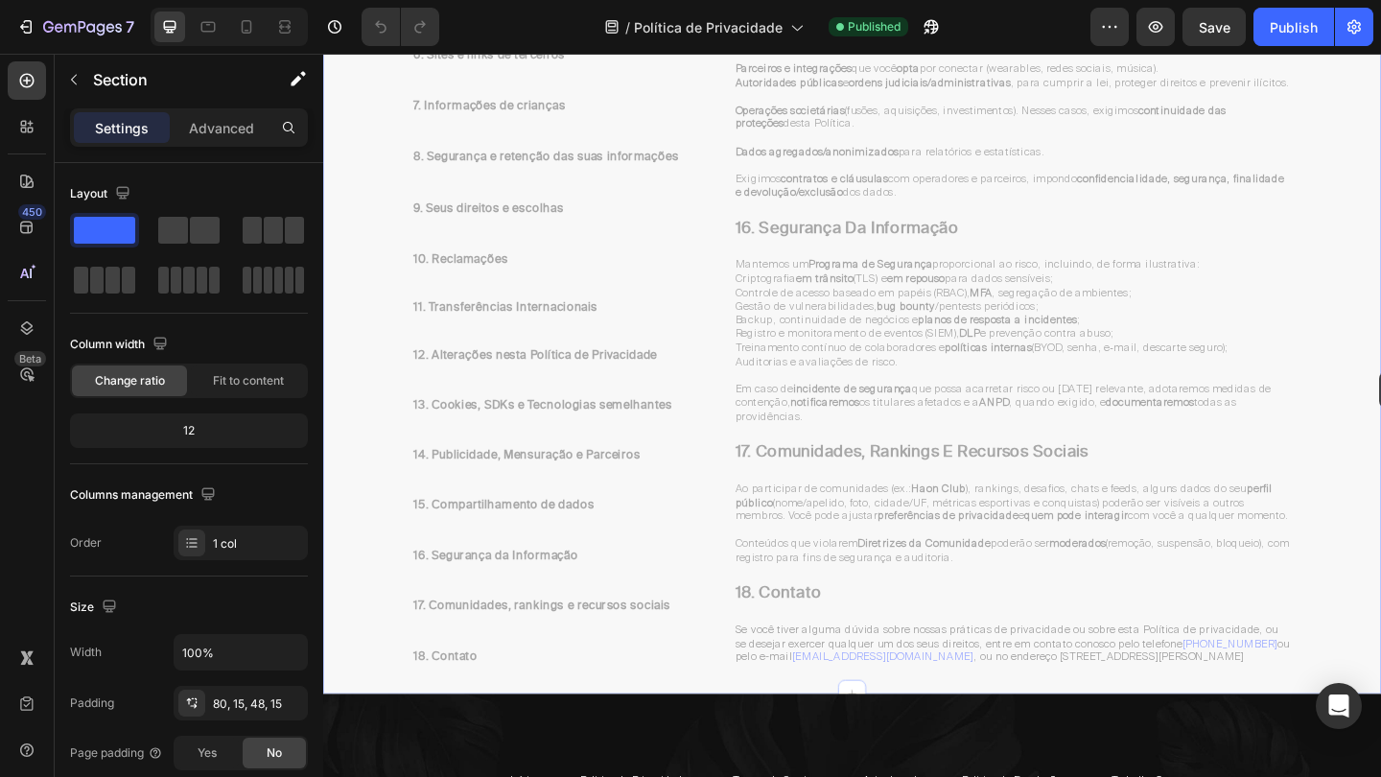
scroll to position [5333, 0]
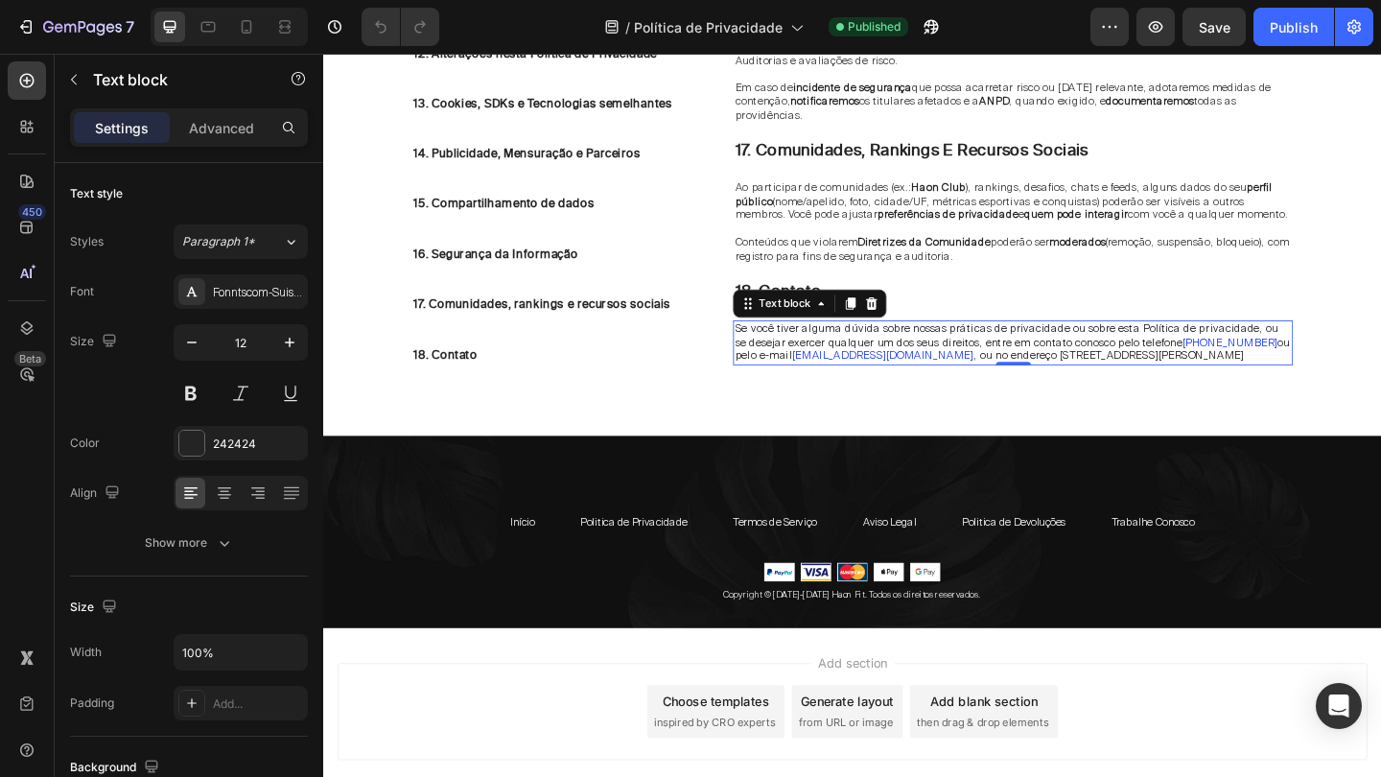
click at [1031, 374] on span "[EMAIL_ADDRESS][DOMAIN_NAME]" at bounding box center [932, 381] width 198 height 15
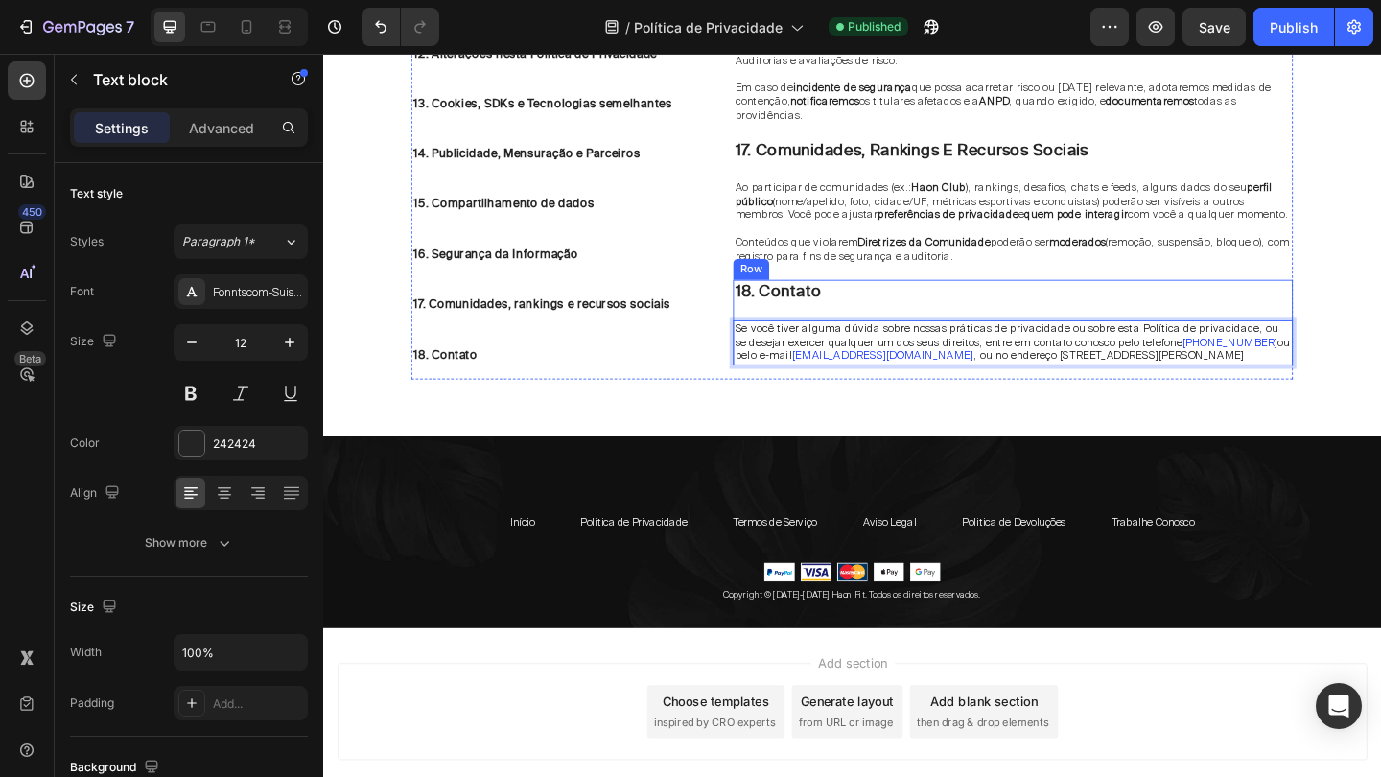
click at [1167, 299] on div "18. contato Heading Se você tiver alguma dúvida sobre nossas práticas de privac…" at bounding box center [1073, 345] width 609 height 93
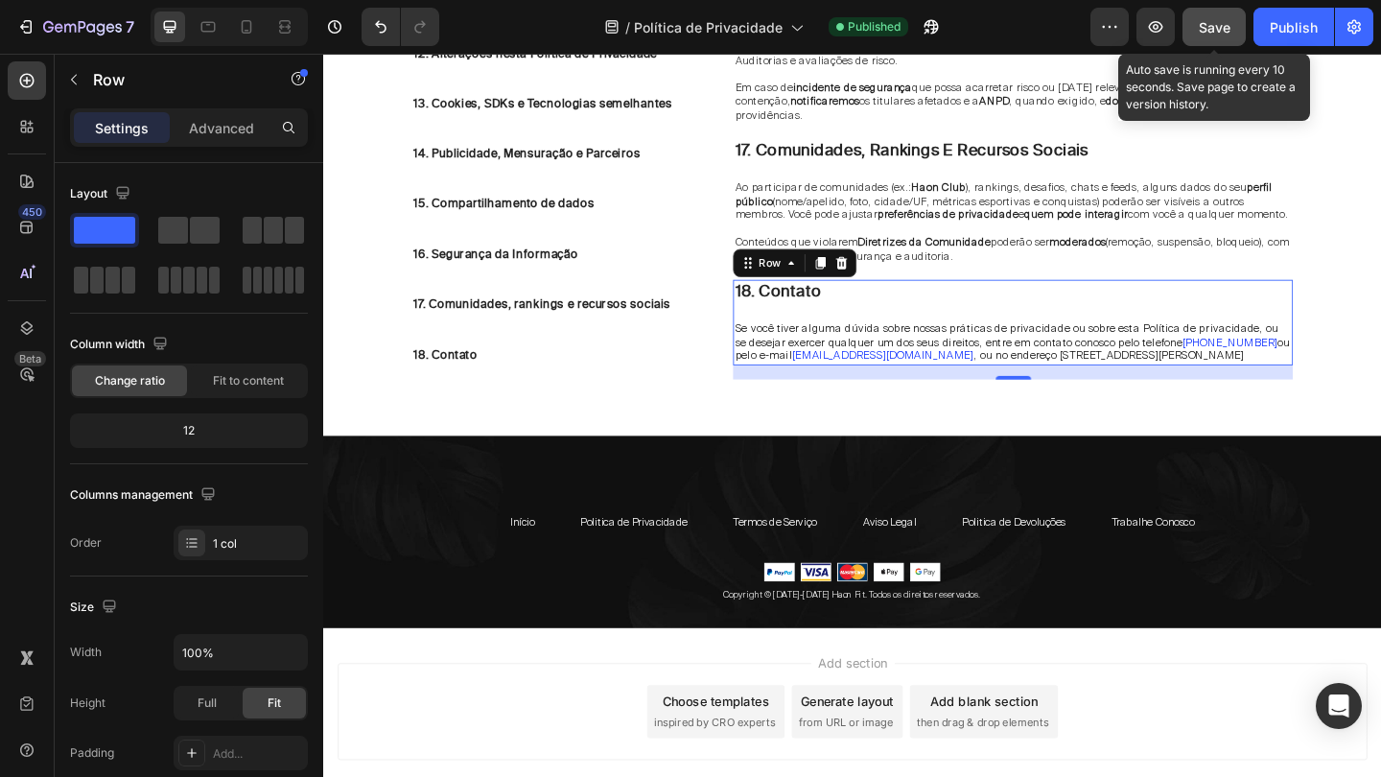
click at [1224, 34] on span "Save" at bounding box center [1215, 27] width 32 height 16
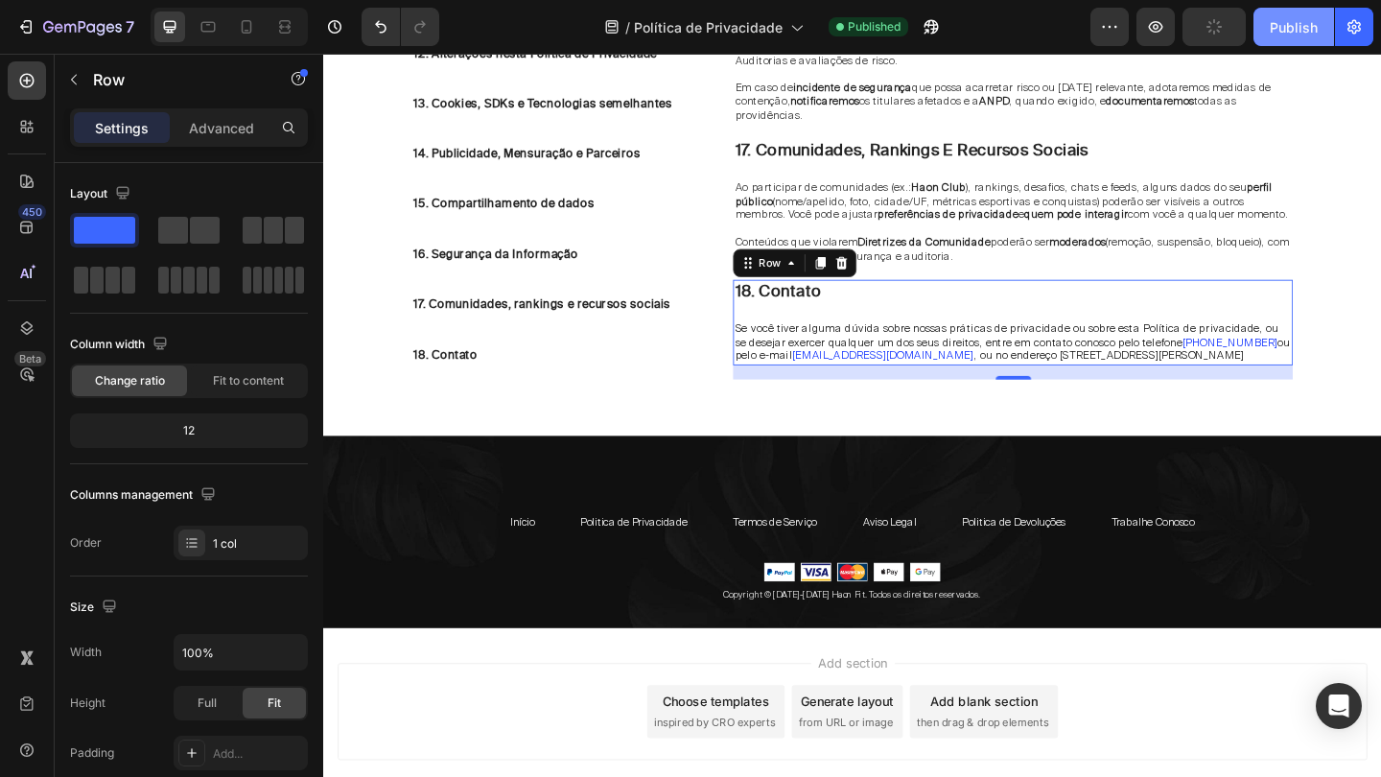
click at [1287, 32] on div "Publish" at bounding box center [1293, 27] width 48 height 20
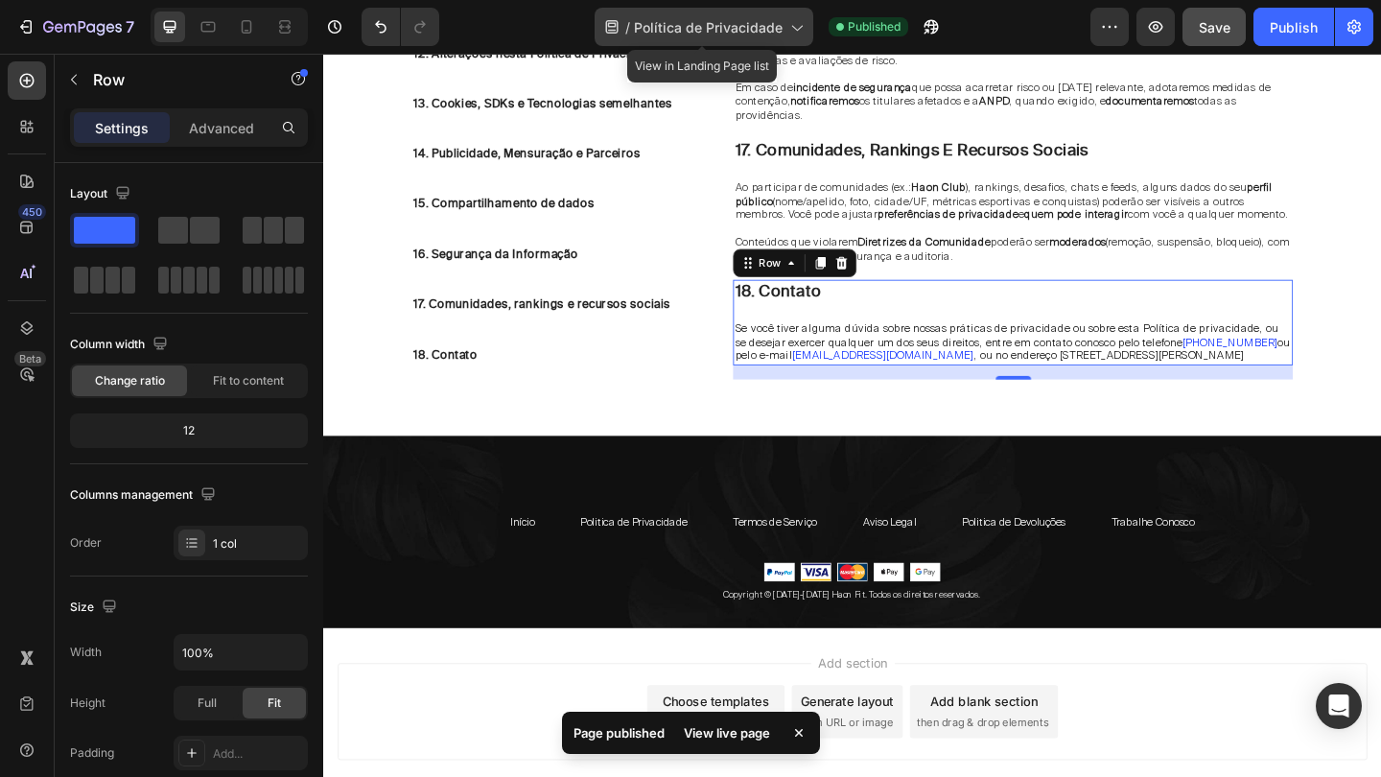
click at [795, 35] on icon at bounding box center [795, 26] width 19 height 19
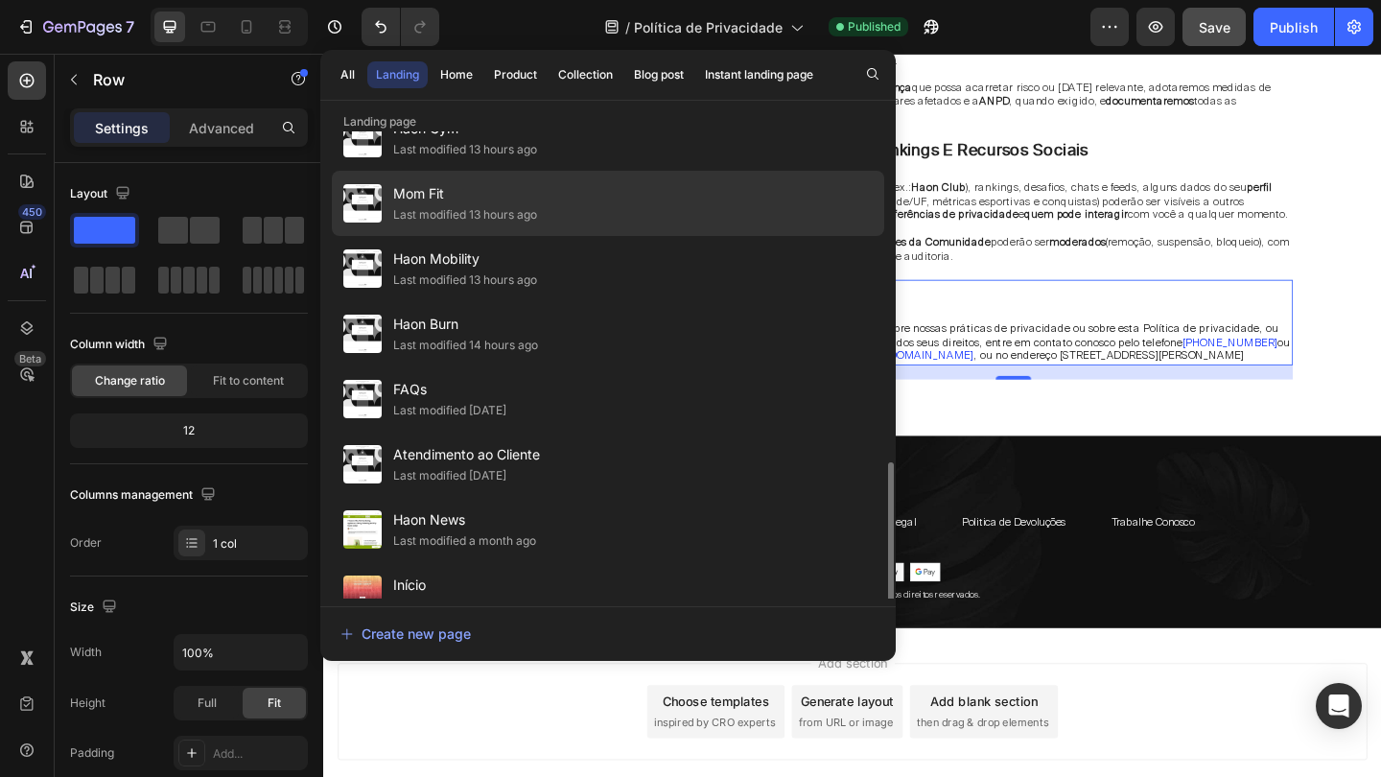
scroll to position [850, 0]
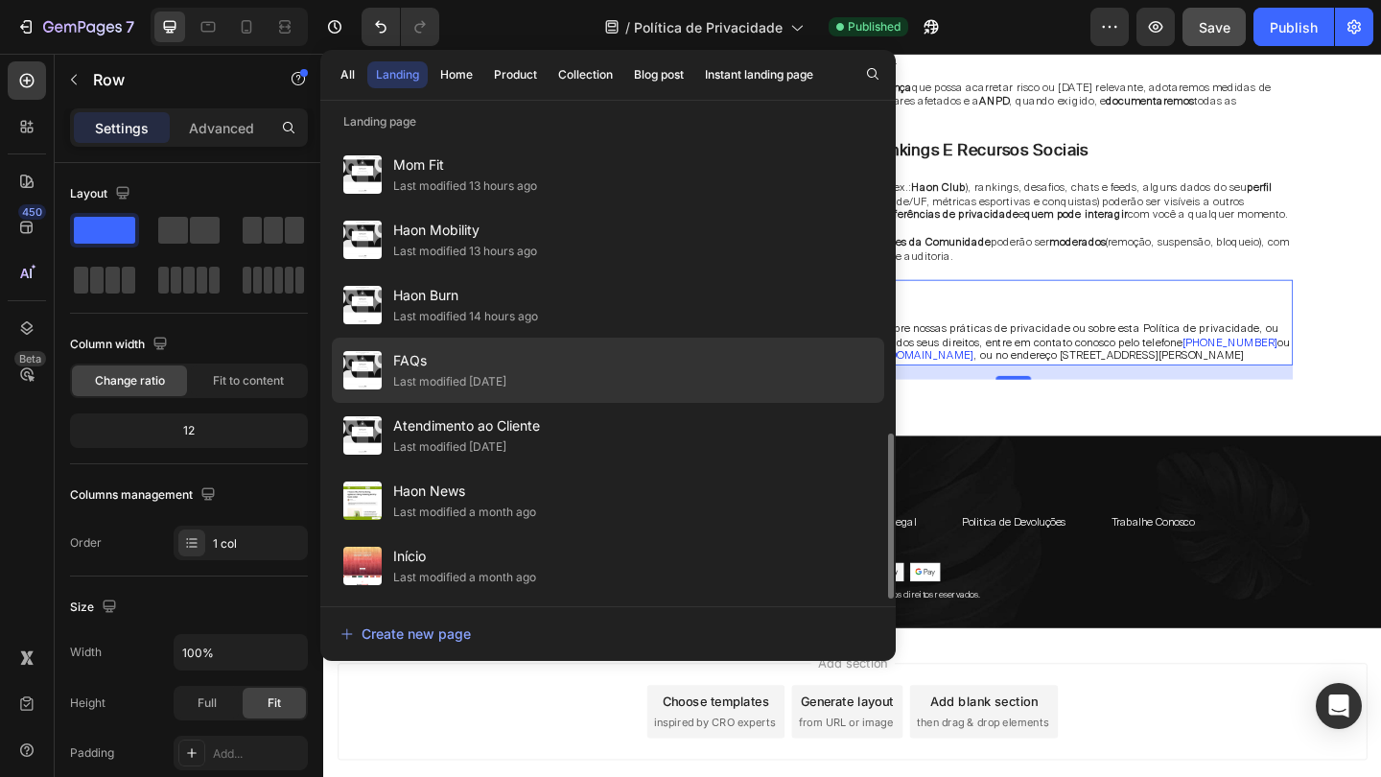
click at [476, 360] on span "FAQs" at bounding box center [449, 360] width 113 height 23
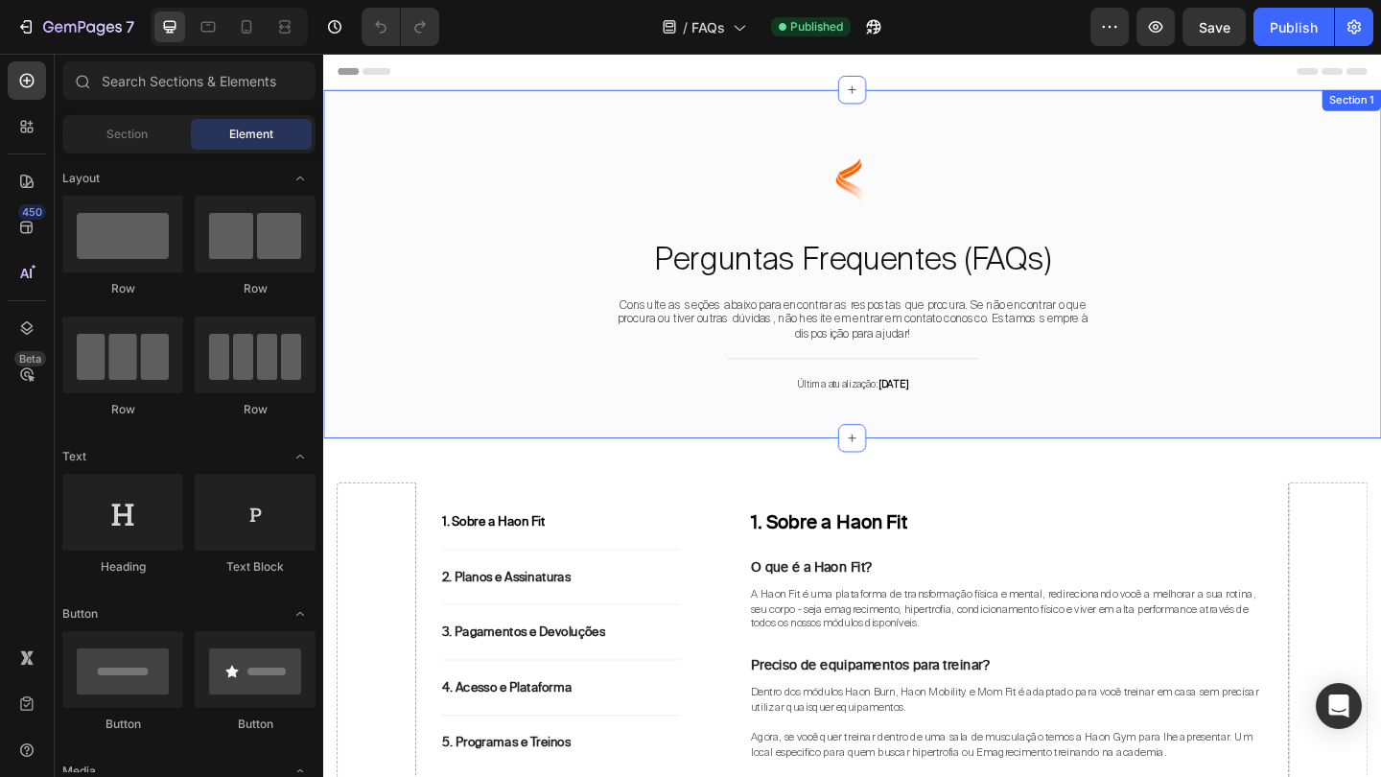
click at [1350, 410] on div "Image Perguntas Frequentes (FAQs) Heading Consulte as seções abaixo para encont…" at bounding box center [898, 282] width 1122 height 321
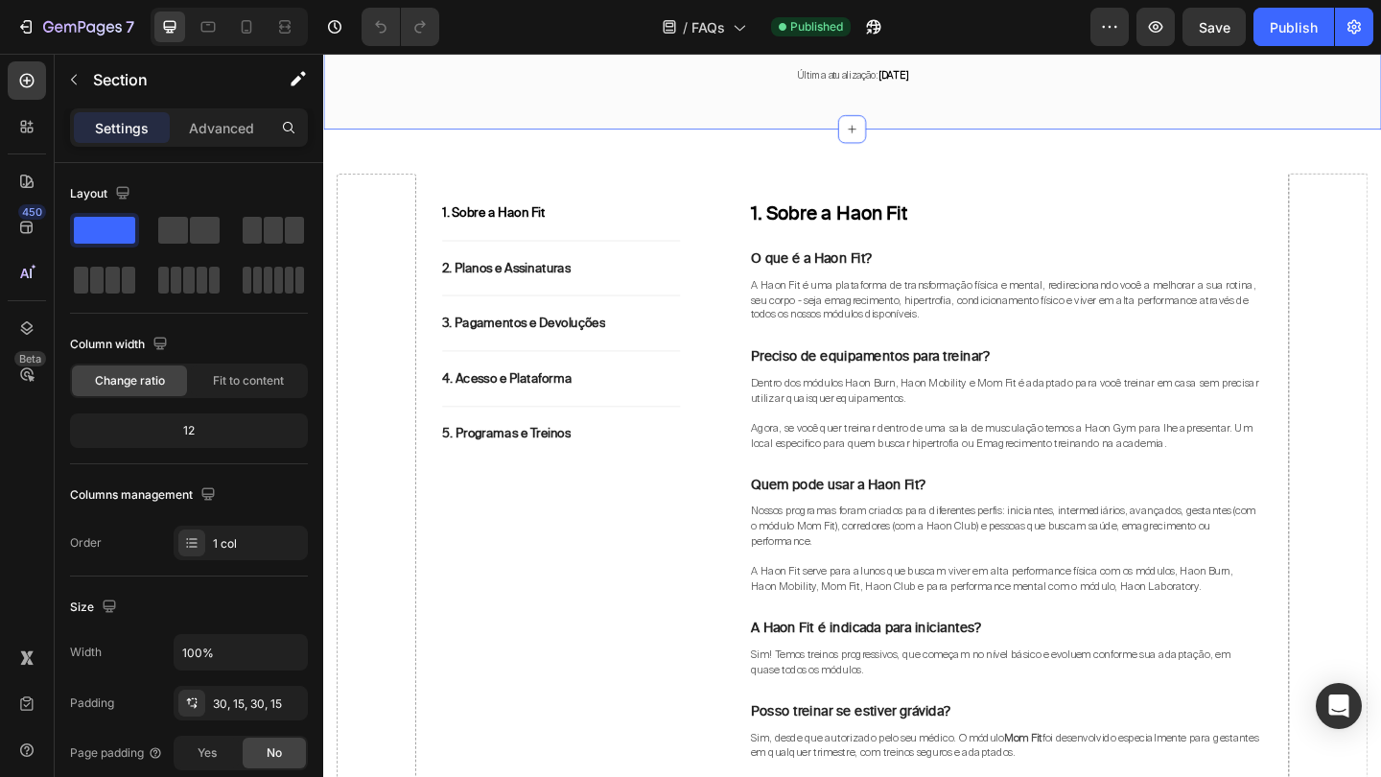
scroll to position [342, 0]
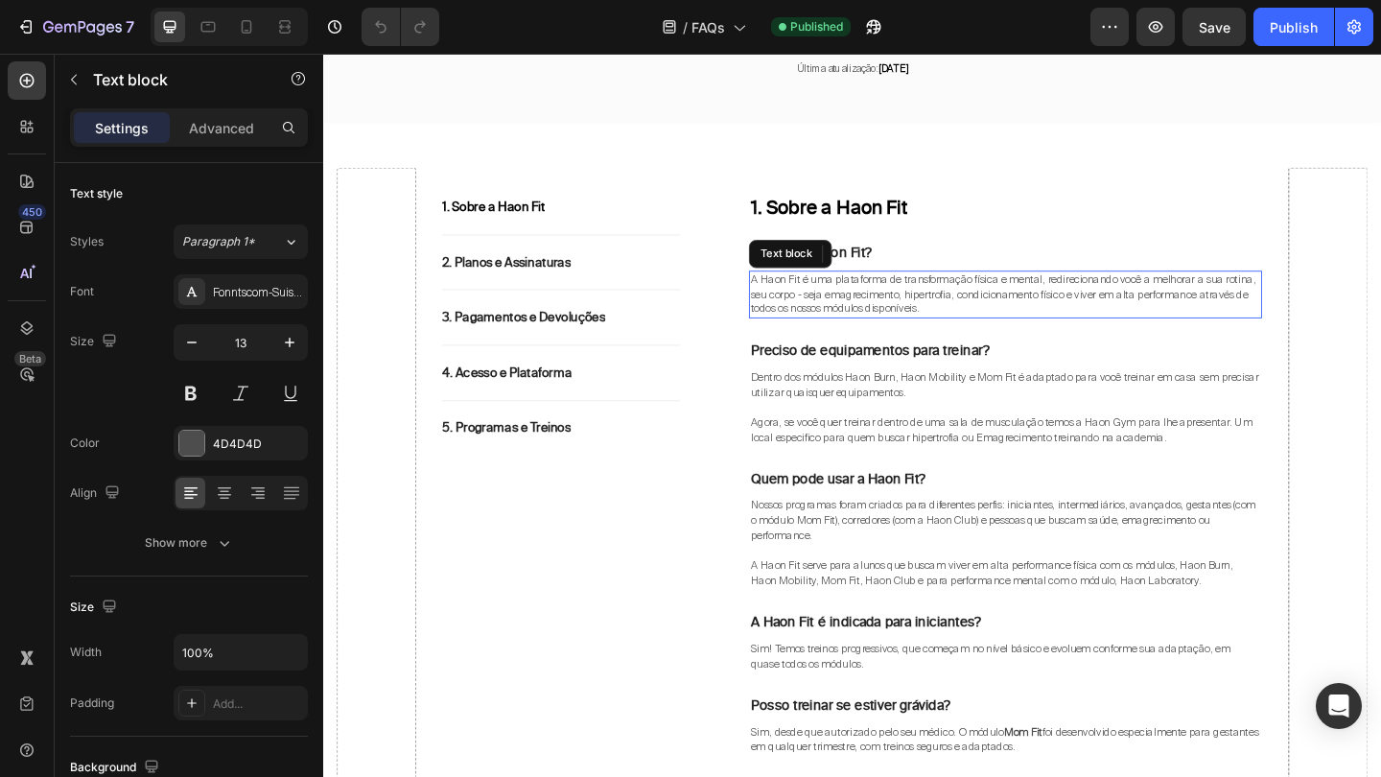
click at [1142, 311] on span "A Haon Fit é uma plataforma de transformação física e mental, redirecionando vo…" at bounding box center [1062, 315] width 549 height 48
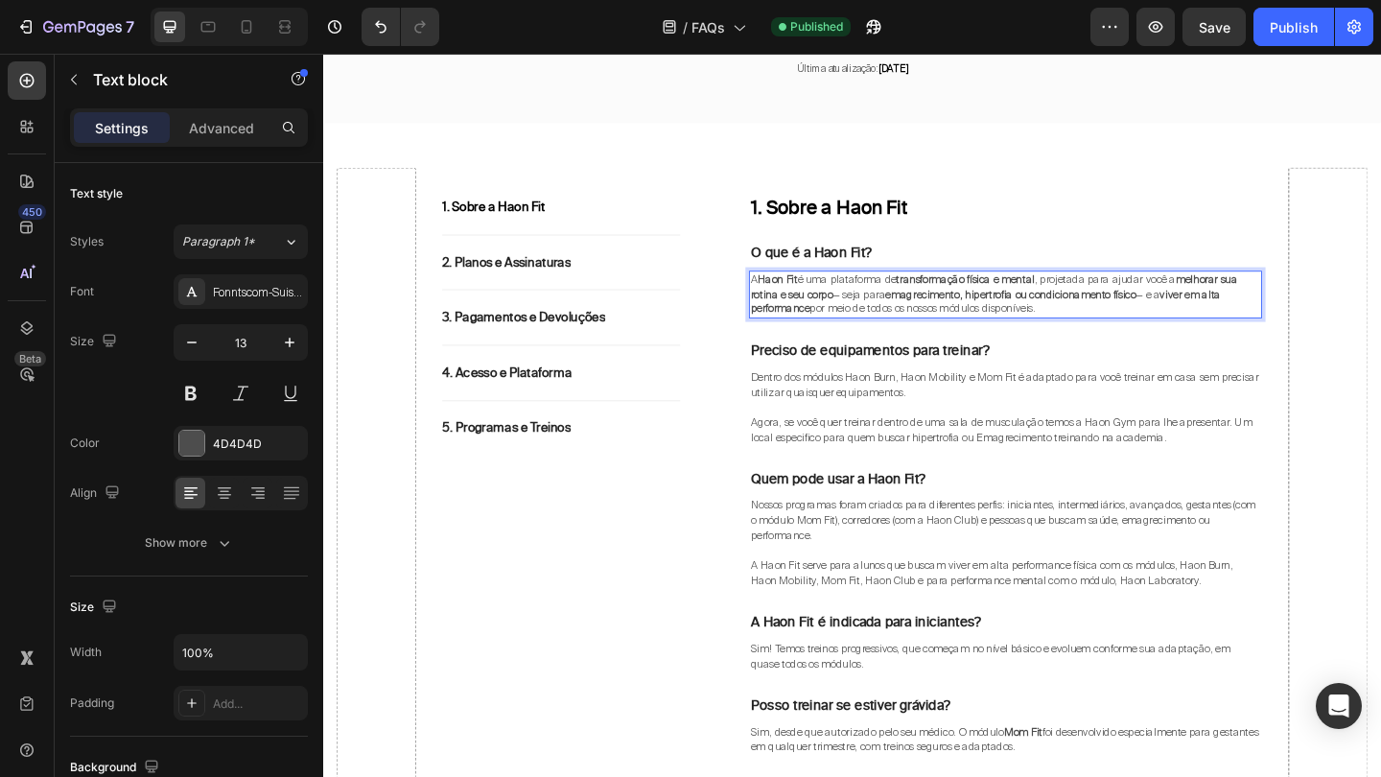
click at [926, 318] on span "A Haon Fit é uma plataforma de transformação física e mental , projetada para a…" at bounding box center [1052, 315] width 529 height 48
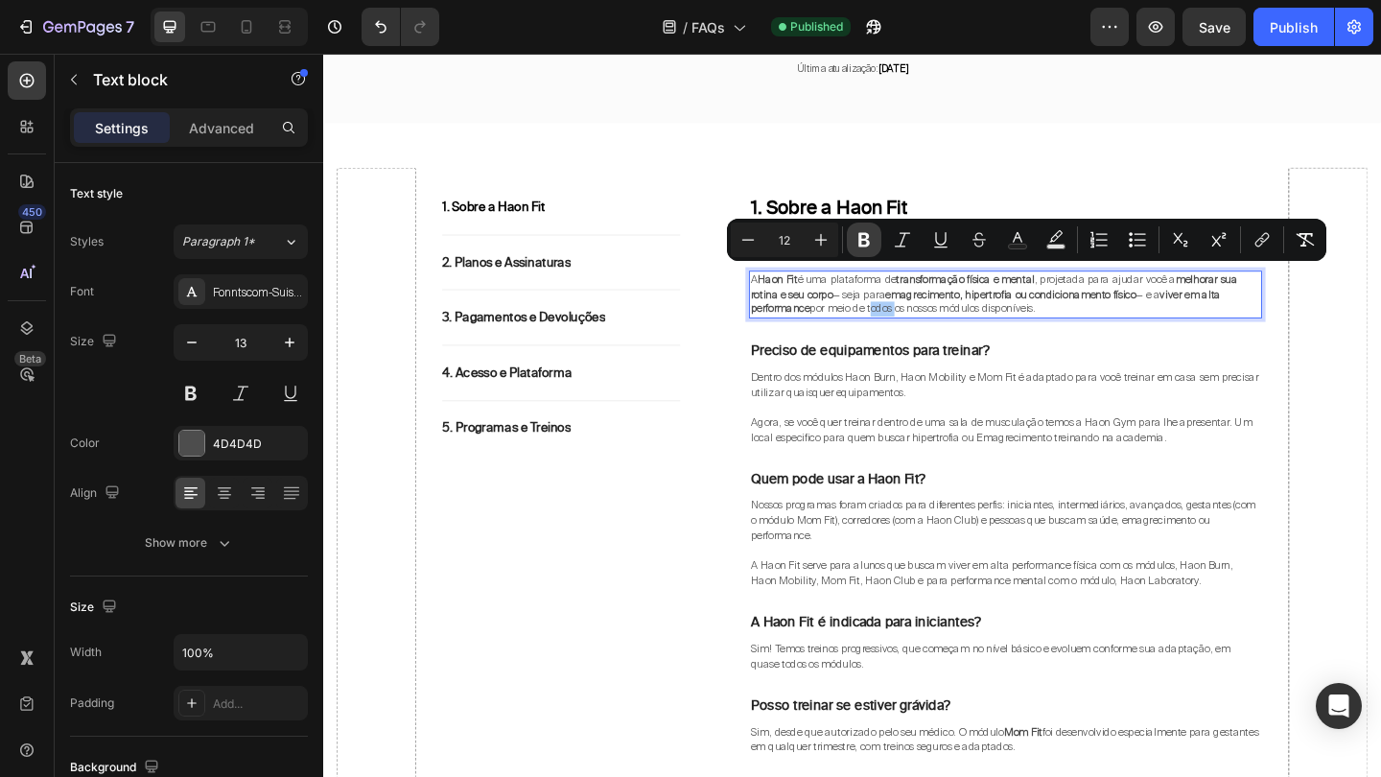
click at [866, 238] on icon "Editor contextual toolbar" at bounding box center [864, 240] width 12 height 14
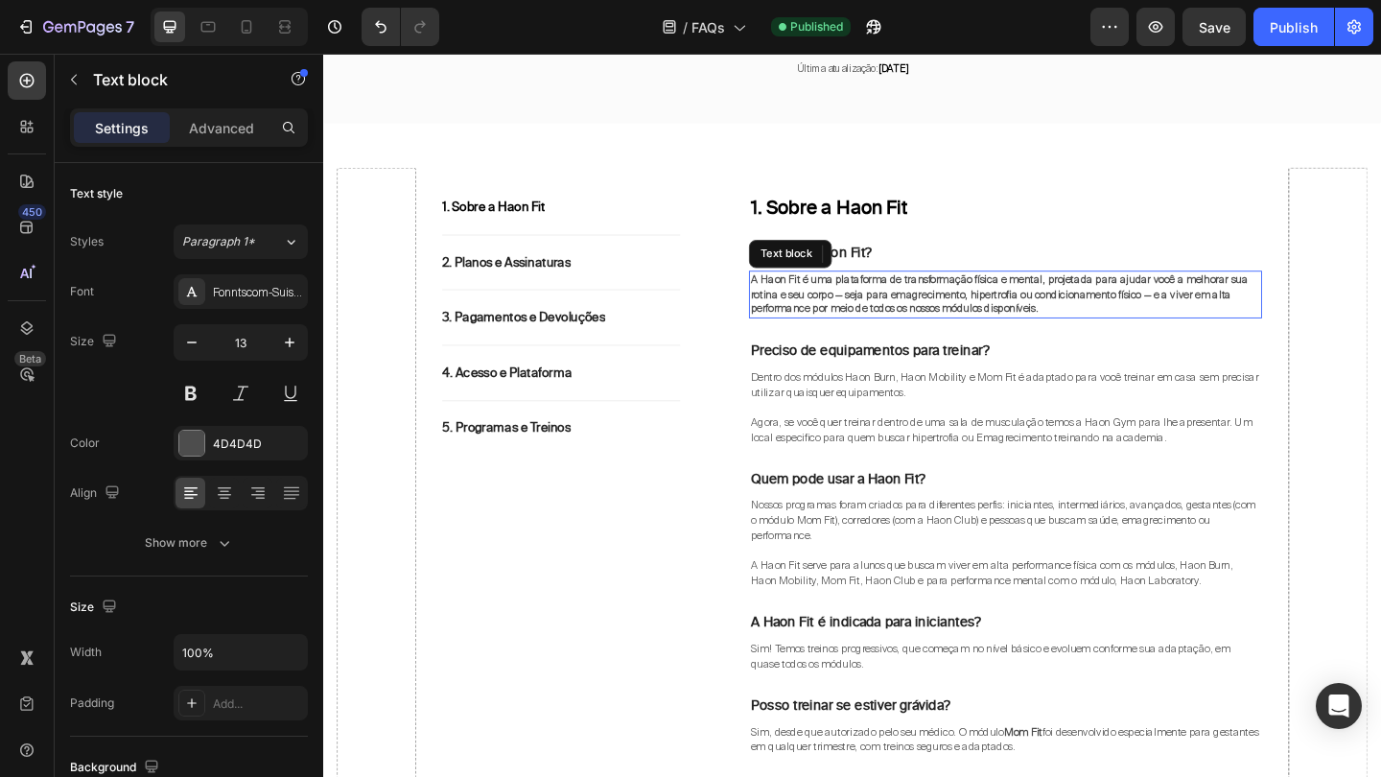
click at [867, 314] on strong "A Haon Fit é uma plataforma de transformação física e mental, projetada para aj…" at bounding box center [1058, 315] width 541 height 48
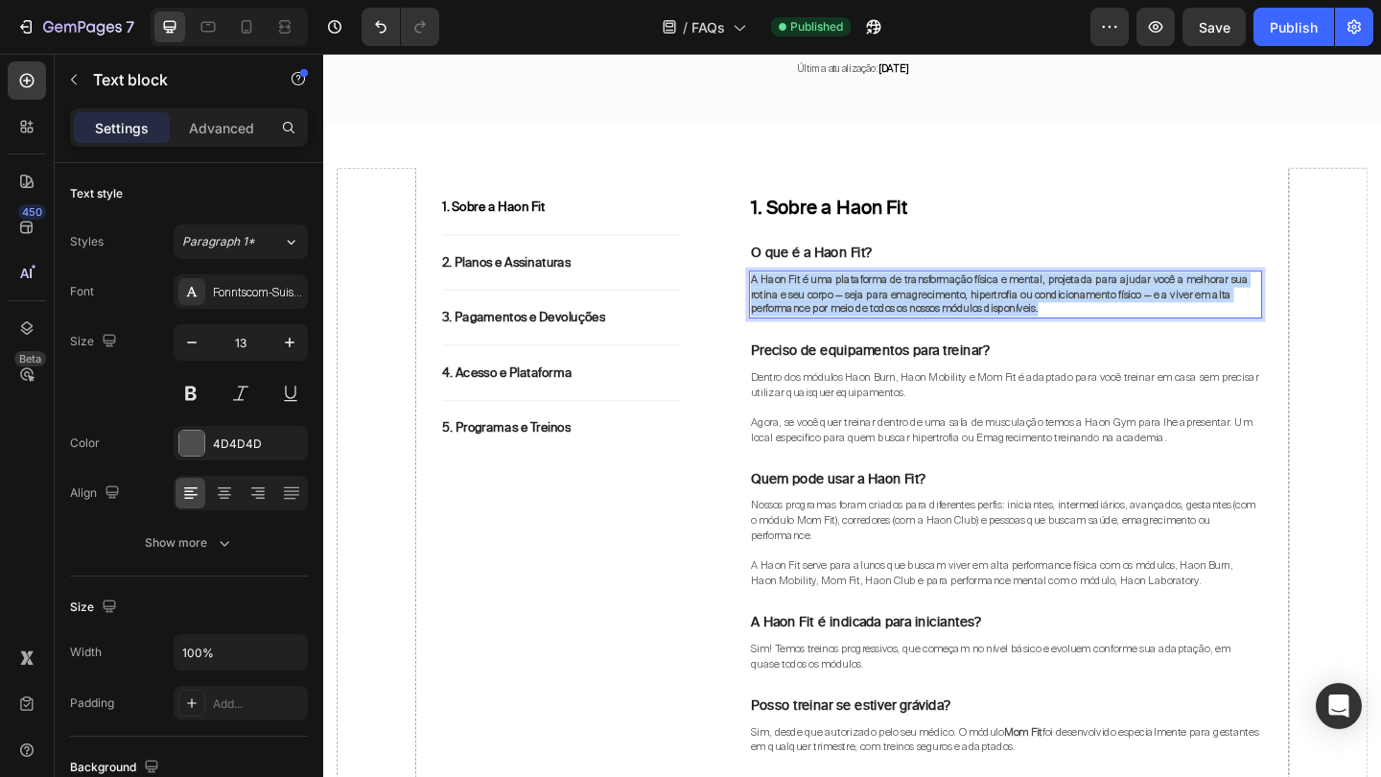
click at [867, 314] on strong "A Haon Fit é uma plataforma de transformação física e mental, projetada para aj…" at bounding box center [1058, 315] width 541 height 48
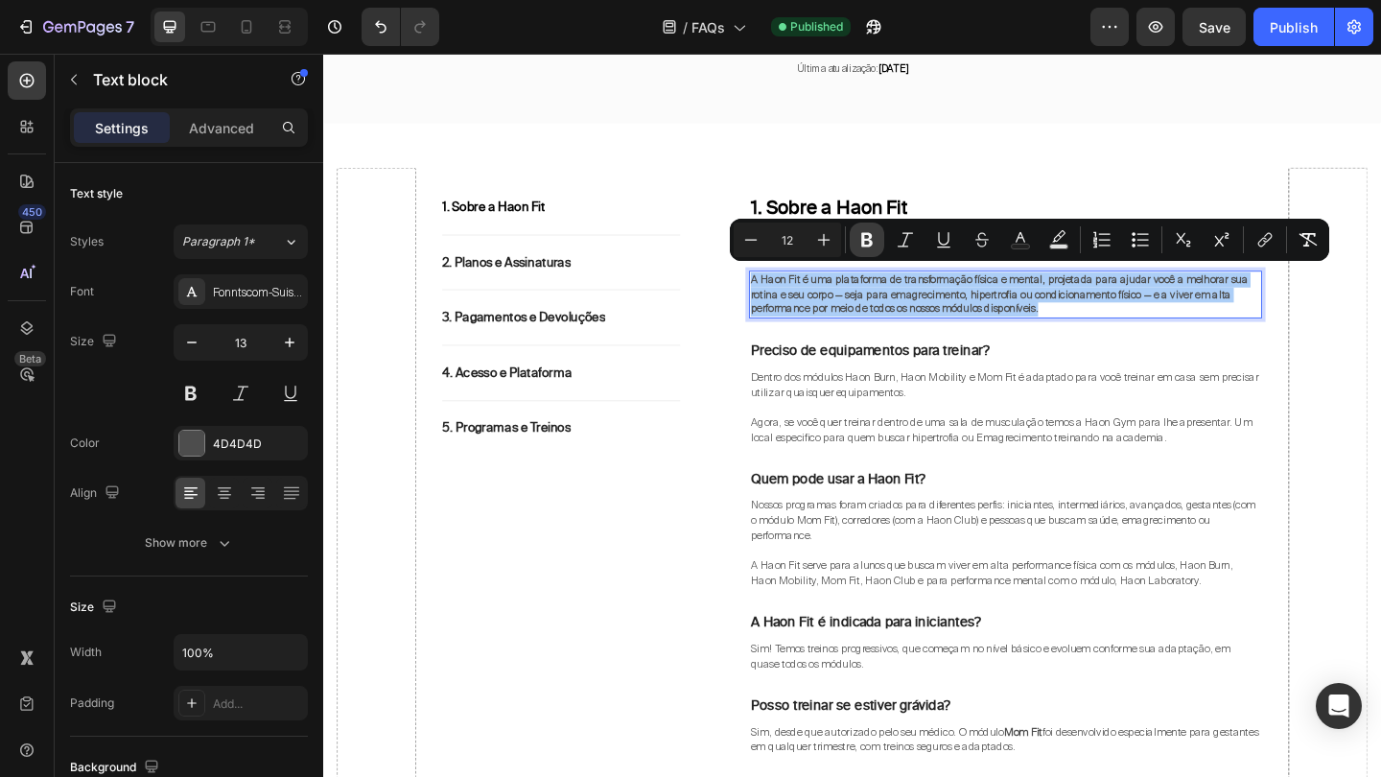
click at [864, 244] on icon "Editor contextual toolbar" at bounding box center [867, 240] width 12 height 14
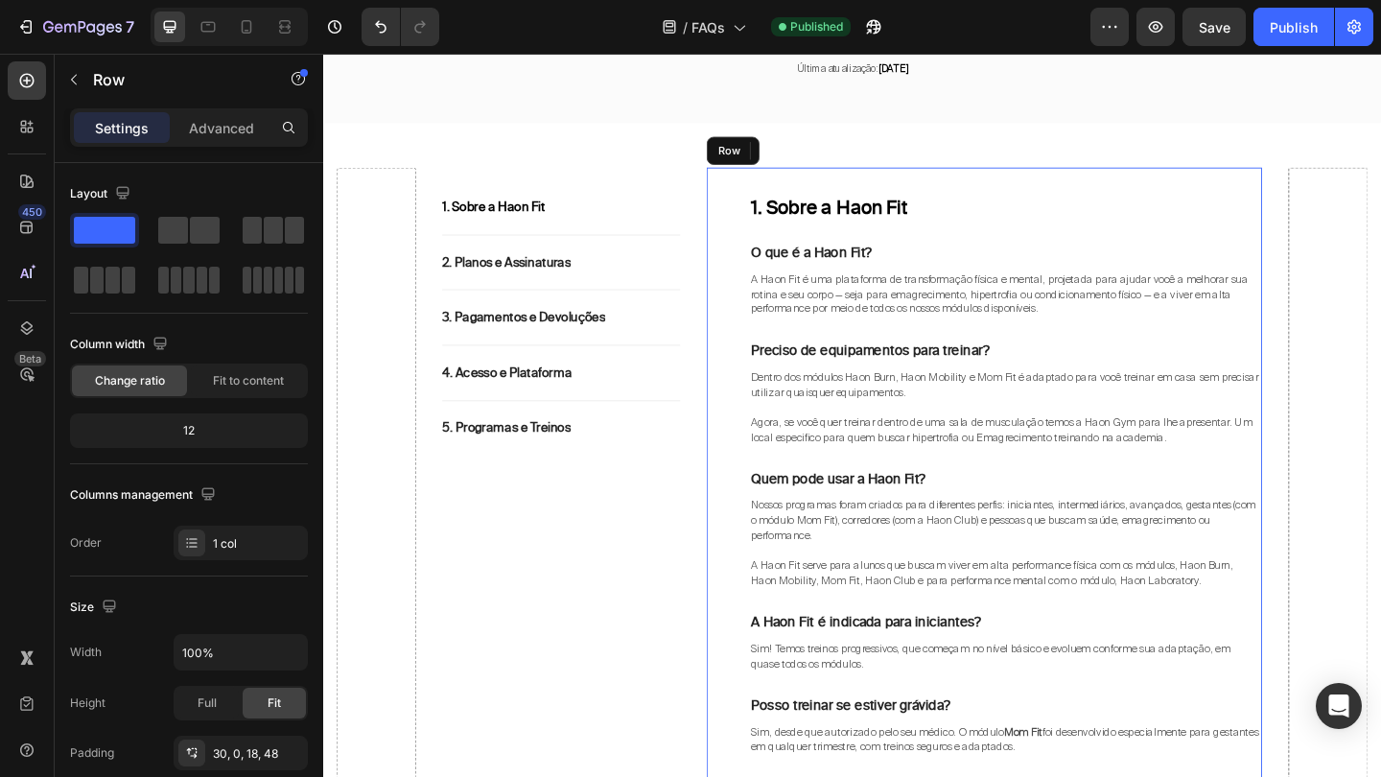
click at [924, 345] on div "1. Sobre a Haon Fit Heading O que é a Haon Fit? Text block A Haon Fit é uma pla…" at bounding box center [1065, 523] width 558 height 635
click at [906, 406] on span "Dentro dos módulos Haon Burn, Haon Mobility e Mom Fit é adaptado para você trei…" at bounding box center [1064, 414] width 552 height 32
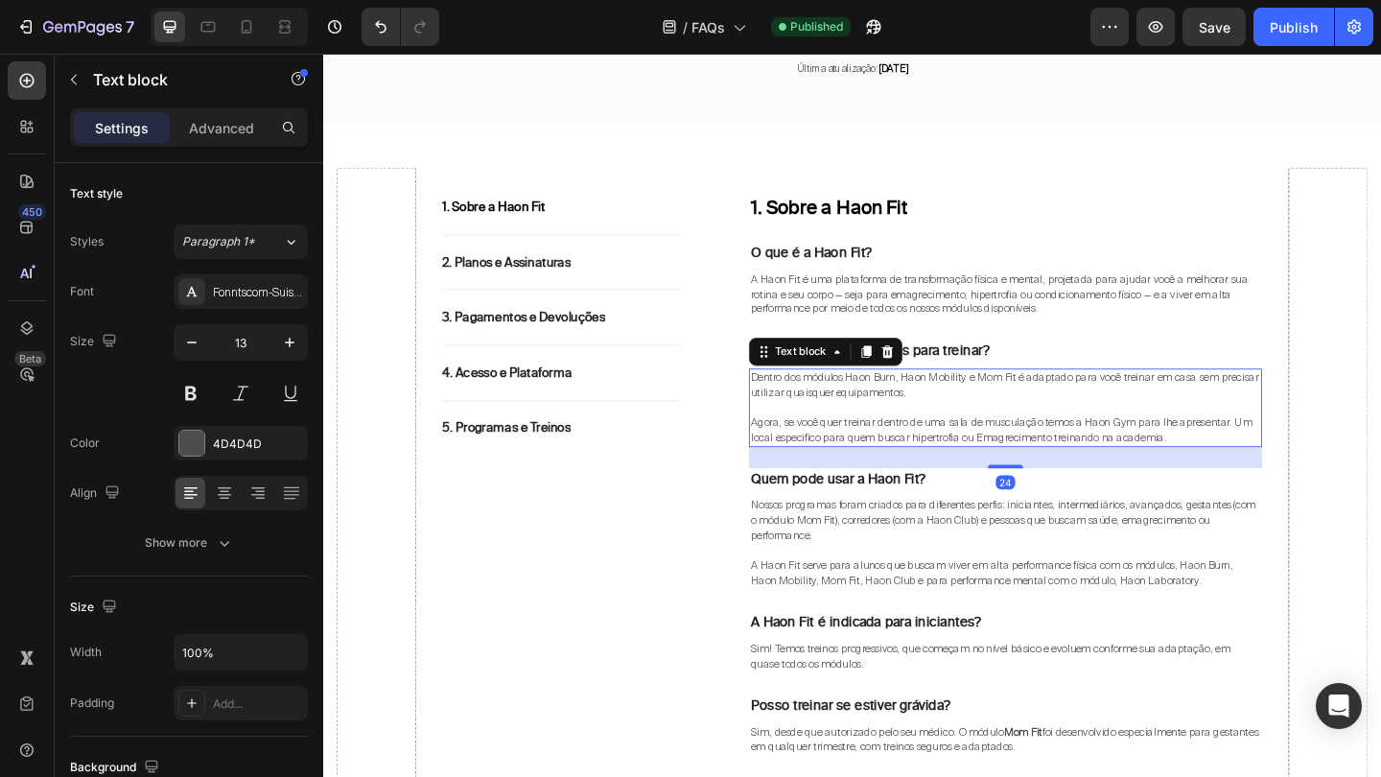
click at [906, 406] on span "Dentro dos módulos Haon Burn, Haon Mobility e Mom Fit é adaptado para você trei…" at bounding box center [1064, 414] width 552 height 32
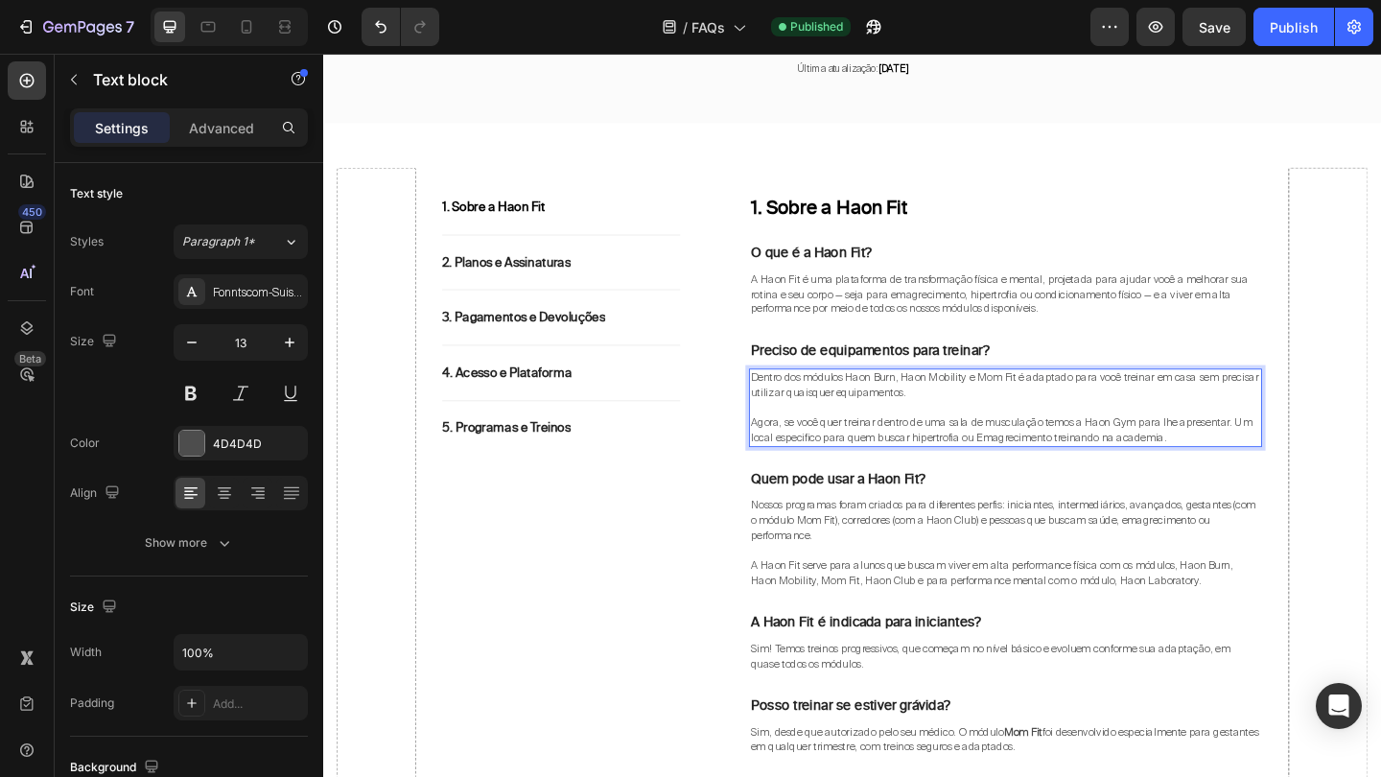
click at [906, 406] on span "Dentro dos módulos Haon Burn, Haon Mobility e Mom Fit é adaptado para você trei…" at bounding box center [1064, 414] width 552 height 32
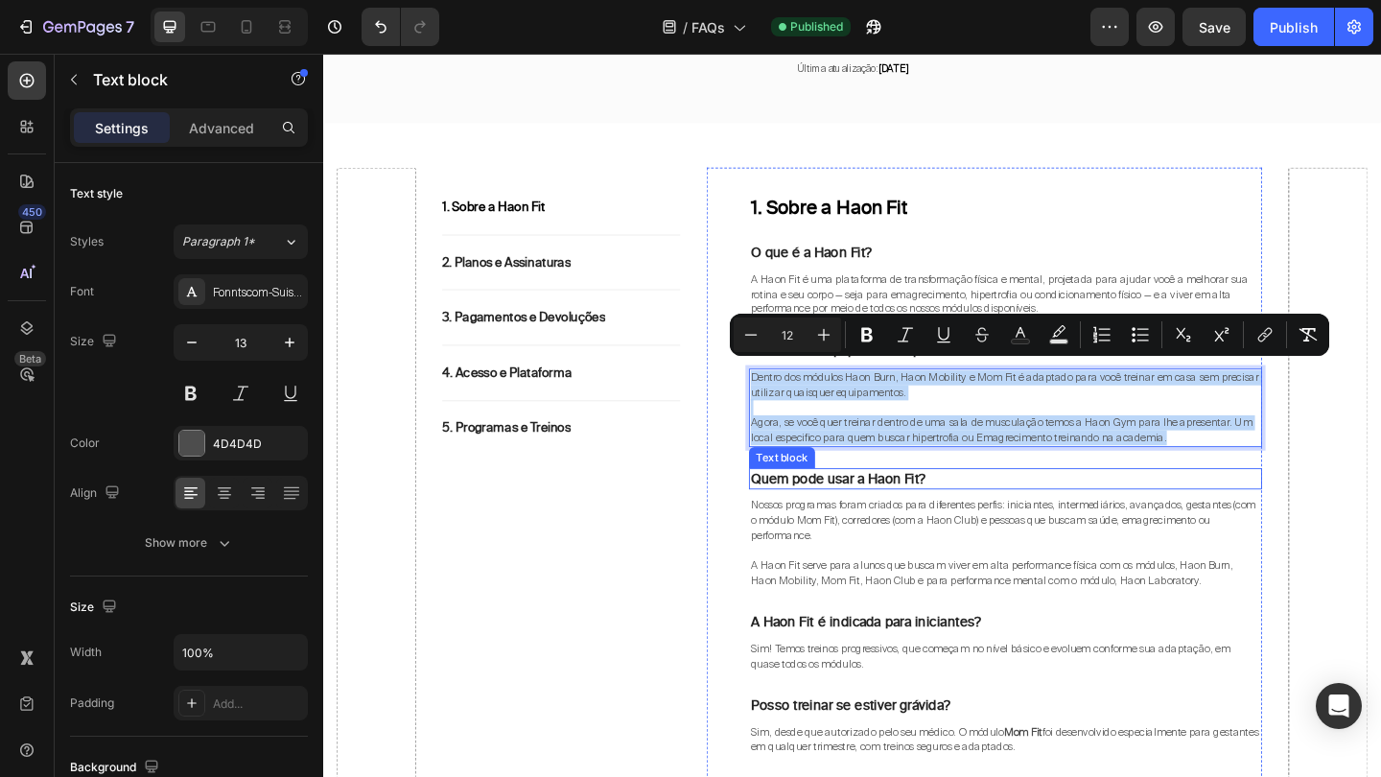
drag, startPoint x: 790, startPoint y: 395, endPoint x: 1289, endPoint y: 491, distance: 507.7
click at [1289, 491] on div "1. Sobre a Haon Fit Heading O que é a Haon Fit? Text block A Haon Fit é uma pla…" at bounding box center [1065, 523] width 558 height 635
copy div "Dentro dos módulos Haon Burn, Haon Mobility e Mom Fit é adaptado para você trei…"
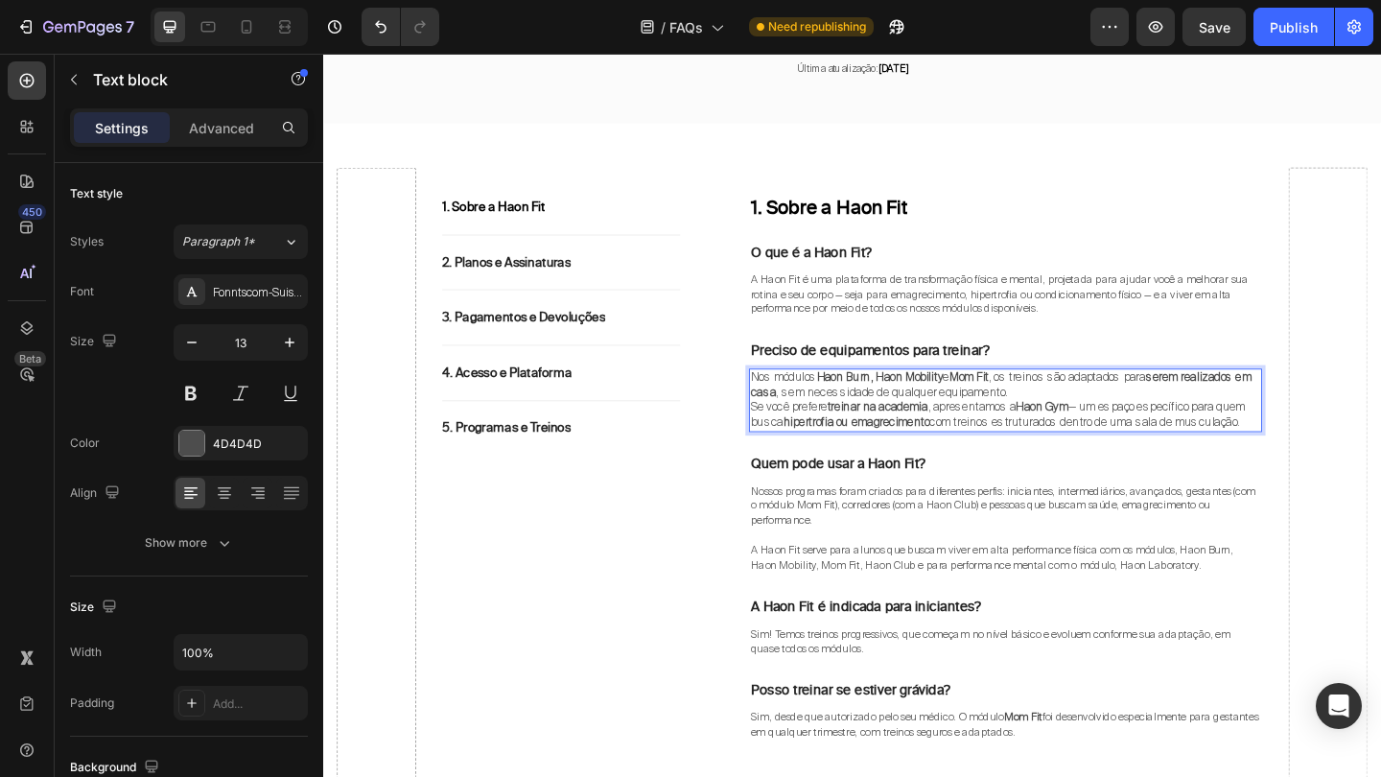
click at [1198, 407] on p "Nos módulos Haon Burn, Haon Mobility e Mom Fit , os treinos são adaptados para …" at bounding box center [1065, 414] width 554 height 33
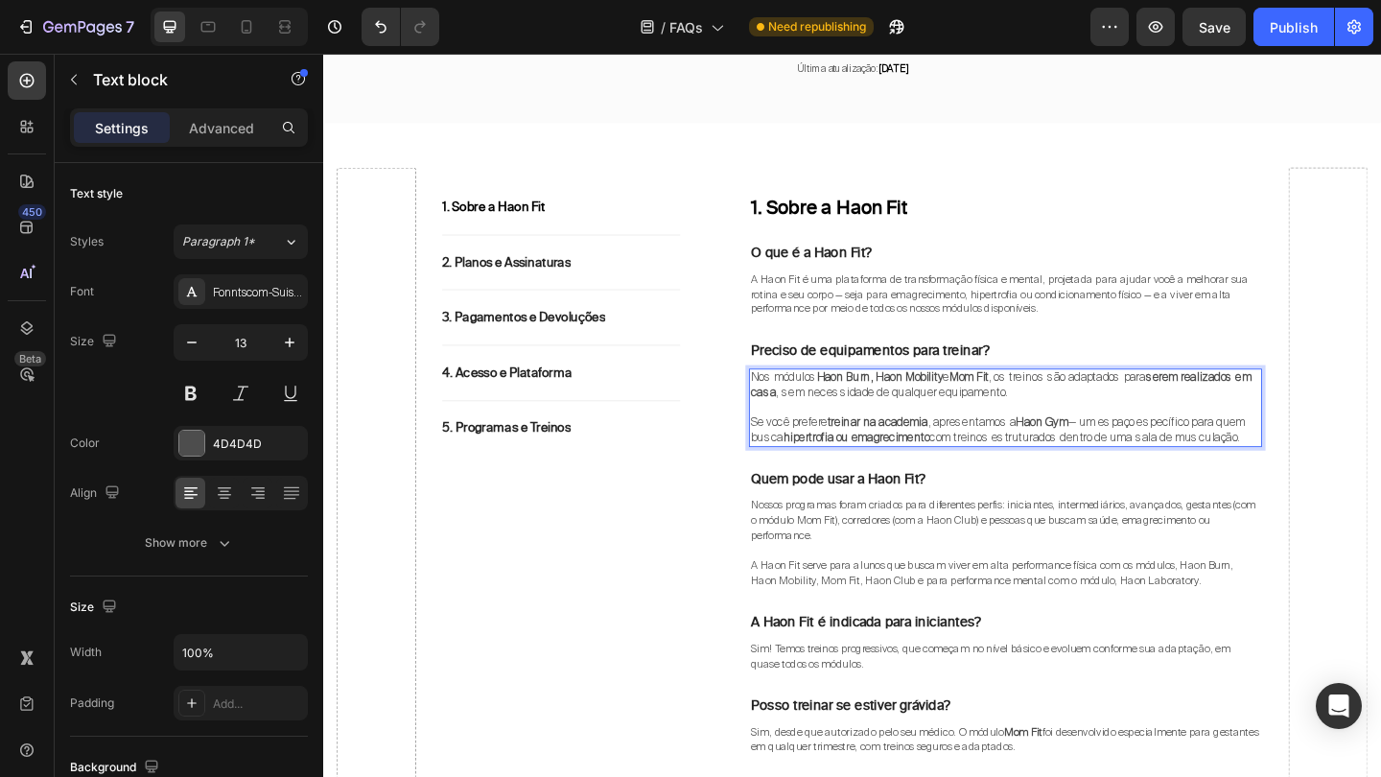
click at [824, 410] on strong "serem realizados em casa" at bounding box center [1060, 413] width 545 height 33
click at [805, 399] on p "Nos módulos Haon Burn, Haon Mobility e Mom Fit , os treinos são adaptados para …" at bounding box center [1065, 414] width 554 height 33
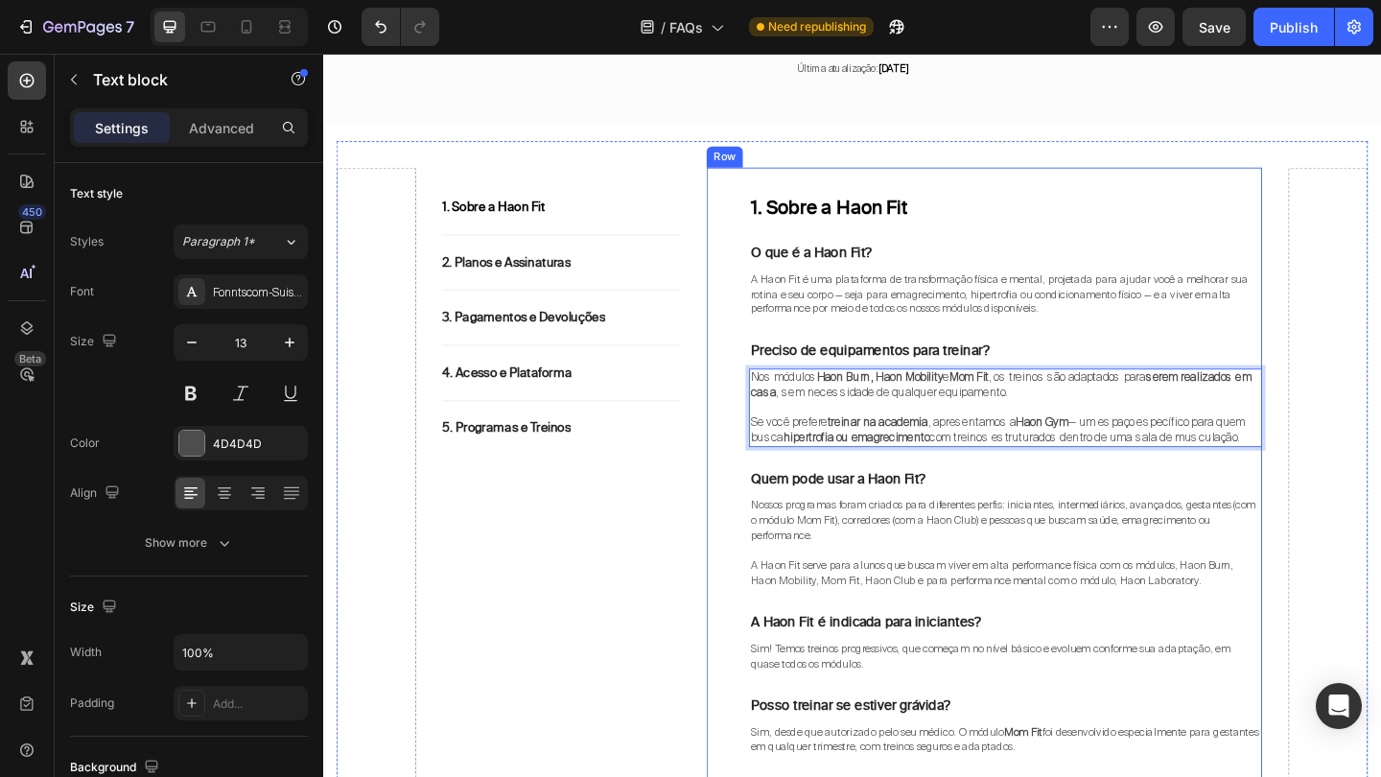
drag, startPoint x: 786, startPoint y: 394, endPoint x: 991, endPoint y: 485, distance: 224.5
click at [991, 485] on div "1. Sobre a Haon Fit Heading O que é a Haon Fit? Text block A Haon Fit é uma pla…" at bounding box center [1065, 523] width 558 height 635
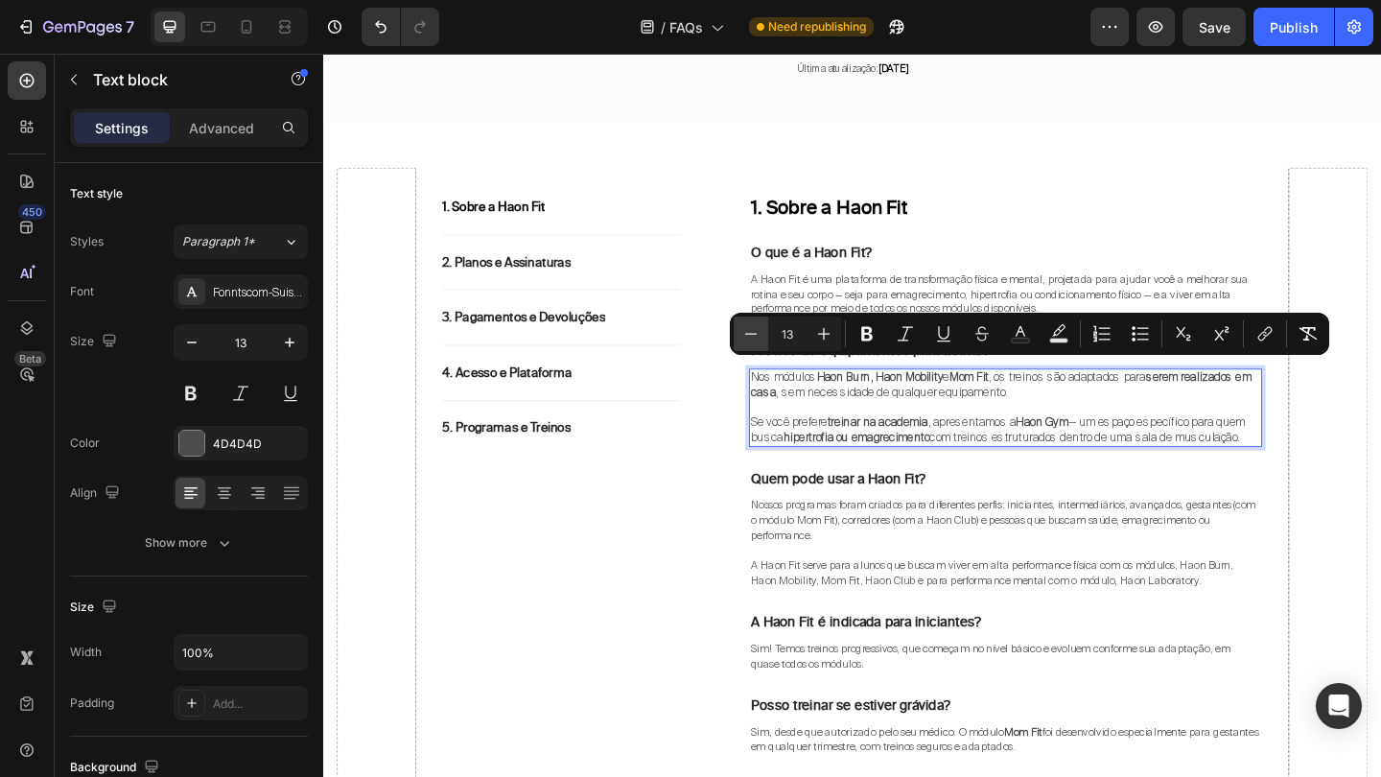
click at [759, 329] on icon "Editor contextual toolbar" at bounding box center [750, 333] width 19 height 19
type input "12"
click at [859, 341] on icon "Editor contextual toolbar" at bounding box center [866, 333] width 19 height 19
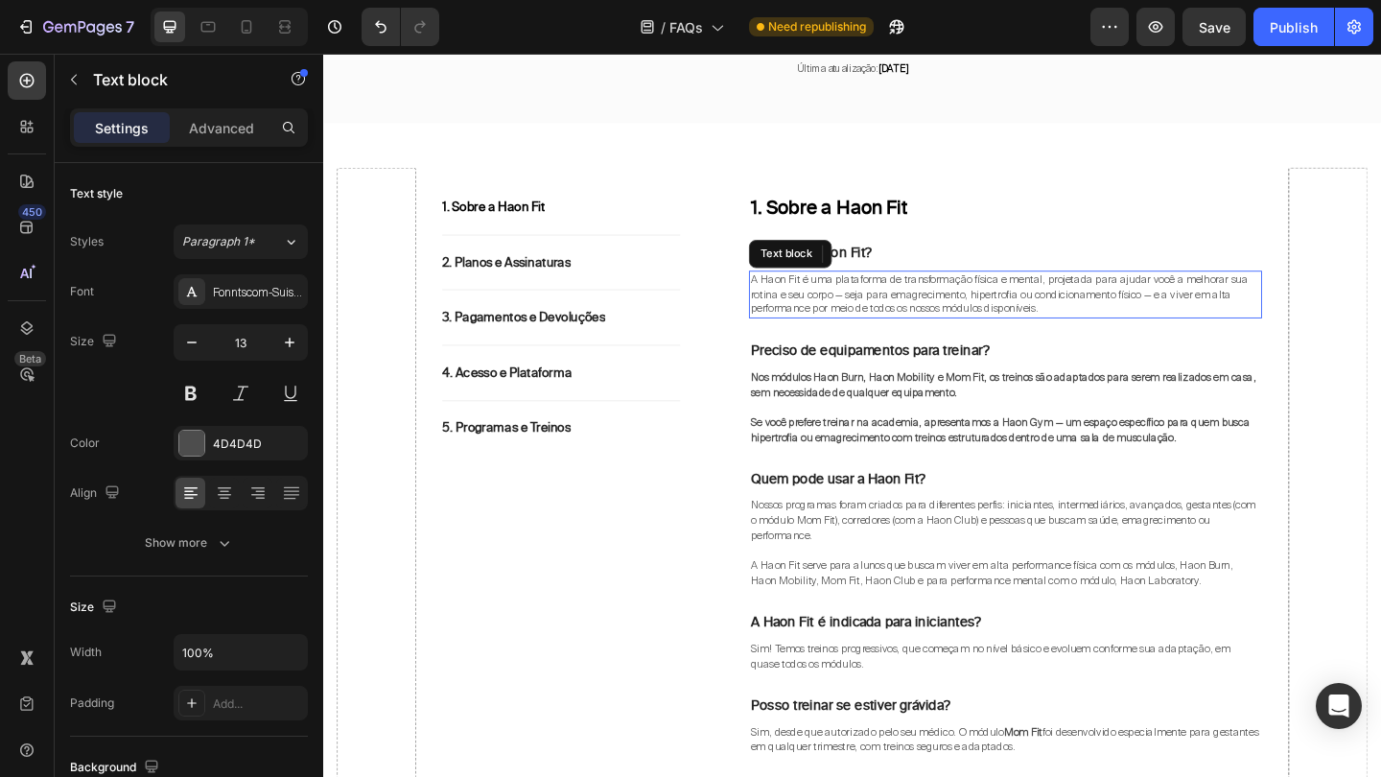
click at [1008, 319] on span "A Haon Fit é uma plataforma de transformação física e mental, projetada para aj…" at bounding box center [1058, 315] width 541 height 48
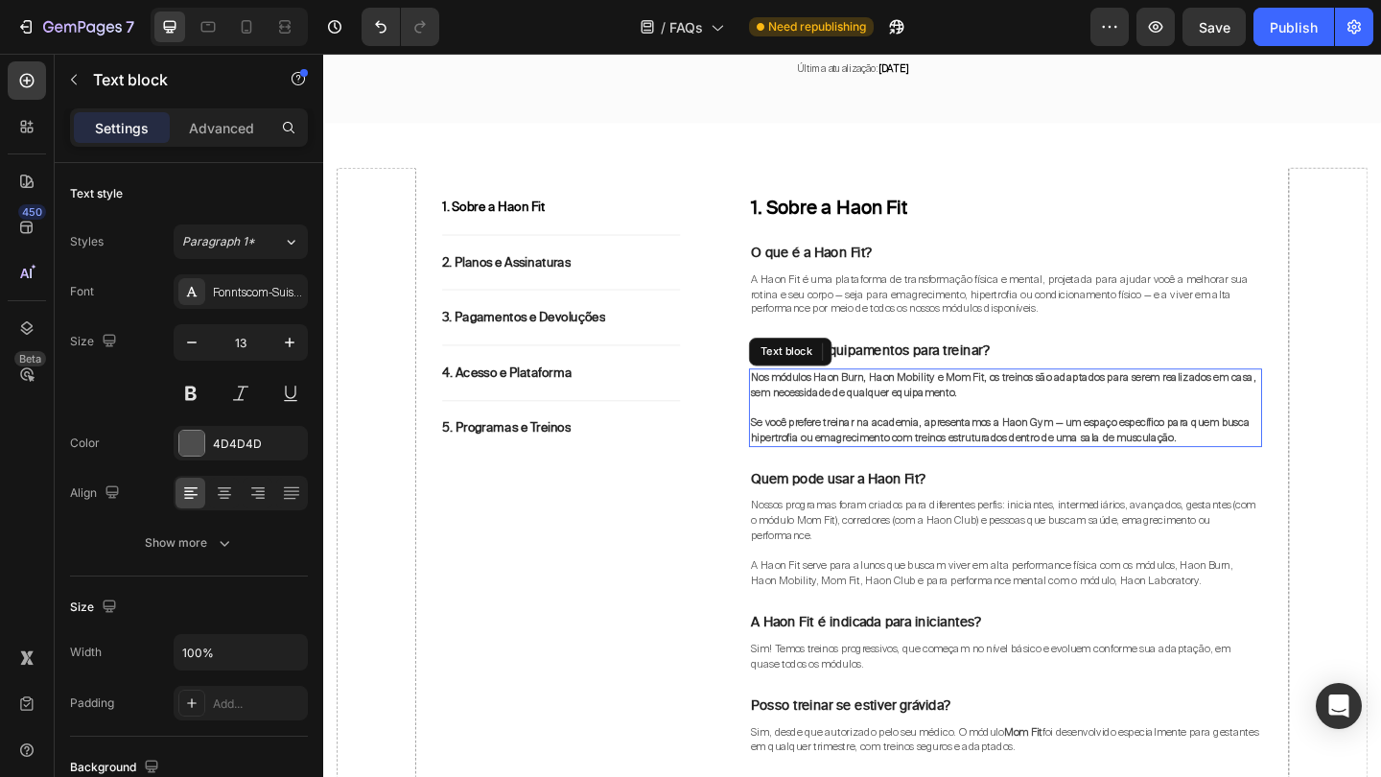
click at [936, 398] on strong "Nos módulos Haon Burn, Haon Mobility e Mom Fit, os treinos são adaptados para s…" at bounding box center [1062, 414] width 549 height 32
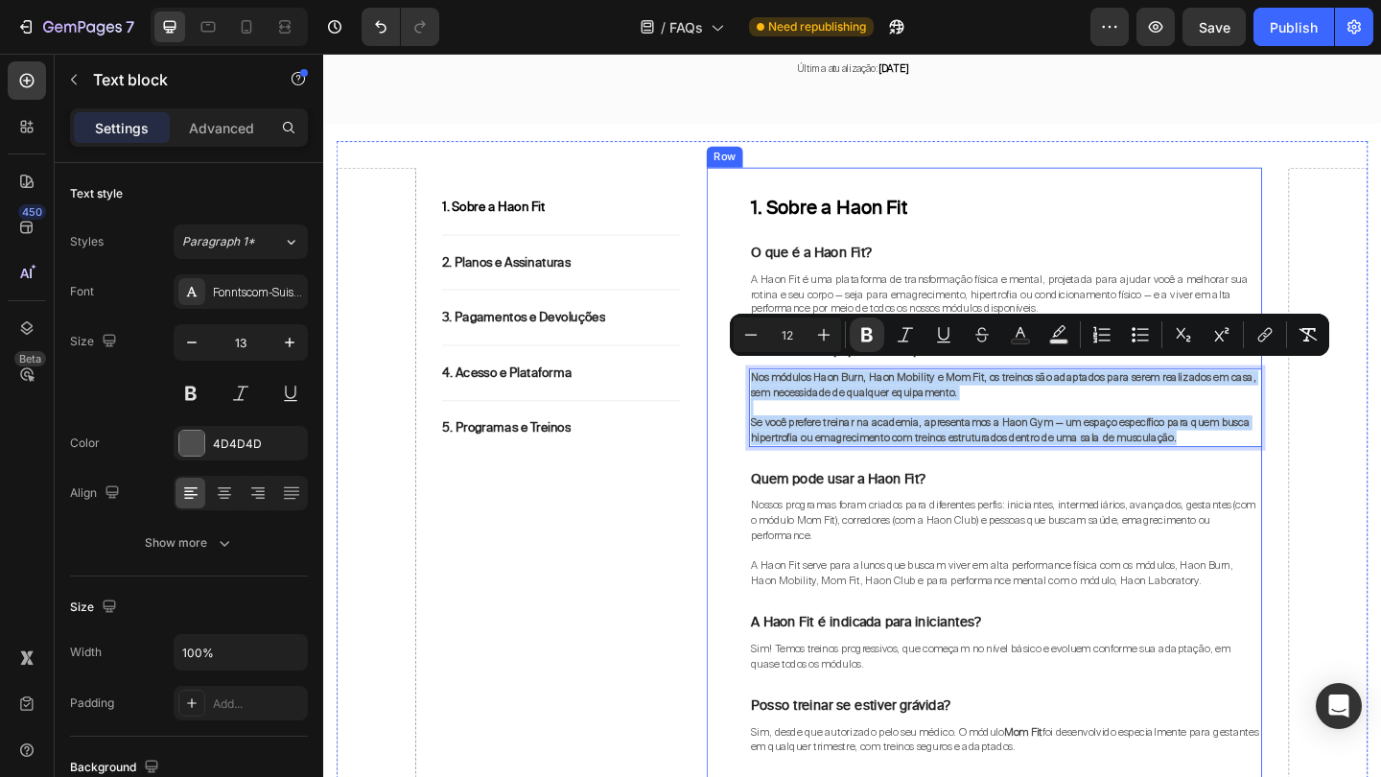
drag, startPoint x: 790, startPoint y: 396, endPoint x: 1337, endPoint y: 485, distance: 553.7
click at [1338, 485] on div "1. Sobre a Haon Fit Heading O que é a Haon Fit? Text block A Haon Fit é uma pla…" at bounding box center [1065, 523] width 558 height 635
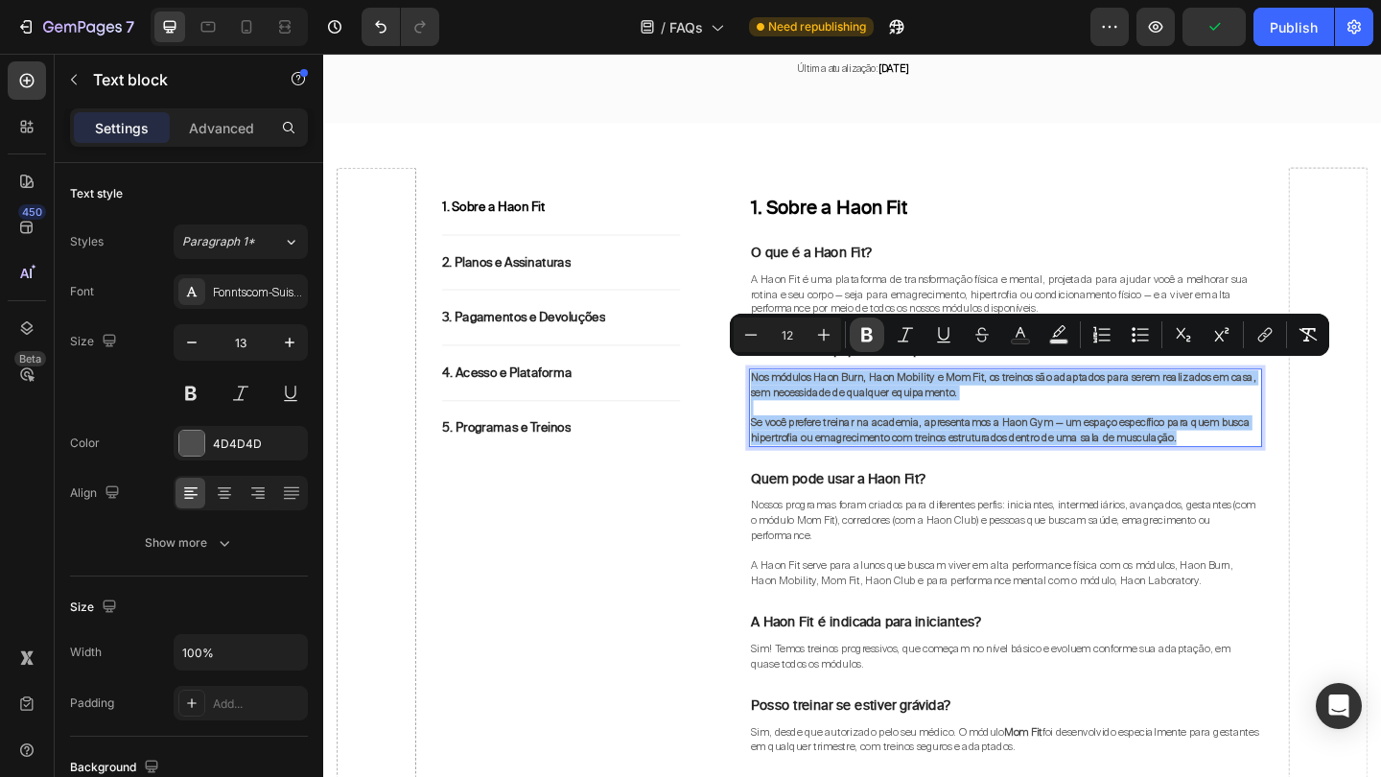
click at [871, 336] on icon "Editor contextual toolbar" at bounding box center [867, 335] width 12 height 14
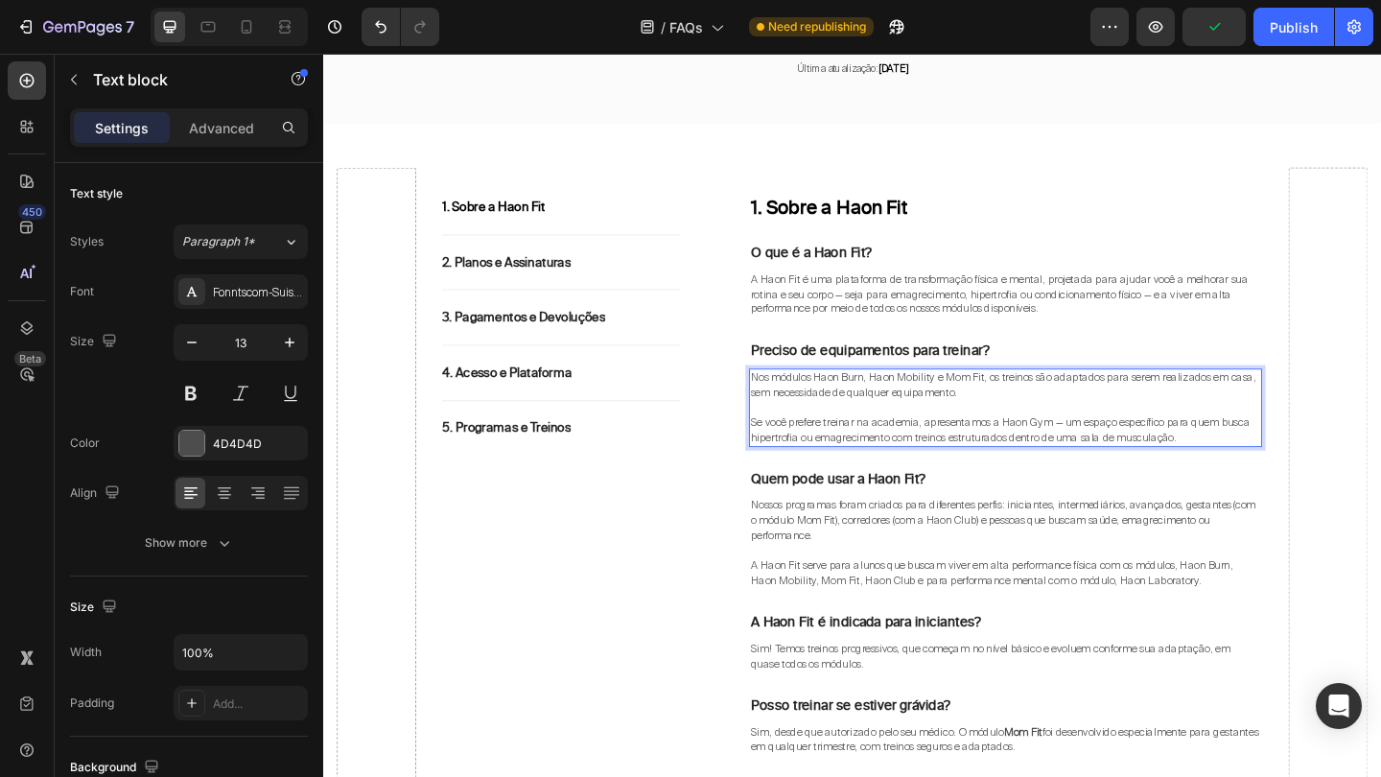
click at [1117, 280] on div "1. Sobre a Haon Fit Heading O que é a Haon Fit? Text block A Haon Fit é uma pla…" at bounding box center [1065, 523] width 558 height 635
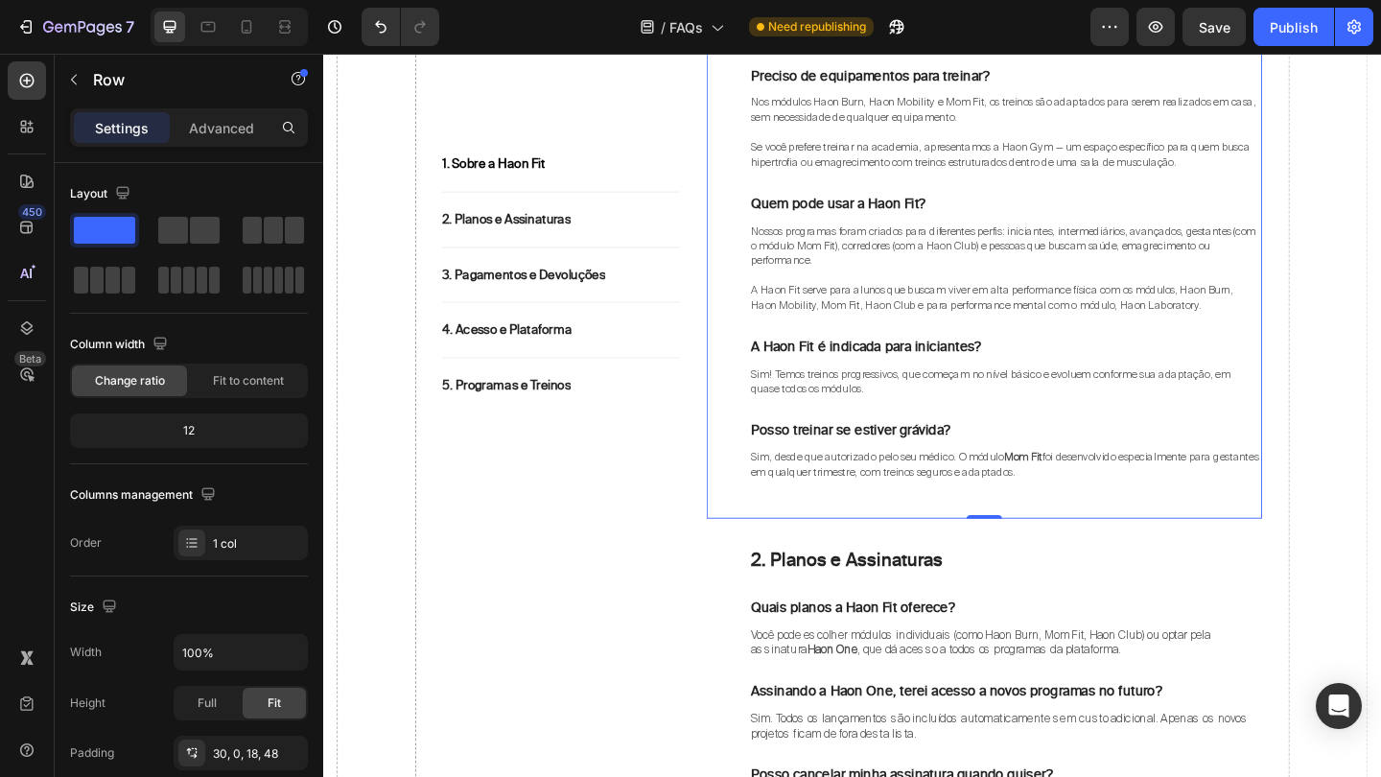
scroll to position [649, 0]
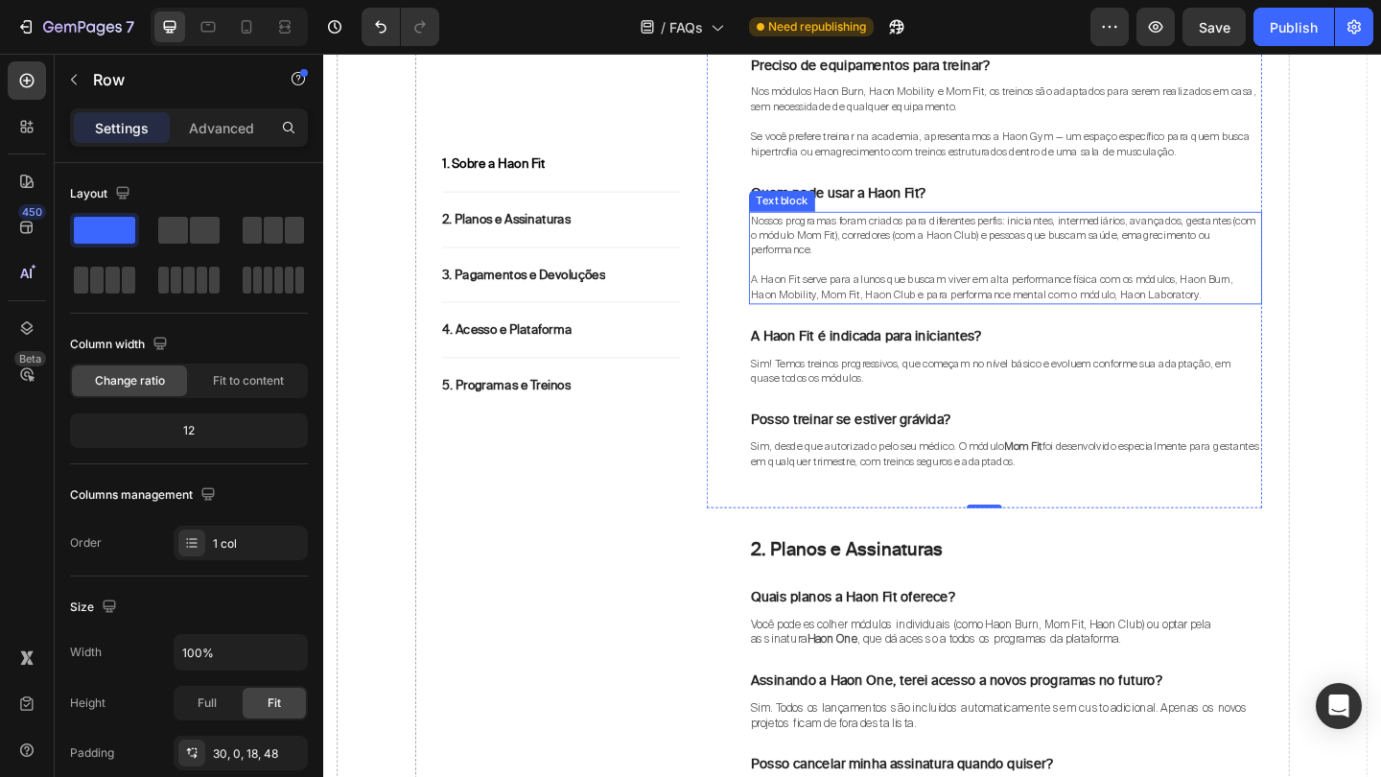
click at [859, 235] on span "Nossos programas foram criados para diferentes perfis: iniciantes, intermediári…" at bounding box center [1062, 251] width 549 height 48
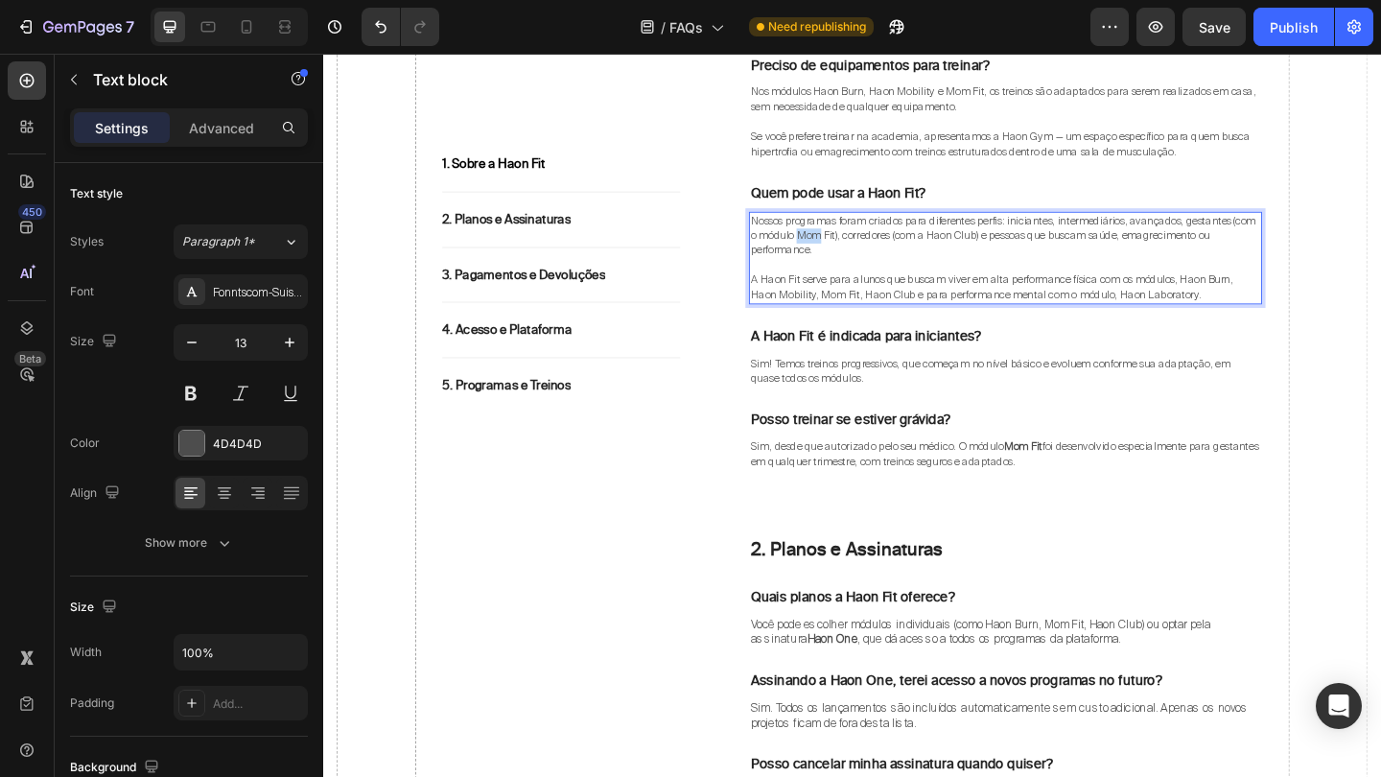
click at [859, 235] on span "Nossos programas foram criados para diferentes perfis: iniciantes, intermediári…" at bounding box center [1062, 251] width 549 height 48
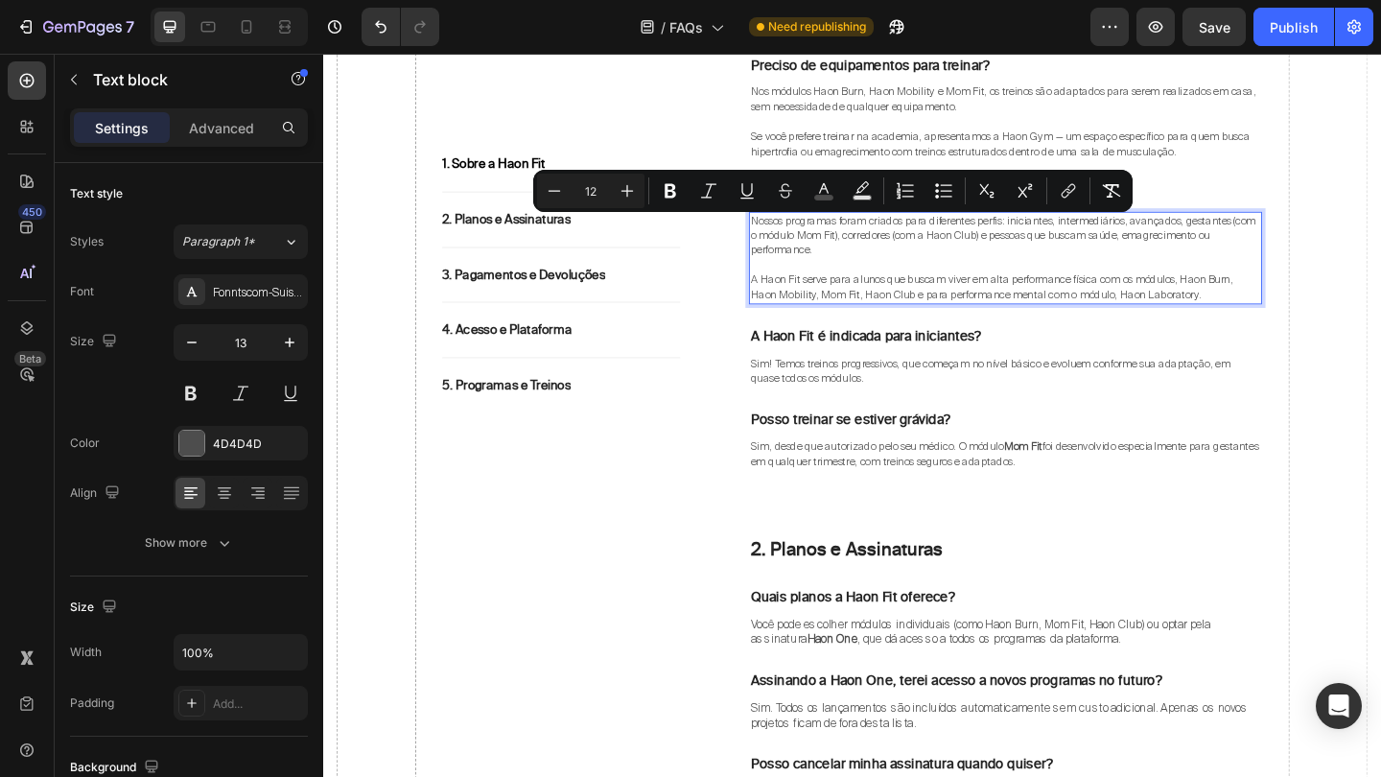
click at [821, 235] on span "Nossos programas foram criados para diferentes perfis: iniciantes, intermediári…" at bounding box center [1062, 251] width 549 height 48
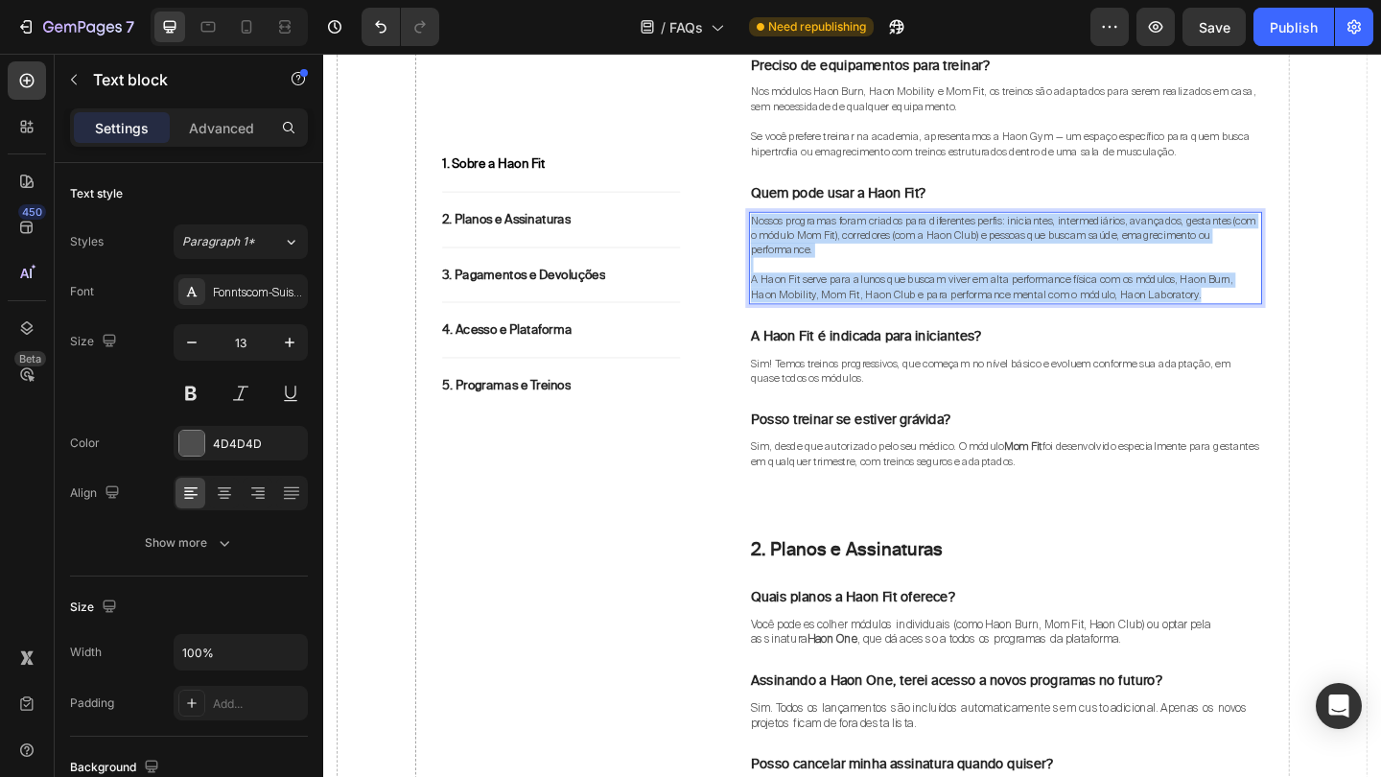
drag, startPoint x: 787, startPoint y: 222, endPoint x: 1293, endPoint y: 299, distance: 512.0
click at [1293, 299] on div "Nossos programas foram criados para diferentes perfis: iniciantes, intermediári…" at bounding box center [1065, 275] width 558 height 101
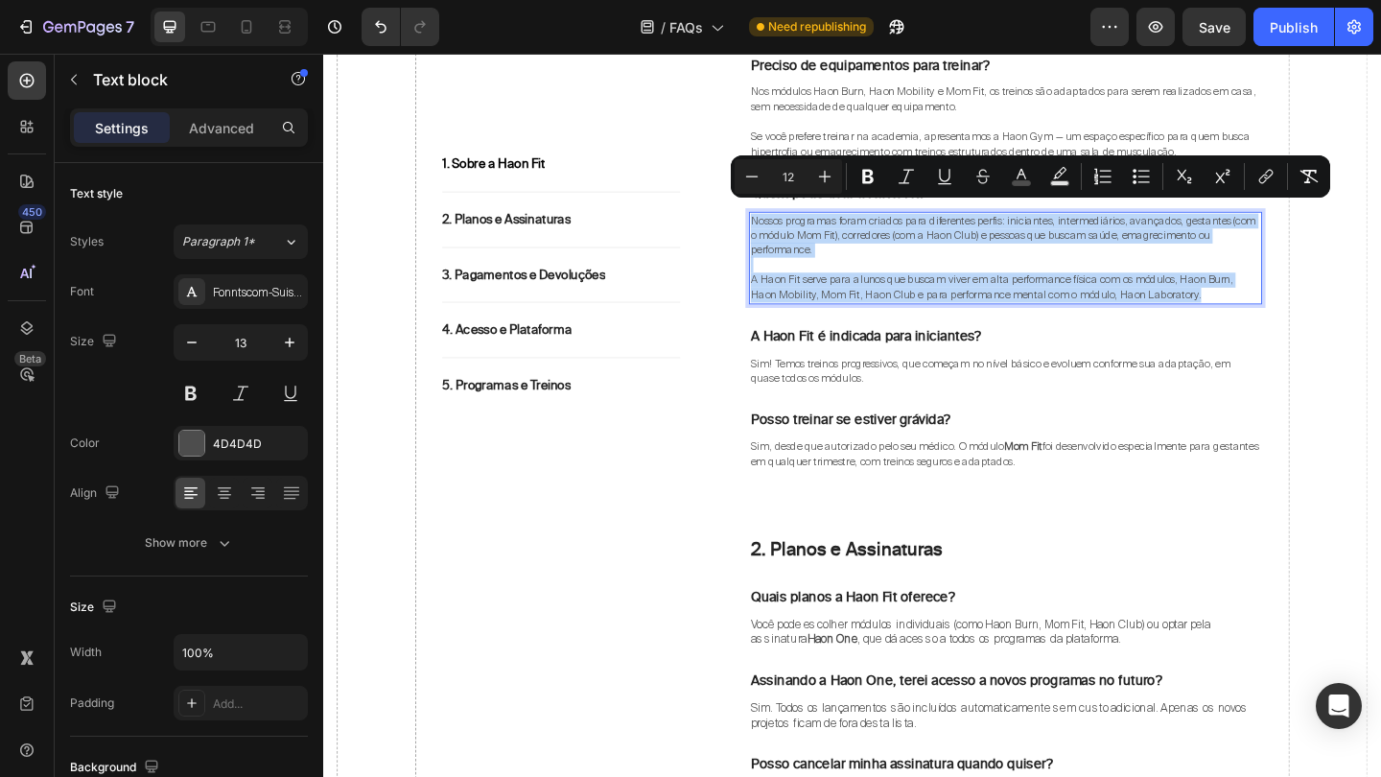
copy div "Nossos programas foram criados para diferentes perfis: iniciantes, intermediári…"
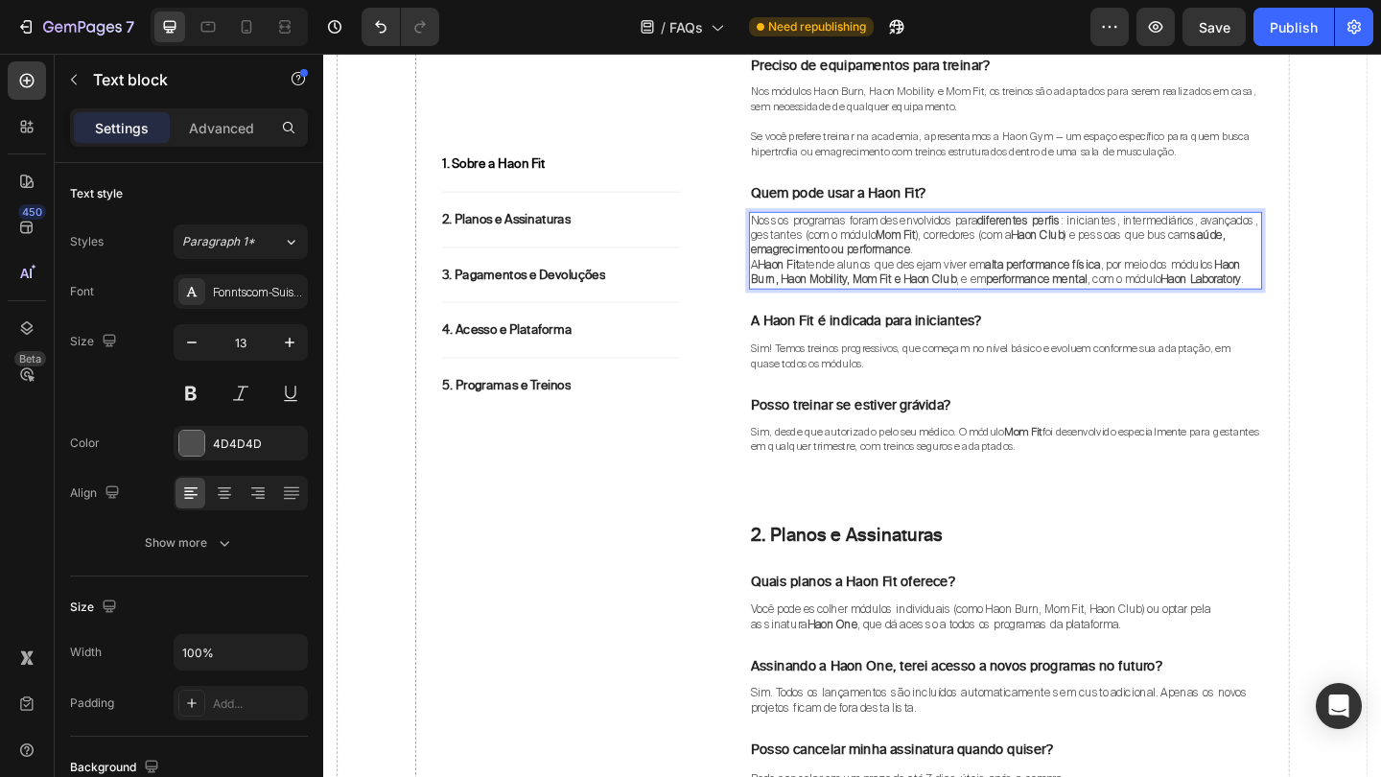
click at [1104, 253] on p "Nossos programas foram desenvolvidos para diferentes perfis : iniciantes, inter…" at bounding box center [1065, 251] width 554 height 49
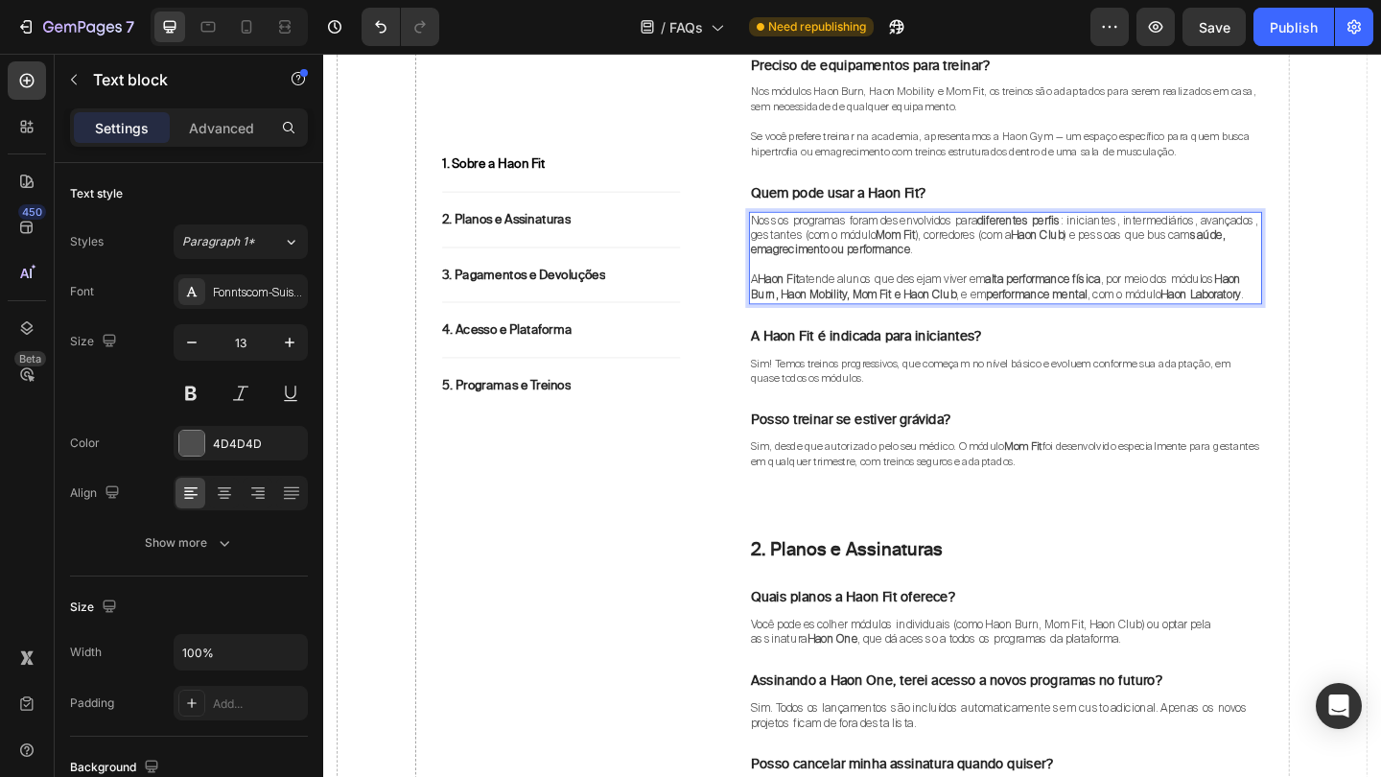
click at [906, 319] on p "A Haon Fit atende alunos que desejam viver em alta performance física , por mei…" at bounding box center [1065, 307] width 554 height 33
click at [897, 293] on strong "Haon Burn, Haon Mobility, Mom Fit e Haon Club" at bounding box center [1054, 307] width 533 height 33
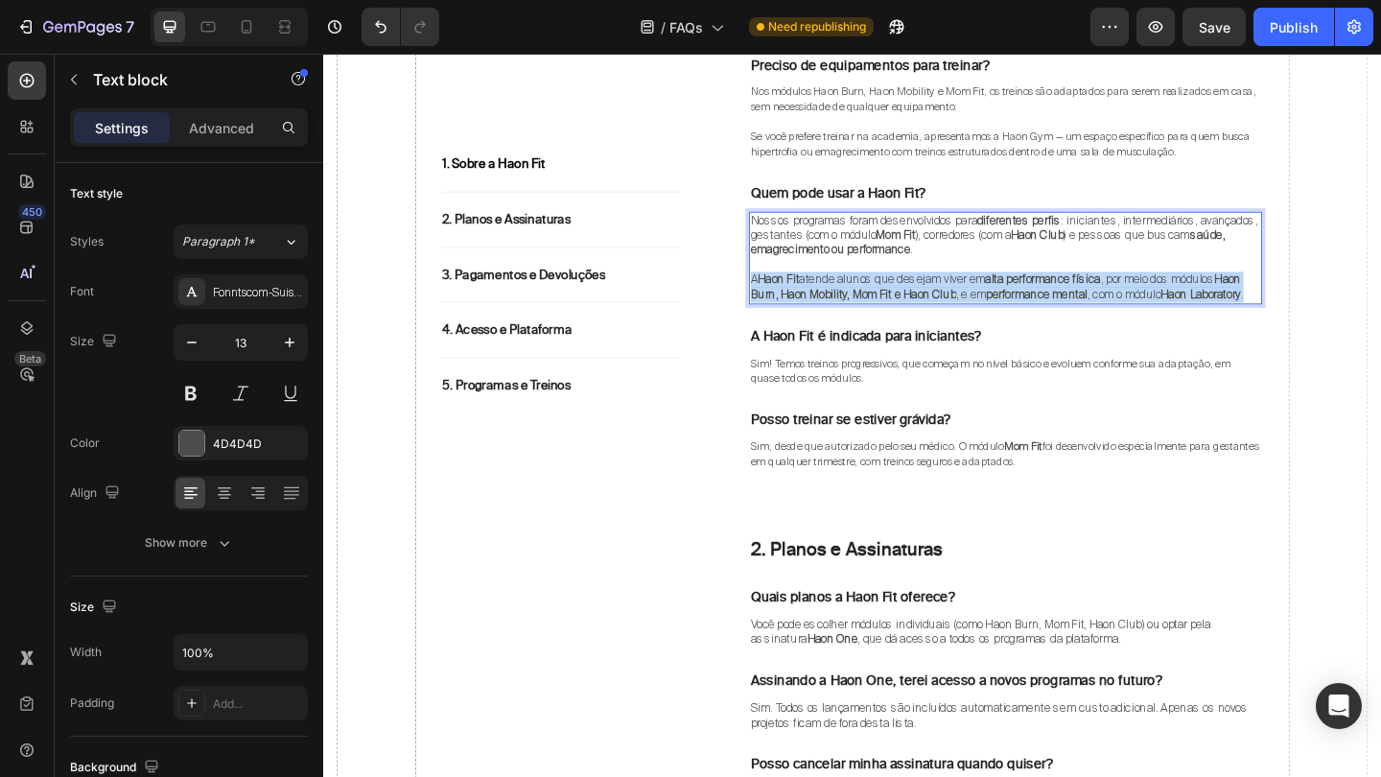
click at [897, 293] on strong "Haon Burn, Haon Mobility, Mom Fit e Haon Club" at bounding box center [1054, 307] width 533 height 33
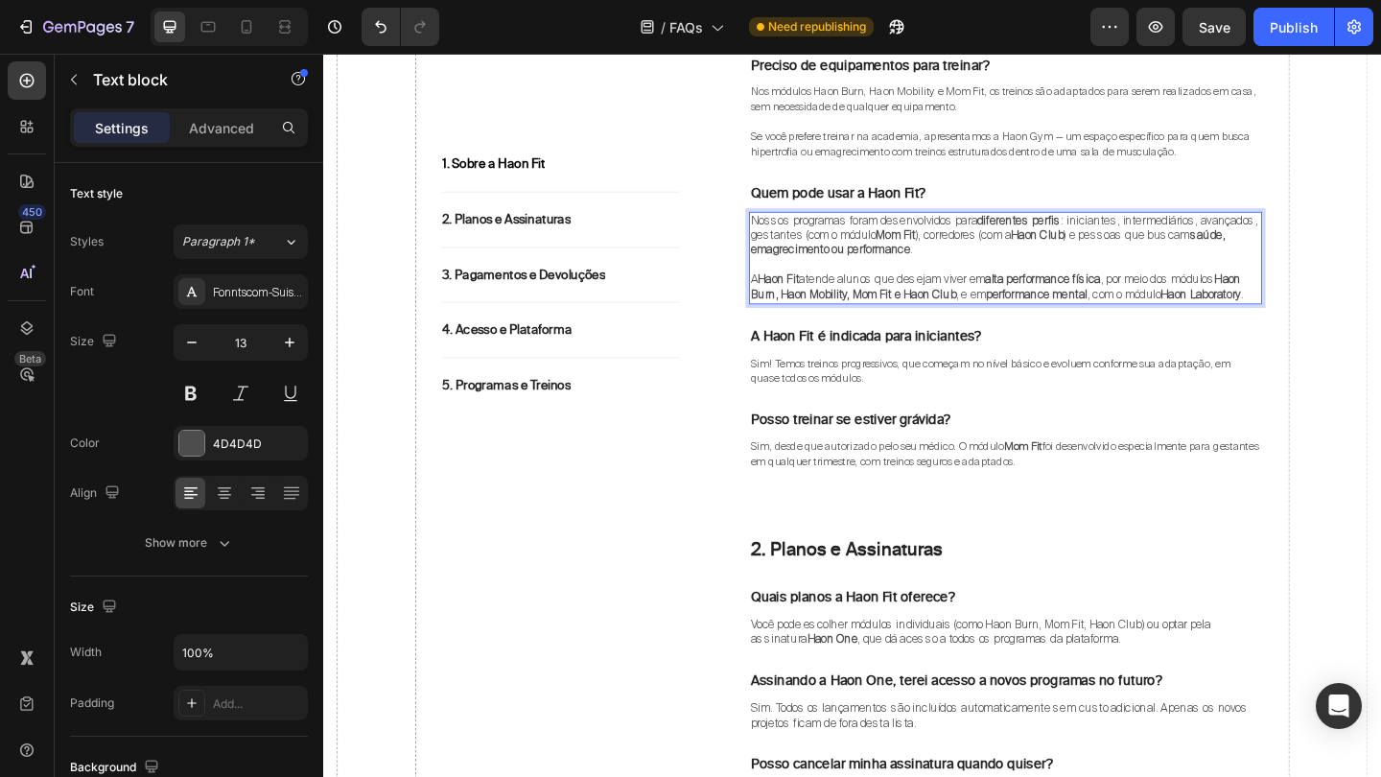
click at [878, 302] on strong "Haon Burn, Haon Mobility, Mom Fit e Haon Club" at bounding box center [1054, 307] width 533 height 33
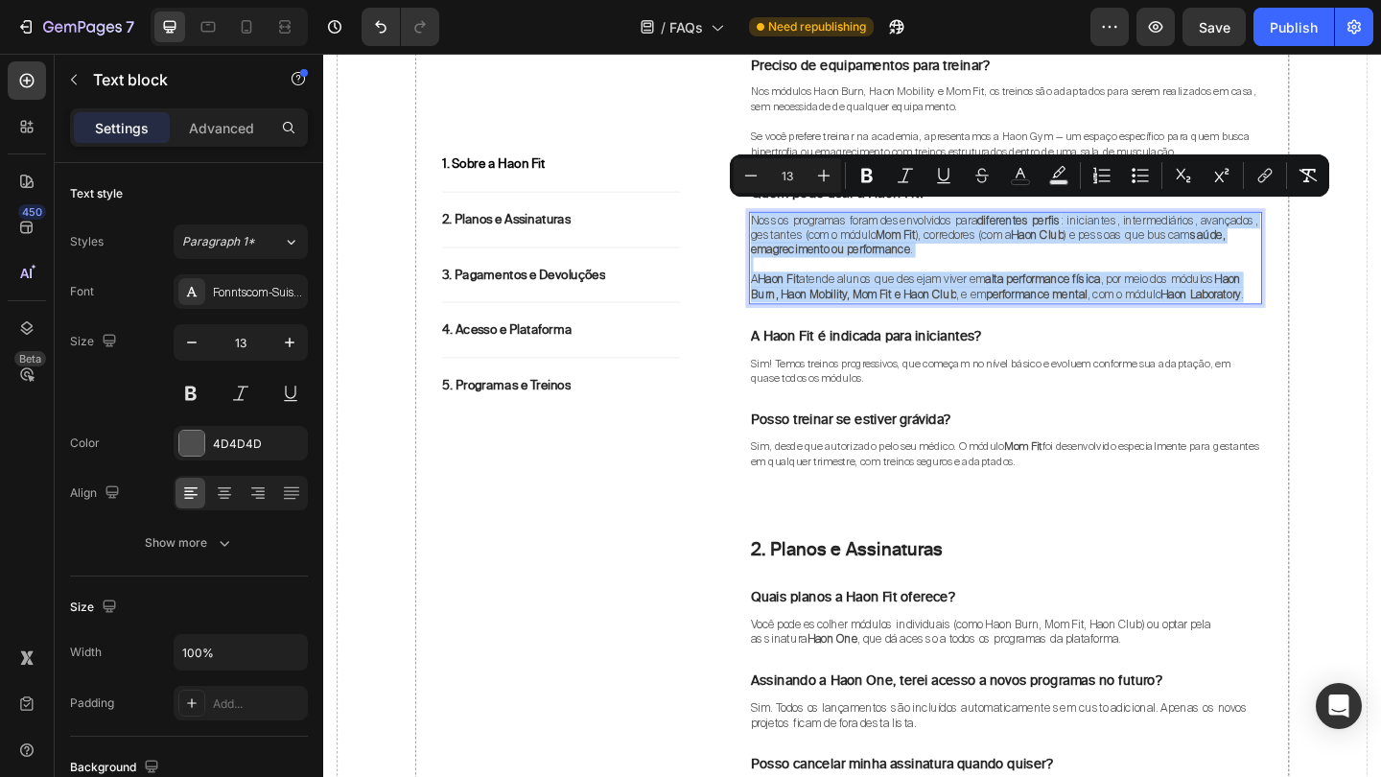
drag, startPoint x: 855, startPoint y: 312, endPoint x: 786, endPoint y: 218, distance: 116.6
click at [786, 225] on div "Nossos programas foram desenvolvidos para diferentes perfis : iniciantes, inter…" at bounding box center [1065, 275] width 558 height 101
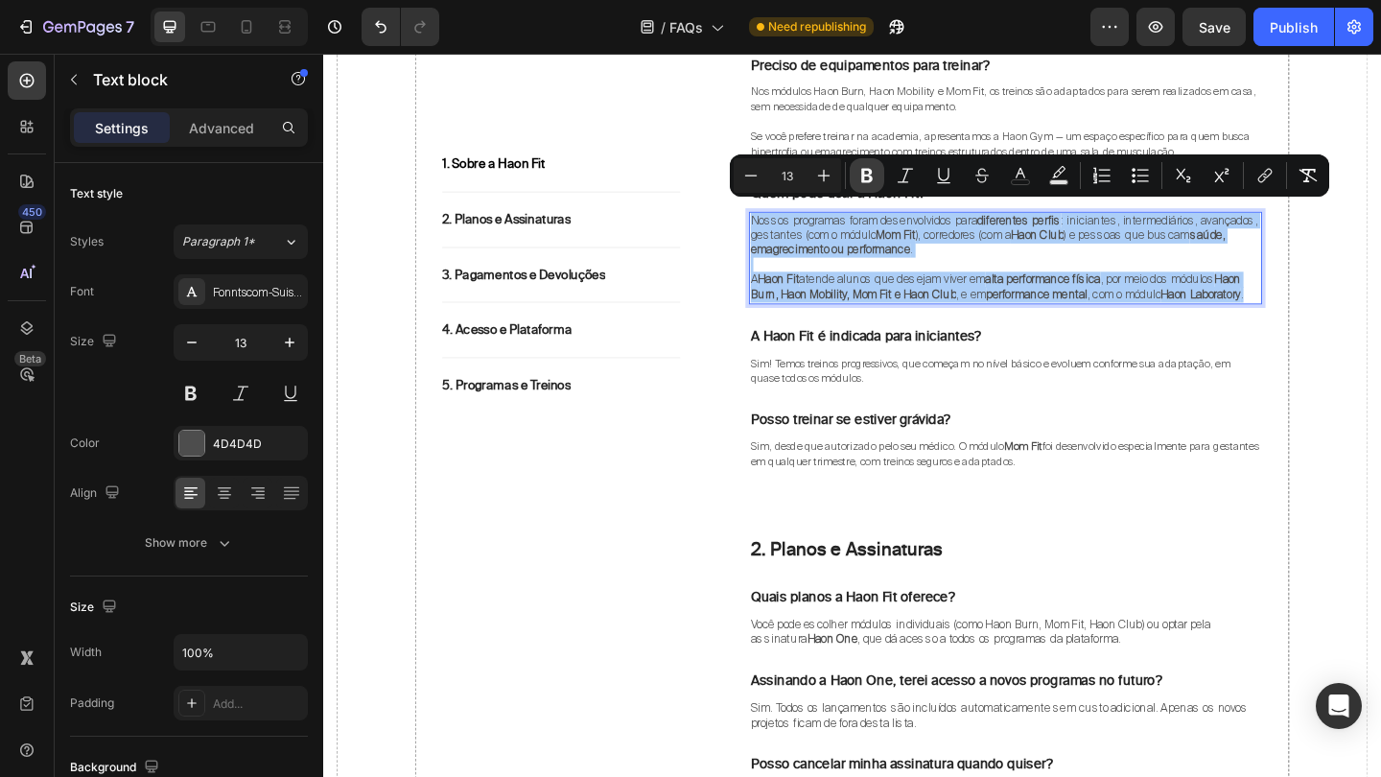
click at [877, 178] on button "Bold" at bounding box center [866, 175] width 35 height 35
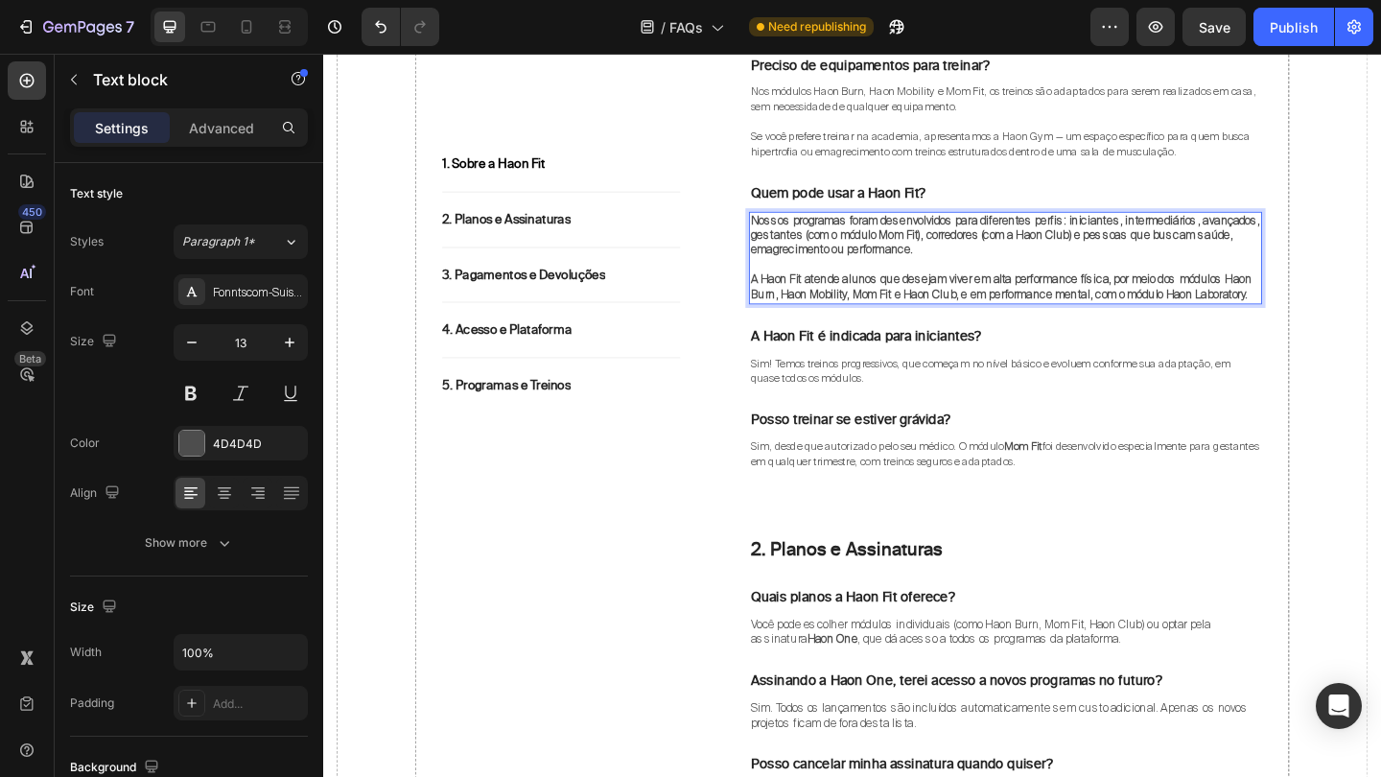
click at [811, 291] on strong "A Haon Fit atende alunos que desejam viver em alta performance física, por meio…" at bounding box center [1060, 307] width 545 height 33
click at [852, 301] on strong "A Haon Fit atende alunos que desejam viver em alta performance física, por meio…" at bounding box center [1060, 307] width 545 height 33
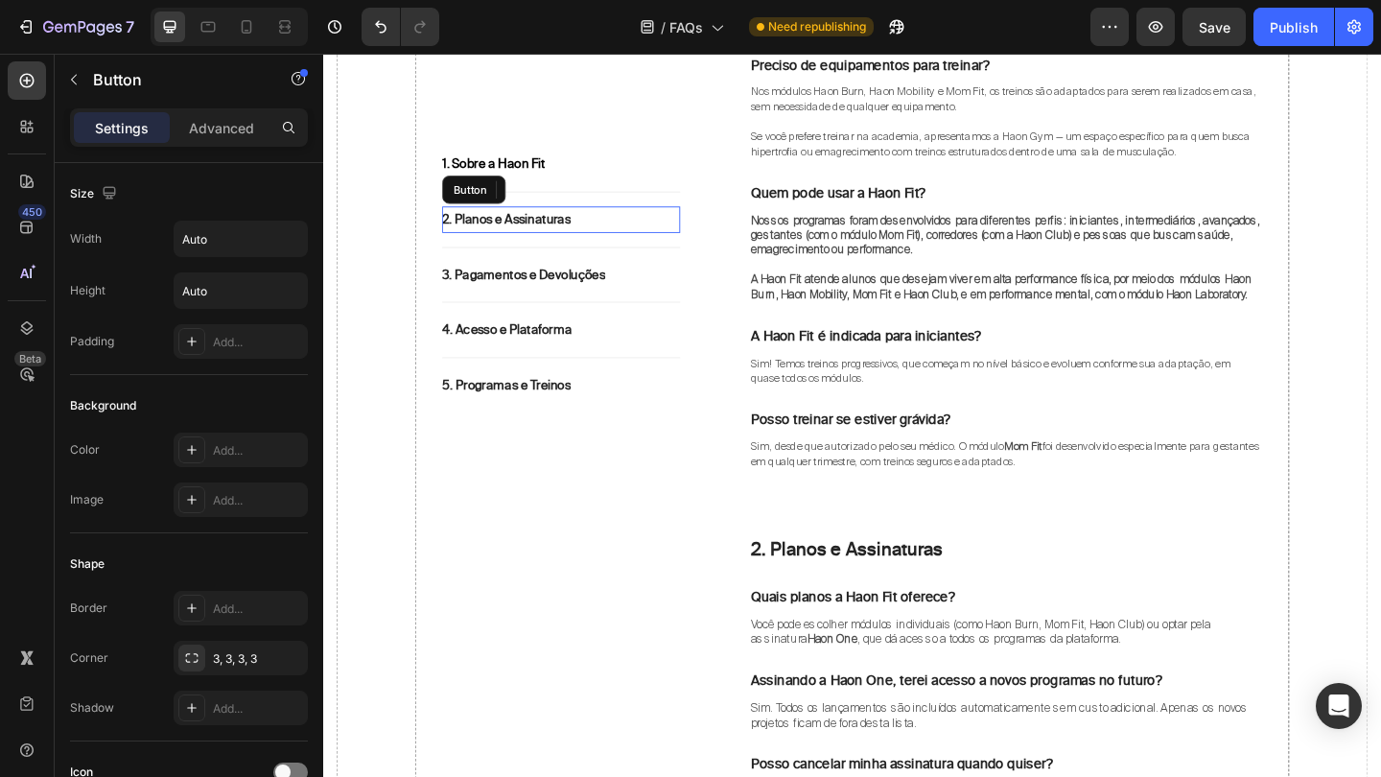
click at [677, 225] on div "2. Planos e Assinaturas Button" at bounding box center [582, 234] width 259 height 29
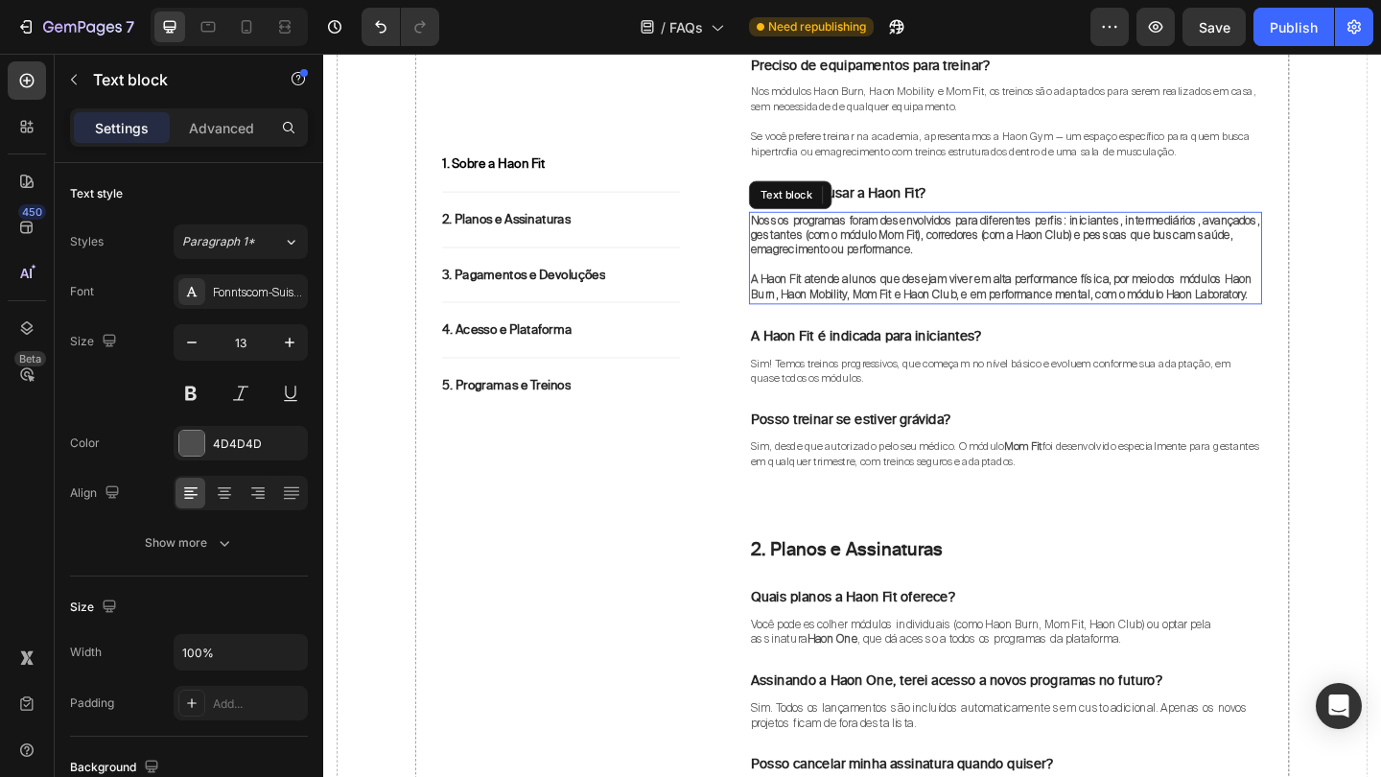
click at [875, 294] on strong "A Haon Fit atende alunos que desejam viver em alta performance física, por meio…" at bounding box center [1060, 307] width 545 height 33
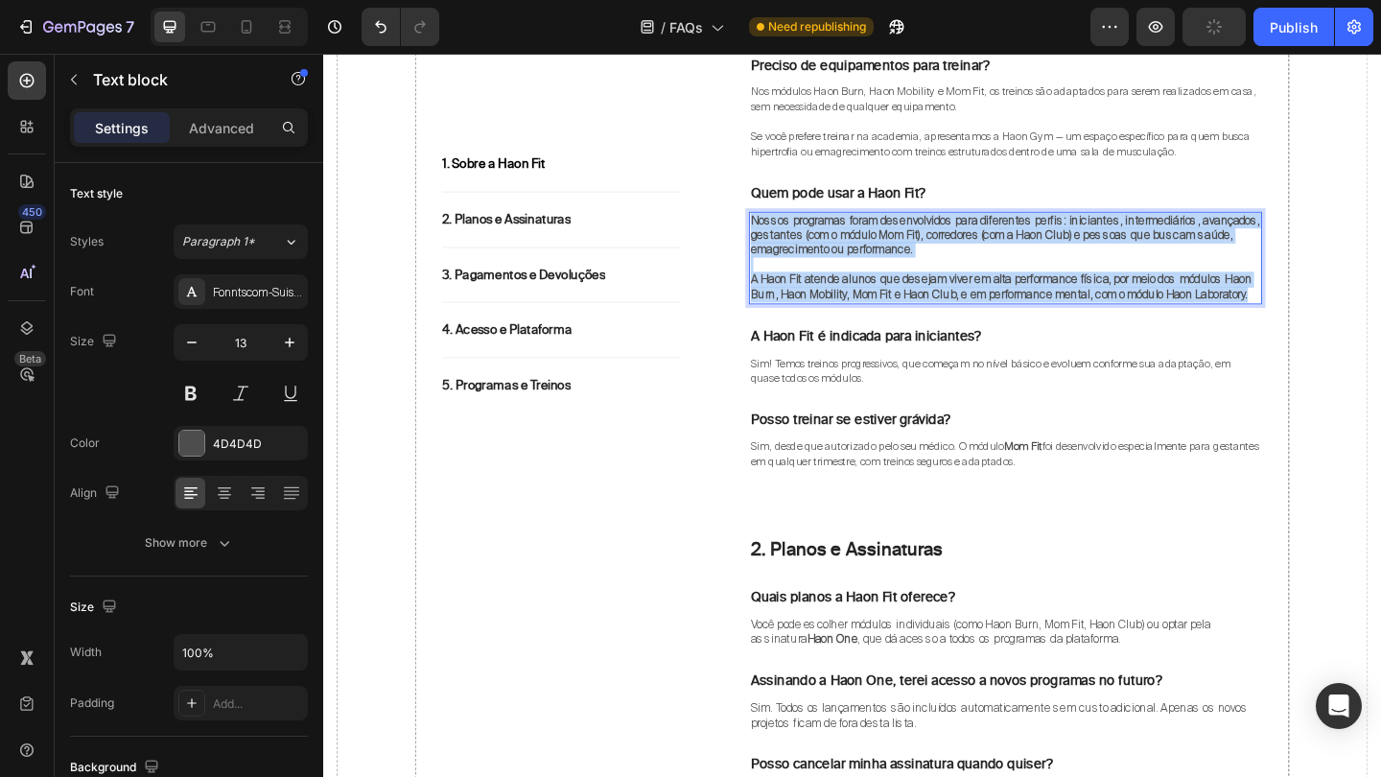
drag, startPoint x: 861, startPoint y: 318, endPoint x: 786, endPoint y: 221, distance: 122.4
click at [786, 225] on div "Nossos programas foram desenvolvidos para diferentes perfis: iniciantes, interm…" at bounding box center [1065, 275] width 558 height 101
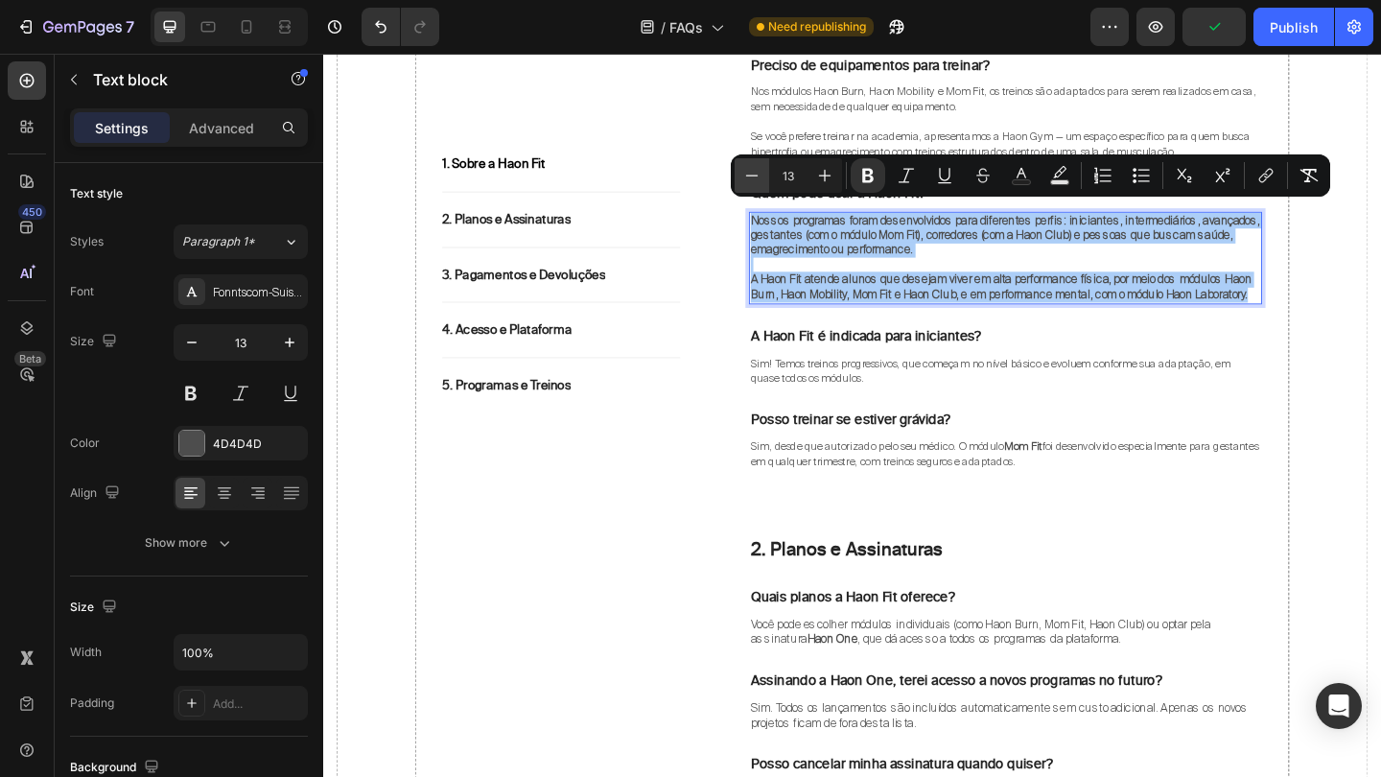
click at [747, 167] on icon "Editor contextual toolbar" at bounding box center [751, 175] width 19 height 19
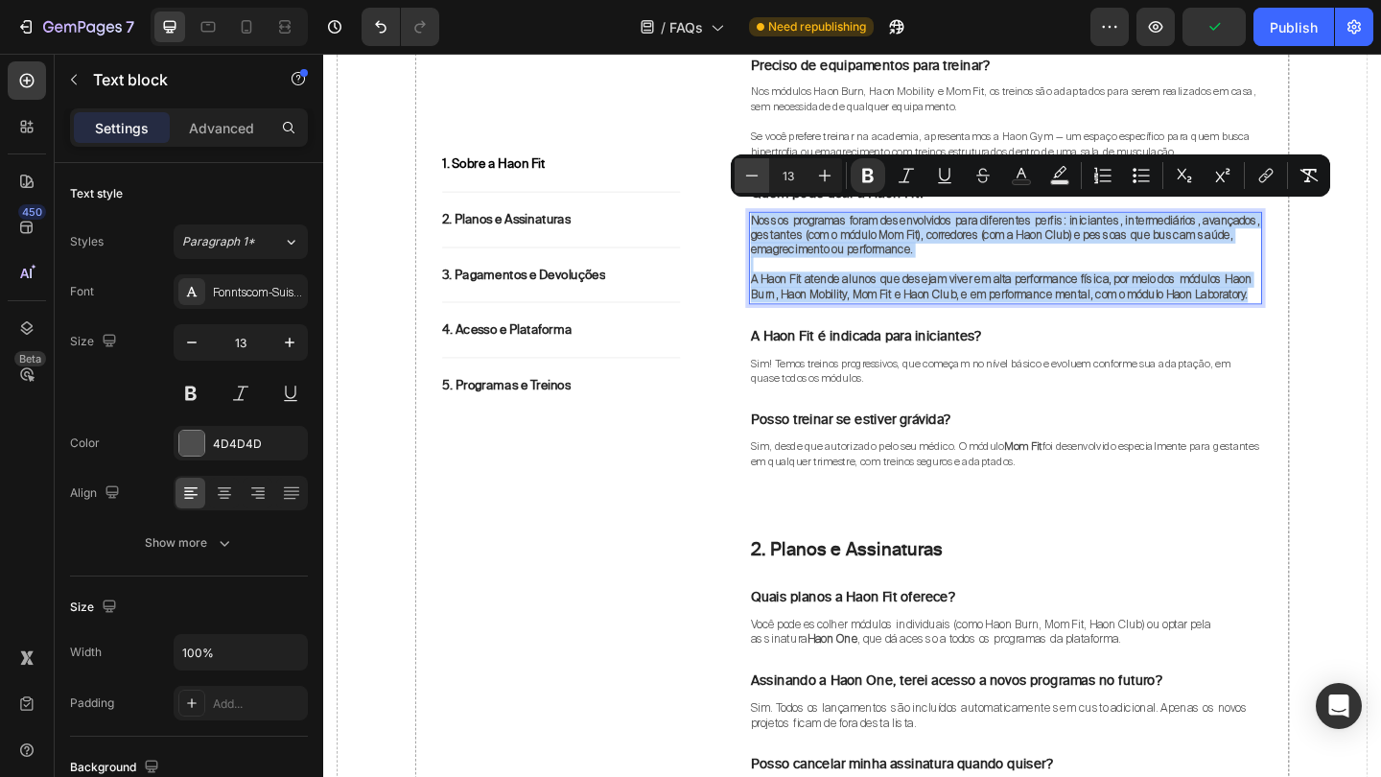
type input "12"
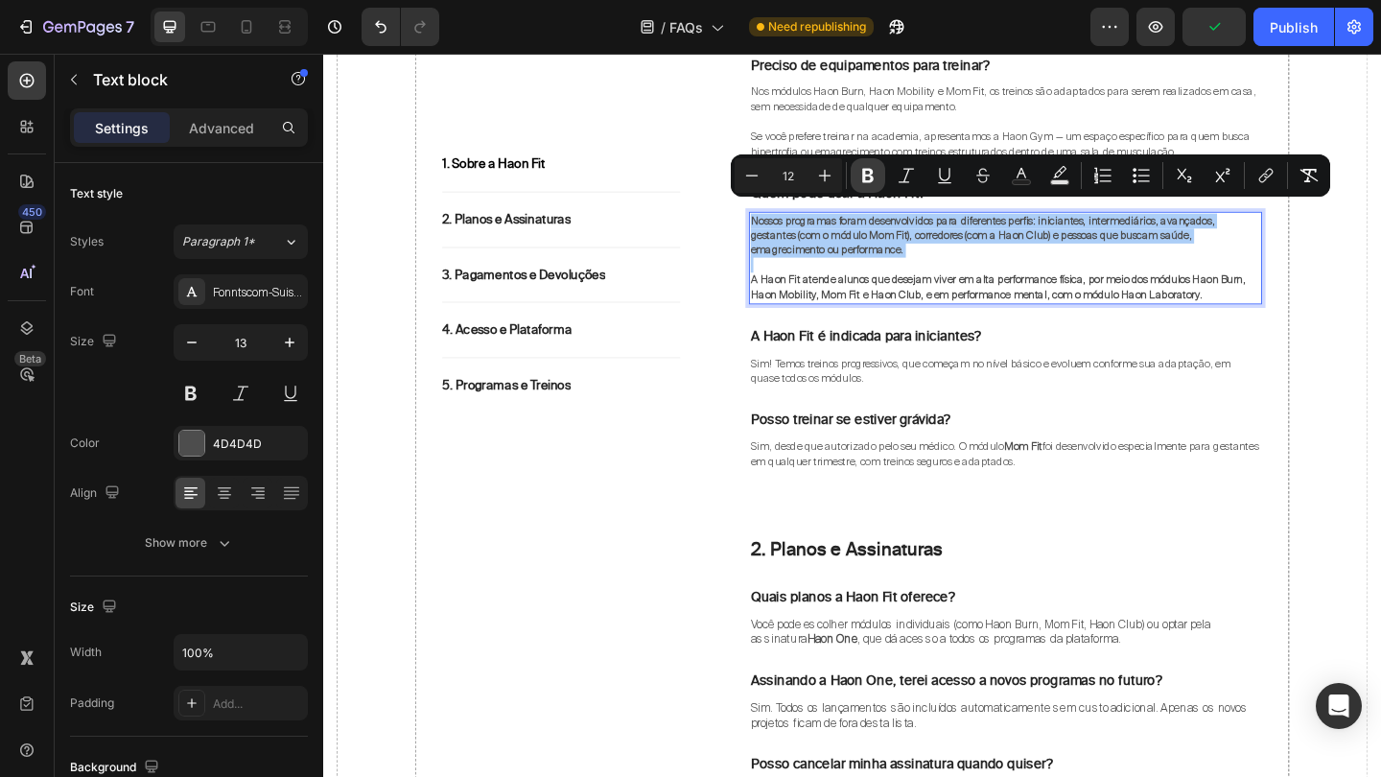
click at [869, 172] on icon "Editor contextual toolbar" at bounding box center [867, 175] width 19 height 19
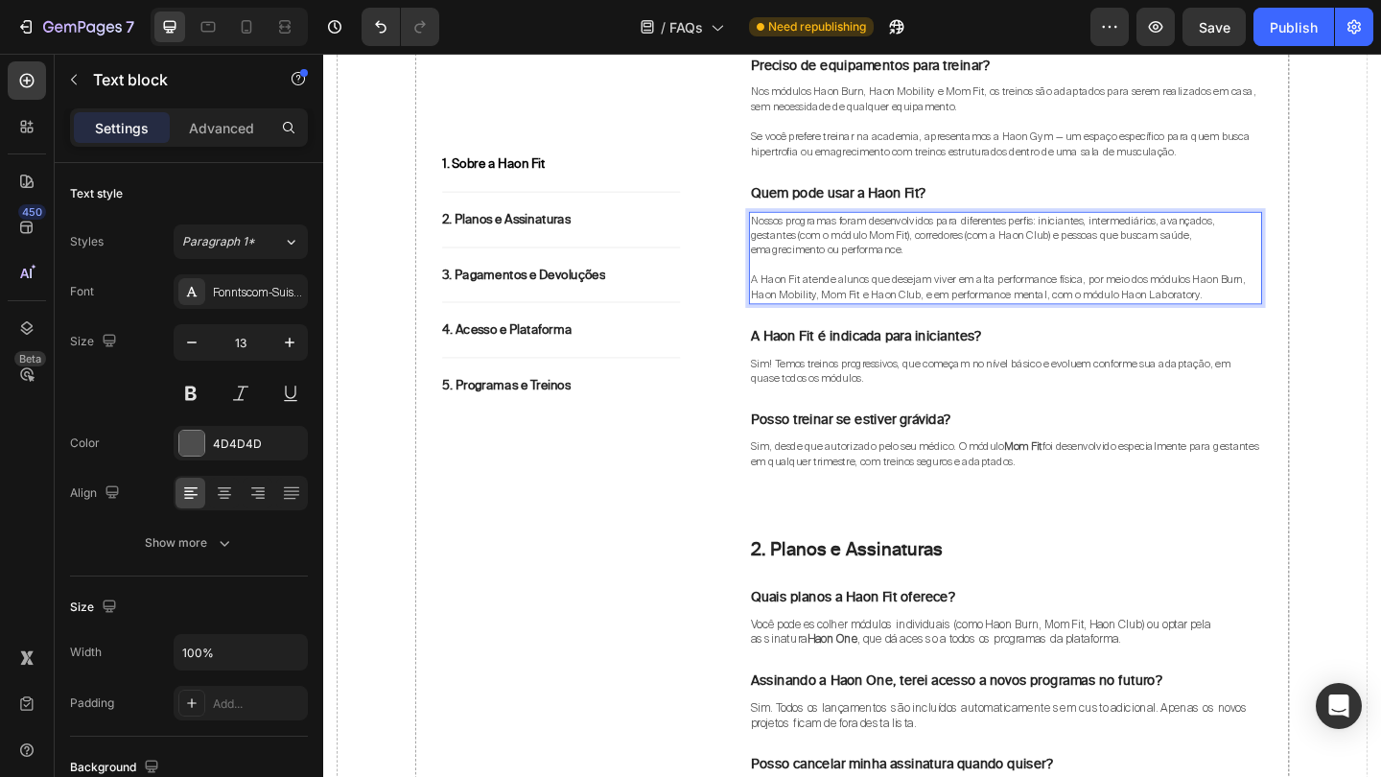
click at [957, 299] on span "A Haon Fit atende alunos que desejam viver em alta performance física, por meio…" at bounding box center [1057, 307] width 538 height 32
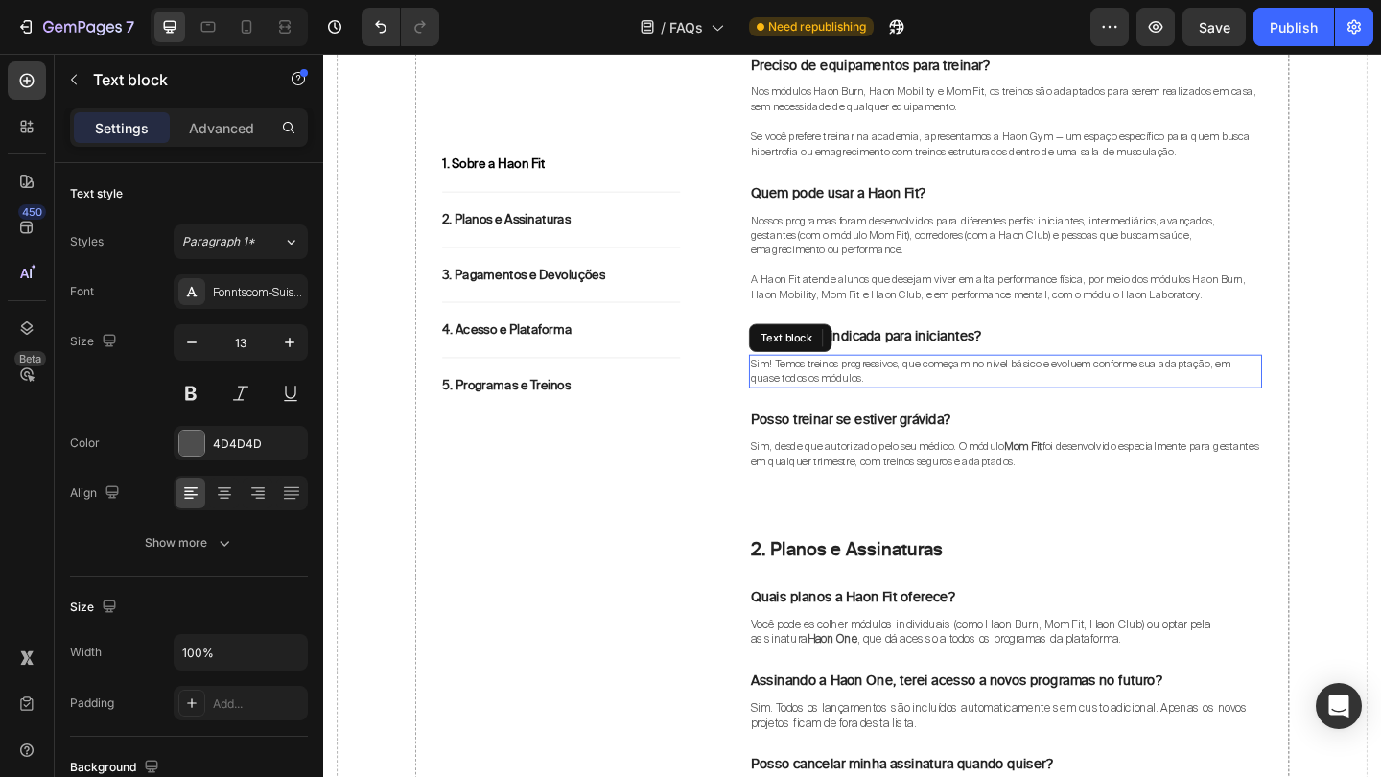
click at [1242, 393] on p "Sim! Temos treinos progressivos, que começam no nível básico e evoluem conforme…" at bounding box center [1065, 399] width 554 height 33
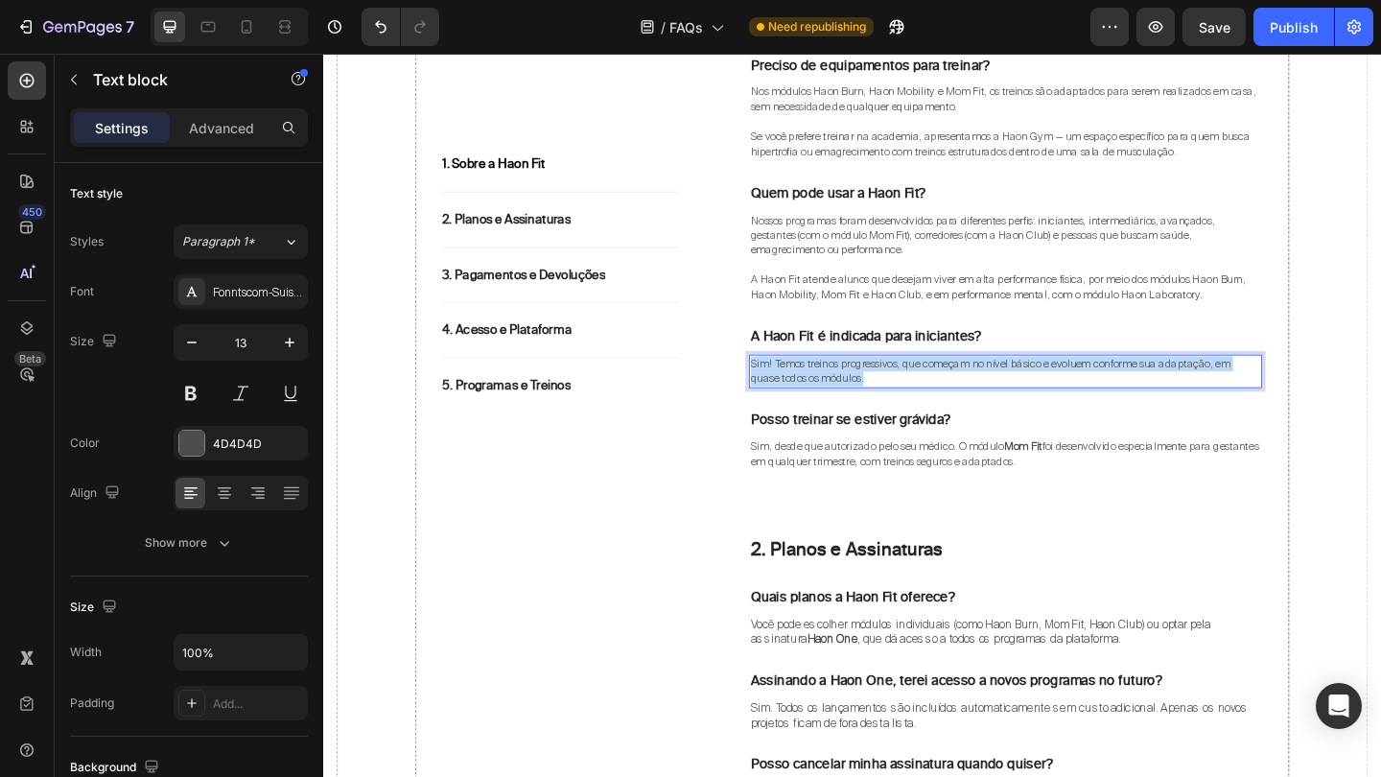
click at [1242, 393] on p "Sim! Temos treinos progressivos, que começam no nível básico e evoluem conforme…" at bounding box center [1065, 399] width 554 height 33
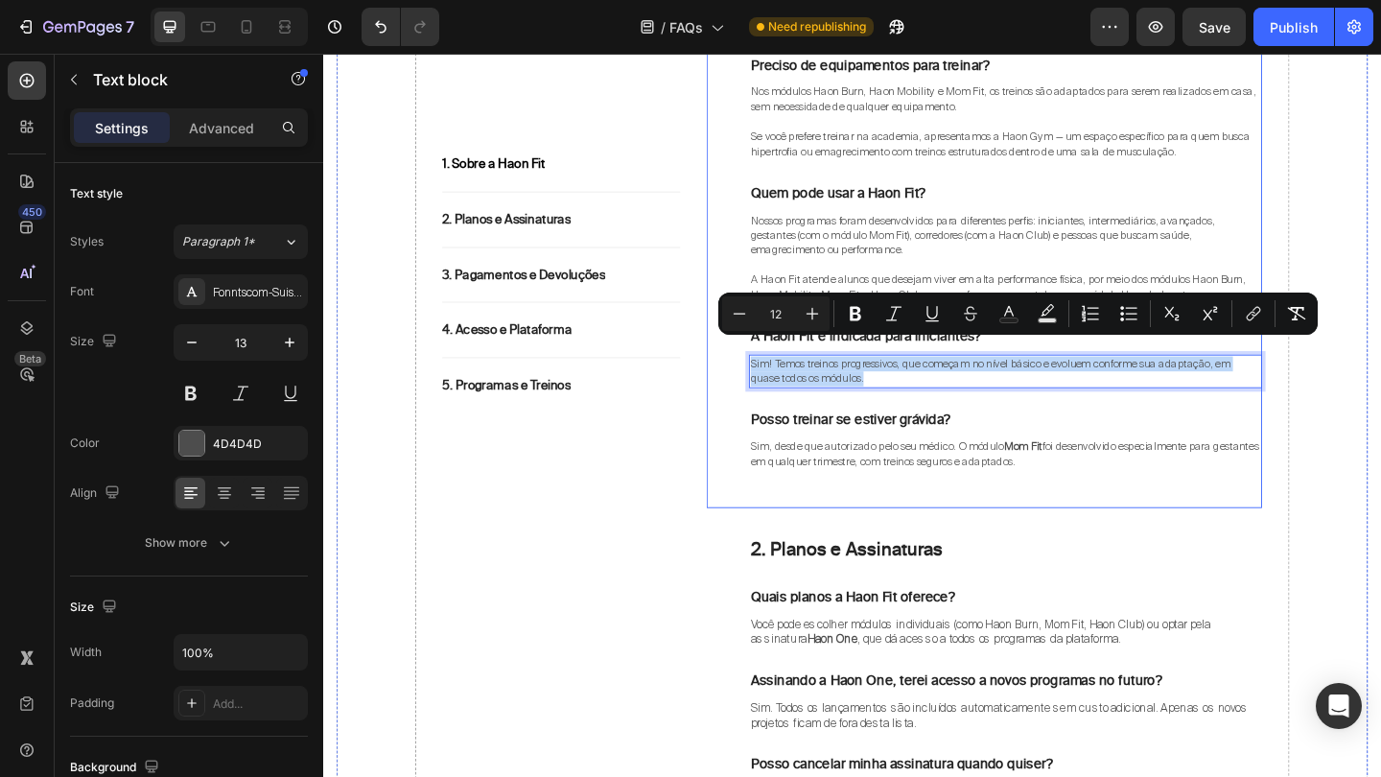
click at [1194, 414] on div "1. Sobre a Haon Fit Heading O que é a Haon Fit? Text block A Haon Fit é uma pla…" at bounding box center [1065, 212] width 558 height 635
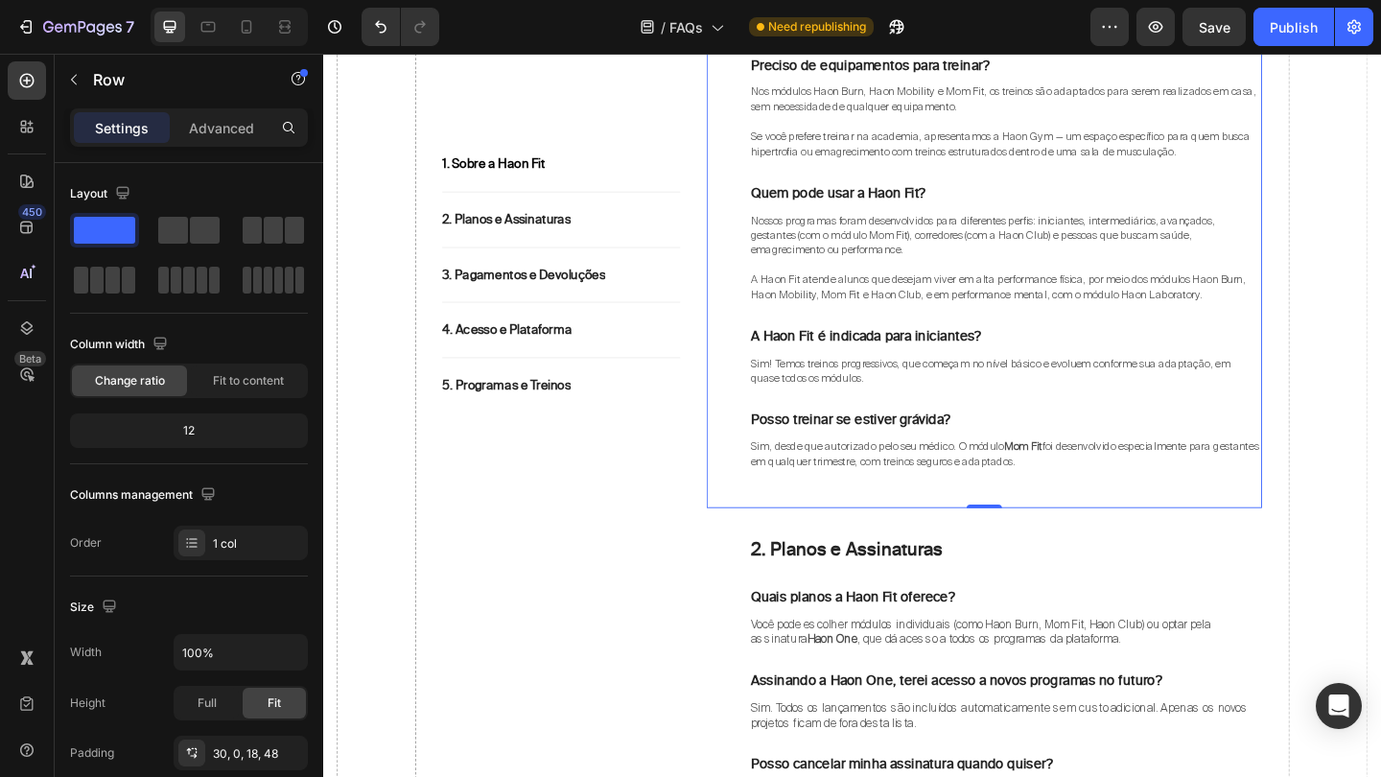
click at [1285, 298] on p "A Haon Fit atende alunos que desejam viver em alta performance física, por meio…" at bounding box center [1065, 307] width 554 height 33
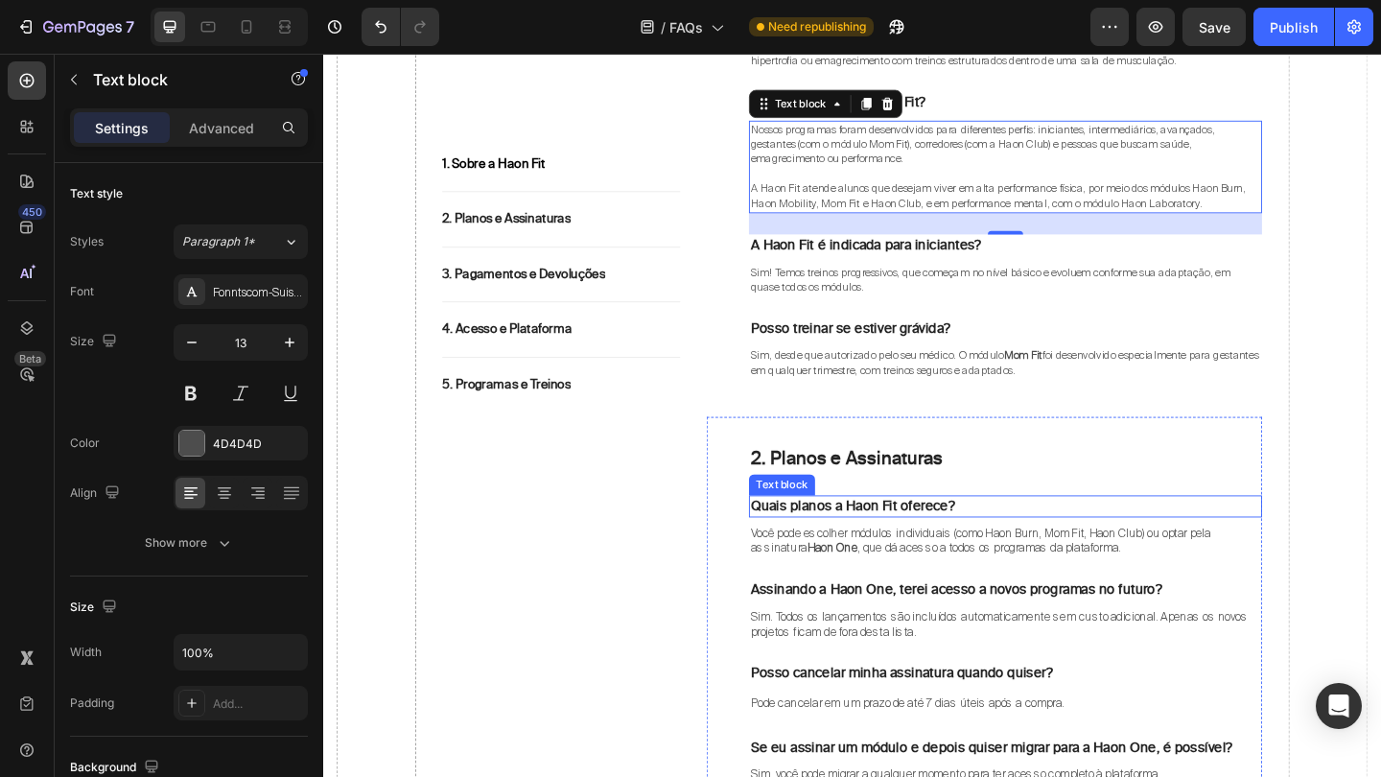
scroll to position [745, 0]
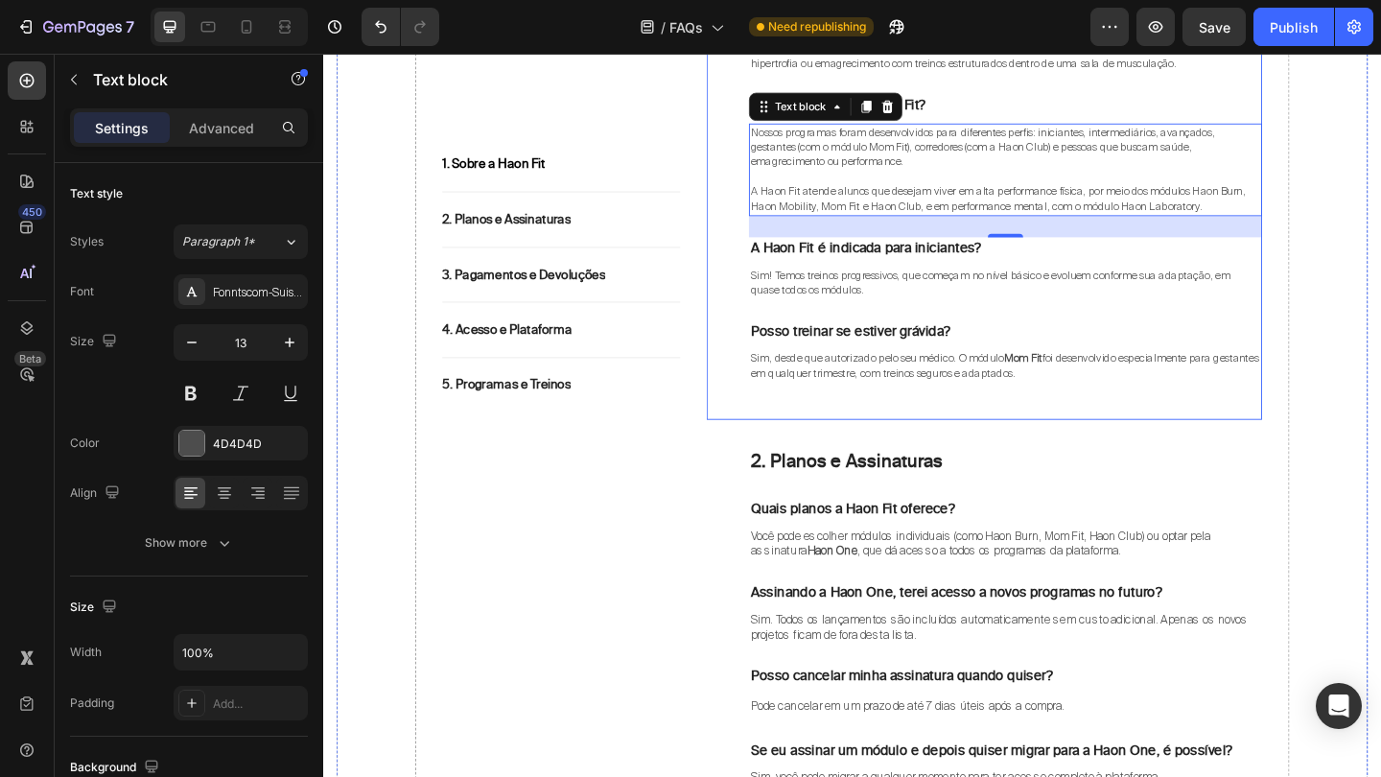
click at [1062, 353] on div "1. Sobre a Haon Fit Heading O que é a Haon Fit? Text block A Haon Fit é uma pla…" at bounding box center [1065, 117] width 558 height 635
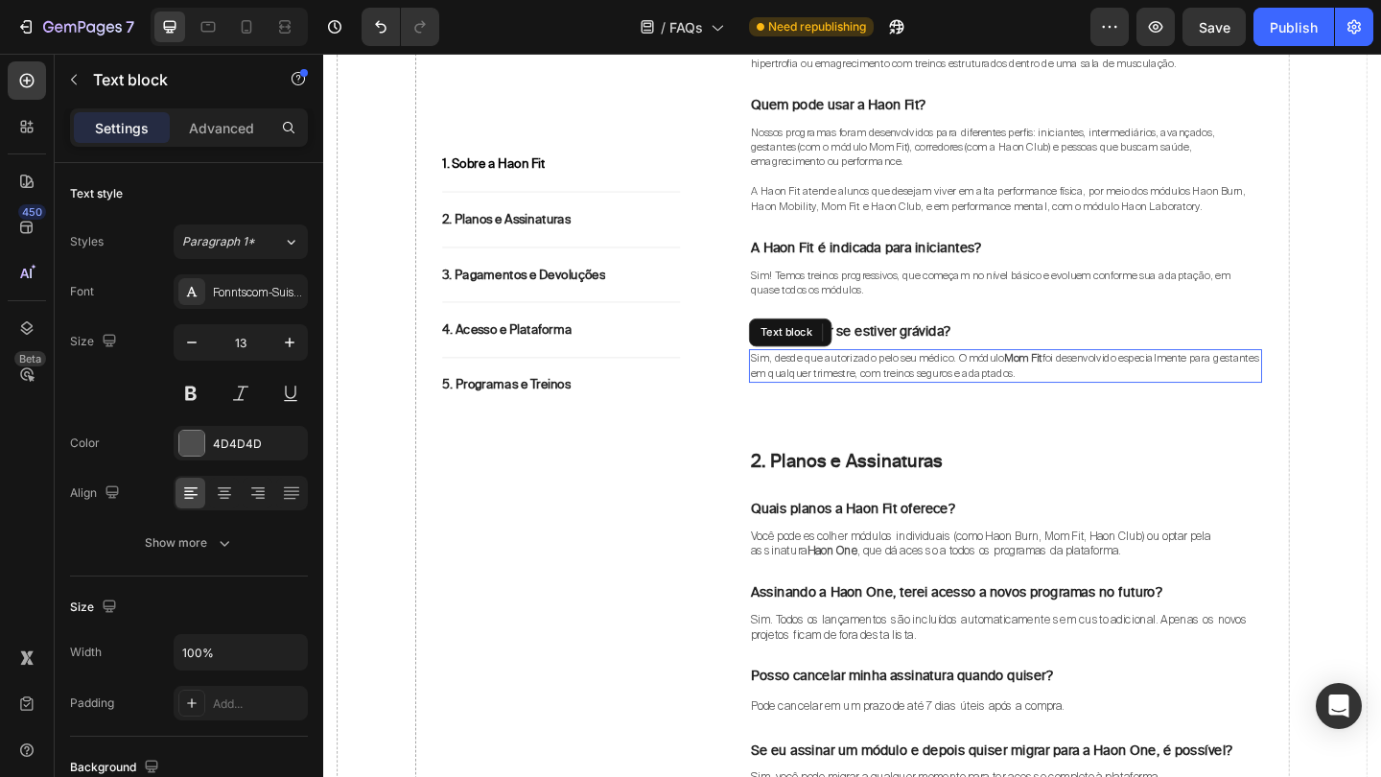
click at [1070, 377] on strong "Mom Fit" at bounding box center [1084, 384] width 42 height 15
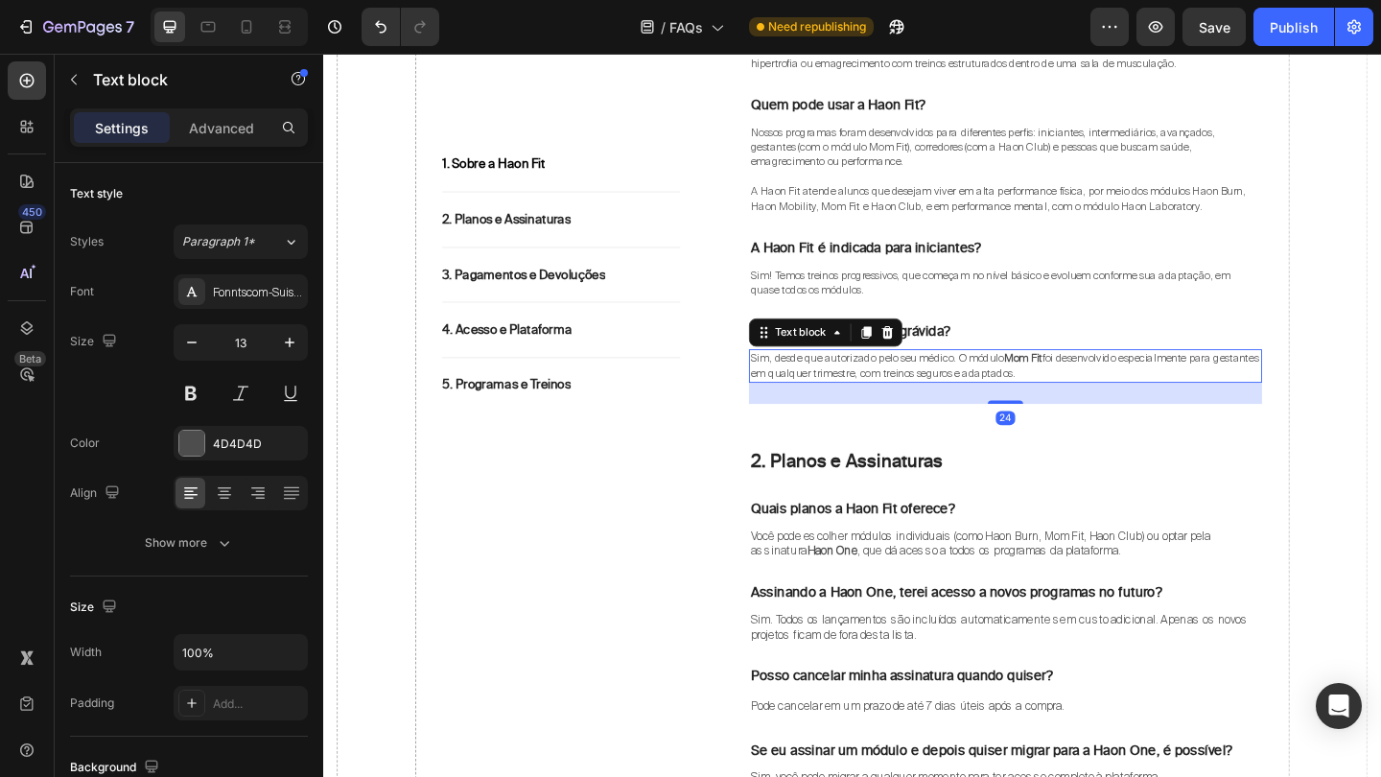
click at [1070, 377] on strong "Mom Fit" at bounding box center [1084, 384] width 42 height 15
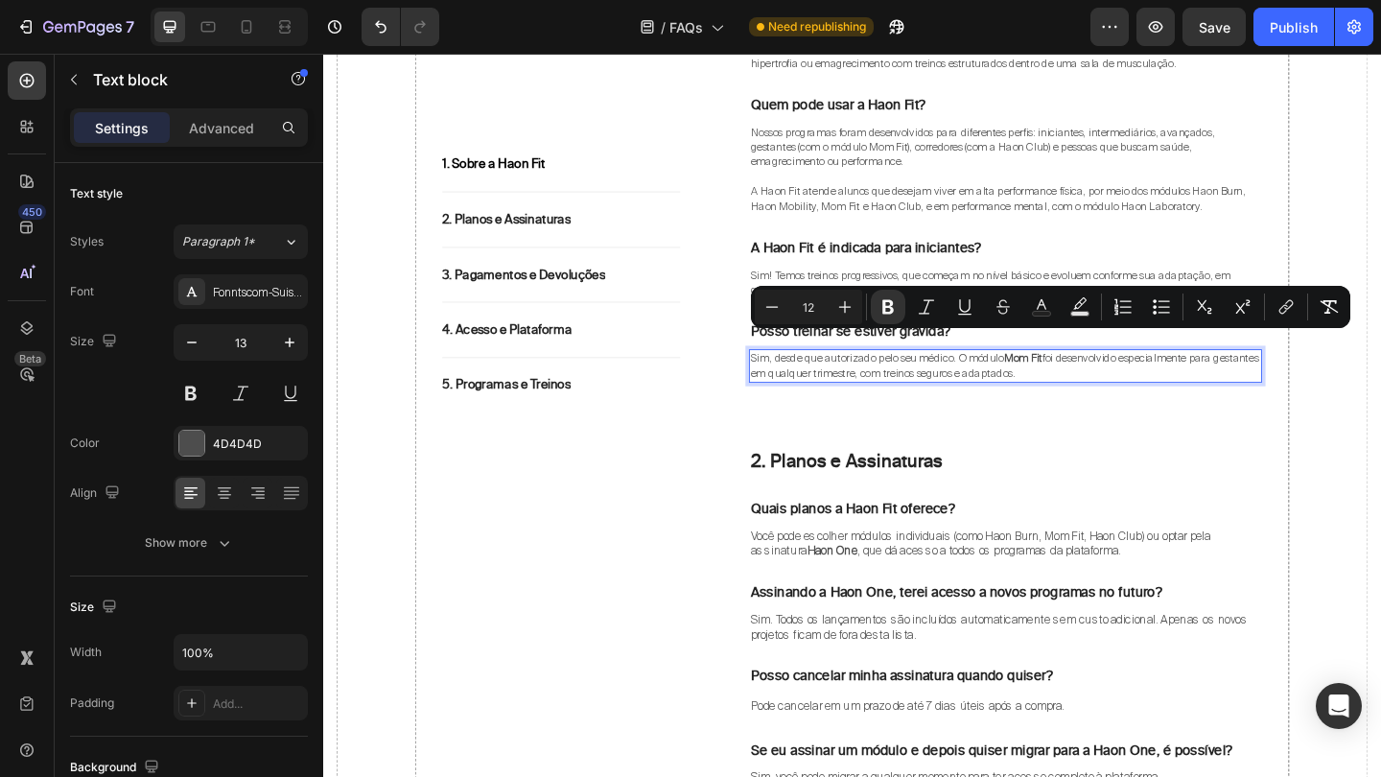
drag, startPoint x: 1070, startPoint y: 365, endPoint x: 1109, endPoint y: 367, distance: 39.4
click at [1109, 377] on span "Sim, desde que autorizado pelo seu médico. O módulo Mom Fit foi desenvolvido es…" at bounding box center [1064, 393] width 552 height 32
click at [1277, 312] on icon "Editor contextual toolbar" at bounding box center [1285, 306] width 19 height 19
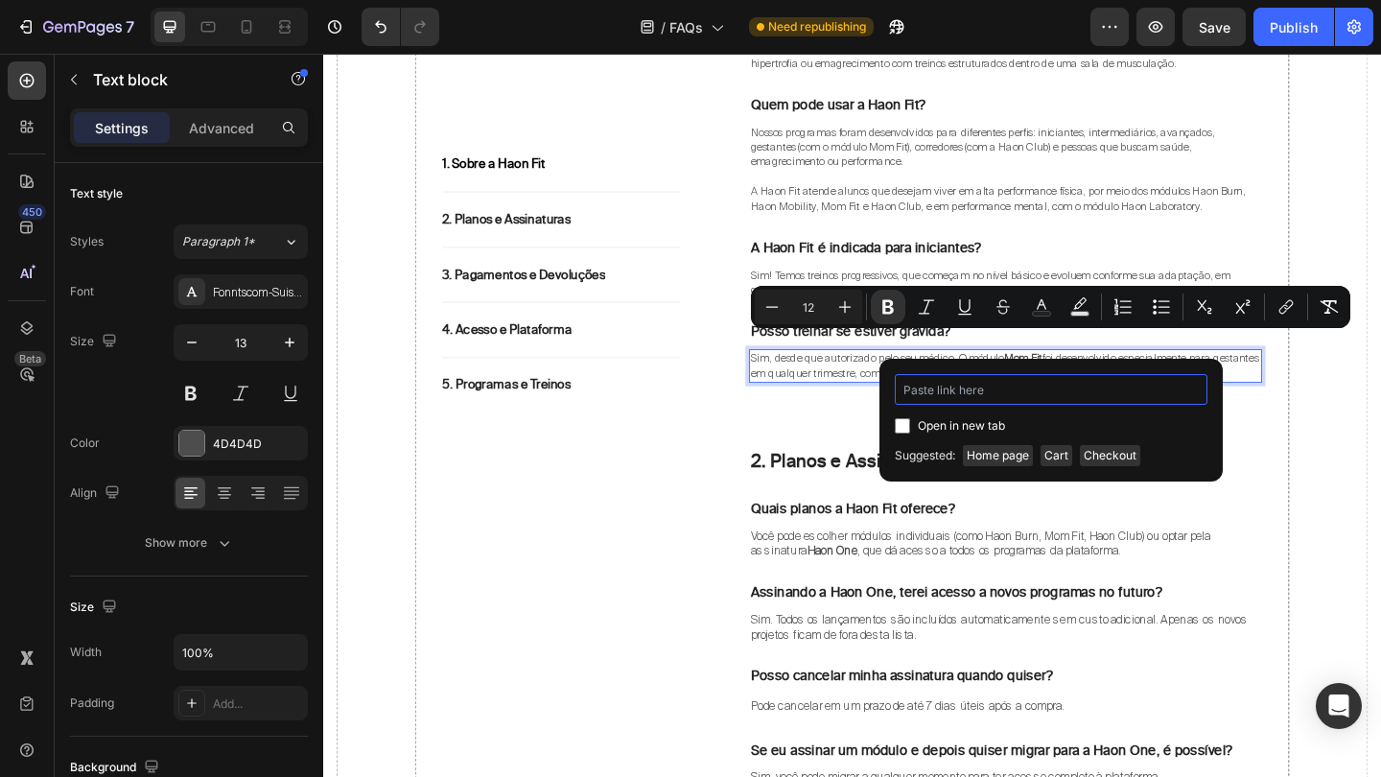
paste input "https://haonfit.com.br/pages/momfit"
type input "https://haonfit.com.br/pages/momfit"
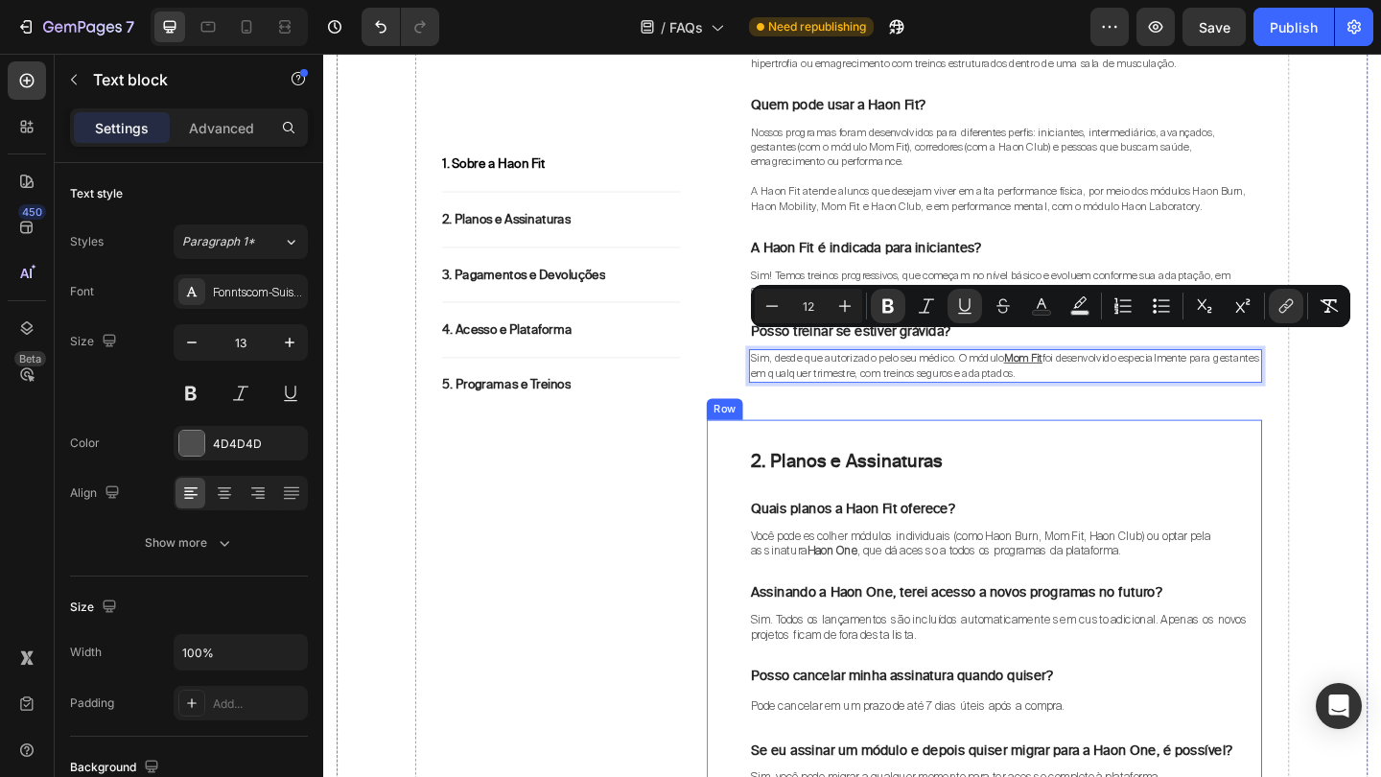
click at [1101, 452] on div "2. Planos e Assinaturas Heading Quais planos a Haon Fit oferece? Text block Voc…" at bounding box center [1042, 717] width 604 height 530
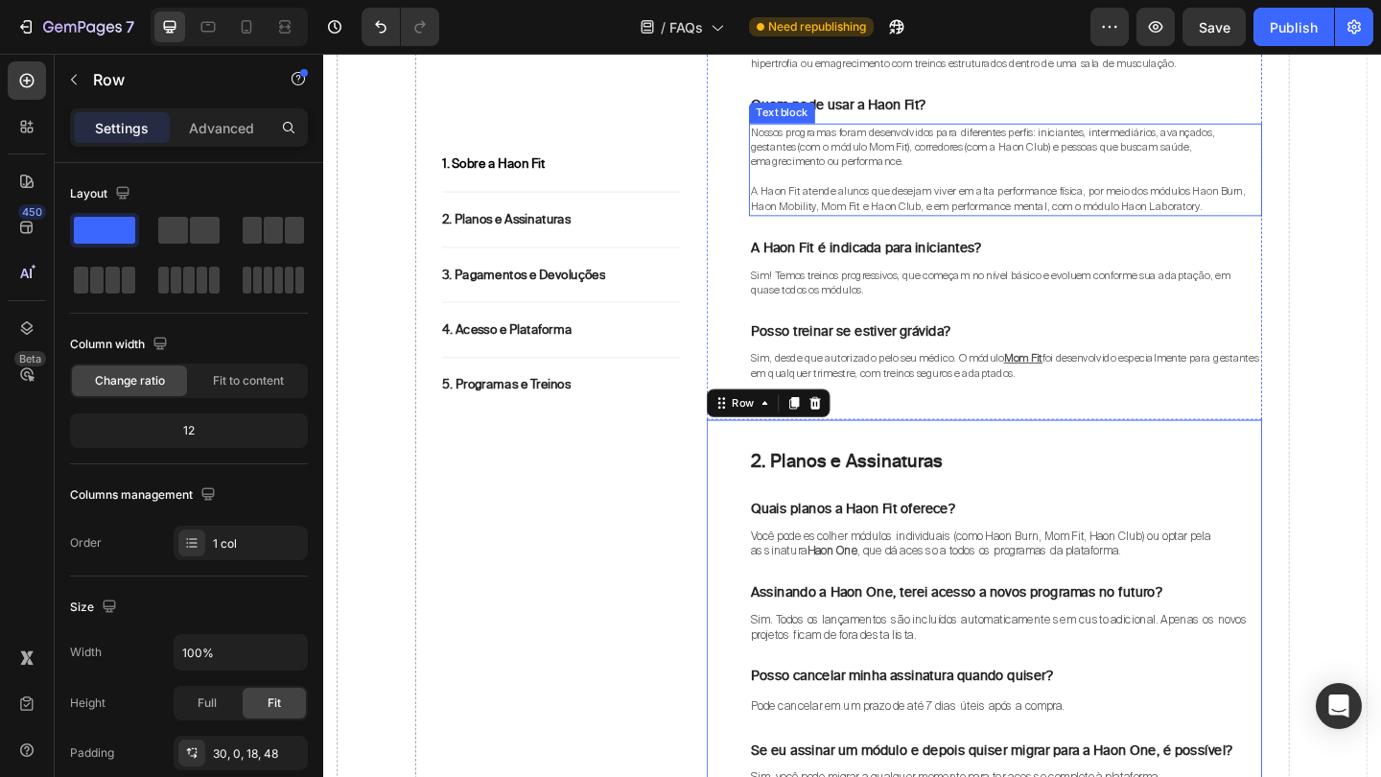
click at [947, 146] on span "Nossos programas foram desenvolvidos para diferentes perfis: iniciantes, interm…" at bounding box center [1040, 155] width 504 height 48
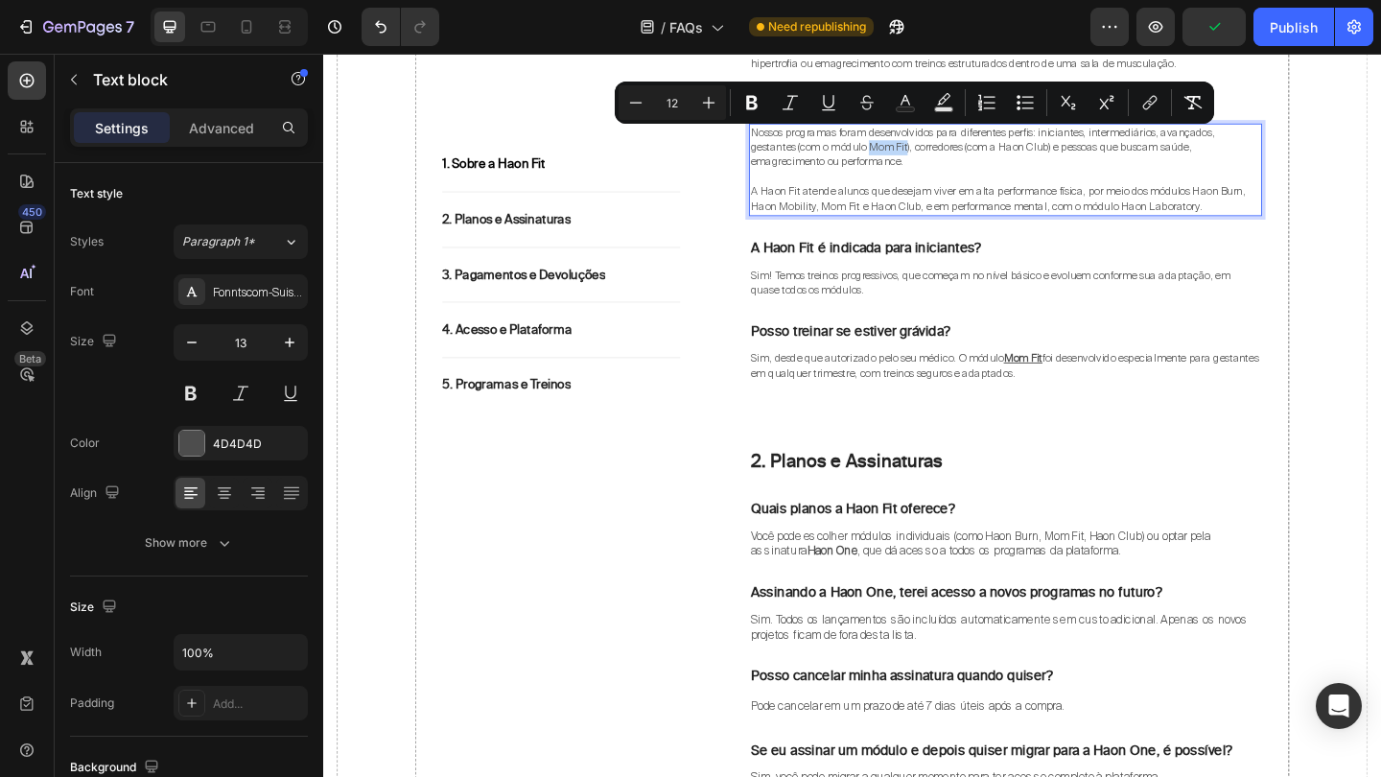
drag, startPoint x: 920, startPoint y: 145, endPoint x: 960, endPoint y: 145, distance: 39.3
click at [960, 145] on span "Nossos programas foram desenvolvidos para diferentes perfis: iniciantes, interm…" at bounding box center [1040, 155] width 504 height 48
click at [1141, 113] on button "link" at bounding box center [1149, 102] width 35 height 35
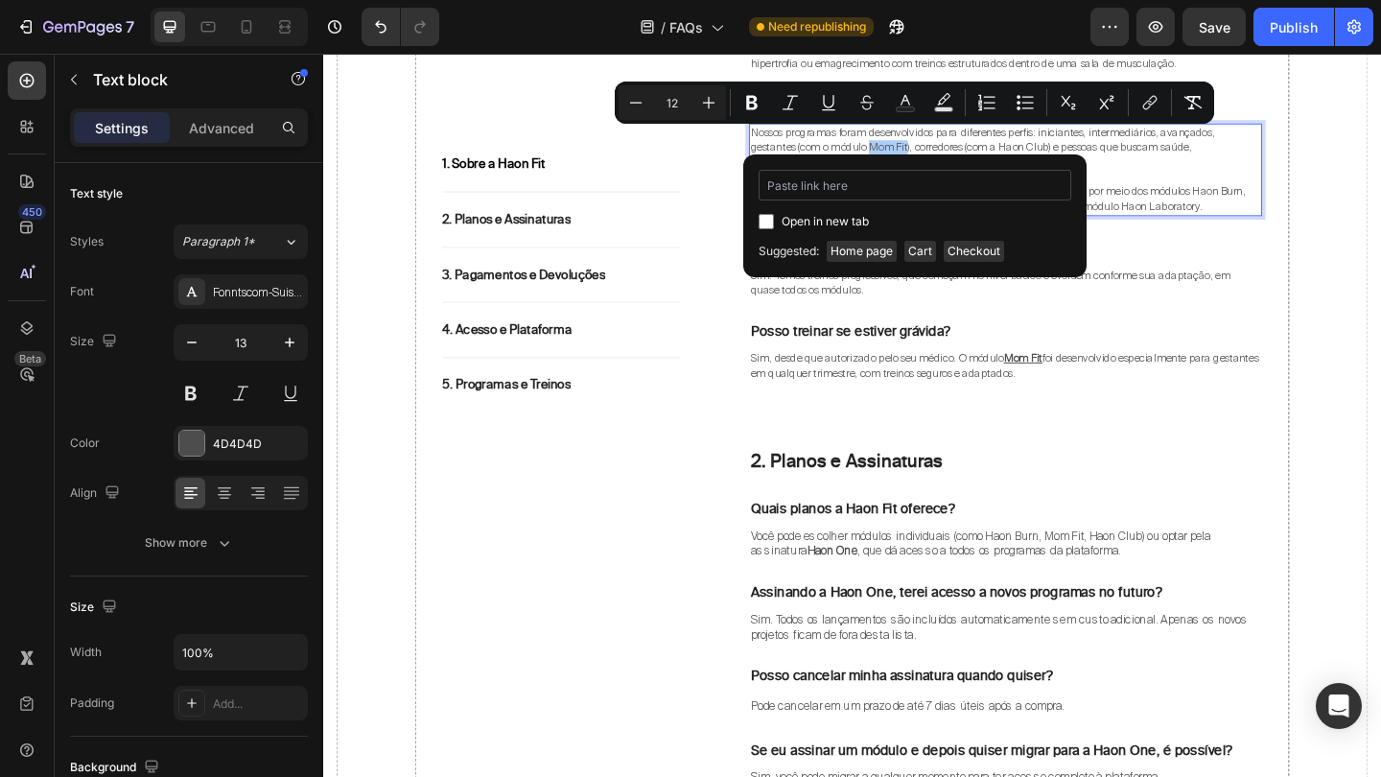
type input "https://haonfit.com.br/pages/momfit"
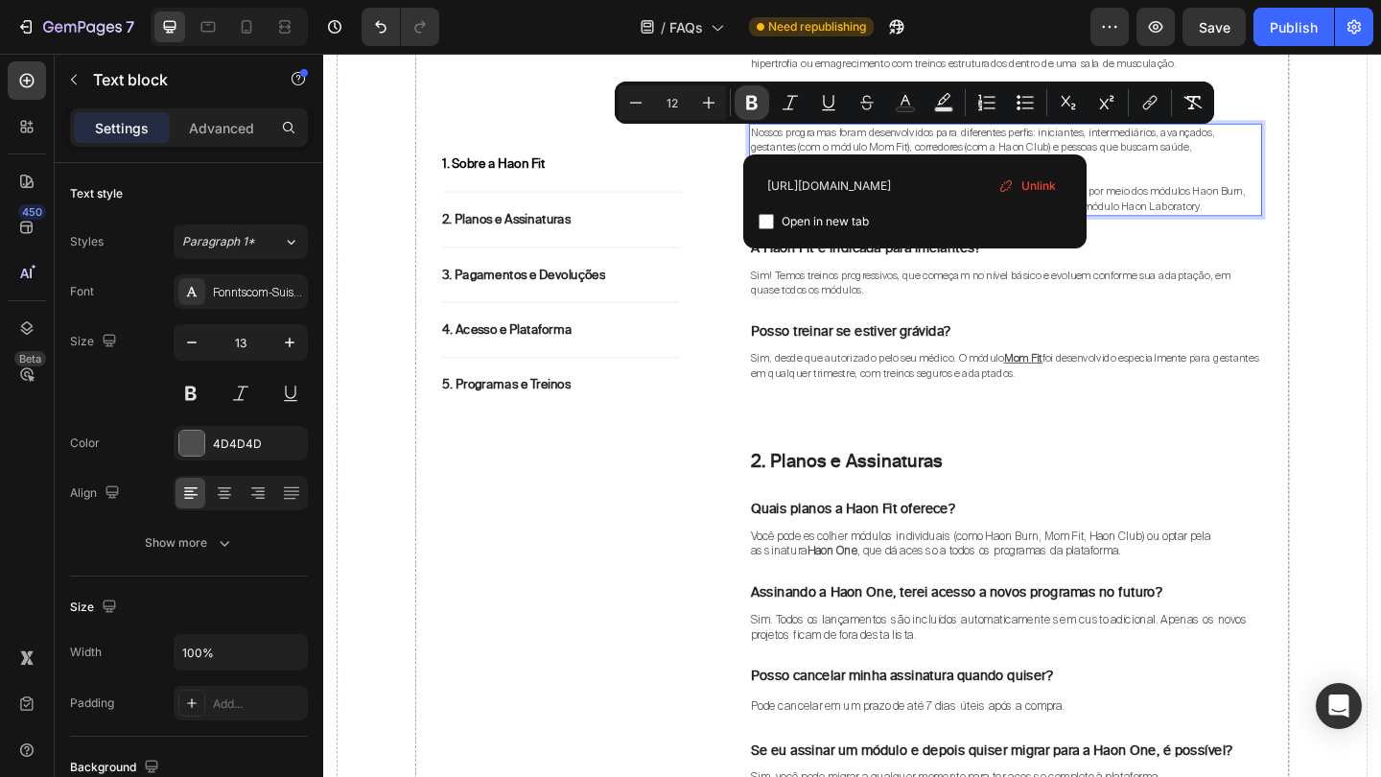
click at [754, 103] on icon "Editor contextual toolbar" at bounding box center [752, 103] width 12 height 14
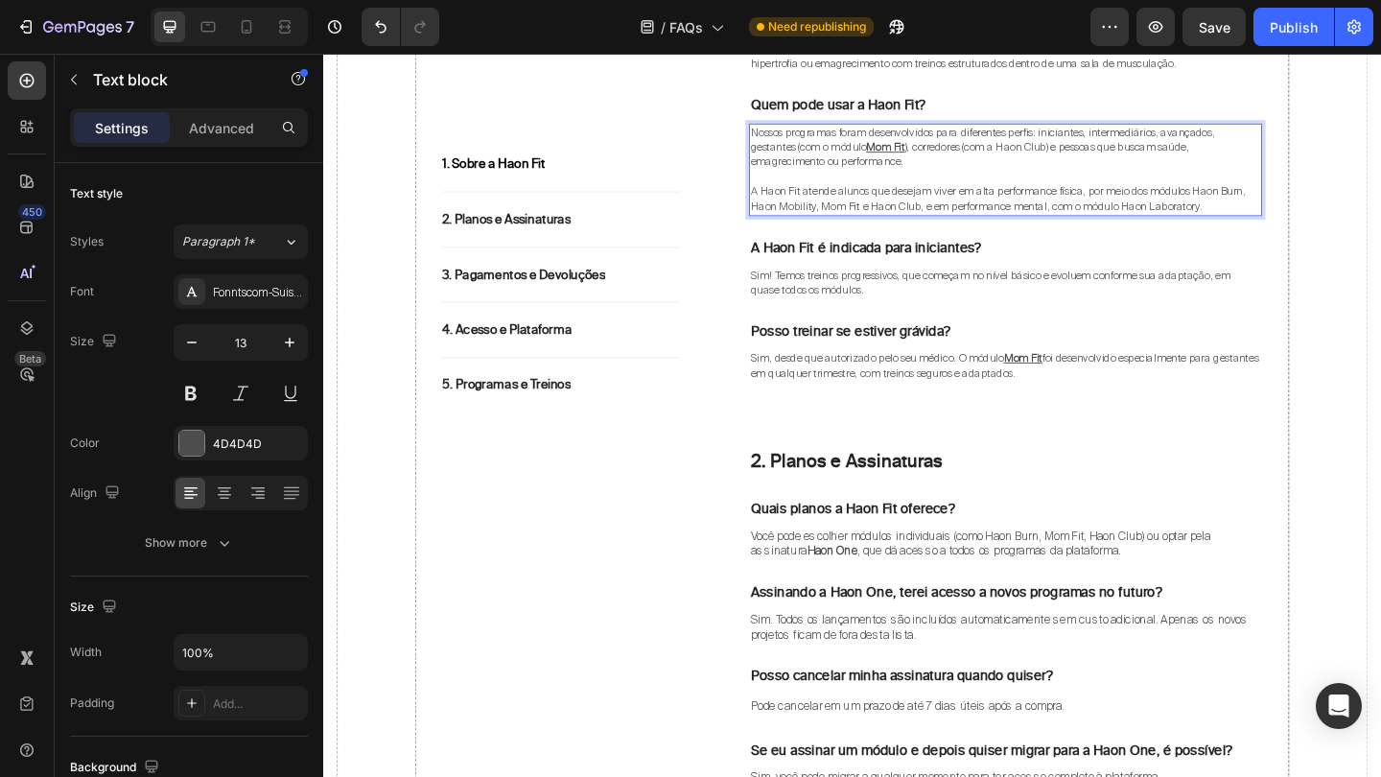
click at [1082, 148] on span "), corredores (com a Haon Club) e pessoas que buscam saúde, emagrecimento ou pe…" at bounding box center [1026, 164] width 477 height 32
click at [1079, 148] on span "), corredores (com a Haon Club) e pessoas que buscam saúde, emagrecimento ou pe…" at bounding box center [1026, 164] width 477 height 32
click at [1063, 148] on span "), corredores (com a Haon Club) e pessoas que buscam saúde, emagrecimento ou pe…" at bounding box center [1026, 164] width 477 height 32
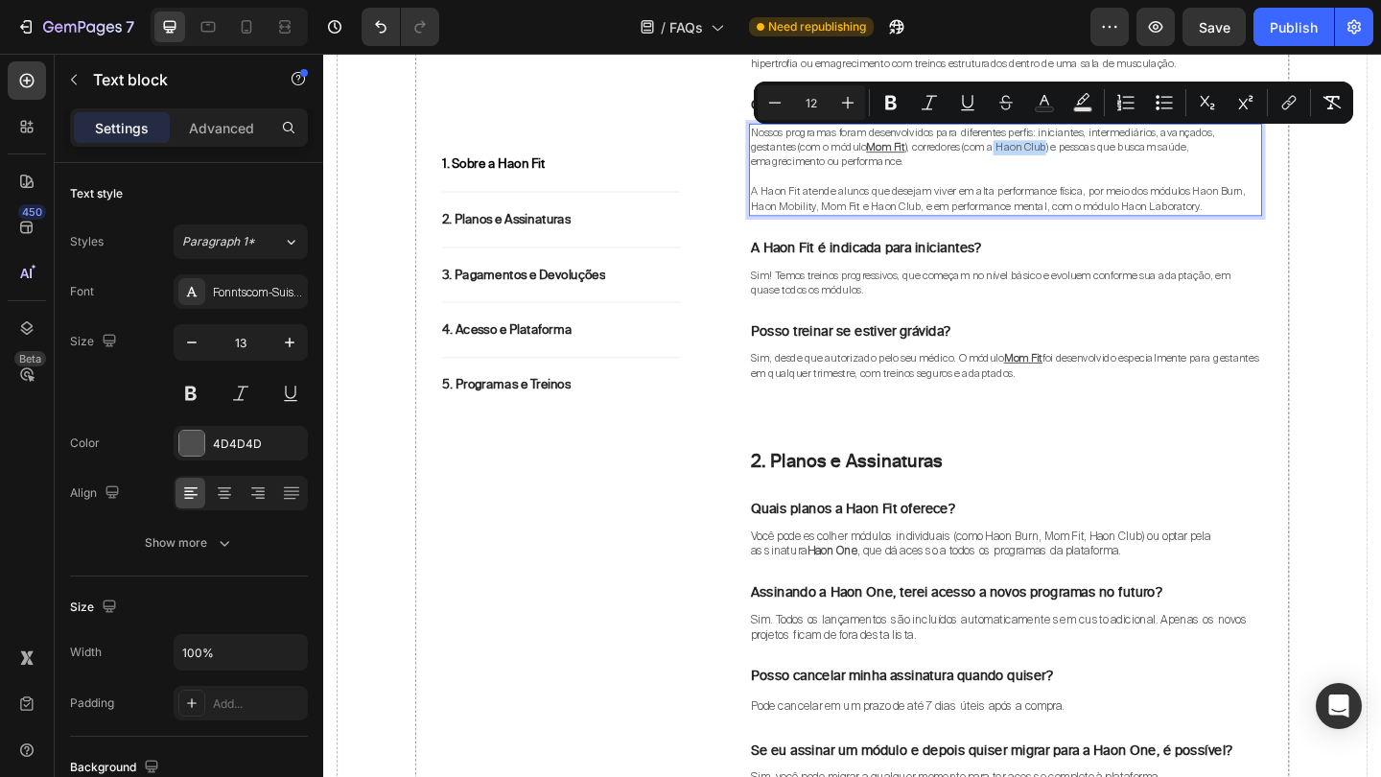
drag, startPoint x: 1063, startPoint y: 145, endPoint x: 1109, endPoint y: 146, distance: 46.0
click at [1109, 148] on span "), corredores (com a Haon Club) e pessoas que buscam saúde, emagrecimento ou pe…" at bounding box center [1026, 164] width 477 height 32
click at [1285, 112] on button "link" at bounding box center [1288, 102] width 35 height 35
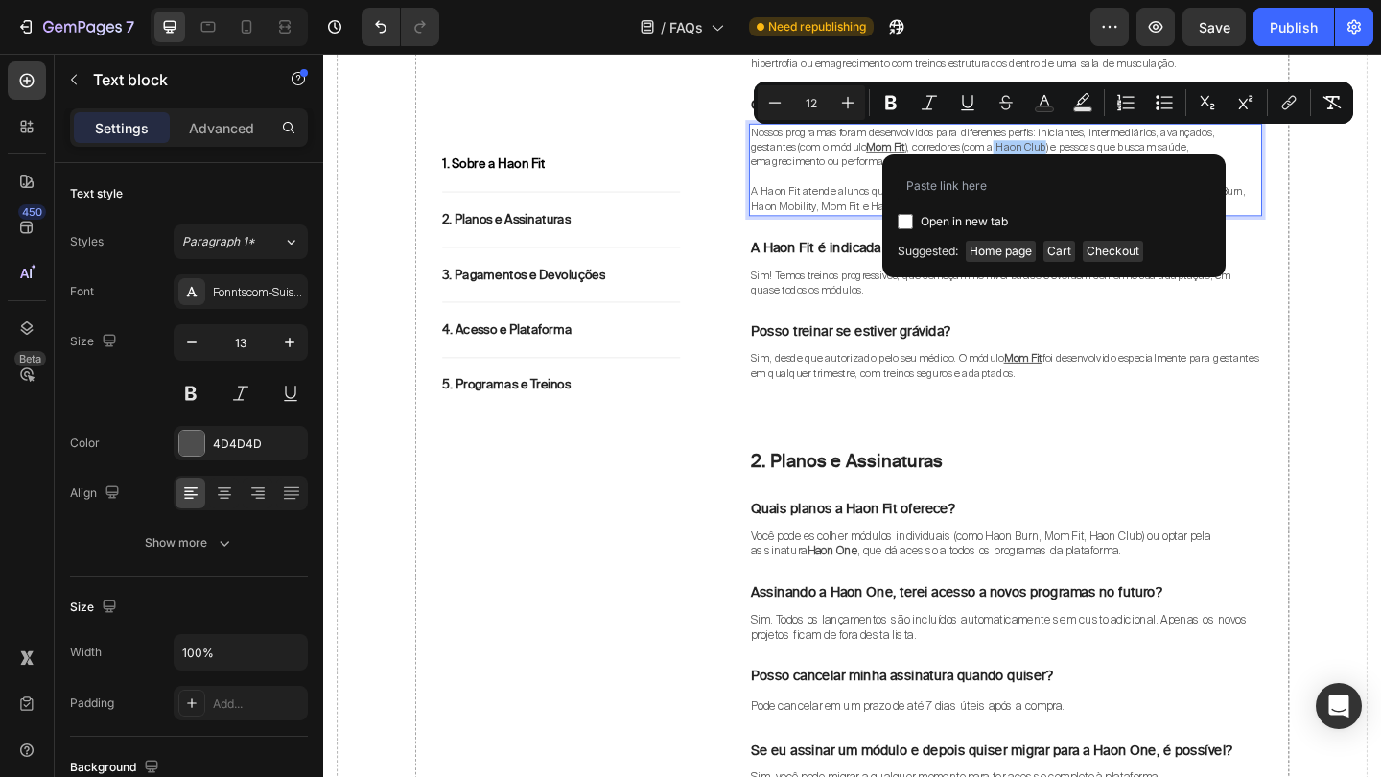
type input "https://haonfit.com.br/pages/haonclub"
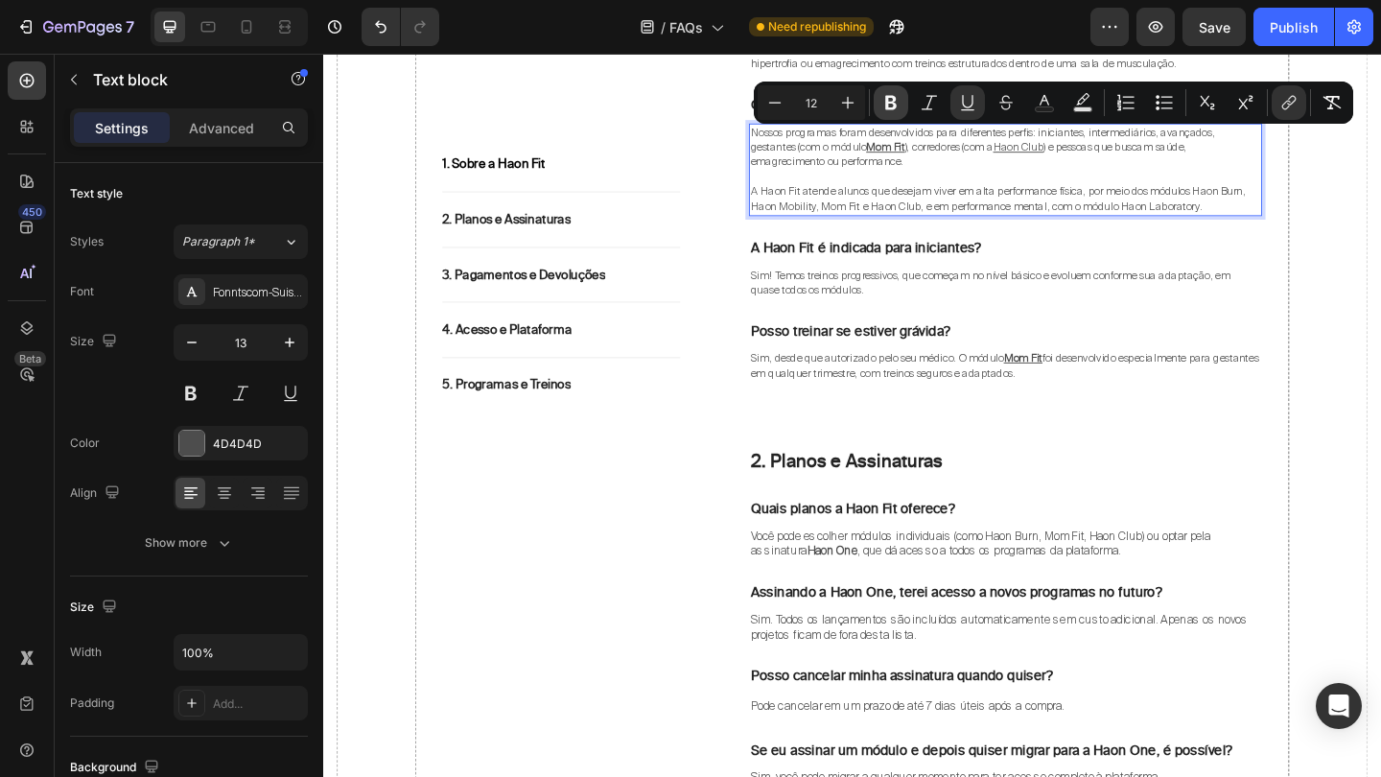
click at [893, 106] on icon "Editor contextual toolbar" at bounding box center [890, 102] width 19 height 19
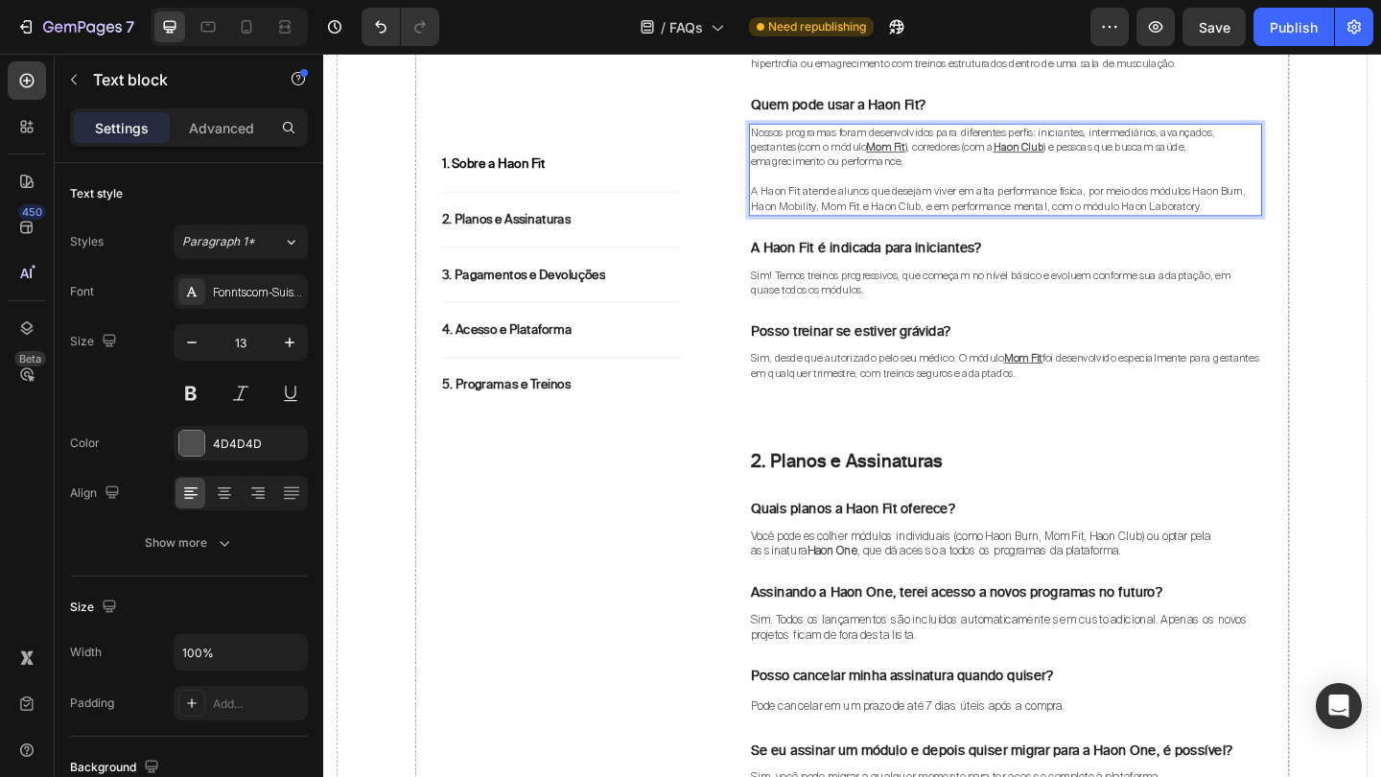
click at [1091, 209] on span "A Haon Fit atende alunos que desejam viver em alta performance física, por meio…" at bounding box center [1057, 212] width 538 height 32
click at [1235, 209] on span "A Haon Fit atende alunos que desejam viver em alta performance física, por meio…" at bounding box center [1057, 212] width 538 height 32
click at [1271, 196] on span "A Haon Fit atende alunos que desejam viver em alta performance física, por meio…" at bounding box center [1057, 212] width 538 height 32
drag, startPoint x: 1270, startPoint y: 190, endPoint x: 1320, endPoint y: 192, distance: 49.9
click at [1320, 196] on span "A Haon Fit atende alunos que desejam viver em alta performance física, por meio…" at bounding box center [1057, 212] width 538 height 32
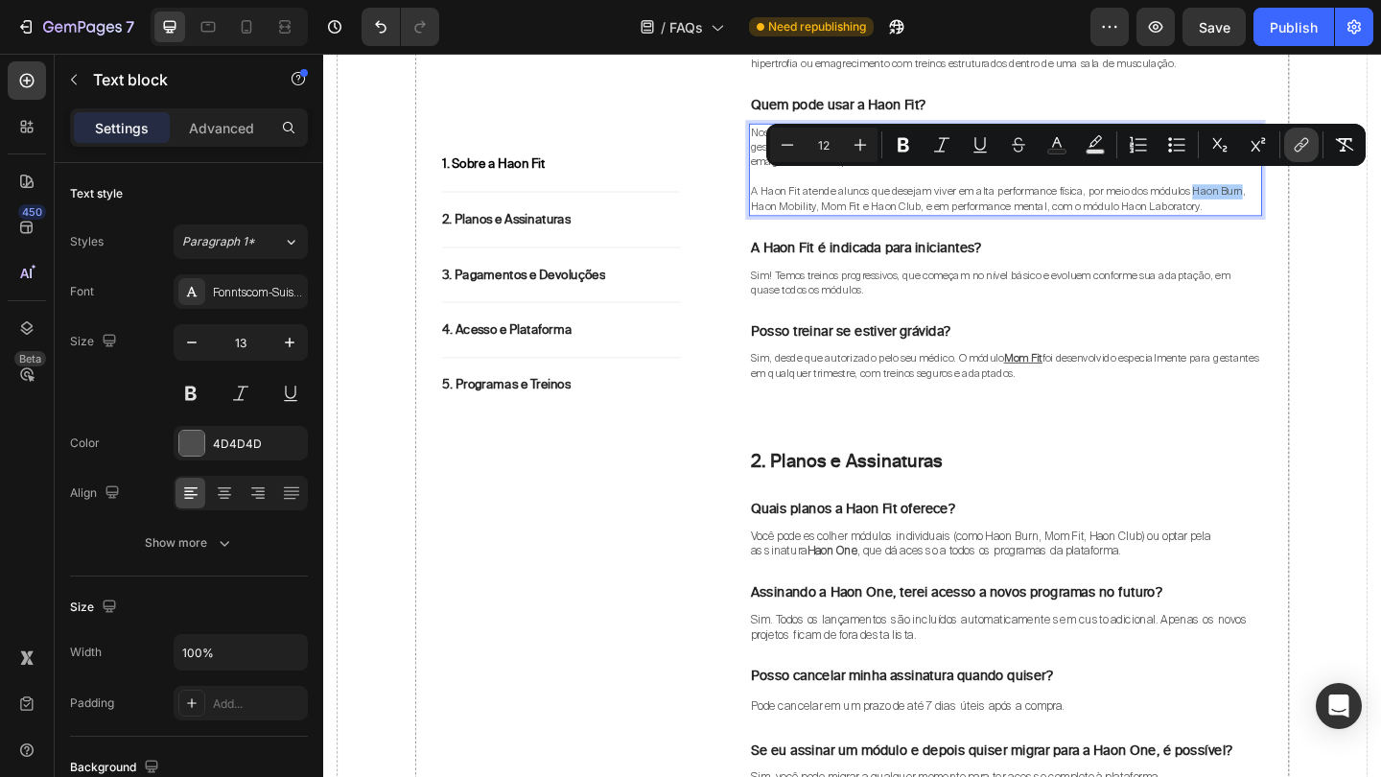
click at [1299, 136] on icon "Editor contextual toolbar" at bounding box center [1301, 144] width 19 height 19
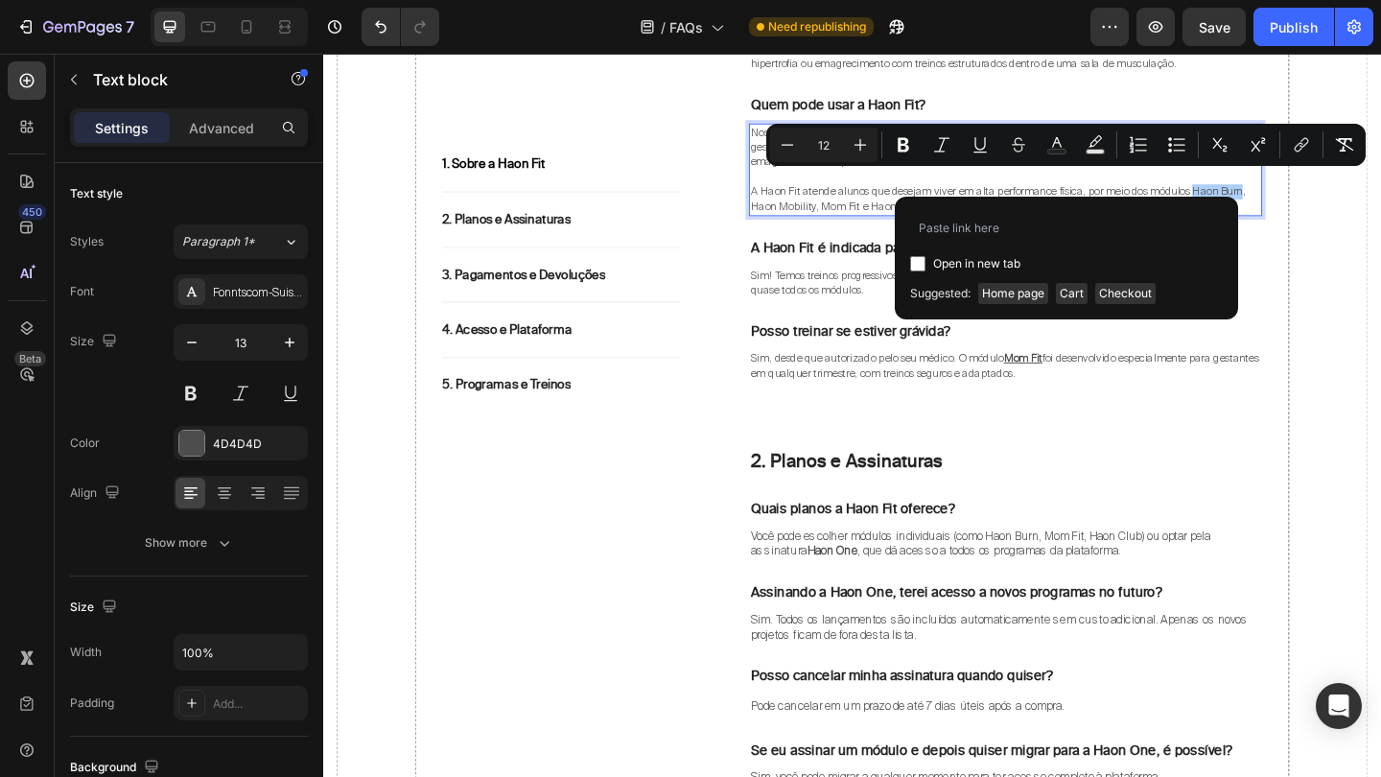
type input "https://haonfit.com.br/pages/haonburn"
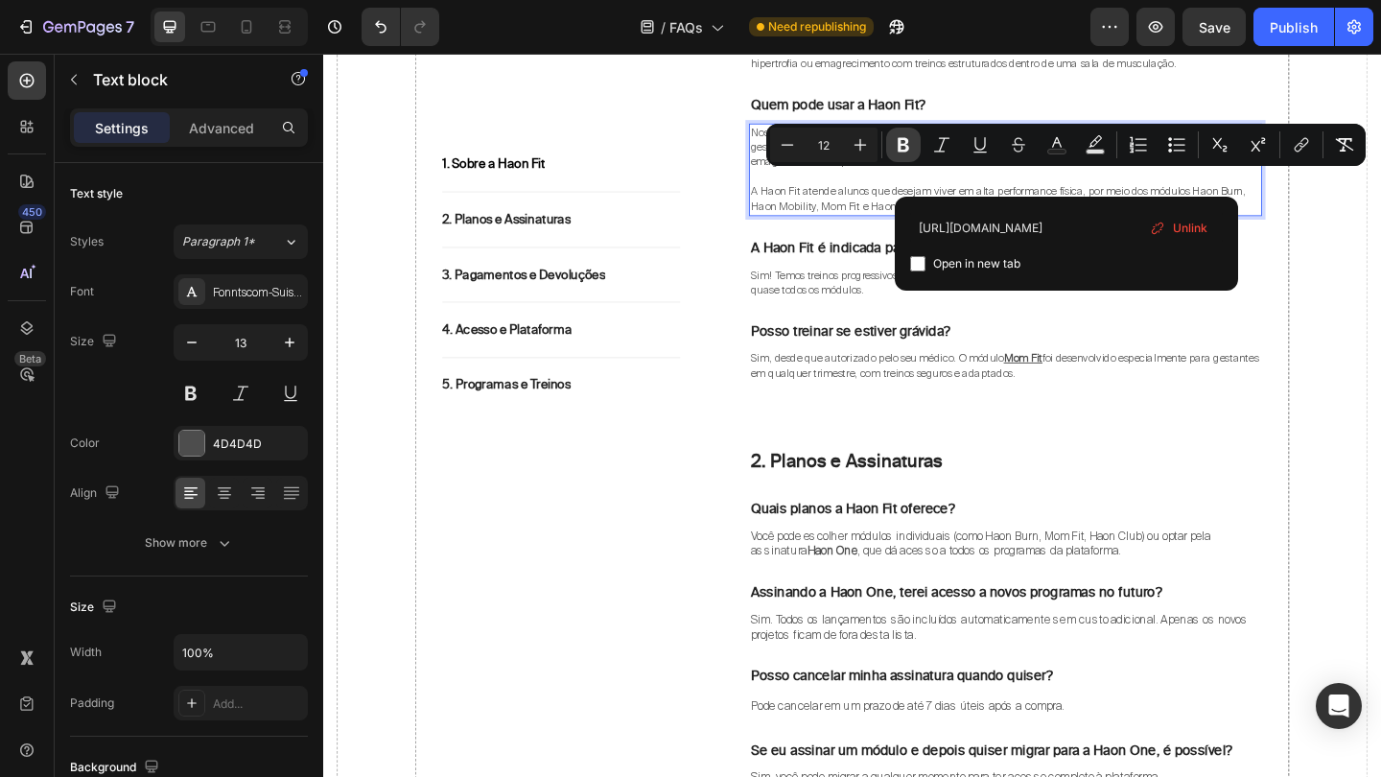
click at [907, 145] on icon "Editor contextual toolbar" at bounding box center [903, 144] width 19 height 19
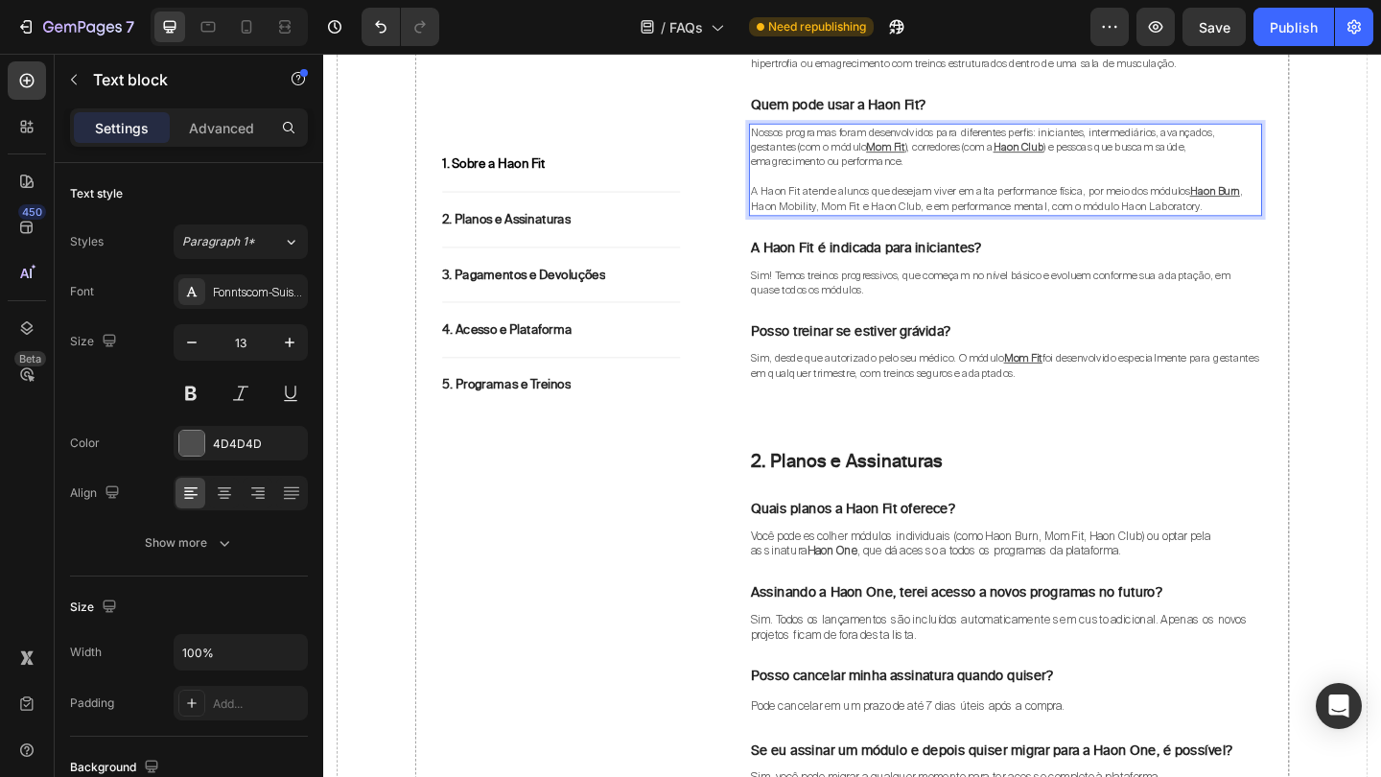
click at [844, 208] on span ", Haon Mobility, Mom Fit e Haon Club, e em performance mental, com o módulo Hao…" at bounding box center [1055, 212] width 535 height 32
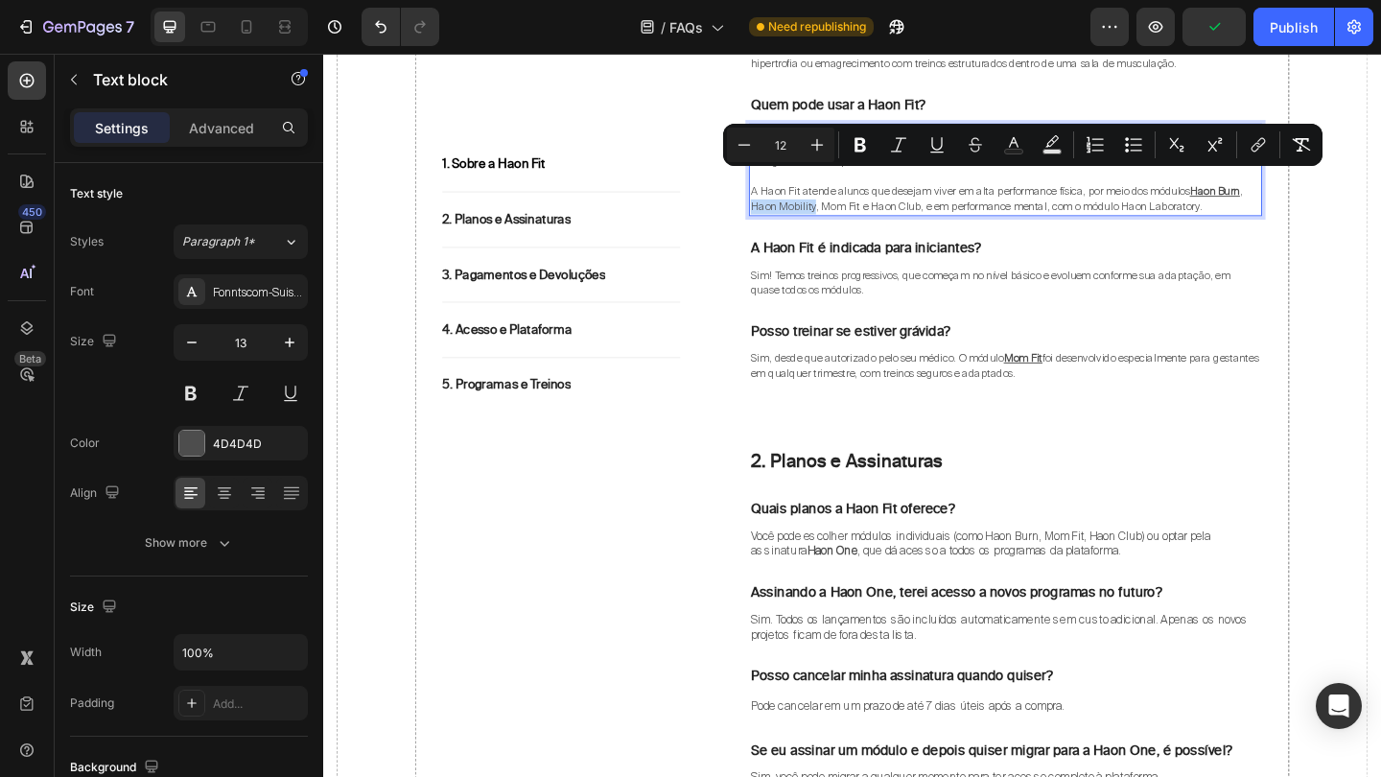
drag, startPoint x: 790, startPoint y: 206, endPoint x: 856, endPoint y: 211, distance: 66.3
click at [856, 211] on span ", Haon Mobility, Mom Fit e Haon Club, e em performance mental, com o módulo Hao…" at bounding box center [1055, 212] width 535 height 32
click at [1263, 140] on icon "Editor contextual toolbar" at bounding box center [1257, 144] width 19 height 19
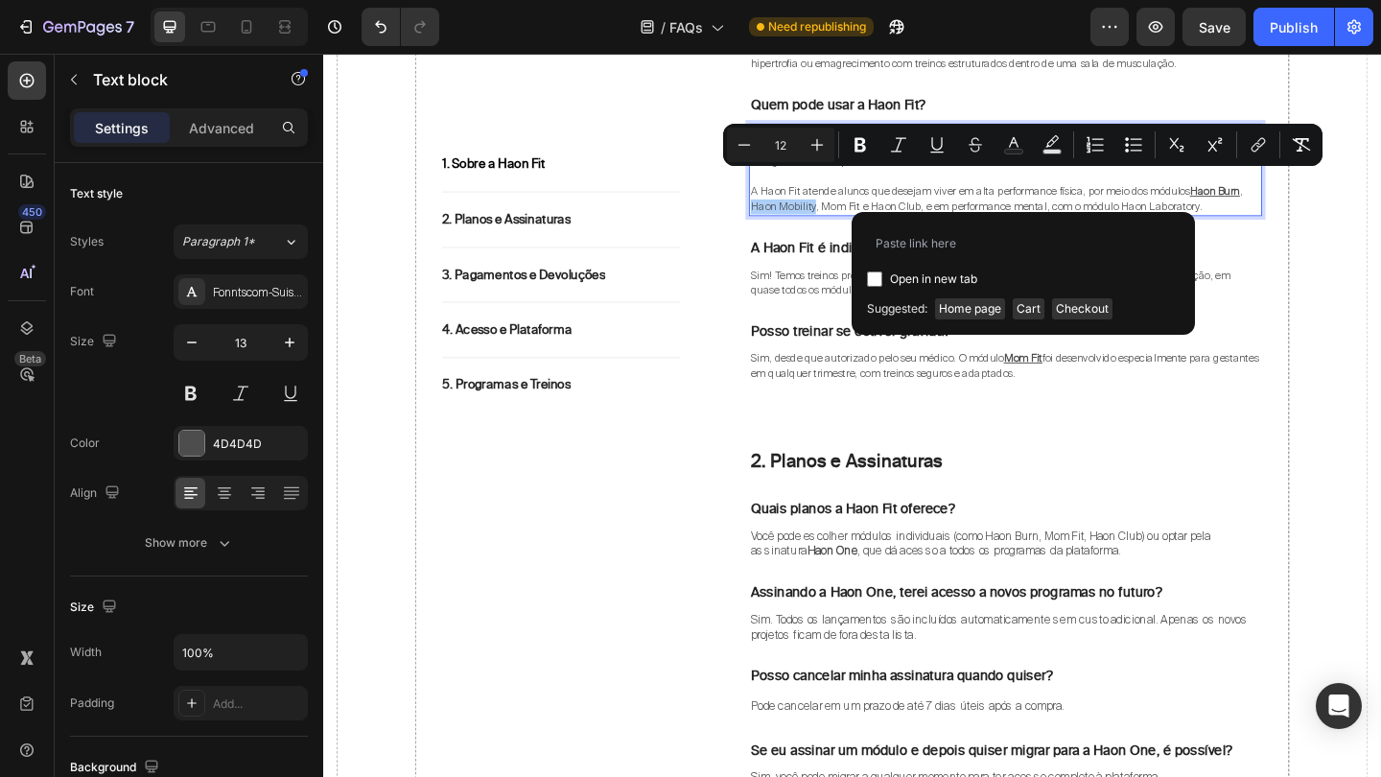
type input "https://haonfit.com.br/pages/haonmobility"
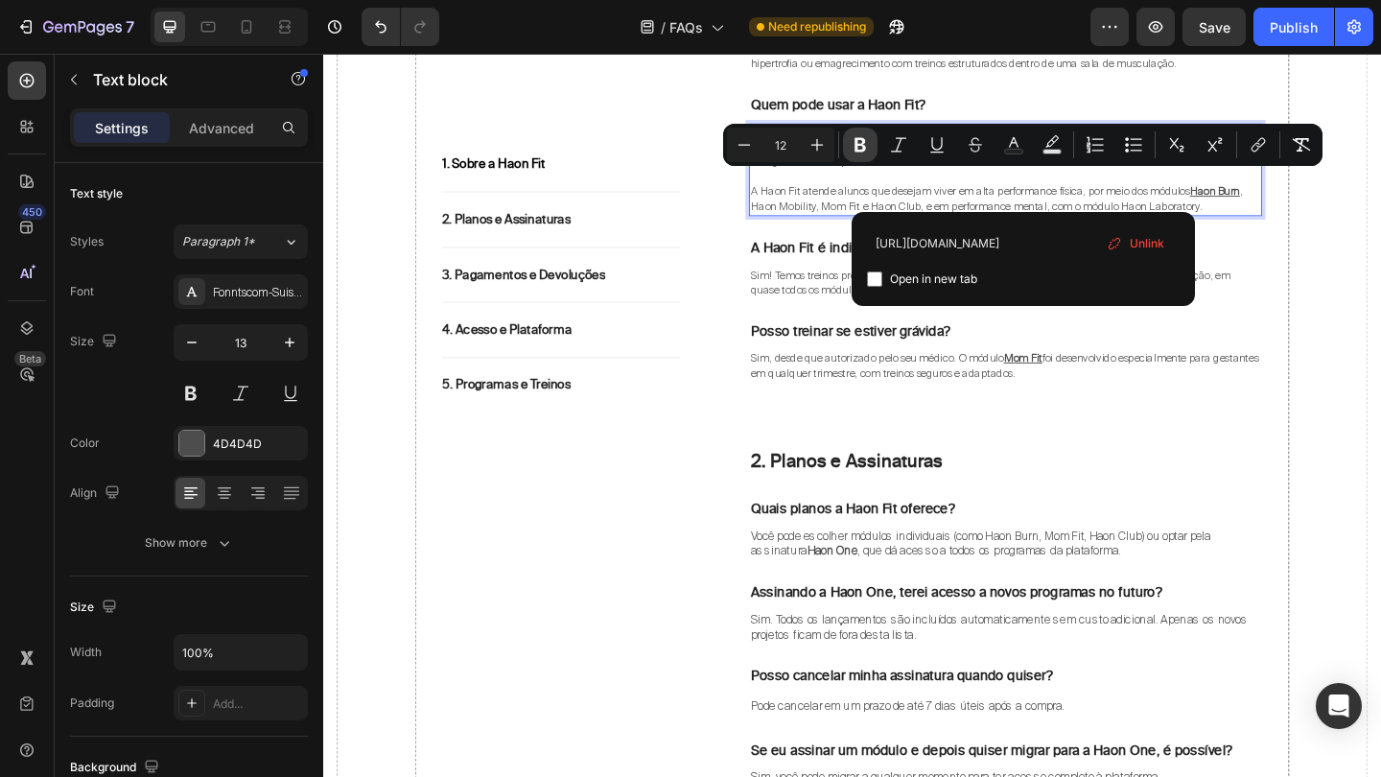
click at [865, 142] on icon "Editor contextual toolbar" at bounding box center [860, 145] width 12 height 14
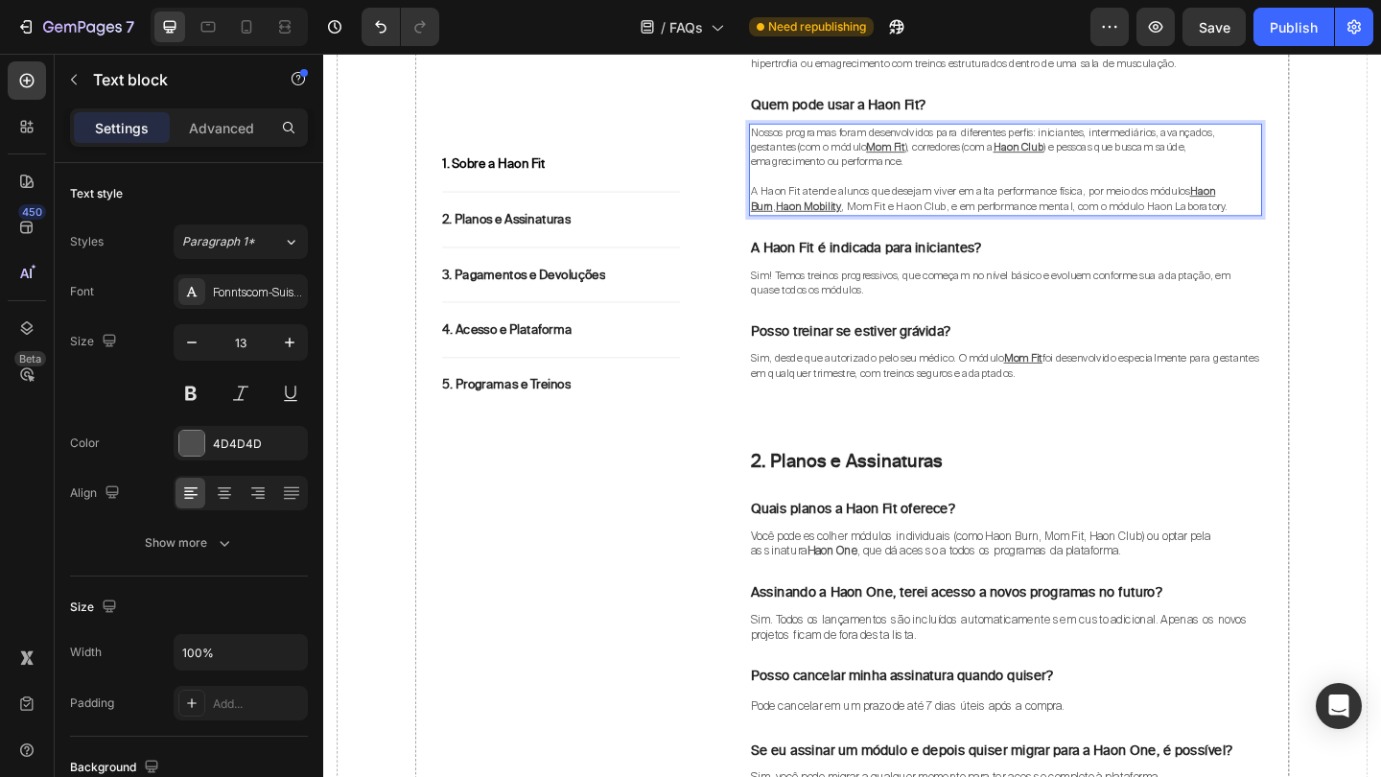
click at [1201, 212] on span ", Mom Fit e Haon Club, e em performance mental, com o módulo Haon Laboratory." at bounding box center [1097, 219] width 420 height 15
click at [1198, 212] on span ", Mom Fit e Haon Club, e em performance mental, com o módulo Haon Laboratory." at bounding box center [1097, 219] width 420 height 15
drag, startPoint x: 1192, startPoint y: 203, endPoint x: 1274, endPoint y: 207, distance: 82.5
click at [1274, 212] on span ", Mom Fit e Haon Club, e em performance mental, com o módulo Haon Laboratory." at bounding box center [1097, 219] width 420 height 15
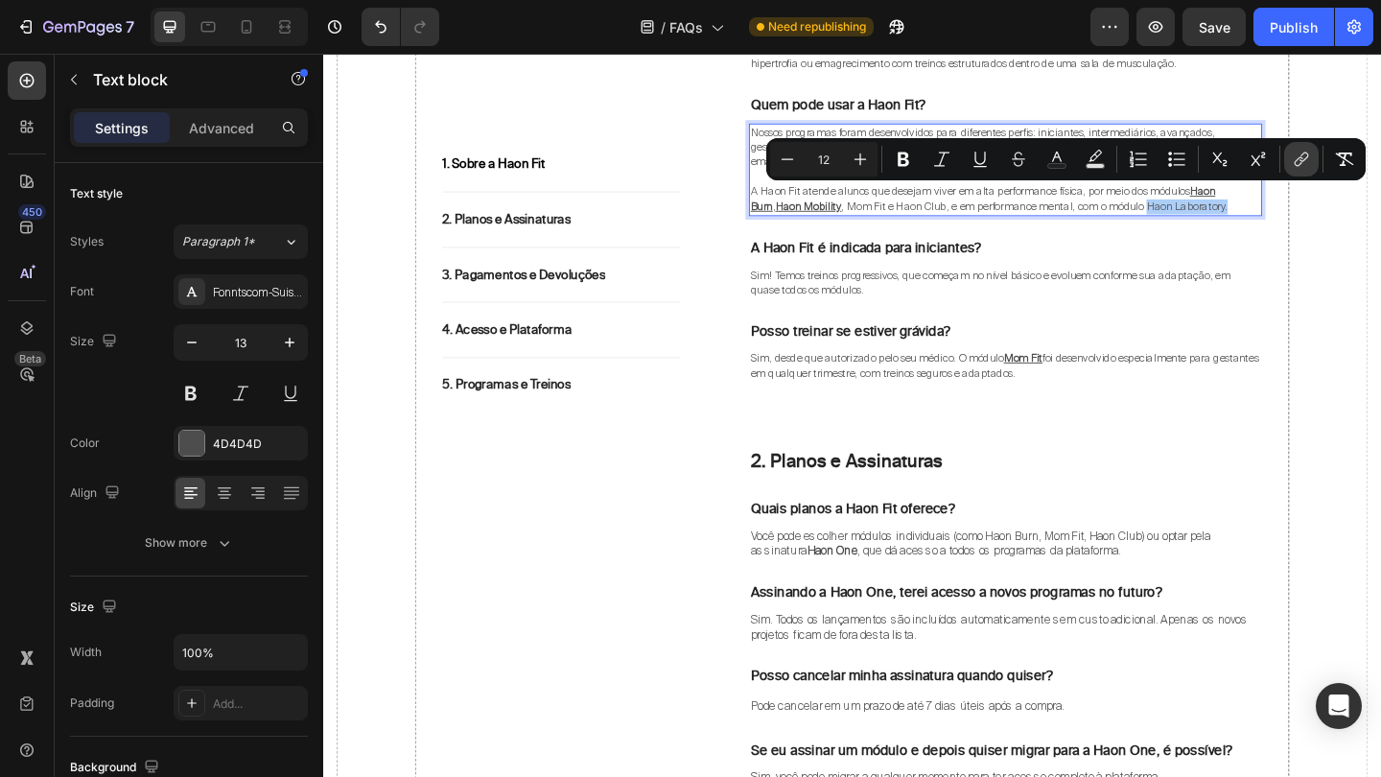
click at [1306, 157] on icon "Editor contextual toolbar" at bounding box center [1303, 157] width 9 height 10
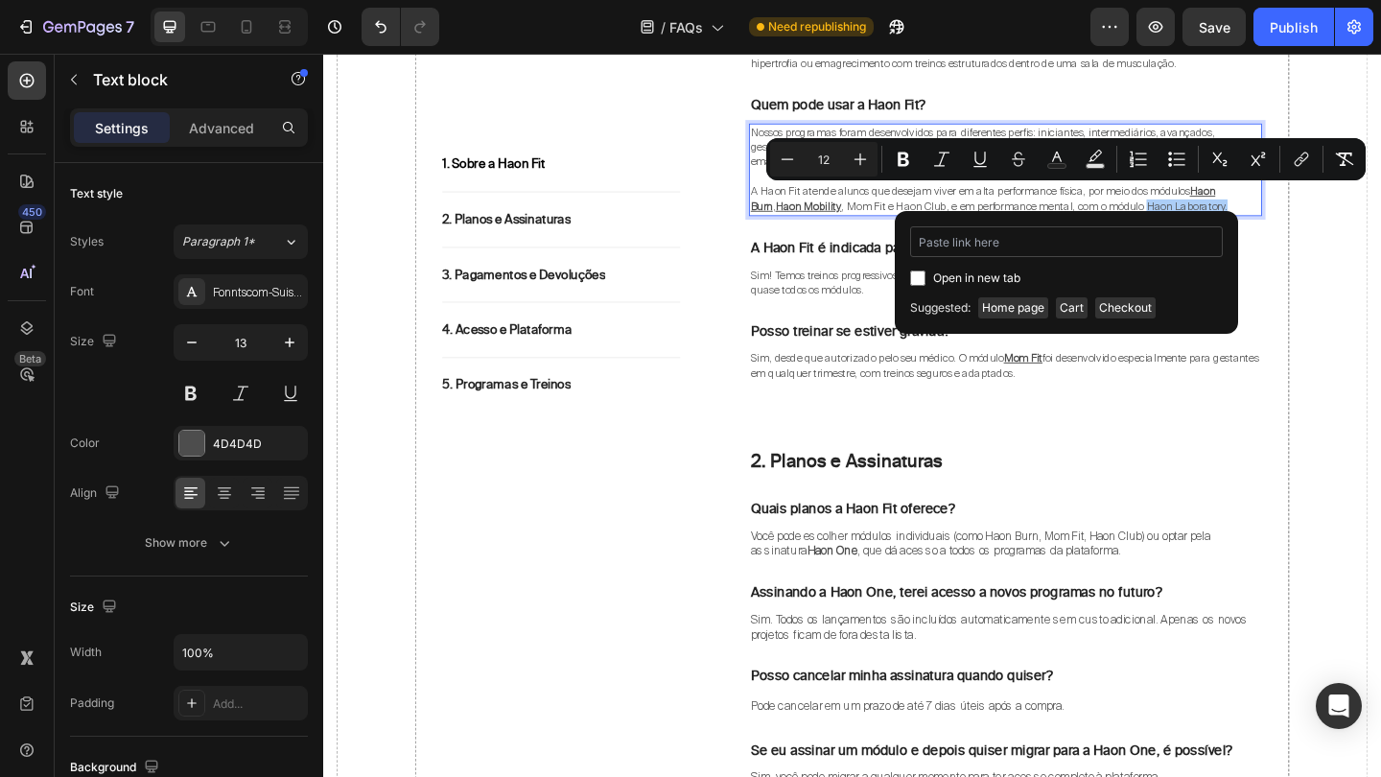
type input "https://haonfit.com.br/blogs/novidades/haon-laboratory"
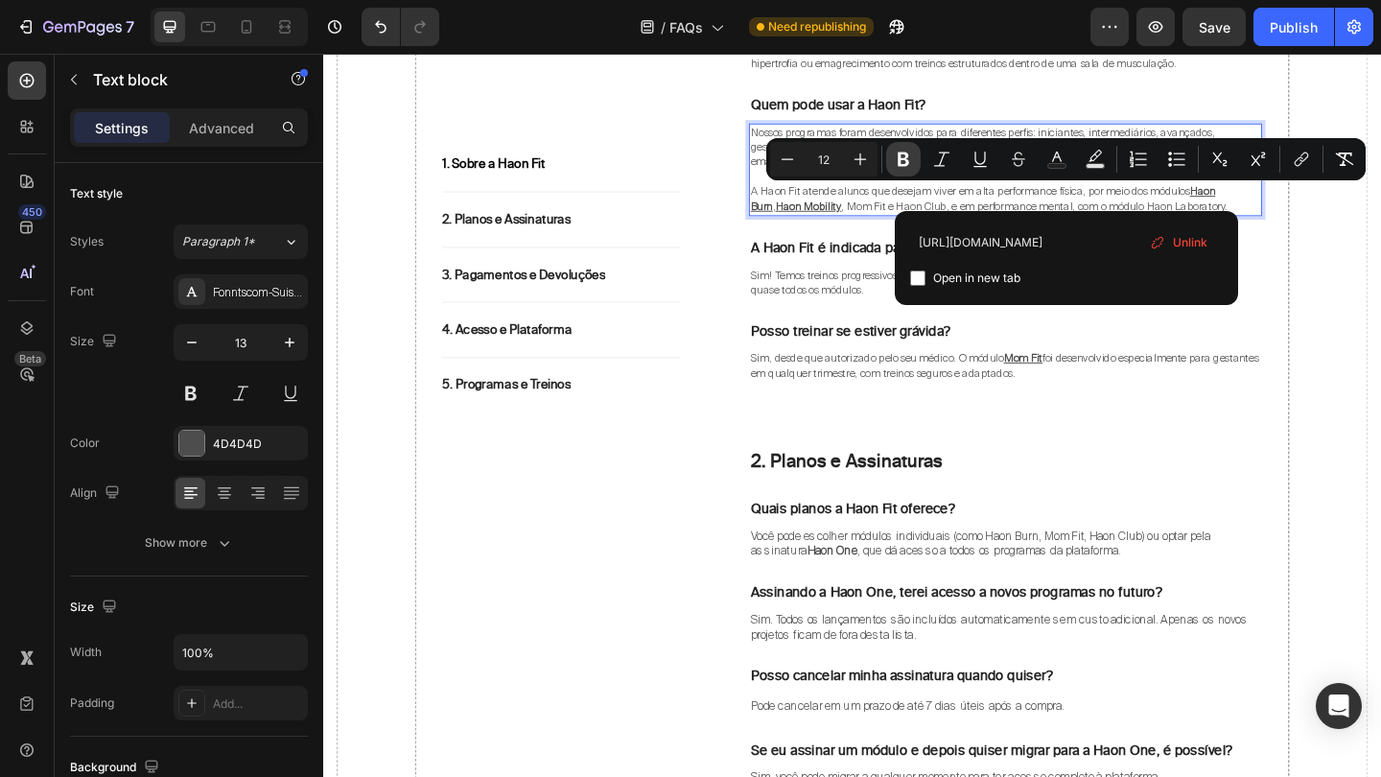
click at [898, 156] on icon "Editor contextual toolbar" at bounding box center [903, 159] width 12 height 14
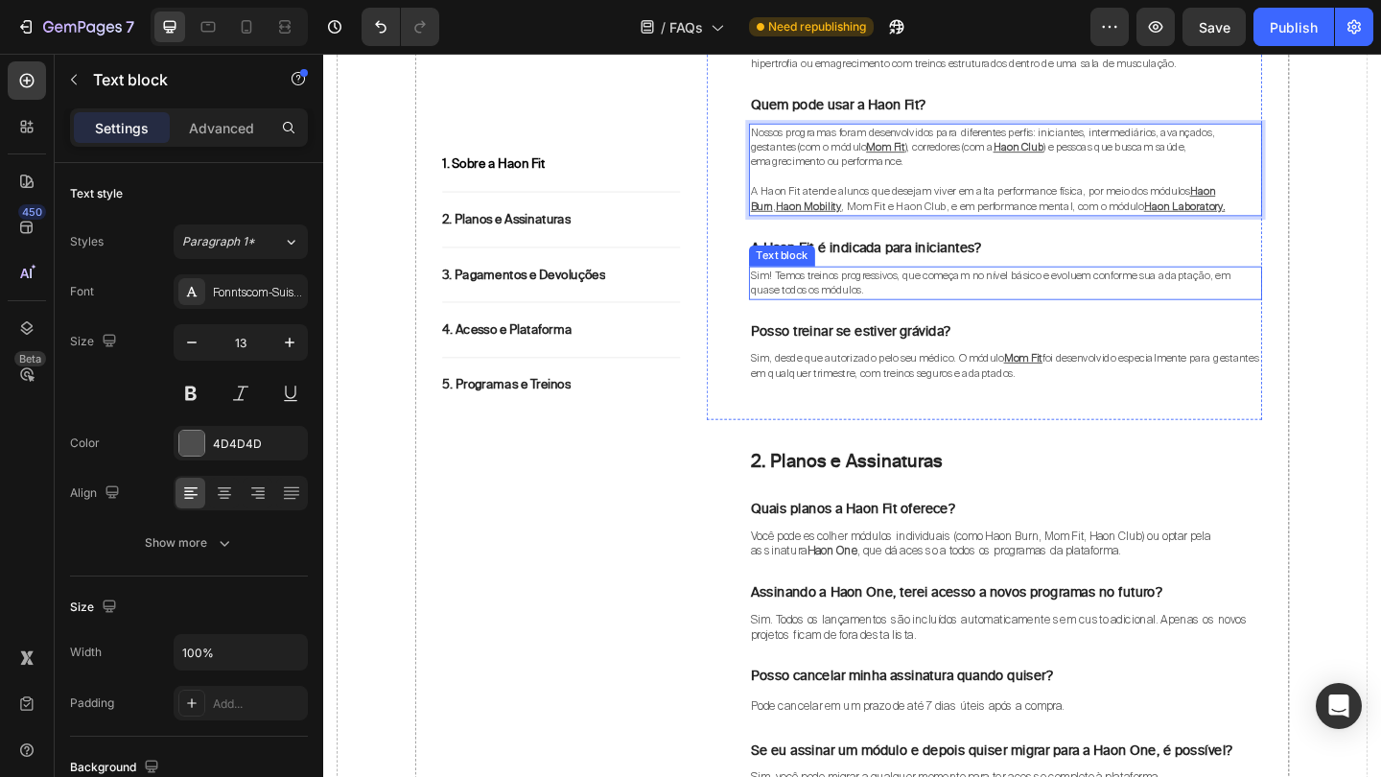
click at [1009, 323] on div "1. Sobre a Haon Fit Heading O que é a Haon Fit? Text block A Haon Fit é uma pla…" at bounding box center [1065, 117] width 558 height 635
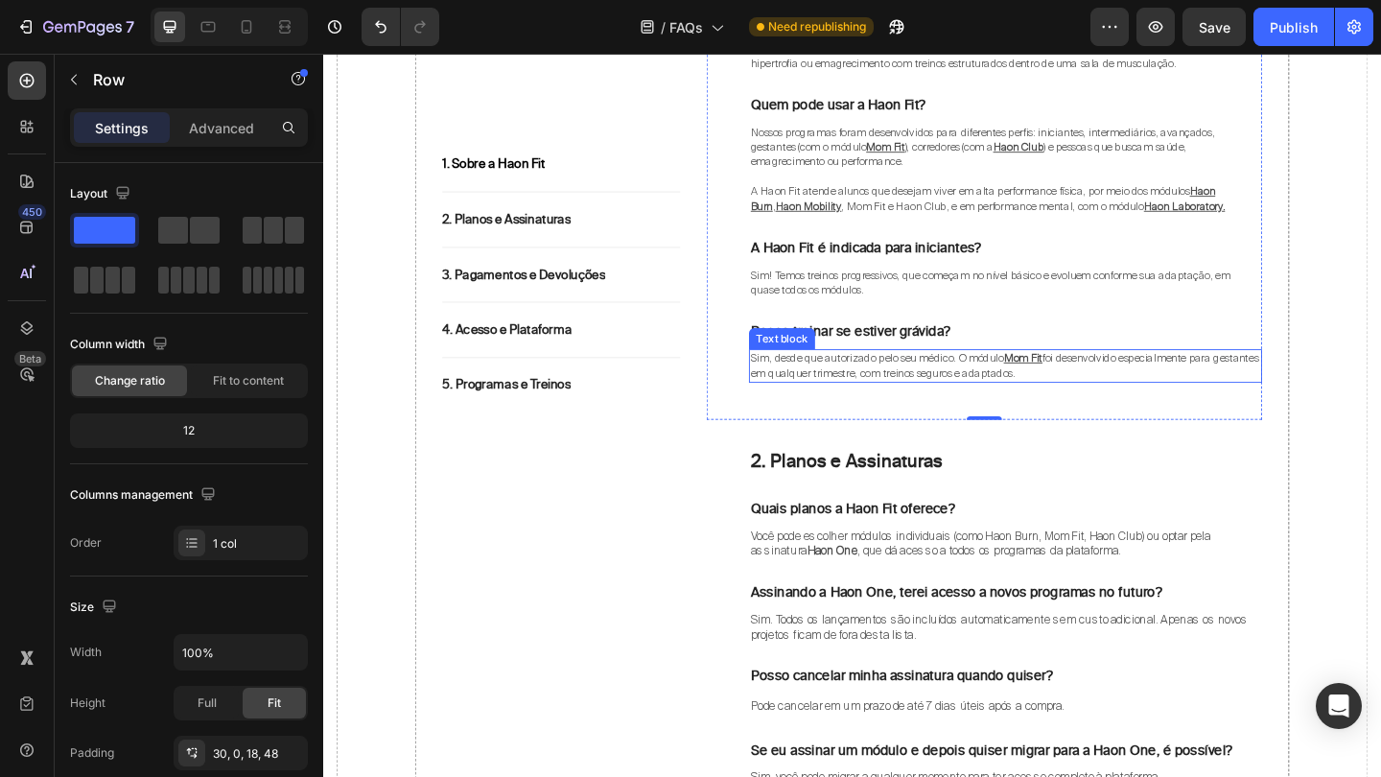
click at [1231, 379] on p "Sim, desde que autorizado pelo seu médico. O módulo Mom Fit foi desenvolvido es…" at bounding box center [1065, 393] width 554 height 33
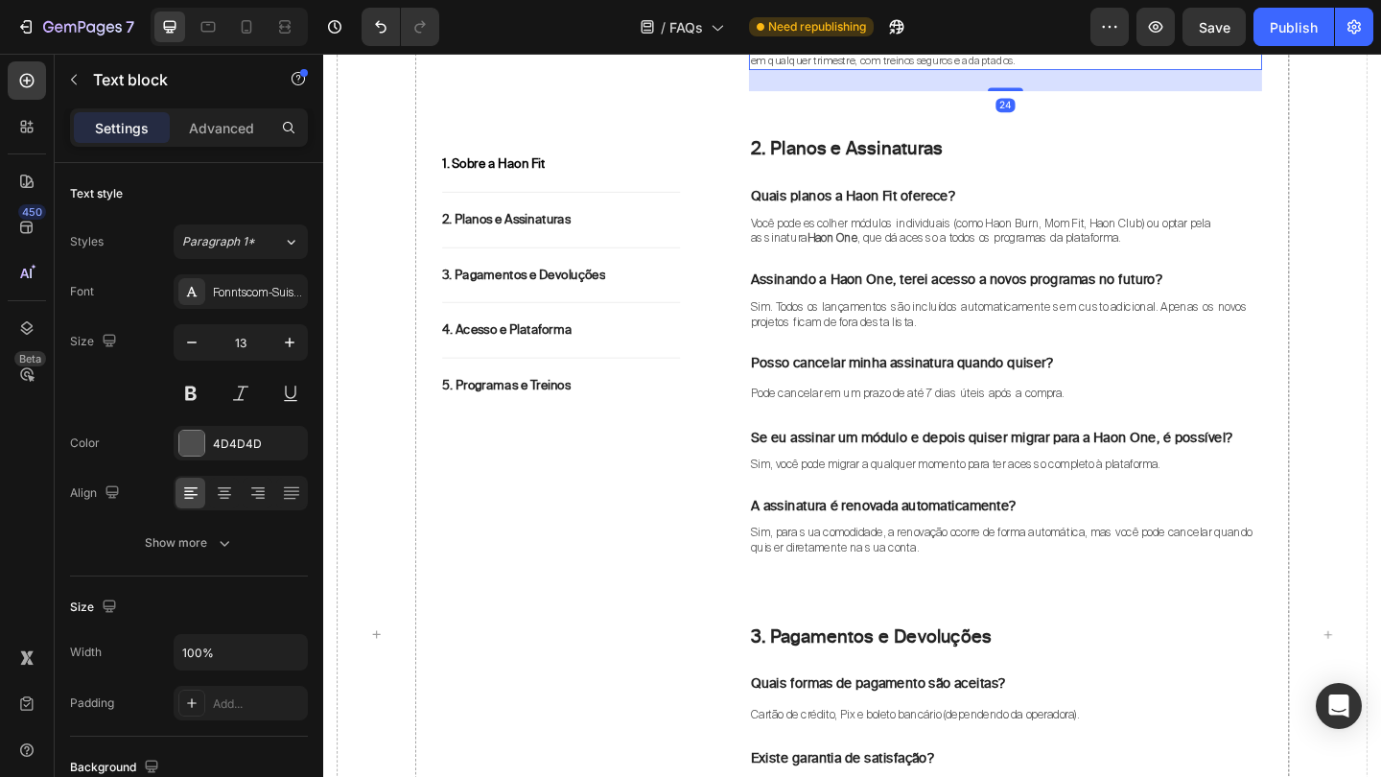
scroll to position [1096, 0]
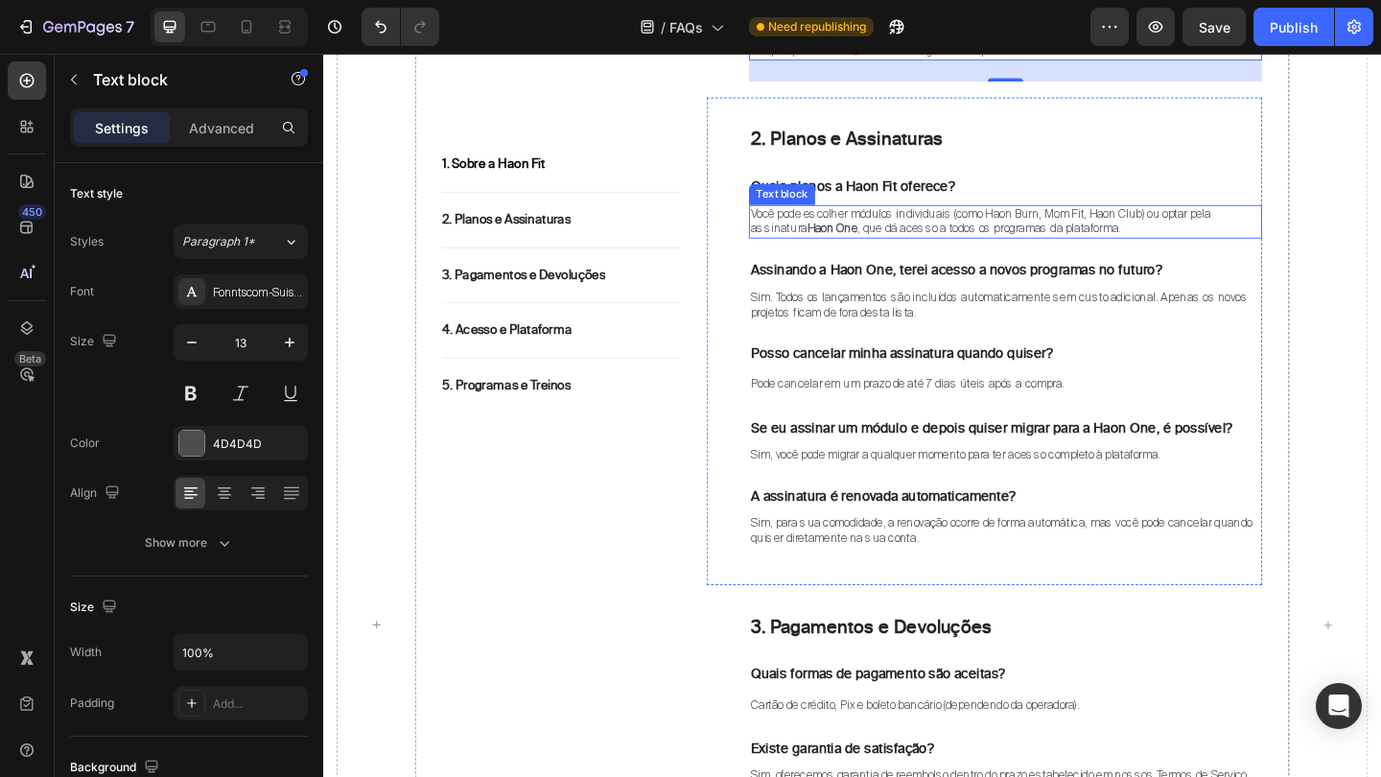
click at [889, 235] on strong "Haon One" at bounding box center [876, 243] width 55 height 16
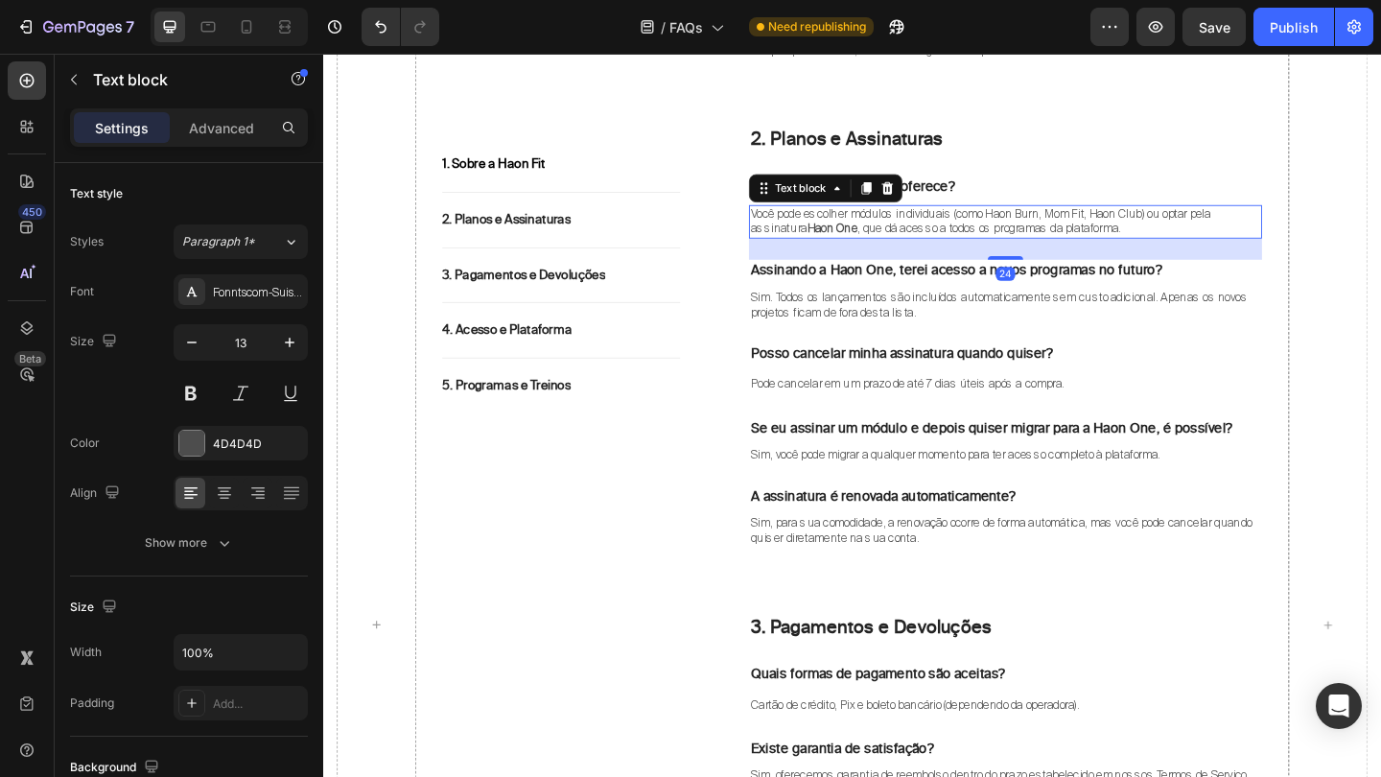
click at [847, 222] on span "Você pode escolher módulos individuais (como Haon Burn, Mom Fit, Haon Club) ou …" at bounding box center [1038, 235] width 500 height 33
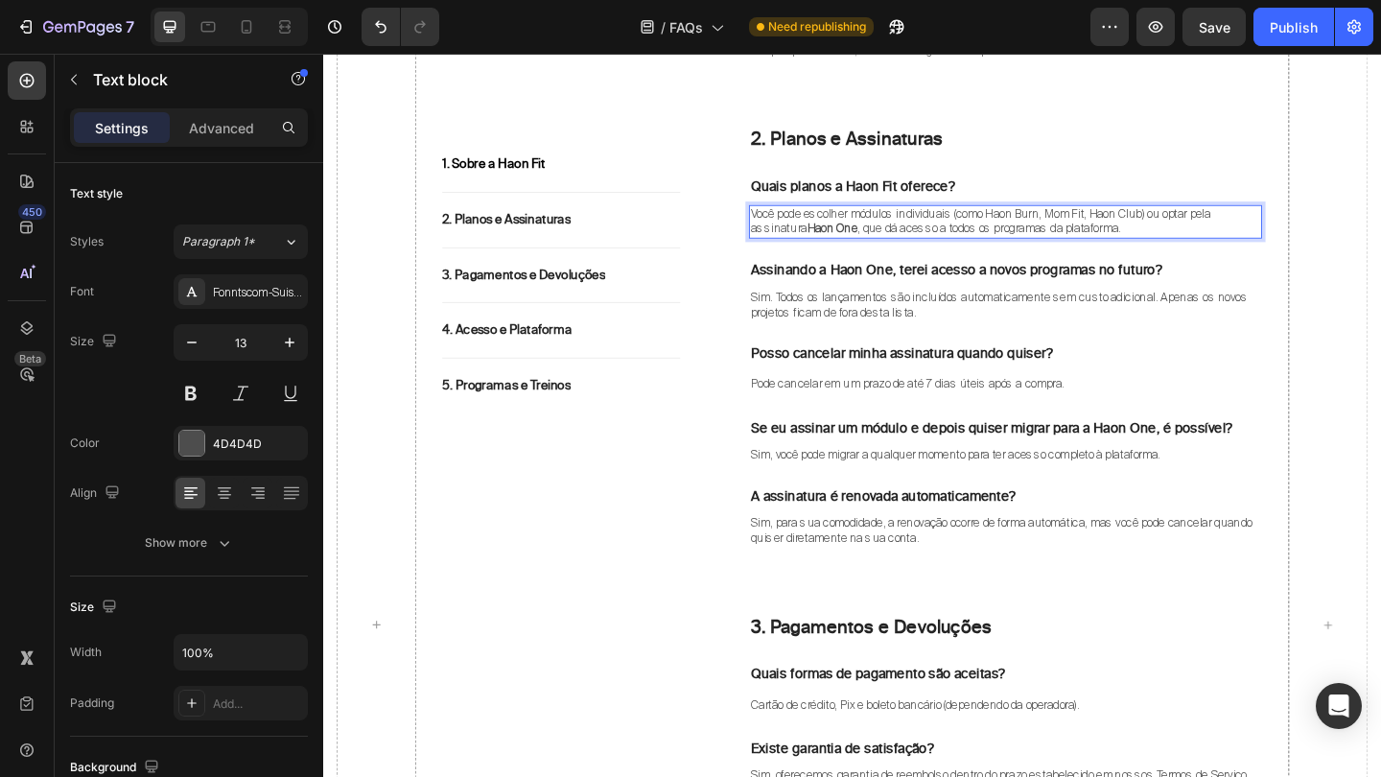
drag, startPoint x: 847, startPoint y: 222, endPoint x: 903, endPoint y: 224, distance: 56.6
click at [903, 224] on span "Você pode escolher módulos individuais (como Haon Burn, Mom Fit, Haon Club) ou …" at bounding box center [1038, 235] width 500 height 33
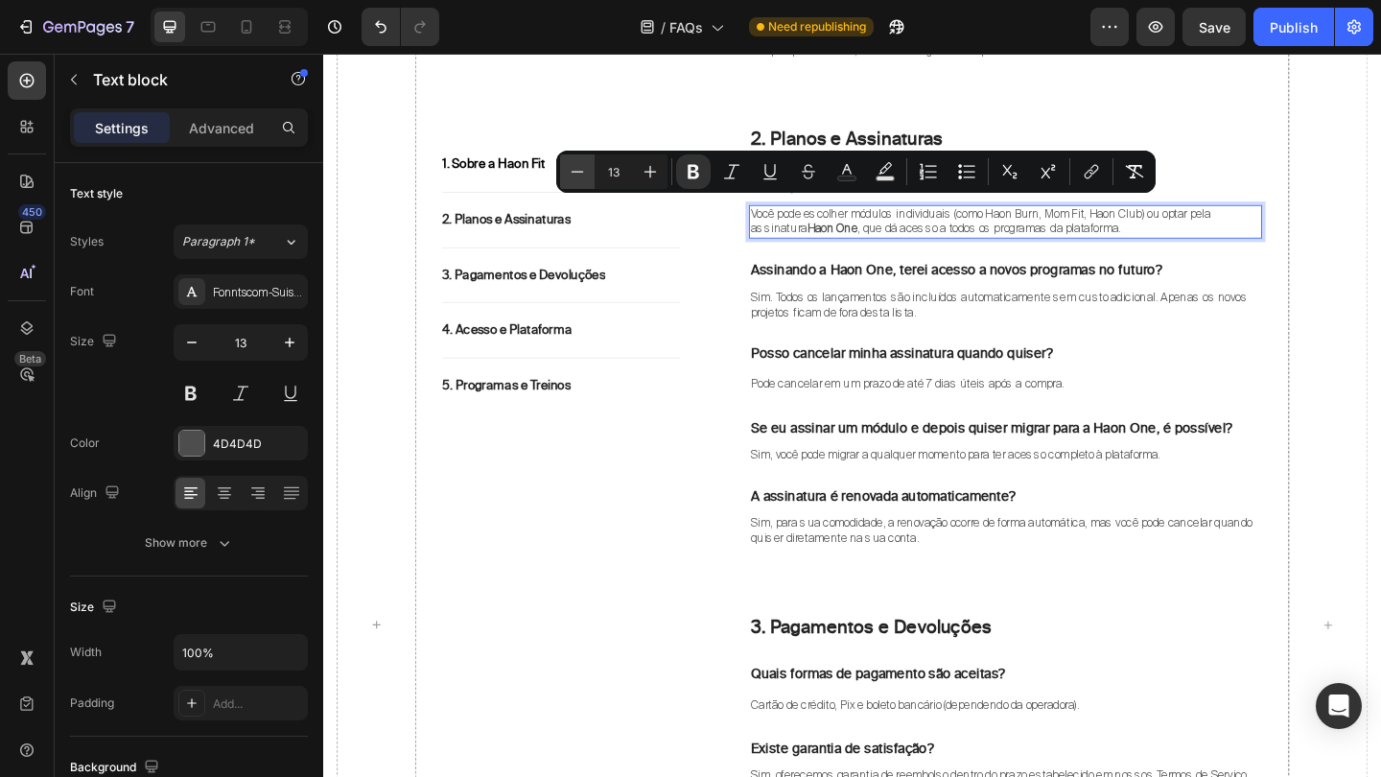
click at [572, 167] on icon "Editor contextual toolbar" at bounding box center [577, 171] width 19 height 19
type input "12"
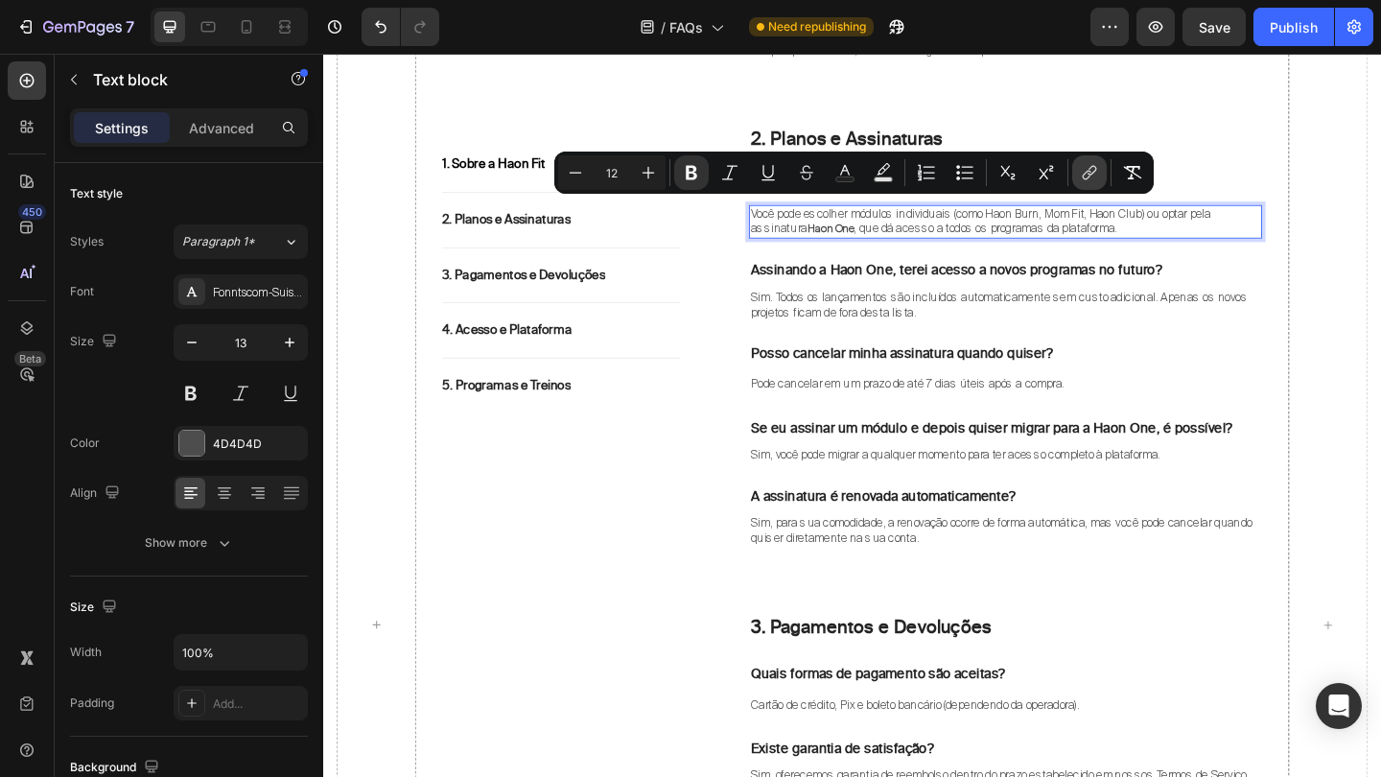
click at [1101, 178] on button "link" at bounding box center [1089, 172] width 35 height 35
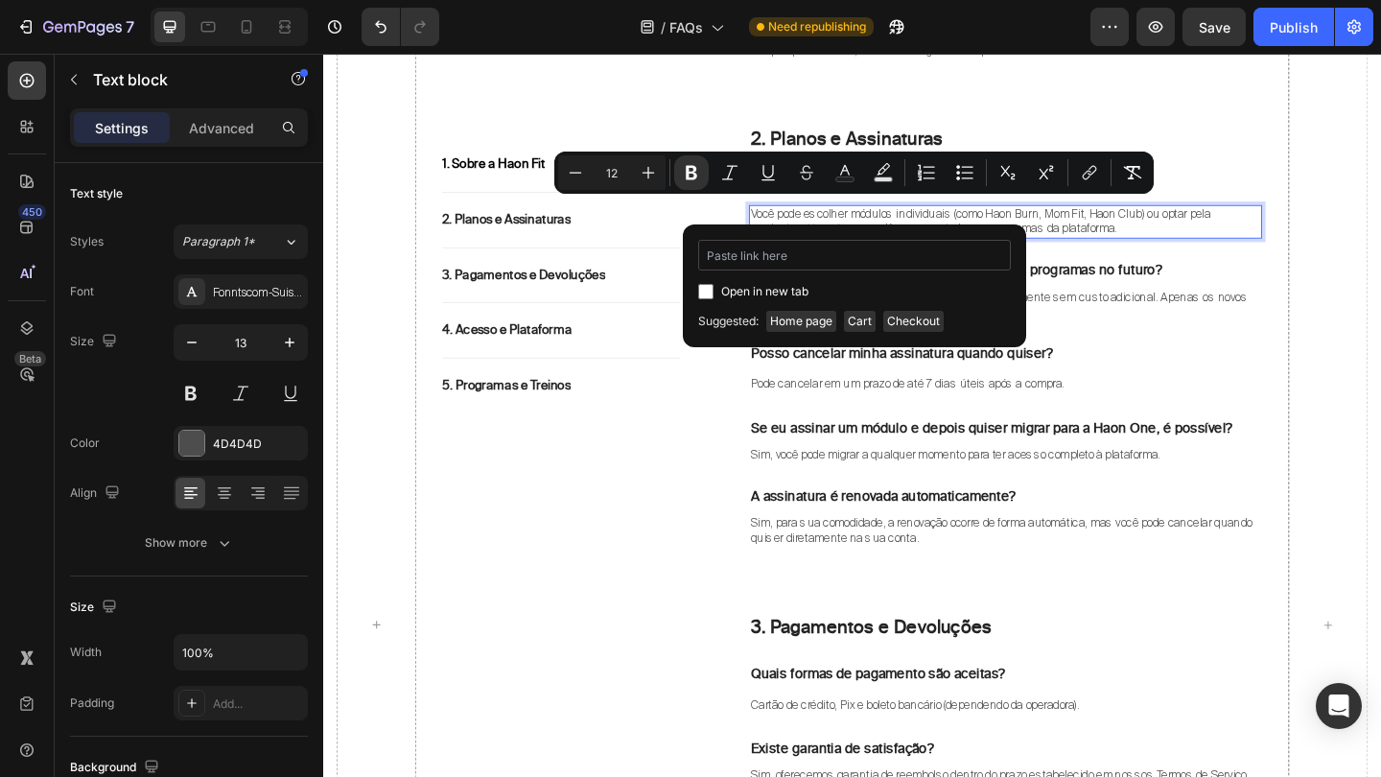
type input "https://haonfit.com.br/pages/haon-one"
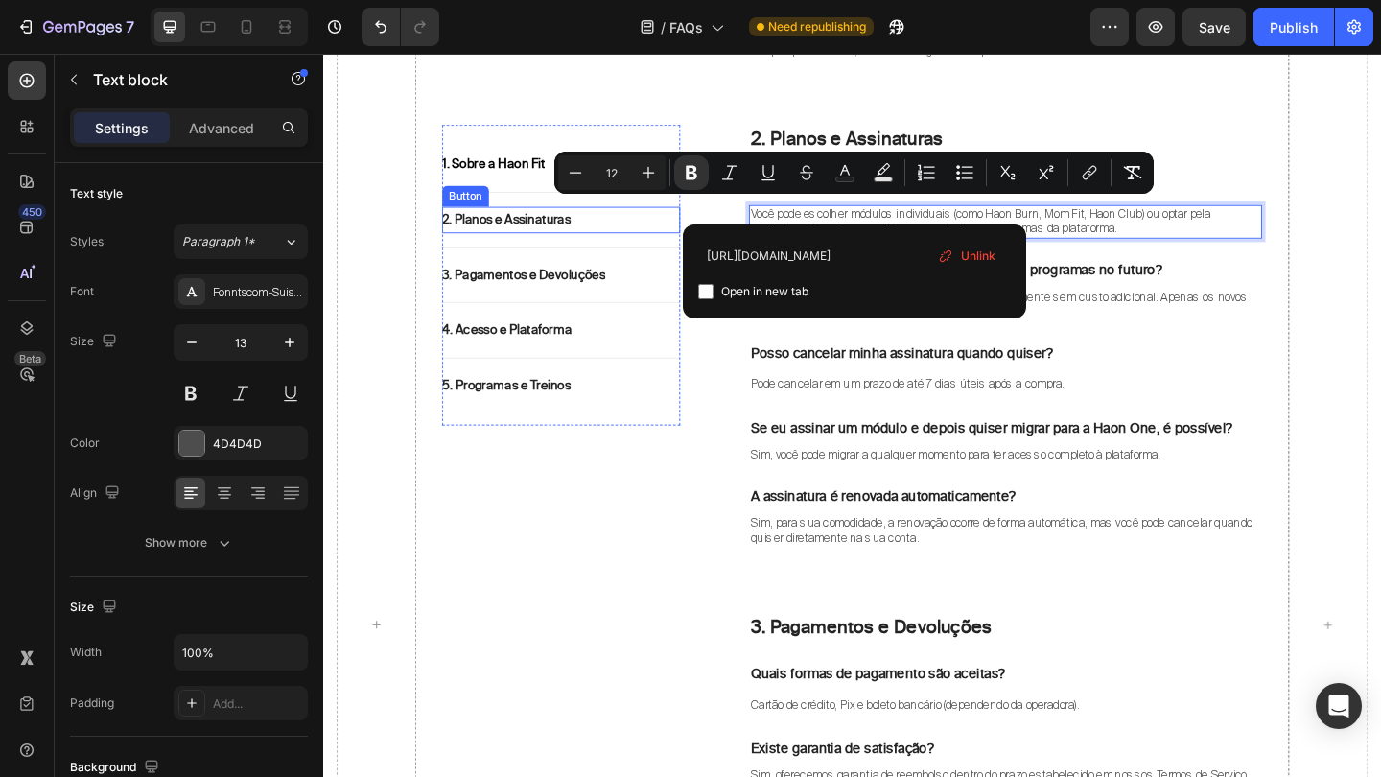
click at [656, 242] on div "2. Planos e Assinaturas Button" at bounding box center [582, 234] width 259 height 29
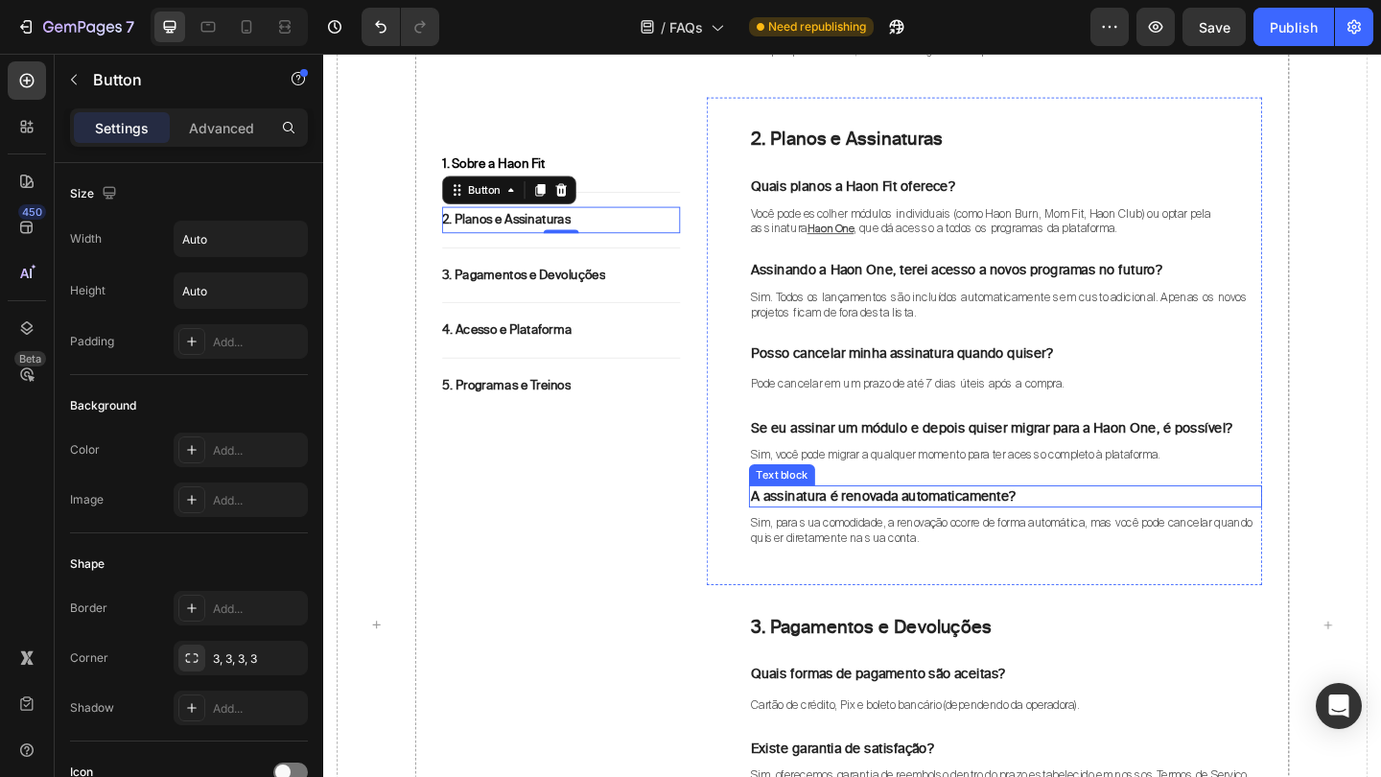
click at [1357, 507] on div "1. Sobre a Haon Fit Button Title Line 2. Planos e Assinaturas Button 0 Title Li…" at bounding box center [898, 675] width 1122 height 2568
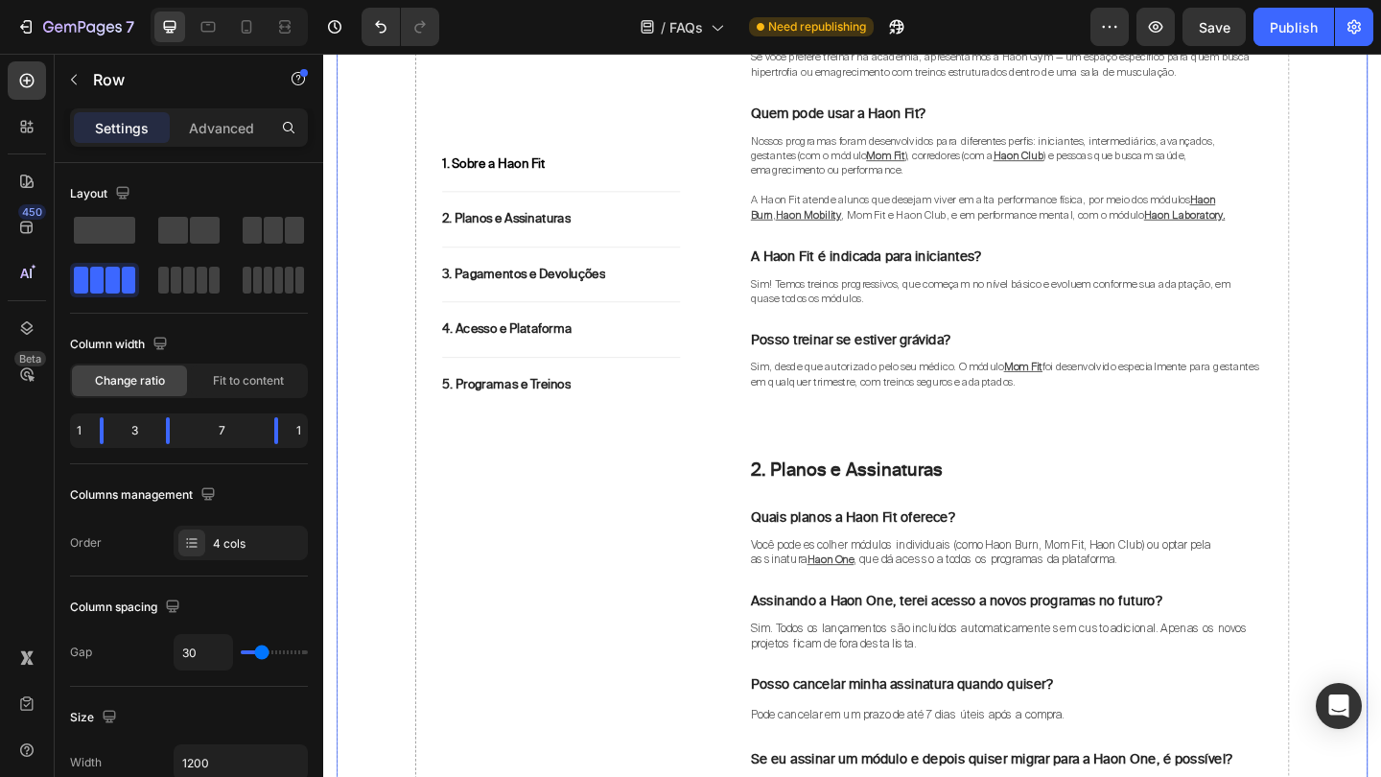
scroll to position [731, 0]
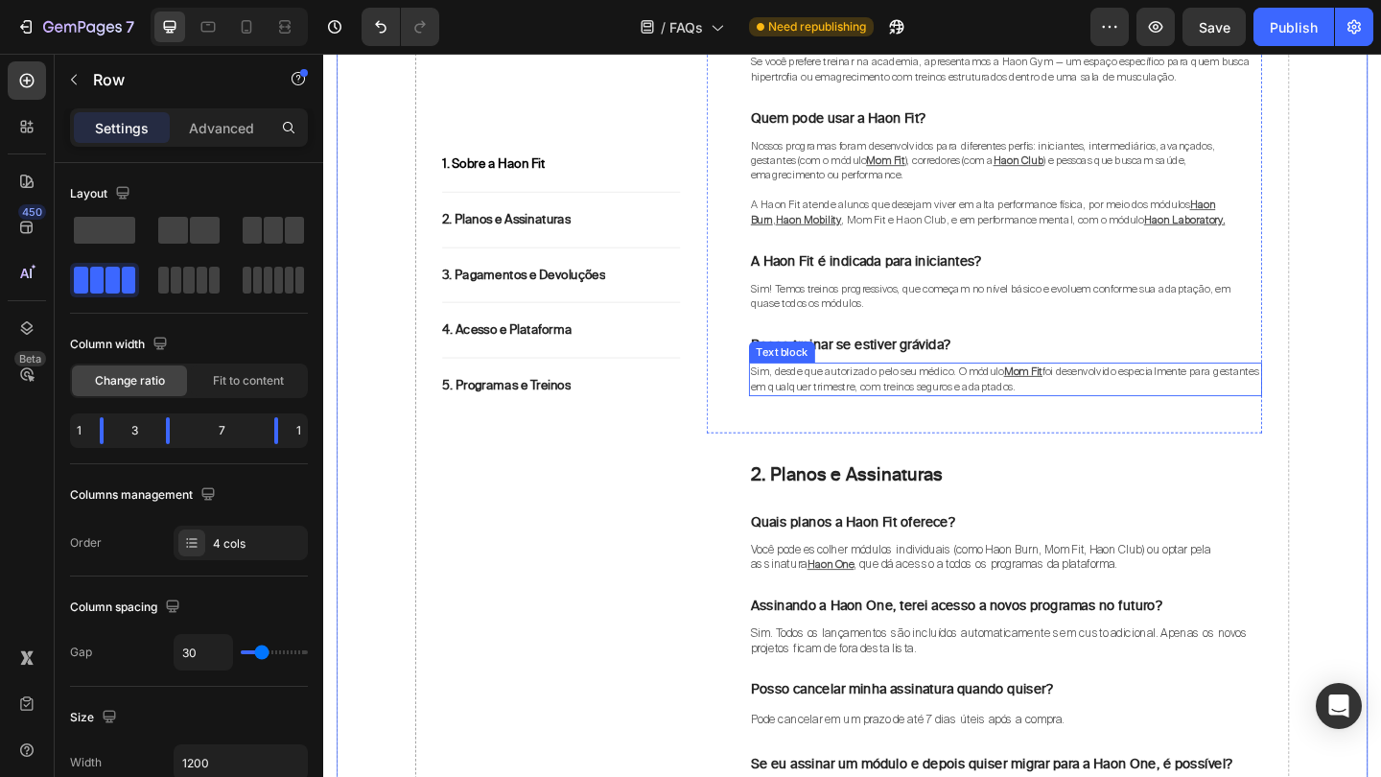
click at [989, 391] on span "Sim, desde que autorizado pelo seu médico. O módulo" at bounding box center [925, 398] width 275 height 15
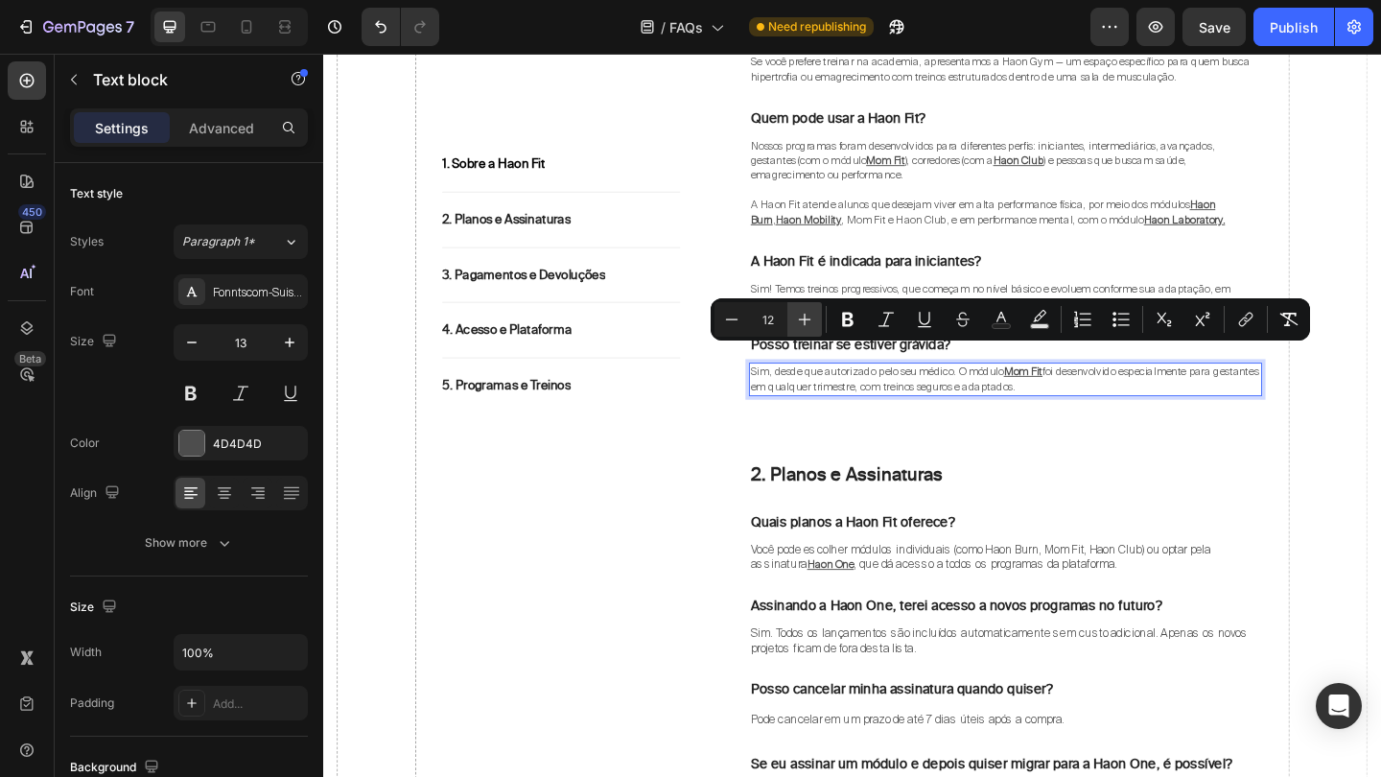
click at [800, 317] on icon "Editor contextual toolbar" at bounding box center [804, 319] width 19 height 19
type input "13"
click at [1024, 301] on span "Sim! Temos treinos progressivos, que começam no nível básico e evoluem conforme…" at bounding box center [1049, 317] width 522 height 32
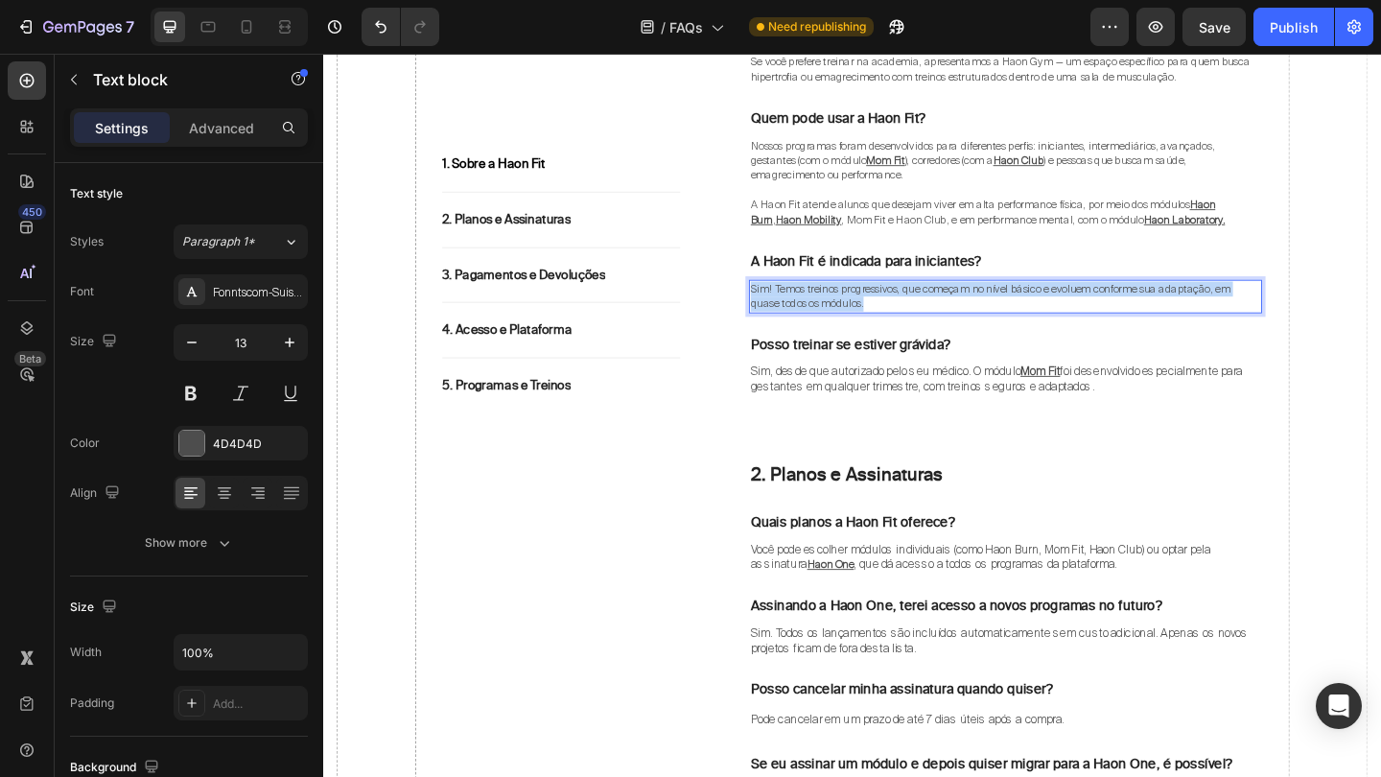
click at [1024, 301] on span "Sim! Temos treinos progressivos, que começam no nível básico e evoluem conforme…" at bounding box center [1049, 317] width 522 height 32
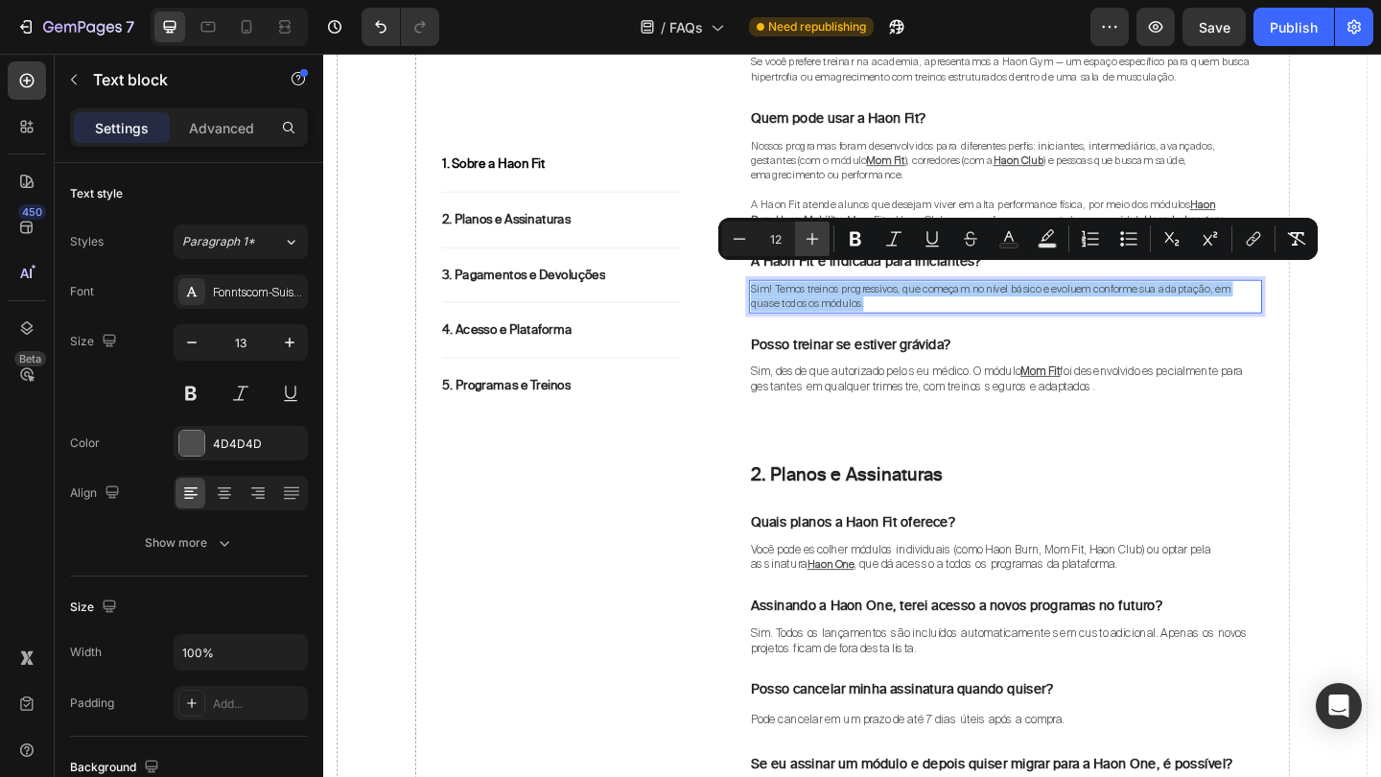
click at [812, 227] on button "Plus" at bounding box center [812, 238] width 35 height 35
type input "13"
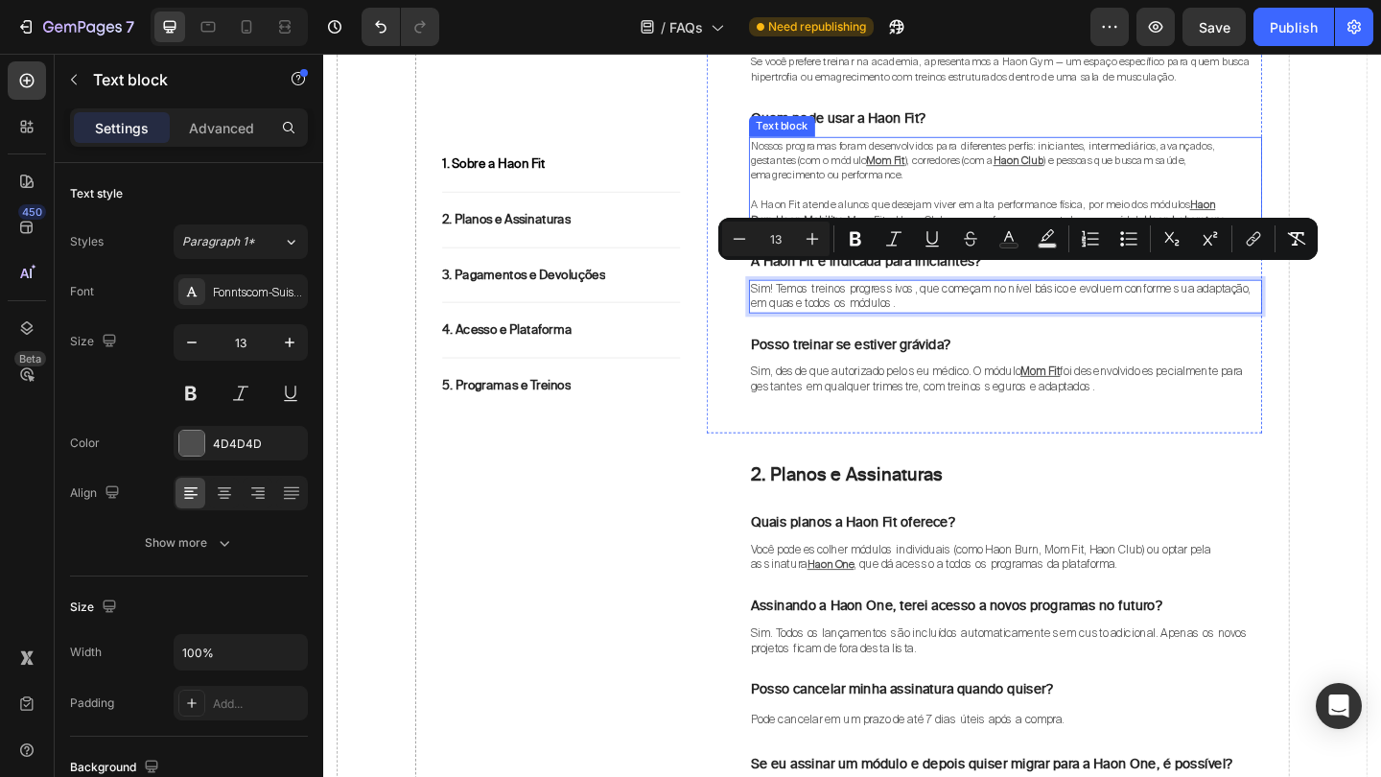
click at [951, 226] on span ", Mom Fit e Haon Club, e em performance mental, com o módulo" at bounding box center [1051, 233] width 329 height 15
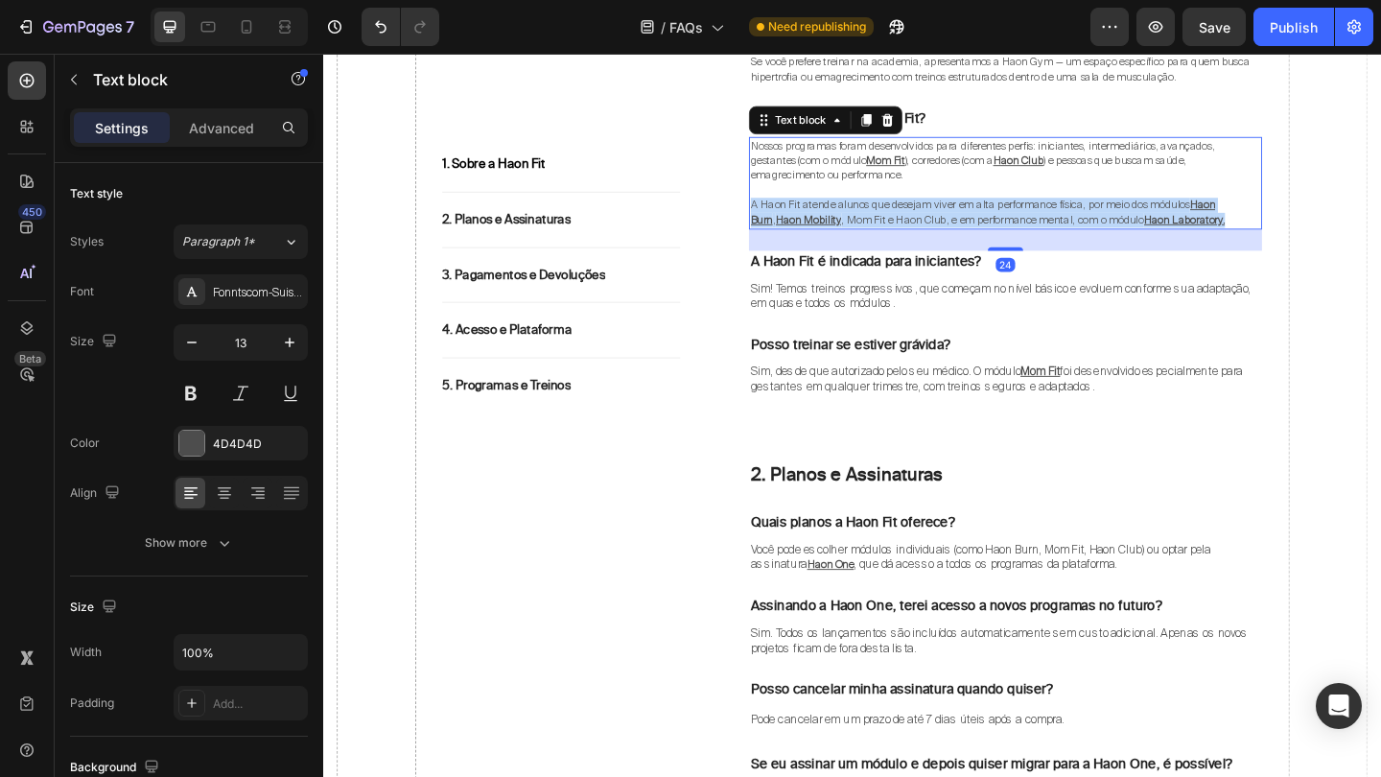
click at [951, 226] on span ", Mom Fit e Haon Club, e em performance mental, com o módulo" at bounding box center [1051, 233] width 329 height 15
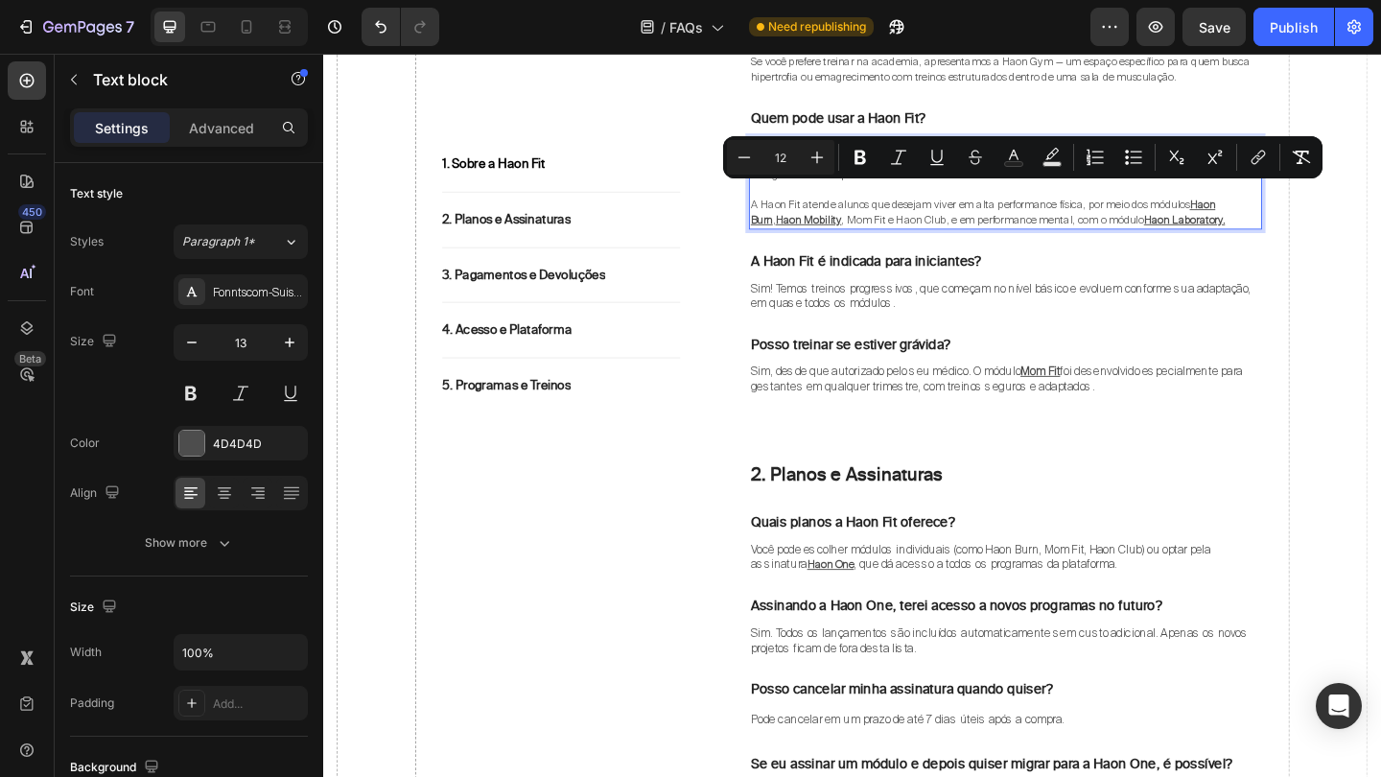
click at [954, 210] on span "A Haon Fit atende alunos que desejam viver em alta performance física, por meio…" at bounding box center [1026, 217] width 477 height 15
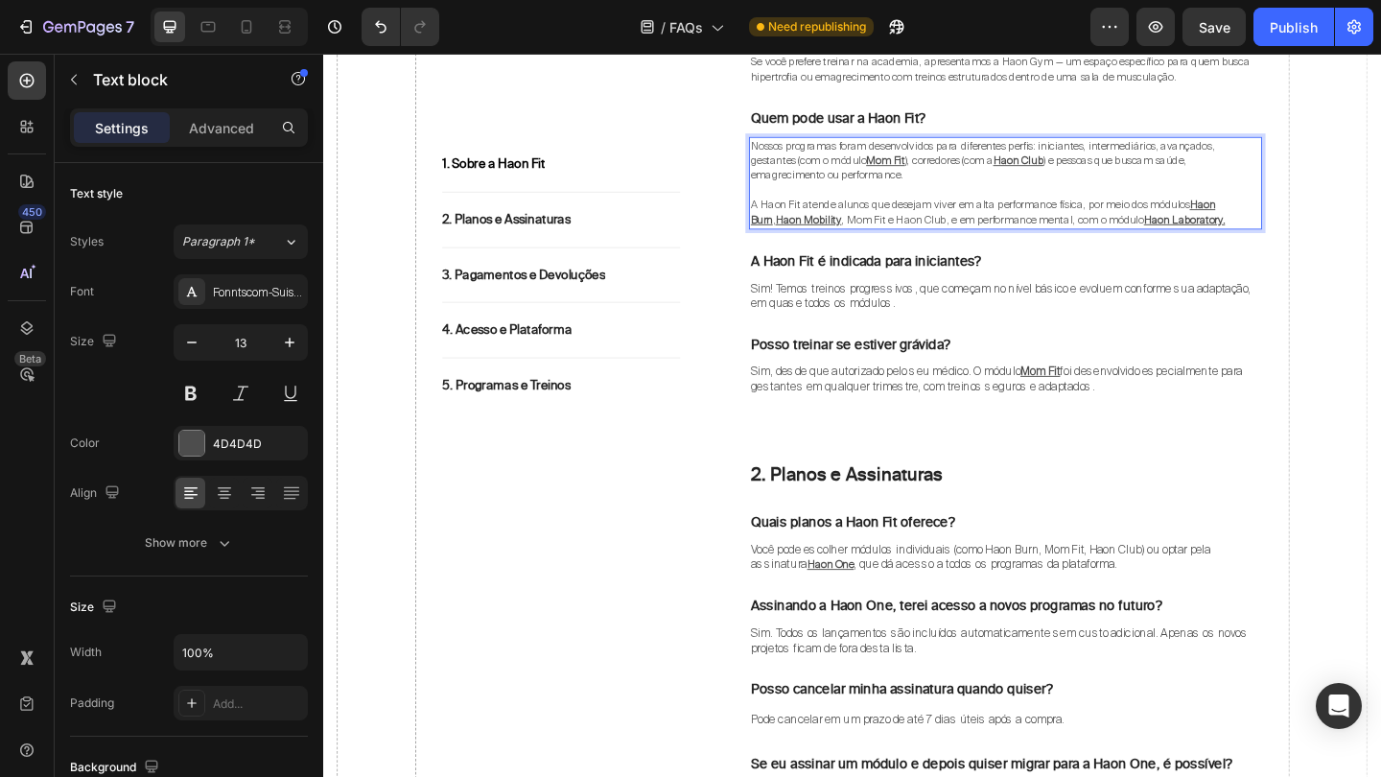
click at [1288, 225] on p "A Haon Fit atende alunos que desejam viver em alta performance física, por meio…" at bounding box center [1065, 226] width 554 height 33
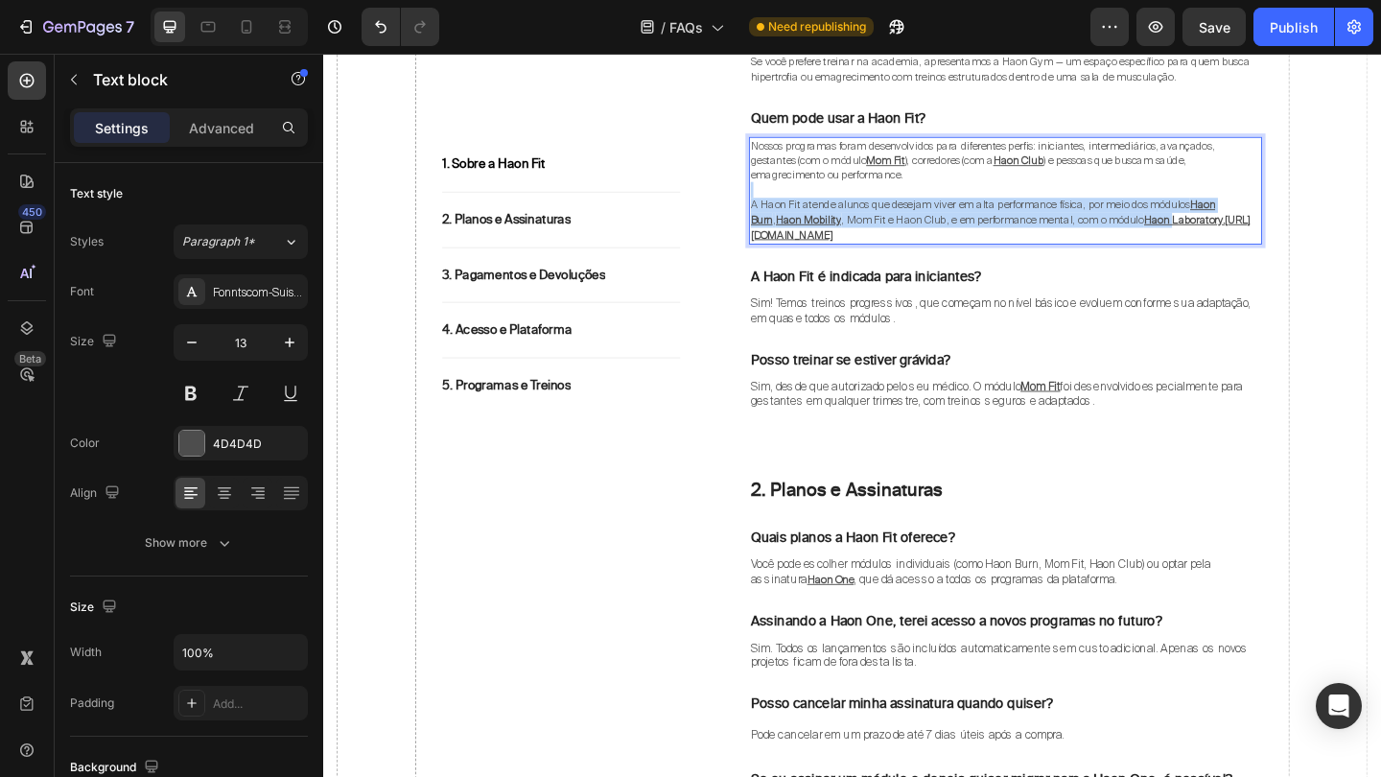
drag, startPoint x: 1288, startPoint y: 225, endPoint x: 833, endPoint y: 182, distance: 456.5
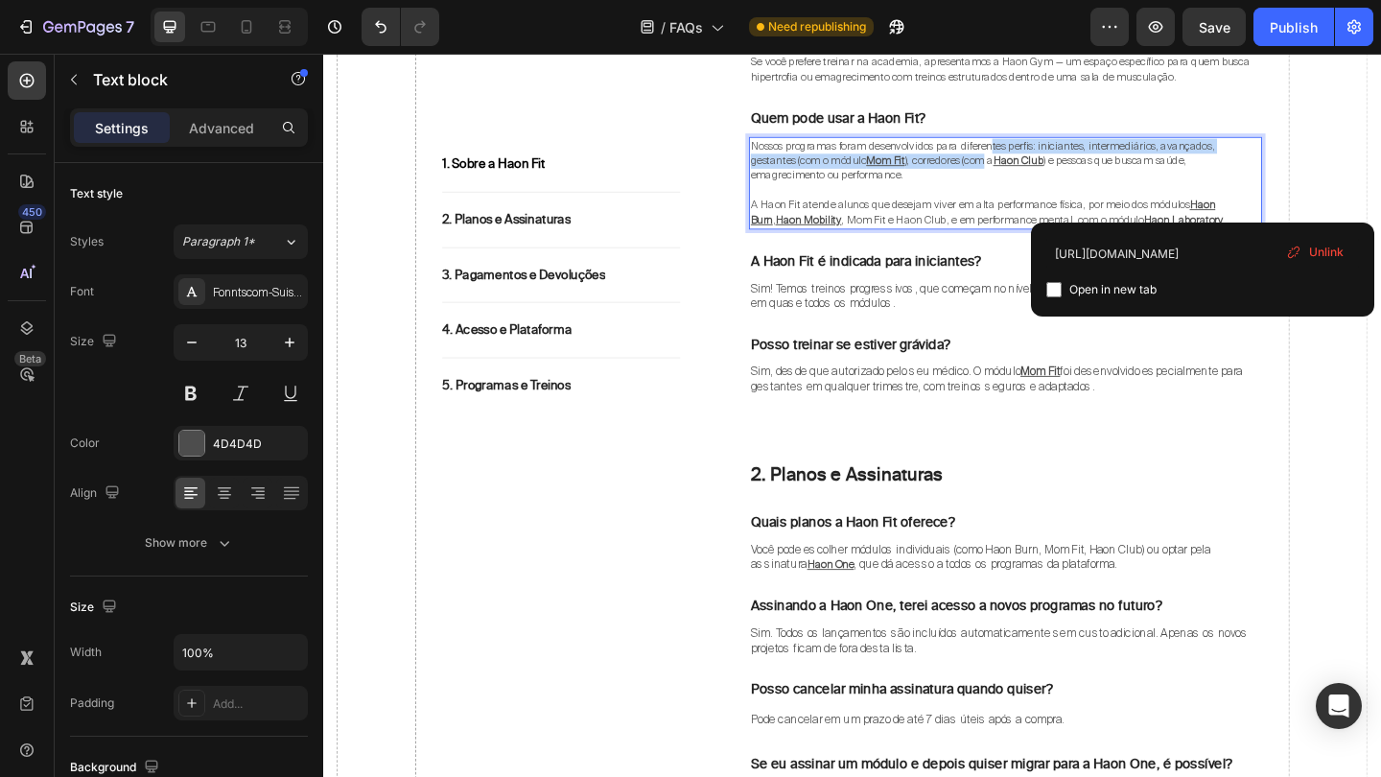
click at [1052, 162] on span "), corredores (com a" at bounding box center [1004, 169] width 96 height 15
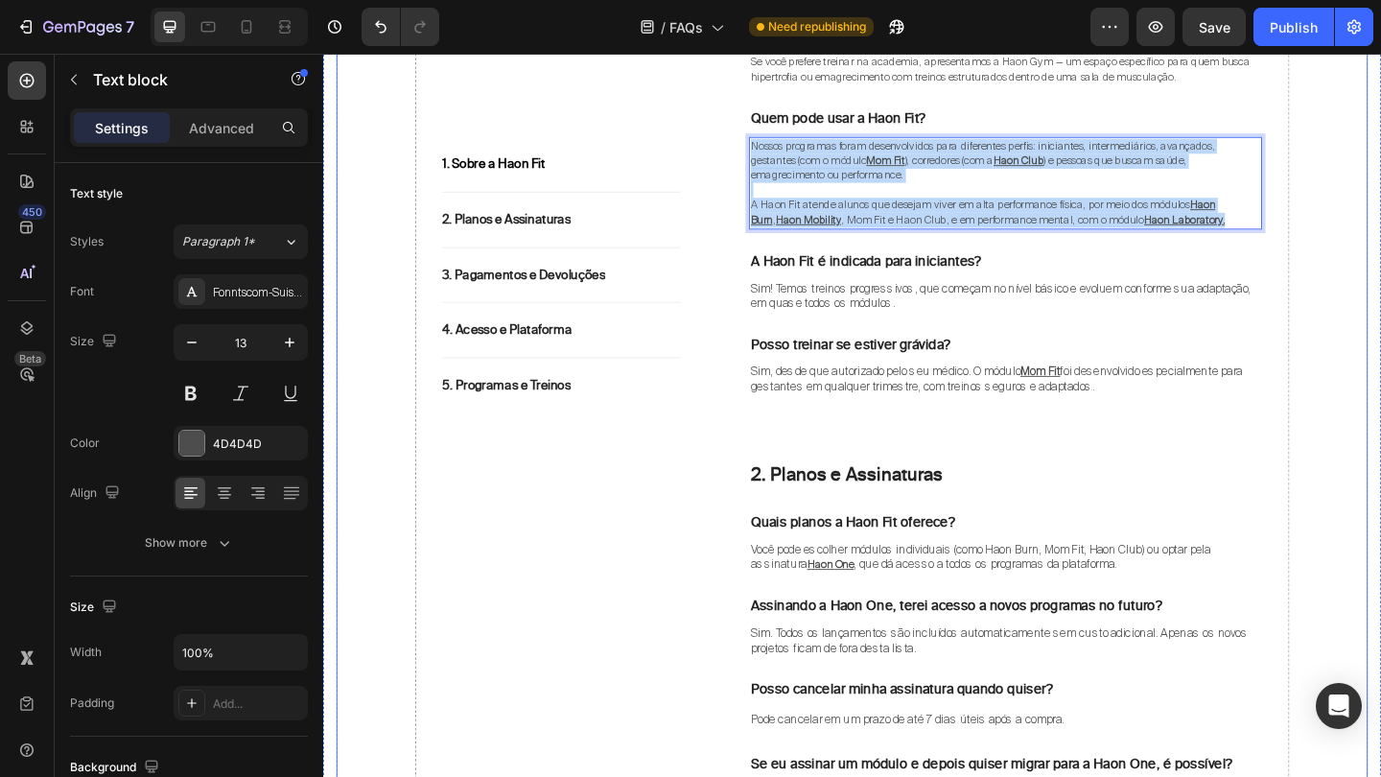
drag, startPoint x: 786, startPoint y: 142, endPoint x: 1352, endPoint y: 211, distance: 569.9
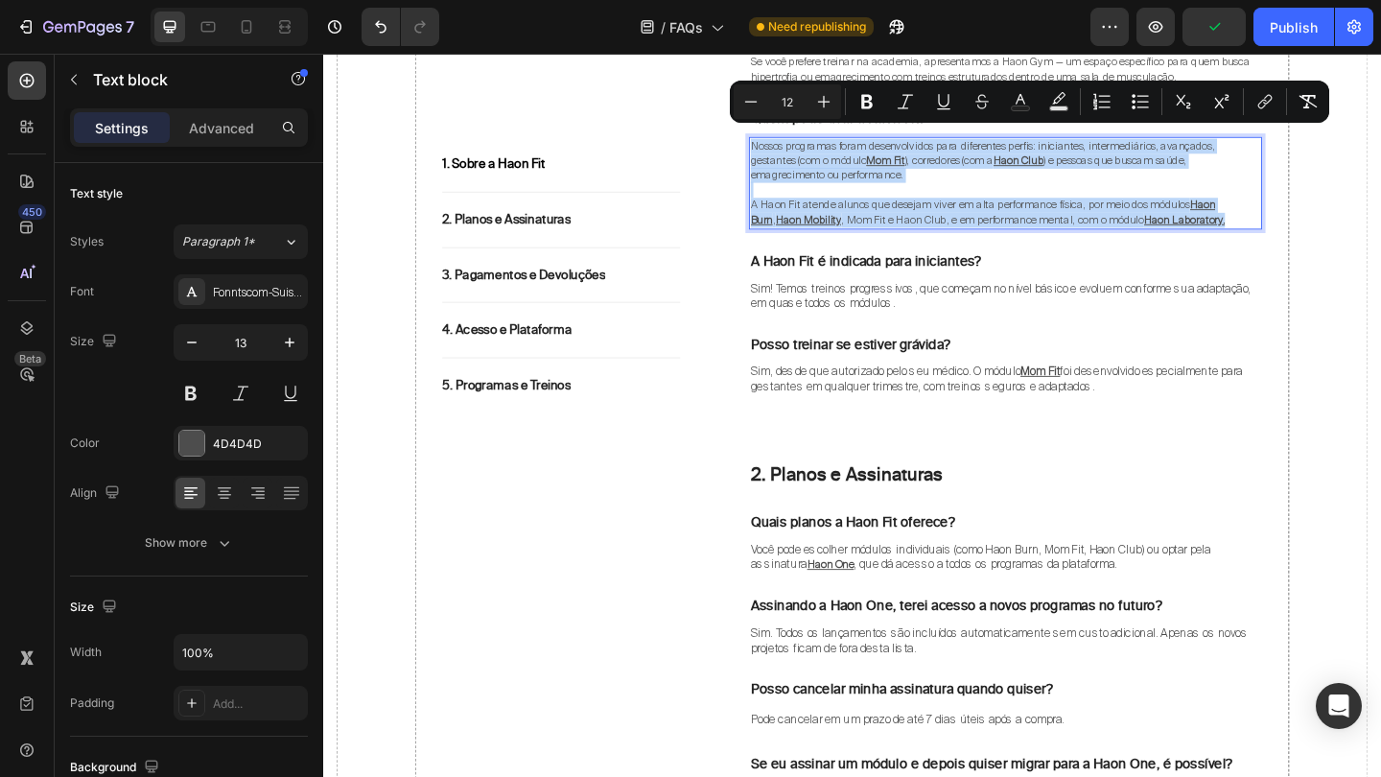
click at [1218, 194] on p "Rich Text Editor. Editing area: main" at bounding box center [1065, 202] width 554 height 16
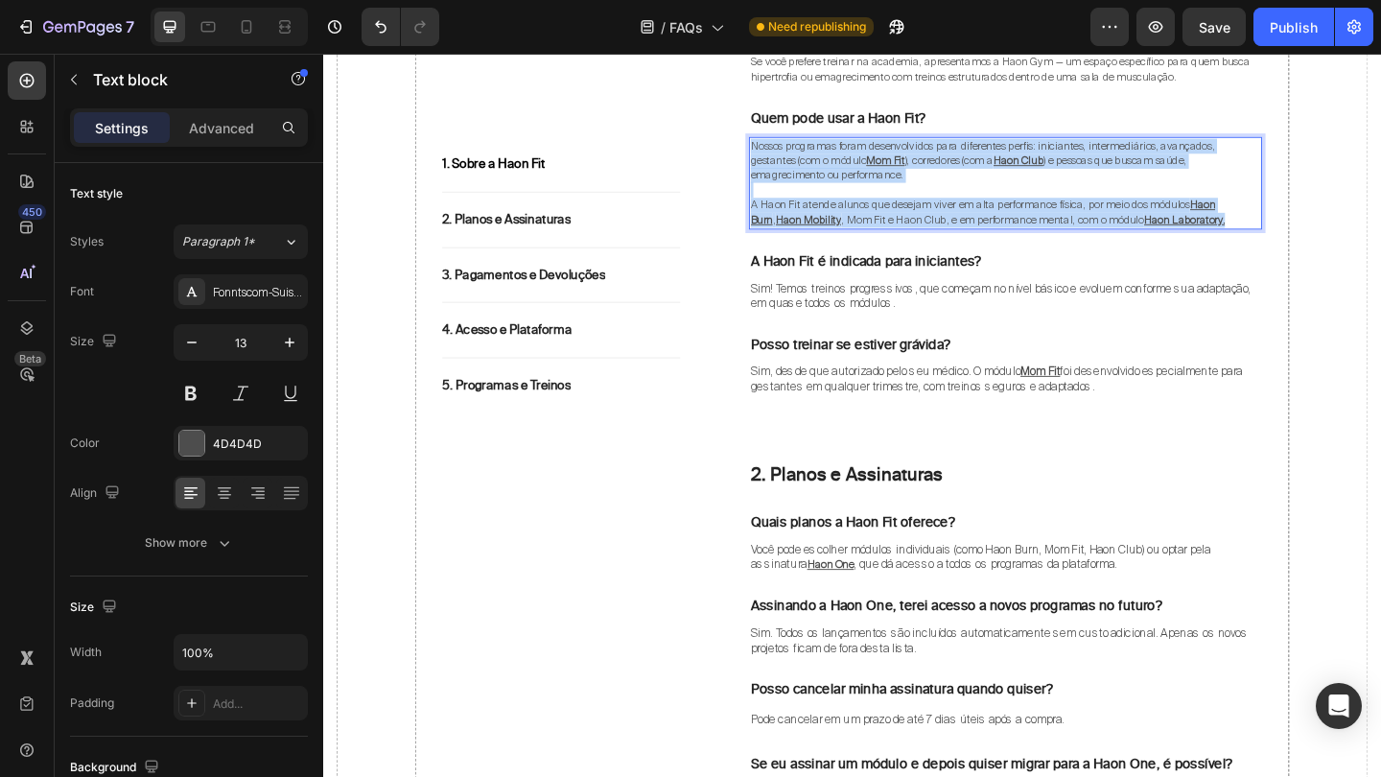
drag, startPoint x: 789, startPoint y: 142, endPoint x: 1326, endPoint y: 233, distance: 544.6
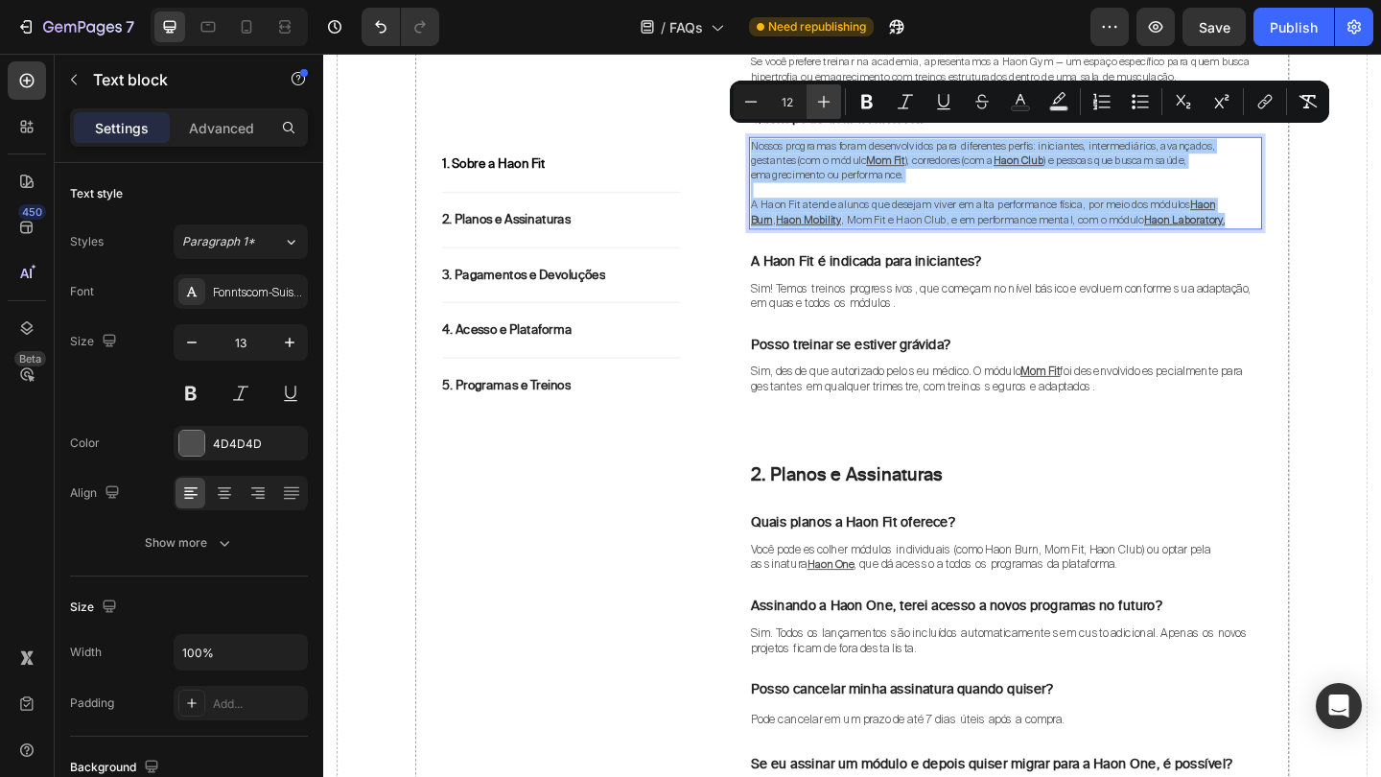
click at [827, 93] on icon "Editor contextual toolbar" at bounding box center [823, 101] width 19 height 19
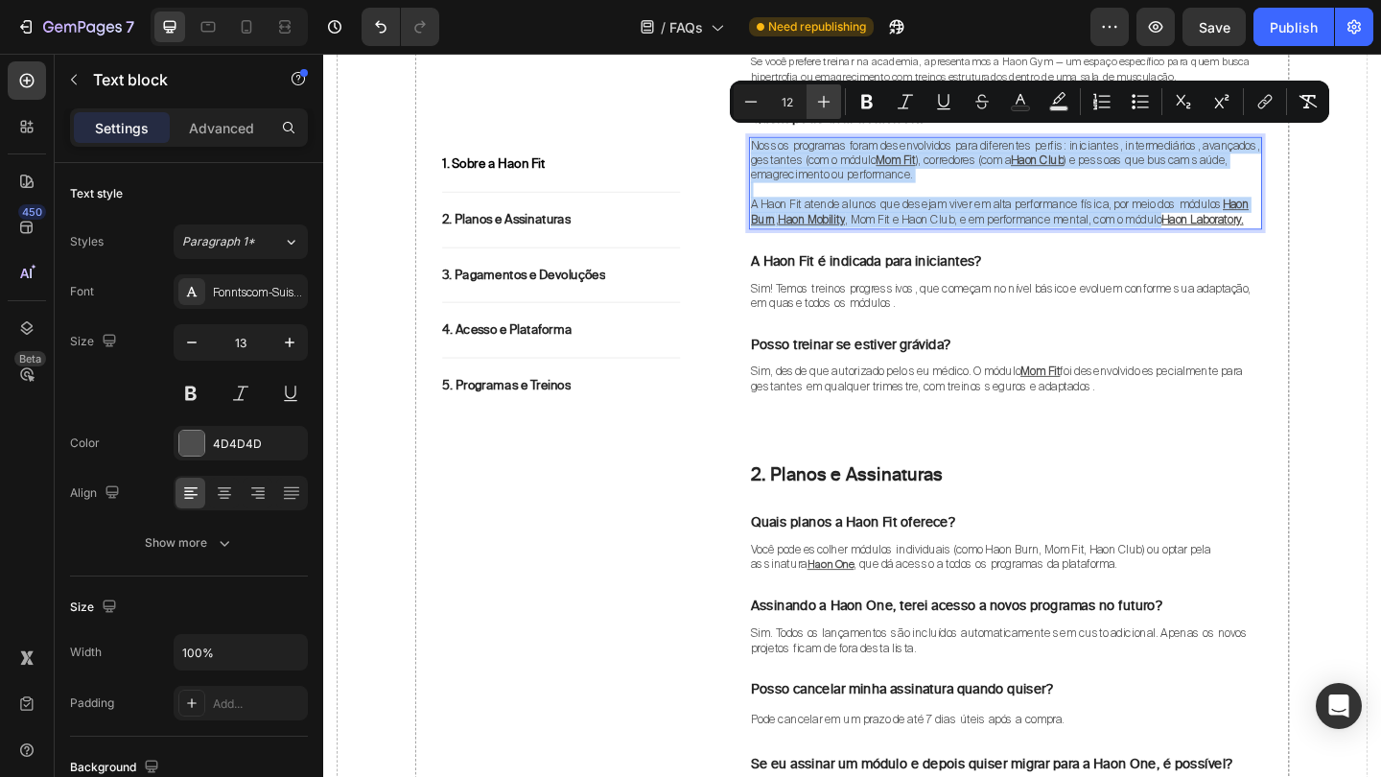
type input "13"
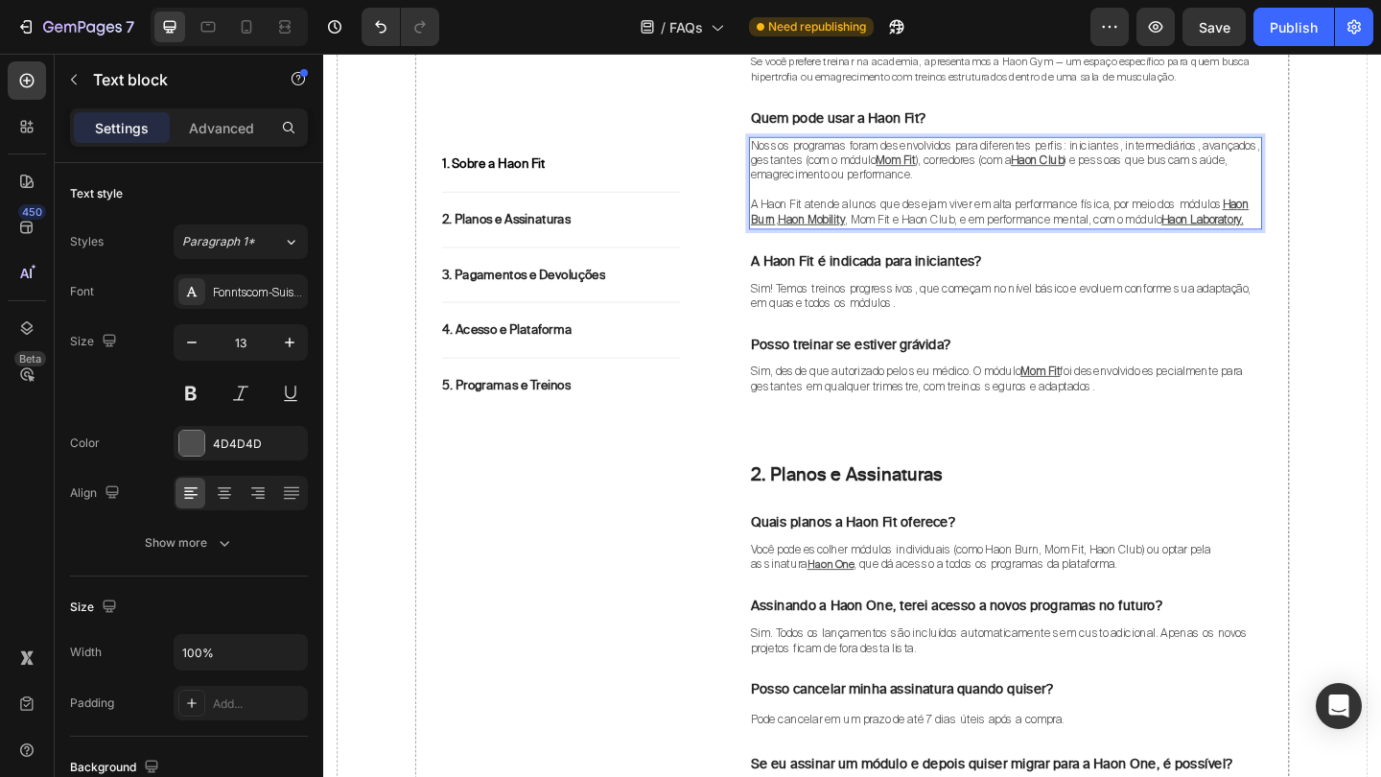
click at [964, 227] on span ", Mom Fit e Haon Club, e em performance mental, com o módulo" at bounding box center [1063, 233] width 344 height 16
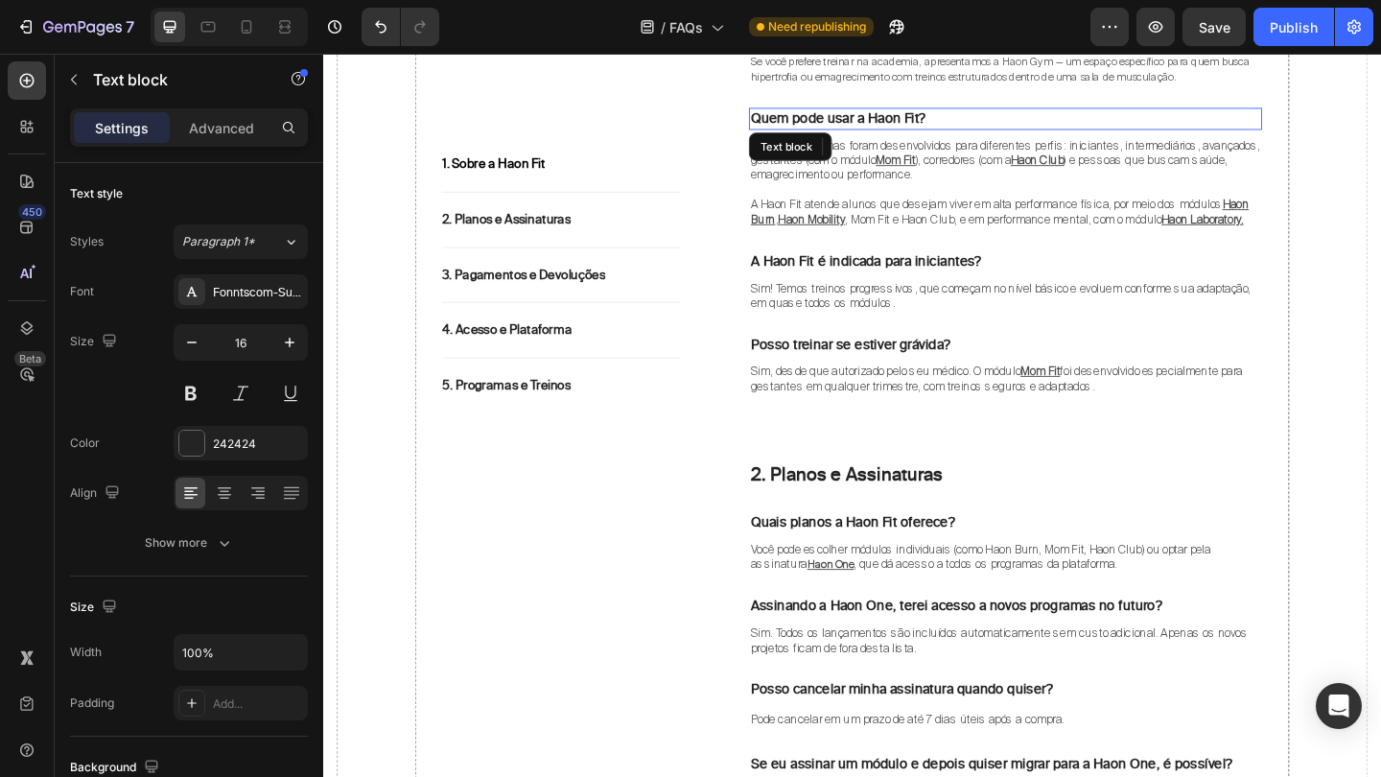
click at [1111, 114] on p "Quem pode usar a Haon Fit?" at bounding box center [1065, 124] width 554 height 20
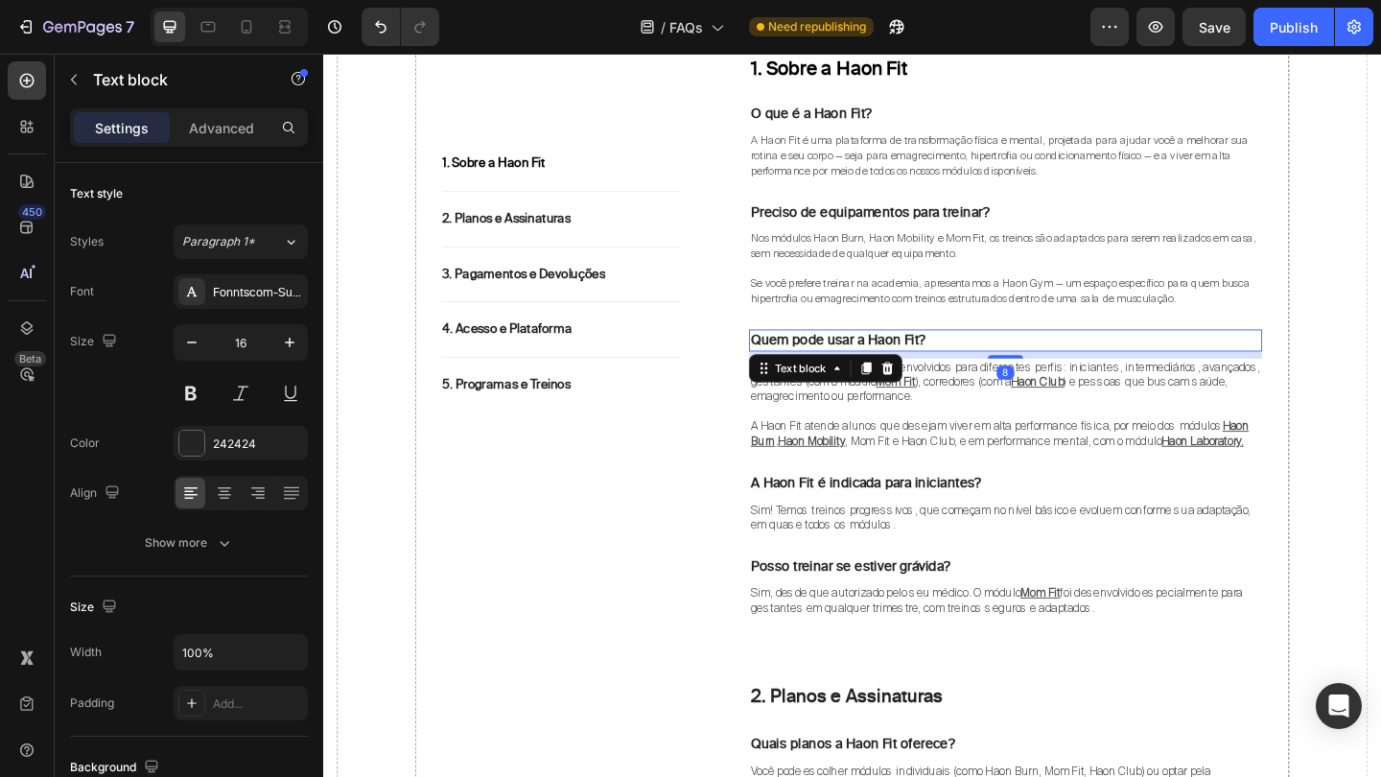
scroll to position [467, 0]
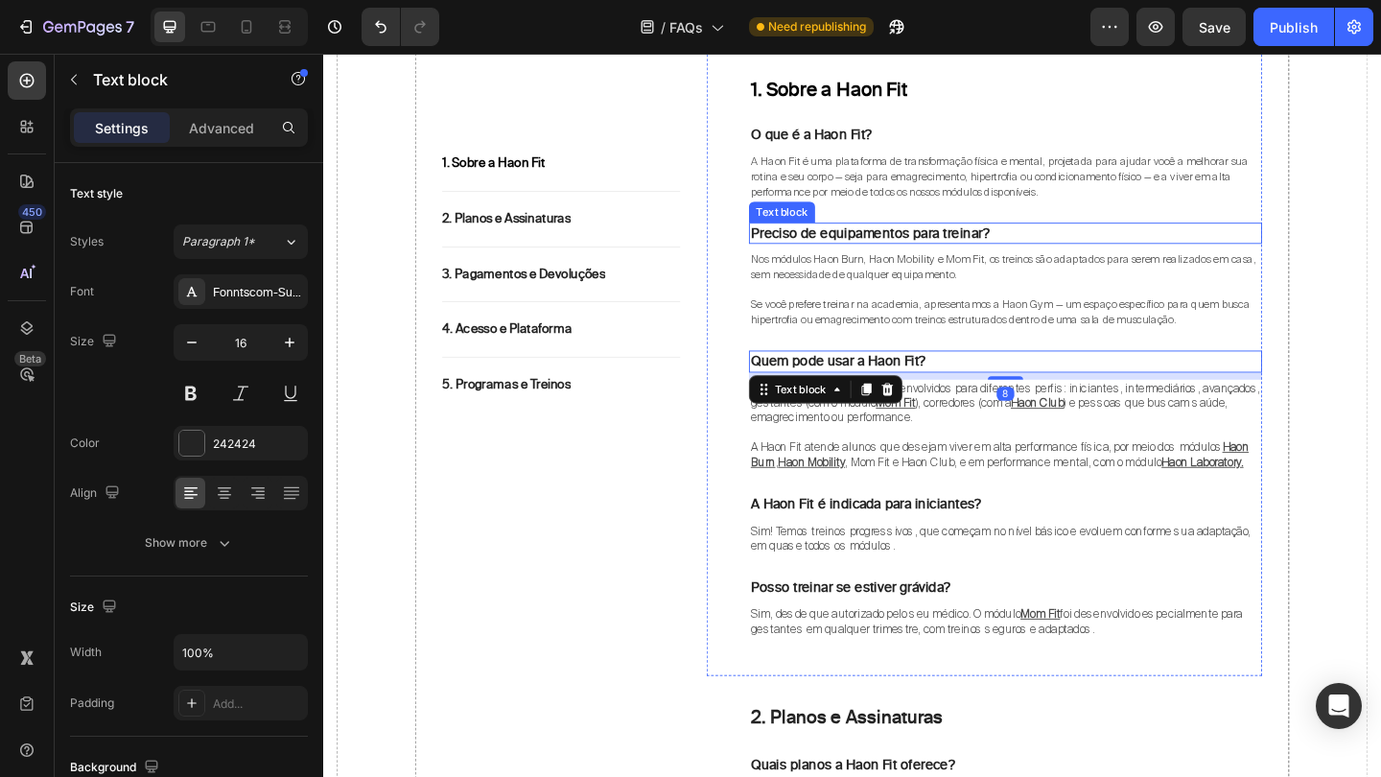
click at [913, 289] on span "Nos módulos Haon Burn, Haon Mobility e Mom Fit, os treinos são adaptados para s…" at bounding box center [1062, 285] width 549 height 32
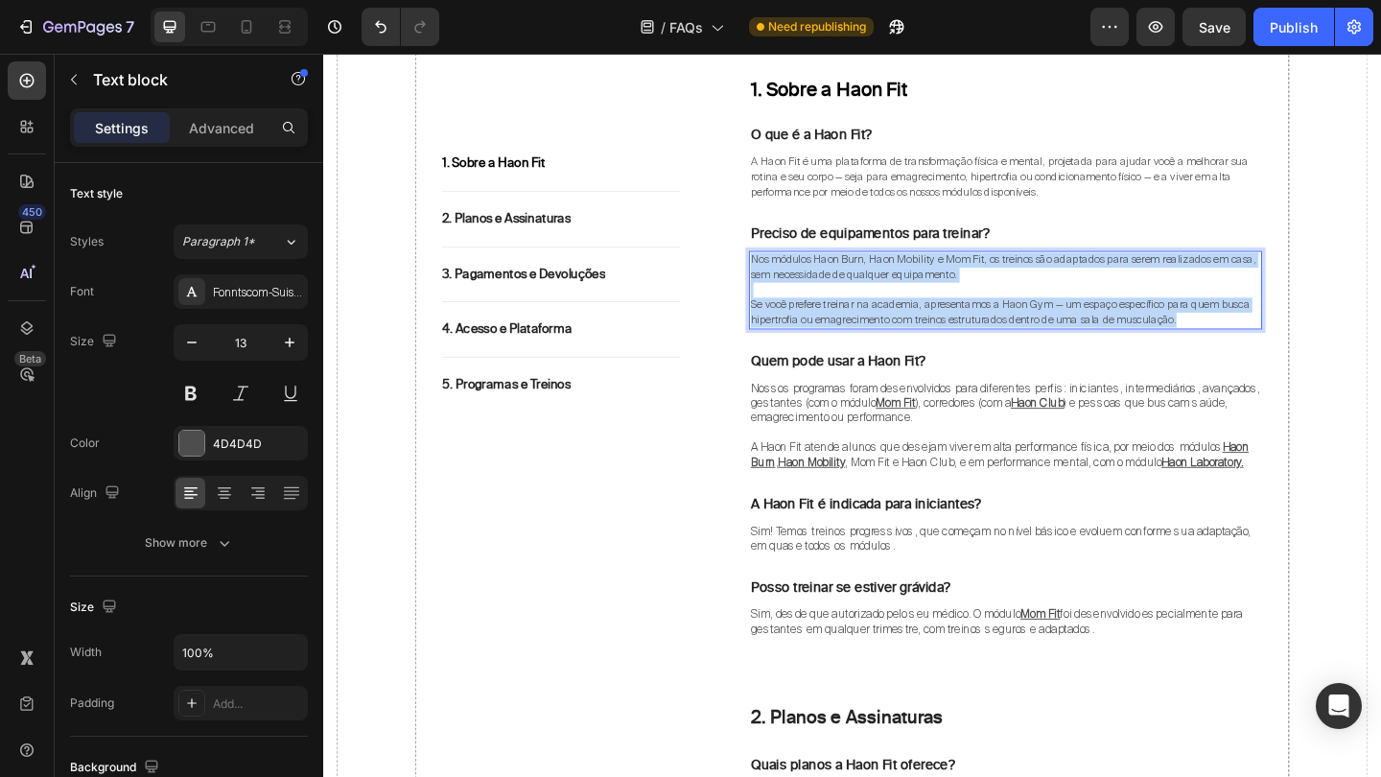
drag, startPoint x: 788, startPoint y: 270, endPoint x: 1315, endPoint y: 336, distance: 531.4
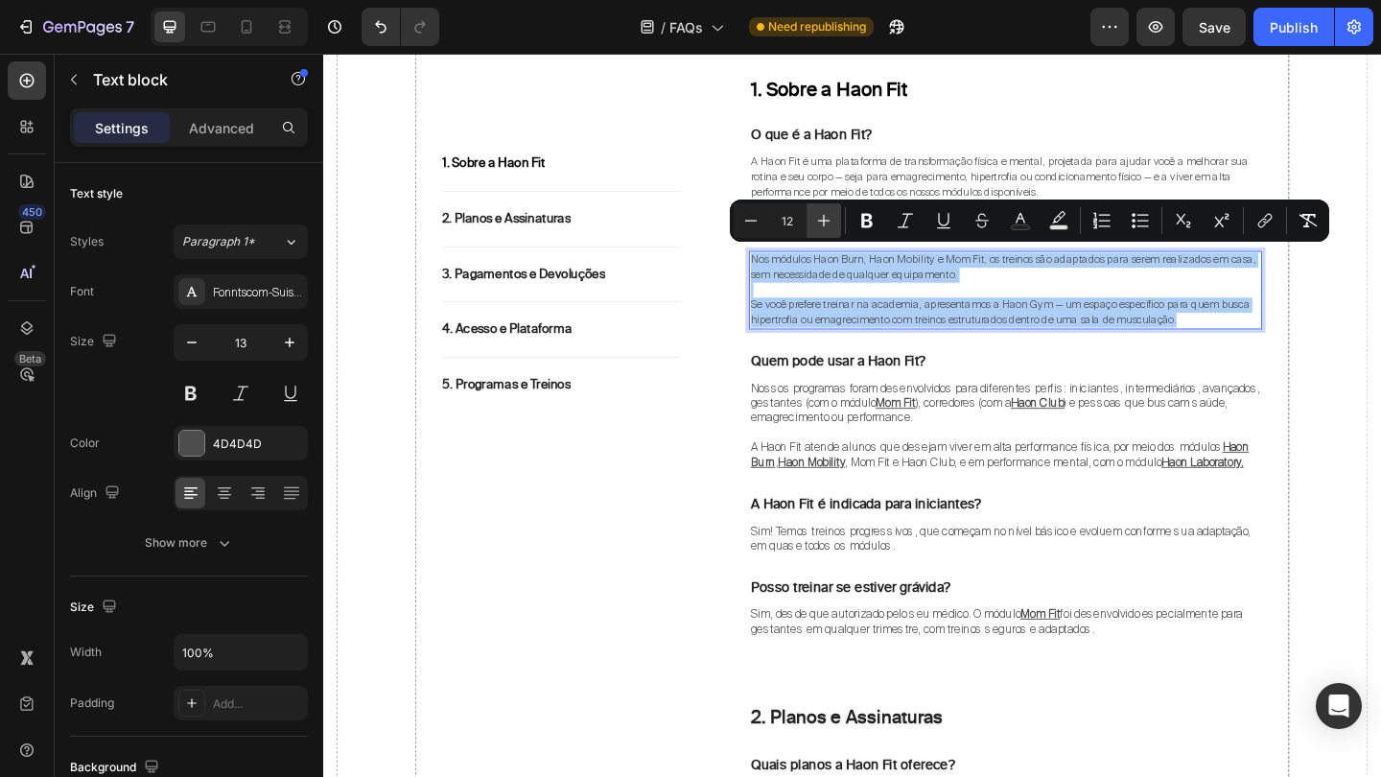
click at [823, 220] on icon "Editor contextual toolbar" at bounding box center [823, 220] width 19 height 19
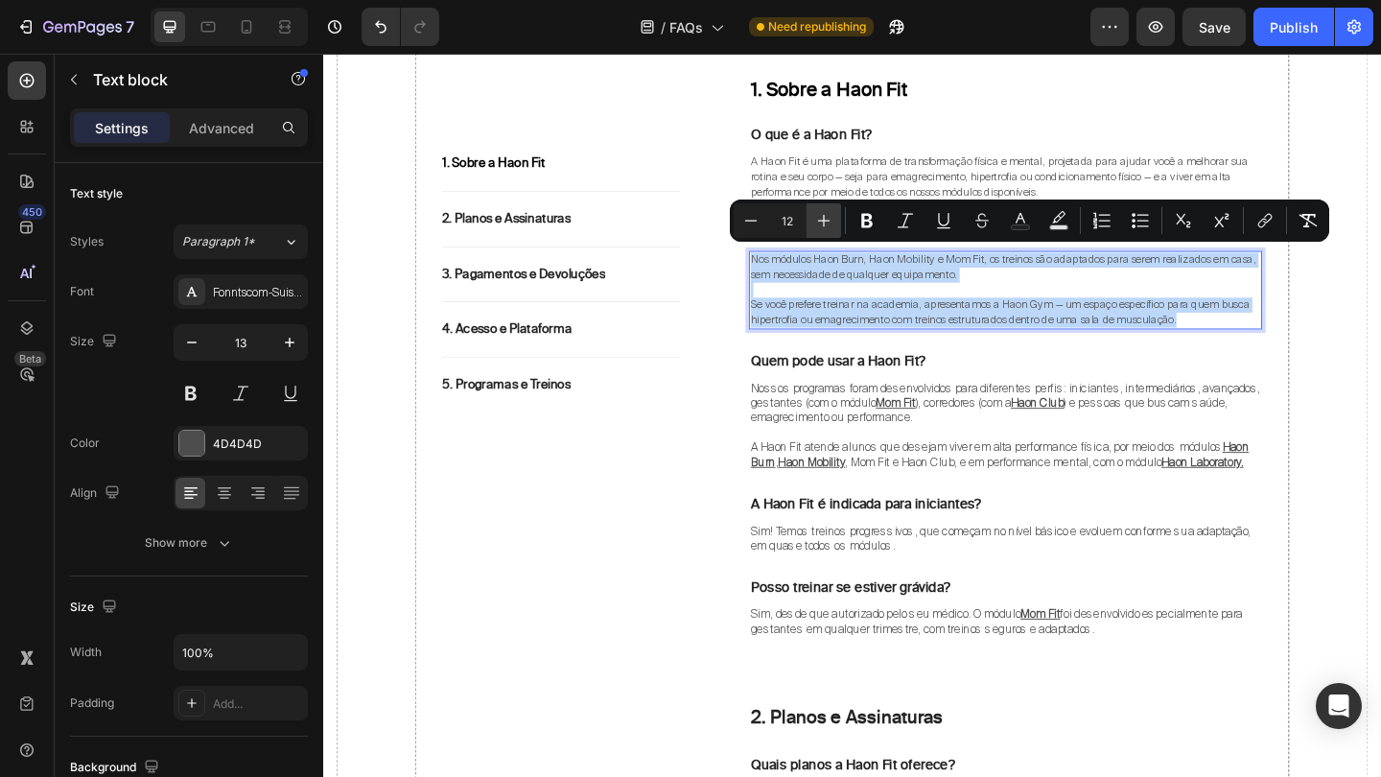
type input "13"
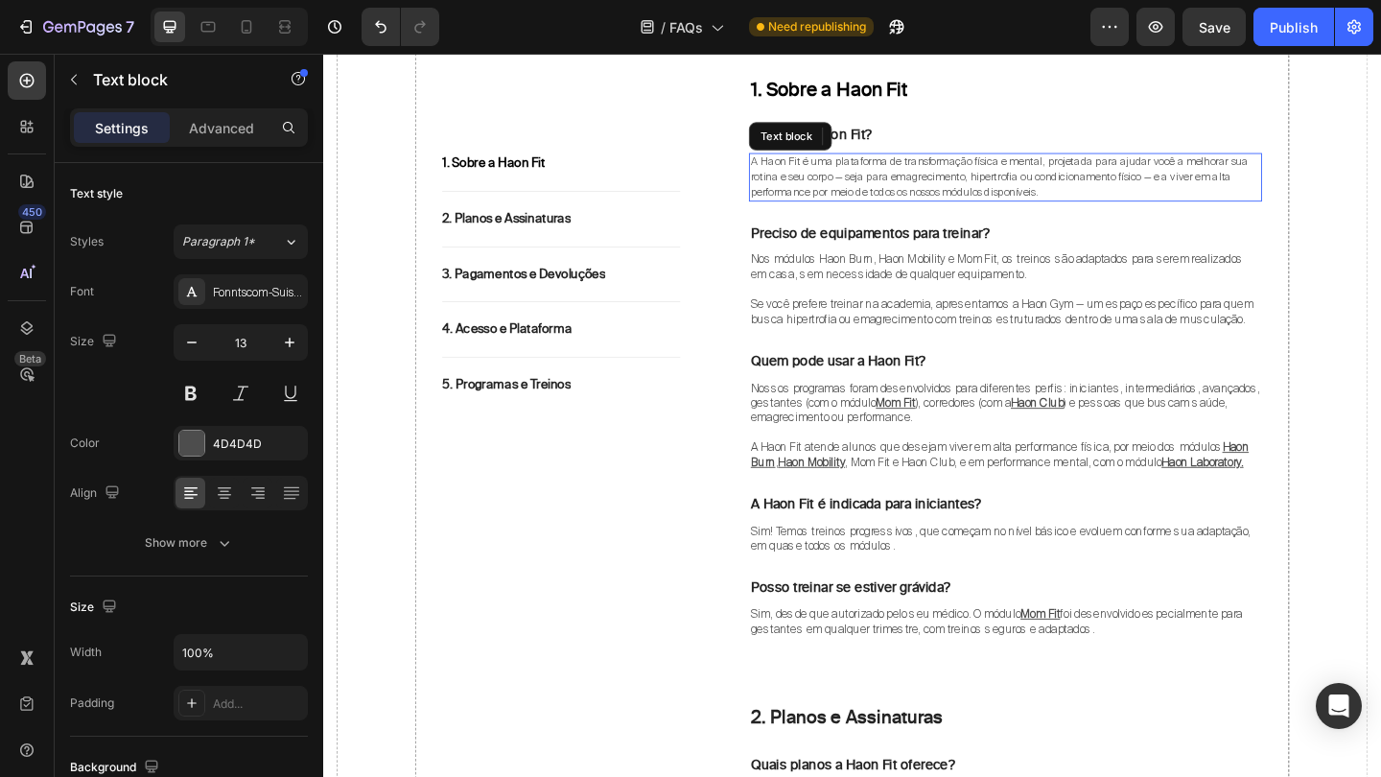
click at [909, 176] on span "A Haon Fit é uma plataforma de transformação física e mental, projetada para aj…" at bounding box center [1058, 187] width 541 height 48
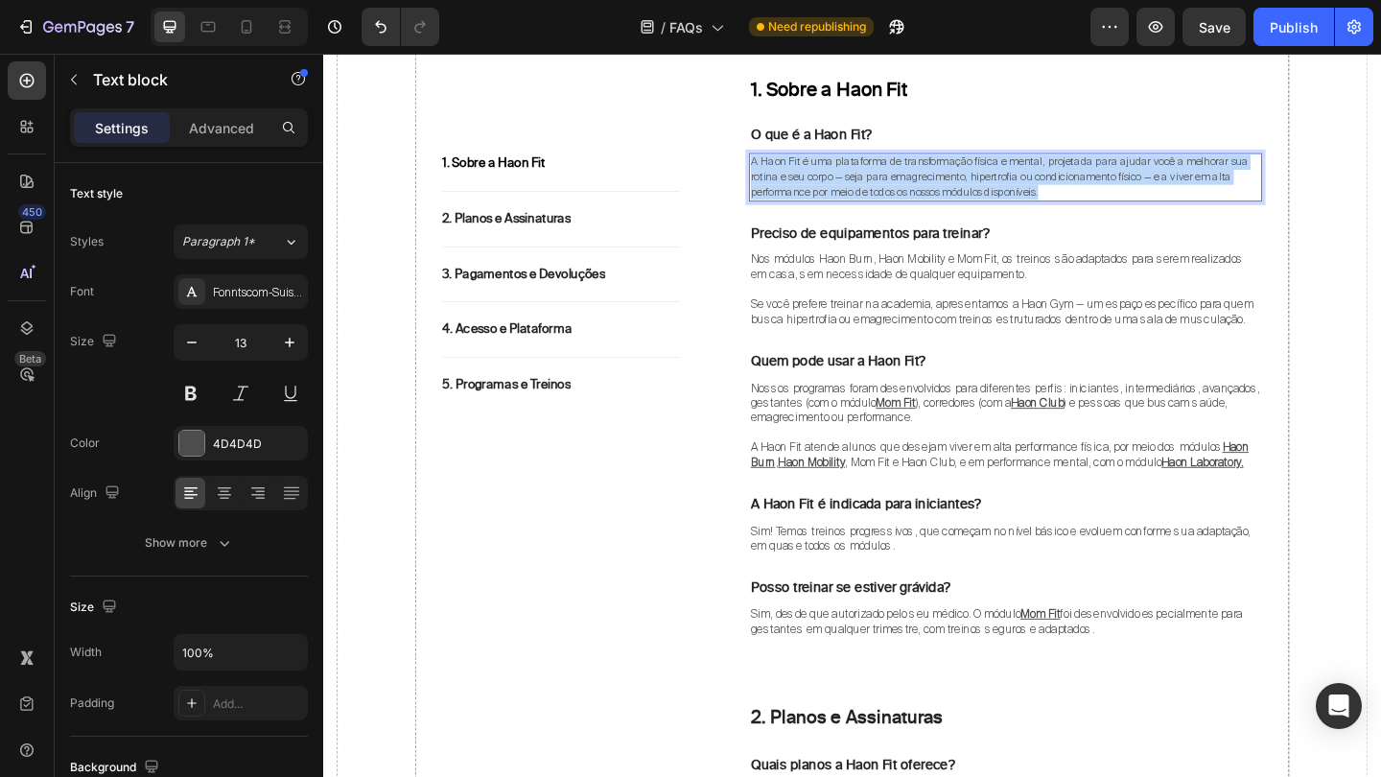
drag, startPoint x: 790, startPoint y: 168, endPoint x: 1133, endPoint y: 193, distance: 344.2
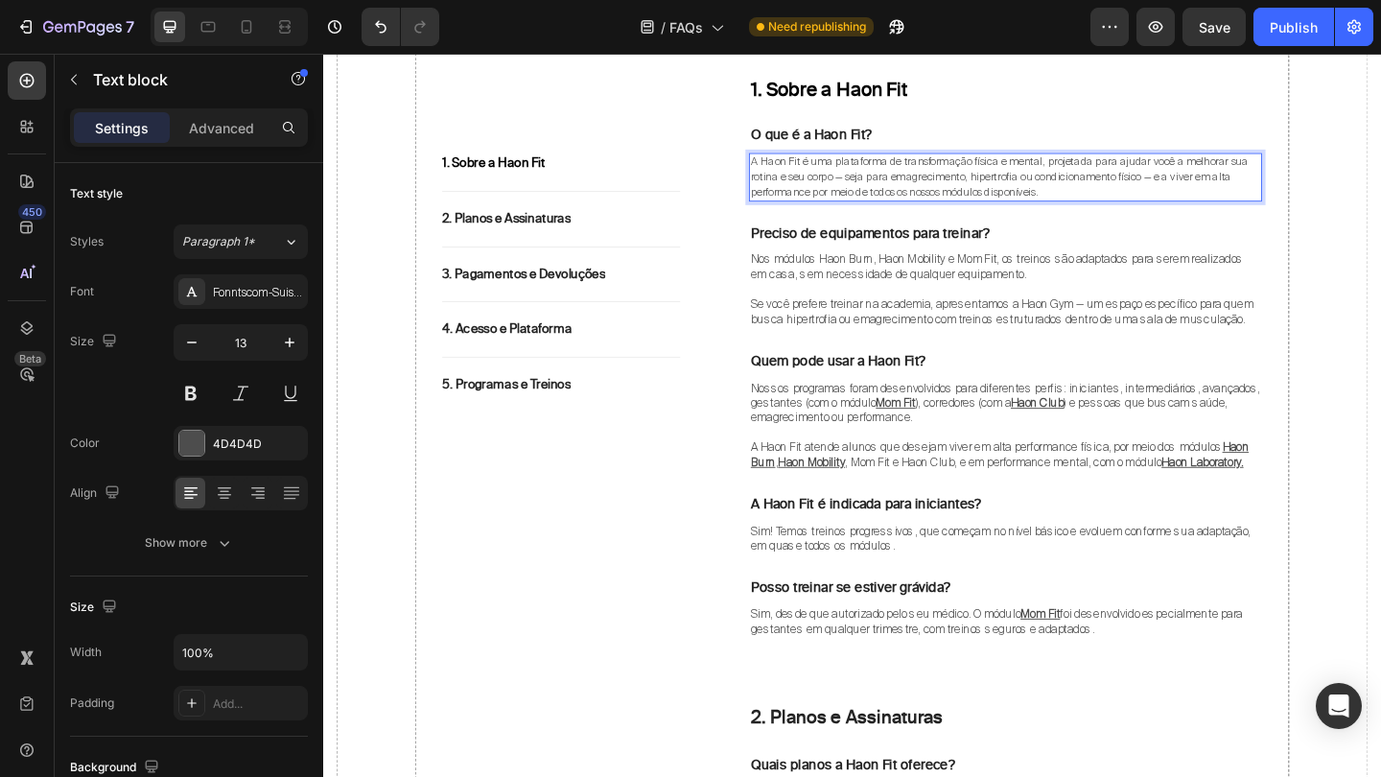
click at [1128, 198] on p "A Haon Fit é uma plataforma de transformação física e mental, projetada para aj…" at bounding box center [1065, 187] width 554 height 49
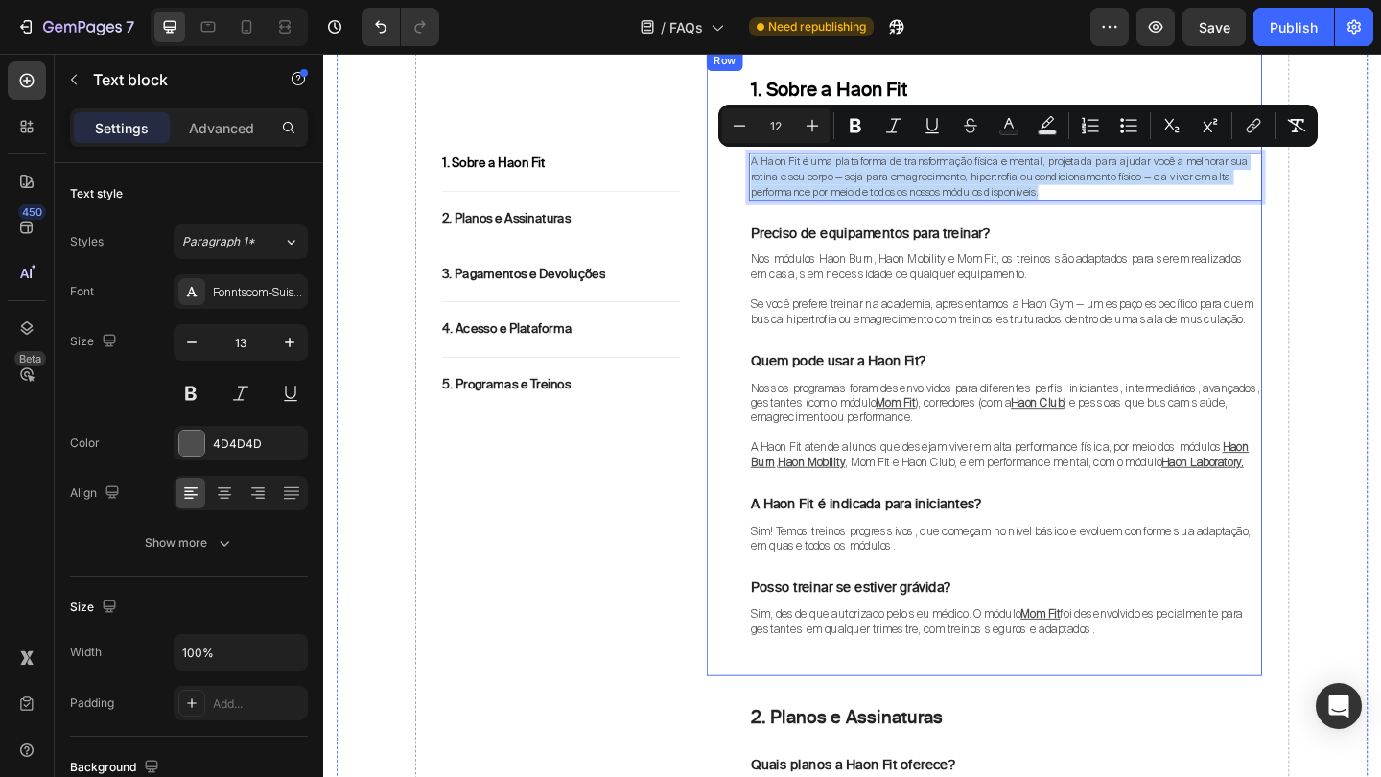
drag, startPoint x: 1128, startPoint y: 198, endPoint x: 779, endPoint y: 174, distance: 349.9
click at [779, 174] on div "1. Sobre a Haon Fit Heading O que é a Haon Fit? Text block A Haon Fit é uma pla…" at bounding box center [1042, 389] width 604 height 681
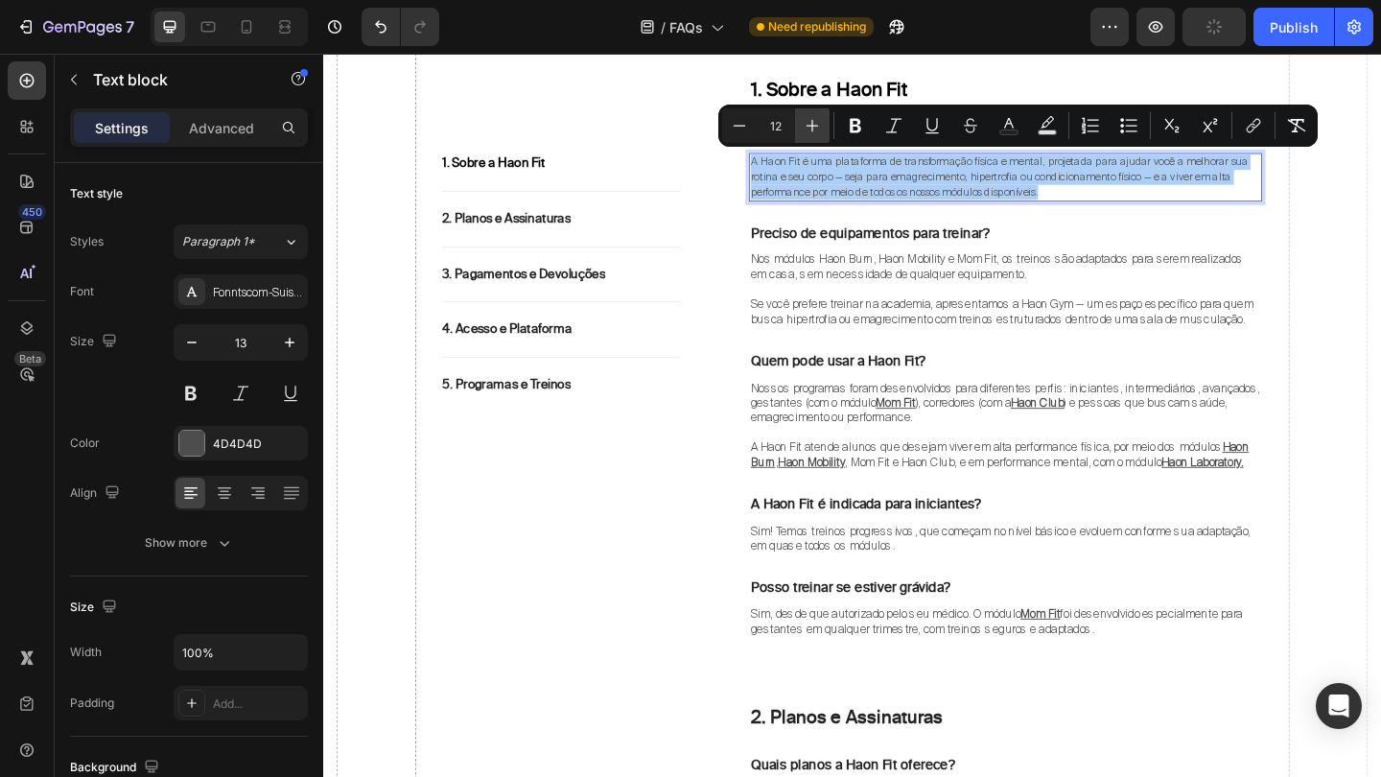
click at [812, 132] on icon "Editor contextual toolbar" at bounding box center [812, 125] width 19 height 19
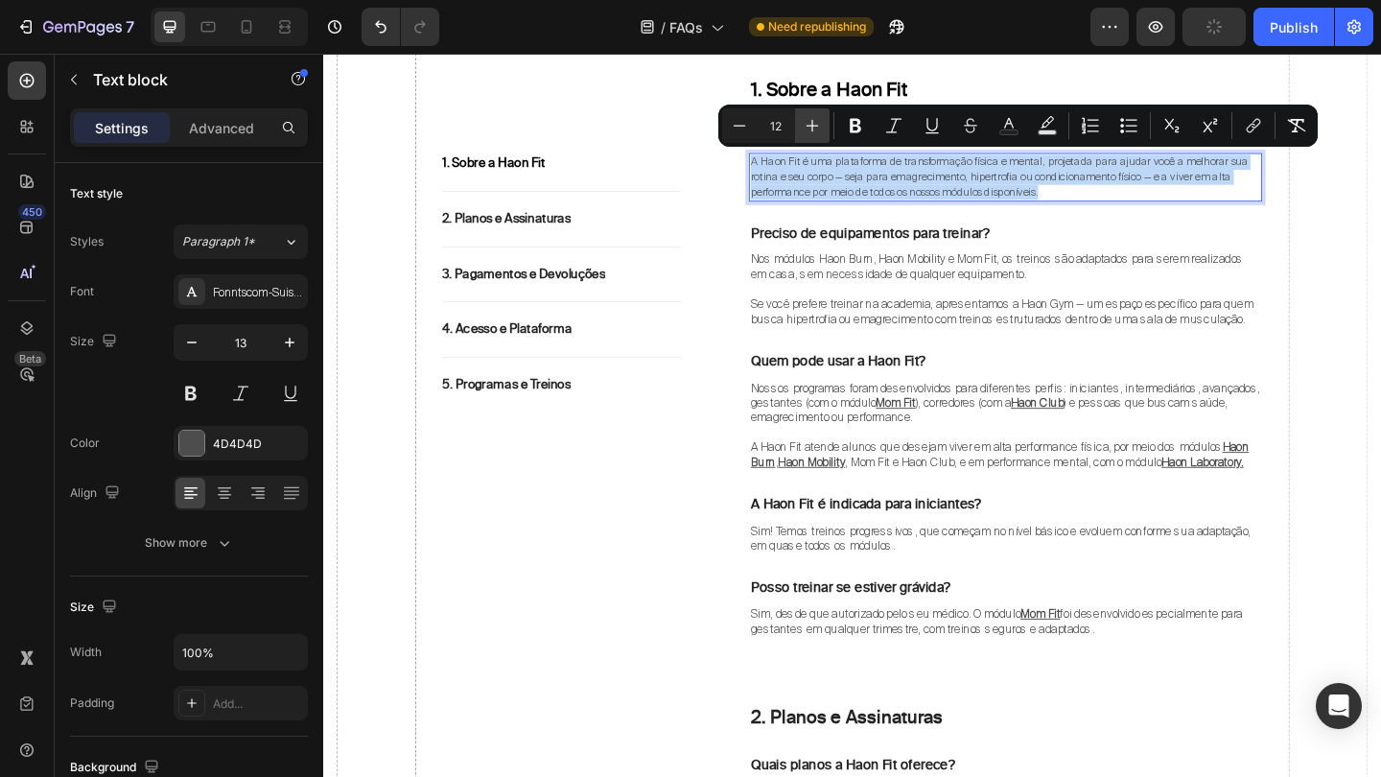
type input "13"
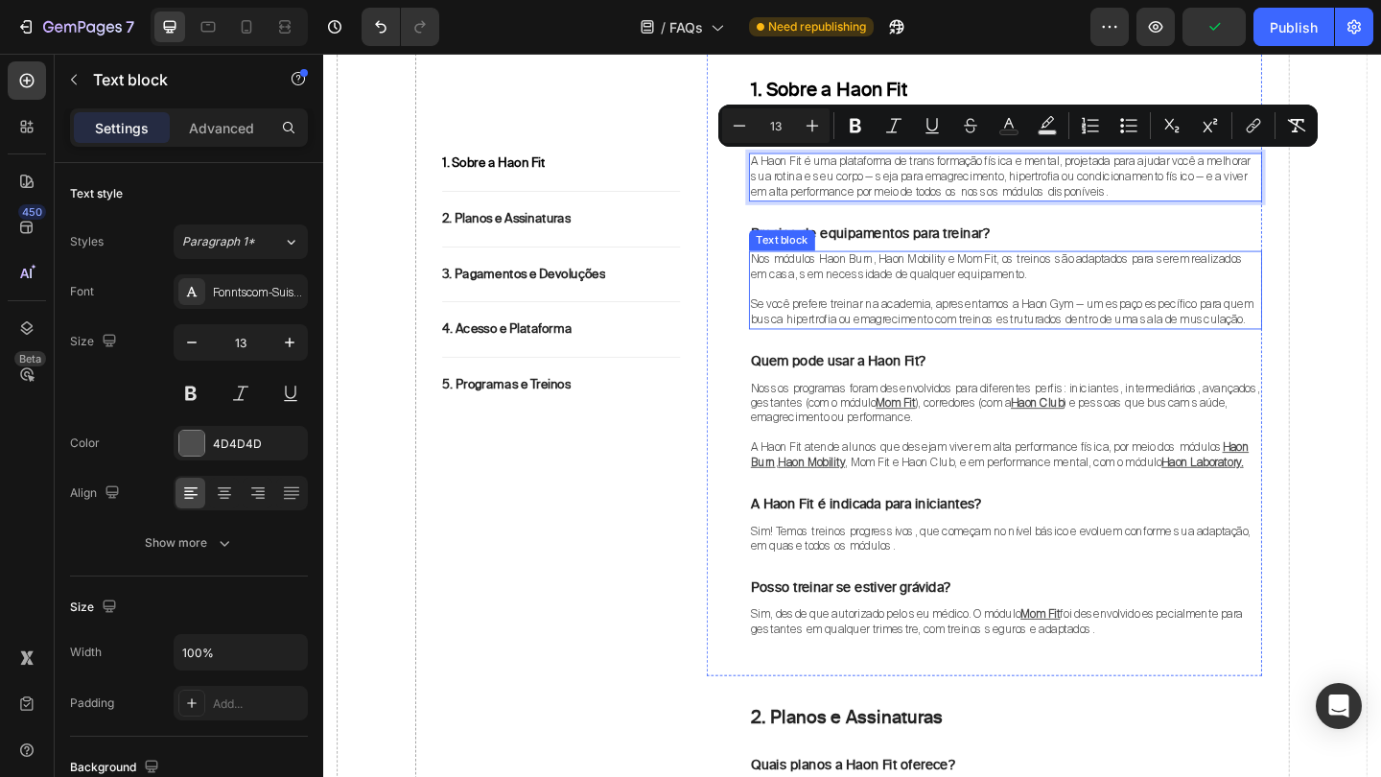
click at [1310, 288] on p "Nos módulos Haon Burn, Haon Mobility e Mom Fit, os treinos são adaptados para s…" at bounding box center [1065, 285] width 554 height 33
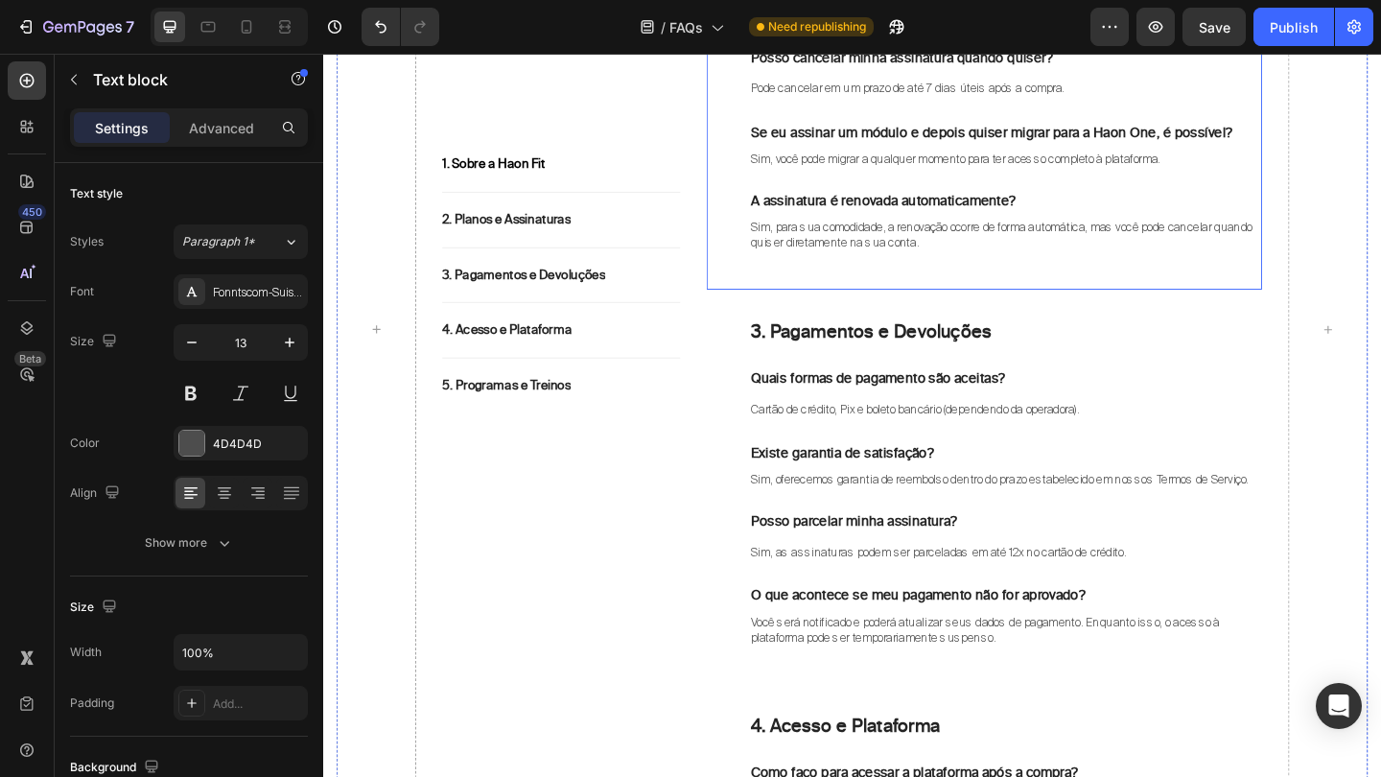
scroll to position [1512, 0]
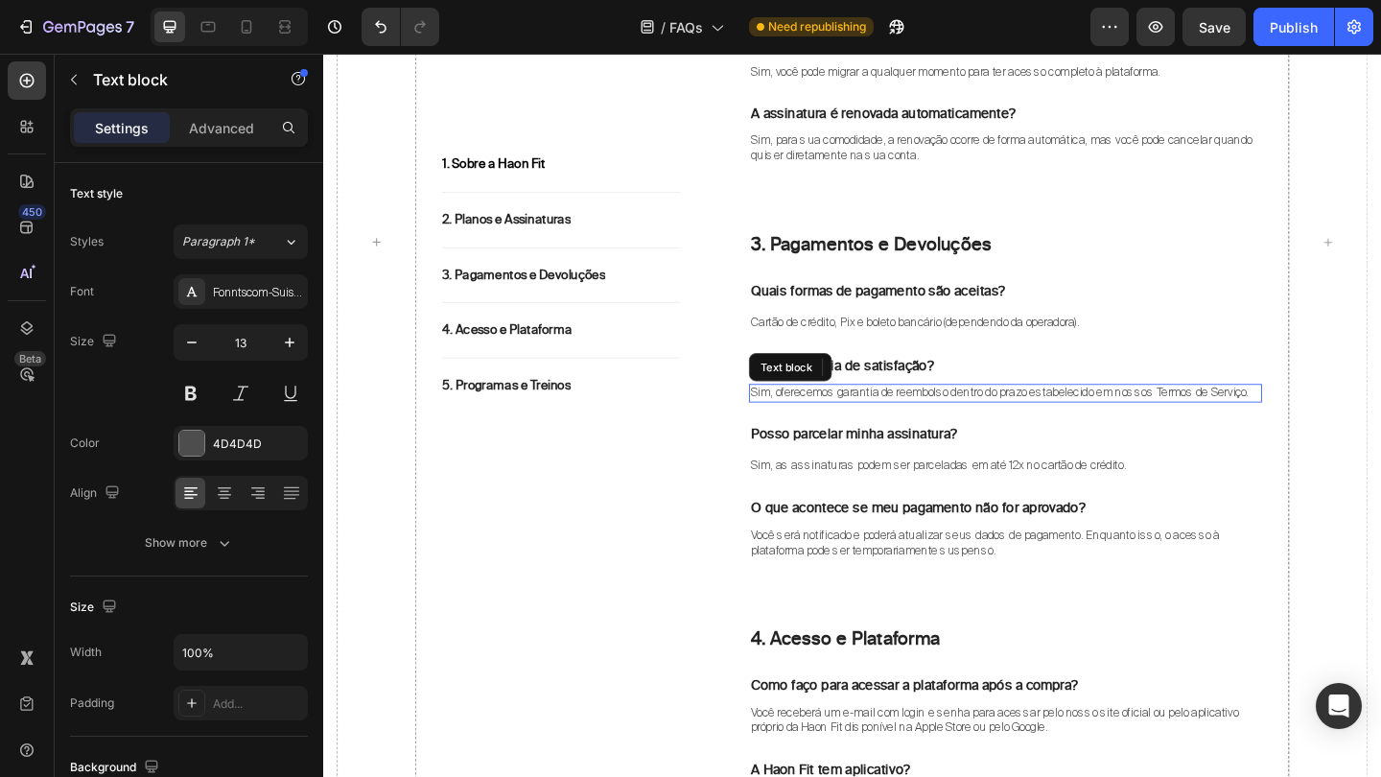
click at [1259, 413] on span "Sim, oferecemos garantia de reembolso dentro do prazo estabelecido em nossos Te…" at bounding box center [1059, 421] width 542 height 16
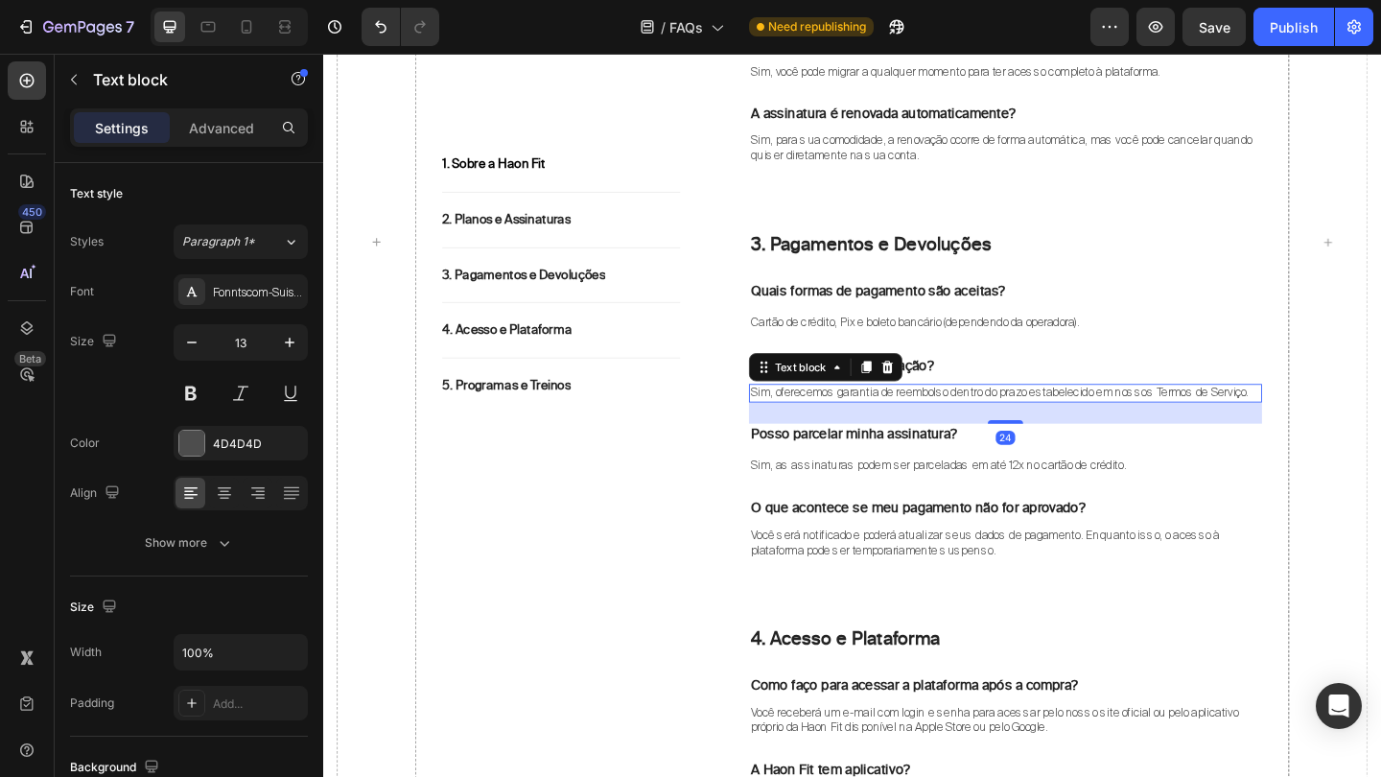
click at [1247, 413] on span "Sim, oferecemos garantia de reembolso dentro do prazo estabelecido em nossos Te…" at bounding box center [1059, 421] width 542 height 16
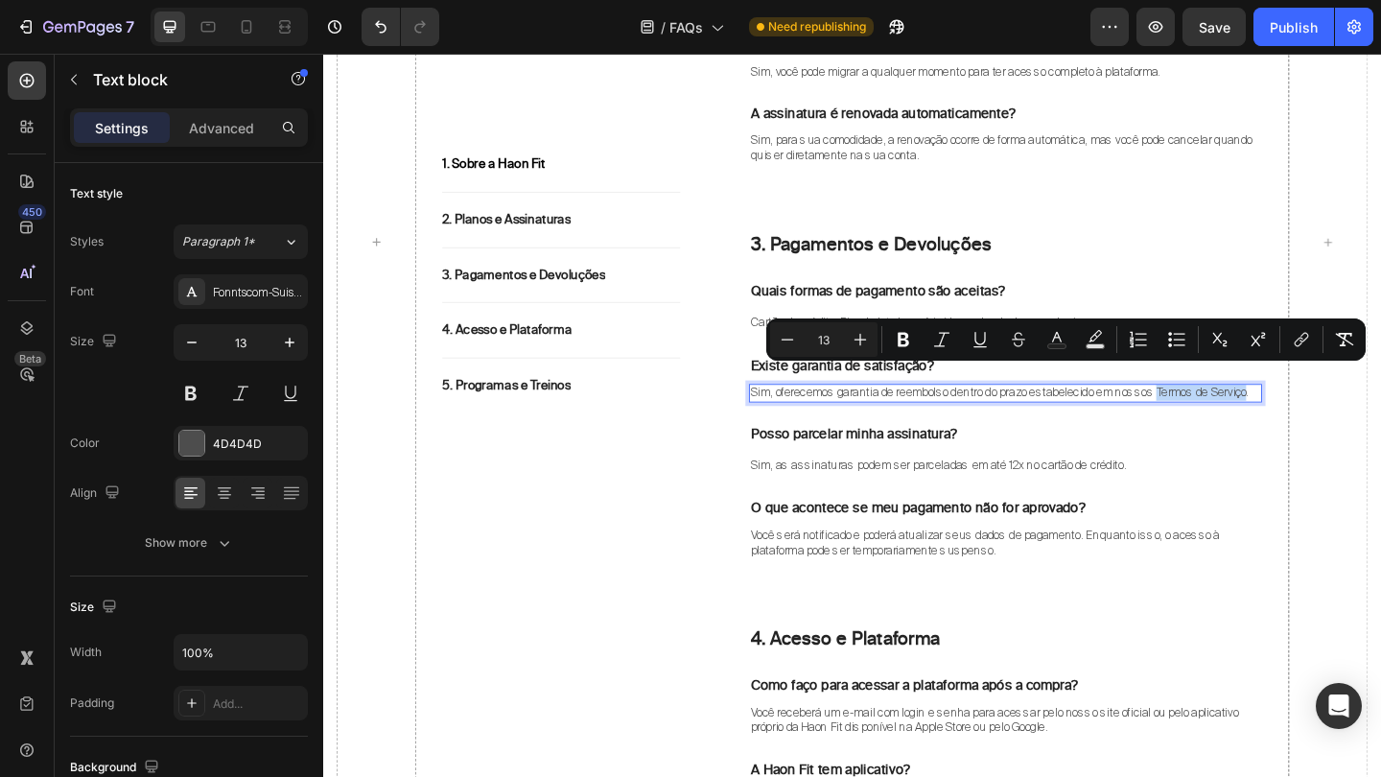
drag, startPoint x: 1237, startPoint y: 401, endPoint x: 1337, endPoint y: 401, distance: 99.7
click at [1330, 413] on span "Sim, oferecemos garantia de reembolso dentro do prazo estabelecido em nossos Te…" at bounding box center [1059, 421] width 542 height 16
click at [1297, 336] on icon "Editor contextual toolbar" at bounding box center [1301, 339] width 19 height 19
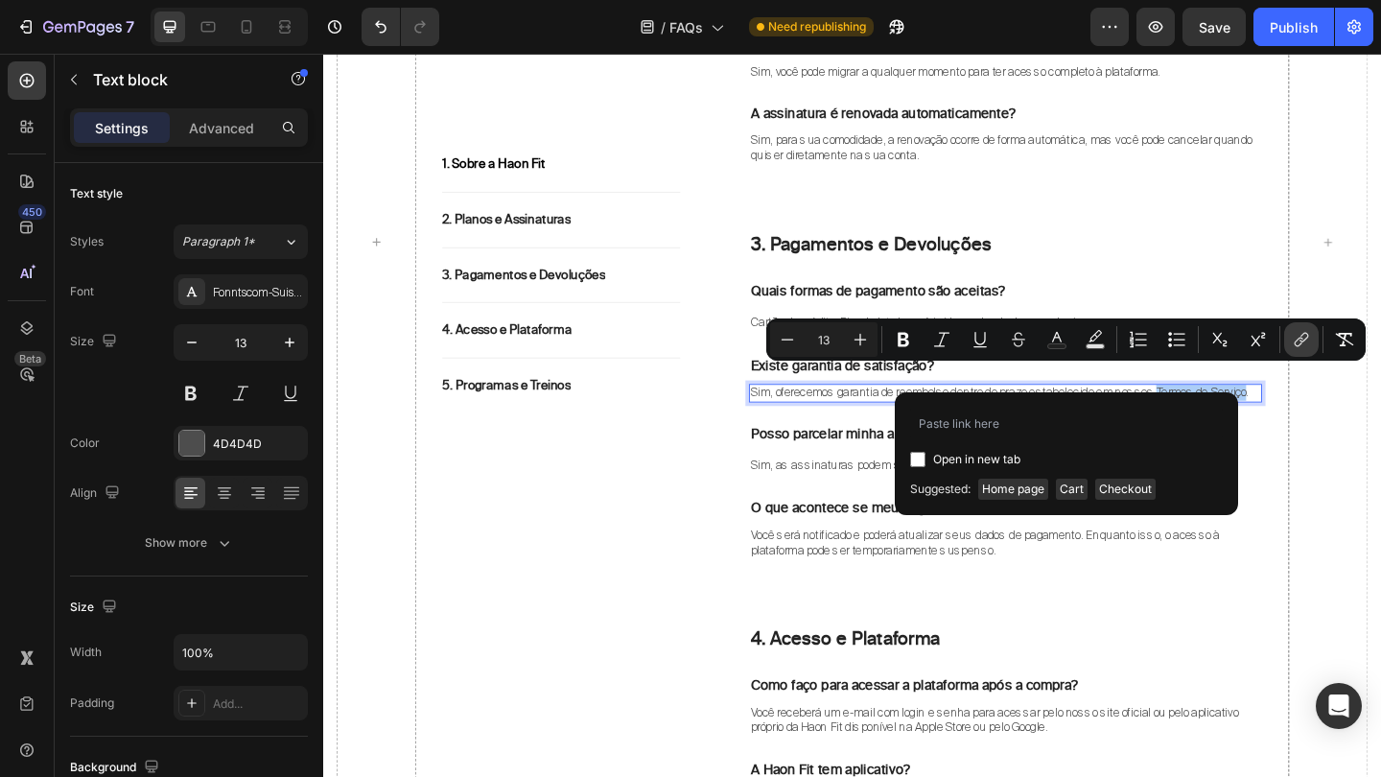
type input "https://haonfit.com.br/pages/termosdeservico"
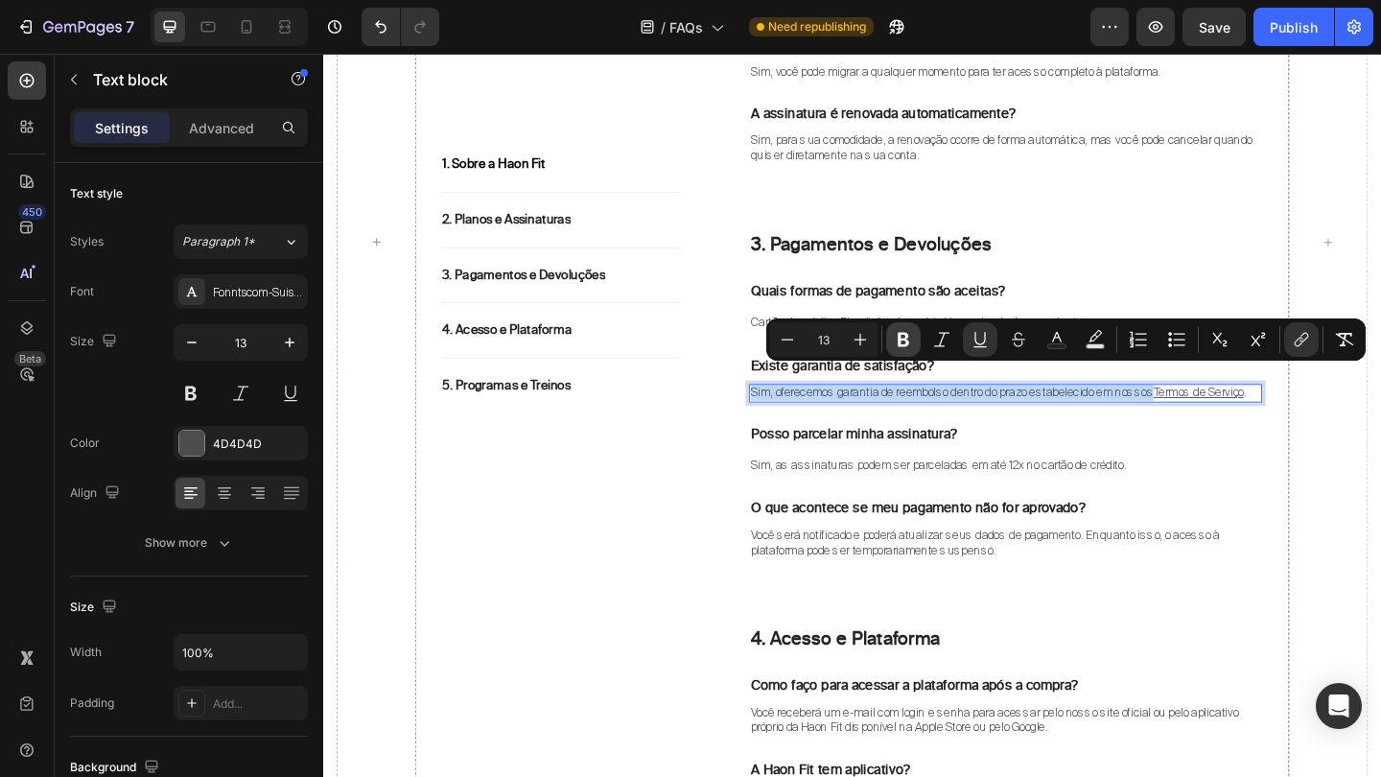
click at [906, 336] on icon "Editor contextual toolbar" at bounding box center [903, 340] width 12 height 14
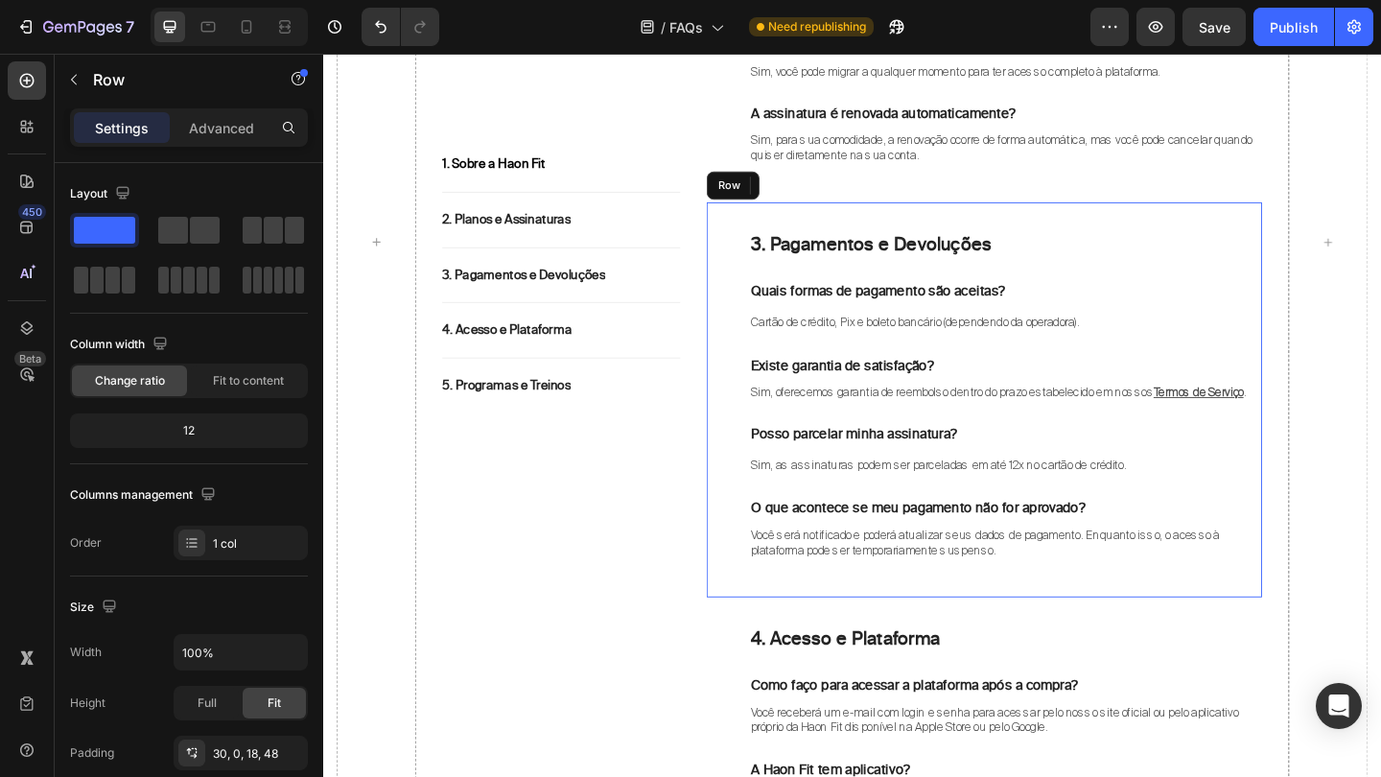
click at [1071, 434] on div "3. Pagamentos e Devoluções Heading Quais formas de pagamento são aceitas? Text …" at bounding box center [1065, 436] width 558 height 384
click at [1137, 461] on p "Posso parcelar minha assinatura?" at bounding box center [1065, 467] width 554 height 20
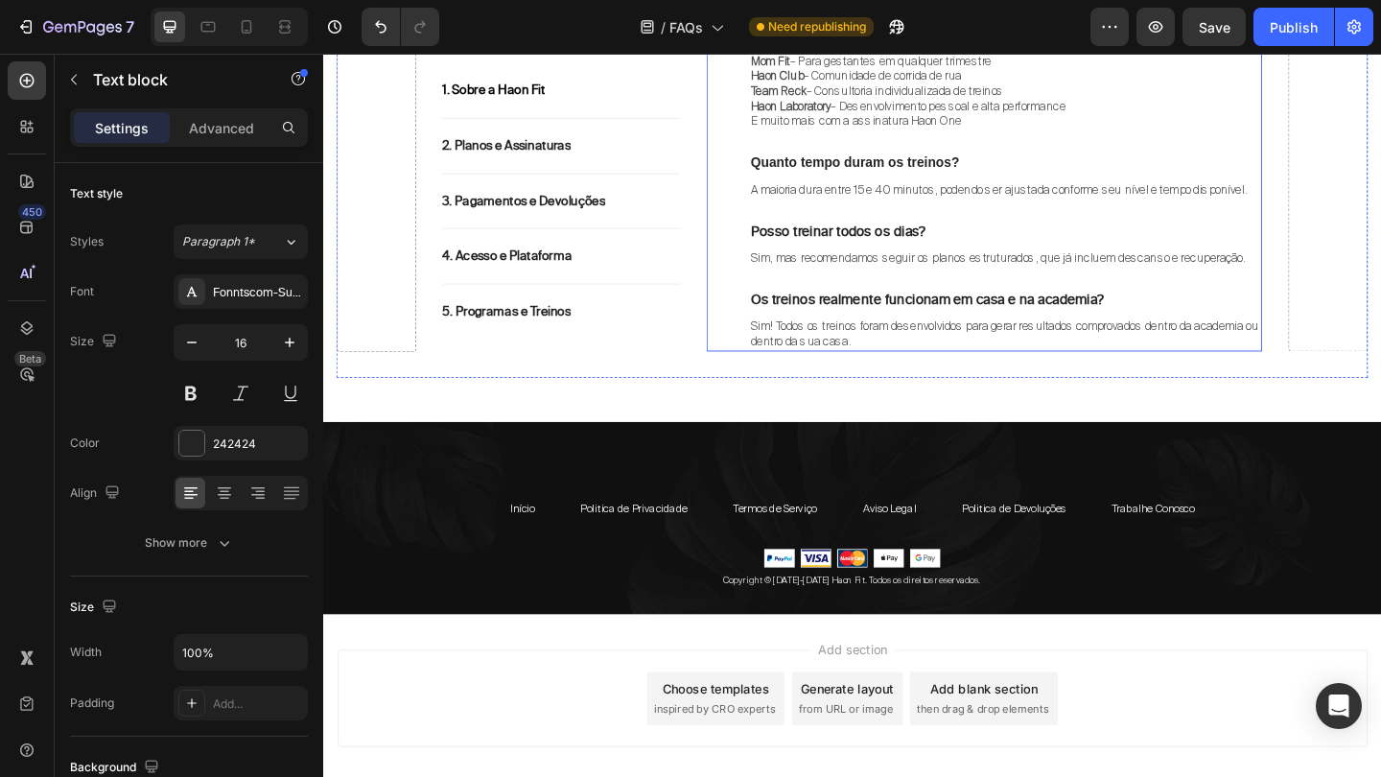
scroll to position [2660, 0]
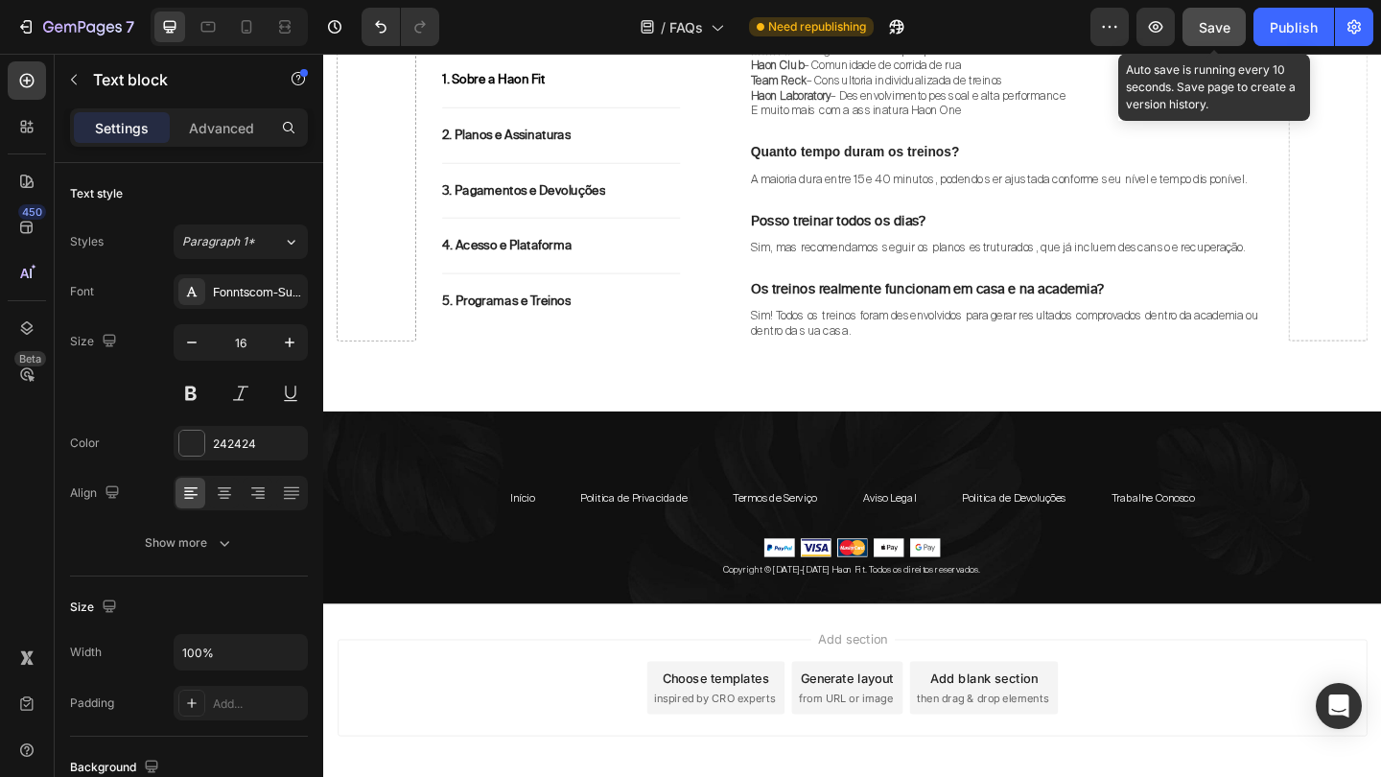
click at [1209, 21] on span "Save" at bounding box center [1215, 27] width 32 height 16
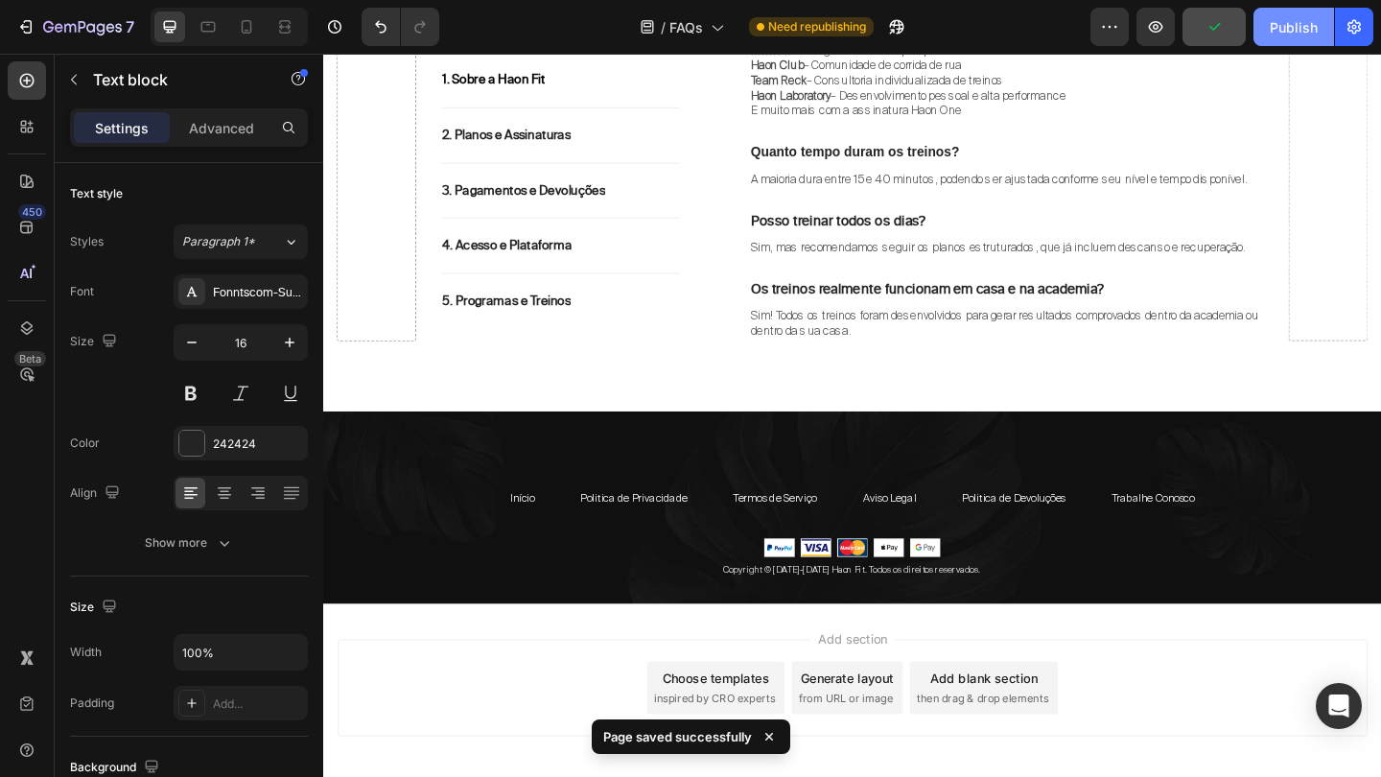
click at [1283, 22] on div "Publish" at bounding box center [1293, 27] width 48 height 20
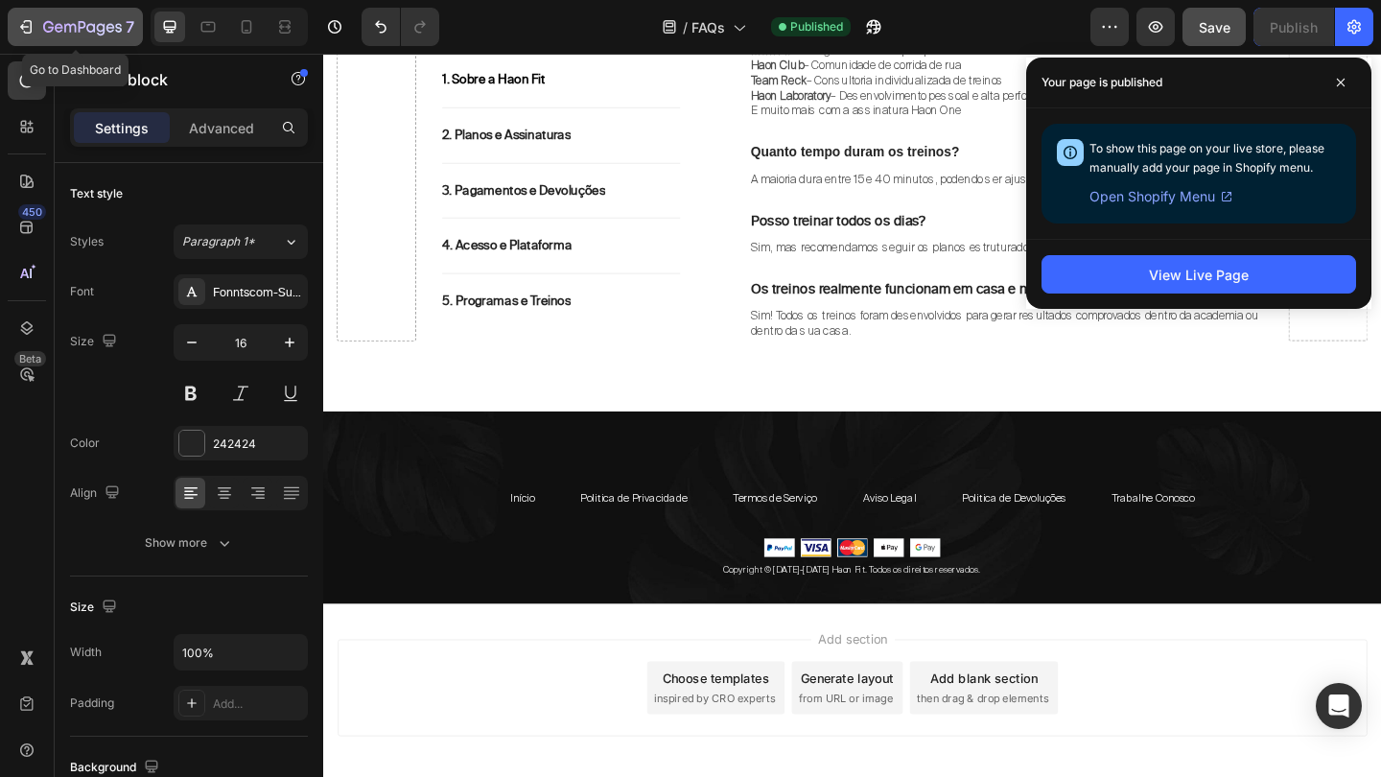
click at [38, 42] on button "7" at bounding box center [75, 27] width 135 height 38
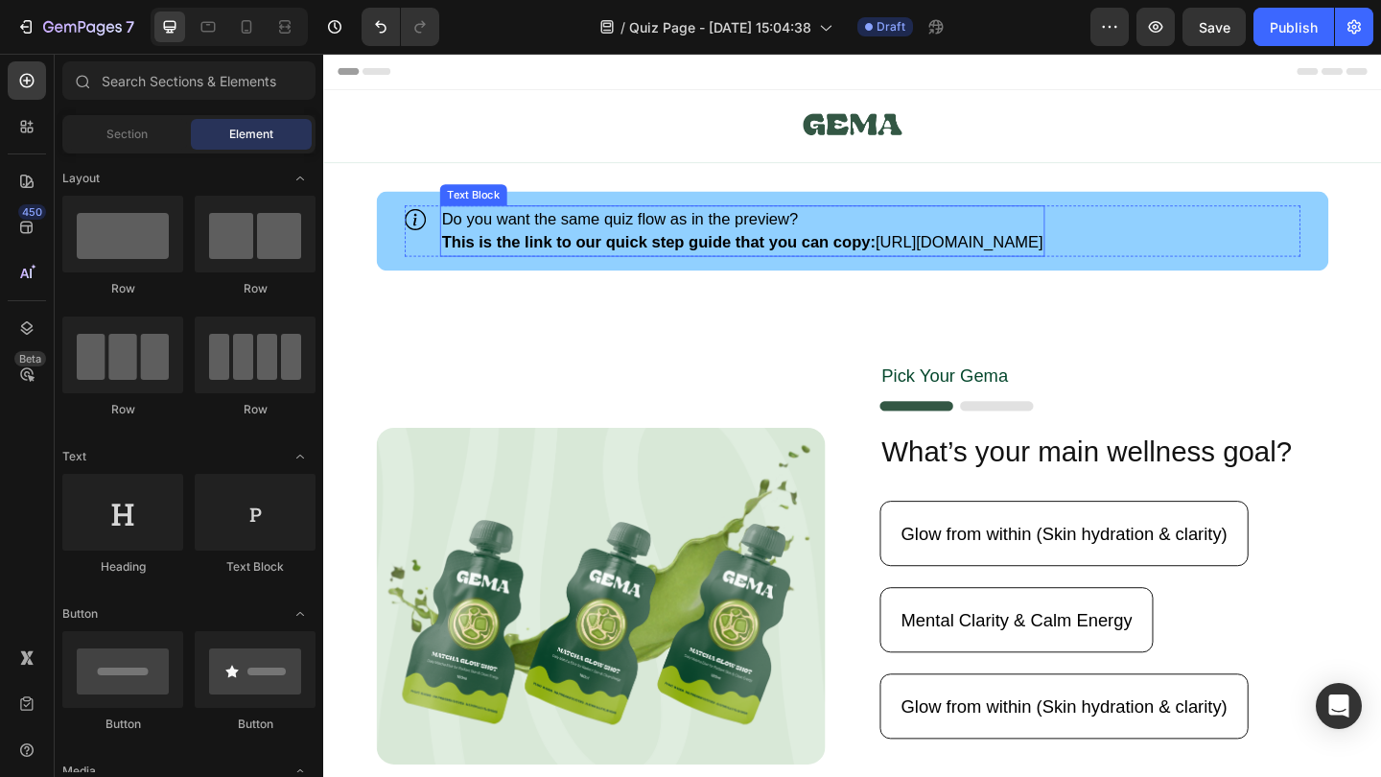
click at [572, 242] on p "Do you want the same quiz flow as in the preview?" at bounding box center [779, 234] width 654 height 26
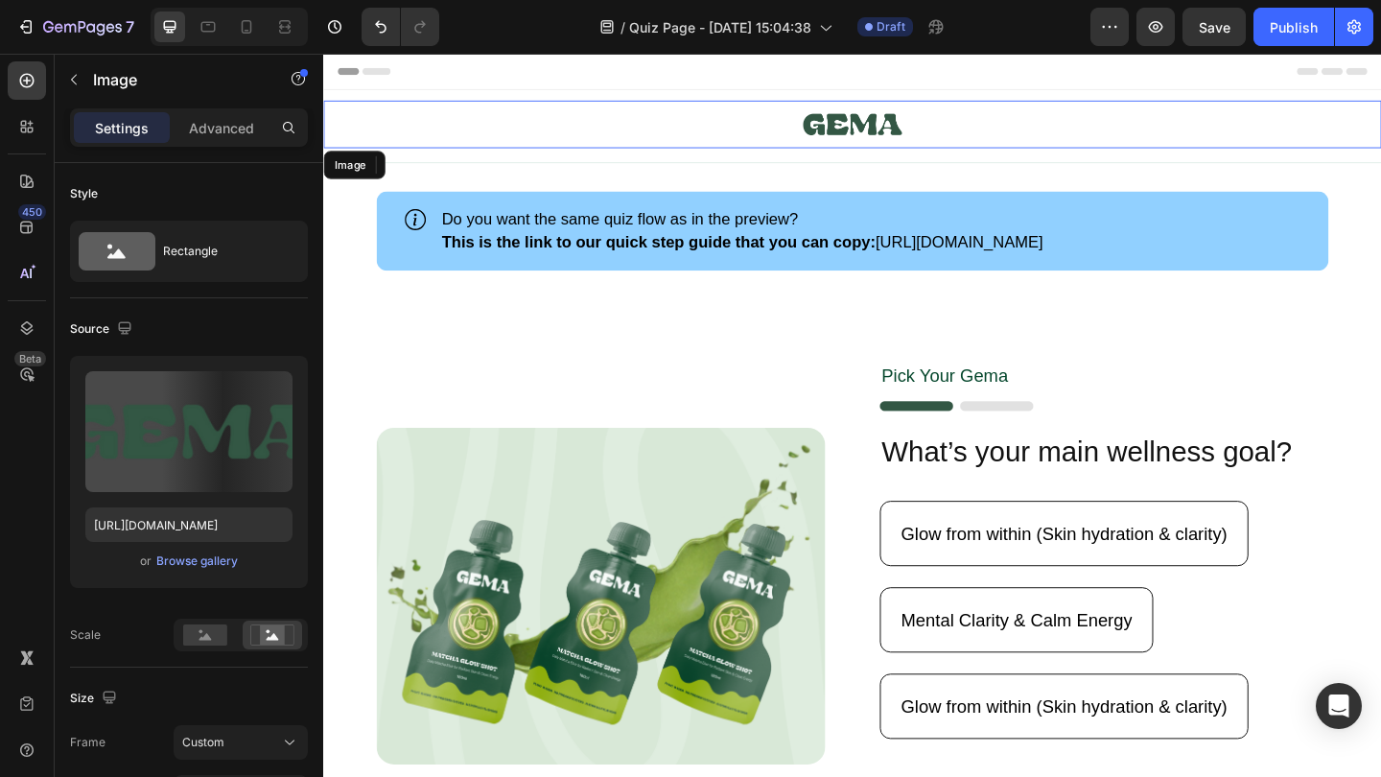
click at [882, 124] on img at bounding box center [899, 131] width 108 height 52
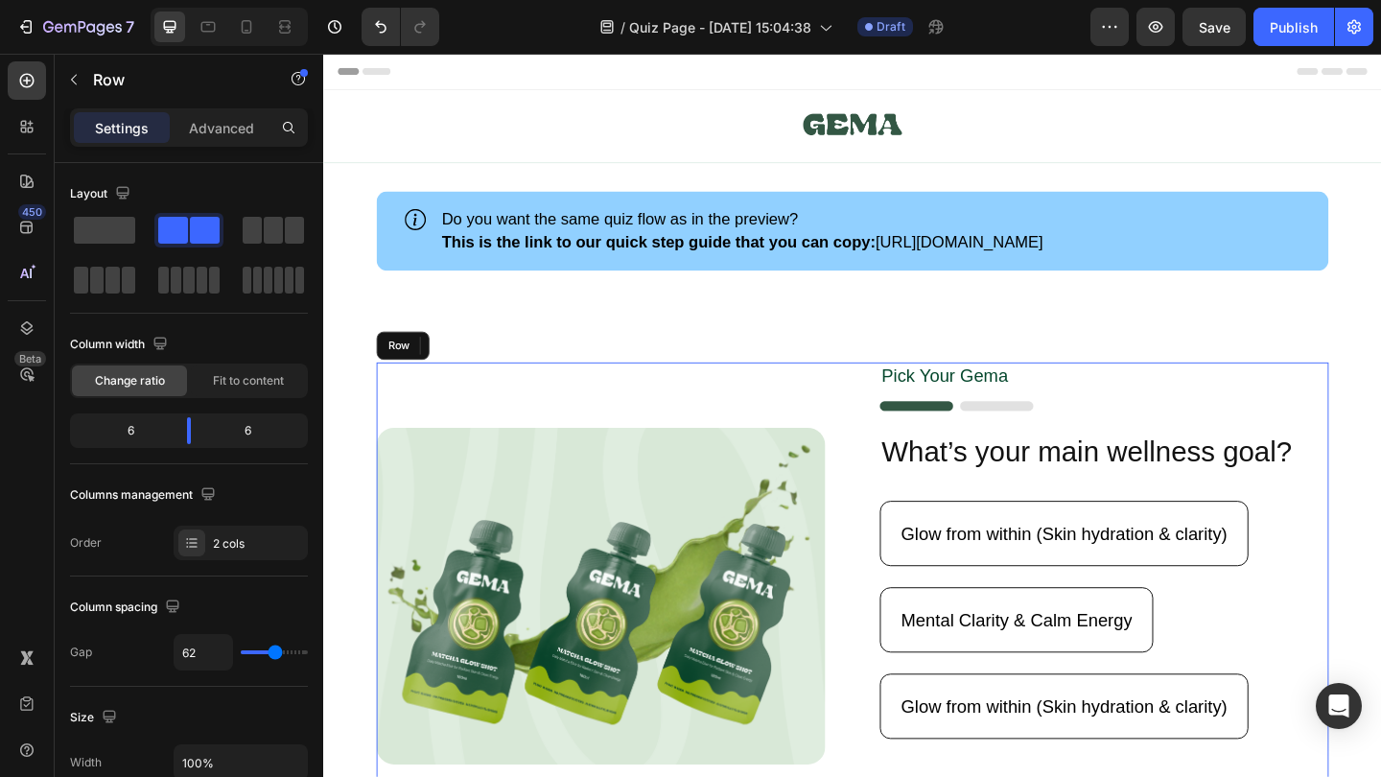
click at [892, 390] on div "Image Pick Your Gema Text Block Image What’s your main wellness goal? Heading G…" at bounding box center [899, 643] width 1036 height 509
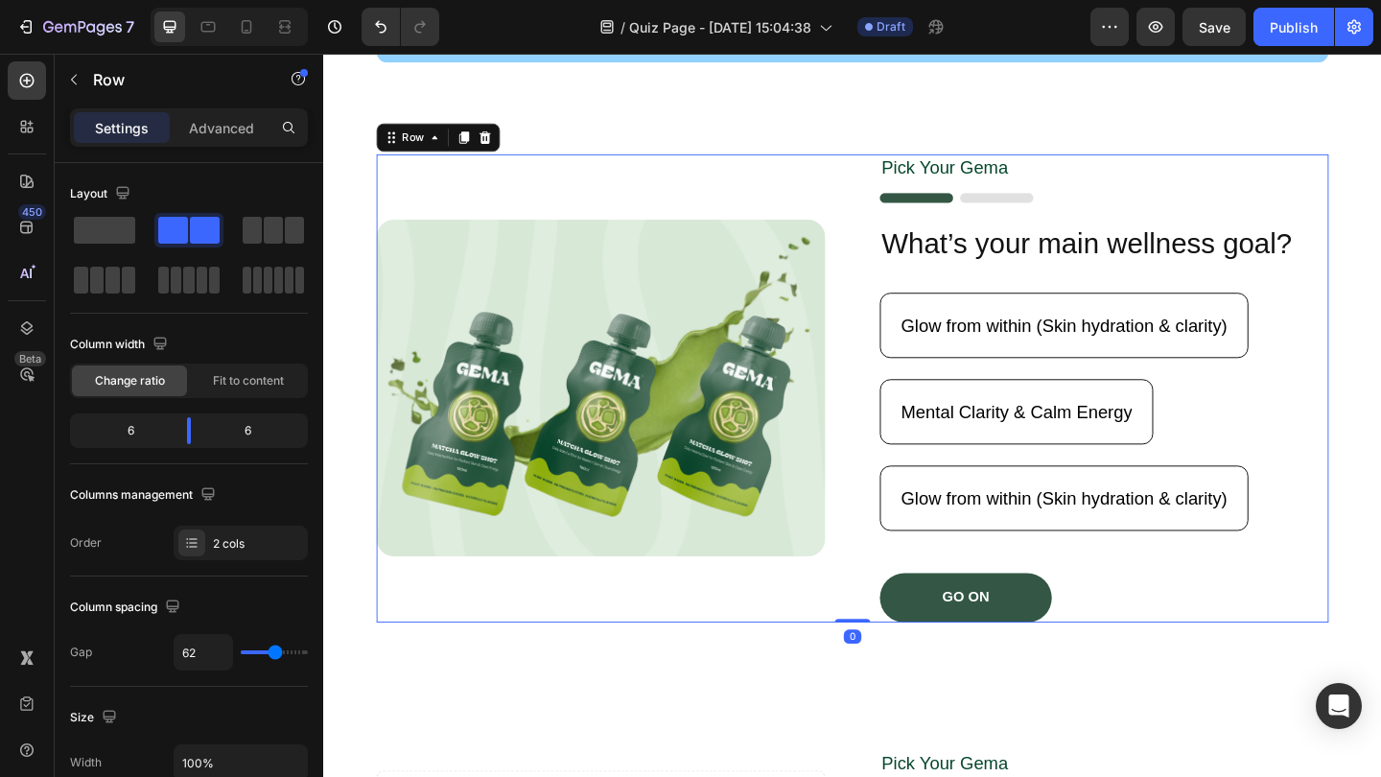
scroll to position [248, 0]
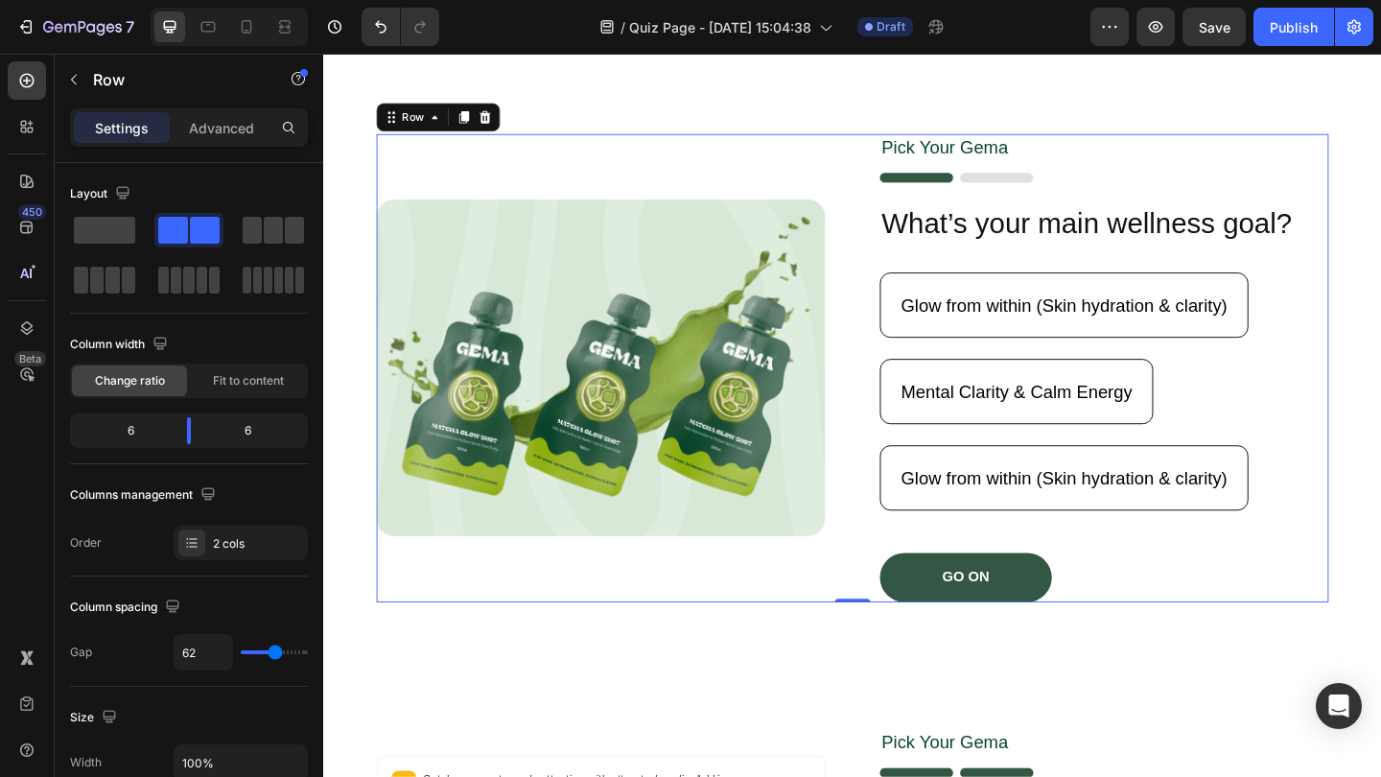
click at [880, 205] on div "Image Pick Your Gema Text Block Image What’s your main wellness goal? Heading G…" at bounding box center [899, 395] width 1036 height 509
click at [613, 195] on div "Image" at bounding box center [625, 395] width 488 height 509
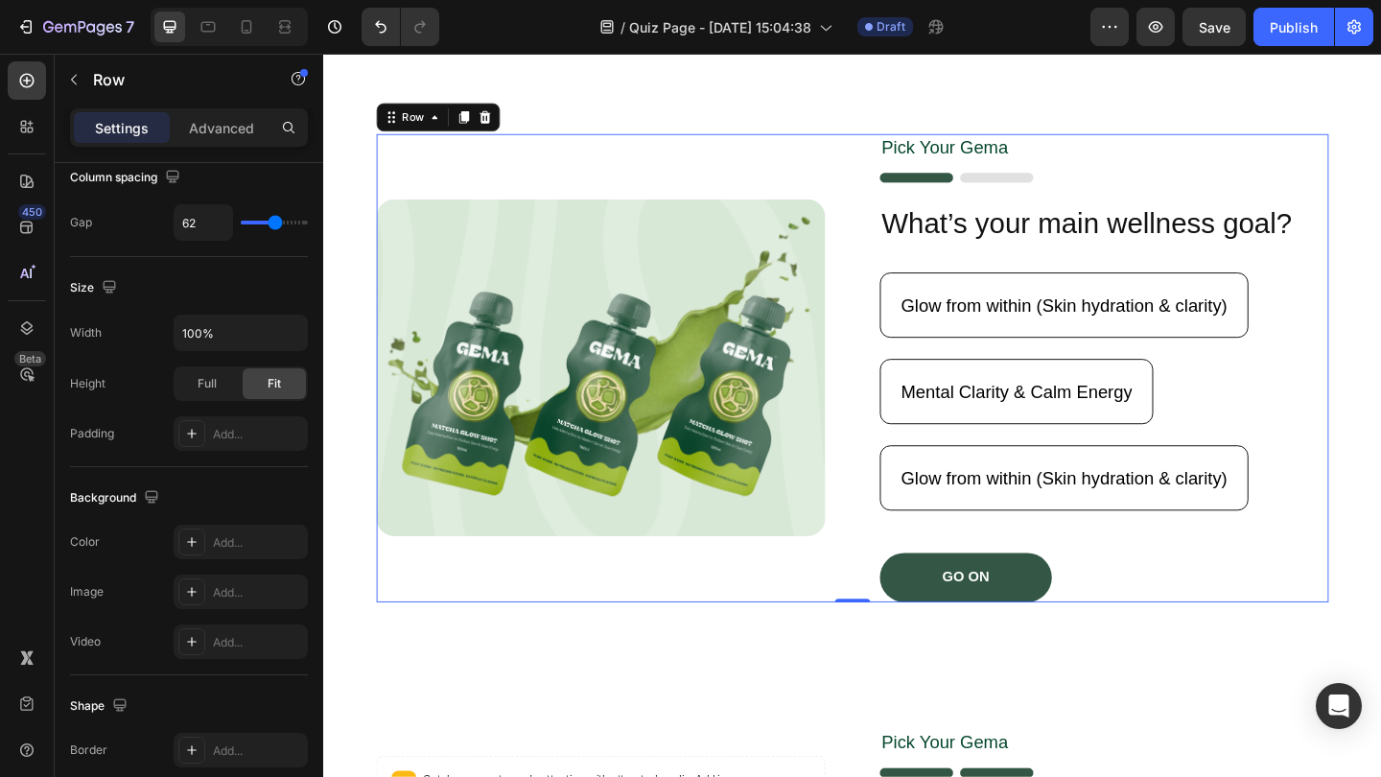
scroll to position [0, 0]
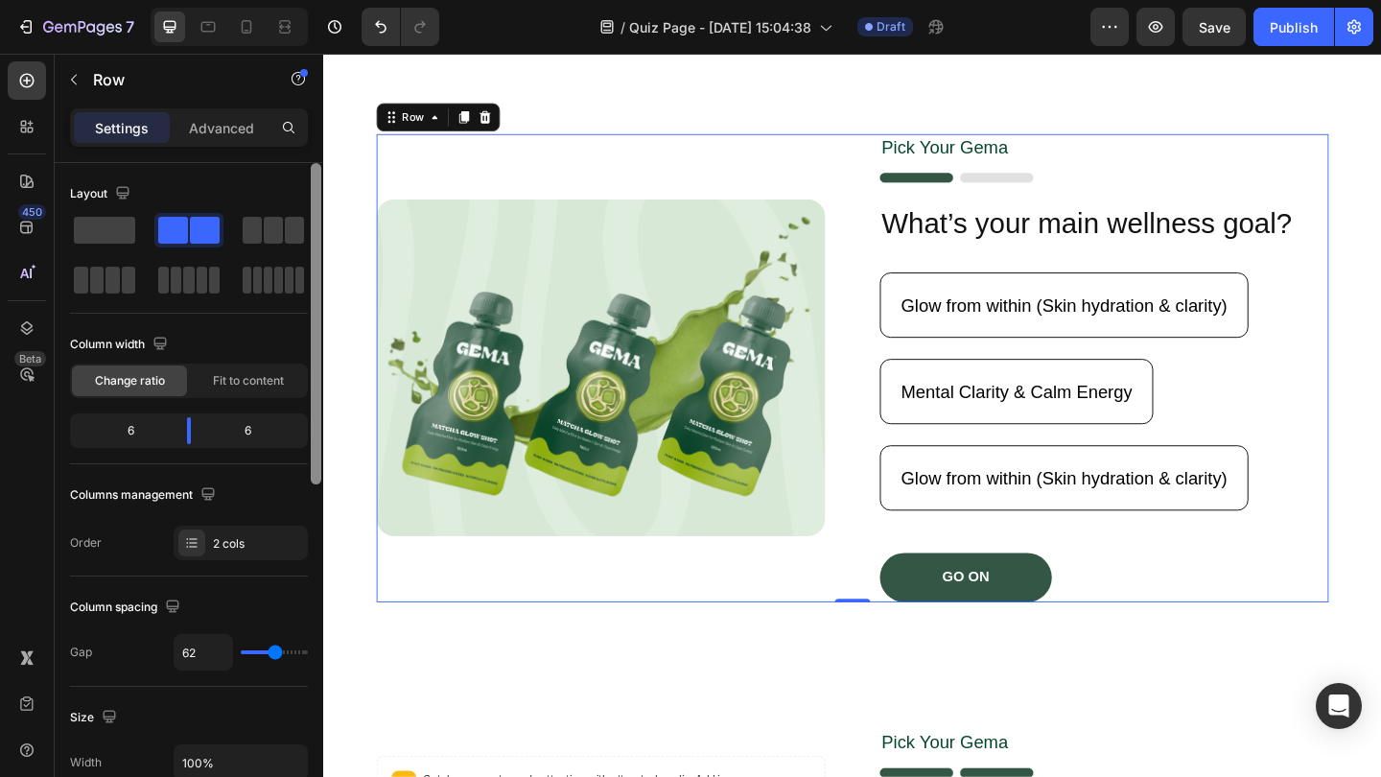
drag, startPoint x: 314, startPoint y: 386, endPoint x: 294, endPoint y: 199, distance: 187.9
click at [294, 199] on div "Layout Column width Change ratio Fit to content 6 6 Columns management Order 2 …" at bounding box center [189, 497] width 268 height 668
click at [1039, 274] on div "Pick Your Gema Text Block Image What’s your main wellness goal? Heading Glow fr…" at bounding box center [1172, 395] width 488 height 509
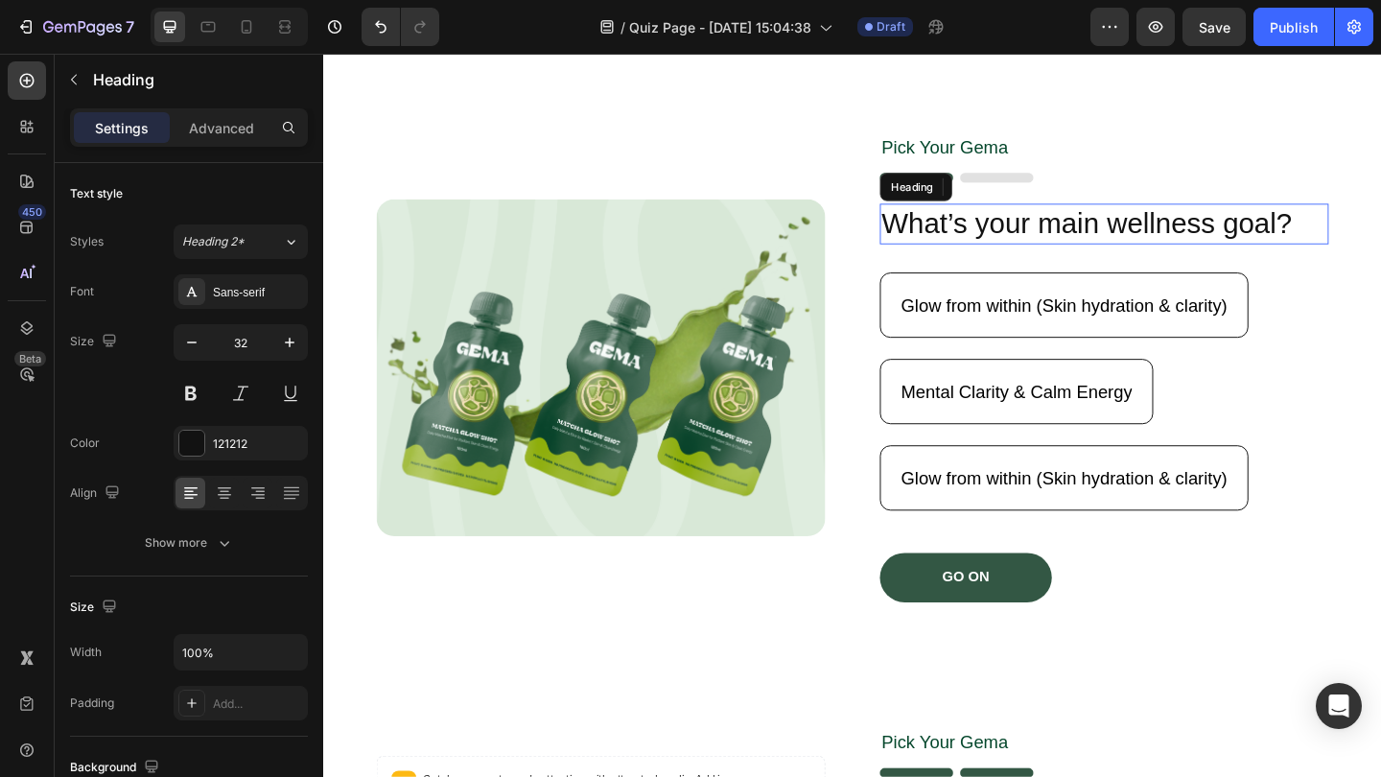
click at [1131, 240] on h2 "What’s your main wellness goal?" at bounding box center [1172, 239] width 488 height 44
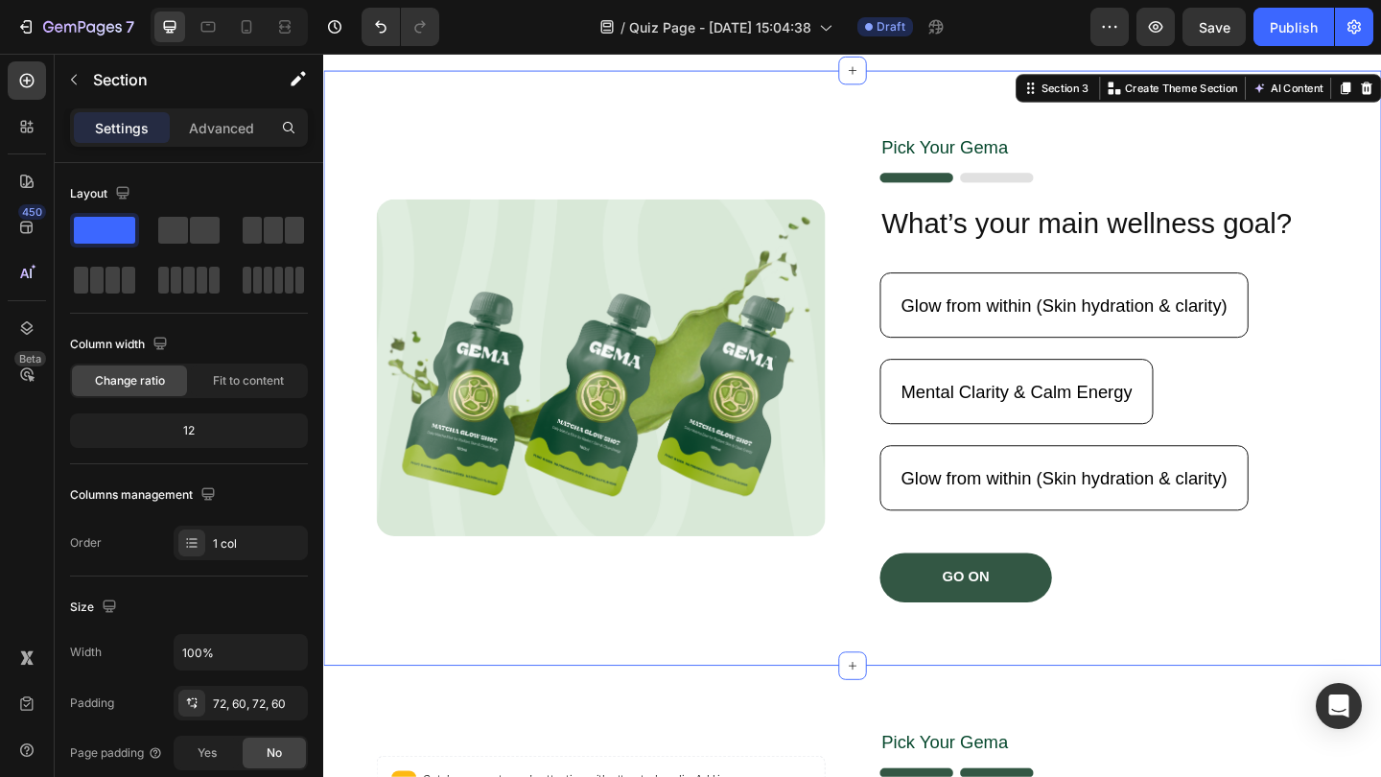
click at [1122, 699] on div "Image Pick Your Gema Text Block Image What’s your main wellness goal? Heading G…" at bounding box center [898, 395] width 1151 height 647
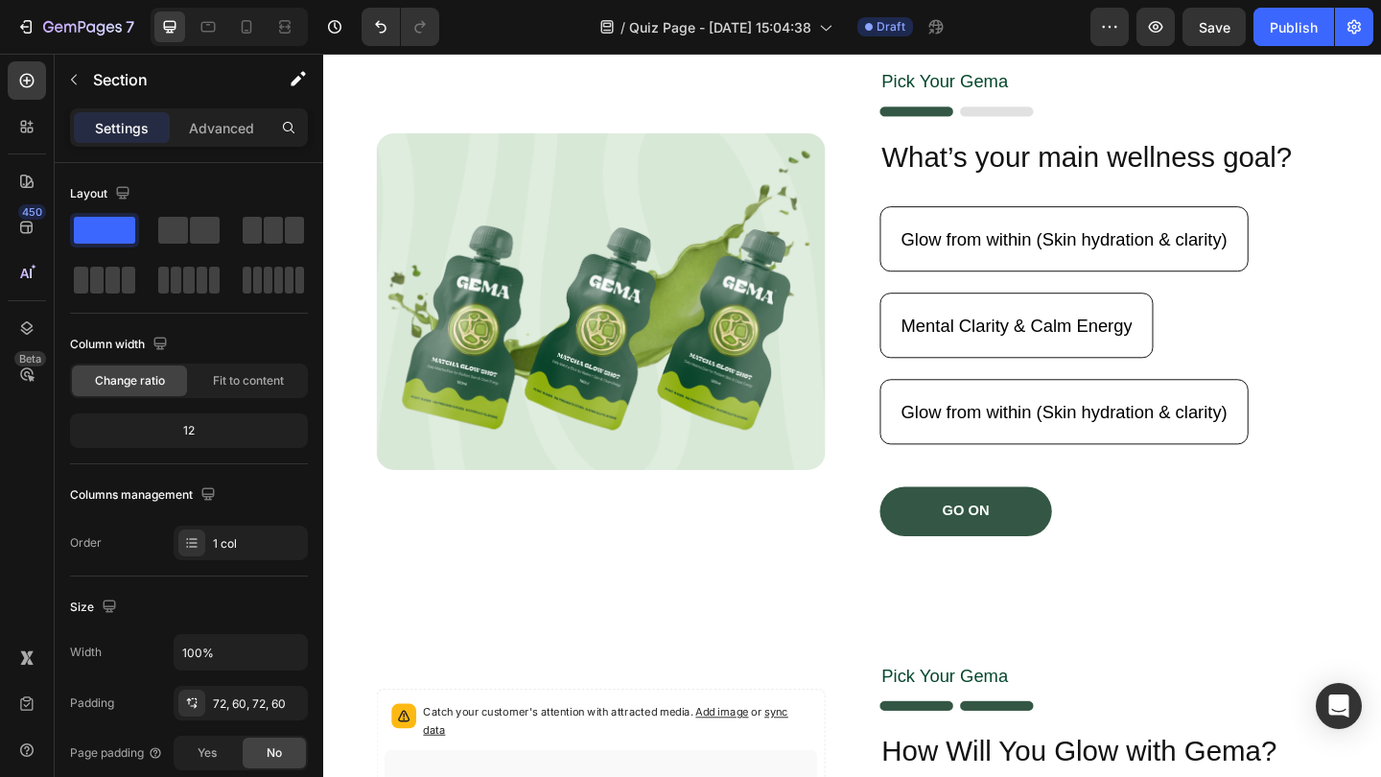
scroll to position [319, 0]
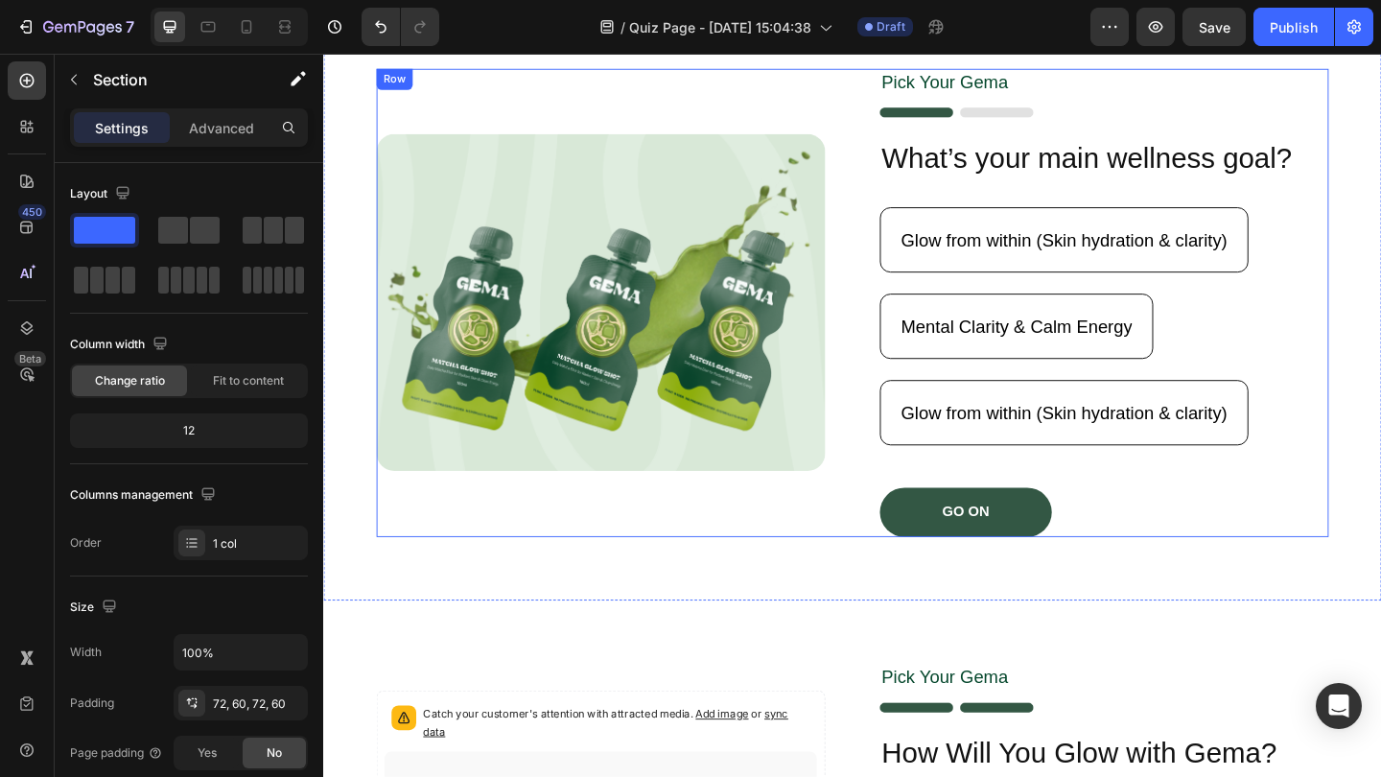
click at [1380, 209] on div "Pick Your Gema Text Block Image What’s your main wellness goal? Heading Glow fr…" at bounding box center [1172, 324] width 488 height 509
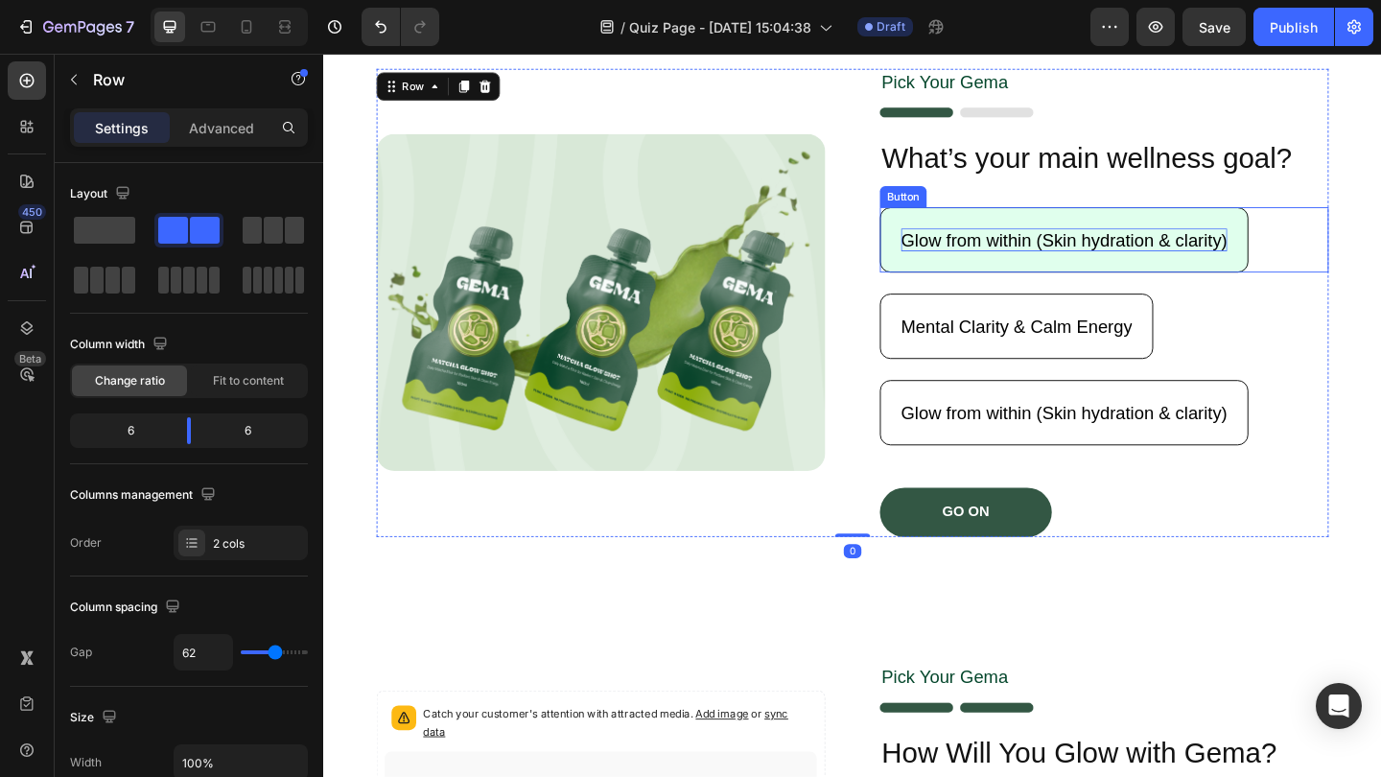
click at [1295, 257] on p "Glow from within (Skin hydration & clarity)" at bounding box center [1128, 256] width 355 height 25
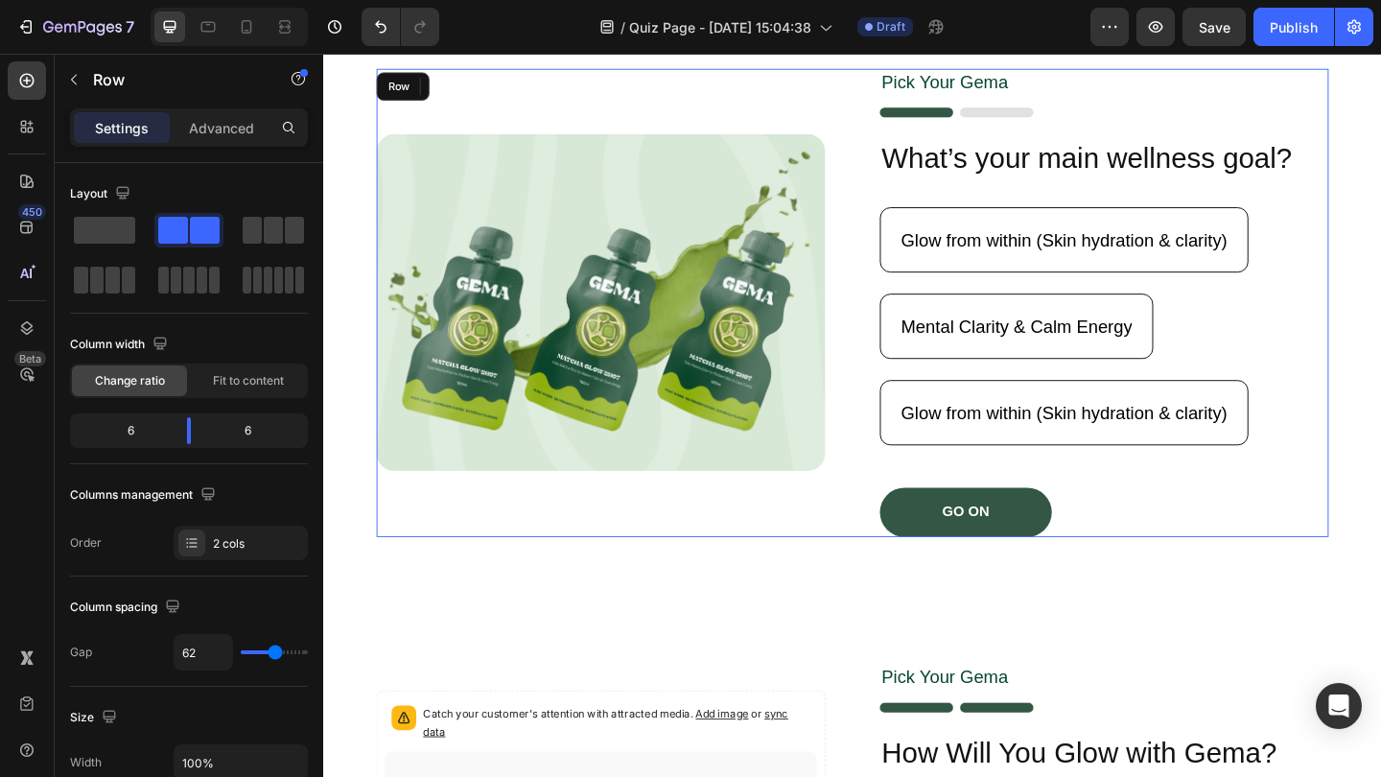
click at [1318, 204] on div "Pick Your Gema Text Block Image What’s your main wellness goal? Heading Glow fr…" at bounding box center [1172, 324] width 488 height 509
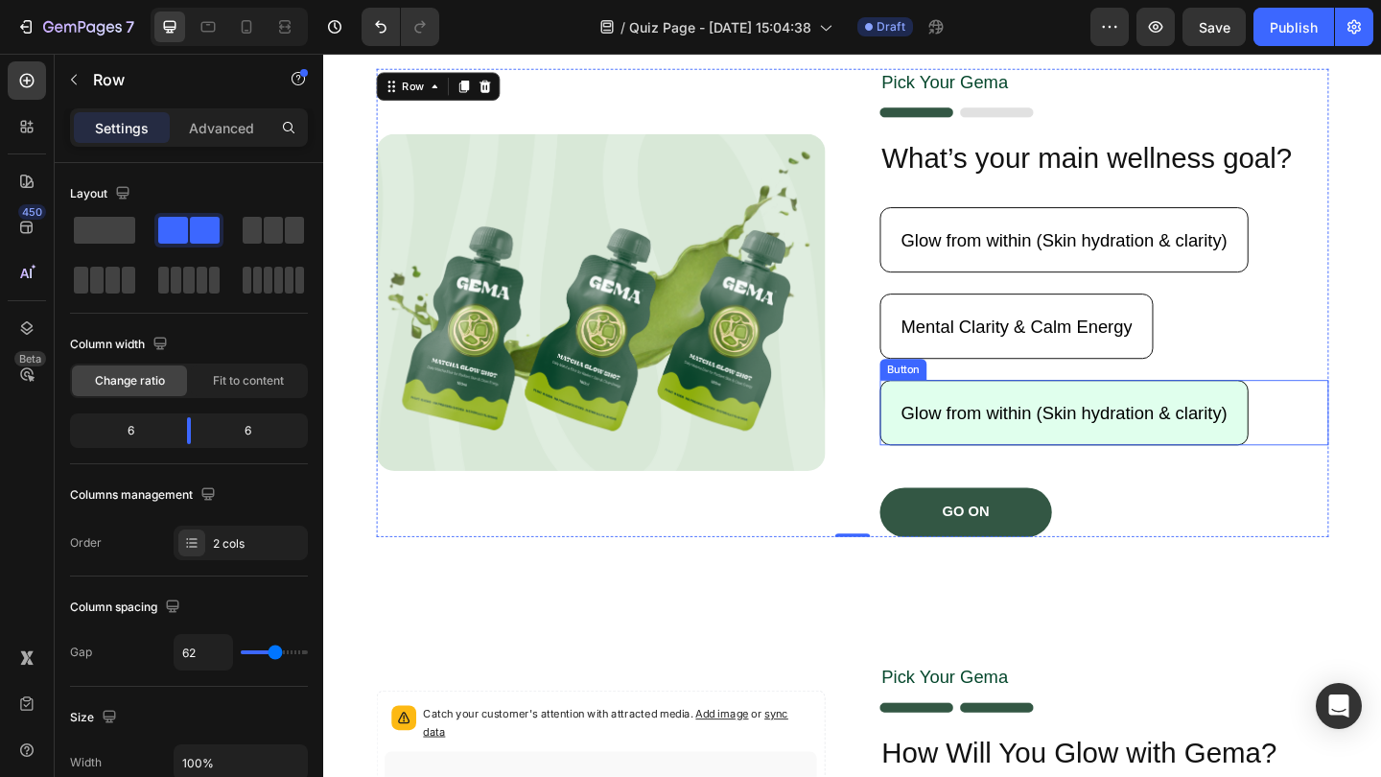
click at [951, 476] on button "Glow from within (Skin hydration & clarity)" at bounding box center [1128, 443] width 401 height 71
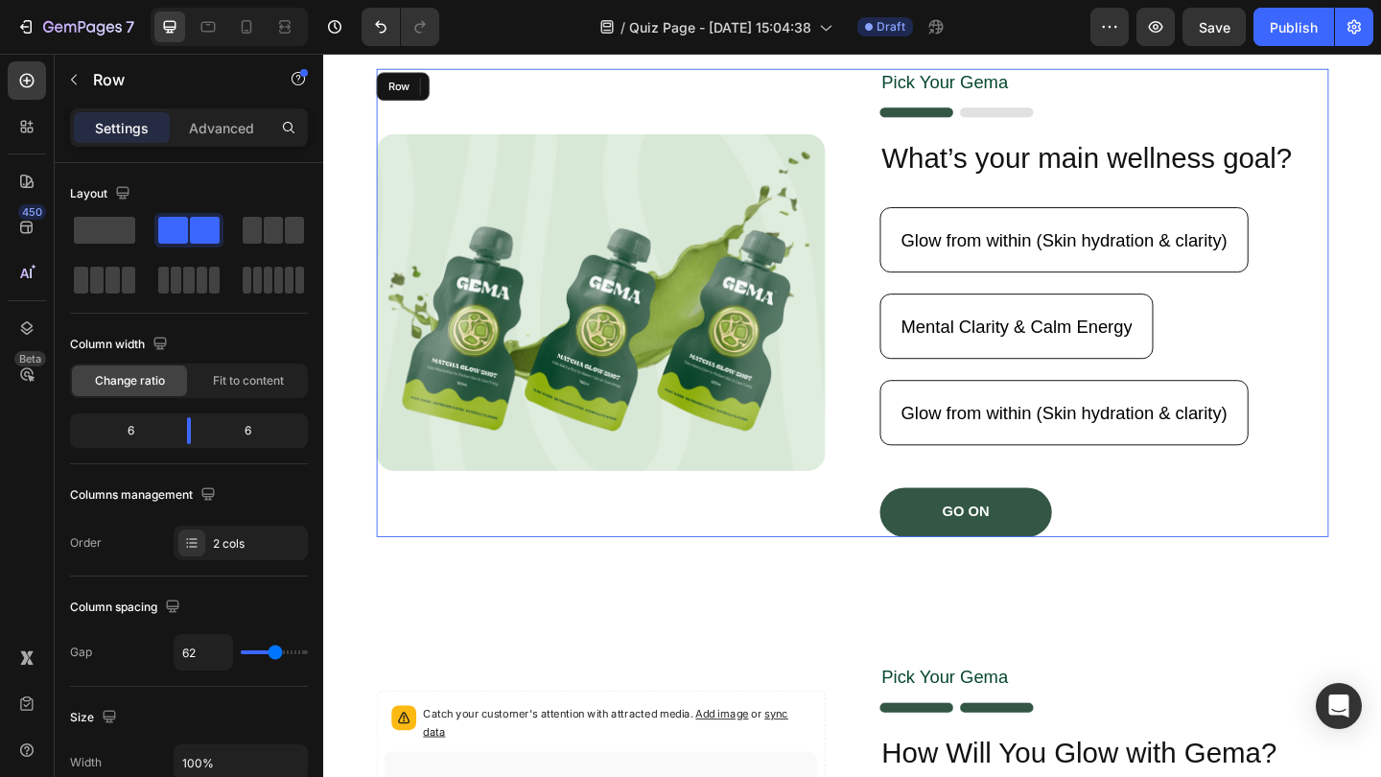
click at [909, 542] on div "Image Pick Your Gema Text Block Image What’s your main wellness goal? Heading G…" at bounding box center [899, 324] width 1036 height 509
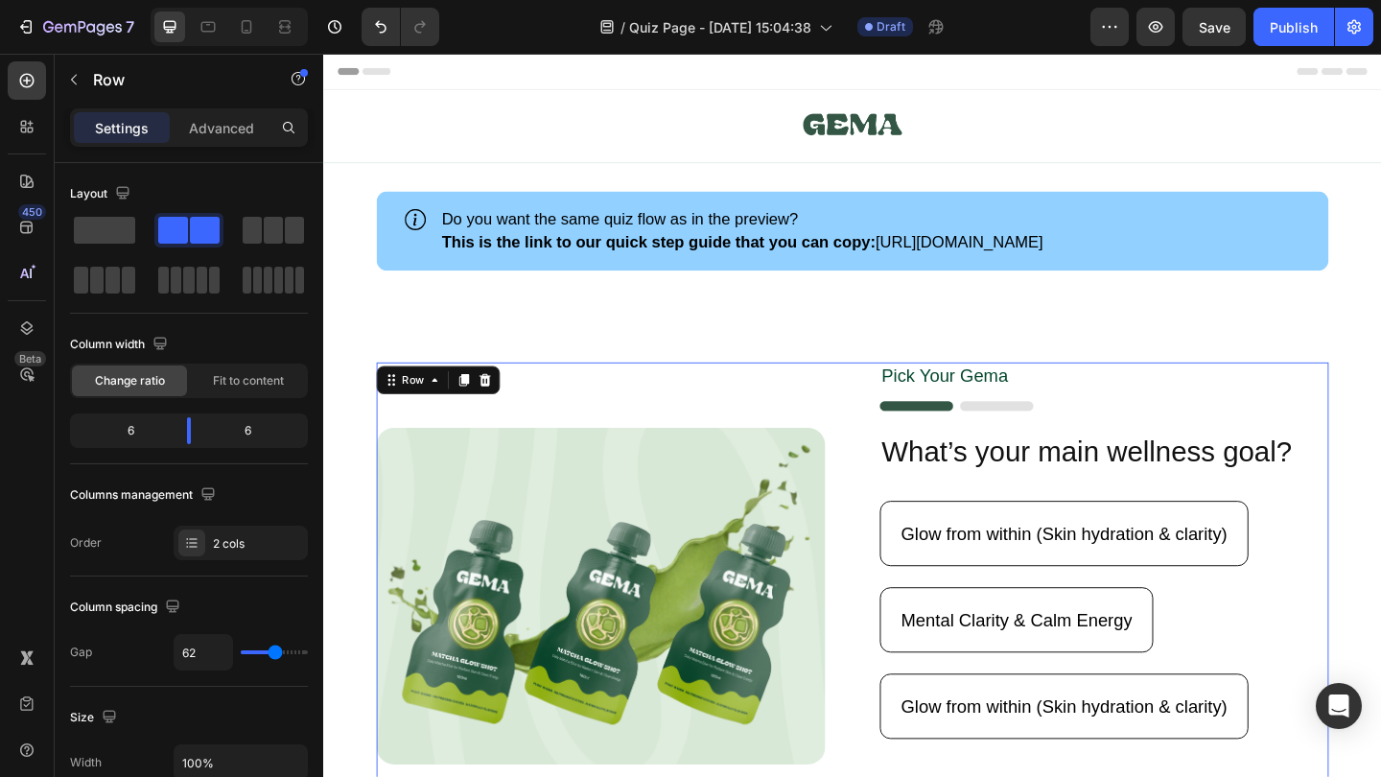
scroll to position [0, 0]
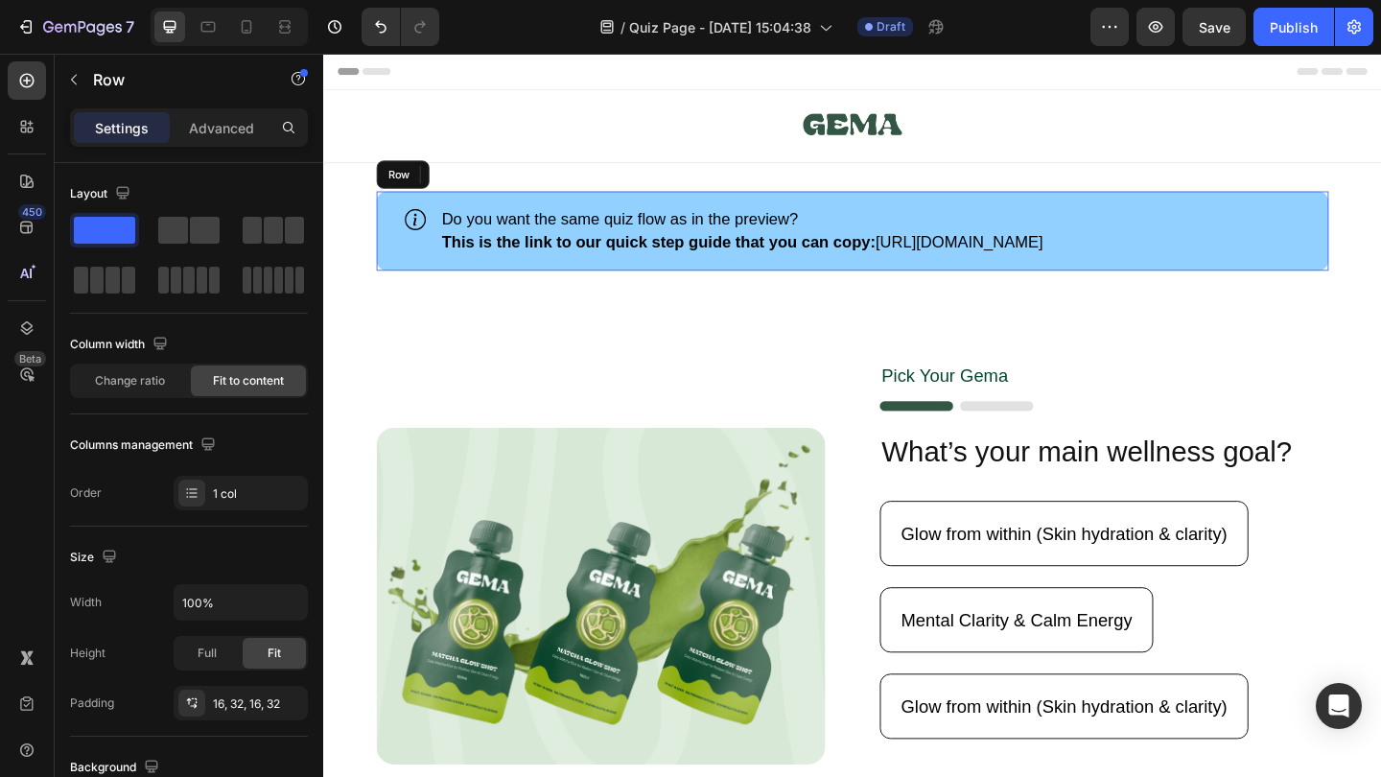
click at [913, 213] on div "Icon Do you want the same quiz flow as in the preview? This is the link to our …" at bounding box center [899, 246] width 1036 height 86
click at [502, 189] on icon at bounding box center [499, 184] width 12 height 13
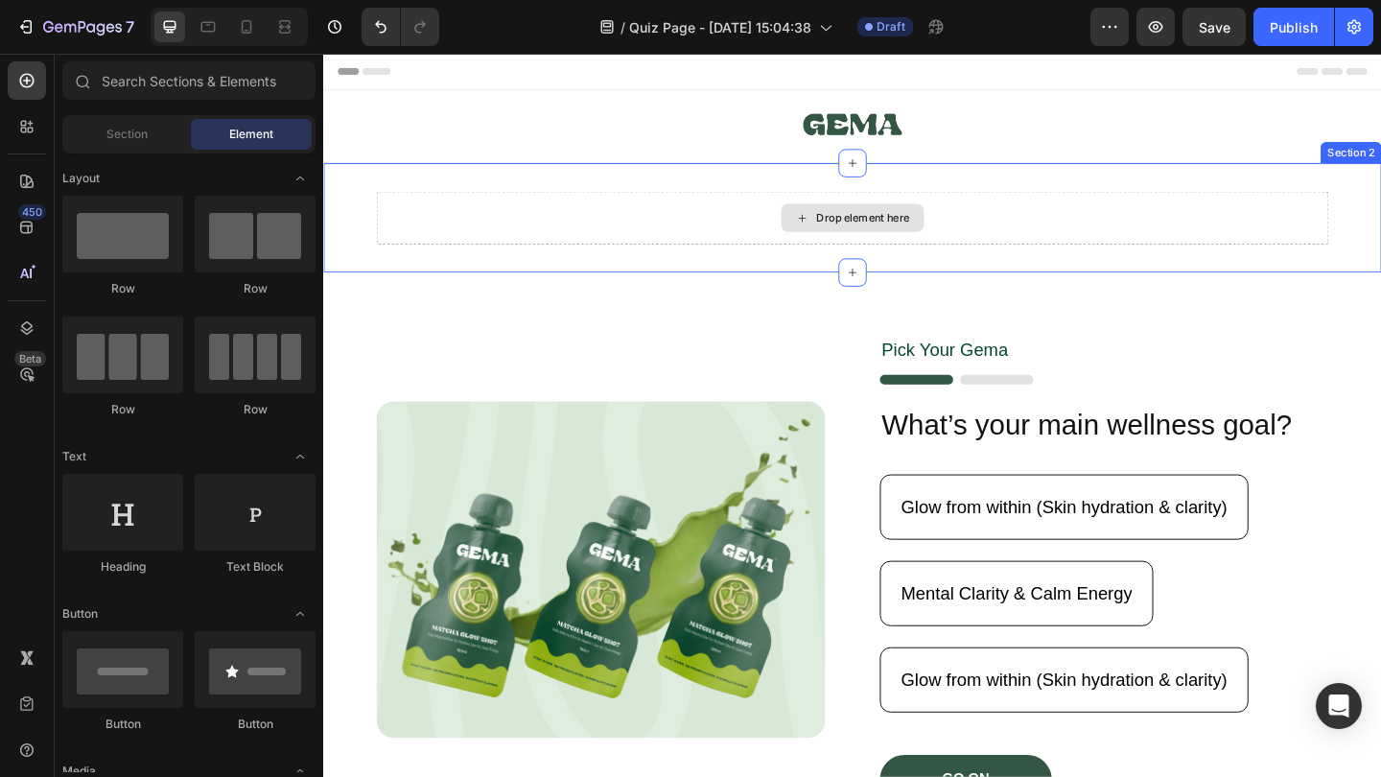
click at [524, 223] on div "Drop element here" at bounding box center [899, 232] width 1036 height 58
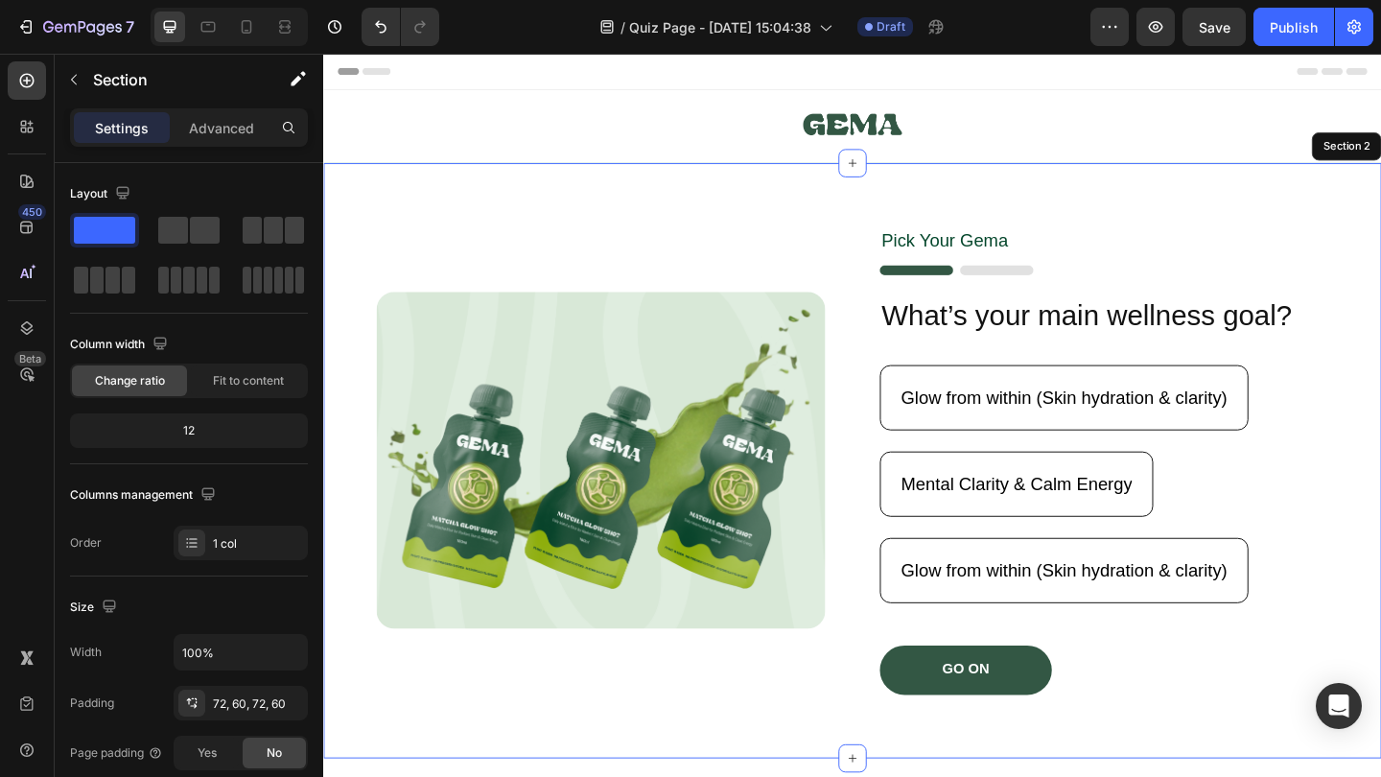
click at [1194, 230] on div "Image Pick Your Gema Text Block Image What’s your main wellness goal? Heading G…" at bounding box center [898, 496] width 1151 height 647
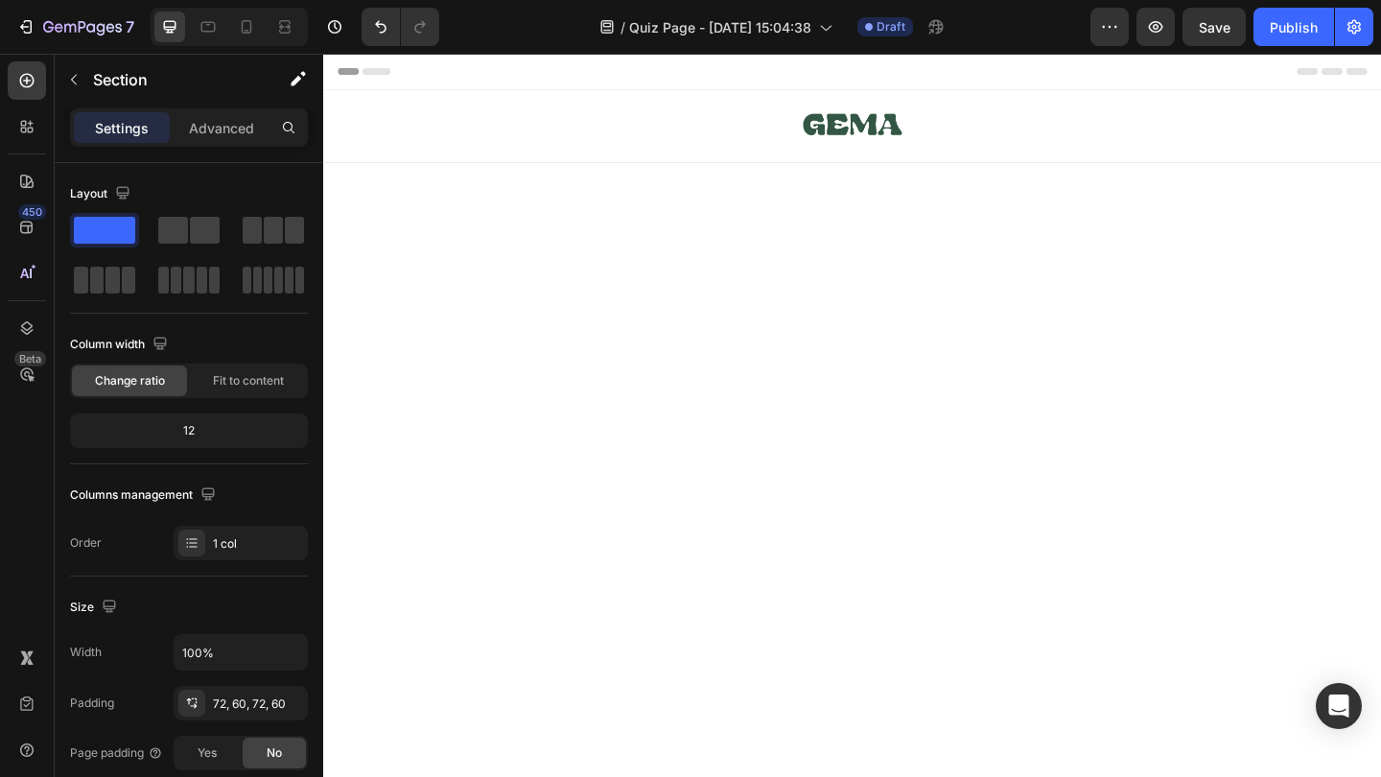
click at [1380, 277] on div at bounding box center [898, 521] width 1151 height 697
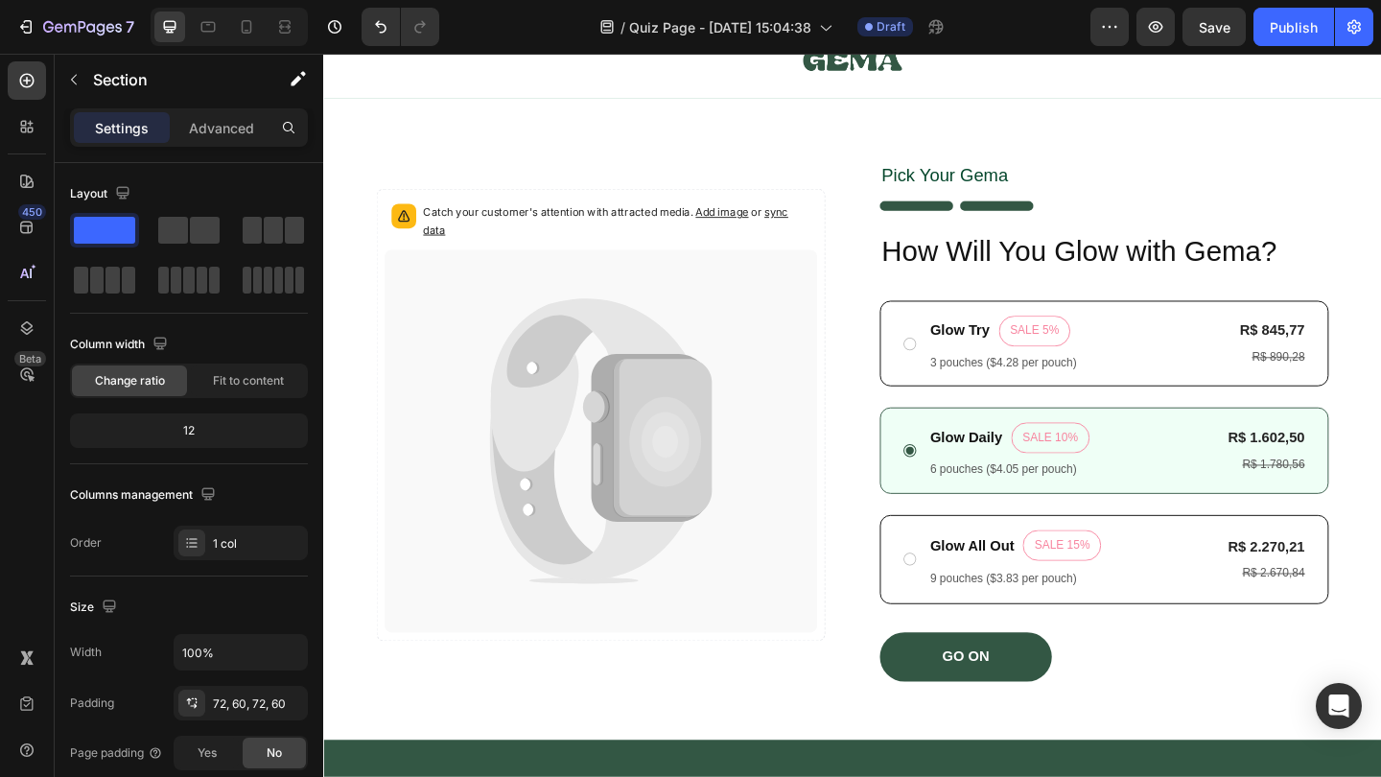
scroll to position [55, 0]
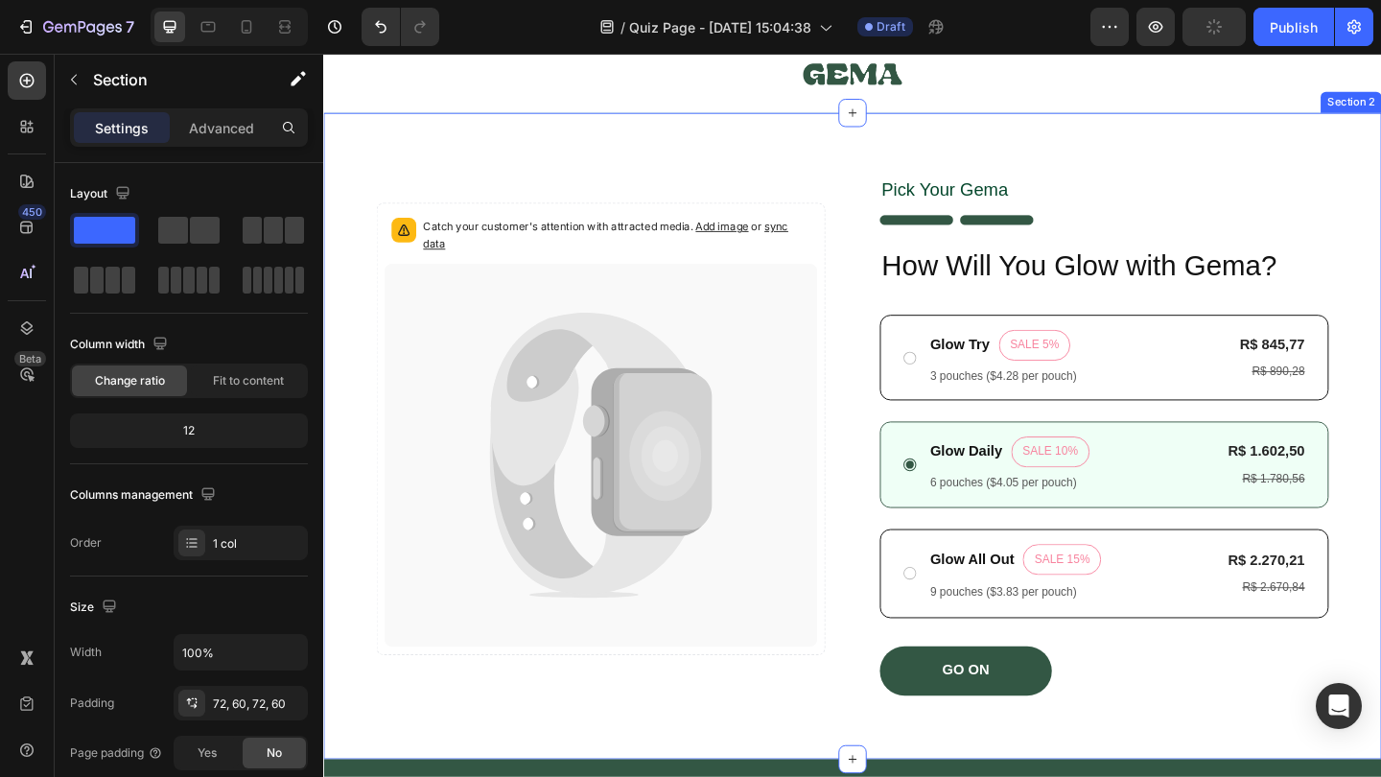
click at [1380, 179] on div "Catch your customer's attention with attracted media. Add image or sync data Pr…" at bounding box center [898, 469] width 1151 height 703
click at [1045, 155] on div "Catch your customer's attention with attracted media. Add image or sync data Pr…" at bounding box center [898, 469] width 1151 height 703
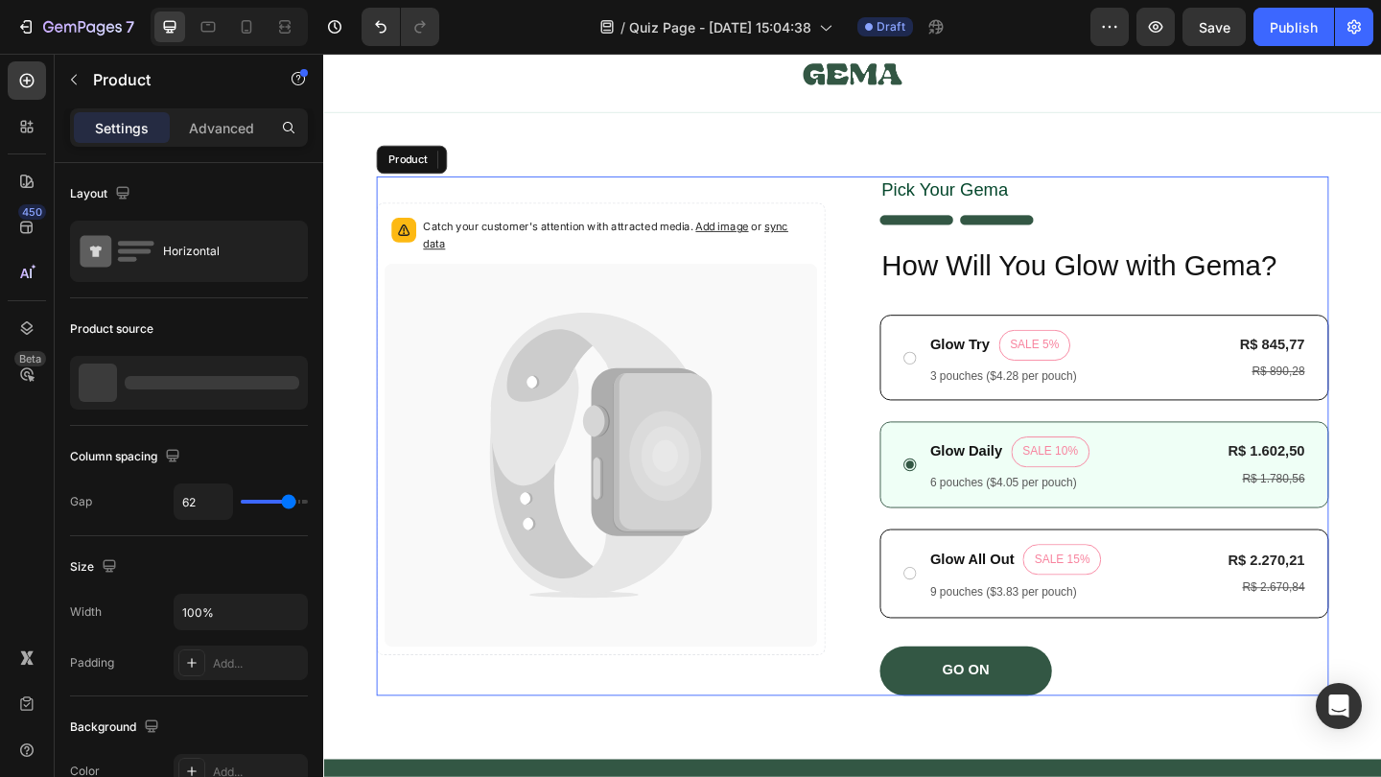
click at [905, 258] on div "Catch your customer's attention with attracted media. Add image or sync data Pr…" at bounding box center [899, 469] width 1036 height 565
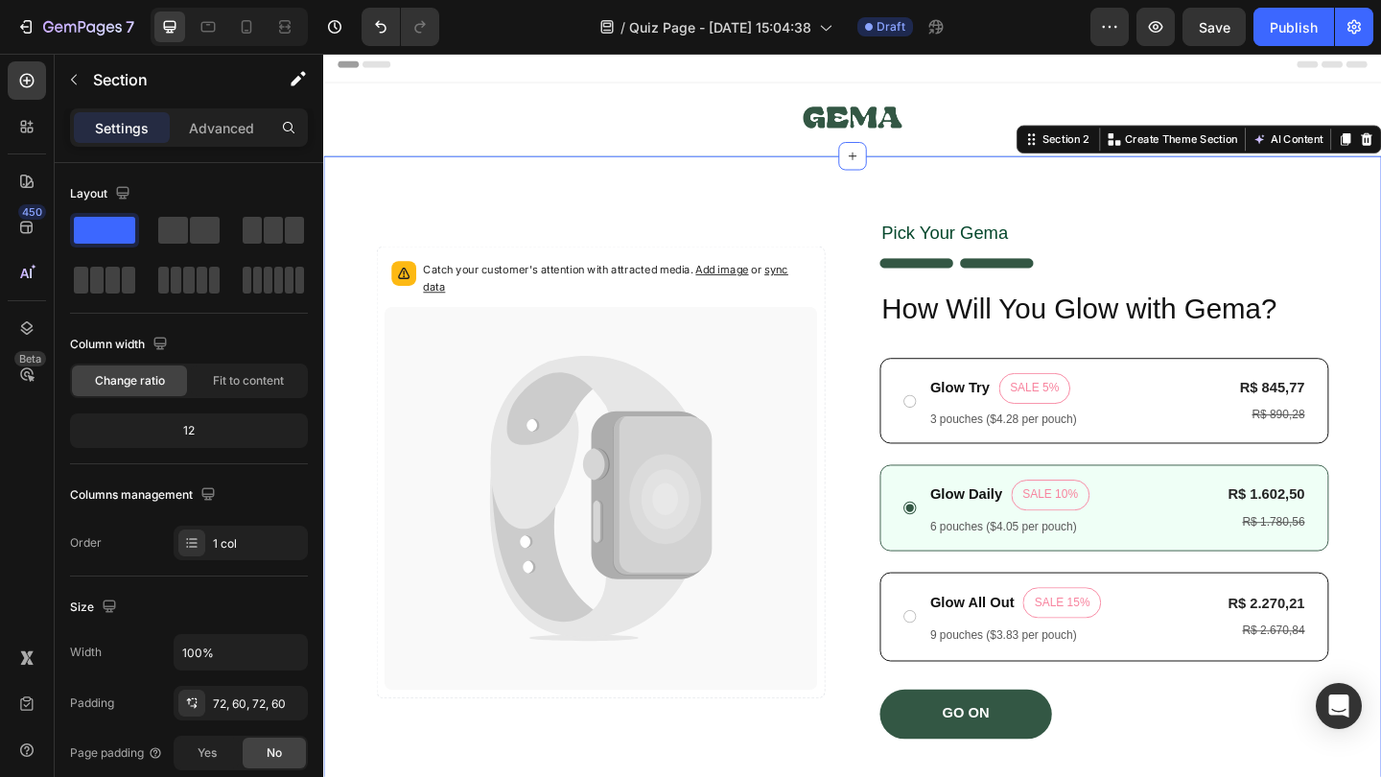
click at [593, 219] on div "Catch your customer's attention with attracted media. Add image or sync data Pr…" at bounding box center [898, 516] width 1151 height 703
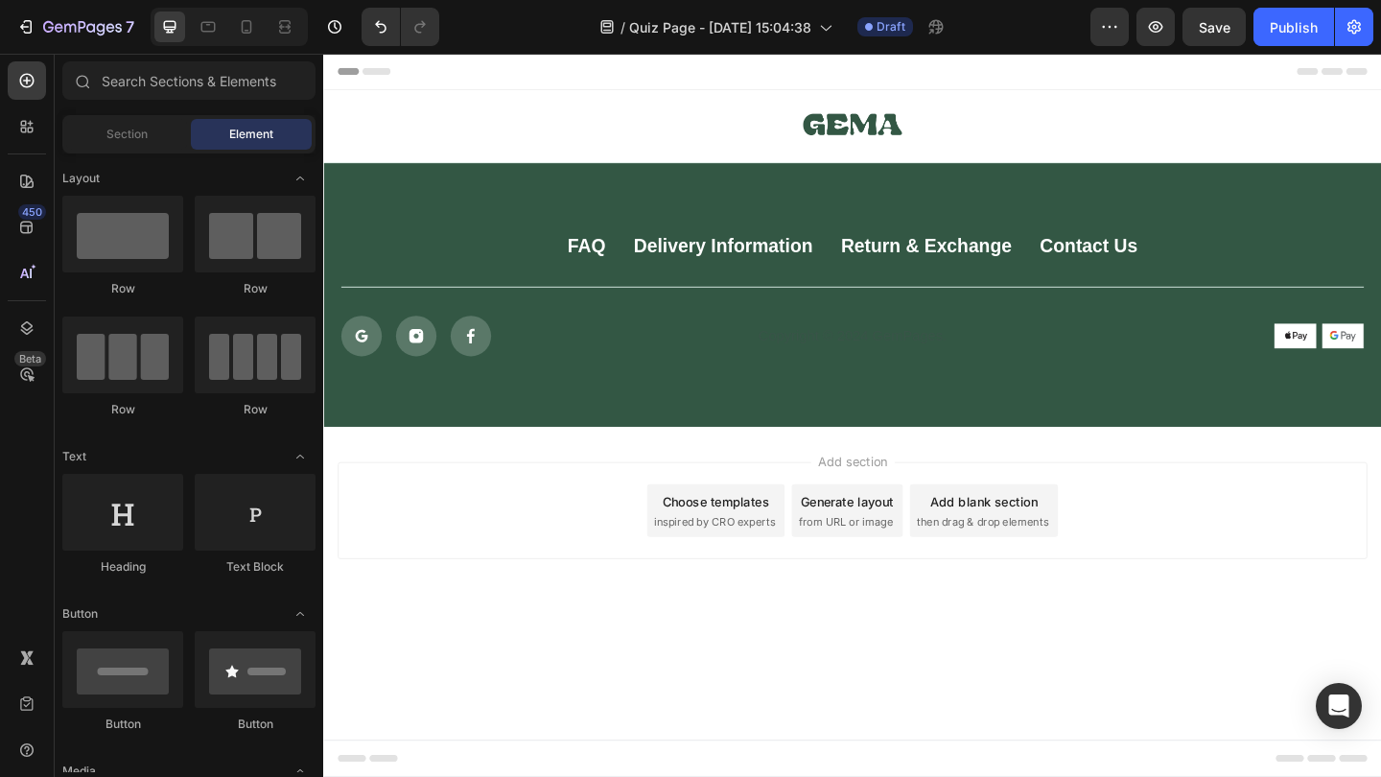
scroll to position [0, 0]
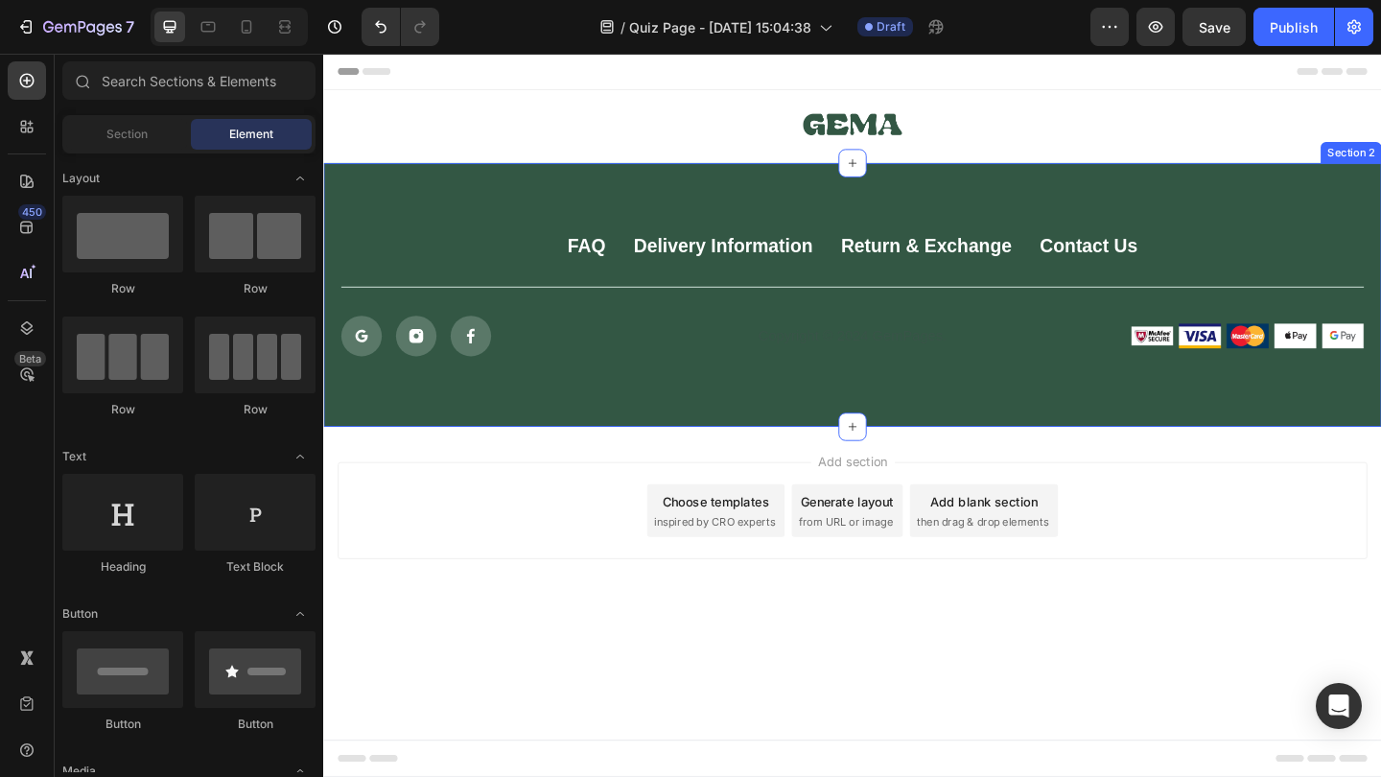
click at [1223, 206] on div "FAQ Button Delivery Information Button Return & Exchange Button Contact Us Butt…" at bounding box center [898, 316] width 1151 height 287
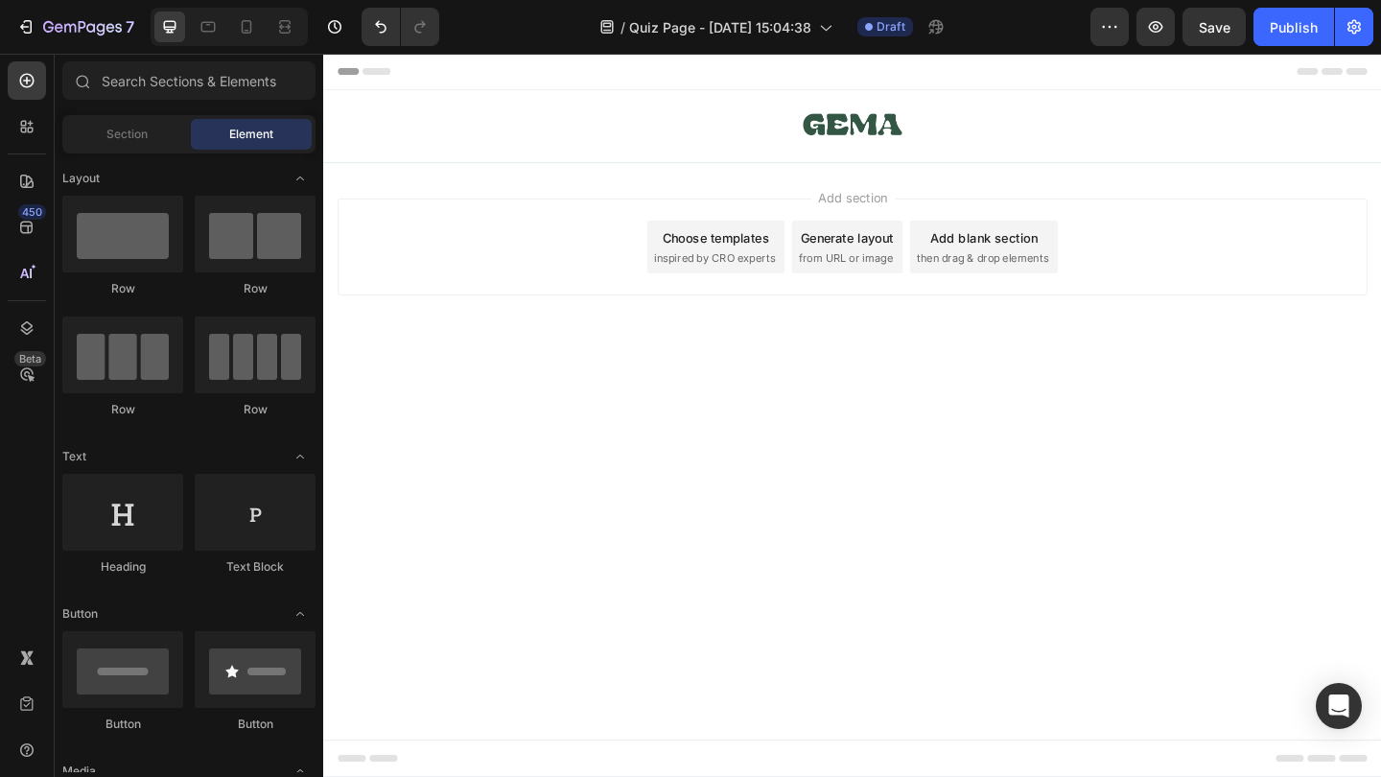
click at [710, 260] on div "Choose templates" at bounding box center [750, 254] width 116 height 20
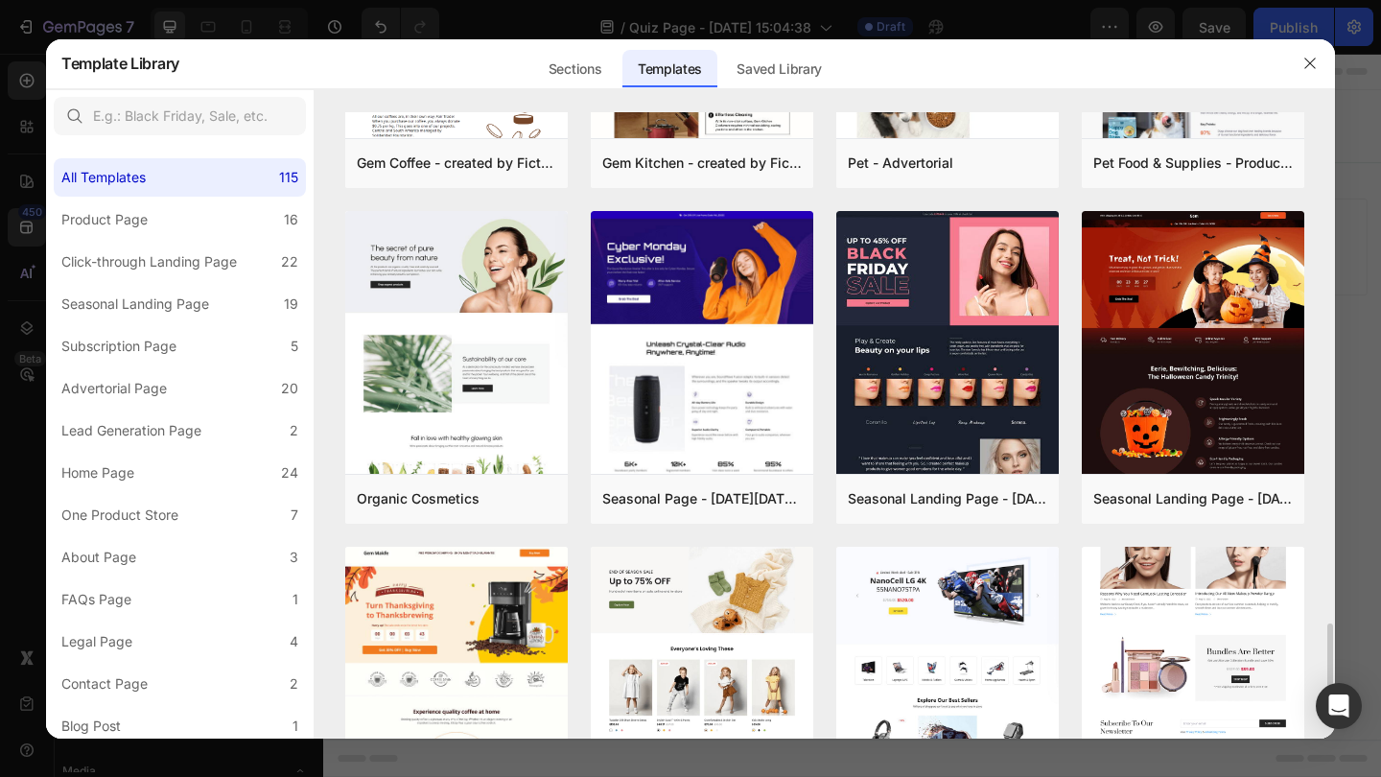
scroll to position [3621, 0]
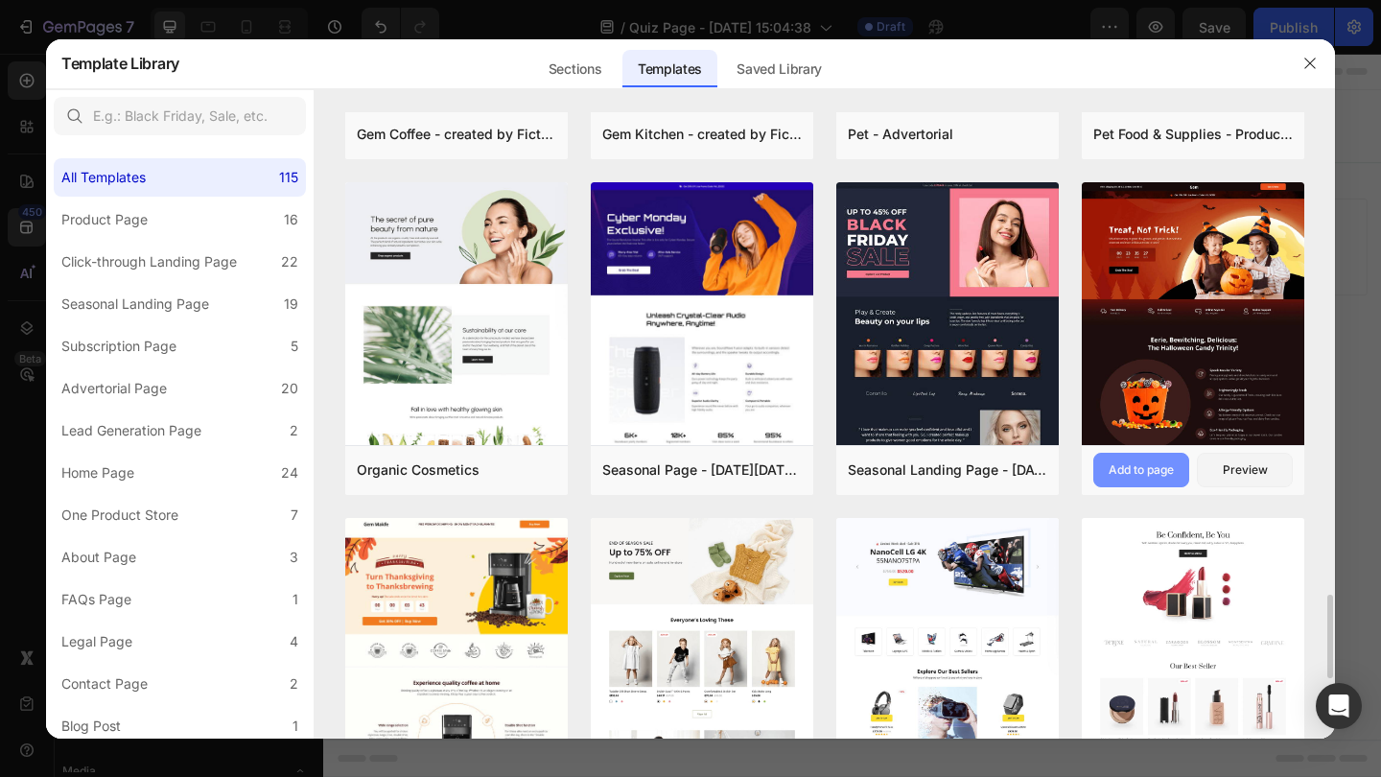
click at [1165, 467] on div "Add to page" at bounding box center [1140, 469] width 65 height 17
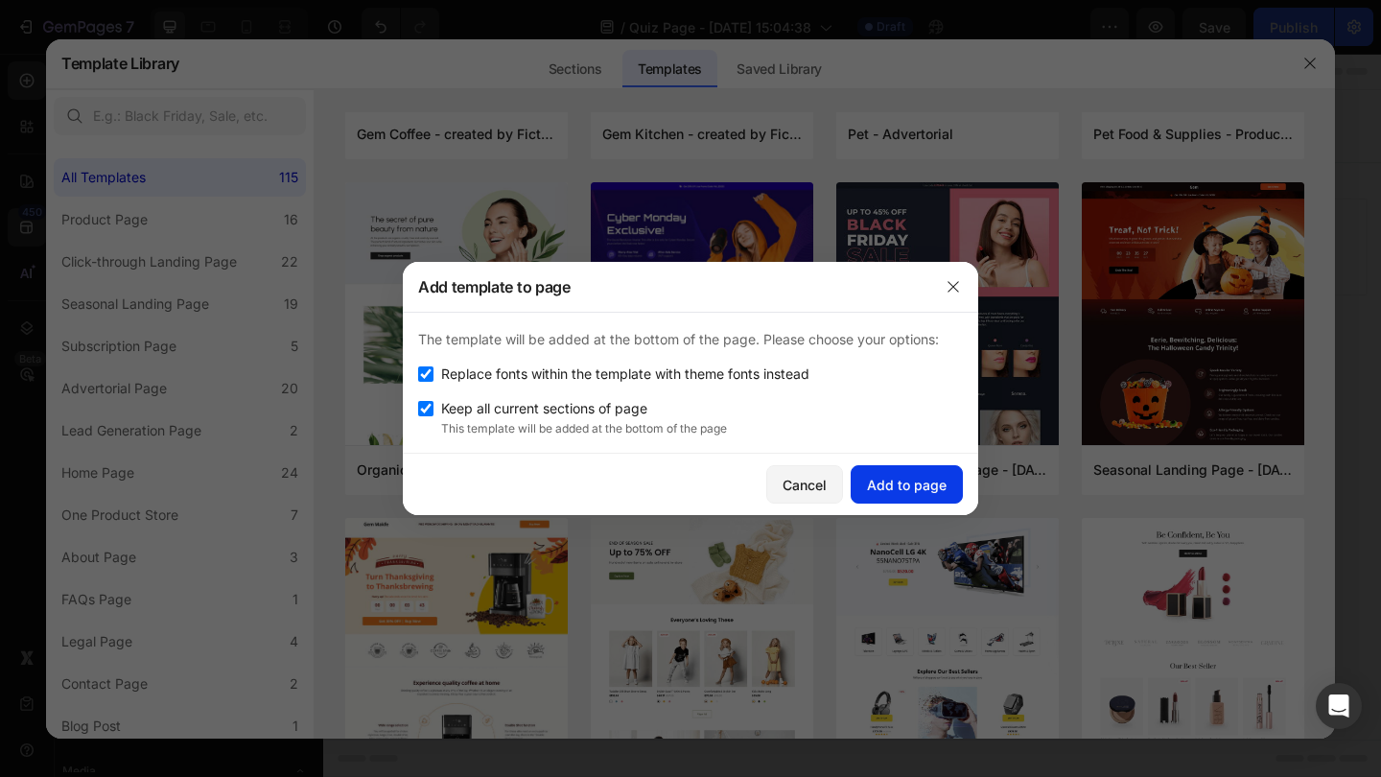
click at [927, 499] on button "Add to page" at bounding box center [906, 484] width 112 height 38
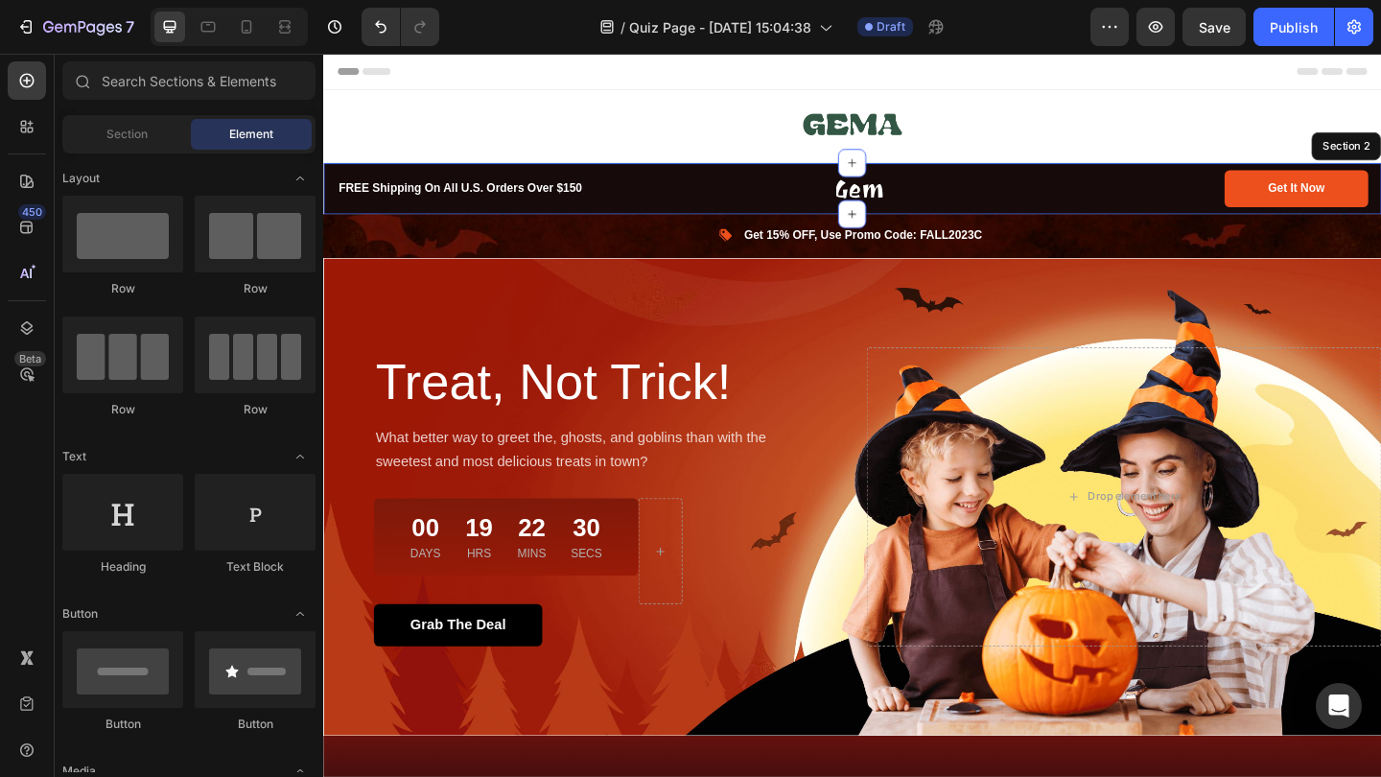
scroll to position [119, 0]
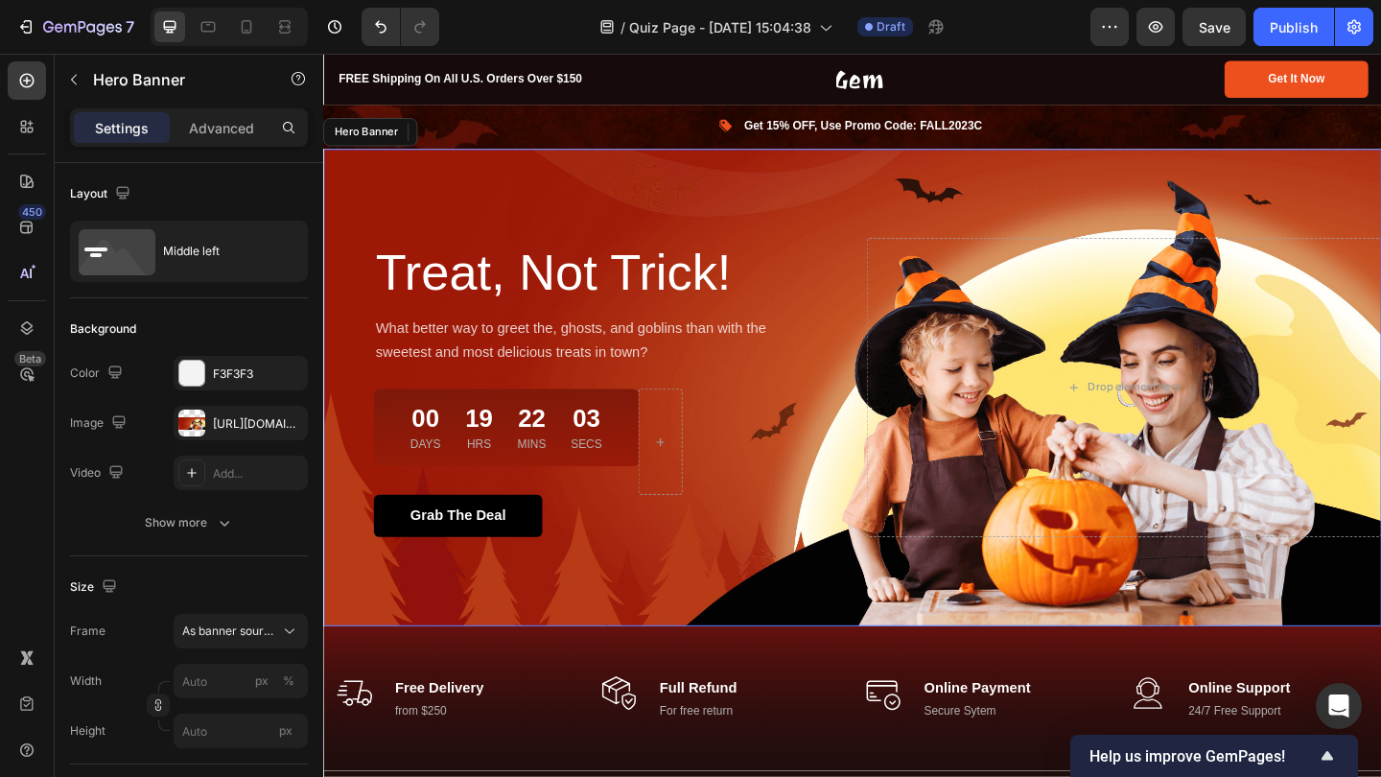
click at [713, 181] on div "Treat, Not Trick! Heading What better way to greet the, ghosts, and goblins tha…" at bounding box center [898, 417] width 1151 height 520
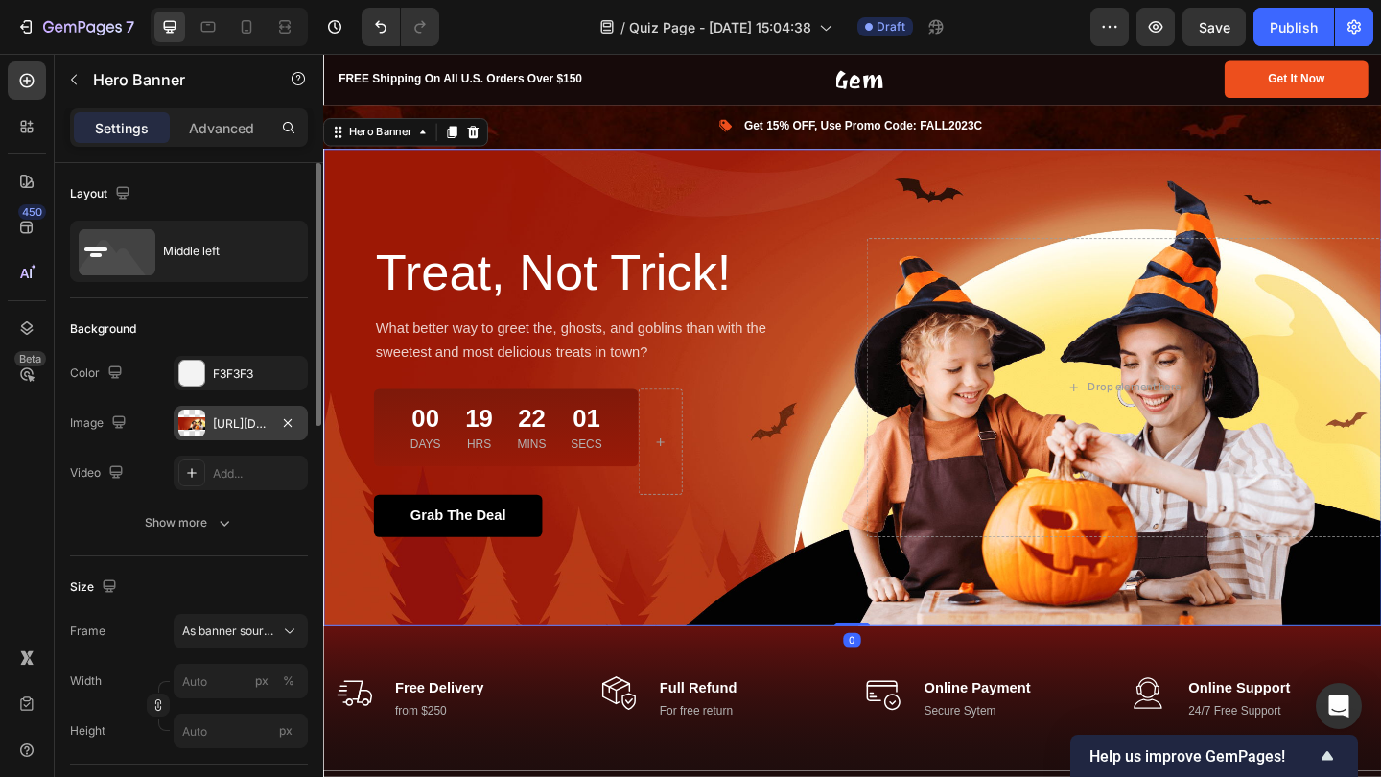
click at [242, 416] on div "https://ucarecdn.com/482173eb-06e1-49b7-abc7-048450d98c37/-/format/auto/" at bounding box center [241, 423] width 56 height 17
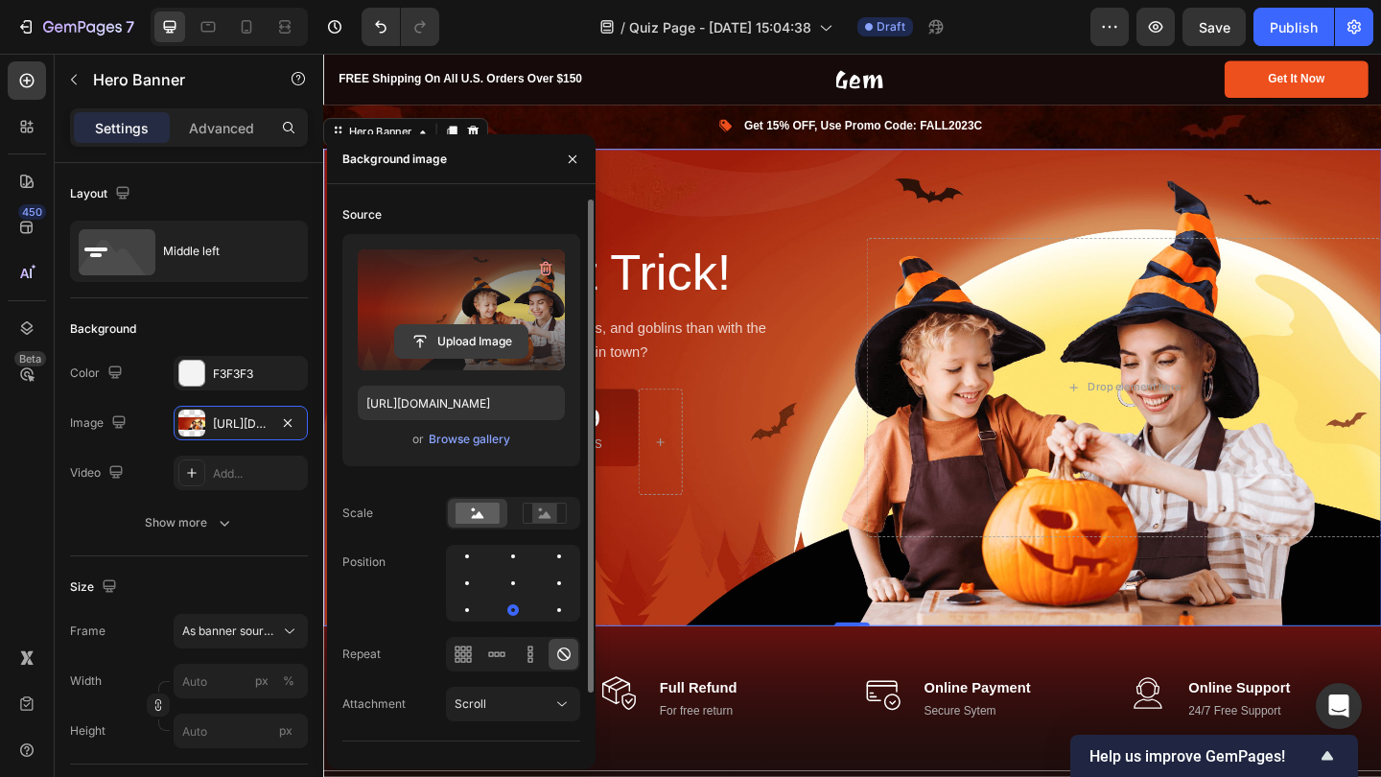
click at [436, 335] on input "file" at bounding box center [461, 341] width 132 height 33
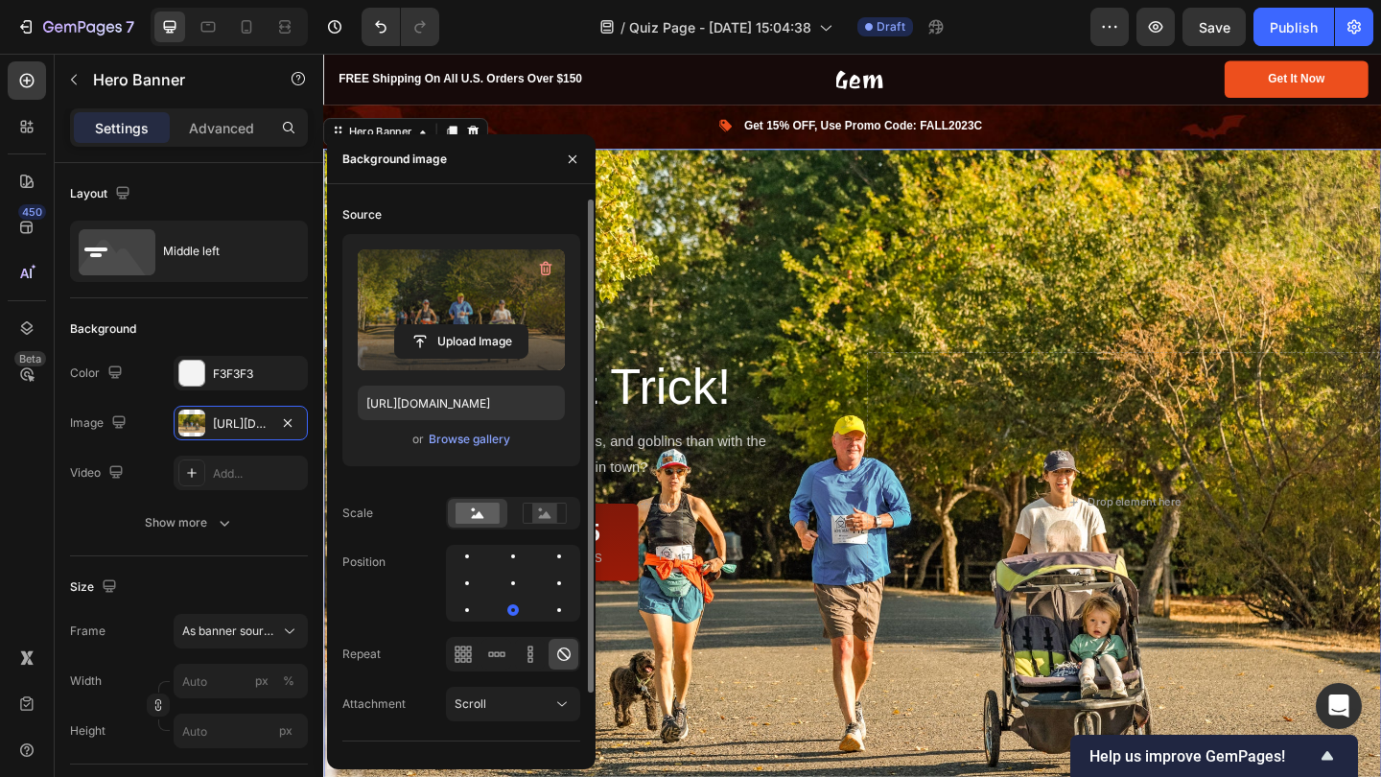
type input "https://cdn.shopify.com/s/files/1/0754/9681/6871/files/gempages_576628724481393…"
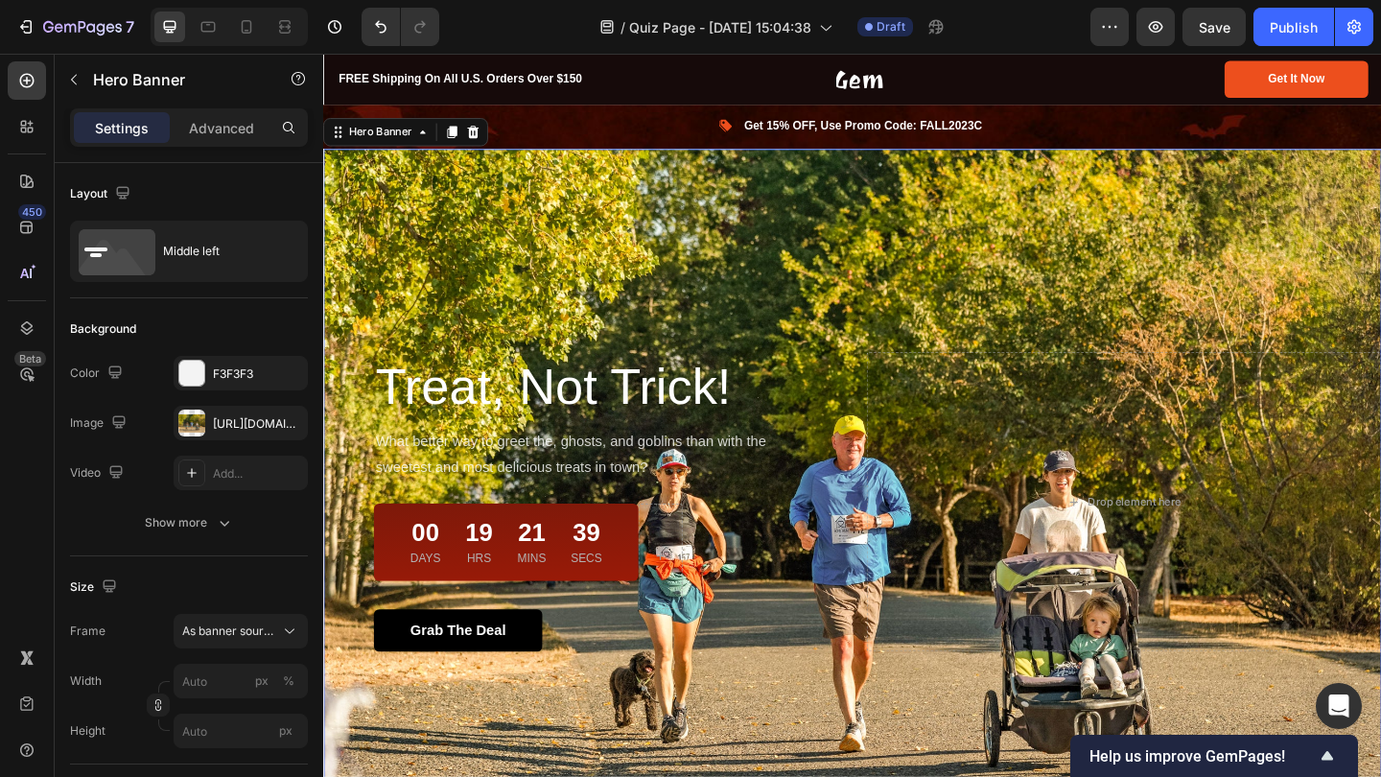
click at [1322, 332] on div "Overlay" at bounding box center [898, 541] width 1151 height 768
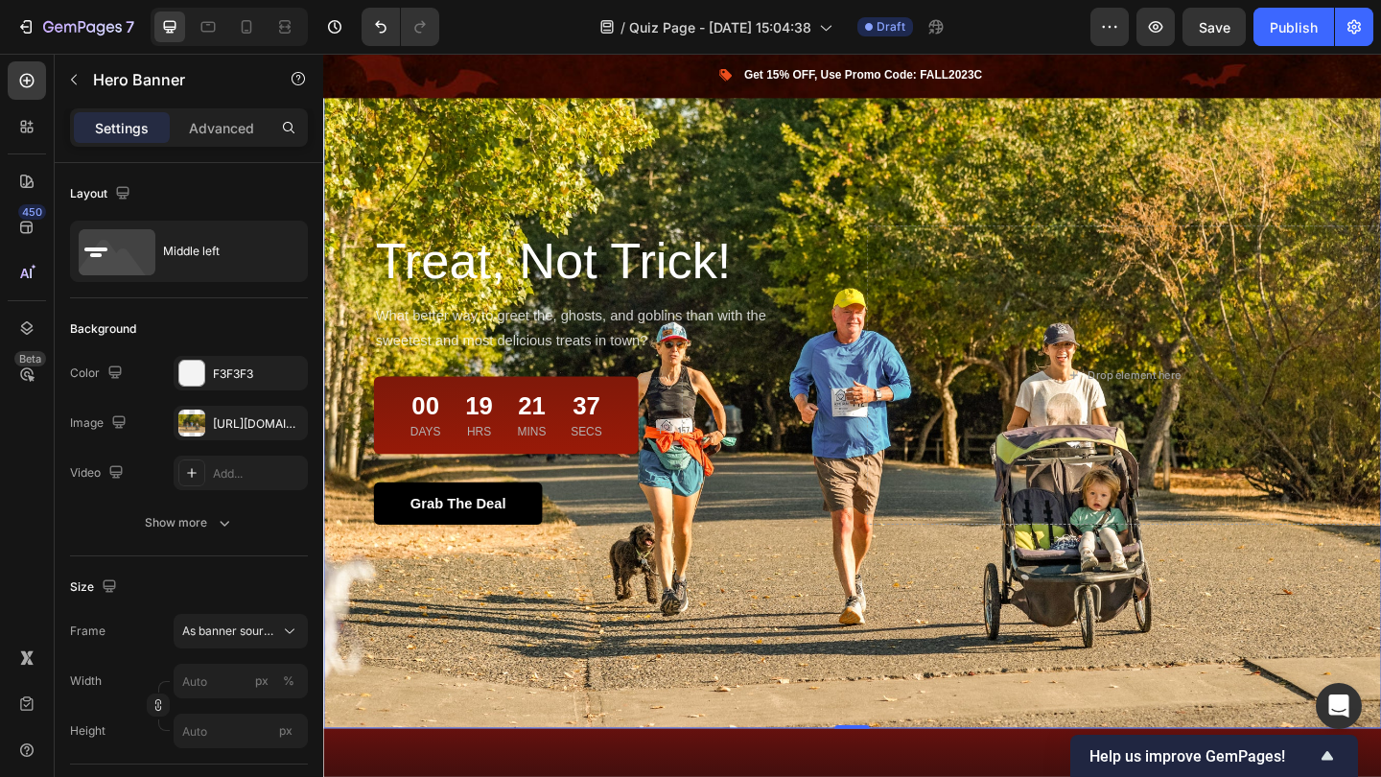
scroll to position [258, 0]
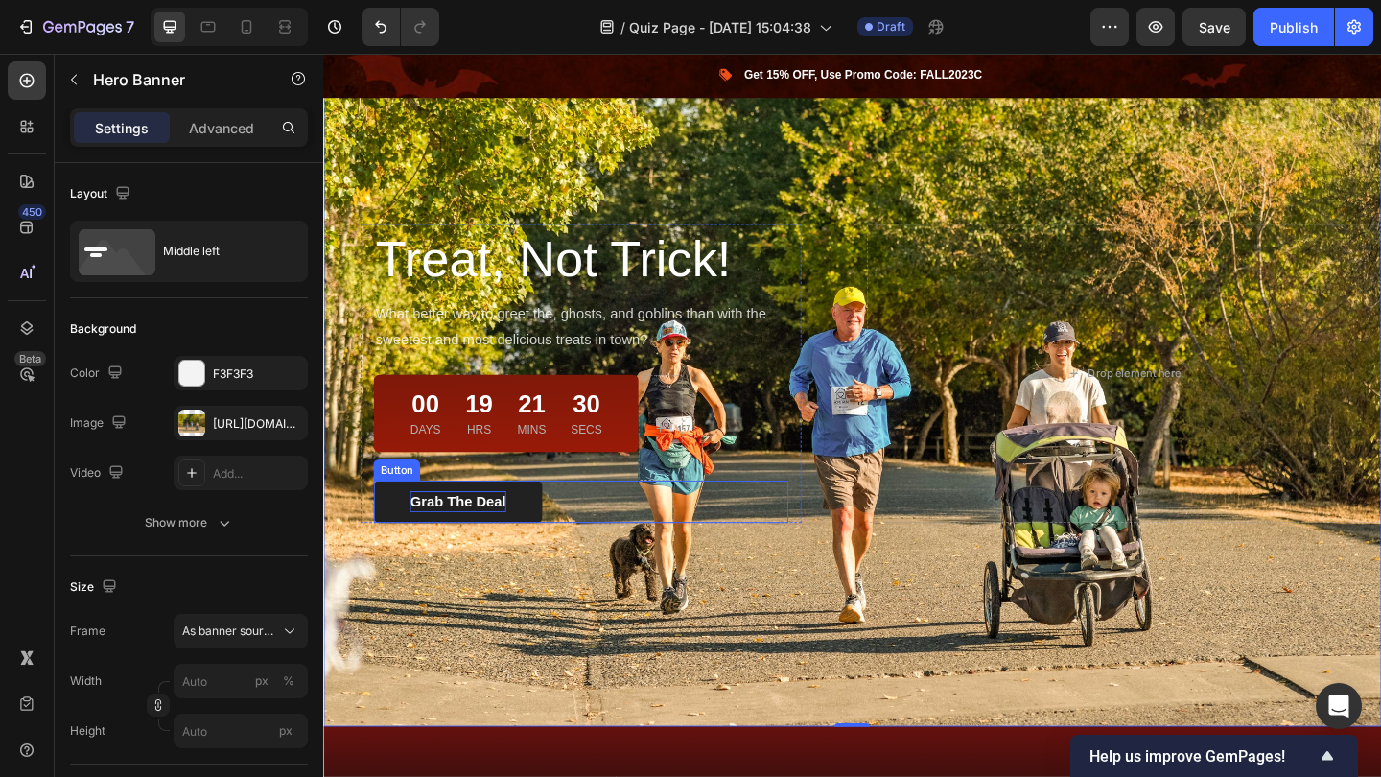
click at [491, 540] on div "Grab The Deal" at bounding box center [469, 540] width 104 height 23
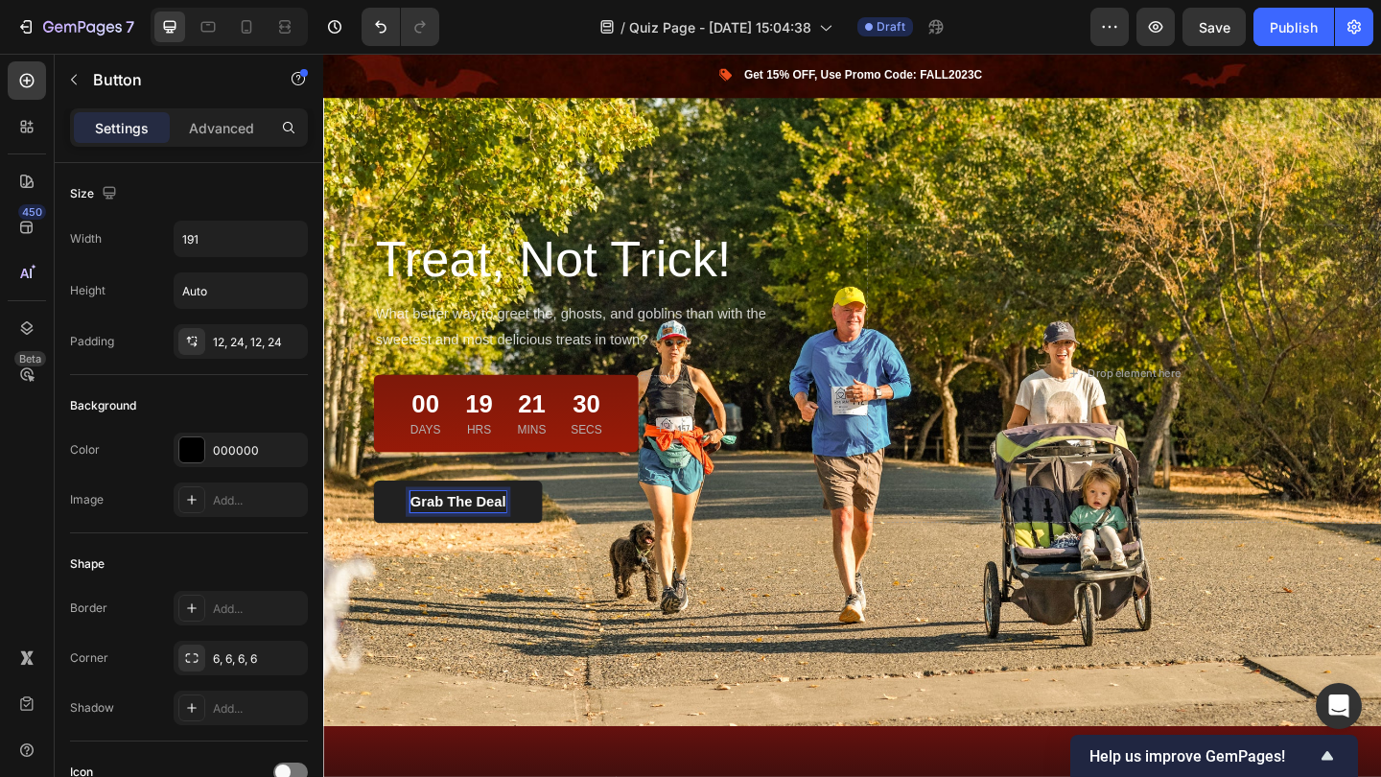
click at [491, 540] on p "Grab The Deal" at bounding box center [469, 540] width 104 height 23
click at [469, 538] on button "Preencher" at bounding box center [469, 541] width 183 height 46
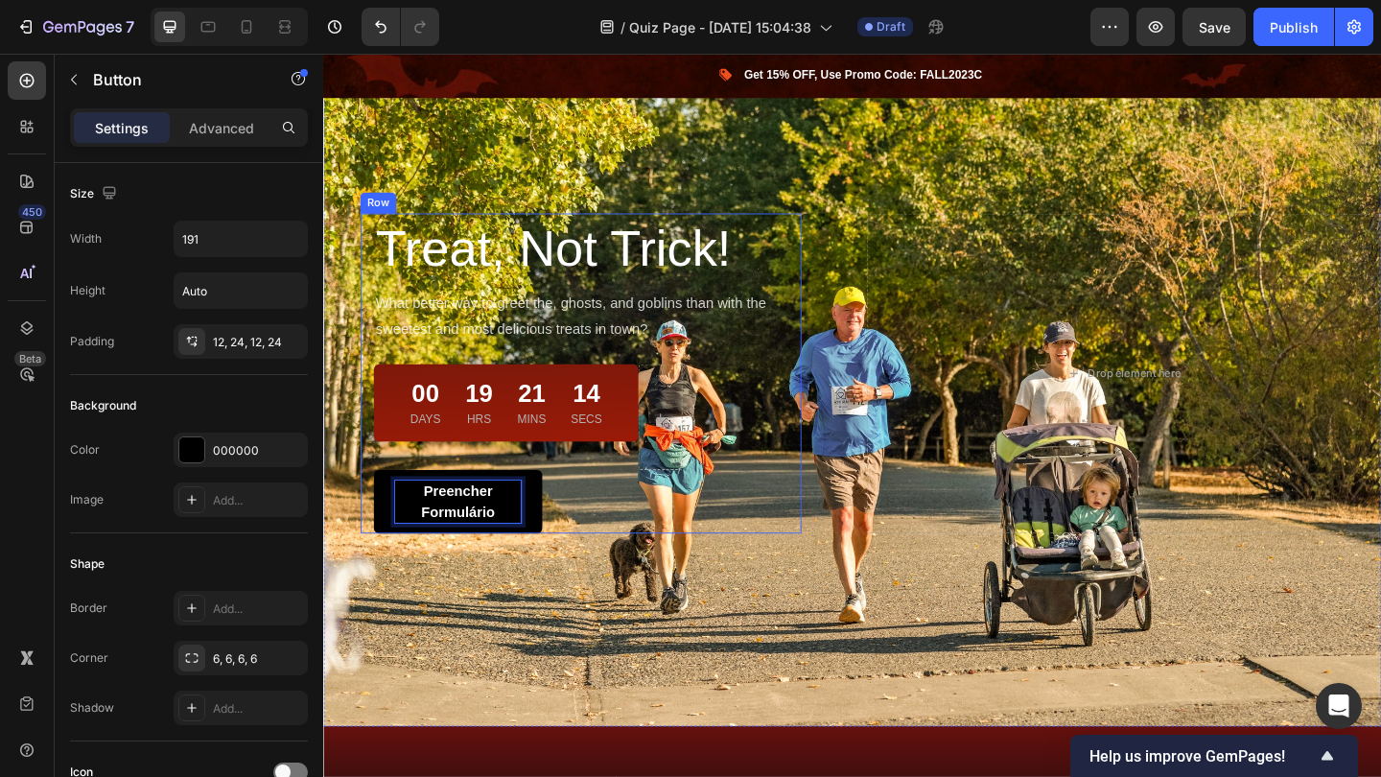
click at [824, 384] on div "Treat, Not Trick! Heading What better way to greet the, ghosts, and goblins tha…" at bounding box center [603, 401] width 451 height 349
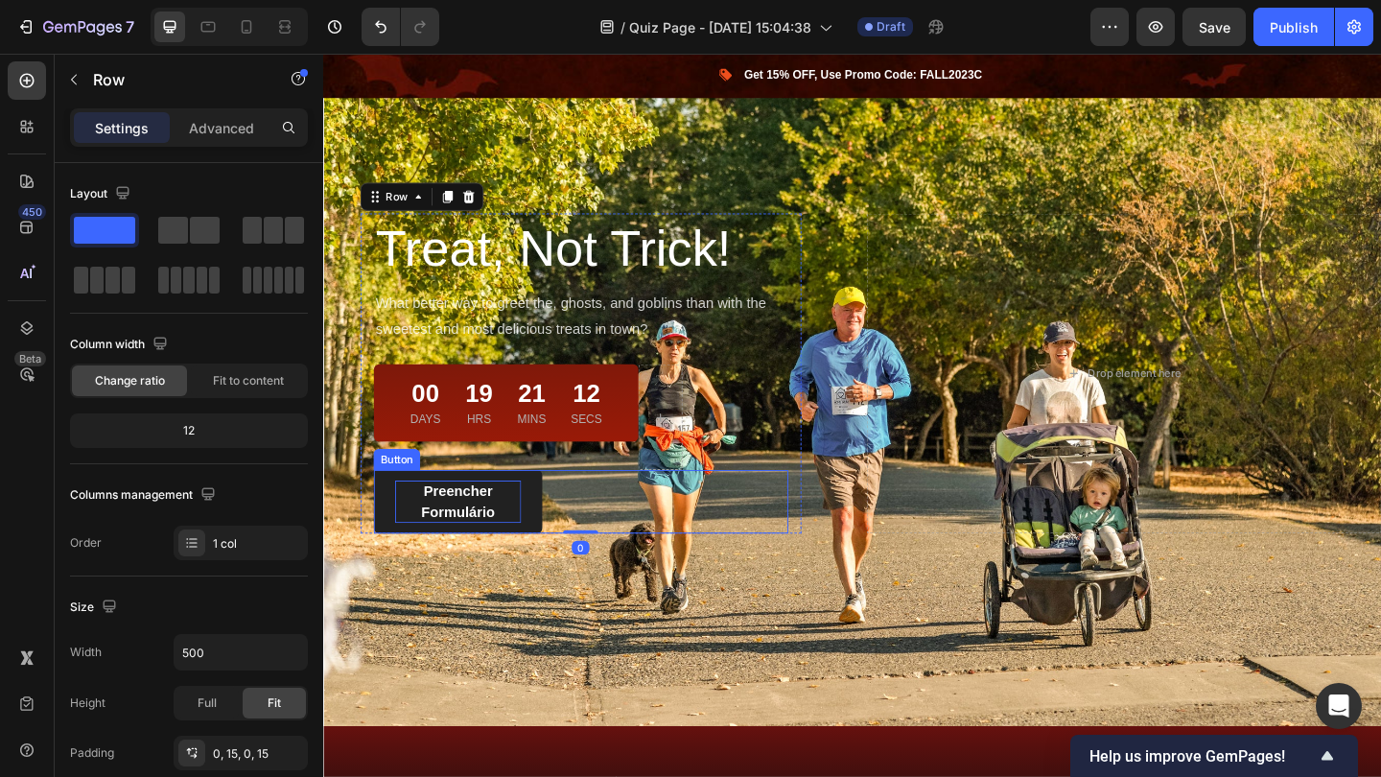
click at [492, 539] on p "Preencher Formulário" at bounding box center [469, 541] width 137 height 46
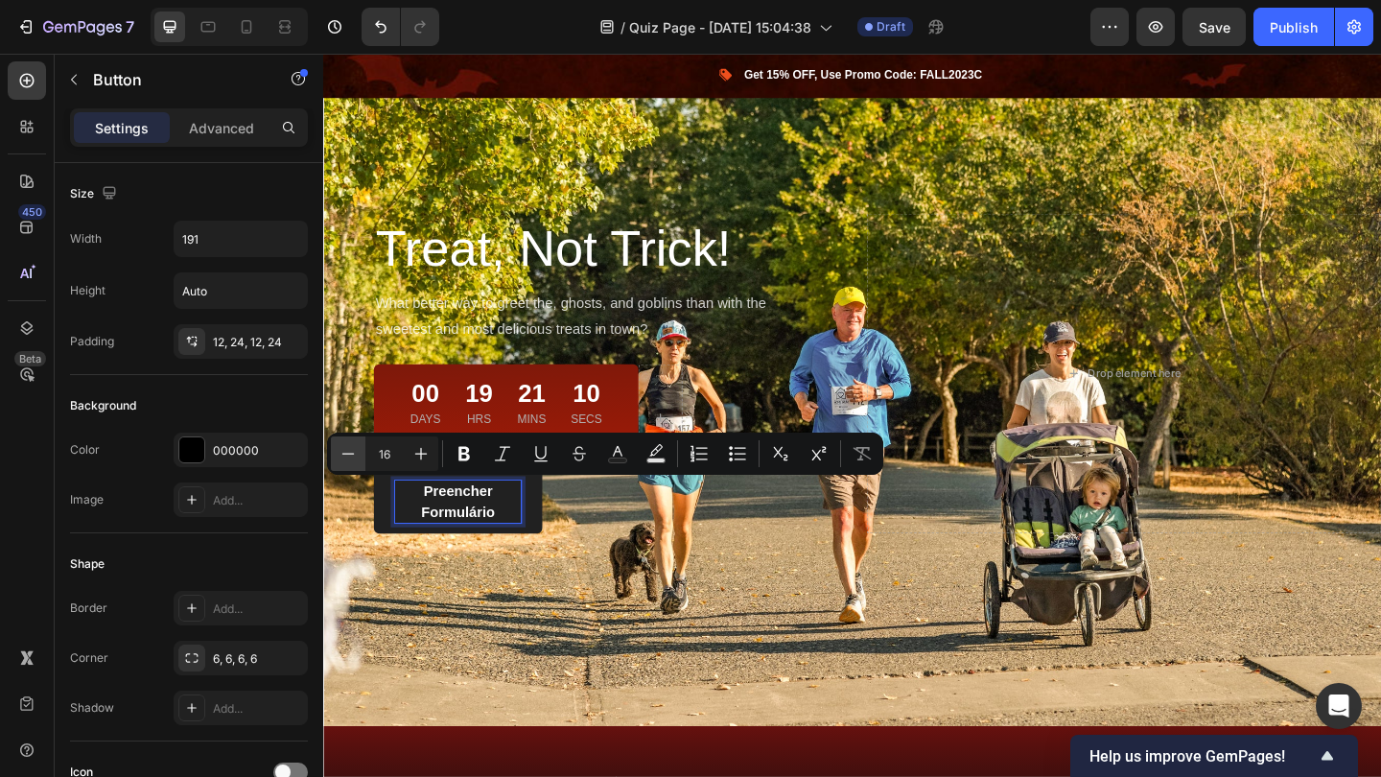
click at [351, 457] on icon "Editor contextual toolbar" at bounding box center [347, 453] width 19 height 19
type input "13"
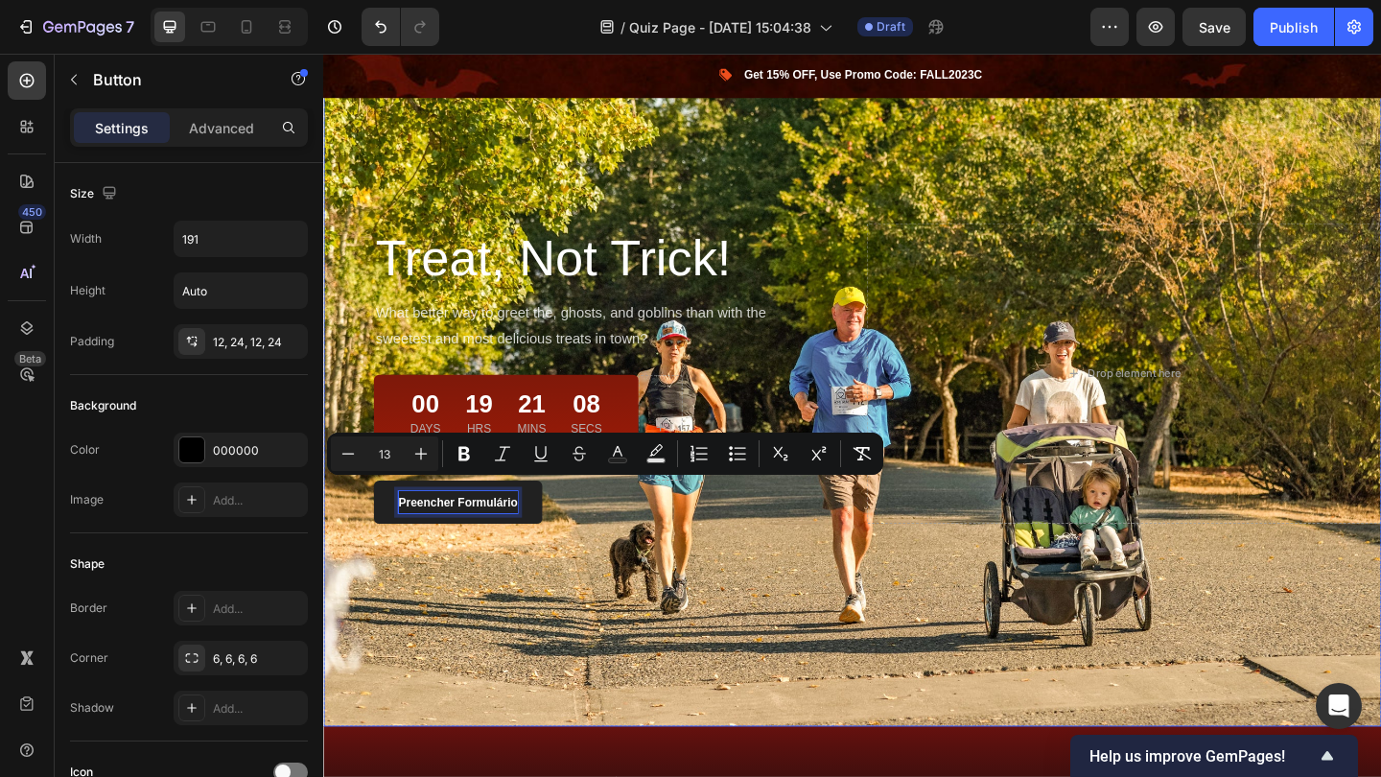
click at [913, 398] on div "Treat, Not Trick! Heading What better way to greet the, ghosts, and goblins tha…" at bounding box center [898, 401] width 1151 height 327
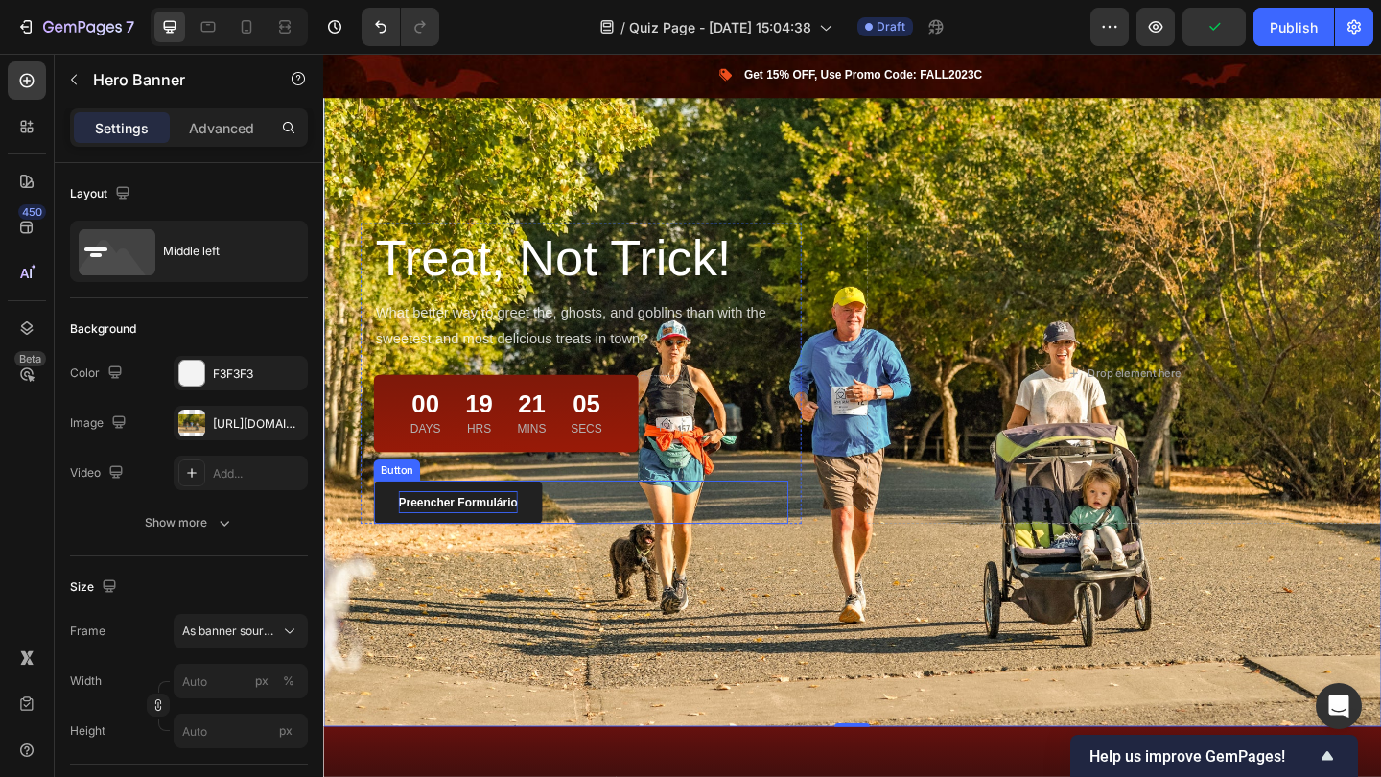
click at [455, 542] on span "Preencher Formulário" at bounding box center [469, 541] width 129 height 14
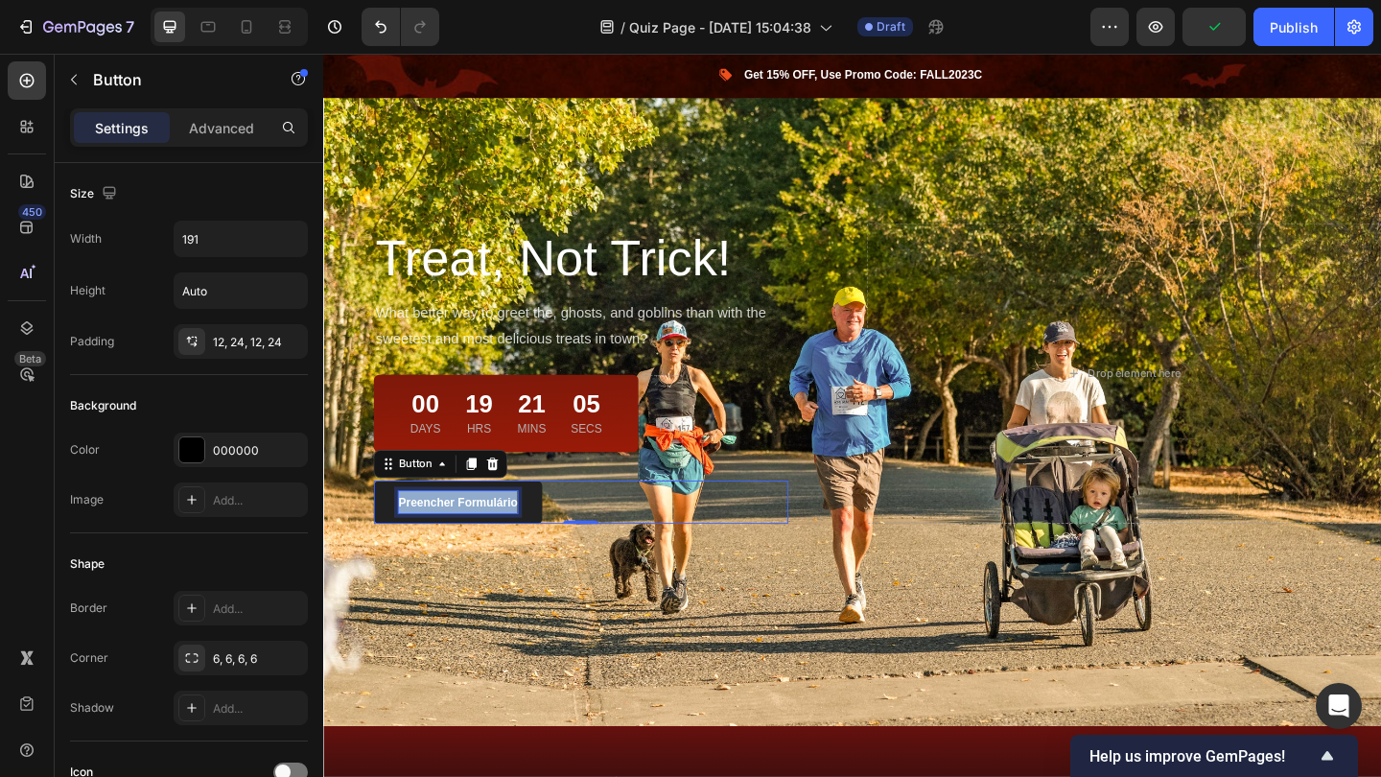
click at [455, 542] on span "Preencher Formulário" at bounding box center [469, 541] width 129 height 14
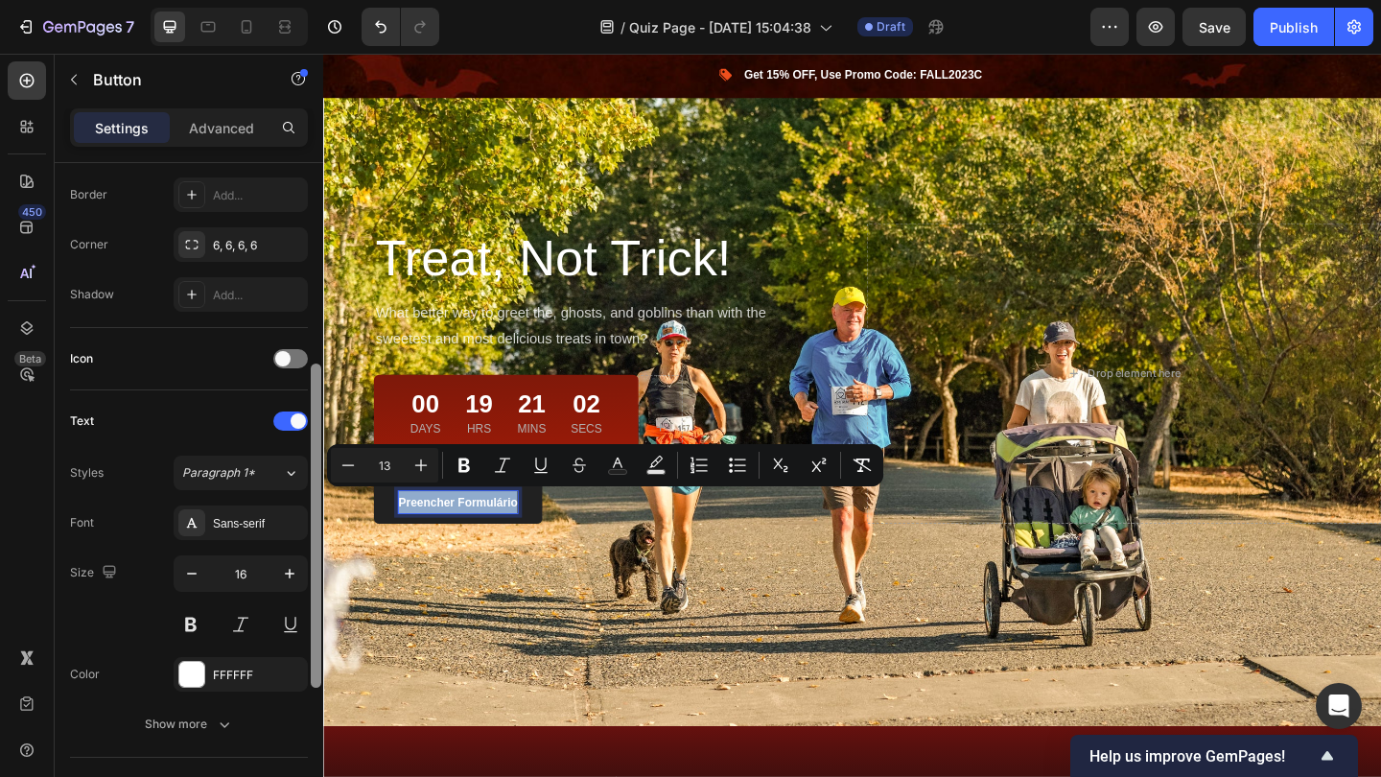
drag, startPoint x: 316, startPoint y: 248, endPoint x: 310, endPoint y: 449, distance: 200.5
click at [310, 449] on div at bounding box center [316, 497] width 14 height 668
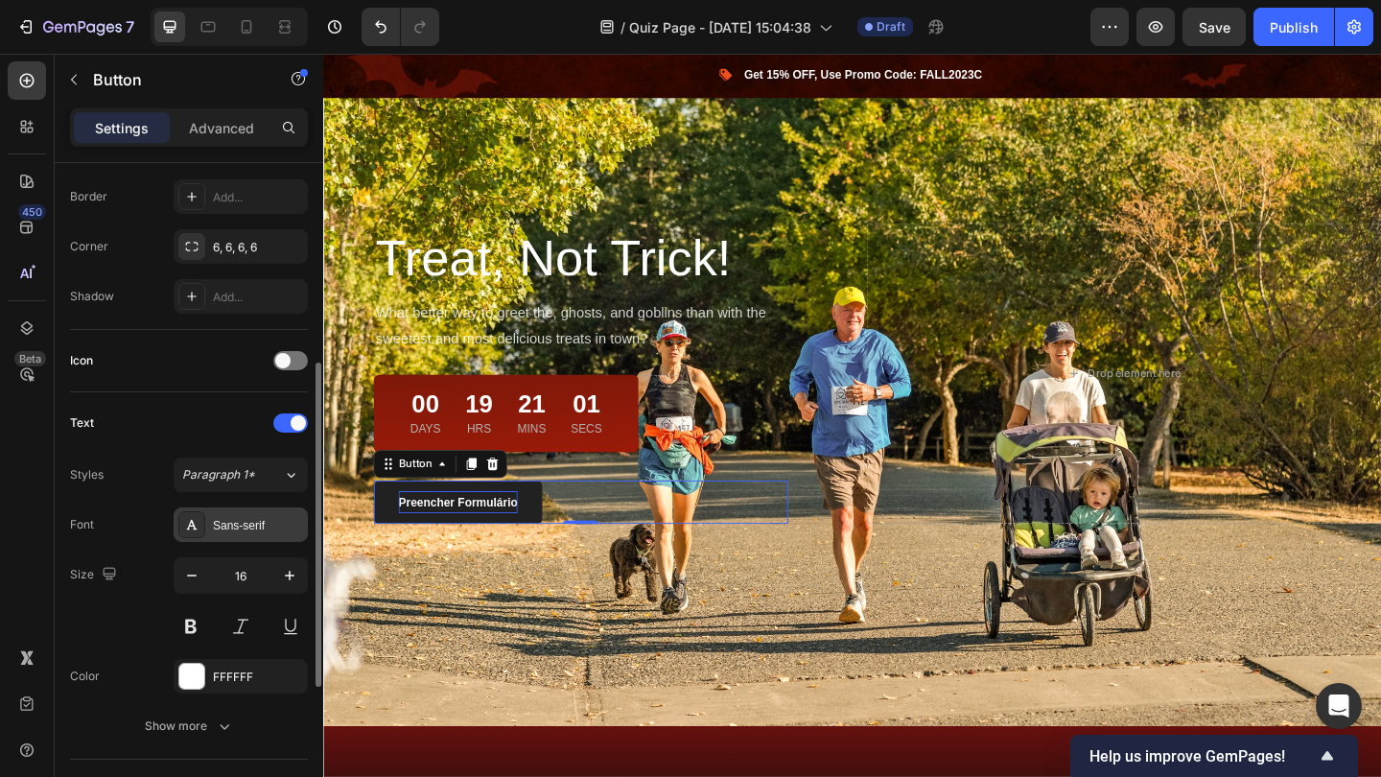
click at [256, 527] on div "Sans-serif" at bounding box center [258, 525] width 90 height 17
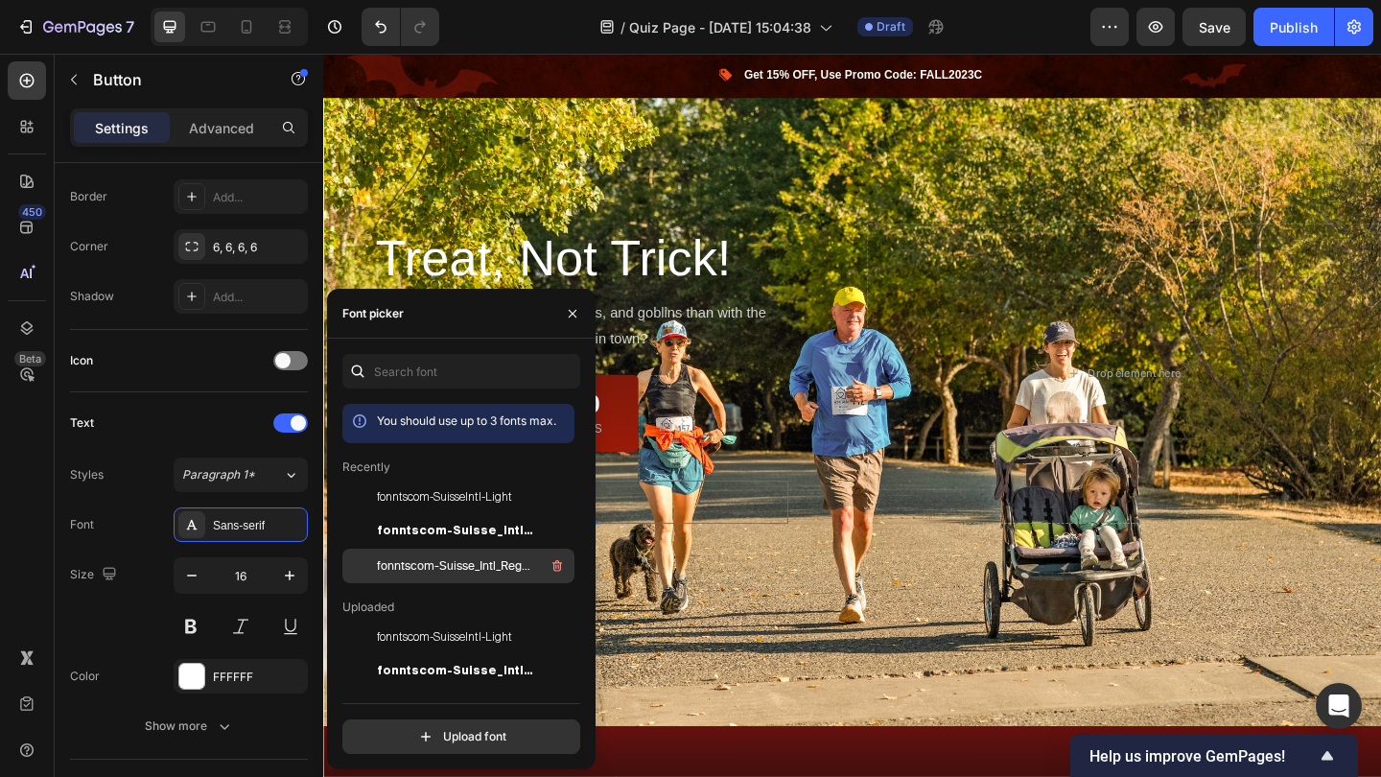
click at [422, 553] on div "fonntscom-Suisse_Intl_Regular" at bounding box center [458, 565] width 232 height 35
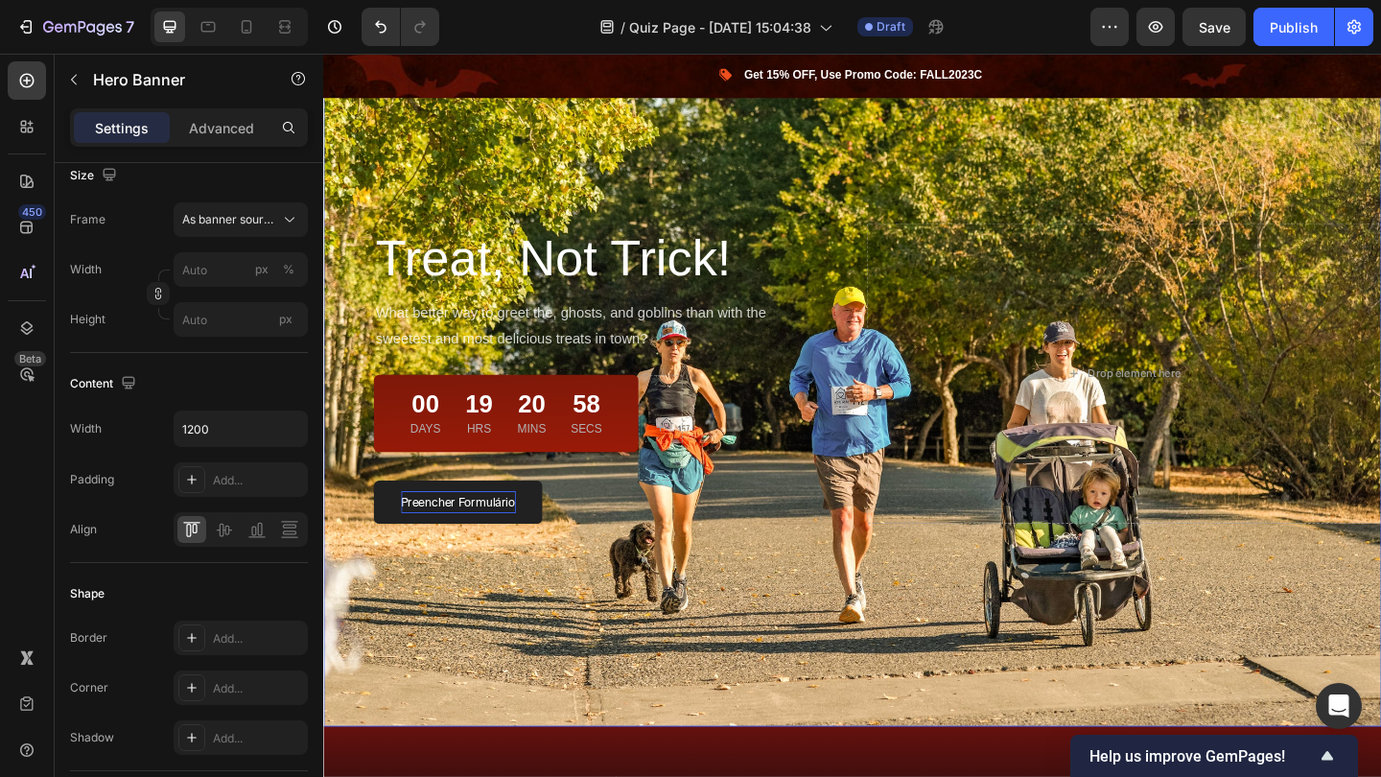
click at [626, 206] on div "Overlay" at bounding box center [898, 401] width 1151 height 768
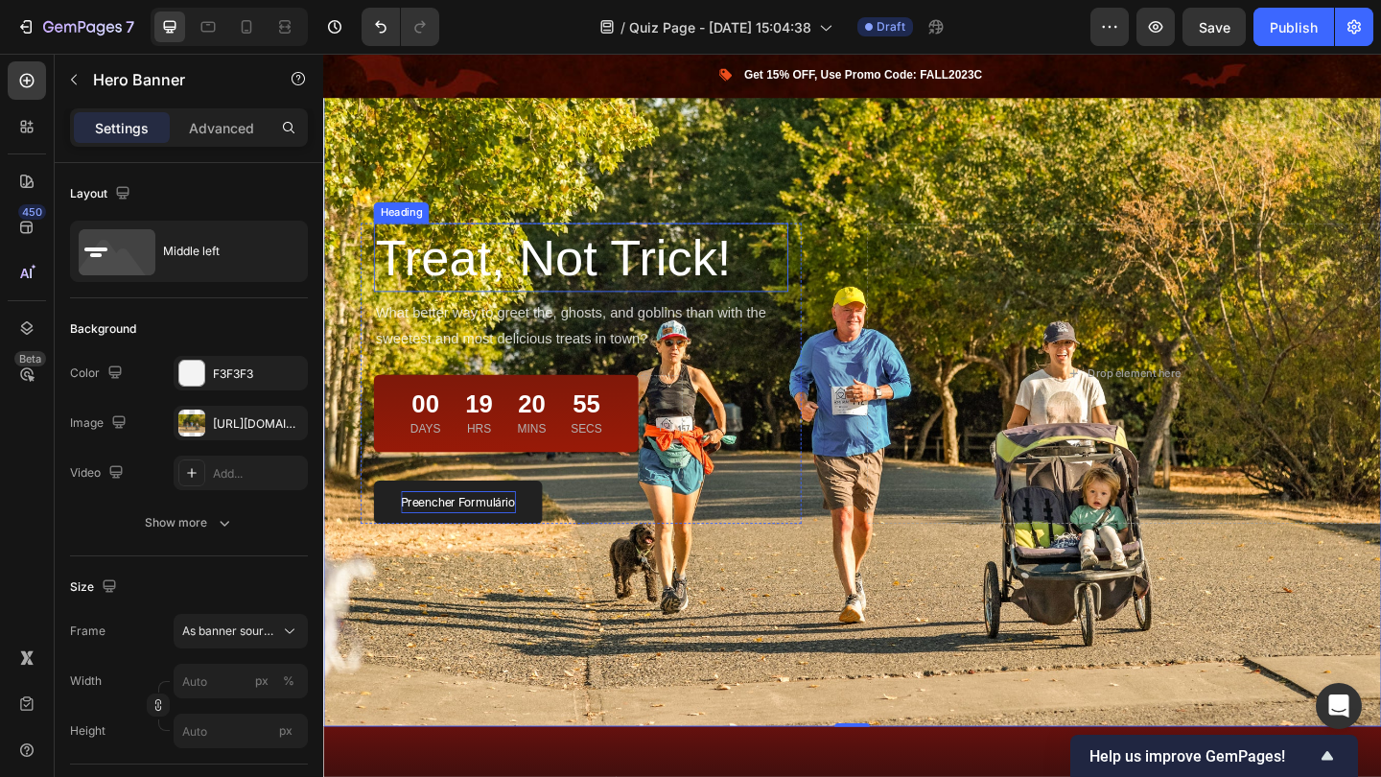
click at [570, 287] on p "Treat, Not Trick!" at bounding box center [603, 275] width 447 height 71
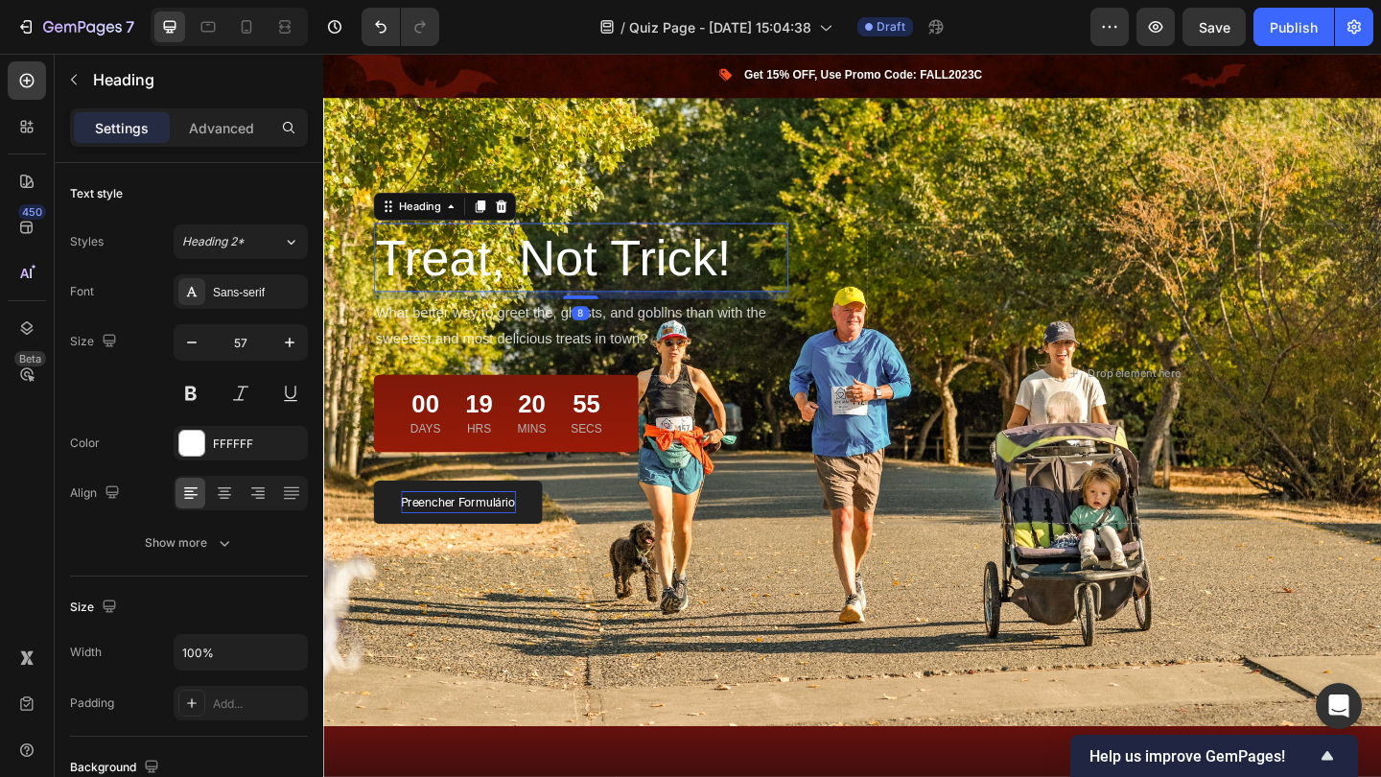
click at [570, 287] on p "Treat, Not Trick!" at bounding box center [603, 275] width 447 height 71
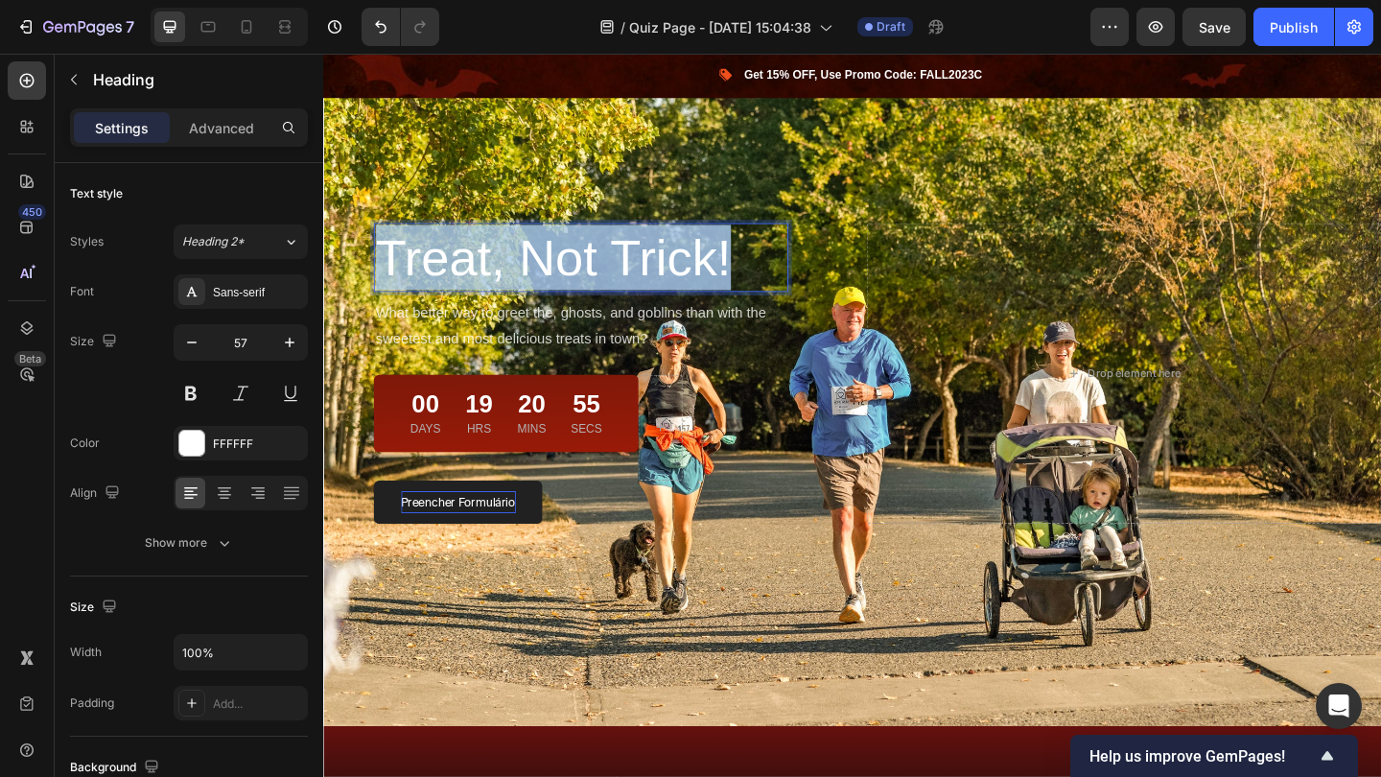
click at [570, 287] on p "Treat, Not Trick!" at bounding box center [603, 275] width 447 height 71
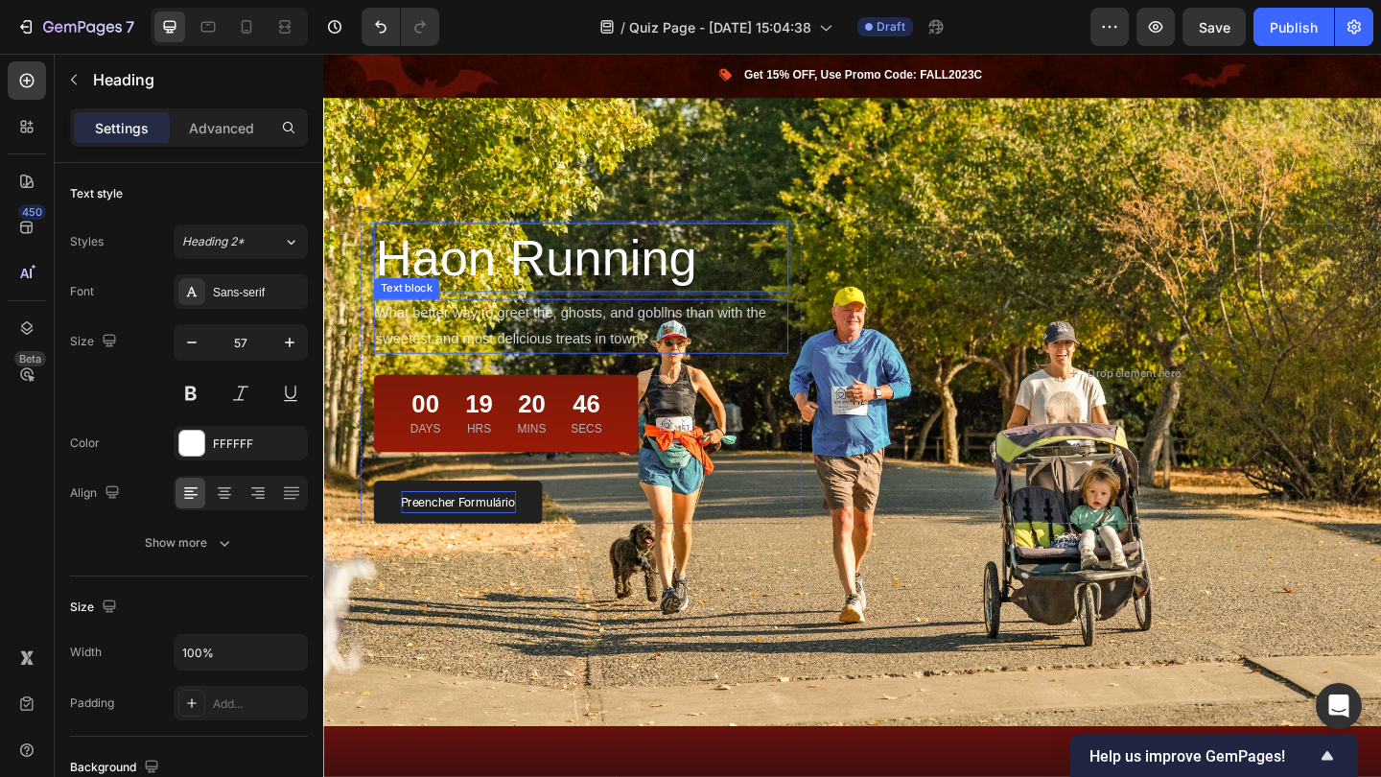
click at [552, 346] on p "What better way to greet the, ghosts, and goblins than with the sweetest and mo…" at bounding box center [603, 350] width 447 height 56
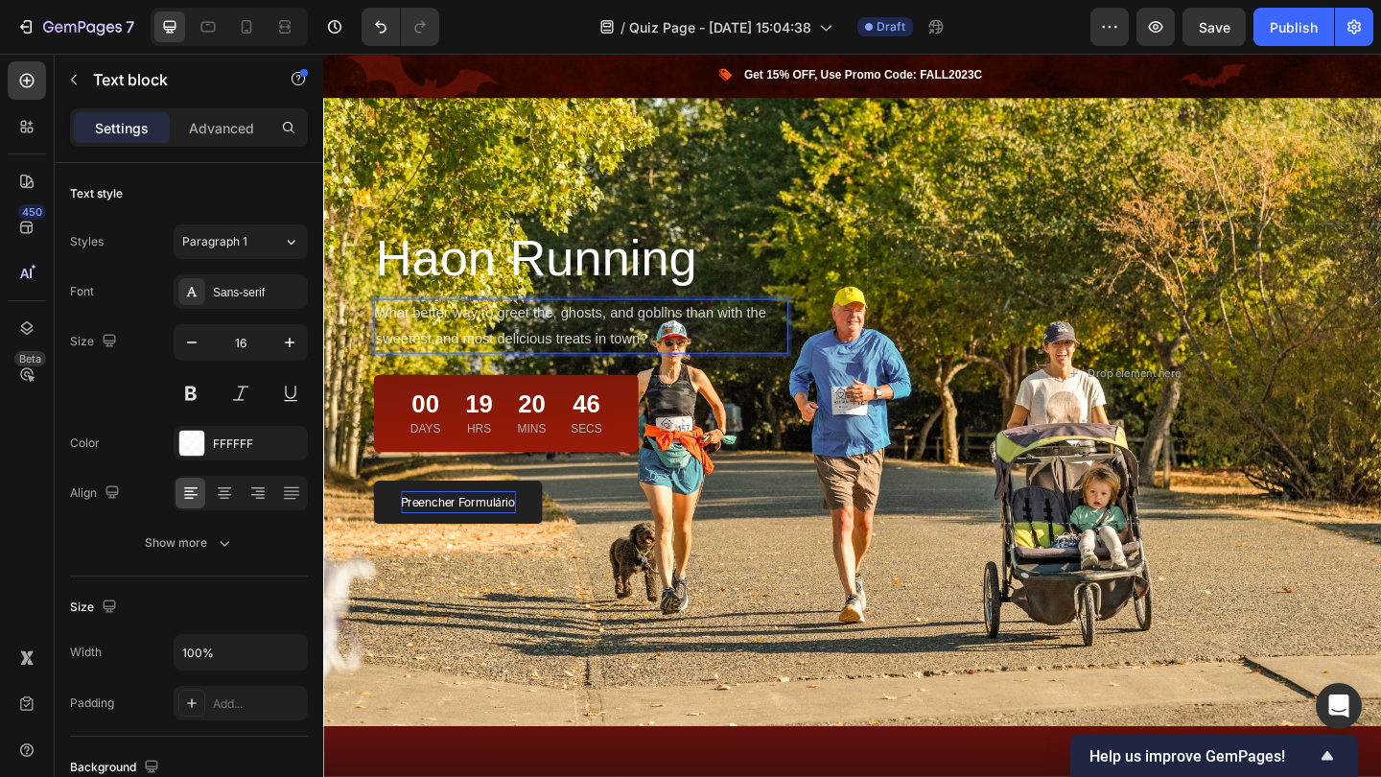
click at [552, 346] on p "What better way to greet the, ghosts, and goblins than with the sweetest and mo…" at bounding box center [603, 350] width 447 height 56
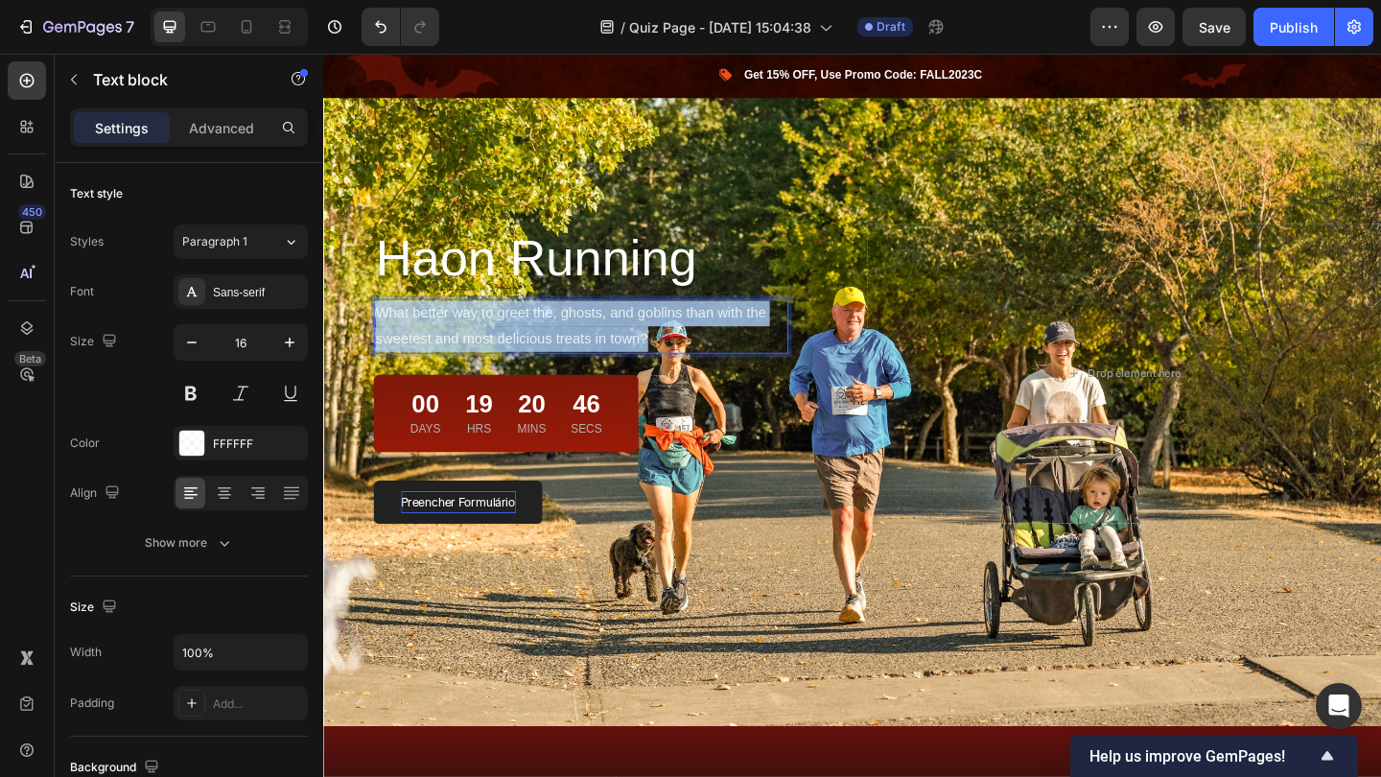
click at [552, 346] on p "What better way to greet the, ghosts, and goblins than with the sweetest and mo…" at bounding box center [603, 350] width 447 height 56
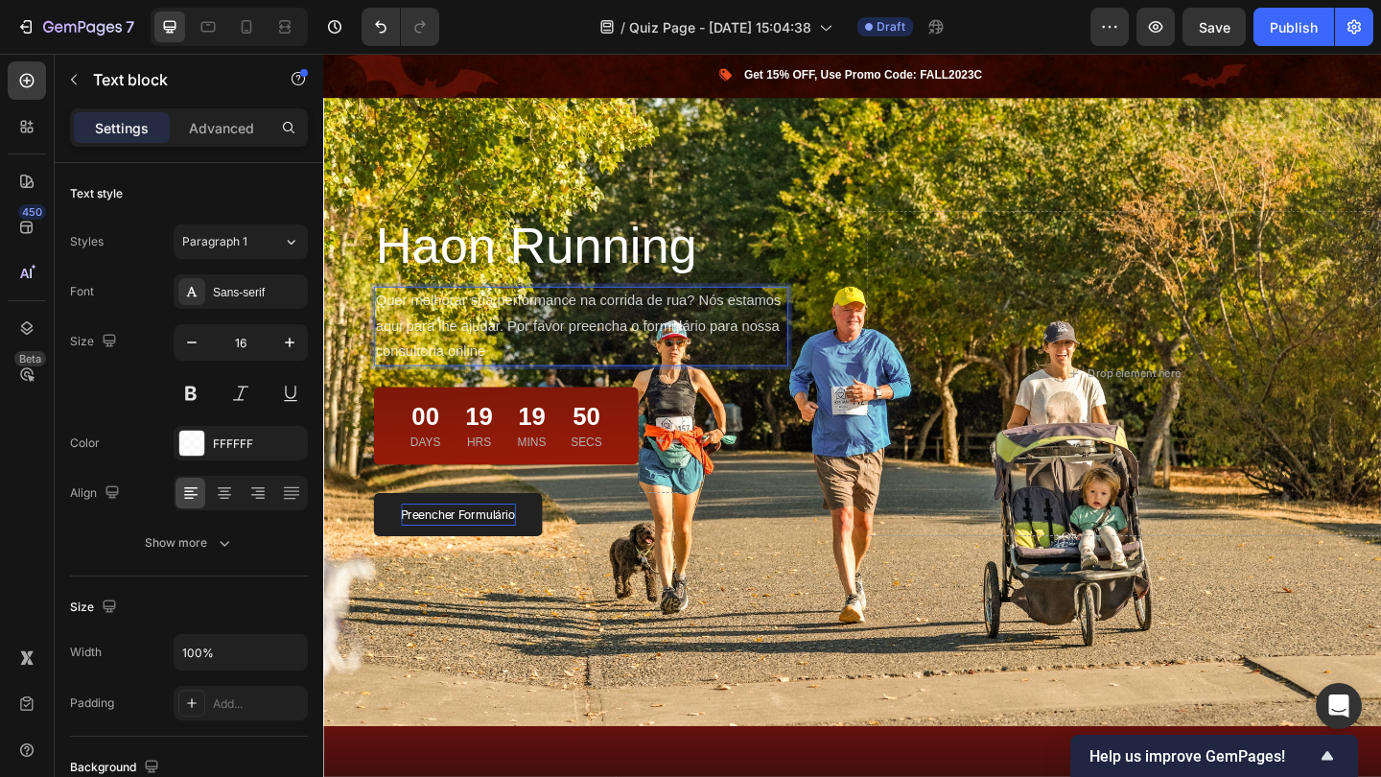
click at [503, 343] on p "Quer melhorar sua performance na corrida de rua? Nós estamos aqui para lhe ajud…" at bounding box center [603, 350] width 447 height 82
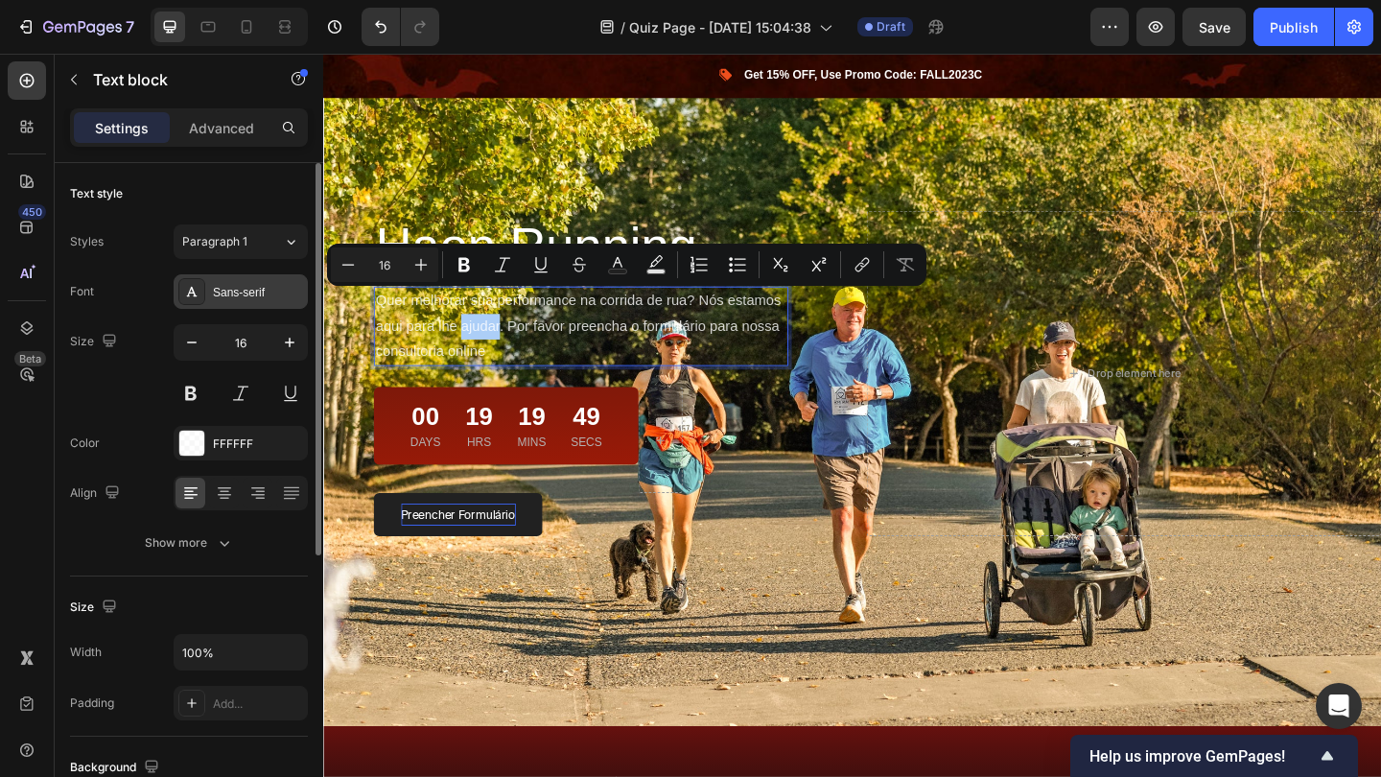
click at [264, 299] on div "Sans-serif" at bounding box center [258, 292] width 90 height 17
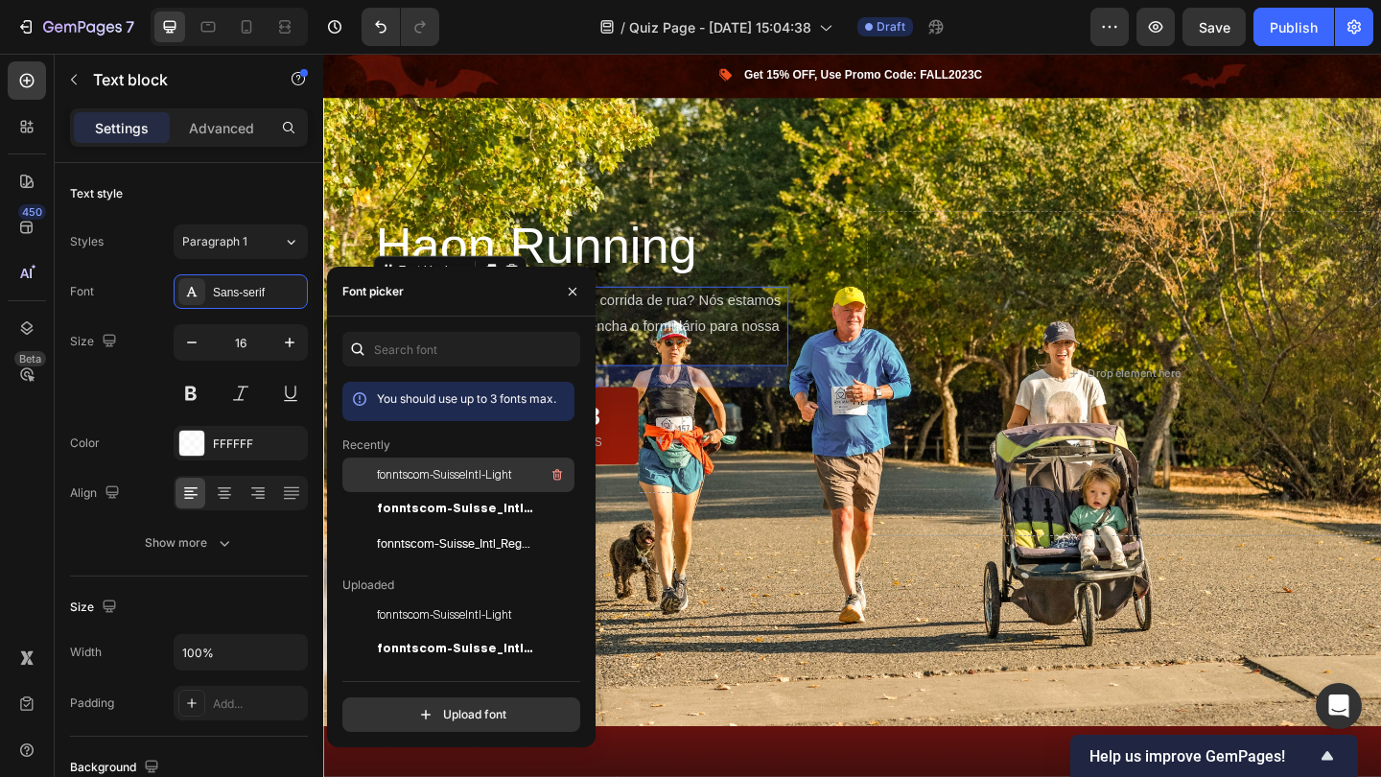
click at [417, 475] on span "fonntscom-SuisseIntl-Light" at bounding box center [444, 474] width 135 height 17
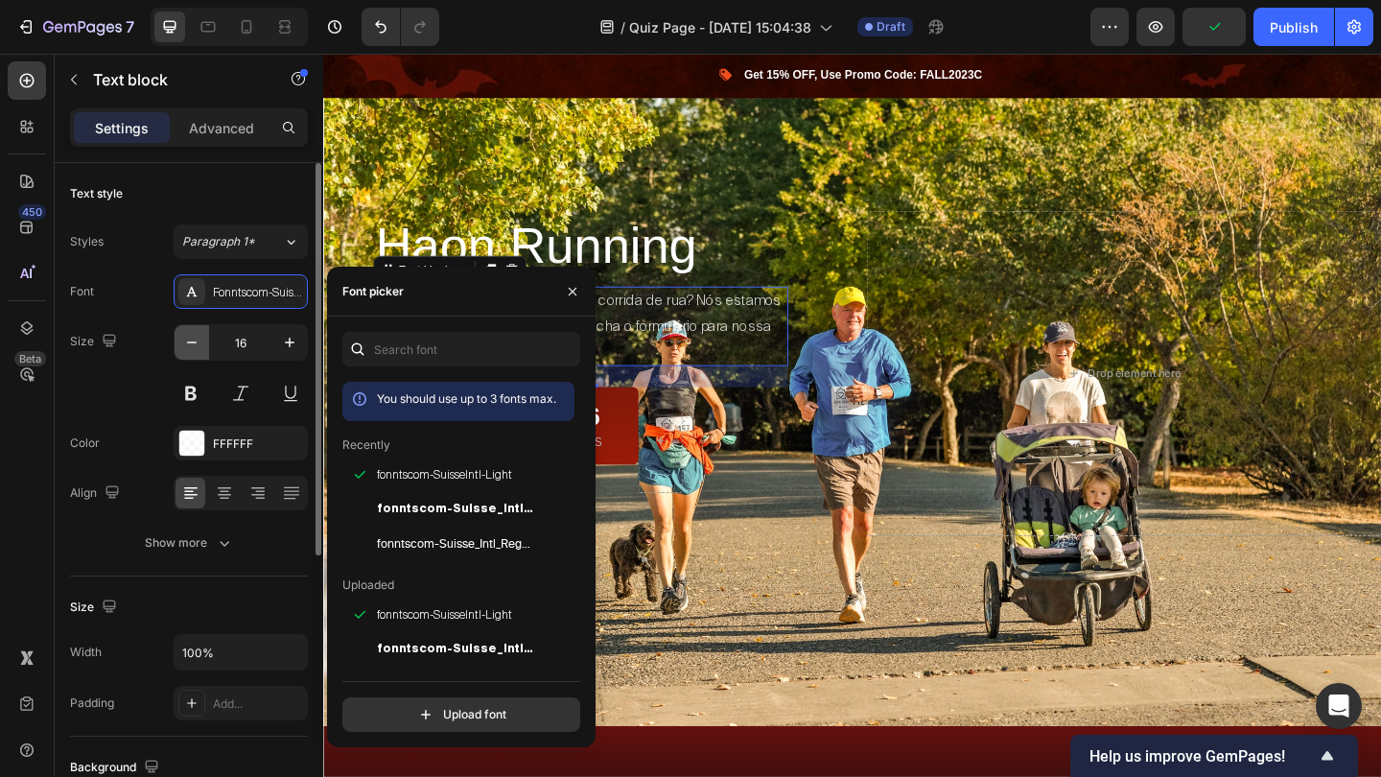
click at [187, 339] on icon "button" at bounding box center [191, 342] width 19 height 19
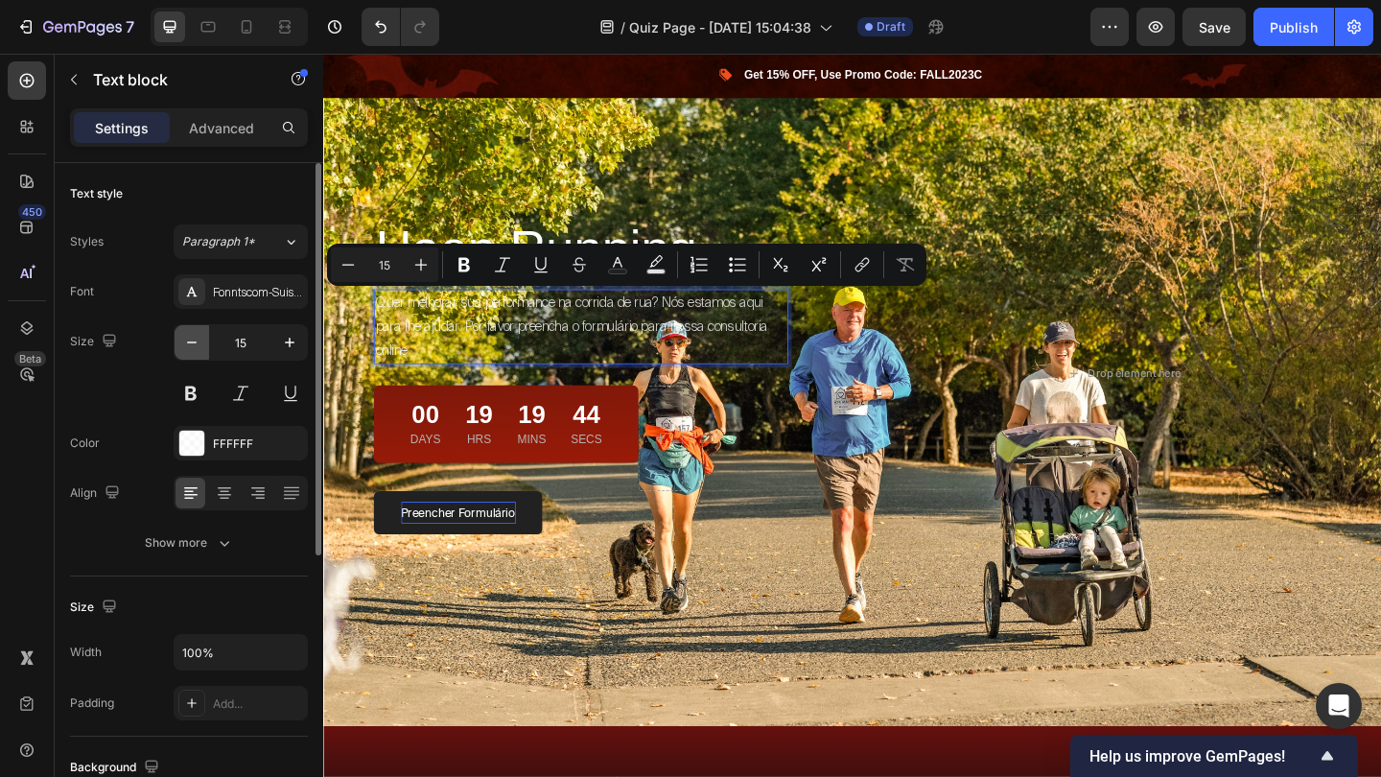
click at [185, 351] on icon "button" at bounding box center [191, 342] width 19 height 19
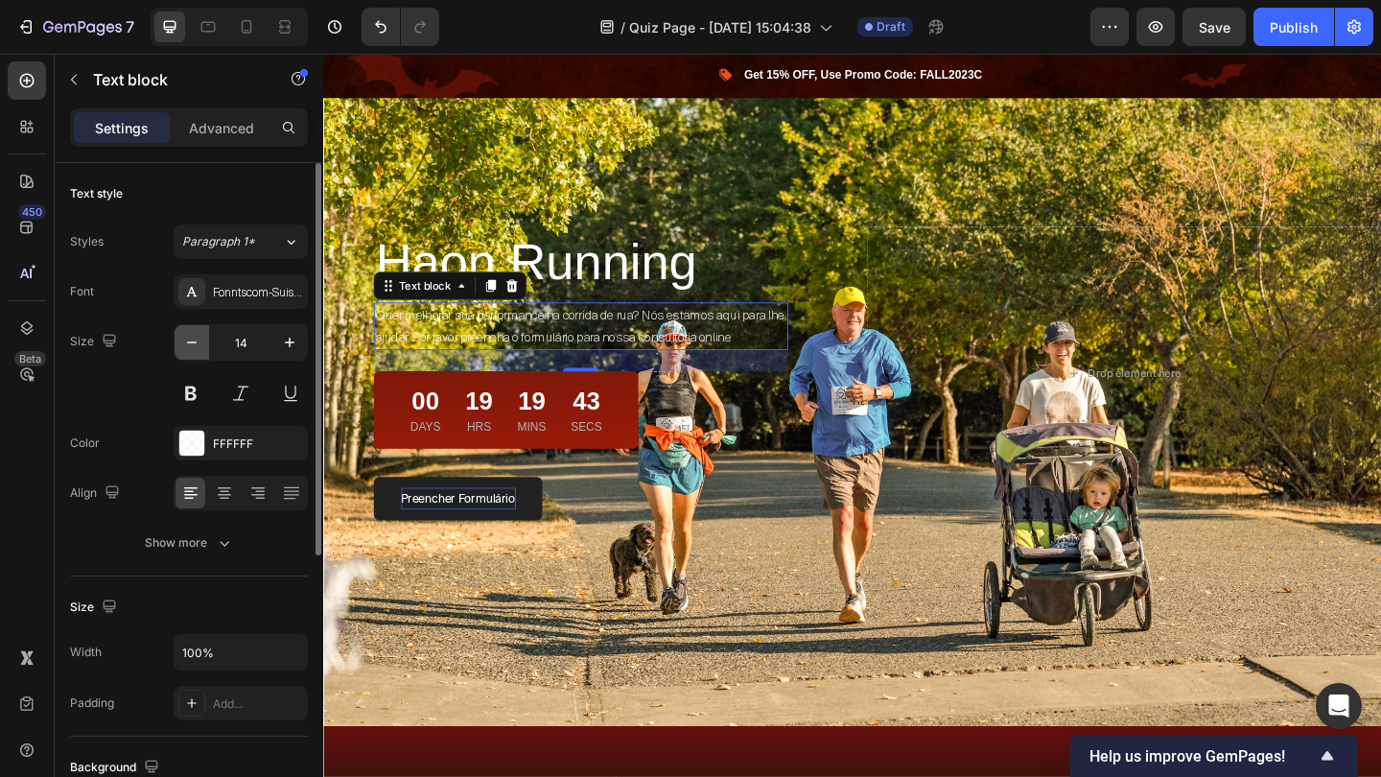
click at [185, 351] on icon "button" at bounding box center [191, 342] width 19 height 19
click at [286, 346] on icon "button" at bounding box center [289, 342] width 19 height 19
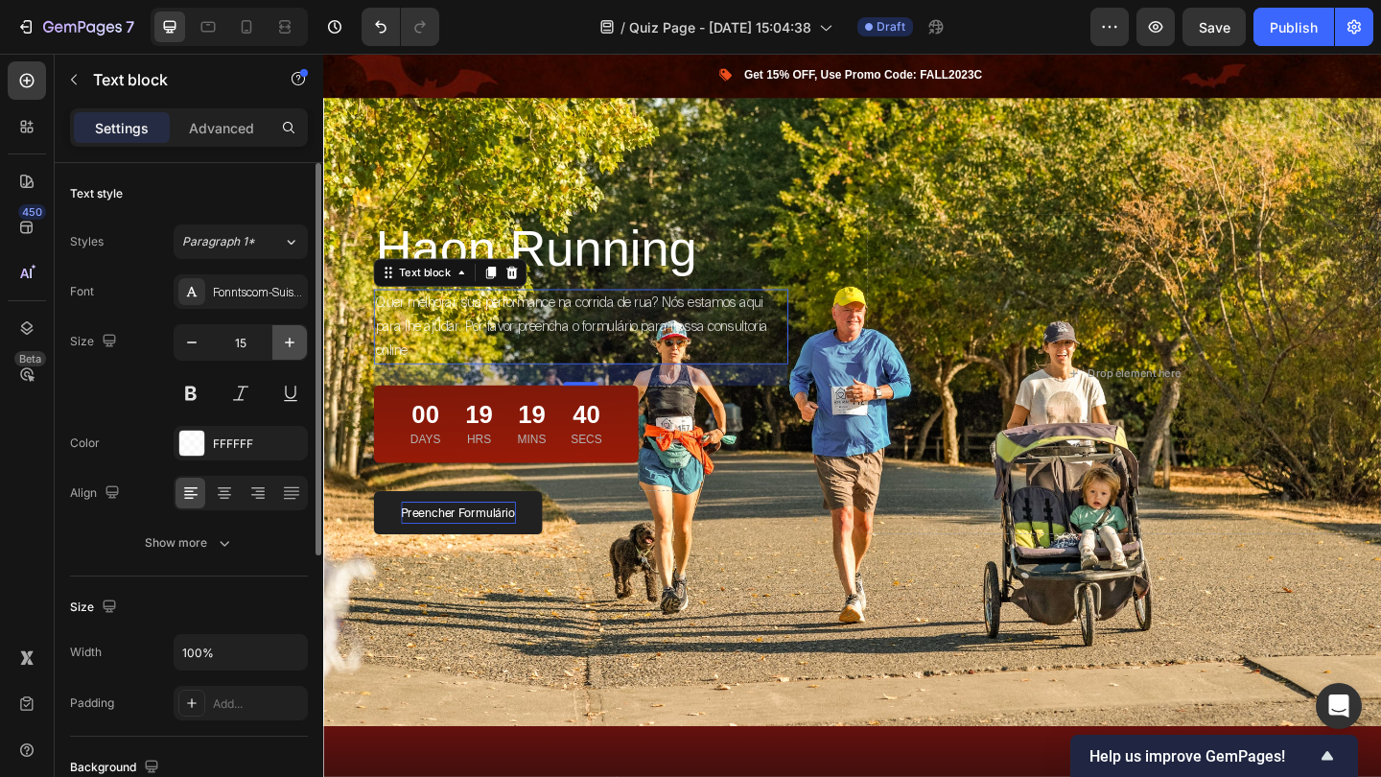
type input "16"
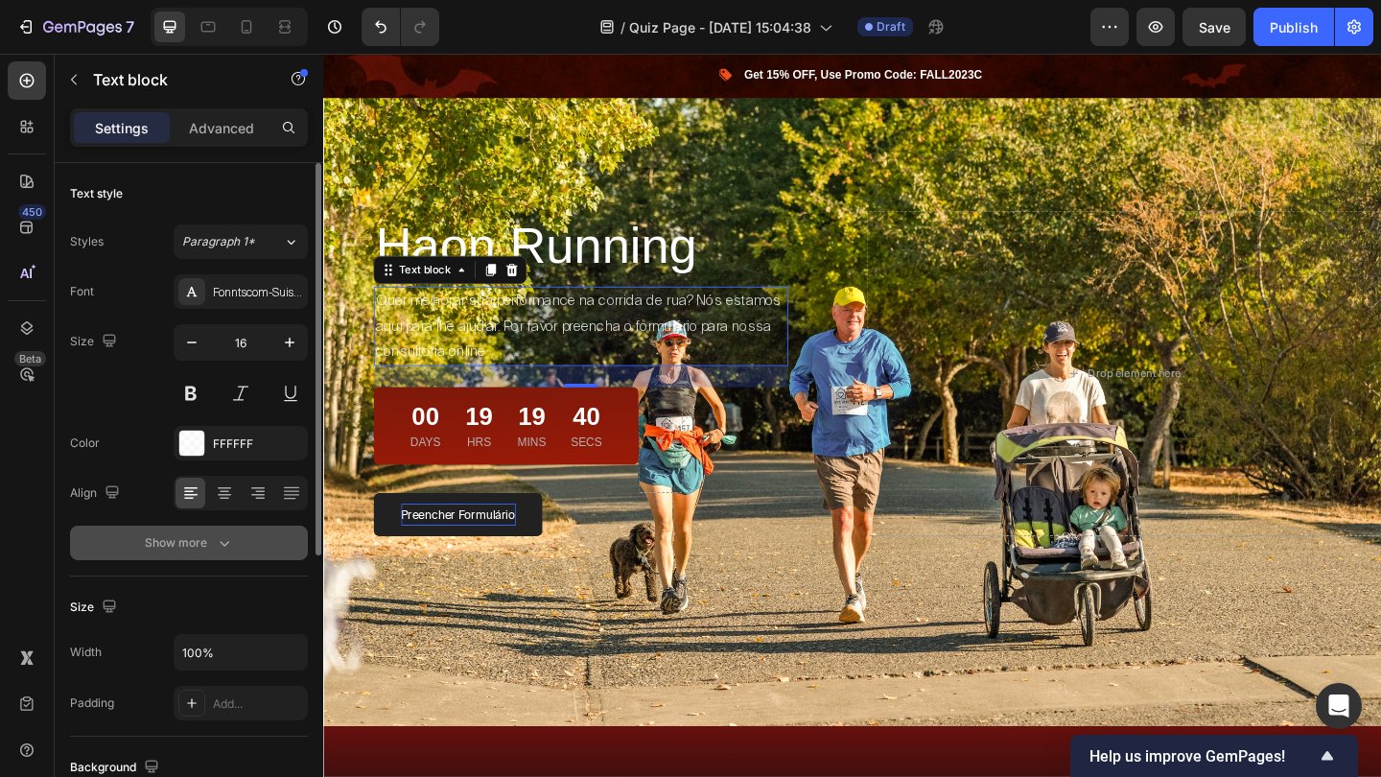
click at [218, 542] on icon "button" at bounding box center [224, 542] width 19 height 19
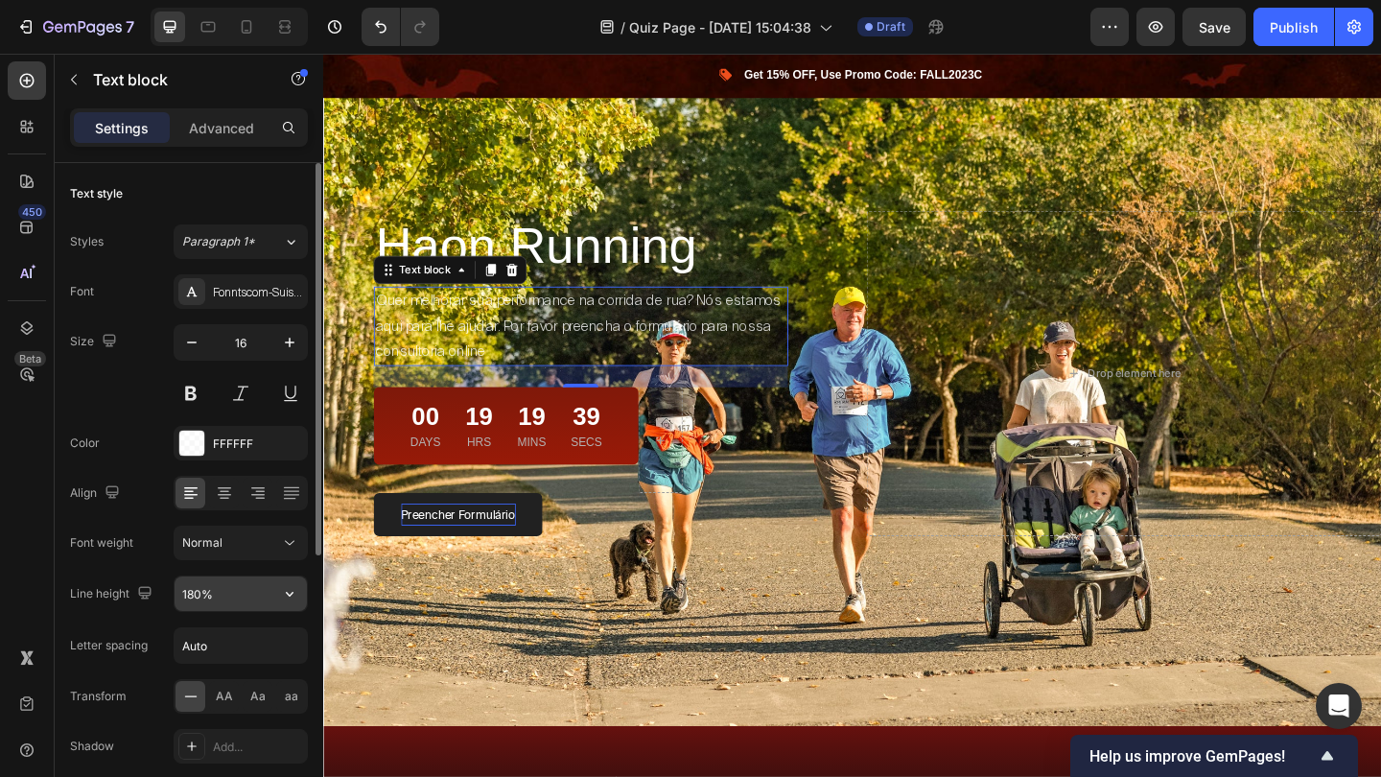
click at [192, 600] on input "180%" at bounding box center [241, 593] width 132 height 35
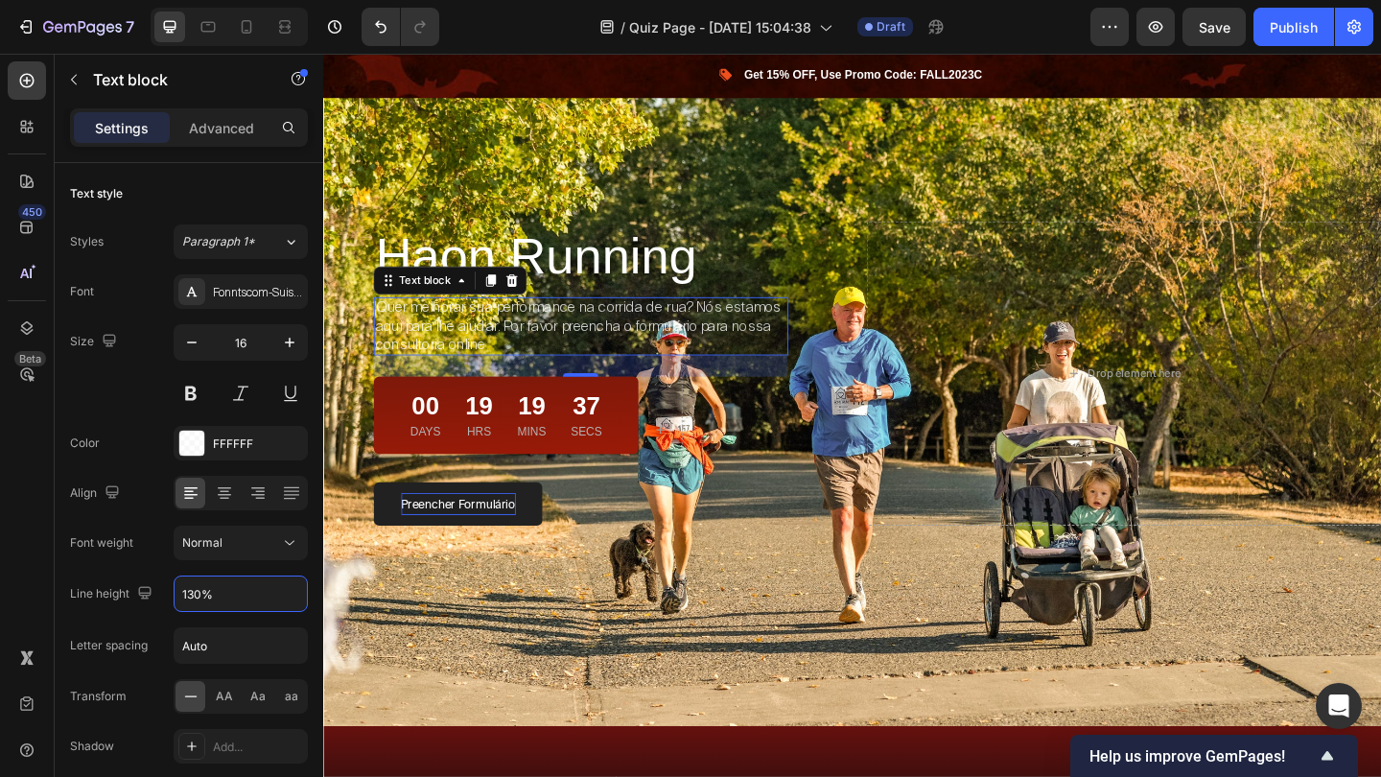
type input "130%"
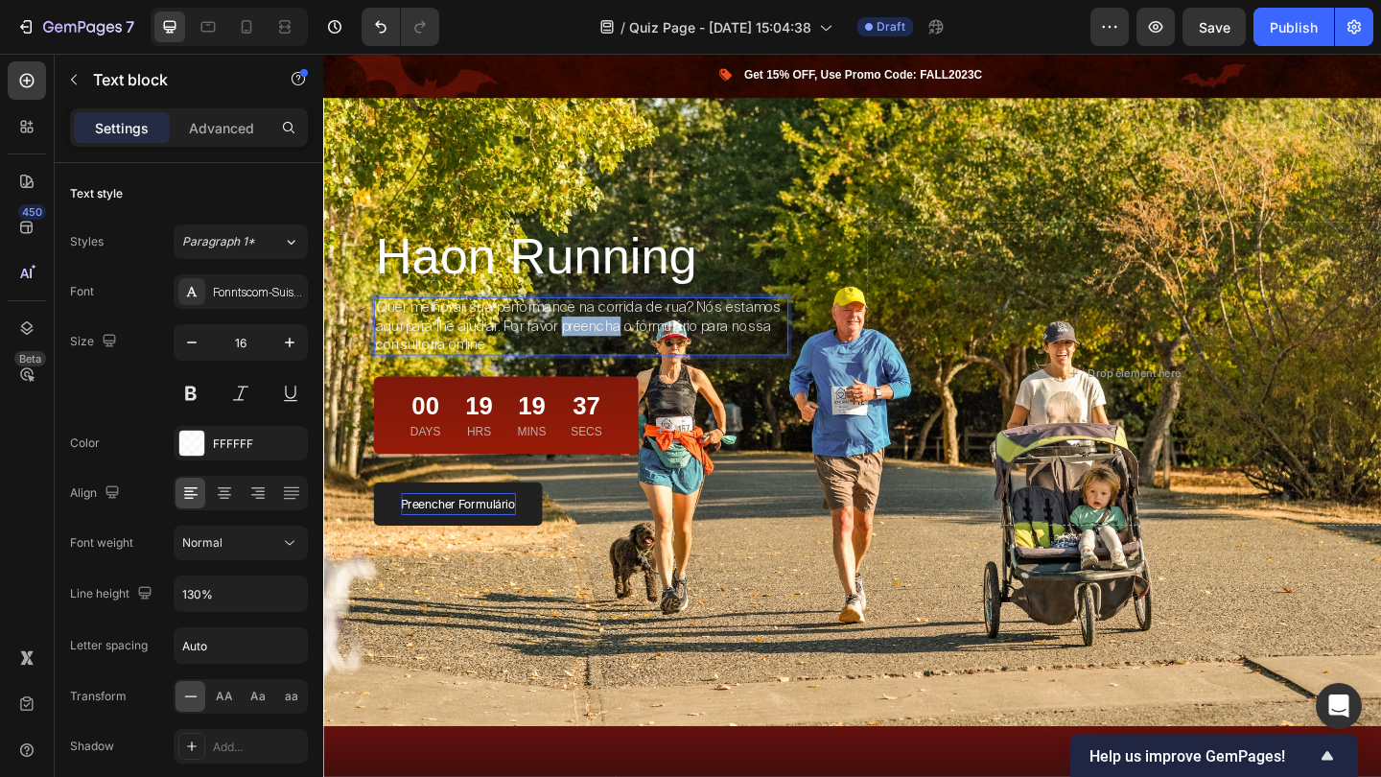
click at [610, 355] on p "Quer melhorar sua performance na corrida de rua? Nós estamos aqui para lhe ajud…" at bounding box center [603, 349] width 447 height 59
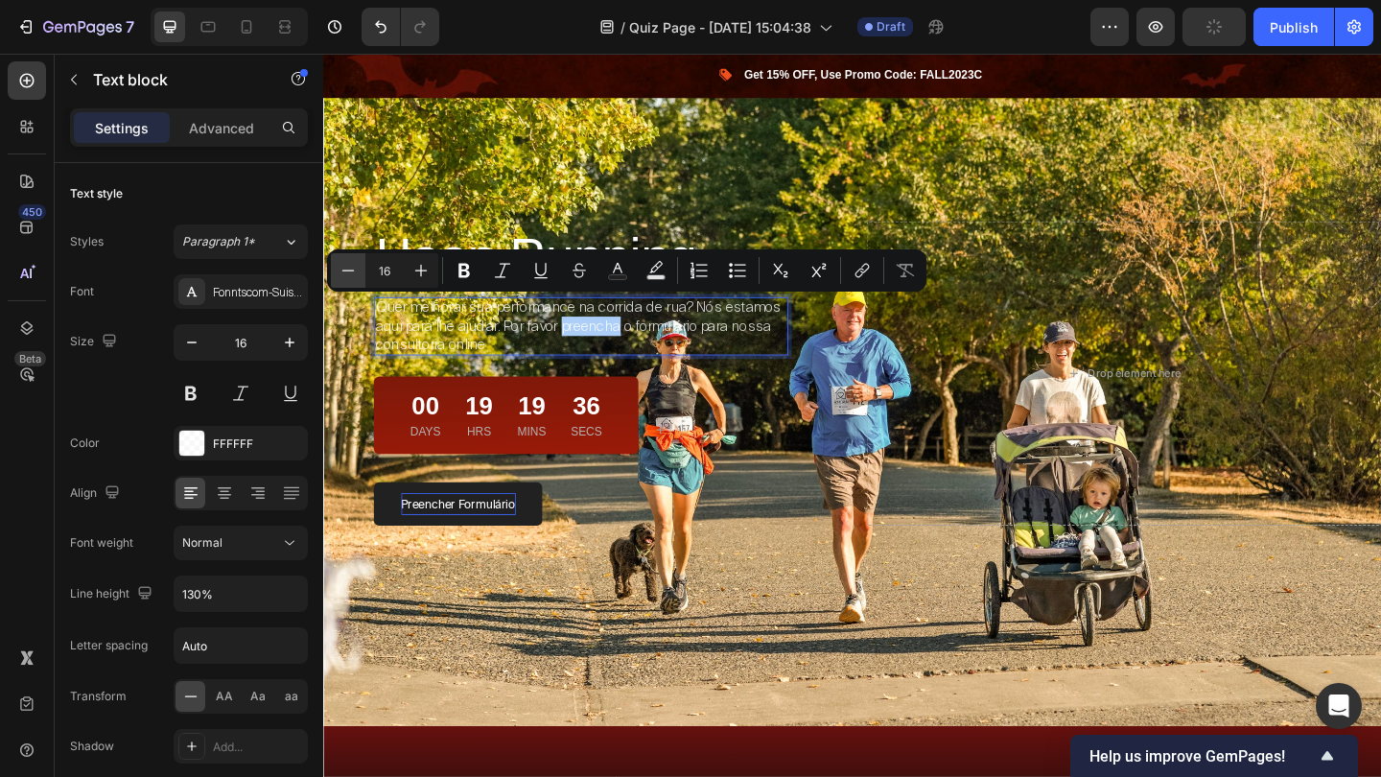
click at [354, 272] on icon "Editor contextual toolbar" at bounding box center [347, 270] width 19 height 19
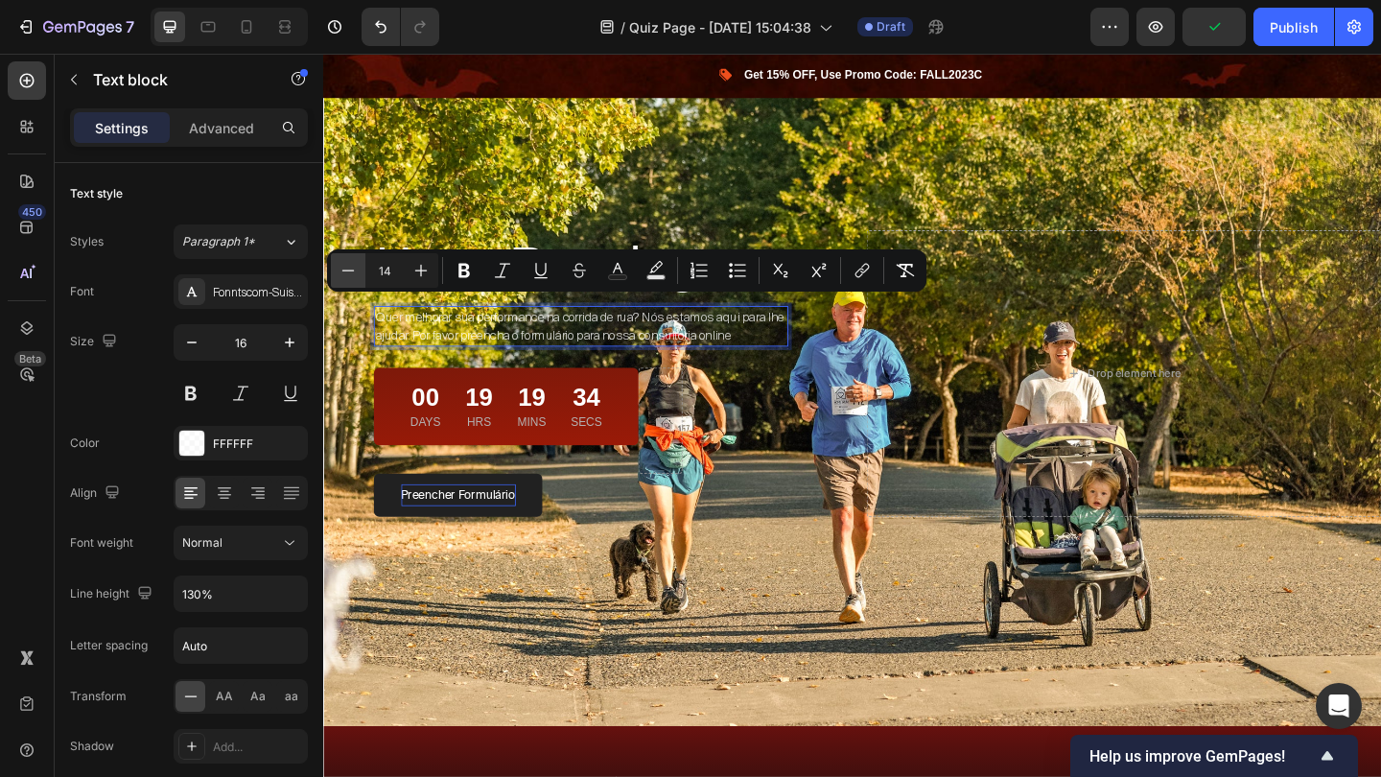
click at [354, 272] on icon "Editor contextual toolbar" at bounding box center [347, 270] width 19 height 19
click at [413, 277] on icon "Editor contextual toolbar" at bounding box center [420, 270] width 19 height 19
type input "14"
click at [199, 342] on icon "button" at bounding box center [191, 342] width 19 height 19
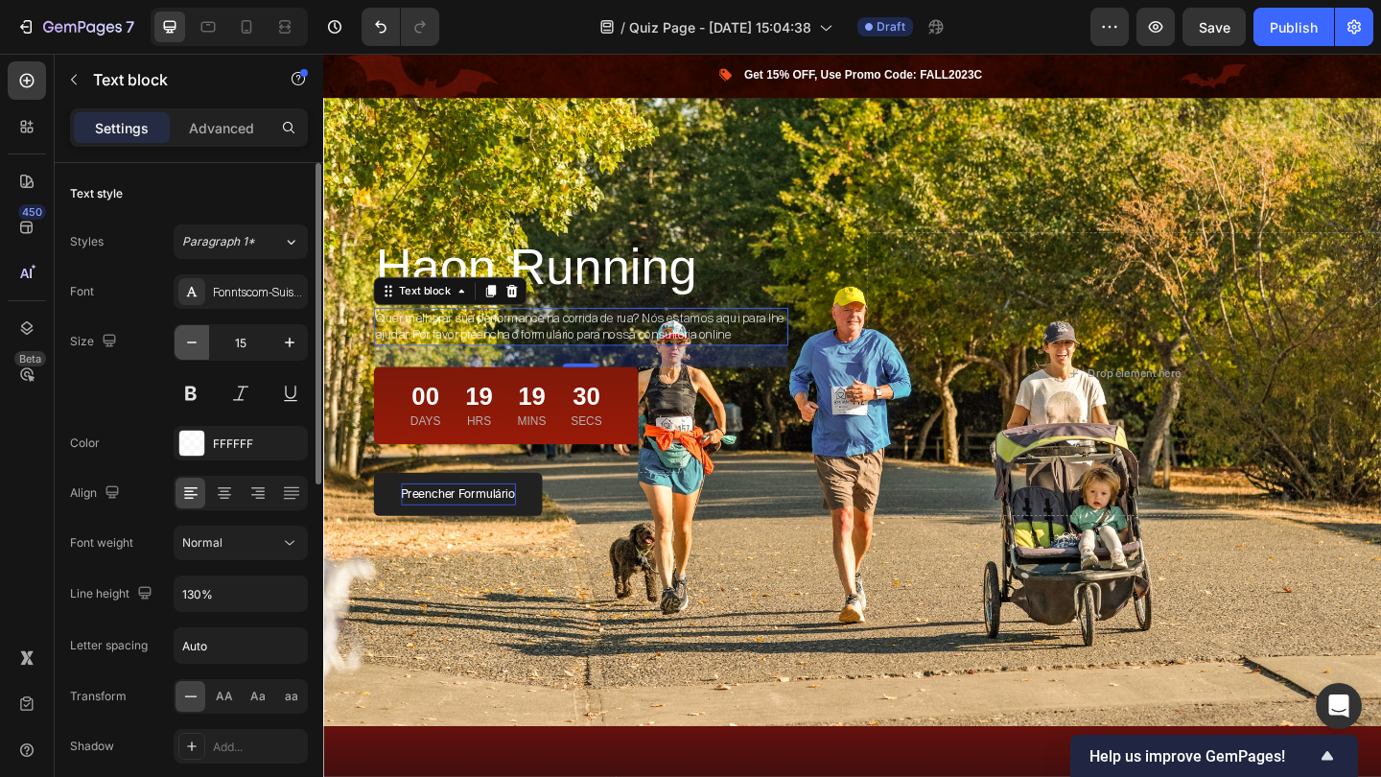
click at [199, 342] on icon "button" at bounding box center [191, 342] width 19 height 19
click at [189, 343] on icon "button" at bounding box center [191, 342] width 19 height 19
type input "13"
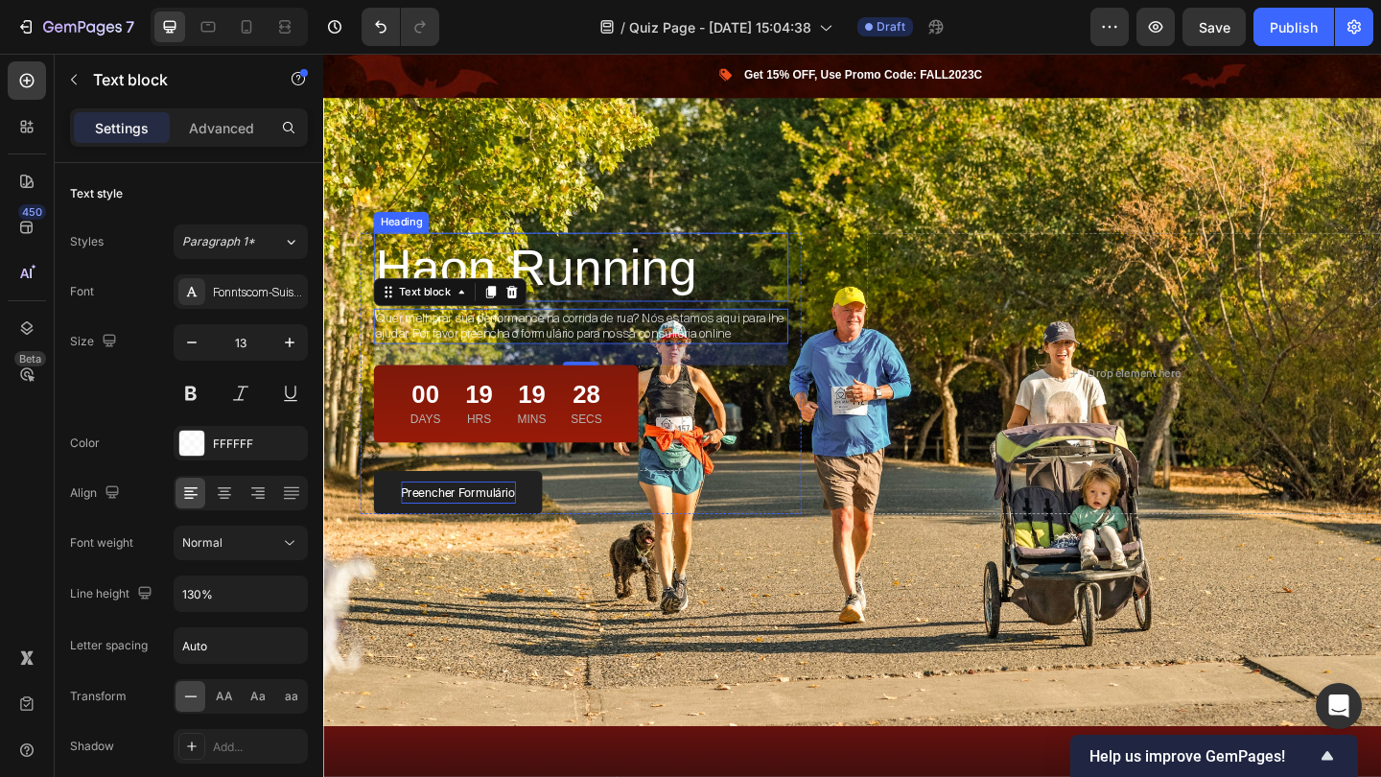
click at [909, 291] on div "Haon Running Heading Quer melhorar sua performance na corrida de rua? Nós estam…" at bounding box center [898, 401] width 1151 height 306
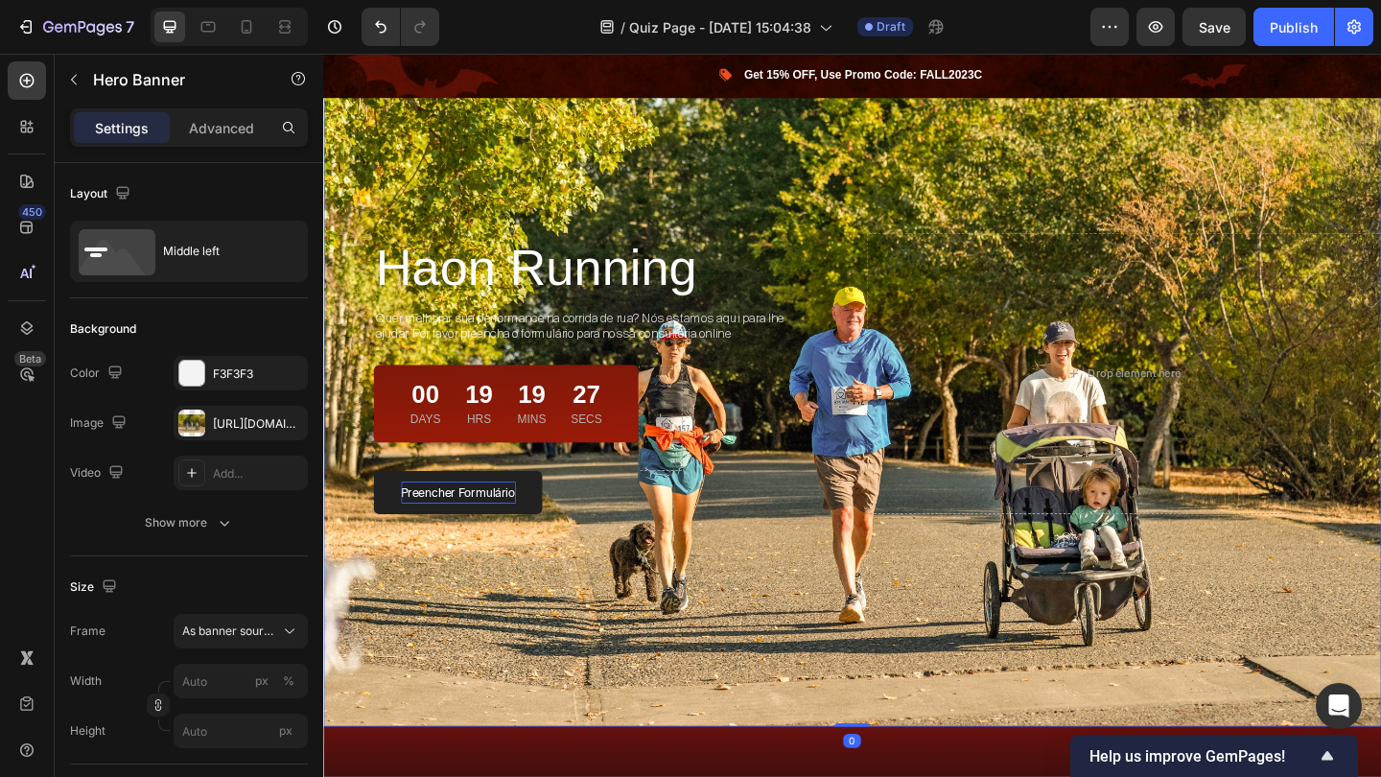
click at [909, 291] on div "Haon Running Heading Quer melhorar sua performance na corrida de rua? Nós estam…" at bounding box center [898, 401] width 1151 height 306
click at [886, 104] on div "Overlay" at bounding box center [898, 401] width 1151 height 768
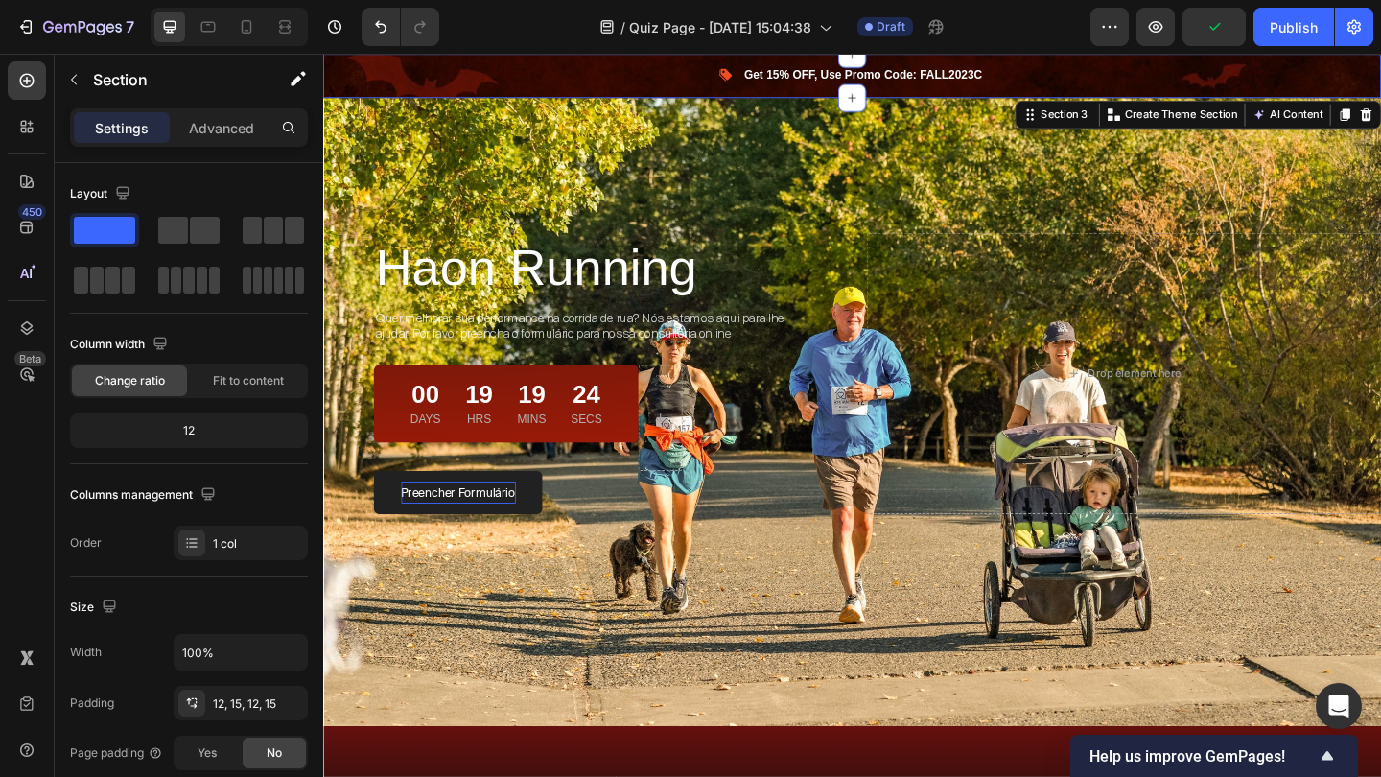
click at [1150, 90] on div "Image Get 15% OFF, Use Promo Code: FALL2023C Text block Icon List Row Section 3…" at bounding box center [898, 78] width 1151 height 48
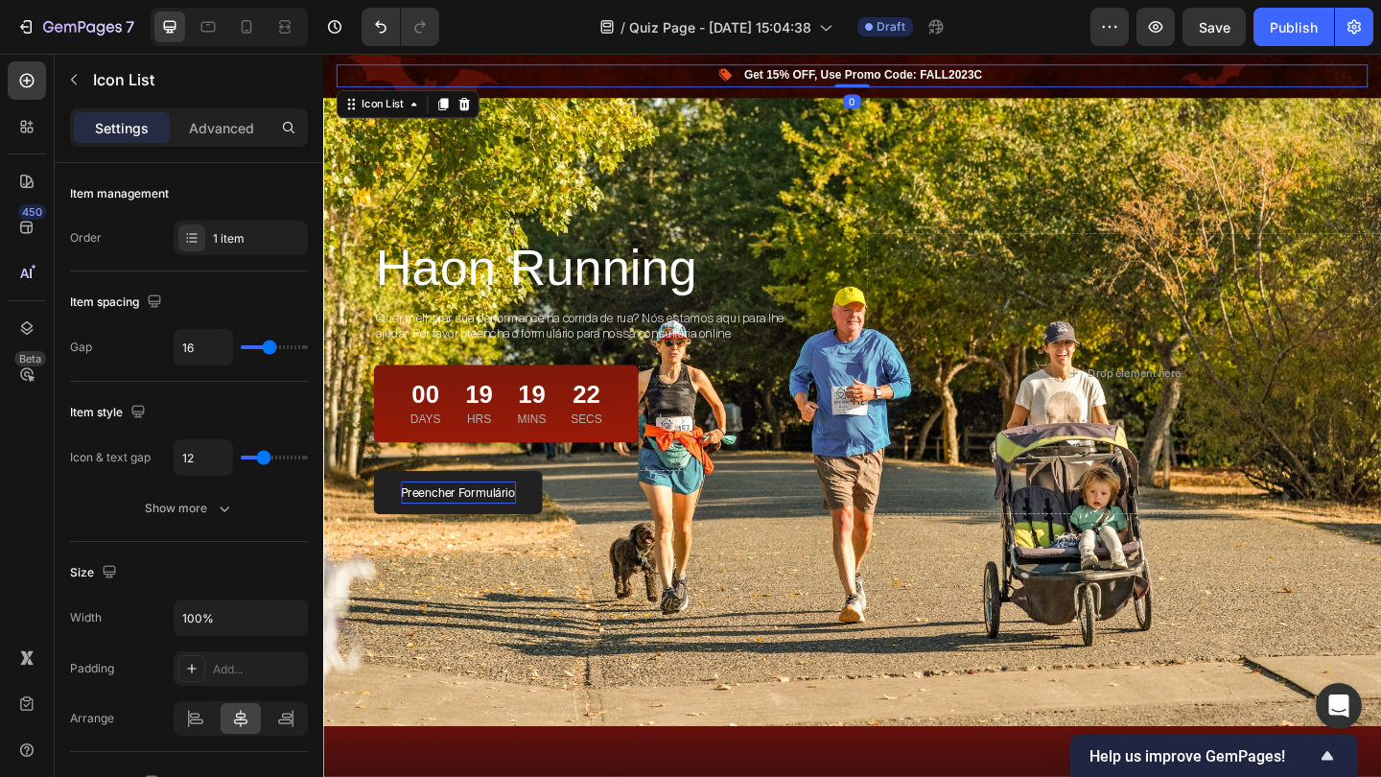
click at [1202, 77] on div "Image Get 15% OFF, Use Promo Code: FALL2023C Text block" at bounding box center [898, 77] width 1122 height 25
click at [477, 115] on div at bounding box center [476, 108] width 23 height 23
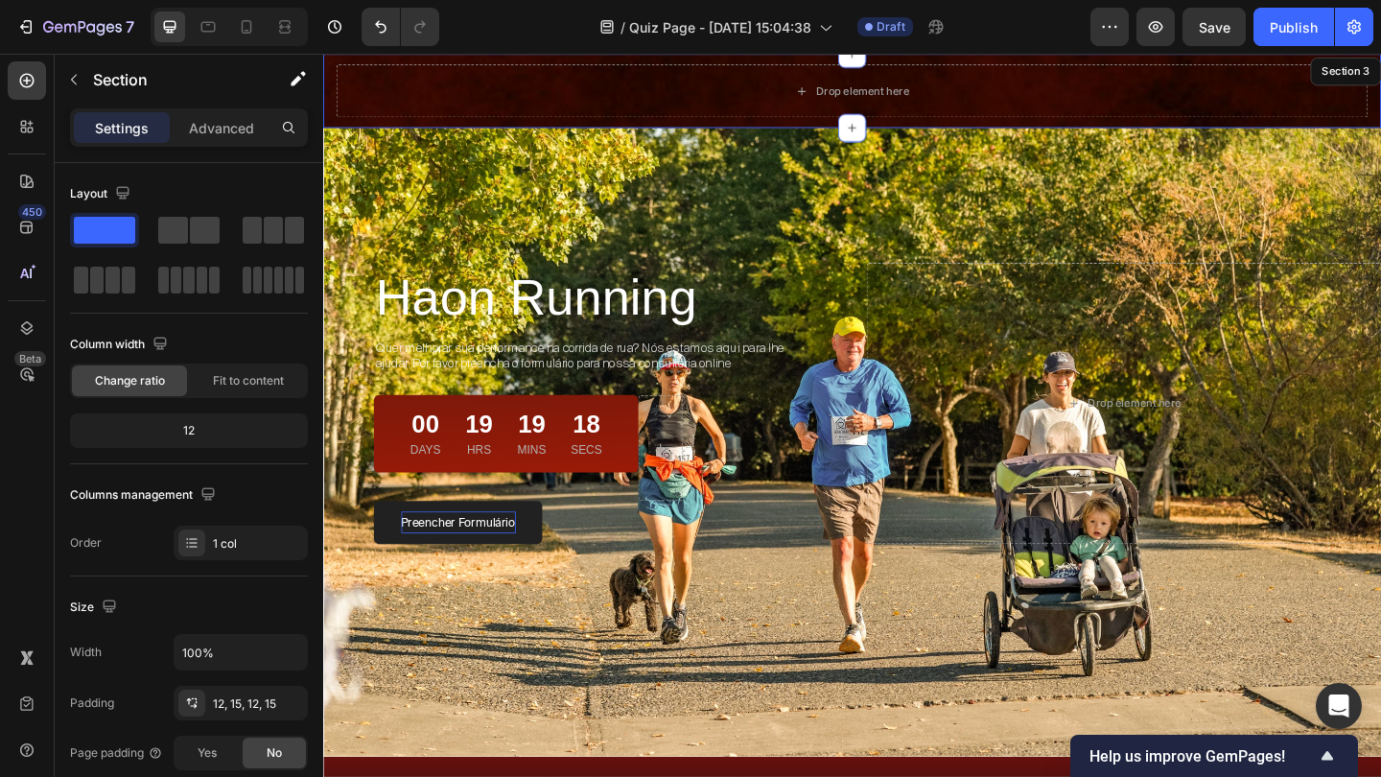
click at [334, 88] on div "Drop element here Row Section 3" at bounding box center [898, 94] width 1151 height 81
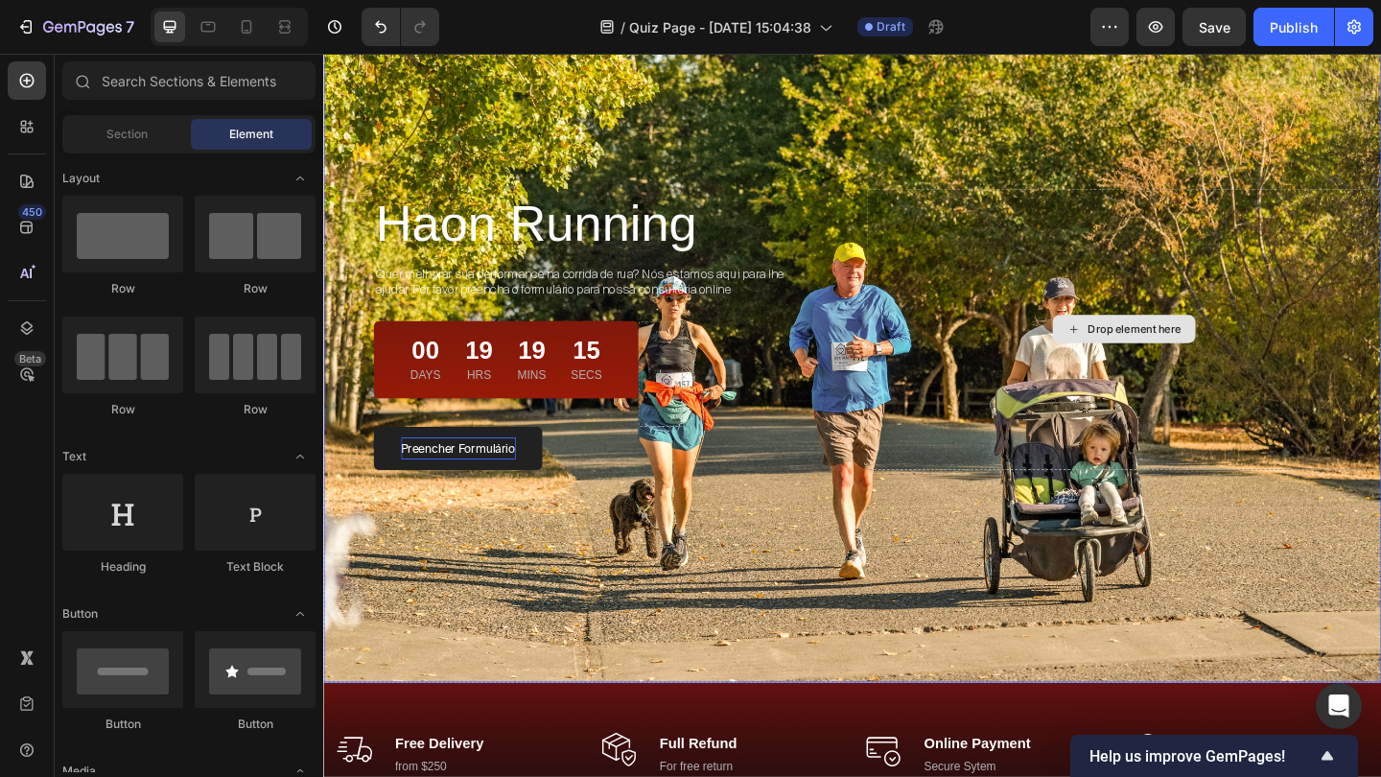
click at [1068, 240] on div "Drop element here" at bounding box center [1194, 353] width 560 height 306
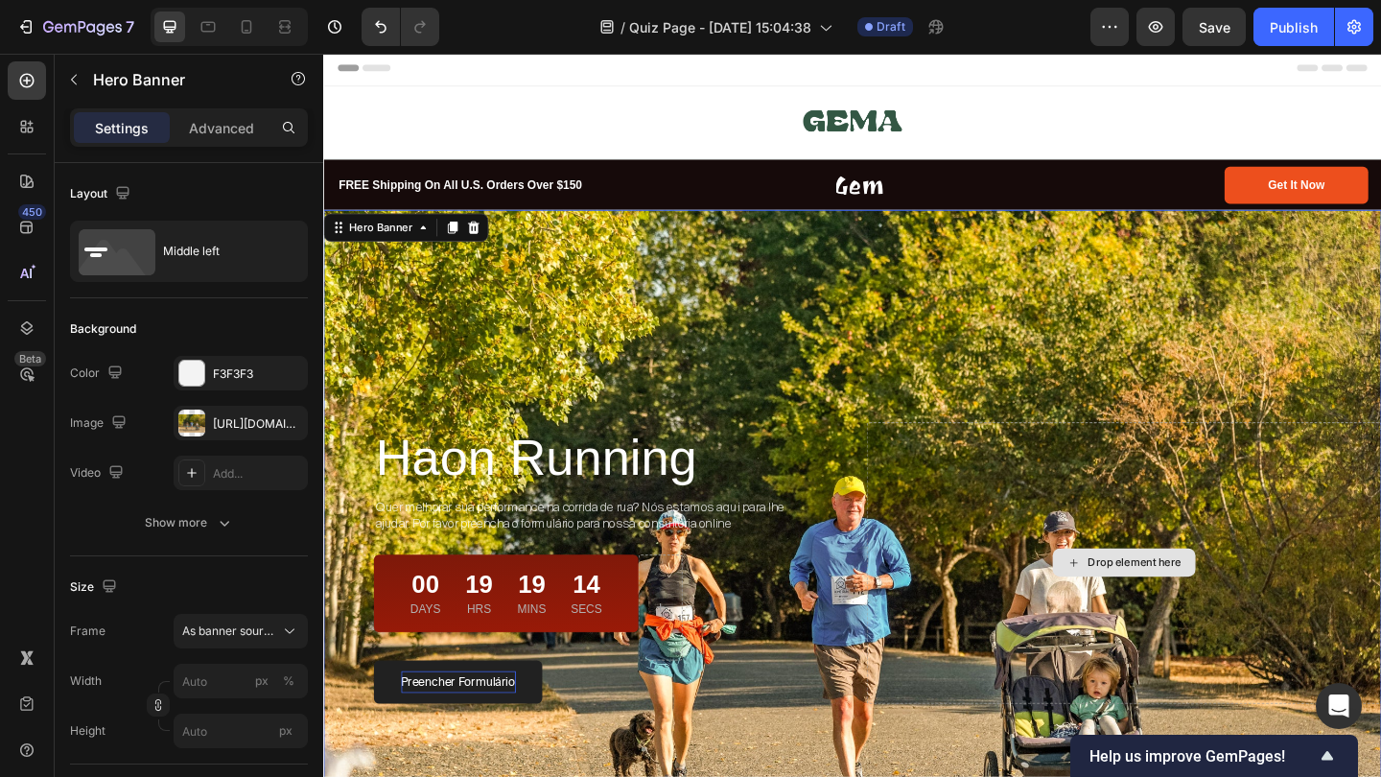
scroll to position [-1, 0]
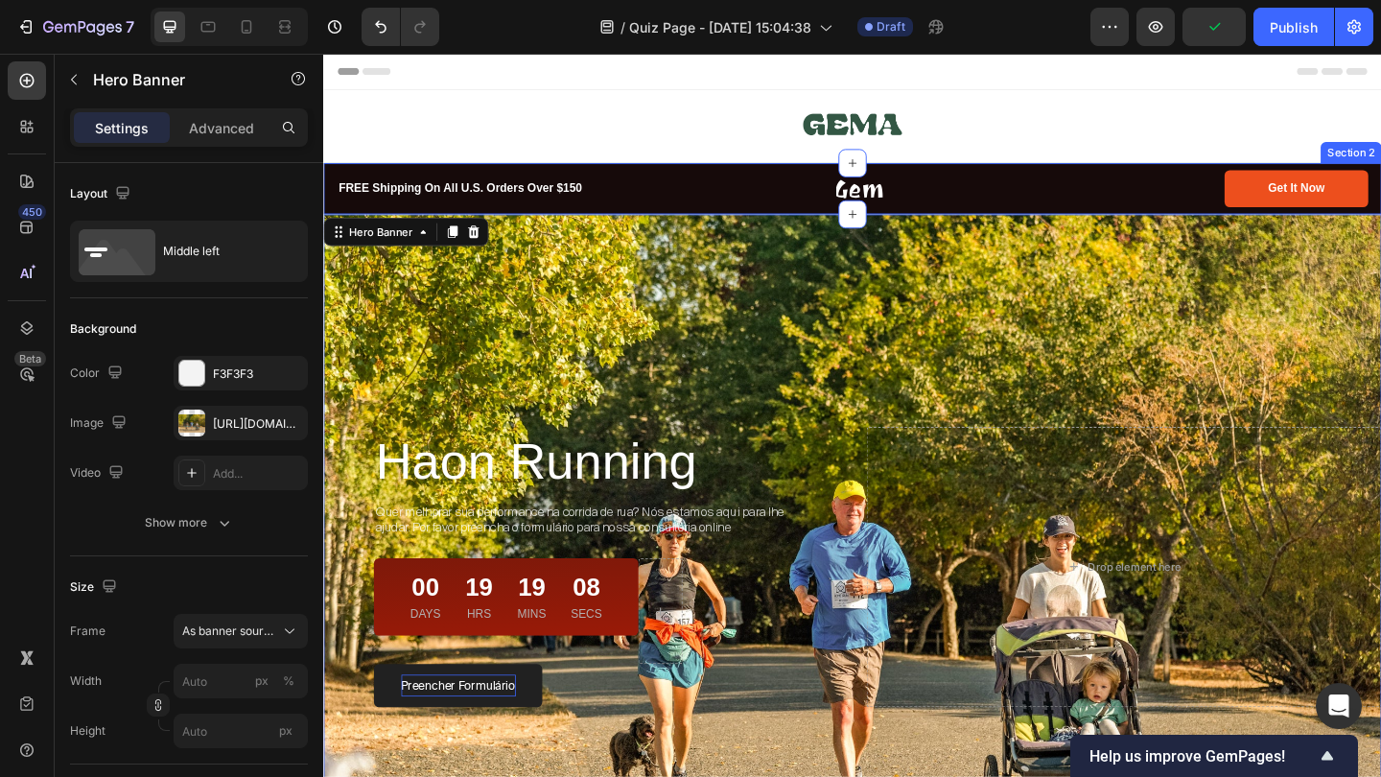
click at [671, 179] on div "FREE Shipping On All U.S. Orders Over $150 Text block Image Get It Now Button R…" at bounding box center [898, 201] width 1151 height 56
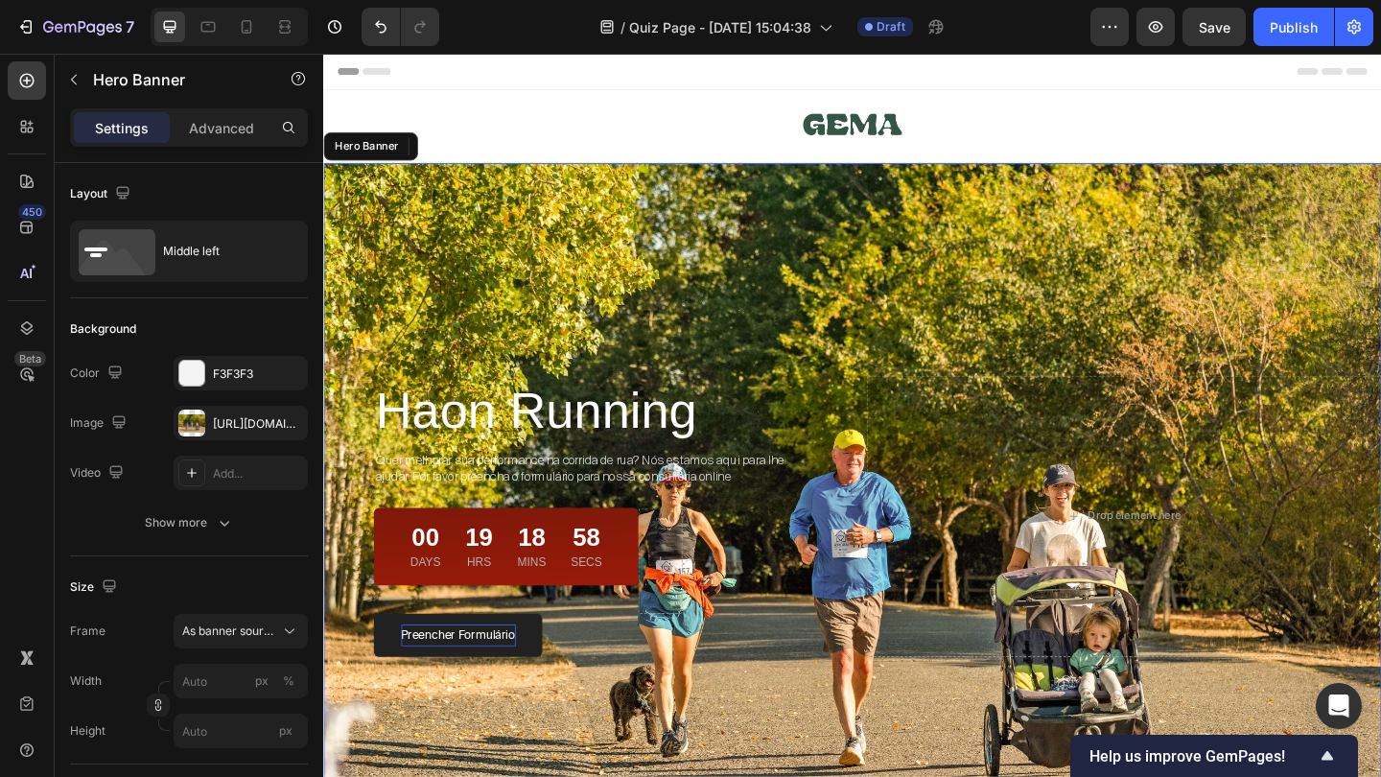
click at [1016, 213] on div "Overlay" at bounding box center [898, 557] width 1151 height 768
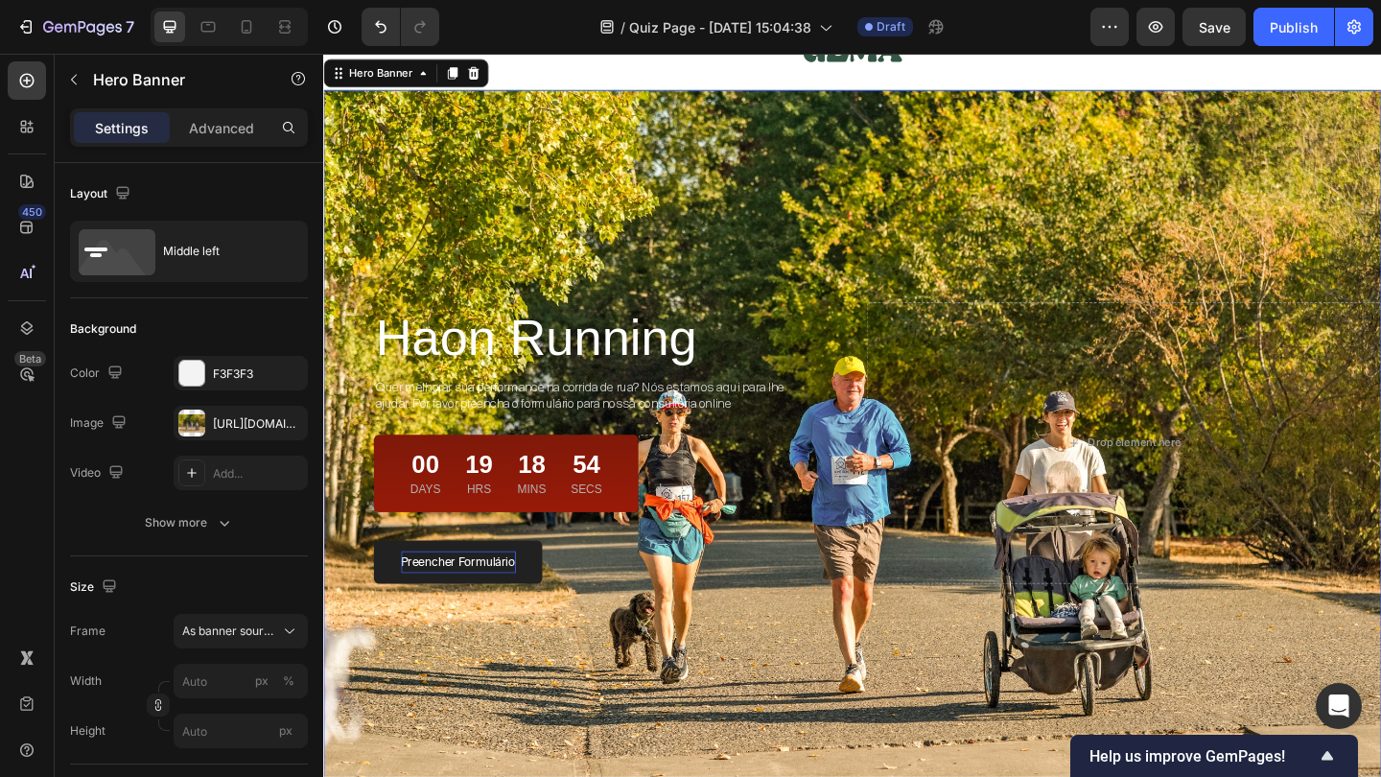
scroll to position [51, 0]
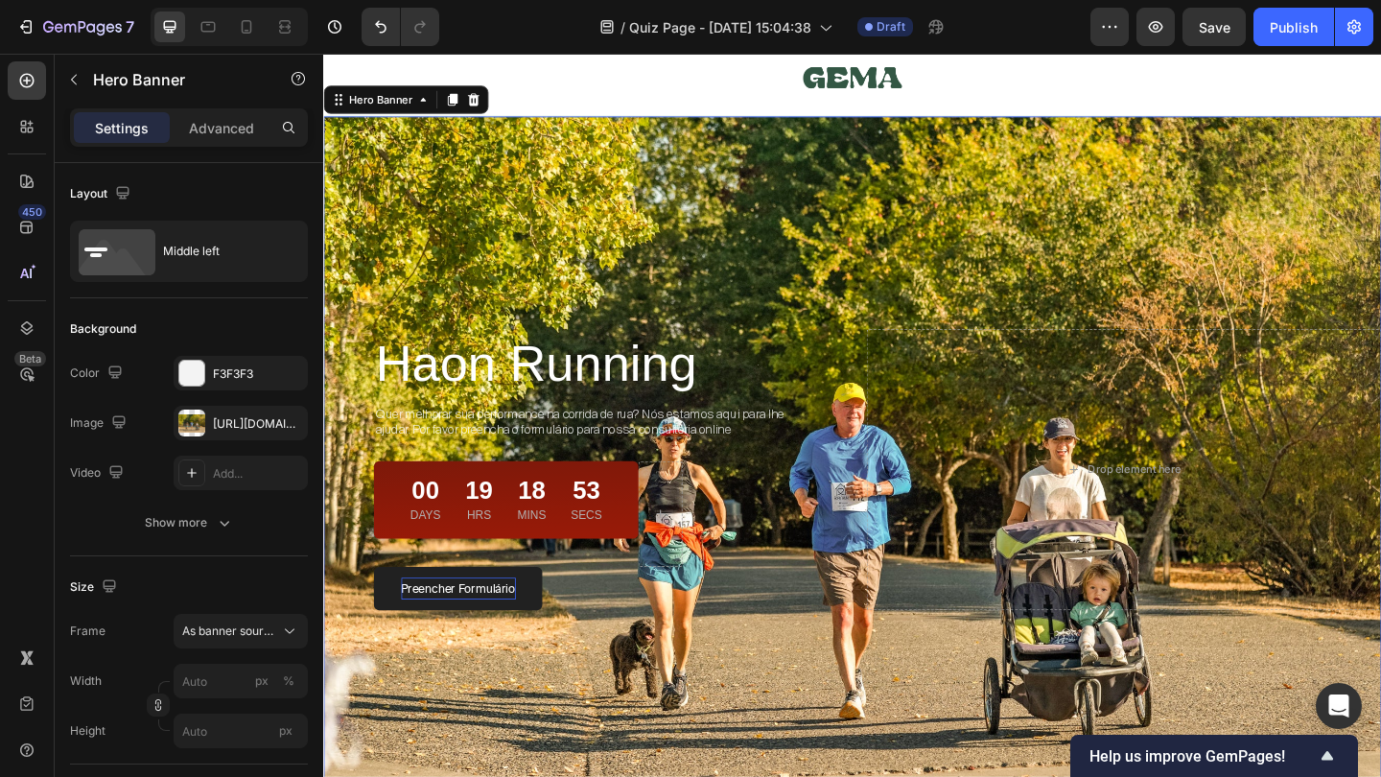
click at [844, 190] on div "Overlay" at bounding box center [898, 506] width 1151 height 768
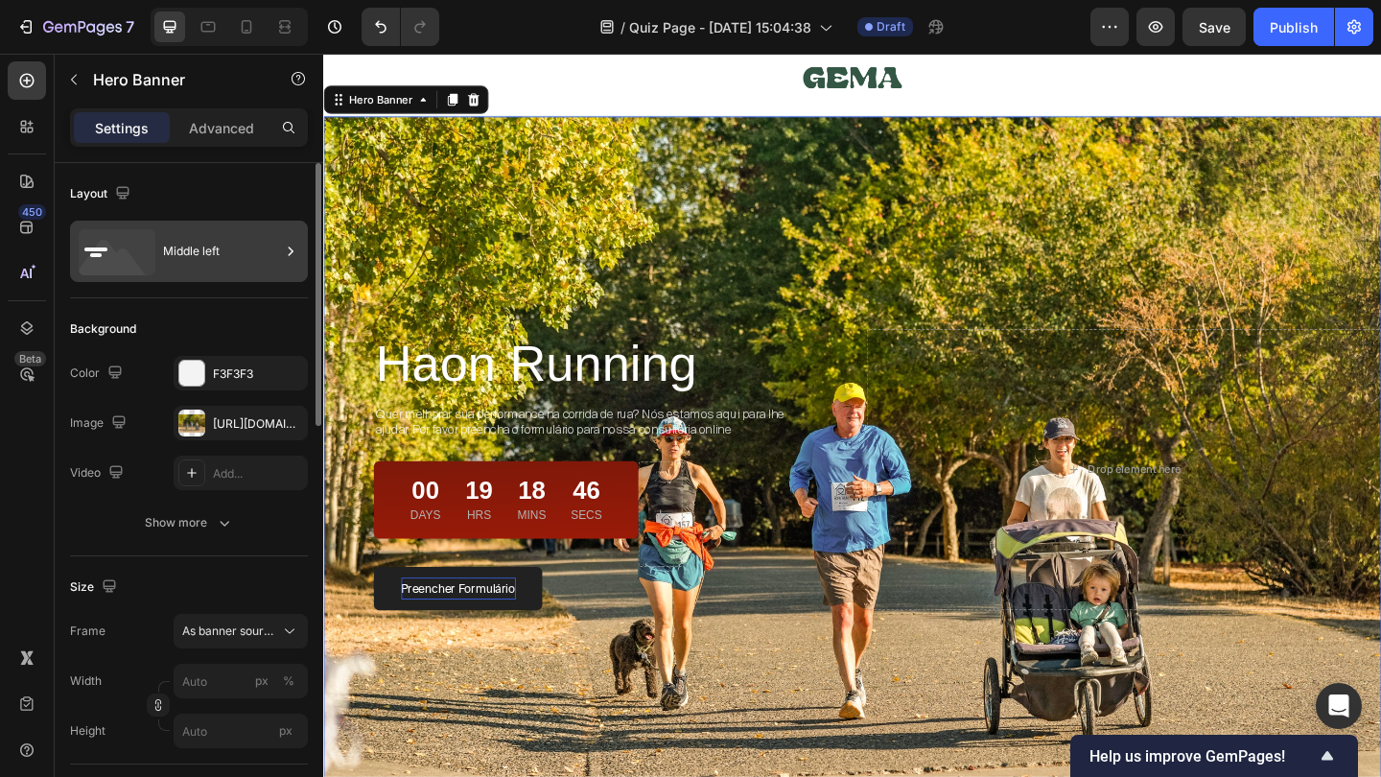
click at [229, 265] on div "Middle left" at bounding box center [221, 251] width 117 height 44
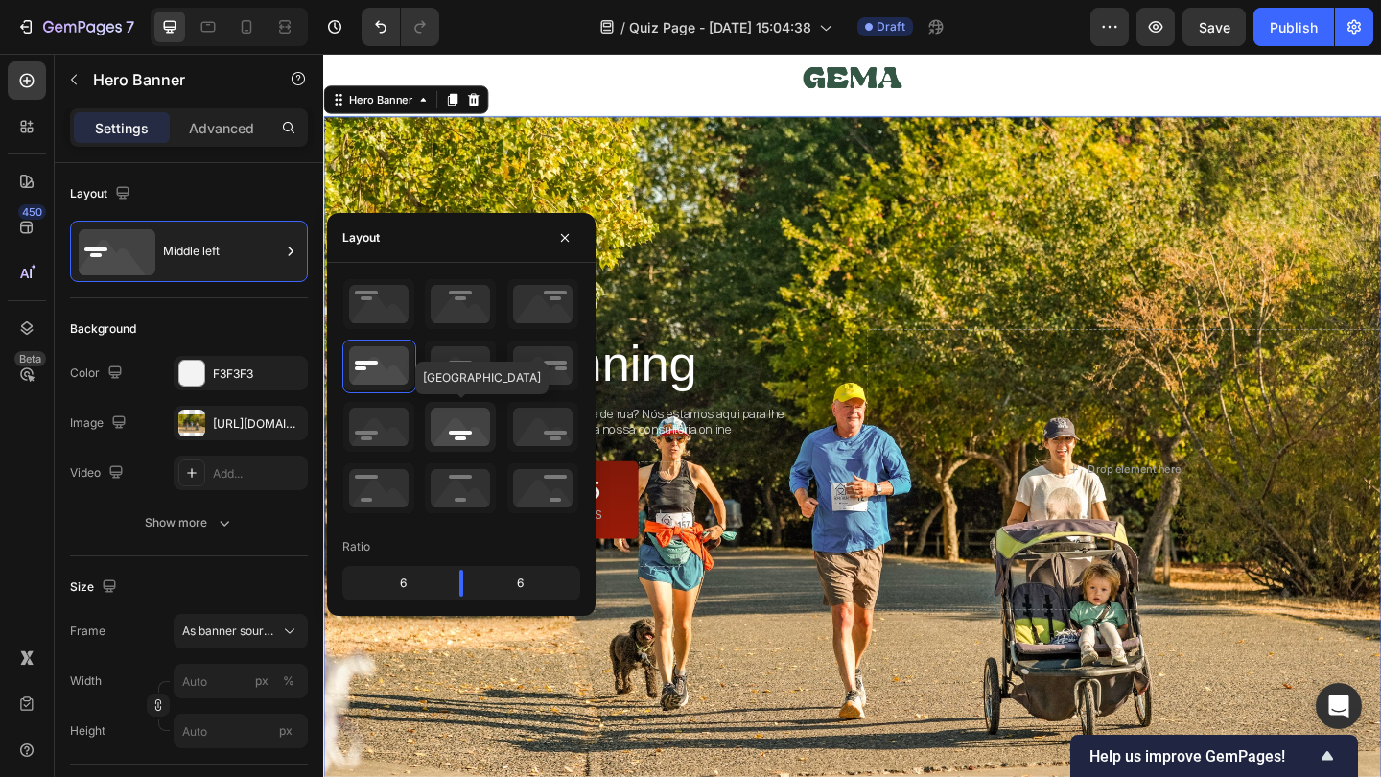
click at [441, 431] on icon at bounding box center [460, 427] width 71 height 50
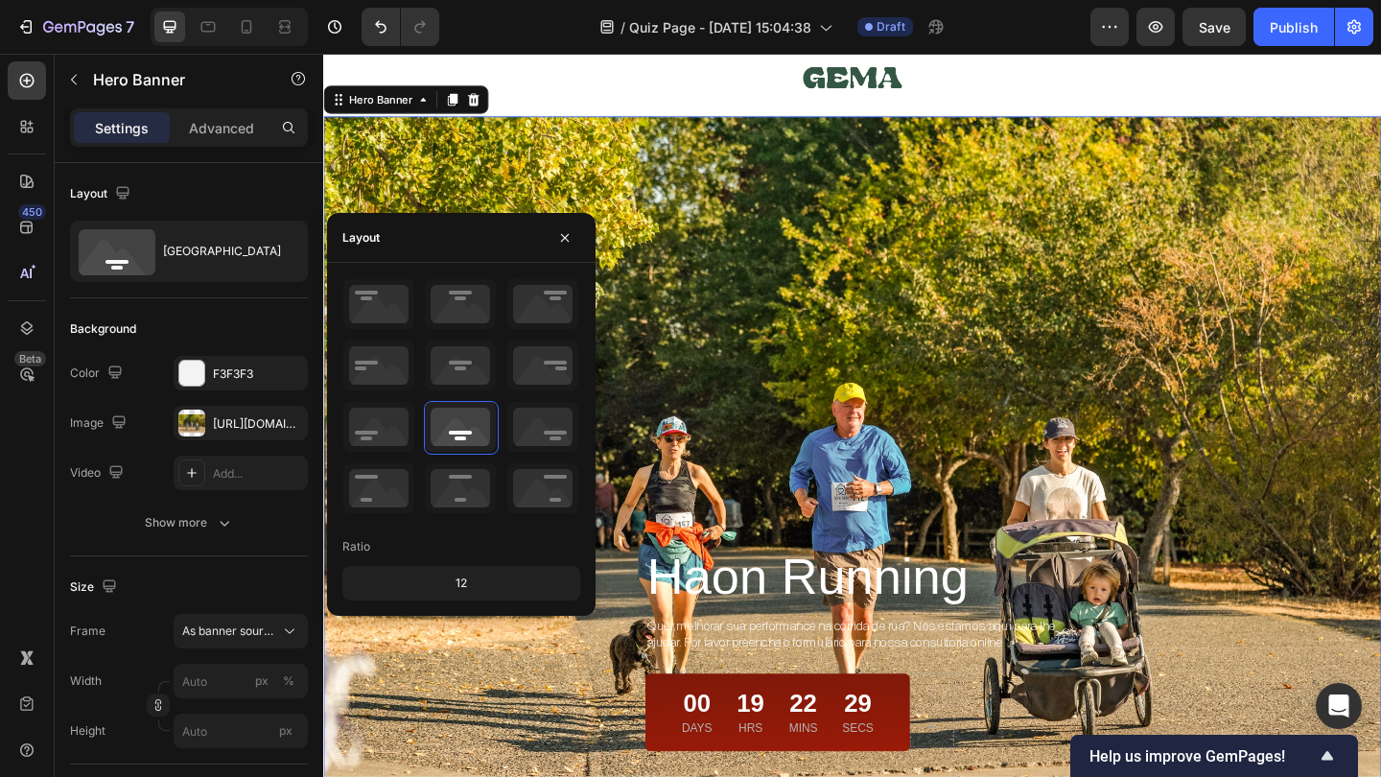
click at [1020, 329] on div "Overlay" at bounding box center [898, 506] width 1151 height 768
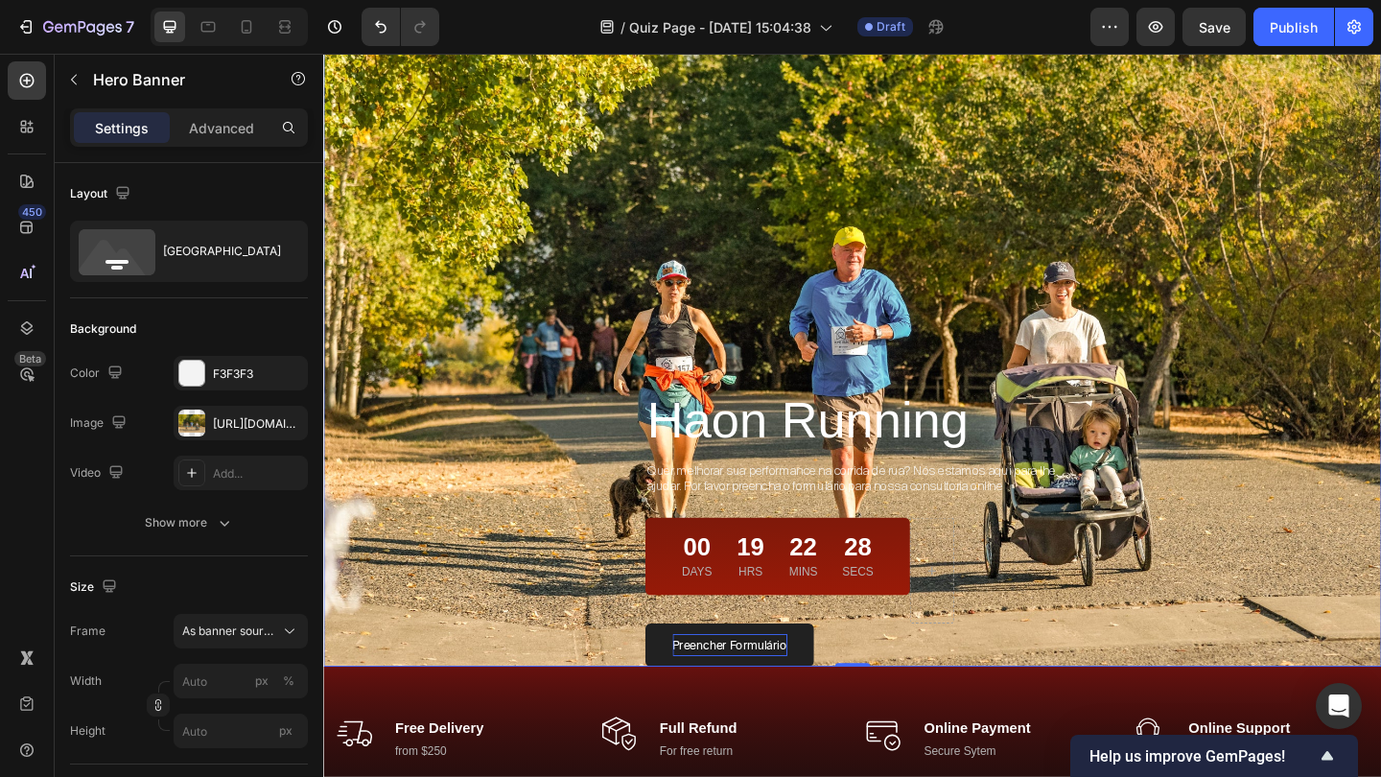
scroll to position [223, 0]
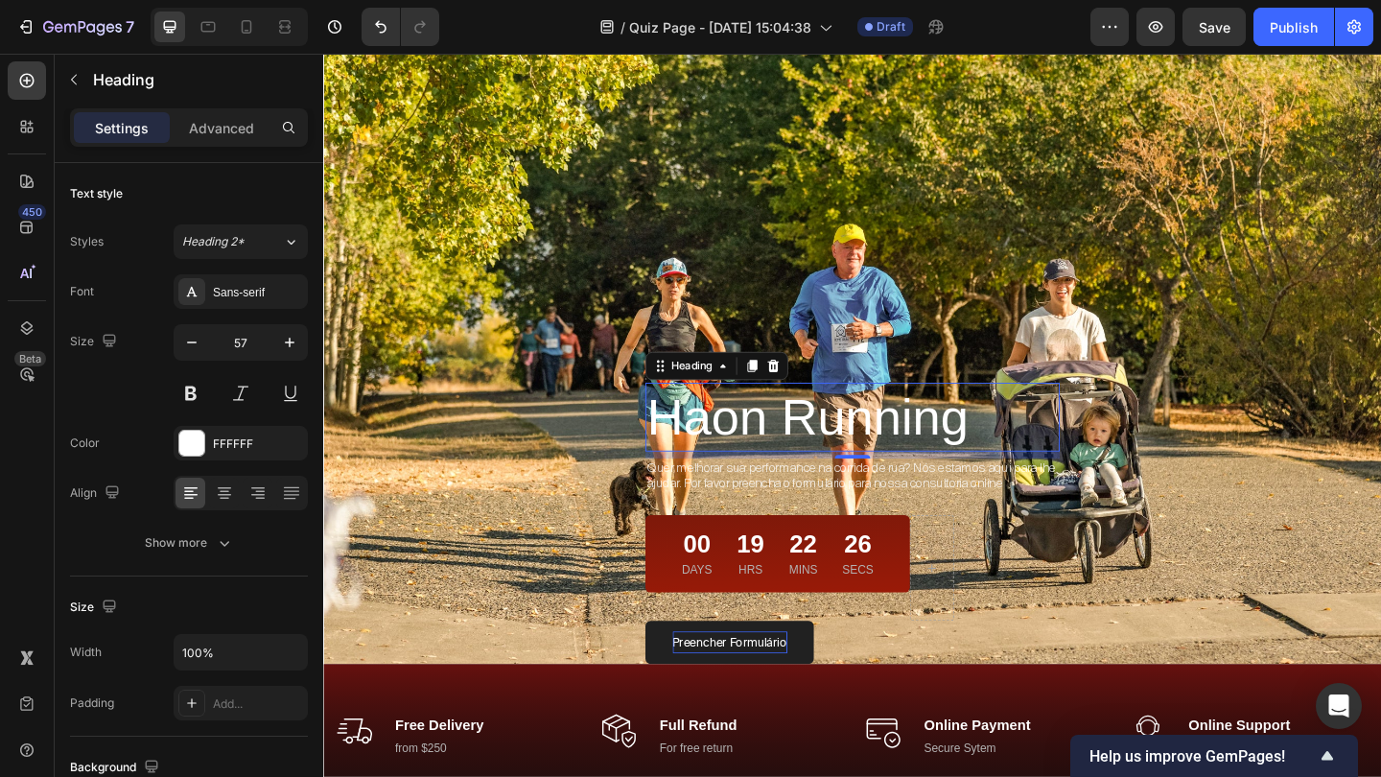
click at [973, 471] on p "Haon Running" at bounding box center [898, 448] width 447 height 71
click at [224, 494] on icon at bounding box center [224, 495] width 13 height 2
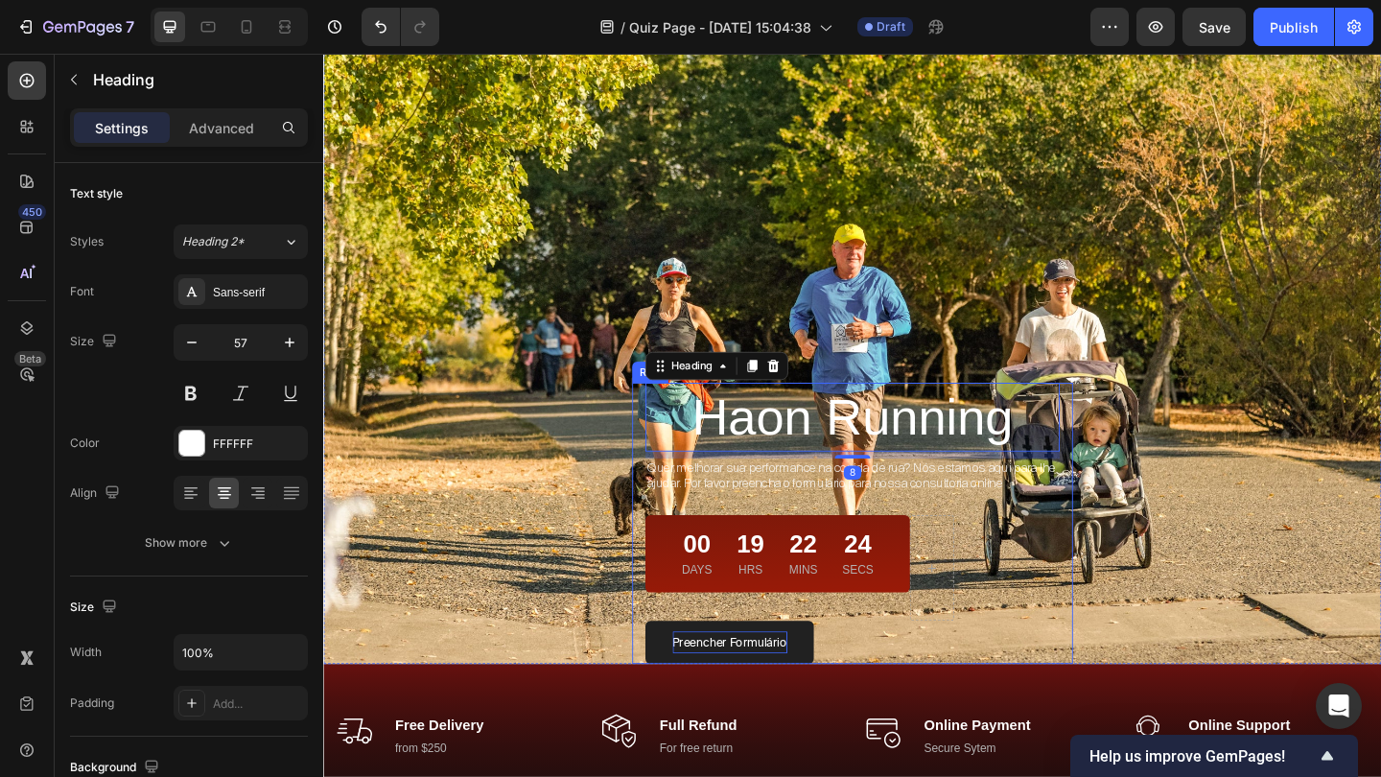
click at [1060, 524] on span "Quer melhorar sua performance na corrida de rua? Nós estamos aqui para lhe ajud…" at bounding box center [897, 512] width 444 height 35
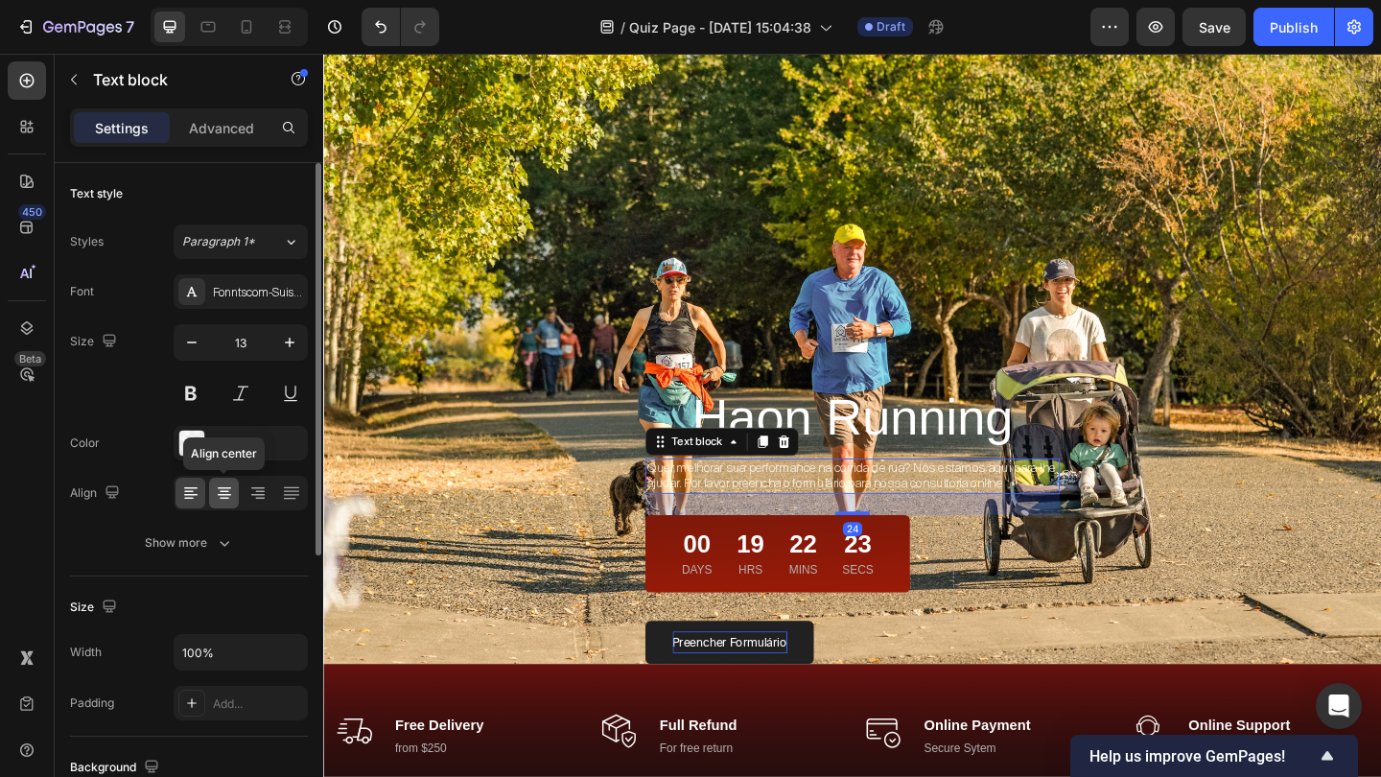
click at [223, 488] on icon at bounding box center [224, 488] width 13 height 2
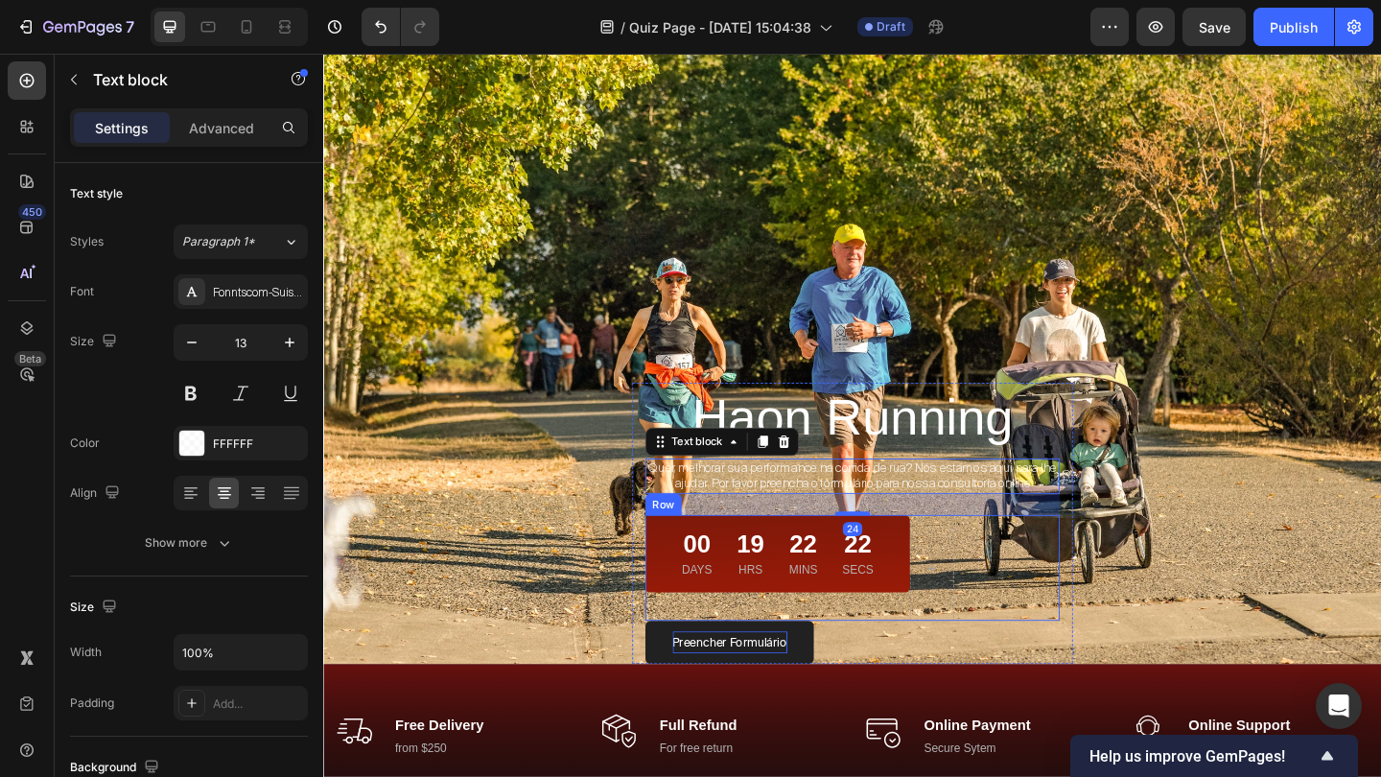
click at [1018, 599] on div "00 Days 19 Hrs 22 Mins 22 Secs Countdown Timer Row Row" at bounding box center [898, 612] width 451 height 115
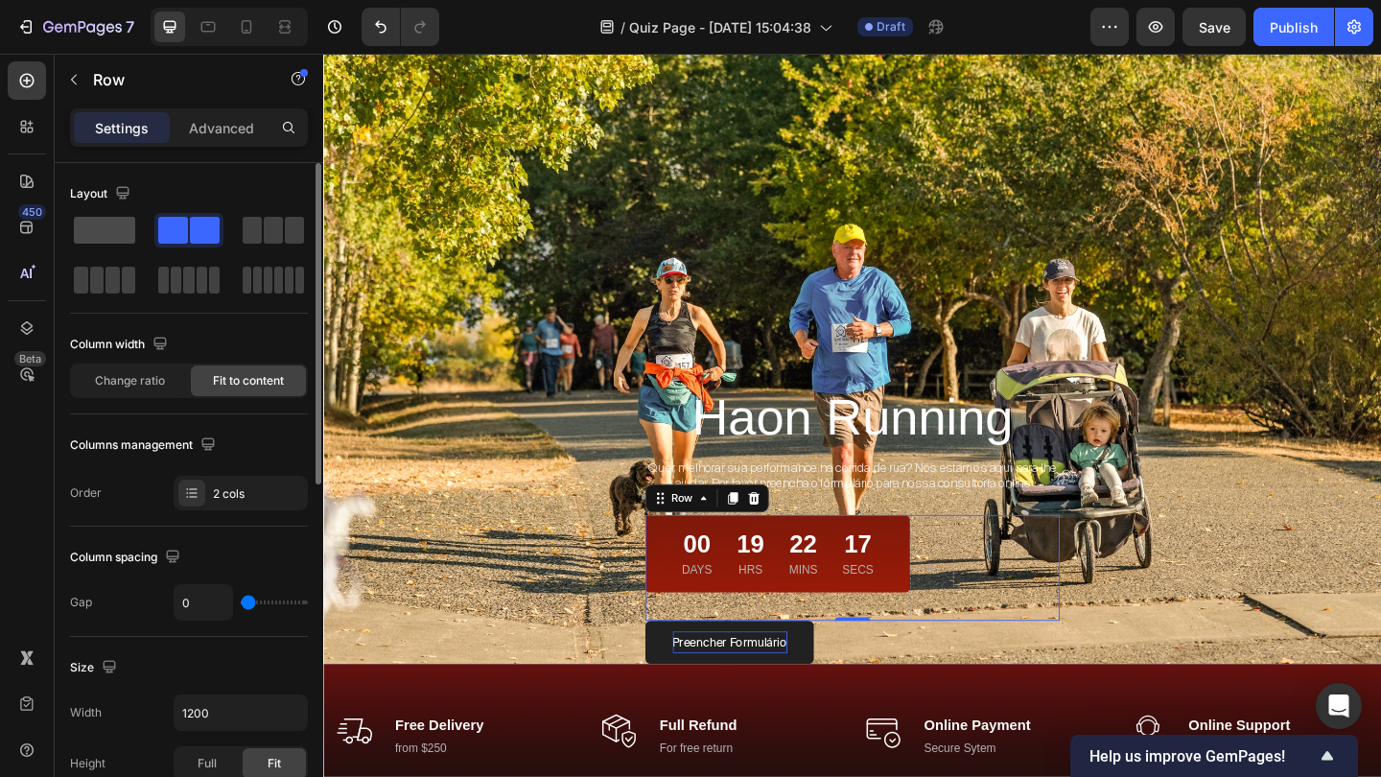
click at [119, 238] on span at bounding box center [104, 230] width 61 height 27
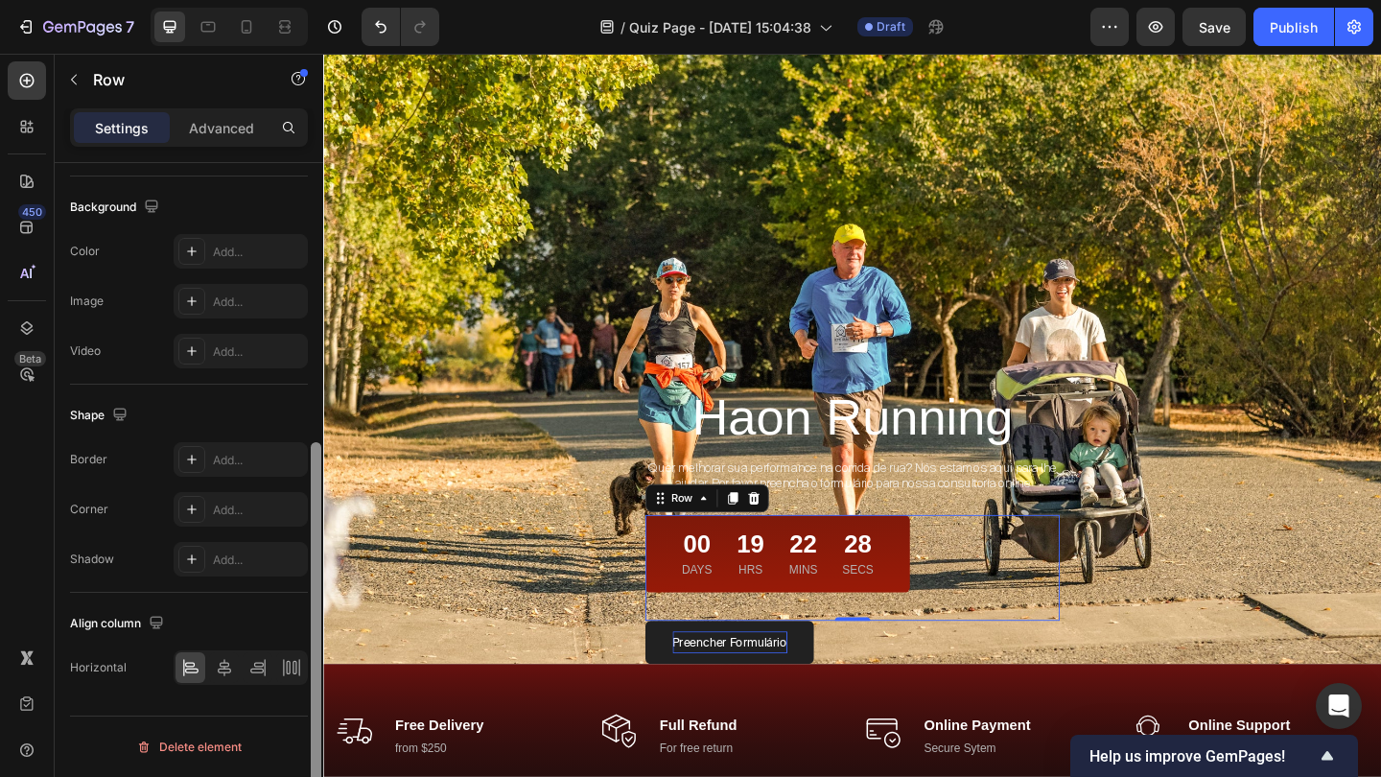
scroll to position [560, 0]
drag, startPoint x: 316, startPoint y: 357, endPoint x: 304, endPoint y: 698, distance: 341.6
click at [304, 698] on div "Layout Column width Change ratio Fit to content Columns management Order 1 col …" at bounding box center [189, 497] width 268 height 668
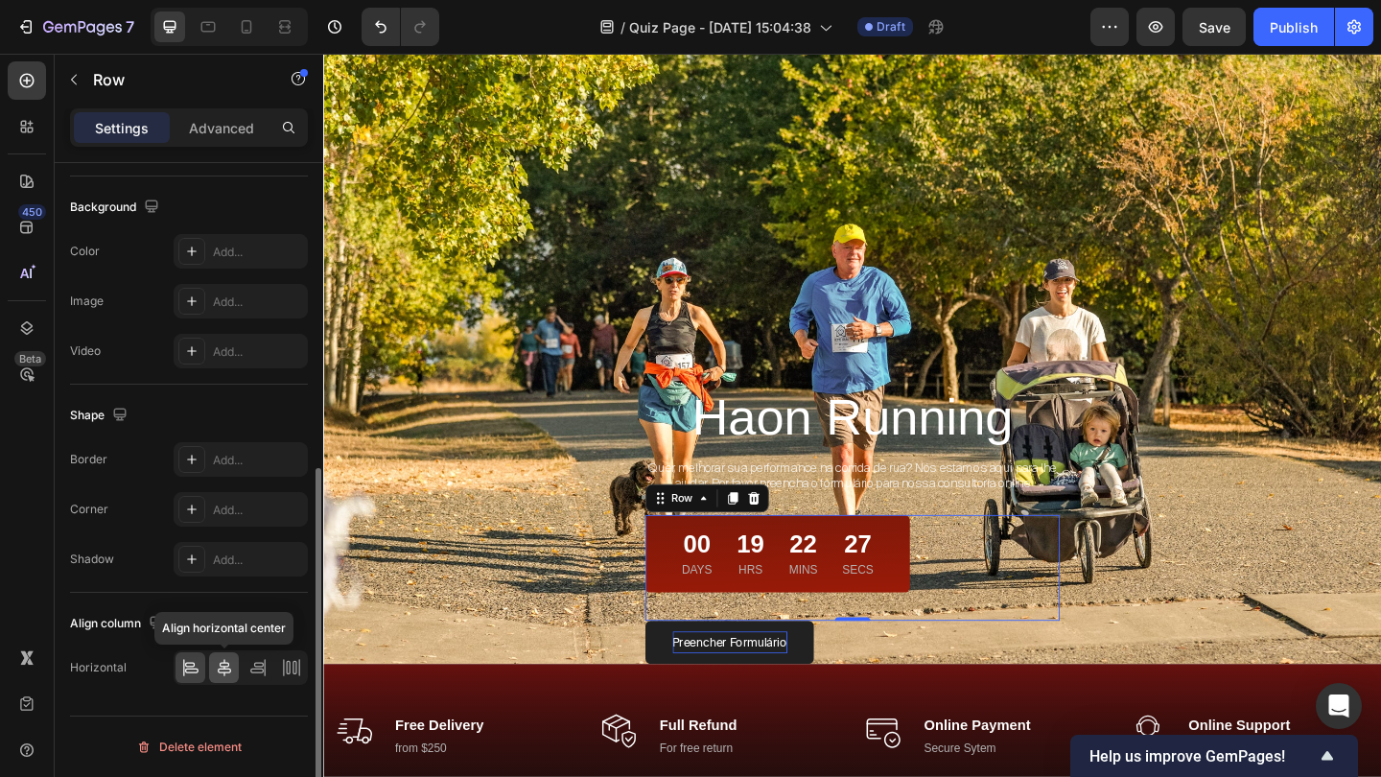
click at [222, 669] on icon at bounding box center [224, 667] width 19 height 19
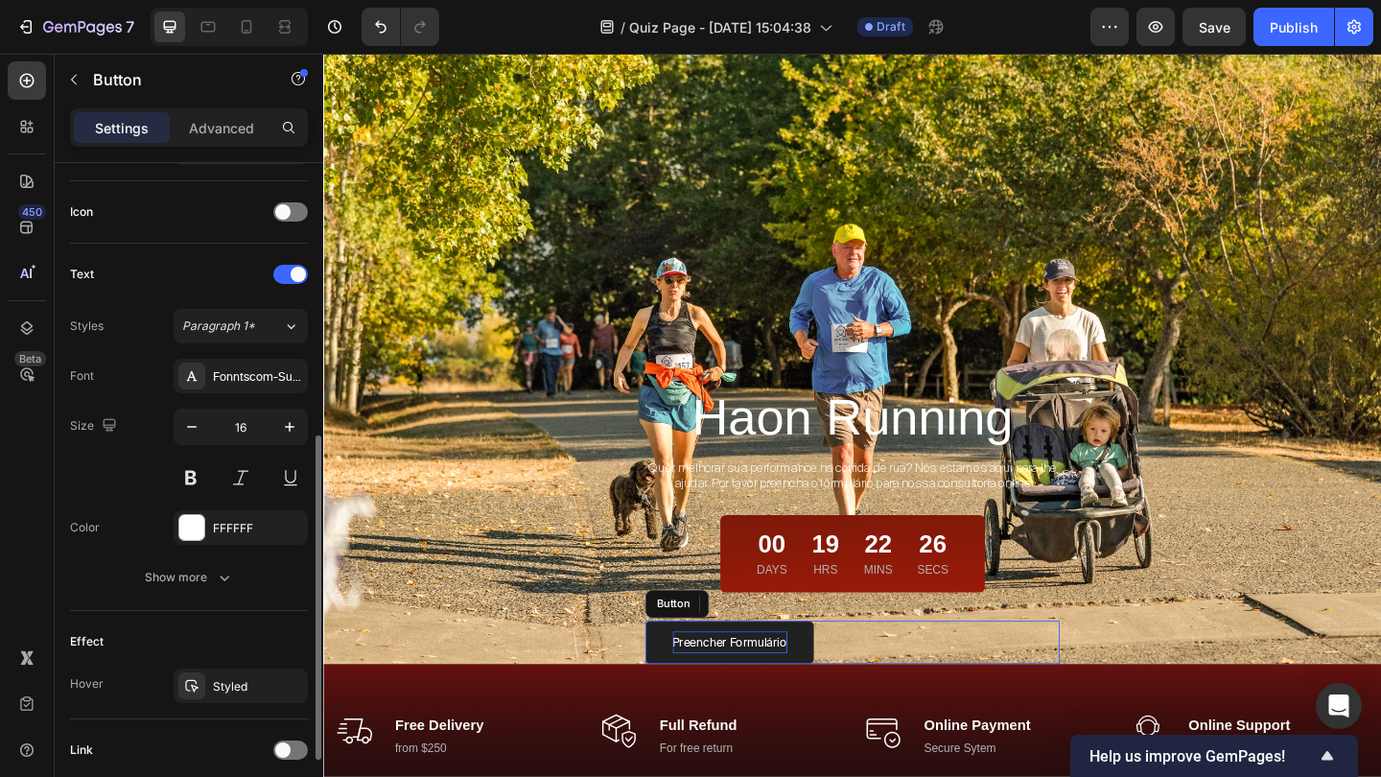
click at [888, 687] on div "Preencher Formulário Button" at bounding box center [898, 693] width 451 height 47
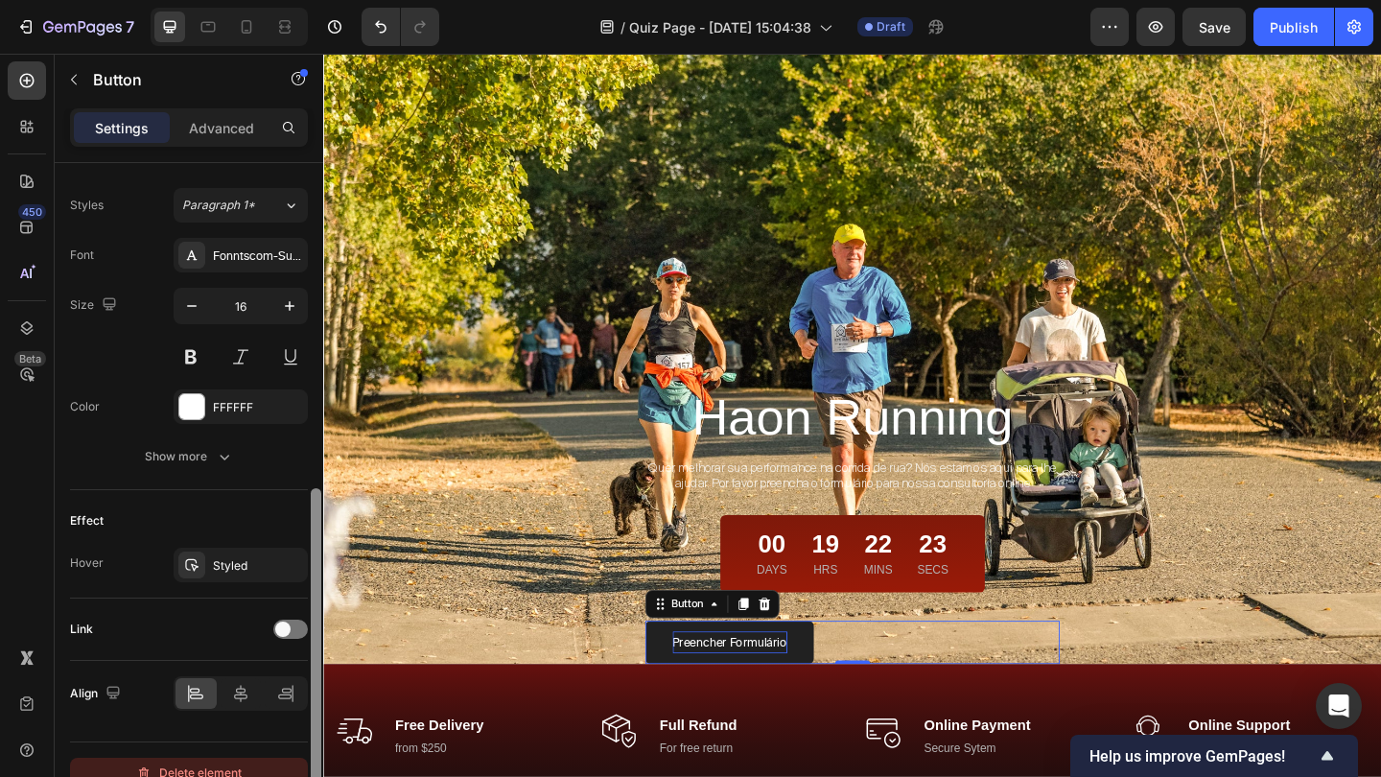
drag, startPoint x: 311, startPoint y: 432, endPoint x: 286, endPoint y: 763, distance: 331.7
click at [286, 763] on div "Size Width 191 Height Auto Padding 12, 24, 12, 24 Background Color 000000 Image…" at bounding box center [189, 497] width 268 height 668
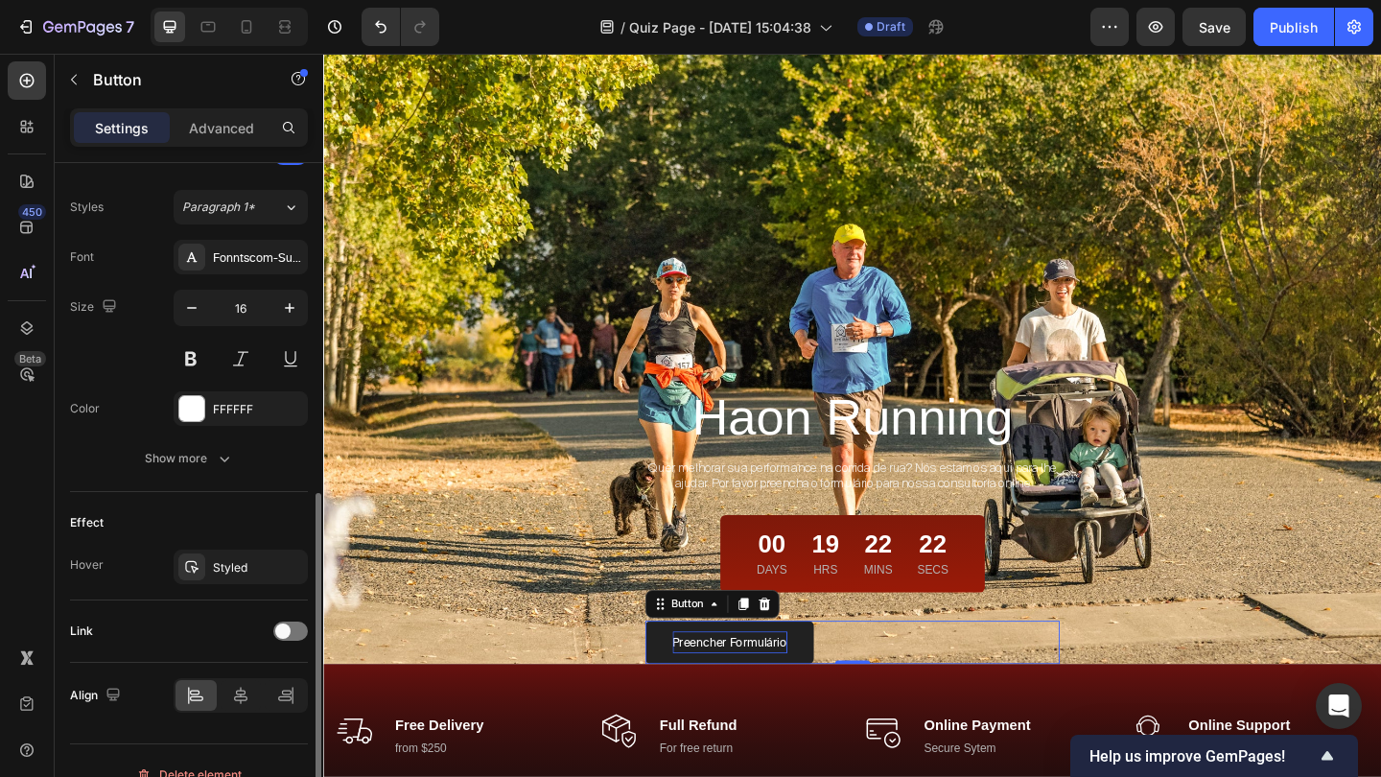
click at [243, 711] on div at bounding box center [241, 695] width 134 height 35
click at [242, 699] on icon at bounding box center [240, 695] width 19 height 19
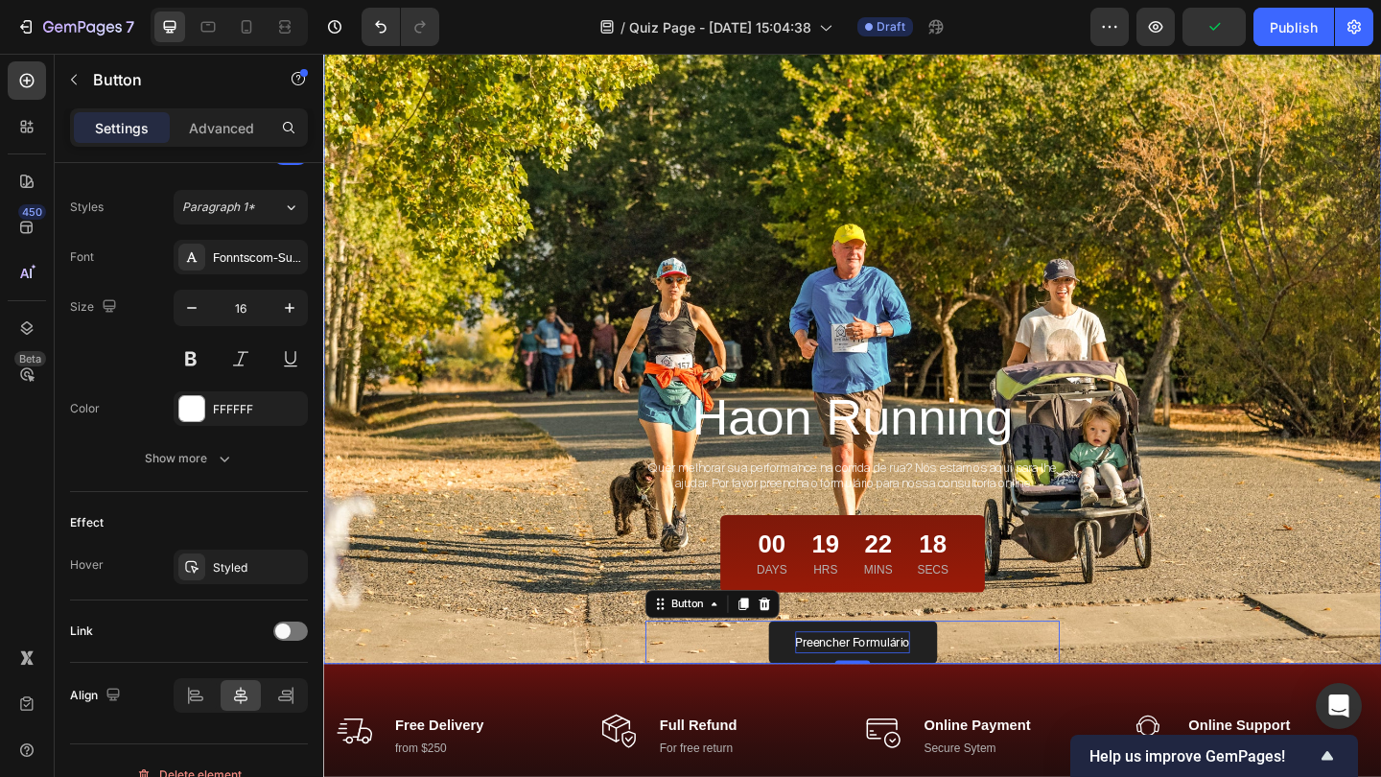
click at [1337, 365] on div "Overlay" at bounding box center [898, 333] width 1151 height 768
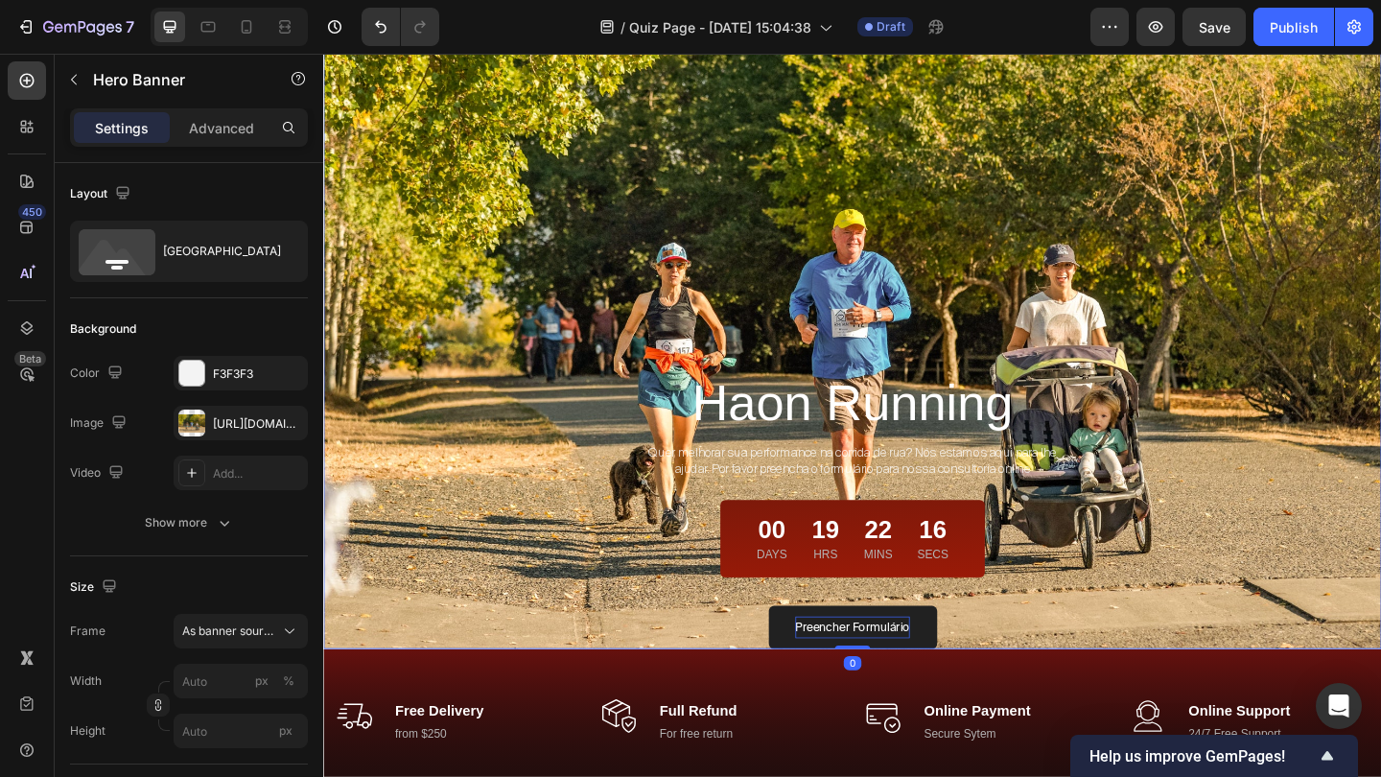
scroll to position [243, 0]
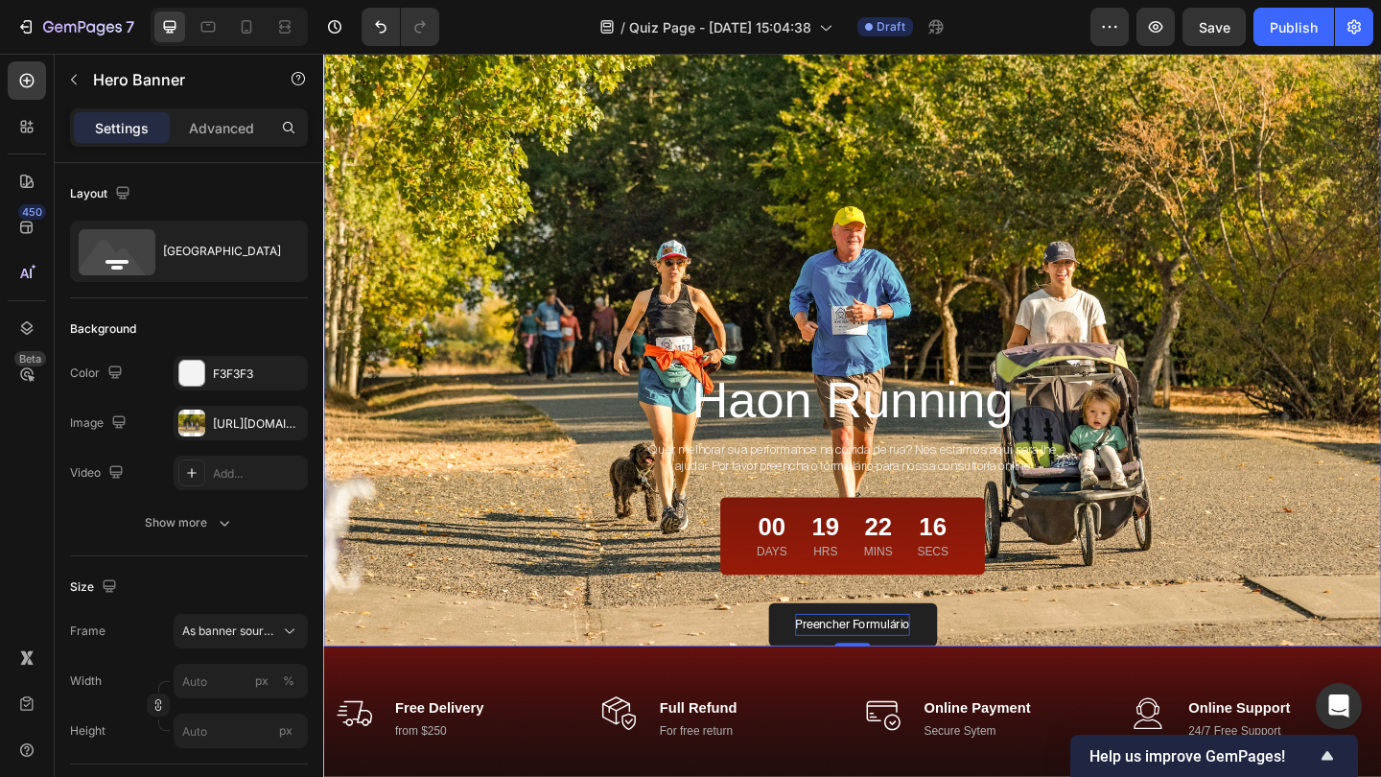
click at [1331, 328] on div "Overlay" at bounding box center [898, 314] width 1151 height 768
click at [455, 102] on div "Overlay" at bounding box center [898, 314] width 1151 height 768
click at [240, 120] on p "Advanced" at bounding box center [221, 128] width 65 height 20
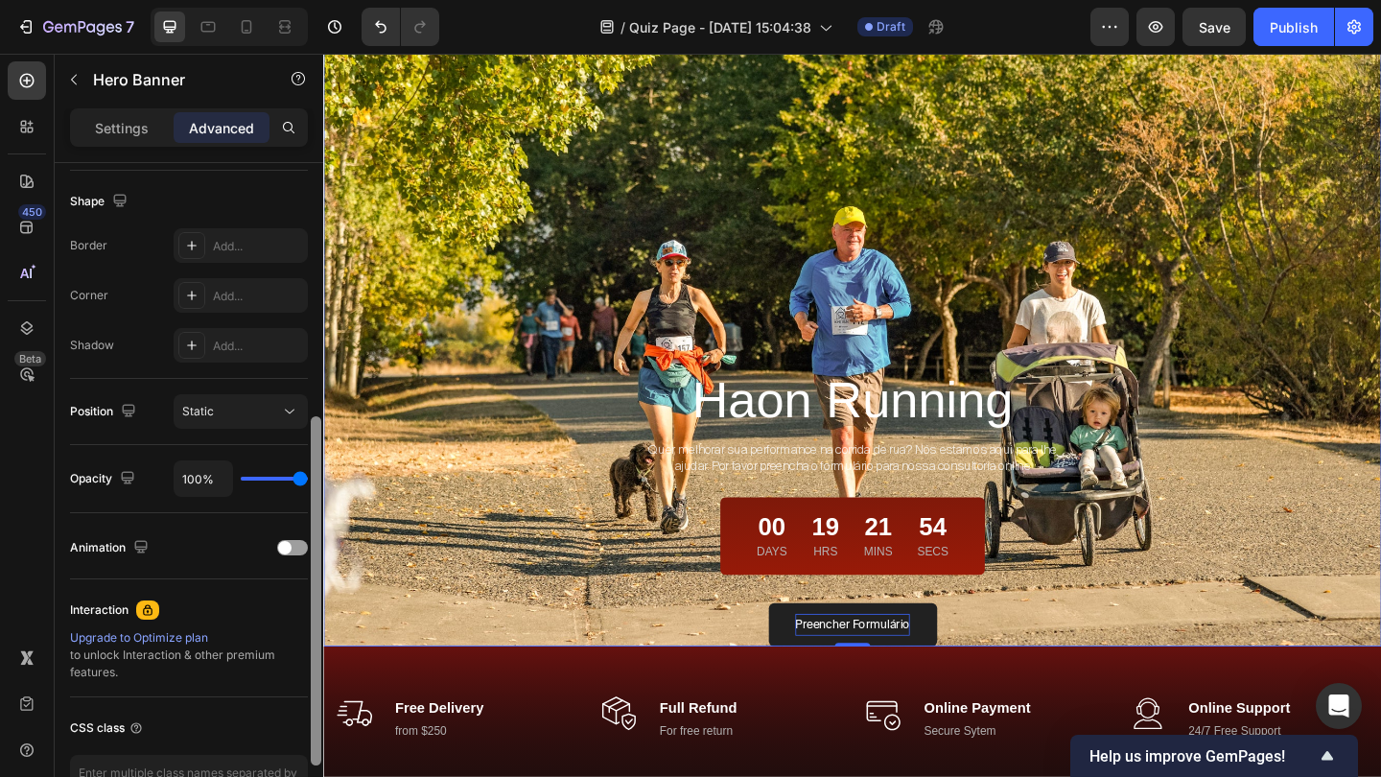
scroll to position [487, 0]
drag, startPoint x: 315, startPoint y: 364, endPoint x: 305, endPoint y: 617, distance: 253.3
click at [306, 618] on div "Display on Desktop Yes No Tablet Yes No Mobile Yes No Spacing (px) 0 0 0 0 0 0 …" at bounding box center [189, 497] width 268 height 668
click at [238, 351] on div "Add..." at bounding box center [258, 345] width 90 height 17
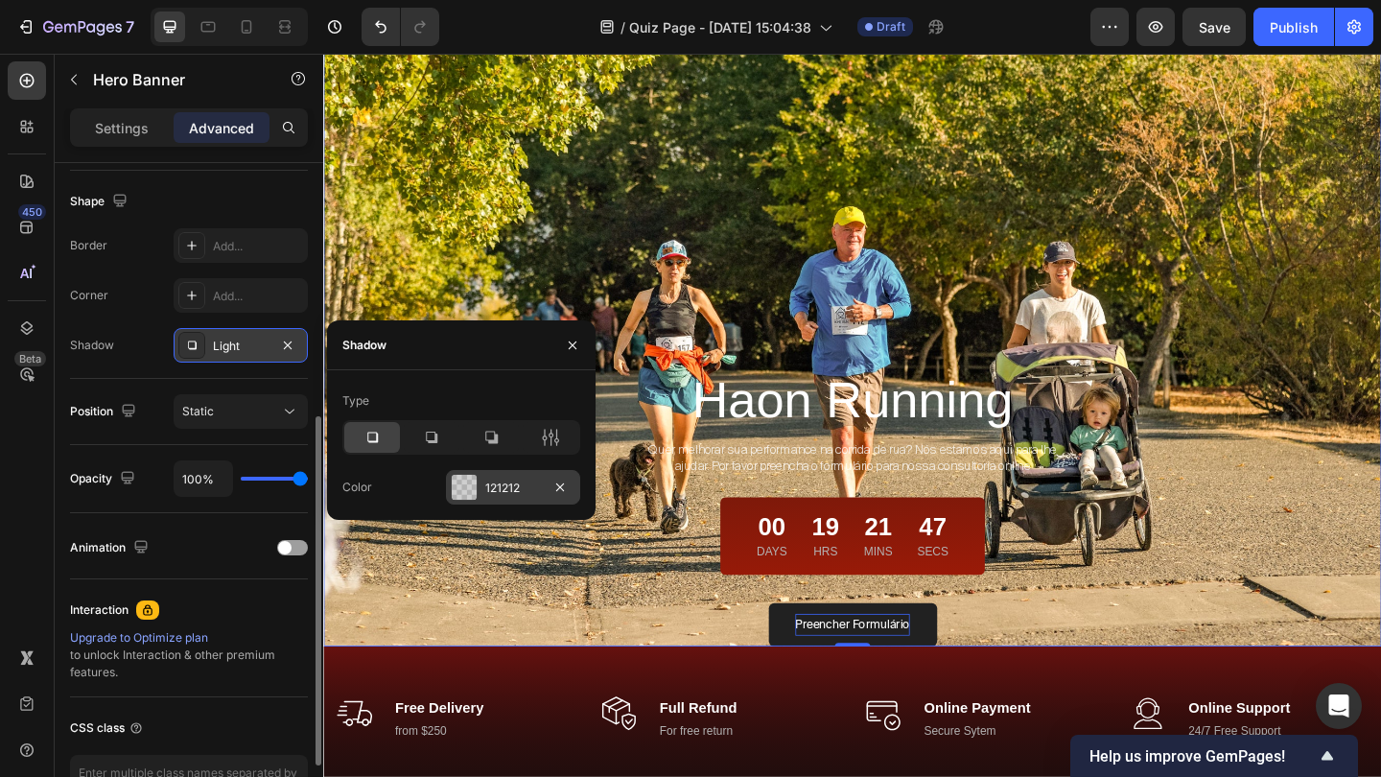
click at [508, 492] on div "121212" at bounding box center [513, 487] width 56 height 17
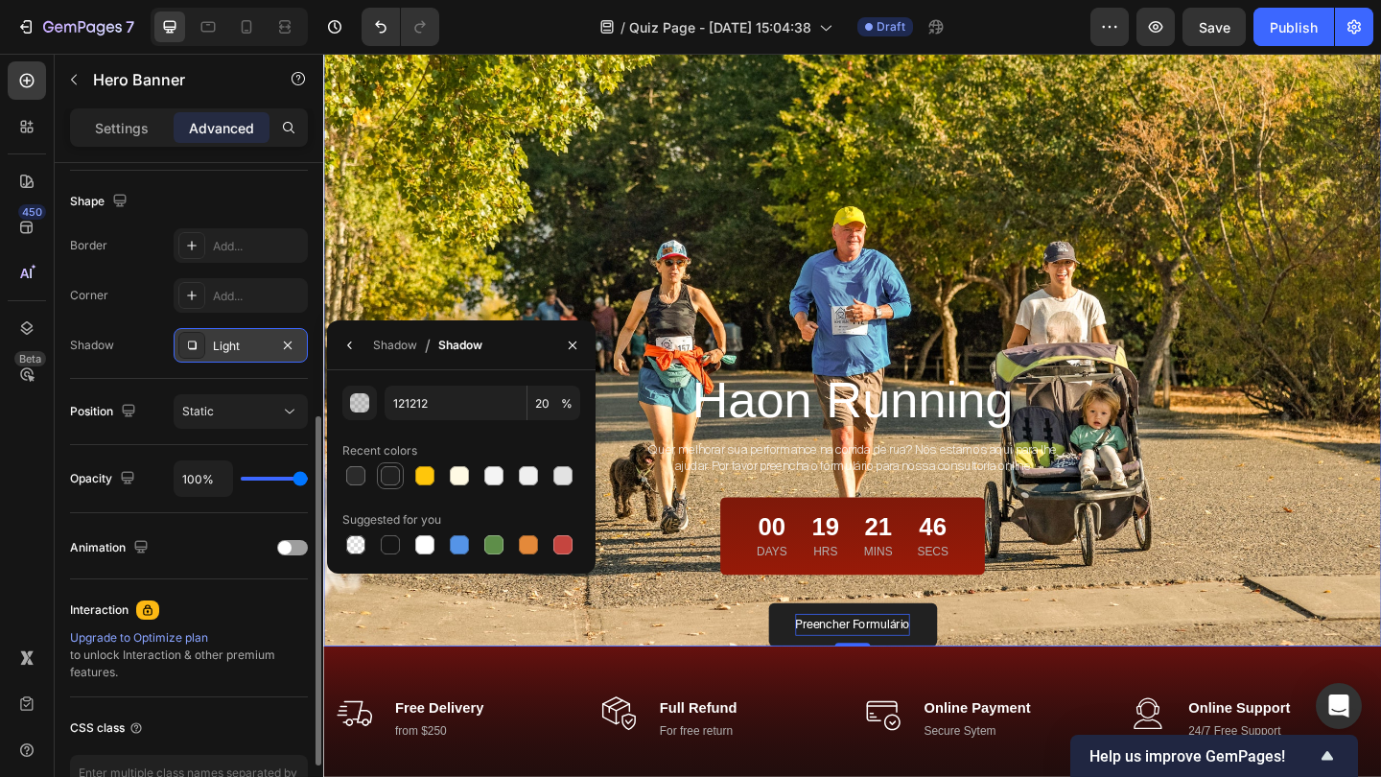
click at [398, 477] on div at bounding box center [390, 475] width 19 height 19
type input "212121"
type input "100"
click at [381, 344] on div "Shadow" at bounding box center [395, 345] width 44 height 17
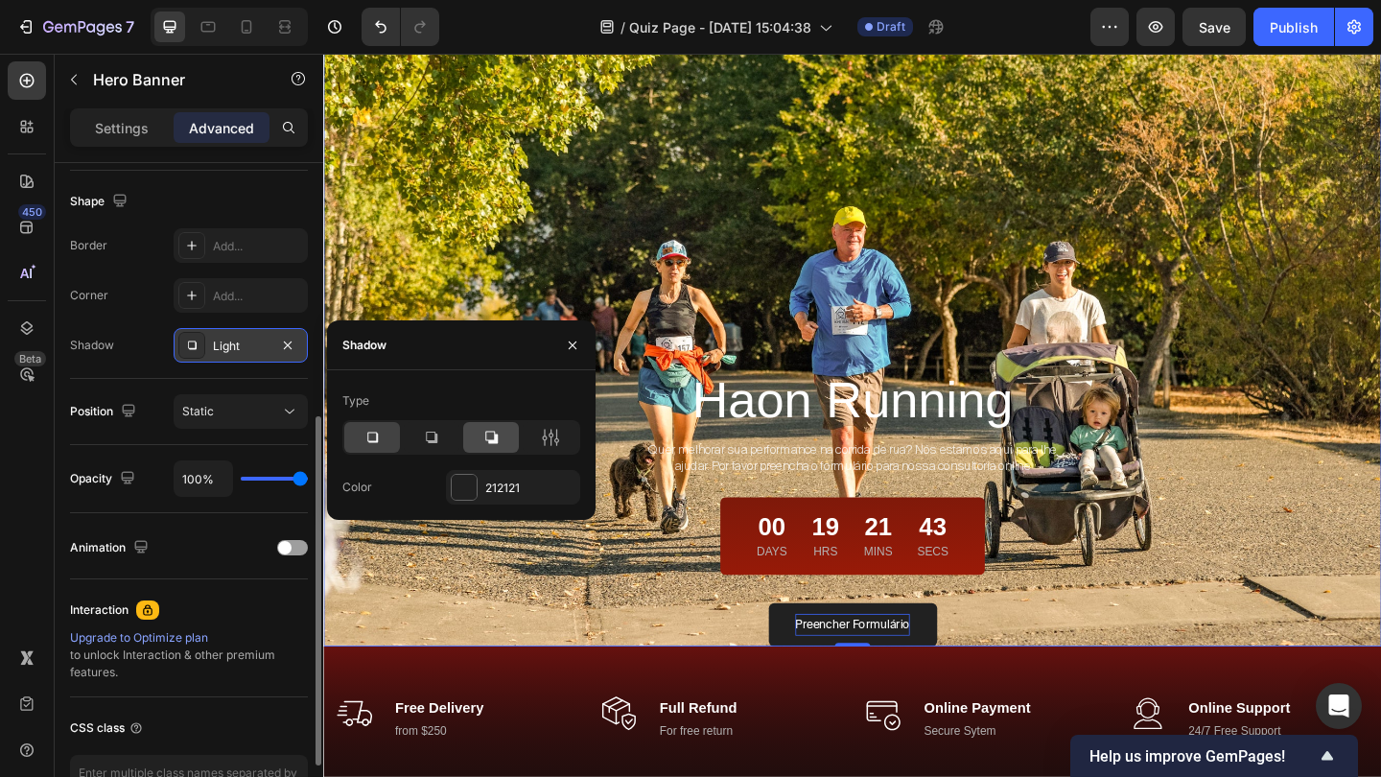
click at [492, 431] on icon at bounding box center [490, 437] width 19 height 19
click at [547, 433] on icon at bounding box center [550, 437] width 19 height 19
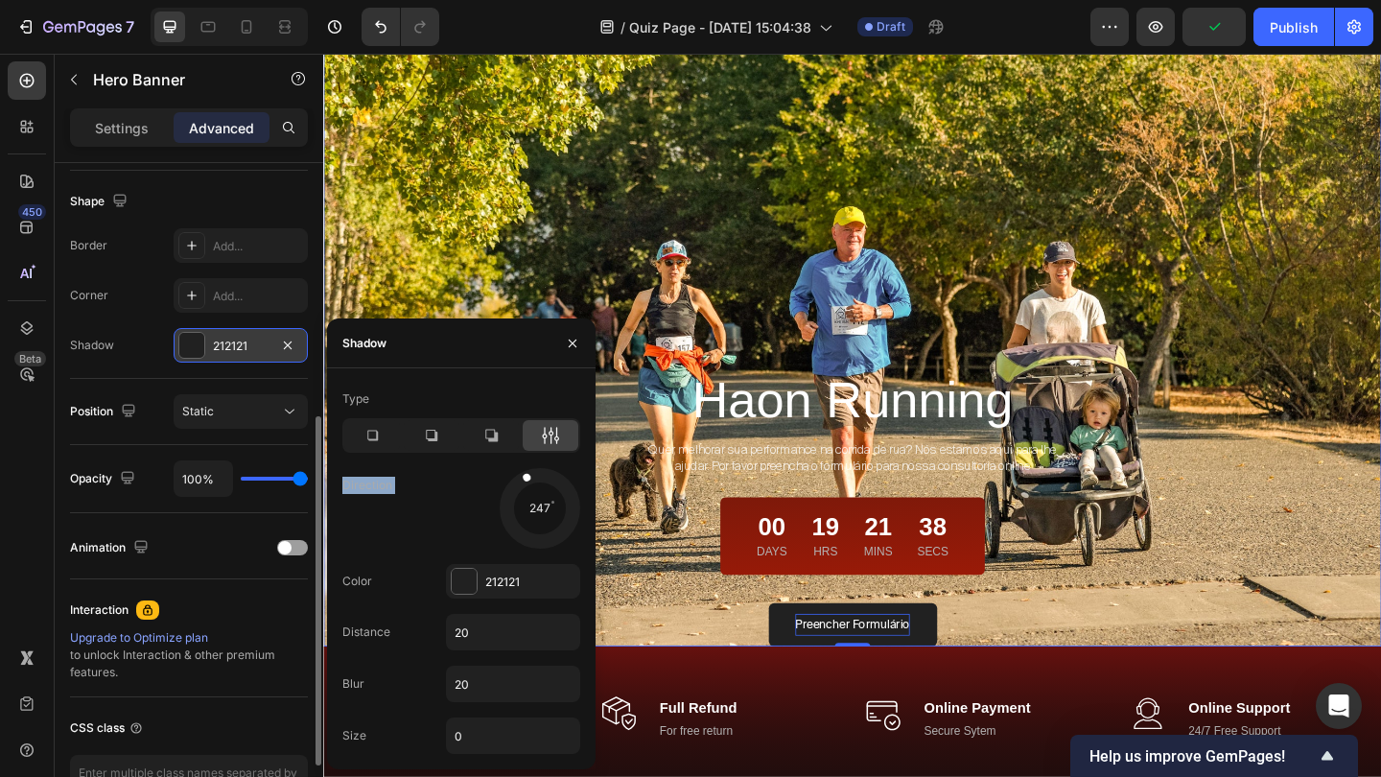
drag, startPoint x: 561, startPoint y: 525, endPoint x: 513, endPoint y: 457, distance: 83.3
click at [513, 457] on div "Type Direction 247 Color 212121 Distance 20 Blur 20 Size 0" at bounding box center [461, 569] width 268 height 370
drag, startPoint x: 524, startPoint y: 471, endPoint x: 551, endPoint y: 474, distance: 28.0
click at [551, 474] on div at bounding box center [548, 488] width 28 height 44
drag, startPoint x: 551, startPoint y: 475, endPoint x: 528, endPoint y: 475, distance: 23.0
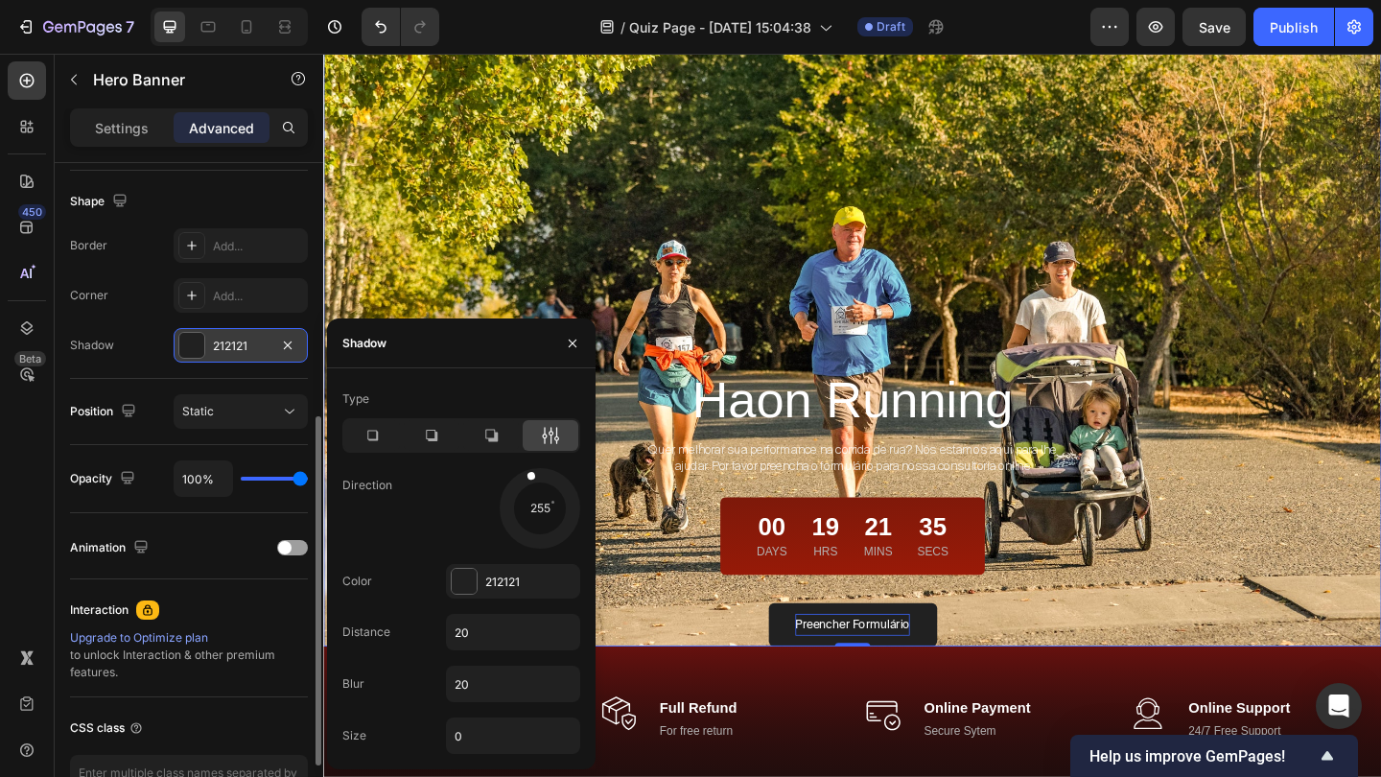
click at [528, 475] on span at bounding box center [531, 476] width 10 height 10
click at [497, 641] on input "20" at bounding box center [513, 632] width 132 height 35
type input "500"
click at [490, 688] on input "20" at bounding box center [513, 683] width 132 height 35
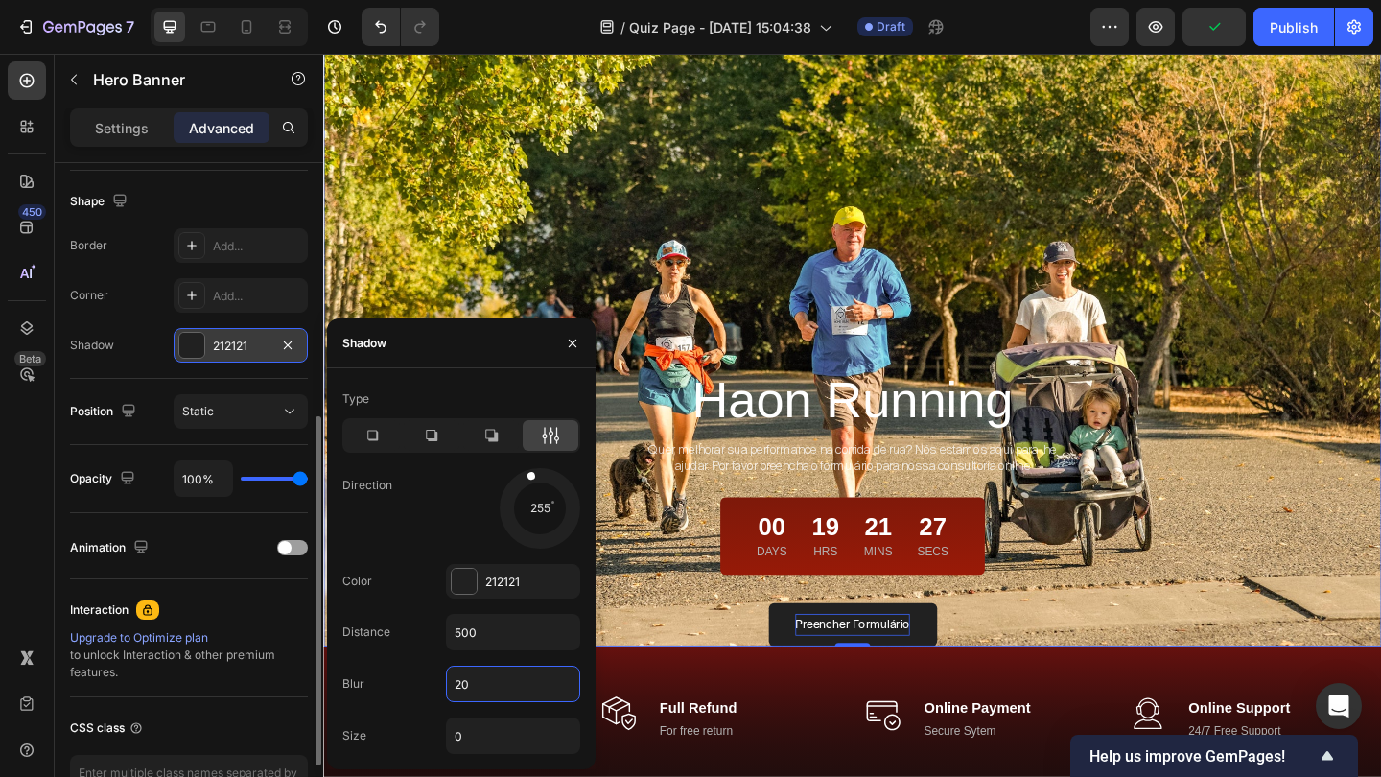
type input "2"
type input "700"
click at [451, 524] on div "255" at bounding box center [513, 508] width 134 height 81
click at [376, 436] on icon at bounding box center [371, 435] width 19 height 19
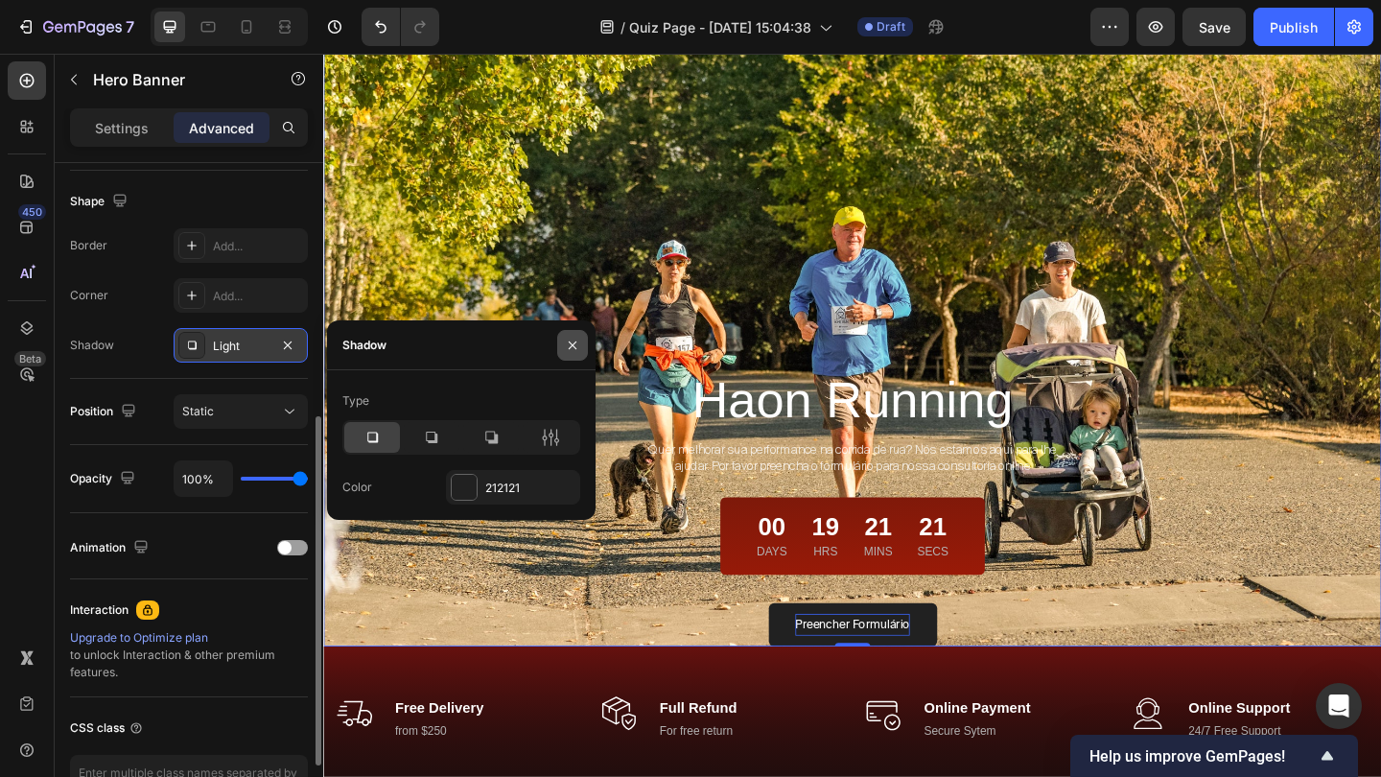
click at [565, 351] on icon "button" at bounding box center [572, 344] width 15 height 15
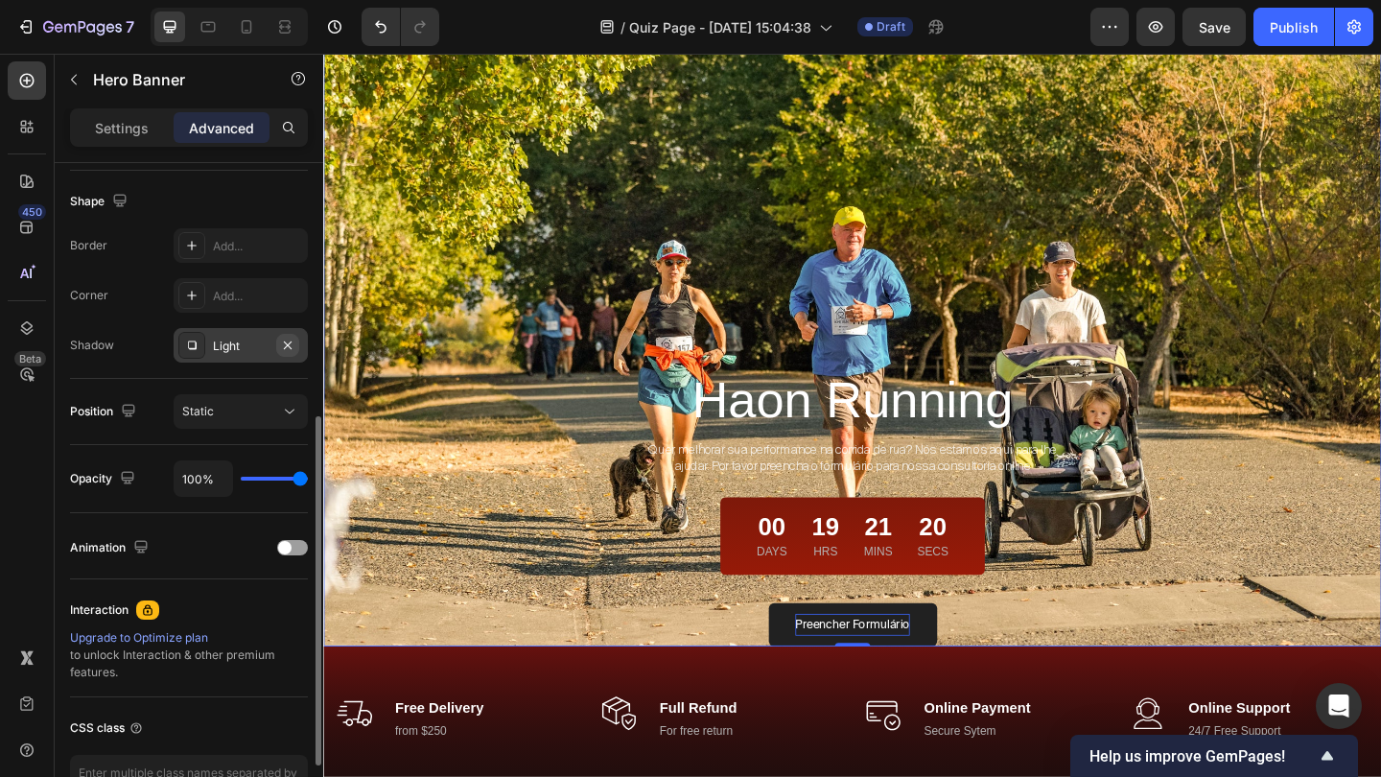
click at [287, 347] on icon "button" at bounding box center [287, 344] width 15 height 15
type input "97%"
type input "97"
type input "90%"
type input "90"
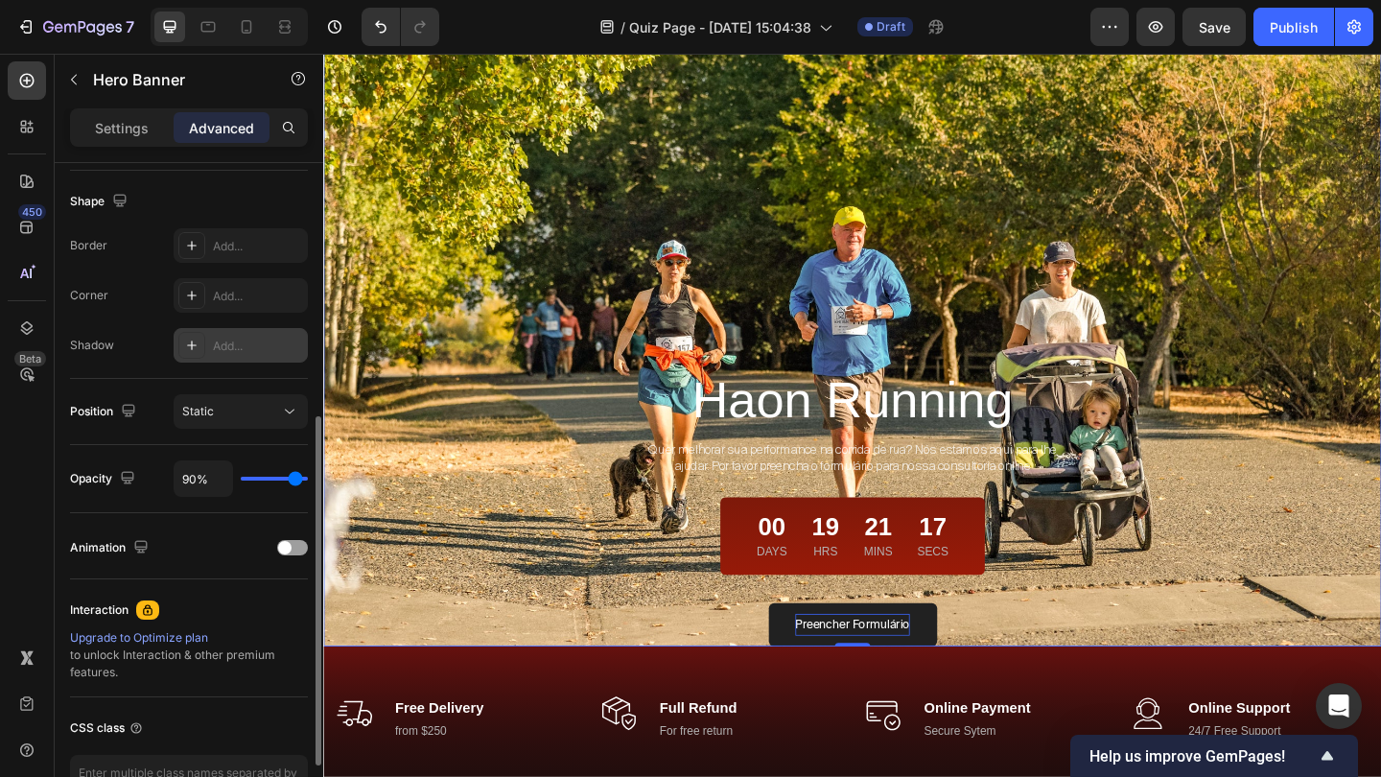
type input "84%"
type input "84"
type input "81%"
type input "81"
type input "79%"
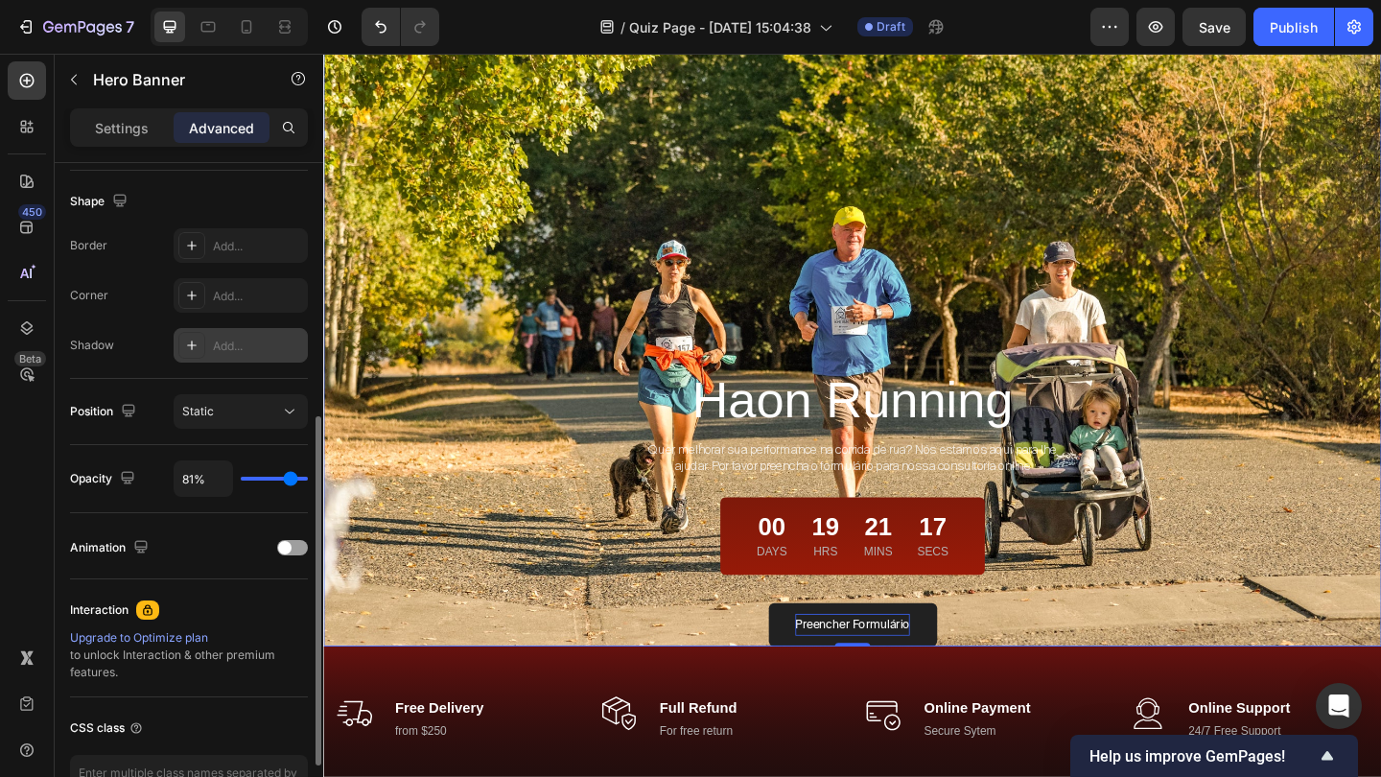
type input "79"
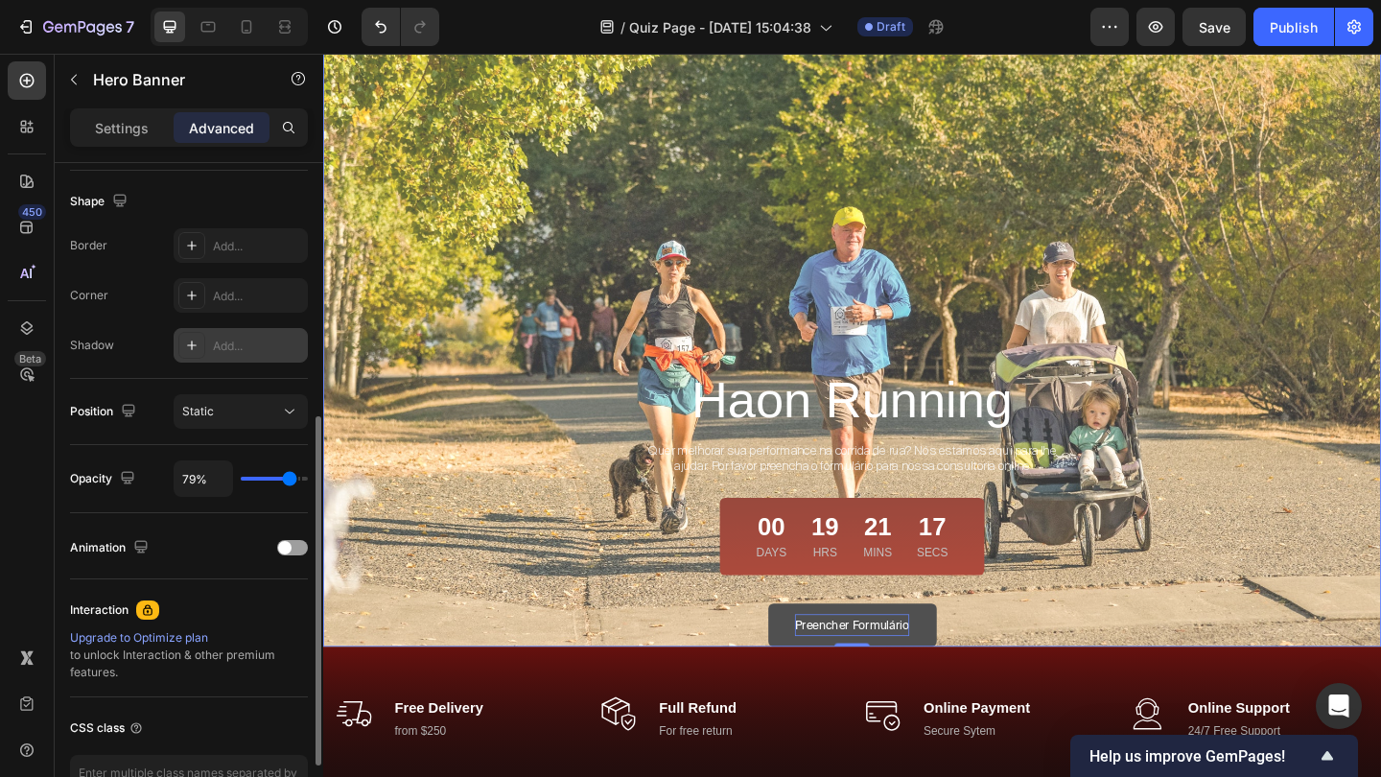
type input "78%"
type input "78"
type input "76%"
type input "76"
type input "74%"
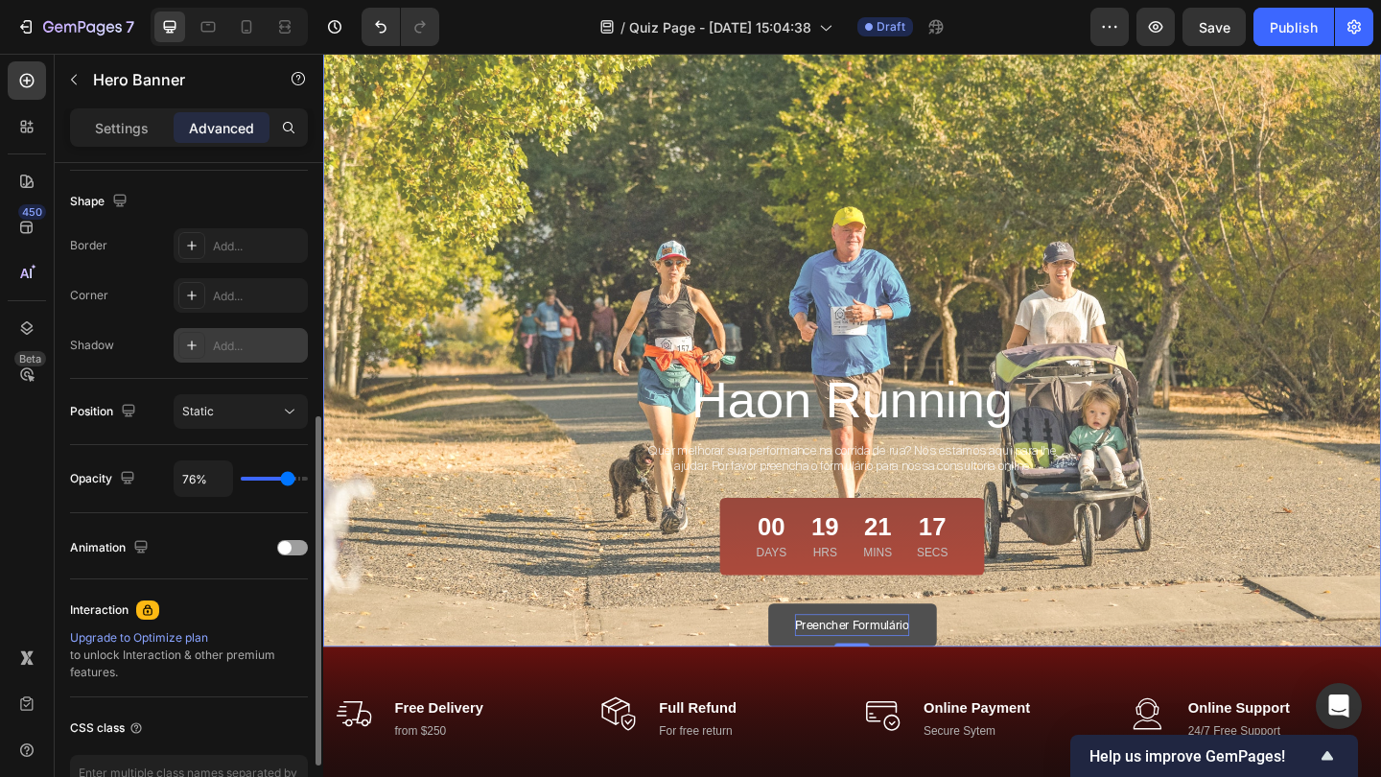
type input "74"
type input "72%"
type input "72"
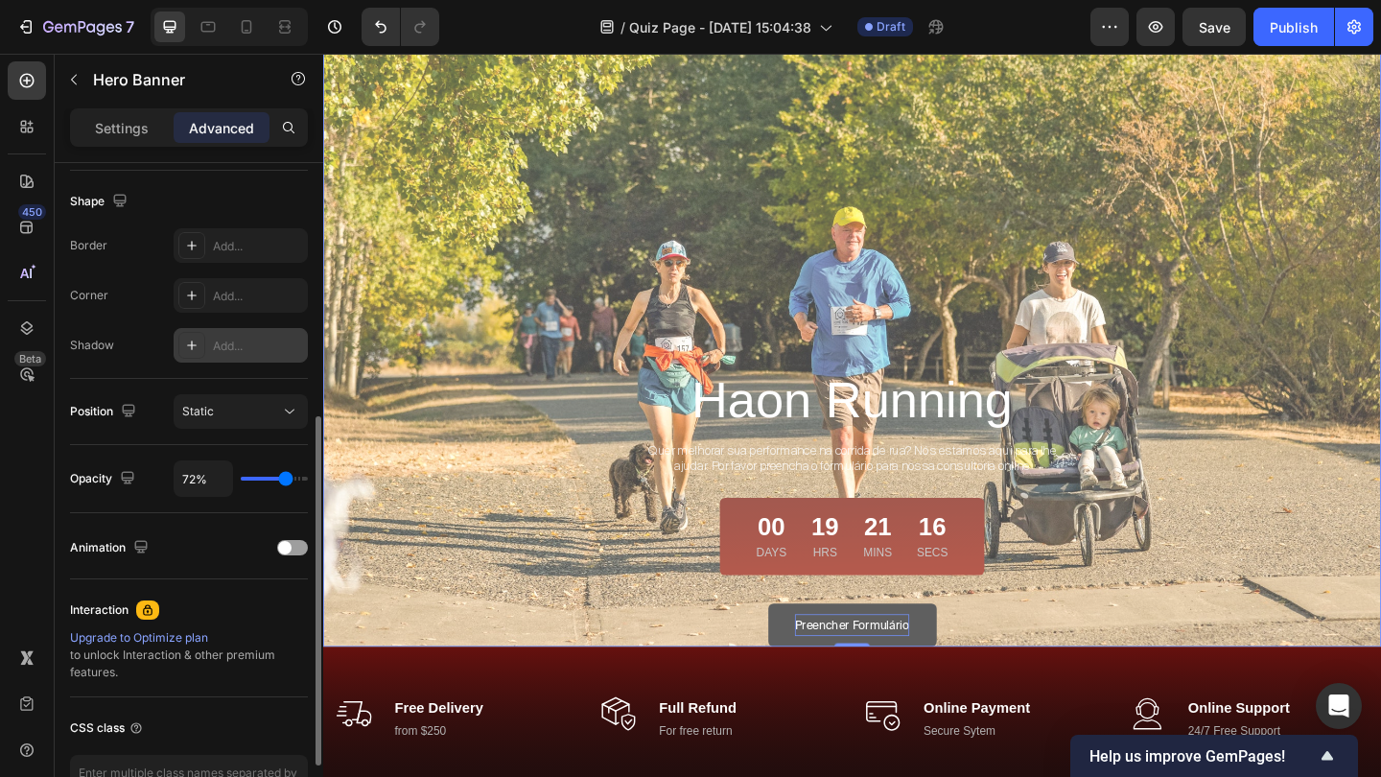
type input "71%"
type input "71"
type input "67%"
type input "67"
type input "66%"
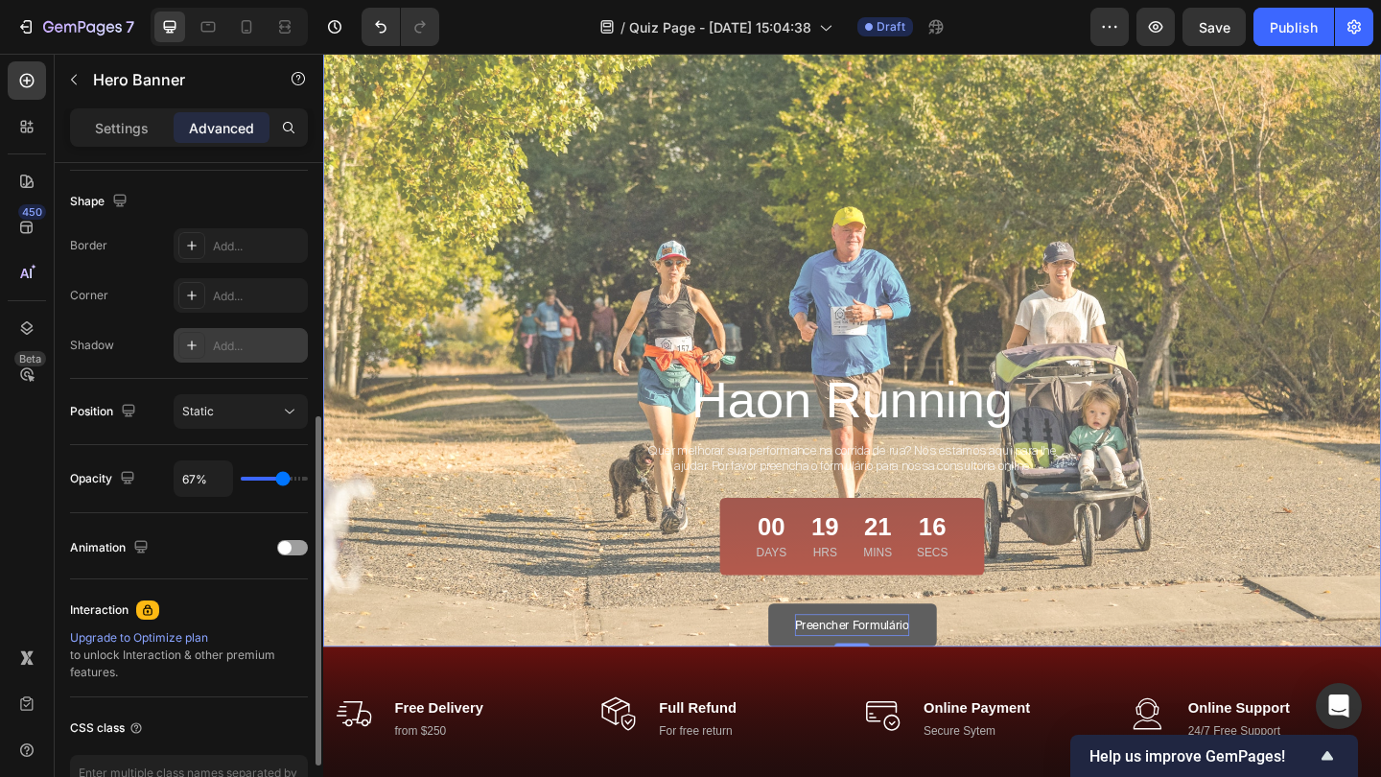
type input "66"
type input "64%"
type input "64"
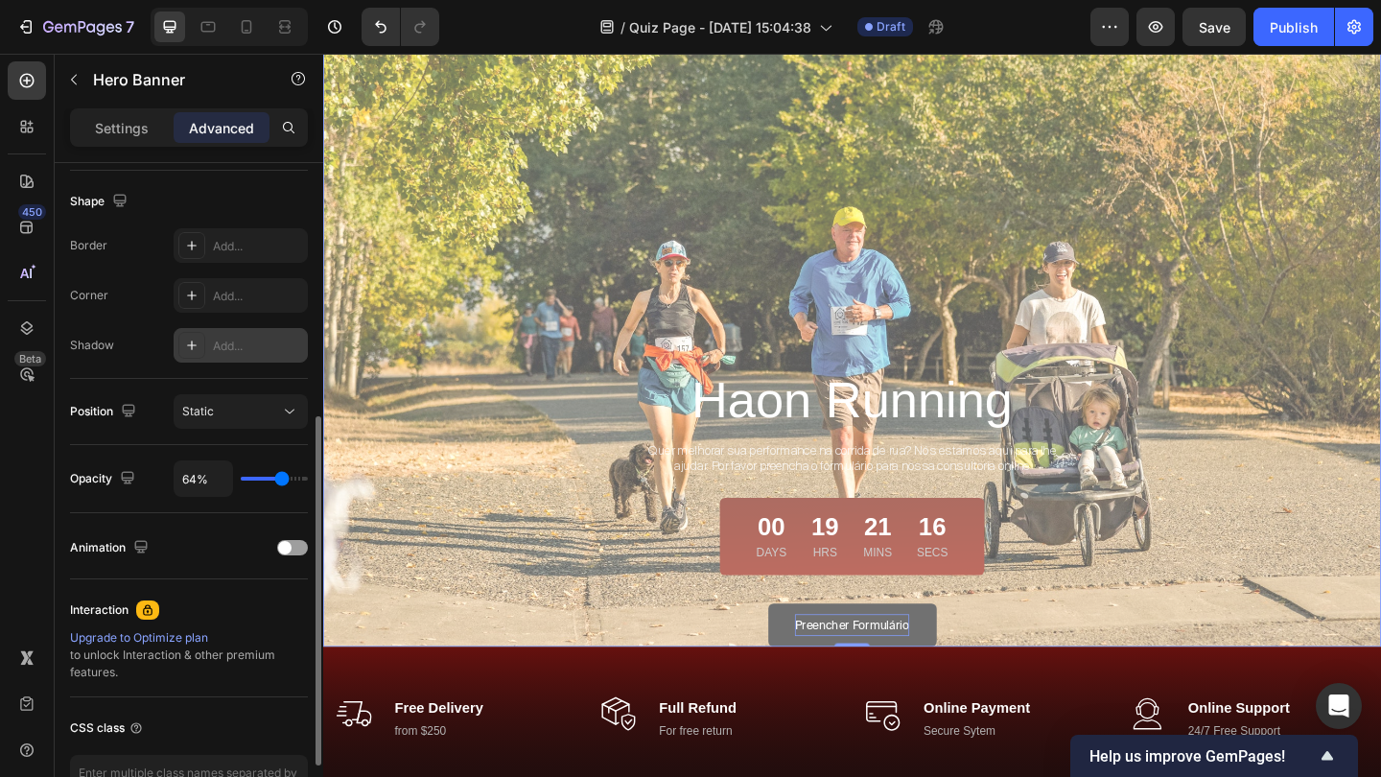
type input "66%"
type input "66"
type input "67%"
type input "67"
type input "69%"
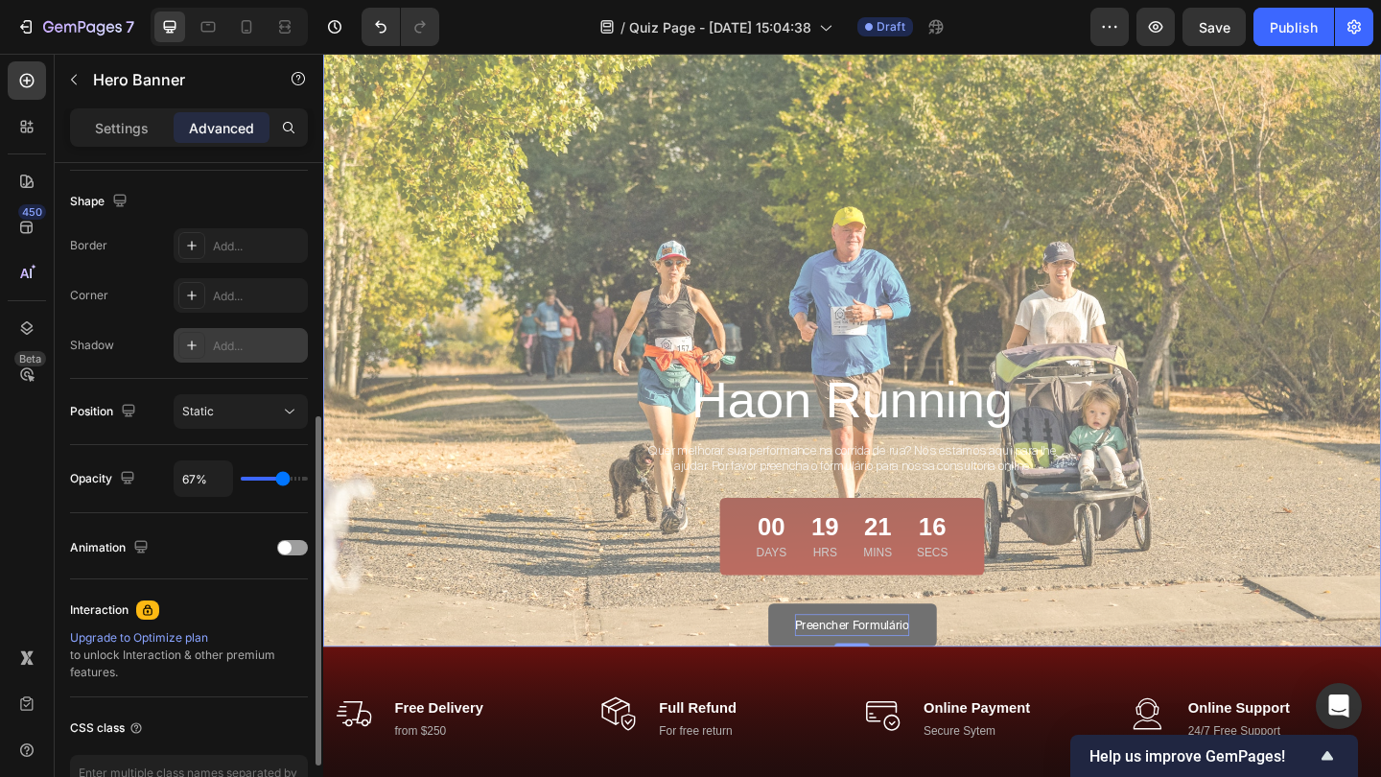
type input "69"
type input "71%"
type input "71"
type input "72%"
type input "72"
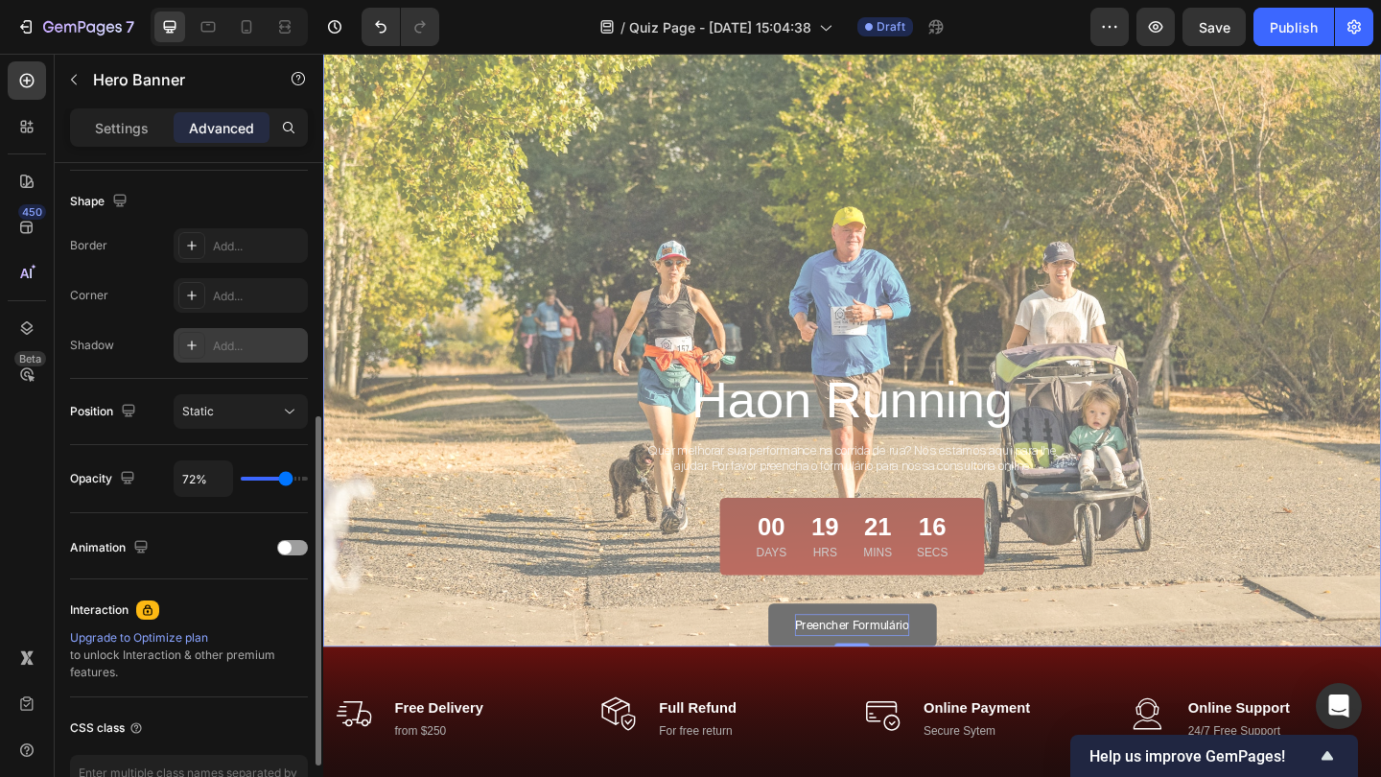
type input "74%"
type input "74"
type input "76%"
type input "76"
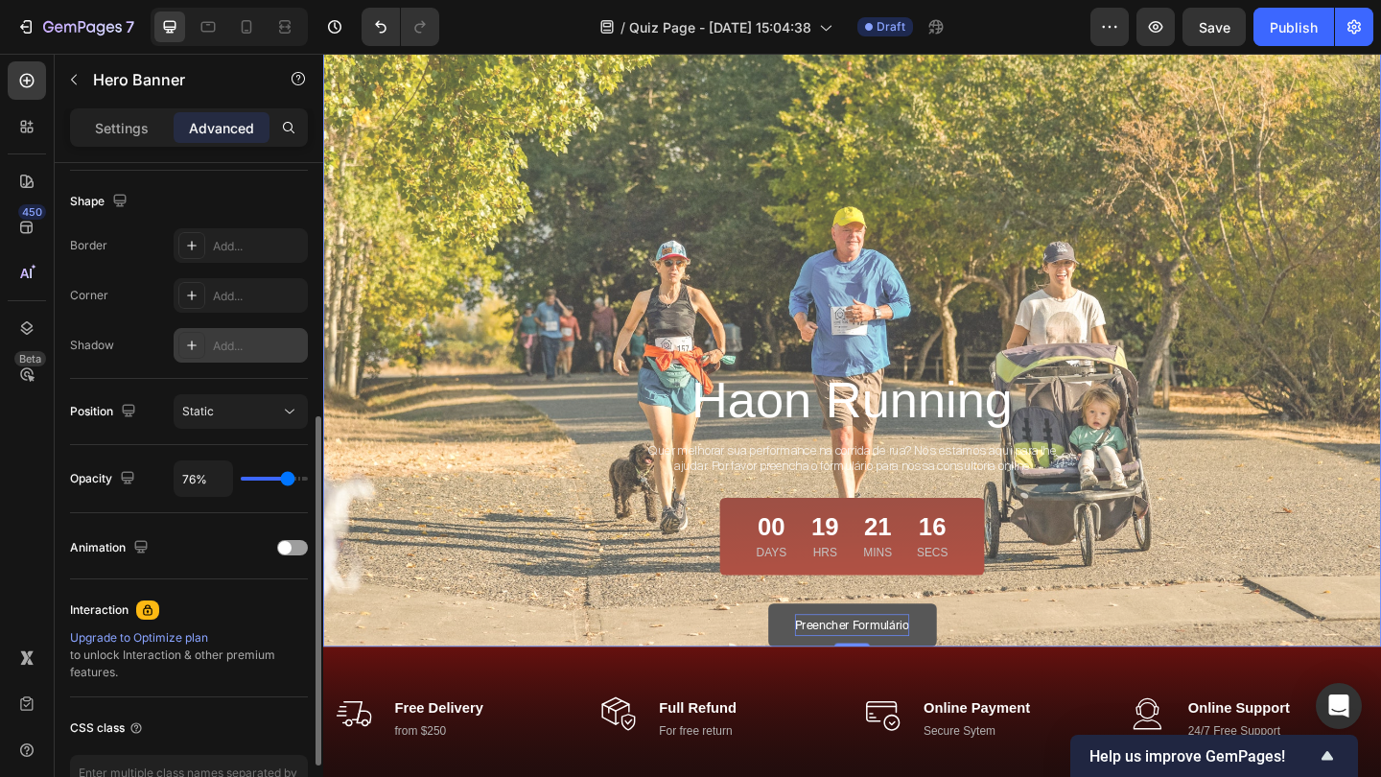
type input "78%"
type input "78"
type input "79%"
type input "79"
type input "81%"
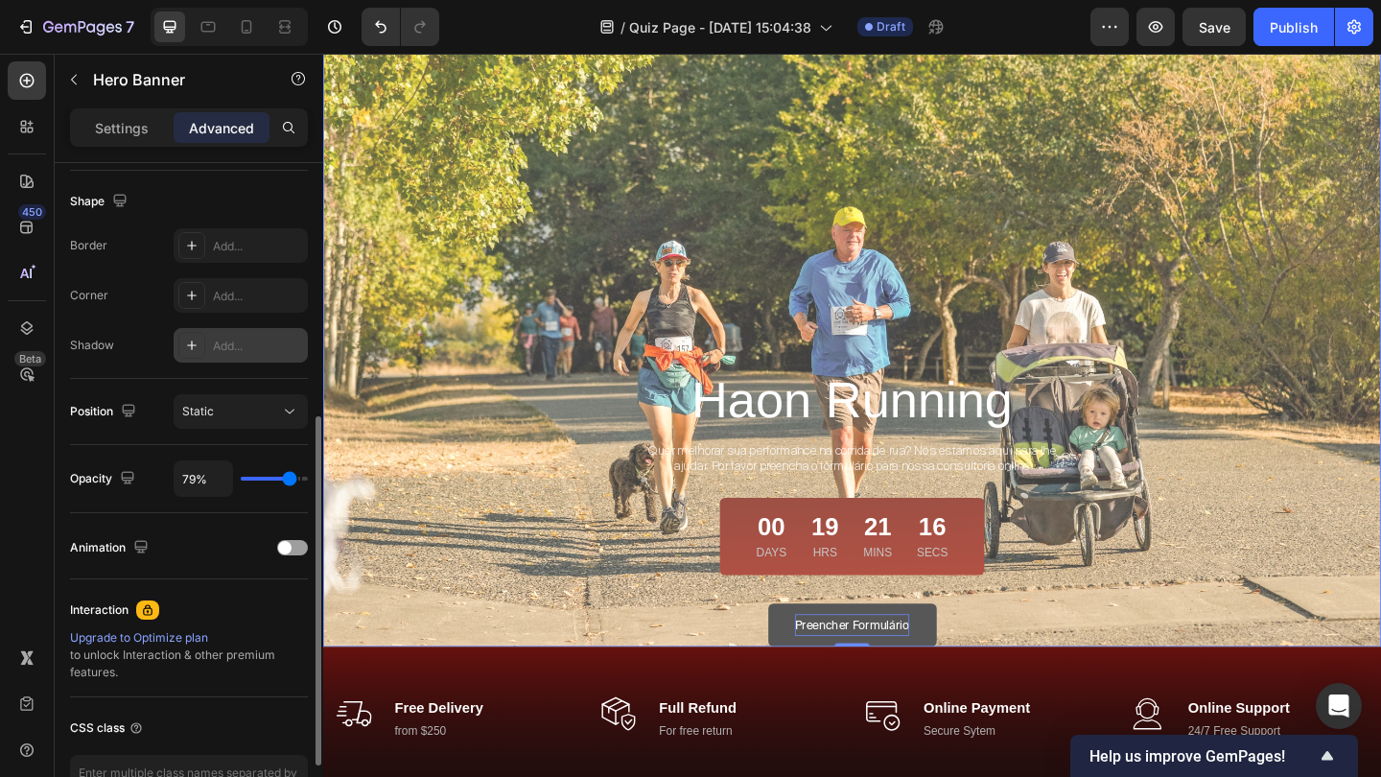
type input "81"
type input "84%"
type input "84"
type input "88%"
type input "88"
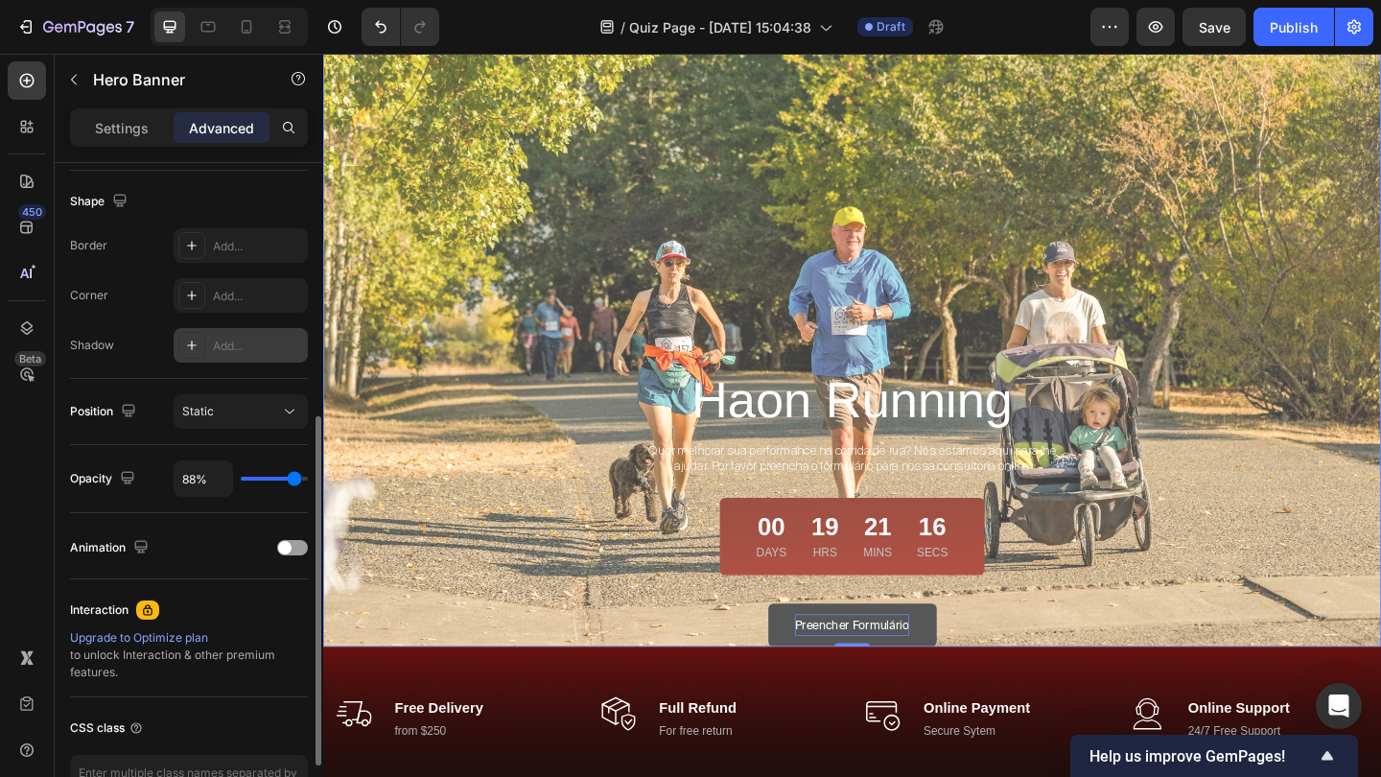
type input "91%"
type input "91"
type input "95%"
type input "95"
type input "97%"
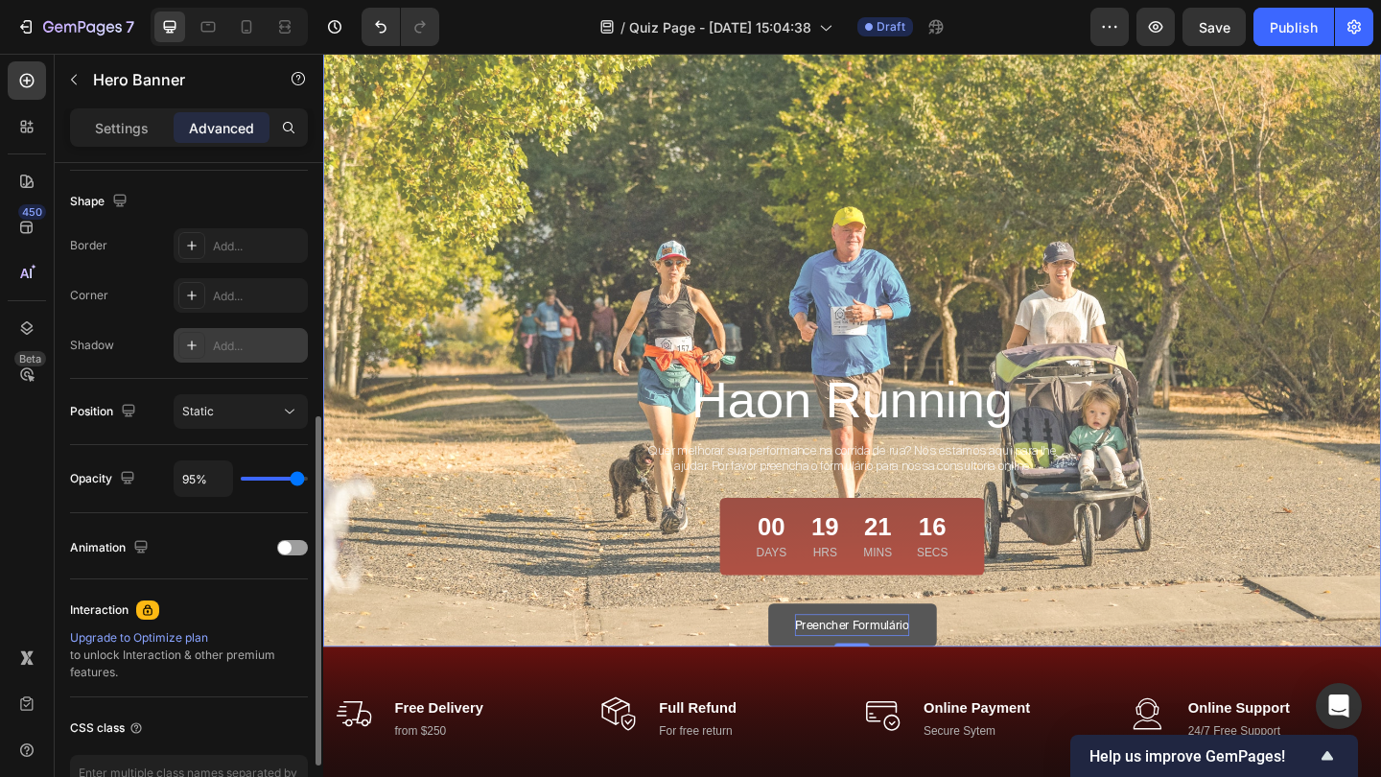
type input "97"
type input "98%"
type input "98"
type input "100%"
type input "100"
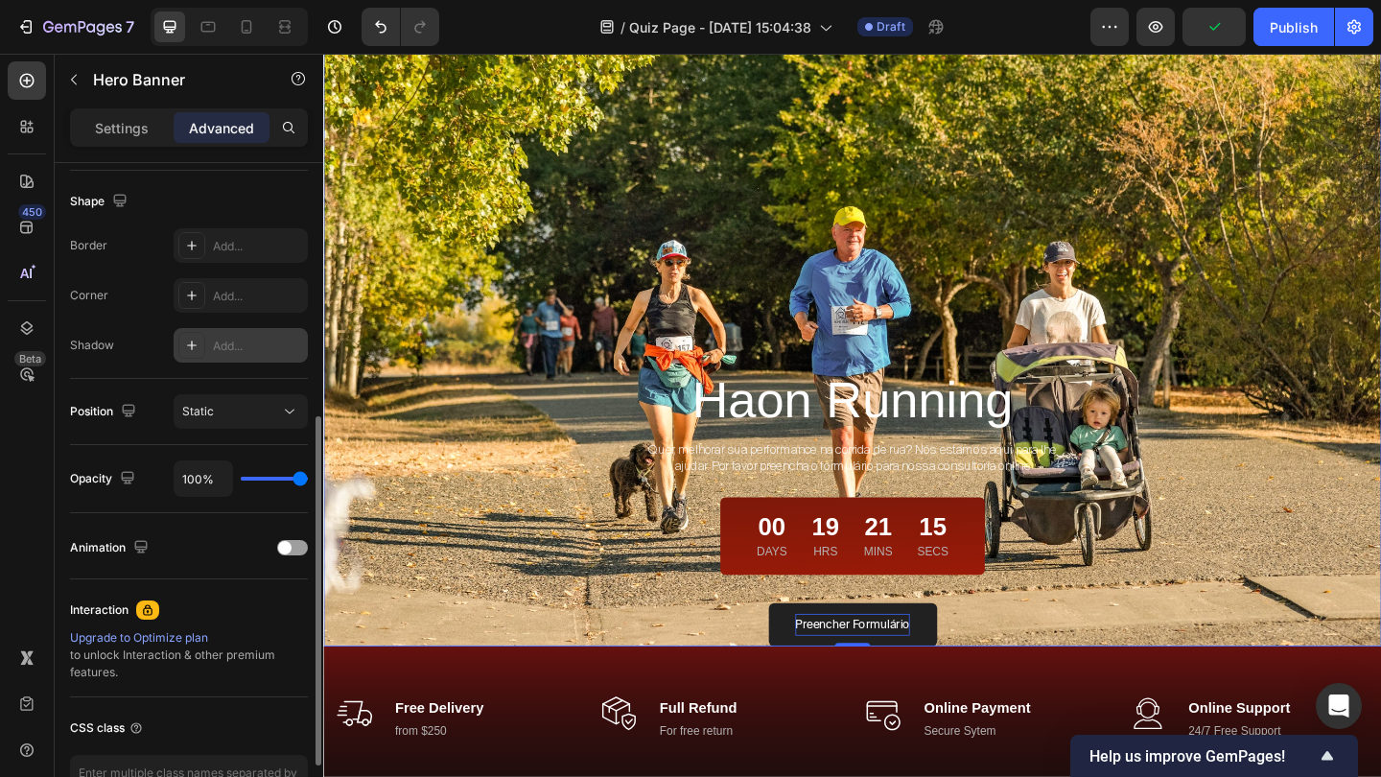
type input "98%"
type input "98"
type input "97%"
type input "97"
type input "95%"
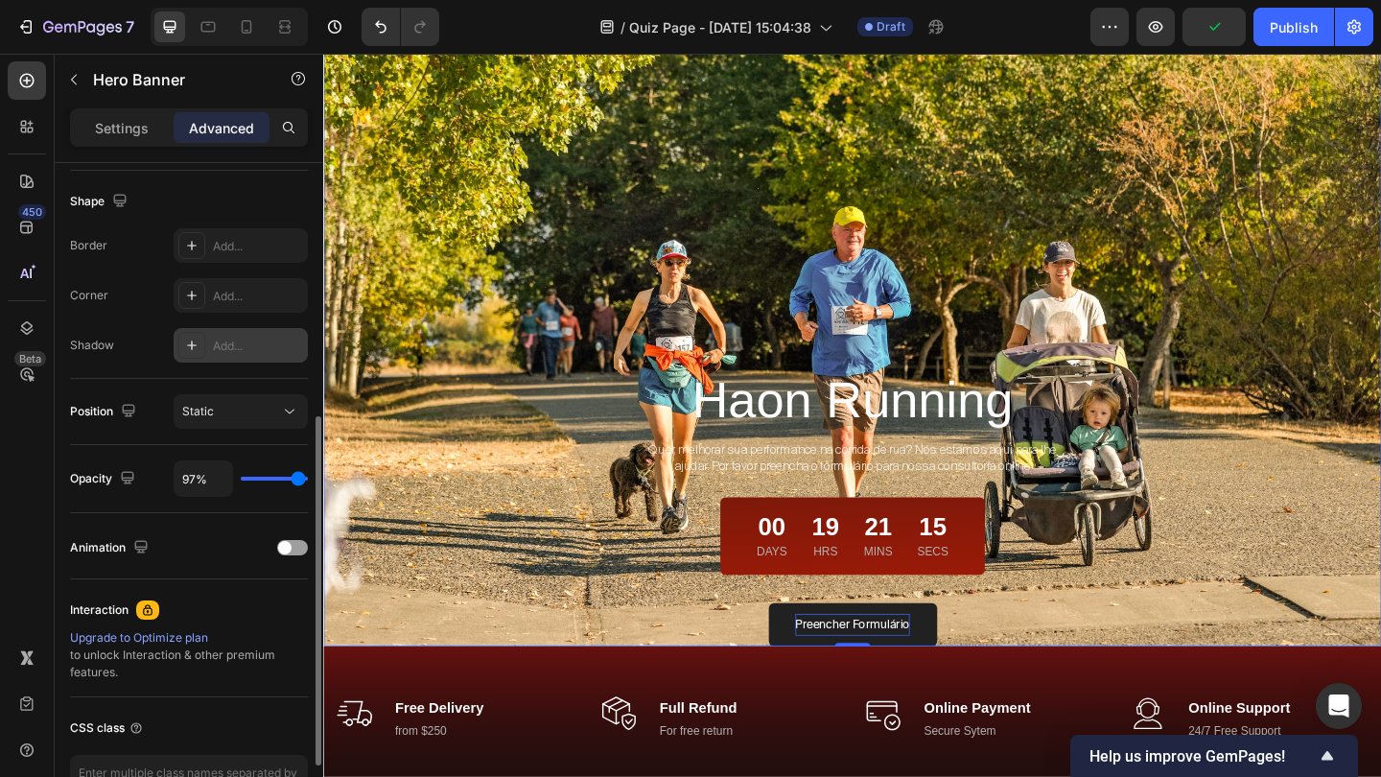
type input "95"
type input "93%"
type input "93"
type input "91%"
type input "91"
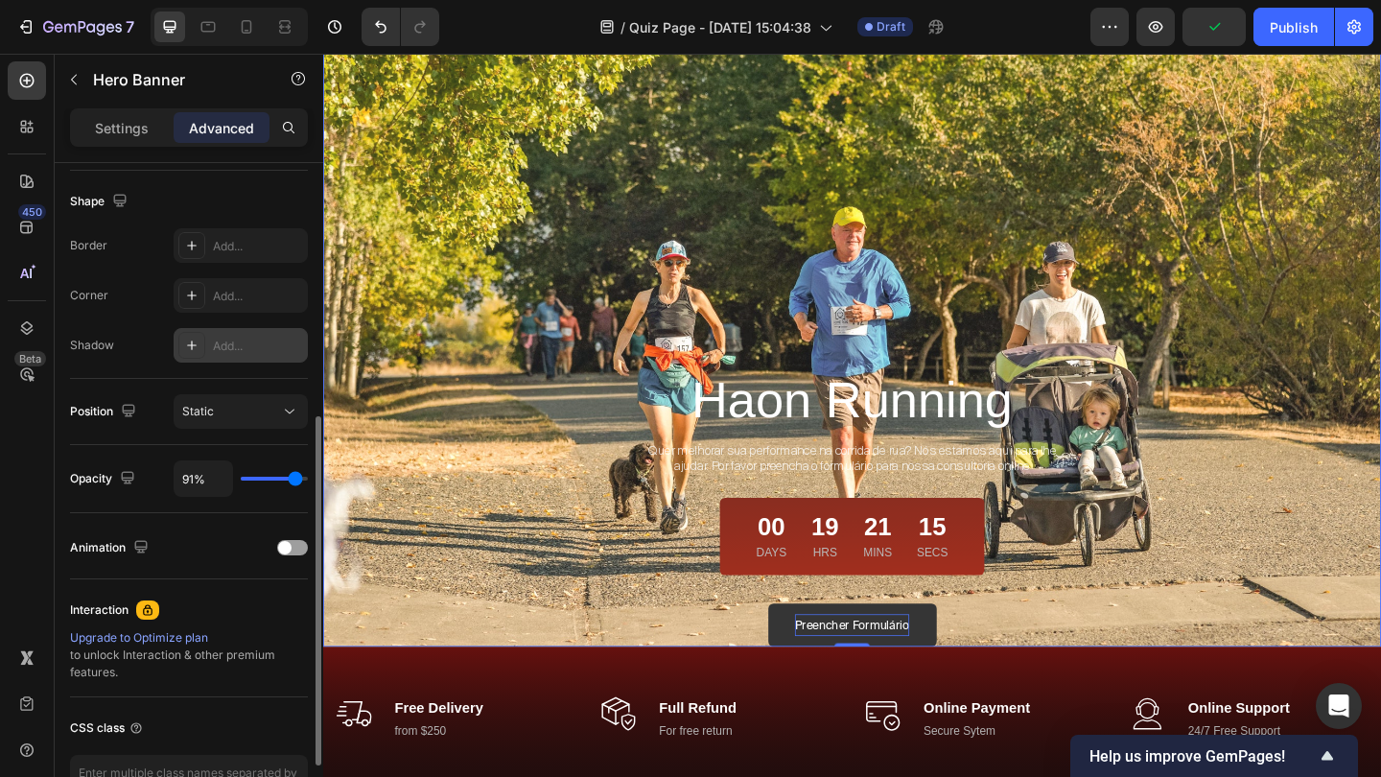
type input "90%"
type input "90"
type input "88%"
type input "88"
type input "86%"
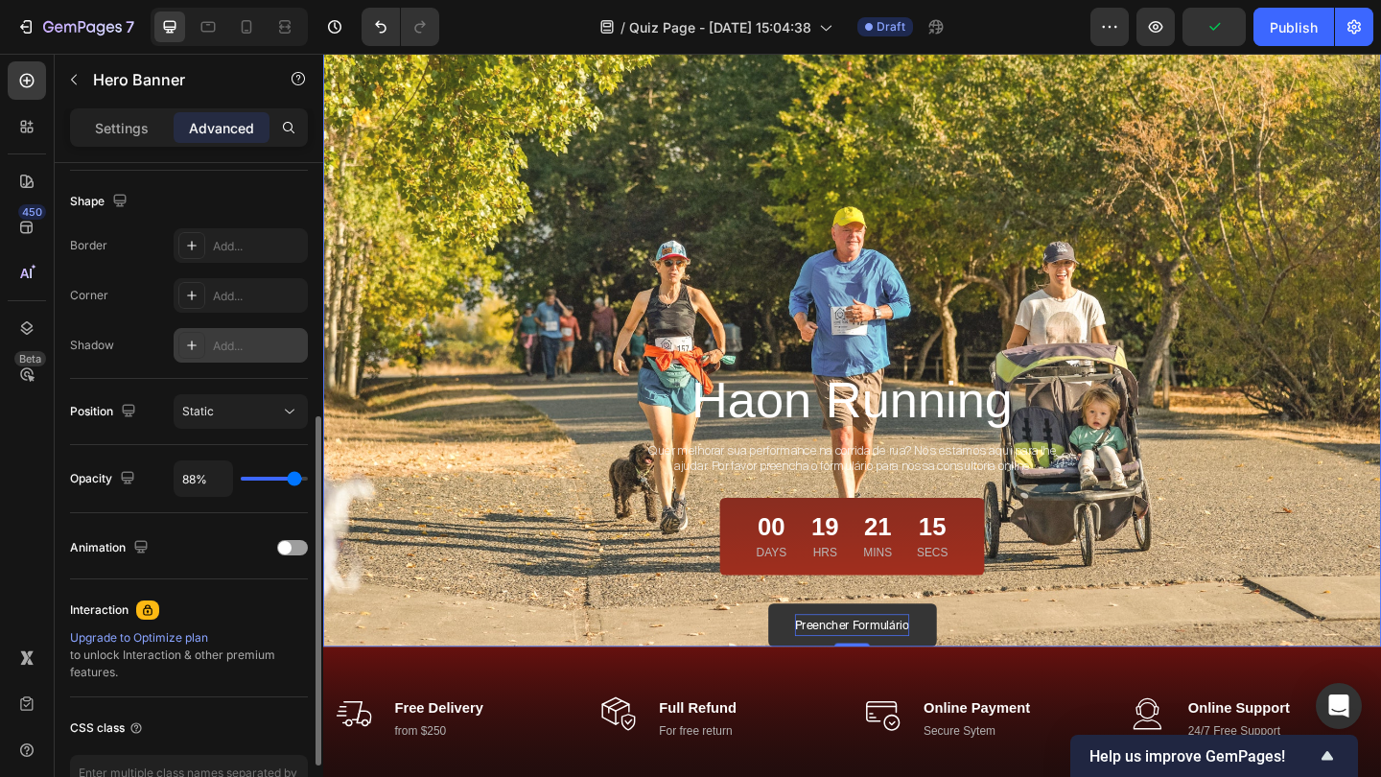
type input "86"
type input "84%"
type input "84"
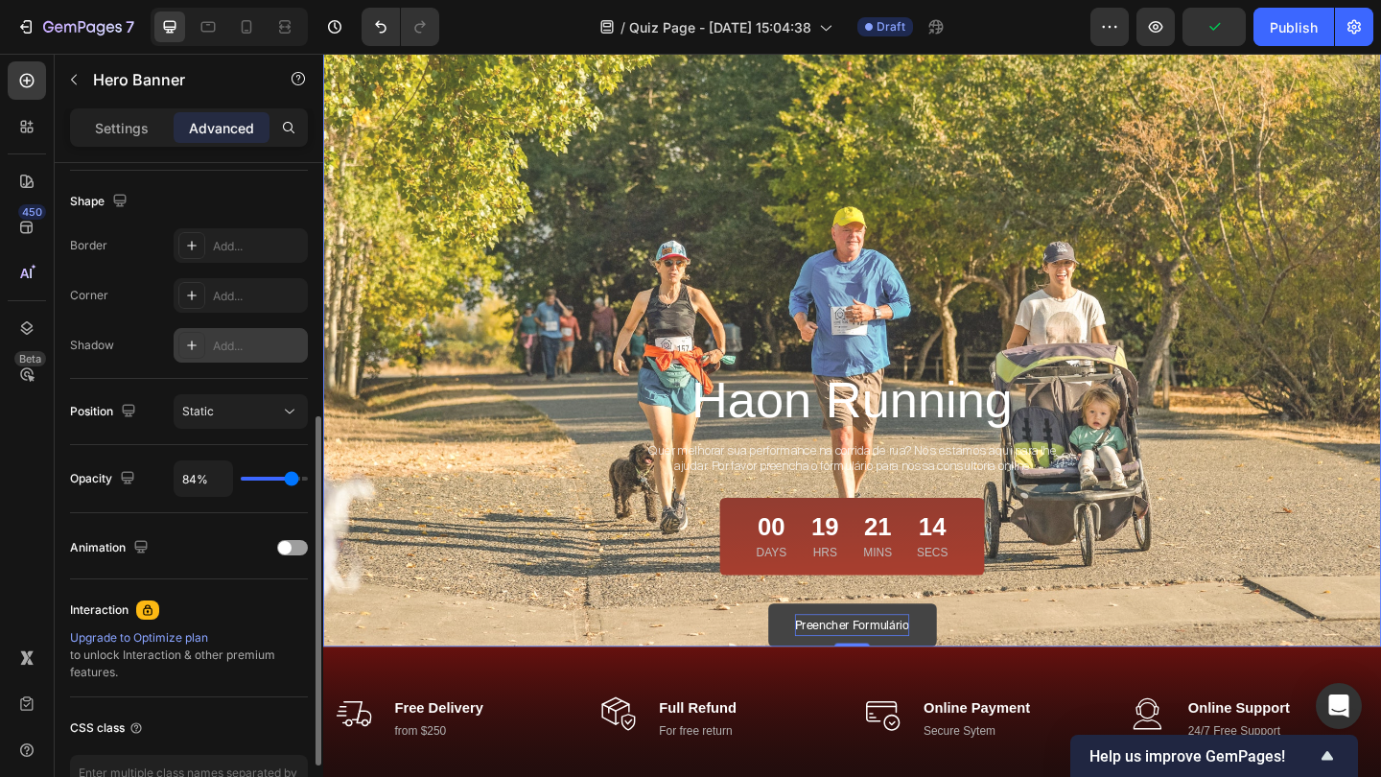
type input "83%"
type input "83"
type input "81%"
type input "81"
type input "79%"
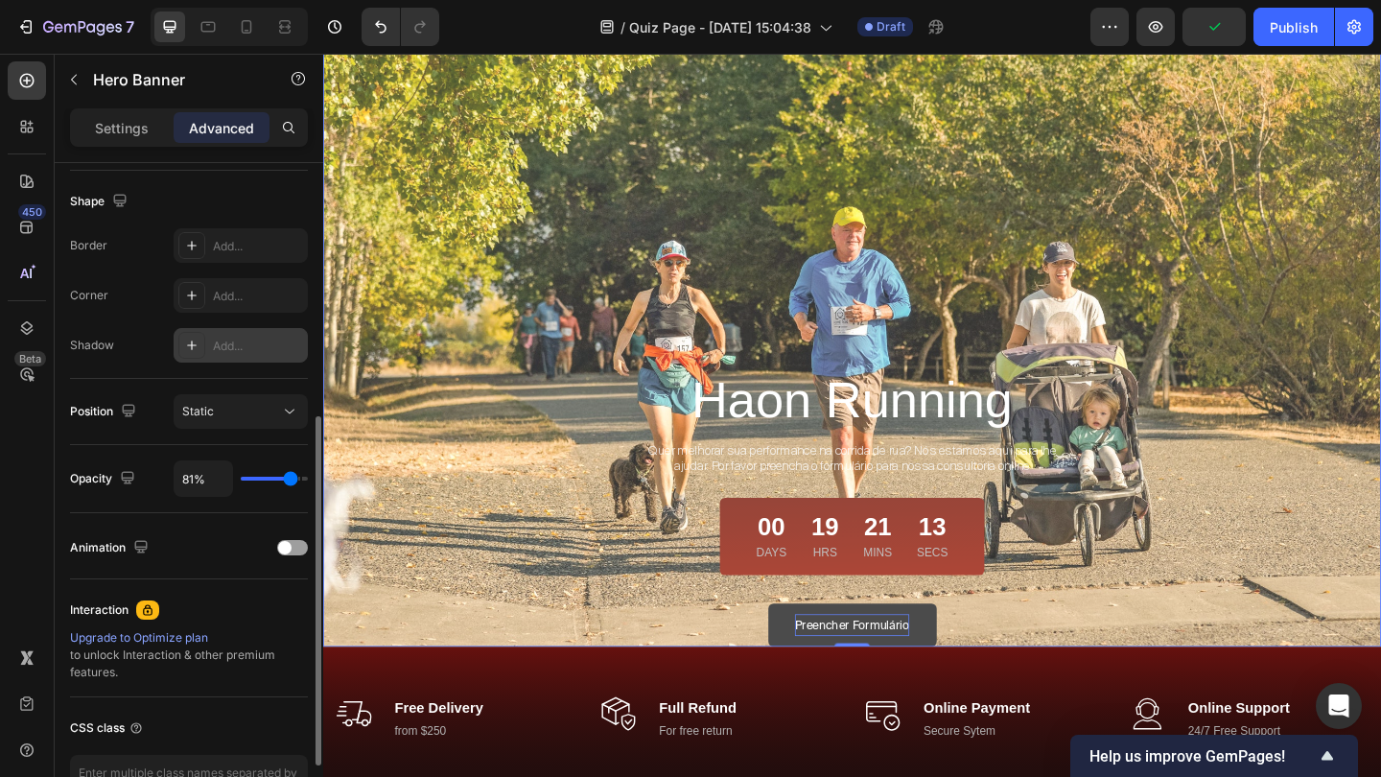
type input "79"
type input "78%"
type input "78"
type input "74%"
type input "74"
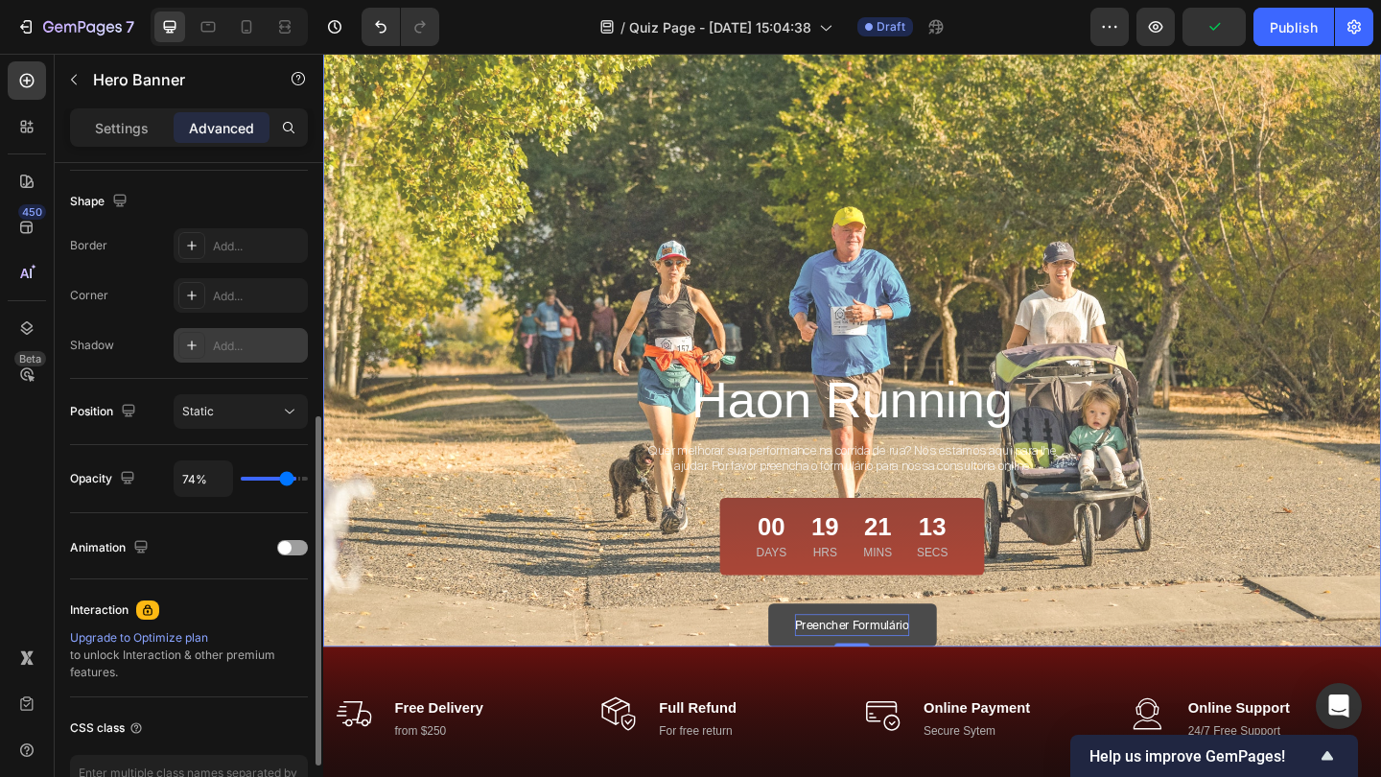
type input "72%"
type input "72"
type input "71%"
type input "71"
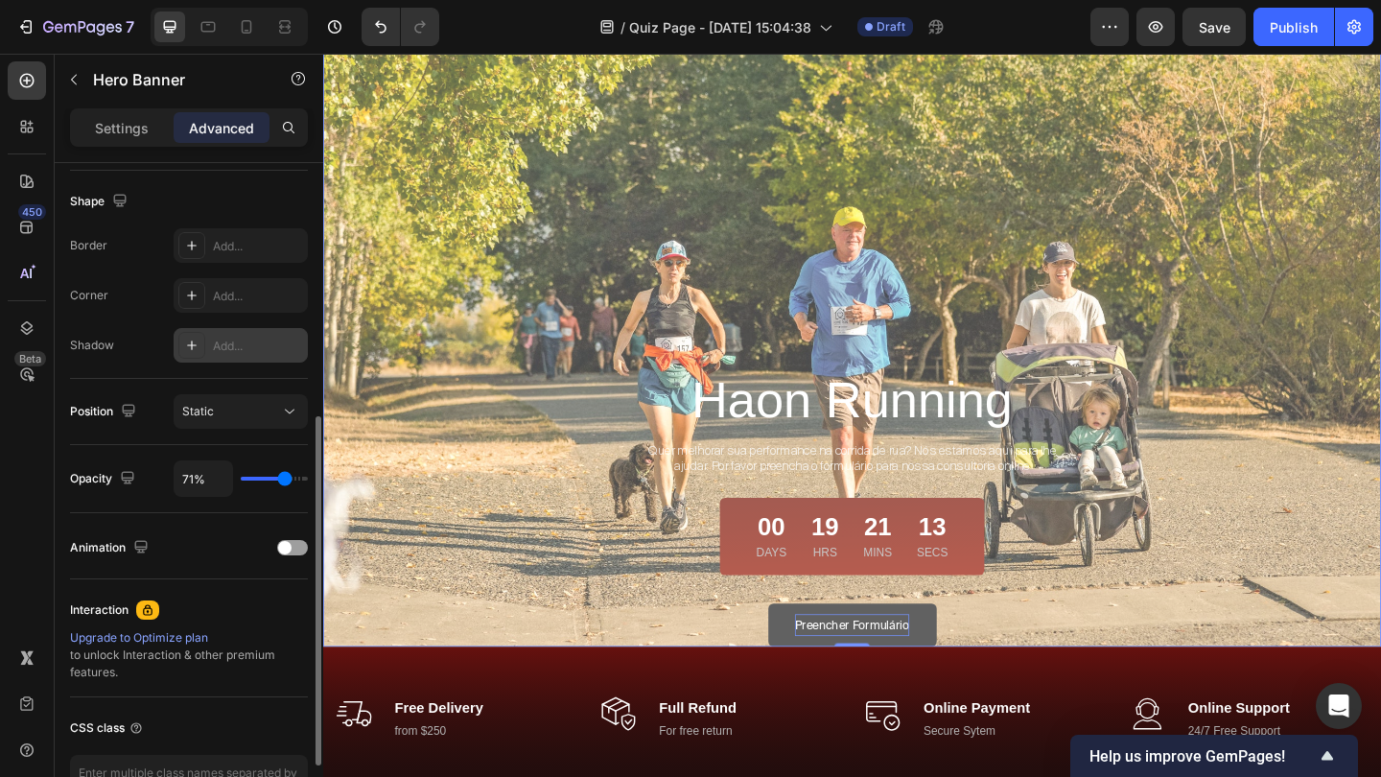
type input "69%"
type input "69"
type input "67%"
type input "67"
type input "66%"
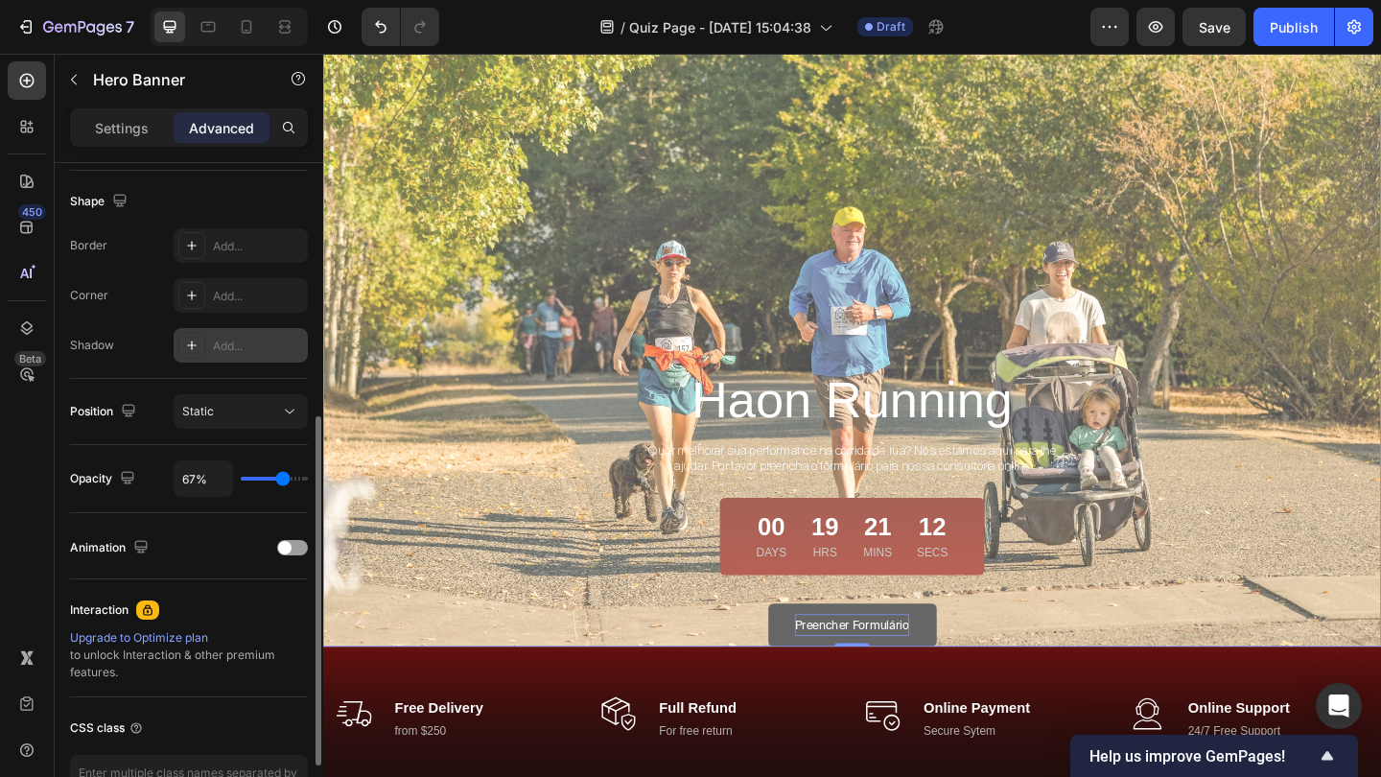
type input "66"
type input "64%"
type input "64"
type input "62%"
type input "62"
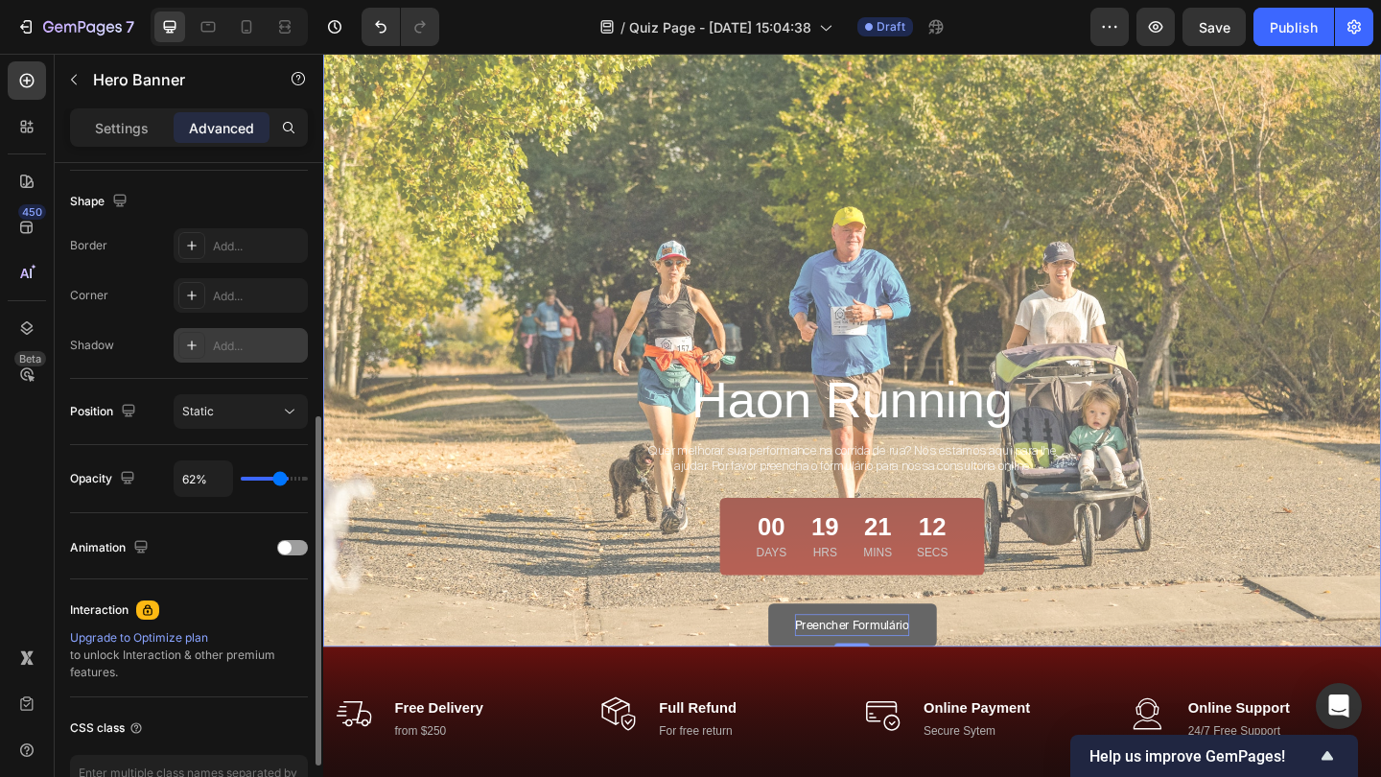
type input "60%"
type input "60"
type input "59%"
type input "59"
type input "57%"
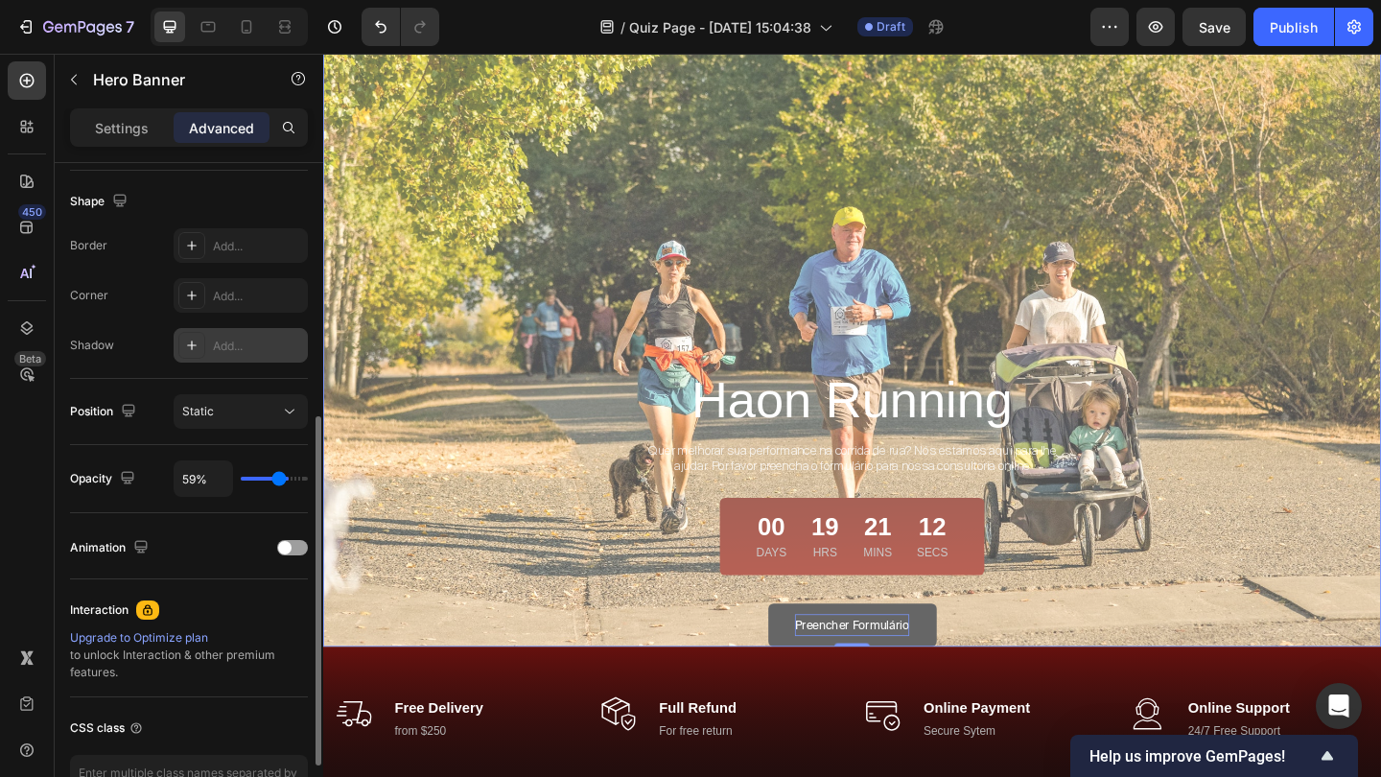
type input "57"
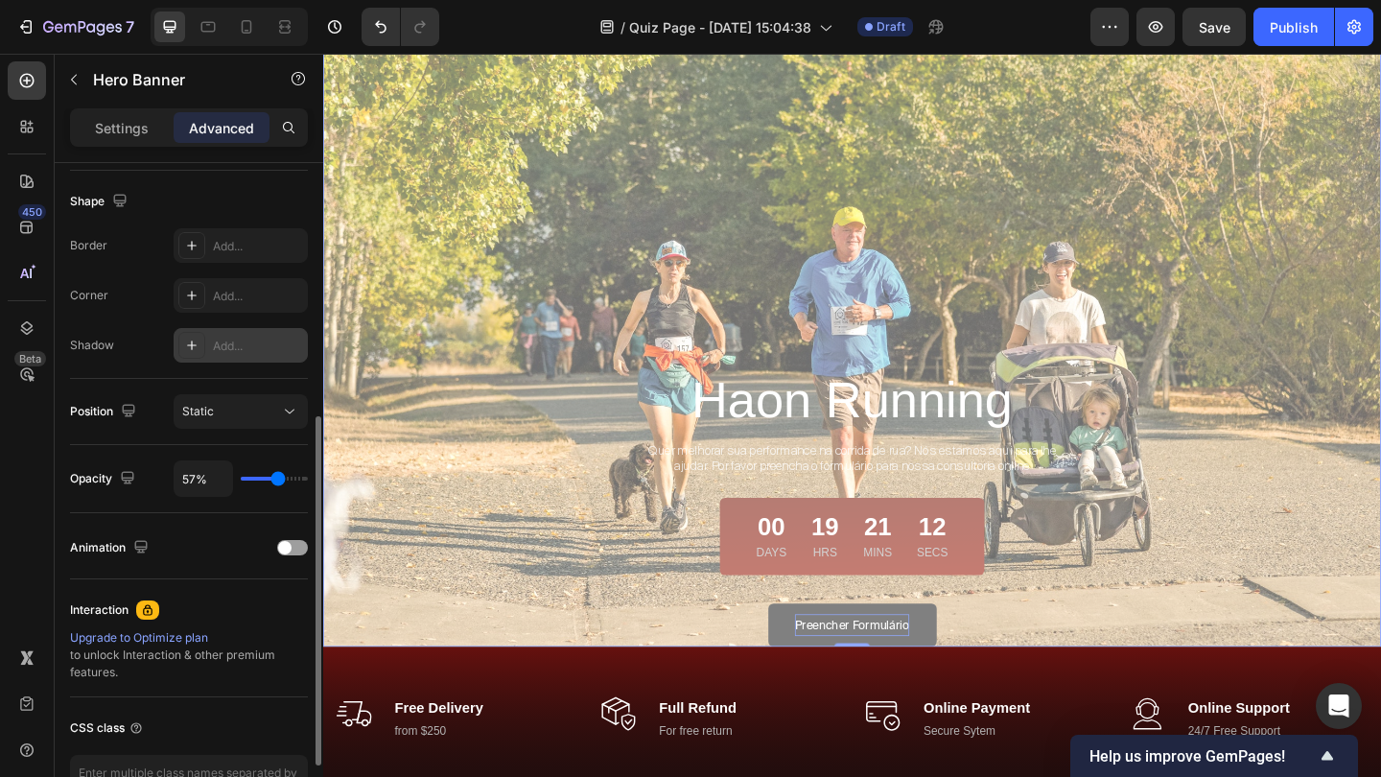
type input "55%"
type input "55"
type input "53%"
type input "53"
type input "52%"
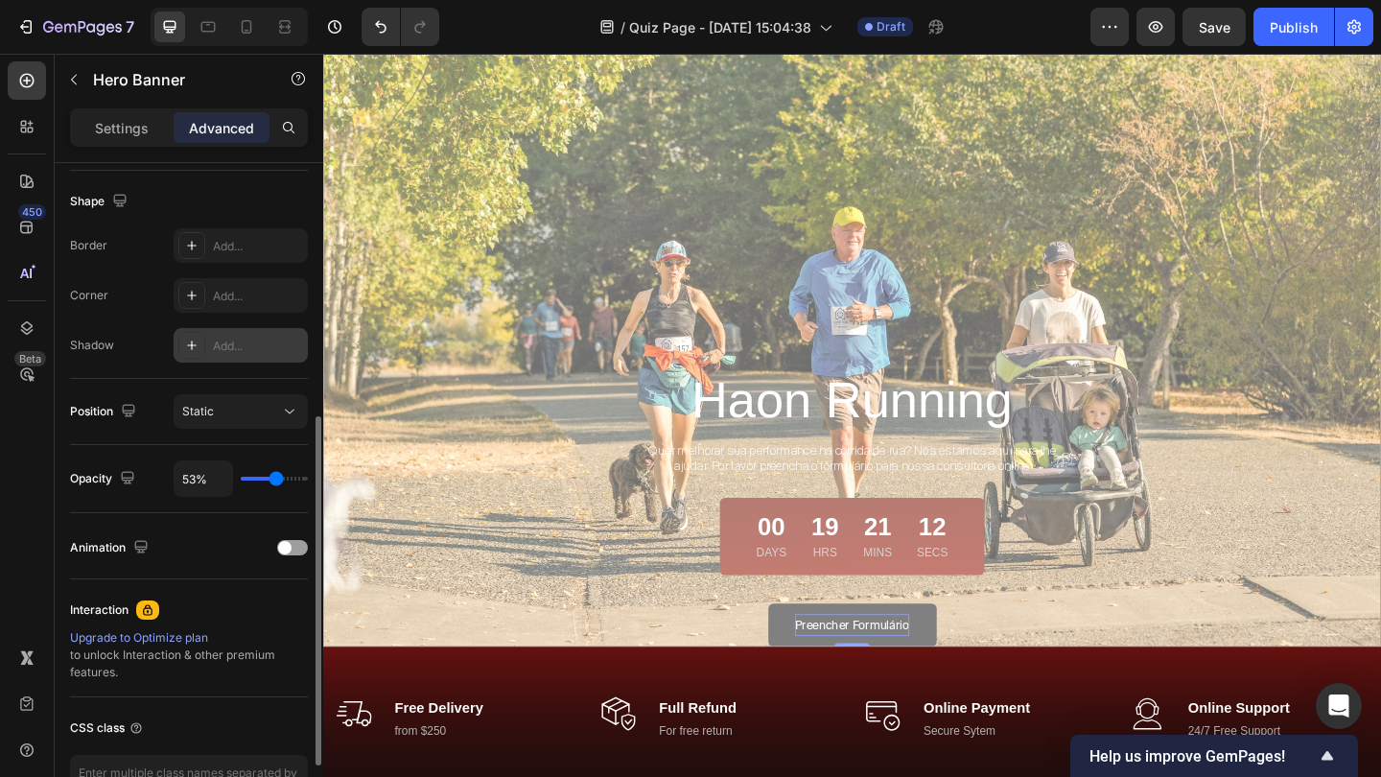
type input "52"
type input "48%"
type input "48"
type input "47%"
type input "47"
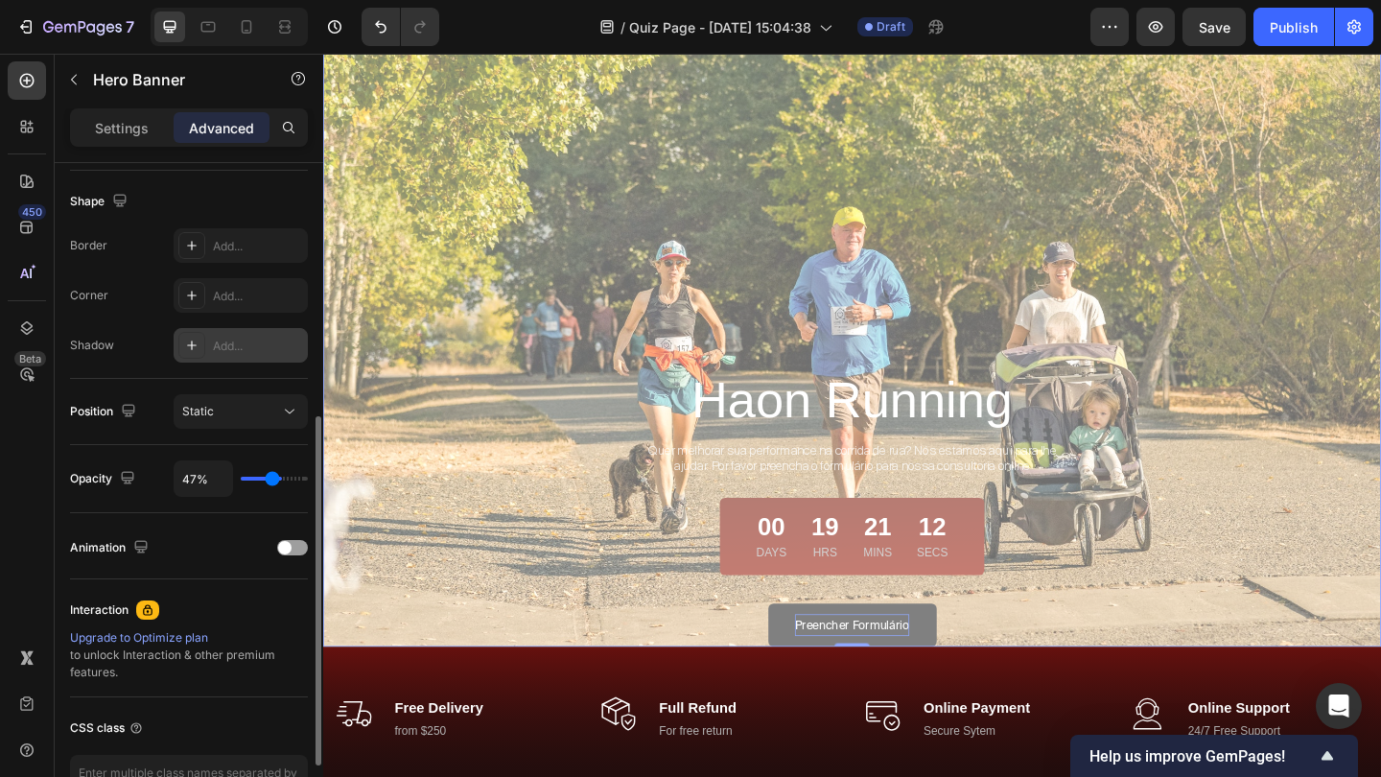
type input "43%"
type input "43"
type input "41%"
type input "41"
type input "40%"
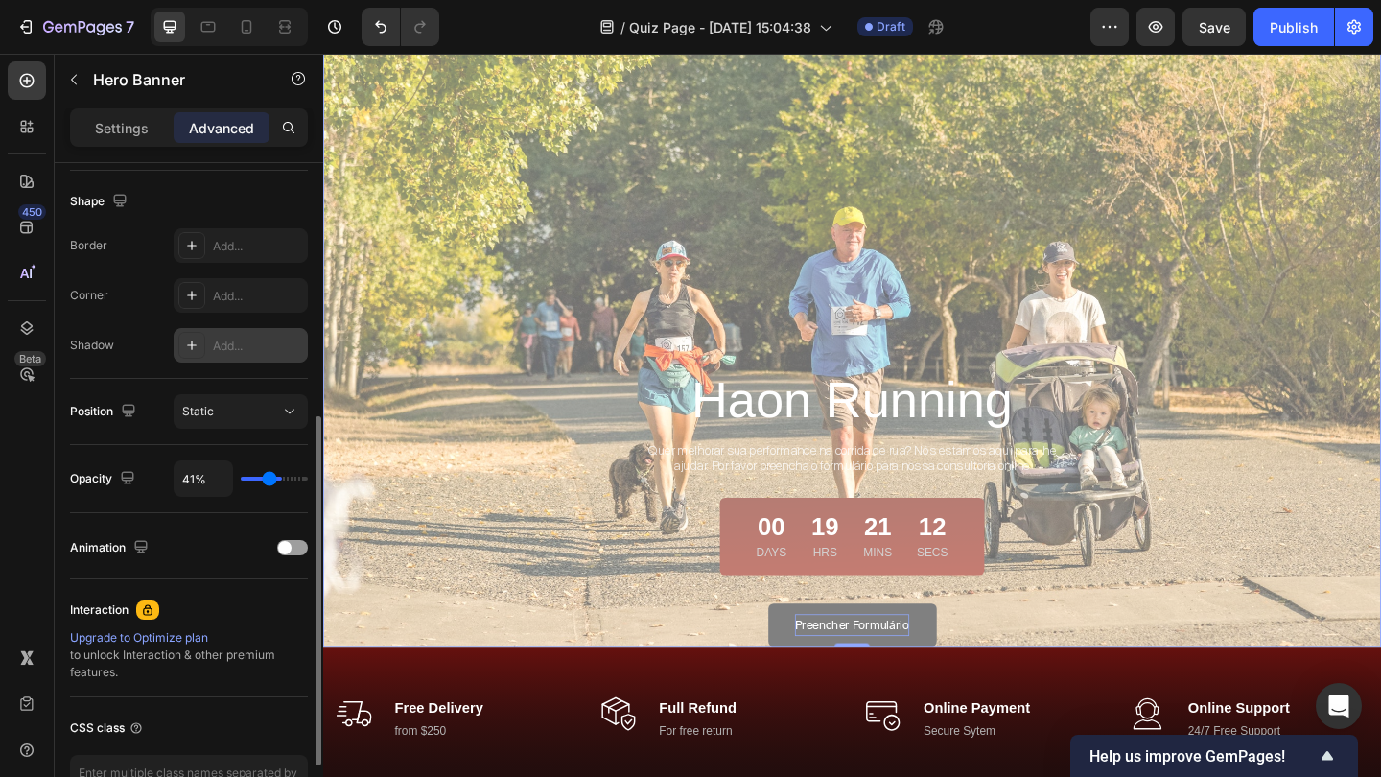
type input "40"
type input "38%"
type input "38"
type input "36%"
type input "36"
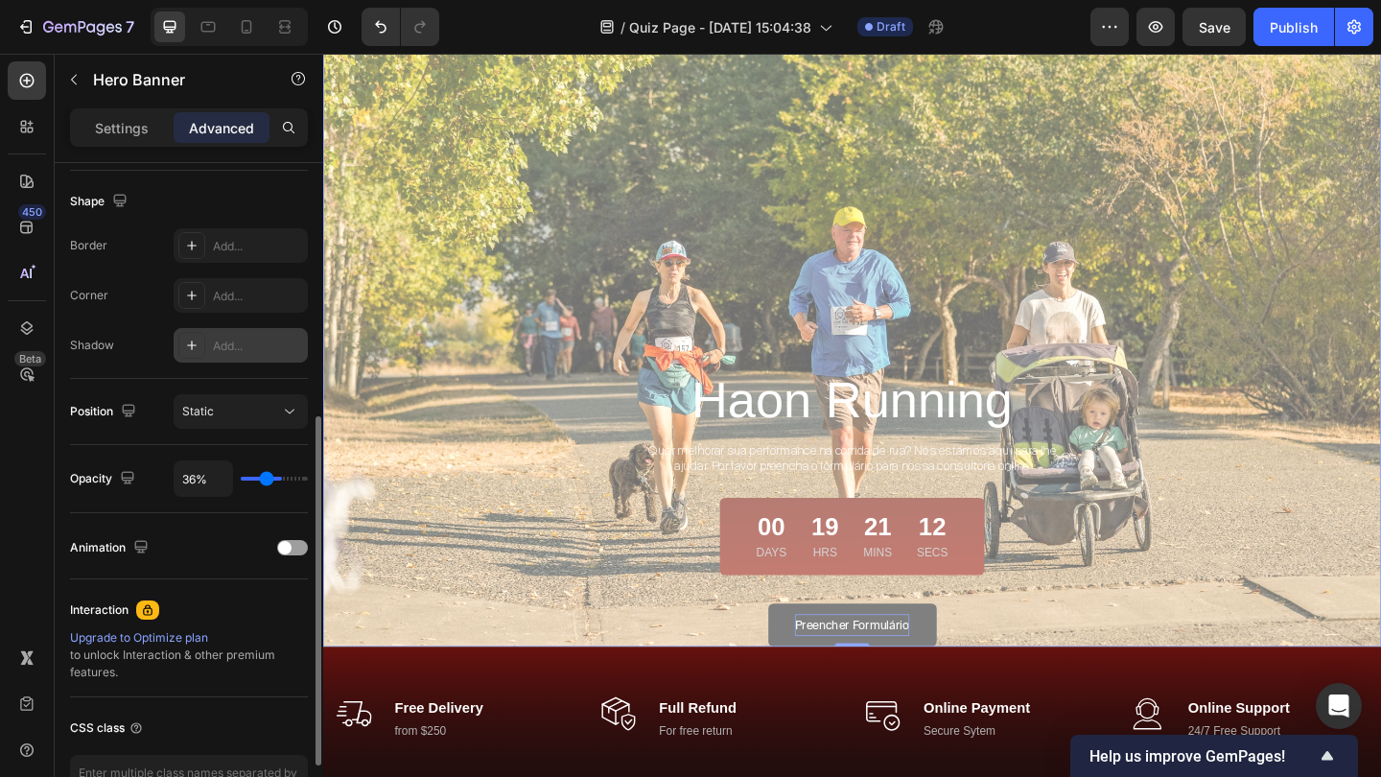
type input "34%"
type input "34"
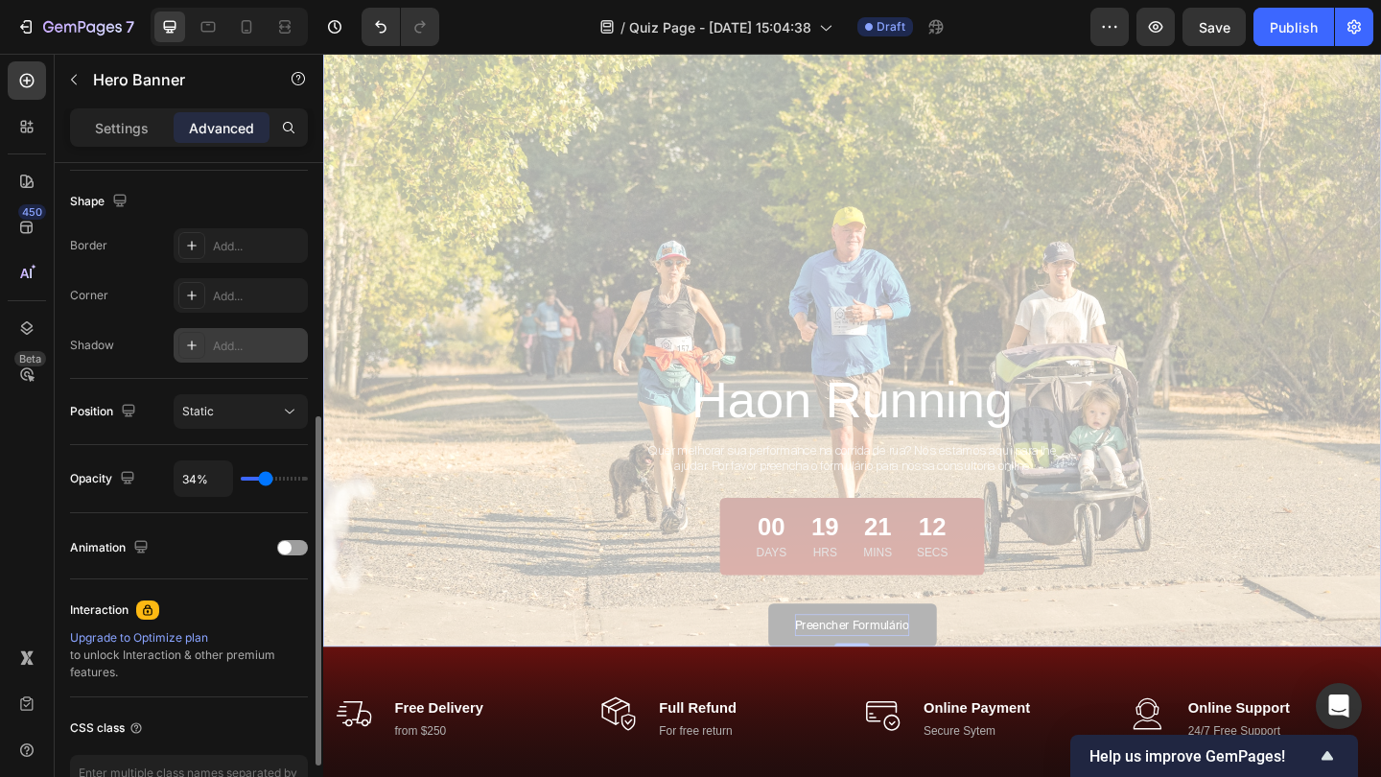
type input "33%"
type input "33"
type input "34%"
type input "34"
type input "36%"
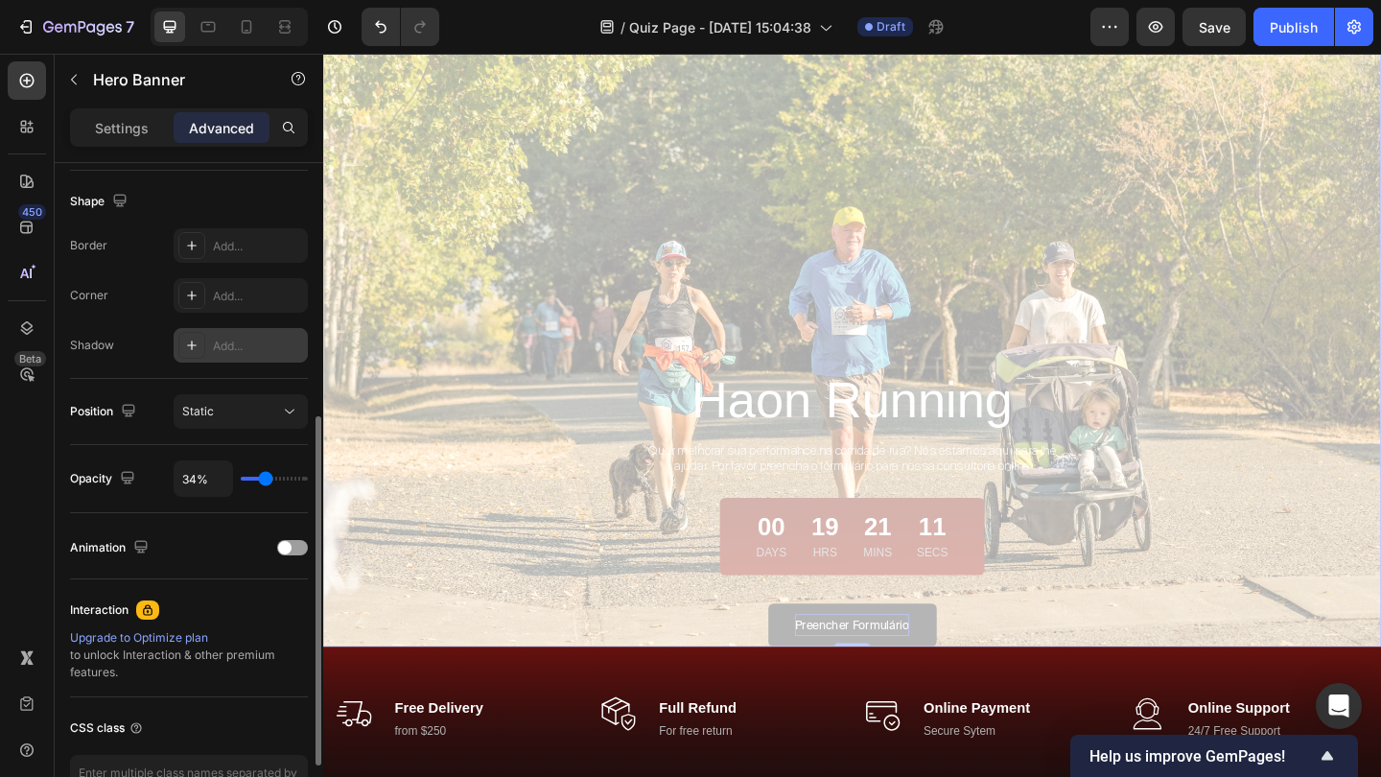
type input "36"
type input "41%"
type input "41"
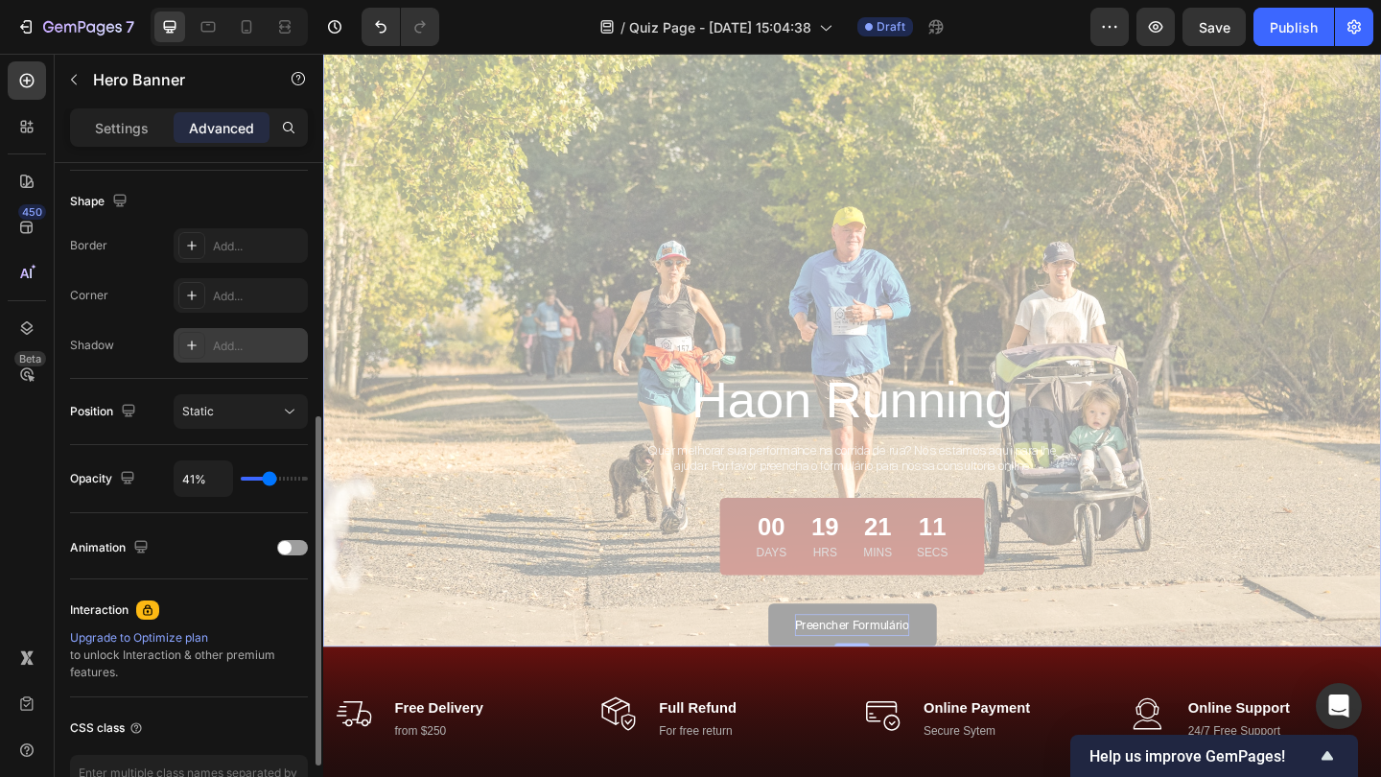
type input "50%"
type input "50"
type input "60%"
type input "60"
type input "72%"
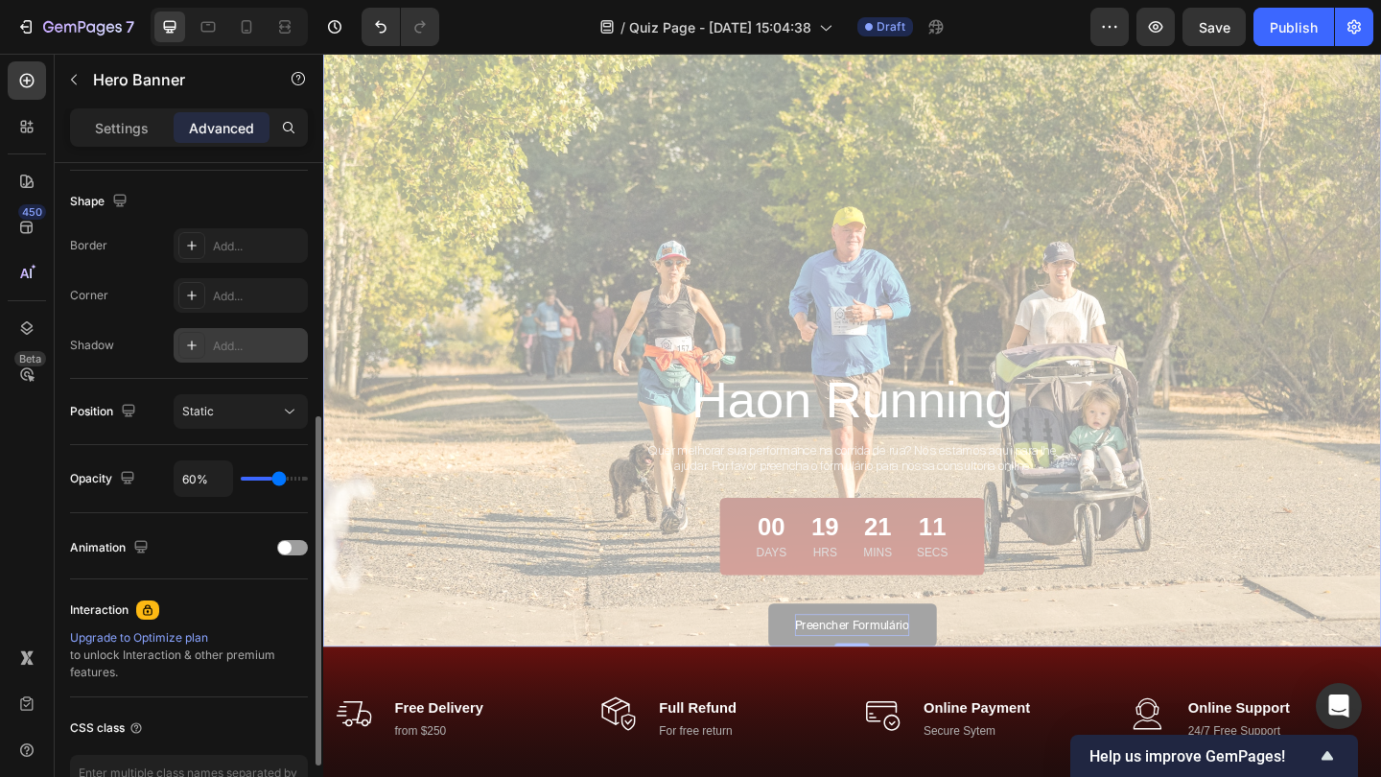
type input "72"
type input "86%"
type input "86"
type input "100%"
type input "100"
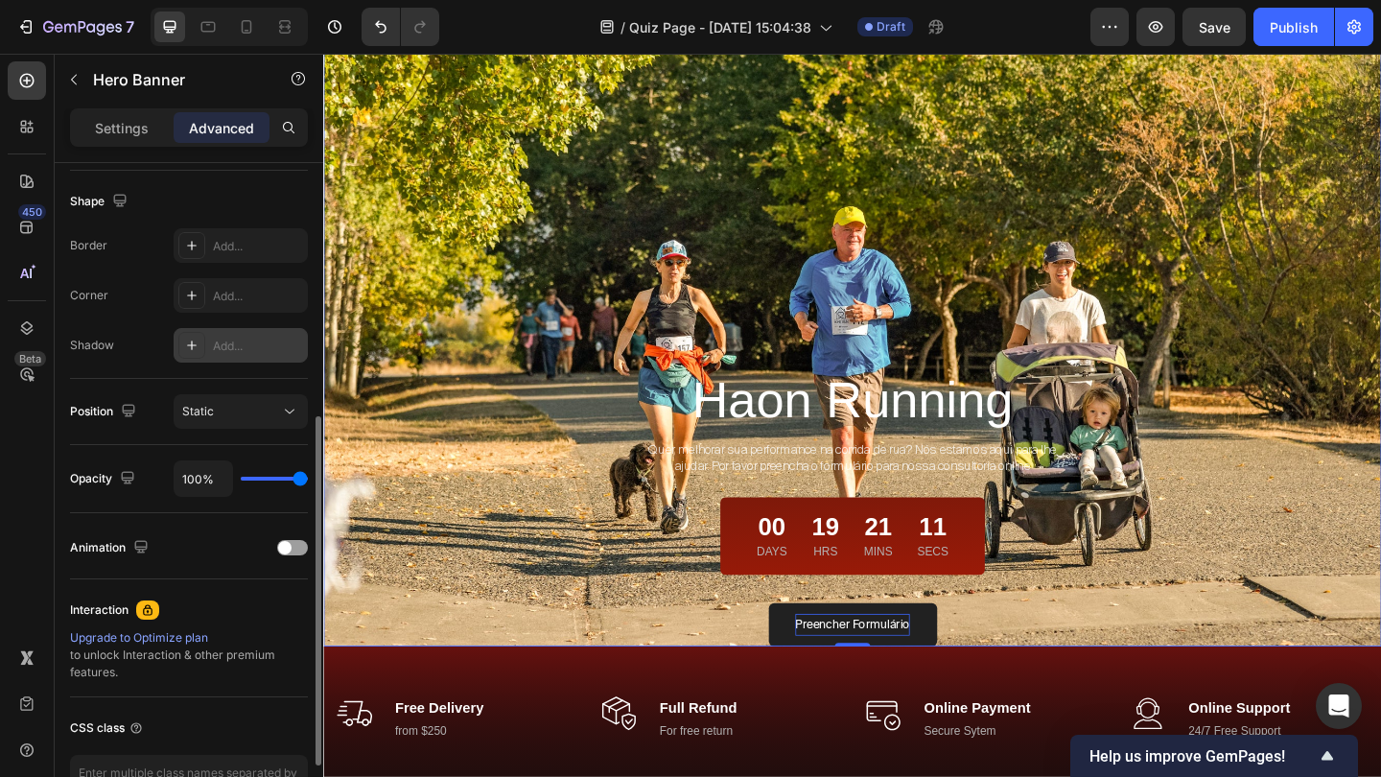
drag, startPoint x: 307, startPoint y: 477, endPoint x: 381, endPoint y: 489, distance: 74.9
click at [381, 0] on div "7 Version history / Quiz Page - Sep 28, 15:04:38 Draft Preview Save Publish 450…" at bounding box center [690, 0] width 1381 height 0
click at [255, 417] on div "Static" at bounding box center [231, 411] width 98 height 17
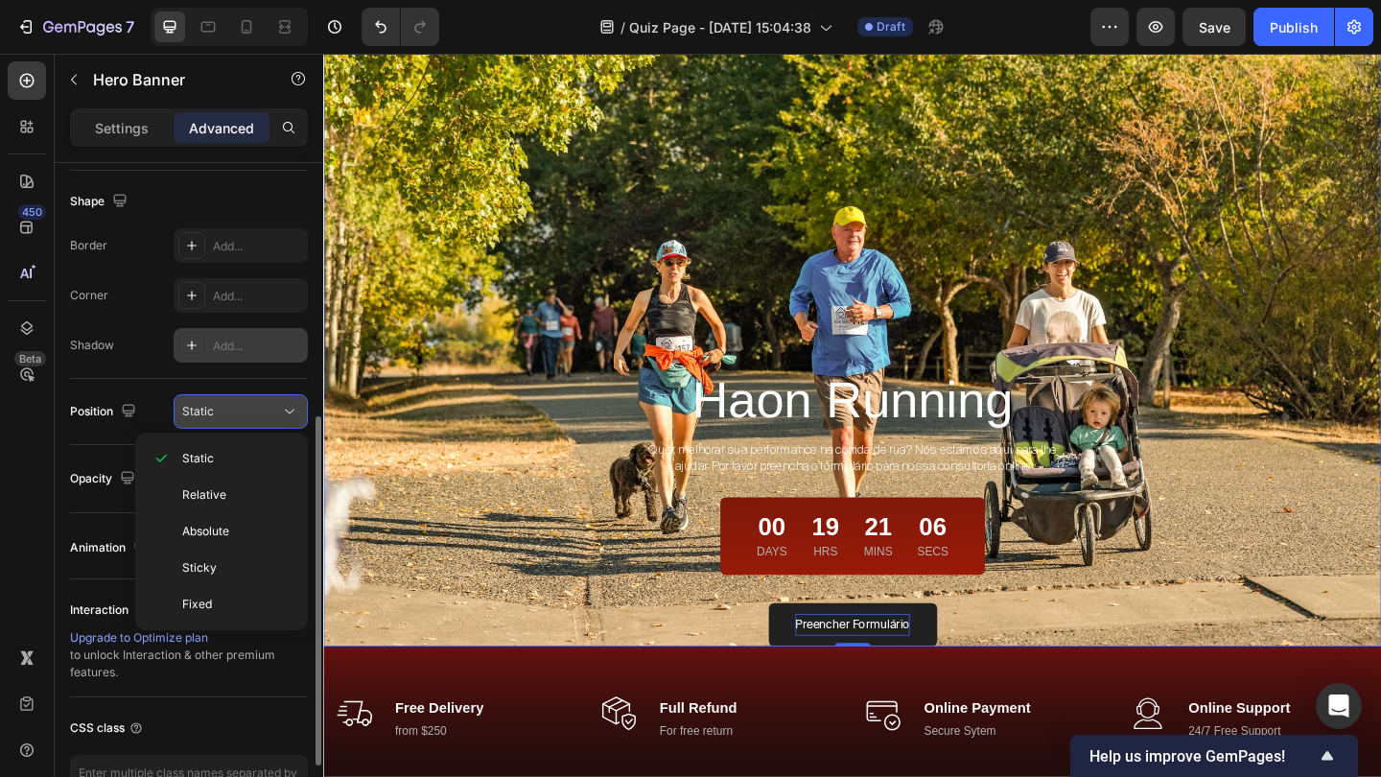
click at [255, 417] on div "Static" at bounding box center [231, 411] width 98 height 17
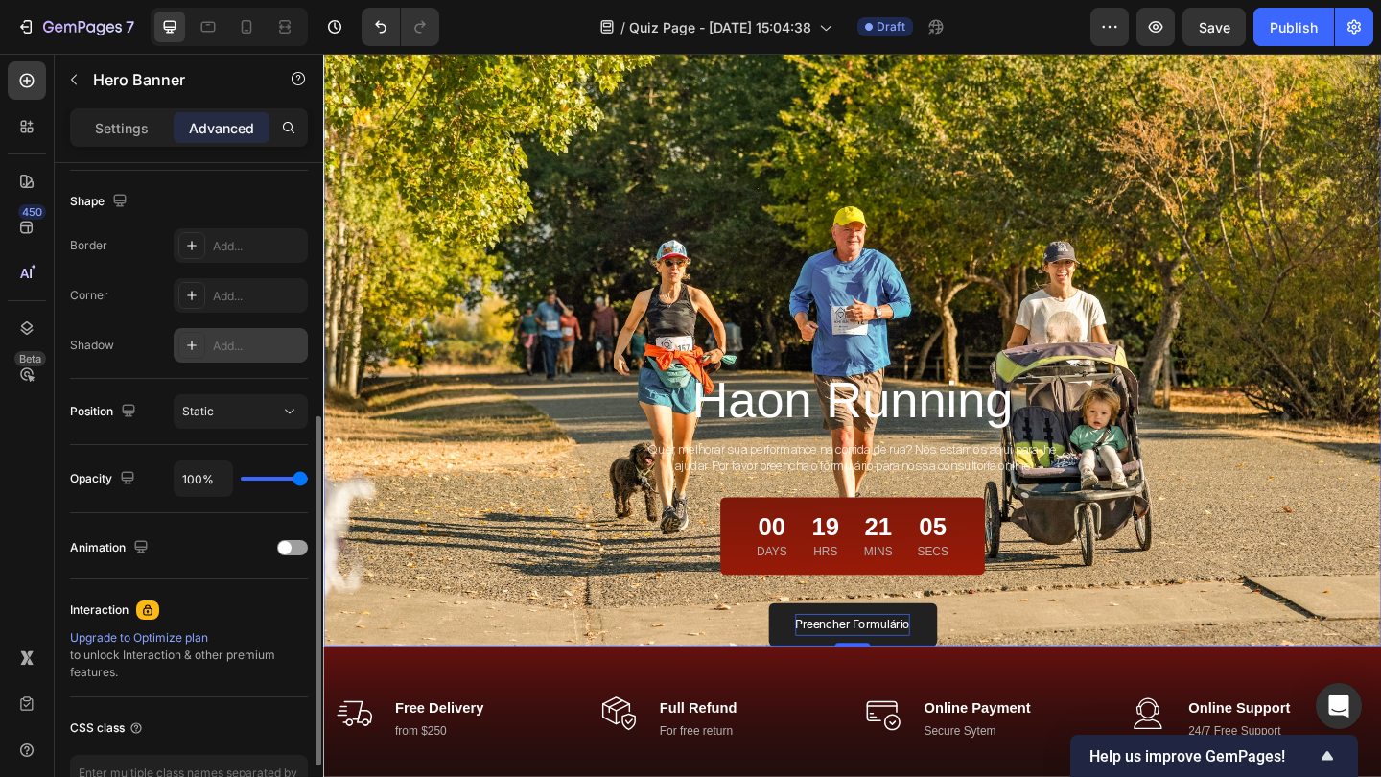
click at [252, 517] on div "Animation" at bounding box center [189, 546] width 238 height 66
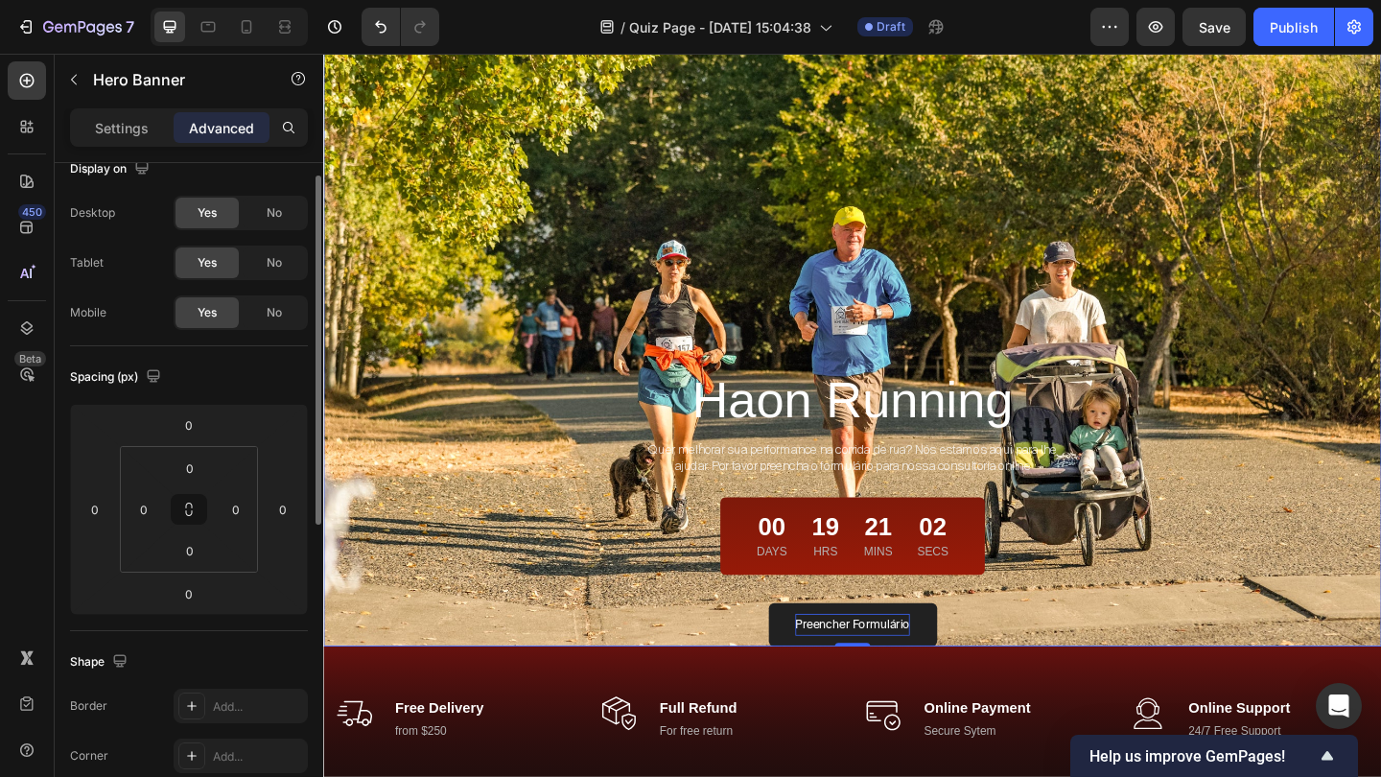
scroll to position [0, 0]
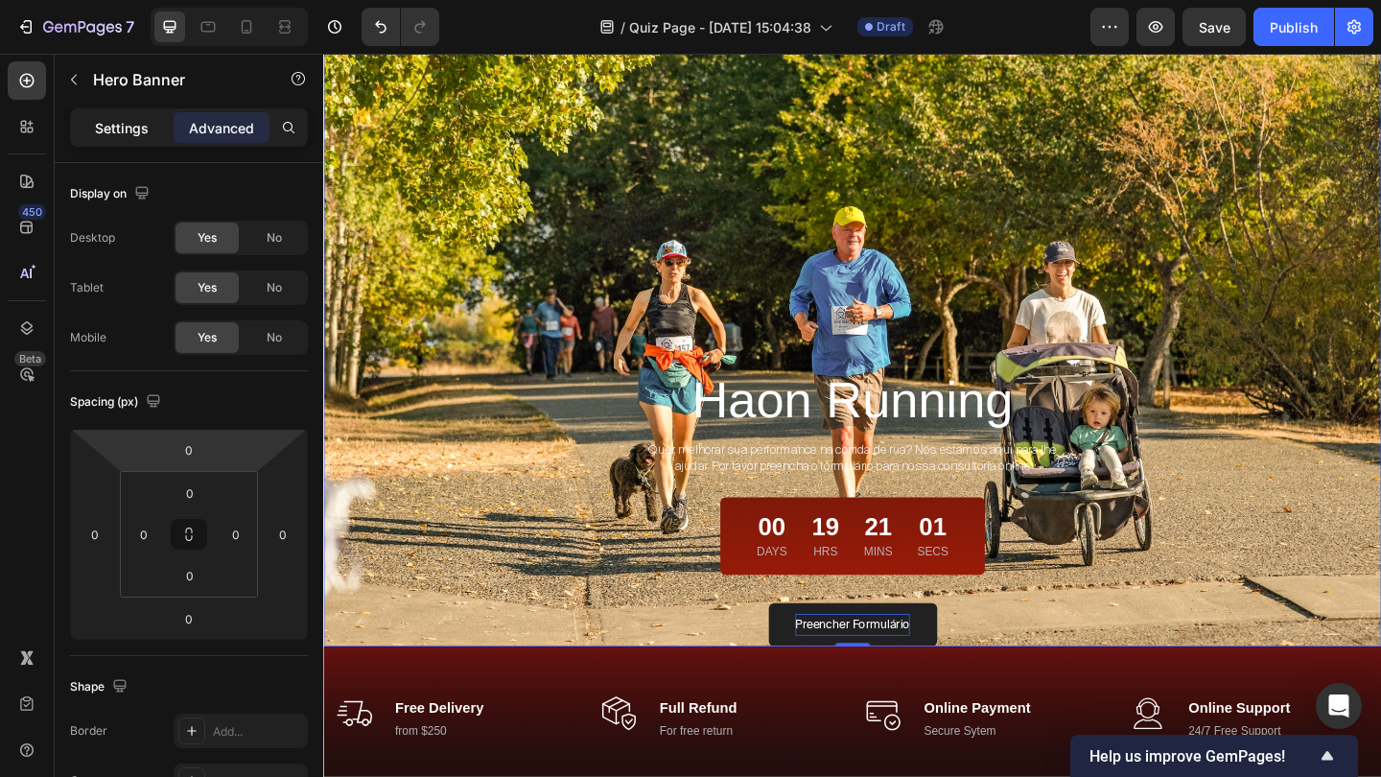
click at [143, 121] on p "Settings" at bounding box center [122, 128] width 54 height 20
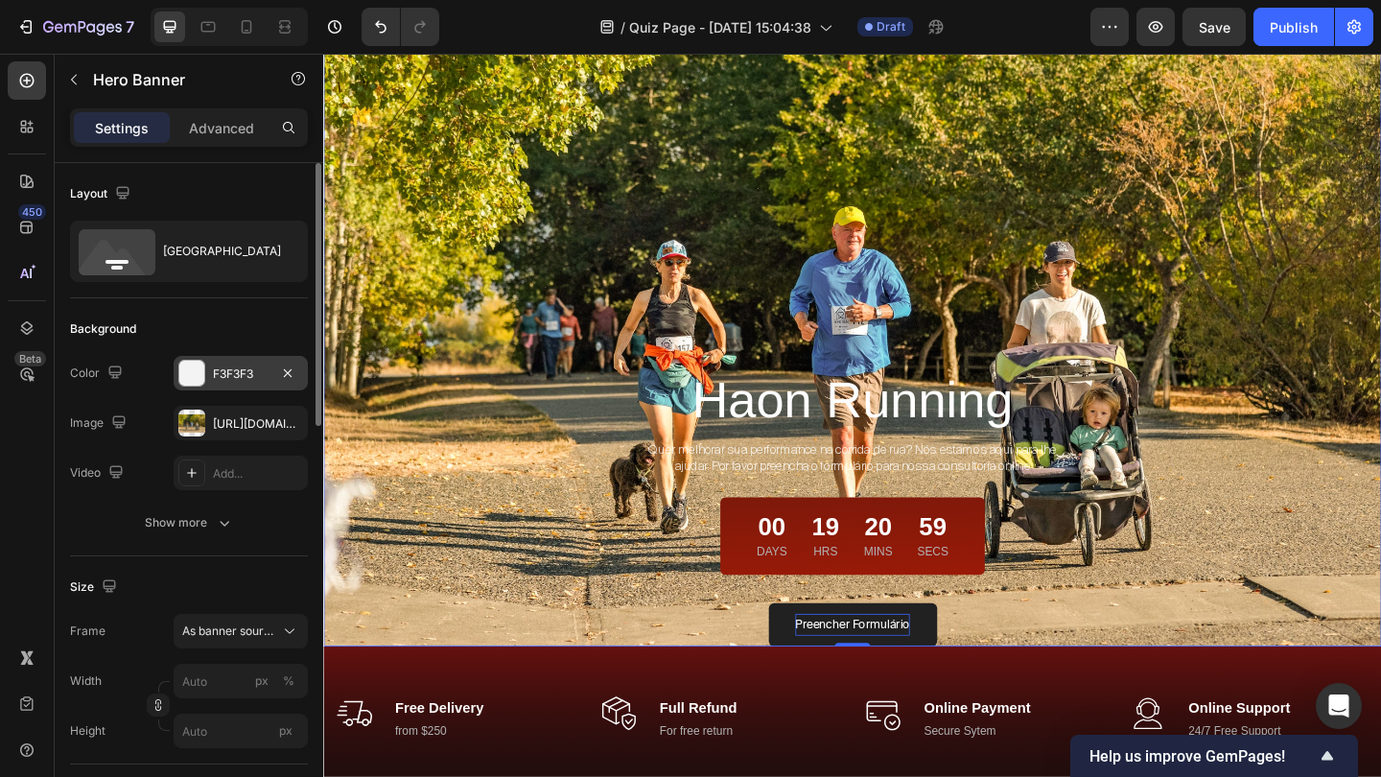
click at [265, 371] on div "F3F3F3" at bounding box center [241, 373] width 56 height 17
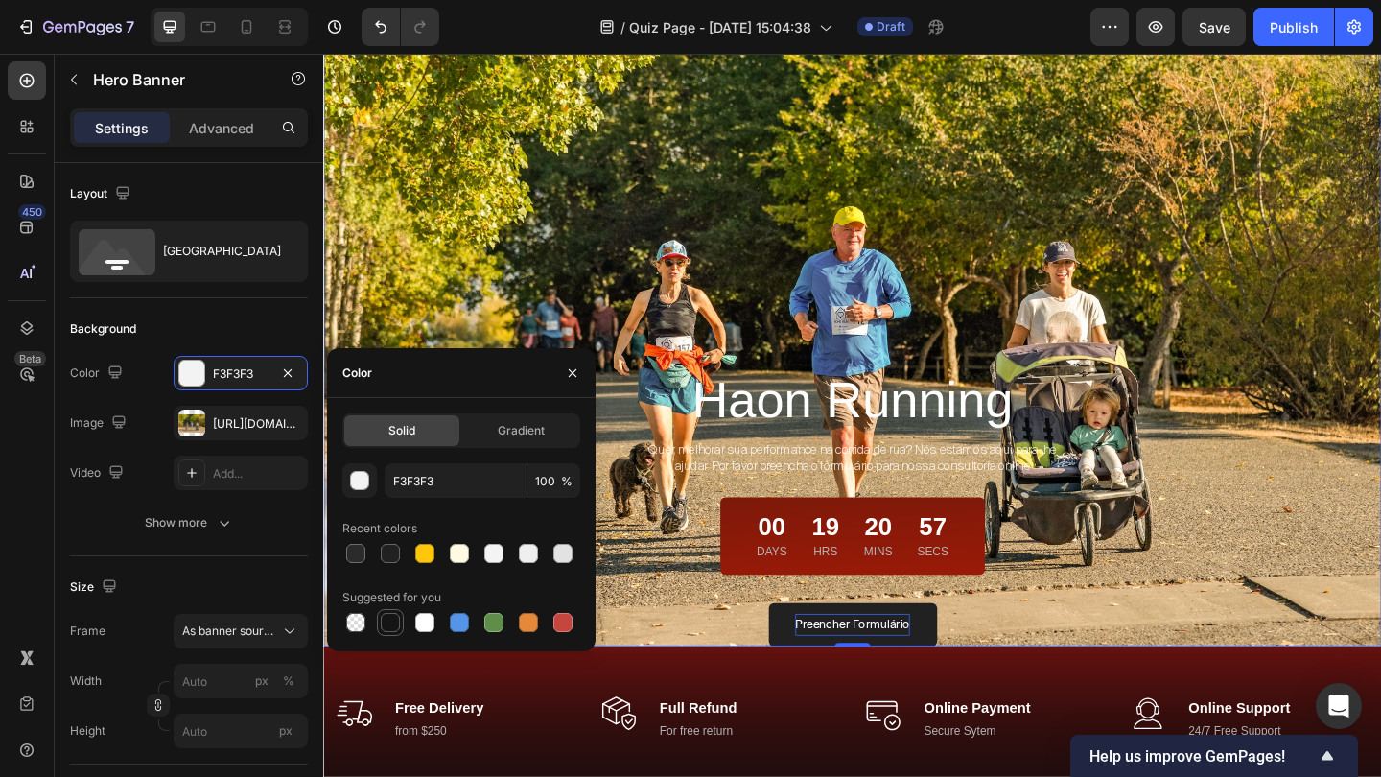
click at [392, 616] on div at bounding box center [390, 622] width 19 height 19
type input "151515"
click at [235, 130] on p "Advanced" at bounding box center [221, 128] width 65 height 20
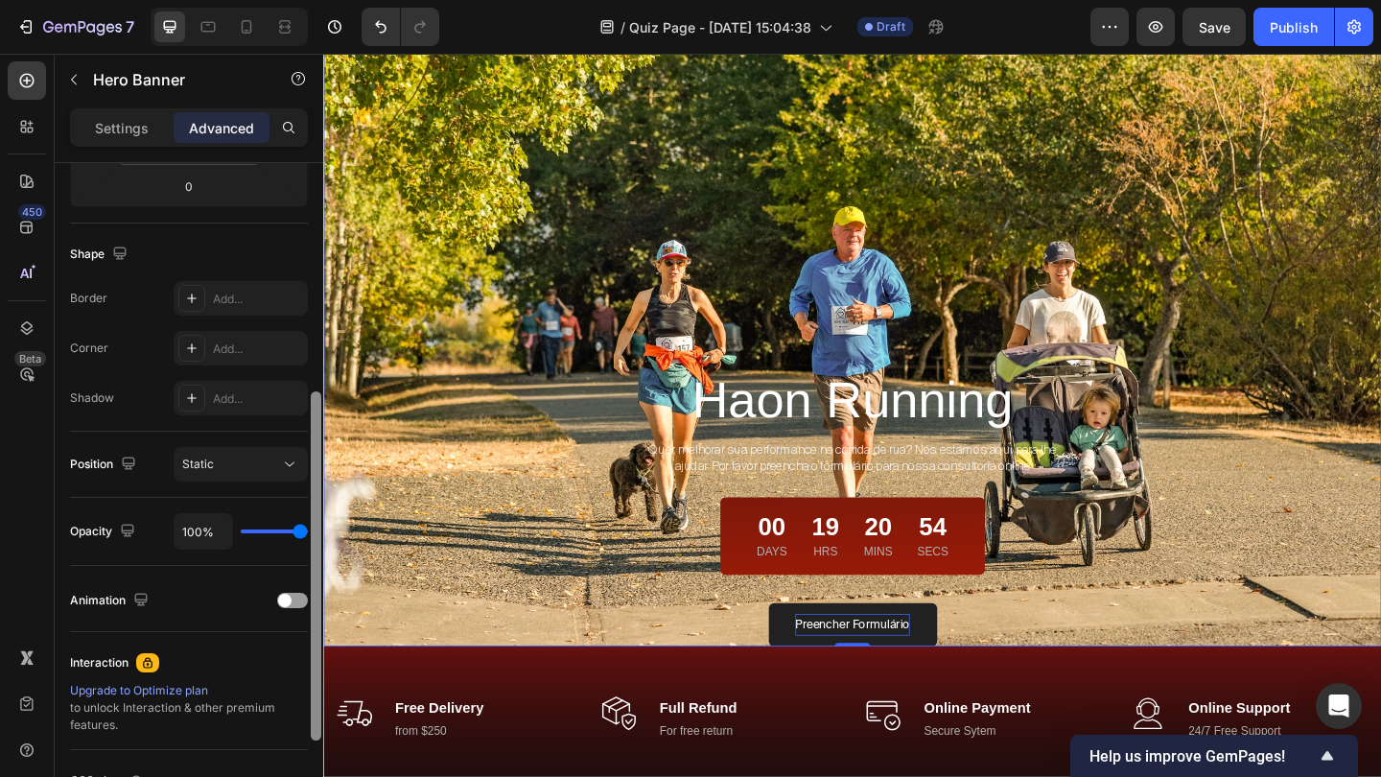
drag, startPoint x: 315, startPoint y: 400, endPoint x: 314, endPoint y: 627, distance: 227.2
click at [314, 627] on div at bounding box center [316, 565] width 11 height 349
type input "98%"
type input "98"
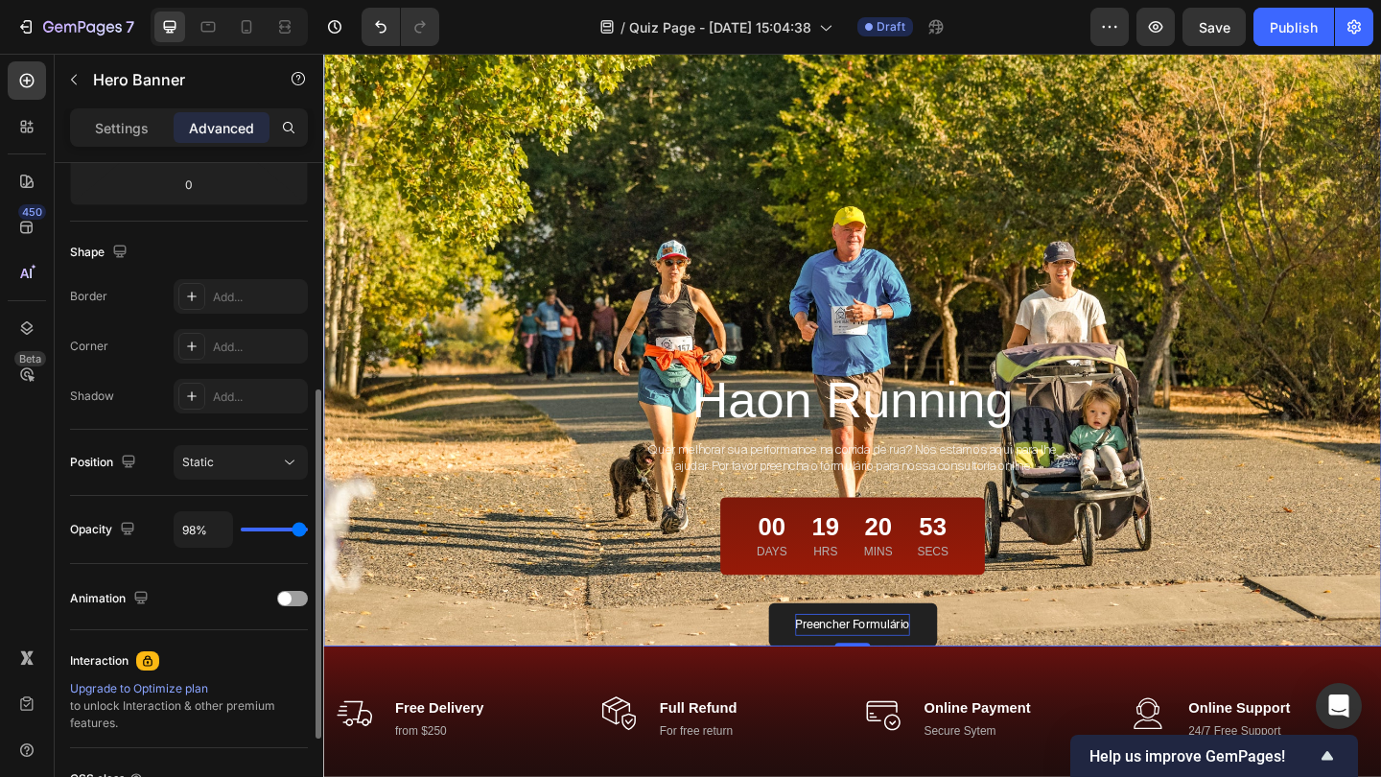
type input "95%"
type input "95"
type input "93%"
type input "93"
type input "91%"
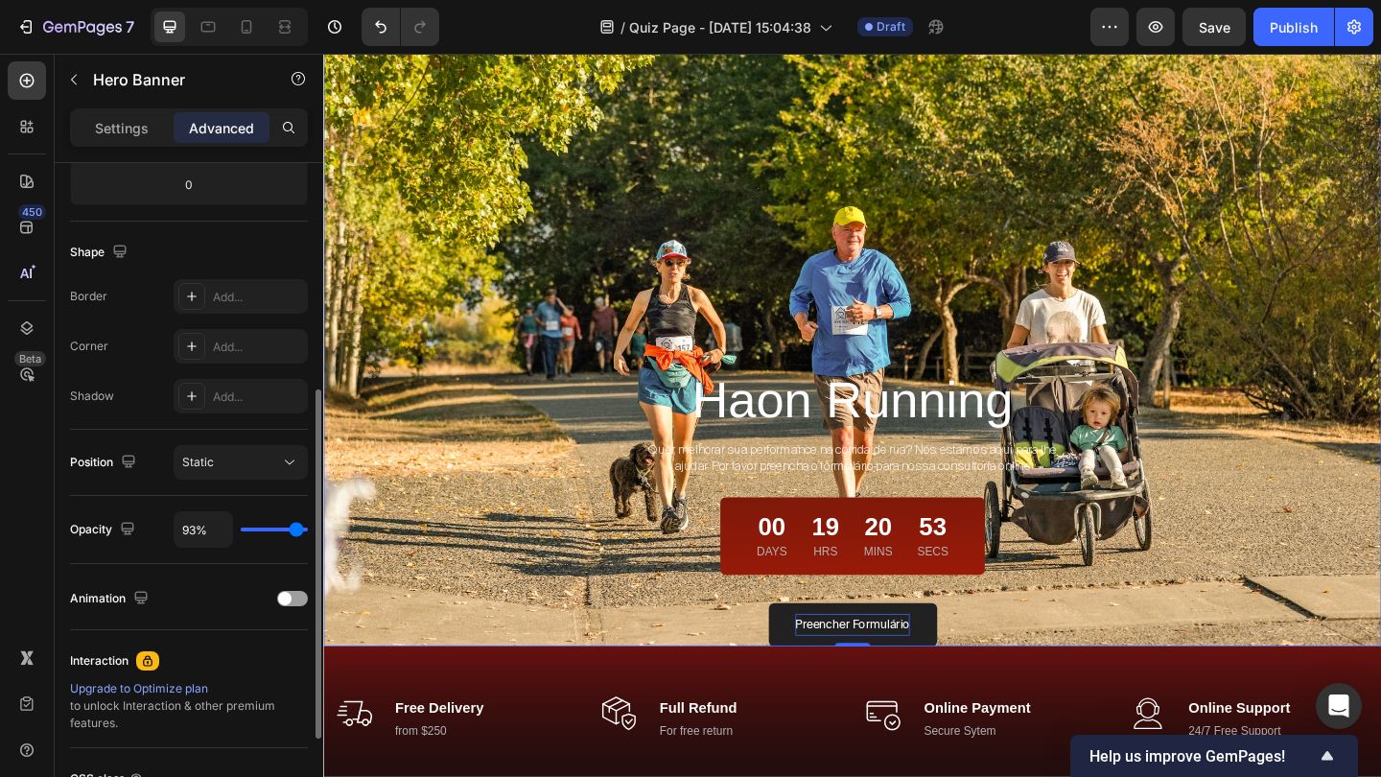
type input "91"
type input "90%"
type input "90"
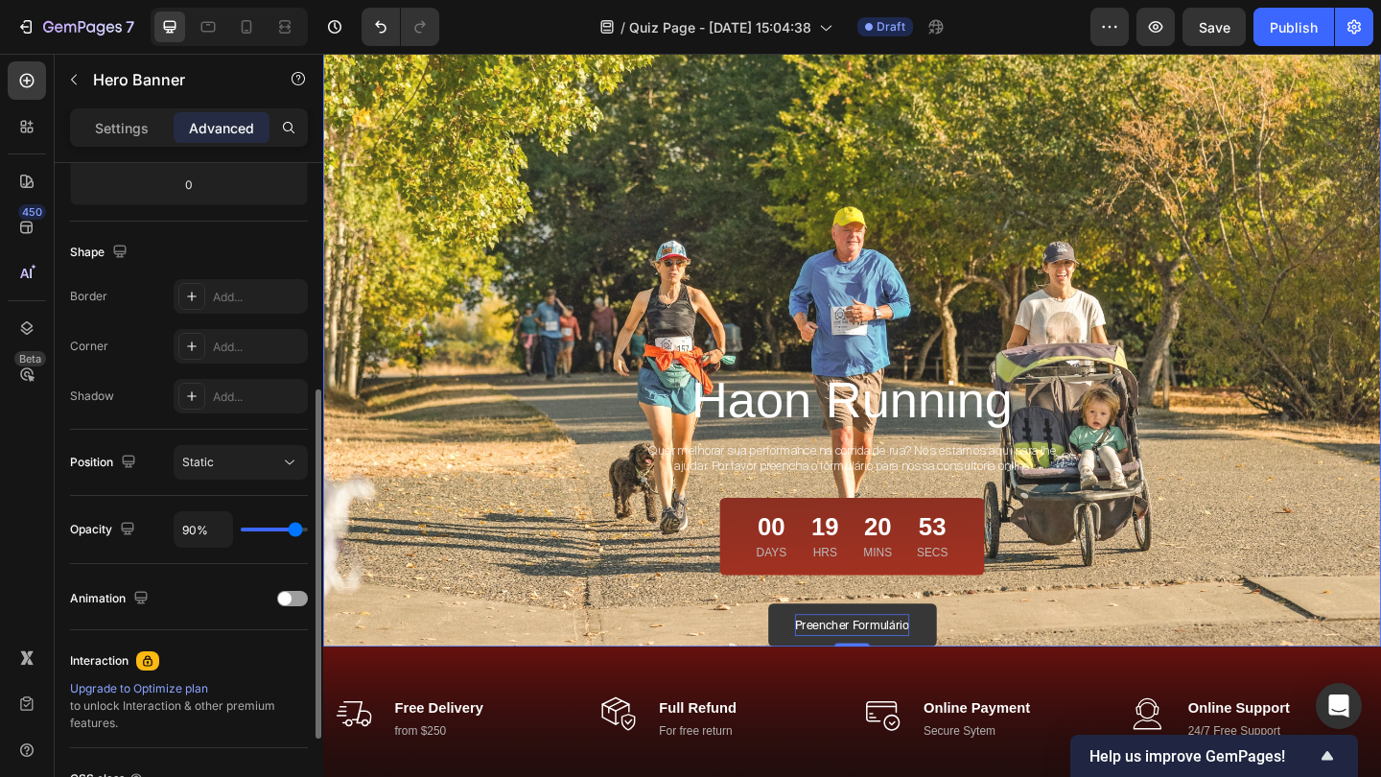
type input "88%"
type input "88"
type input "86%"
type input "86"
type input "83%"
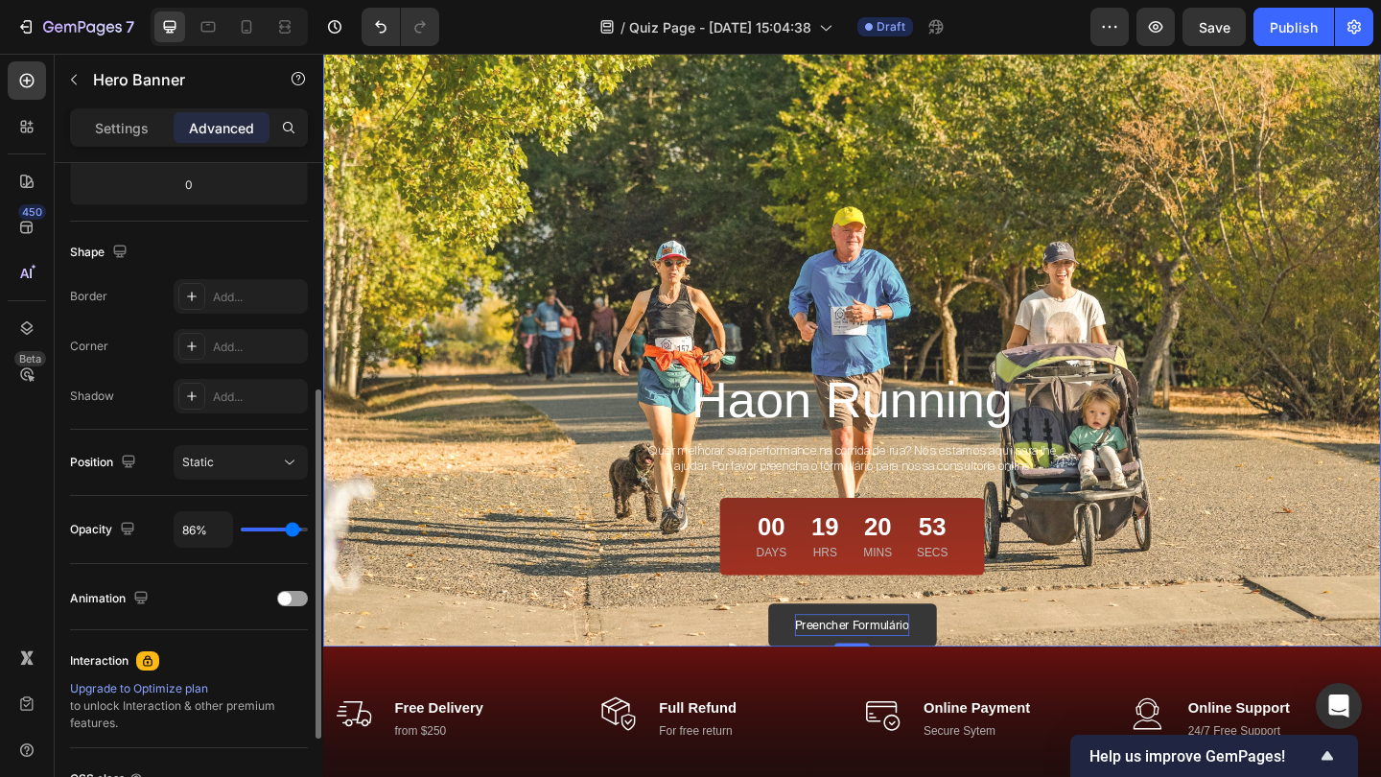
type input "83"
type input "81%"
type input "81"
type input "79%"
type input "79"
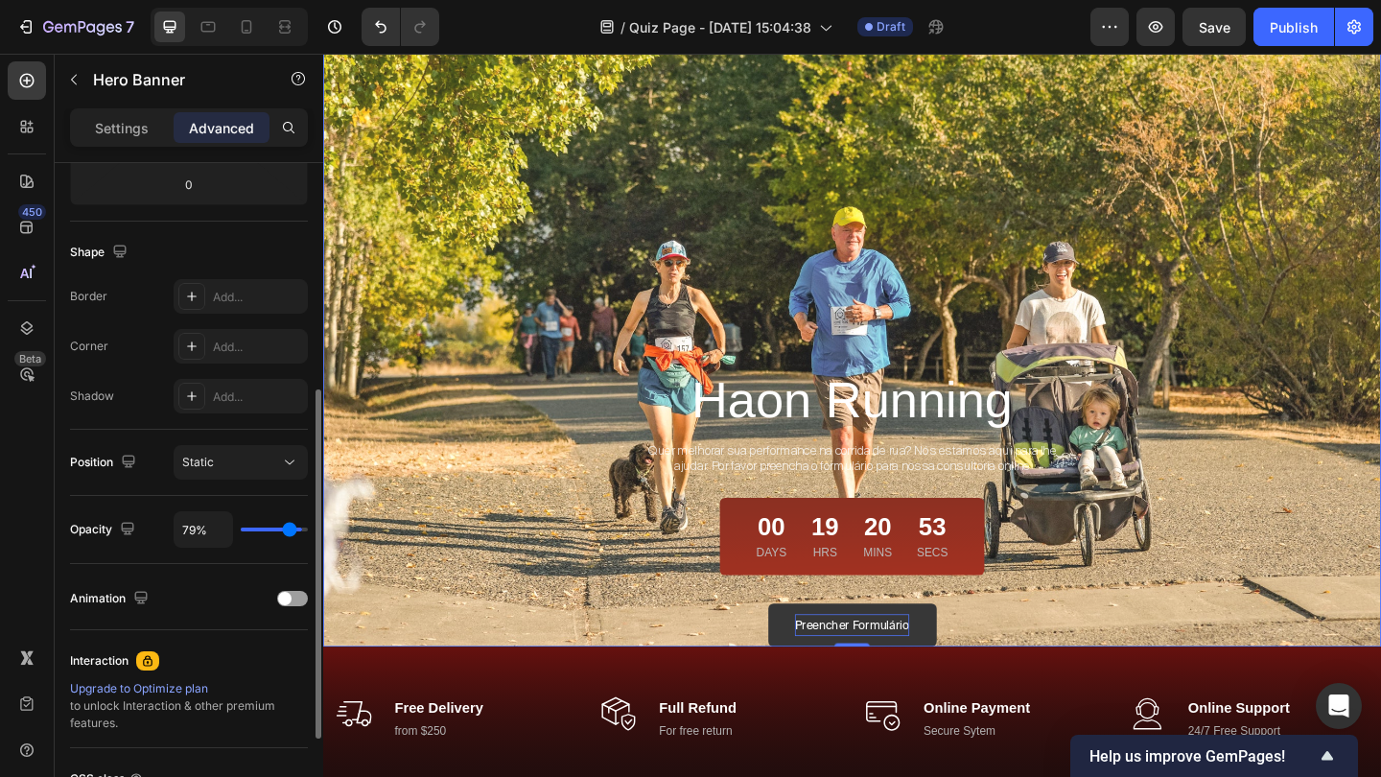
type input "78%"
type input "78"
type input "76%"
type input "76"
type input "74%"
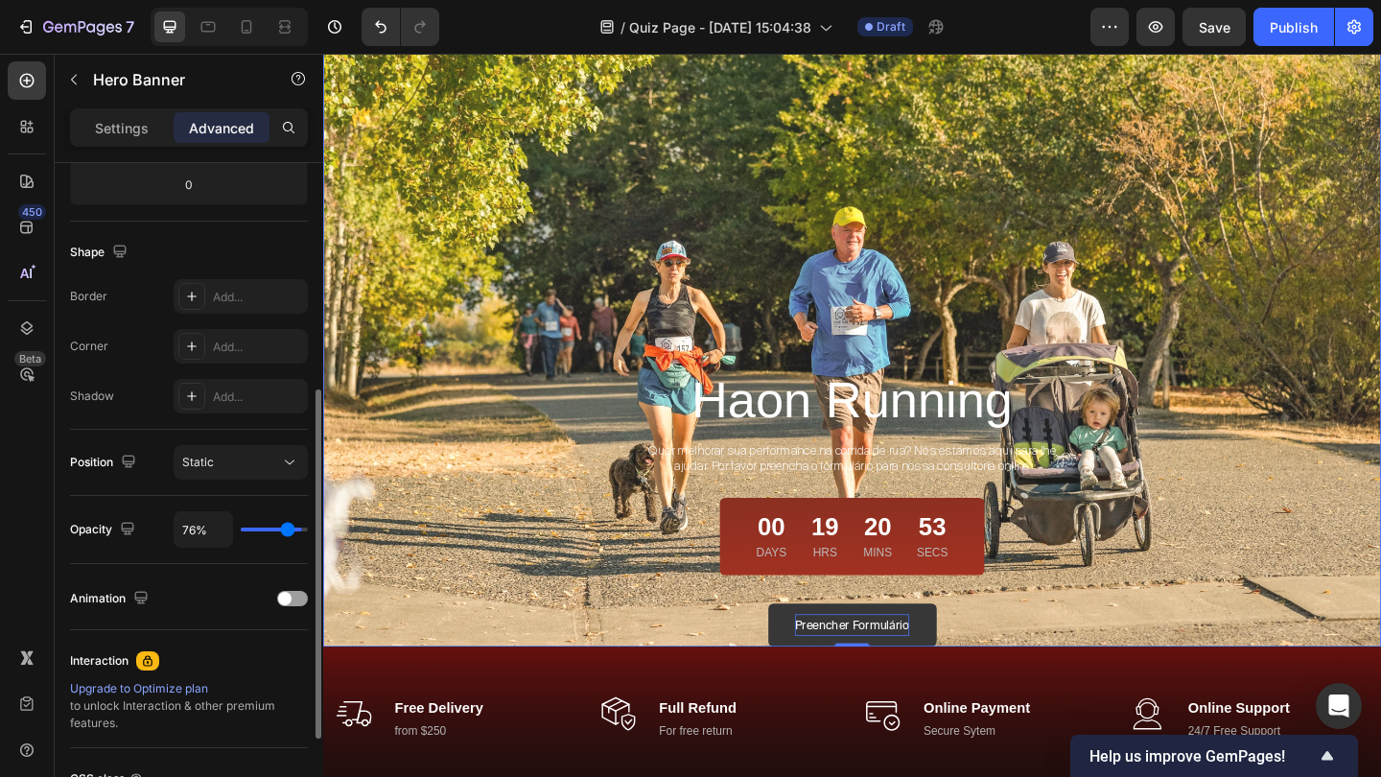
type input "74"
type input "72%"
type input "72"
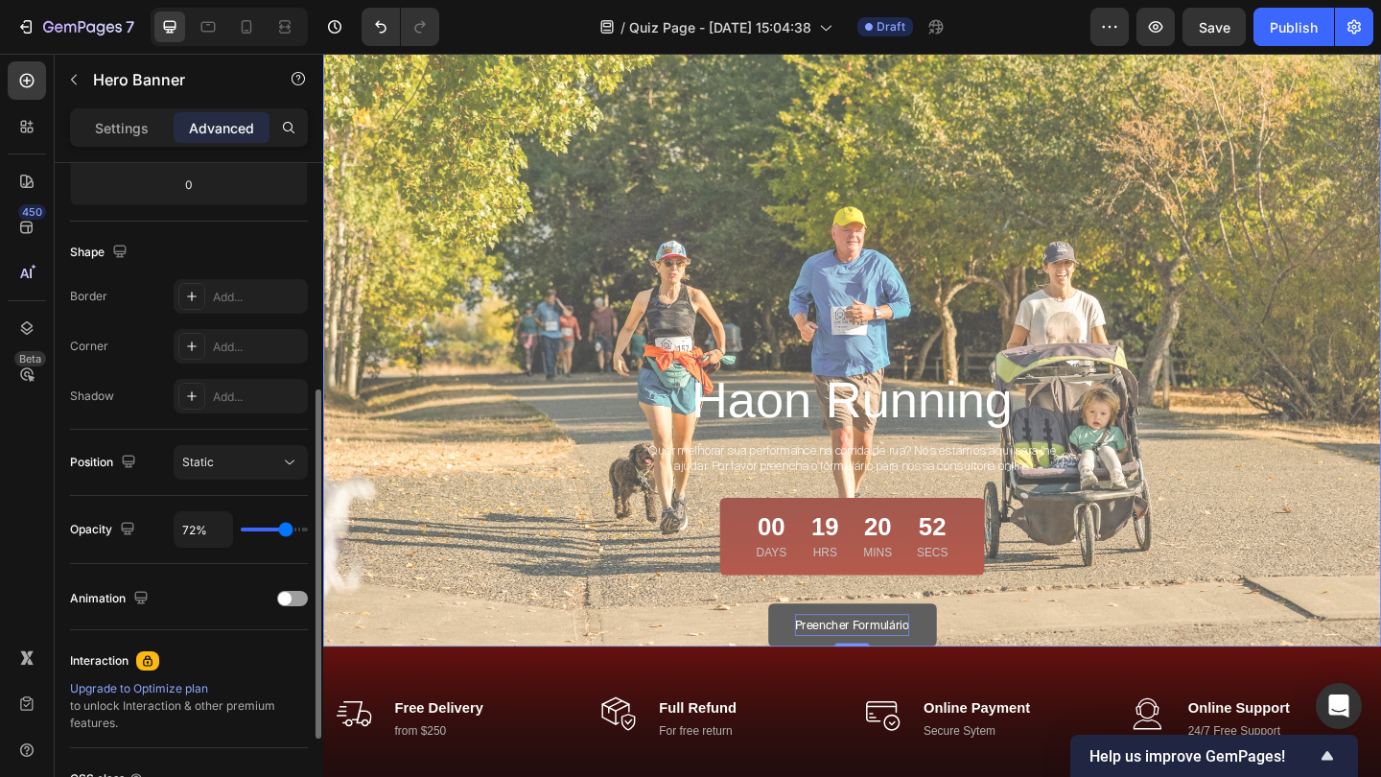
type input "71%"
type input "71"
type input "72%"
type input "72"
type input "74%"
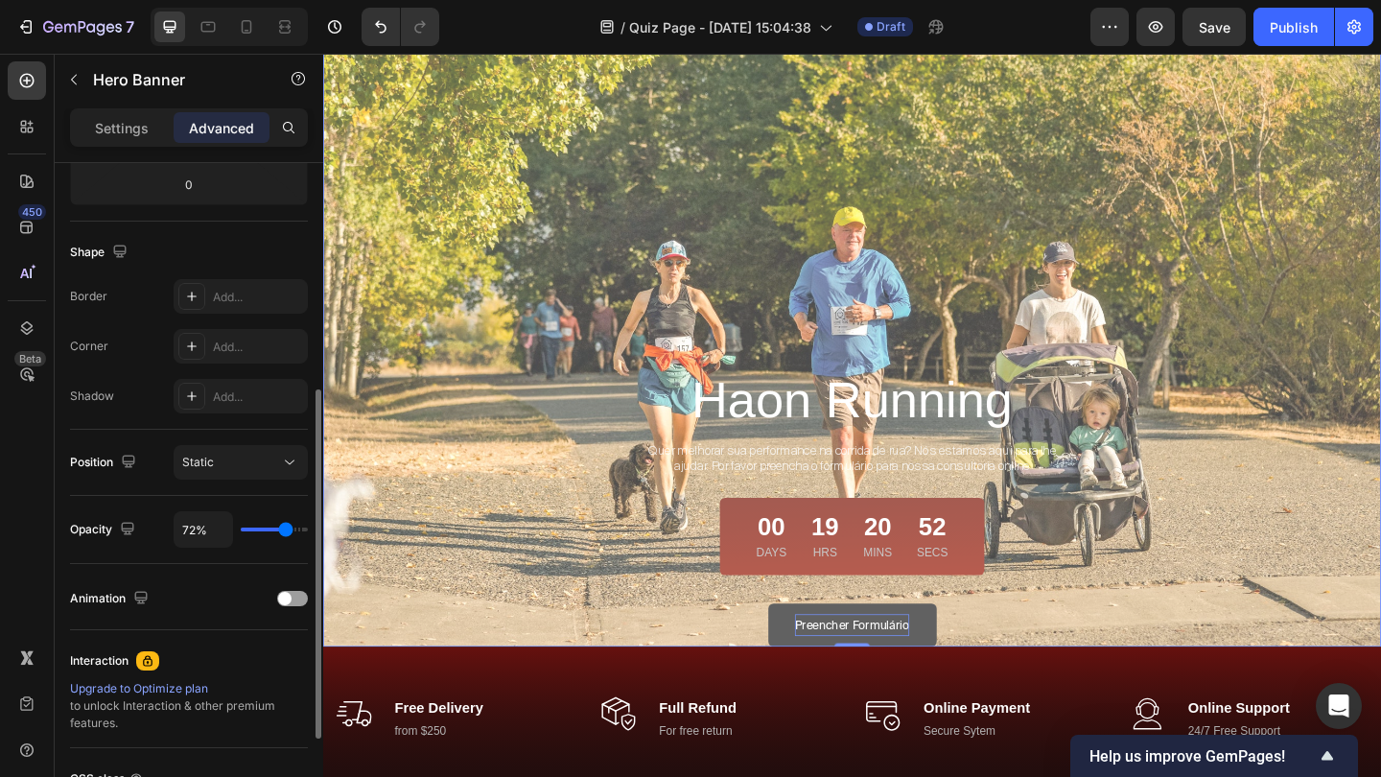
type input "74"
type input "76%"
type input "76"
type input "78%"
type input "78"
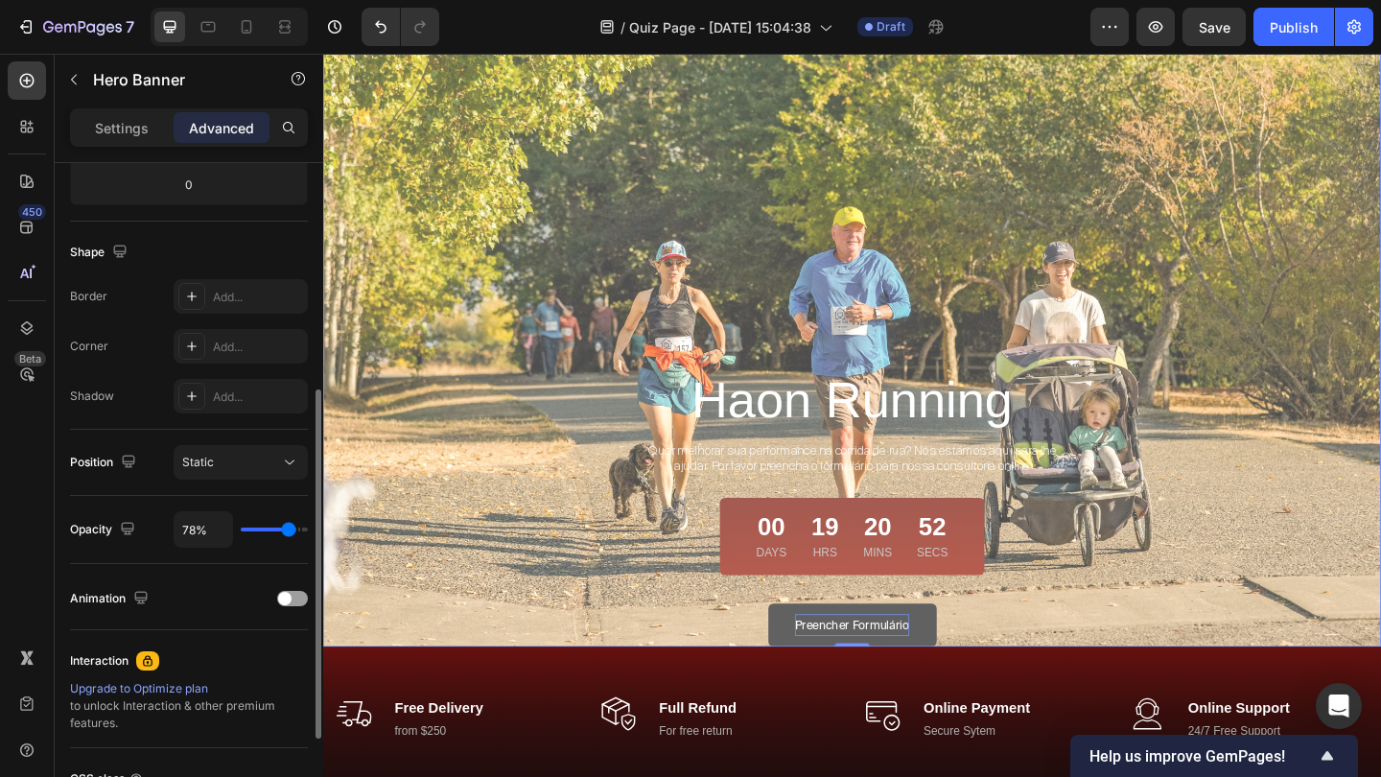
type input "81%"
type input "81"
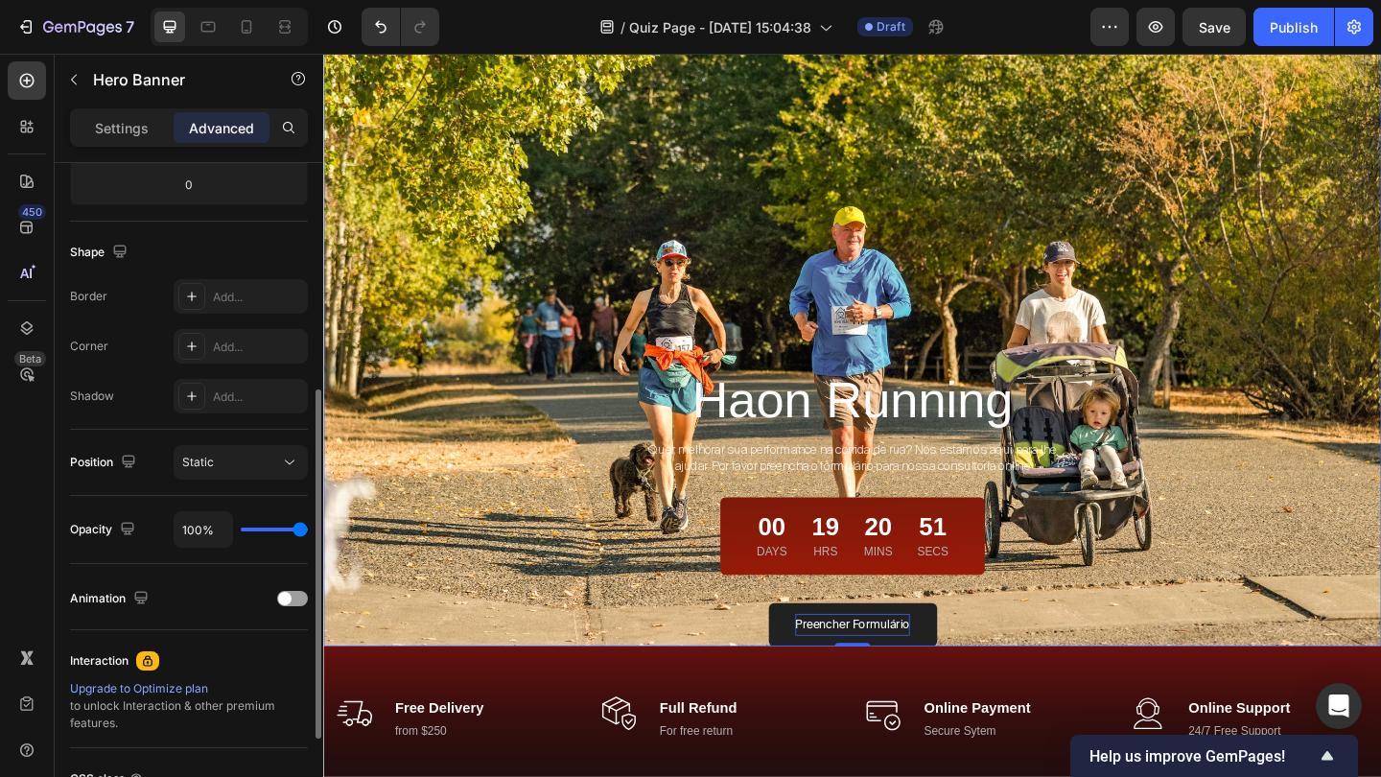
drag, startPoint x: 307, startPoint y: 526, endPoint x: 369, endPoint y: 534, distance: 62.8
click at [369, 0] on div "7 Version history / Quiz Page - Sep 28, 15:04:38 Draft Preview Save Publish 450…" at bounding box center [690, 0] width 1381 height 0
click at [140, 128] on p "Settings" at bounding box center [122, 128] width 54 height 20
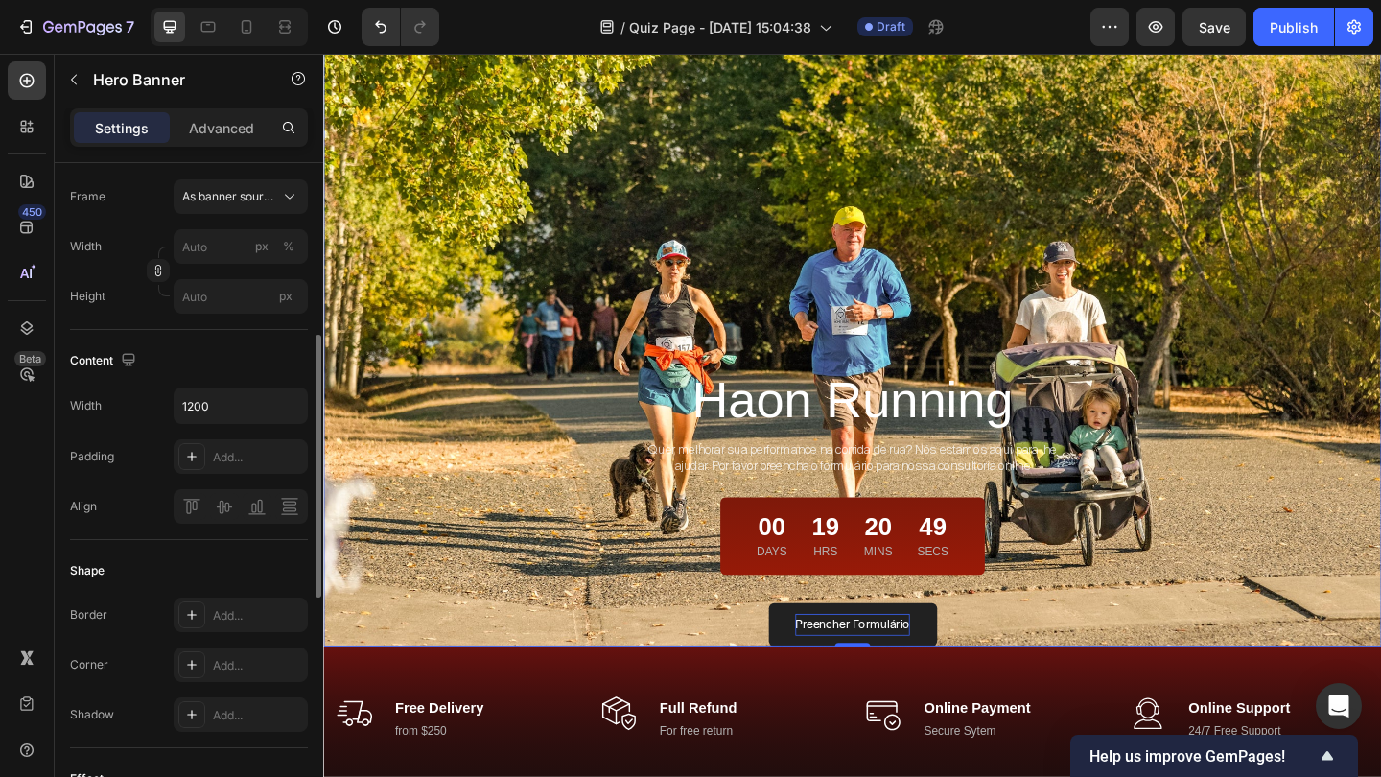
click at [270, 347] on div "Content" at bounding box center [189, 360] width 238 height 31
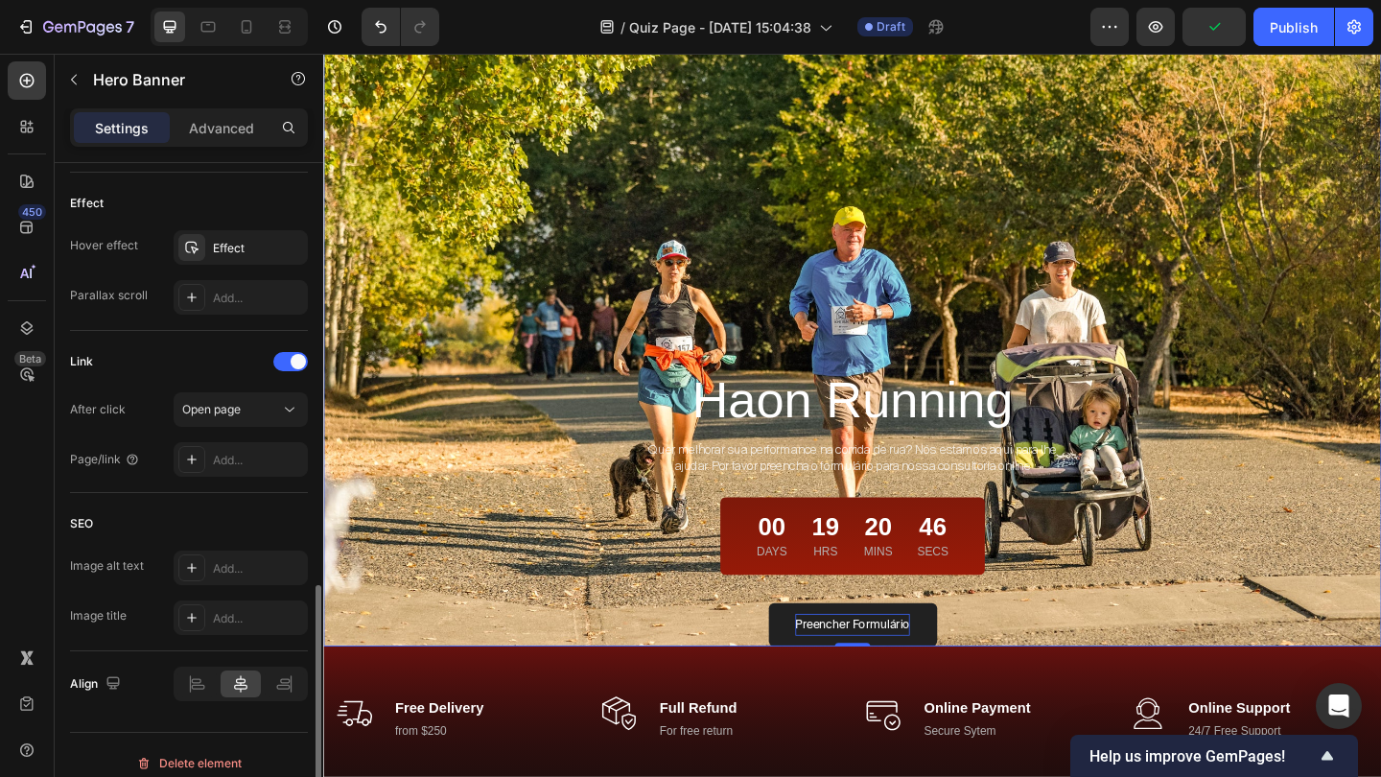
scroll to position [1026, 0]
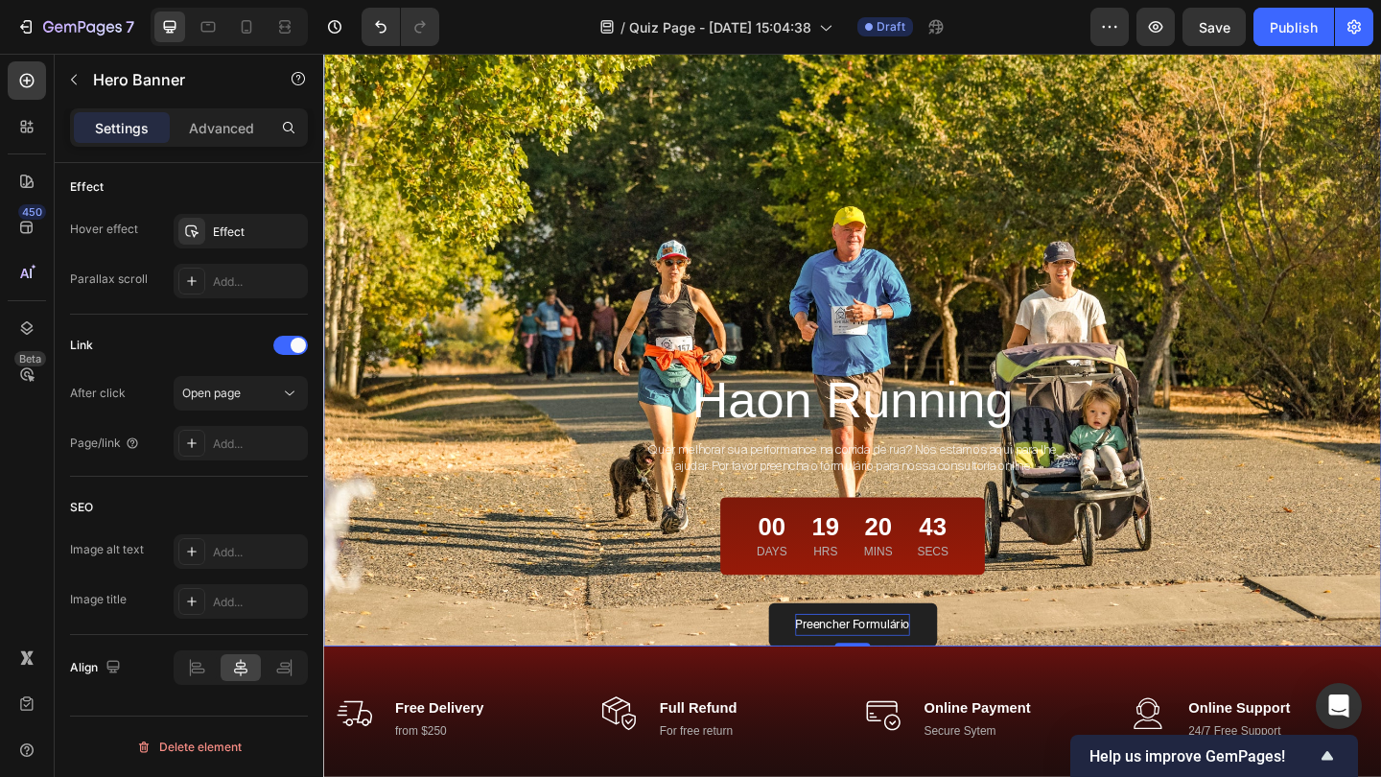
click at [1228, 640] on div "Haon Running Heading Quer melhorar sua performance na corrida de rua? Nós estam…" at bounding box center [898, 545] width 1151 height 306
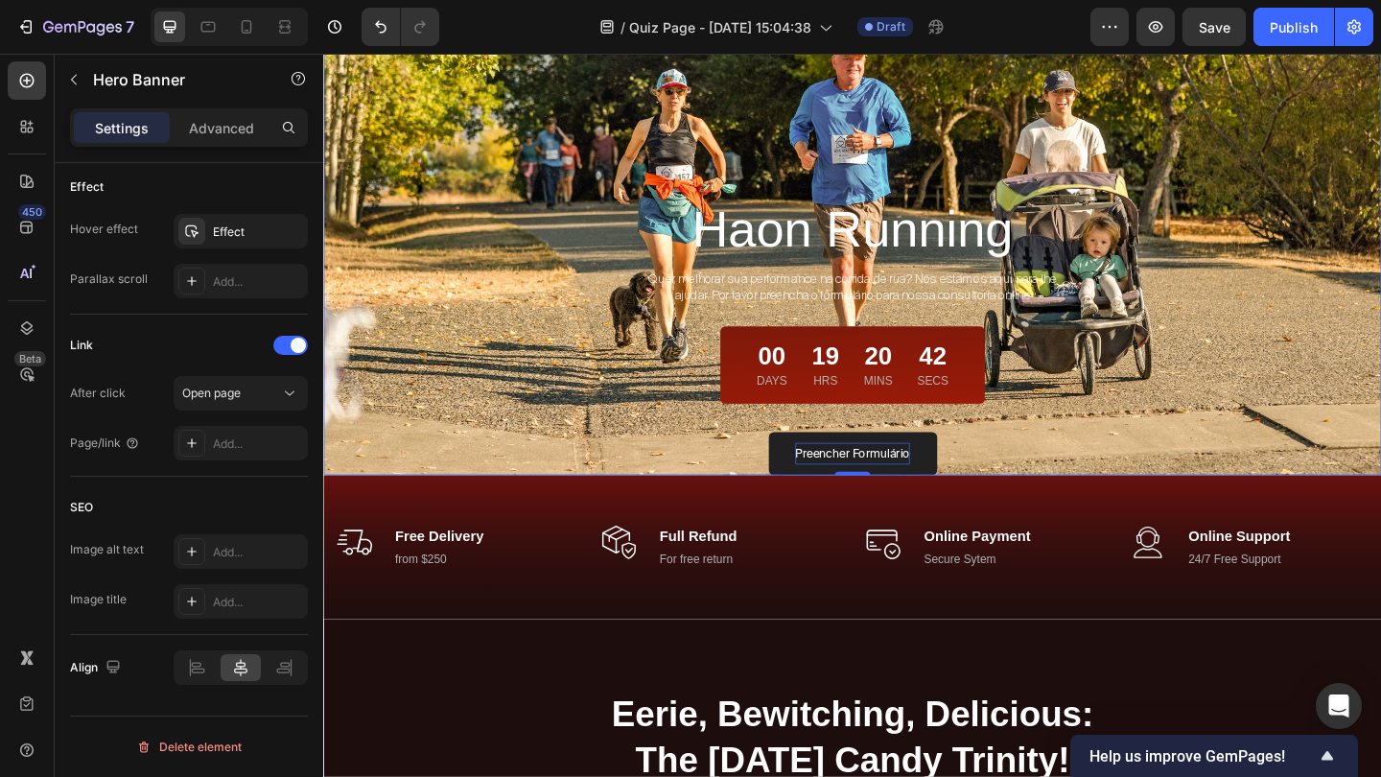
scroll to position [431, 0]
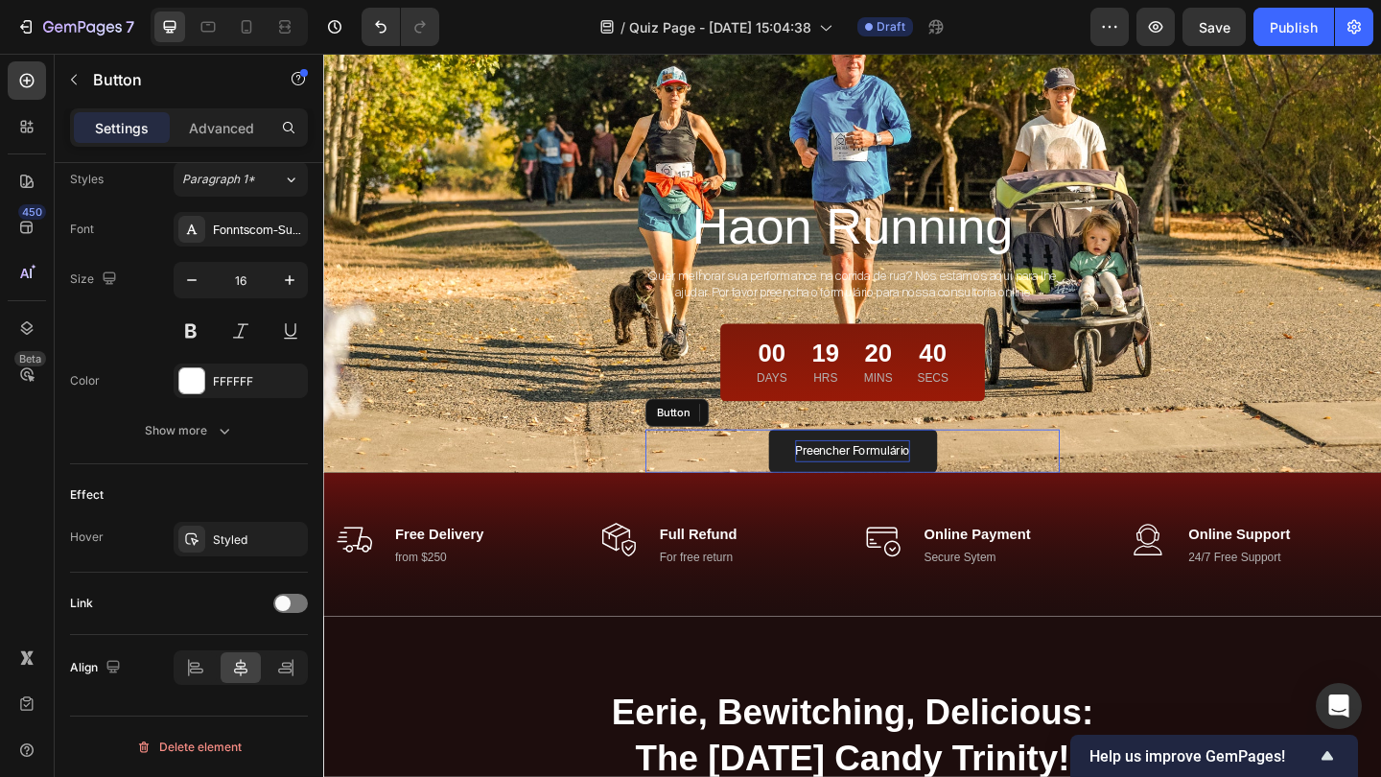
click at [1109, 496] on div "Preencher Formulário Button" at bounding box center [898, 485] width 451 height 47
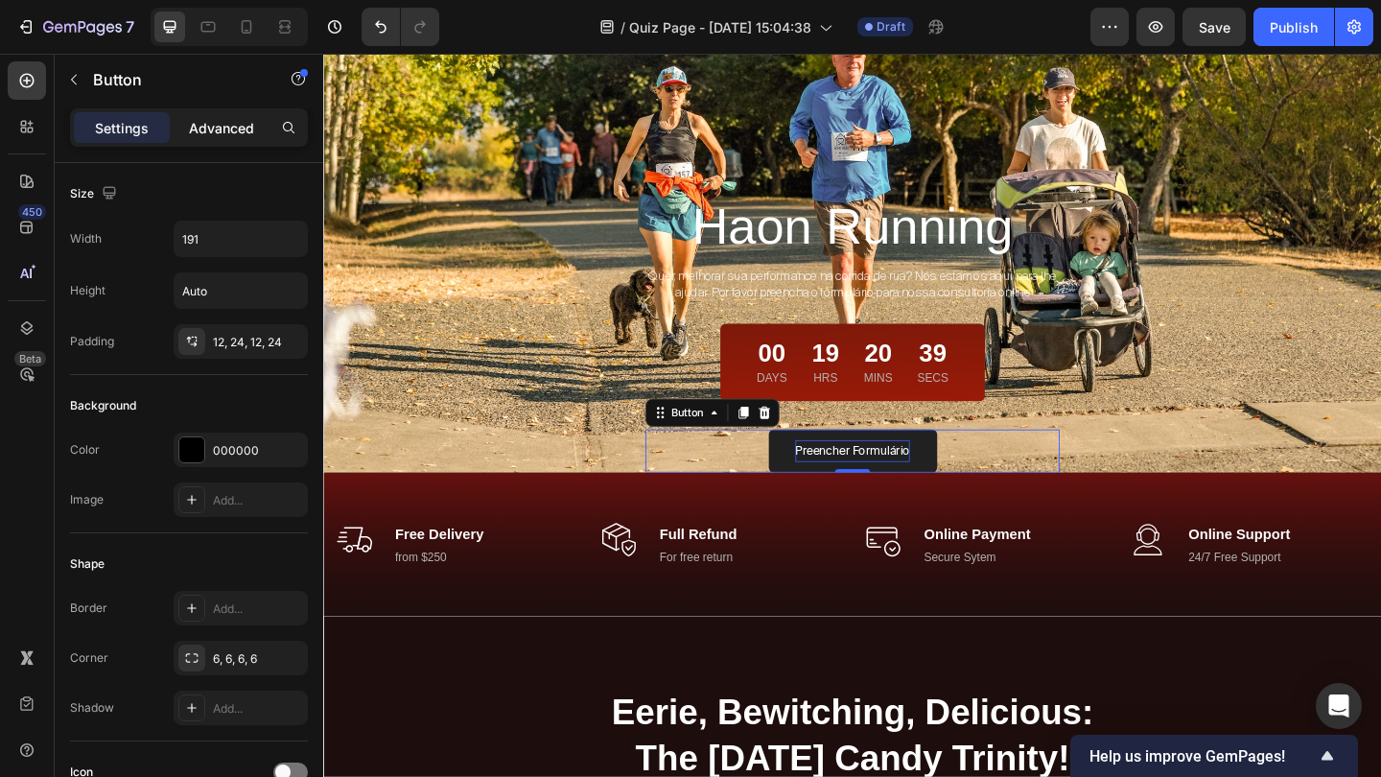
click at [228, 128] on p "Advanced" at bounding box center [221, 128] width 65 height 20
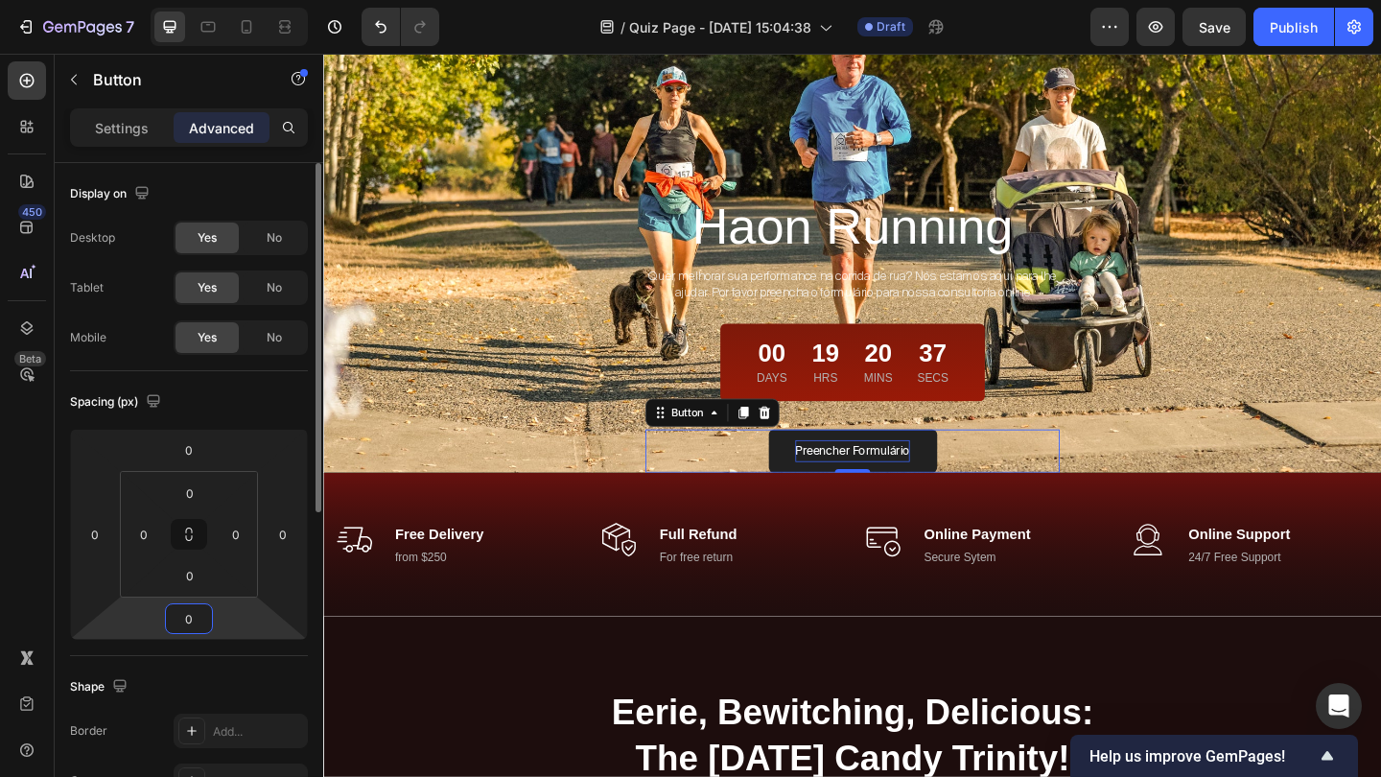
click at [196, 617] on input "0" at bounding box center [189, 618] width 38 height 29
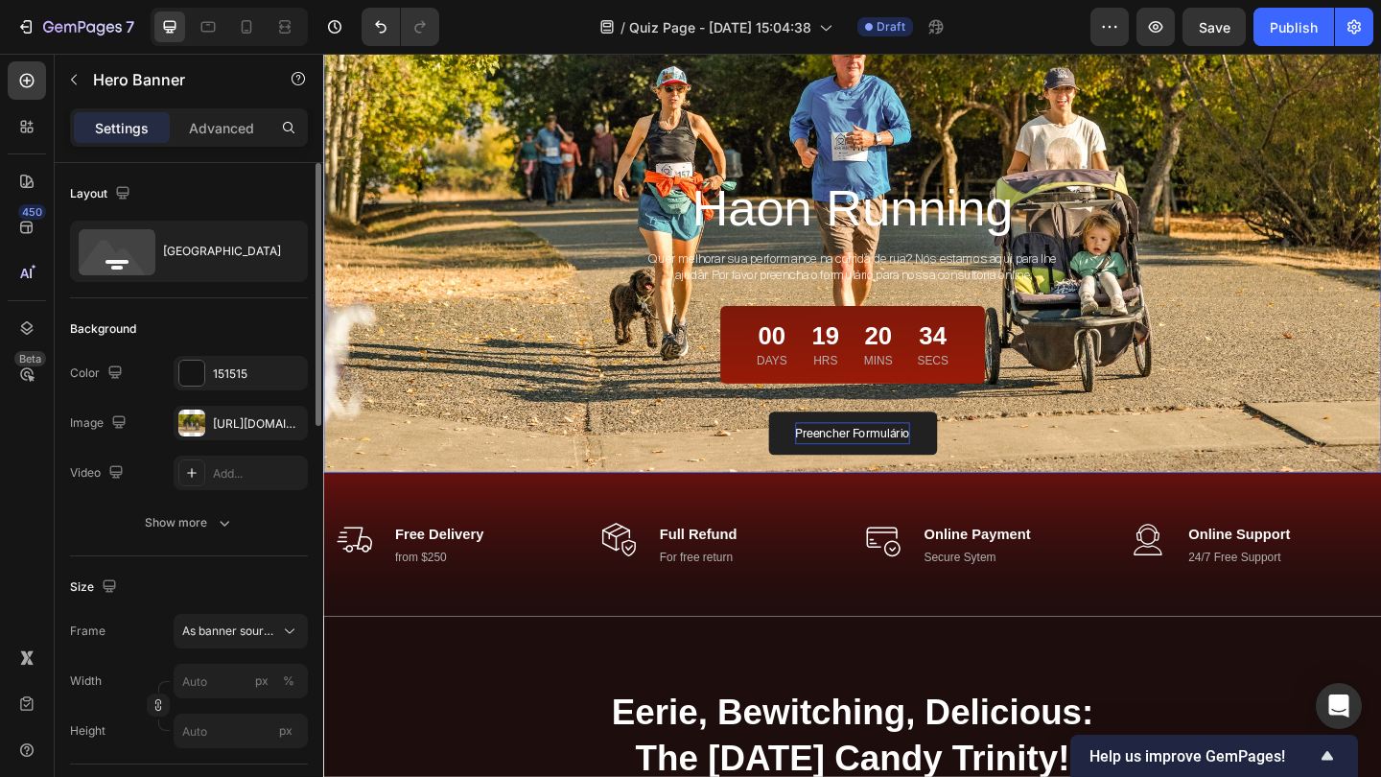
click at [1292, 387] on div "Haon Running Heading Quer melhorar sua performance na corrida de rua? Nós estam…" at bounding box center [898, 346] width 1151 height 325
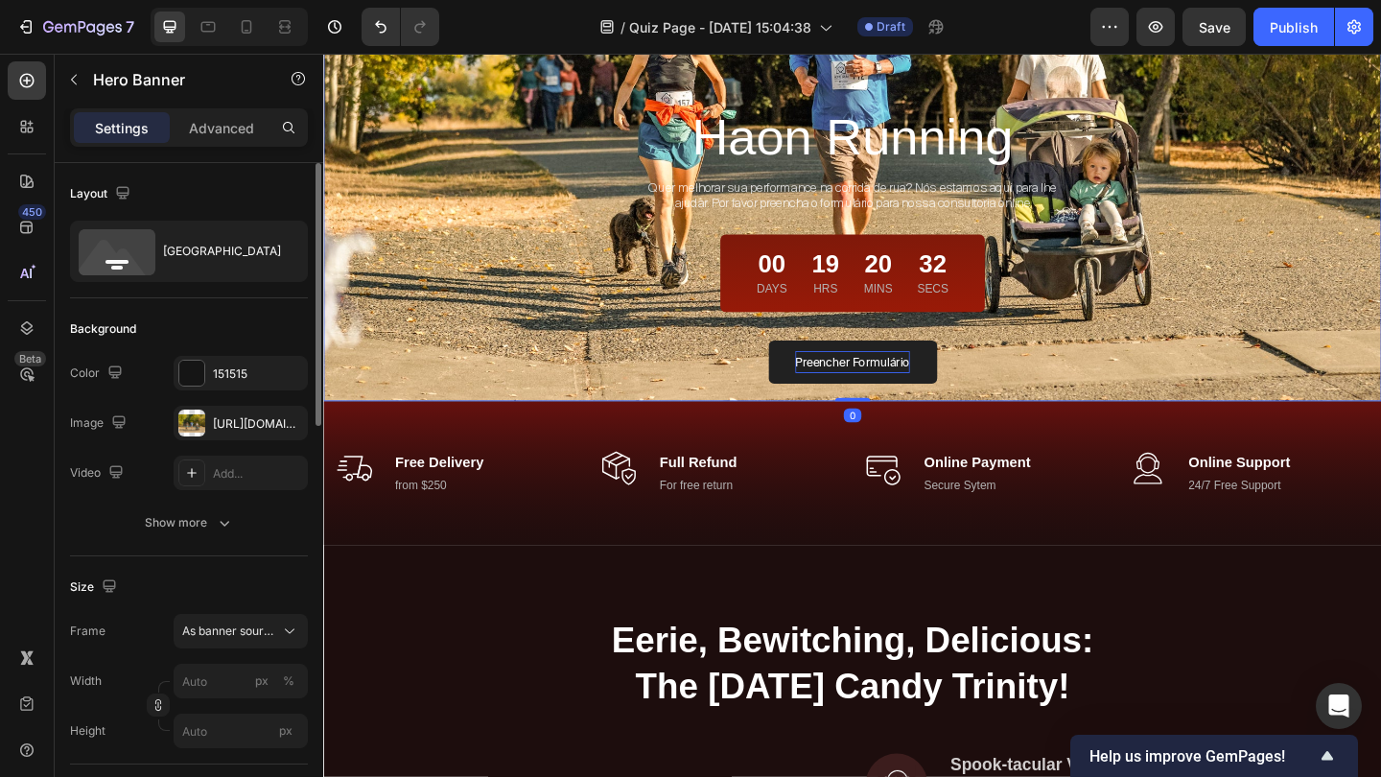
scroll to position [526, 0]
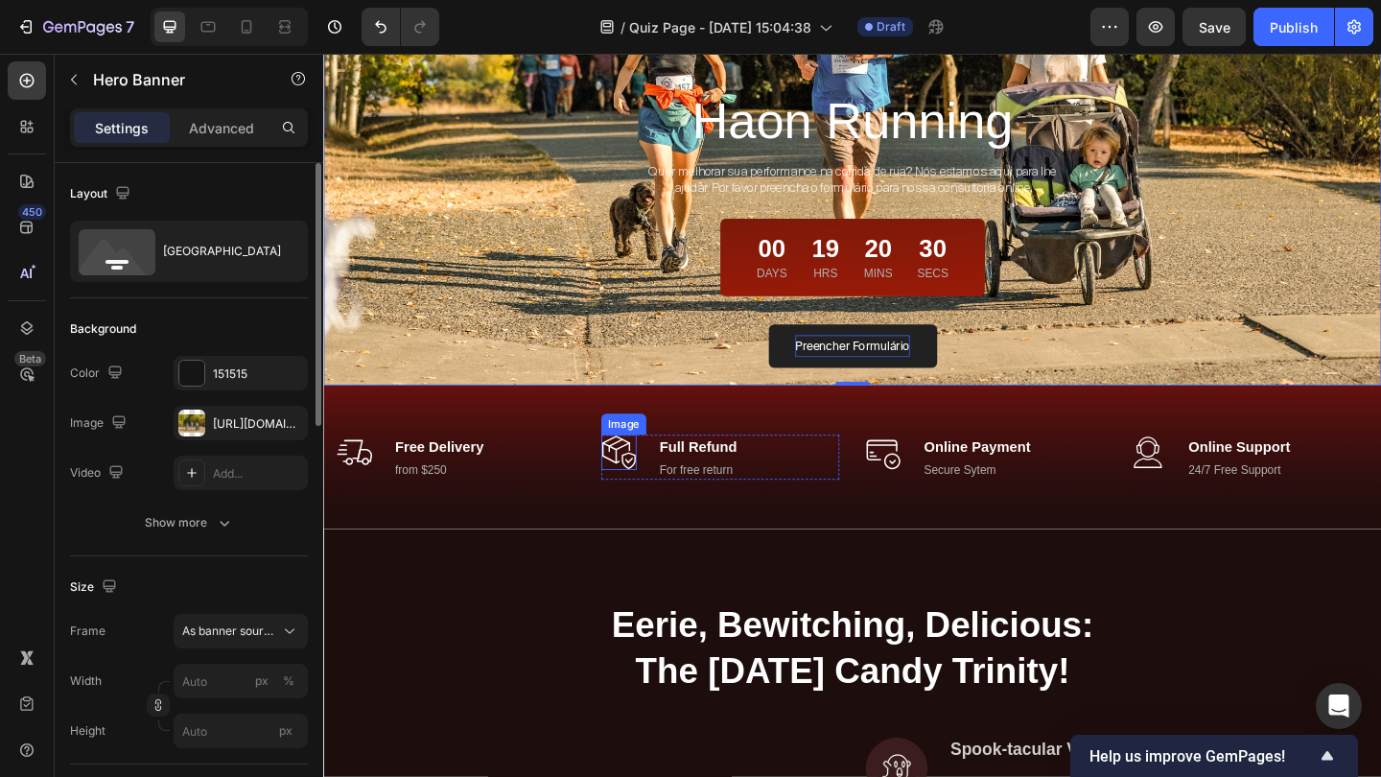
click at [629, 494] on img at bounding box center [644, 487] width 38 height 38
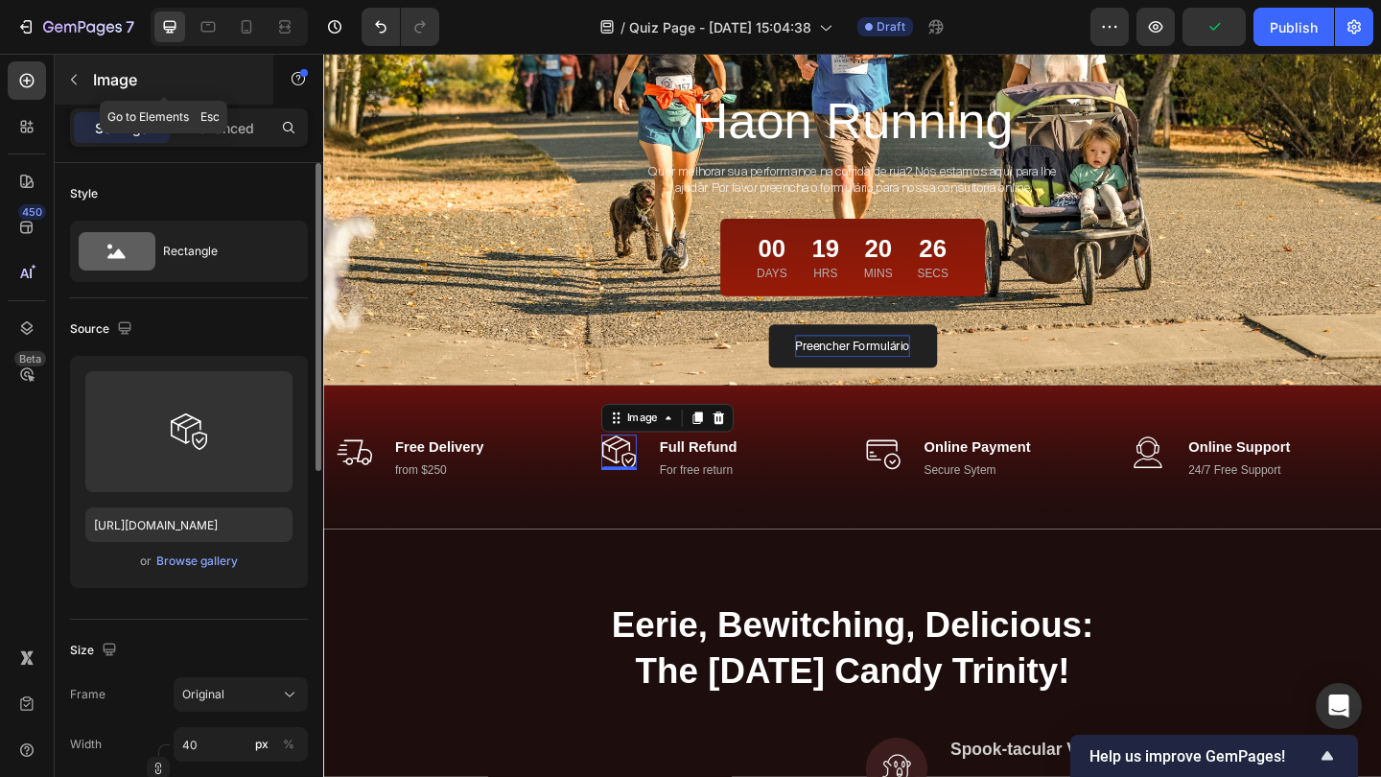
click at [74, 79] on icon "button" at bounding box center [73, 79] width 15 height 15
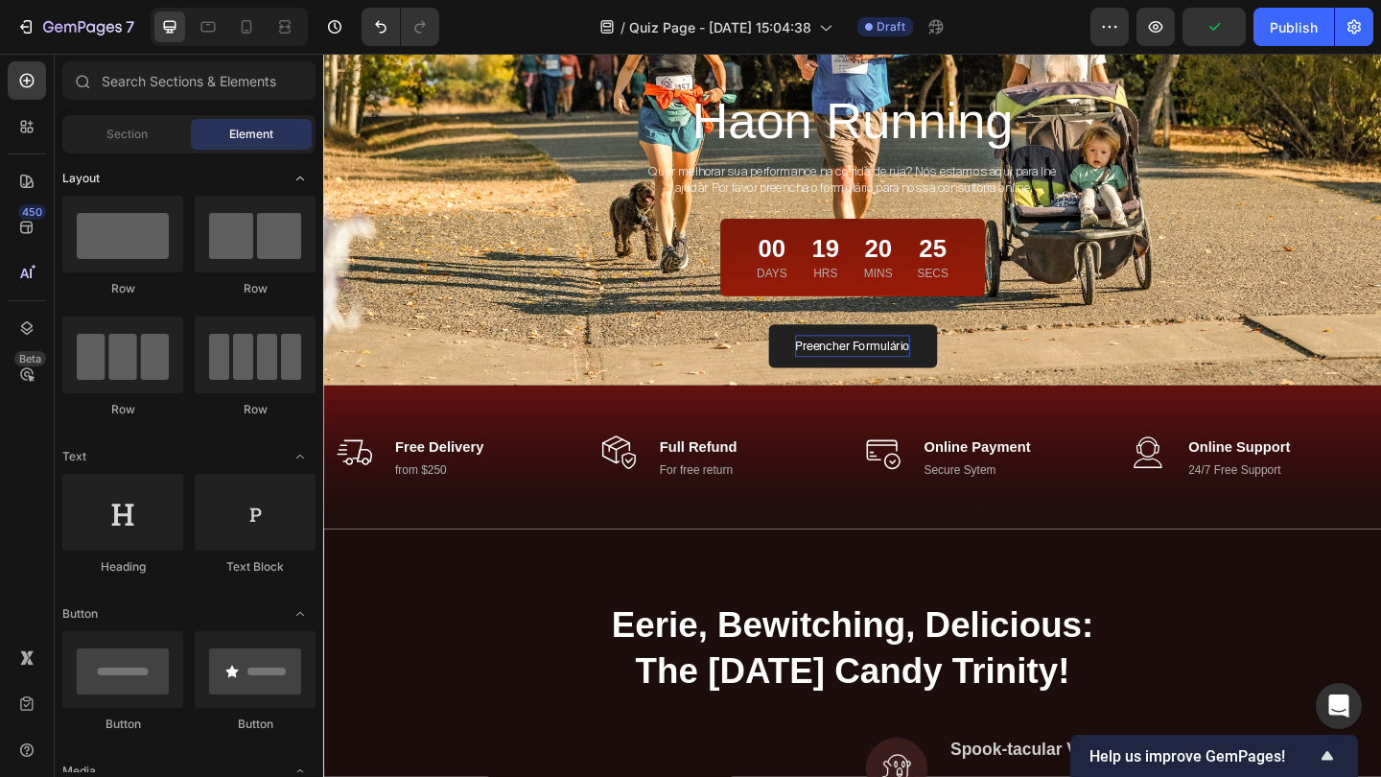
click at [300, 175] on icon "Toggle open" at bounding box center [299, 178] width 15 height 15
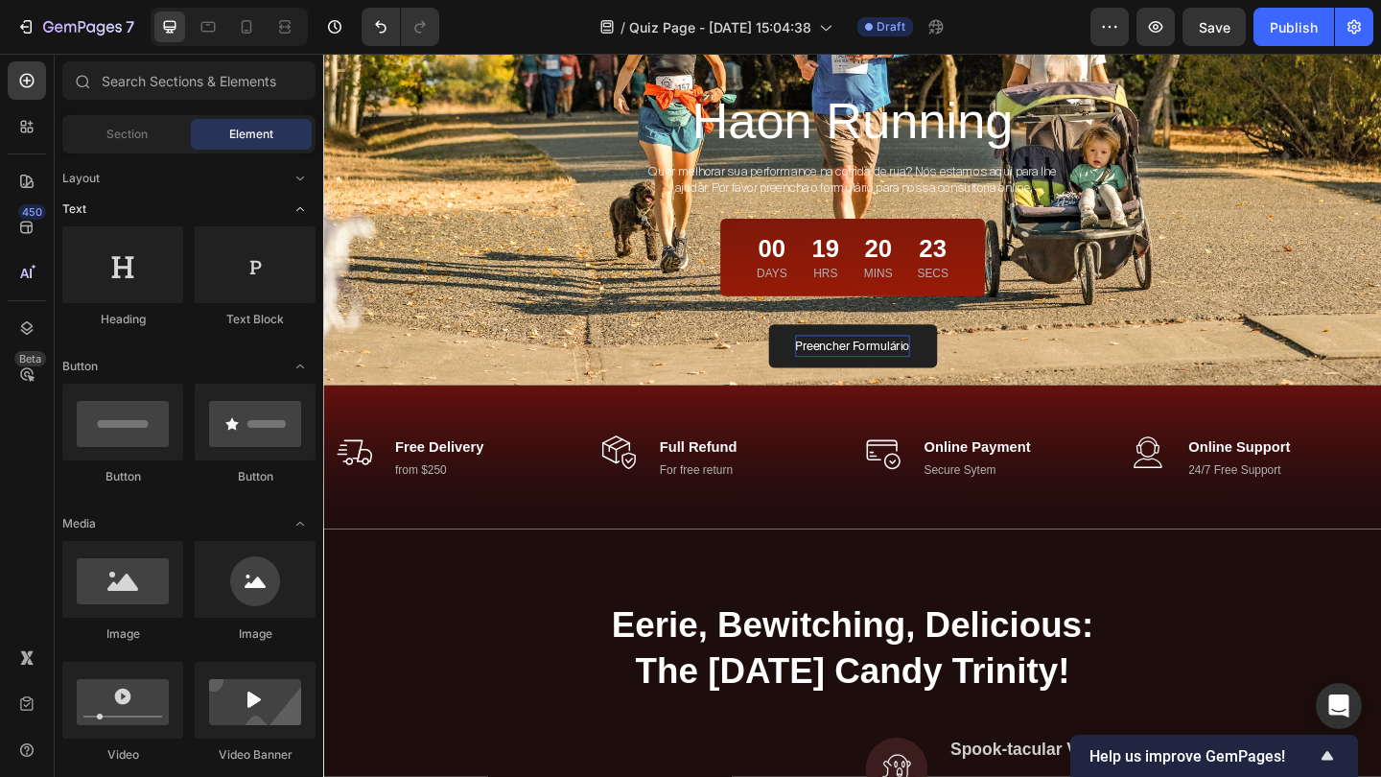
click at [306, 209] on icon "Toggle open" at bounding box center [299, 208] width 15 height 15
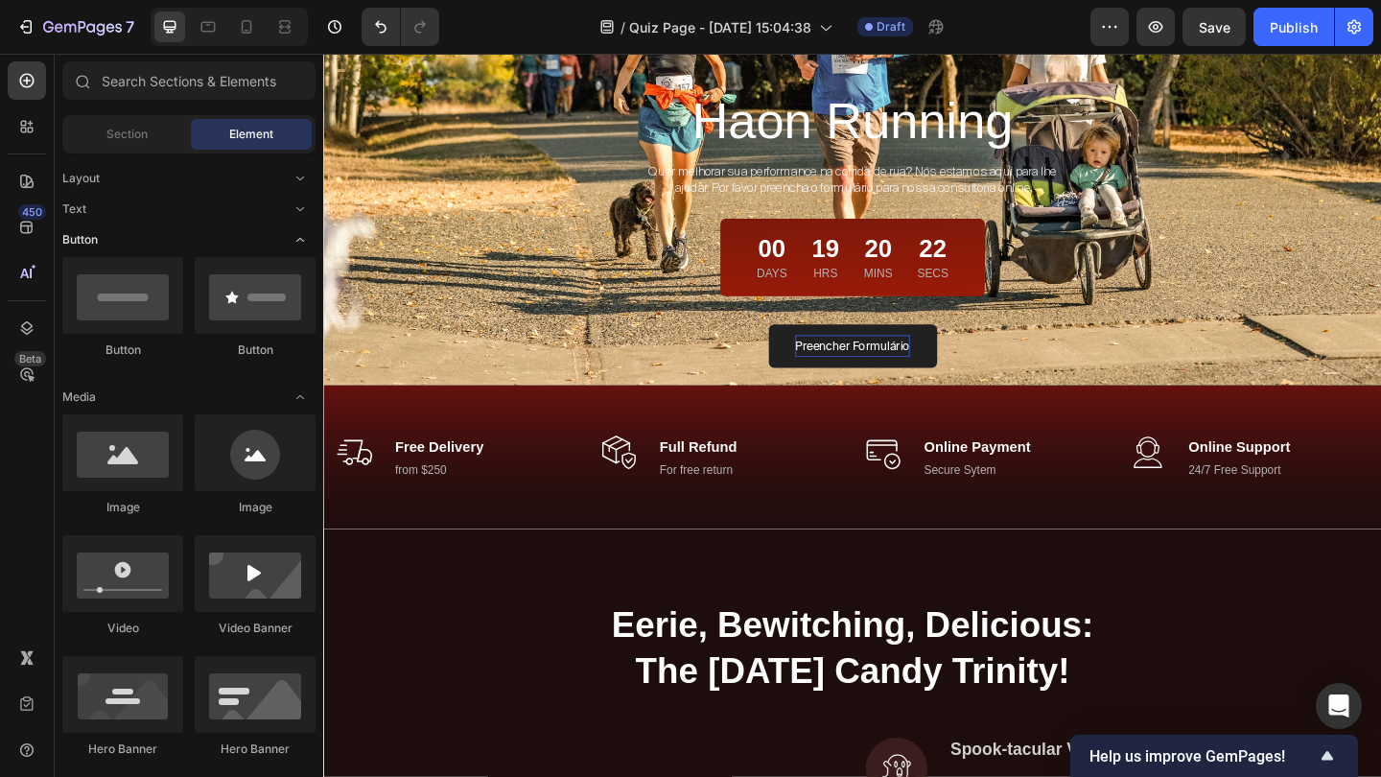
click at [306, 236] on icon "Toggle open" at bounding box center [299, 239] width 15 height 15
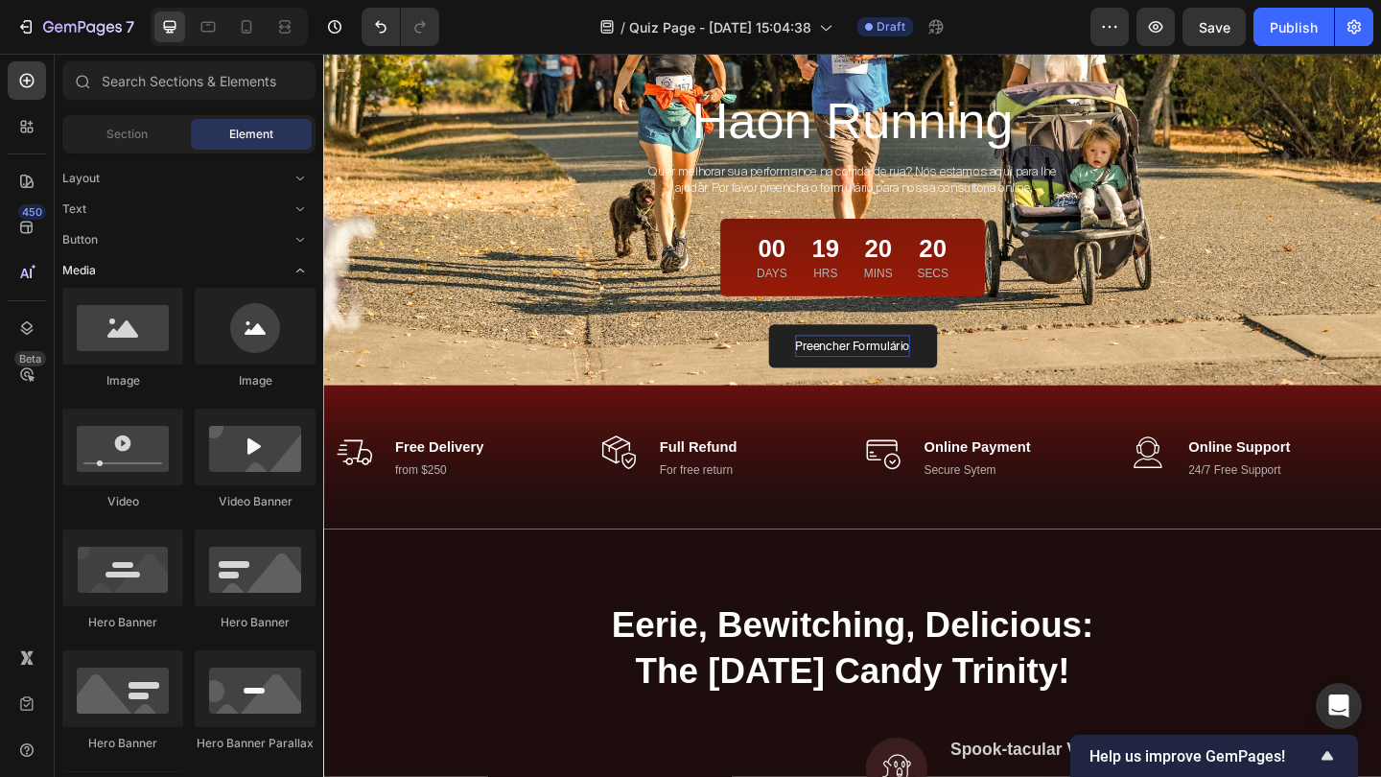
click at [299, 263] on icon "Toggle open" at bounding box center [299, 270] width 15 height 15
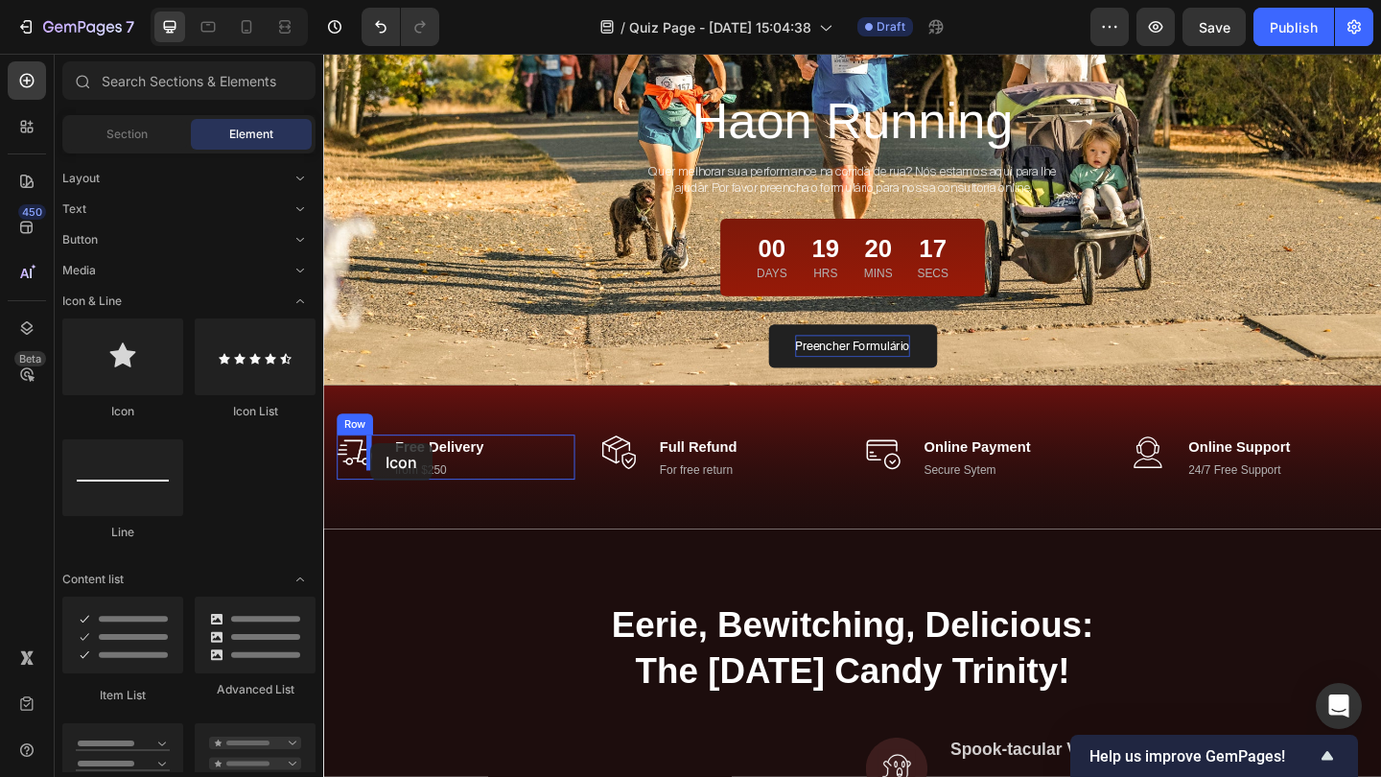
drag, startPoint x: 448, startPoint y: 399, endPoint x: 374, endPoint y: 476, distance: 106.5
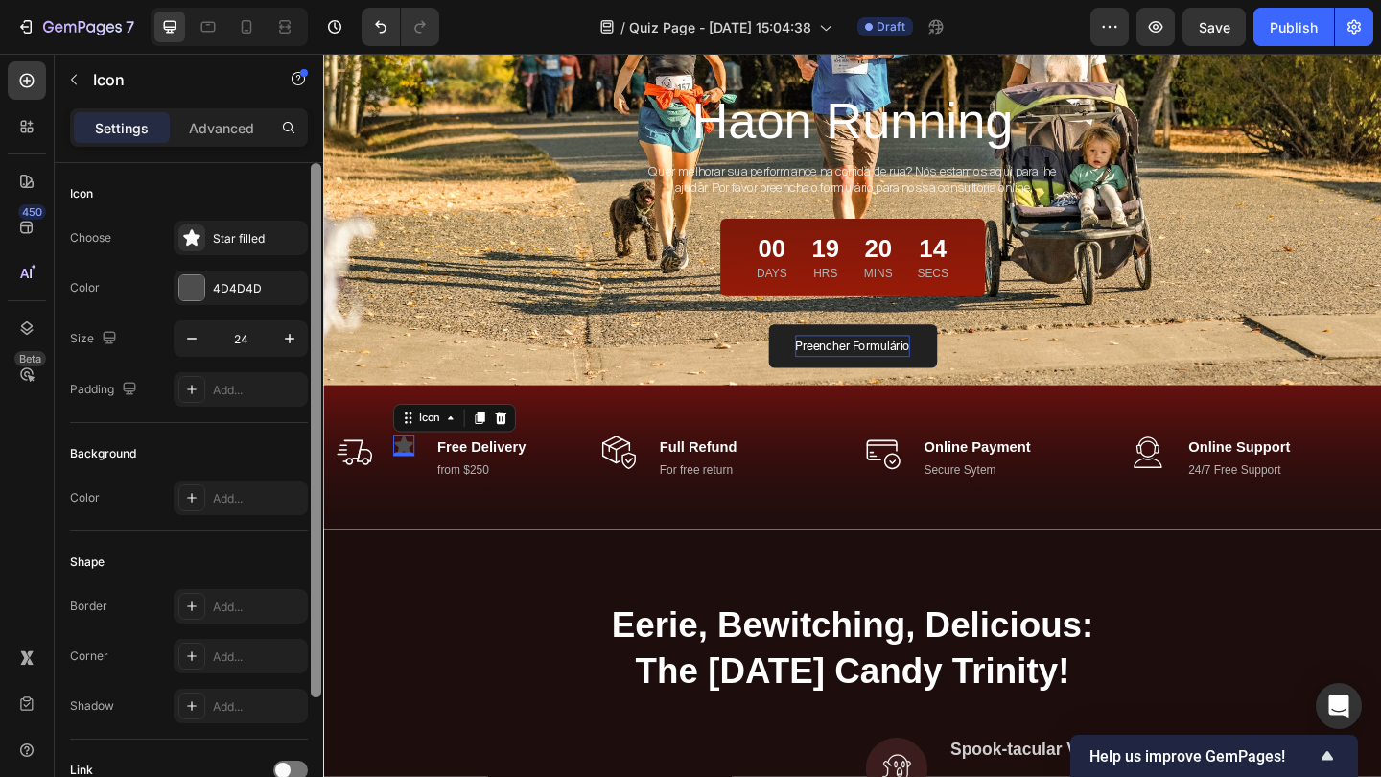
scroll to position [167, 0]
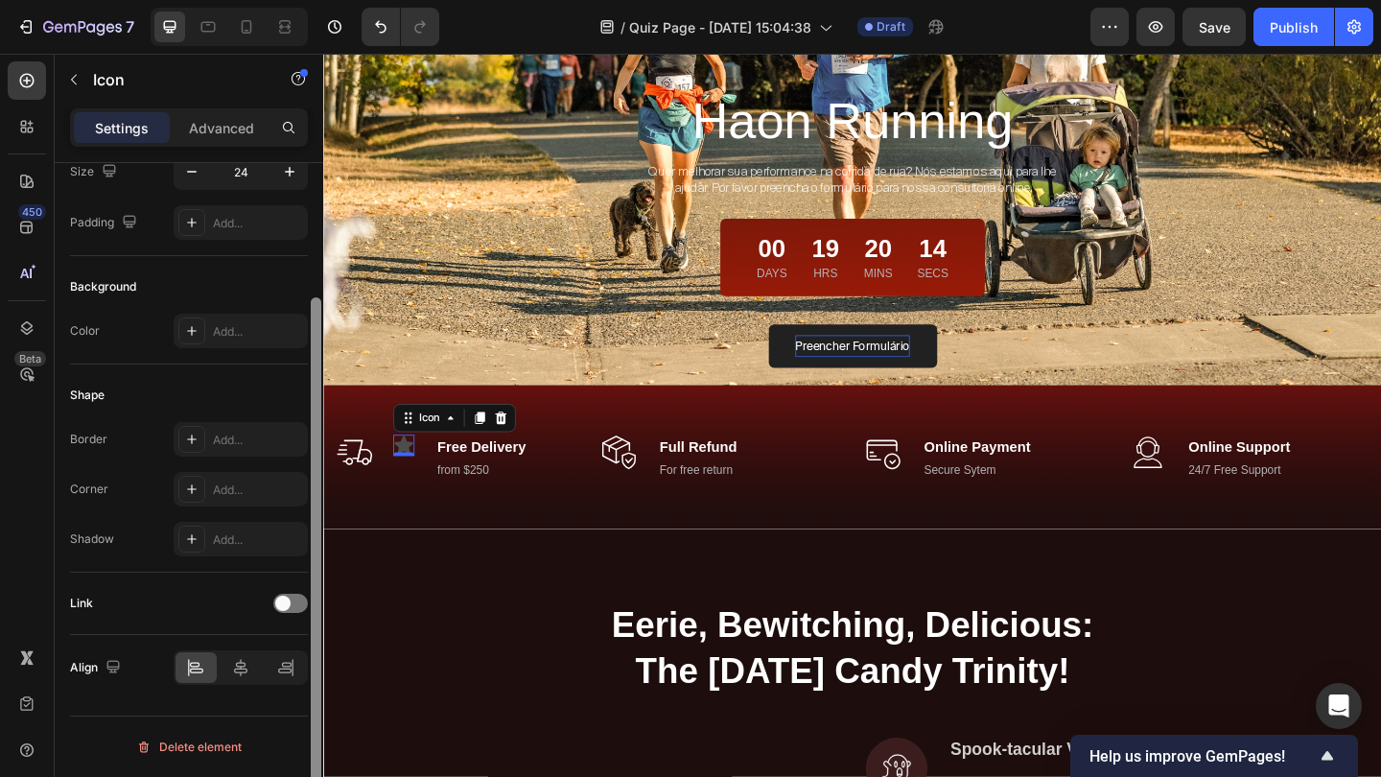
drag, startPoint x: 315, startPoint y: 428, endPoint x: 313, endPoint y: 756, distance: 328.9
click at [313, 756] on div at bounding box center [316, 564] width 11 height 534
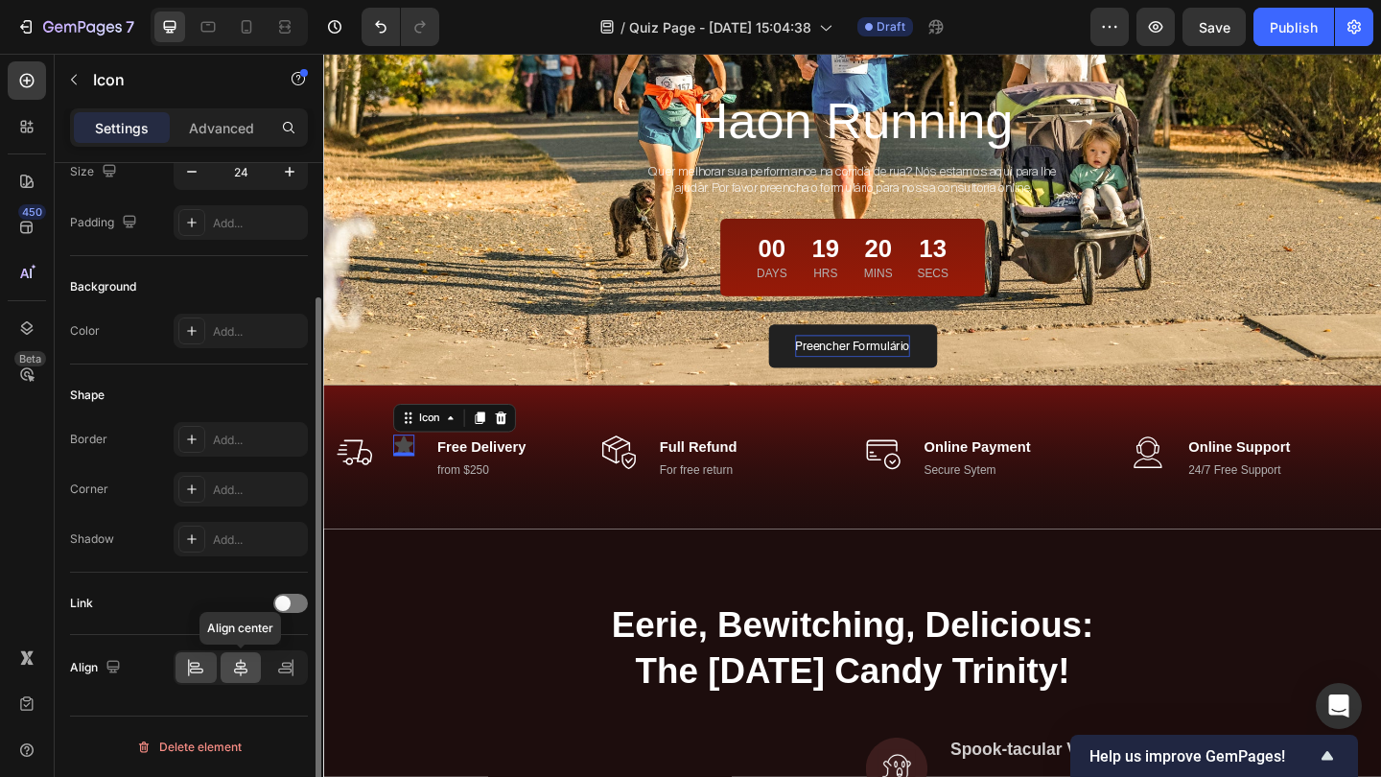
click at [244, 669] on icon at bounding box center [240, 667] width 19 height 19
click at [214, 669] on div at bounding box center [195, 667] width 41 height 31
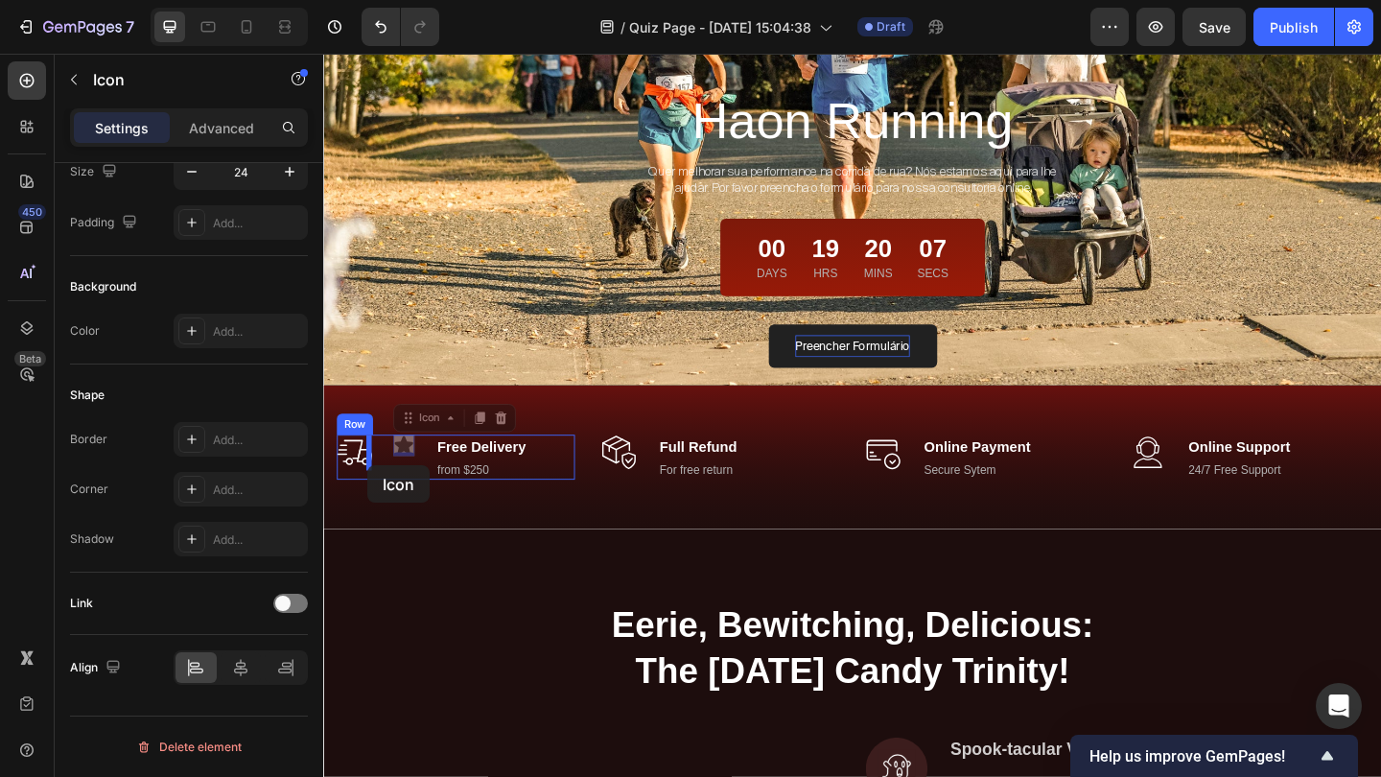
drag, startPoint x: 428, startPoint y: 449, endPoint x: 371, endPoint y: 501, distance: 77.3
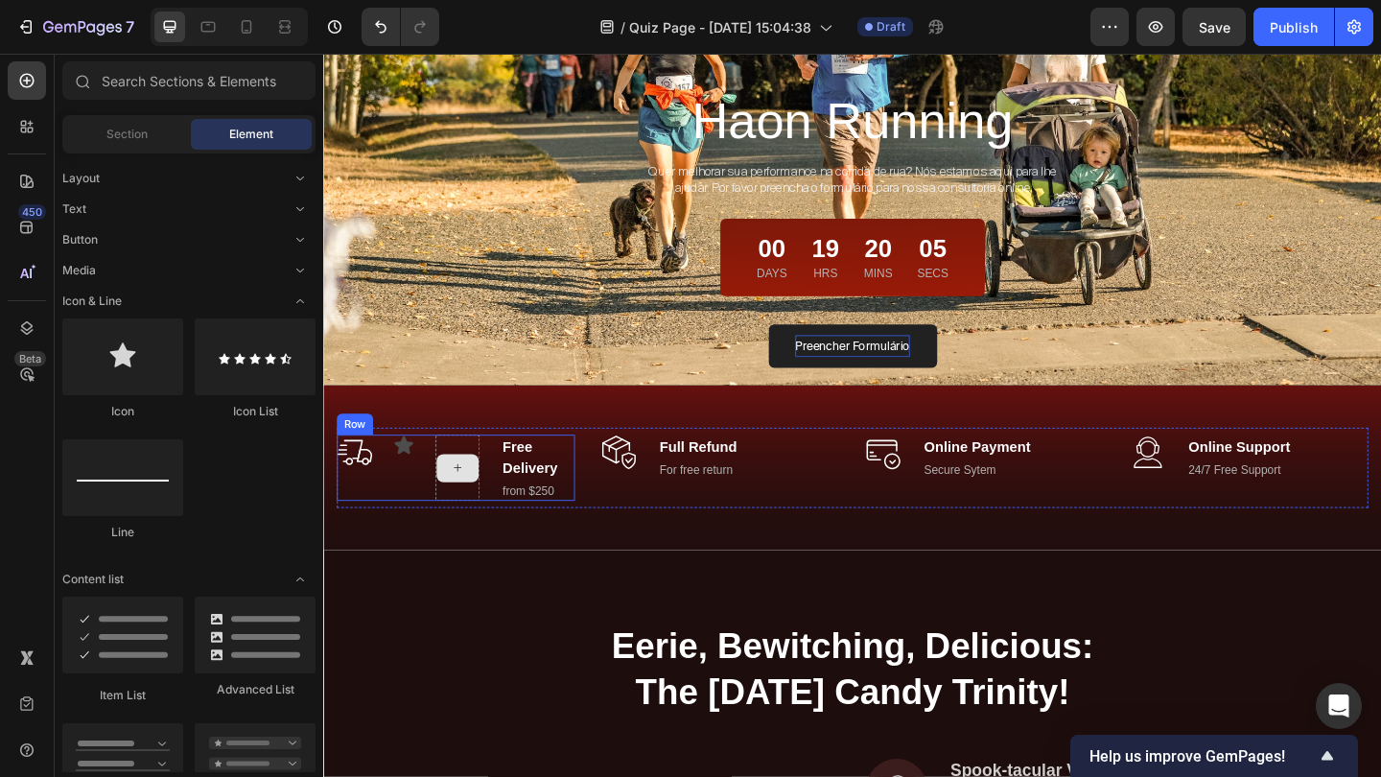
click at [468, 496] on icon at bounding box center [468, 504] width 15 height 16
click at [471, 478] on div at bounding box center [469, 504] width 48 height 73
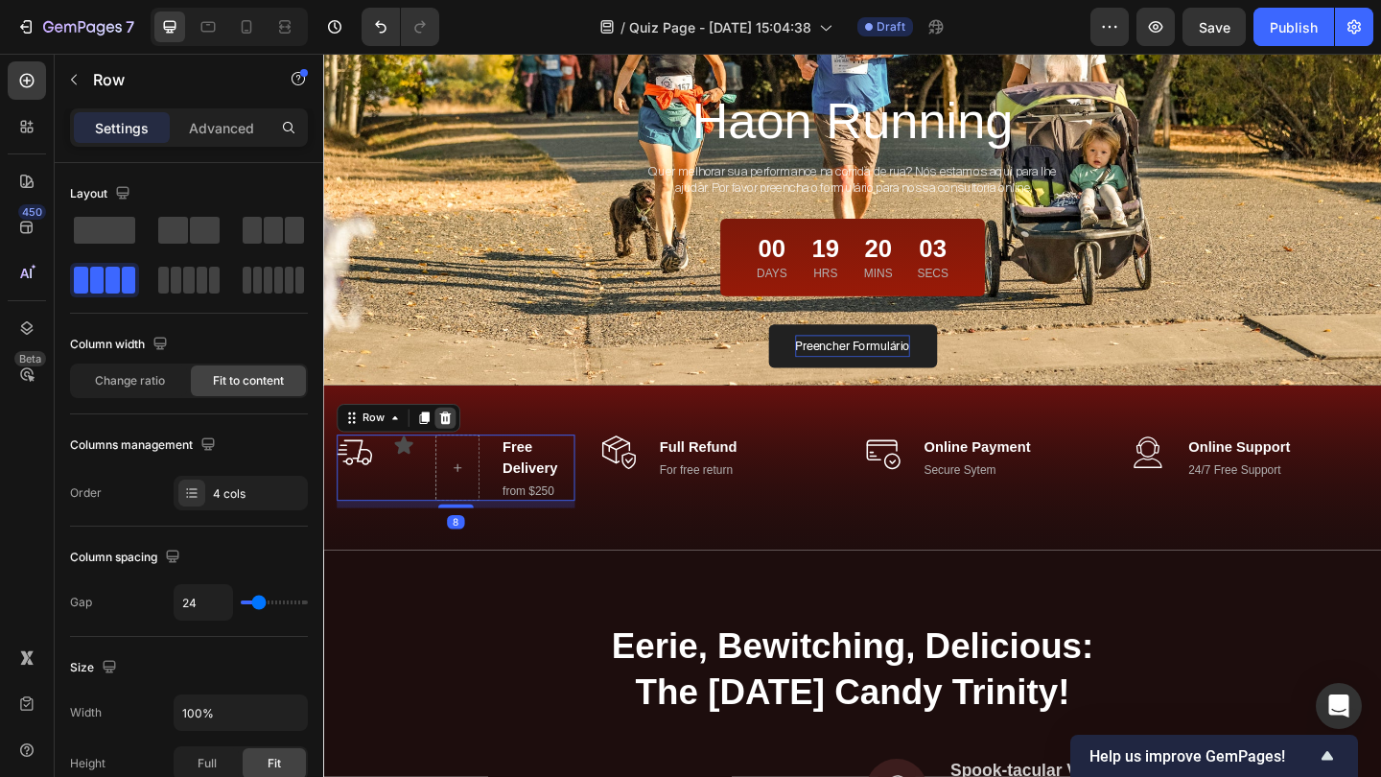
click at [456, 458] on div at bounding box center [455, 449] width 23 height 23
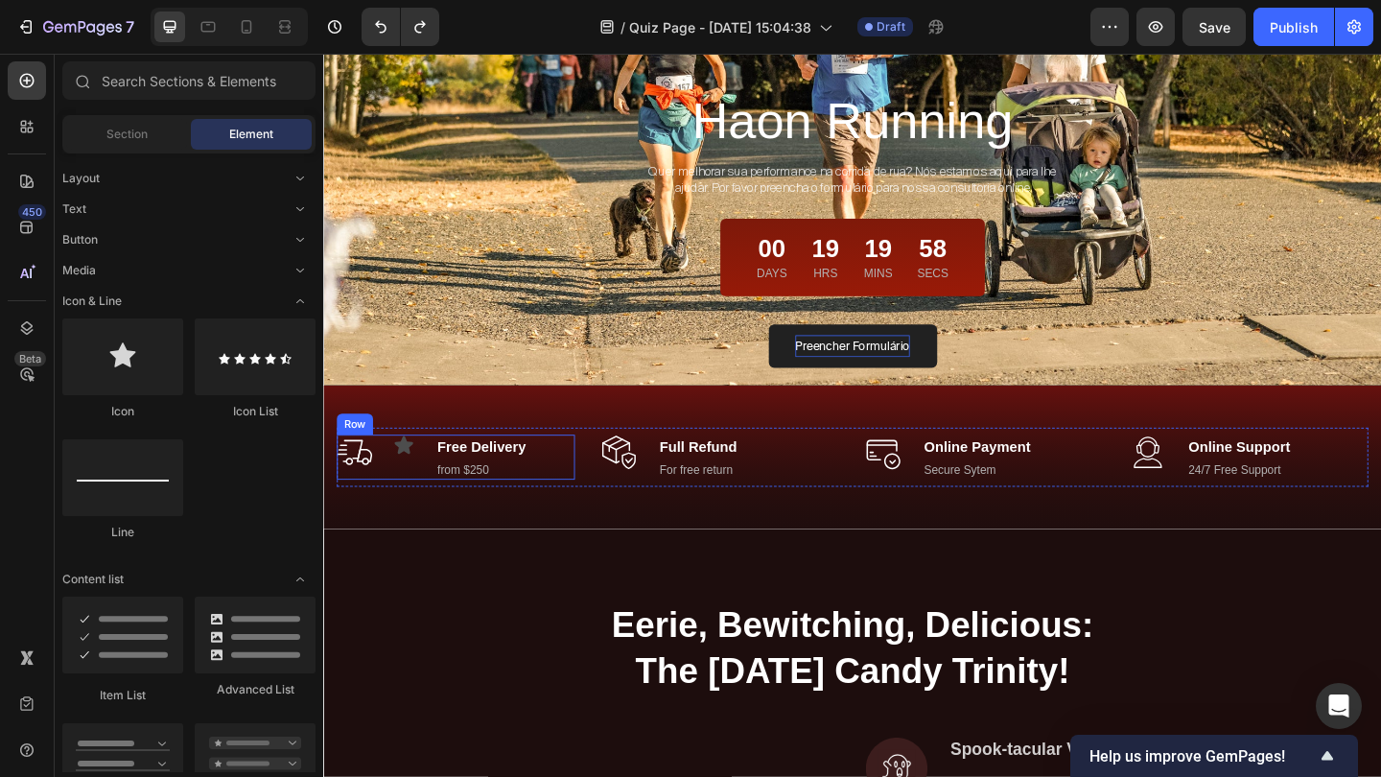
click at [372, 492] on img at bounding box center [356, 487] width 38 height 38
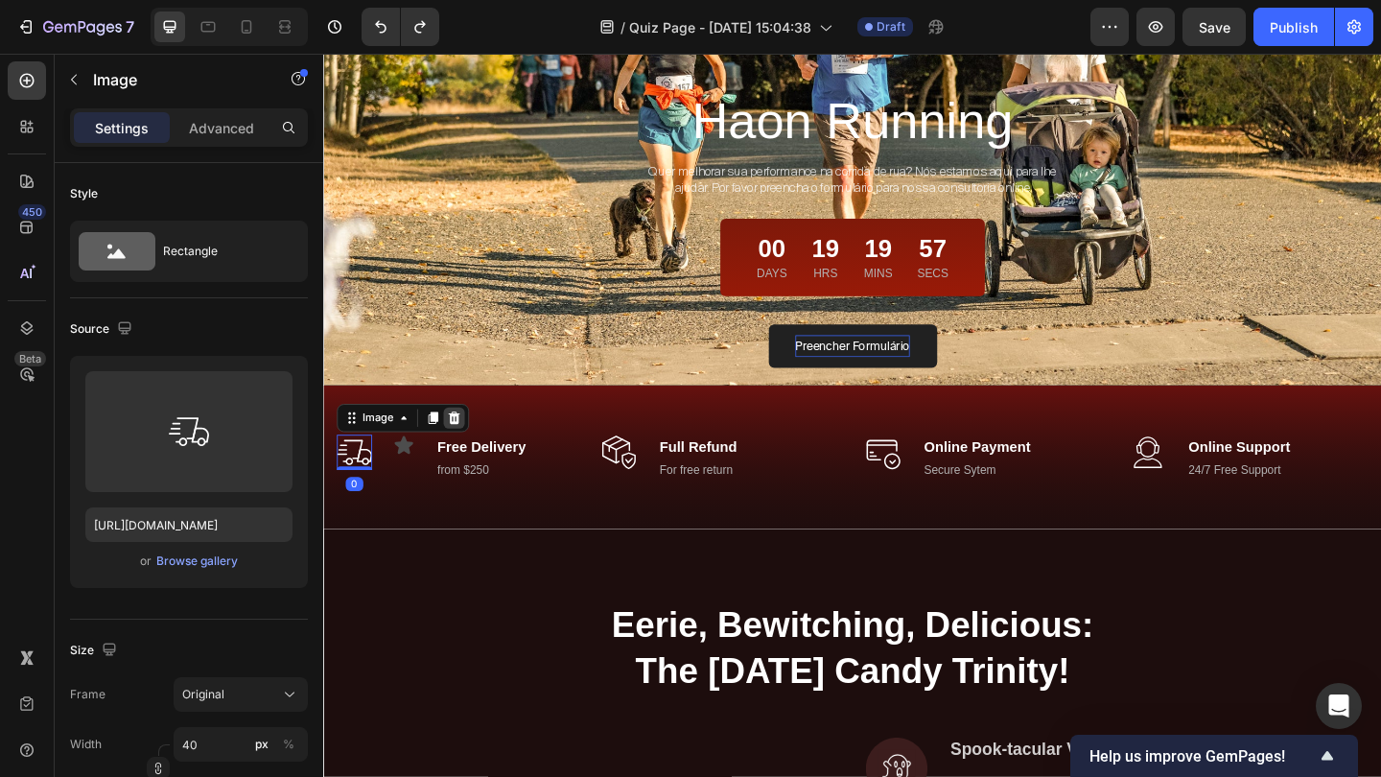
click at [462, 450] on icon at bounding box center [465, 449] width 12 height 13
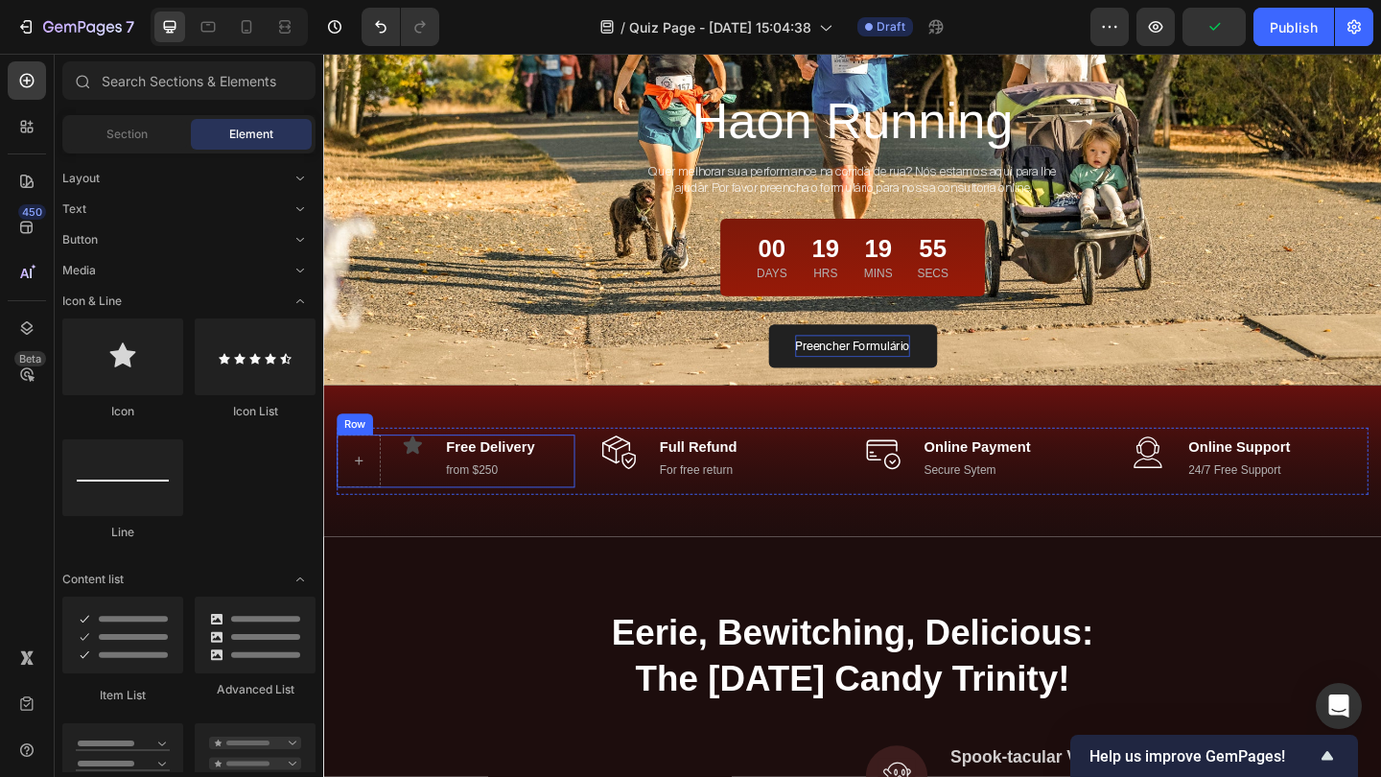
click at [402, 497] on div "Icon Free Delivery Text block from $250 Text block Row" at bounding box center [466, 497] width 259 height 58
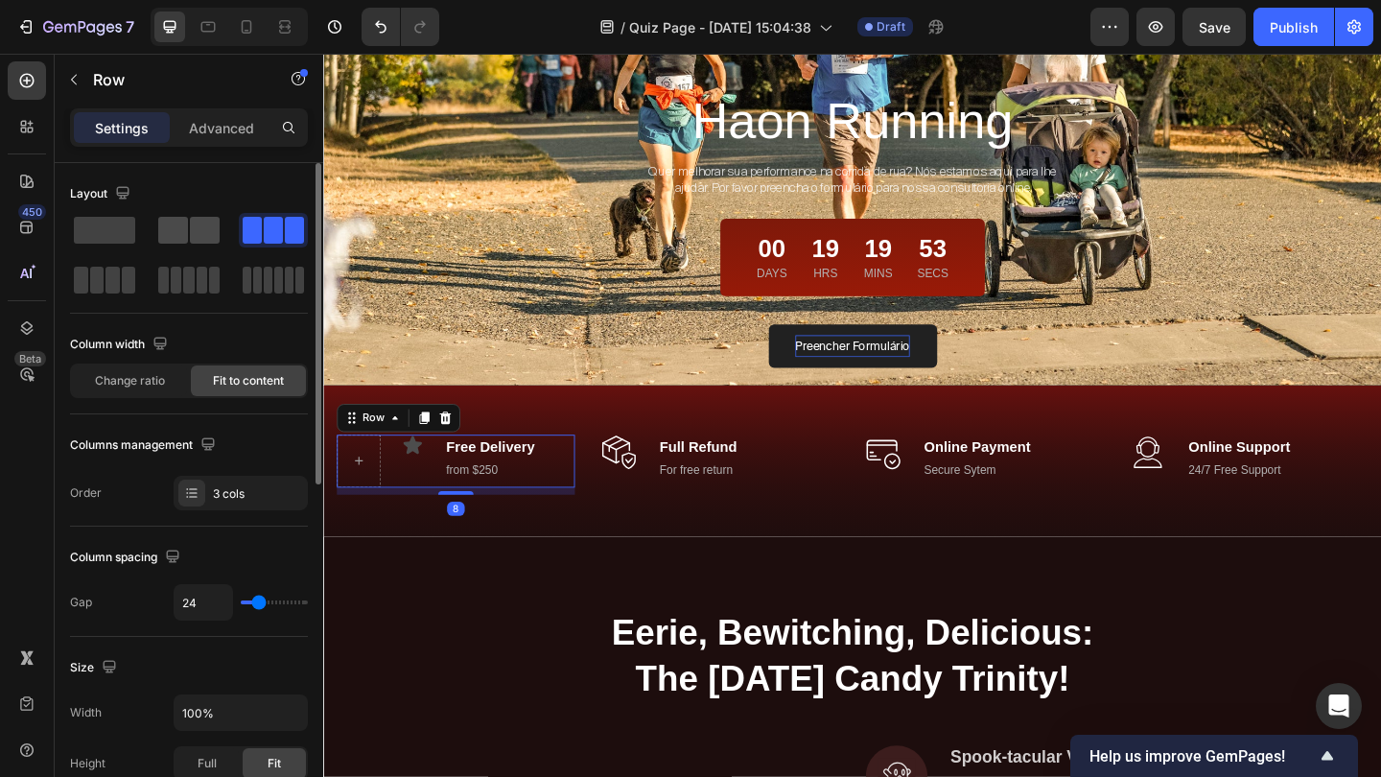
click at [175, 232] on span at bounding box center [173, 230] width 30 height 27
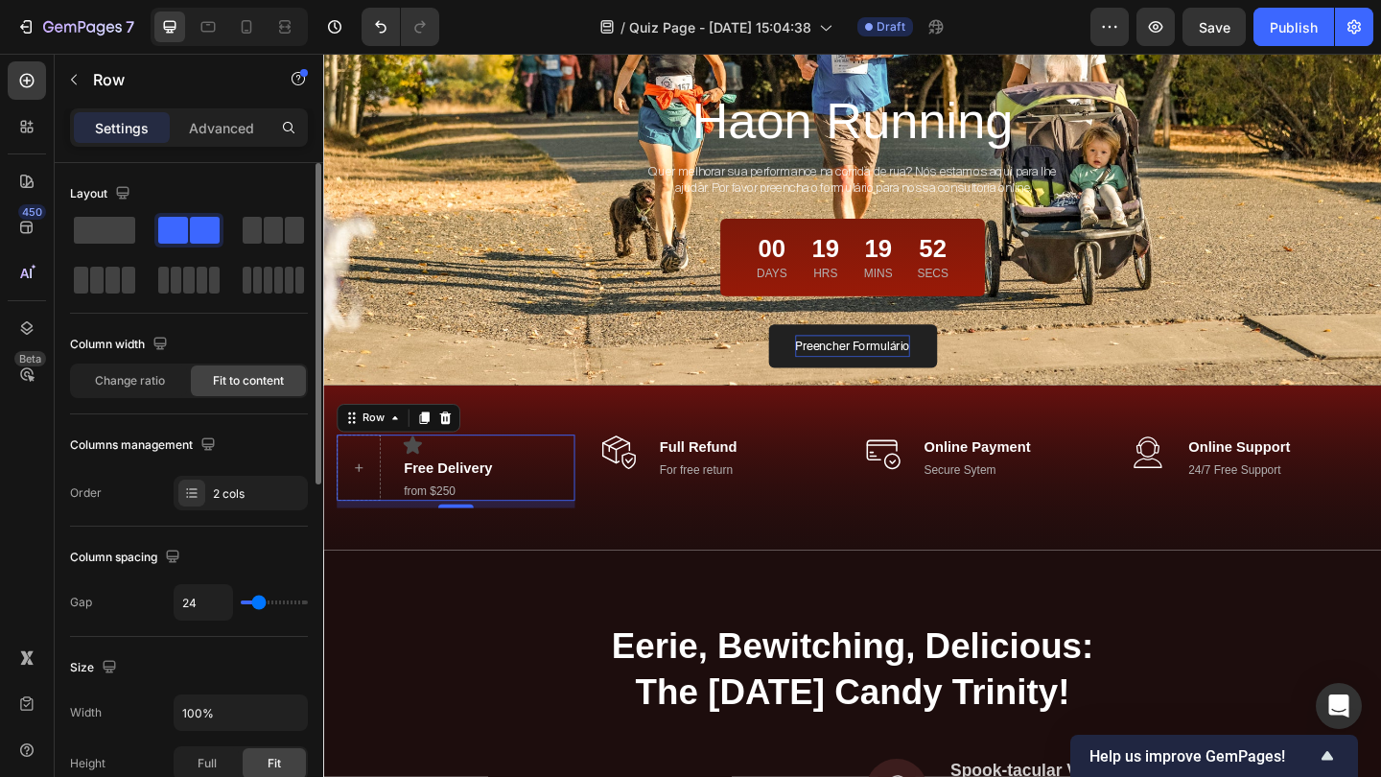
click at [175, 232] on span at bounding box center [173, 230] width 30 height 27
click at [93, 229] on span at bounding box center [104, 230] width 61 height 27
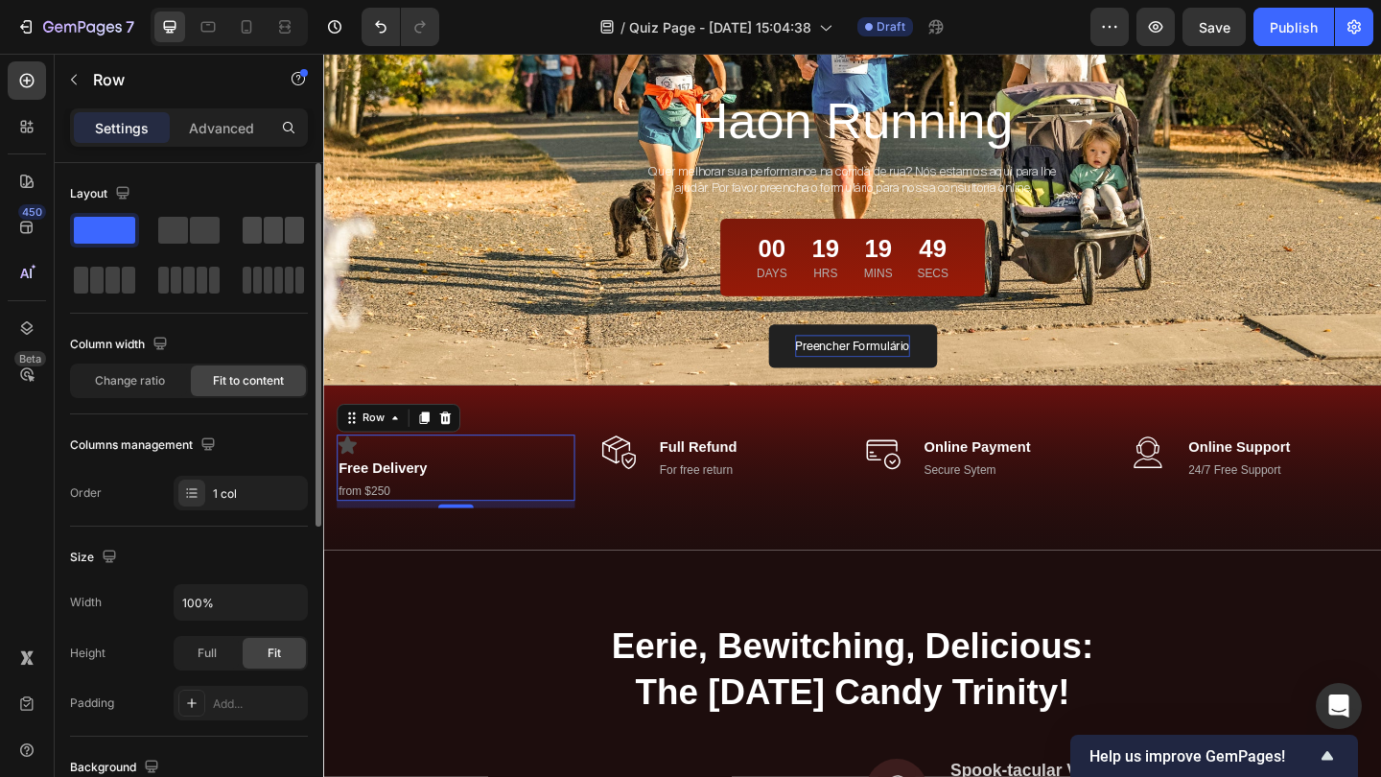
click at [260, 231] on span at bounding box center [252, 230] width 19 height 27
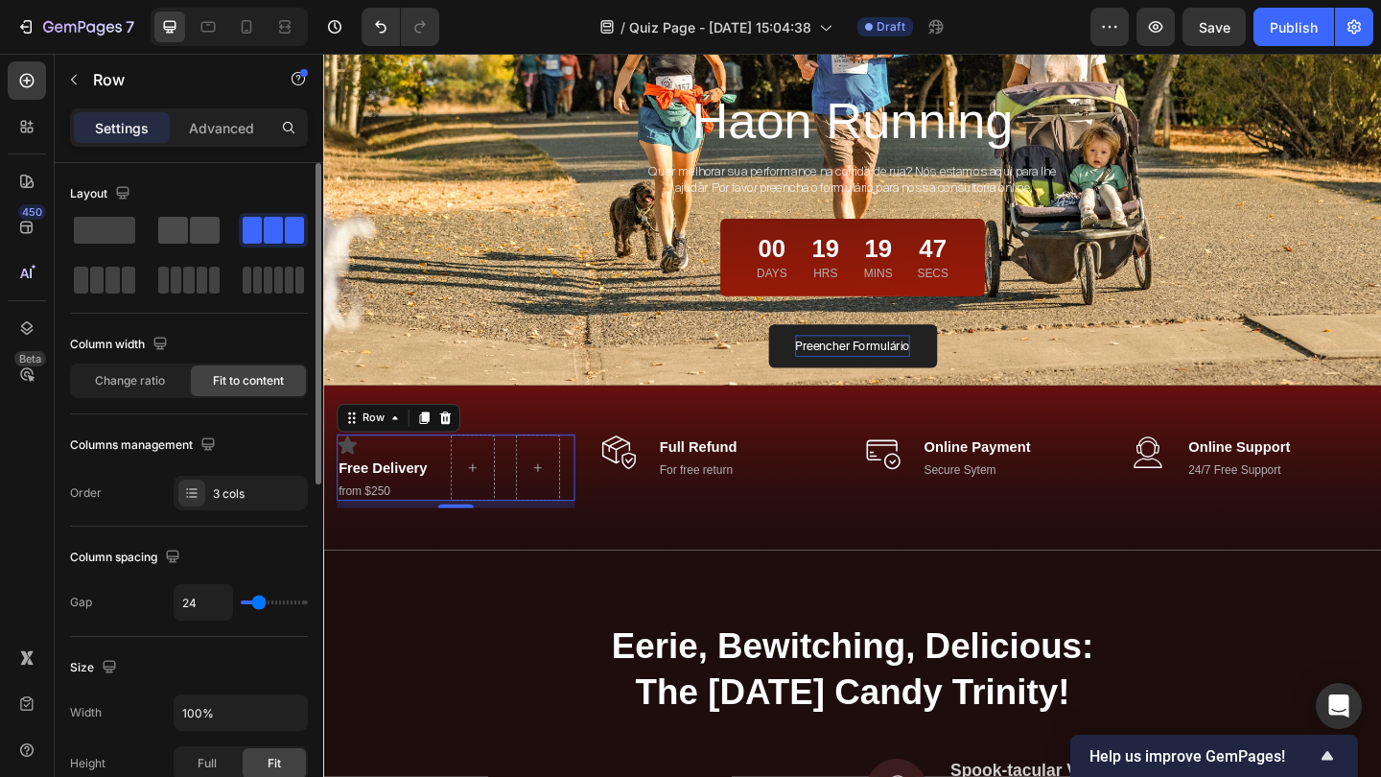
click at [195, 235] on span at bounding box center [205, 230] width 30 height 27
click at [124, 233] on span at bounding box center [104, 230] width 61 height 27
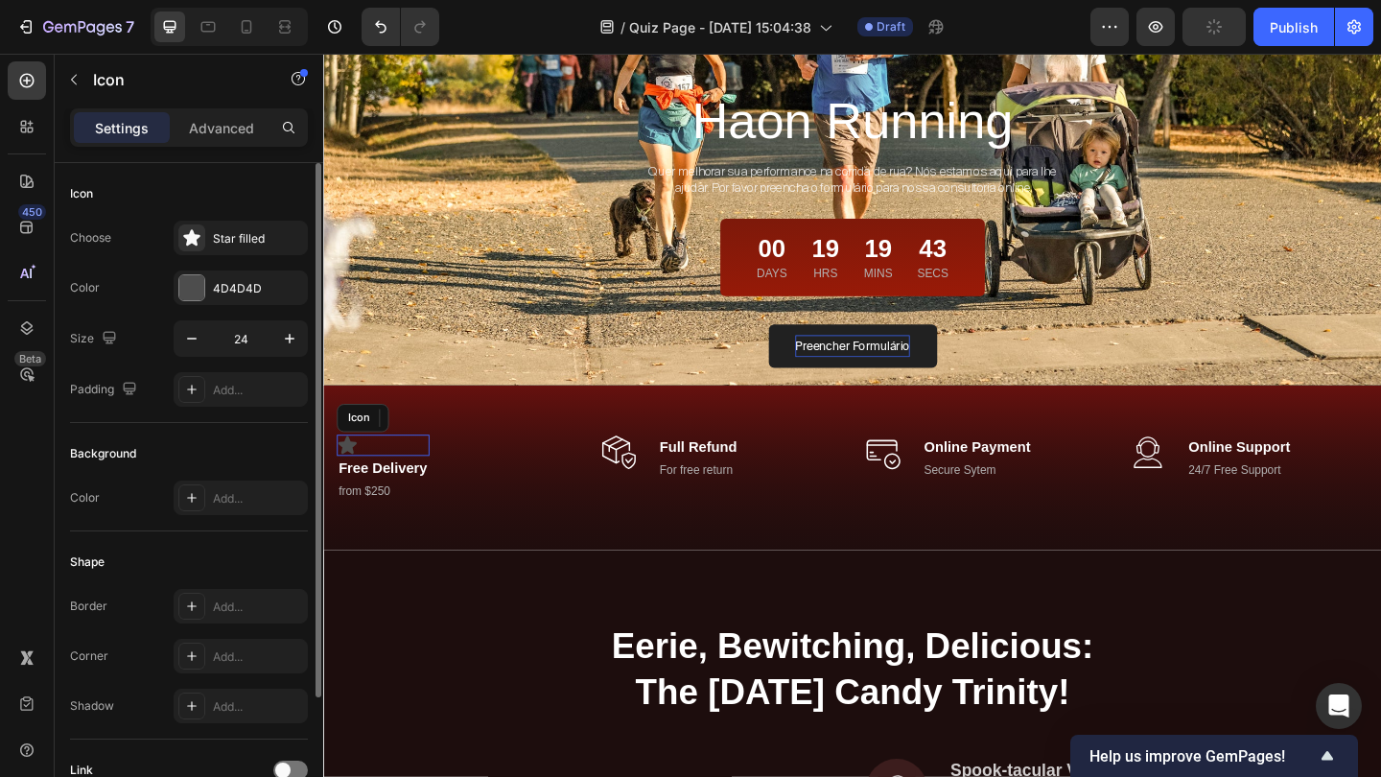
click at [425, 486] on div "Icon" at bounding box center [387, 479] width 101 height 23
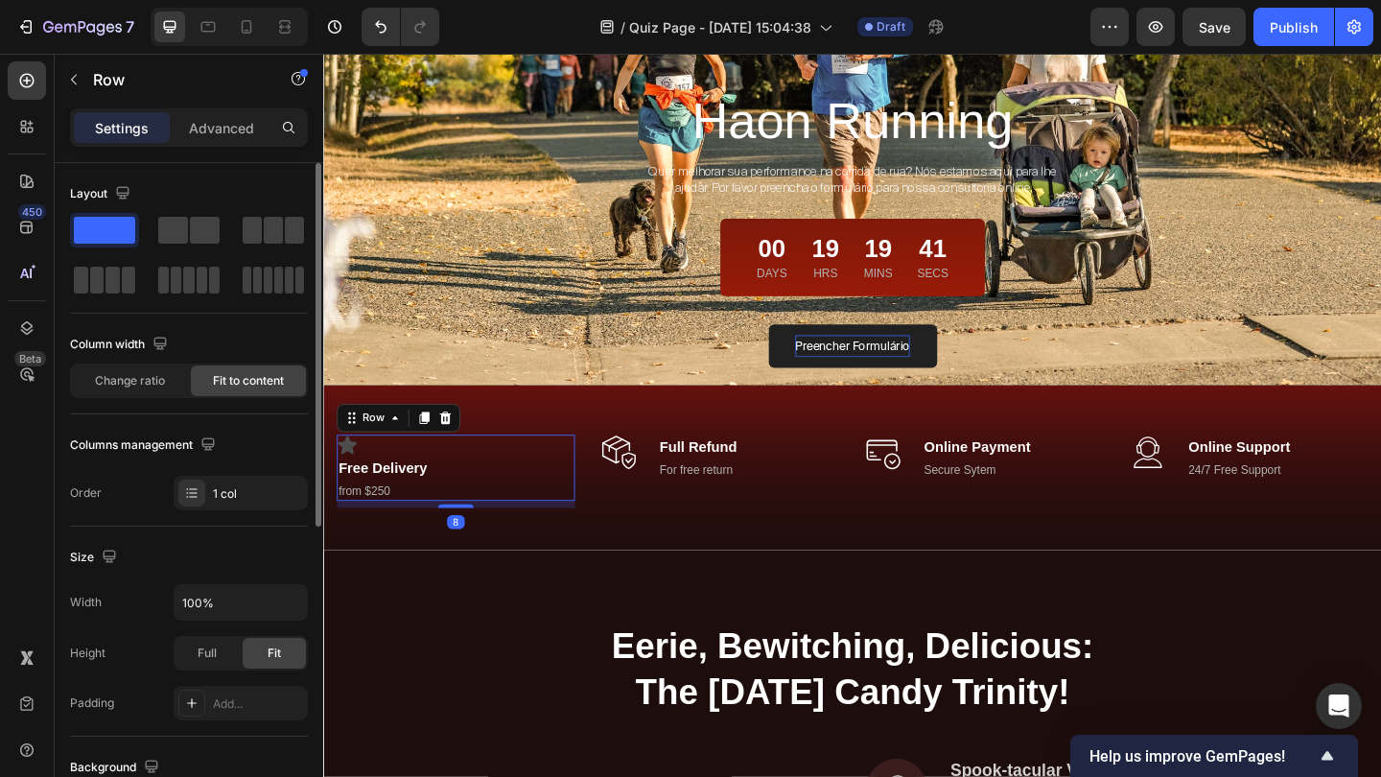
click at [504, 504] on div "Icon Free Delivery Text block from $250 Text block Row 8" at bounding box center [466, 504] width 259 height 73
click at [640, 495] on img at bounding box center [644, 487] width 38 height 38
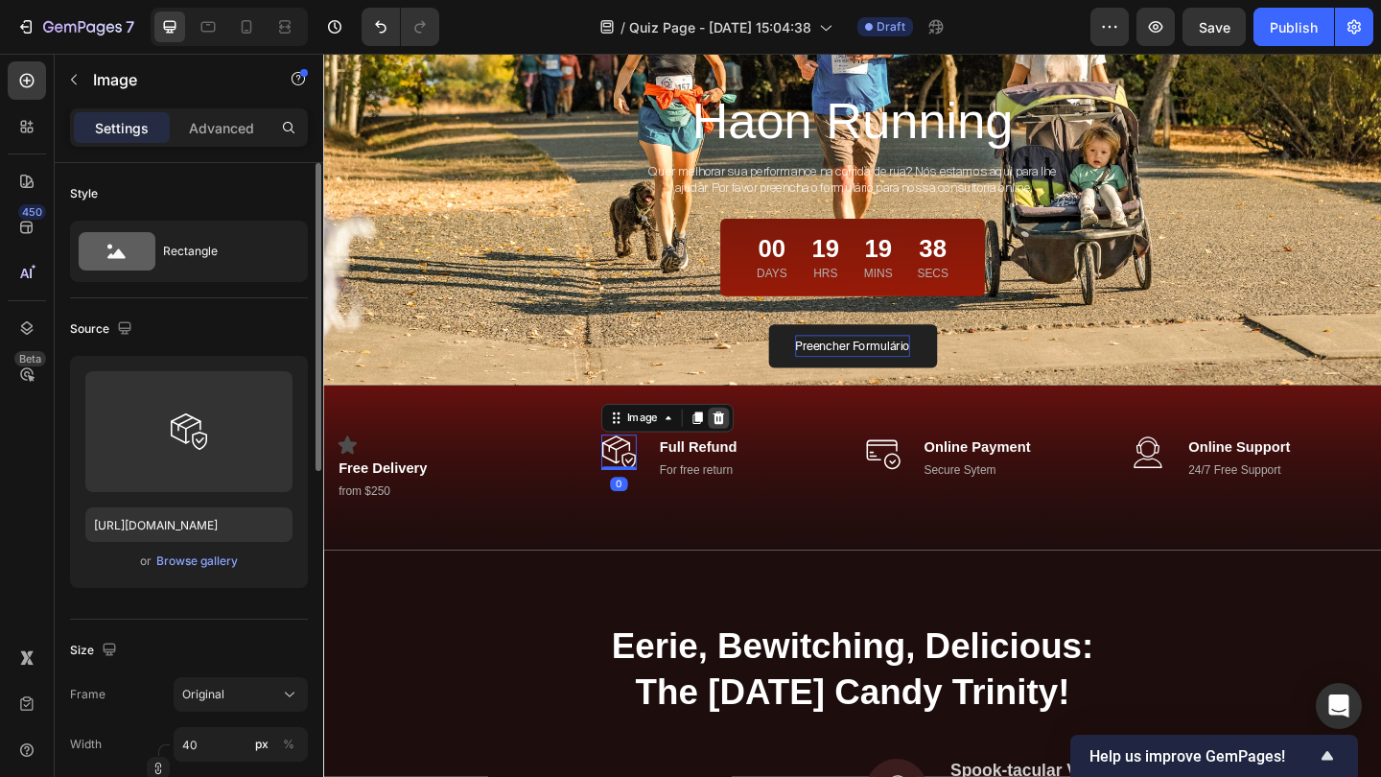
click at [754, 441] on div at bounding box center [752, 449] width 23 height 23
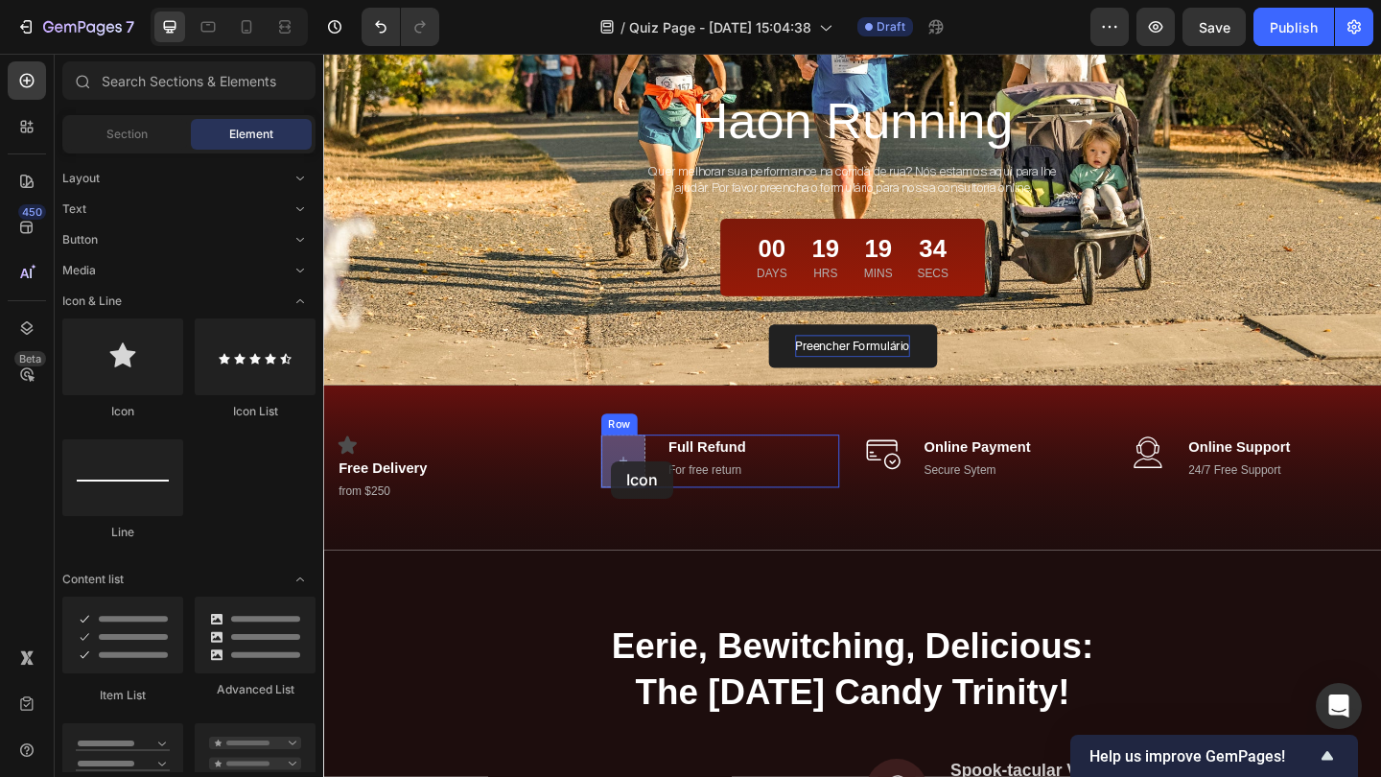
drag, startPoint x: 436, startPoint y: 426, endPoint x: 636, endPoint y: 497, distance: 211.7
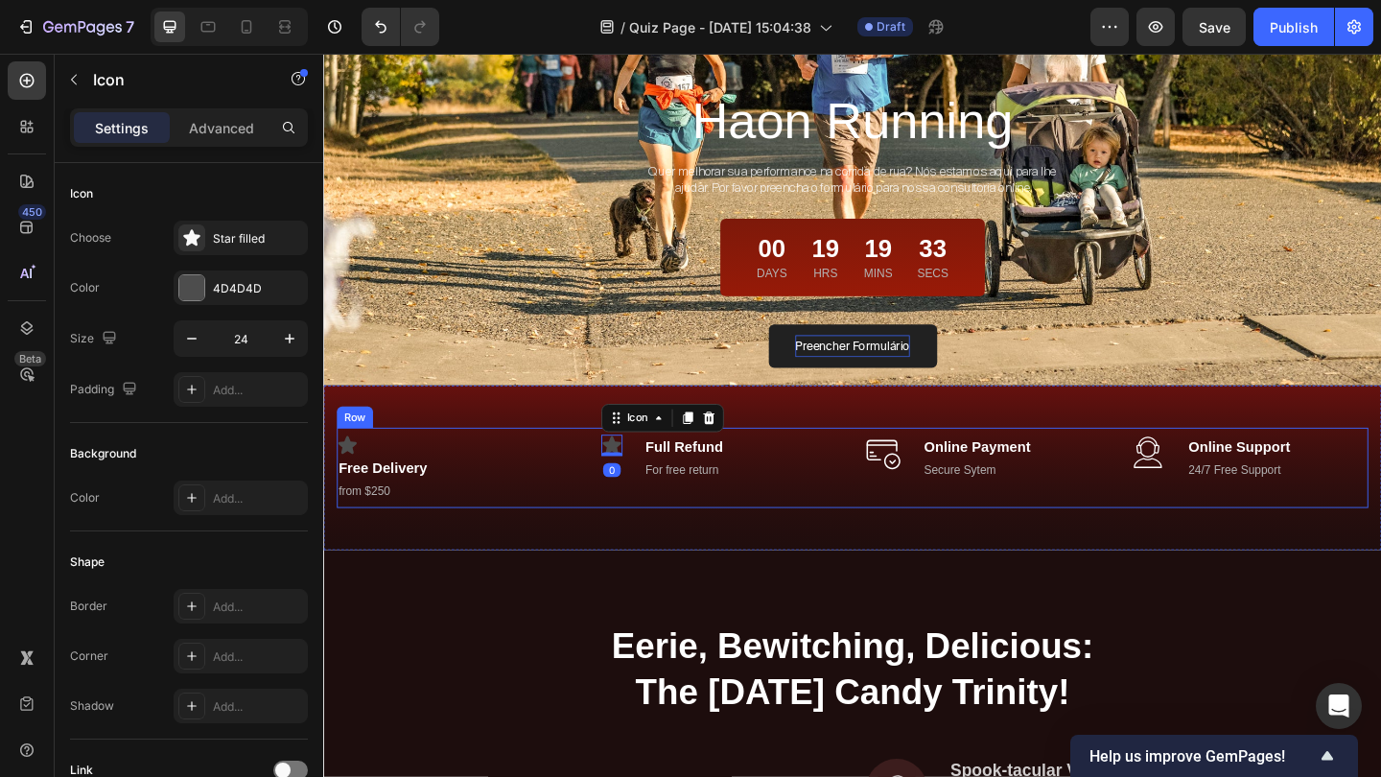
click at [716, 531] on div "Icon 0 Full Refund Text block For free return Text block Row" at bounding box center [754, 504] width 259 height 88
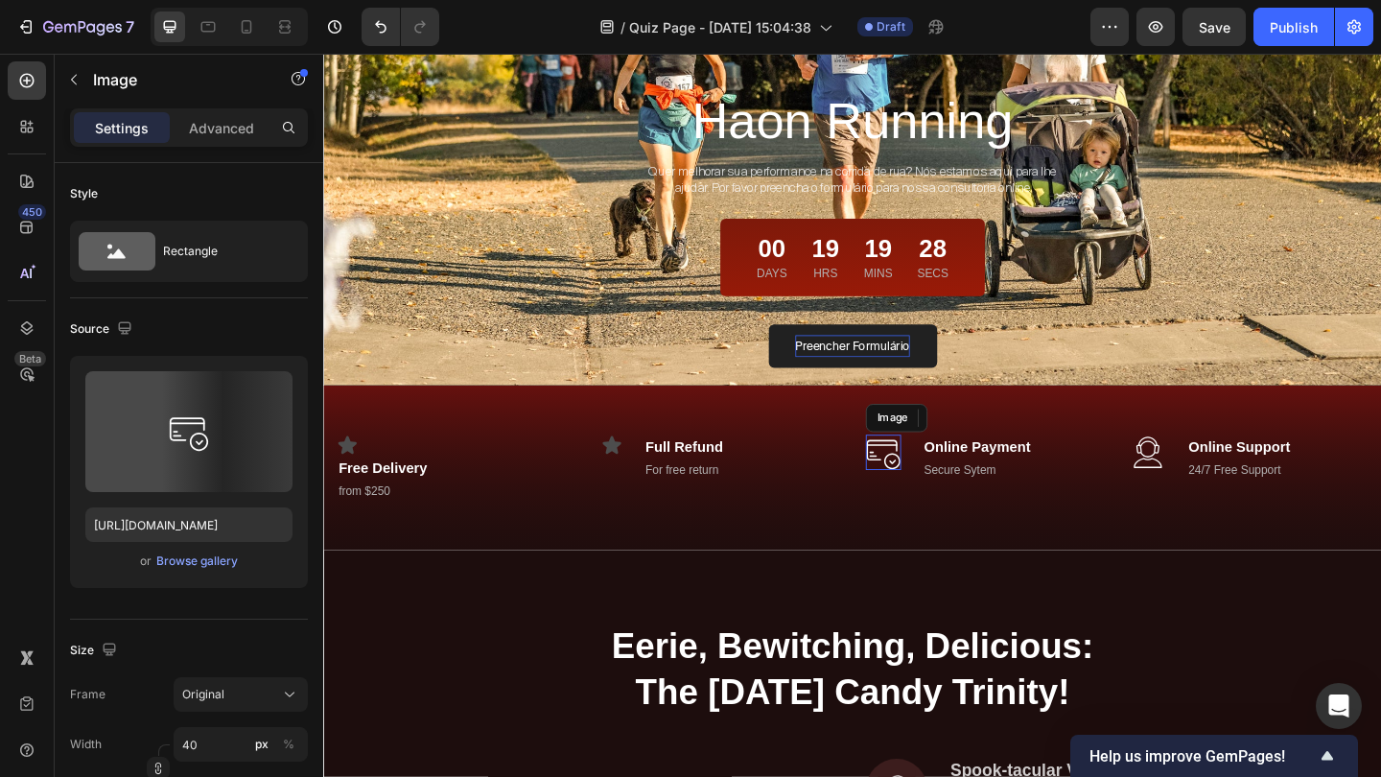
click at [930, 493] on img at bounding box center [932, 487] width 38 height 38
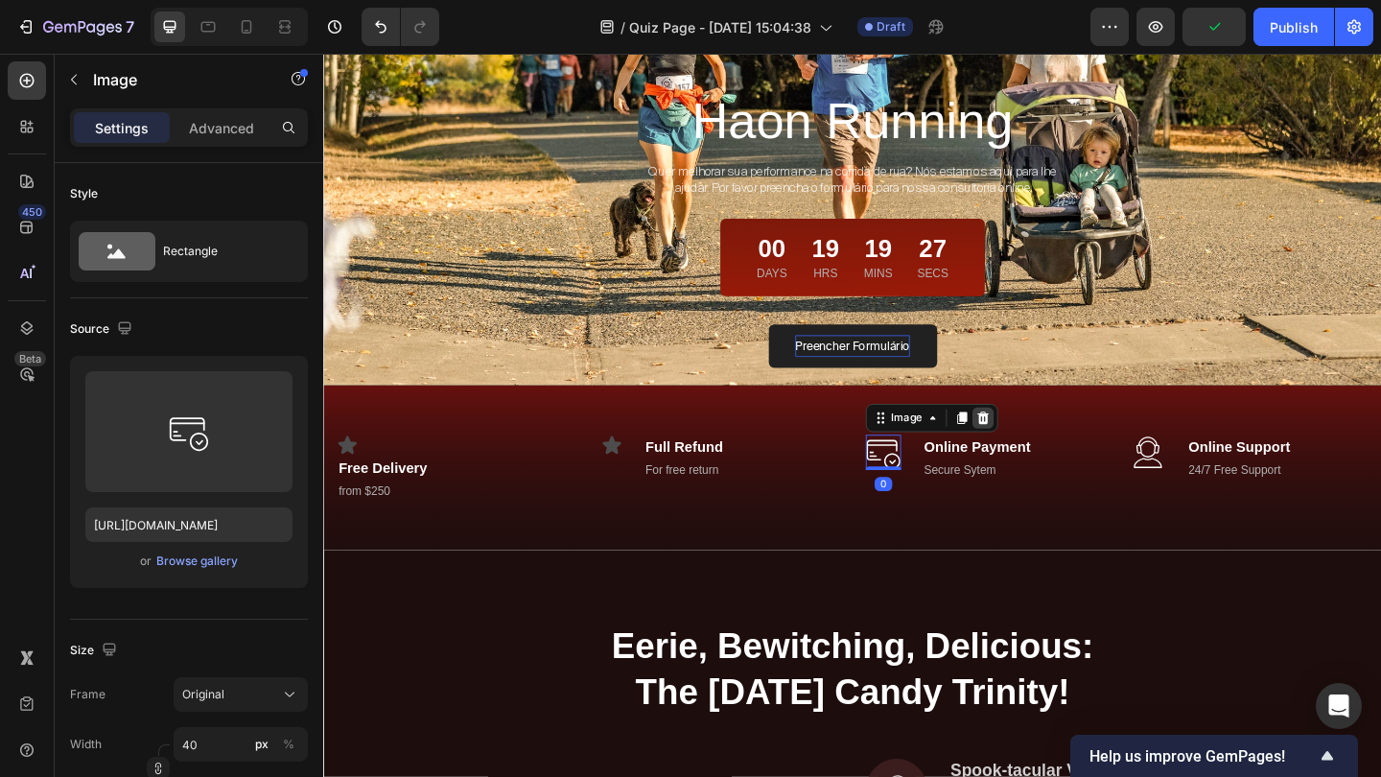
click at [1039, 455] on icon at bounding box center [1041, 449] width 12 height 13
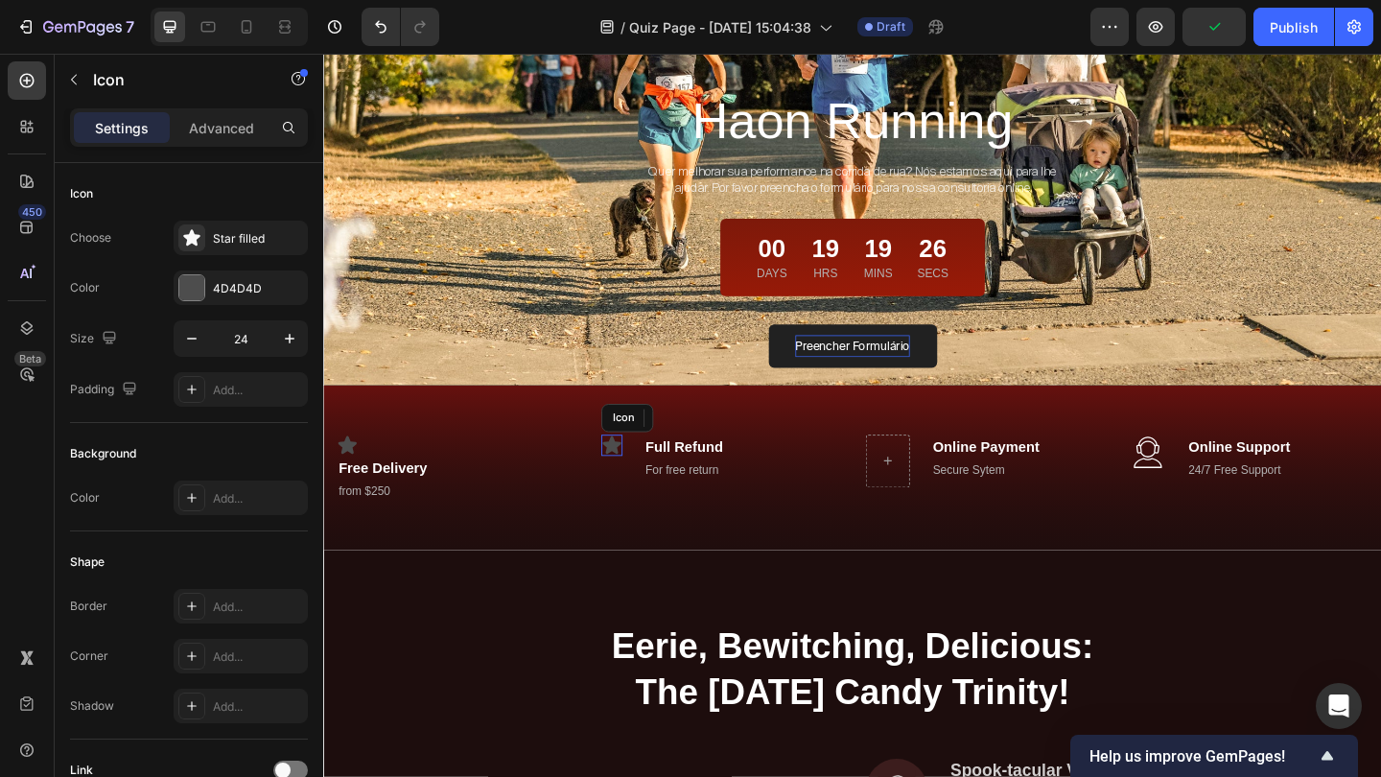
click at [640, 485] on icon at bounding box center [637, 478] width 20 height 19
click at [724, 449] on icon at bounding box center [719, 449] width 11 height 13
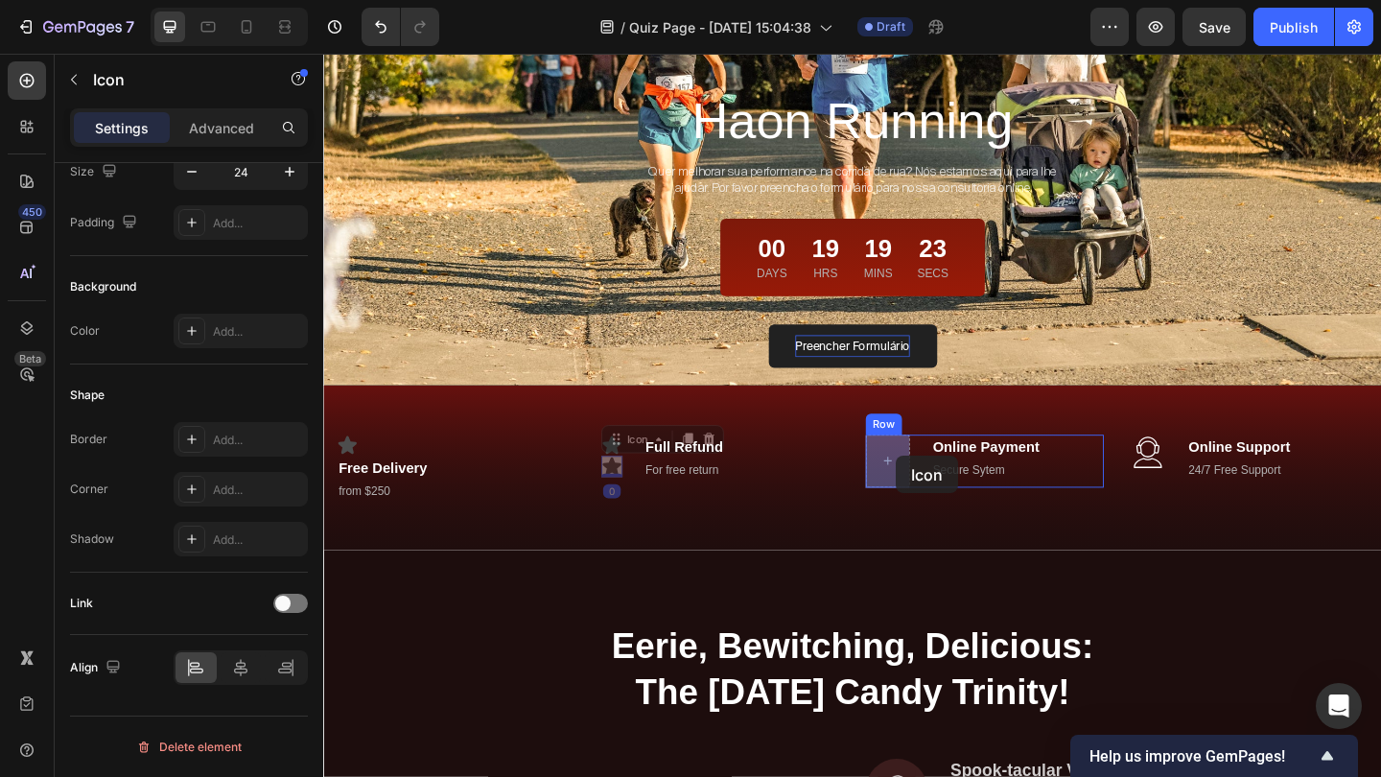
drag, startPoint x: 640, startPoint y: 479, endPoint x: 944, endPoint y: 491, distance: 304.2
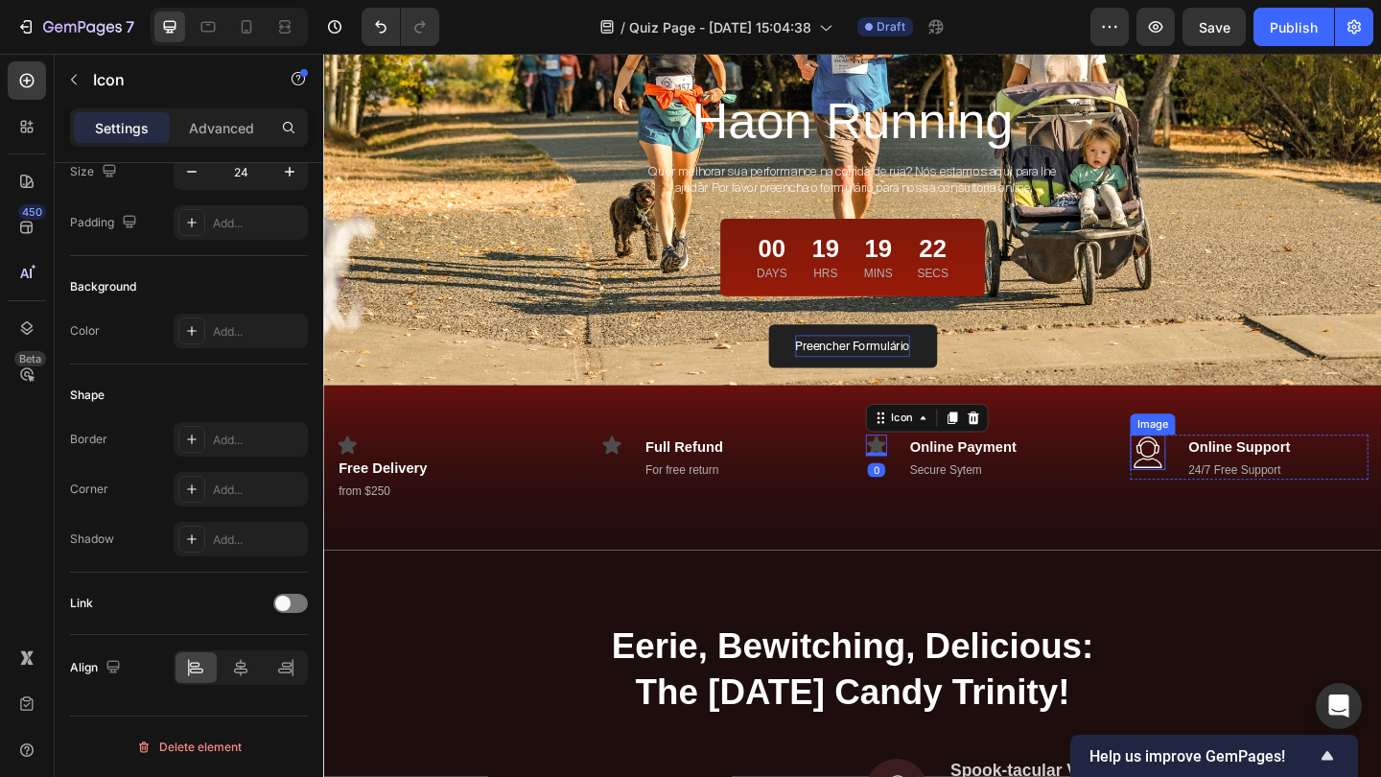
click at [1233, 478] on img at bounding box center [1219, 487] width 38 height 38
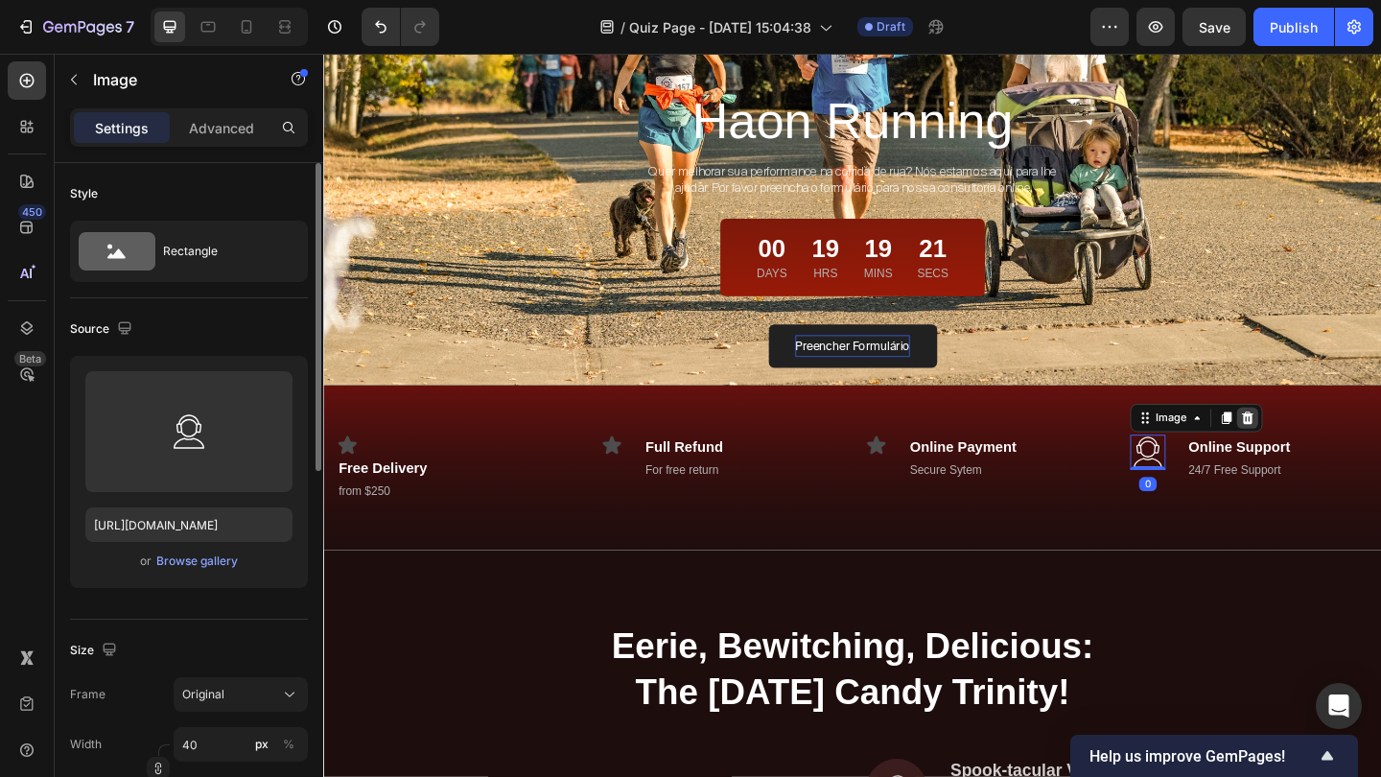
click at [1327, 451] on icon at bounding box center [1327, 449] width 15 height 15
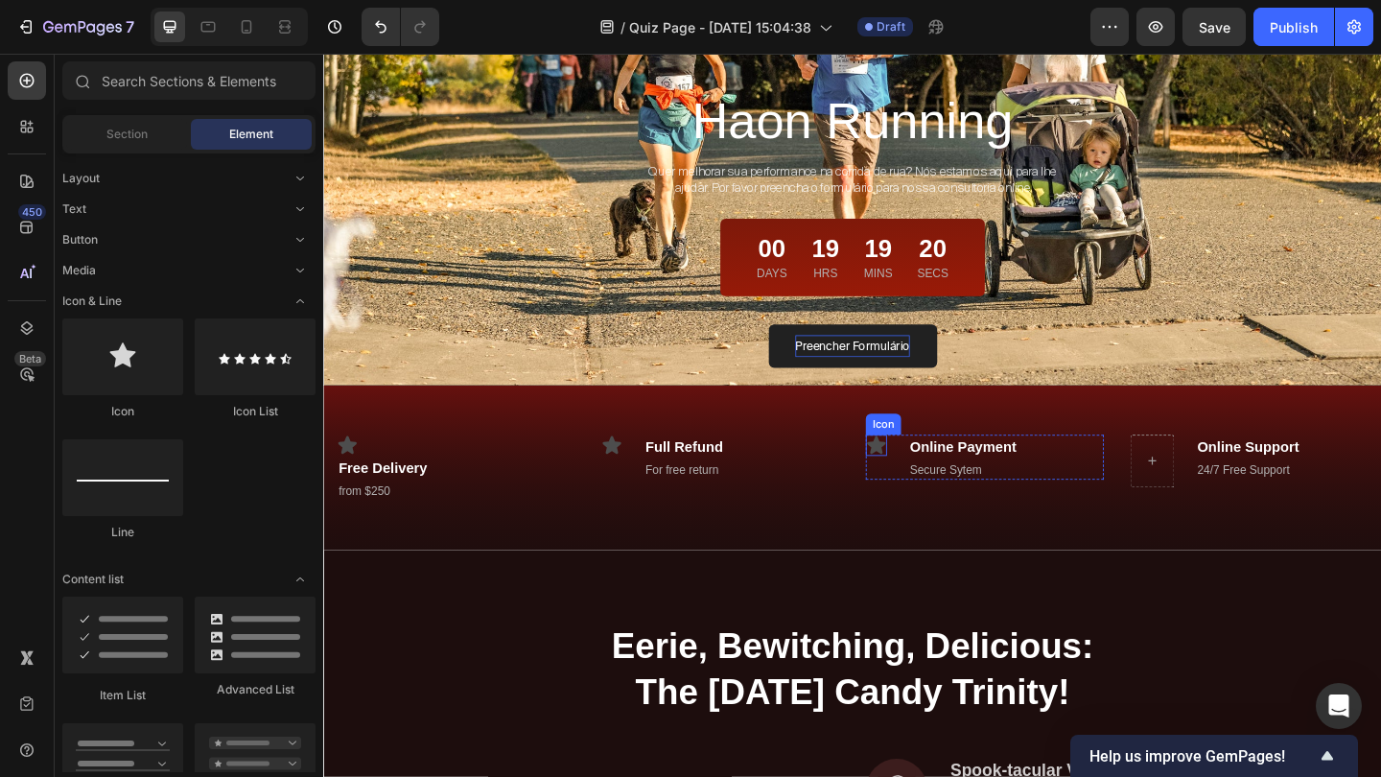
click at [923, 483] on icon at bounding box center [925, 478] width 20 height 19
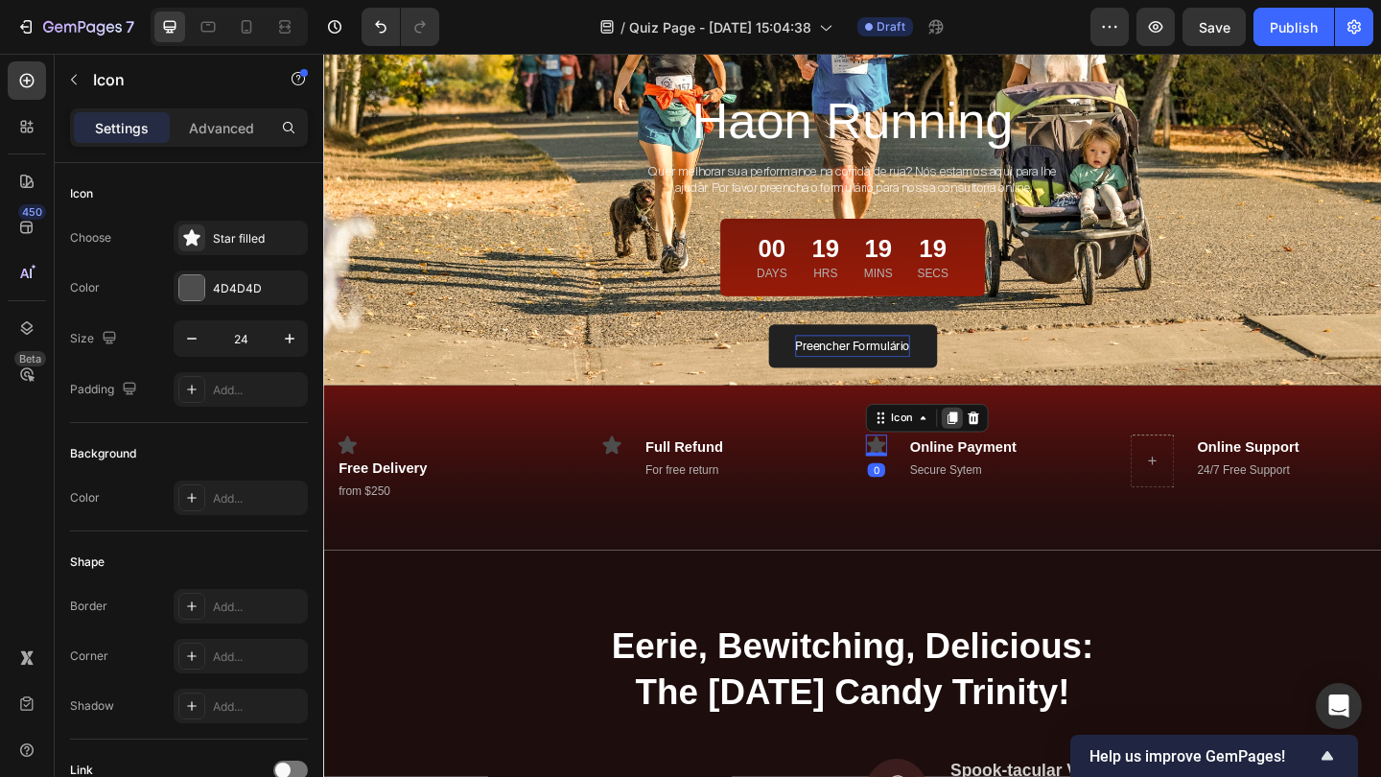
click at [1011, 449] on icon at bounding box center [1007, 449] width 11 height 13
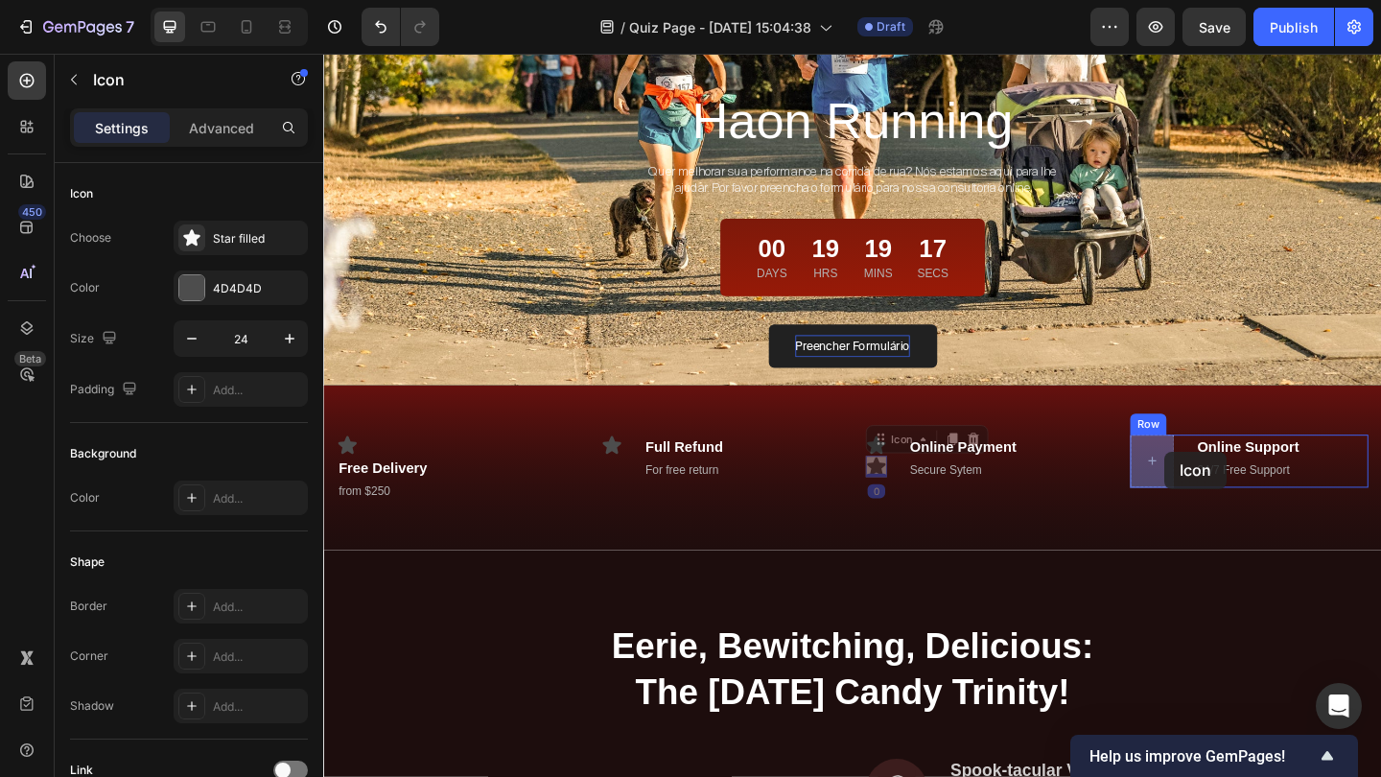
drag, startPoint x: 935, startPoint y: 473, endPoint x: 1238, endPoint y: 486, distance: 303.3
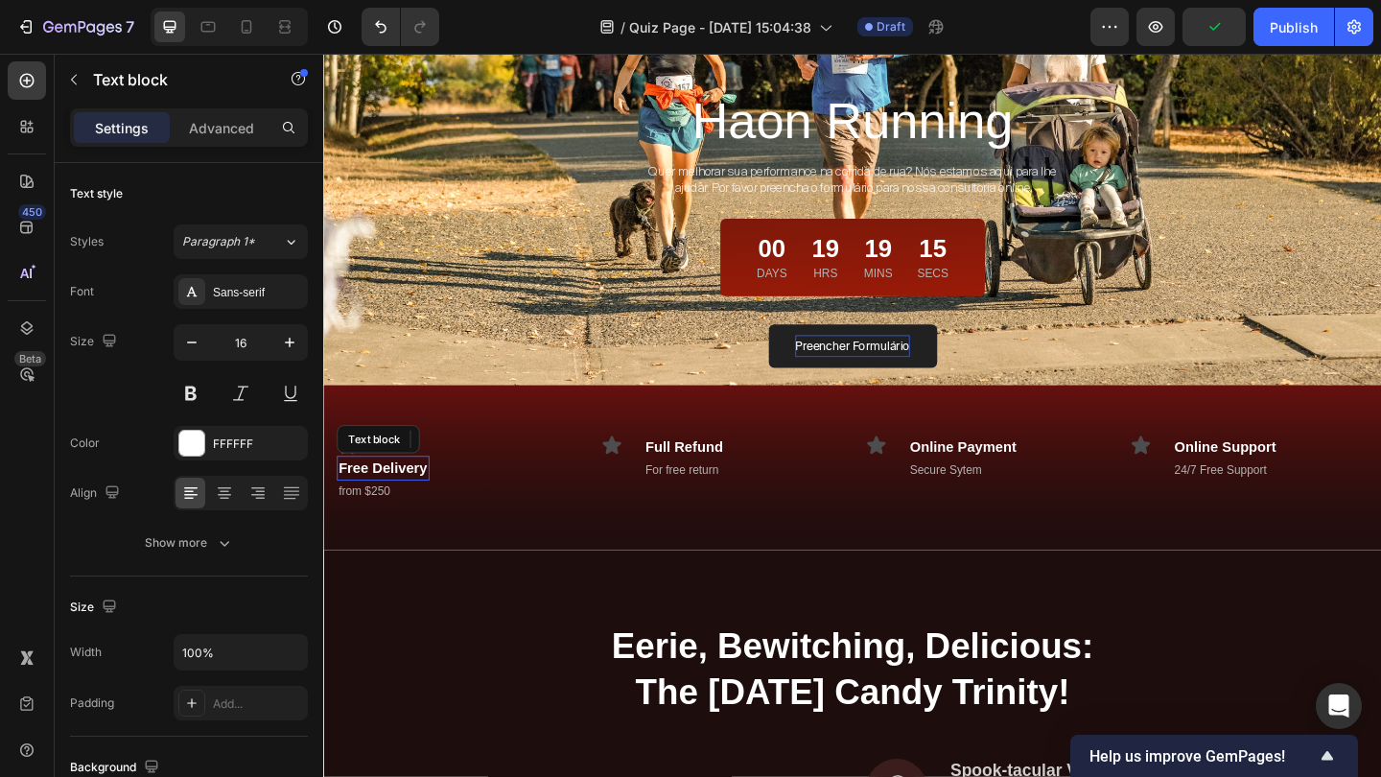
click at [375, 503] on p "Free Delivery" at bounding box center [387, 504] width 97 height 23
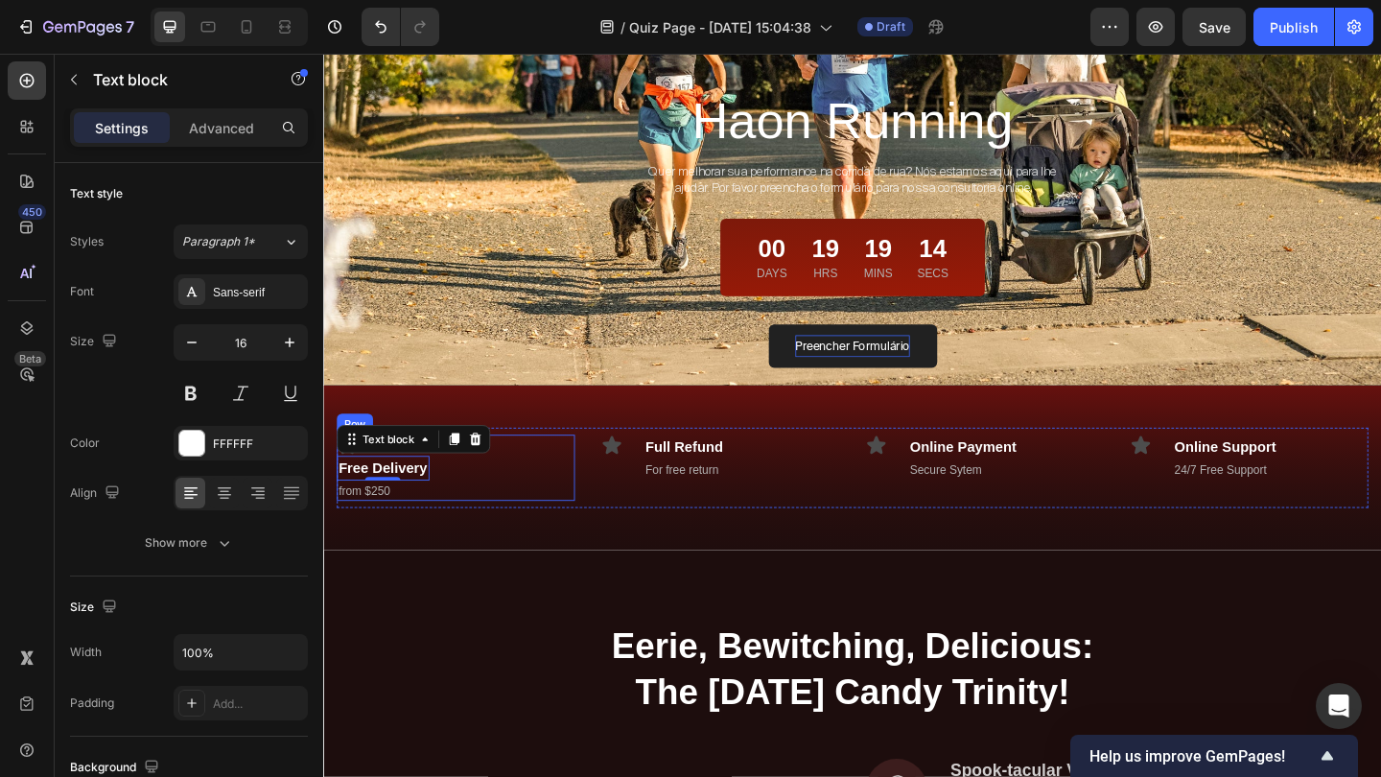
click at [497, 491] on div "Icon Free Delivery Text block 0 from $250 Text block Row" at bounding box center [466, 504] width 259 height 73
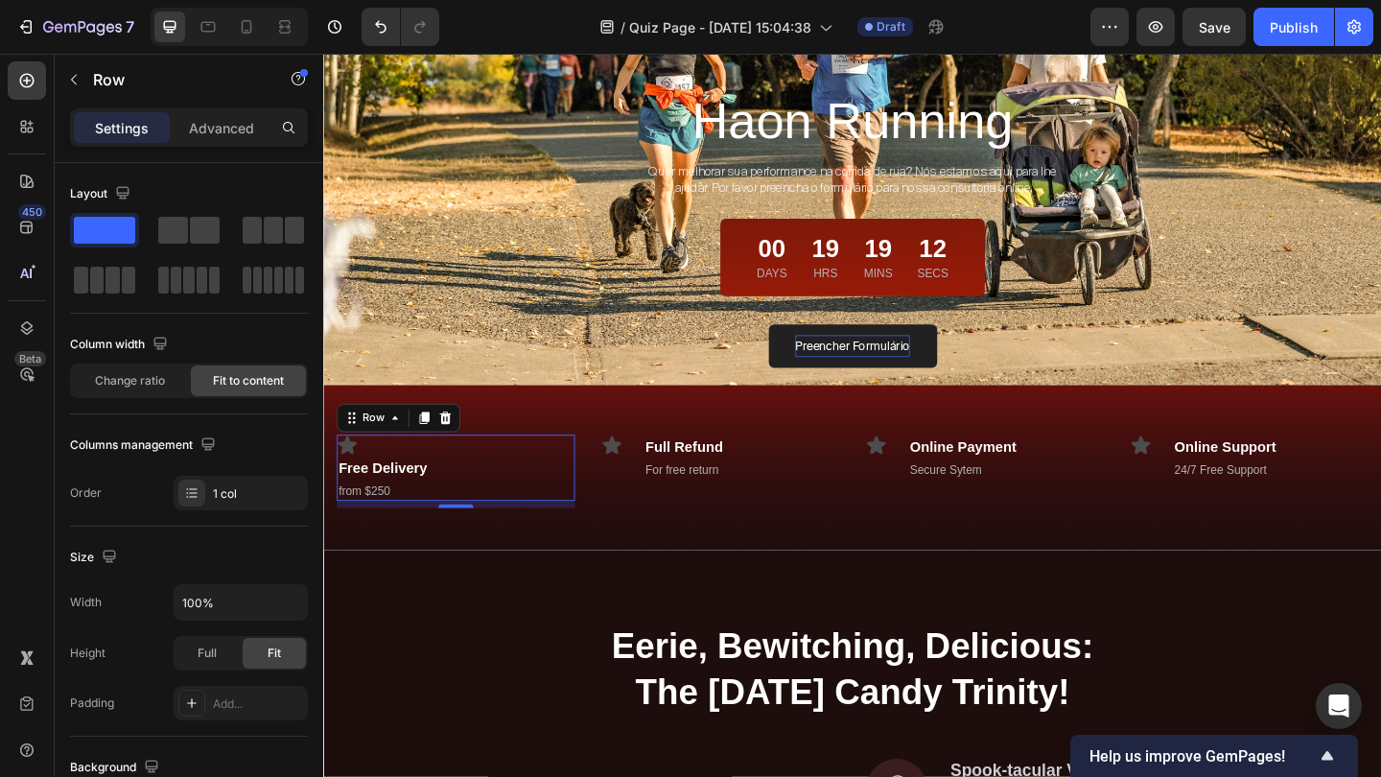
click at [529, 488] on div "Icon Free Delivery Text block from $250 Text block Row 8" at bounding box center [466, 504] width 259 height 73
click at [463, 457] on div at bounding box center [455, 449] width 23 height 23
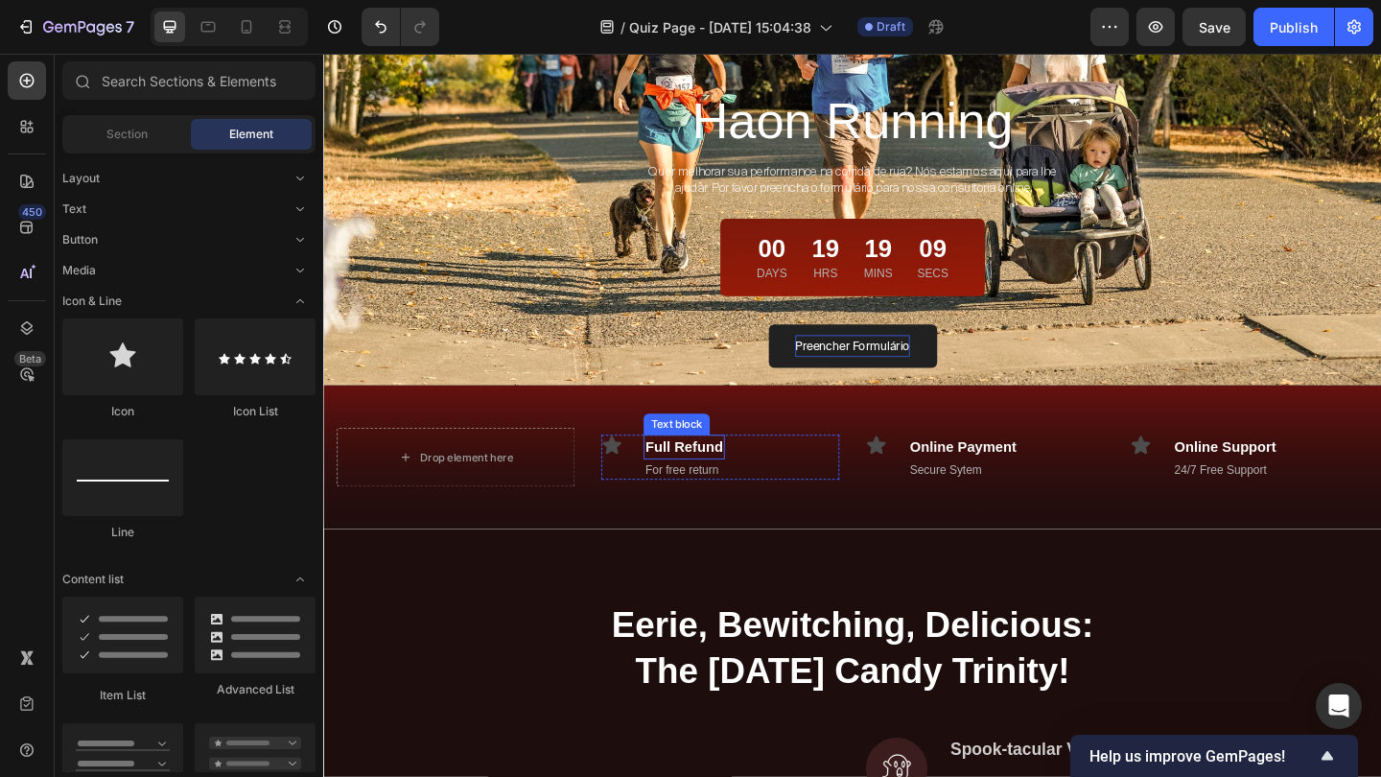
click at [716, 484] on p "Full Refund" at bounding box center [715, 481] width 84 height 23
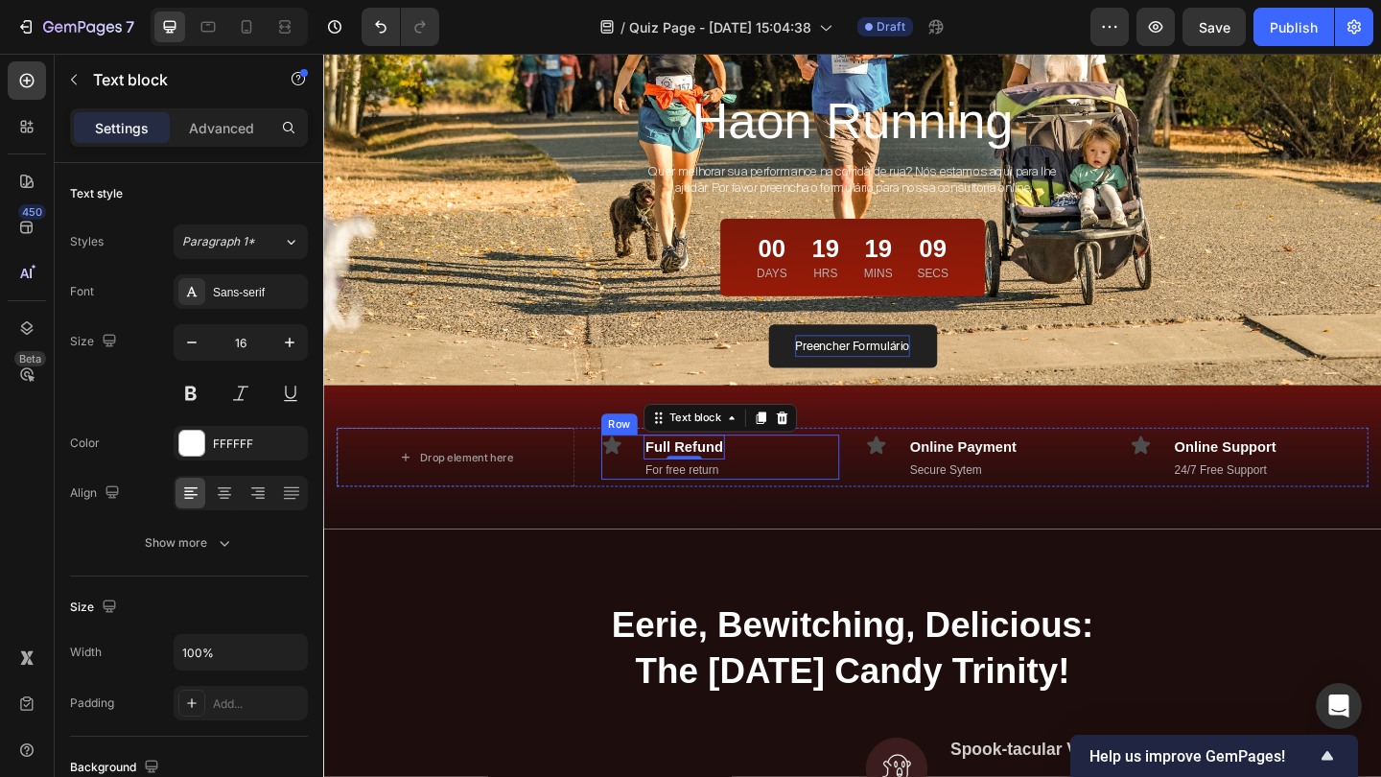
click at [829, 489] on div "Icon Full Refund Text block 0 For free return Text block Row" at bounding box center [754, 493] width 259 height 50
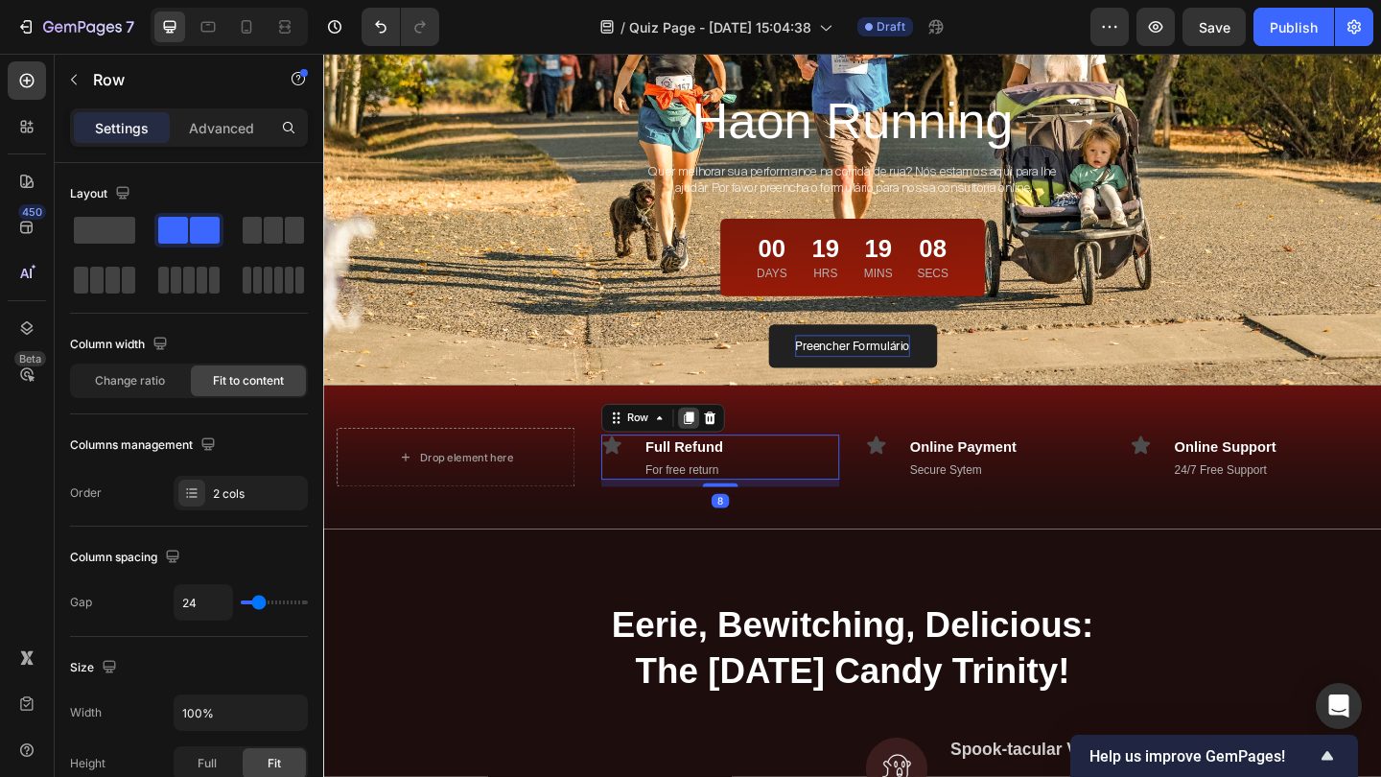
click at [726, 459] on div at bounding box center [720, 449] width 23 height 23
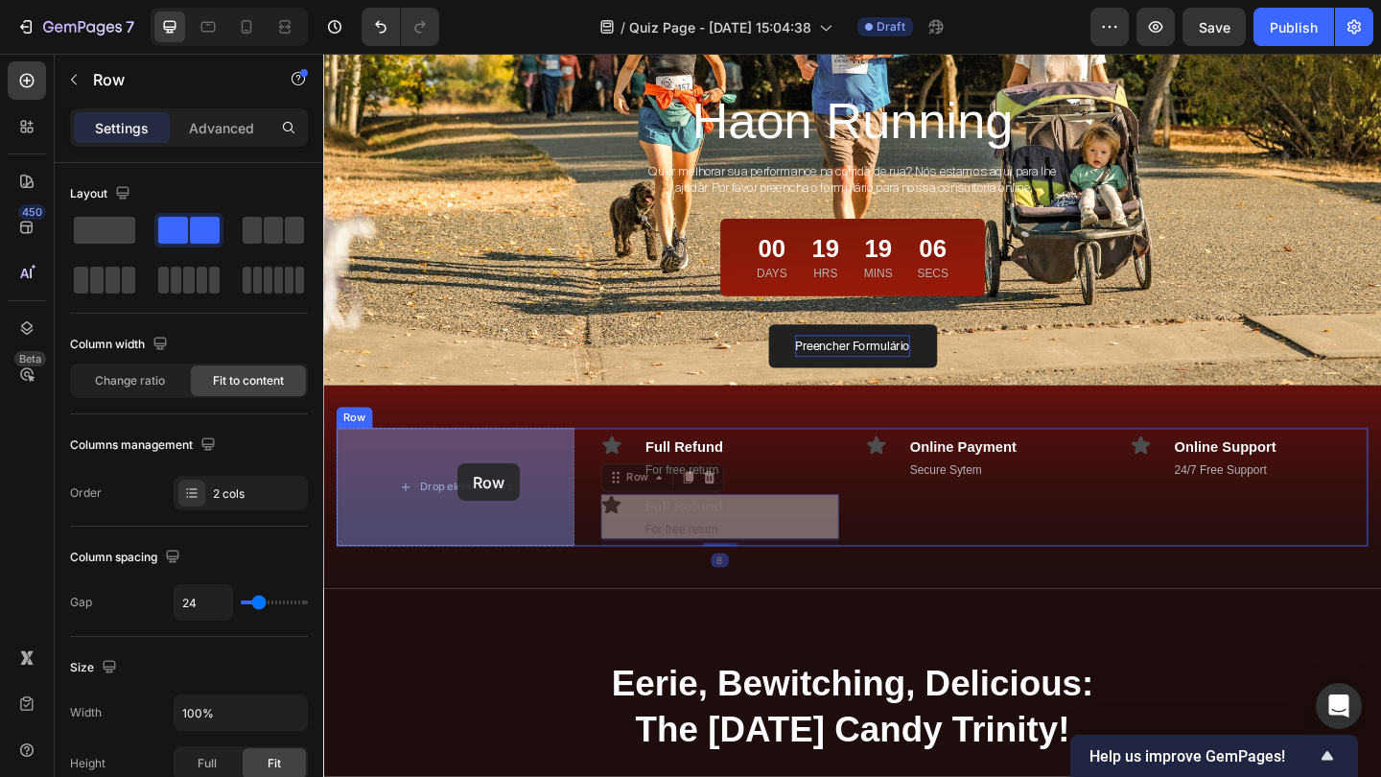
drag, startPoint x: 643, startPoint y: 524, endPoint x: 469, endPoint y: 500, distance: 176.1
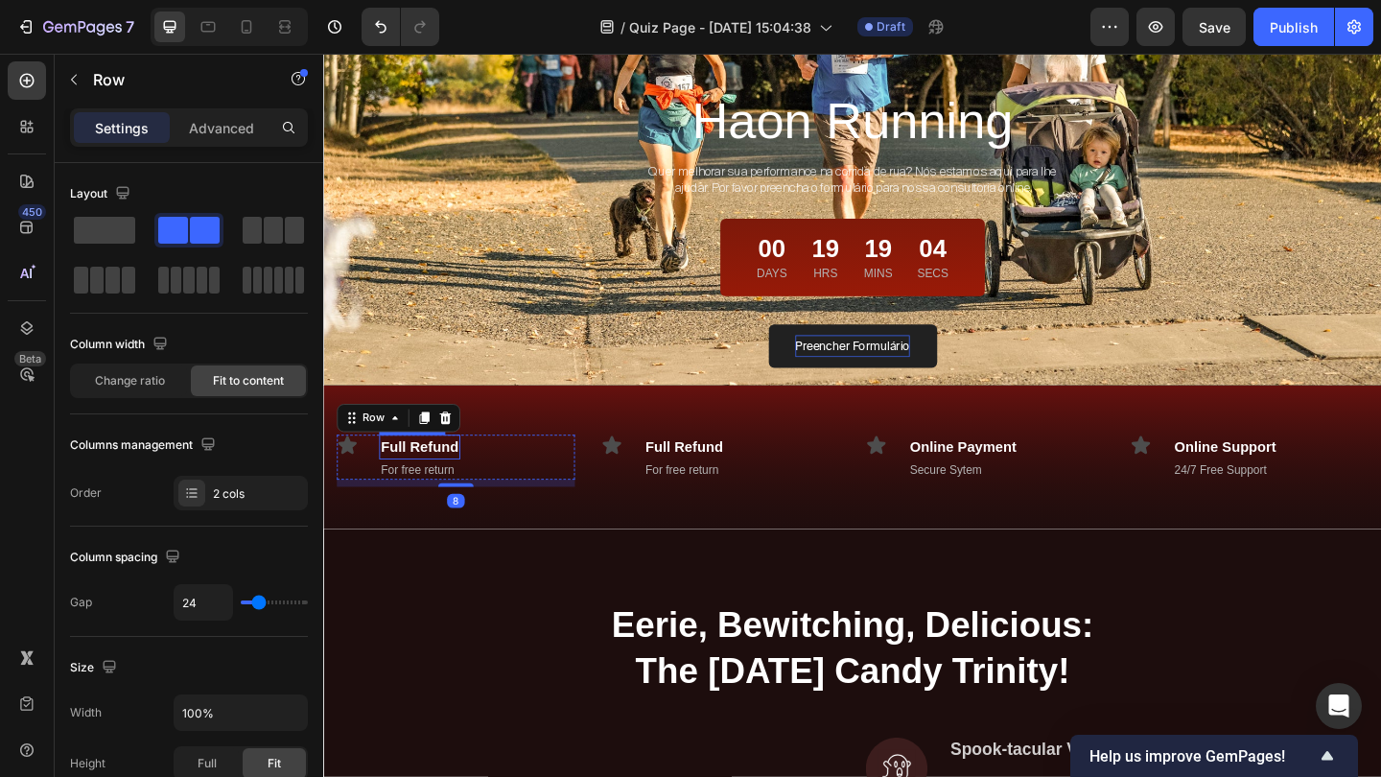
click at [453, 492] on p "Full Refund" at bounding box center [427, 481] width 84 height 23
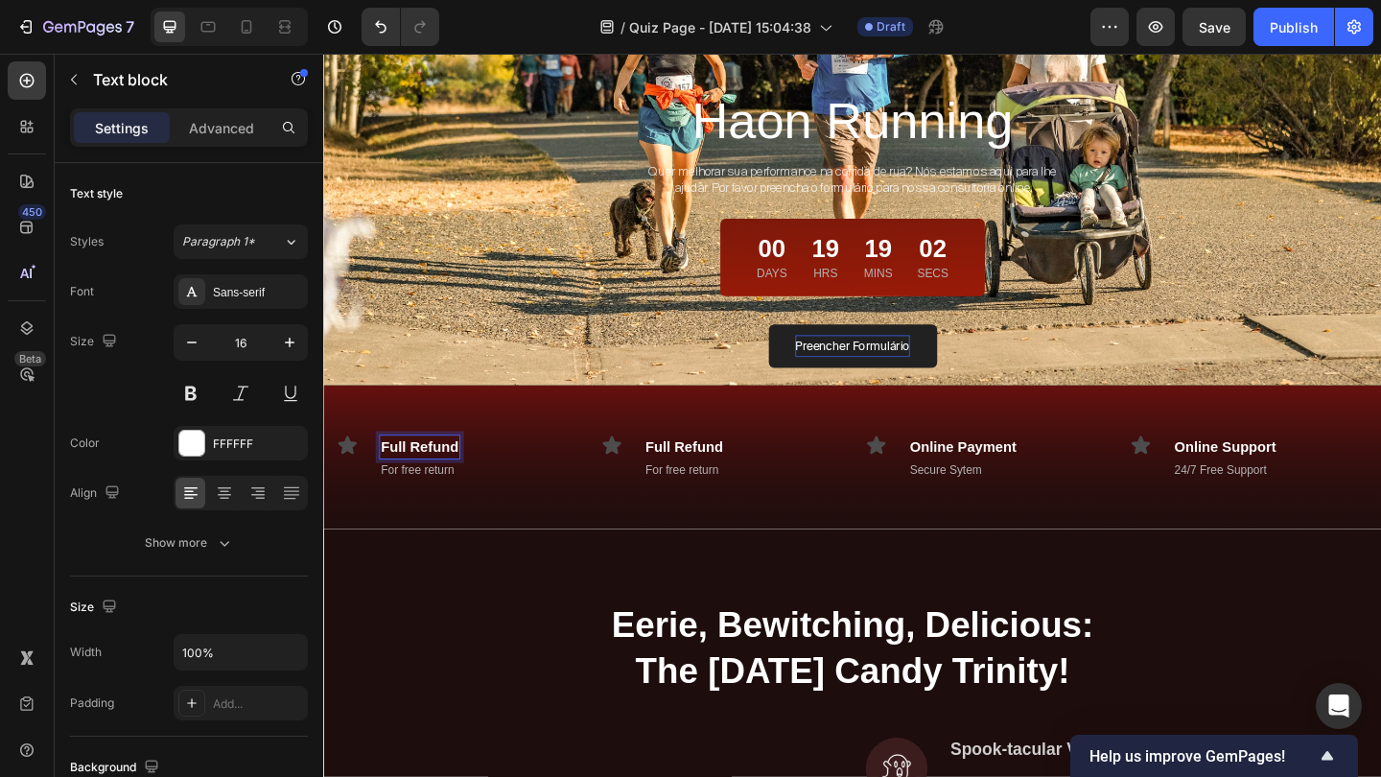
click at [453, 492] on p "Full Refund" at bounding box center [427, 481] width 84 height 23
click at [445, 507] on p "For free return" at bounding box center [453, 506] width 137 height 19
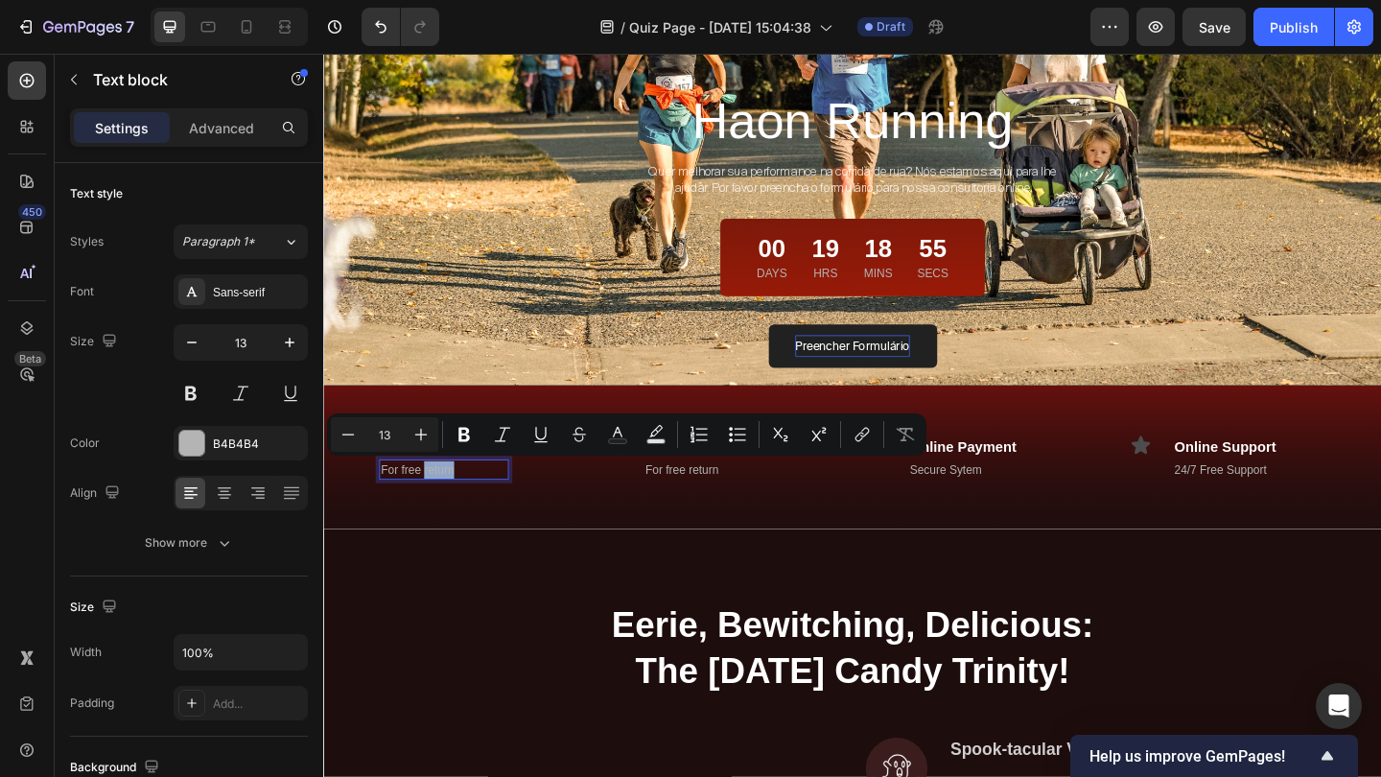
click at [445, 507] on p "For free return" at bounding box center [453, 506] width 137 height 19
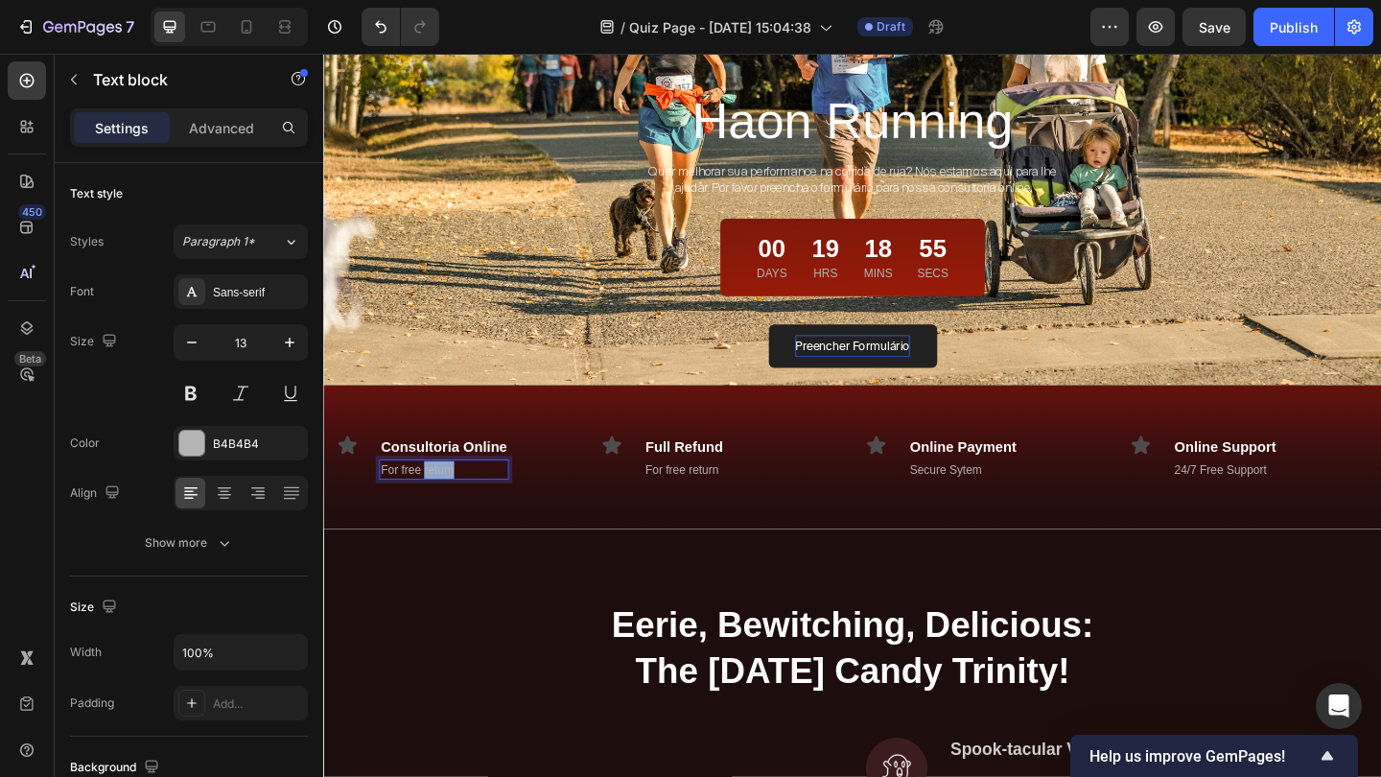
click at [445, 507] on p "For free return" at bounding box center [453, 506] width 137 height 19
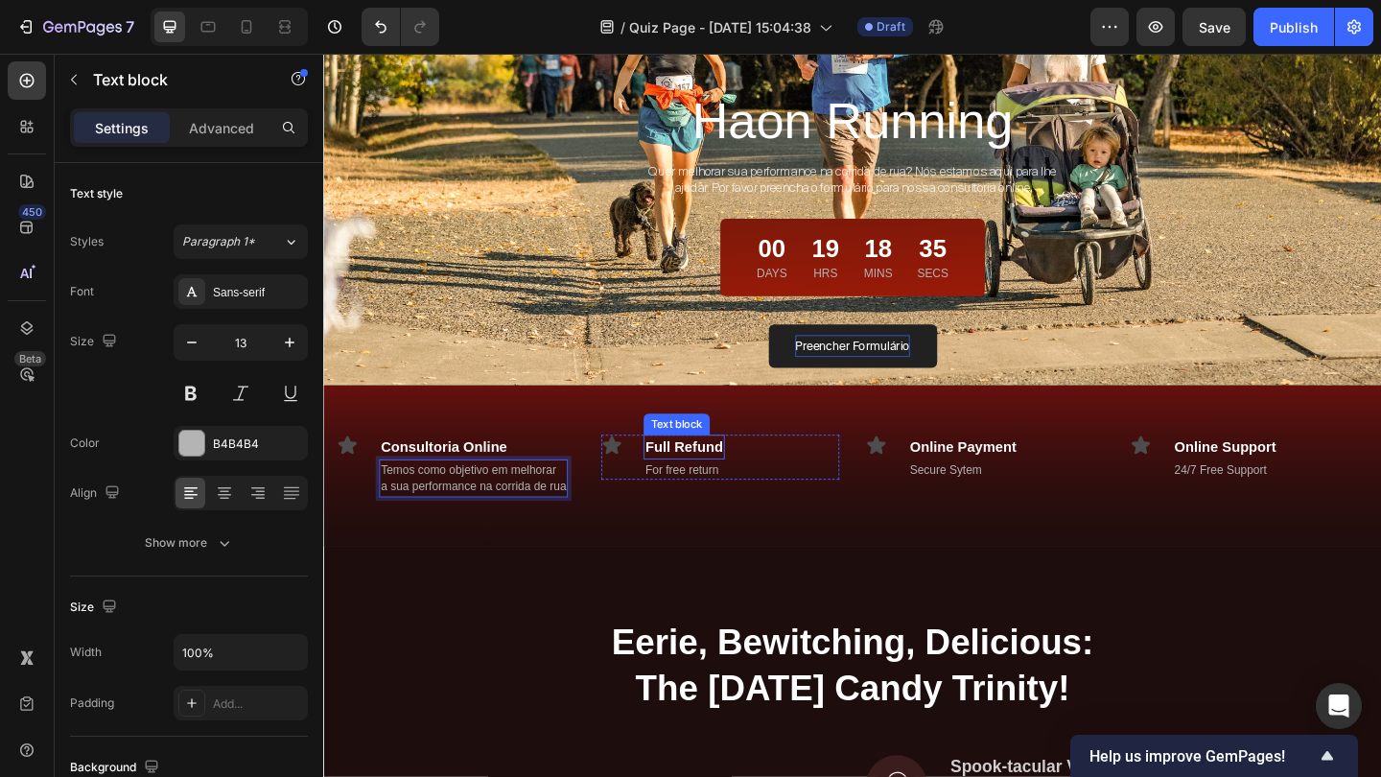
click at [710, 485] on p "Full Refund" at bounding box center [715, 481] width 84 height 23
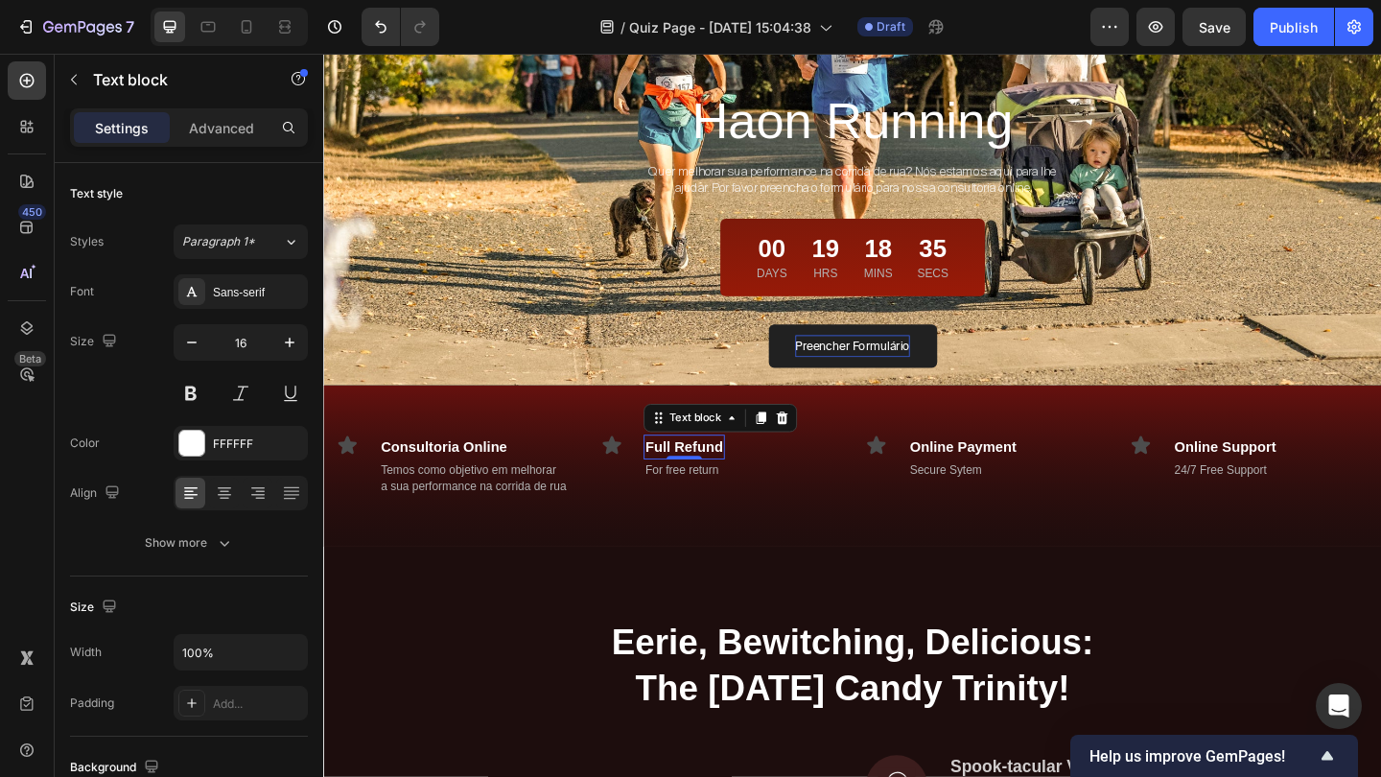
click at [710, 485] on p "Full Refund" at bounding box center [715, 481] width 84 height 23
click at [721, 501] on p "For free return" at bounding box center [754, 506] width 163 height 19
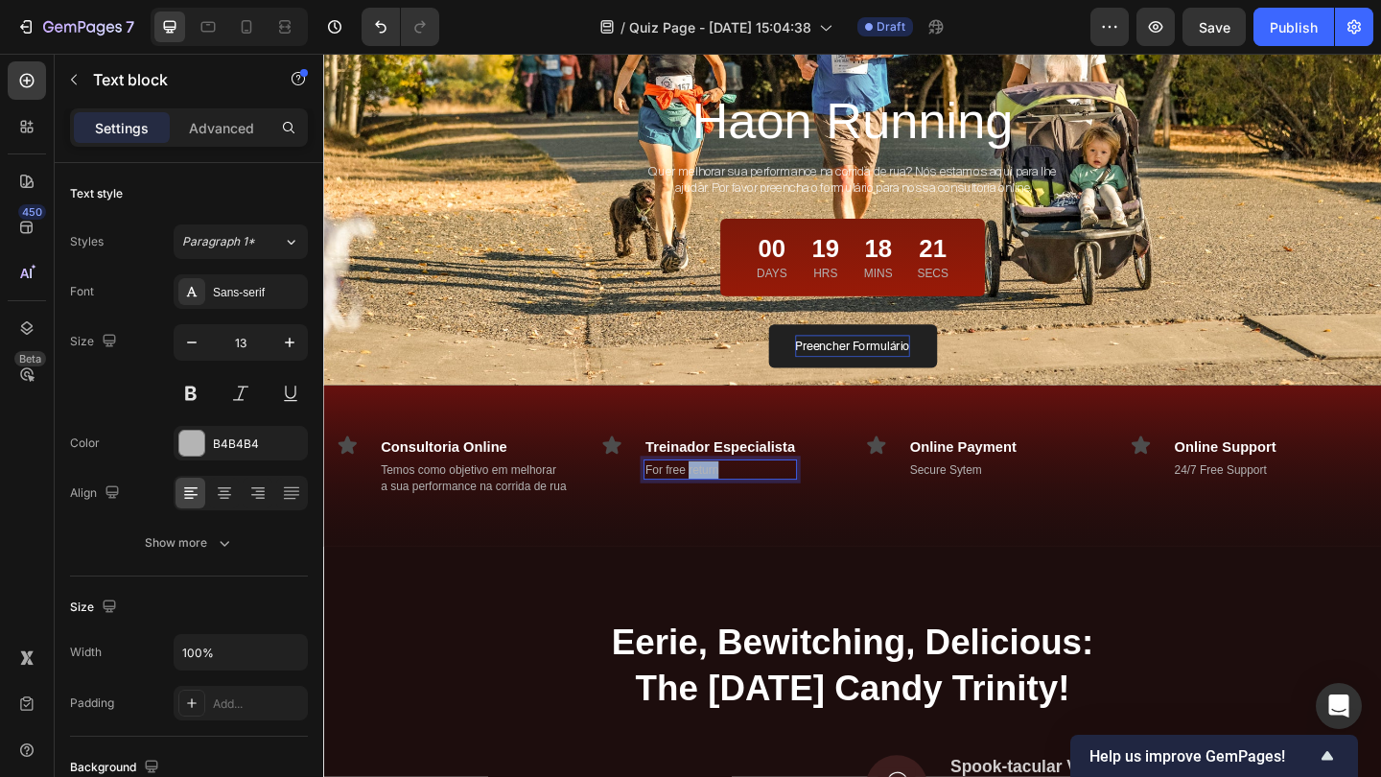
click at [721, 501] on p "For free return" at bounding box center [754, 506] width 163 height 19
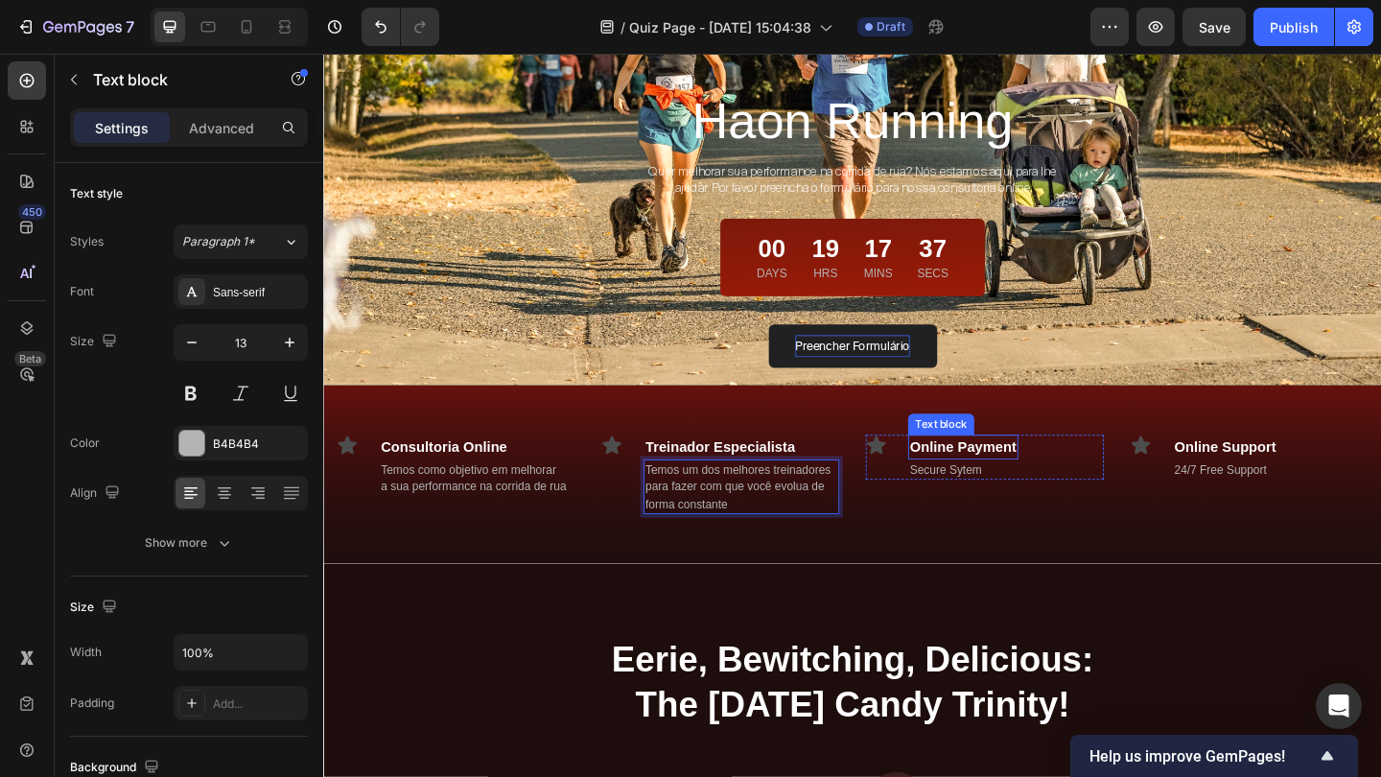
click at [1042, 489] on p "Online Payment" at bounding box center [1019, 481] width 116 height 23
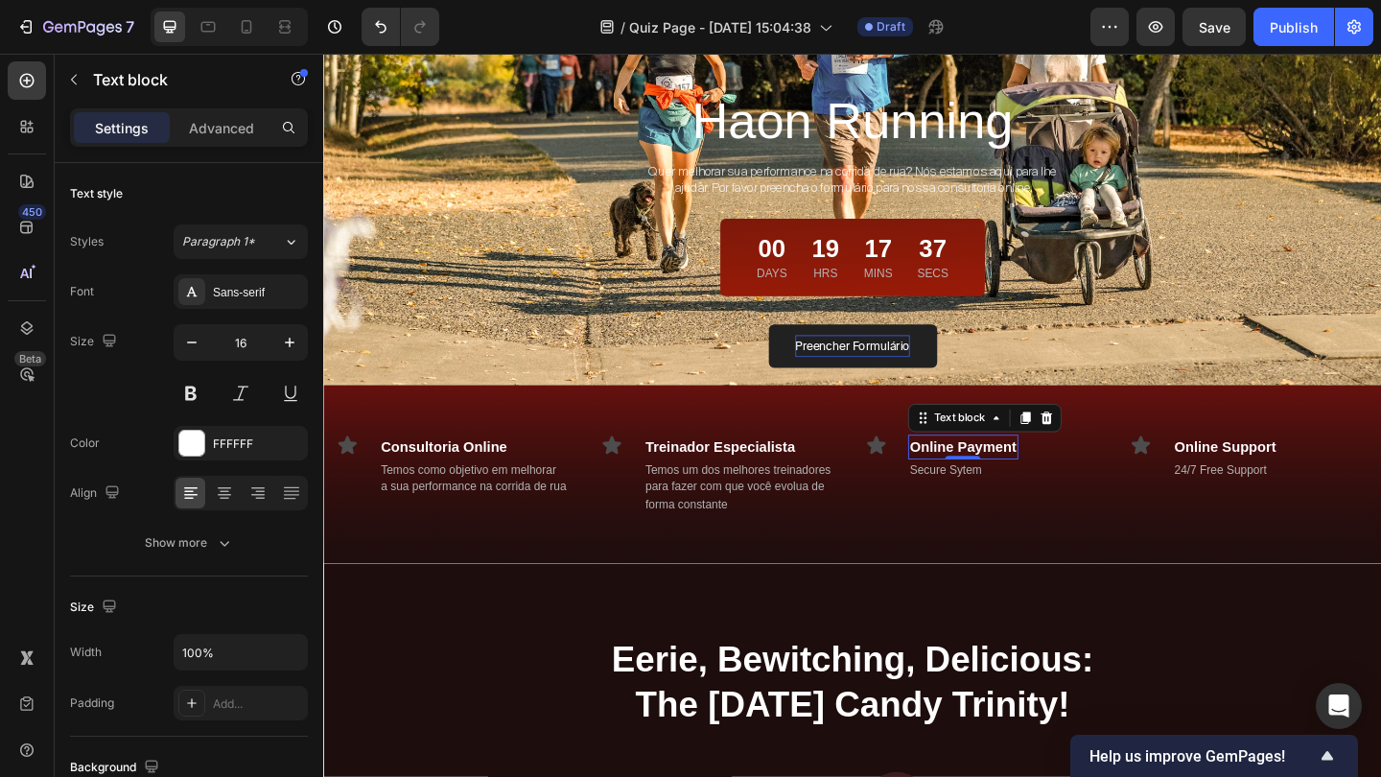
click at [1042, 489] on p "Online Payment" at bounding box center [1019, 481] width 116 height 23
click at [1033, 513] on div "Secure Sytem Text block" at bounding box center [1020, 506] width 122 height 23
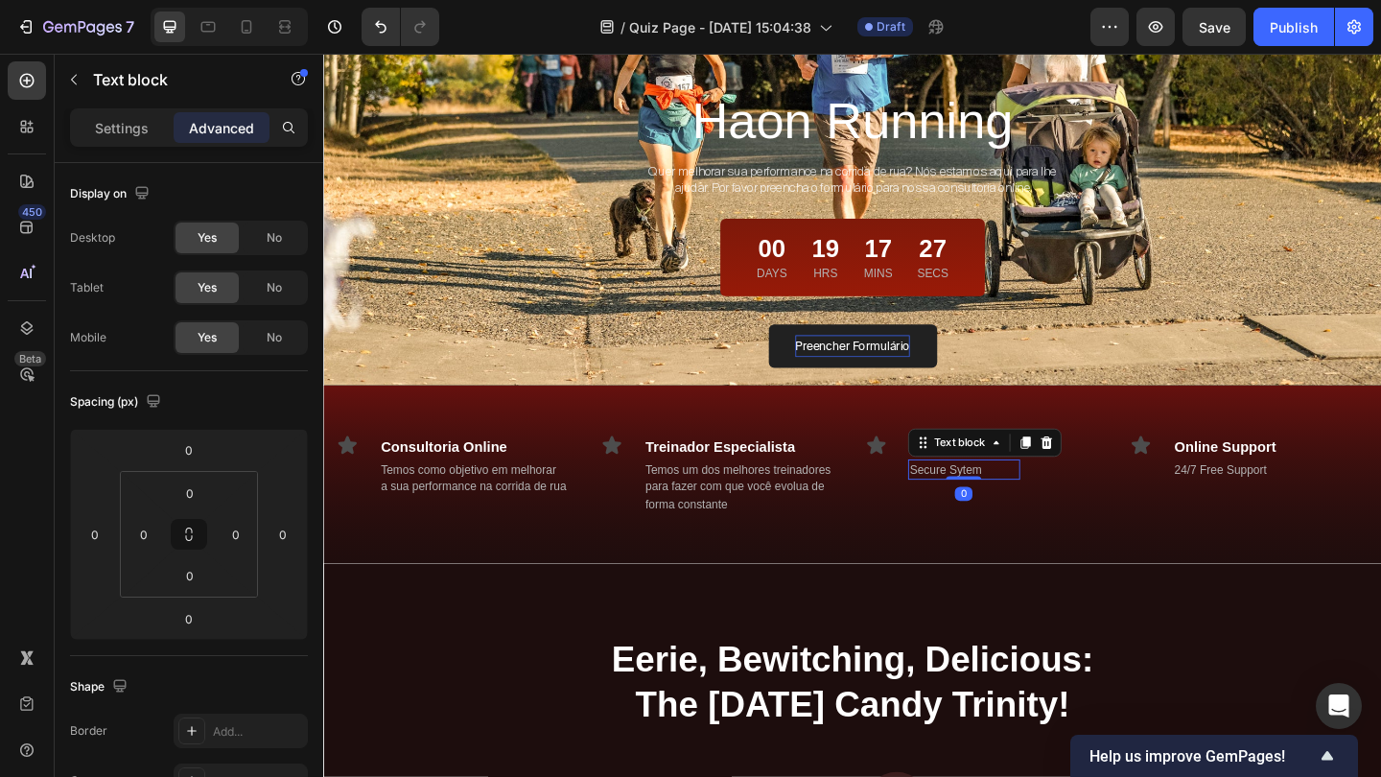
click at [1046, 506] on p "Secure Sytem" at bounding box center [1020, 506] width 118 height 19
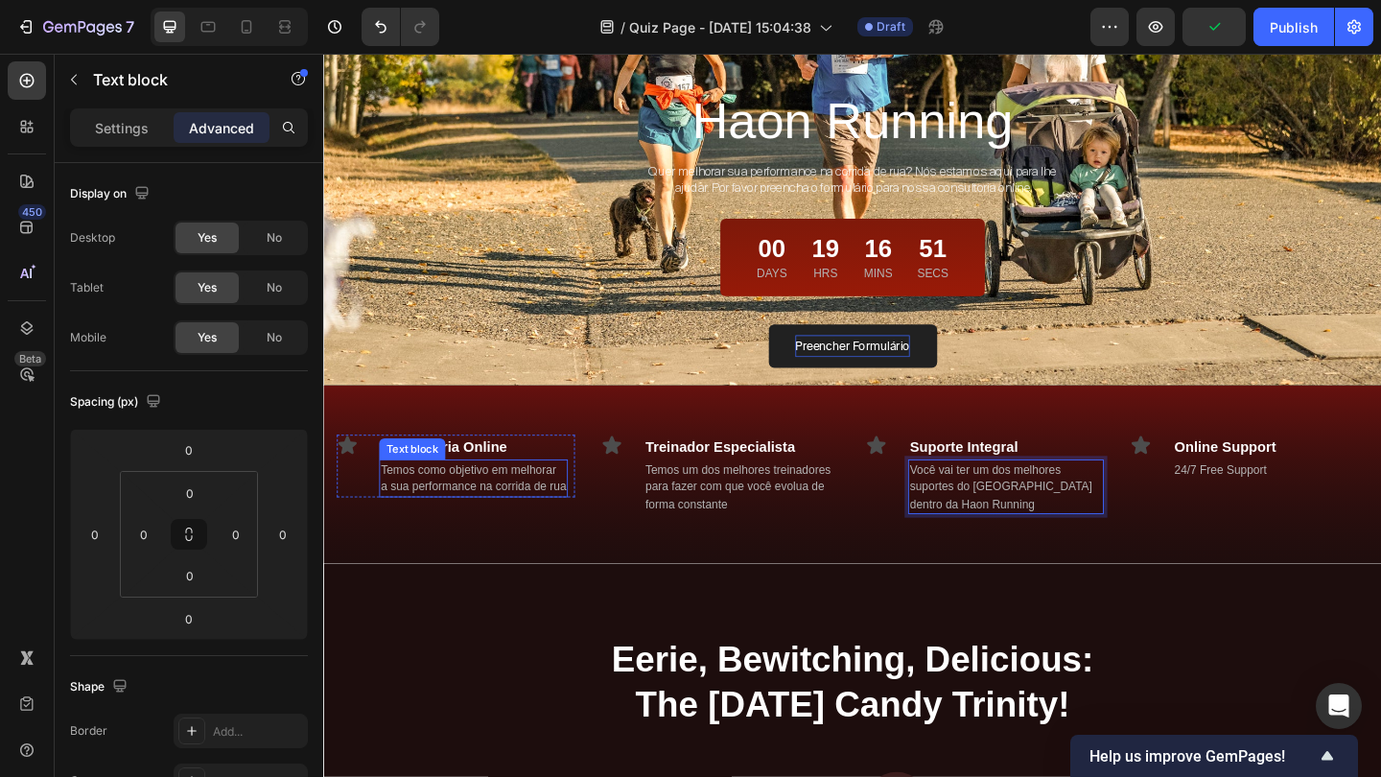
click at [482, 513] on p "Temos como objetivo em melhorar" at bounding box center [485, 506] width 201 height 19
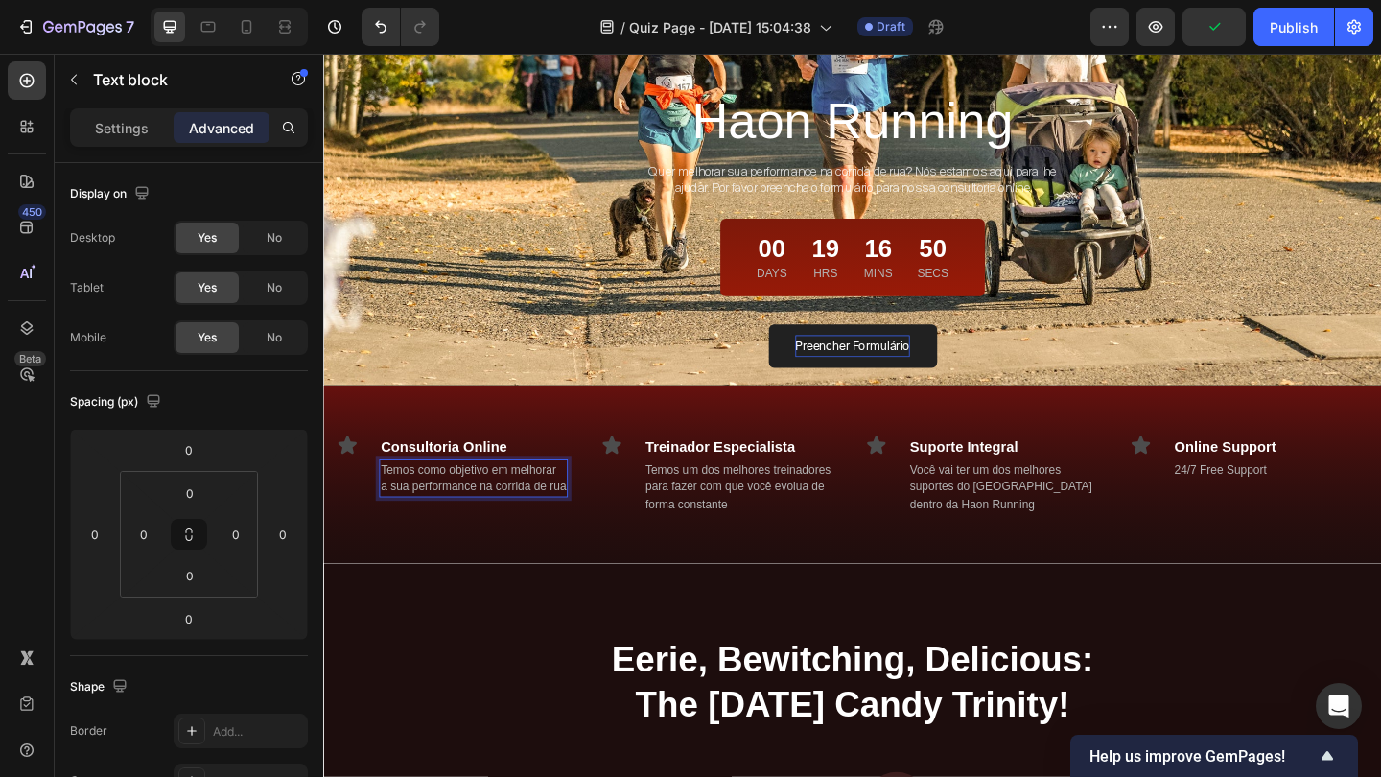
click at [482, 513] on p "Temos como objetivo em melhorar" at bounding box center [485, 506] width 201 height 19
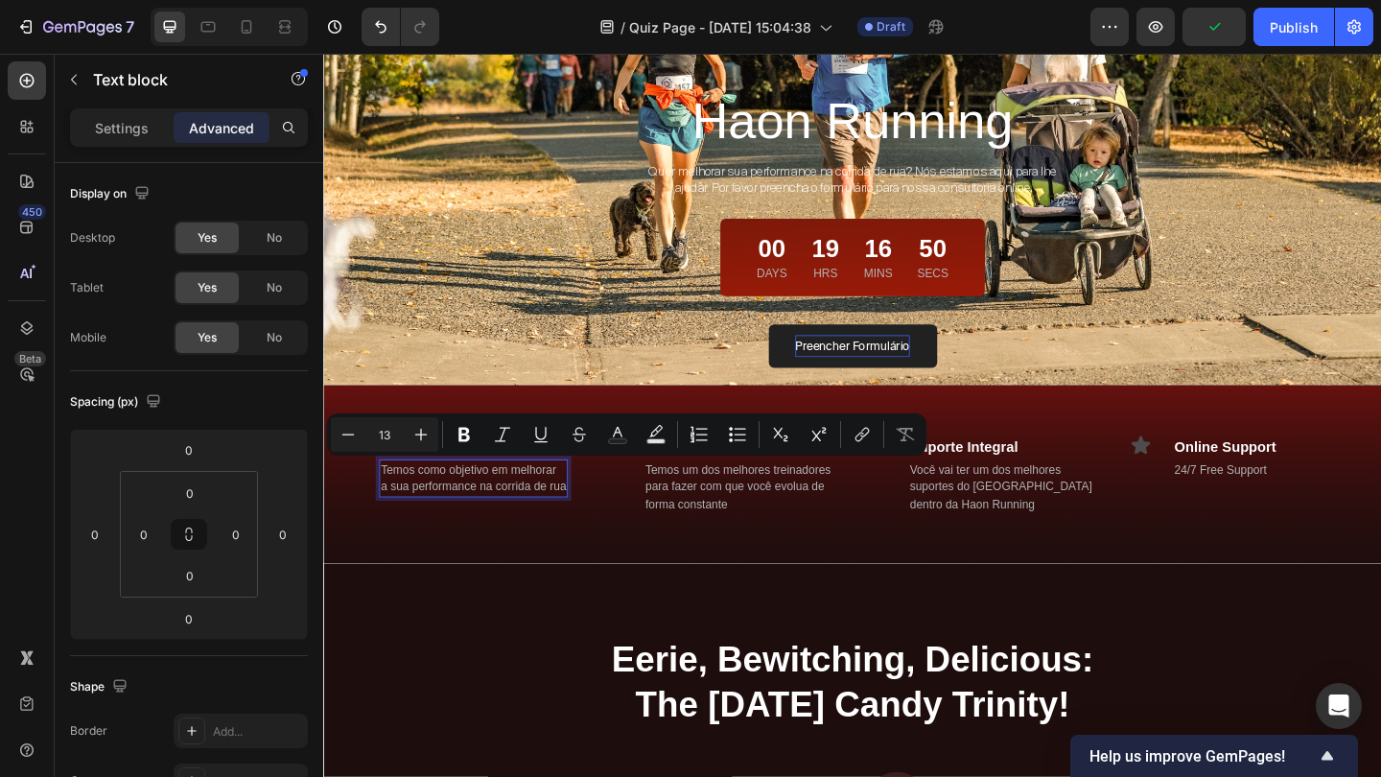
click at [477, 526] on p "a sua performance na corrida de rua" at bounding box center [485, 524] width 201 height 19
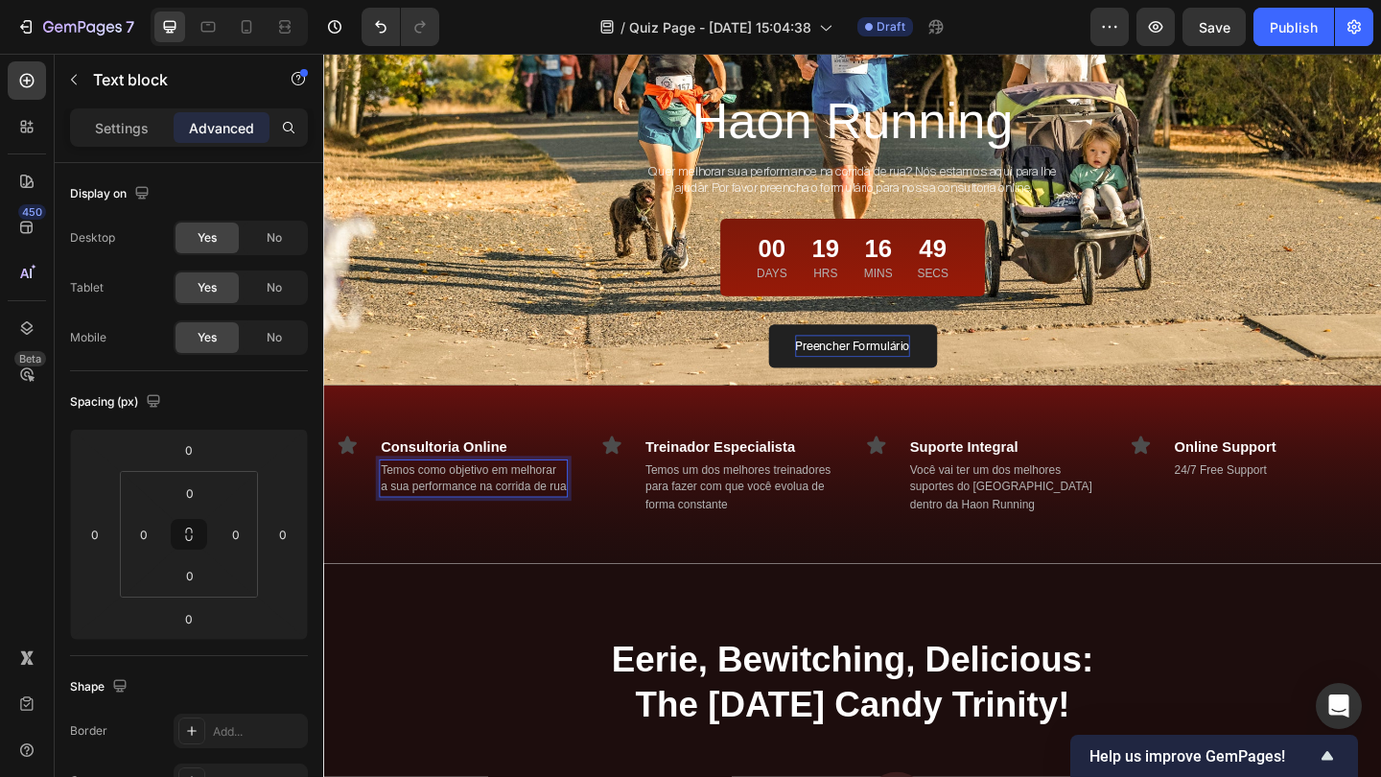
click at [570, 528] on p "a sua performance na corrida de rua" at bounding box center [485, 524] width 201 height 19
click at [386, 506] on p "Temos como objetivo em melhorar" at bounding box center [485, 506] width 201 height 19
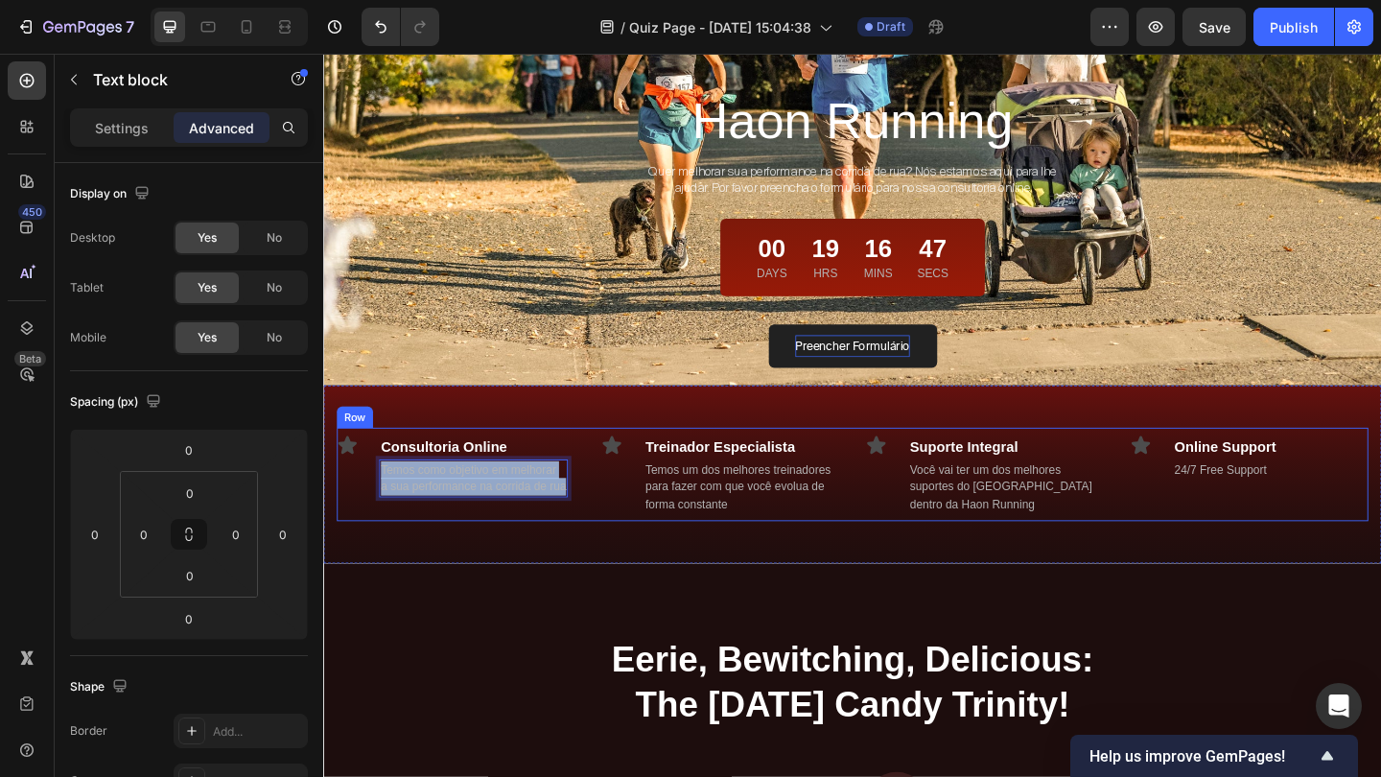
drag, startPoint x: 386, startPoint y: 506, endPoint x: 573, endPoint y: 542, distance: 190.3
click at [573, 542] on div "Icon Consultoria Online Text block Temos como objetivo em melhorar a sua perfor…" at bounding box center [466, 511] width 259 height 103
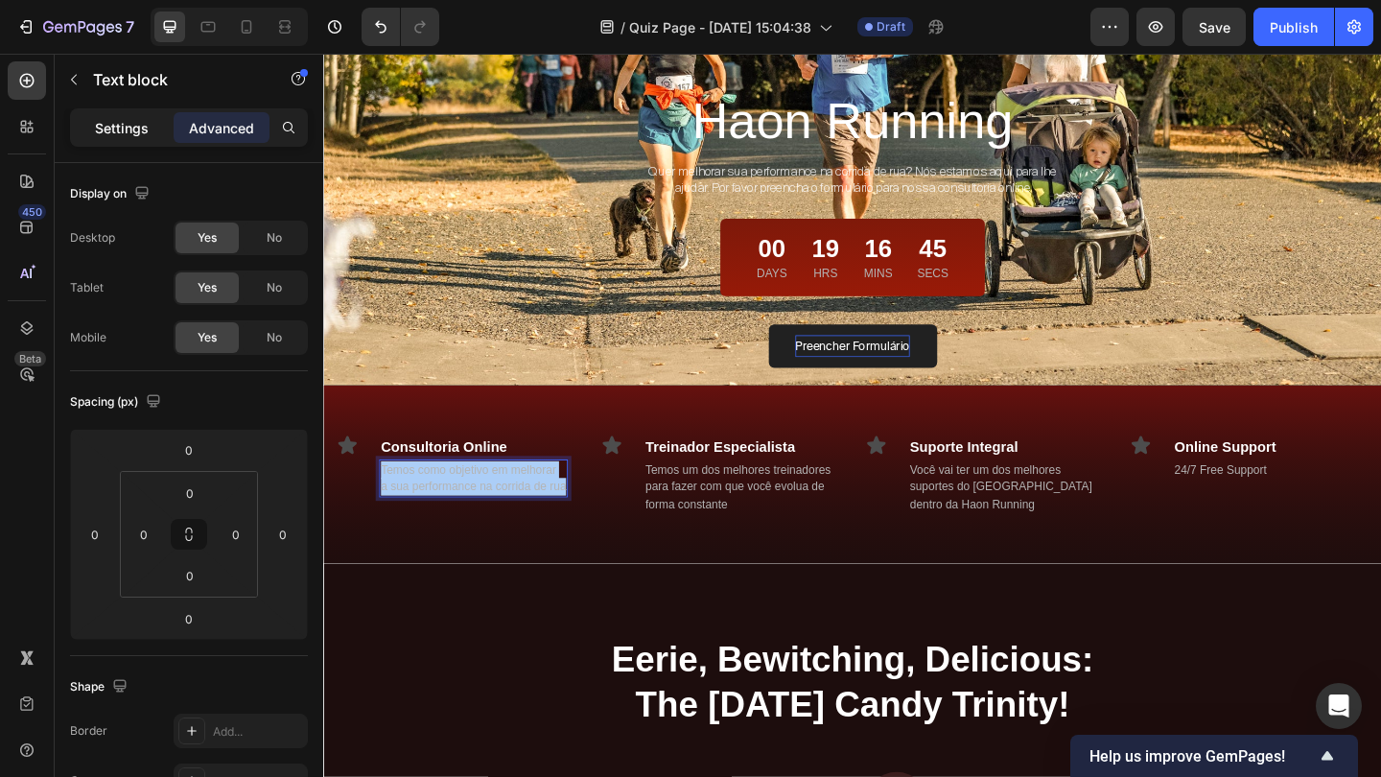
click at [130, 121] on p "Settings" at bounding box center [122, 128] width 54 height 20
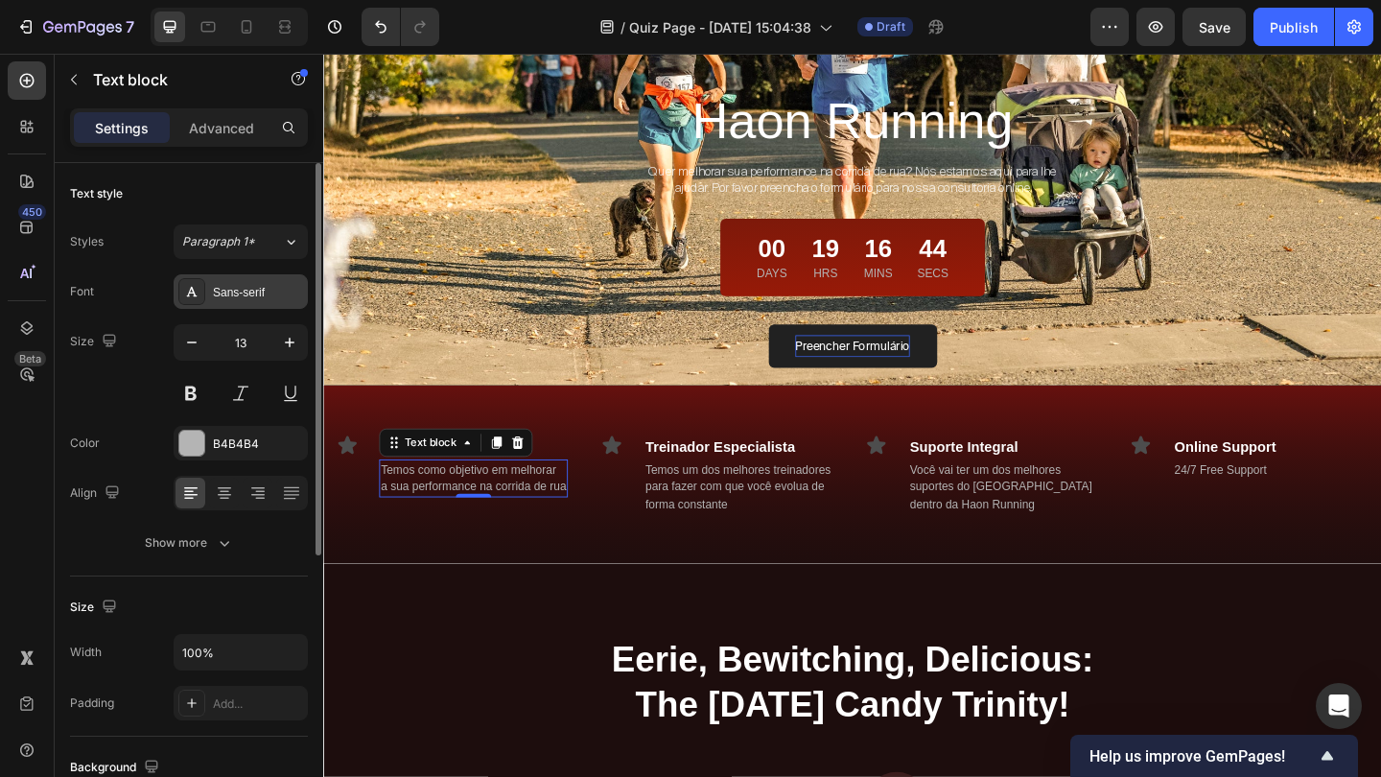
click at [237, 293] on div "Sans-serif" at bounding box center [258, 292] width 90 height 17
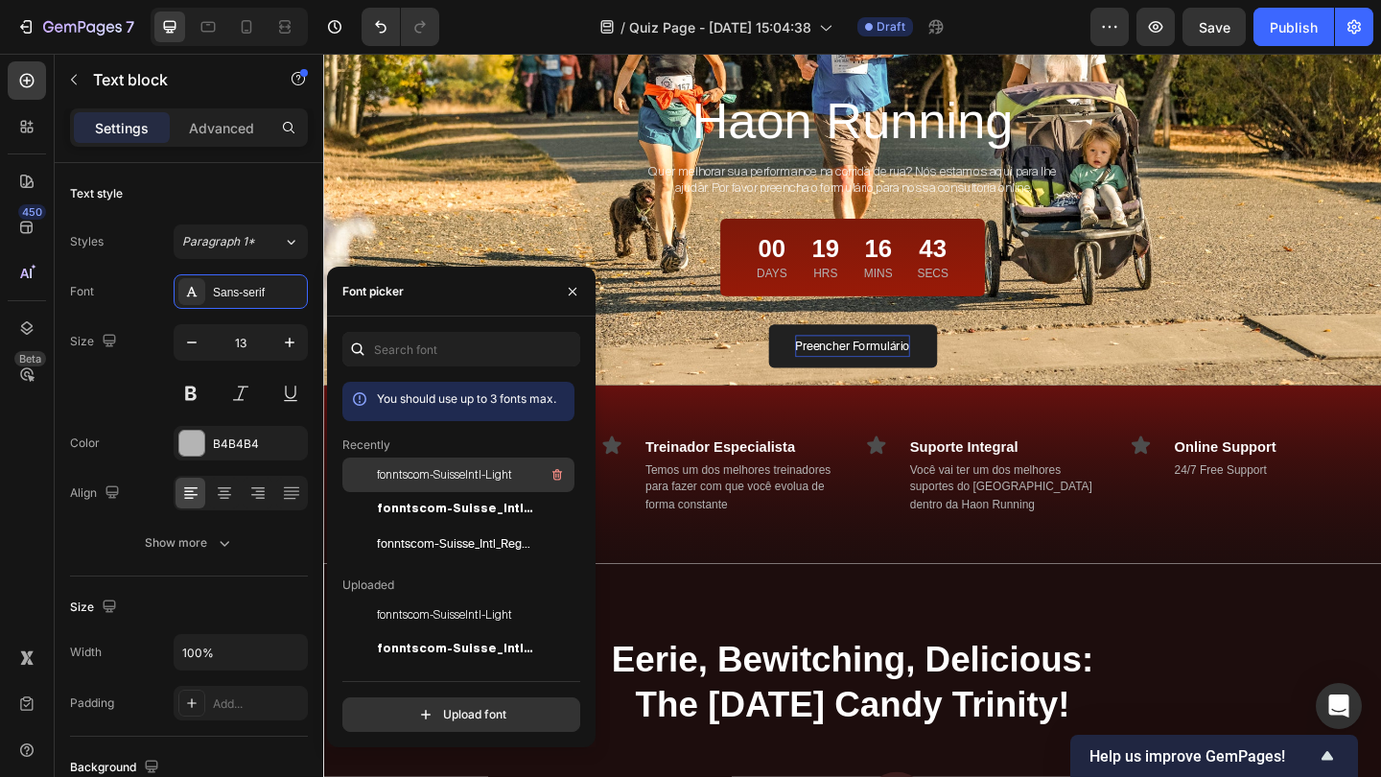
click at [429, 471] on span "fonntscom-SuisseIntl-Light" at bounding box center [444, 474] width 135 height 17
click at [714, 514] on p "Temos um dos melhores treinadores para fazer com que você evolua de forma const…" at bounding box center [777, 525] width 209 height 57
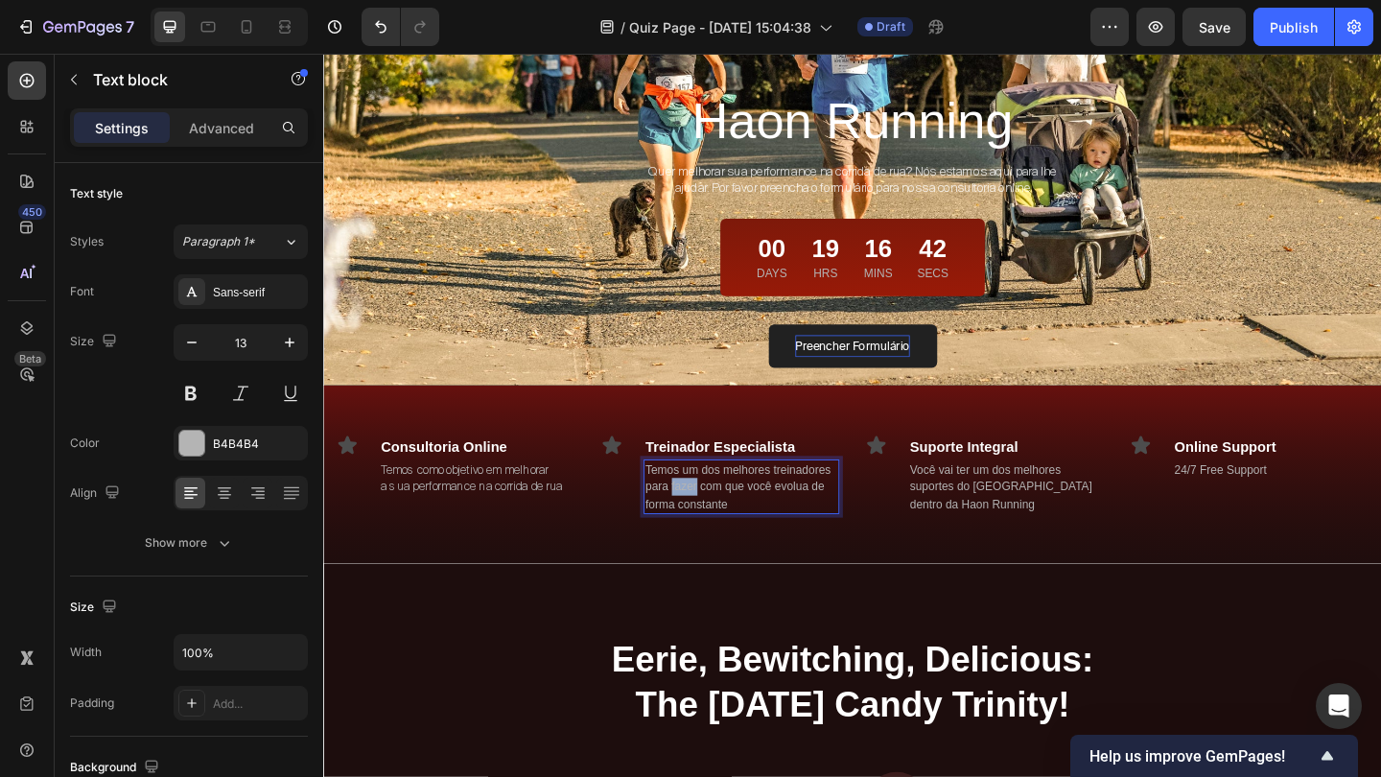
click at [719, 530] on p "Temos um dos melhores treinadores para fazer com que você evolua de forma const…" at bounding box center [777, 525] width 209 height 57
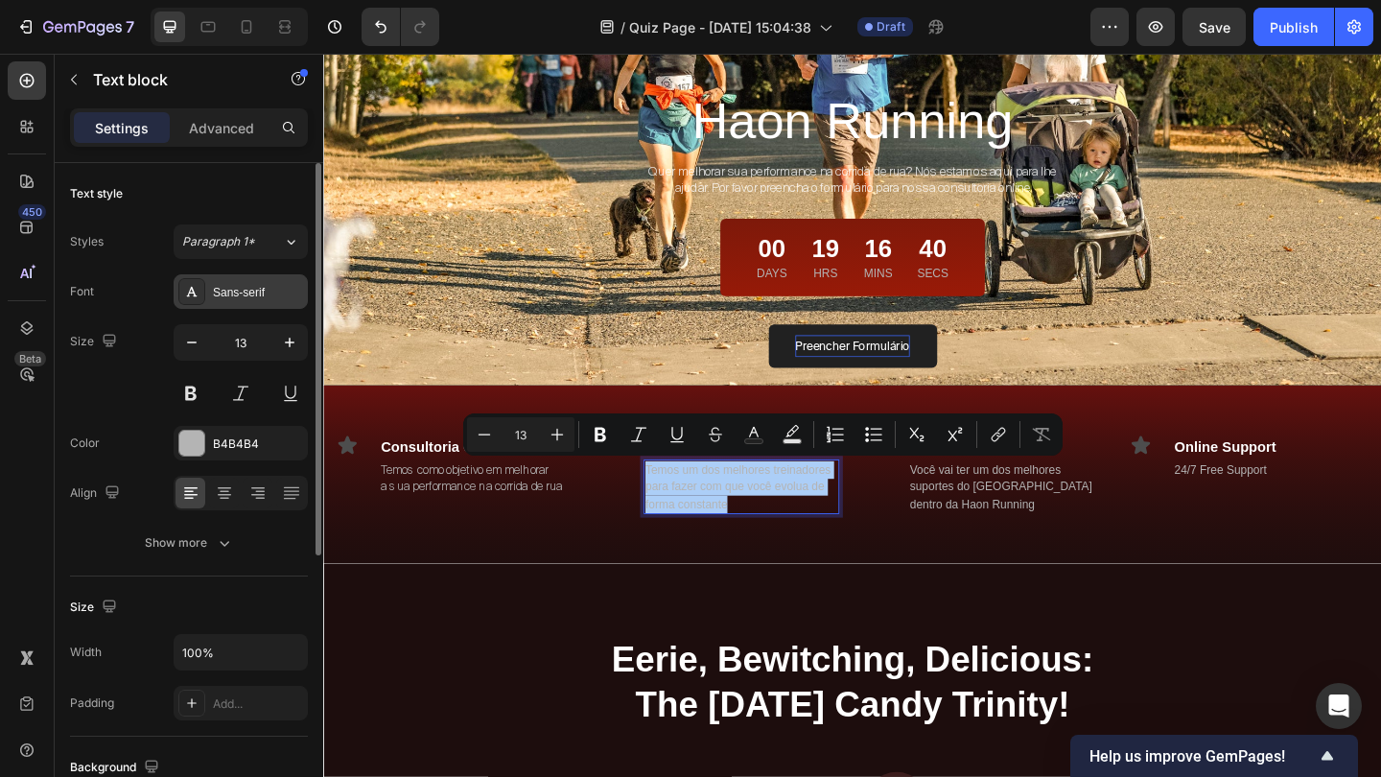
click at [267, 292] on div "Sans-serif" at bounding box center [258, 292] width 90 height 17
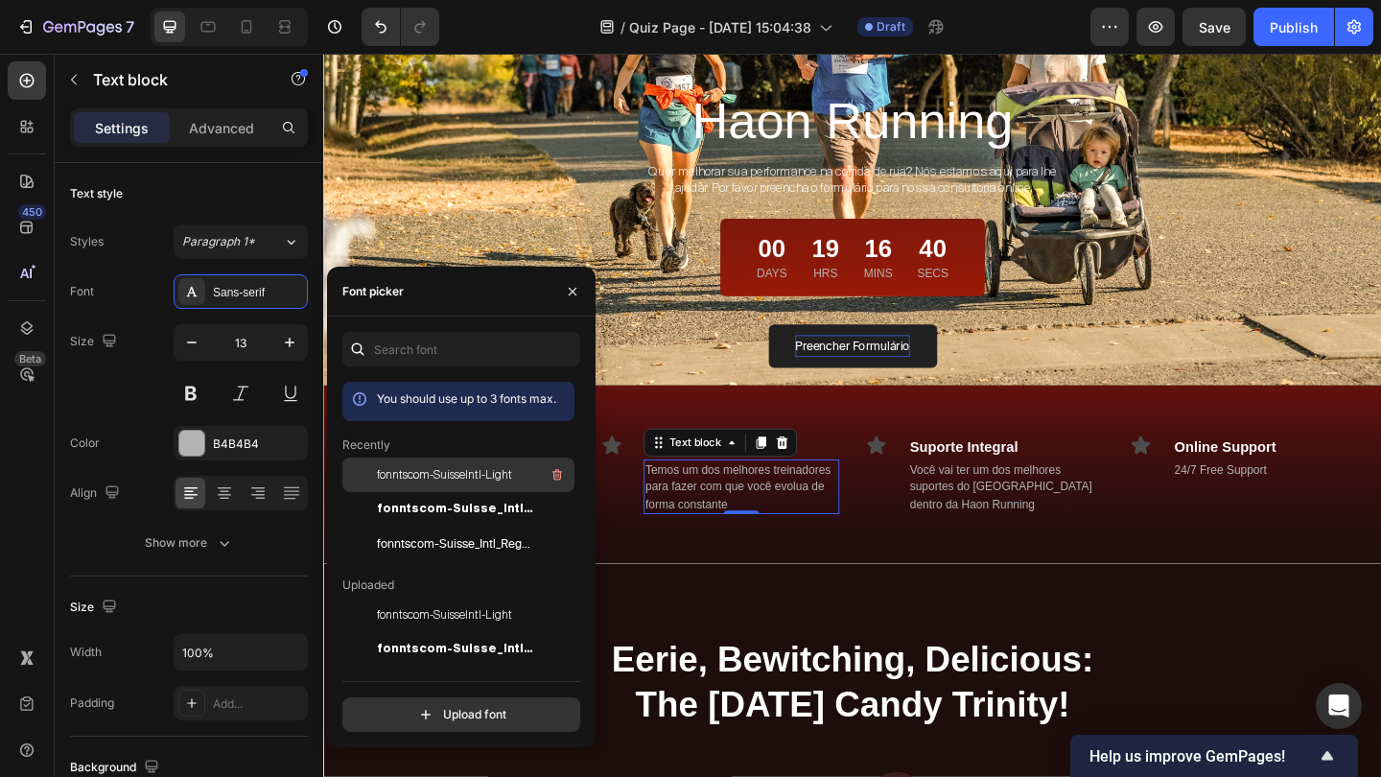
click at [424, 473] on span "fonntscom-SuisseIntl-Light" at bounding box center [444, 474] width 135 height 17
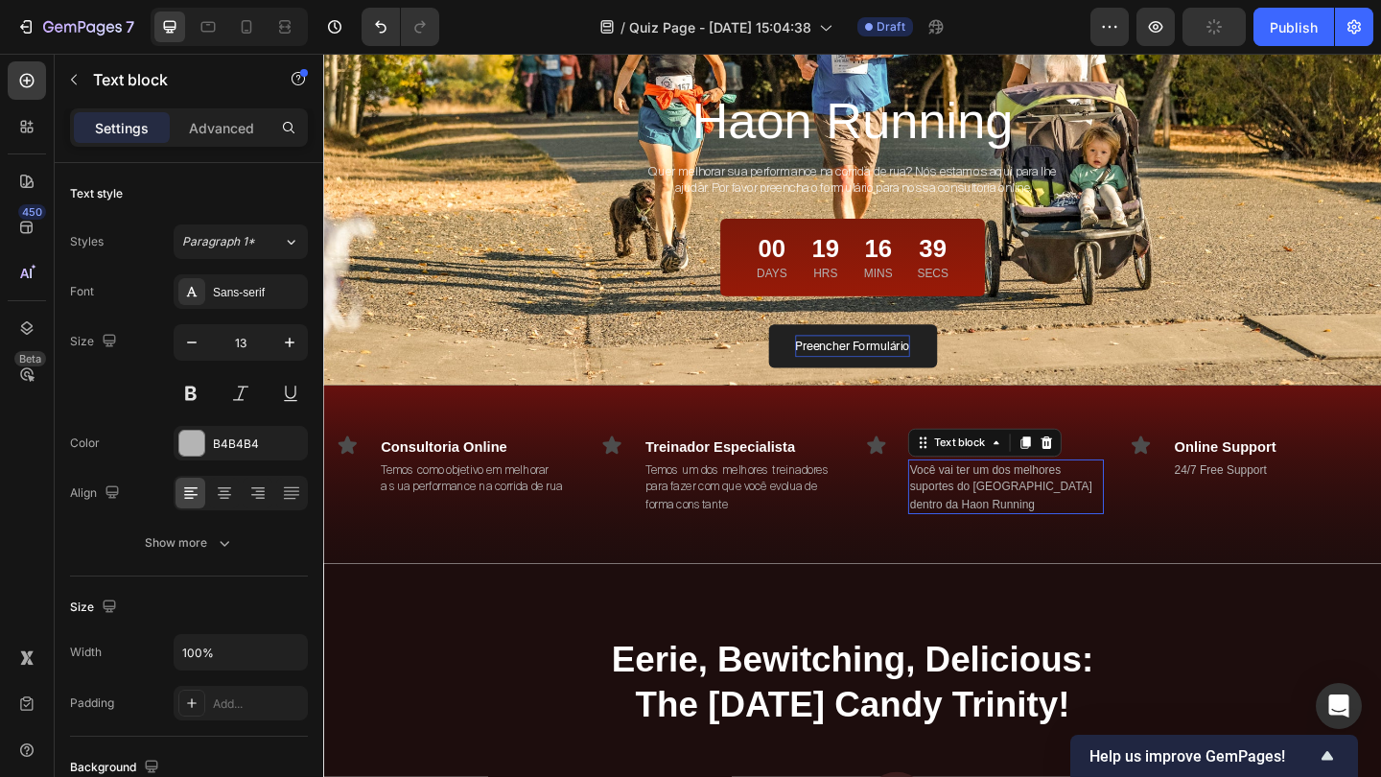
click at [1038, 519] on p "Você vai ter um dos melhores suportes do Brasil dentro da Haon Running" at bounding box center [1065, 525] width 209 height 57
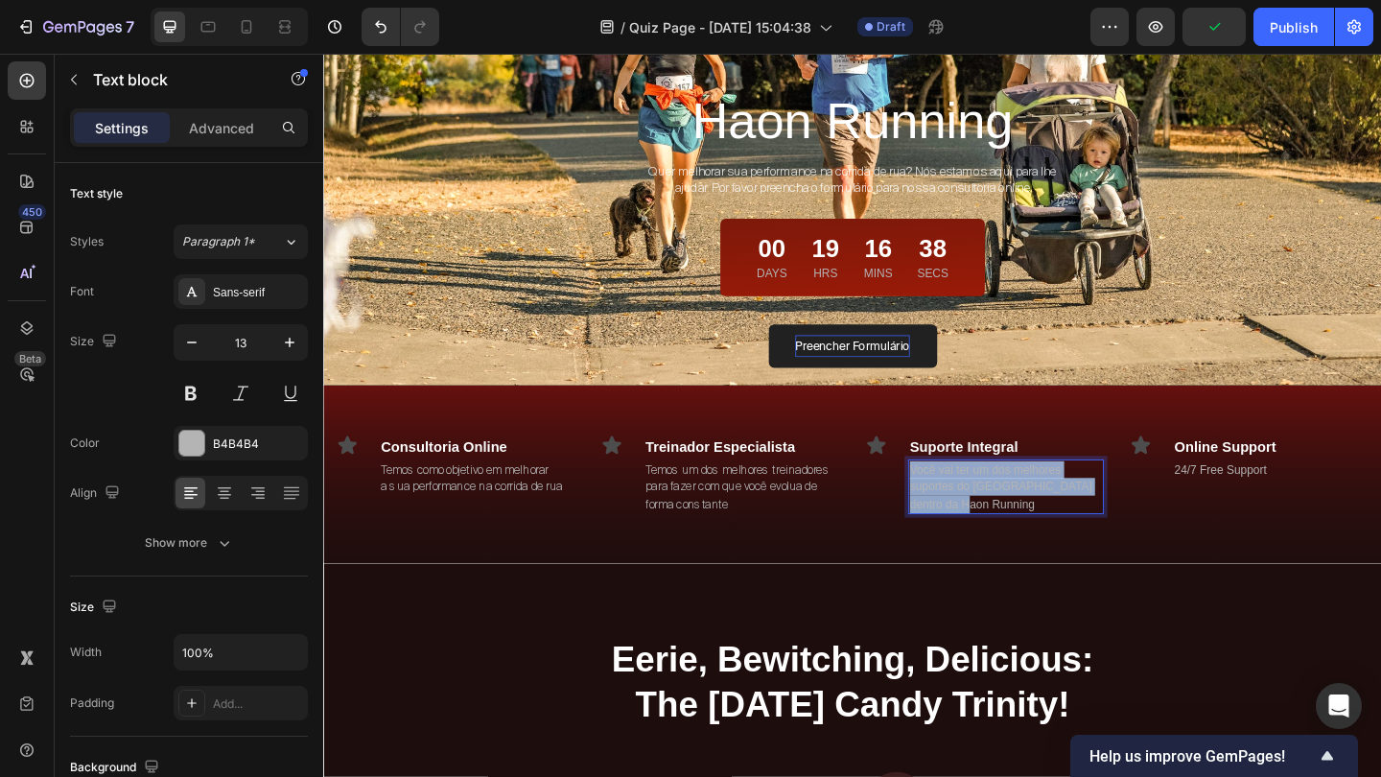
click at [1038, 519] on p "Você vai ter um dos melhores suportes do Brasil dentro da Haon Running" at bounding box center [1065, 525] width 209 height 57
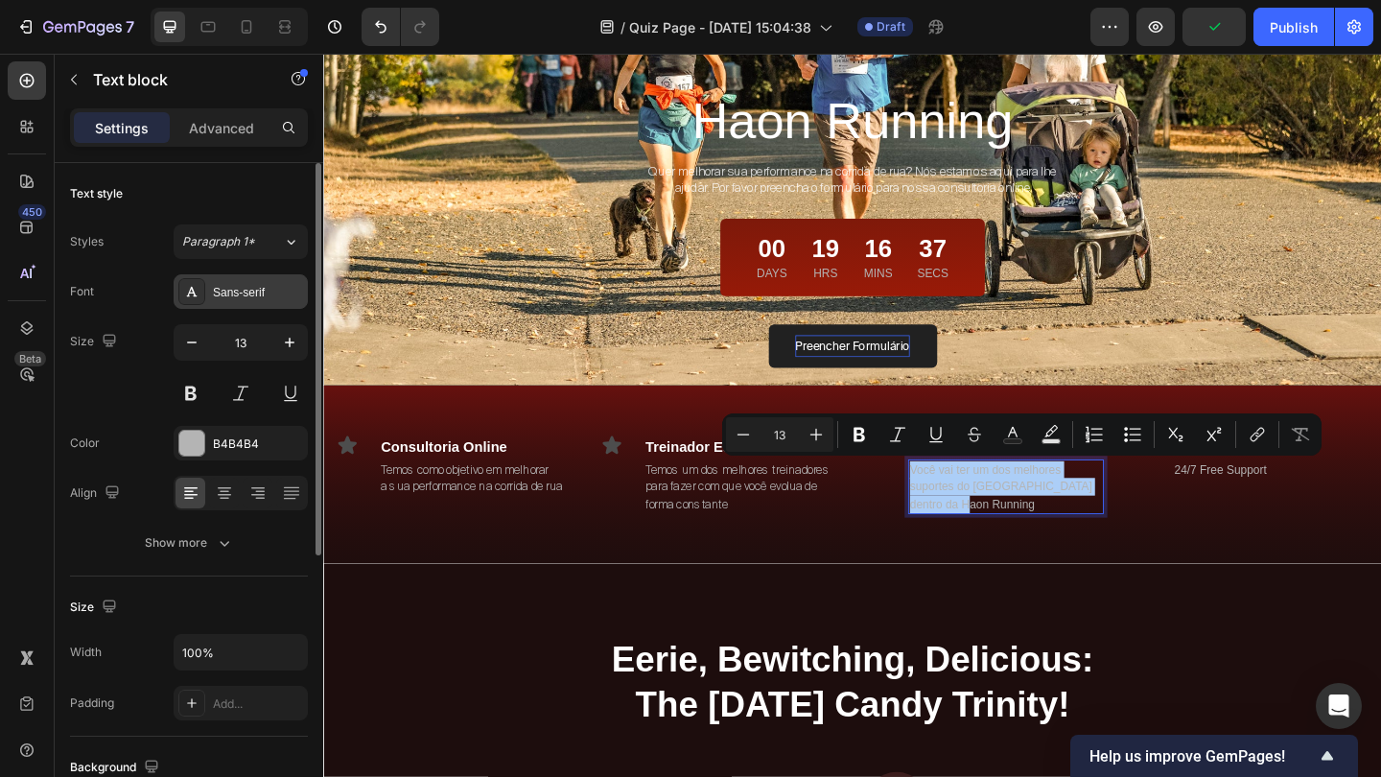
click at [267, 296] on div "Sans-serif" at bounding box center [258, 292] width 90 height 17
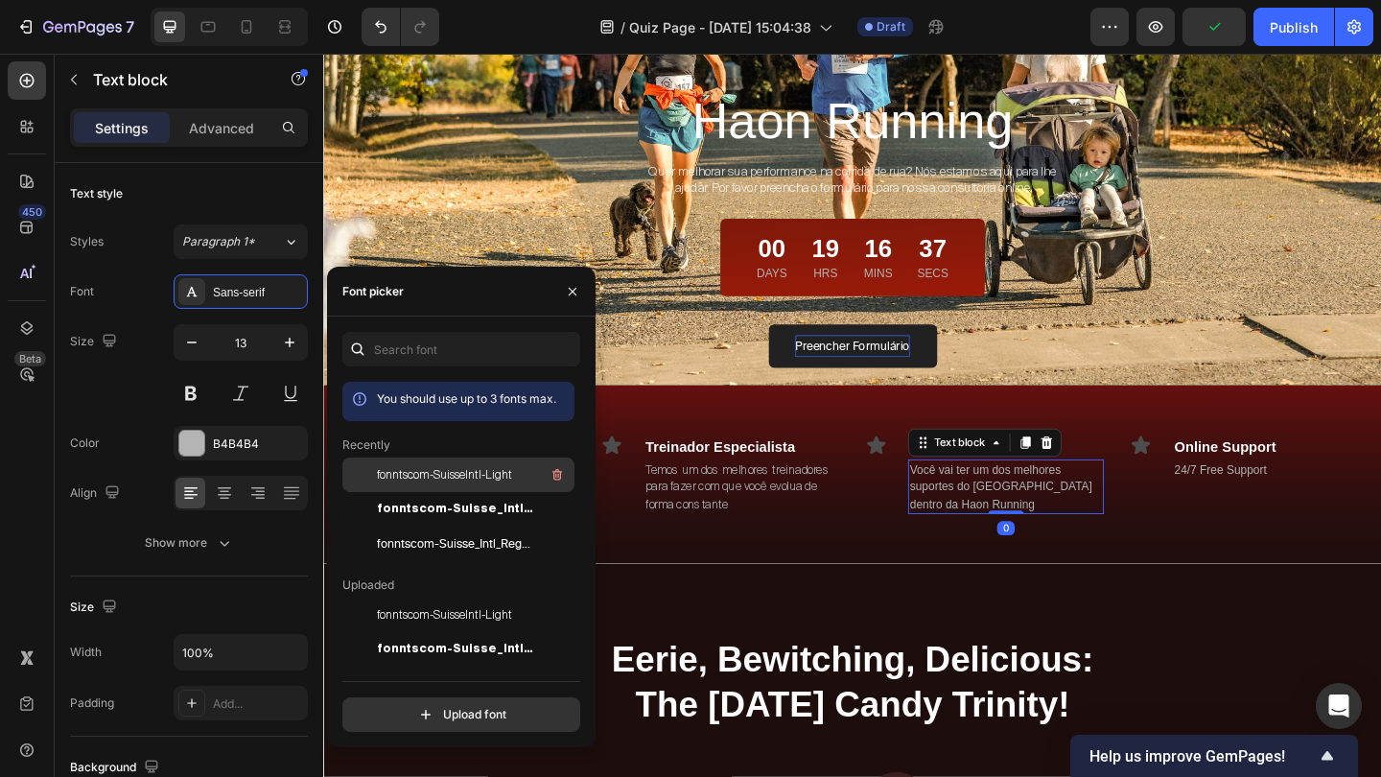
click at [475, 467] on span "fonntscom-SuisseIntl-Light" at bounding box center [444, 474] width 135 height 17
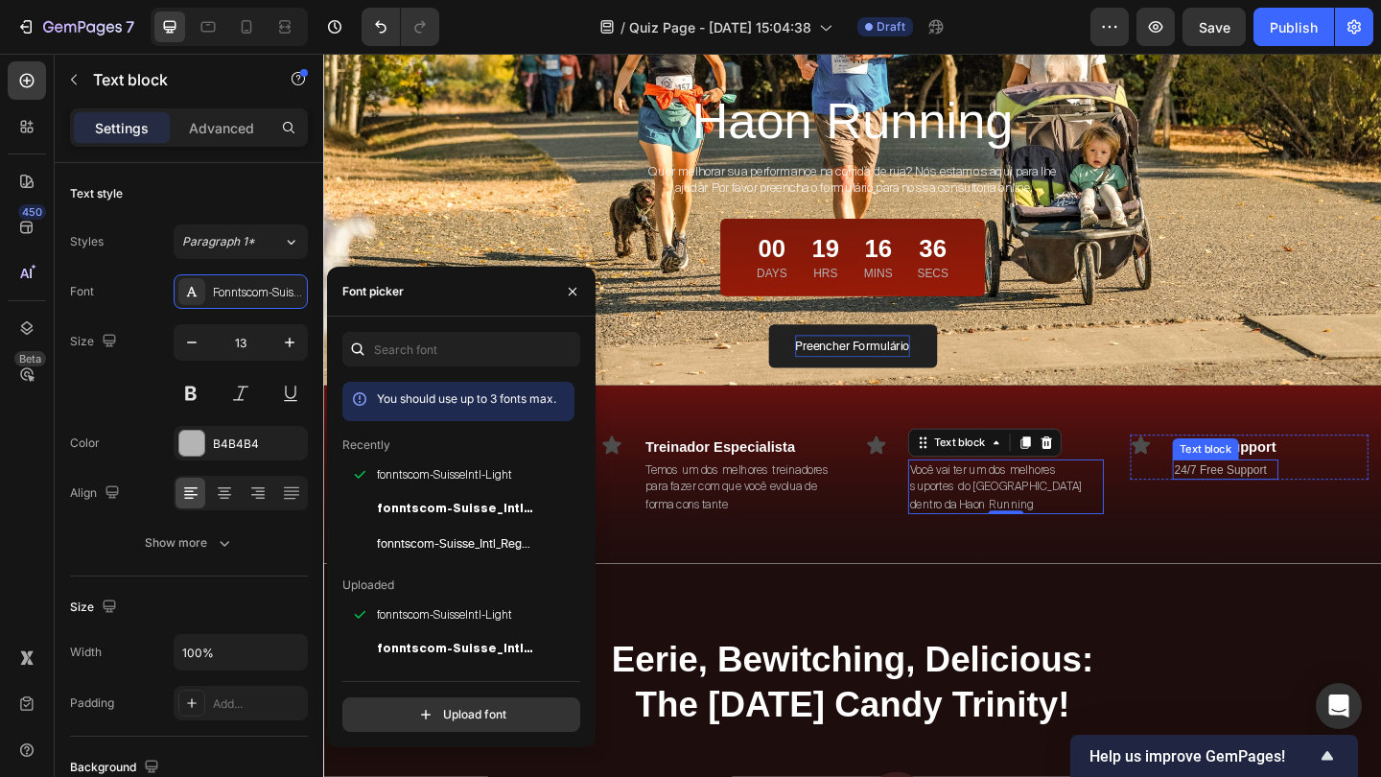
click at [1271, 509] on p "24/7 Free Support" at bounding box center [1303, 506] width 111 height 19
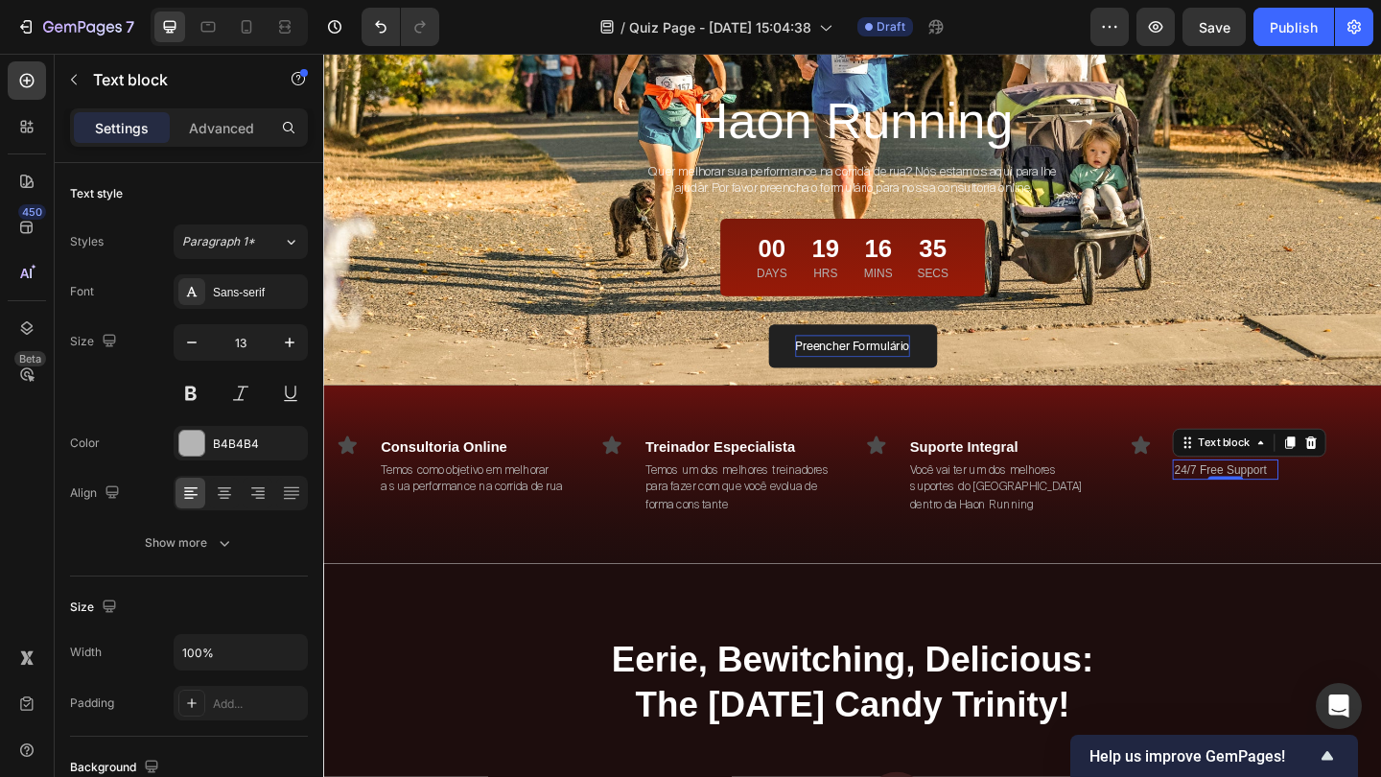
click at [1271, 509] on p "24/7 Free Support" at bounding box center [1303, 506] width 111 height 19
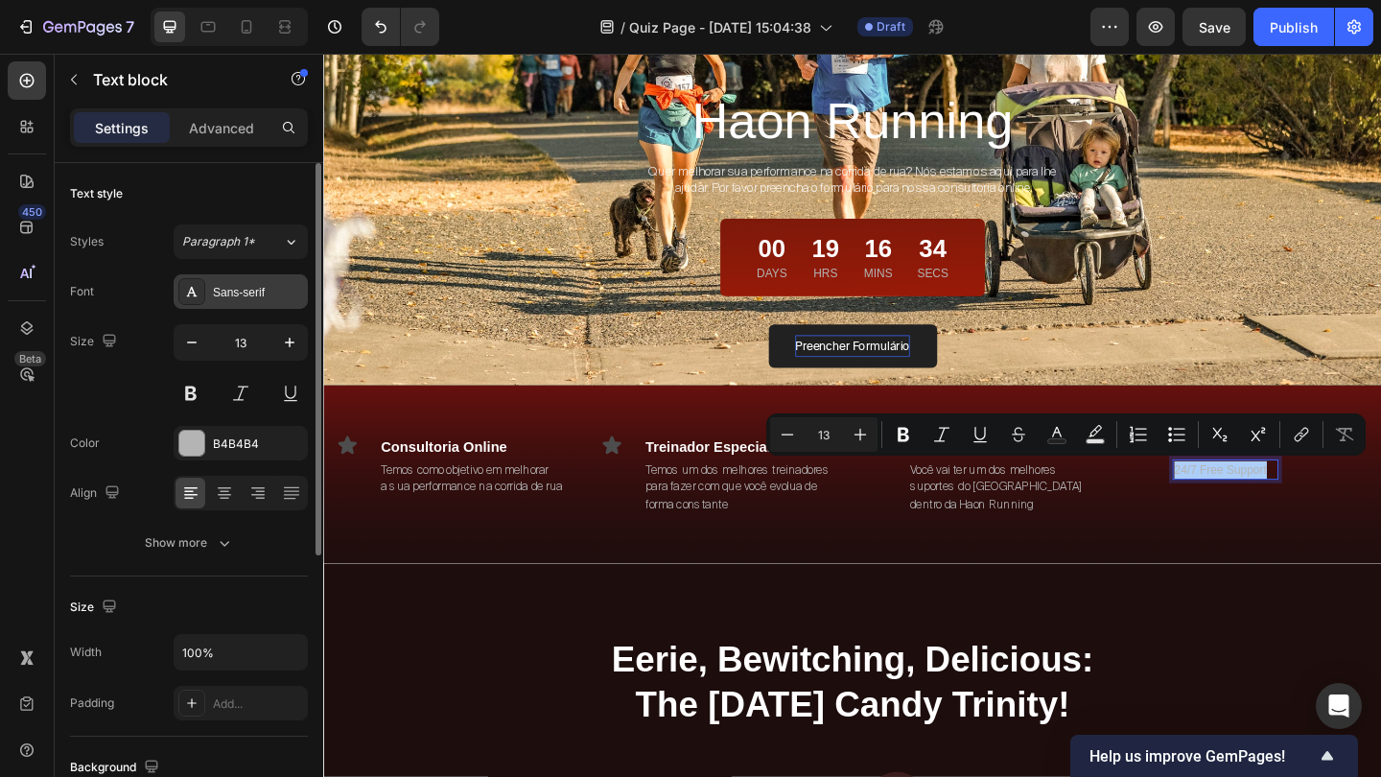
click at [259, 295] on div "Sans-serif" at bounding box center [258, 292] width 90 height 17
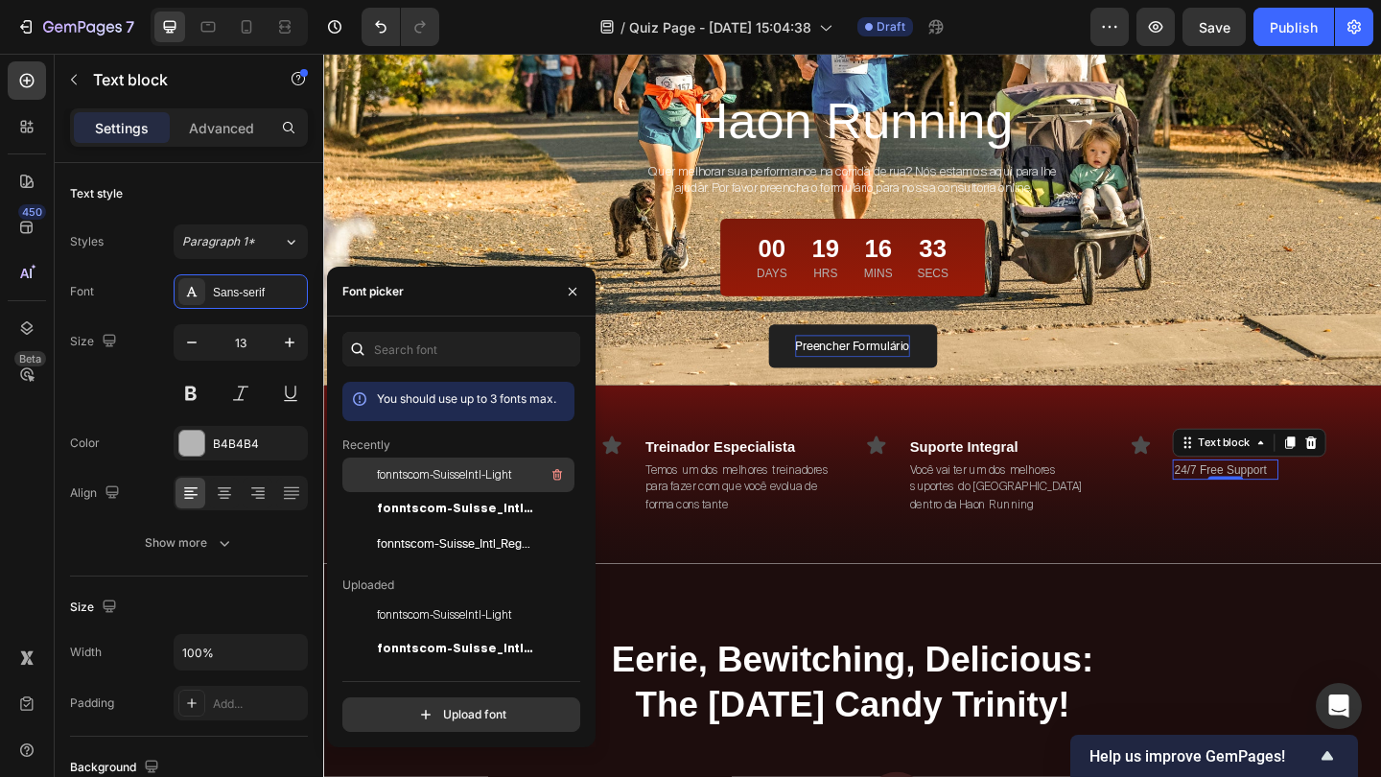
click at [439, 465] on div "fonntscom-SuisseIntl-Light" at bounding box center [474, 474] width 194 height 23
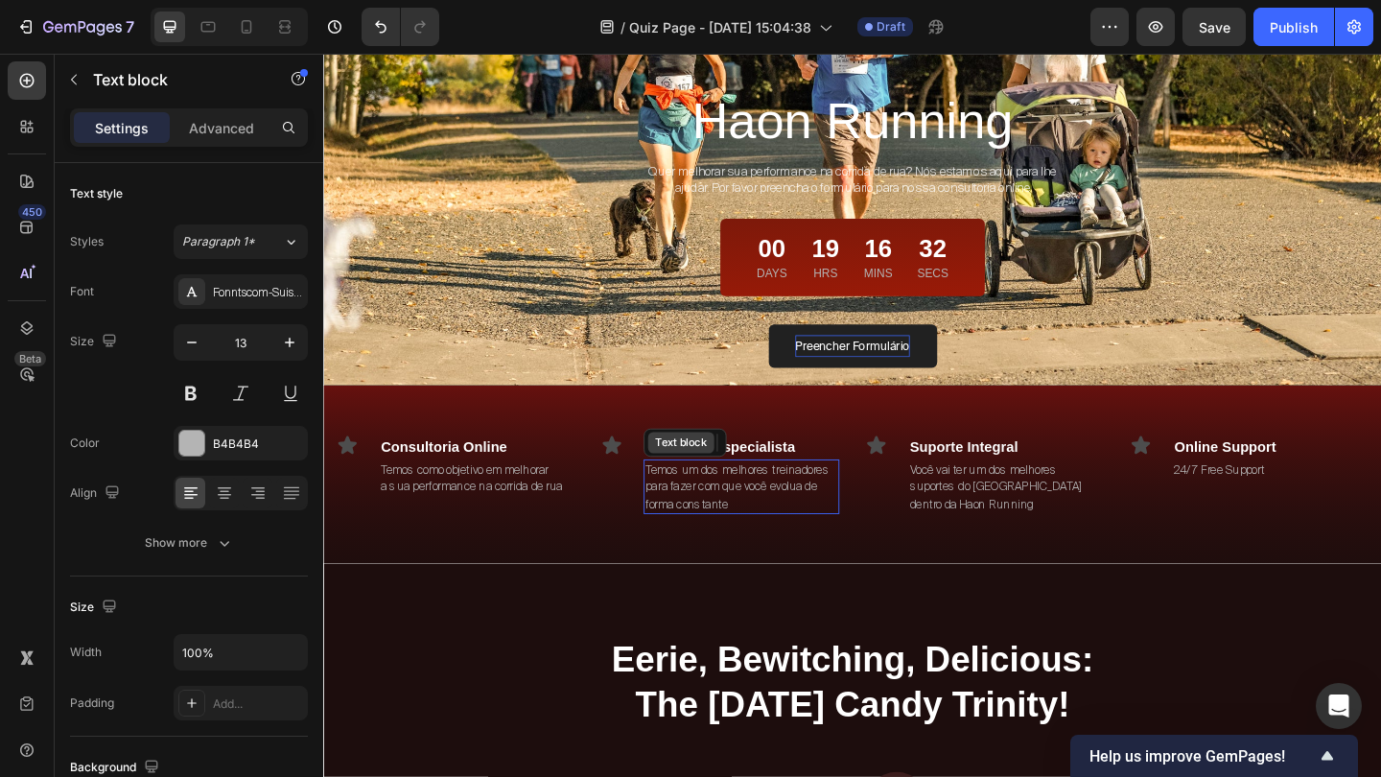
click at [715, 479] on div "Text block" at bounding box center [712, 476] width 64 height 17
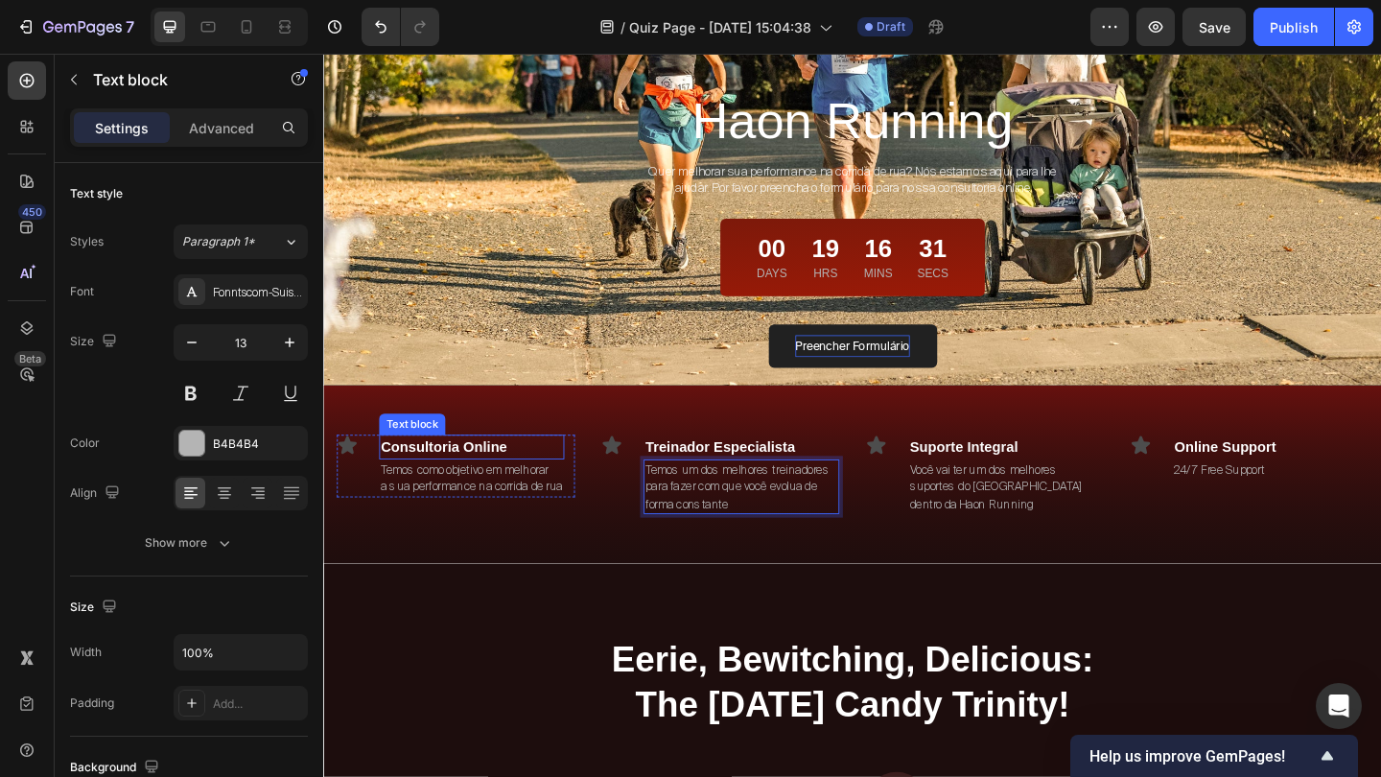
click at [508, 477] on p "Consultoria Online" at bounding box center [484, 481] width 198 height 23
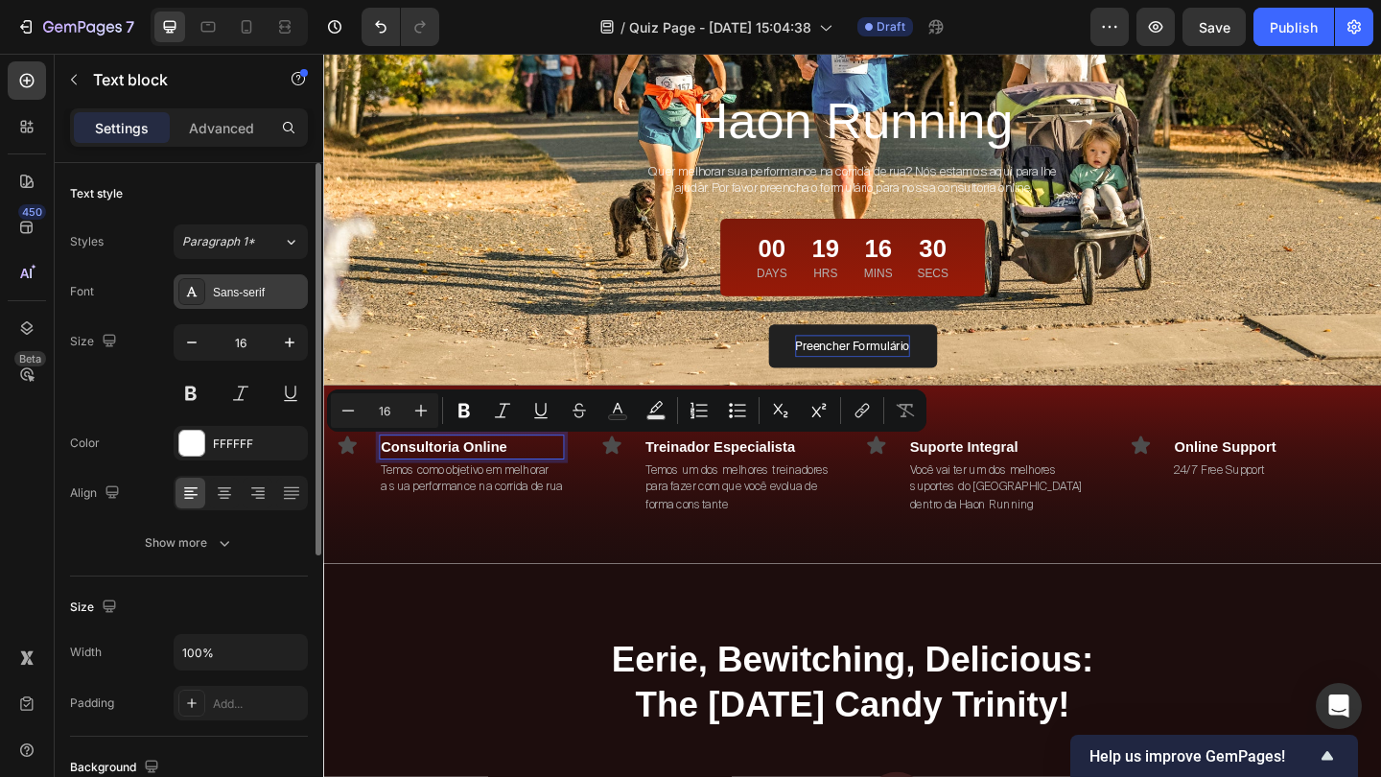
click at [243, 292] on div "Sans-serif" at bounding box center [258, 292] width 90 height 17
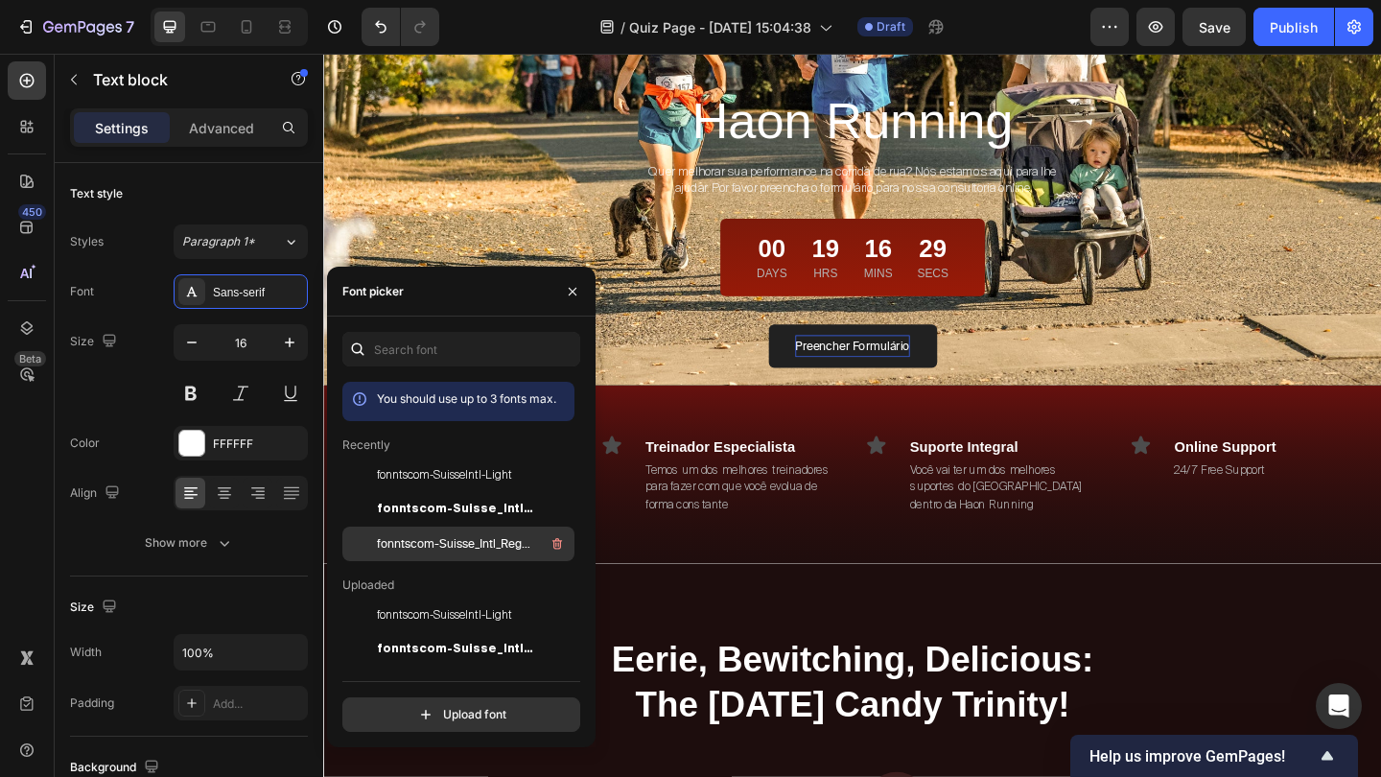
click at [438, 541] on span "fonntscom-Suisse_Intl_Regular" at bounding box center [456, 543] width 159 height 17
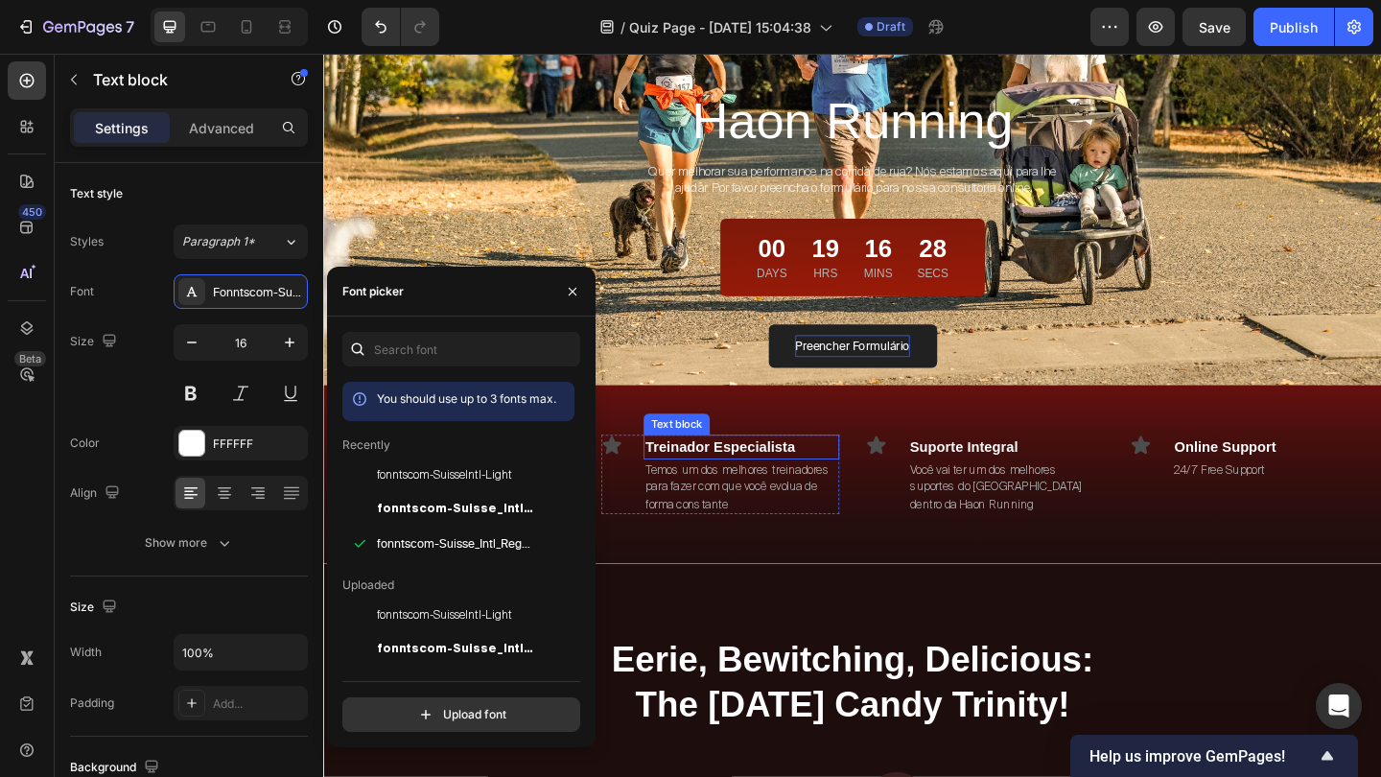
click at [771, 491] on div "Treinador Especialista Text block" at bounding box center [777, 481] width 213 height 27
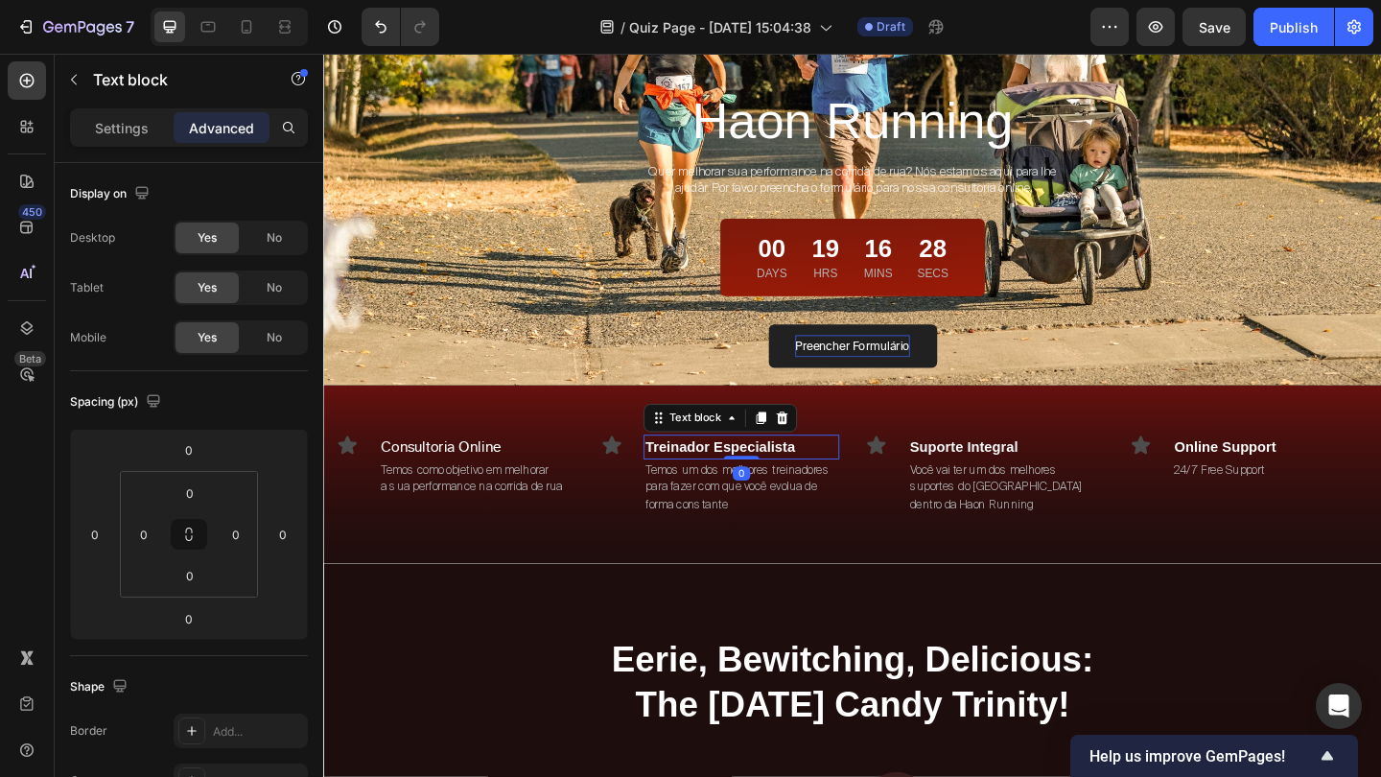
click at [771, 491] on div at bounding box center [777, 493] width 38 height 4
click at [812, 481] on p "Treinador Especialista" at bounding box center [777, 481] width 209 height 23
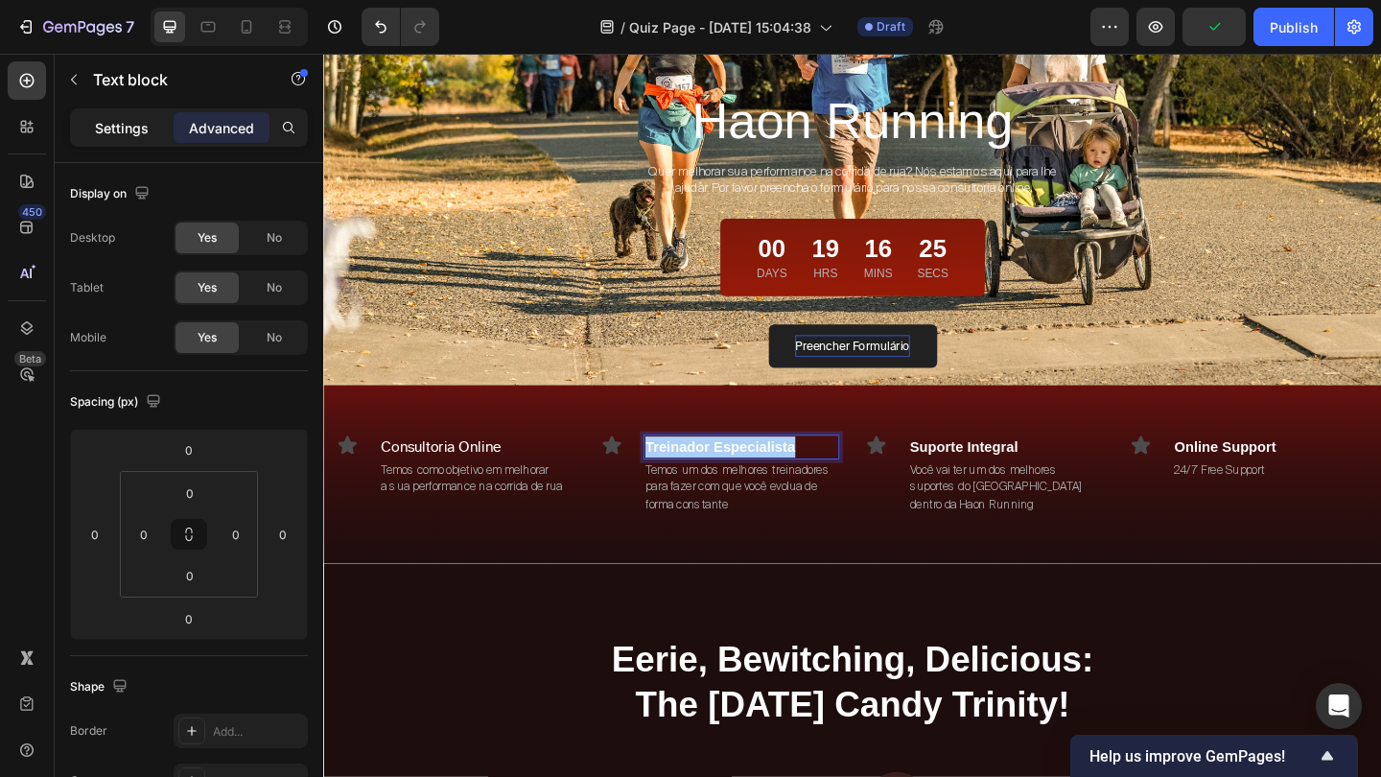
click at [140, 137] on p "Settings" at bounding box center [122, 128] width 54 height 20
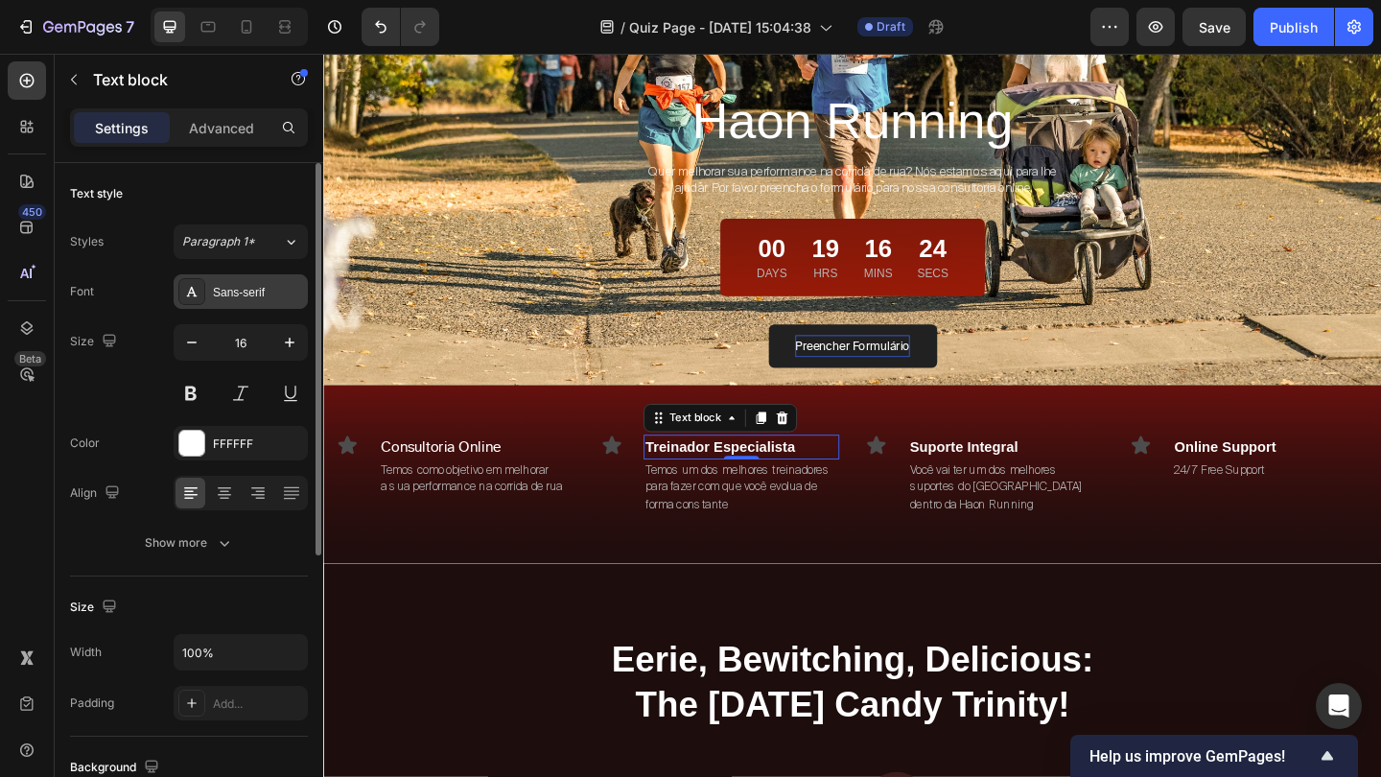
click at [266, 298] on div "Sans-serif" at bounding box center [258, 292] width 90 height 17
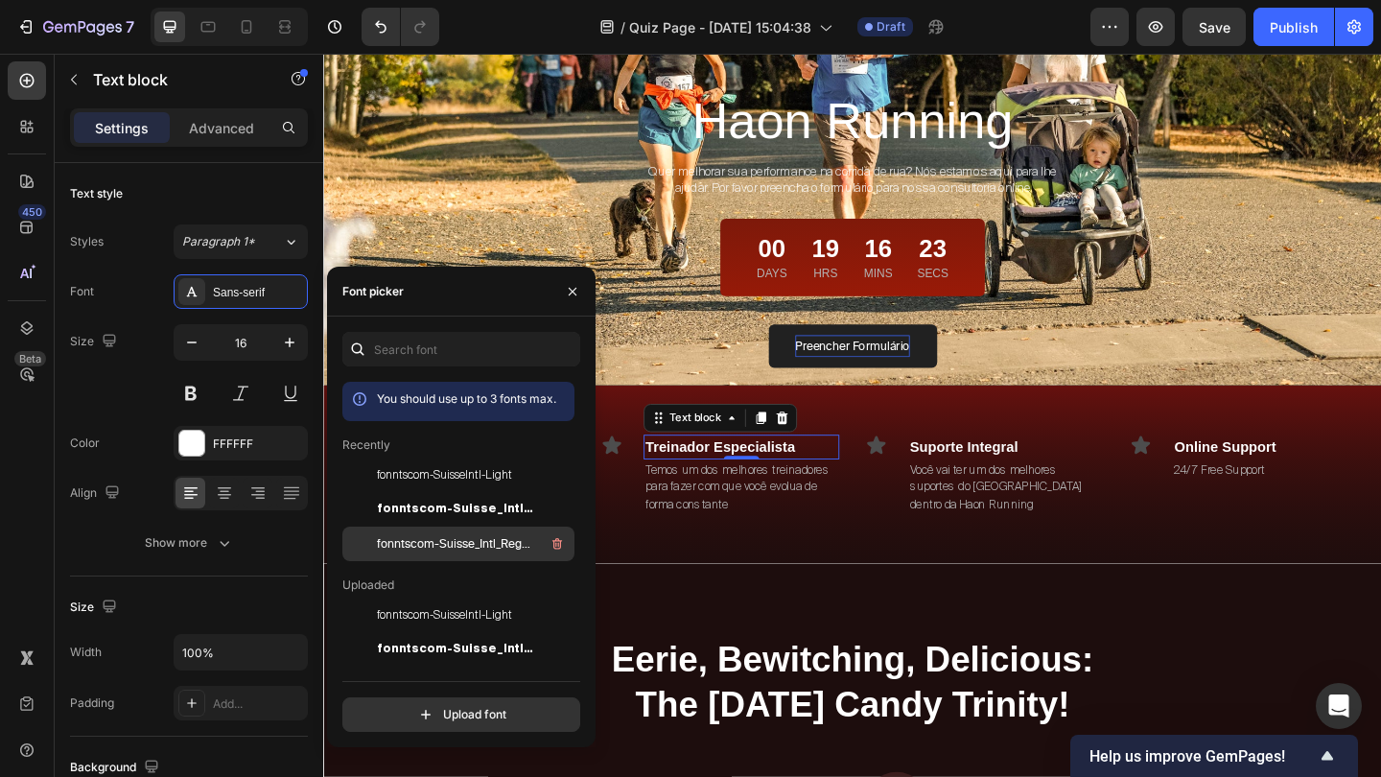
click at [454, 547] on span "fonntscom-Suisse_Intl_Regular" at bounding box center [456, 543] width 159 height 17
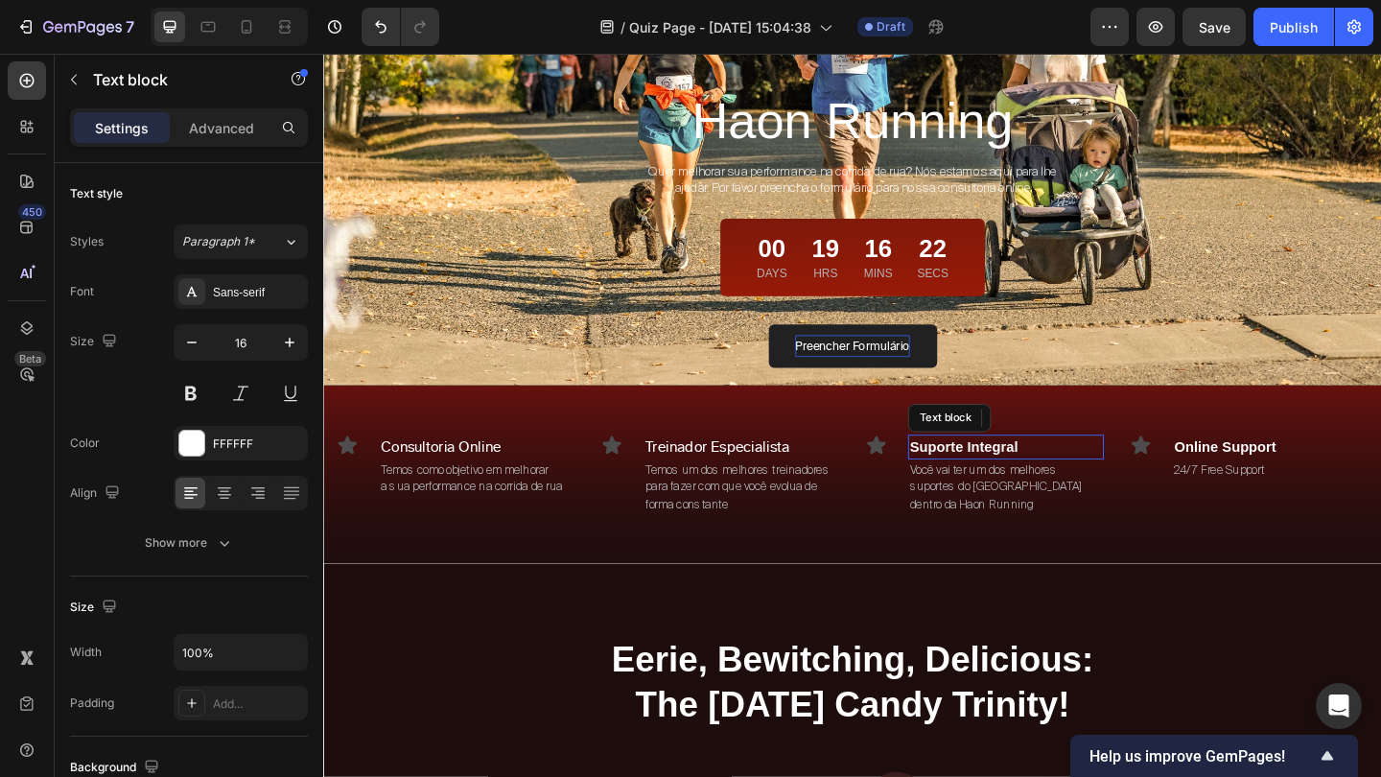
click at [1012, 484] on p "Suporte Integral" at bounding box center [1065, 481] width 209 height 23
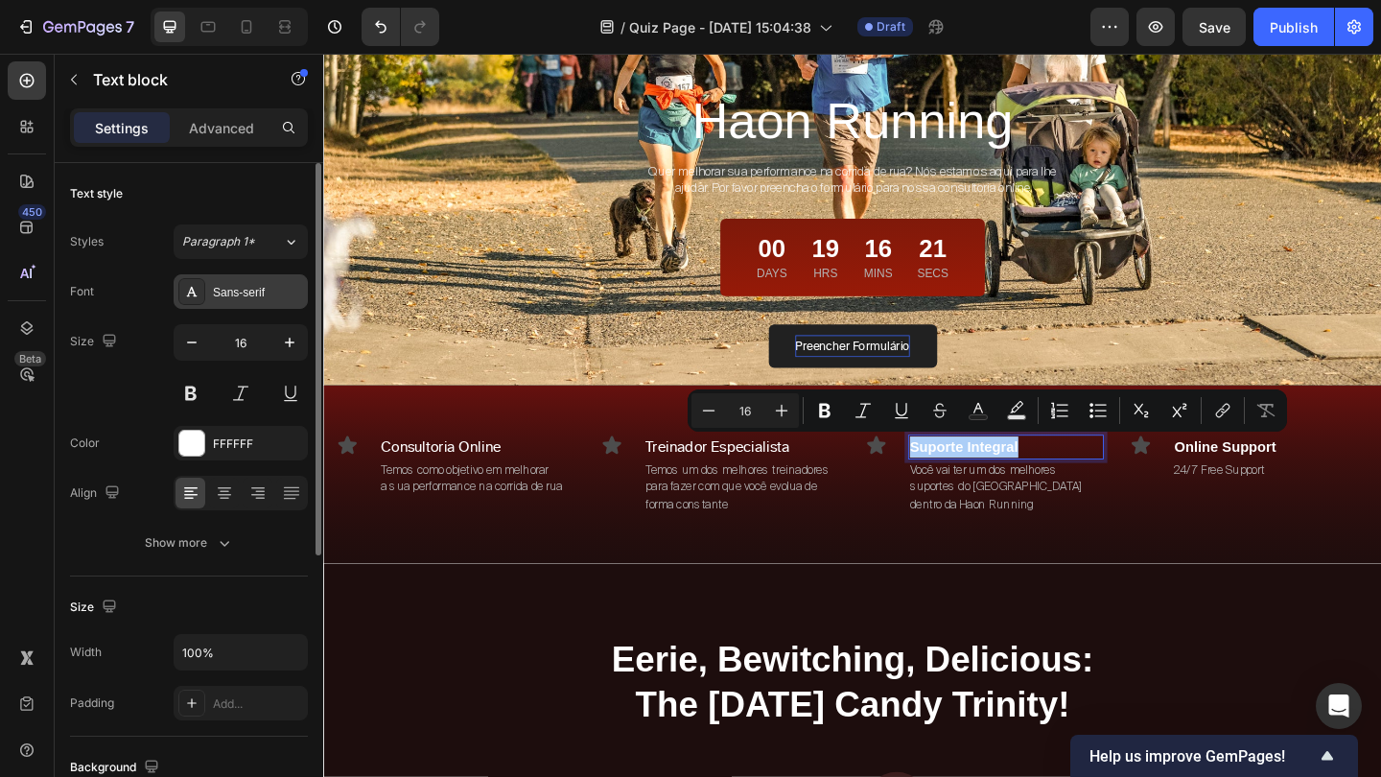
click at [251, 294] on div "Sans-serif" at bounding box center [258, 292] width 90 height 17
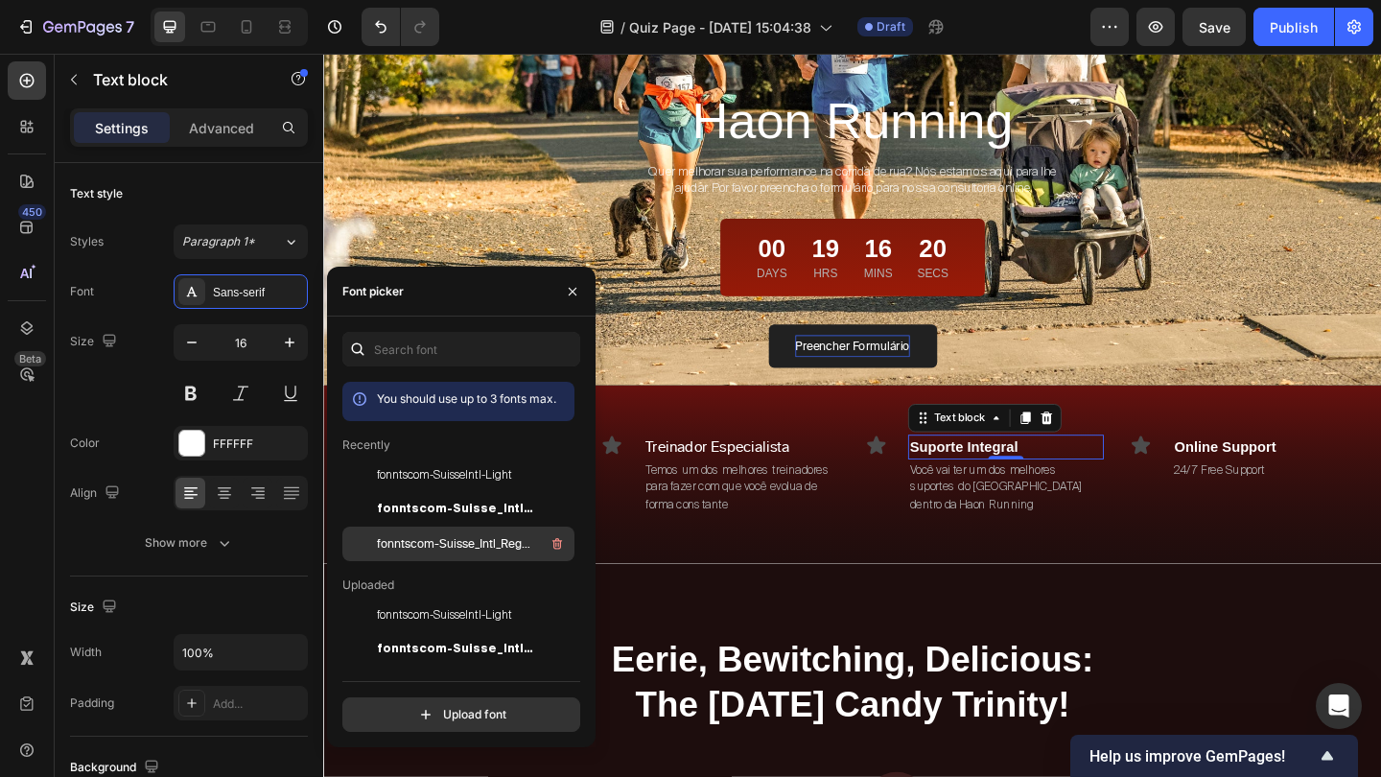
click at [425, 560] on div "fonntscom-Suisse_Intl_Regular" at bounding box center [458, 543] width 232 height 35
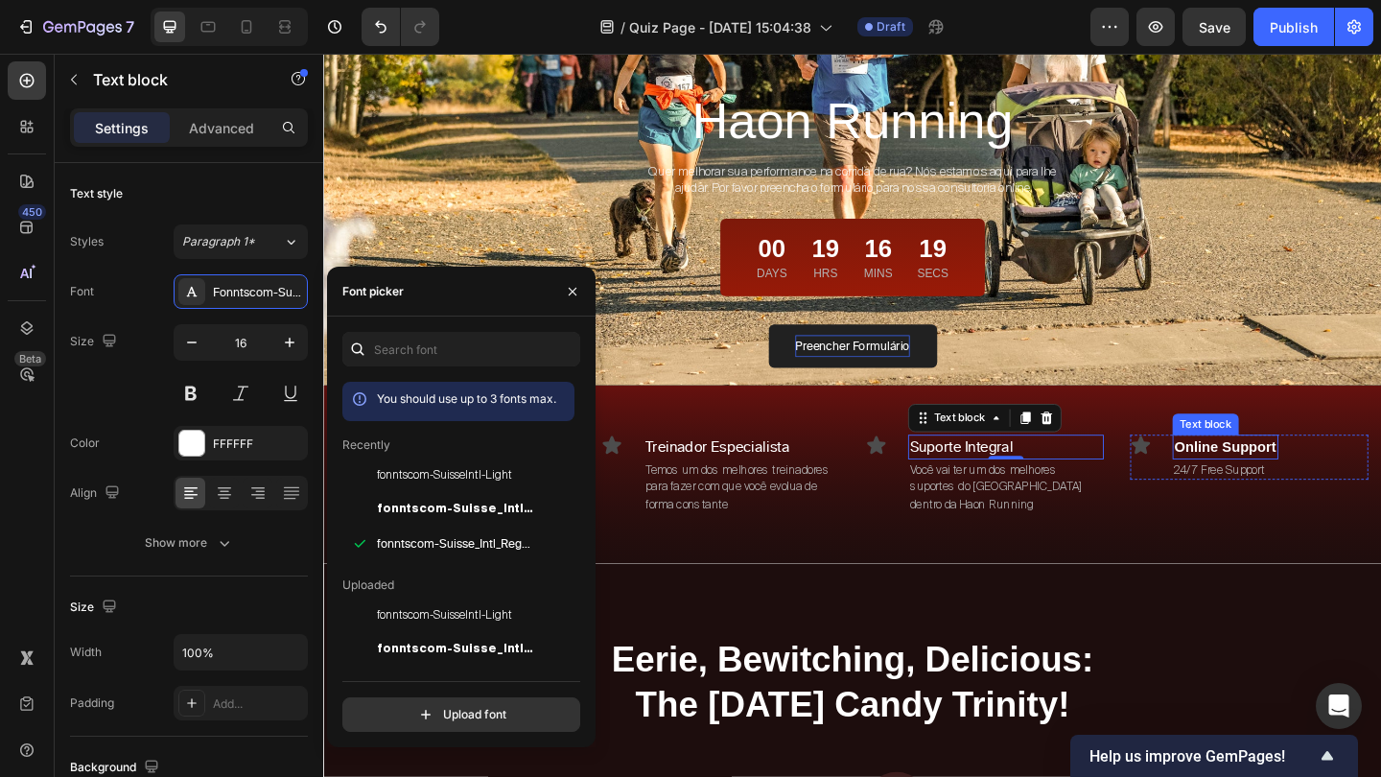
click at [1296, 477] on p "Online Support" at bounding box center [1303, 481] width 111 height 23
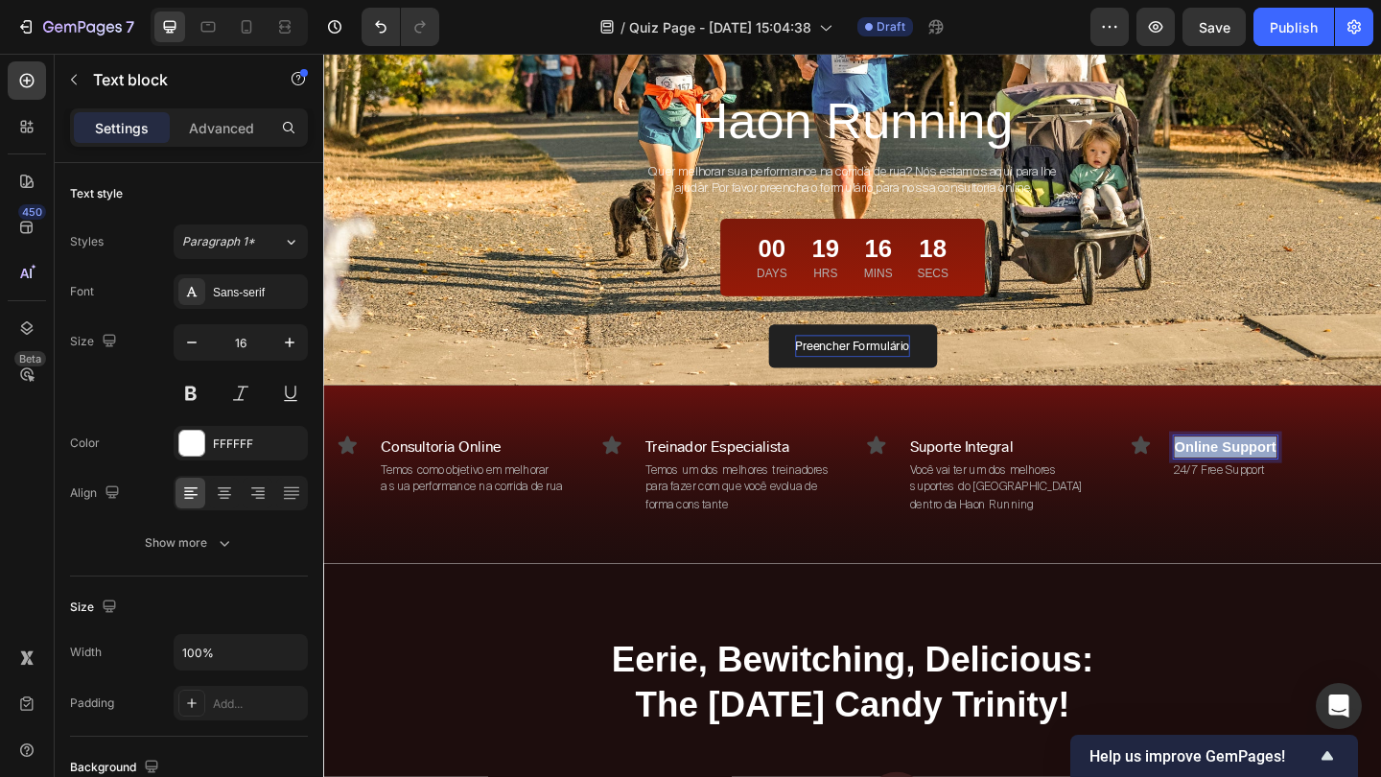
click at [1296, 477] on p "Online Support" at bounding box center [1303, 481] width 111 height 23
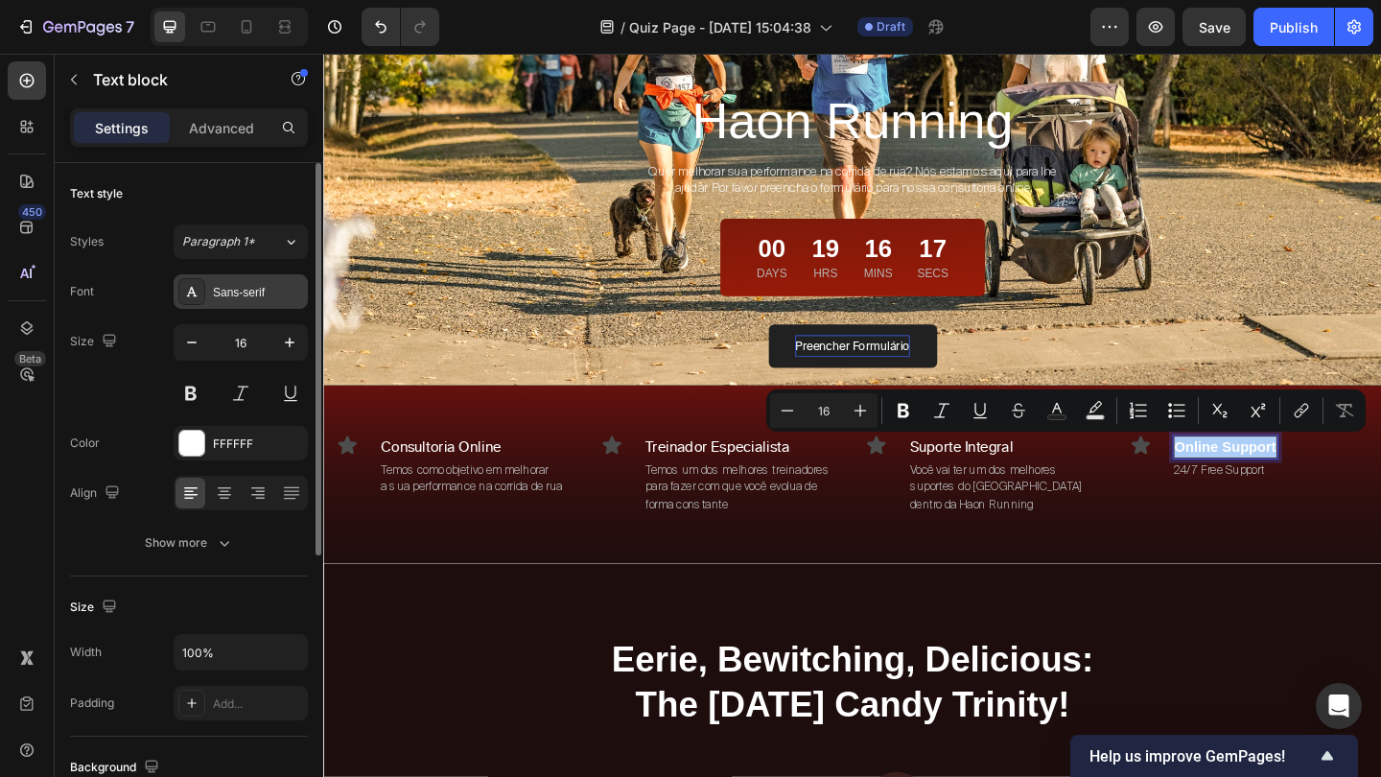
click at [248, 293] on div "Sans-serif" at bounding box center [258, 292] width 90 height 17
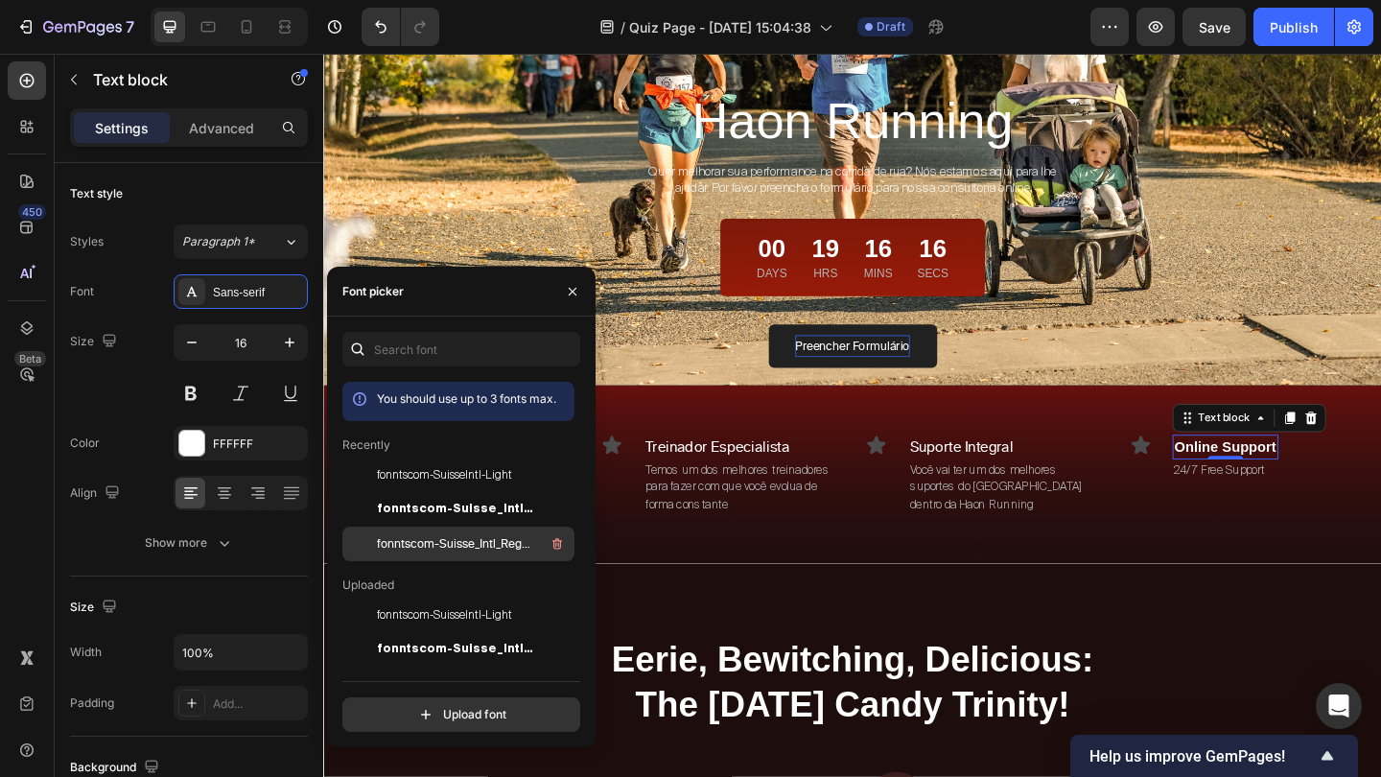
click at [437, 535] on span "fonntscom-Suisse_Intl_Regular" at bounding box center [456, 543] width 159 height 17
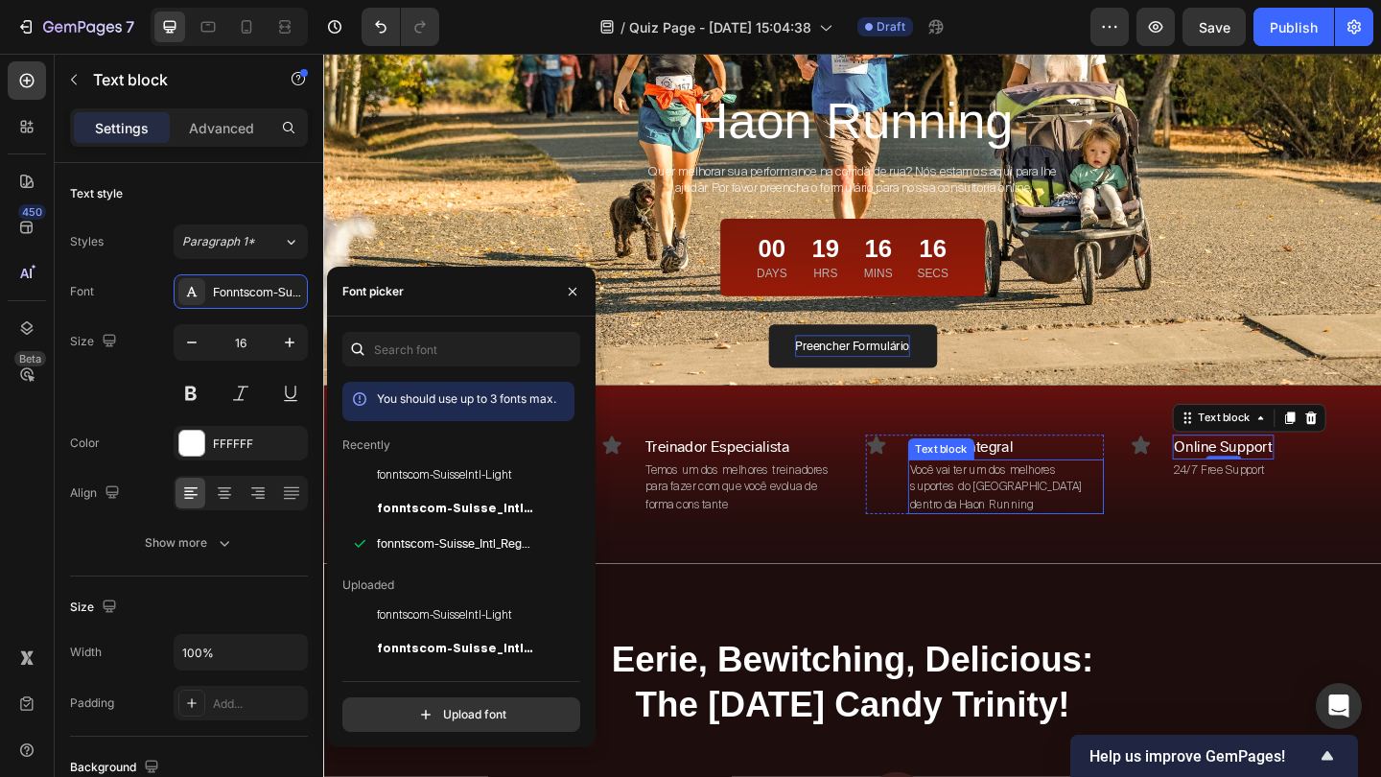
click at [1019, 508] on p "Você vai ter um dos melhores suportes do Brasil dentro da Haon Running" at bounding box center [1065, 525] width 209 height 57
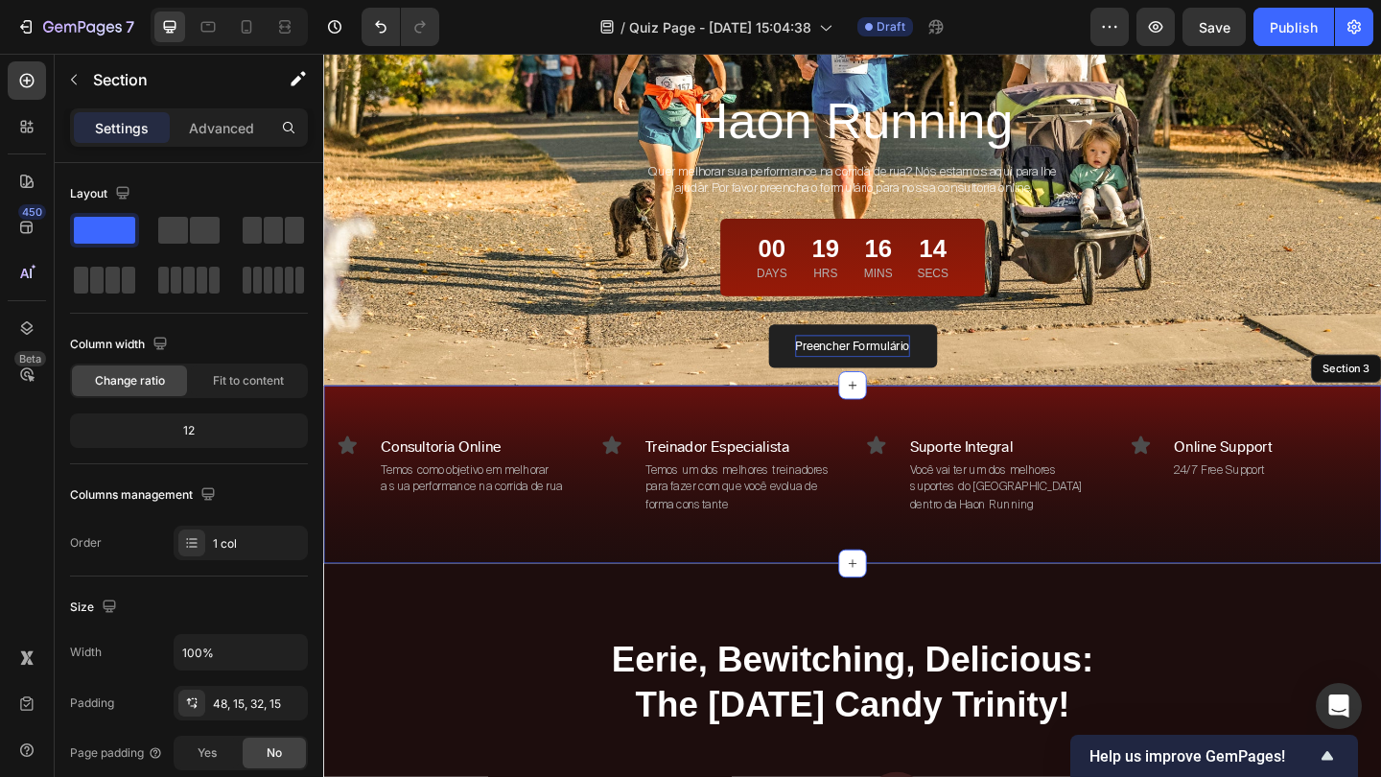
click at [1252, 564] on div "Icon Consultoria Online Text block Temos como objetivo em melhorar a sua perfor…" at bounding box center [898, 519] width 1122 height 118
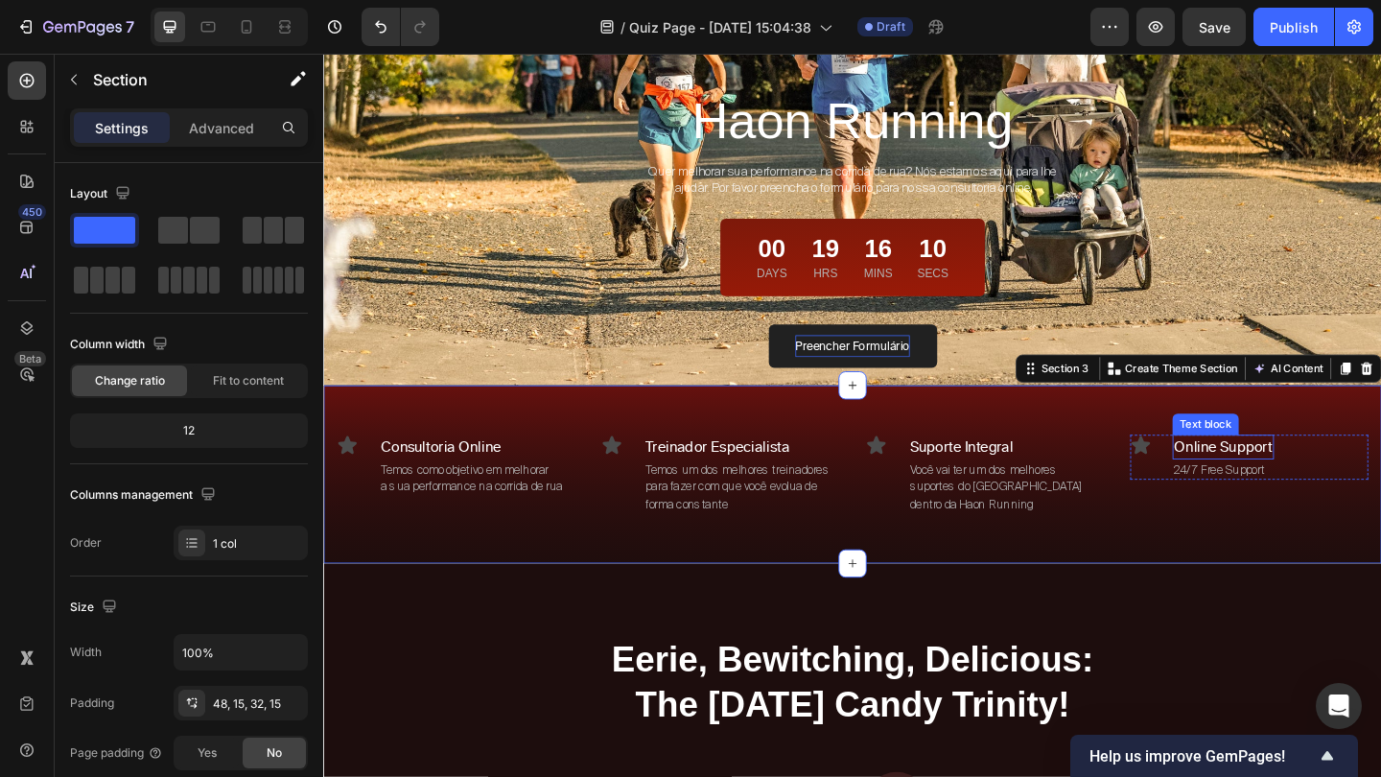
click at [1321, 490] on p "Online Support" at bounding box center [1301, 481] width 106 height 23
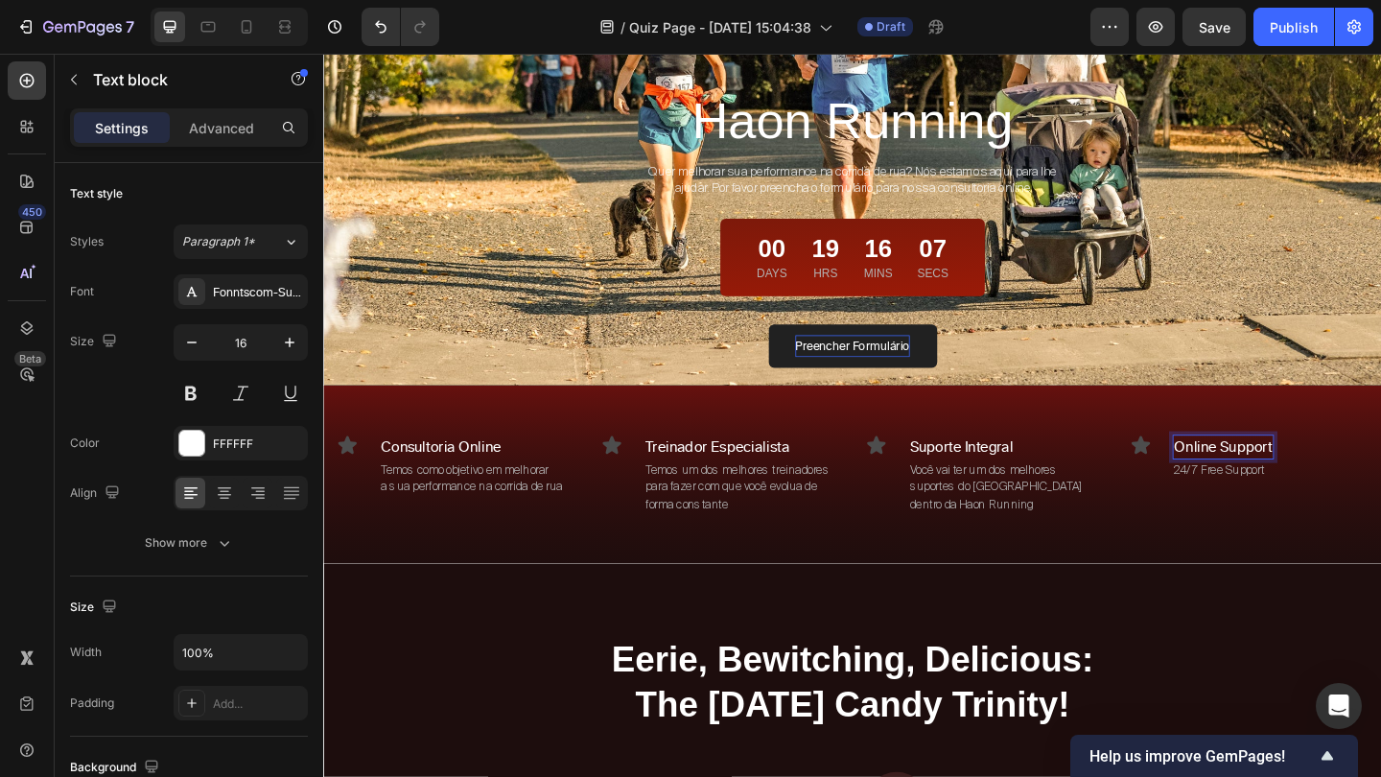
click at [1321, 490] on p "Online Support" at bounding box center [1301, 481] width 106 height 23
click at [1330, 510] on p "24/7 Free Support" at bounding box center [1318, 506] width 140 height 19
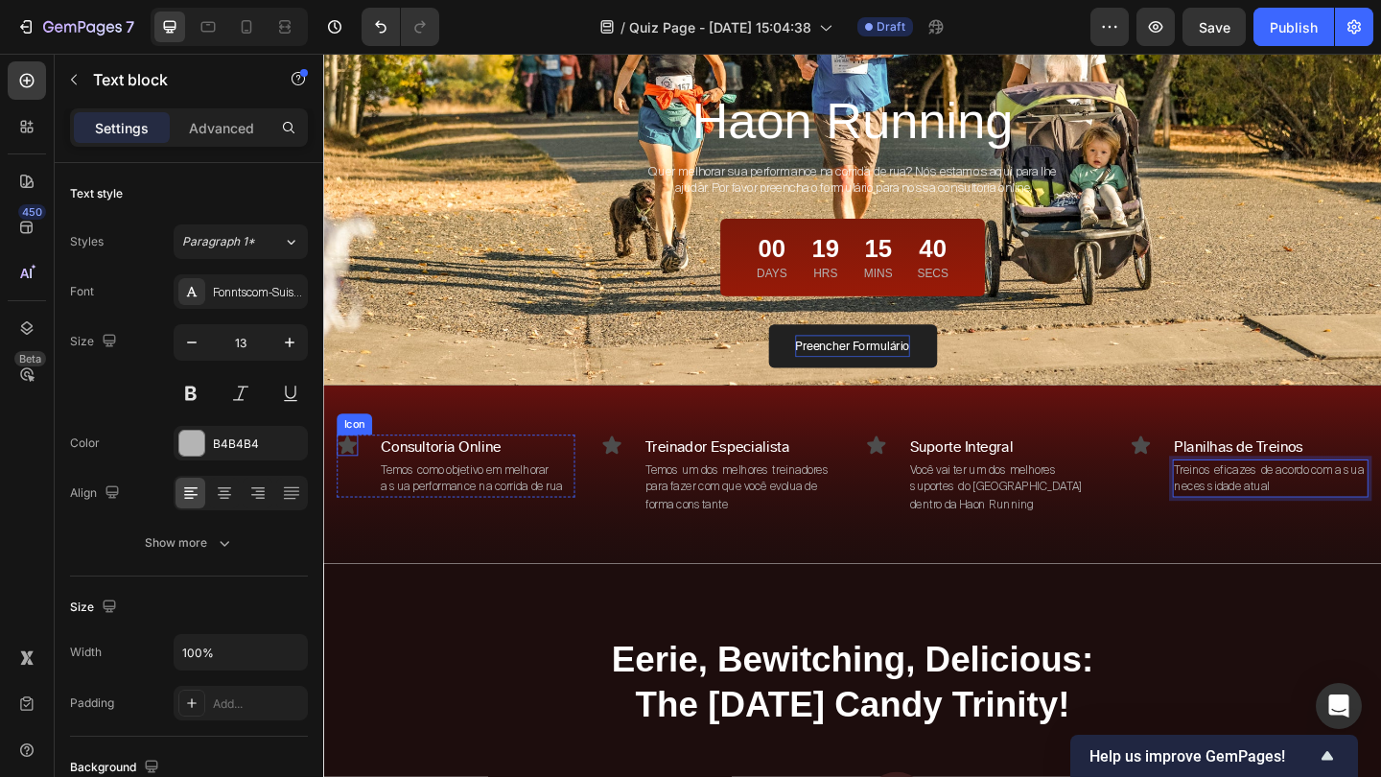
click at [352, 485] on icon at bounding box center [349, 478] width 20 height 19
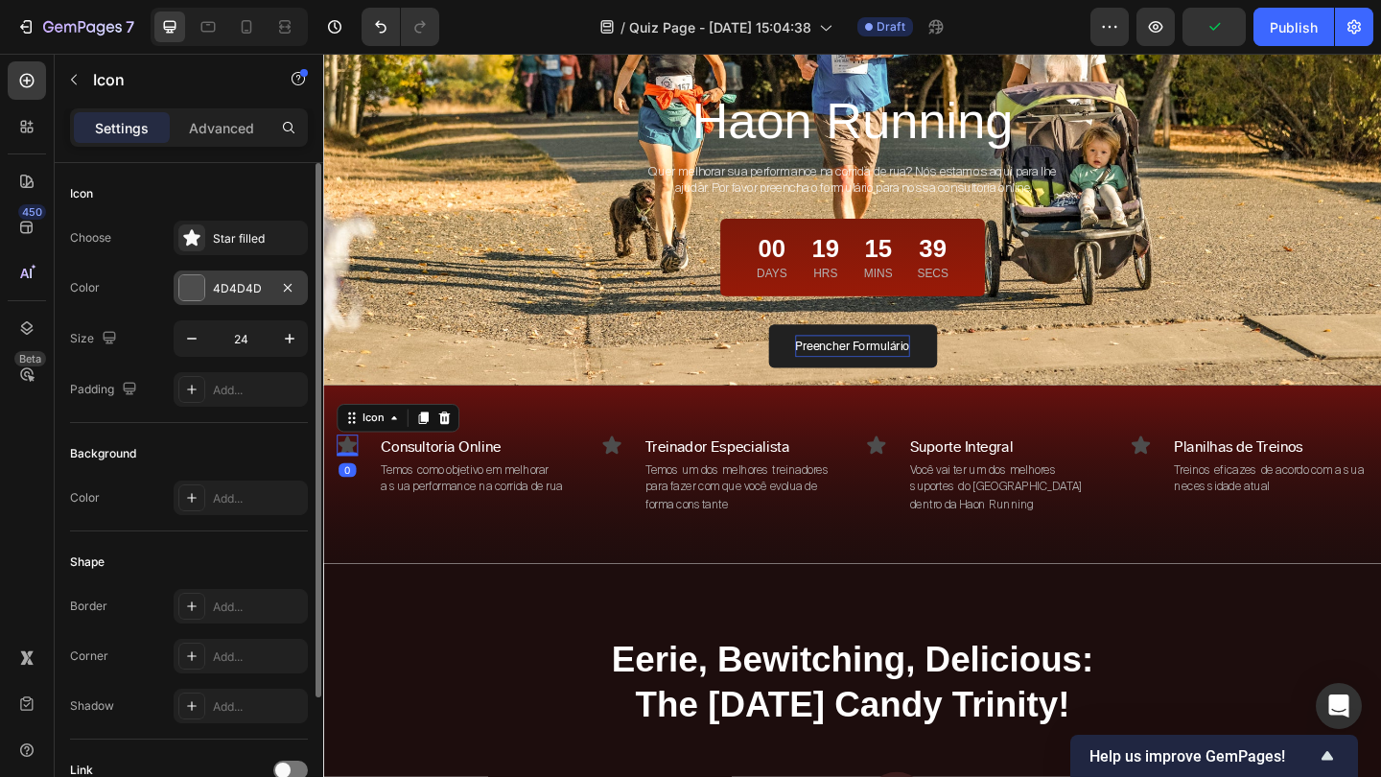
click at [244, 295] on div "4D4D4D" at bounding box center [241, 288] width 56 height 17
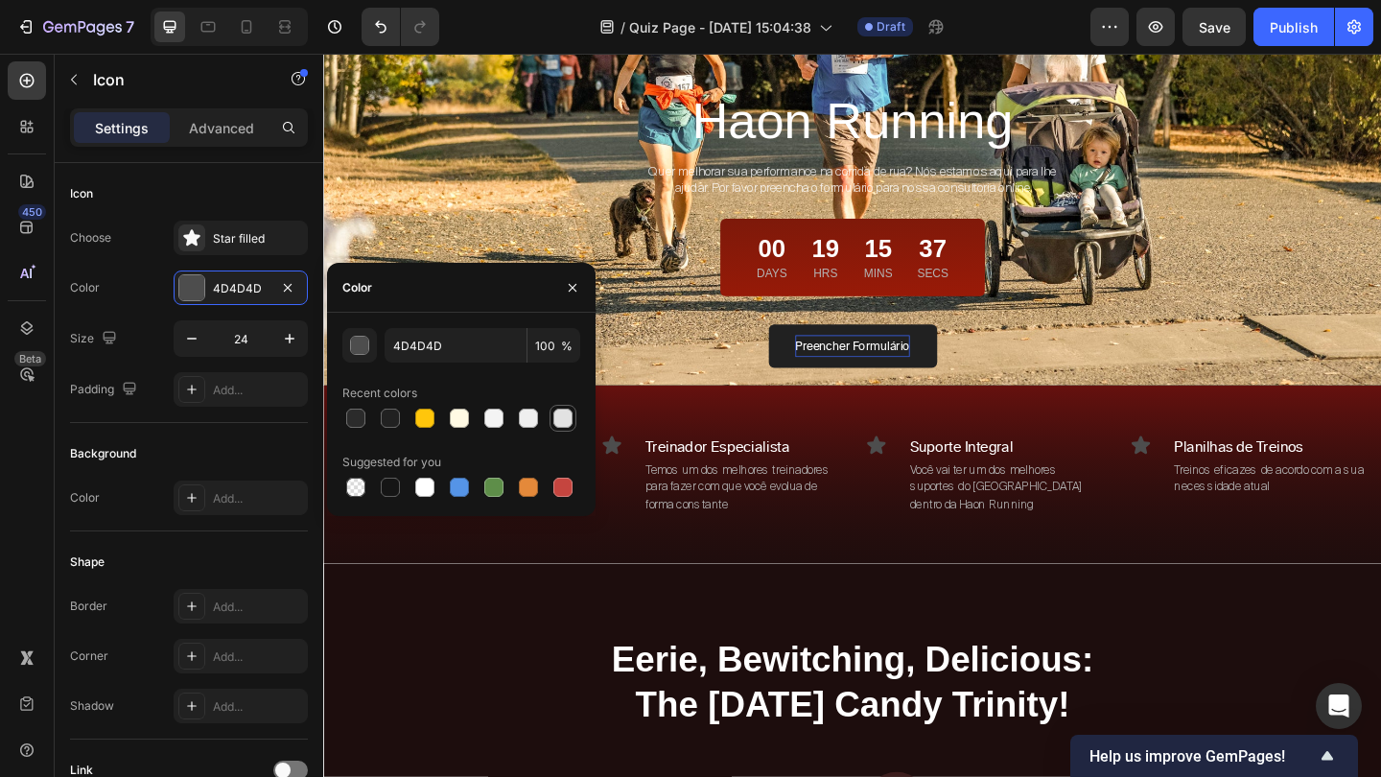
click at [562, 419] on div at bounding box center [562, 417] width 19 height 19
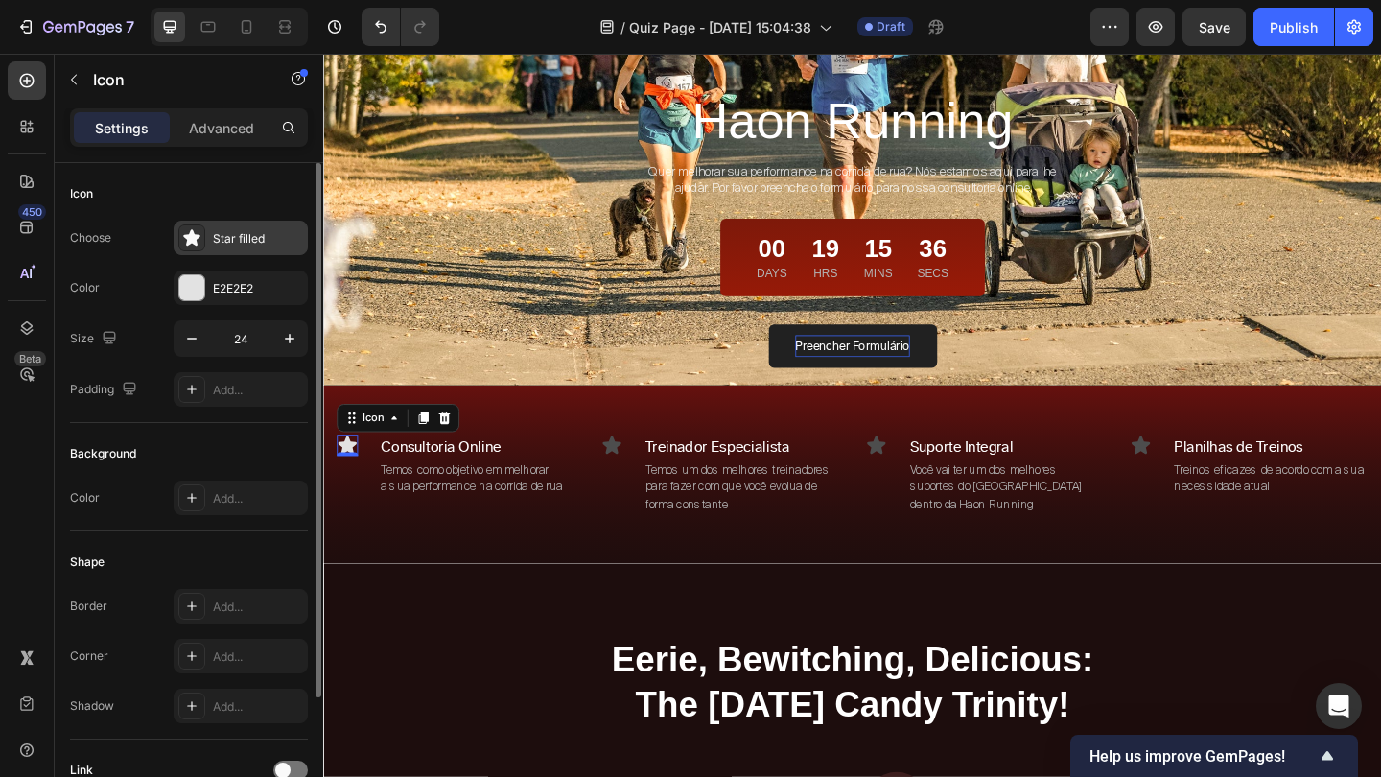
click at [246, 238] on div "Star filled" at bounding box center [258, 238] width 90 height 17
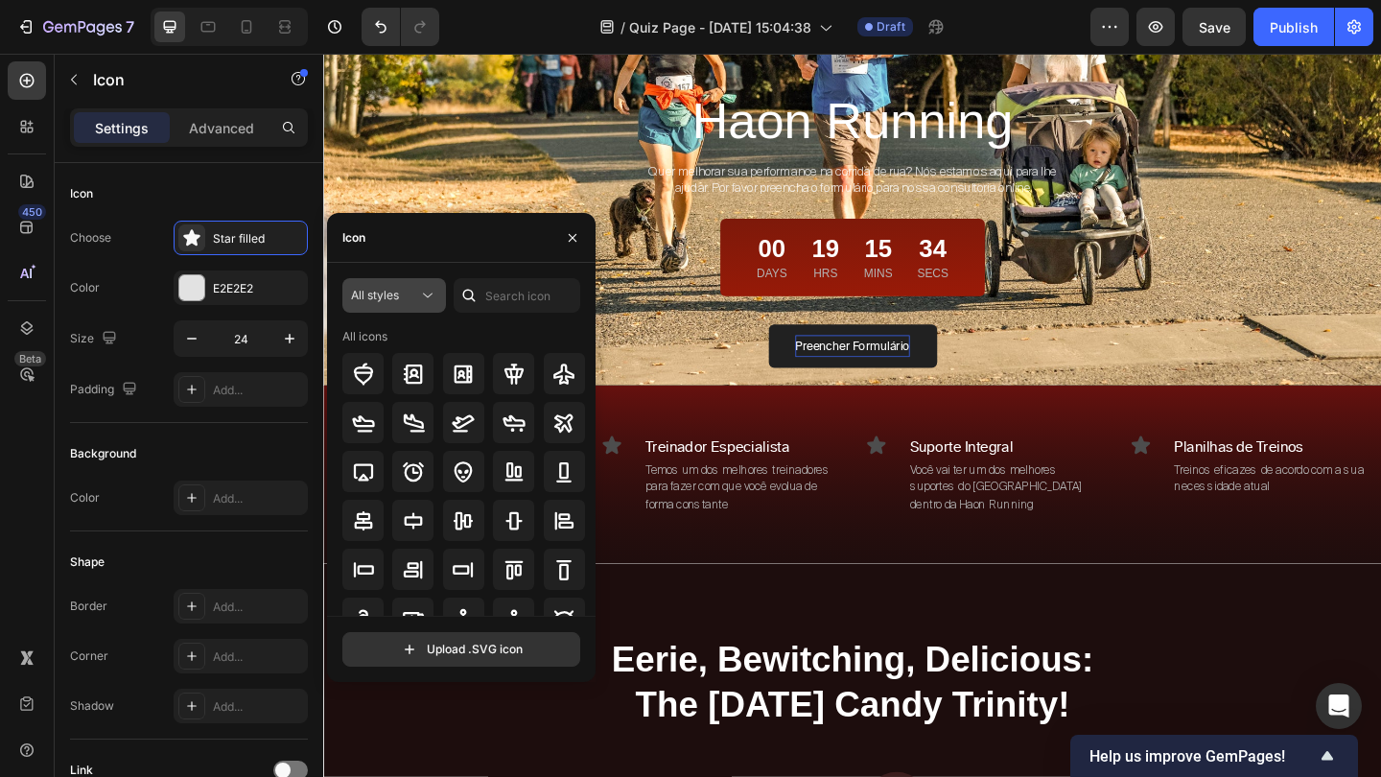
click at [420, 296] on icon at bounding box center [427, 295] width 19 height 19
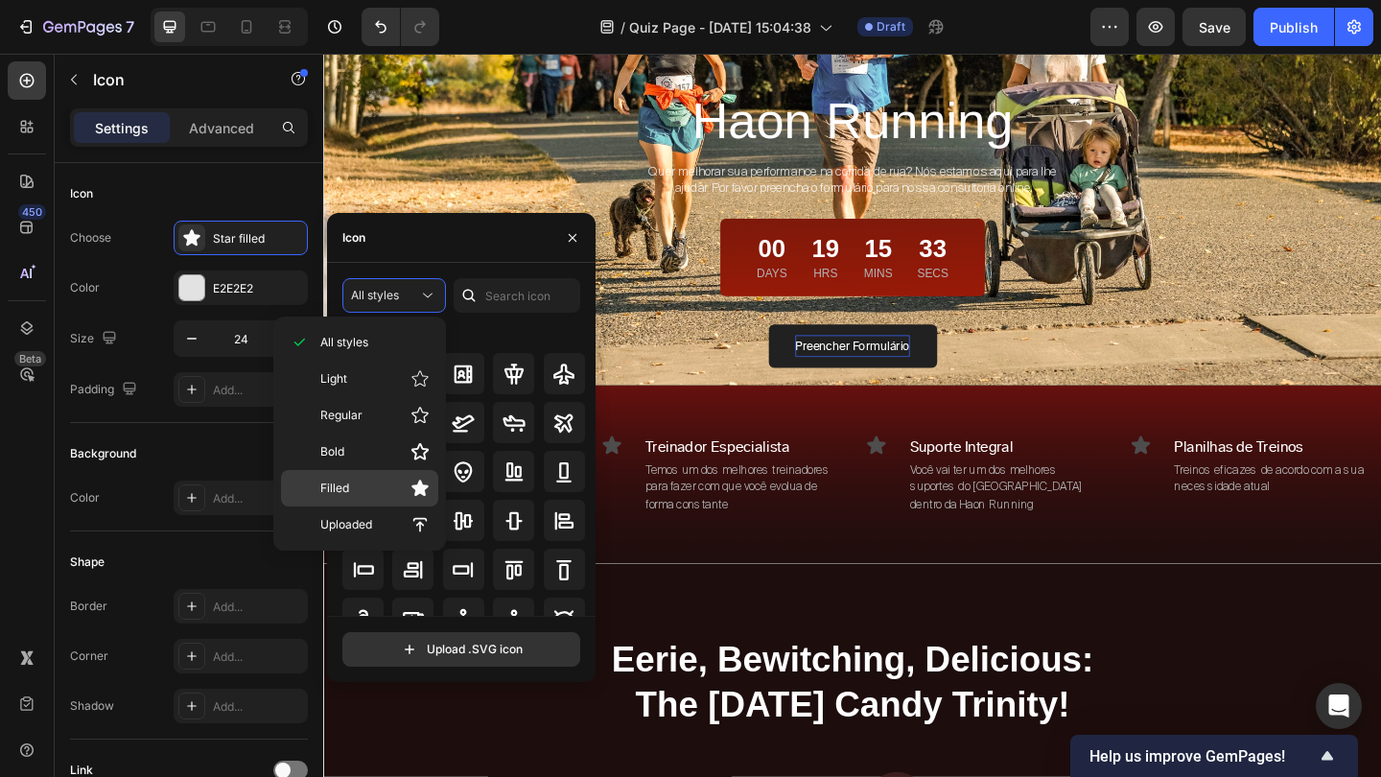
click at [394, 478] on p "Filled" at bounding box center [374, 487] width 109 height 19
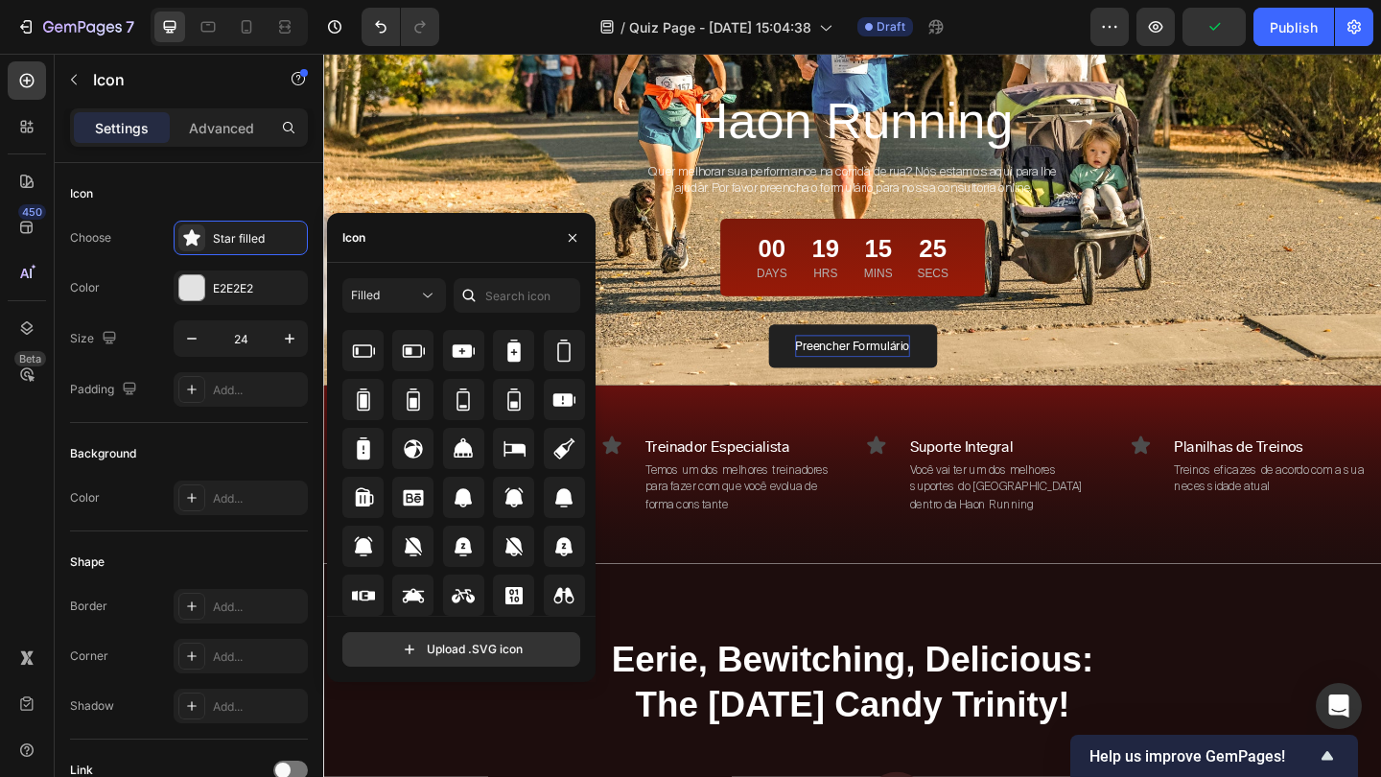
scroll to position [1629, 0]
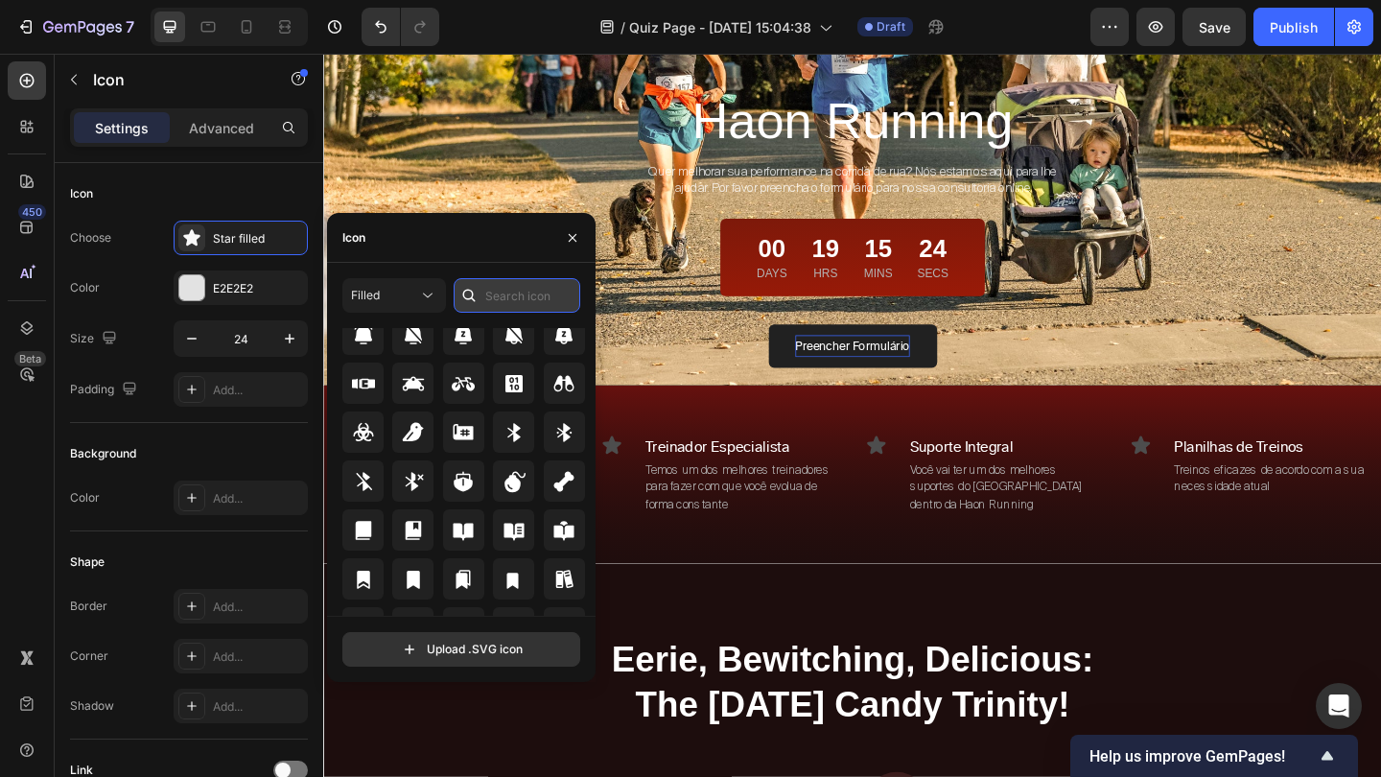
click at [543, 294] on input "text" at bounding box center [517, 295] width 127 height 35
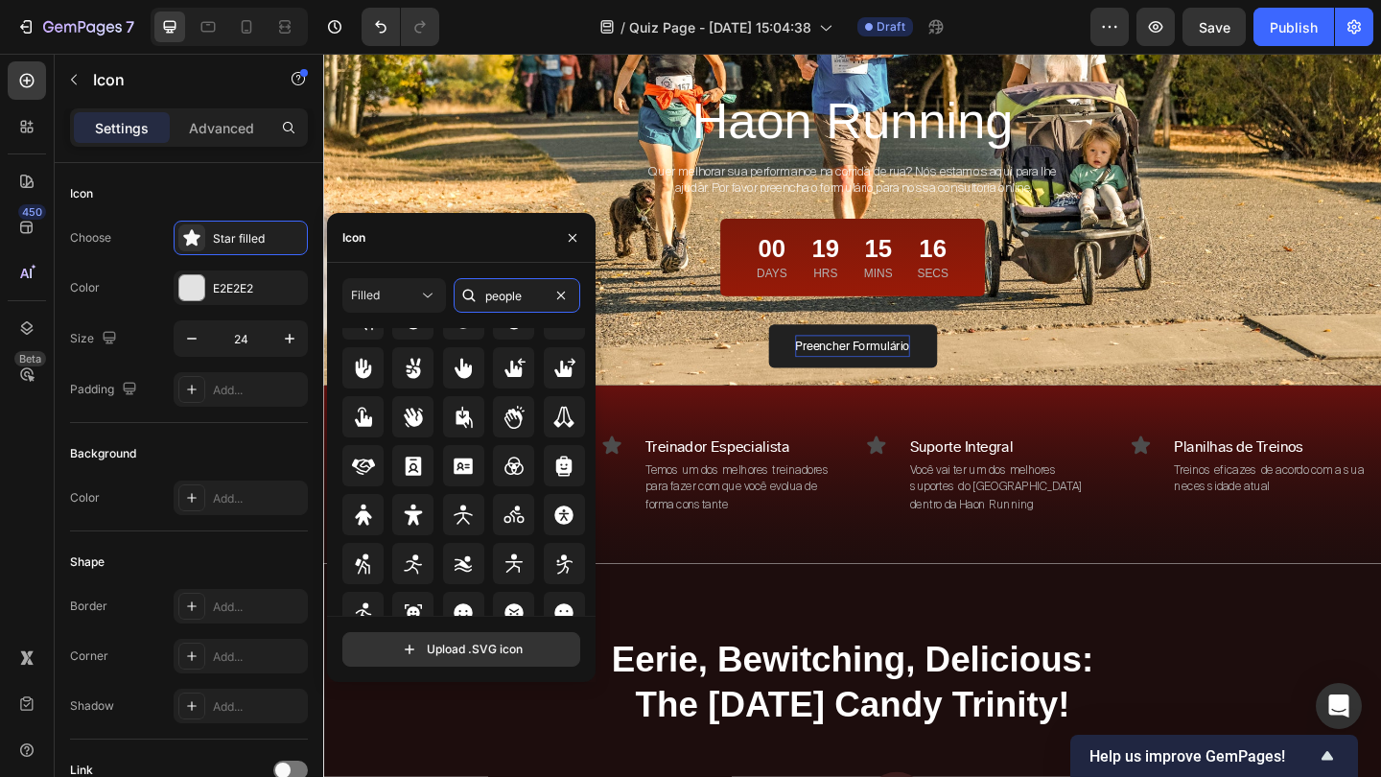
scroll to position [211, 0]
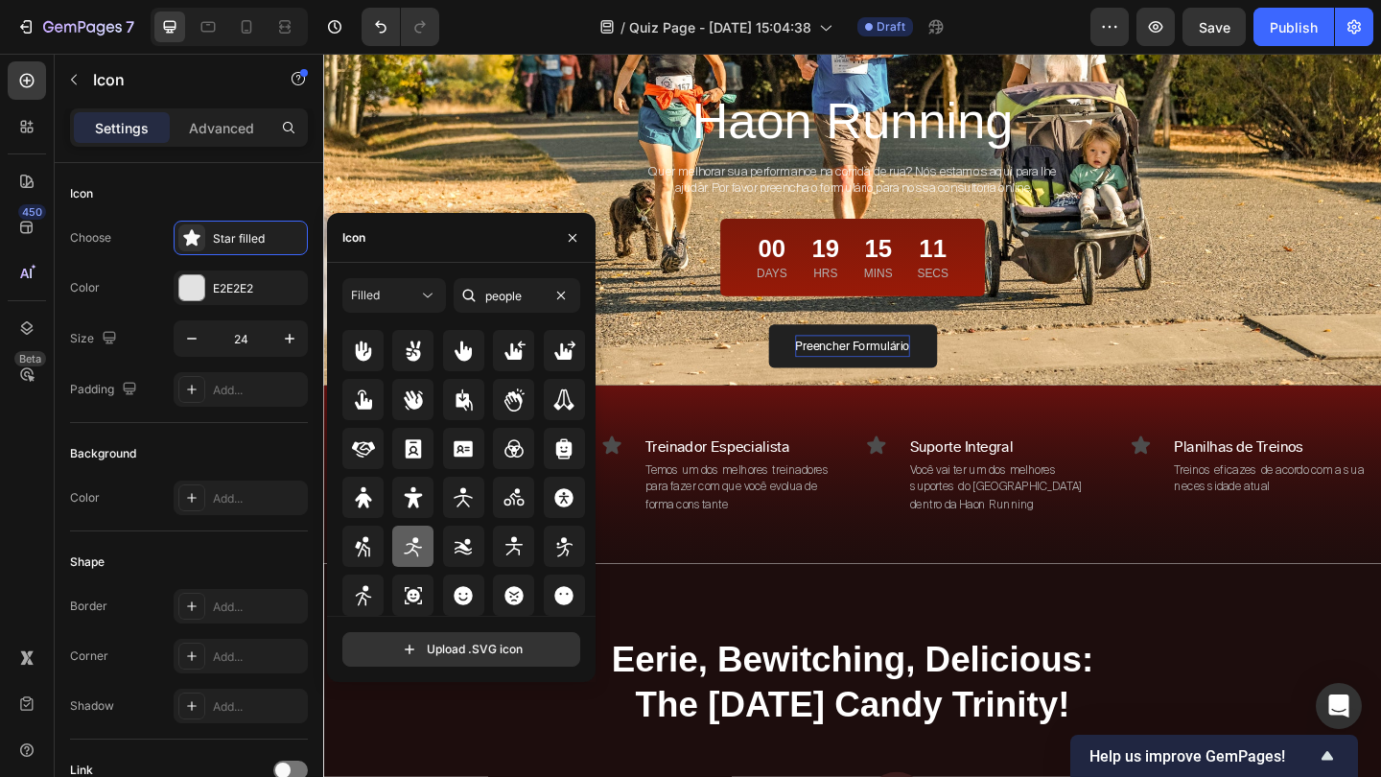
click at [412, 547] on icon at bounding box center [413, 546] width 18 height 19
click at [739, 480] on p "Treinador Especialista" at bounding box center [777, 481] width 209 height 23
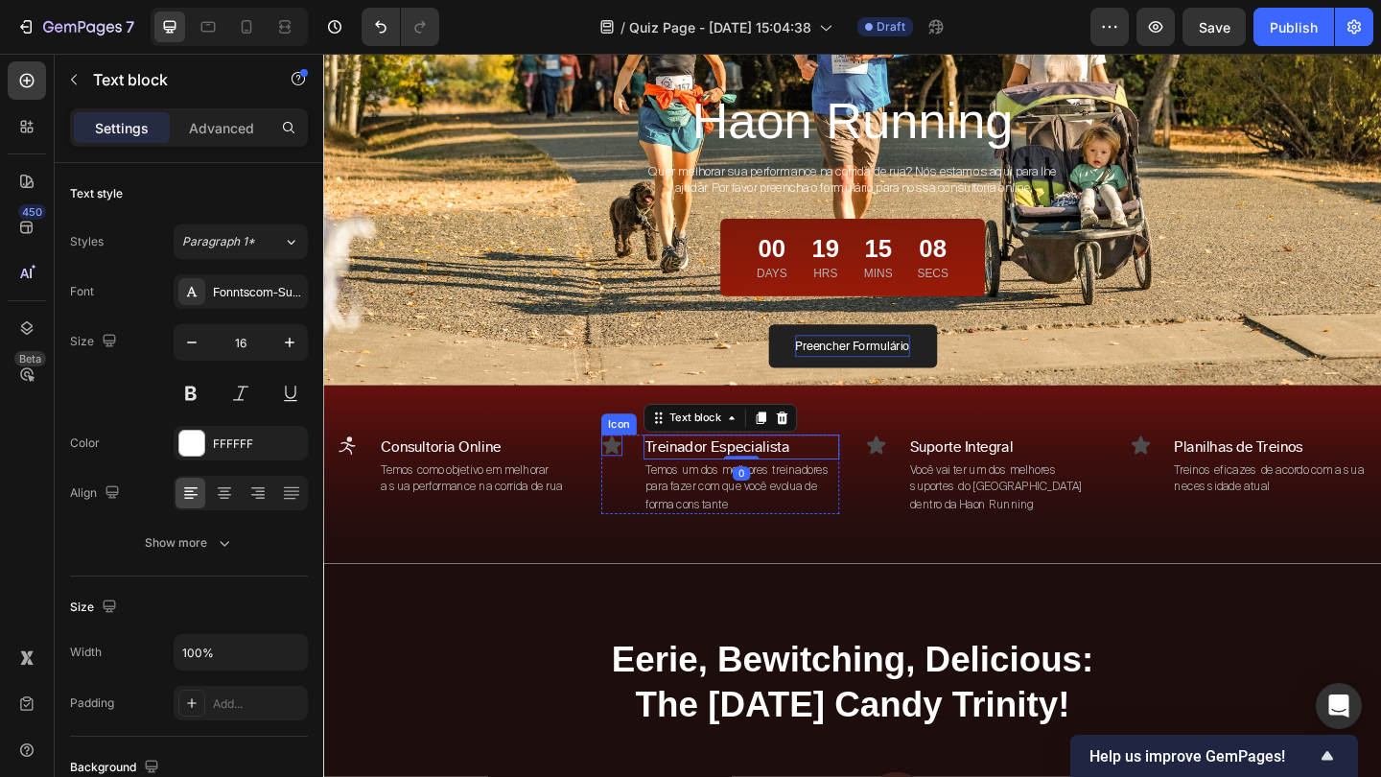
click at [647, 482] on icon at bounding box center [636, 479] width 23 height 23
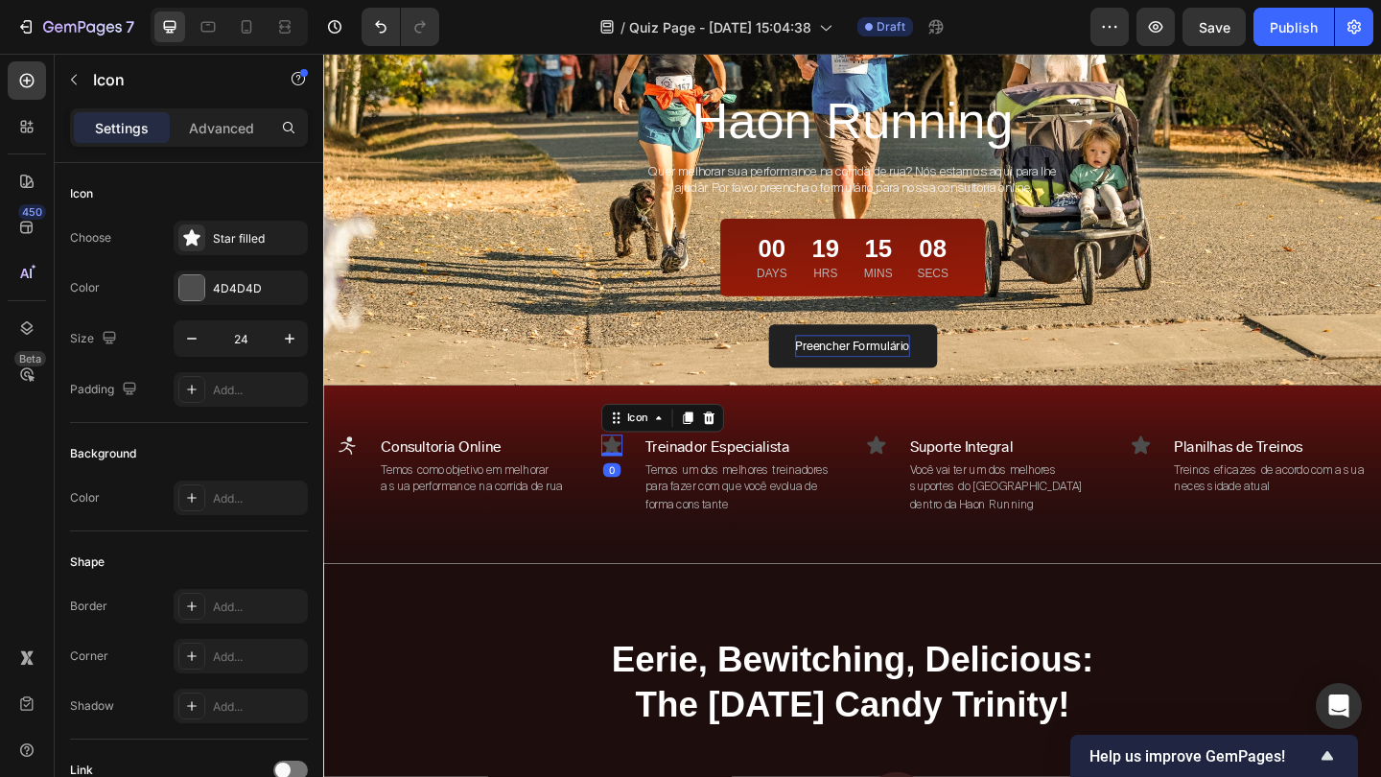
click at [647, 482] on icon at bounding box center [636, 479] width 23 height 23
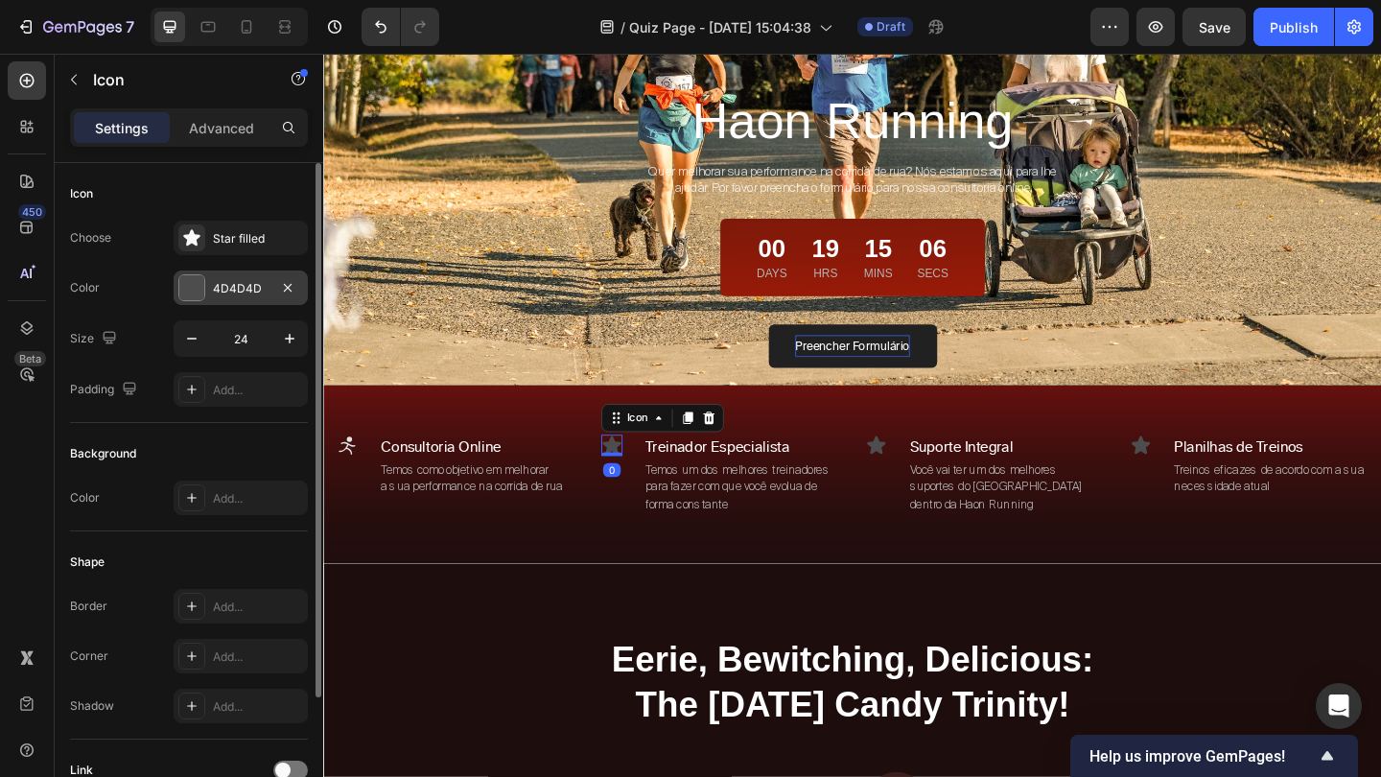
click at [250, 291] on div "4D4D4D" at bounding box center [241, 288] width 56 height 17
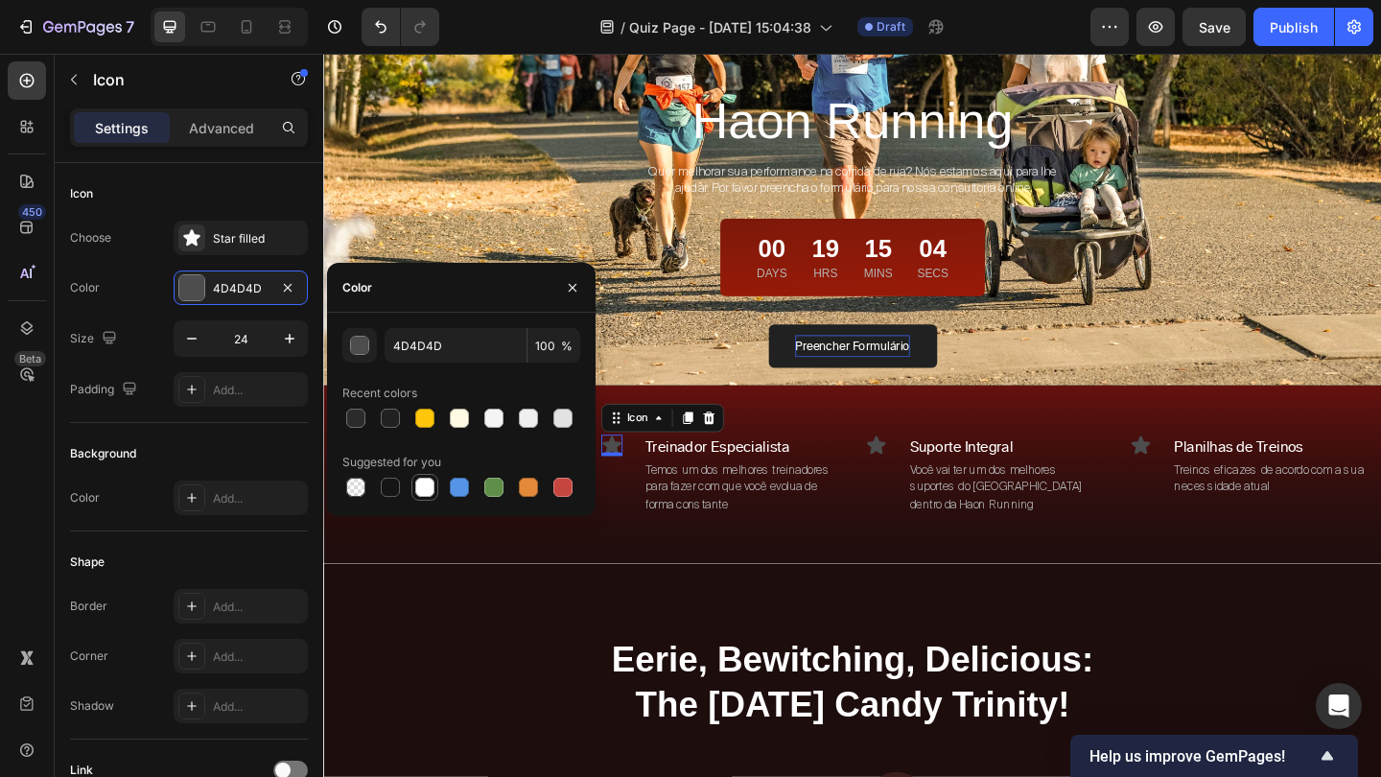
click at [421, 488] on div at bounding box center [424, 486] width 19 height 19
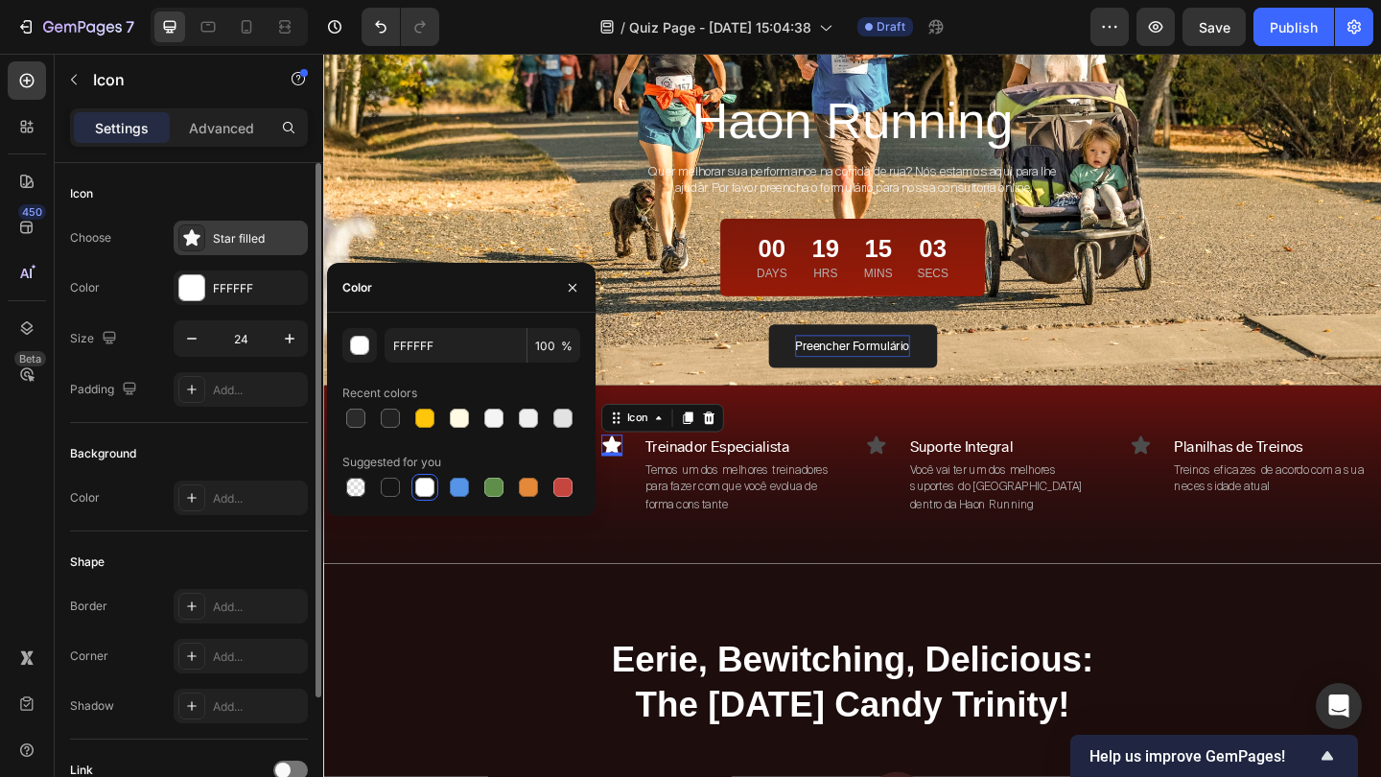
click at [244, 251] on div "Star filled" at bounding box center [241, 238] width 134 height 35
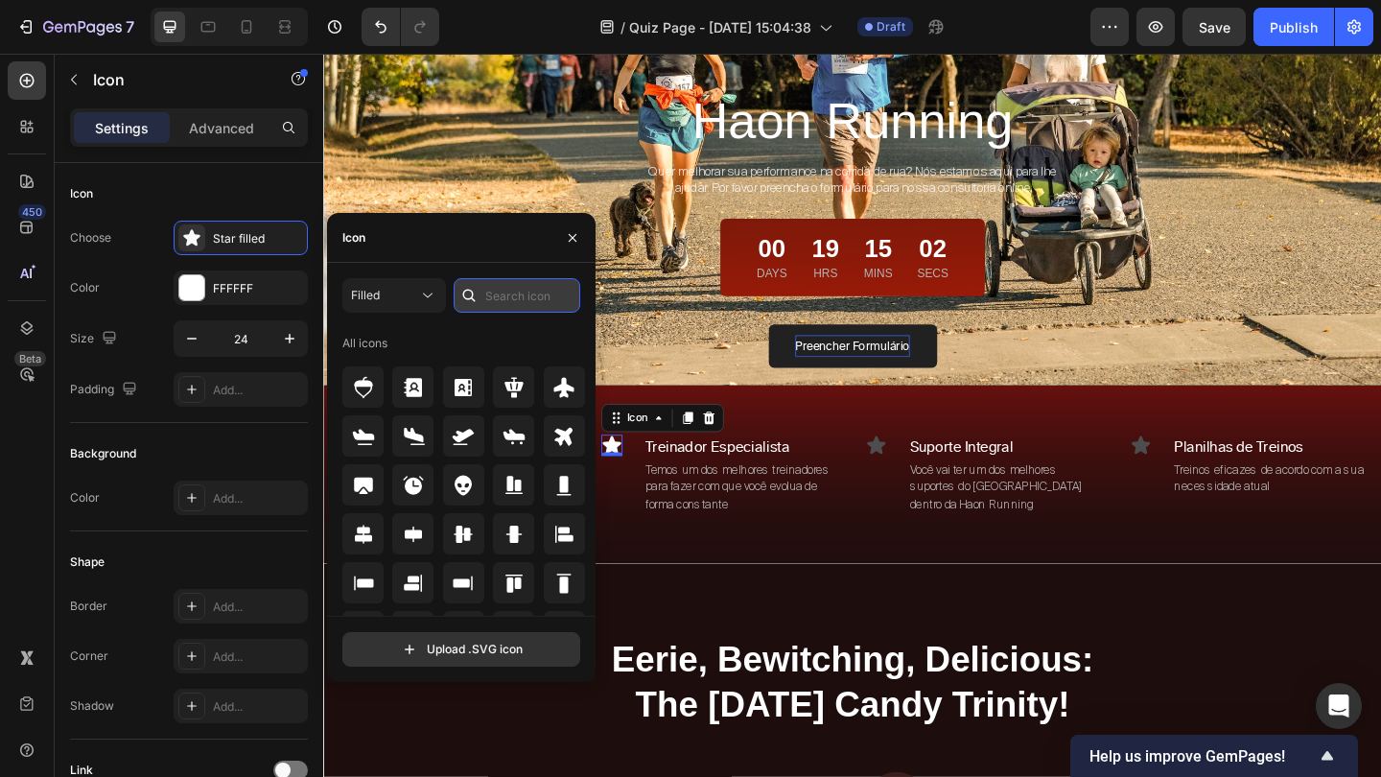
click at [542, 306] on input "text" at bounding box center [517, 295] width 127 height 35
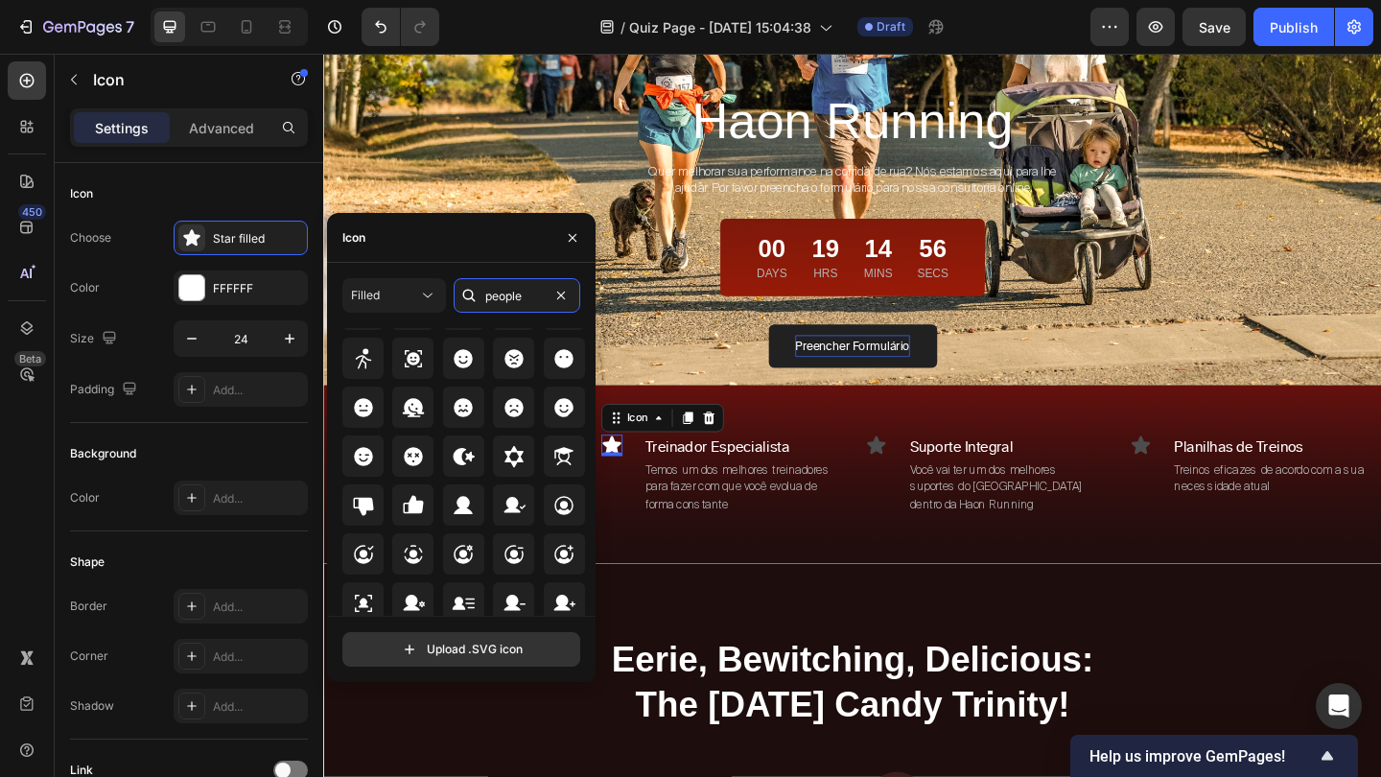
scroll to position [421, 0]
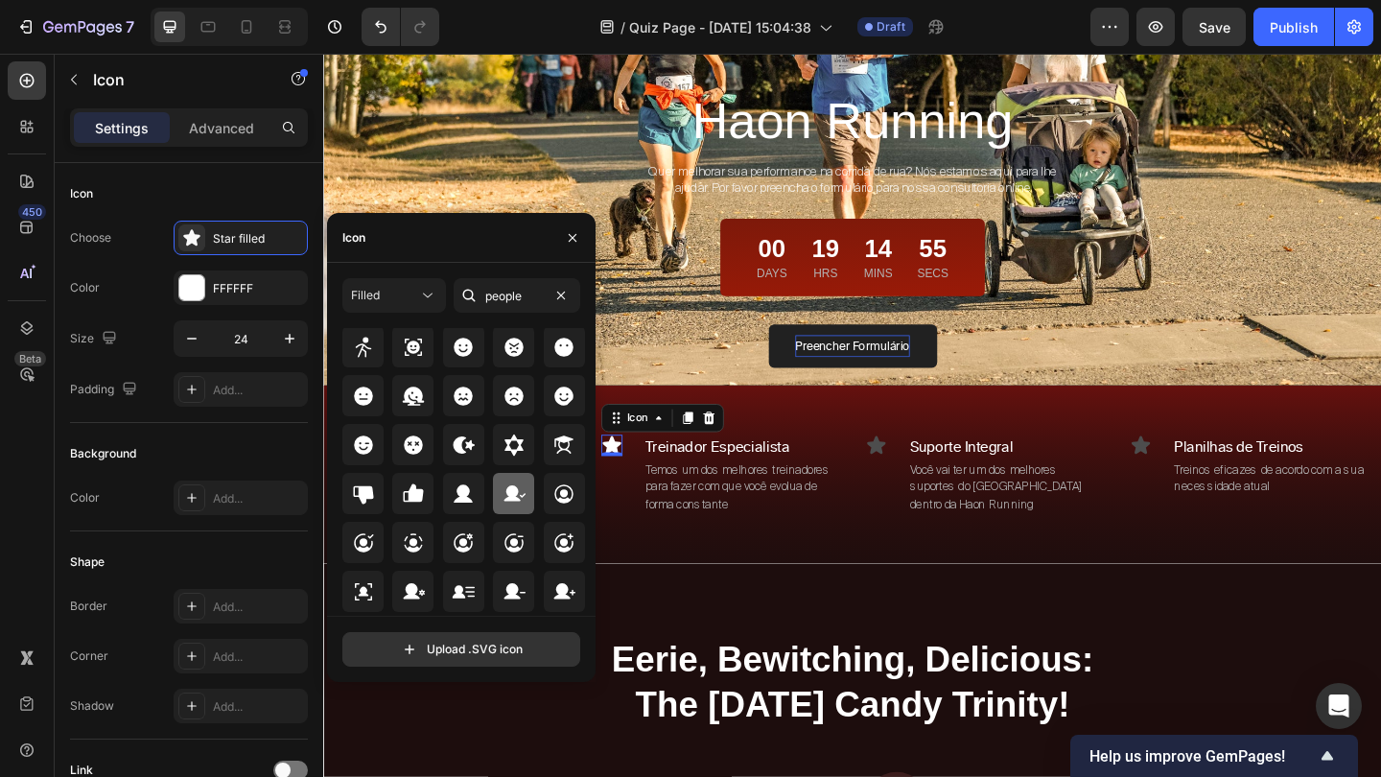
click at [510, 494] on icon at bounding box center [513, 492] width 21 height 16
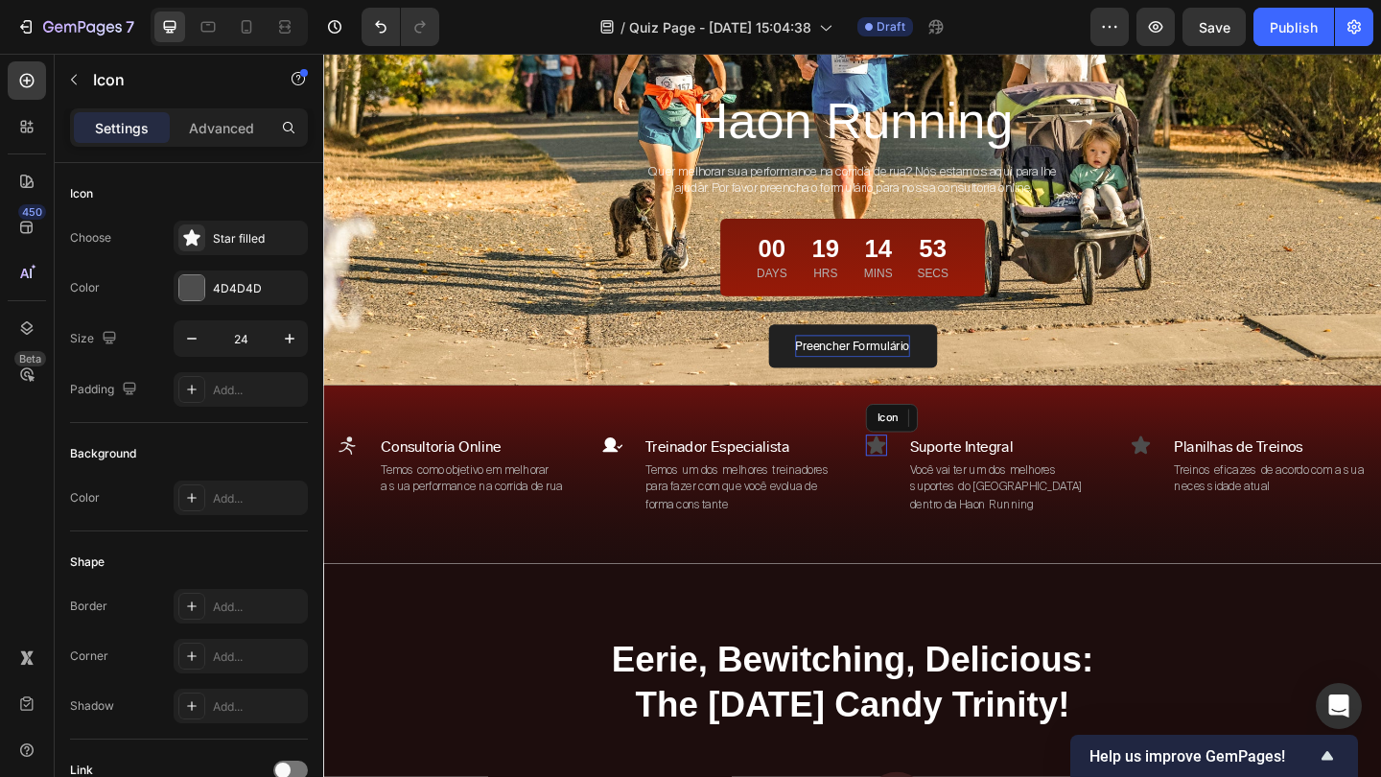
click at [931, 482] on icon at bounding box center [924, 479] width 23 height 23
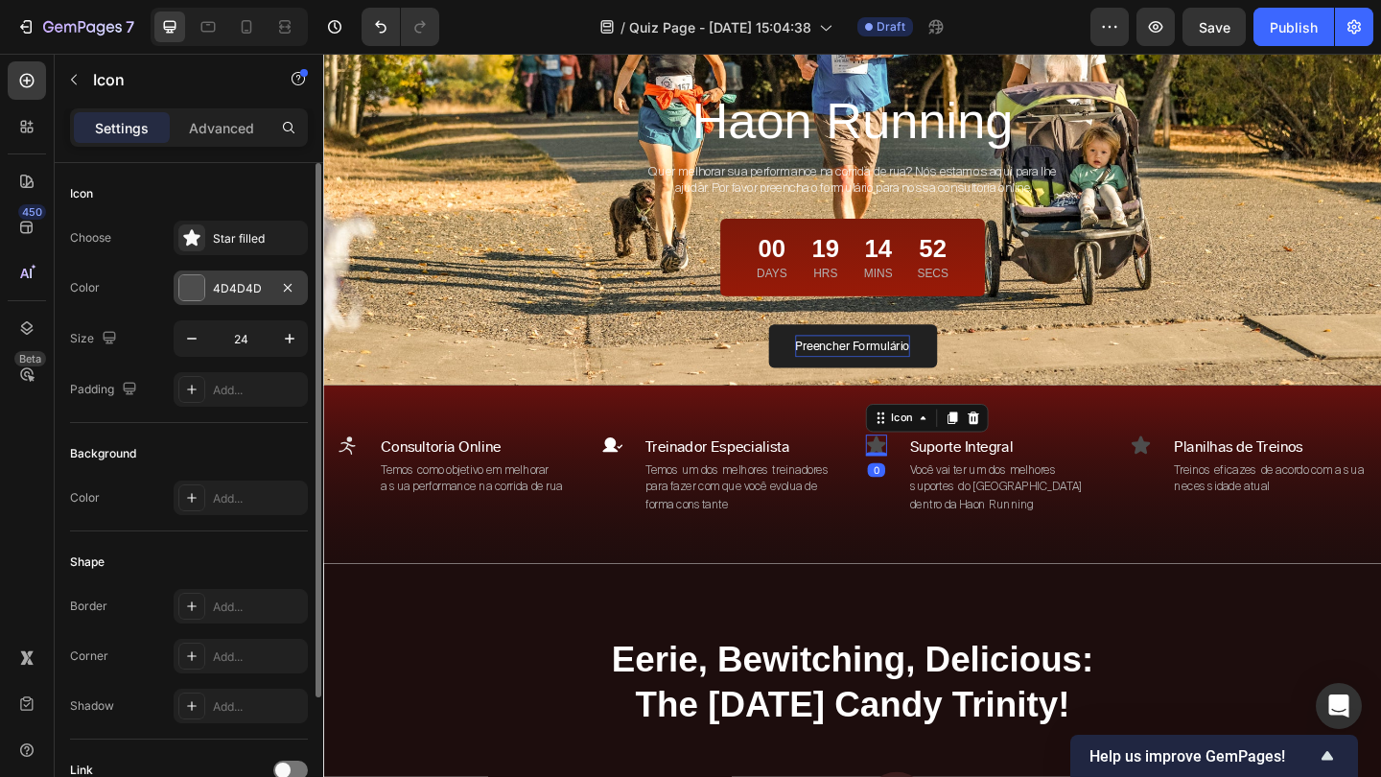
click at [243, 288] on div "4D4D4D" at bounding box center [241, 288] width 56 height 17
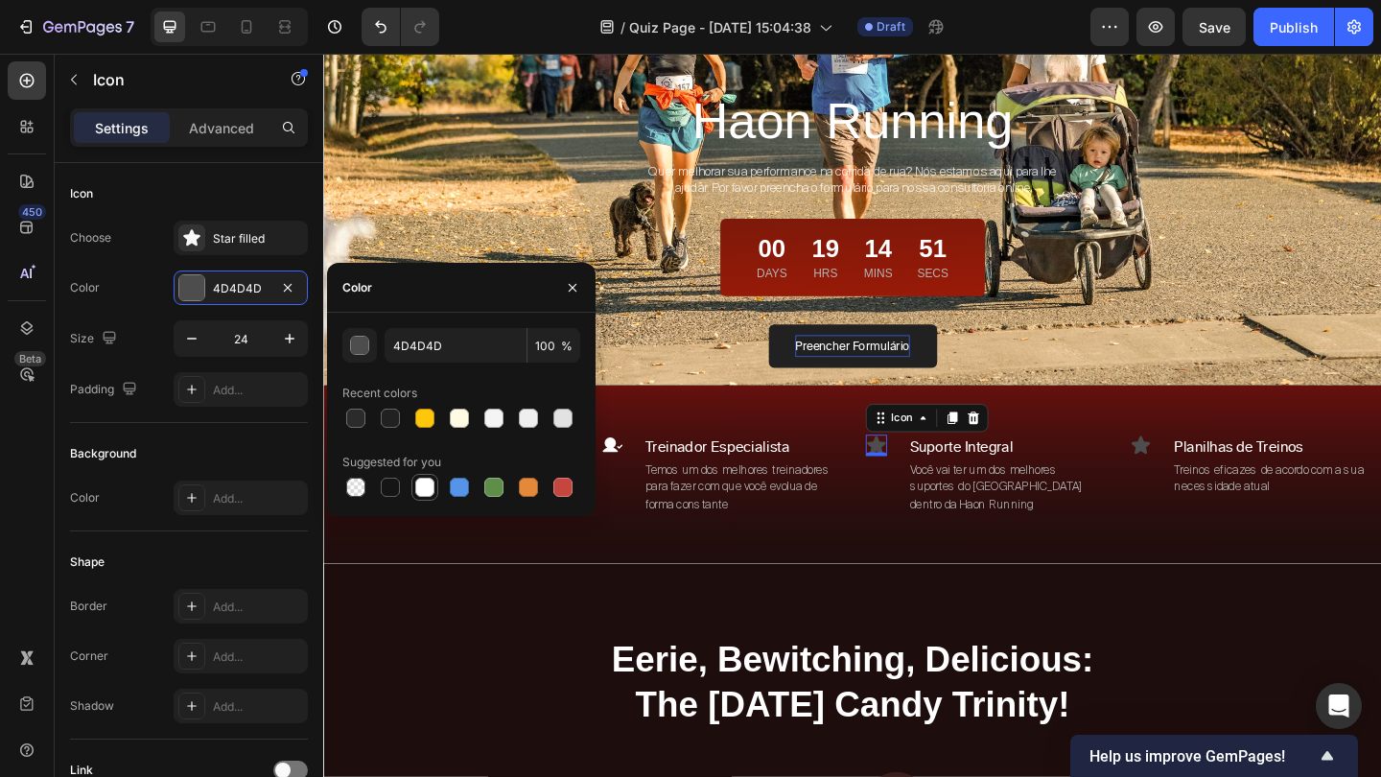
click at [425, 481] on div at bounding box center [424, 486] width 19 height 19
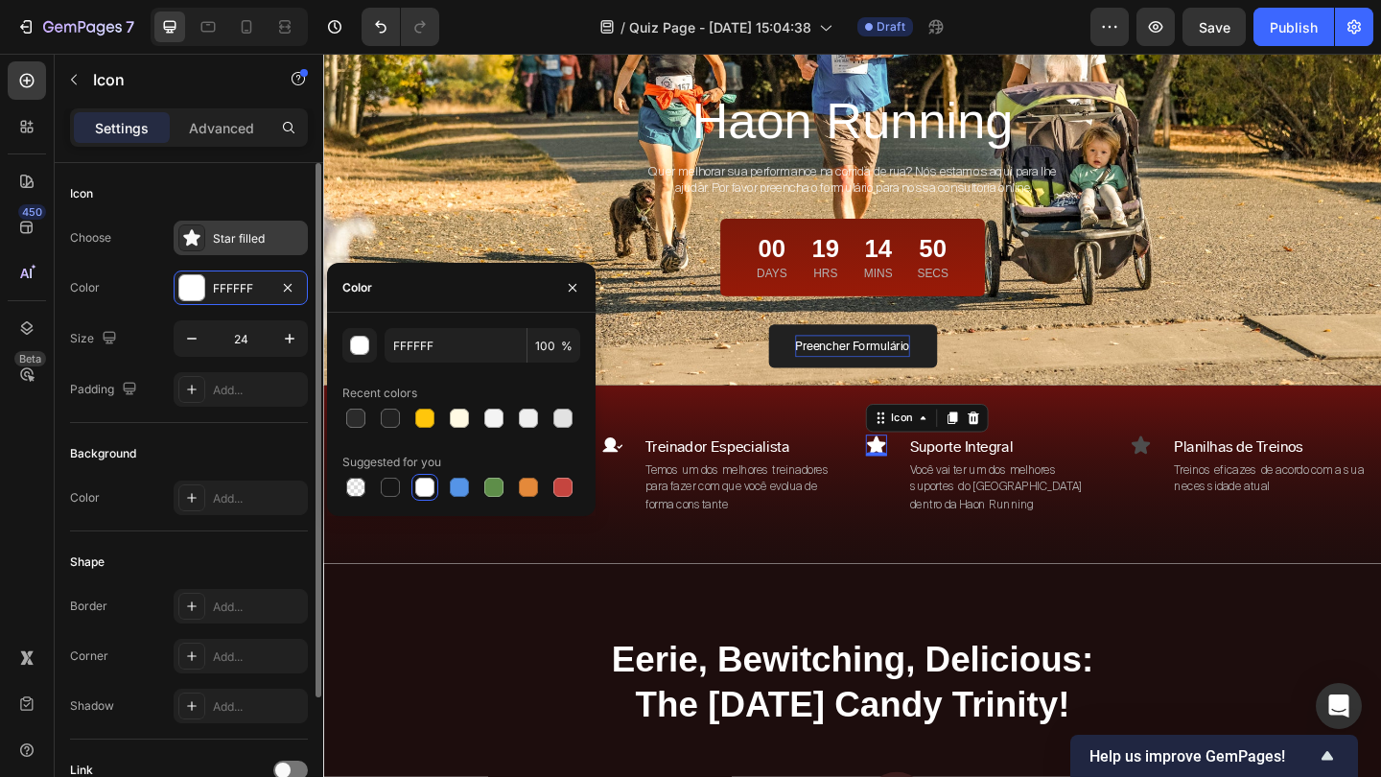
click at [253, 238] on div "Star filled" at bounding box center [258, 238] width 90 height 17
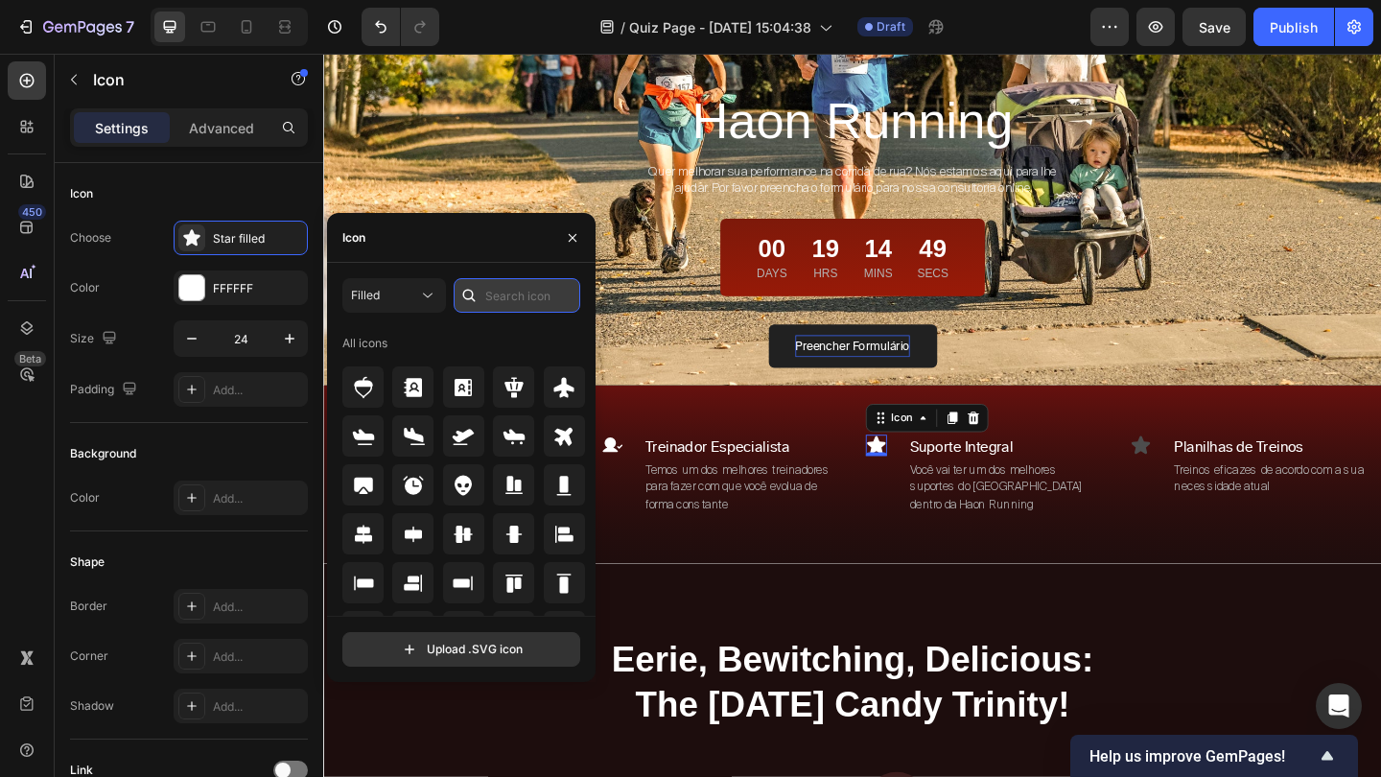
click at [528, 294] on input "text" at bounding box center [517, 295] width 127 height 35
click at [421, 480] on icon at bounding box center [413, 485] width 23 height 23
click at [1214, 479] on icon at bounding box center [1212, 478] width 20 height 19
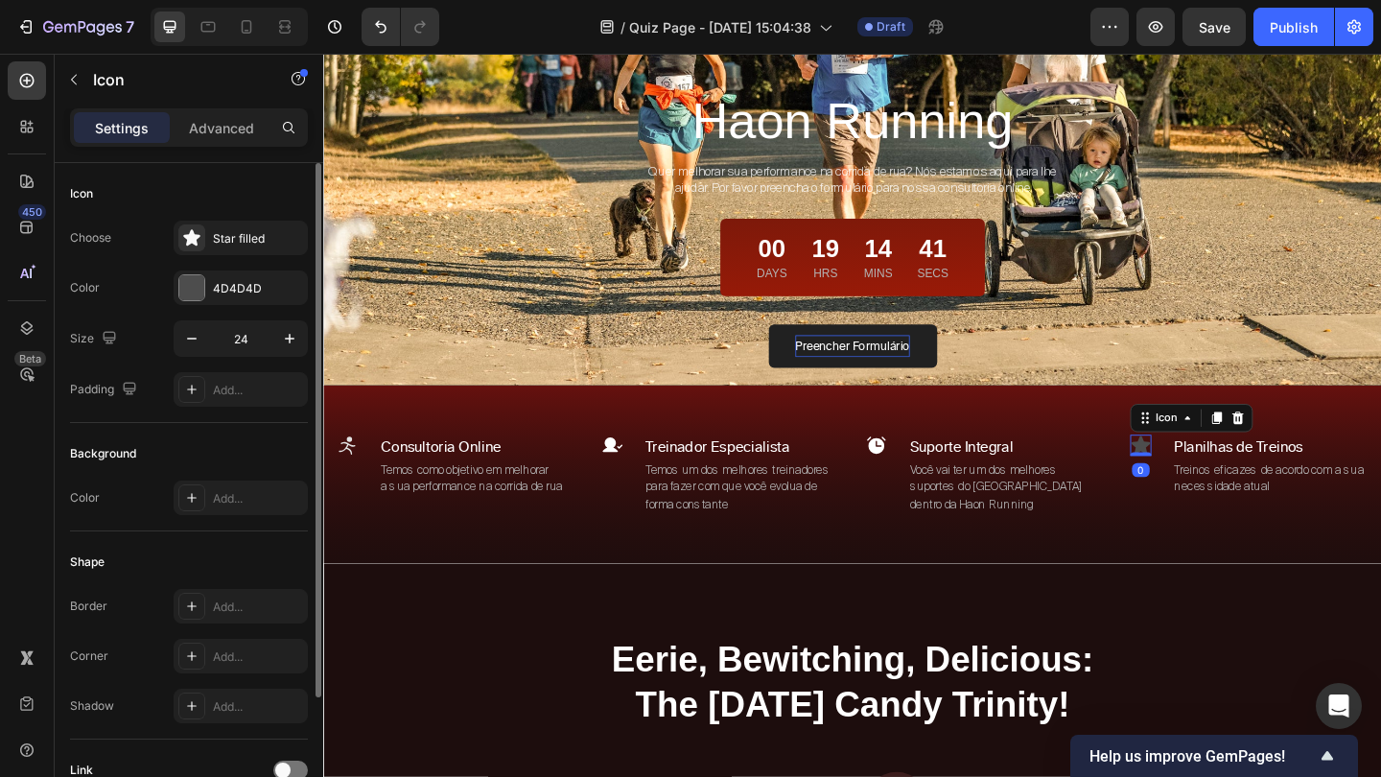
click at [235, 203] on div "Icon" at bounding box center [189, 193] width 238 height 31
click at [238, 230] on div "Star filled" at bounding box center [258, 238] width 90 height 17
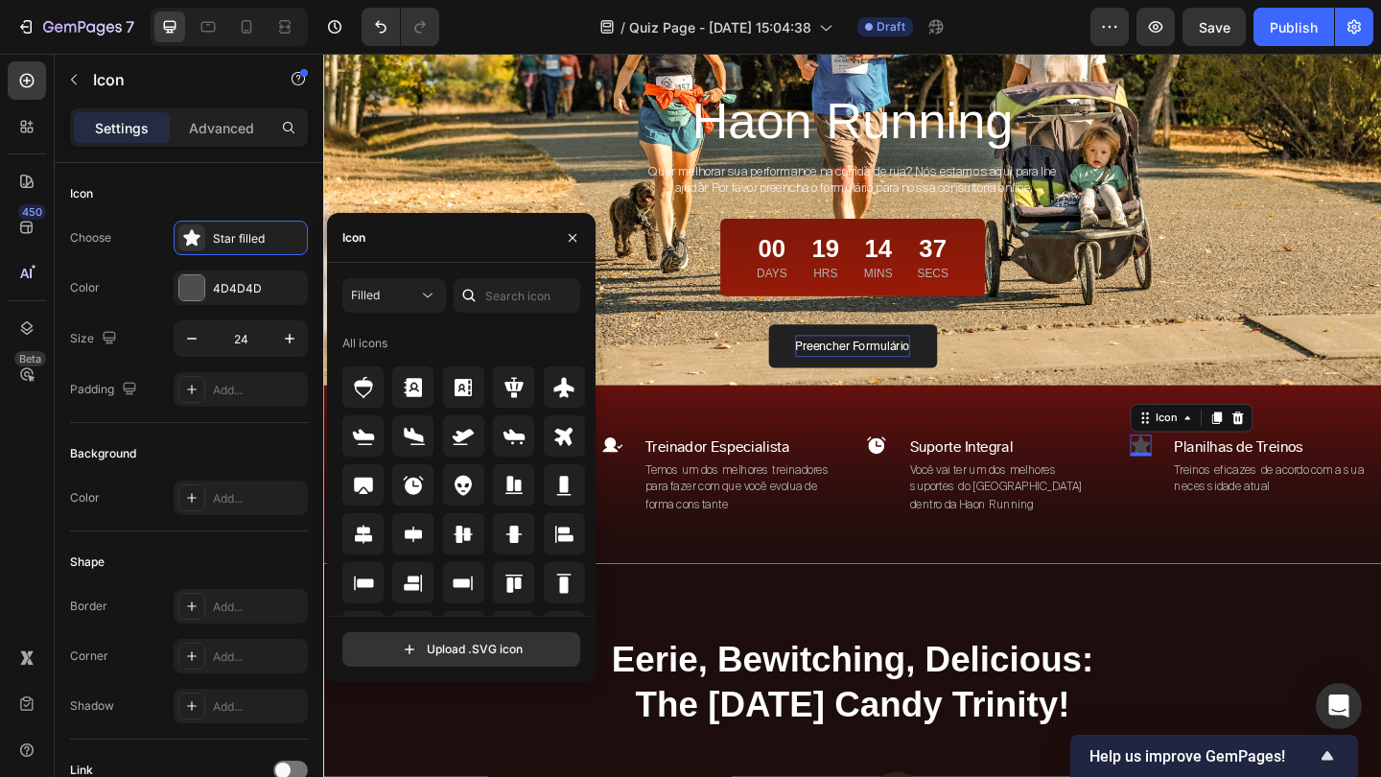
click at [593, 353] on div "Filled All icons Upload .SVG icon" at bounding box center [461, 472] width 268 height 388
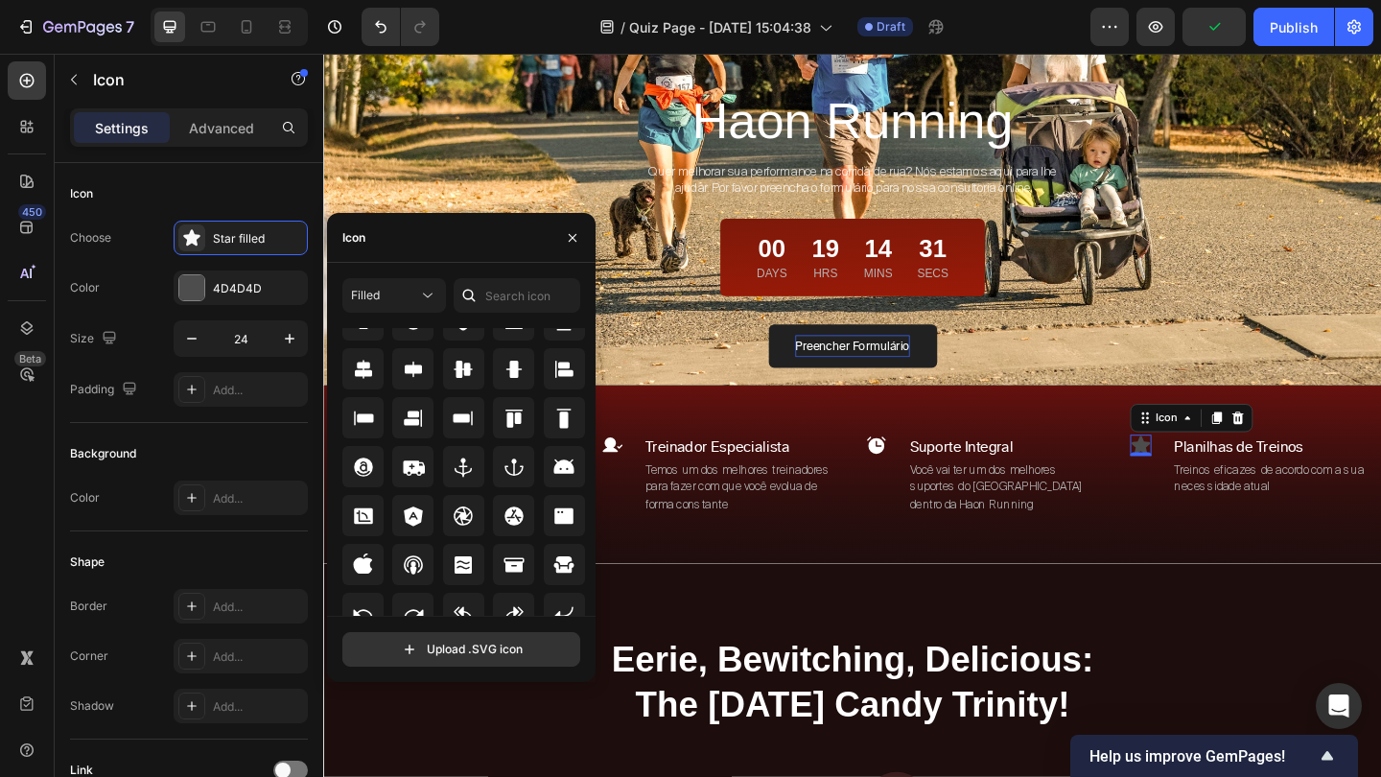
scroll to position [0, 0]
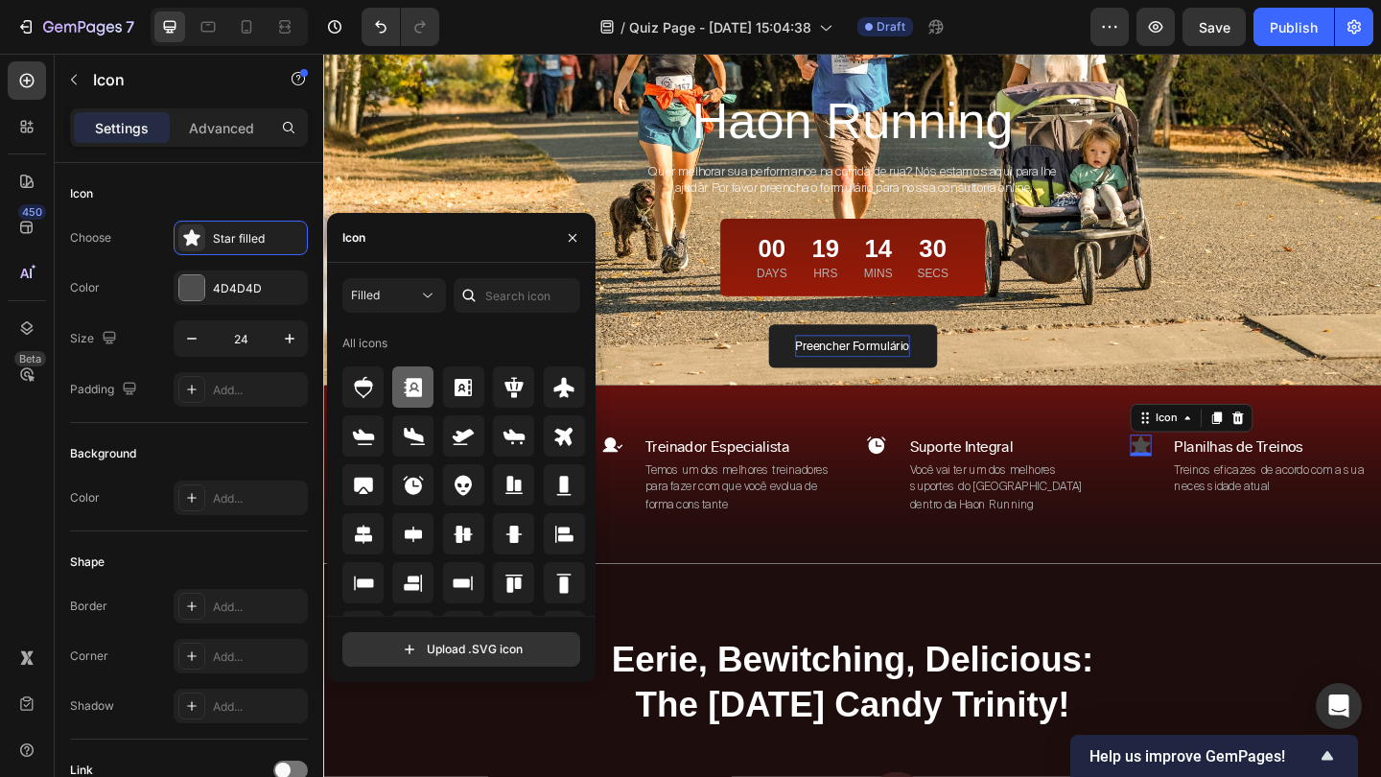
click at [415, 390] on icon at bounding box center [413, 387] width 18 height 19
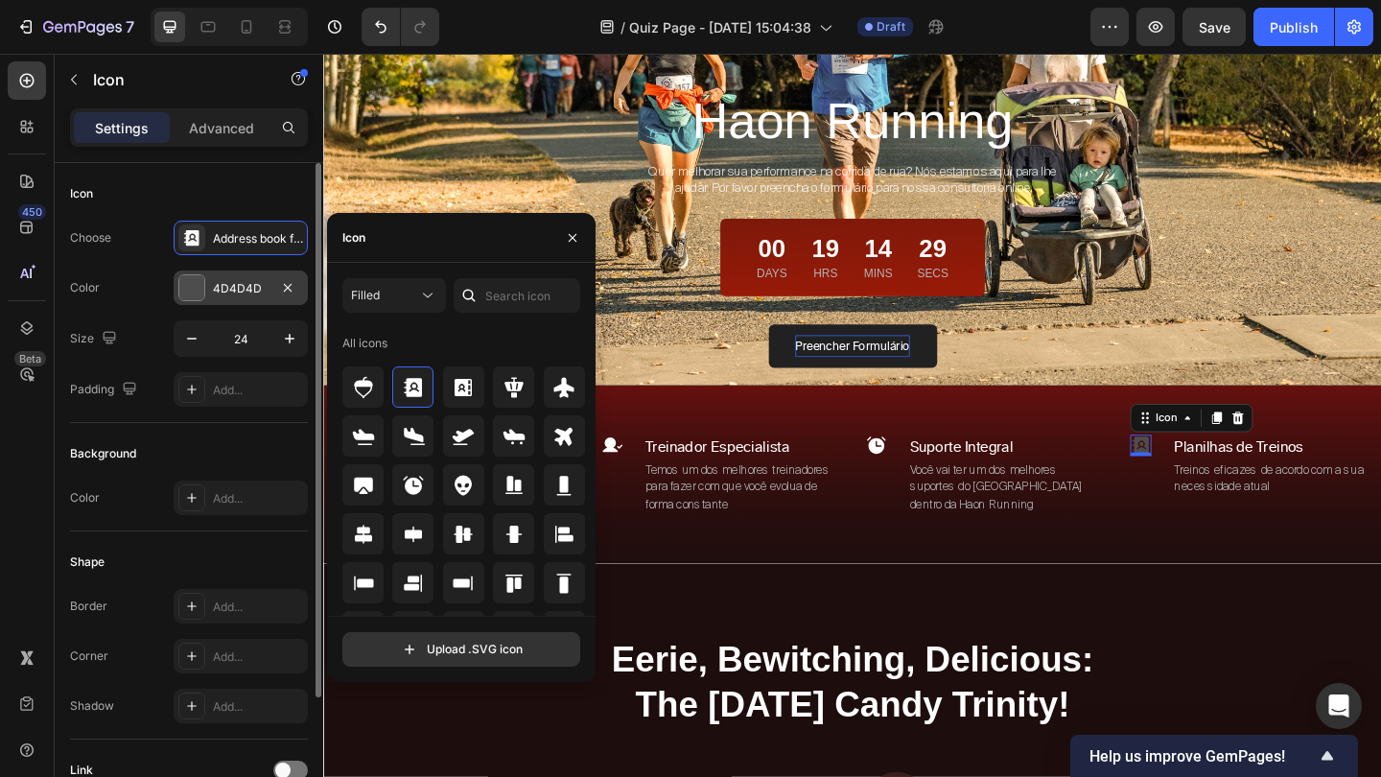
click at [264, 290] on div "4D4D4D" at bounding box center [241, 288] width 56 height 17
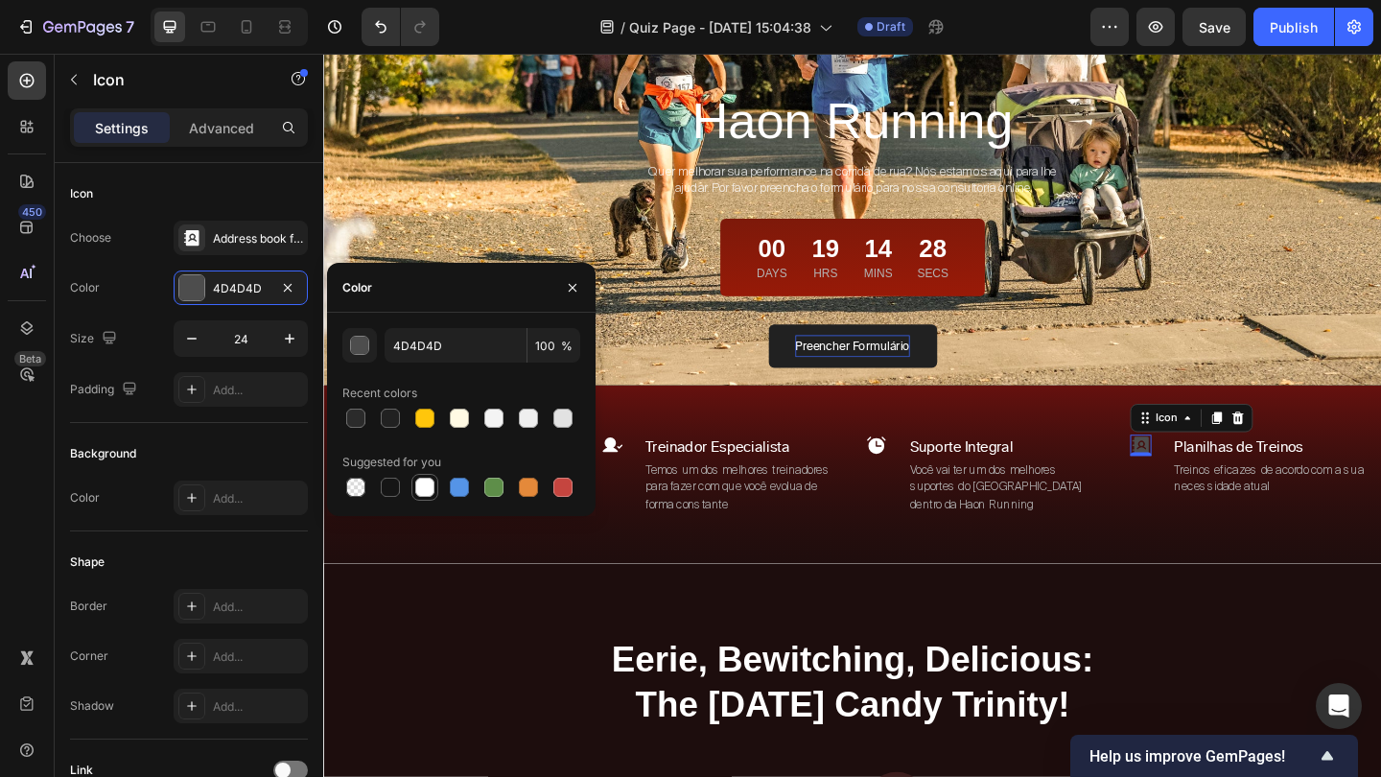
click at [424, 492] on div at bounding box center [424, 486] width 19 height 19
click at [1080, 478] on p "Suporte Integral" at bounding box center [1065, 481] width 209 height 23
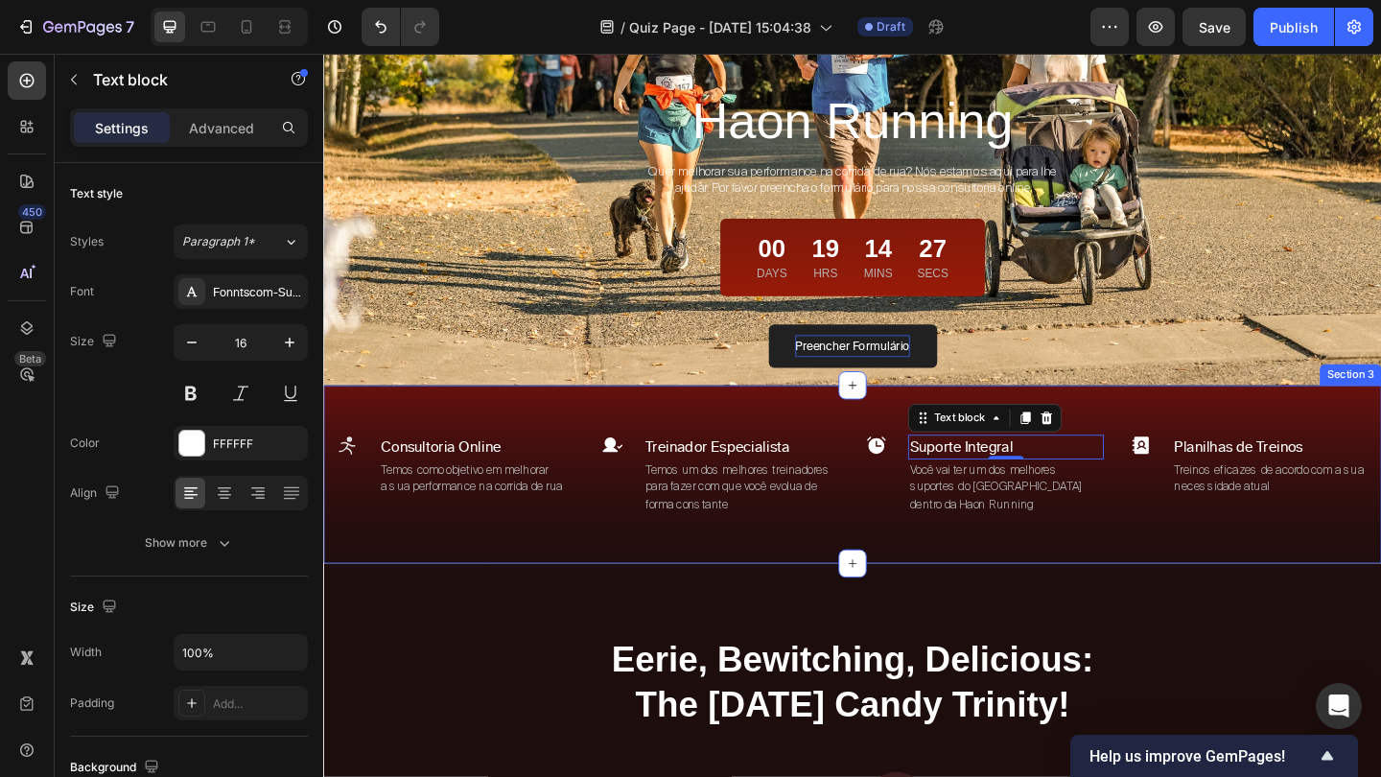
click at [1215, 438] on div "Icon Consultoria Online Text block Temos como objetivo em melhorar a sua perfor…" at bounding box center [898, 511] width 1151 height 195
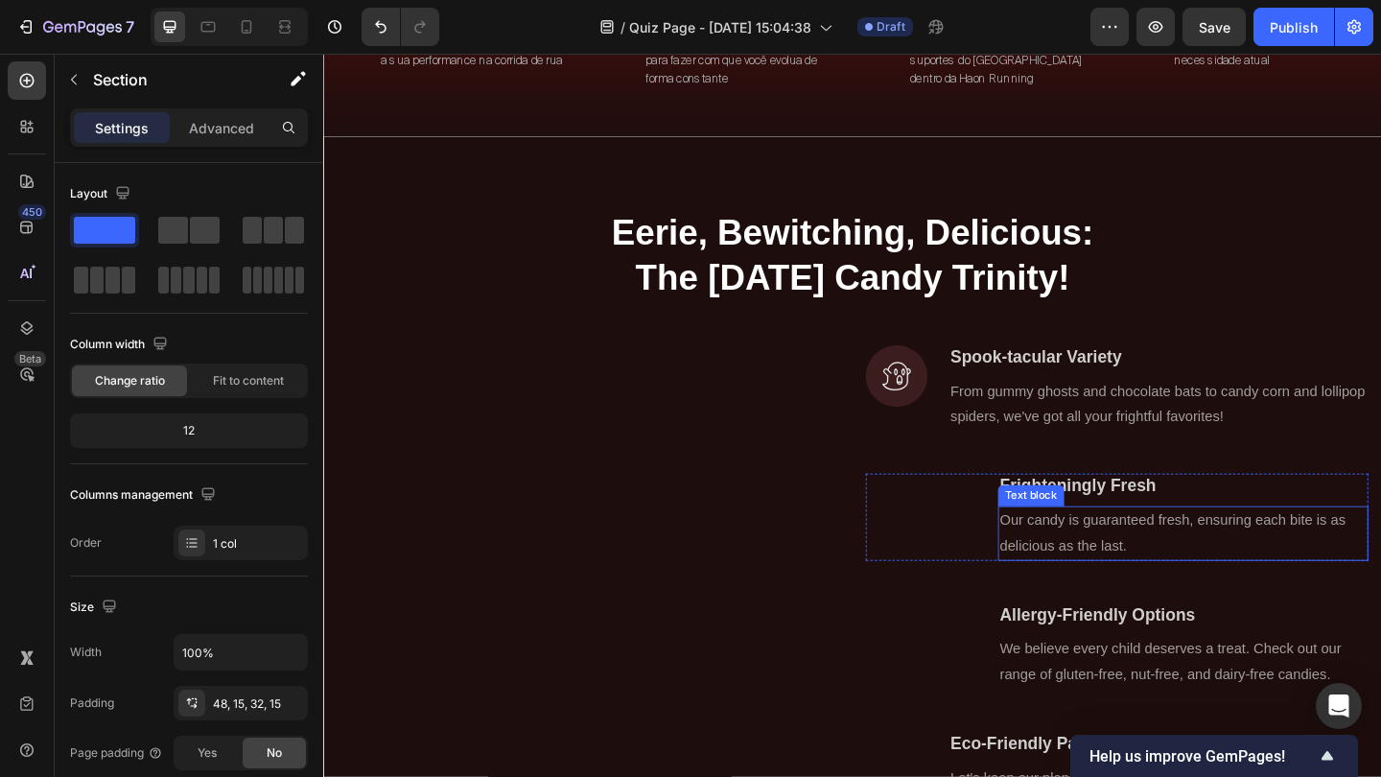
scroll to position [987, 0]
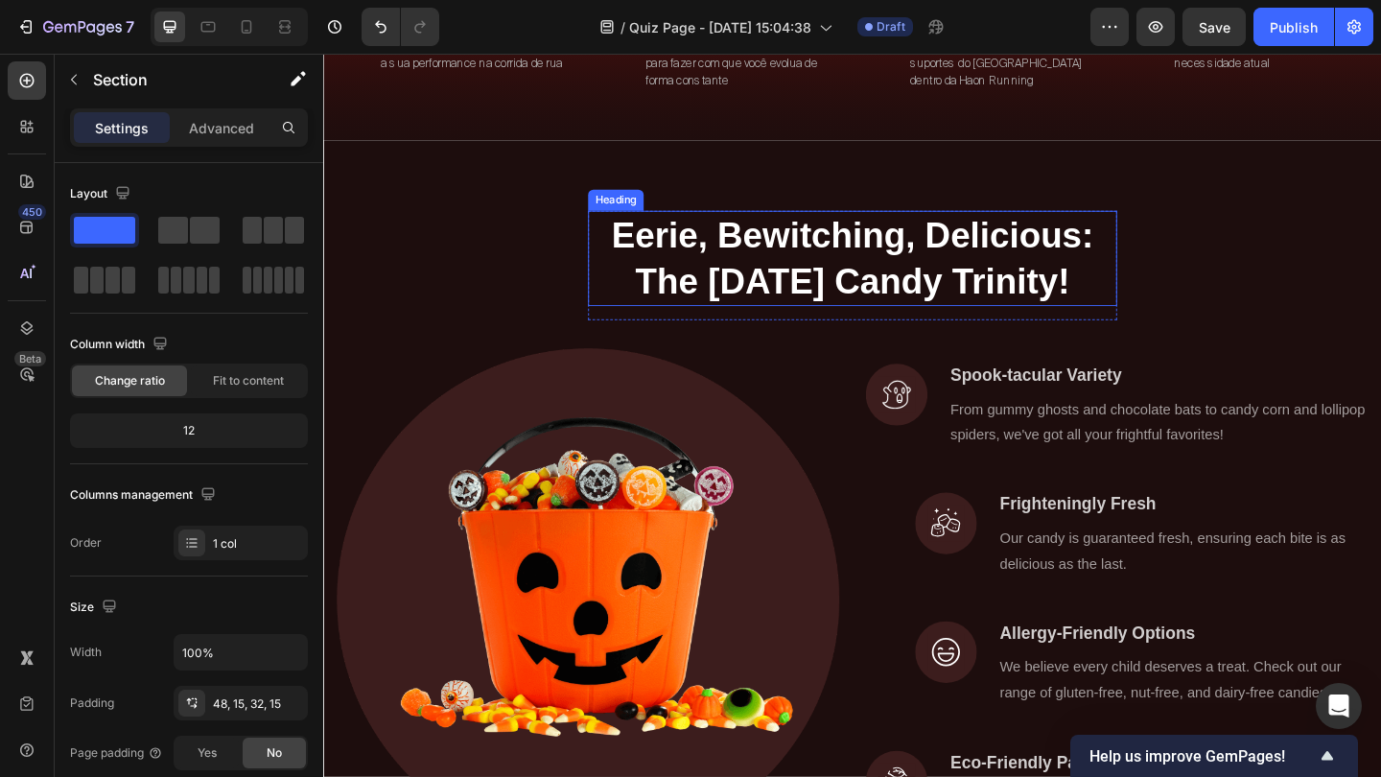
click at [957, 305] on p "Eerie, Bewitching, Delicious: The Halloween Candy Trinity!" at bounding box center [898, 276] width 571 height 100
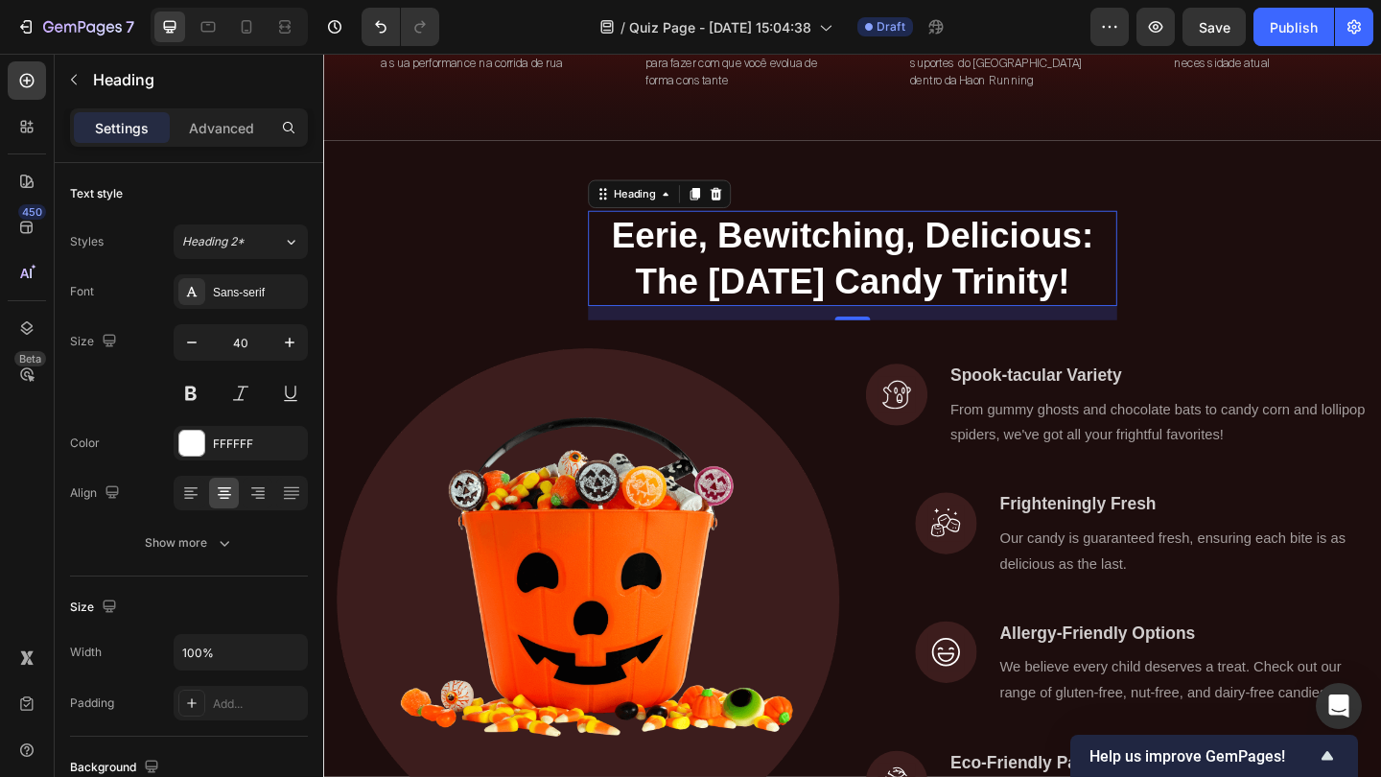
click at [957, 305] on p "Eerie, Bewitching, Delicious: The Halloween Candy Trinity!" at bounding box center [898, 276] width 571 height 100
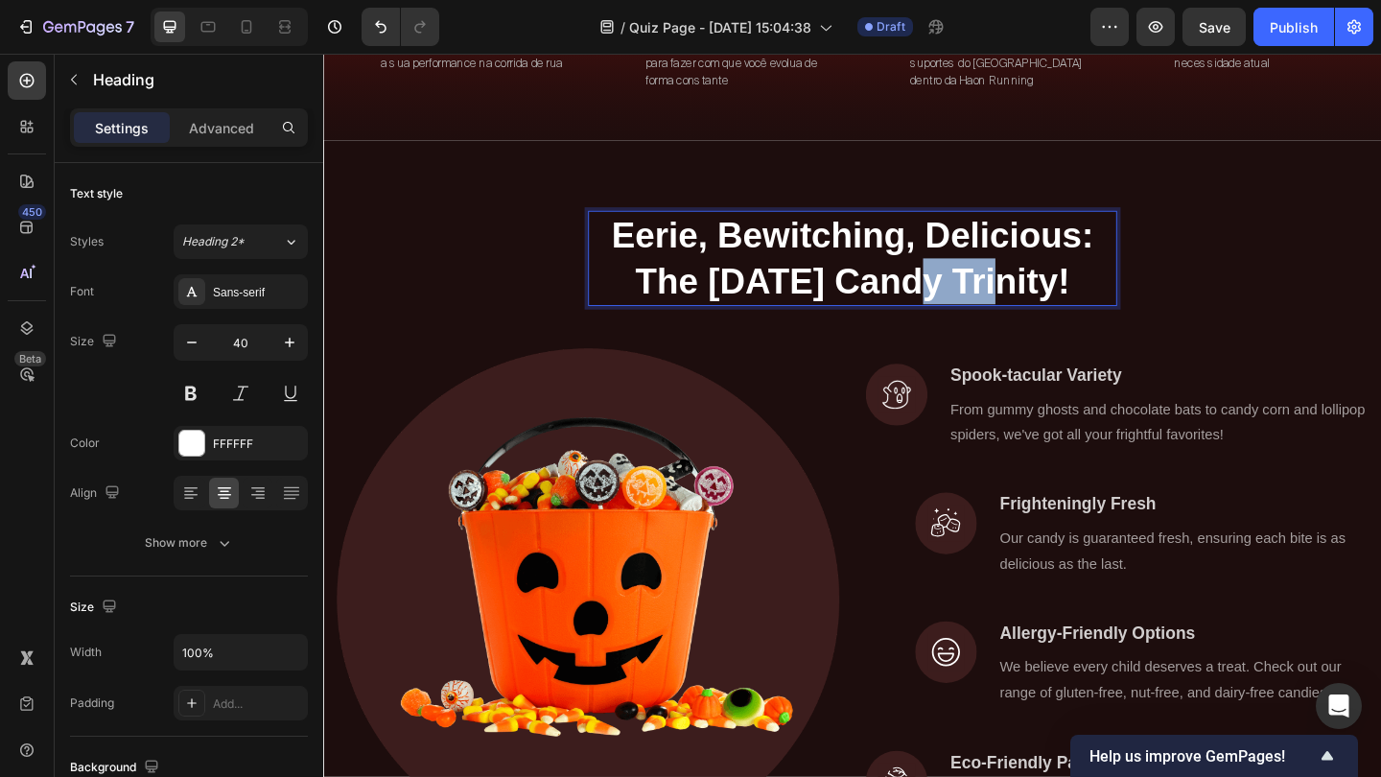
click at [957, 305] on p "Eerie, Bewitching, Delicious: The Halloween Candy Trinity!" at bounding box center [898, 276] width 571 height 100
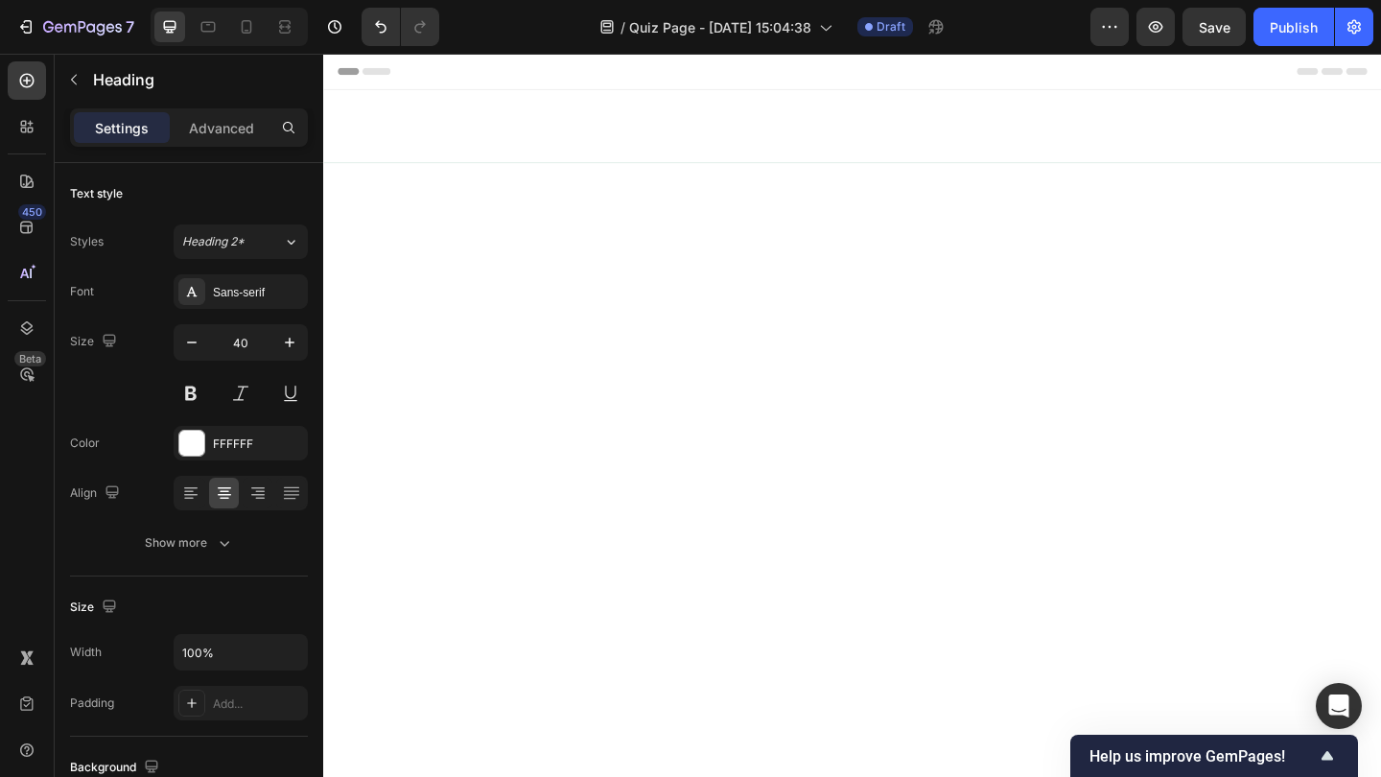
scroll to position [987, 0]
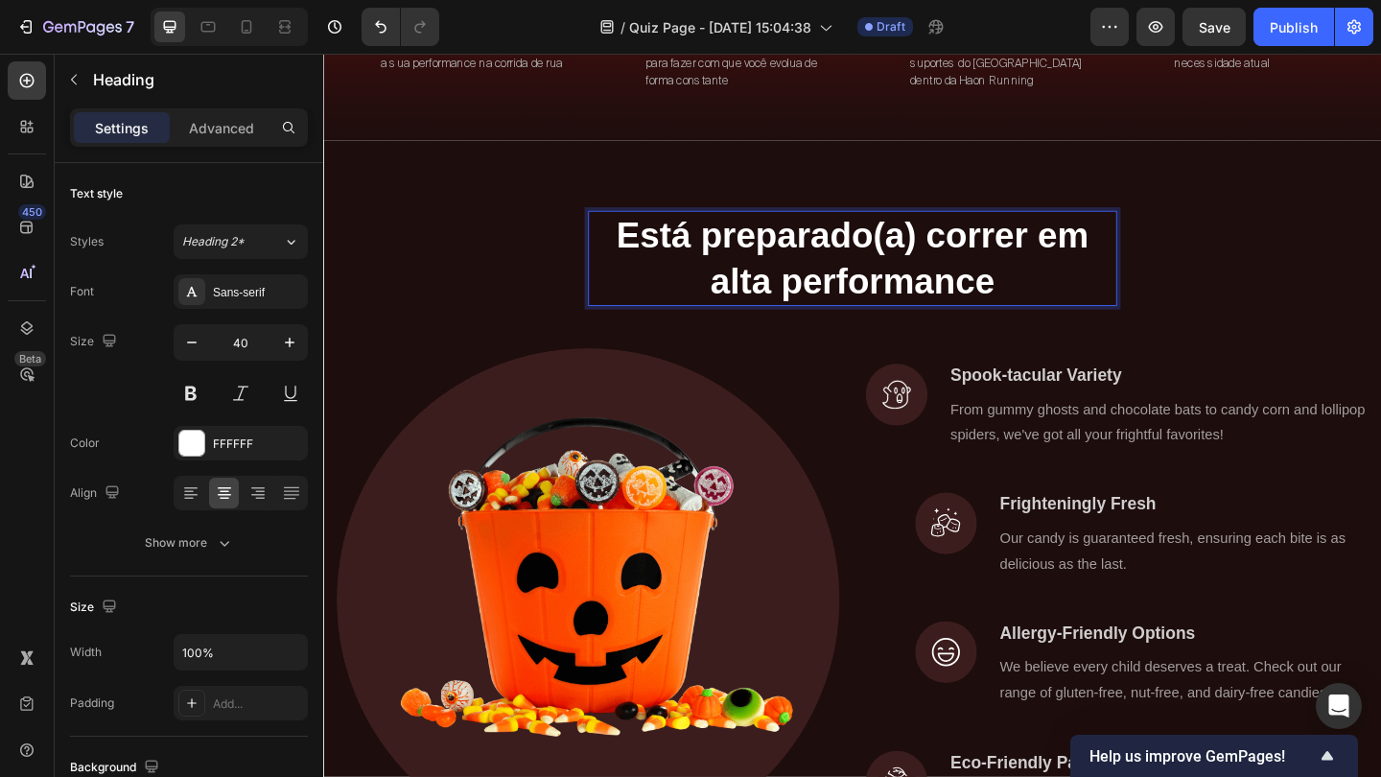
click at [965, 253] on p "Está preparado(a) correr em alta performance" at bounding box center [898, 276] width 571 height 100
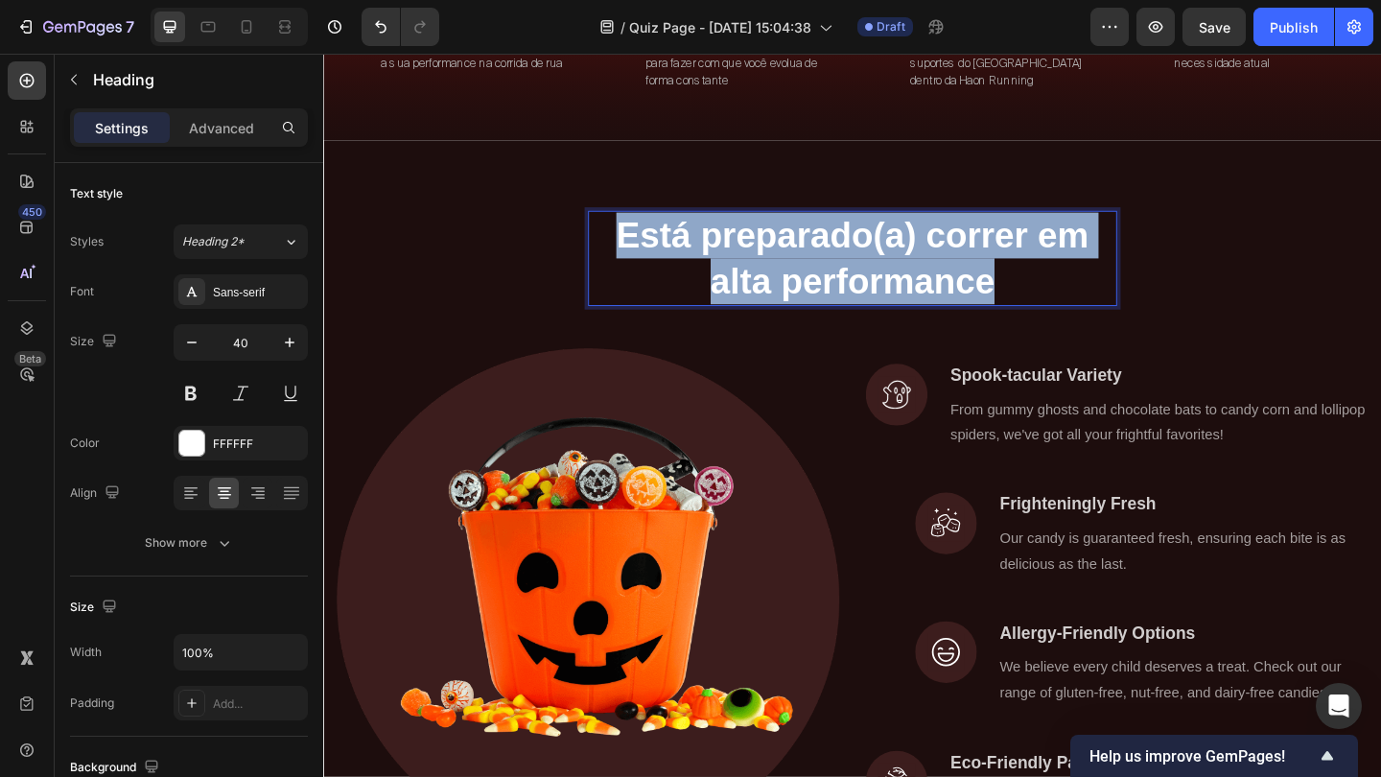
click at [965, 253] on p "Está preparado(a) correr em alta performance" at bounding box center [898, 276] width 571 height 100
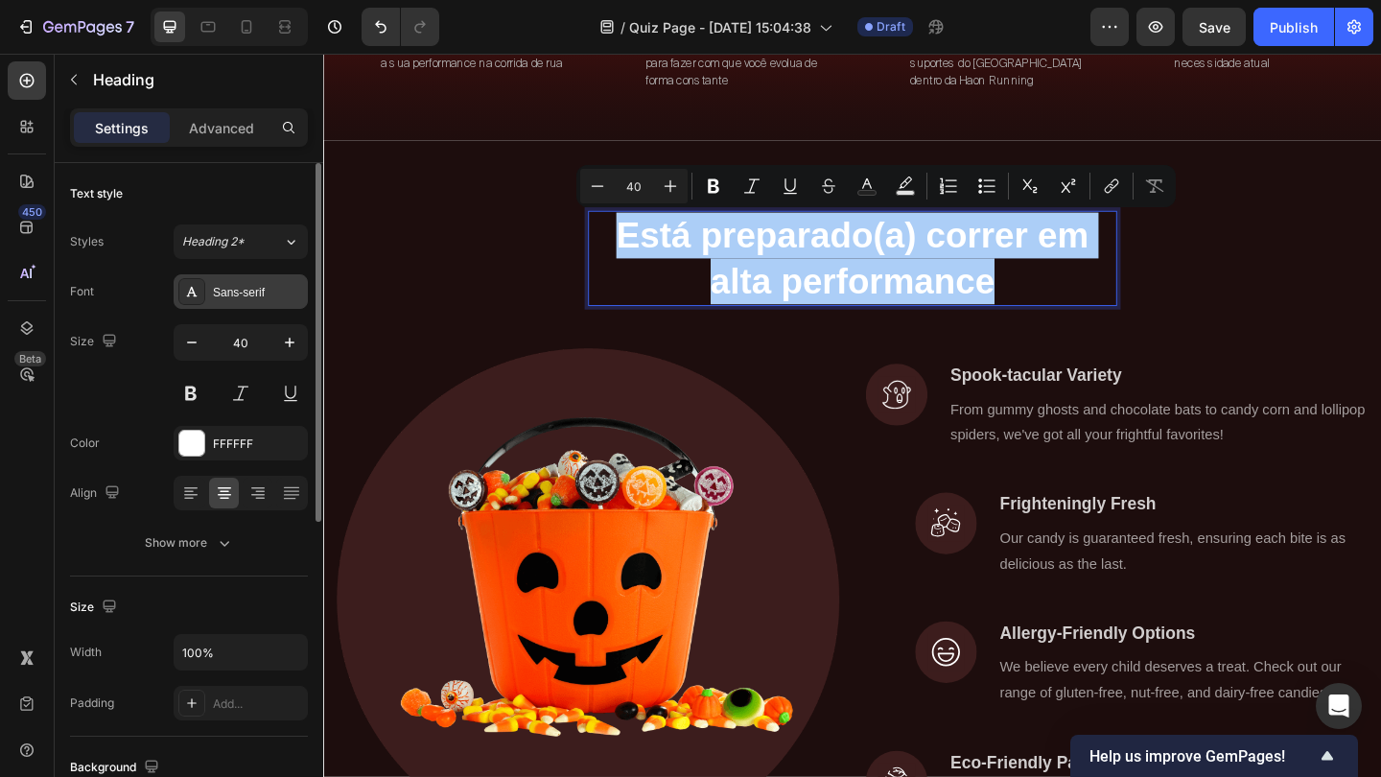
click at [249, 286] on div "Sans-serif" at bounding box center [258, 292] width 90 height 17
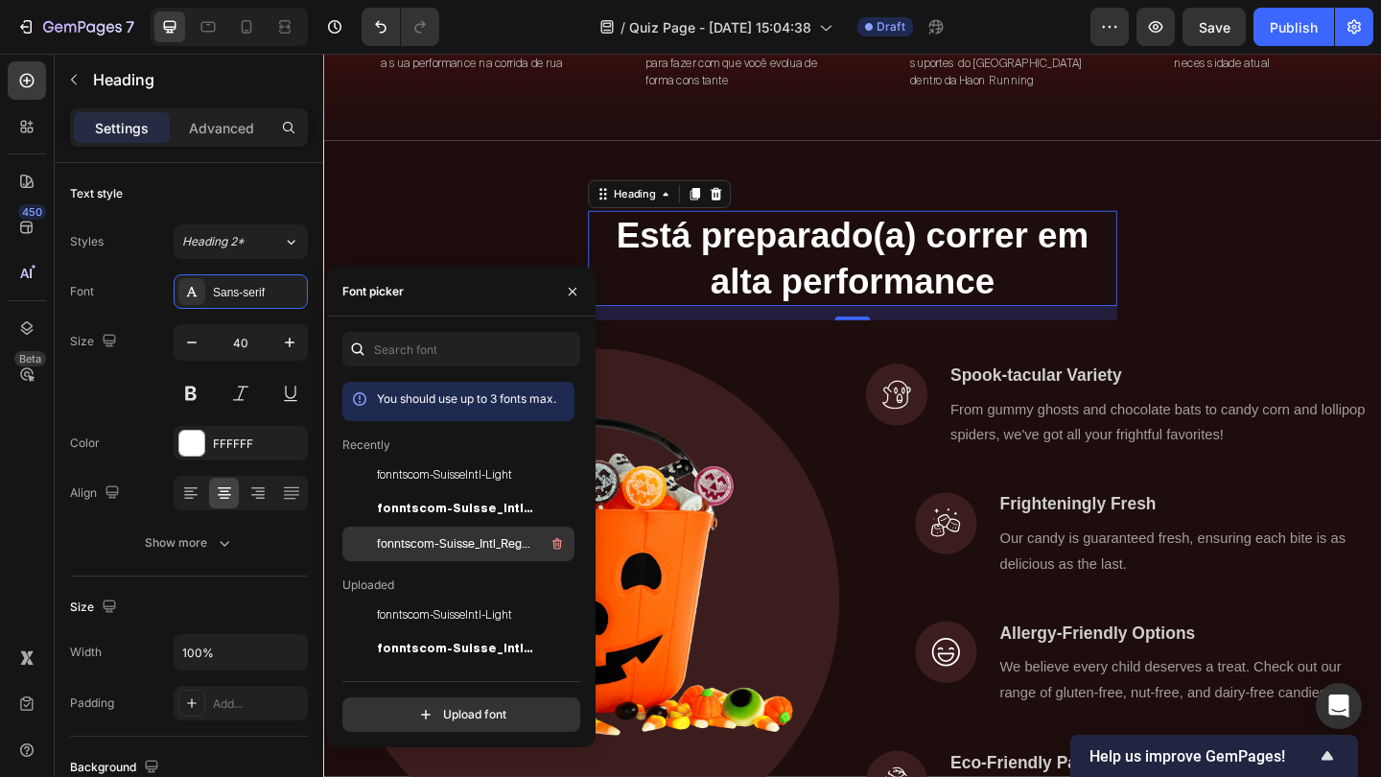
click at [427, 542] on span "fonntscom-Suisse_Intl_Regular" at bounding box center [456, 543] width 159 height 17
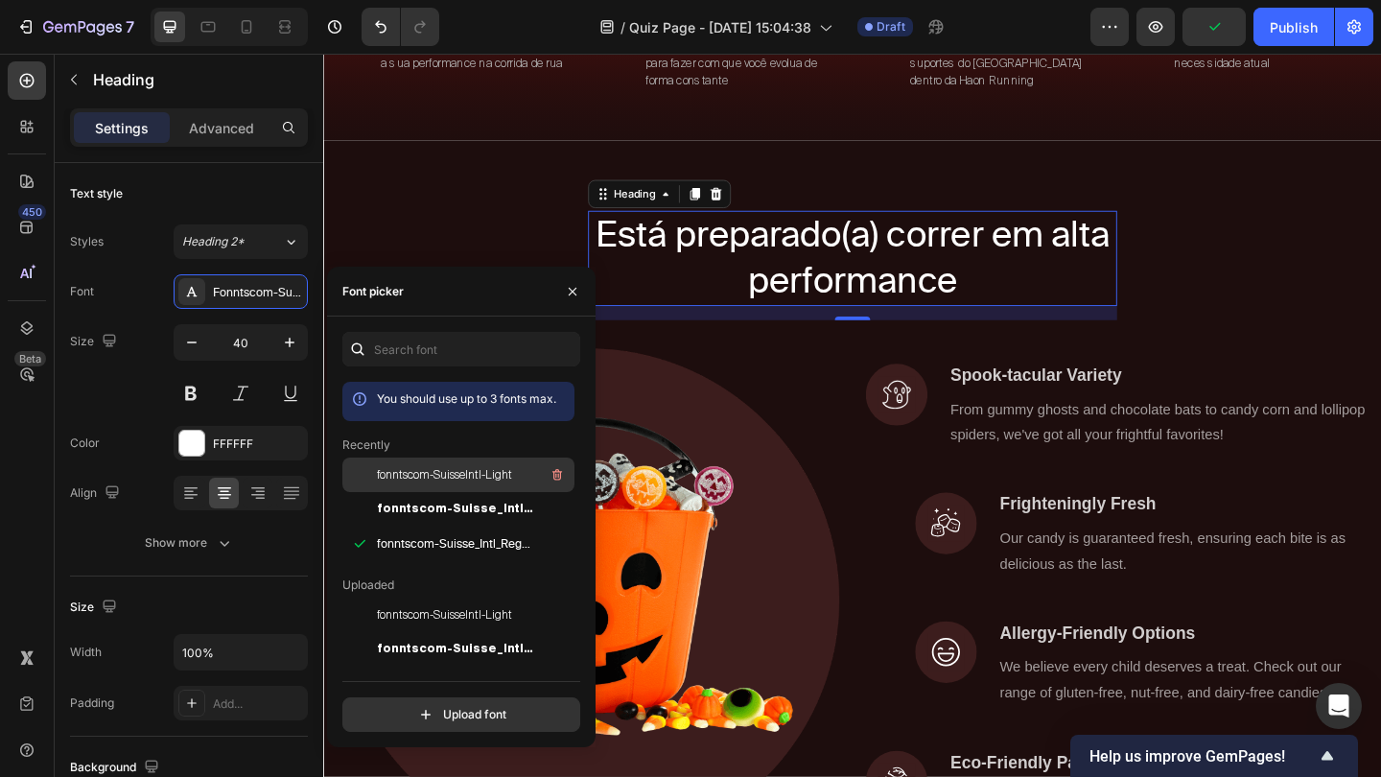
click at [410, 472] on span "fonntscom-SuisseIntl-Light" at bounding box center [444, 474] width 135 height 17
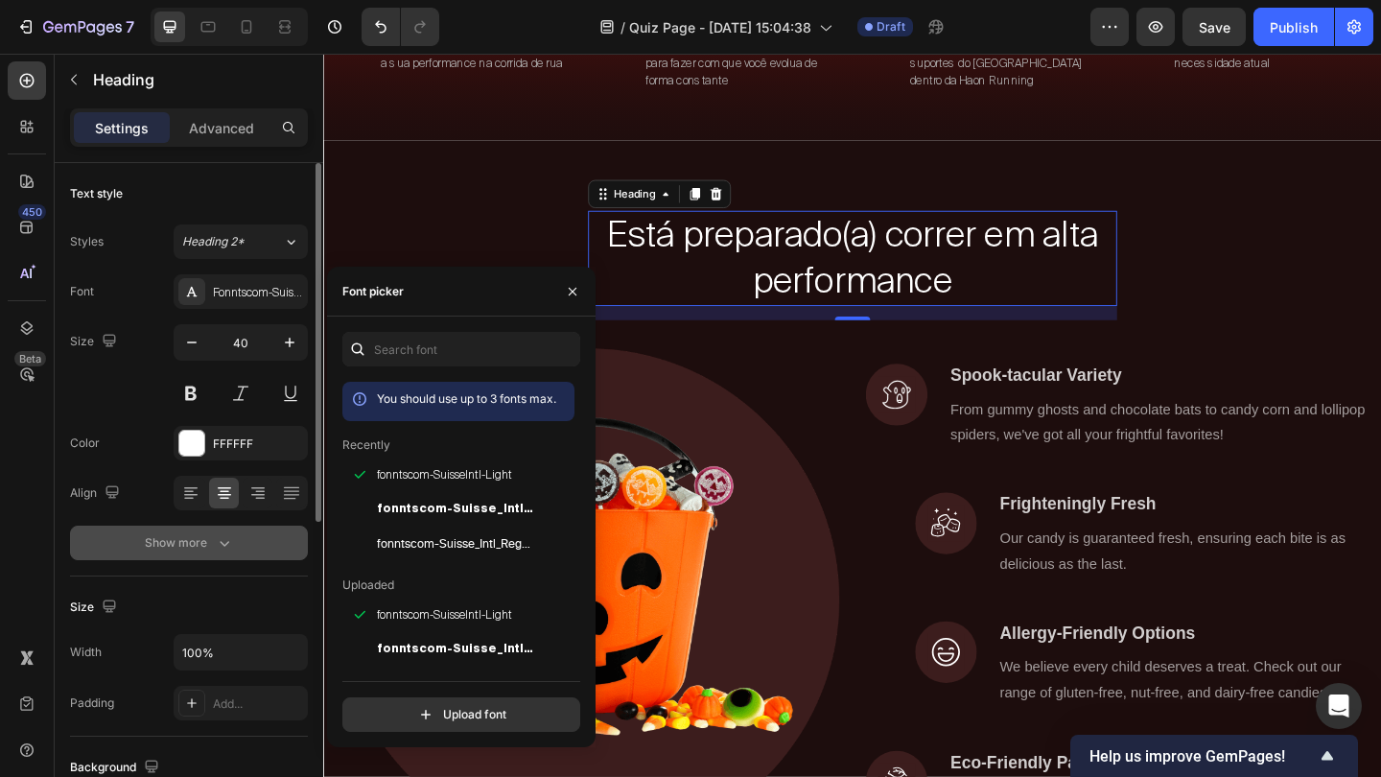
click at [196, 557] on button "Show more" at bounding box center [189, 542] width 238 height 35
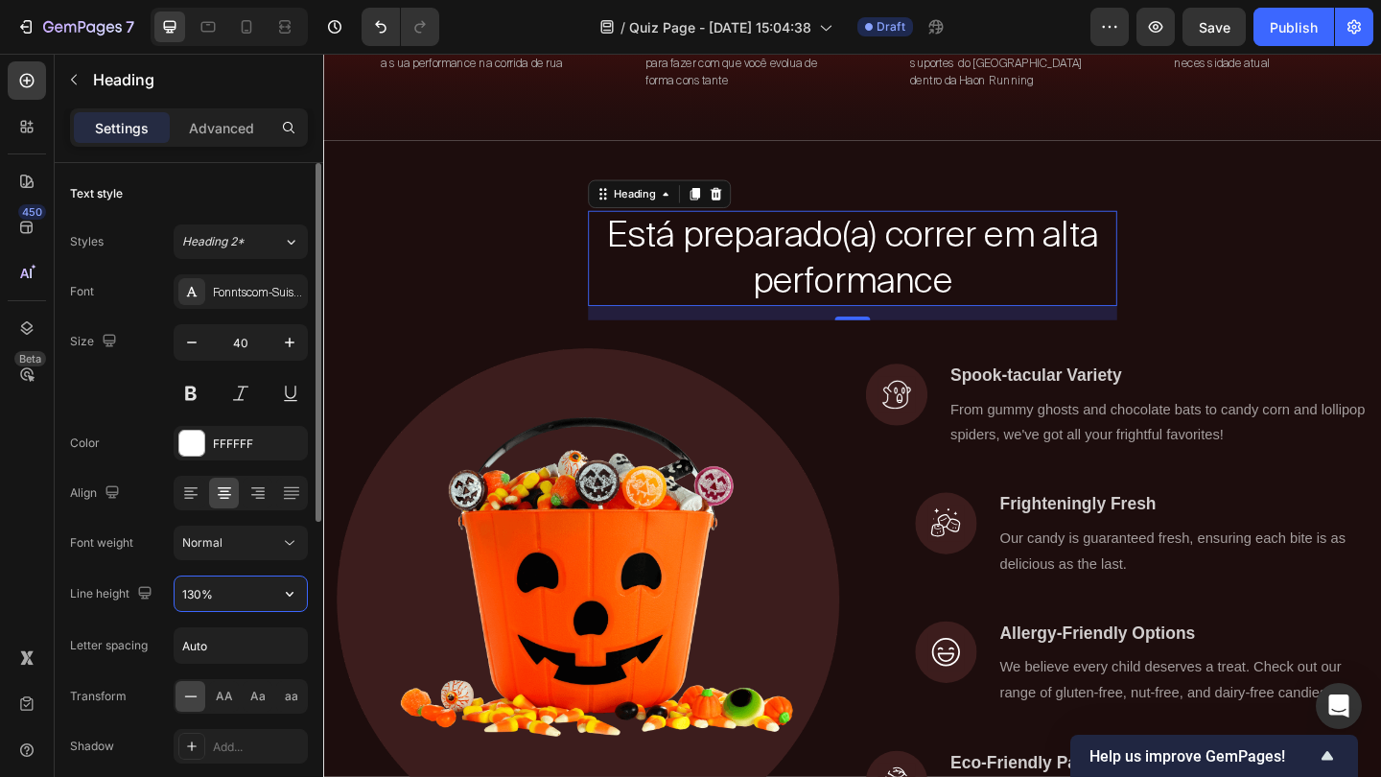
click at [197, 591] on input "130%" at bounding box center [241, 593] width 132 height 35
click at [187, 342] on icon "button" at bounding box center [192, 342] width 10 height 2
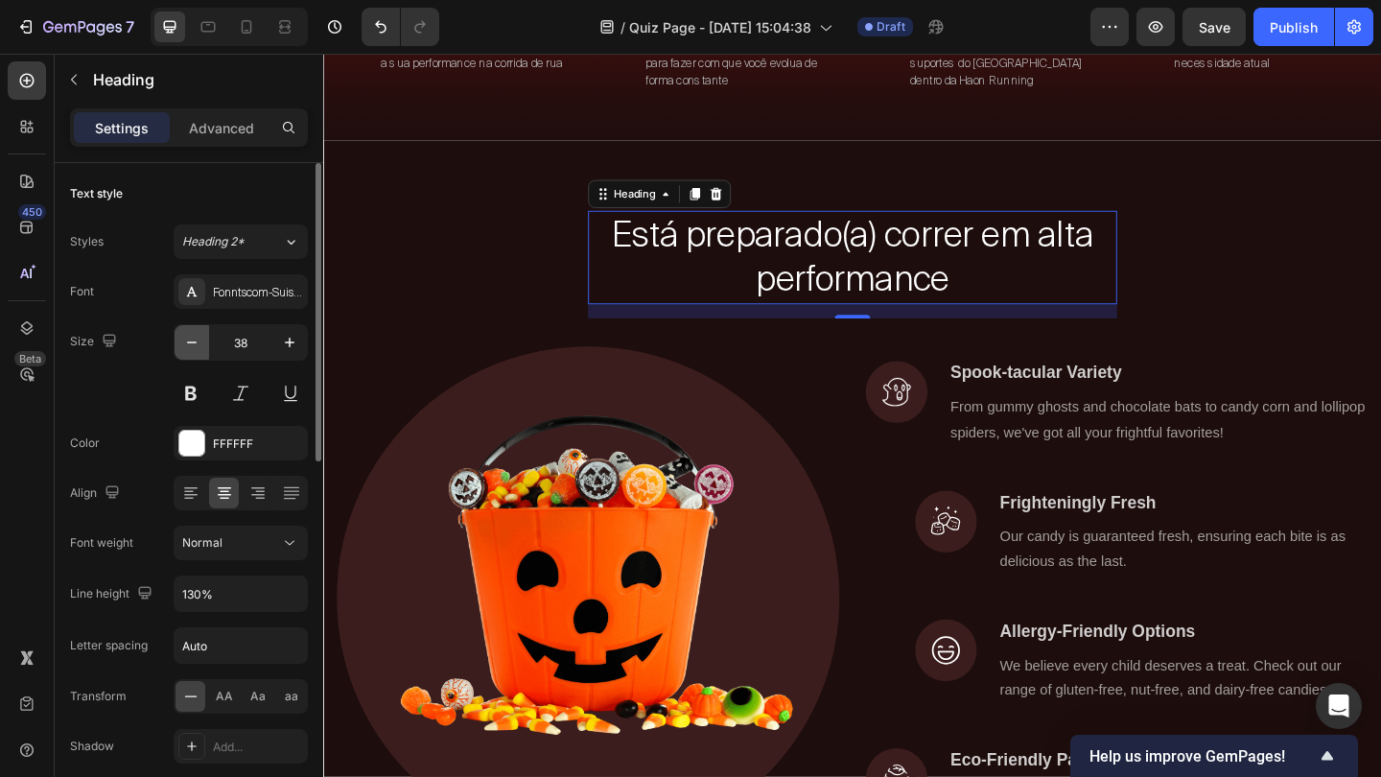
click at [187, 342] on icon "button" at bounding box center [192, 342] width 10 height 2
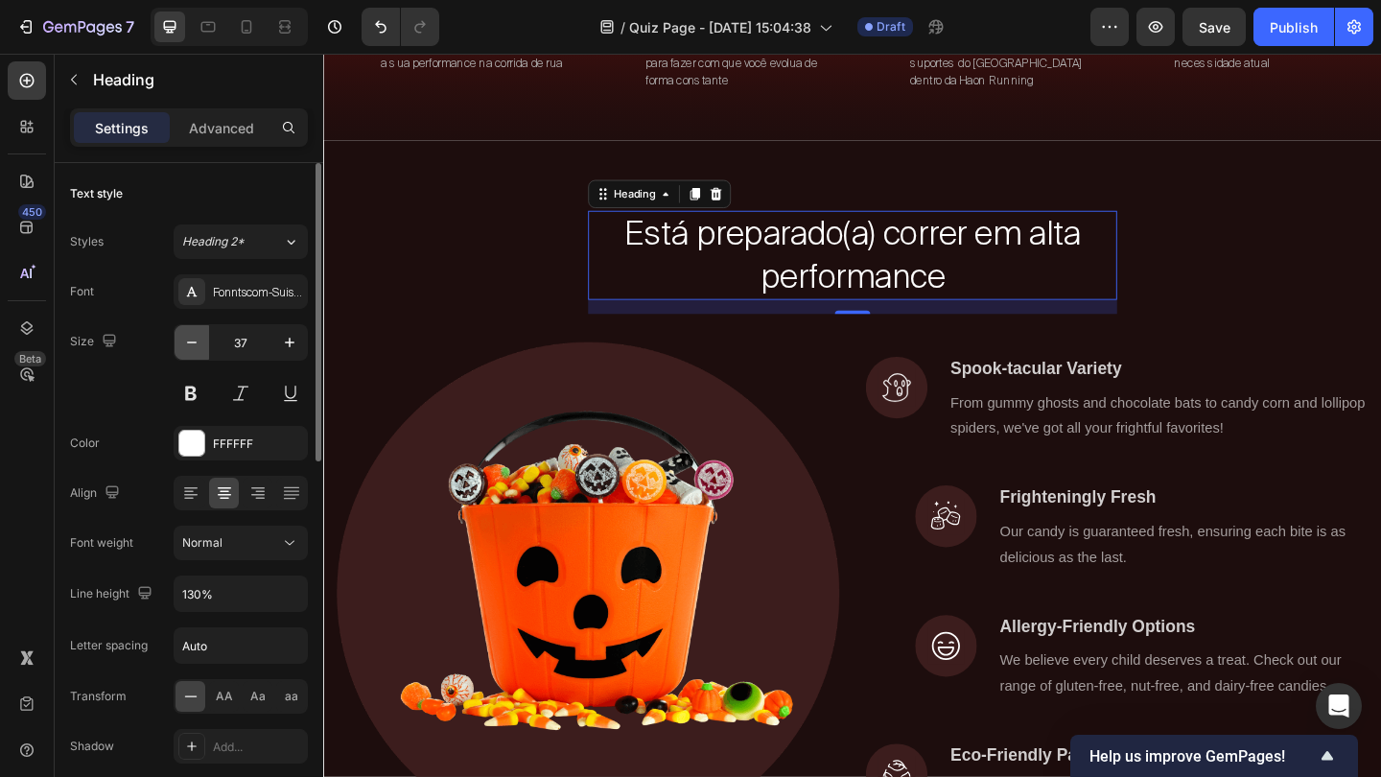
click at [187, 342] on icon "button" at bounding box center [192, 342] width 10 height 2
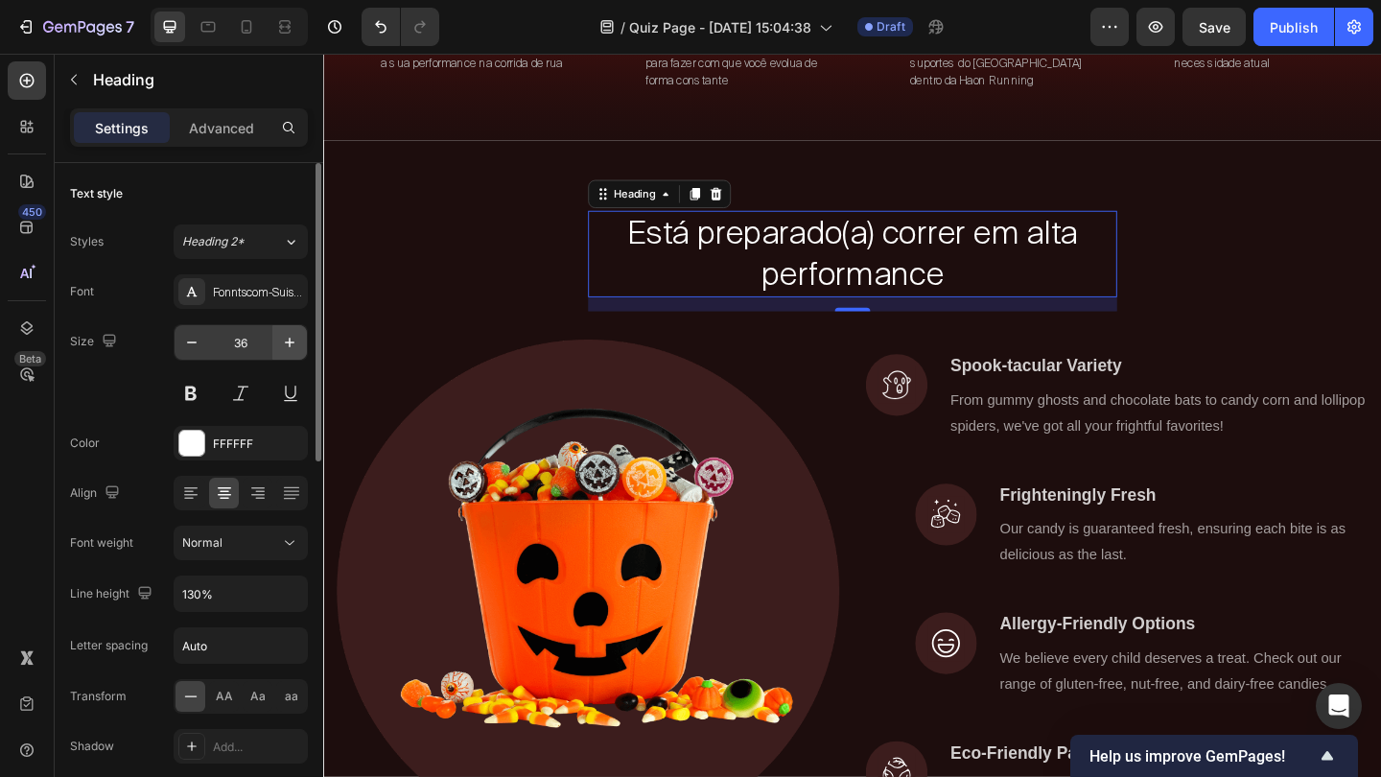
click at [287, 349] on icon "button" at bounding box center [289, 342] width 19 height 19
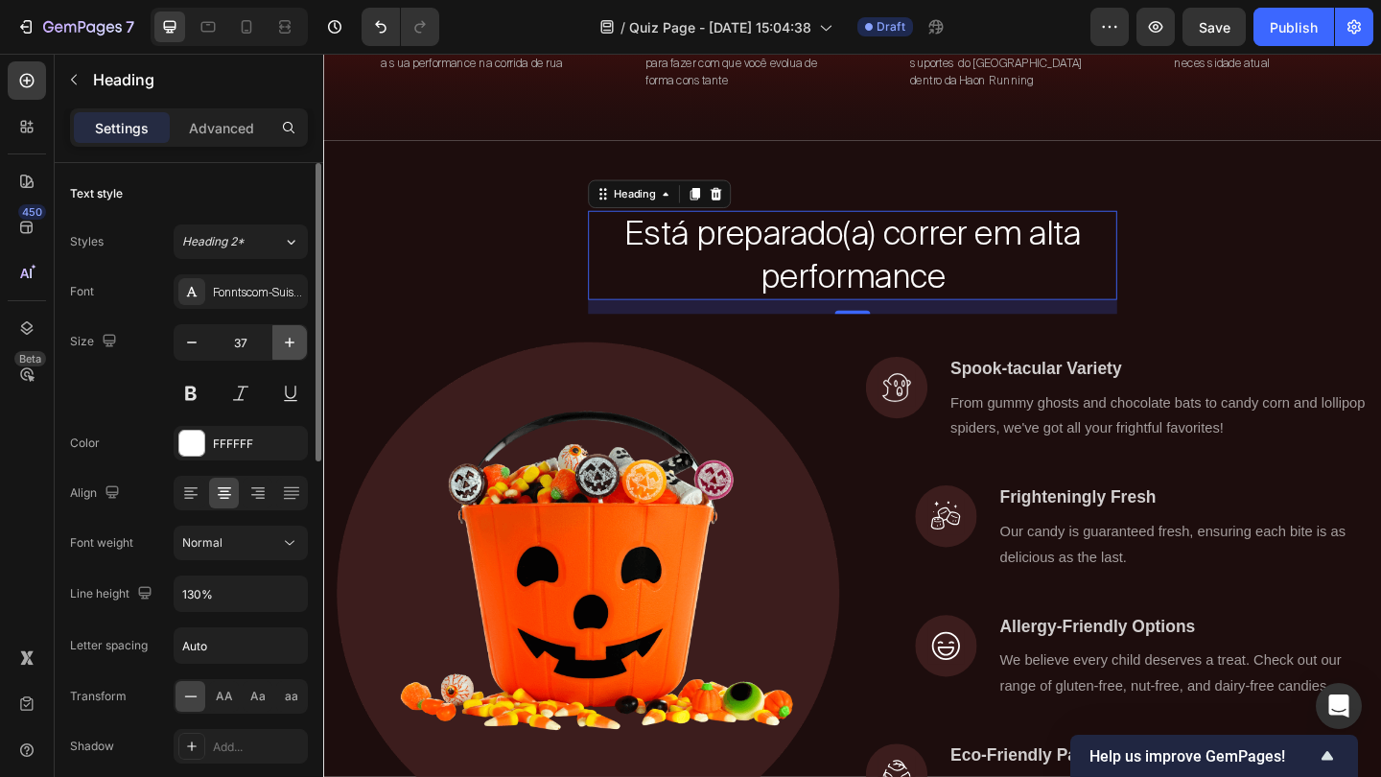
click at [287, 349] on icon "button" at bounding box center [289, 342] width 19 height 19
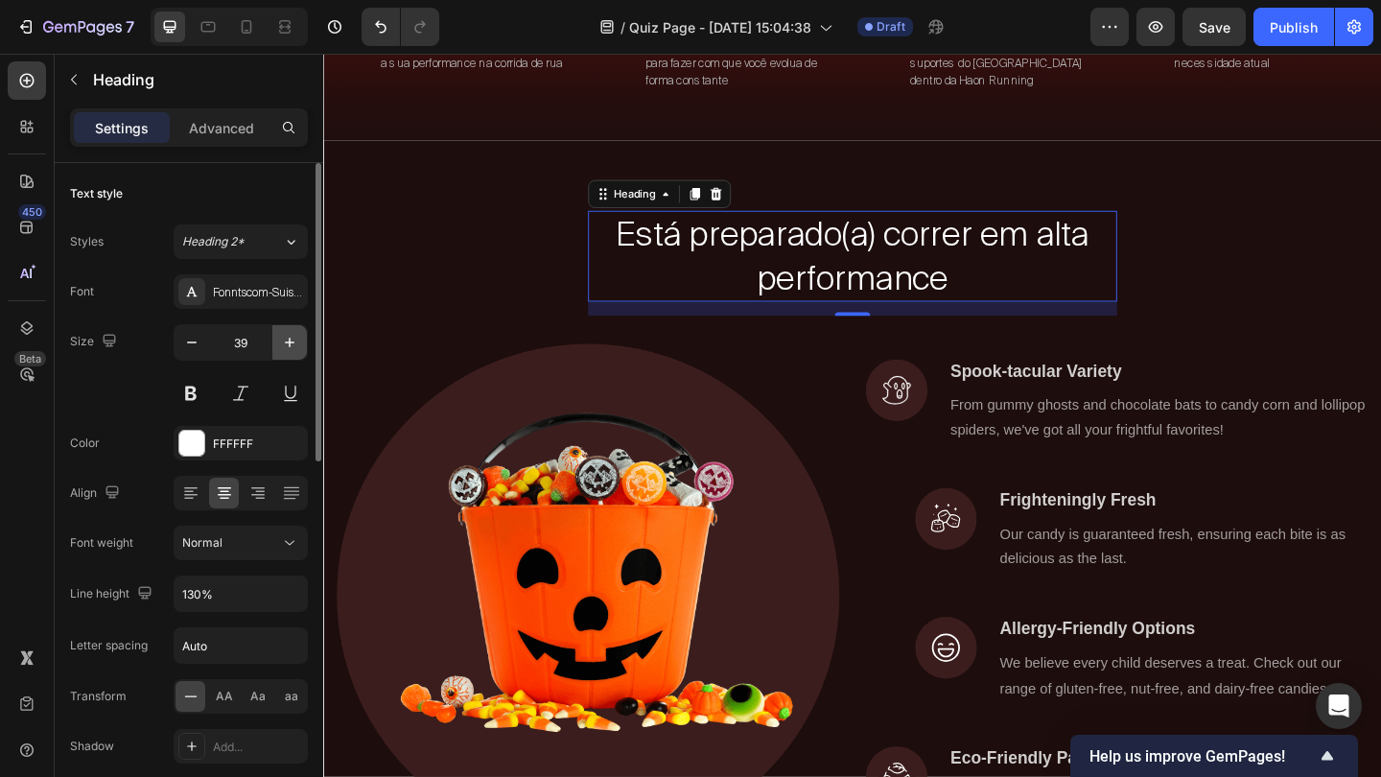
click at [287, 349] on icon "button" at bounding box center [289, 342] width 19 height 19
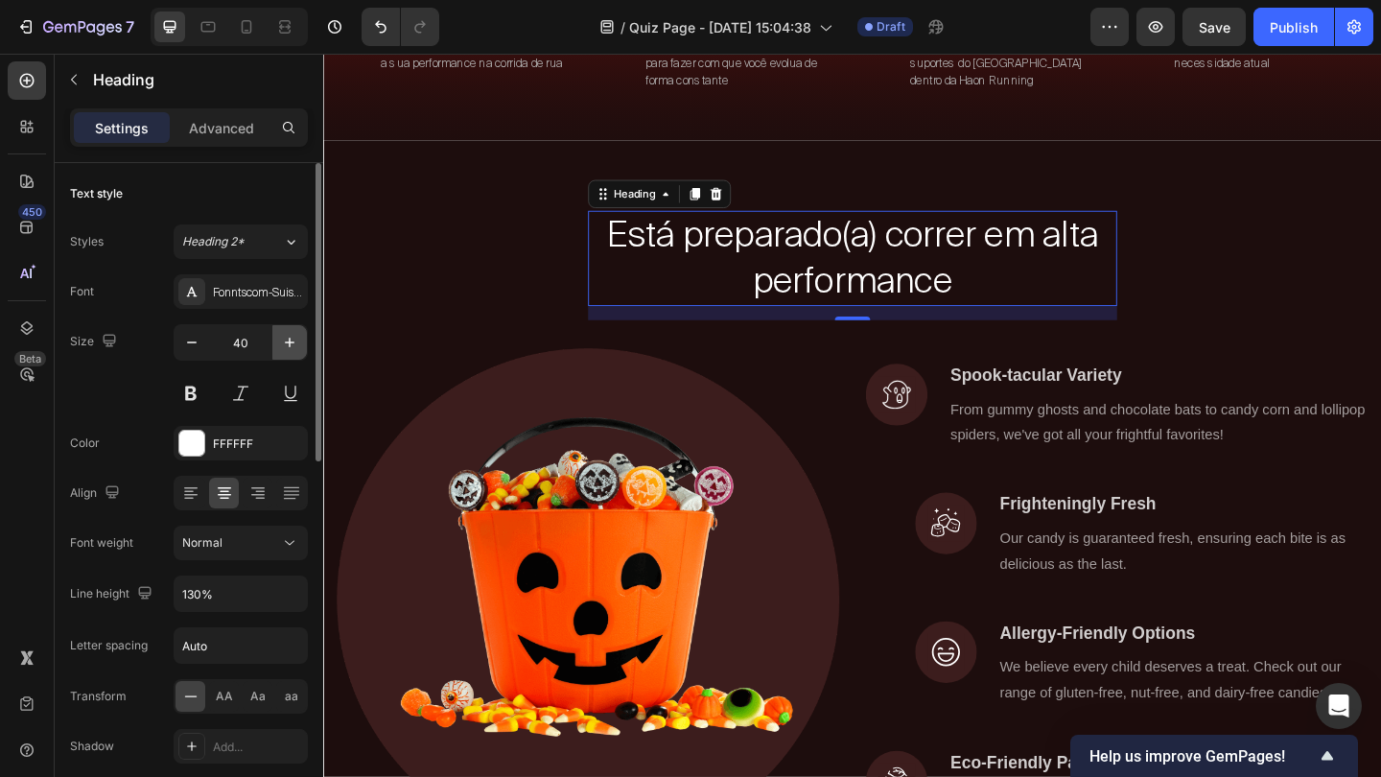
type input "41"
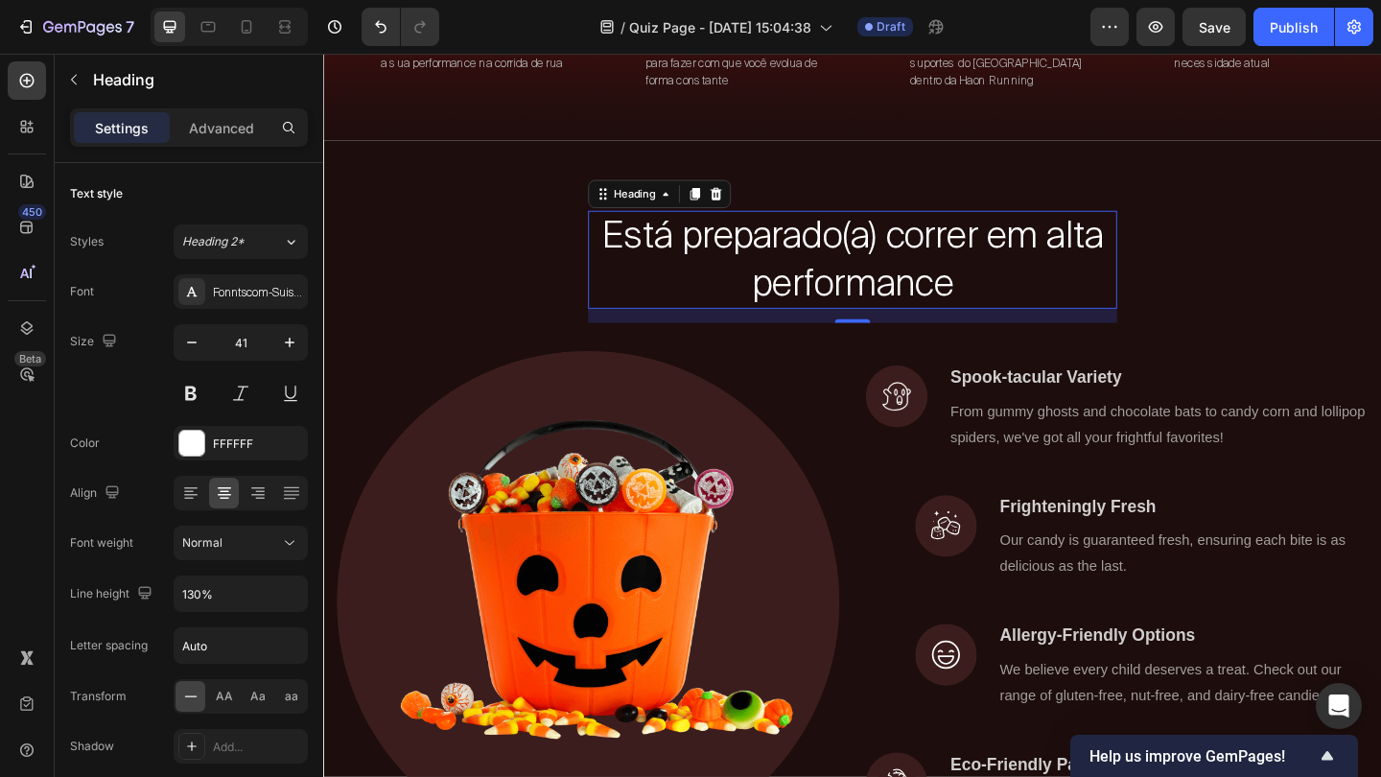
click at [1263, 254] on div "Está preparado(a) correr em alta performance Heading 16 Row Image Image Spook-t…" at bounding box center [898, 581] width 1122 height 714
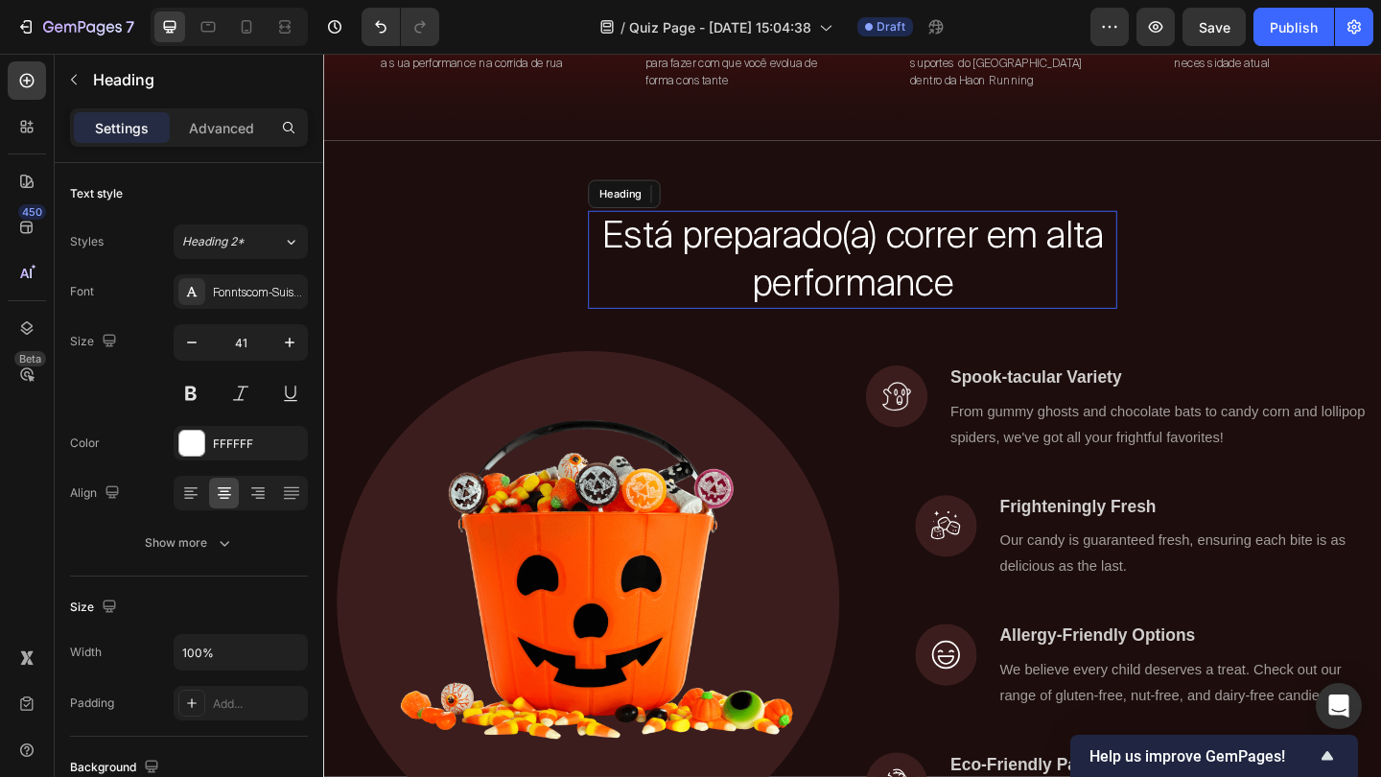
click at [995, 306] on p "Está preparado(a) correr em alta performance" at bounding box center [898, 277] width 571 height 103
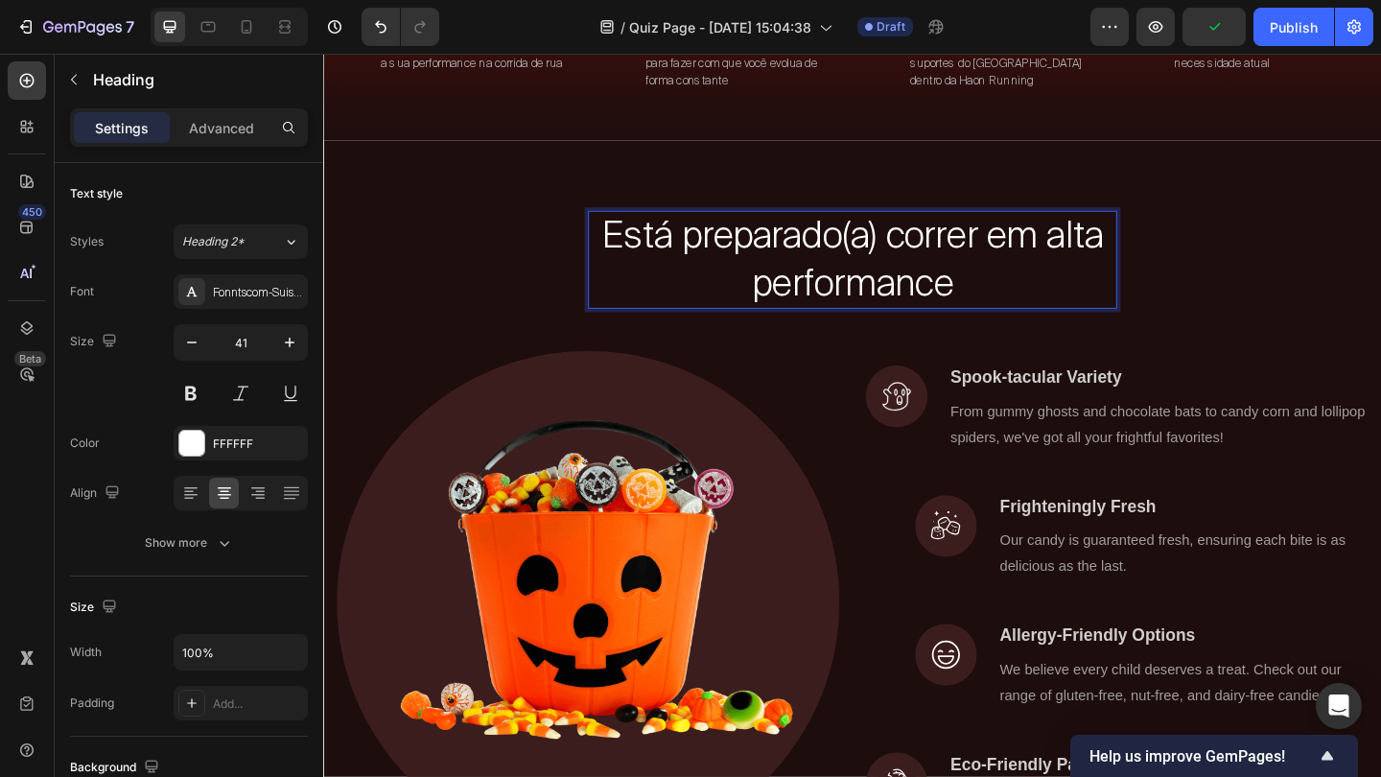
click at [1023, 307] on p "Está preparado(a) correr em alta performance" at bounding box center [898, 277] width 571 height 103
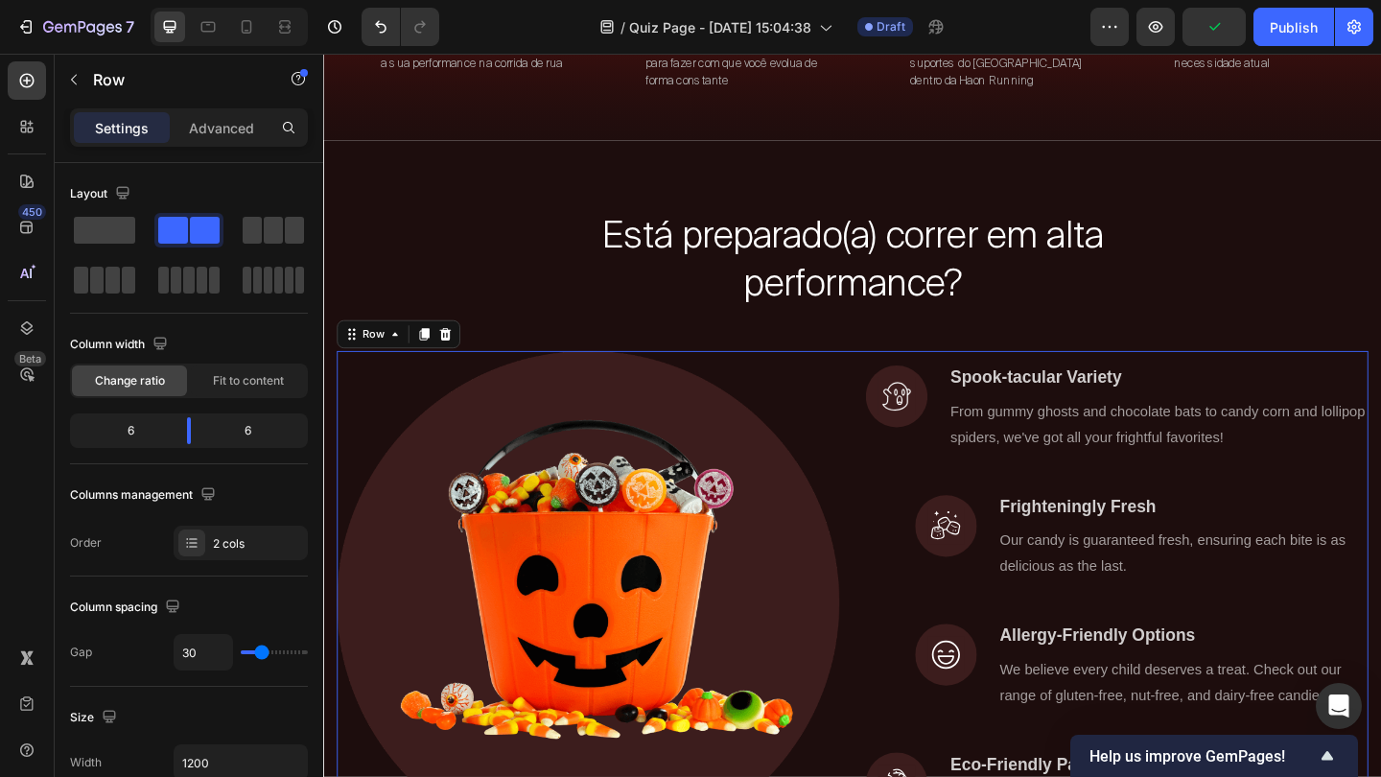
click at [1197, 383] on div "Image Spook-tacular Variety Text block From gummy ghosts and chocolate bats to …" at bounding box center [1186, 650] width 547 height 547
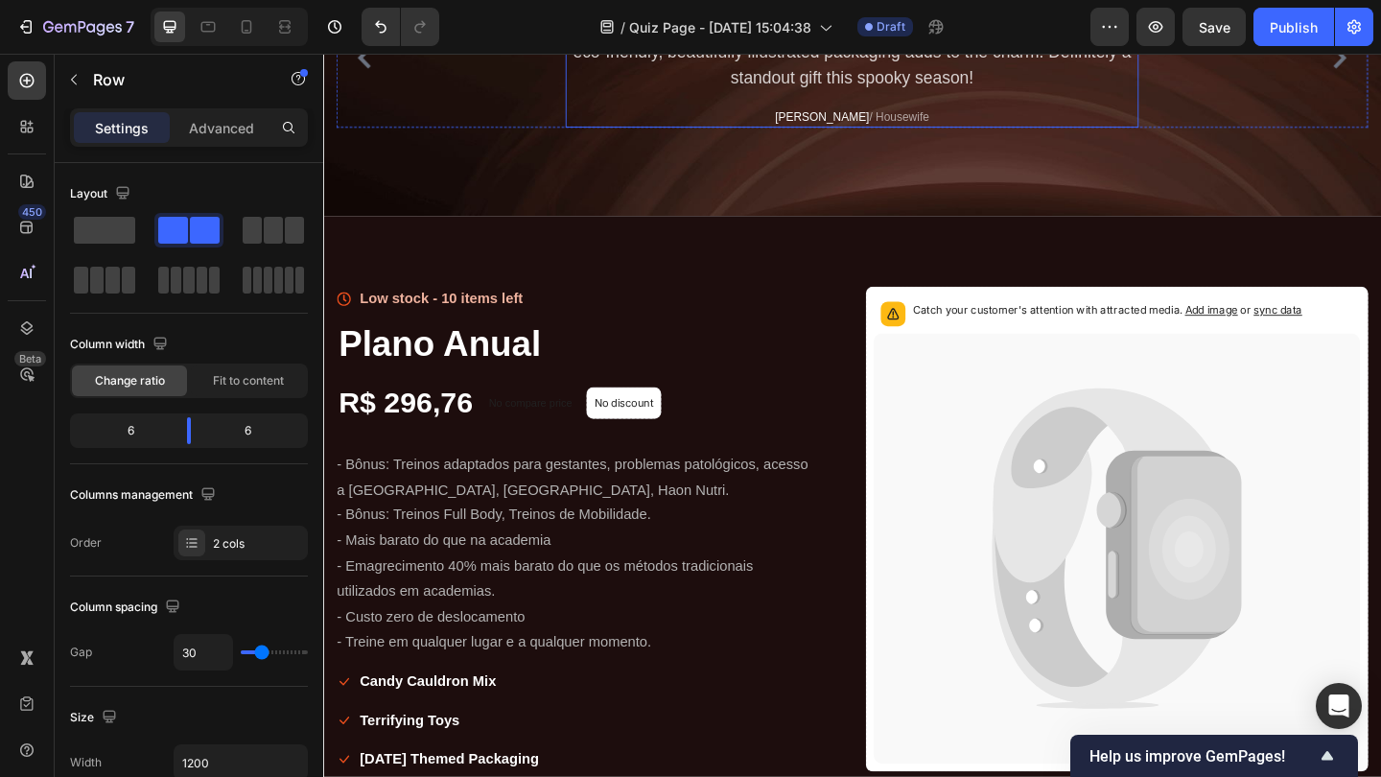
scroll to position [2082, 0]
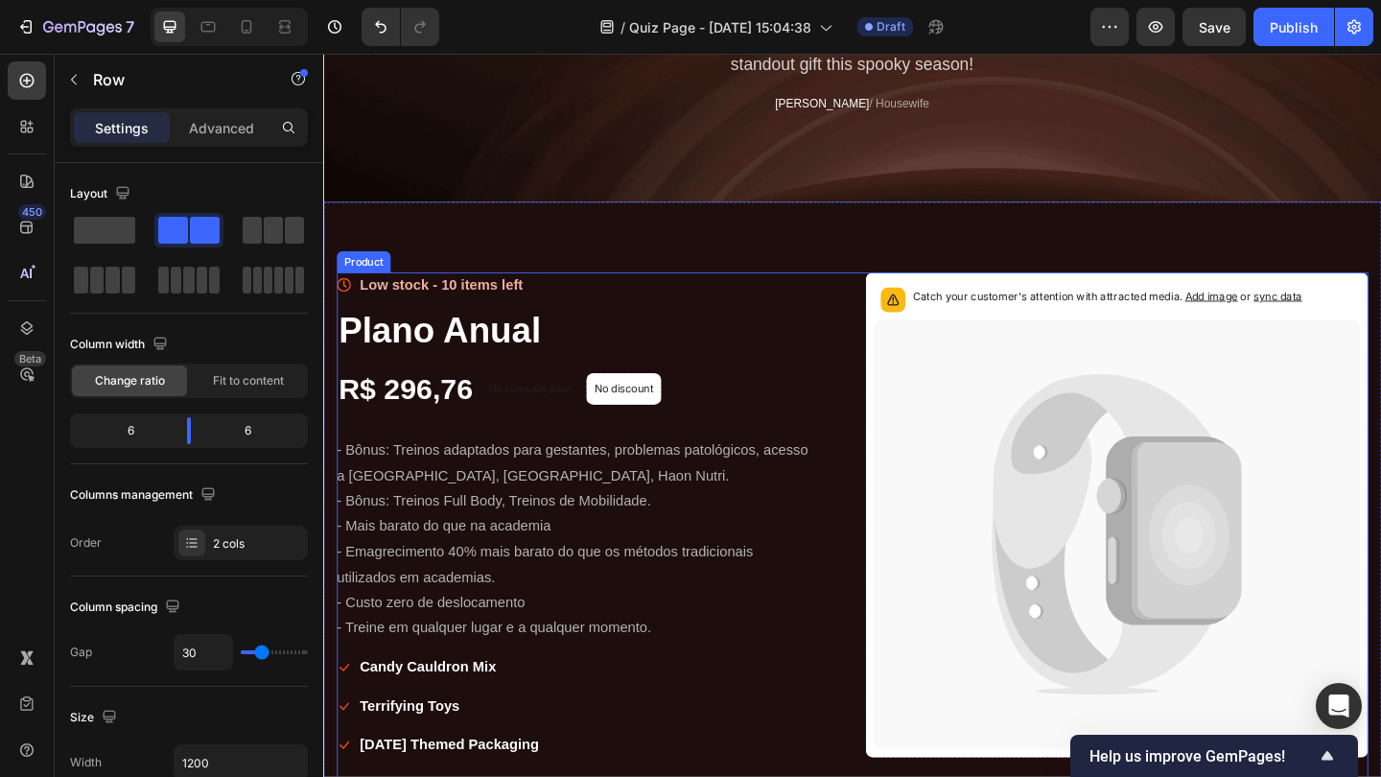
click at [892, 313] on div "Icon Low stock - 10 items left Text block Icon List Plano Anual Product Title R…" at bounding box center [898, 648] width 1122 height 714
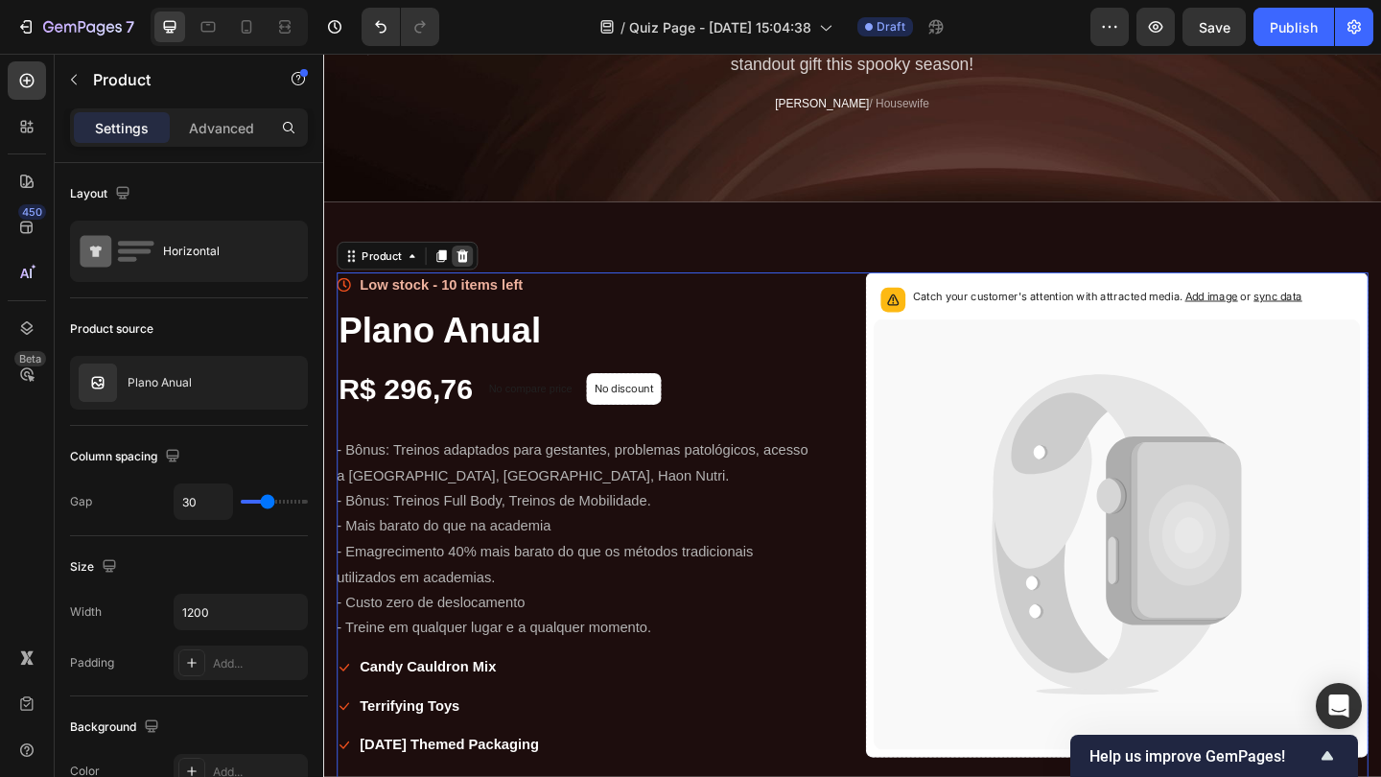
click at [479, 271] on icon at bounding box center [475, 273] width 12 height 13
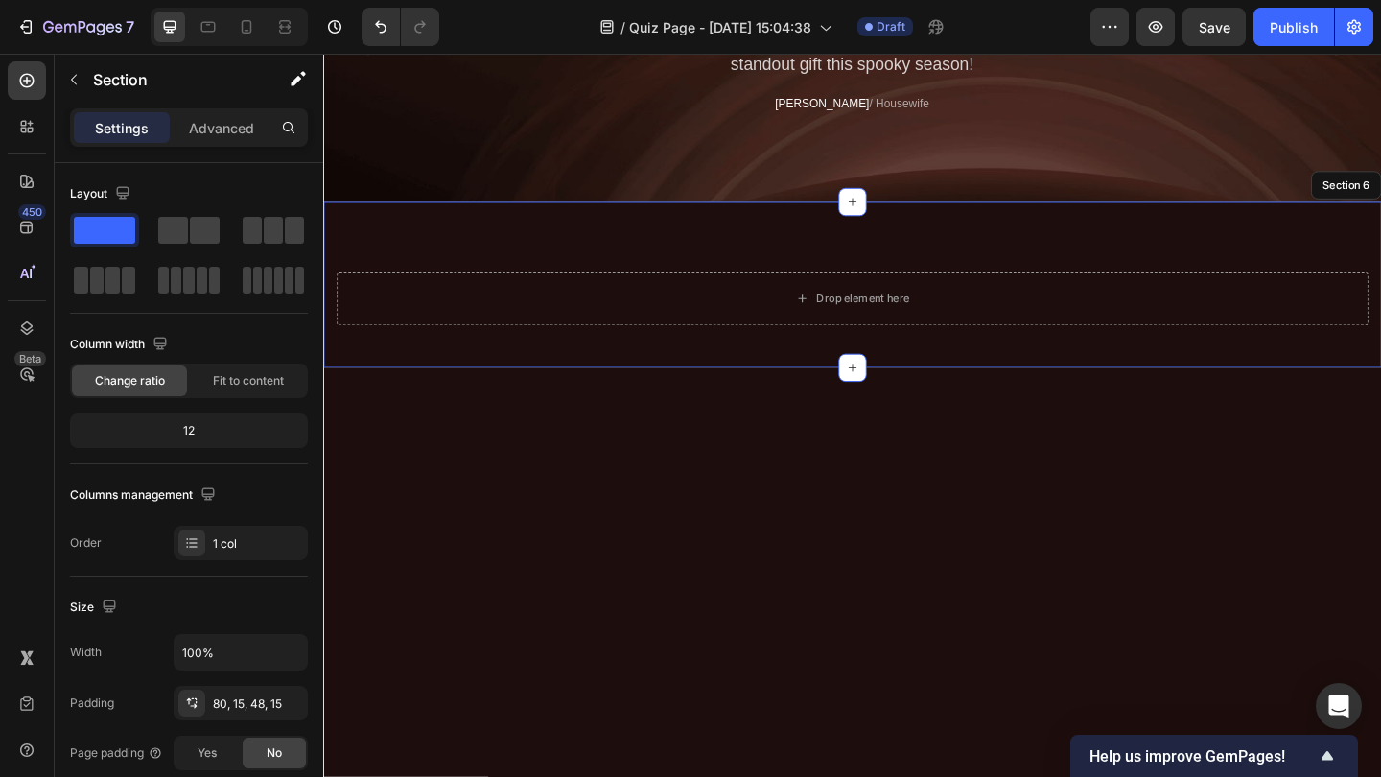
click at [800, 269] on div "Drop element here Section 6" at bounding box center [898, 305] width 1151 height 180
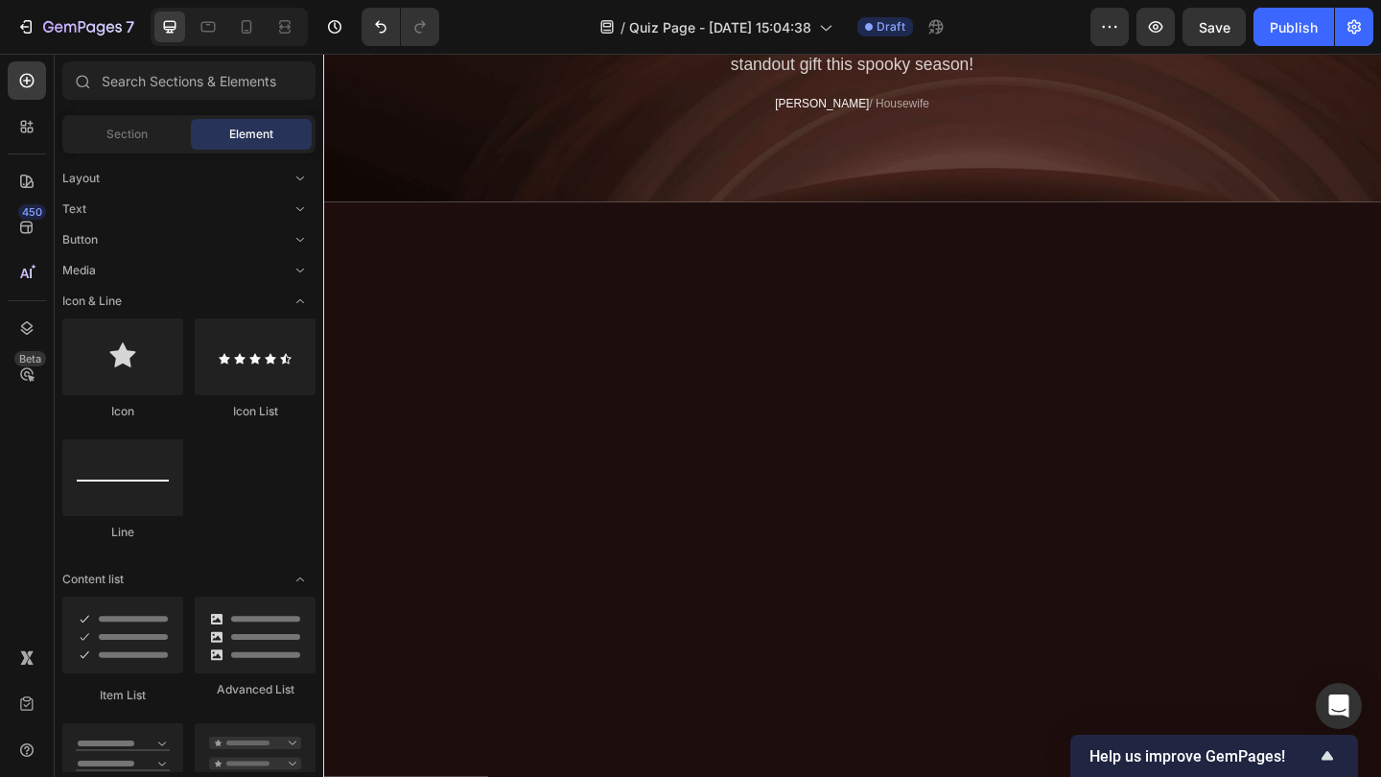
click at [1255, 314] on div at bounding box center [898, 548] width 1151 height 666
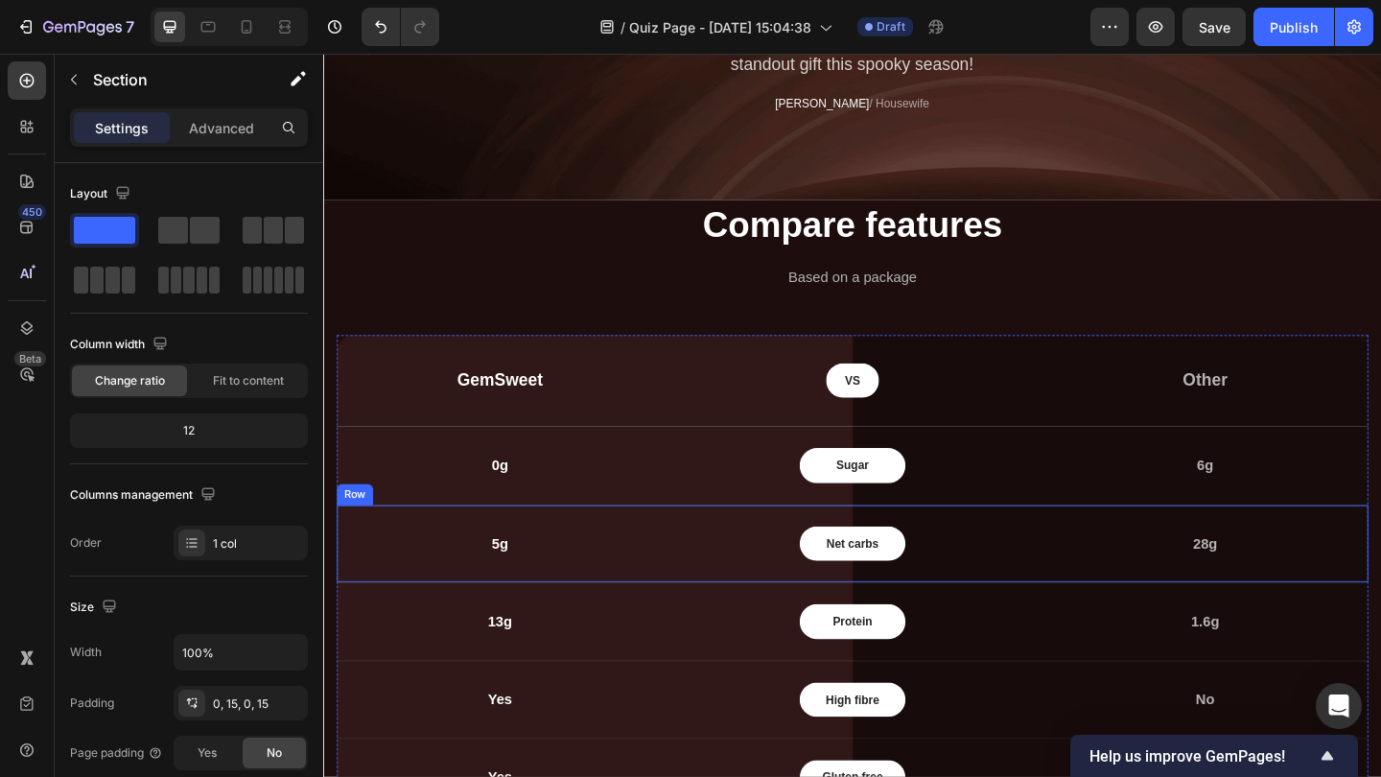
scroll to position [2070, 0]
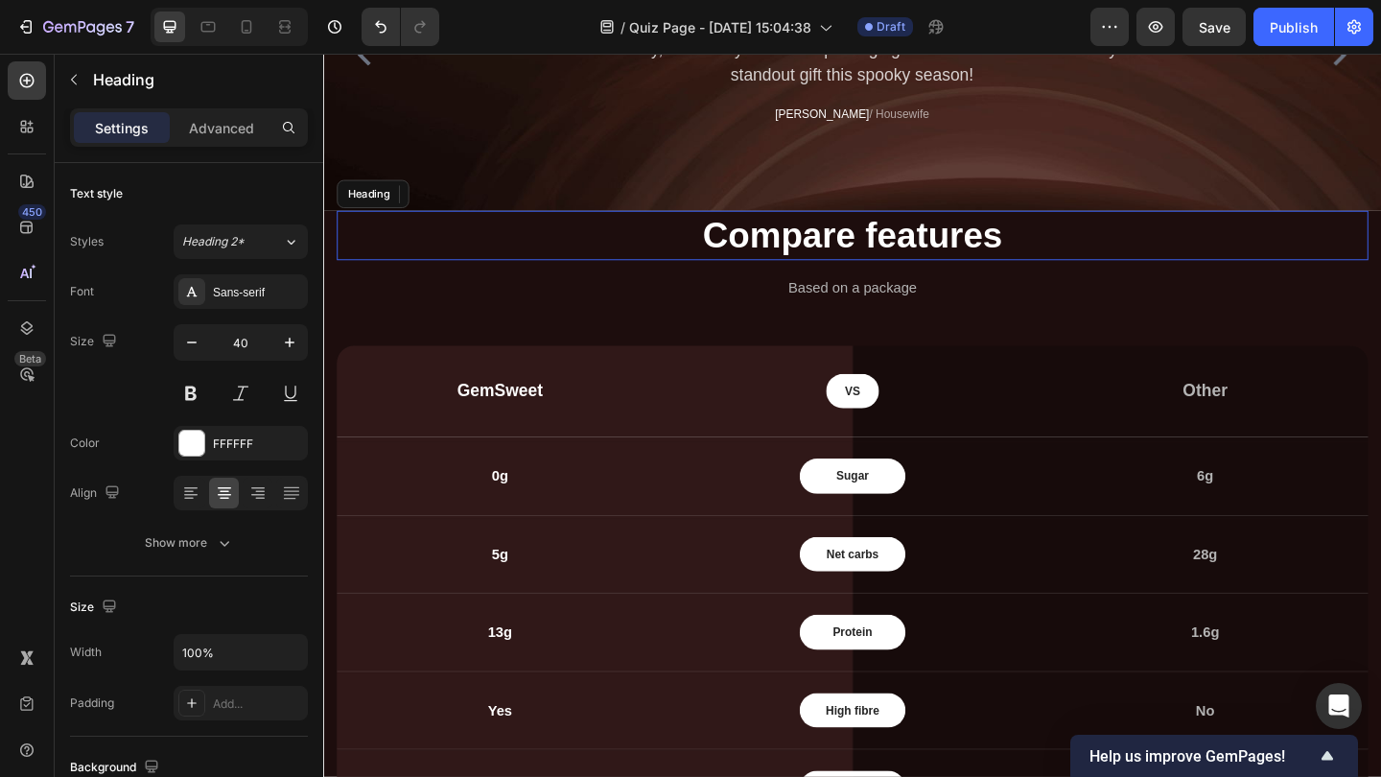
click at [1380, 256] on p "Compare features" at bounding box center [898, 251] width 1118 height 50
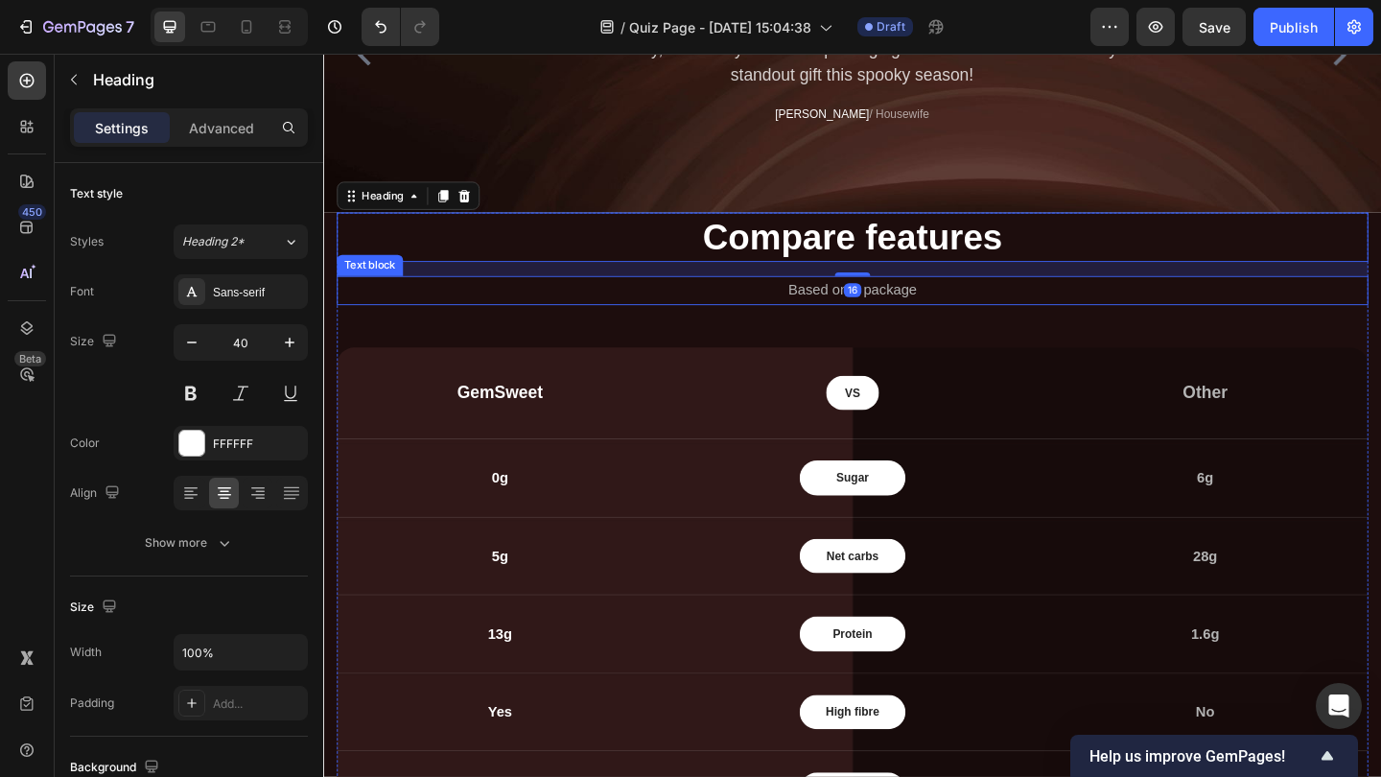
click at [1380, 323] on div "Based on a package" at bounding box center [898, 311] width 1122 height 32
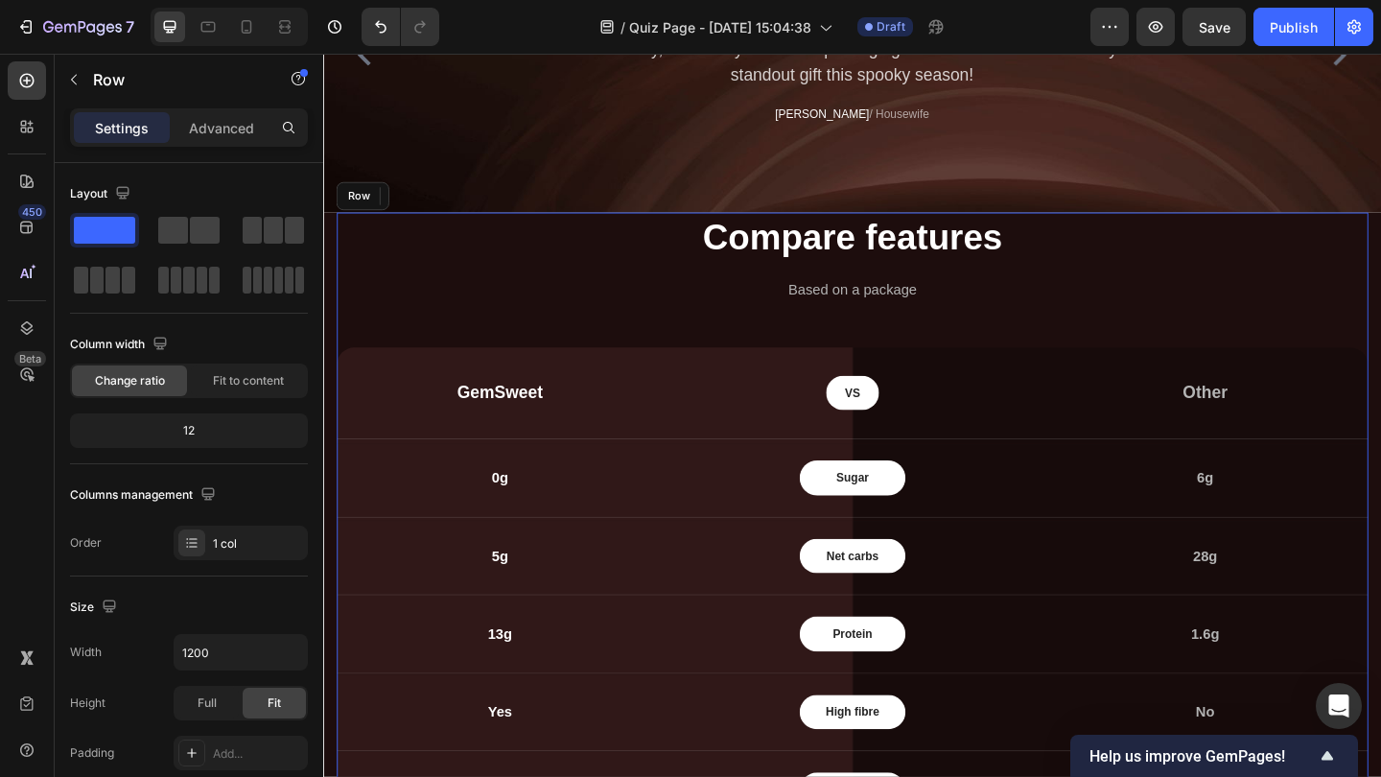
click at [1380, 287] on div "Compare features Heading Based on a package Text block 48 GemSweet Text block V…" at bounding box center [898, 561] width 1122 height 670
click at [457, 208] on icon at bounding box center [456, 207] width 12 height 13
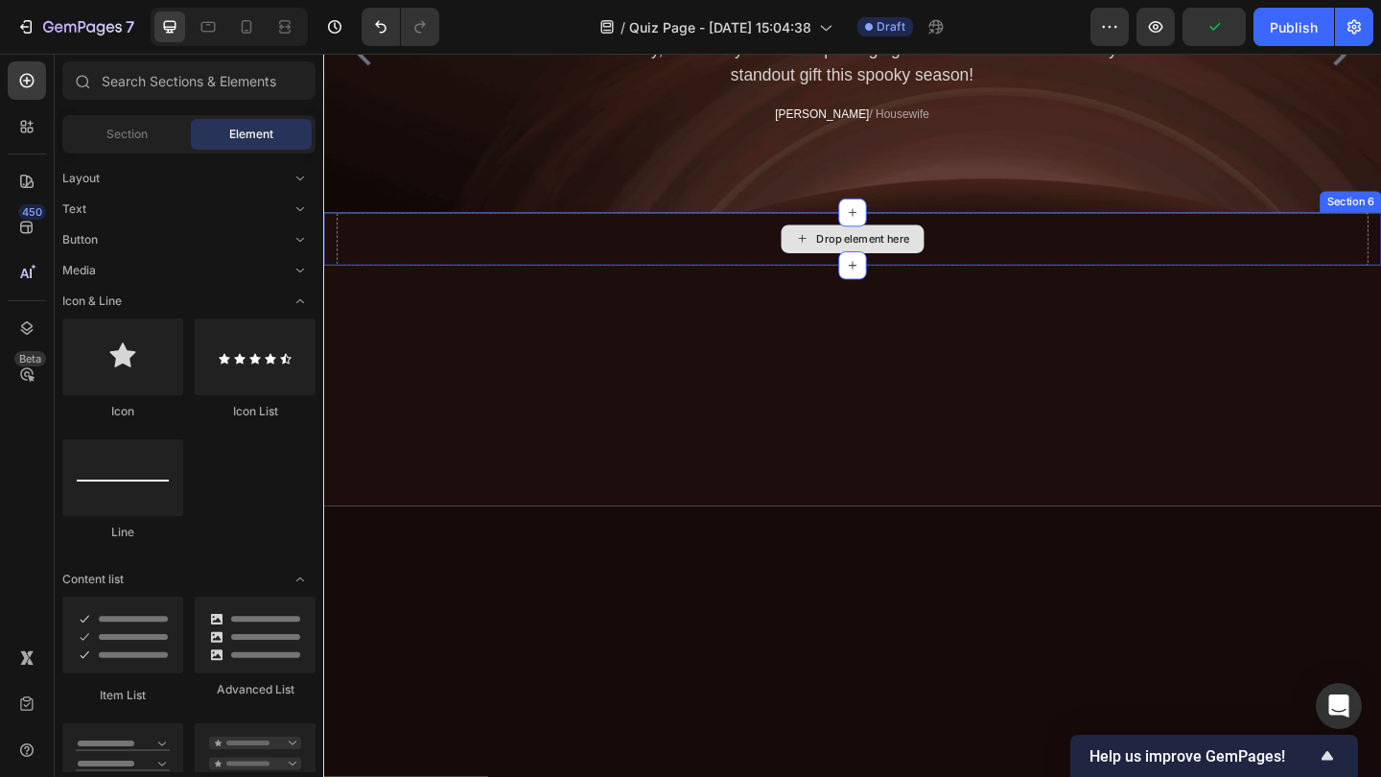
click at [681, 272] on div "Drop element here" at bounding box center [898, 255] width 1122 height 58
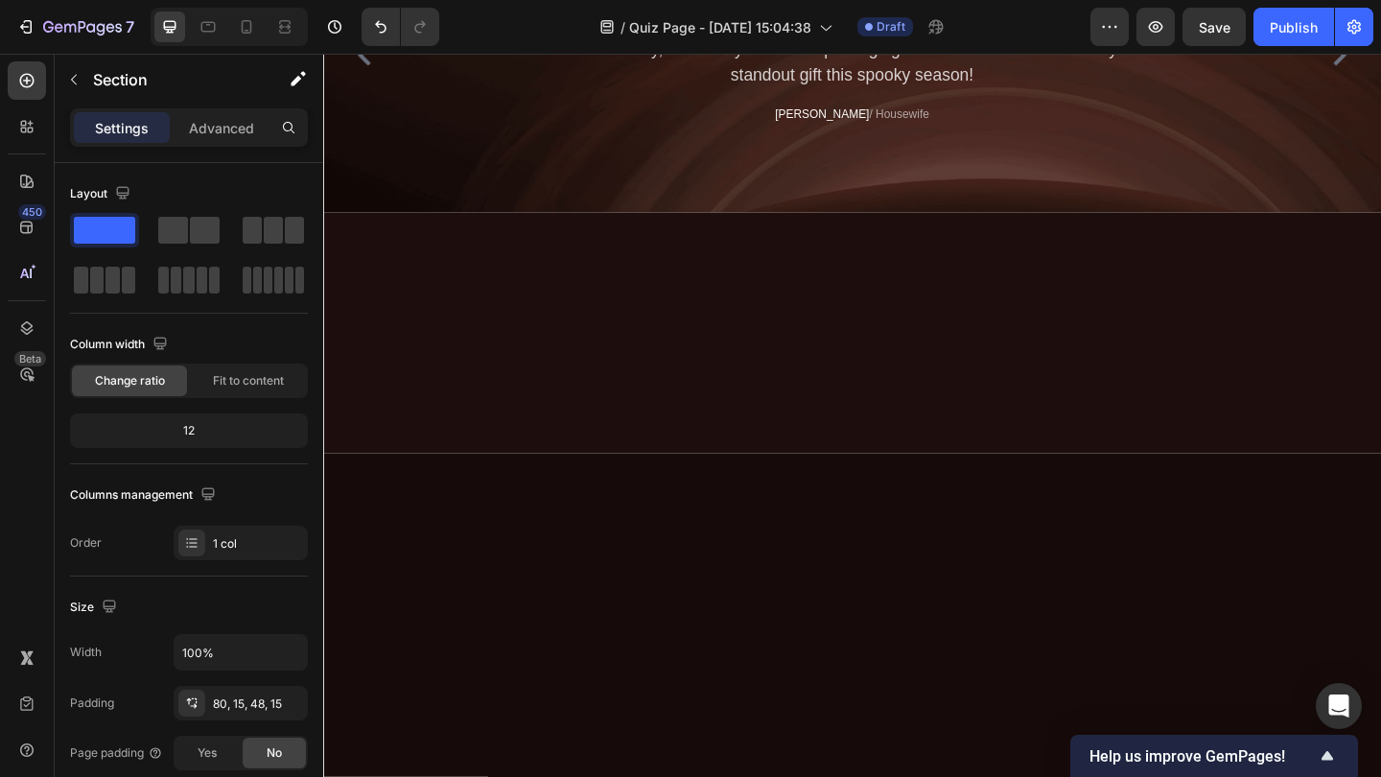
click at [1354, 355] on div at bounding box center [898, 357] width 1151 height 262
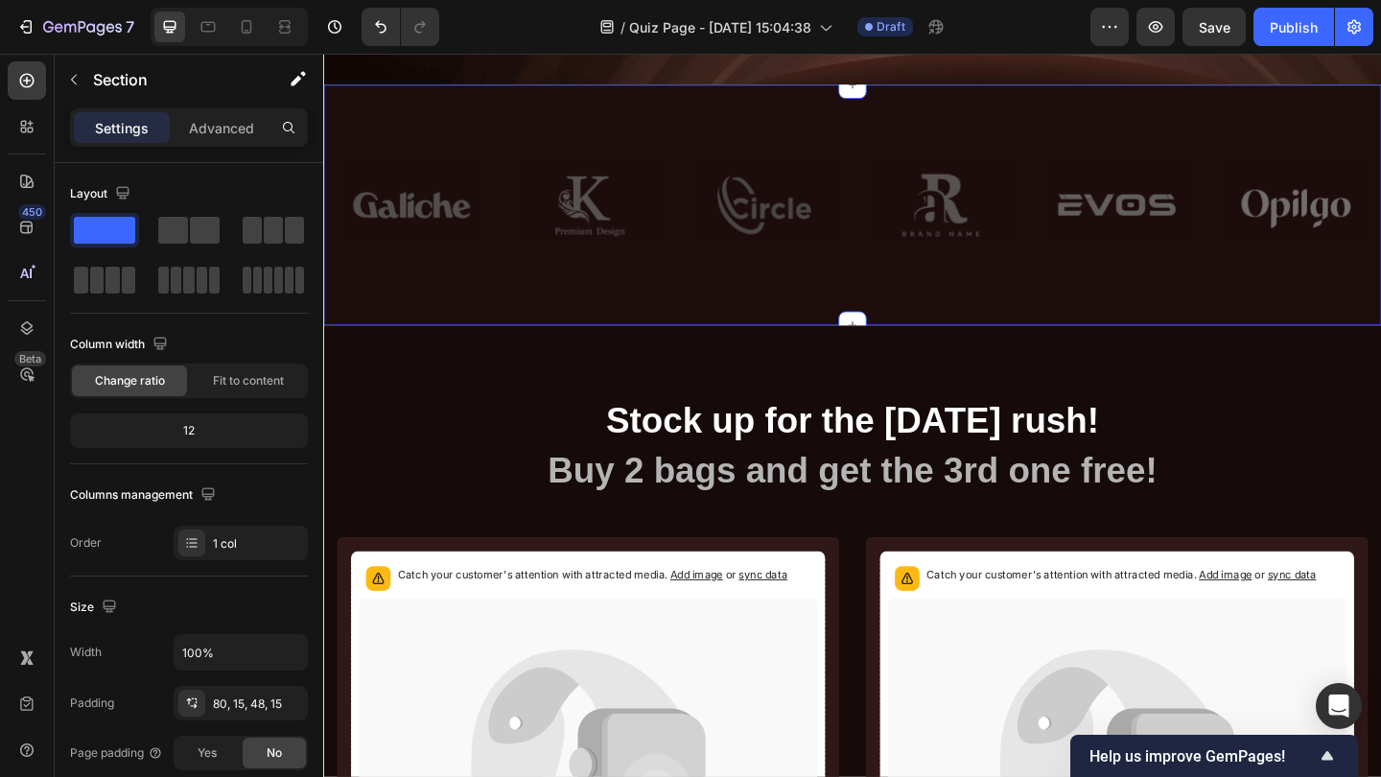
scroll to position [2212, 0]
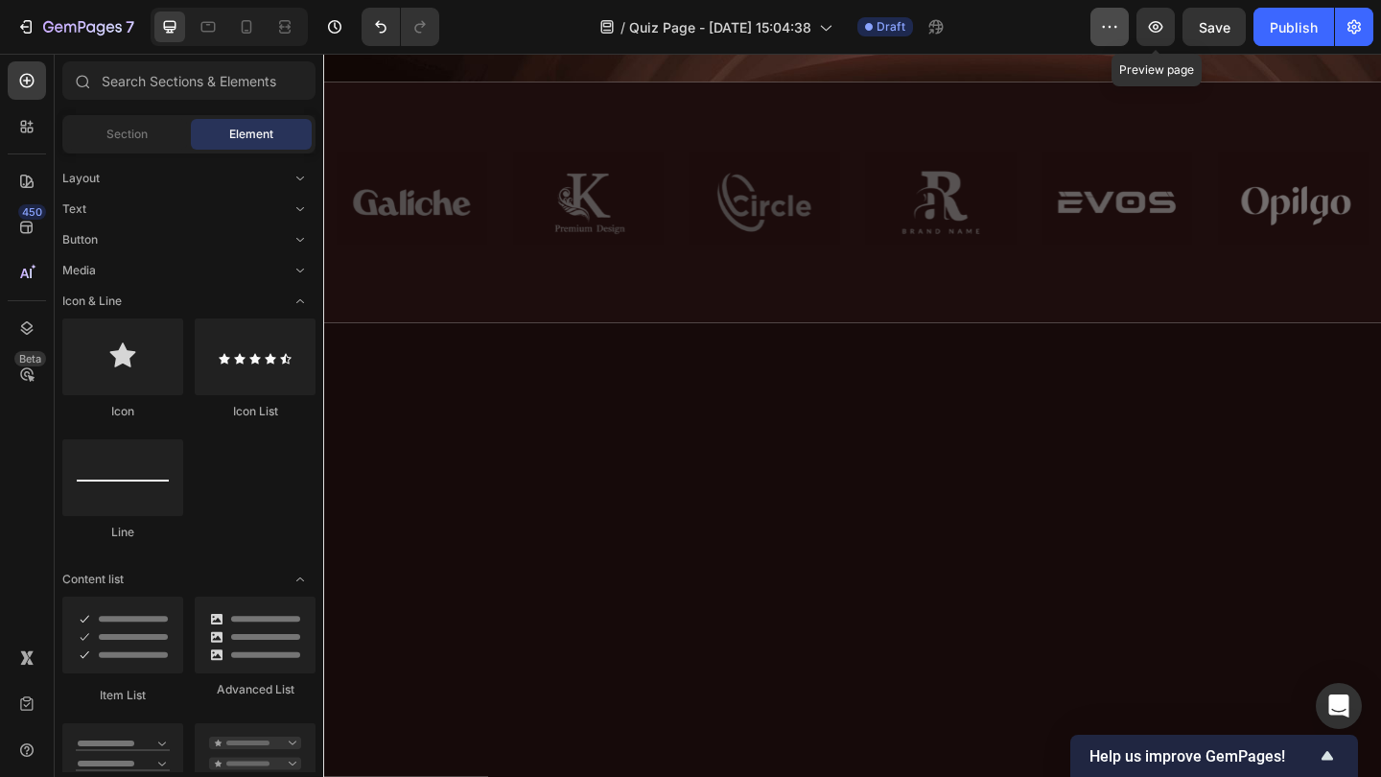
click at [1103, 28] on icon "button" at bounding box center [1109, 26] width 19 height 19
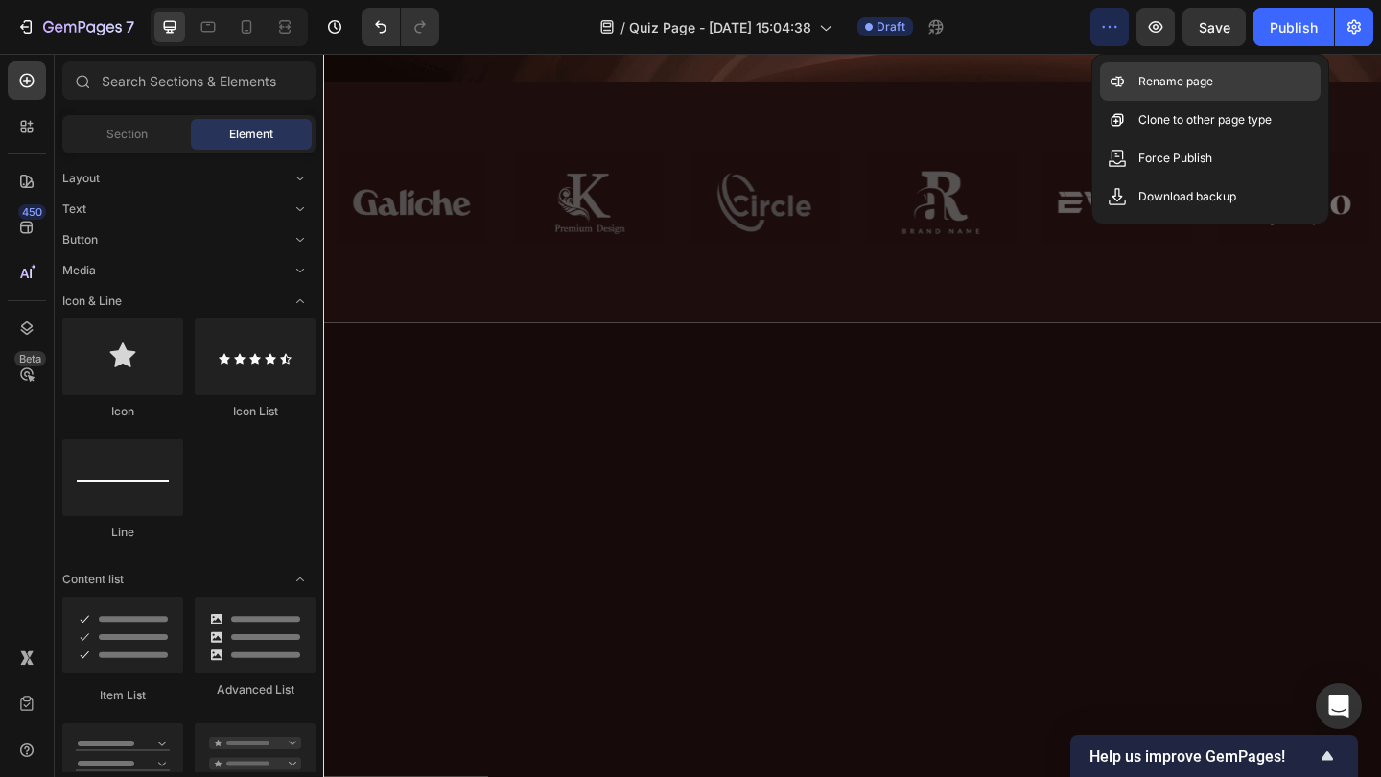
click at [1148, 75] on p "Rename page" at bounding box center [1175, 81] width 75 height 19
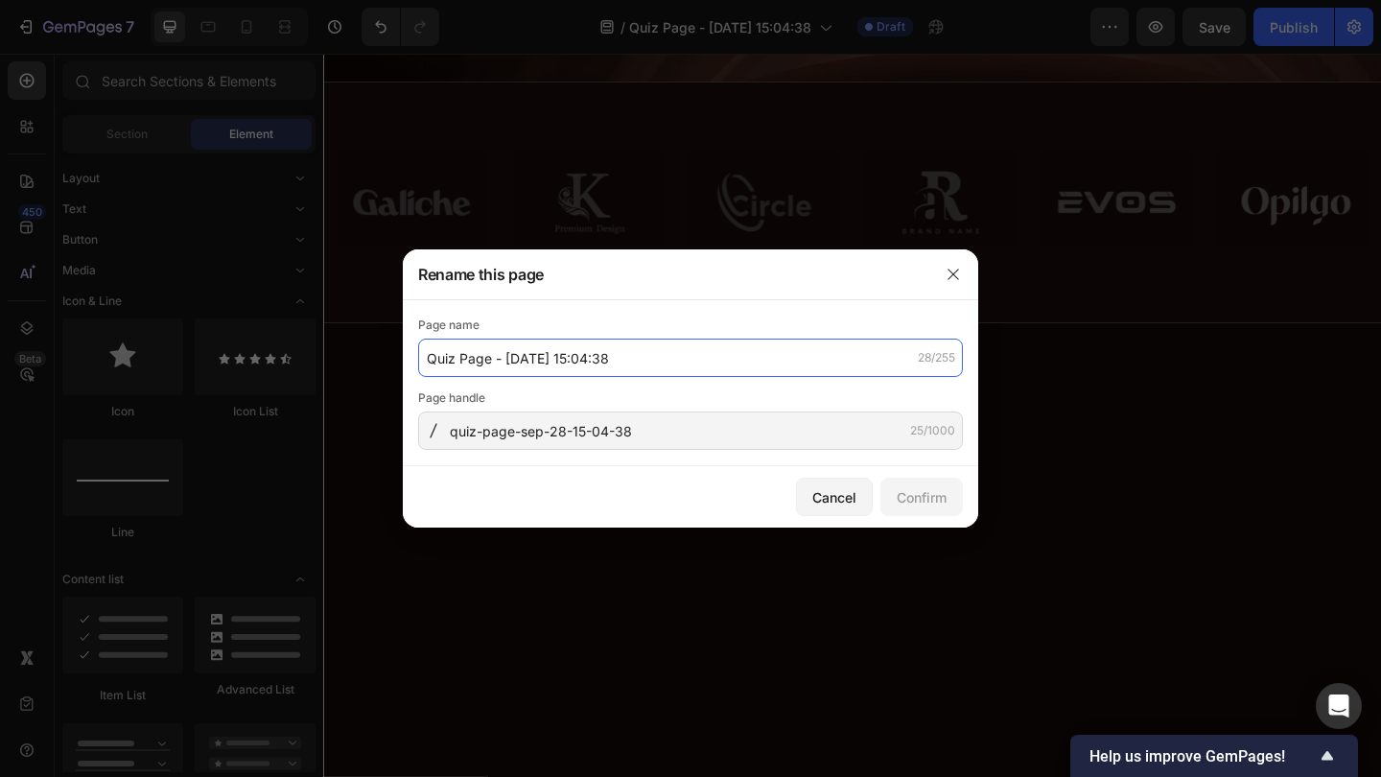
click at [607, 342] on input "Quiz Page - [DATE] 15:04:38" at bounding box center [690, 357] width 545 height 38
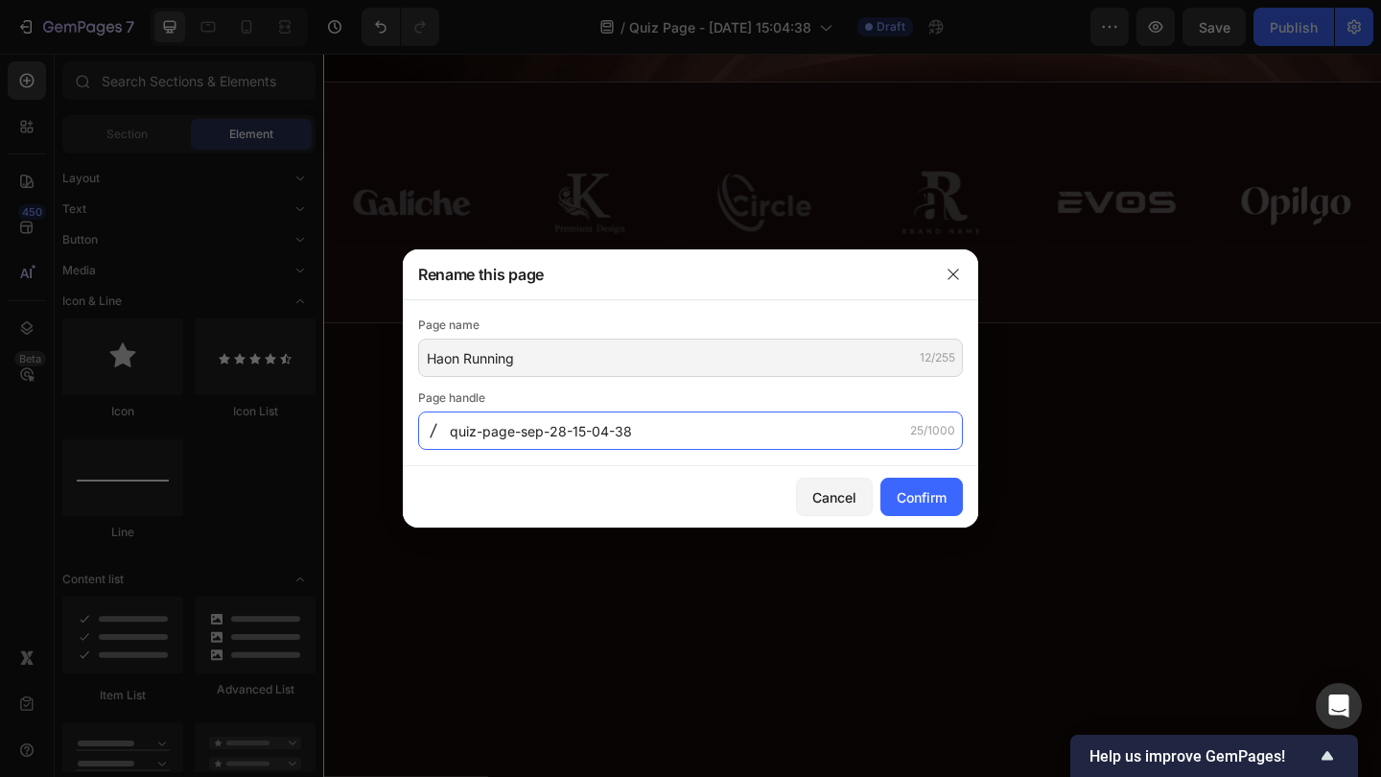
click at [627, 427] on input "quiz-page-sep-28-15-04-38" at bounding box center [690, 430] width 545 height 38
type input "Quiz Page - [DATE] 15:04:38"
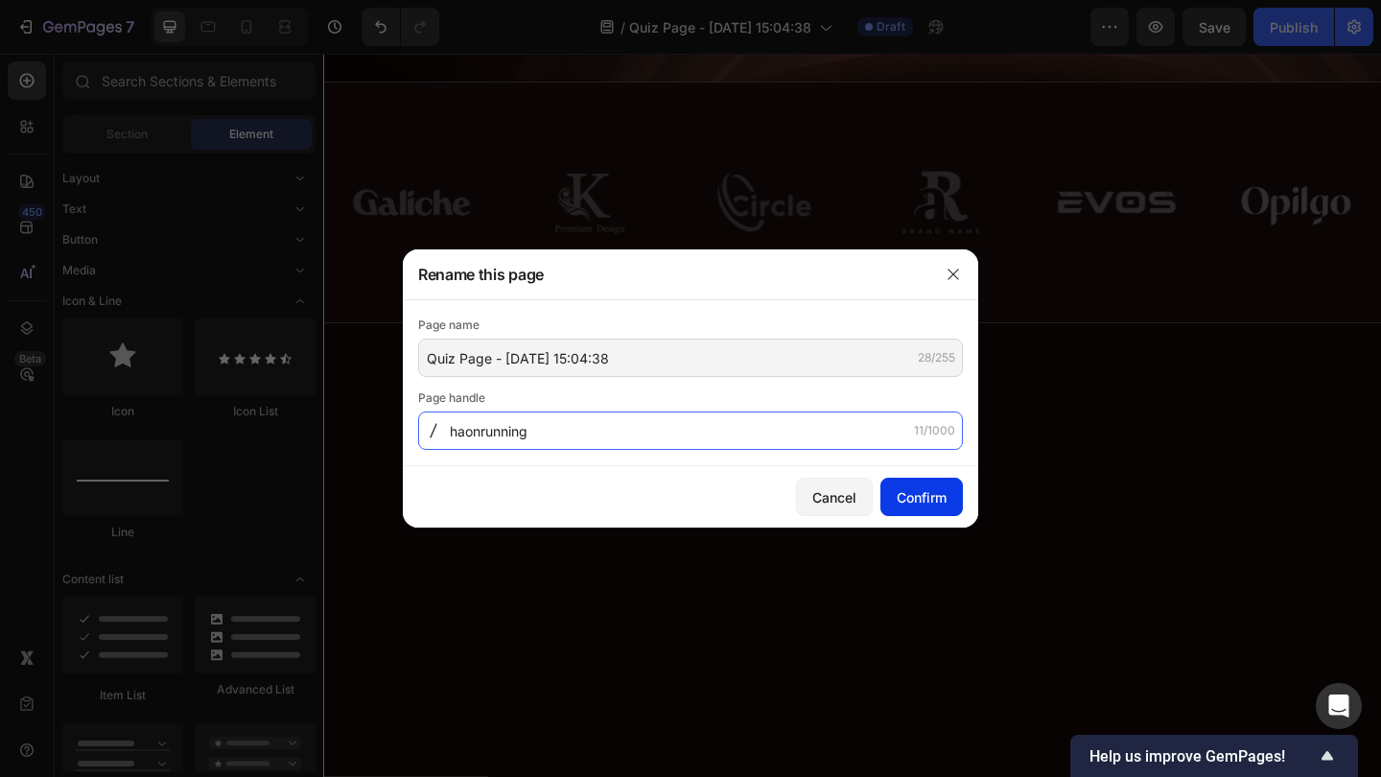
type input "haonrunning"
click at [914, 491] on div "Confirm" at bounding box center [921, 497] width 50 height 20
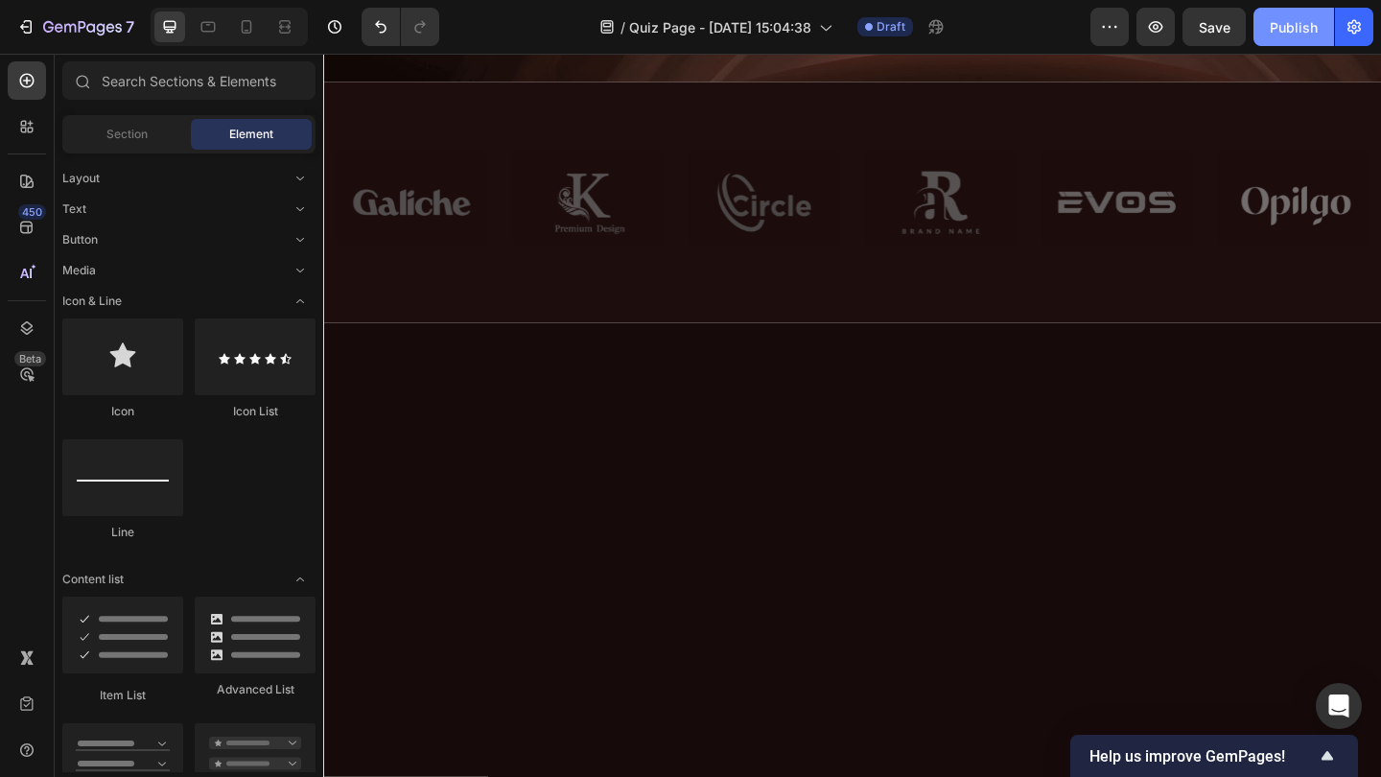
click at [1294, 37] on button "Publish" at bounding box center [1293, 27] width 81 height 38
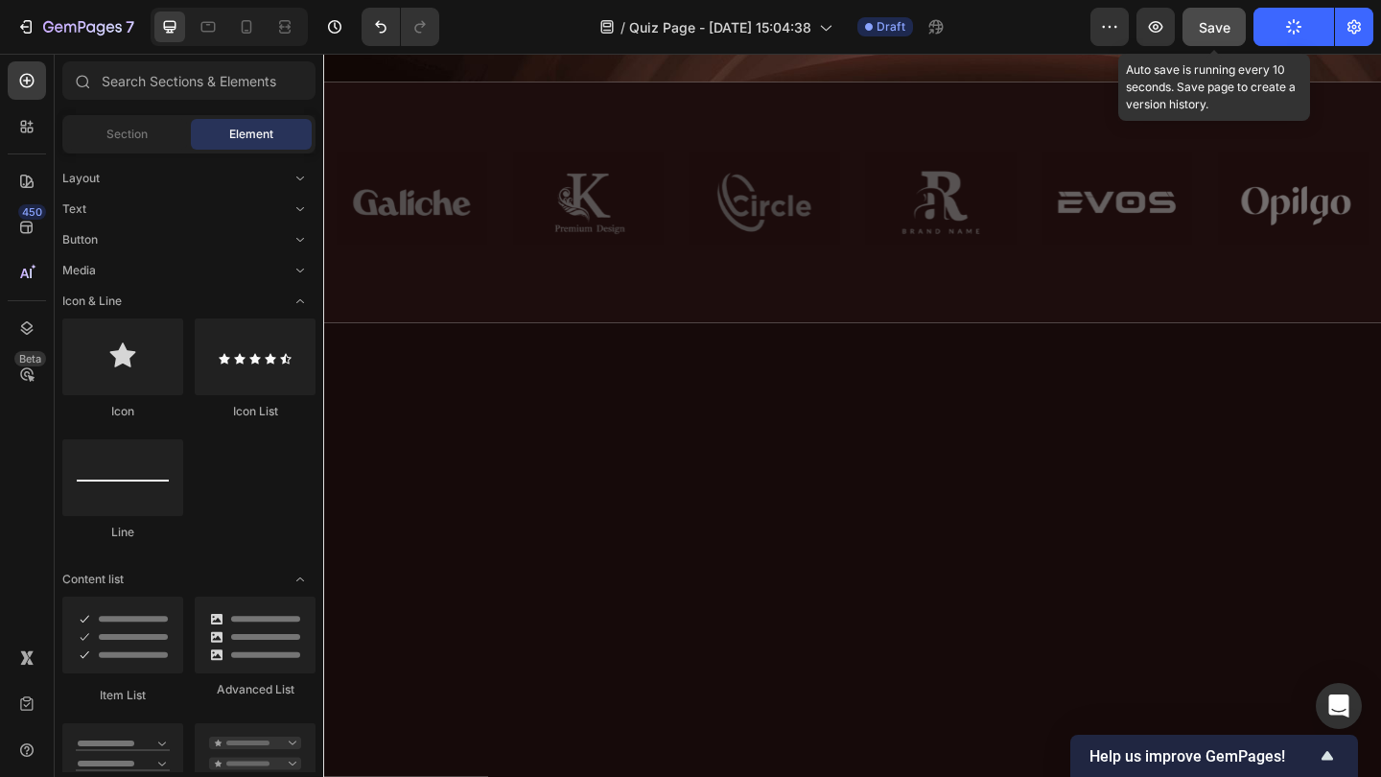
click at [1238, 28] on button "Save" at bounding box center [1213, 27] width 63 height 38
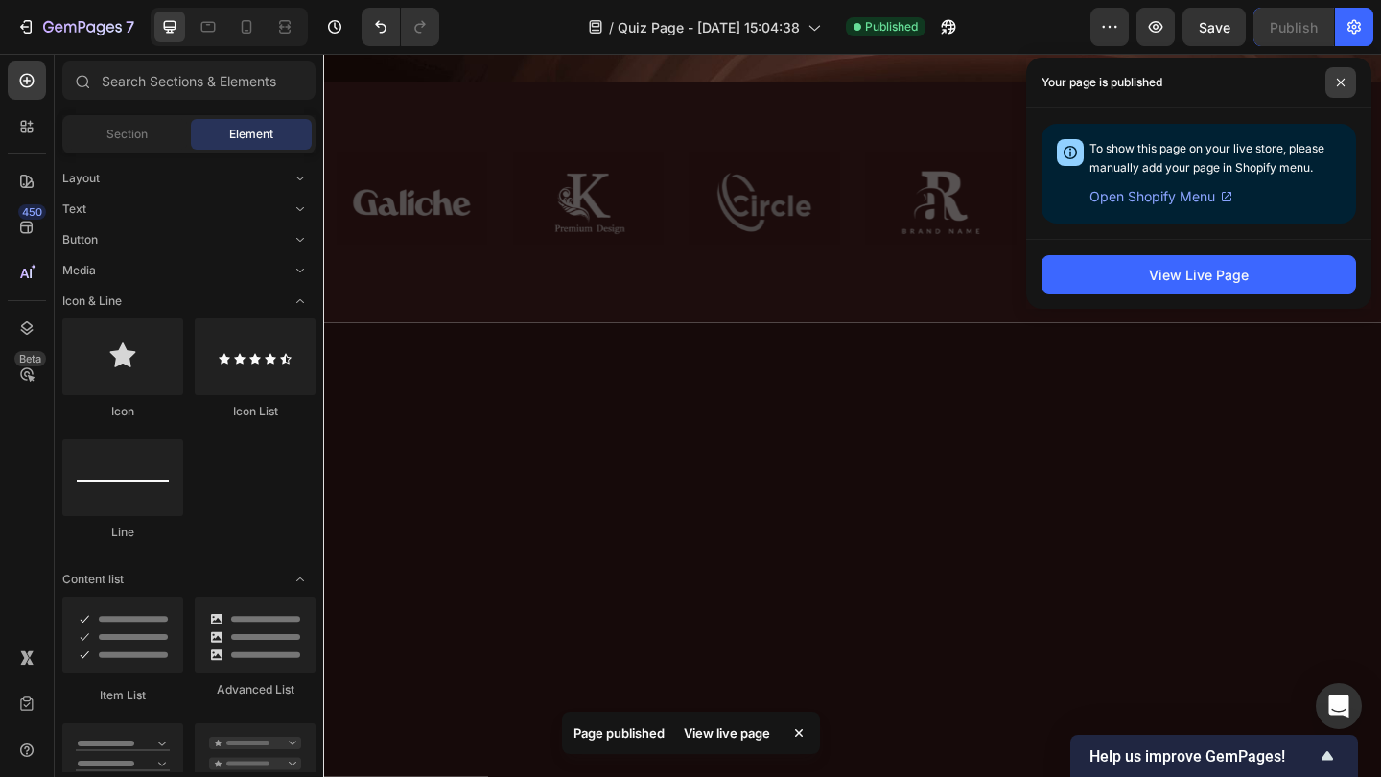
click at [1338, 80] on icon at bounding box center [1341, 83] width 10 height 10
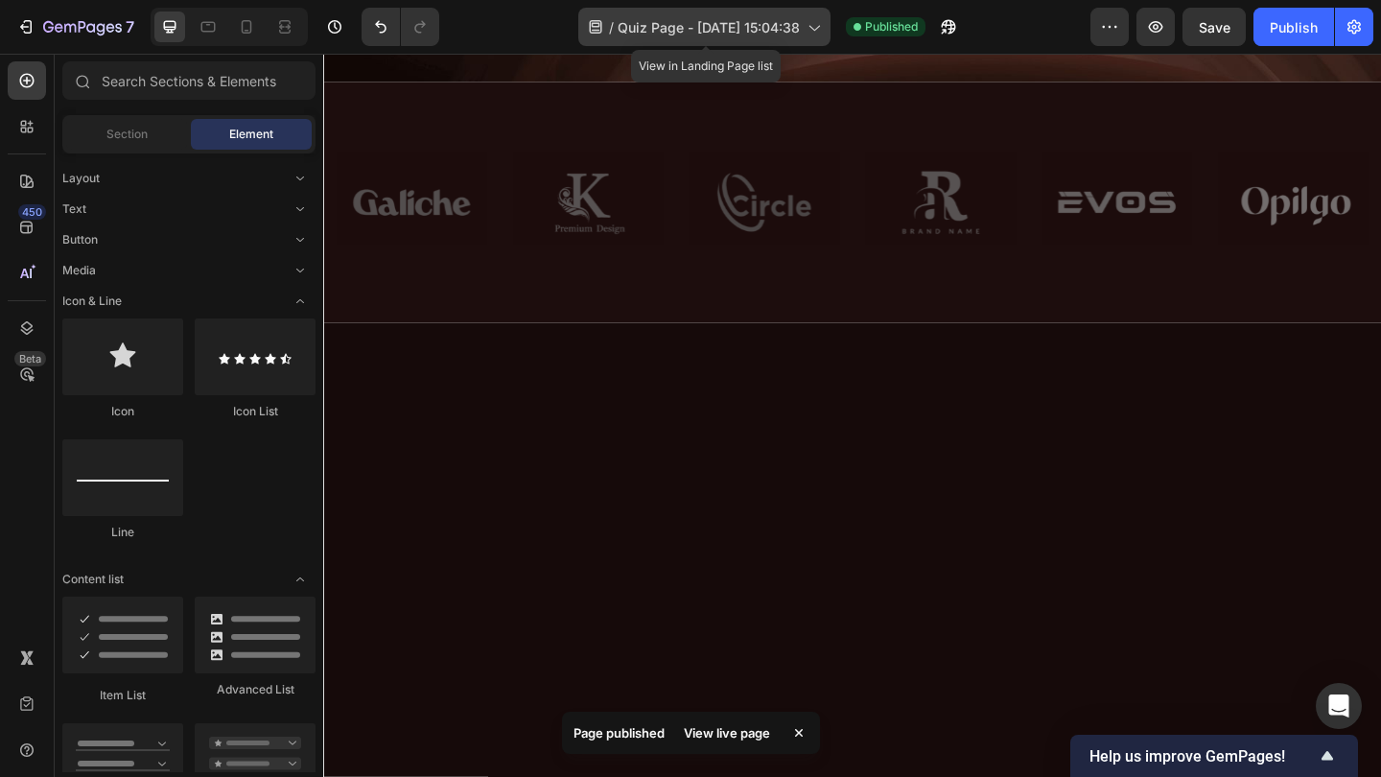
click at [746, 24] on span "Quiz Page - [DATE] 15:04:38" at bounding box center [708, 27] width 182 height 20
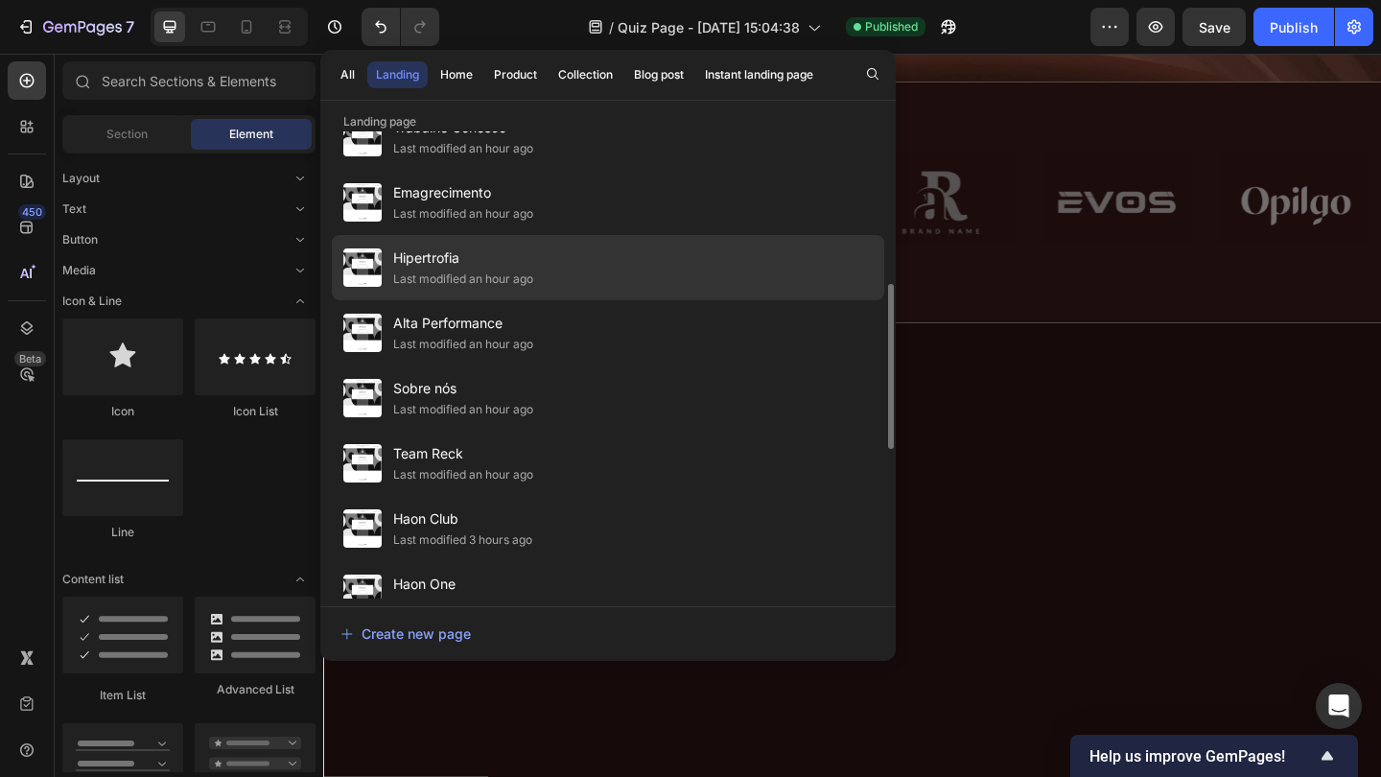
scroll to position [460, 0]
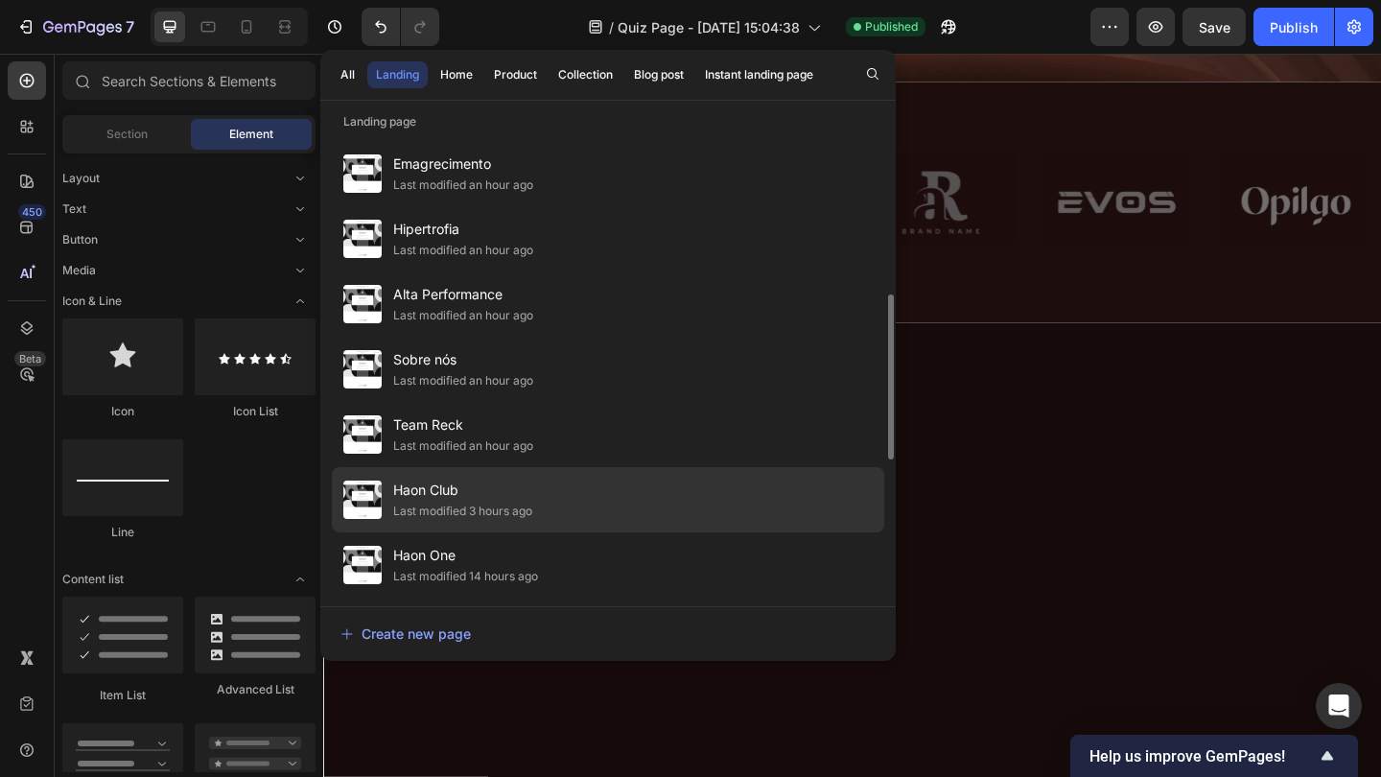
click at [489, 496] on span "Haon Club" at bounding box center [462, 489] width 139 height 23
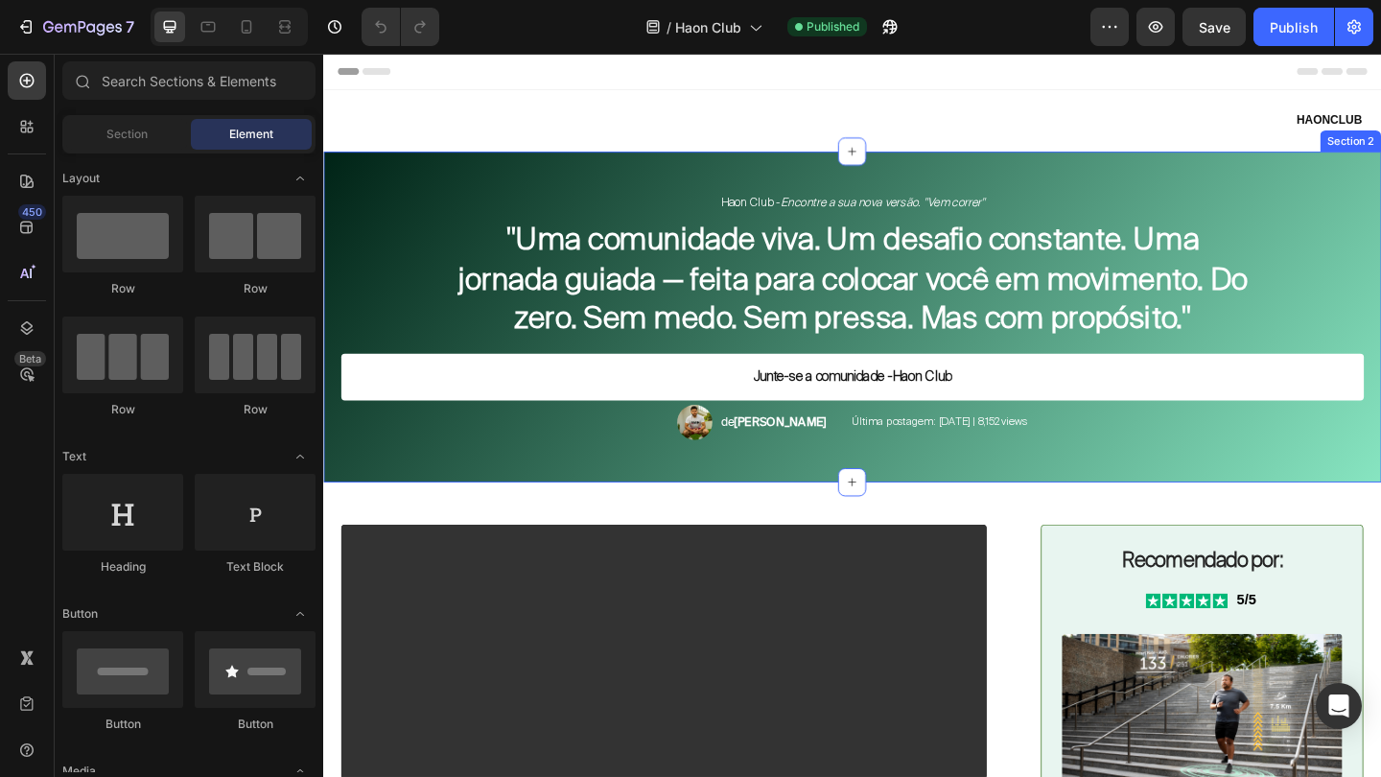
click at [775, 483] on div "Haon Club - Encontre a sua nova versão. "Vem correr" Text Block "Uma comunidade…" at bounding box center [898, 340] width 1151 height 361
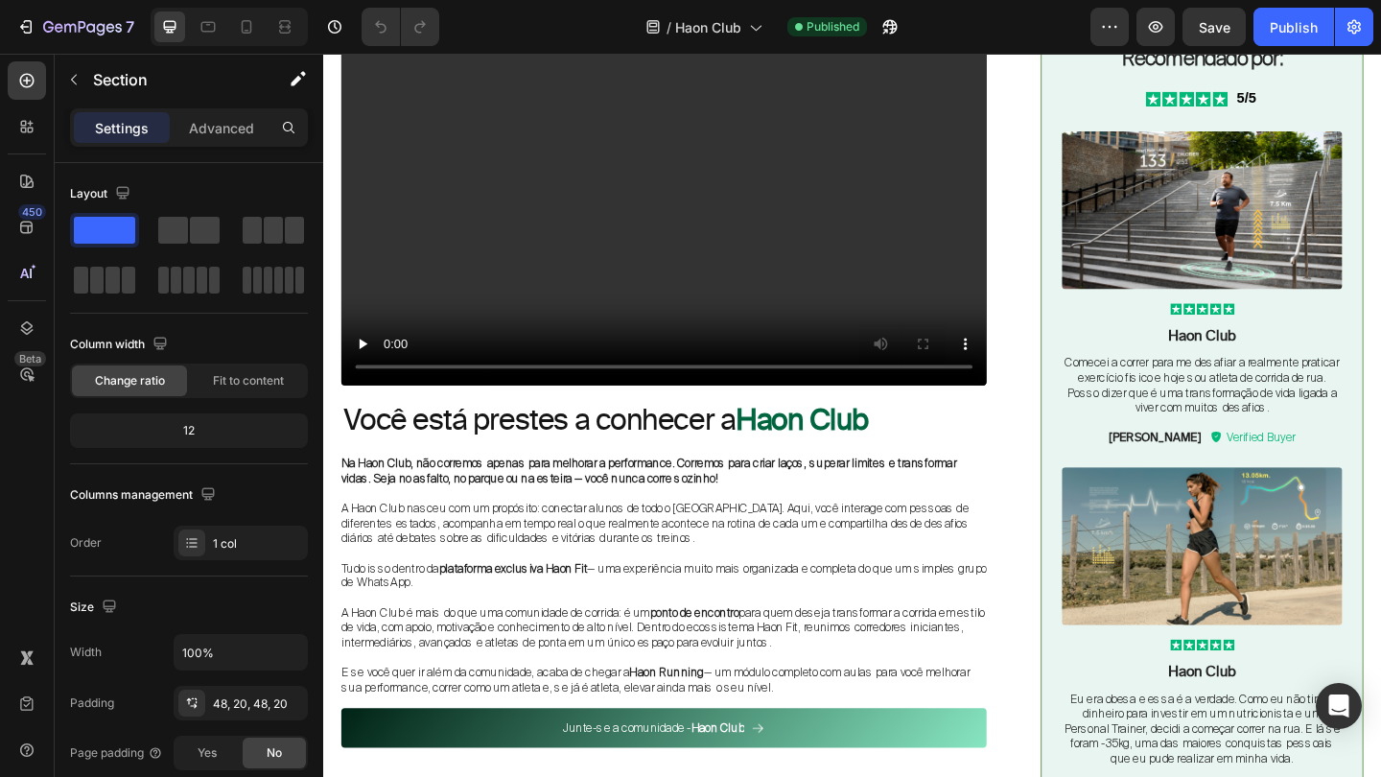
scroll to position [593, 0]
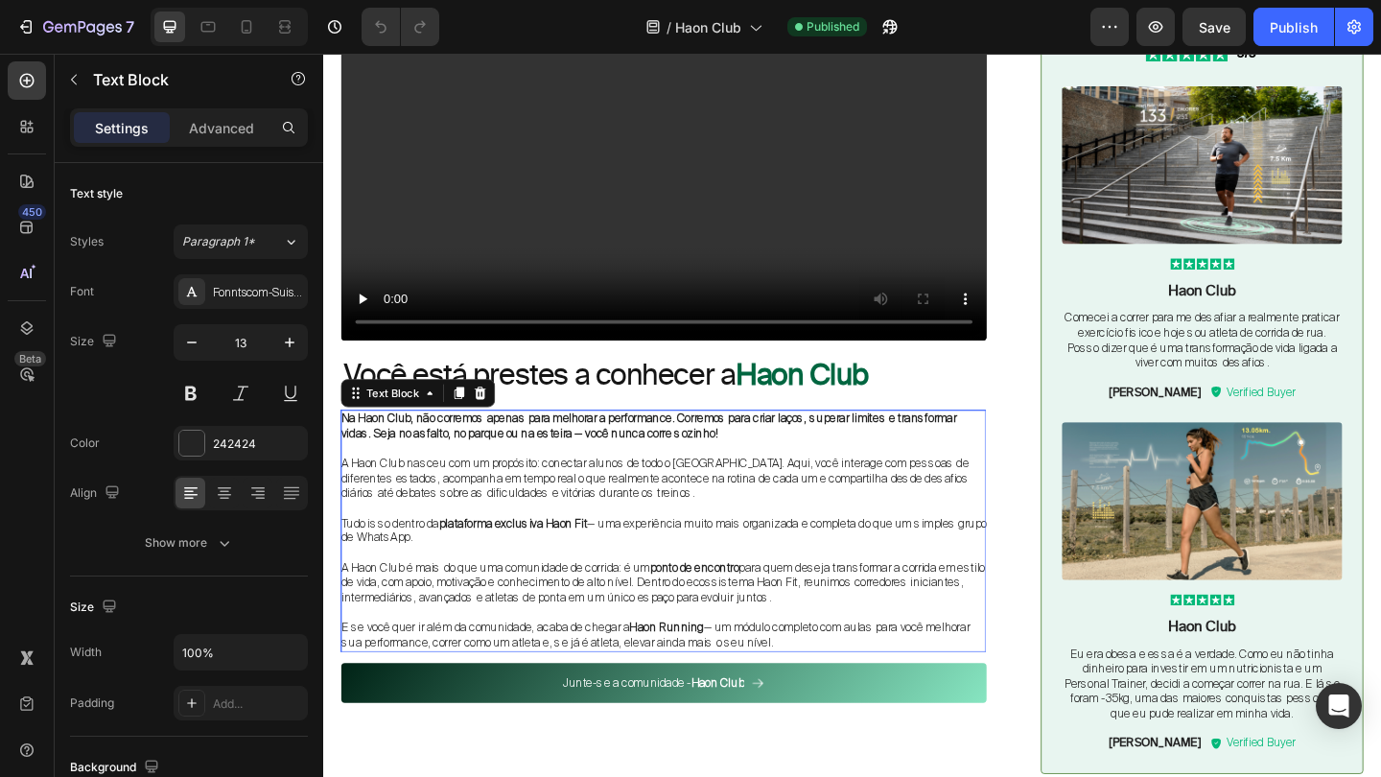
click at [650, 670] on p "E se você quer ir além da comunidade, acaba de chegar a Haon Running — um módul…" at bounding box center [693, 686] width 702 height 33
click at [617, 670] on p "E se você quer ir além da comunidade, acaba de chegar a Haon Running — um módul…" at bounding box center [693, 686] width 702 height 33
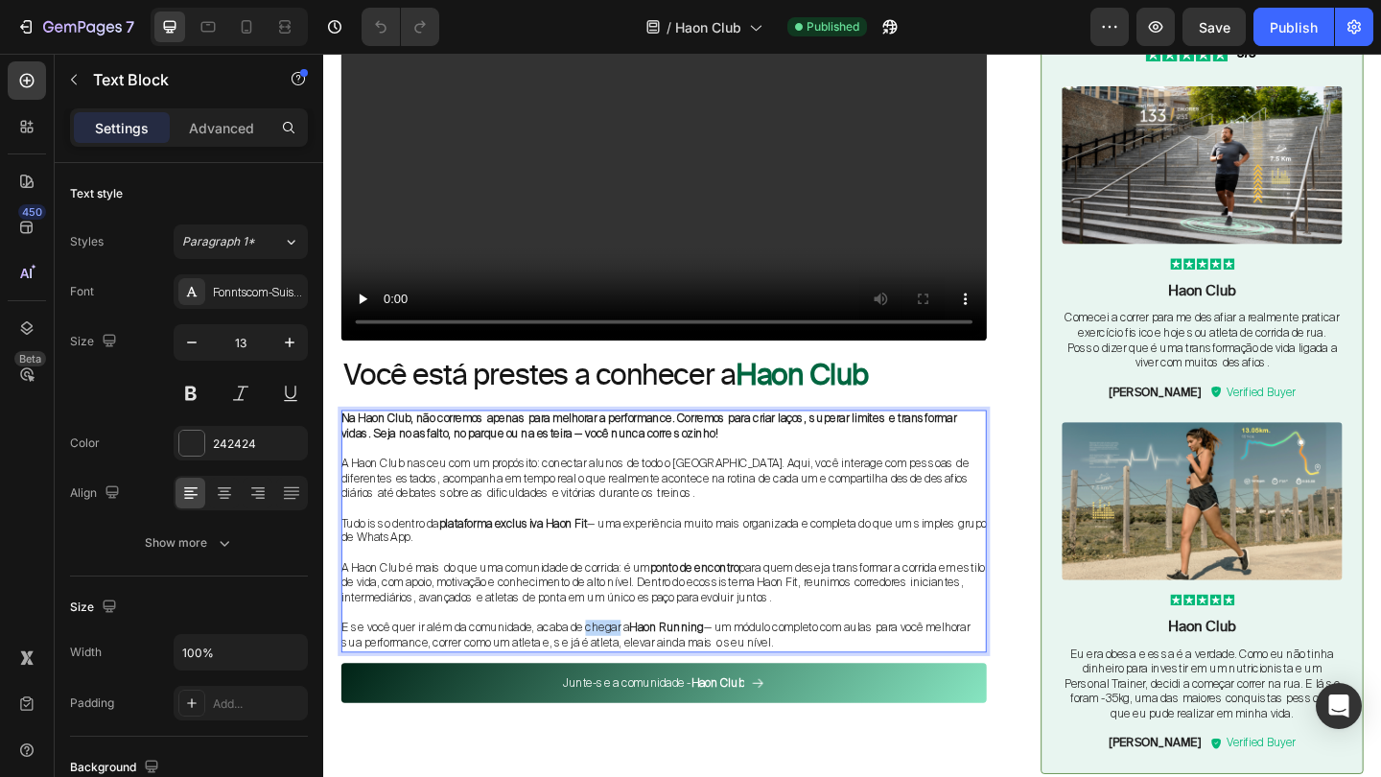
click at [617, 670] on p "E se você quer ir além da comunidade, acaba de chegar a Haon Running — um módul…" at bounding box center [693, 686] width 702 height 33
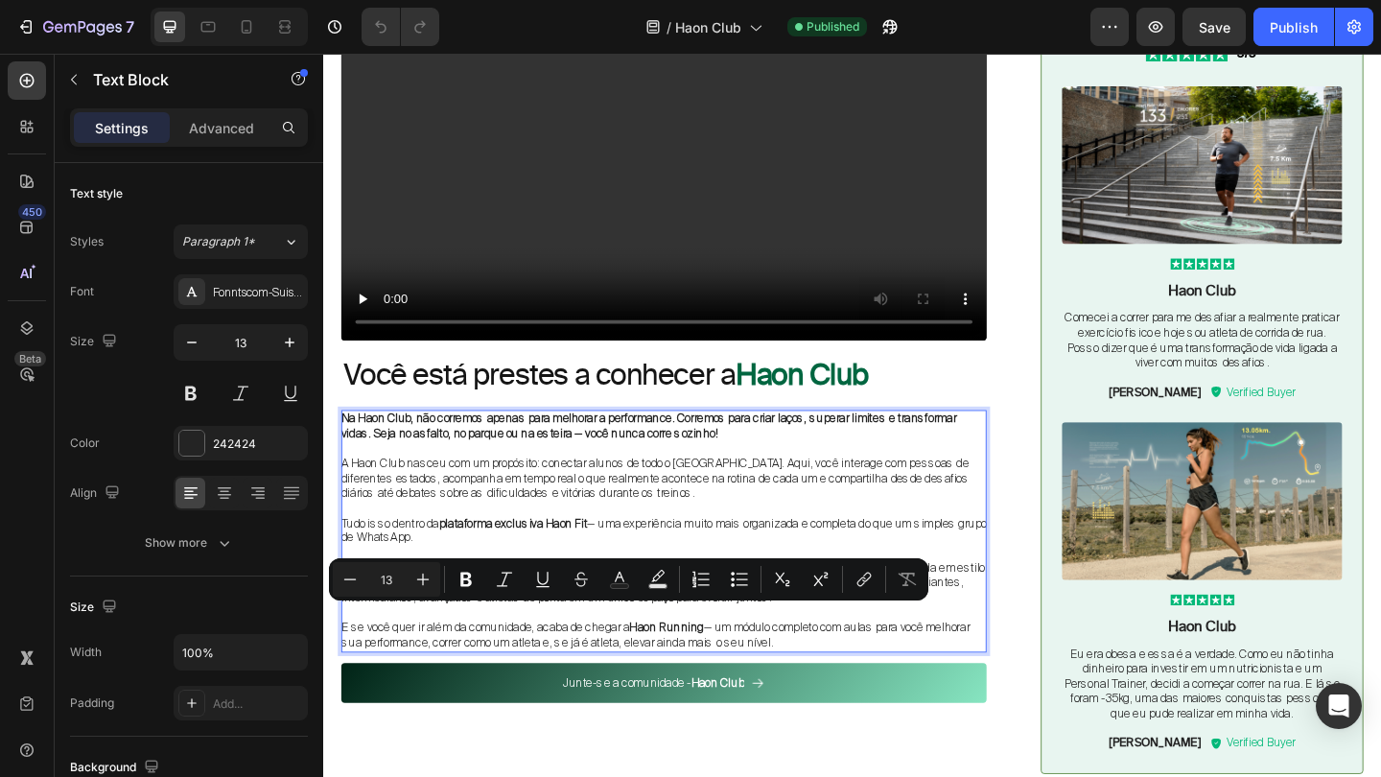
click at [592, 670] on p "E se você quer ir além da comunidade, acaba de chegar a Haon Running — um módul…" at bounding box center [693, 686] width 702 height 33
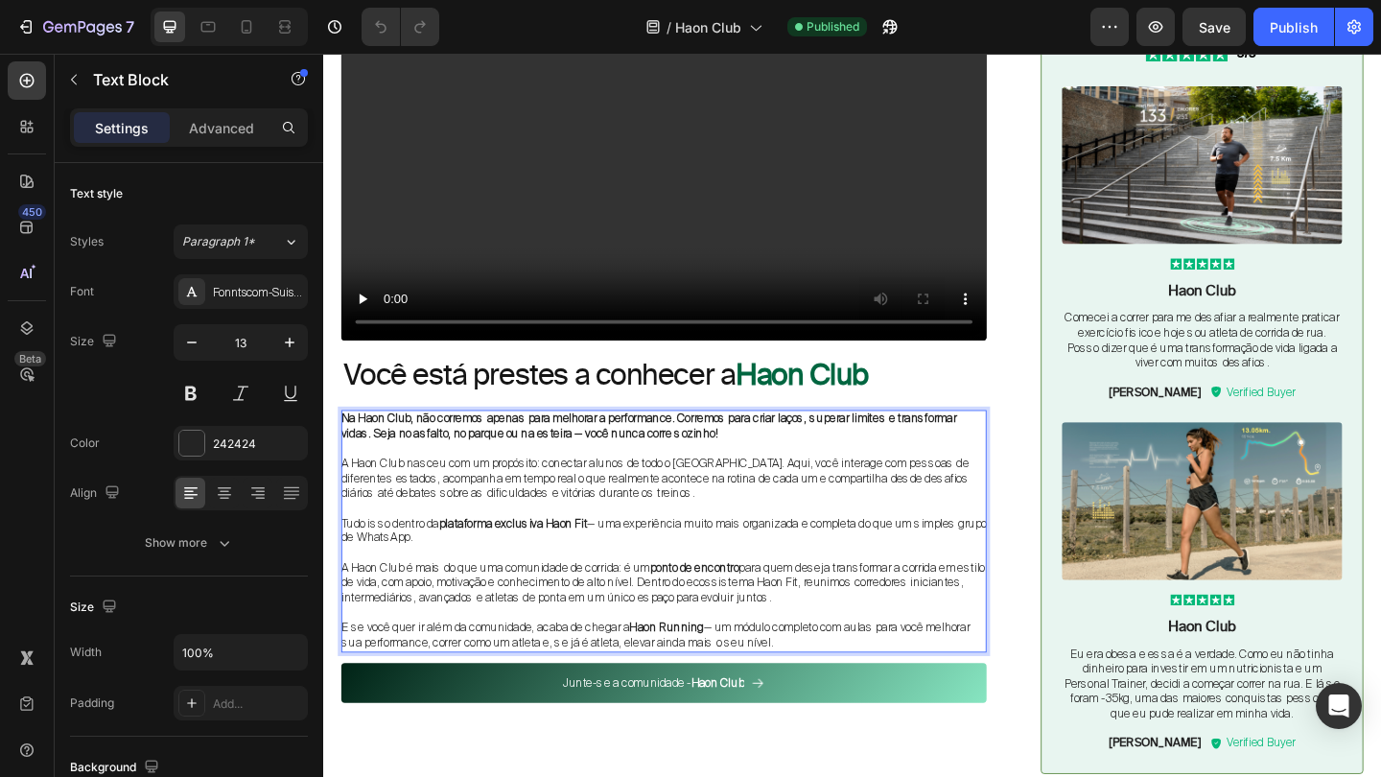
click at [557, 670] on p "E se você quer ir além da comunidade, acaba de chegar a Haon Running — um módul…" at bounding box center [693, 686] width 702 height 33
click at [826, 670] on p "E se você quer ir além da comunidade, em breve estaremos lançando a acaba de ch…" at bounding box center [693, 686] width 702 height 33
click at [1038, 654] on p "Rich Text Editor. Editing area: main" at bounding box center [693, 662] width 702 height 16
click at [933, 685] on p "E se você quer ir além da comunidade, em breve estaremos lançando a Haon Runnin…" at bounding box center [693, 686] width 702 height 33
click at [1034, 630] on p "A Haon Club é mais do que uma comunidade de corrida: é um ponto de encontro par…" at bounding box center [693, 629] width 702 height 49
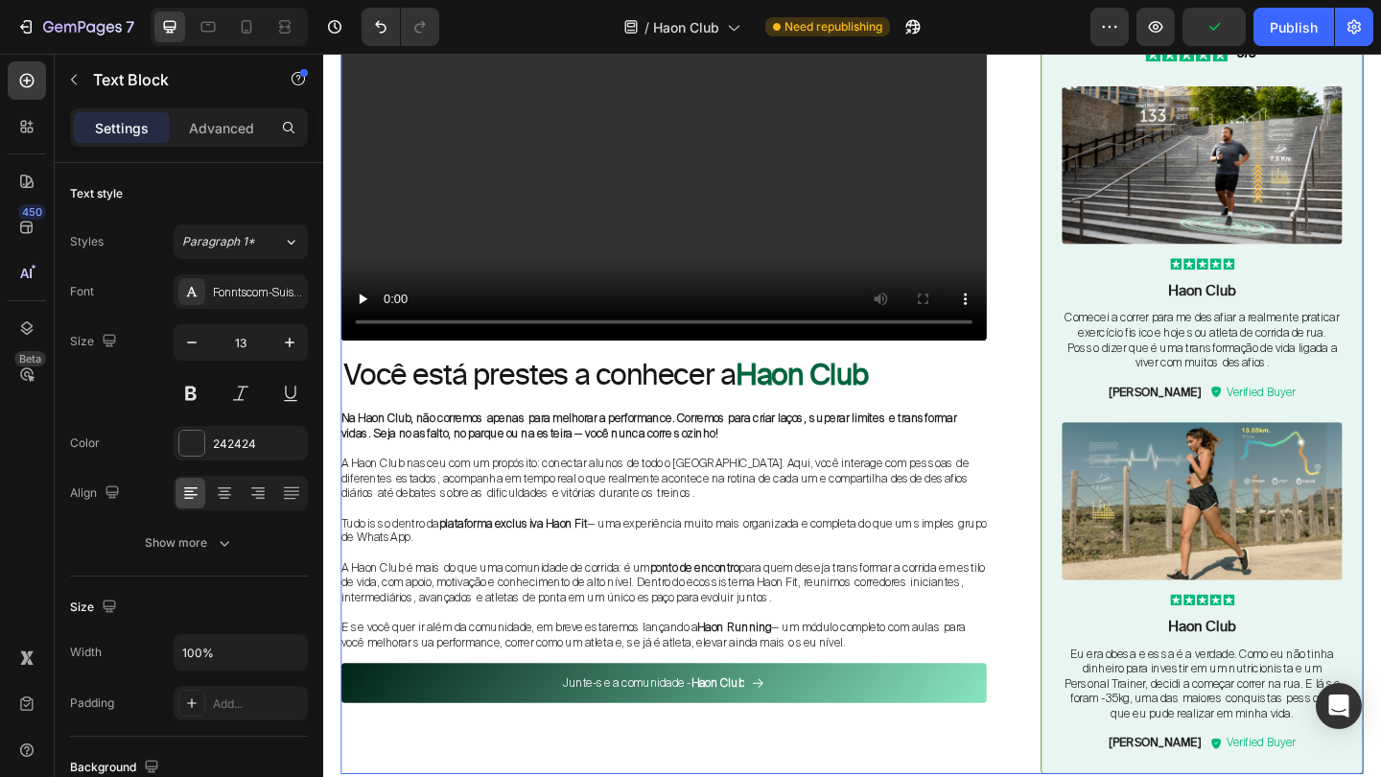
click at [1085, 614] on div "Video Você está prestes a conhecer a Haon Club Heading Na Haon Club, não correm…" at bounding box center [898, 404] width 1112 height 866
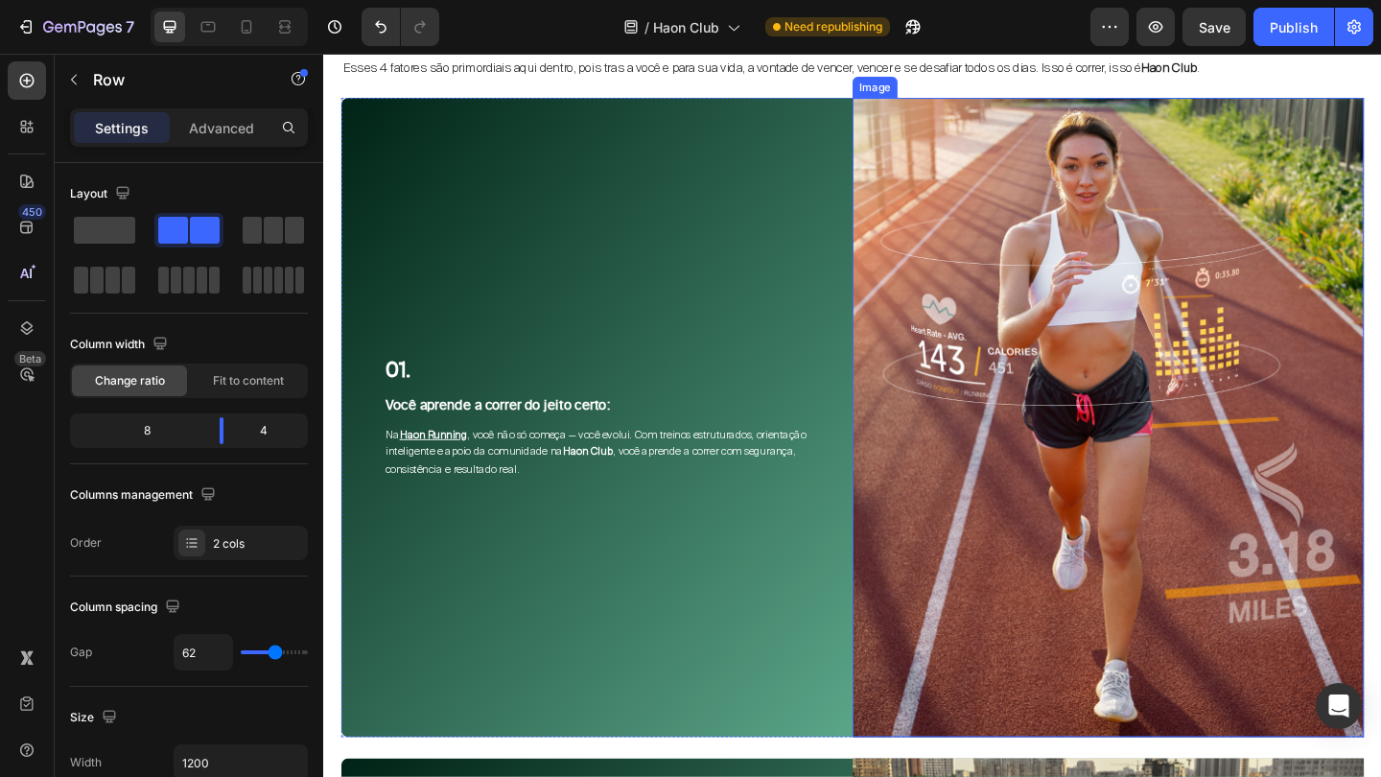
scroll to position [1503, 0]
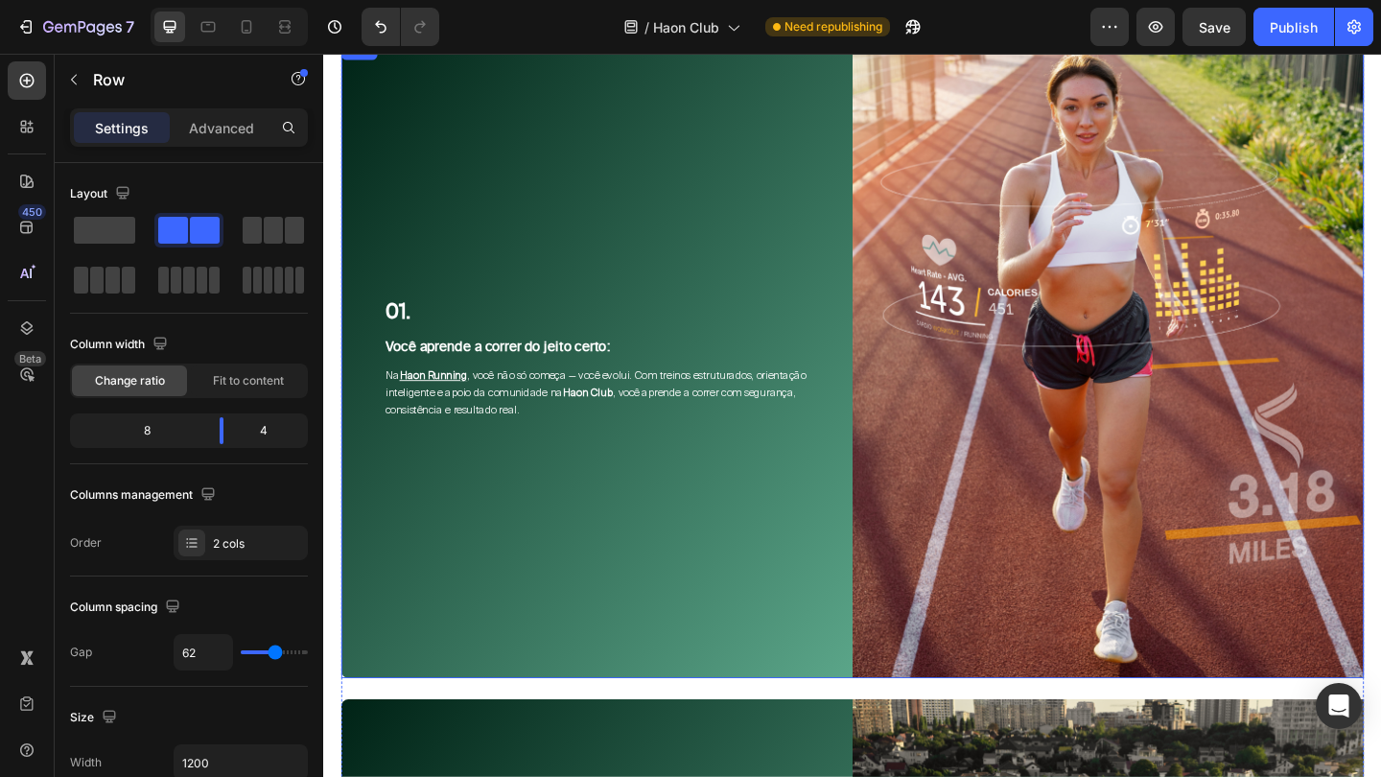
click at [612, 486] on div "01. Text Block Você aprende a correr do jeito certo: Text Block Na Haon Running…" at bounding box center [620, 384] width 556 height 695
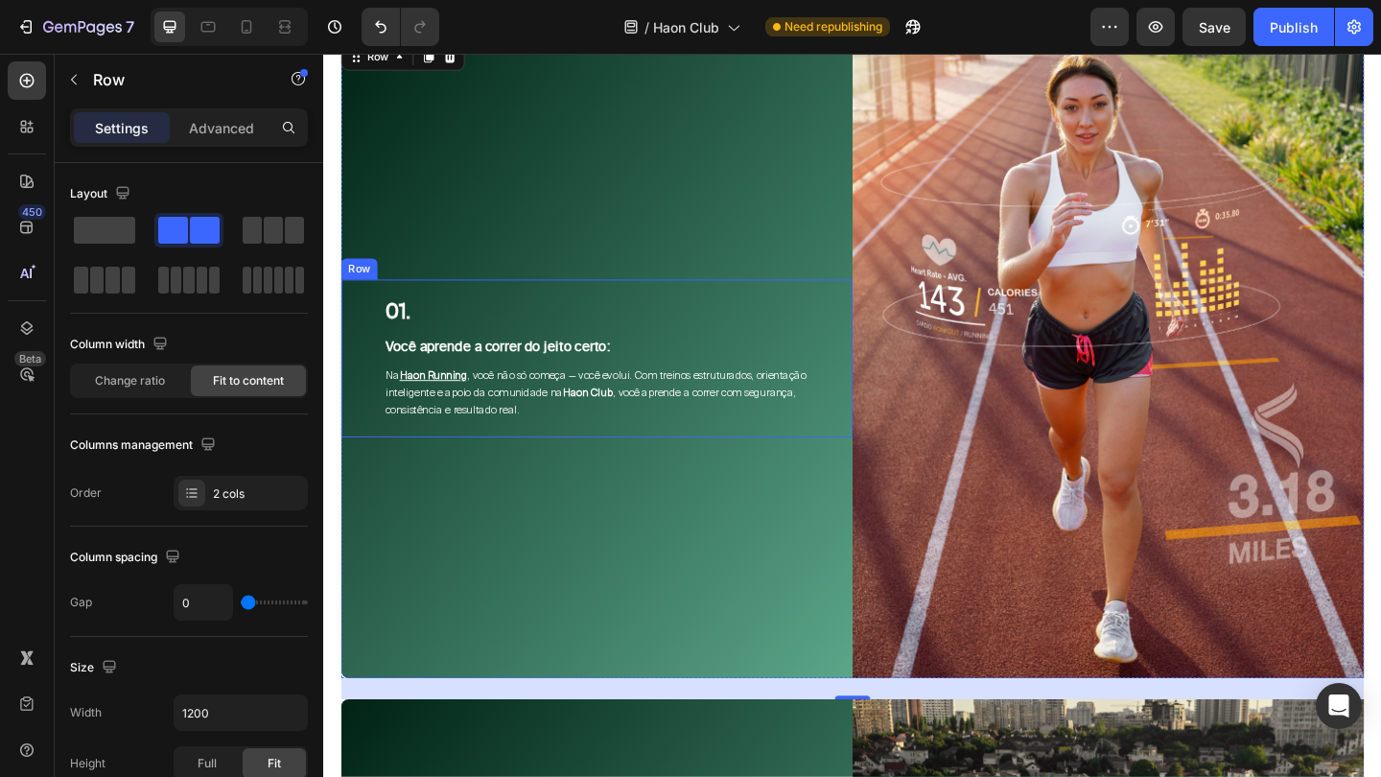
click at [544, 457] on div "01. Text Block Você aprende a correr do jeito certo: Text Block Na Haon Running…" at bounding box center [620, 385] width 556 height 172
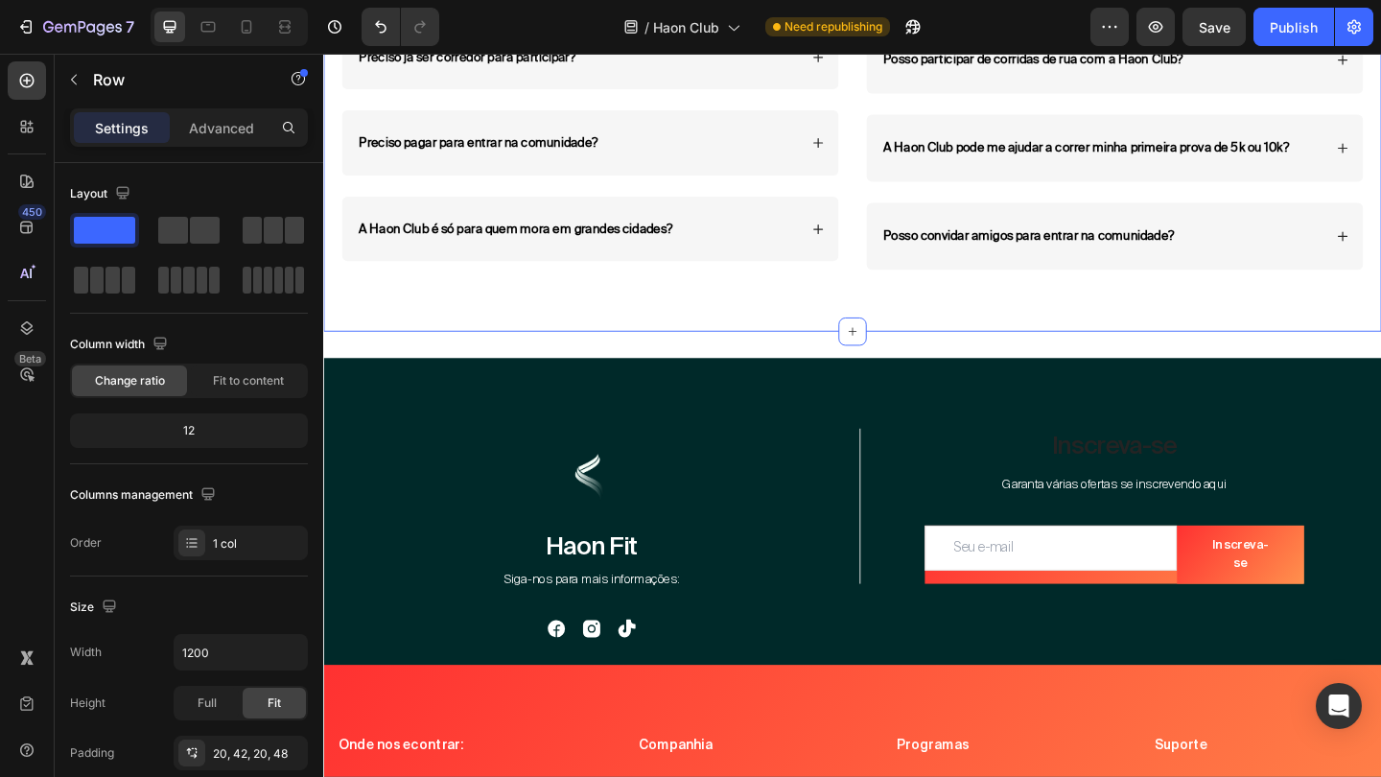
scroll to position [7158, 0]
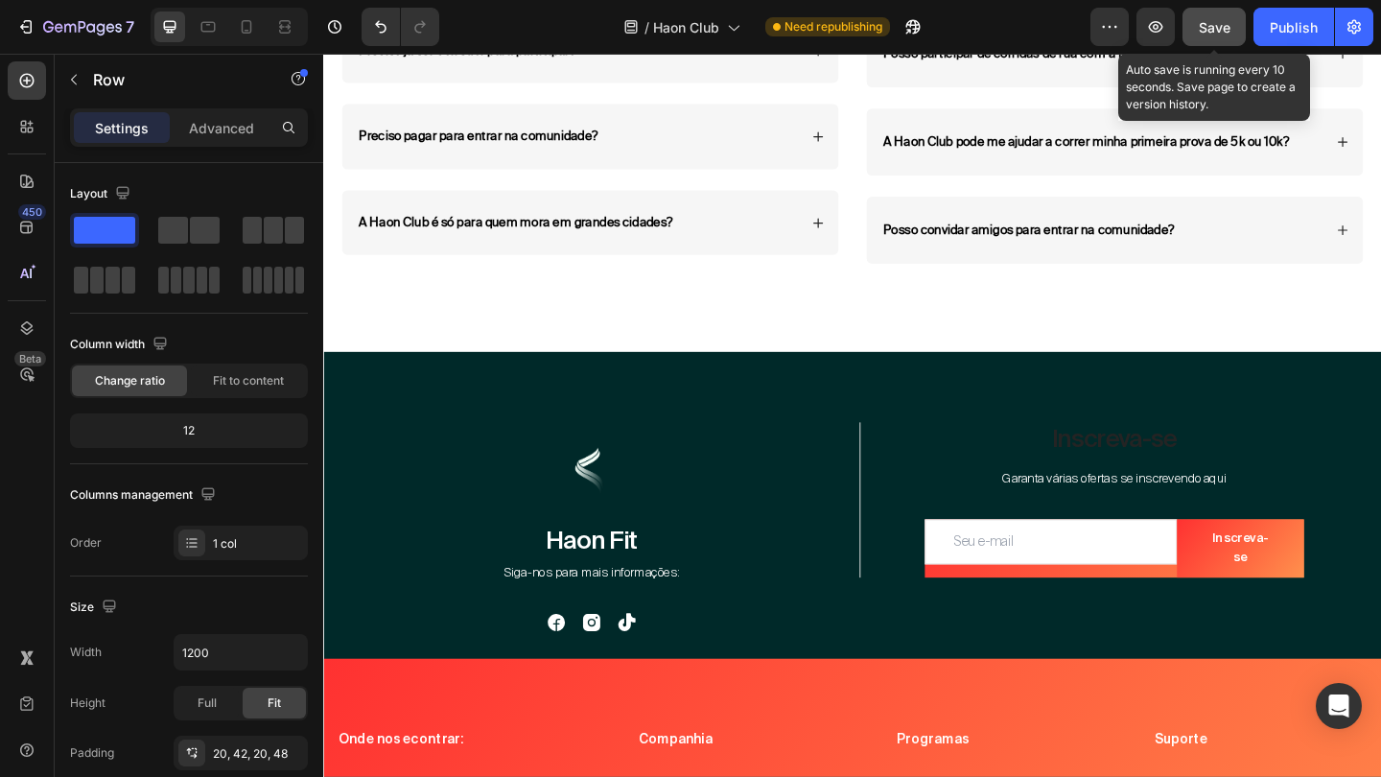
click at [1199, 26] on span "Save" at bounding box center [1215, 27] width 32 height 16
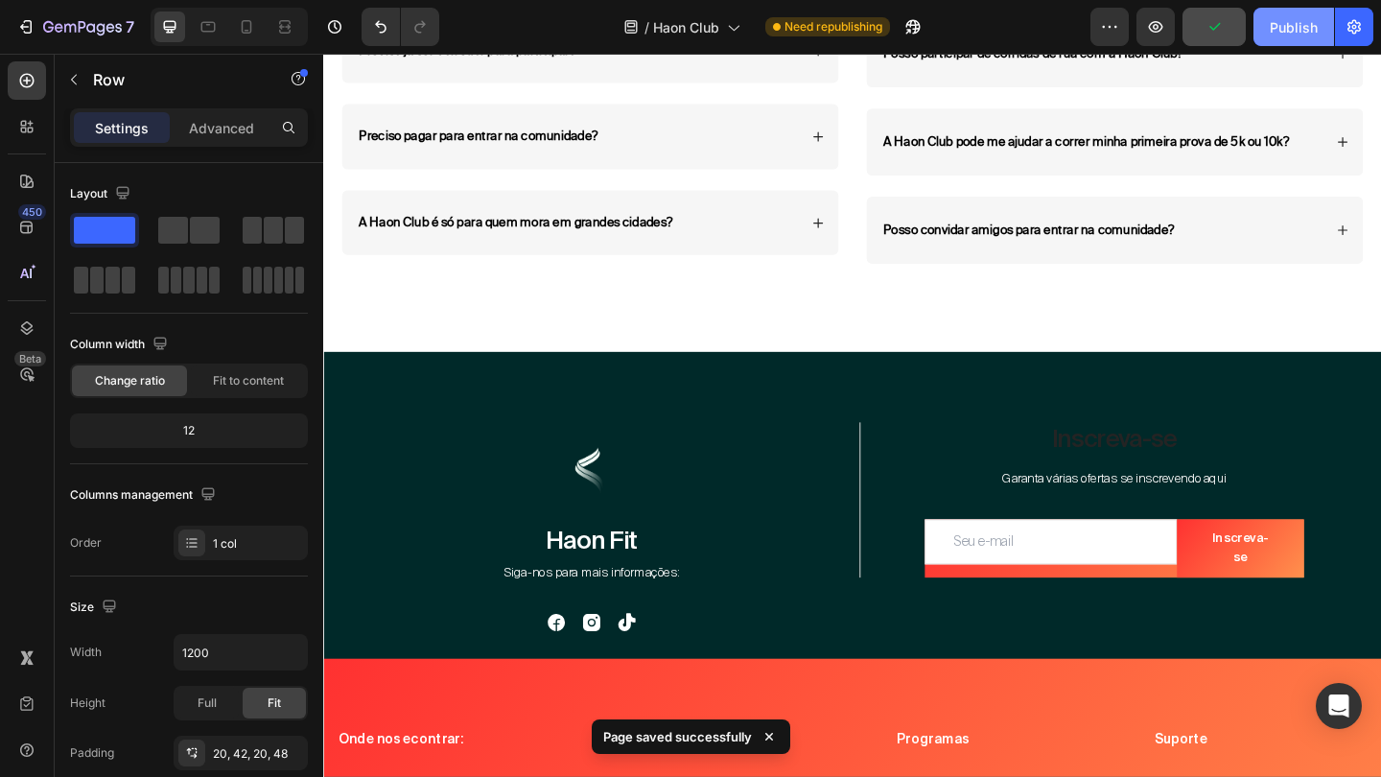
click at [1300, 36] on div "Publish" at bounding box center [1293, 27] width 48 height 20
